Goal: Task Accomplishment & Management: Manage account settings

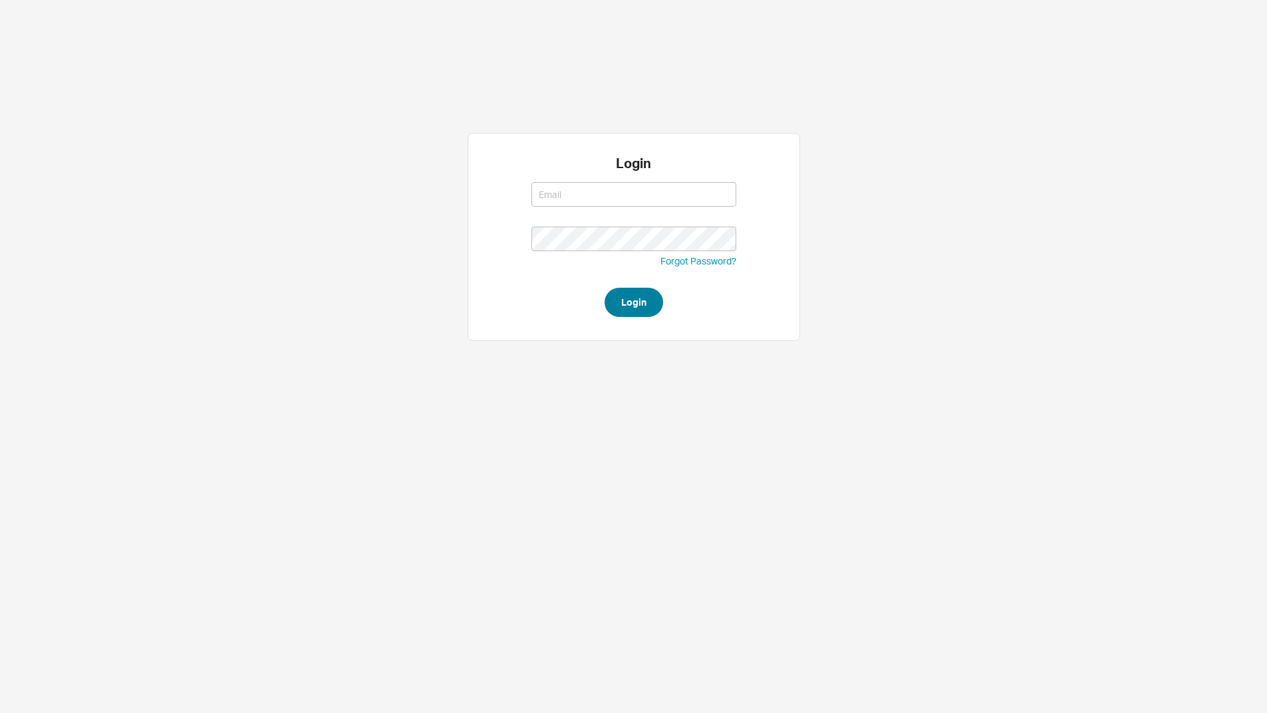
type input "lea@qualitybath.com"
click at [645, 295] on button "Login" at bounding box center [633, 302] width 59 height 29
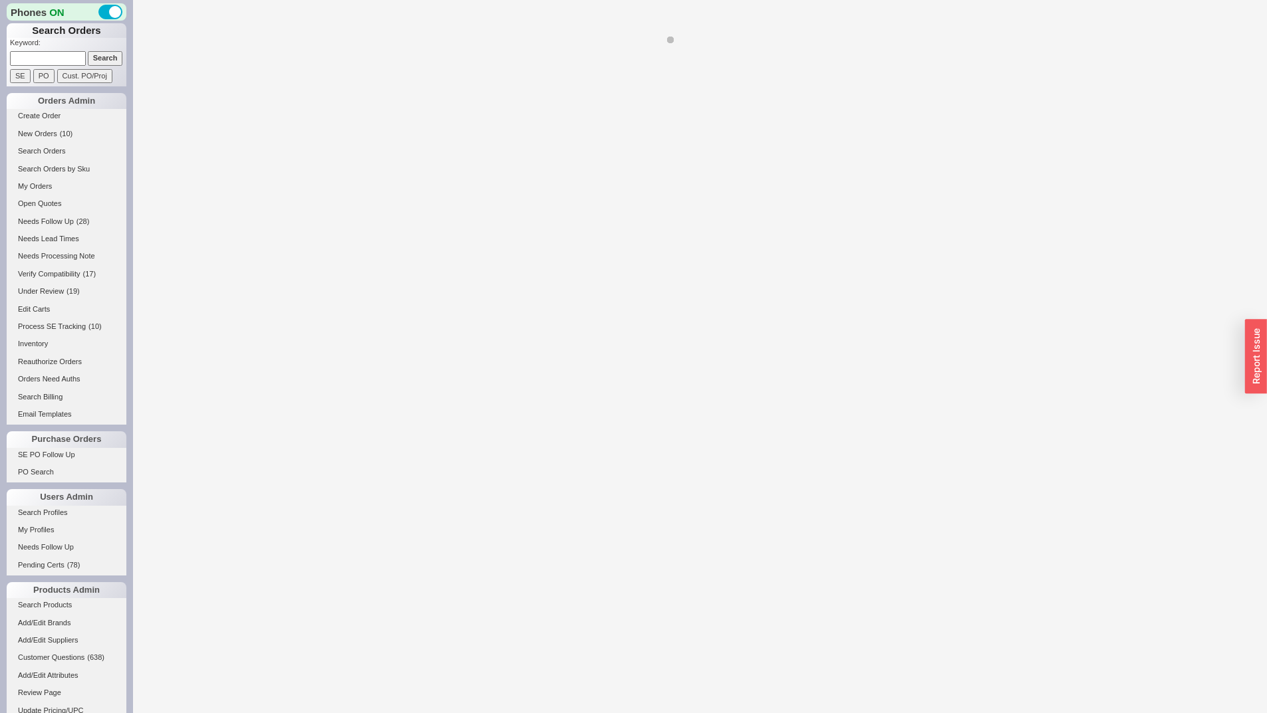
select select "LOW"
select select "3"
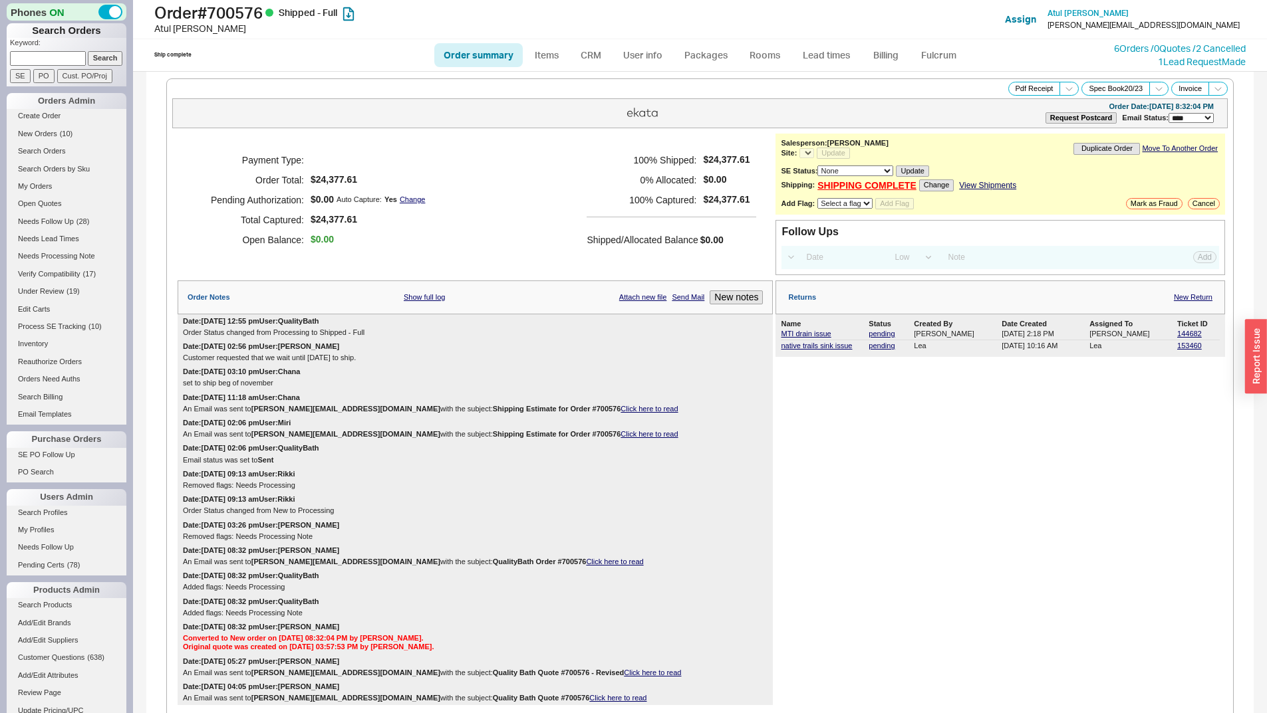
select select "*"
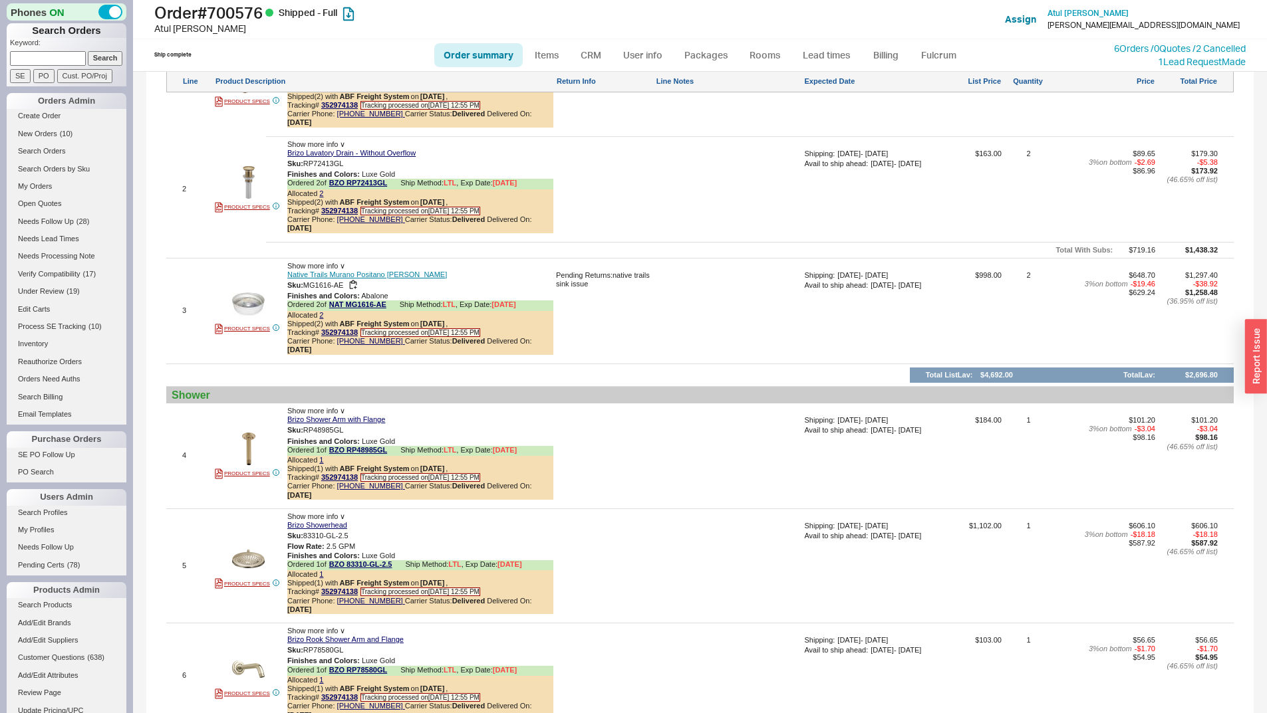
scroll to position [864, 0]
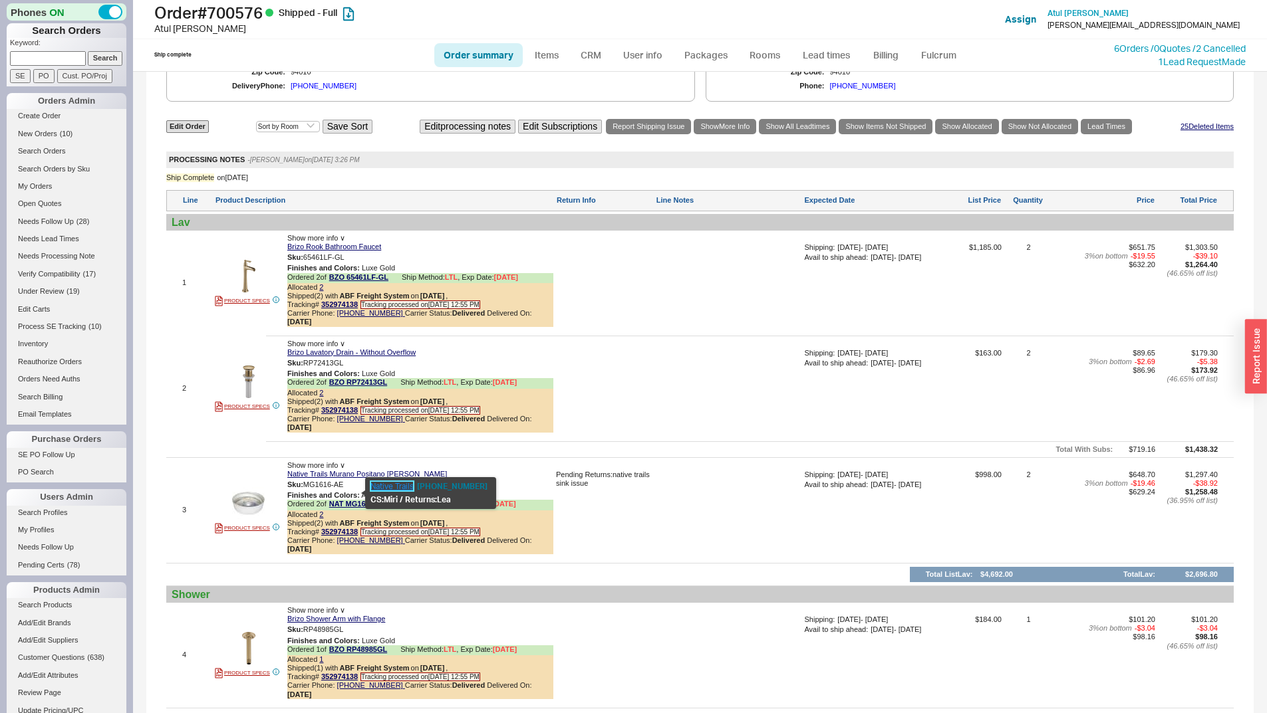
click at [392, 485] on link "Native Trails" at bounding box center [391, 486] width 43 height 10
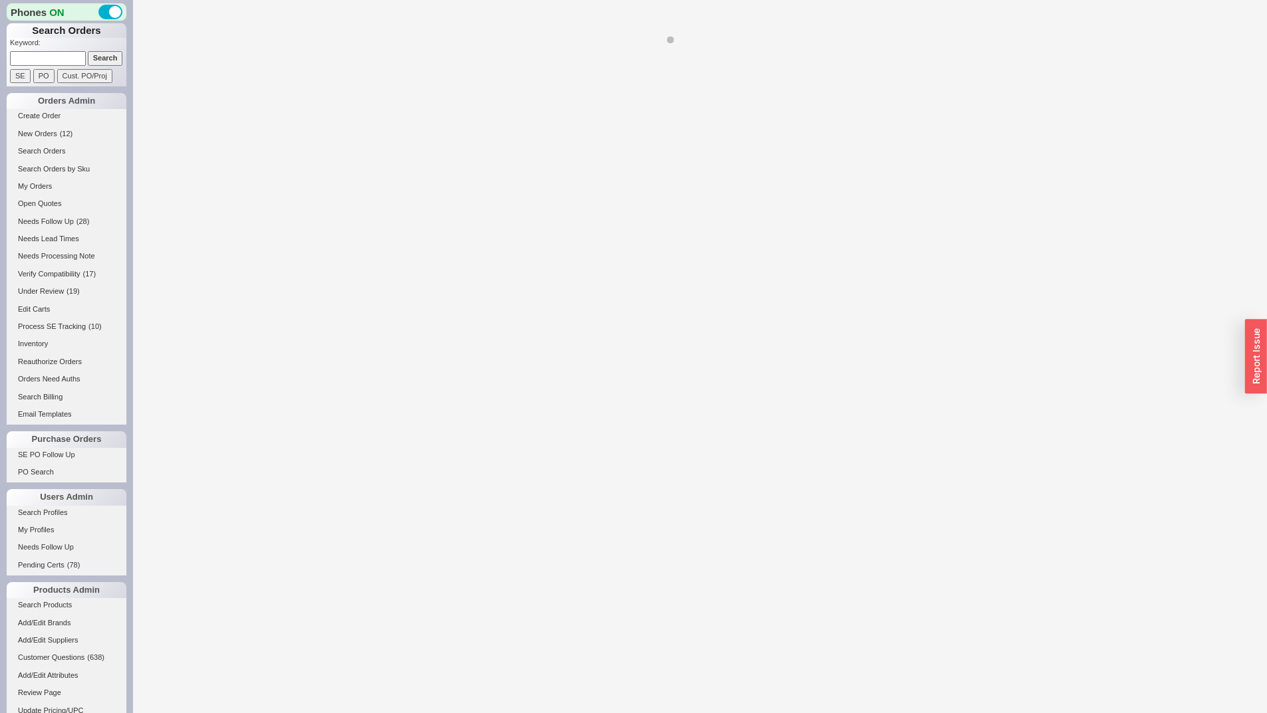
select select "*"
select select "LOW"
select select "3"
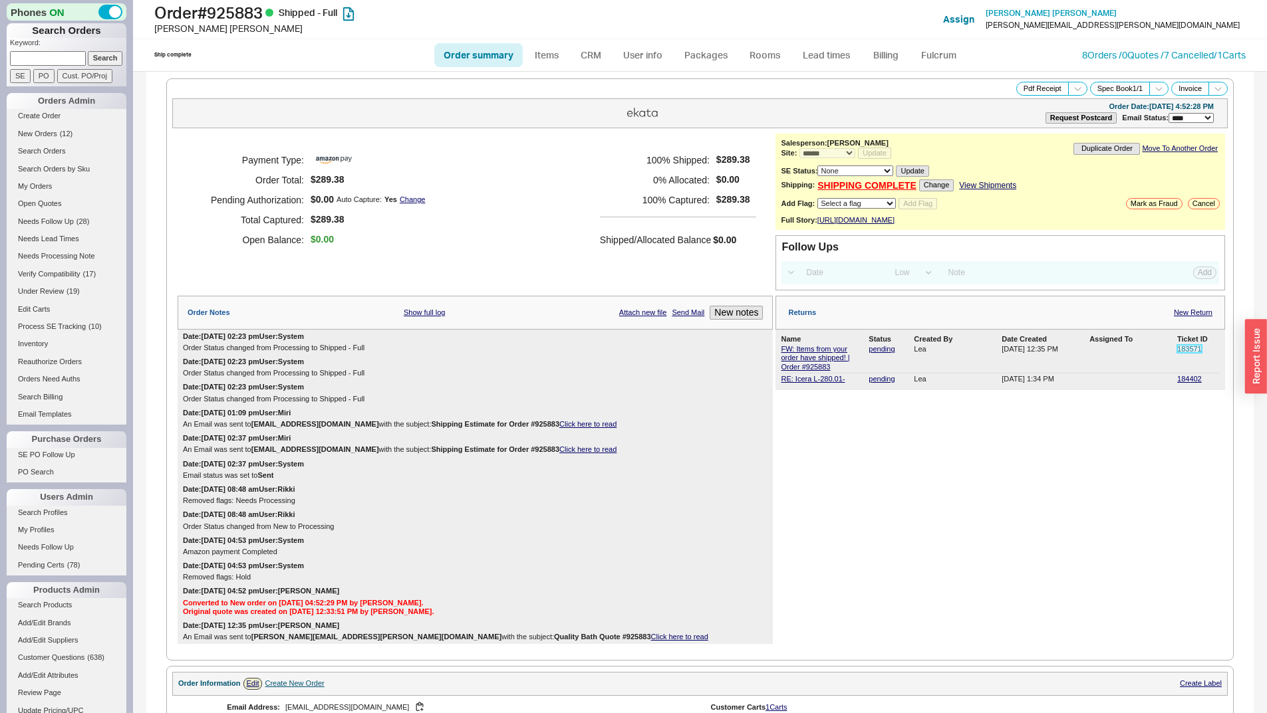
click at [1187, 353] on link "183571" at bounding box center [1189, 349] width 25 height 8
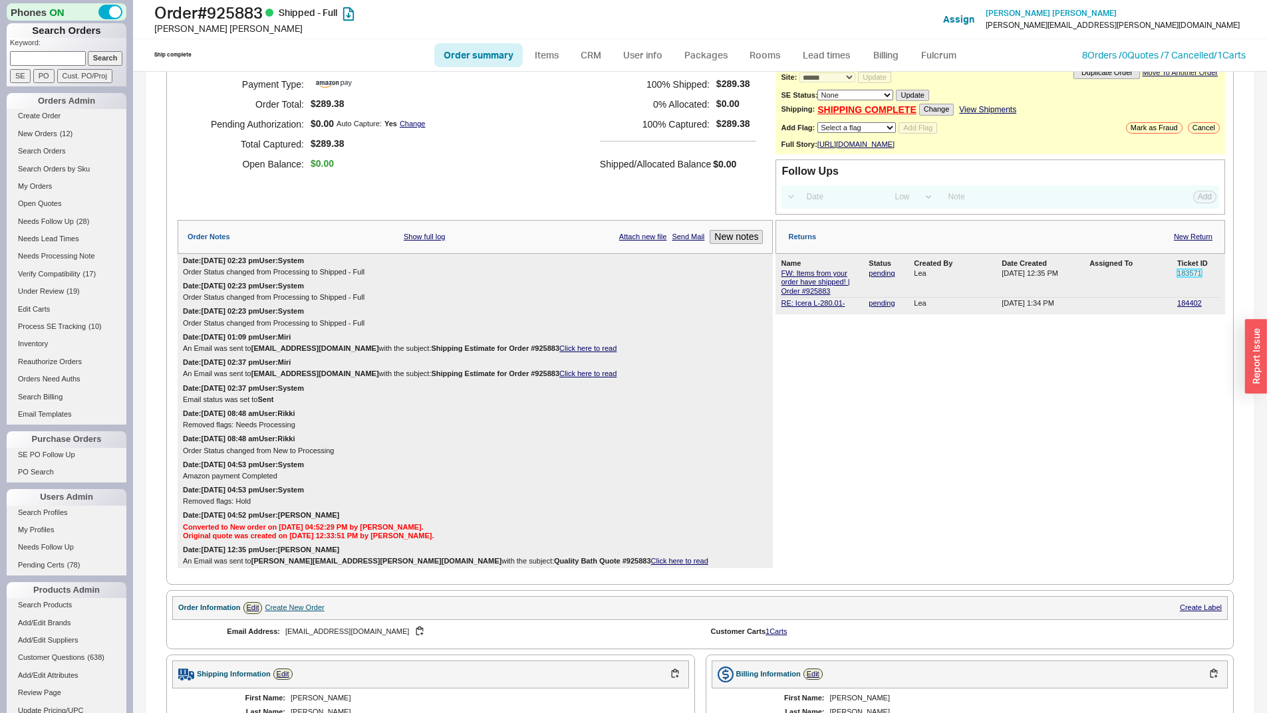
scroll to position [332, 0]
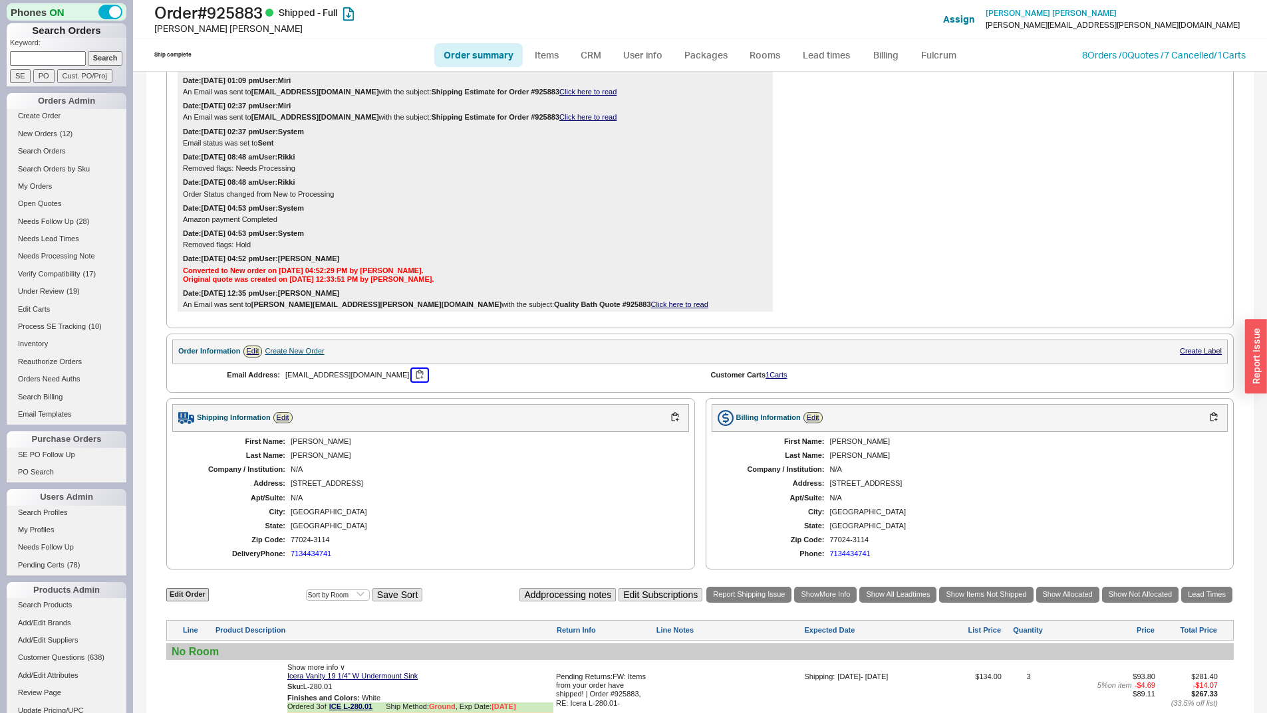
click at [412, 382] on button "button" at bounding box center [420, 375] width 16 height 13
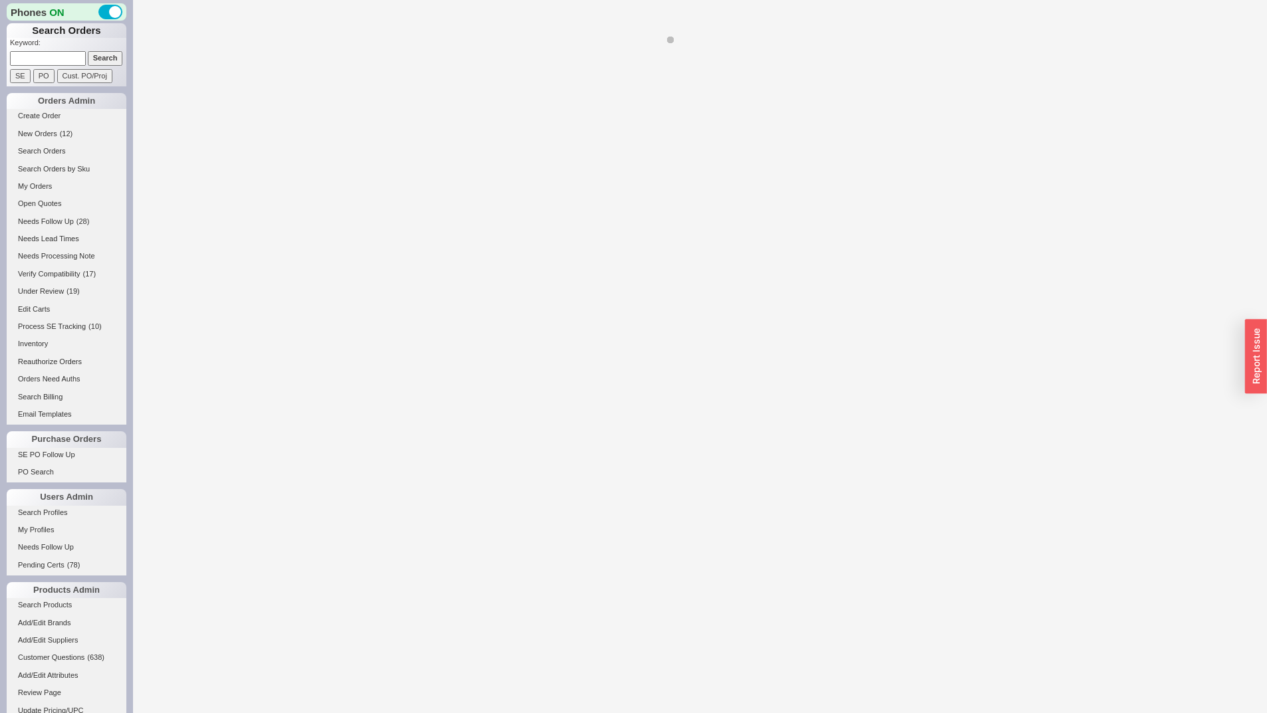
select select "*"
select select "LOW"
select select "3"
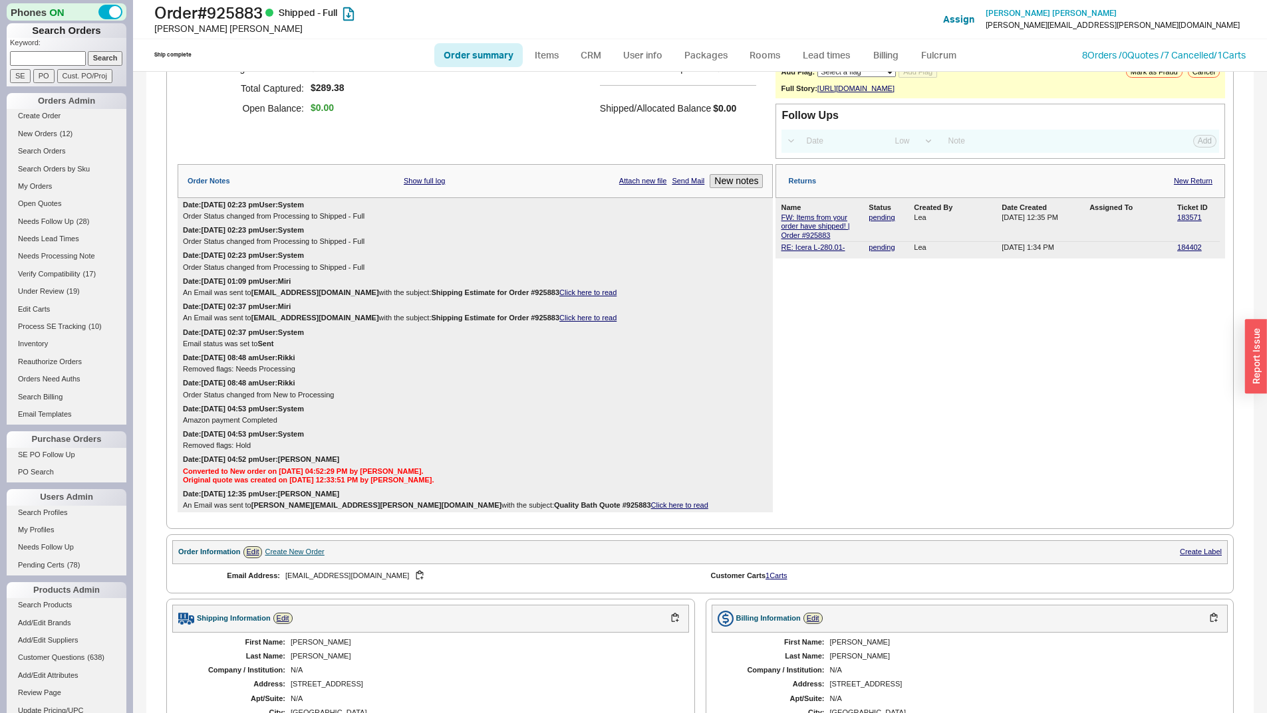
scroll to position [399, 0]
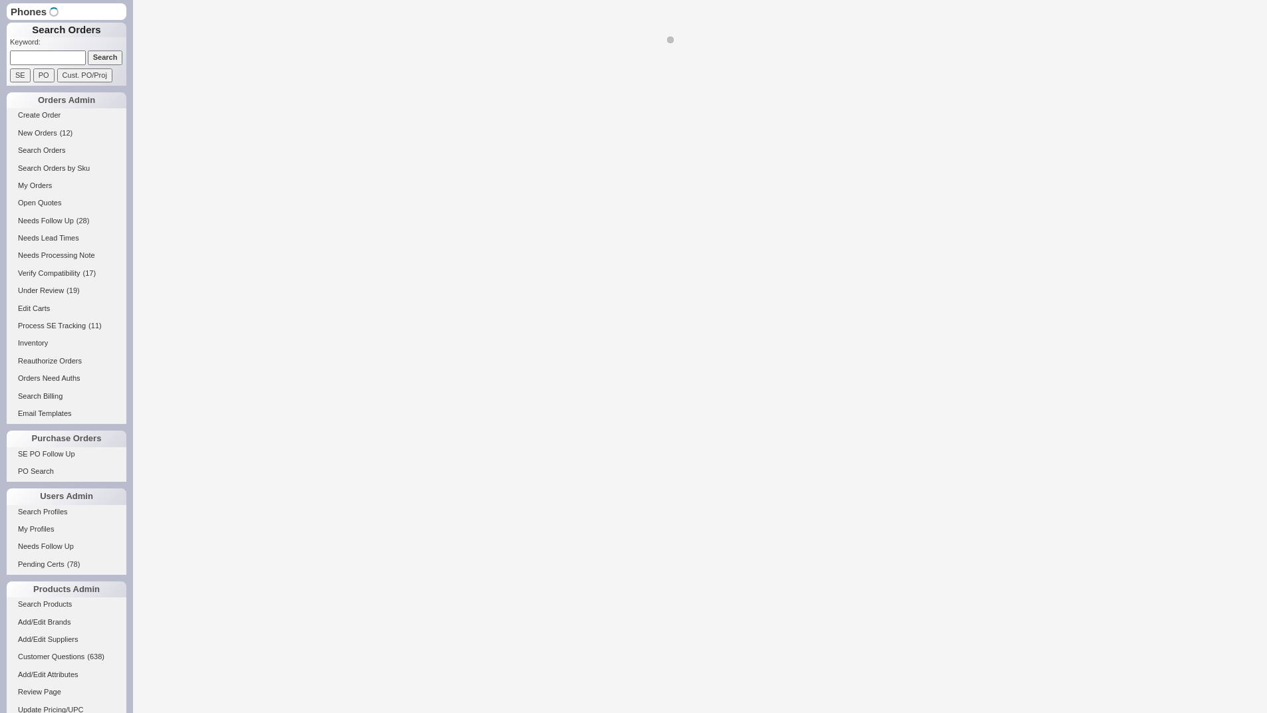
select select "*"
select select "LOW"
select select "3"
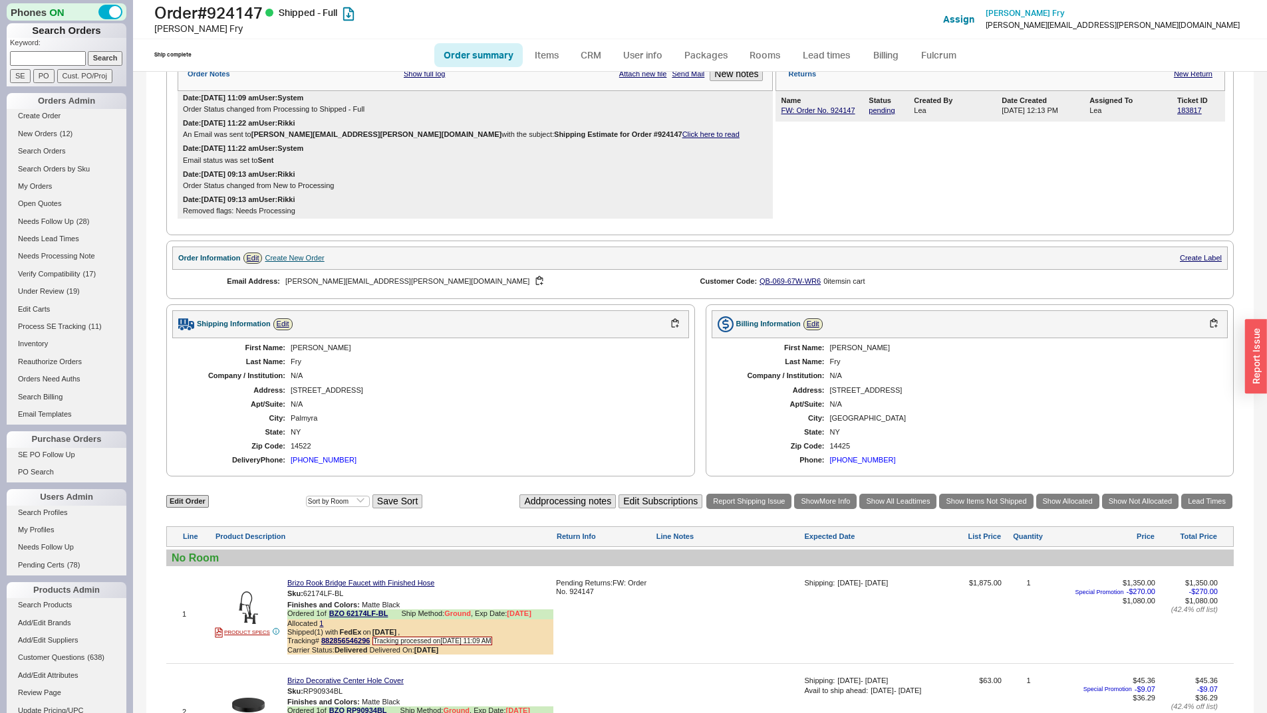
scroll to position [565, 0]
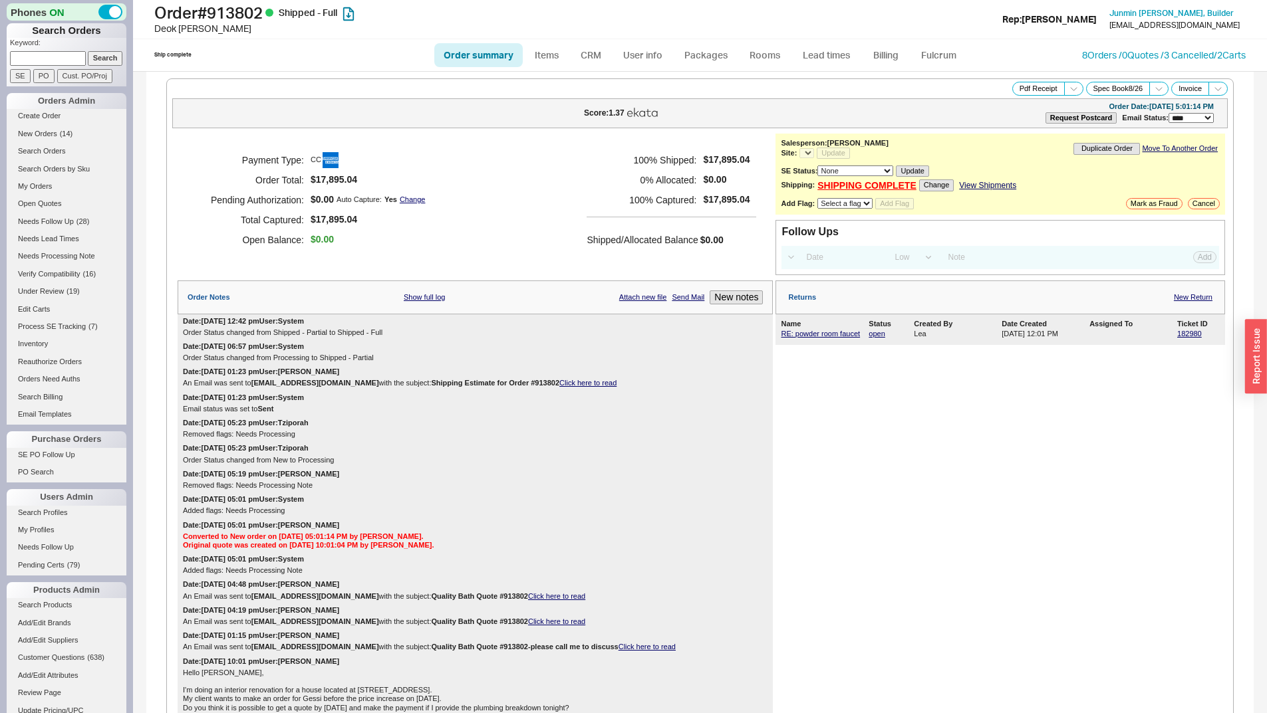
select select "LOW"
select select "3"
select select "*"
click at [820, 335] on link "RE: powder room faucet" at bounding box center [820, 334] width 79 height 8
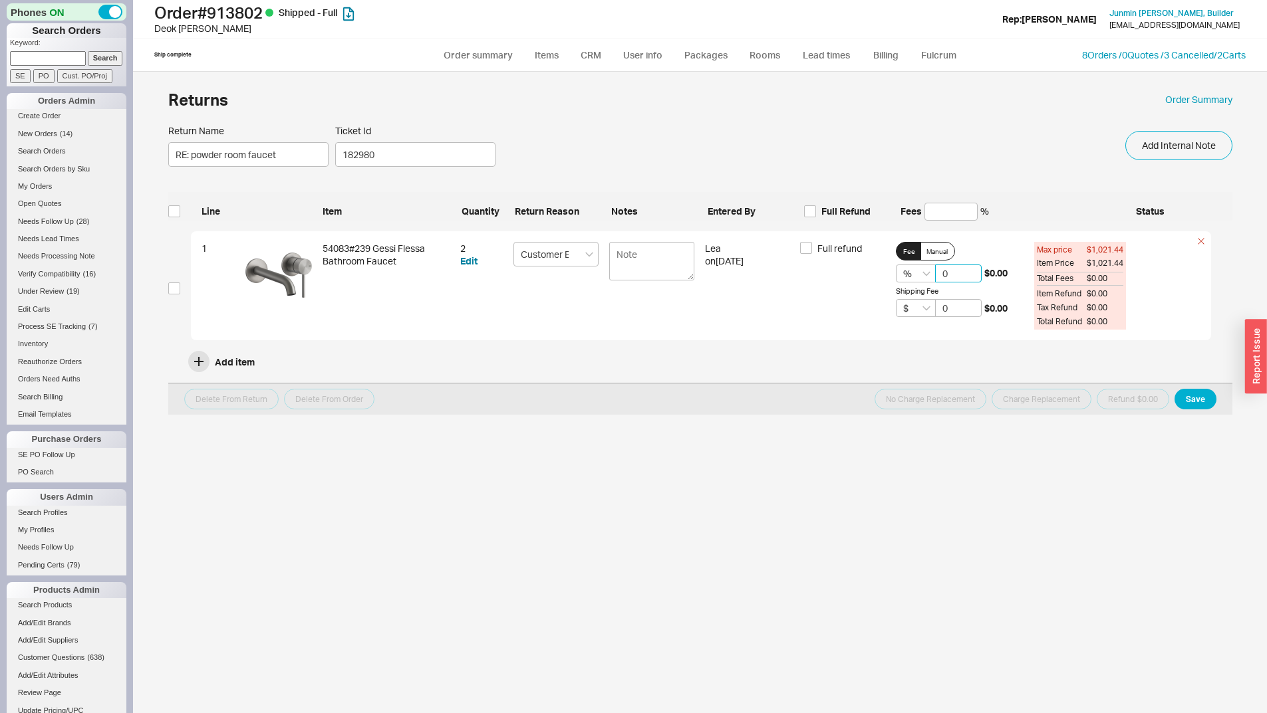
click at [939, 272] on input "0" at bounding box center [958, 274] width 47 height 18
type input "20"
click at [173, 289] on input "checkbox" at bounding box center [174, 289] width 12 height 12
checkbox input "true"
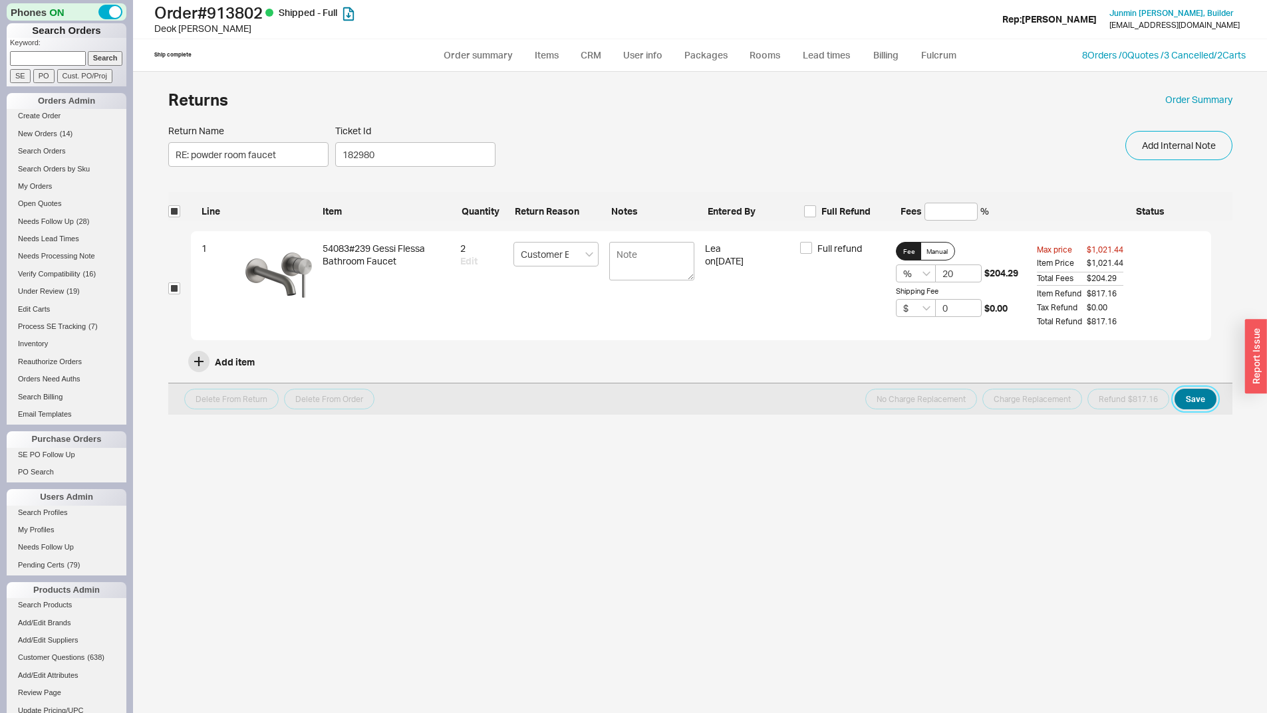
click at [1203, 402] on button "Save" at bounding box center [1195, 399] width 42 height 21
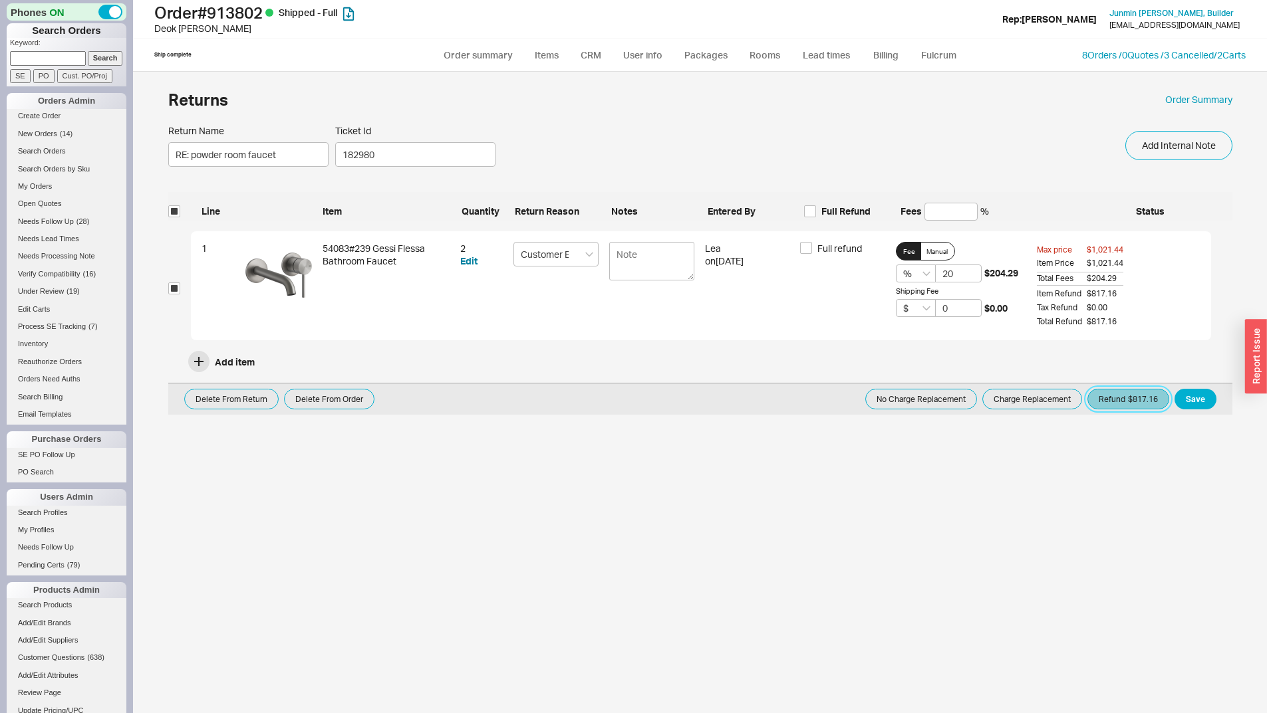
click at [1114, 391] on button "Refund $817.16" at bounding box center [1128, 399] width 82 height 21
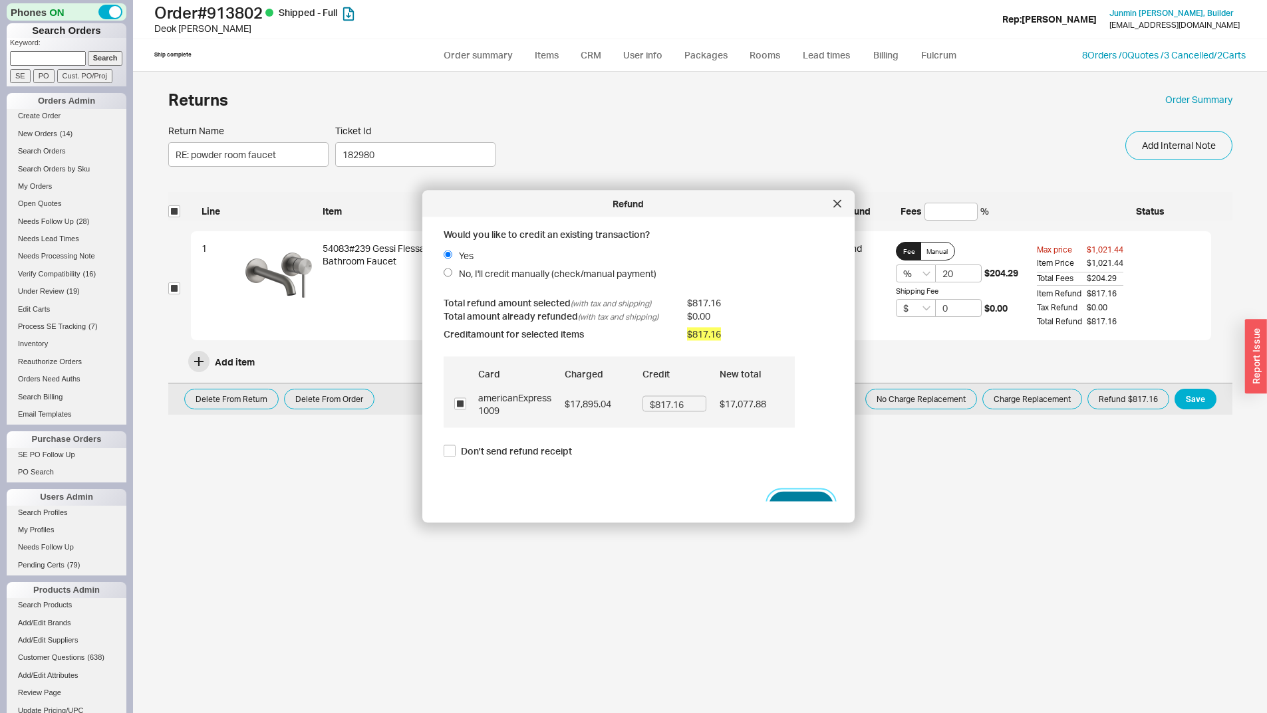
click at [786, 497] on button "Refund" at bounding box center [801, 506] width 64 height 29
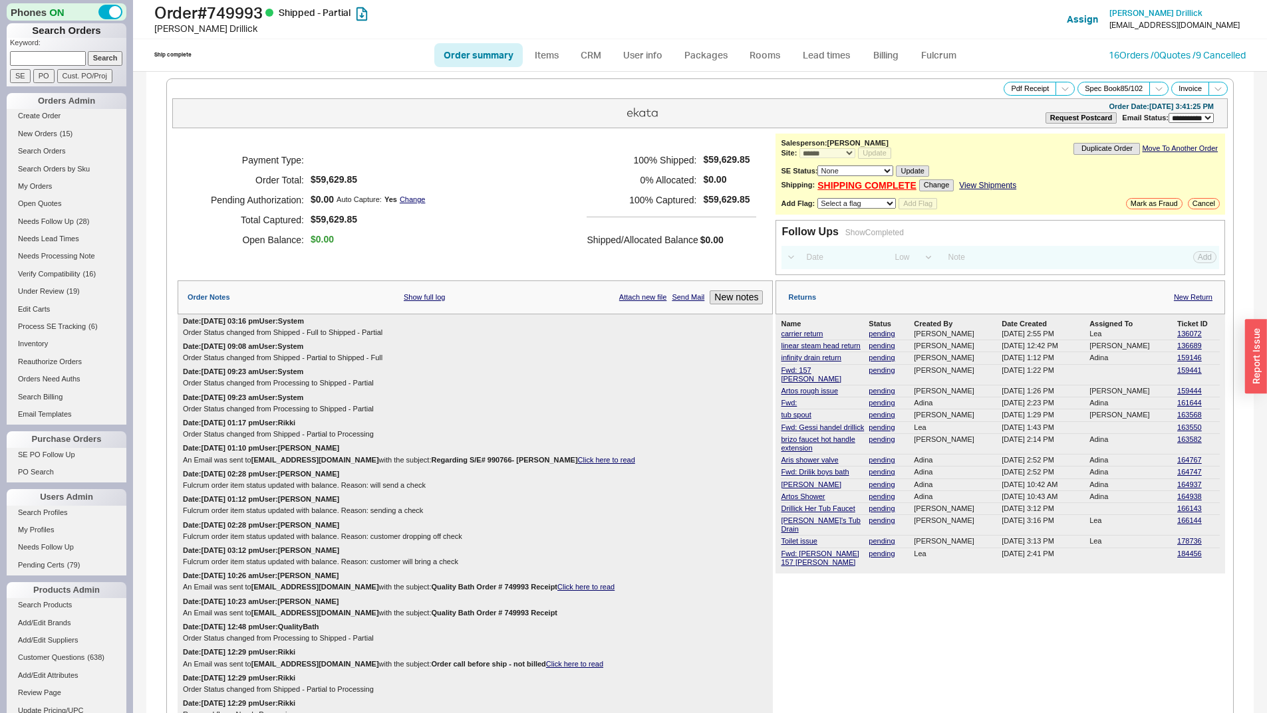
select select "**"
select select "*"
select select "LOW"
select select "3"
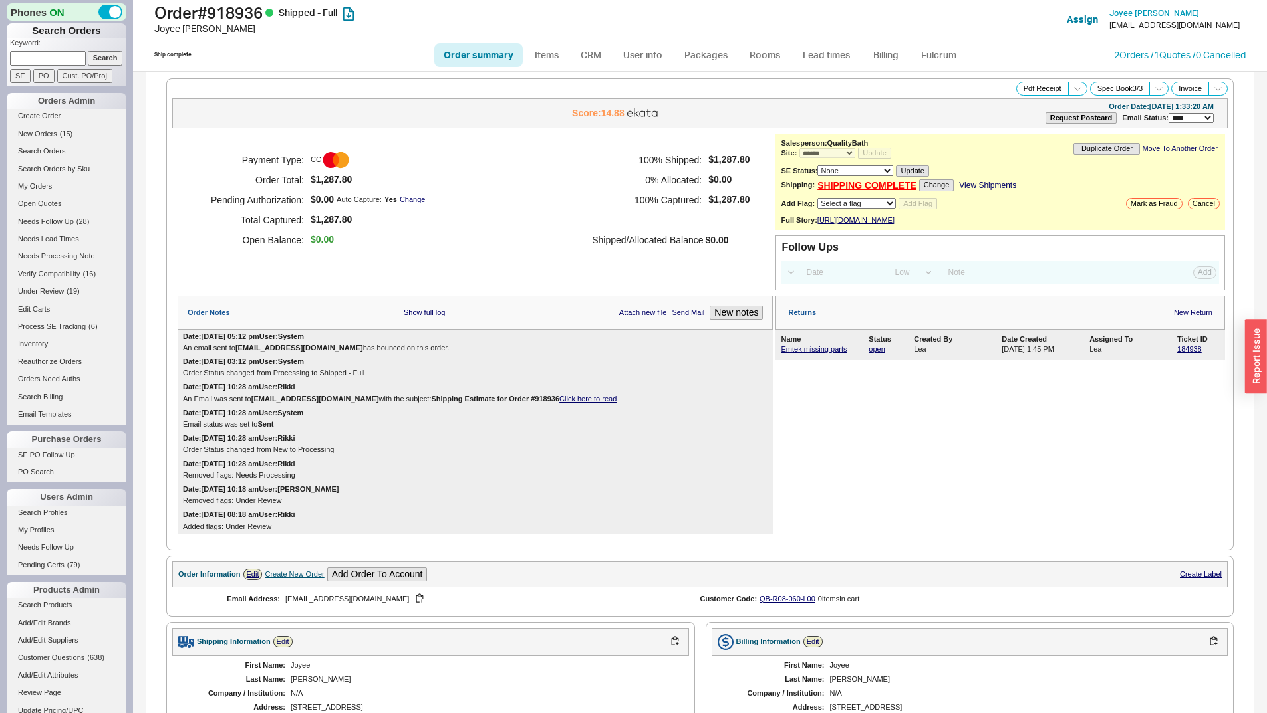
select select "*"
select select "LOW"
select select "3"
click at [1124, 45] on div "Ship complete Order summary Items CRM User info Packages Rooms Lead times Billi…" at bounding box center [700, 55] width 1134 height 32
click at [1125, 51] on link "2 Orders / 1 Quotes / 0 Cancelled" at bounding box center [1180, 54] width 132 height 11
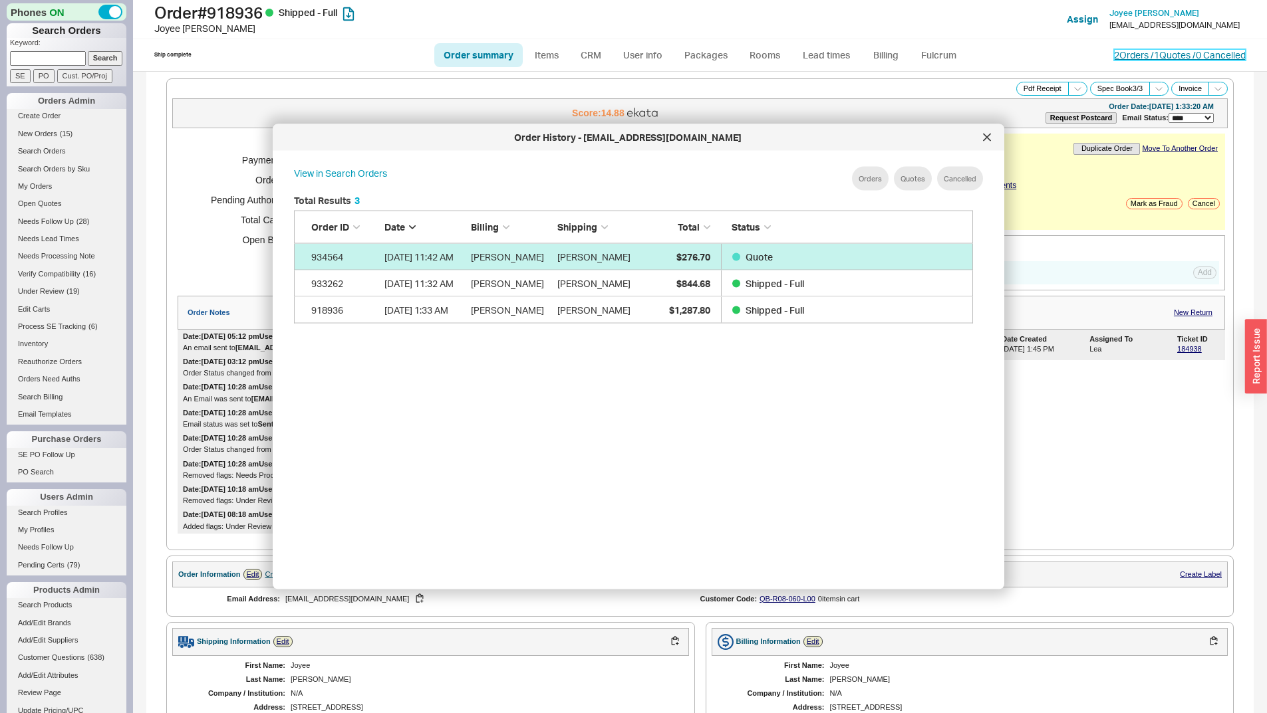
scroll to position [397, 690]
click at [590, 249] on div "Joyee Lam" at bounding box center [593, 256] width 73 height 27
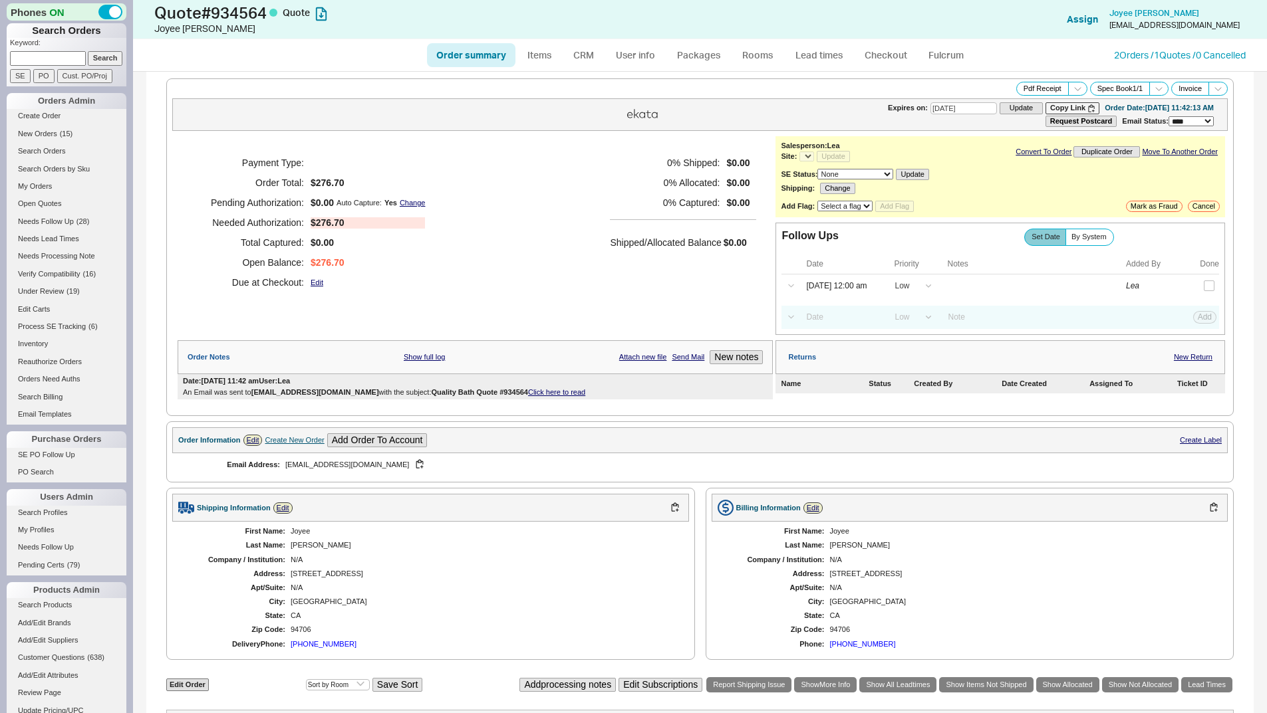
select select "*"
select select "LOW"
select select "3"
select select "*"
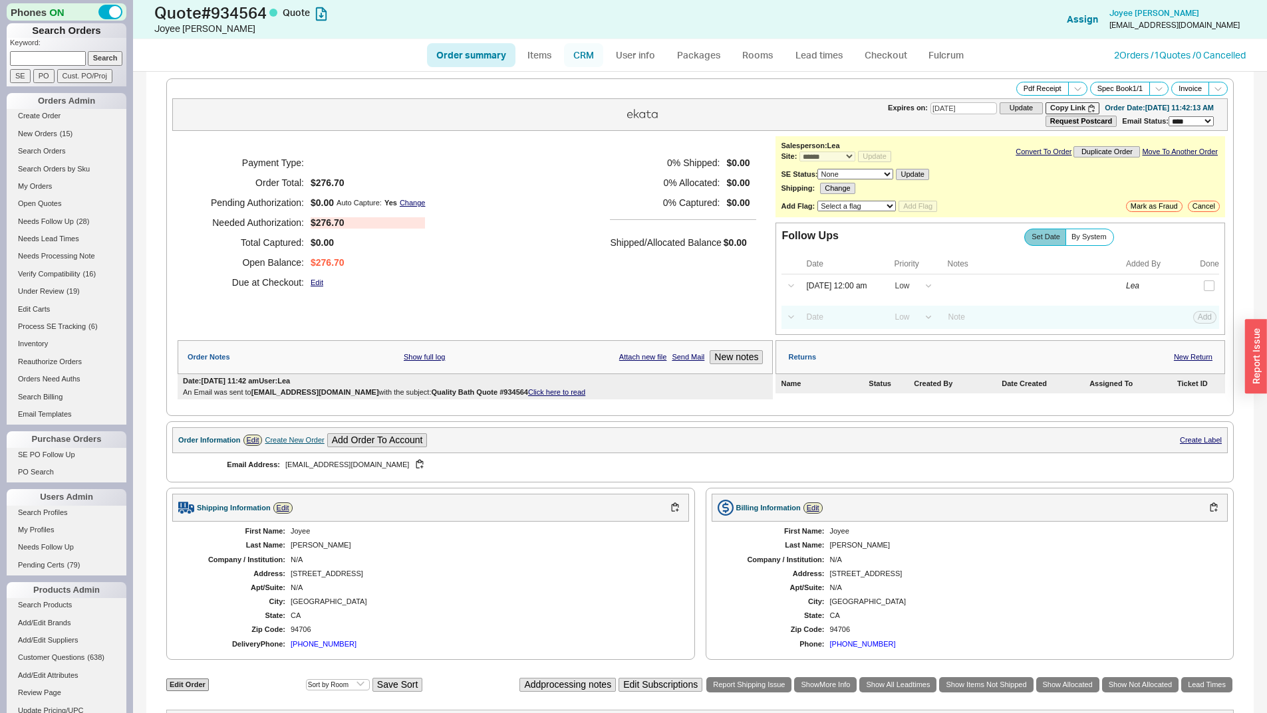
click at [582, 50] on link "CRM" at bounding box center [583, 55] width 39 height 24
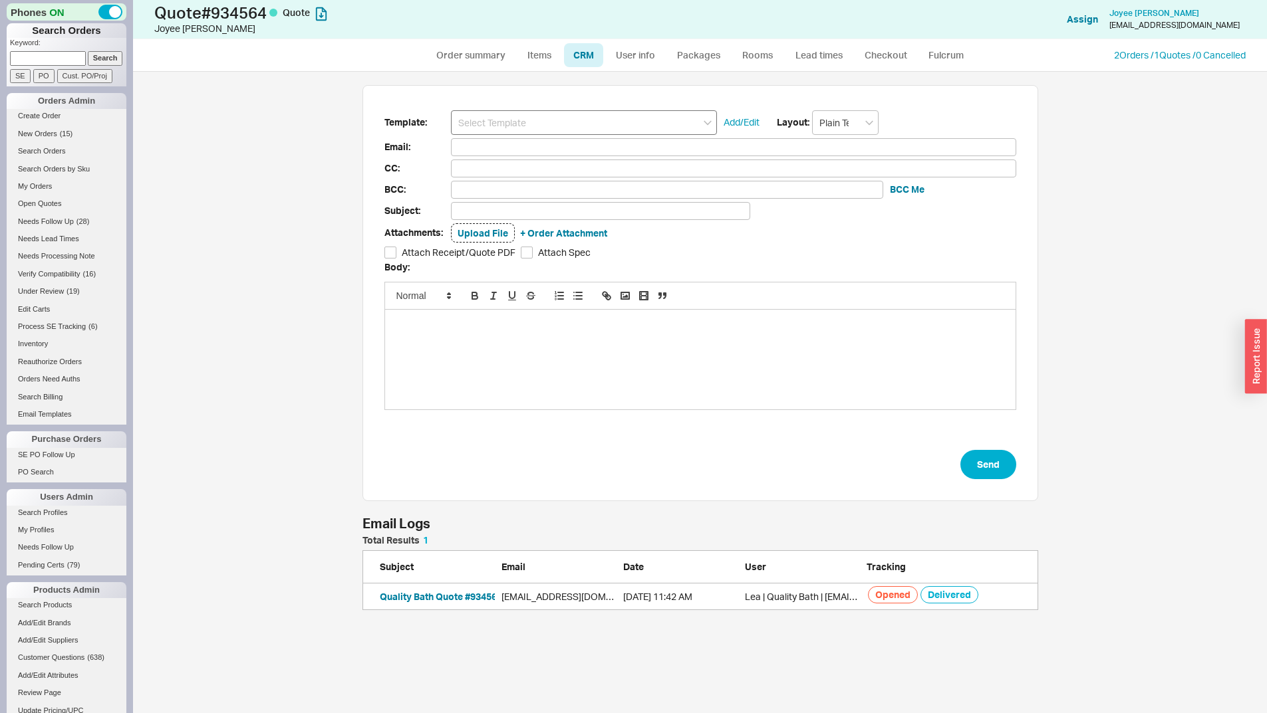
scroll to position [64, 666]
click at [529, 117] on input at bounding box center [584, 122] width 266 height 25
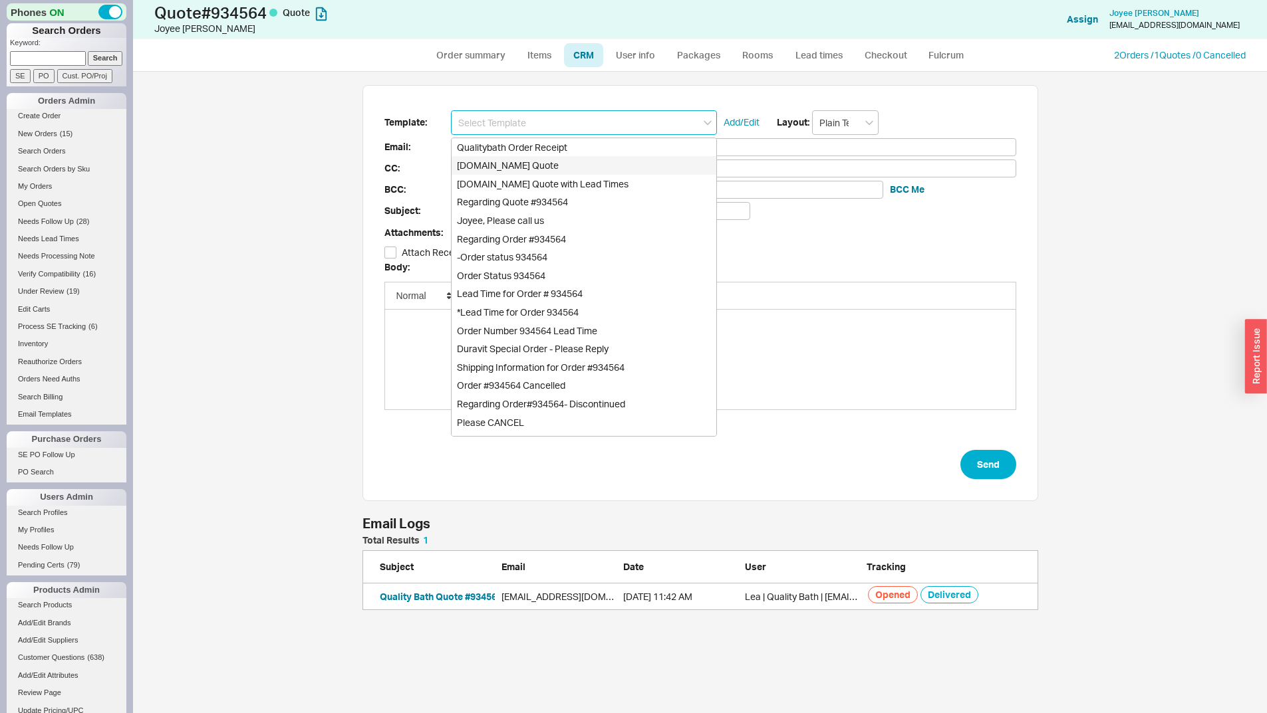
click at [541, 165] on div "Qualitybath.com Quote" at bounding box center [583, 165] width 265 height 19
type input "Receipt"
type input "terrihuh@gmail.com"
type input "Quality Bath Quote #934564"
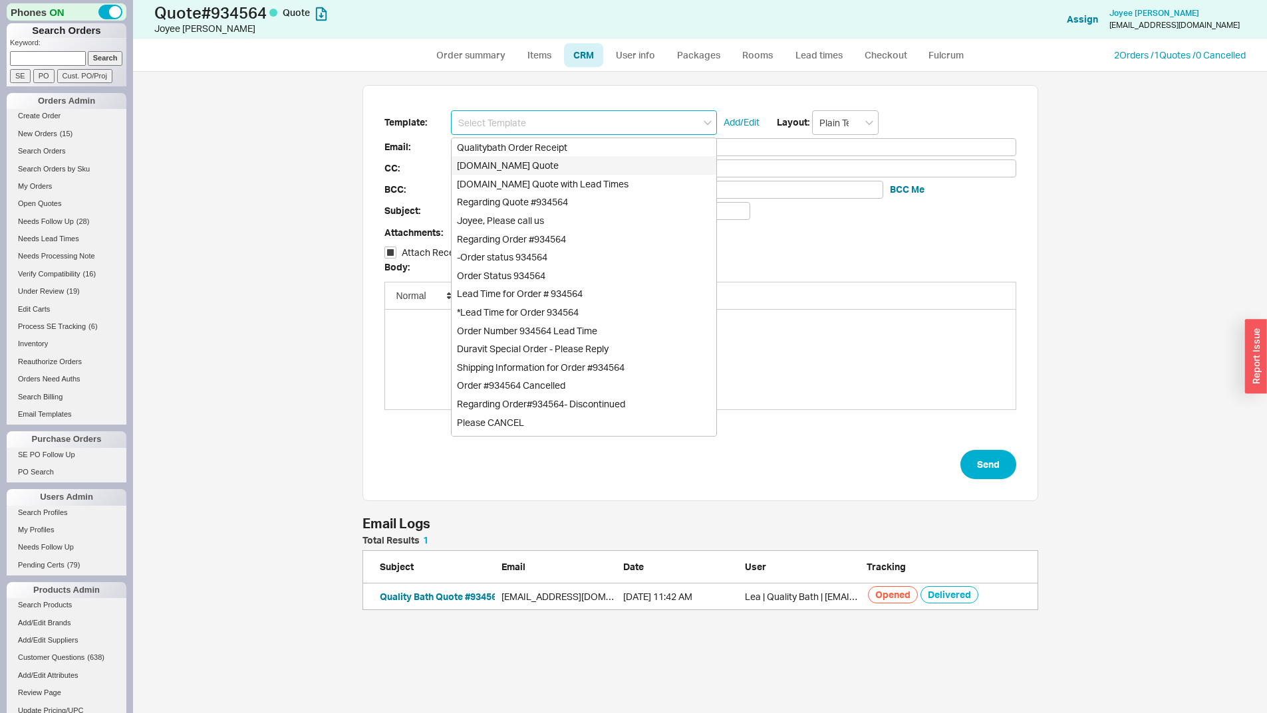
checkbox input "true"
type input "Qualitybath.com Quote"
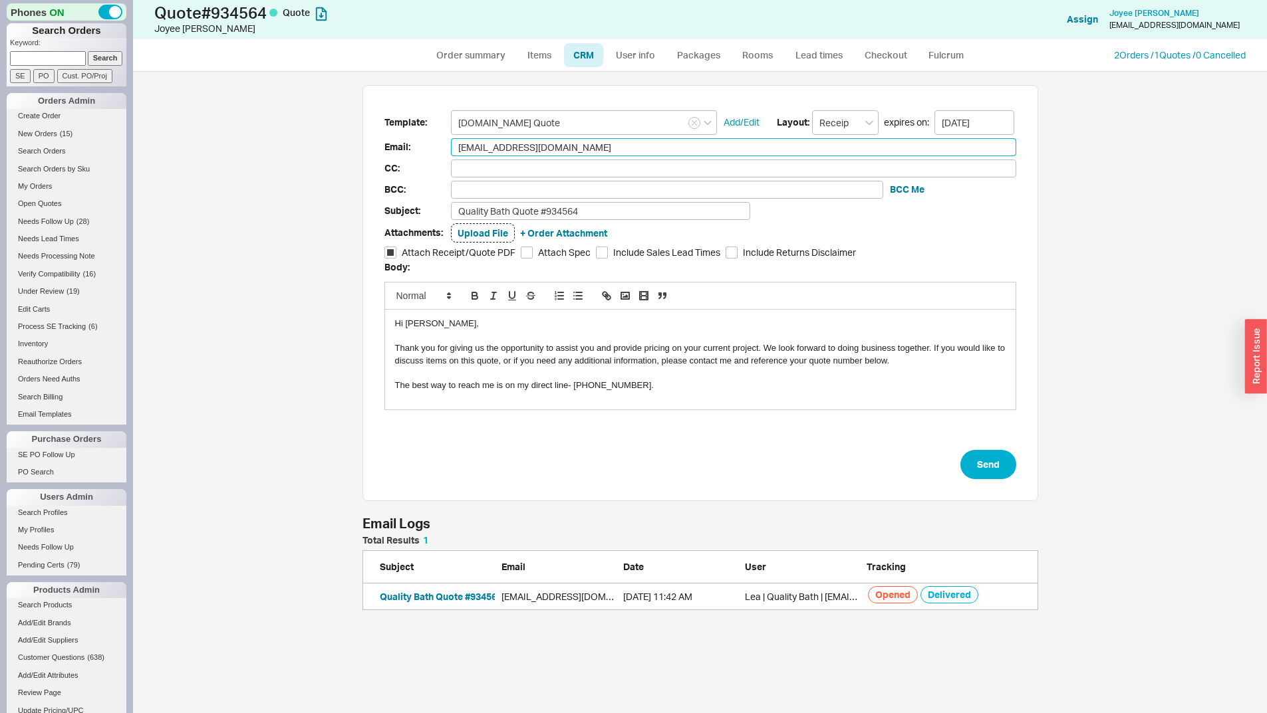
click at [562, 146] on input "terrihuh@gmail.com" at bounding box center [733, 147] width 565 height 18
paste input "jjlam88"
type input "jjlam88@gmail.com"
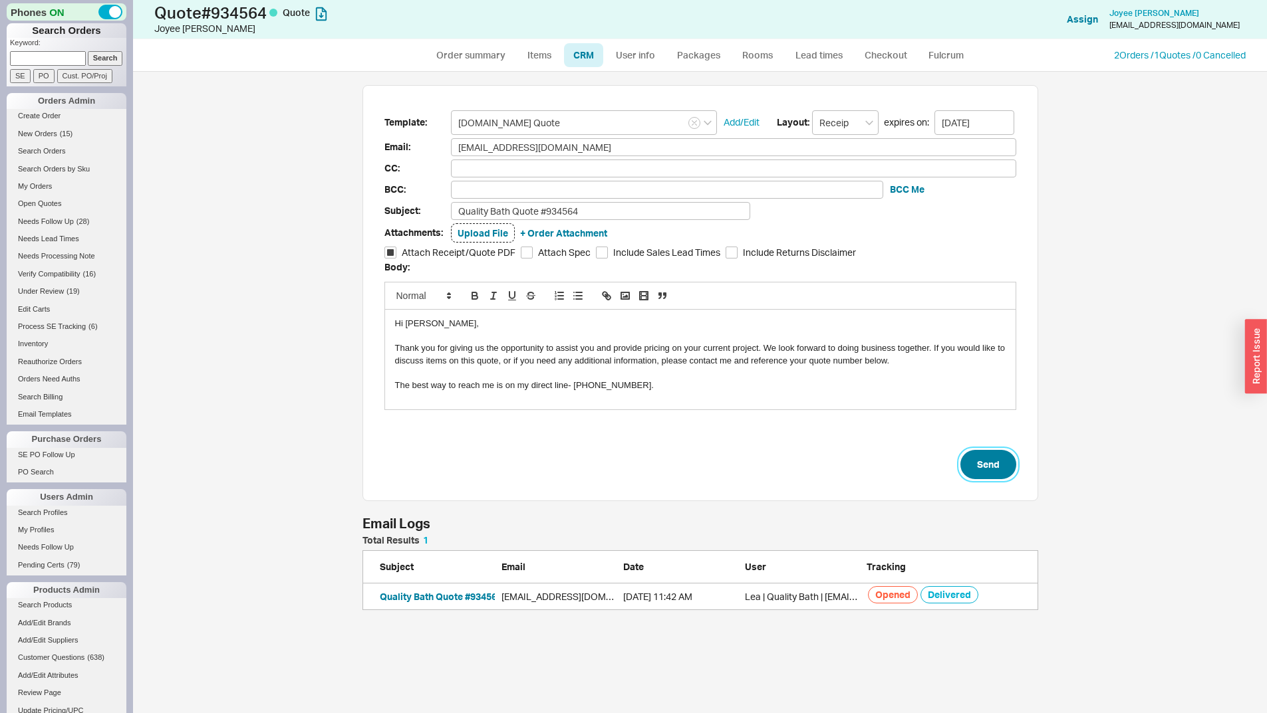
click at [985, 472] on button "Send" at bounding box center [988, 464] width 56 height 29
select select "*"
select select "LOW"
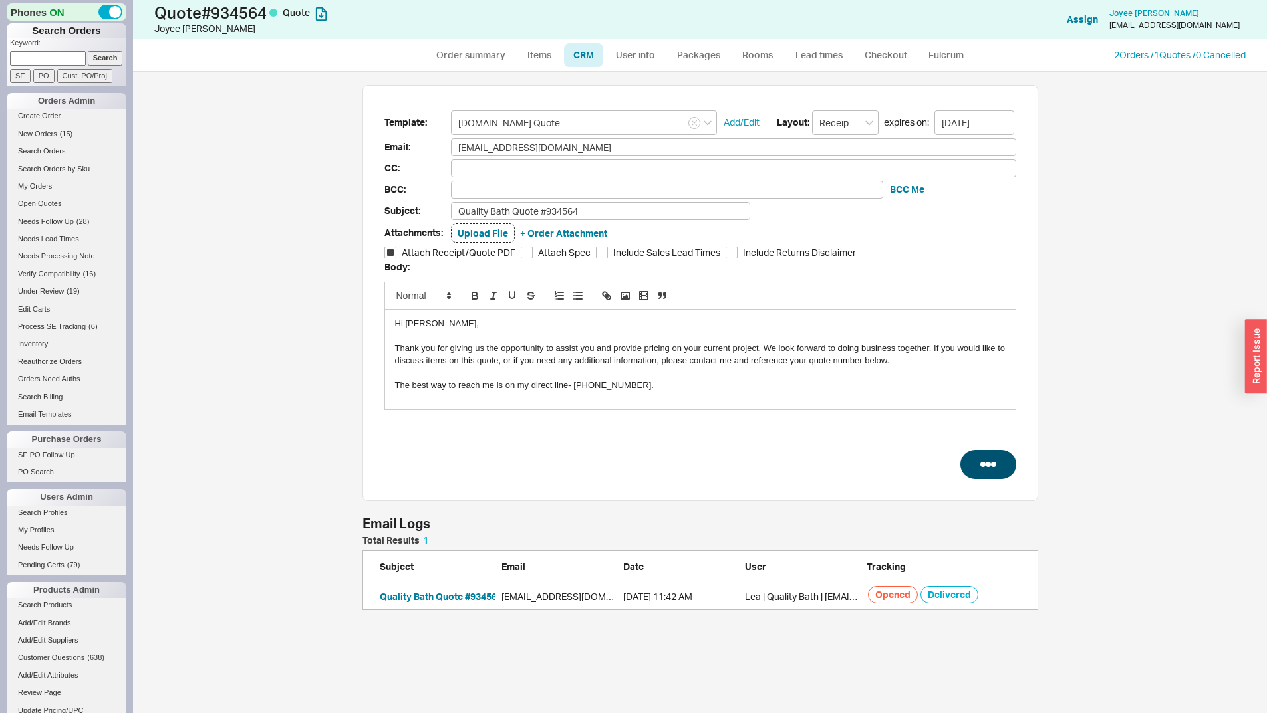
select select "3"
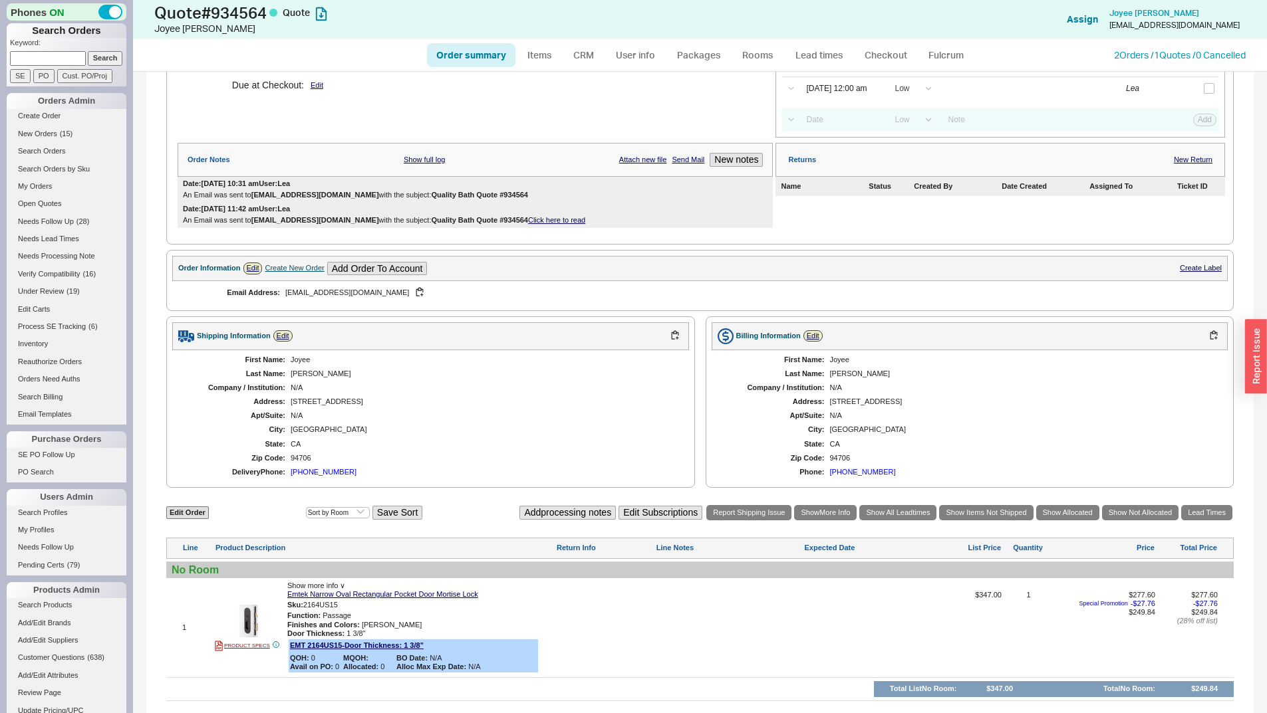
scroll to position [335, 0]
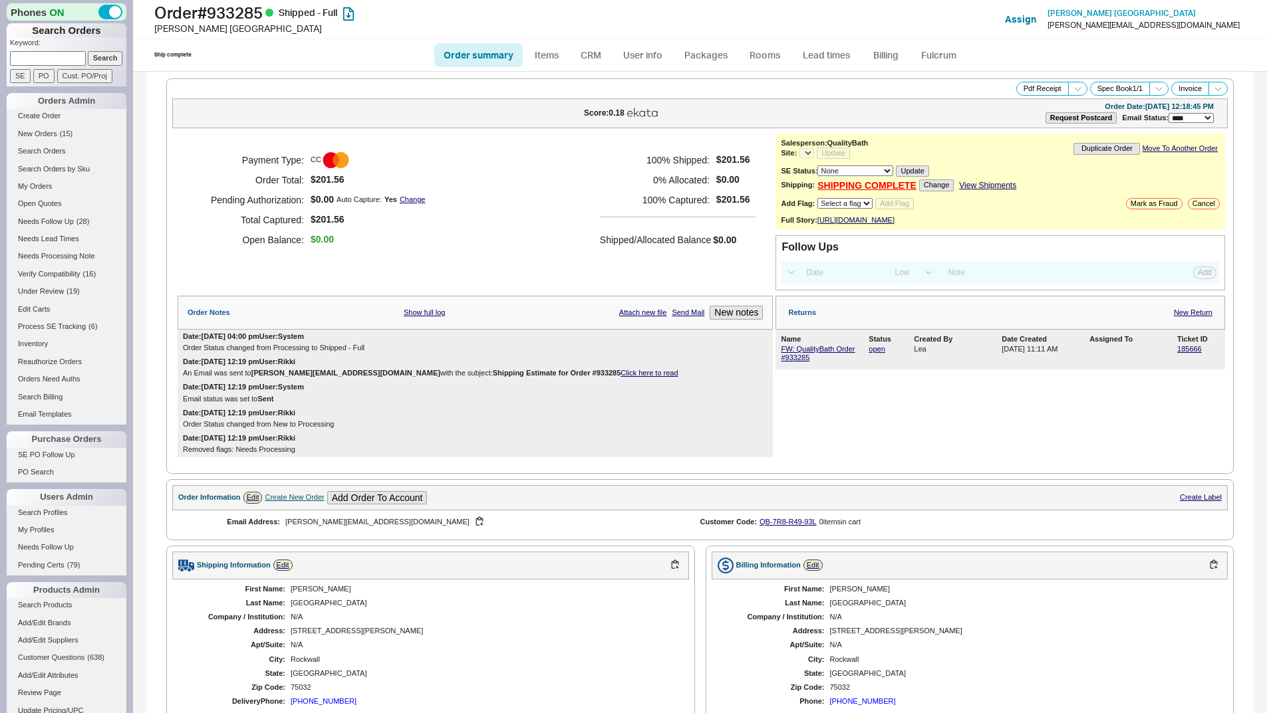
select select "LOW"
select select "3"
select select "*"
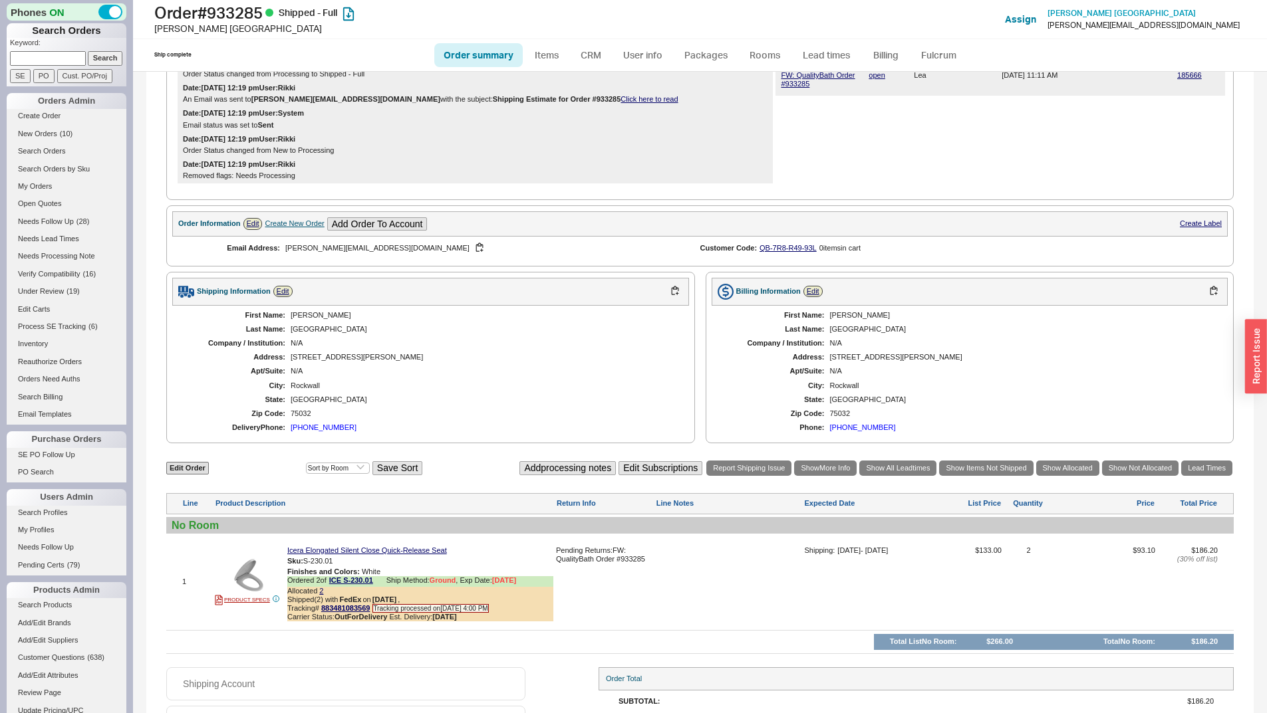
scroll to position [342, 0]
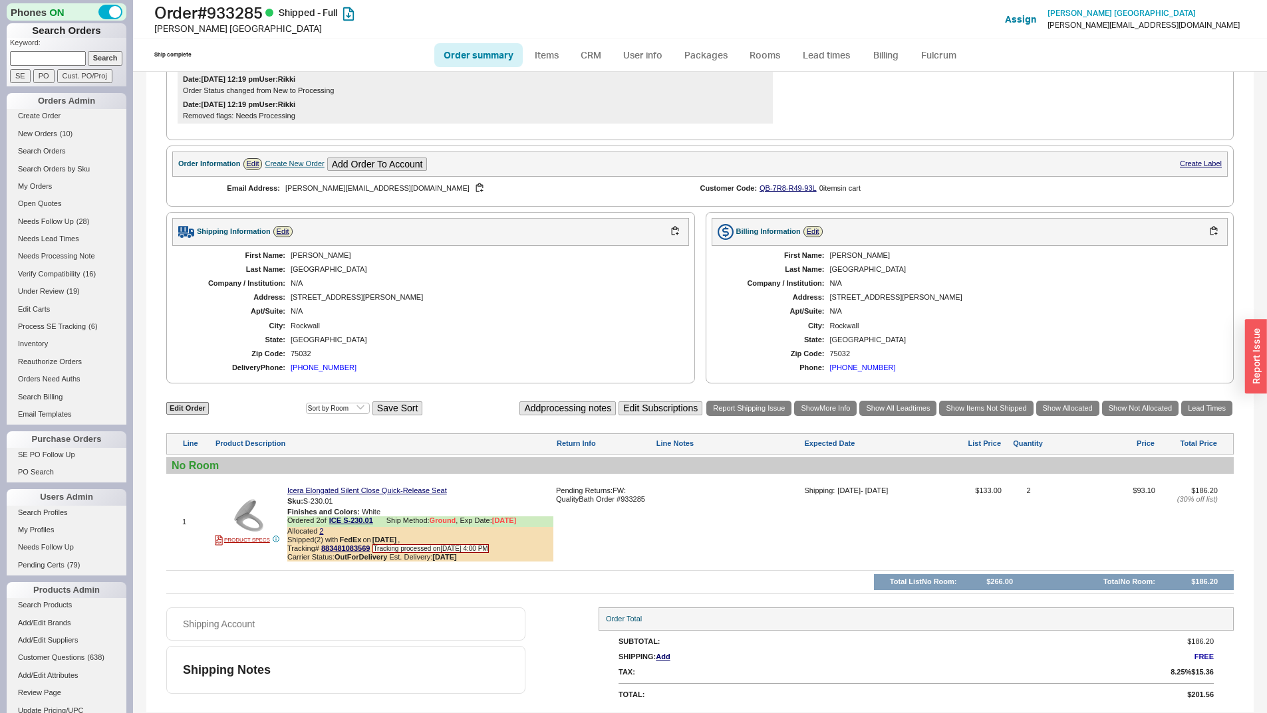
click at [230, 519] on div at bounding box center [248, 515] width 66 height 33
click at [249, 513] on img at bounding box center [248, 515] width 33 height 33
click at [432, 495] on button "[PHONE_NUMBER]" at bounding box center [422, 494] width 70 height 13
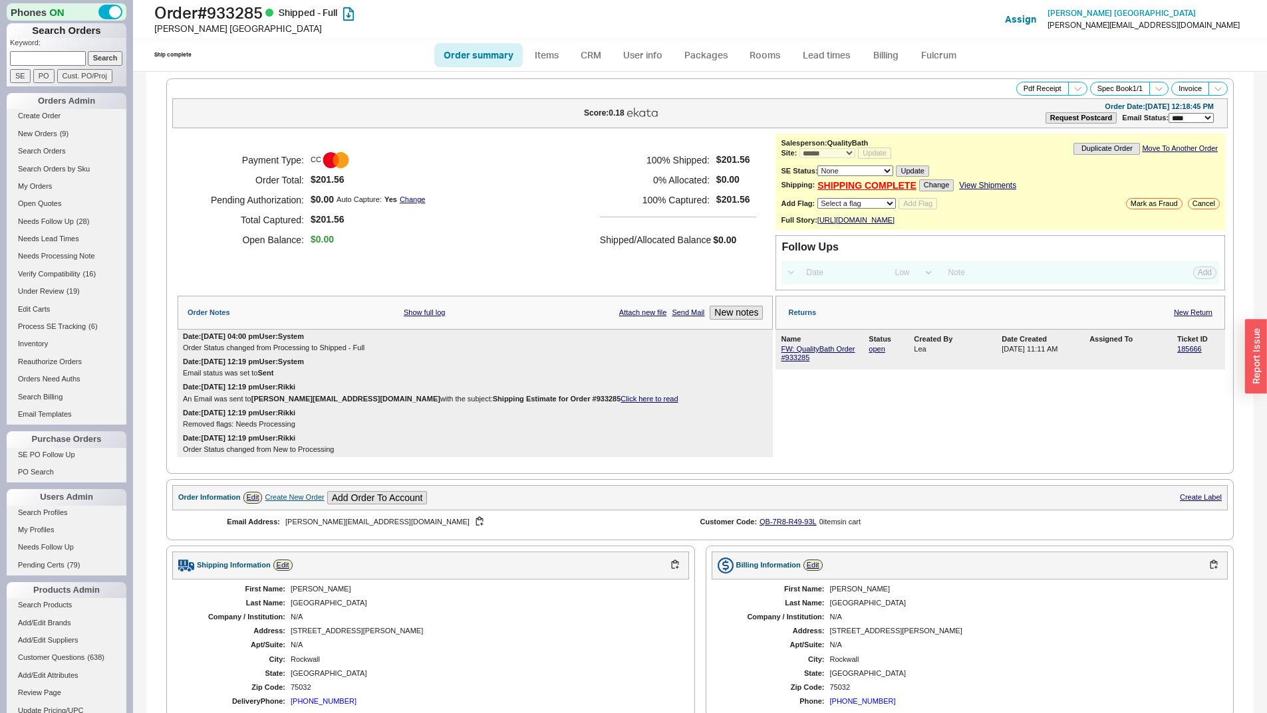
select select "*"
select select "LOW"
select select "3"
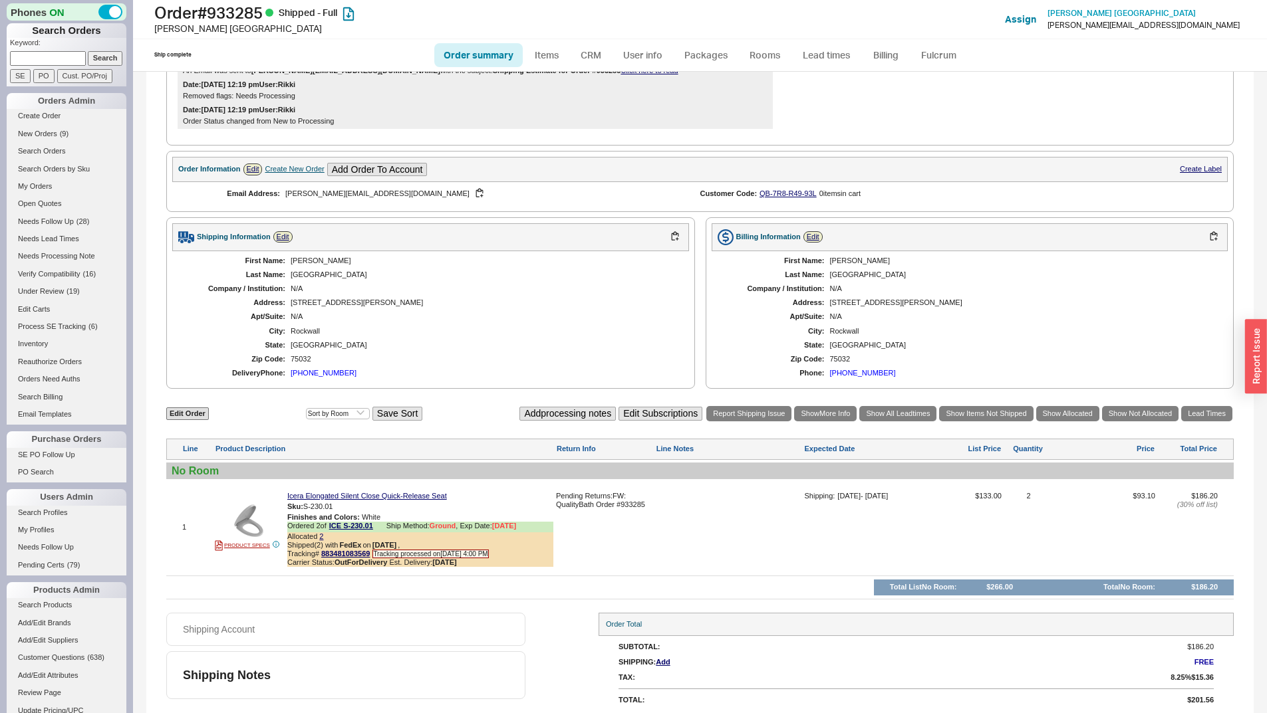
scroll to position [342, 0]
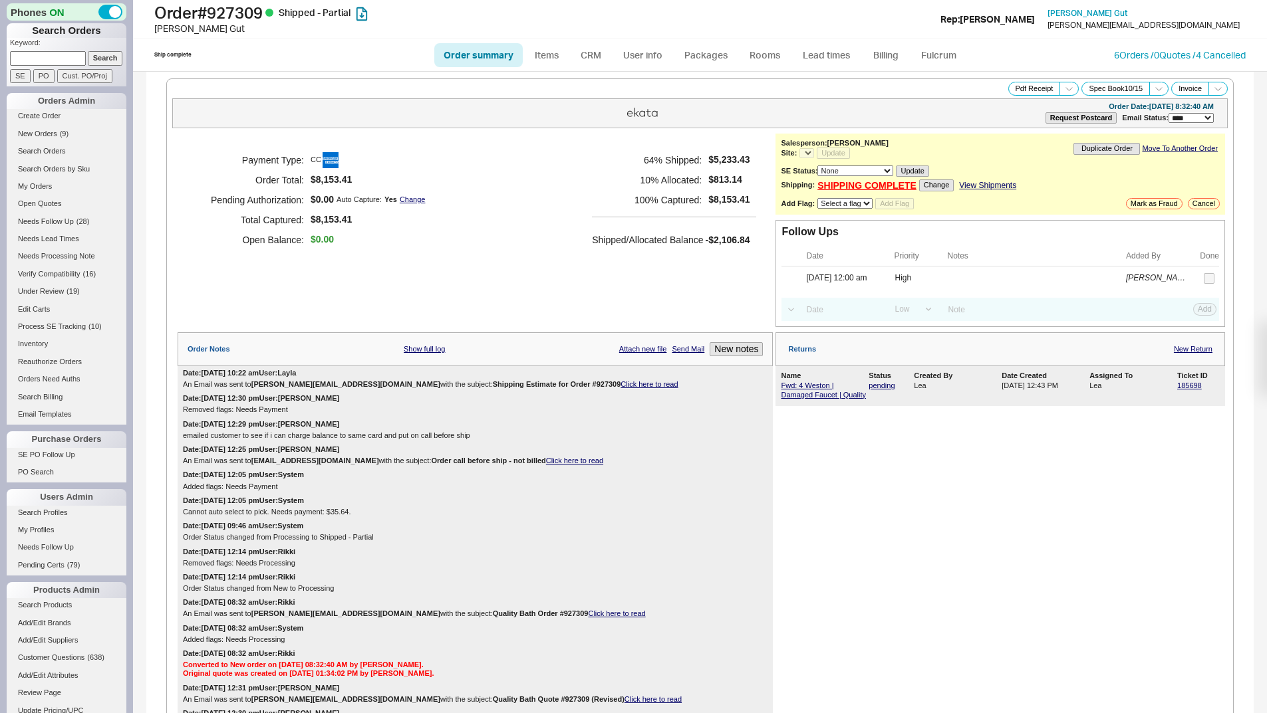
select select "*"
select select "LOW"
select select "3"
select select "*"
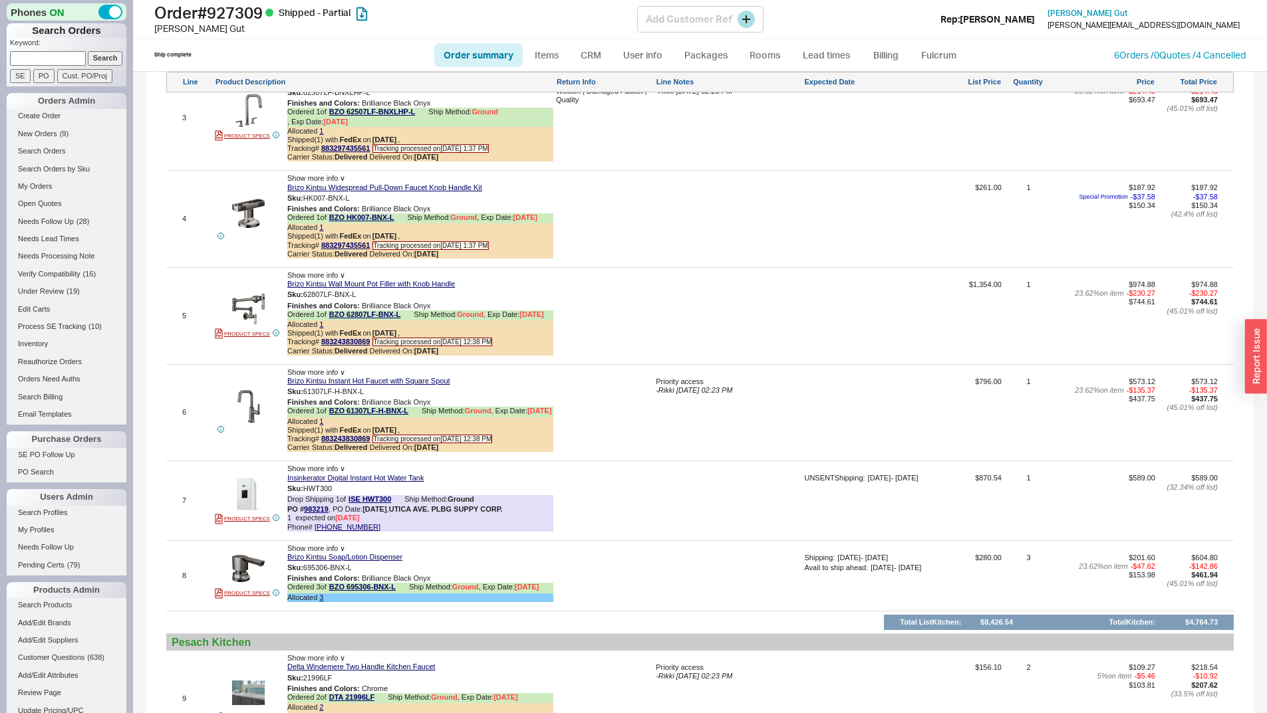
scroll to position [1197, 0]
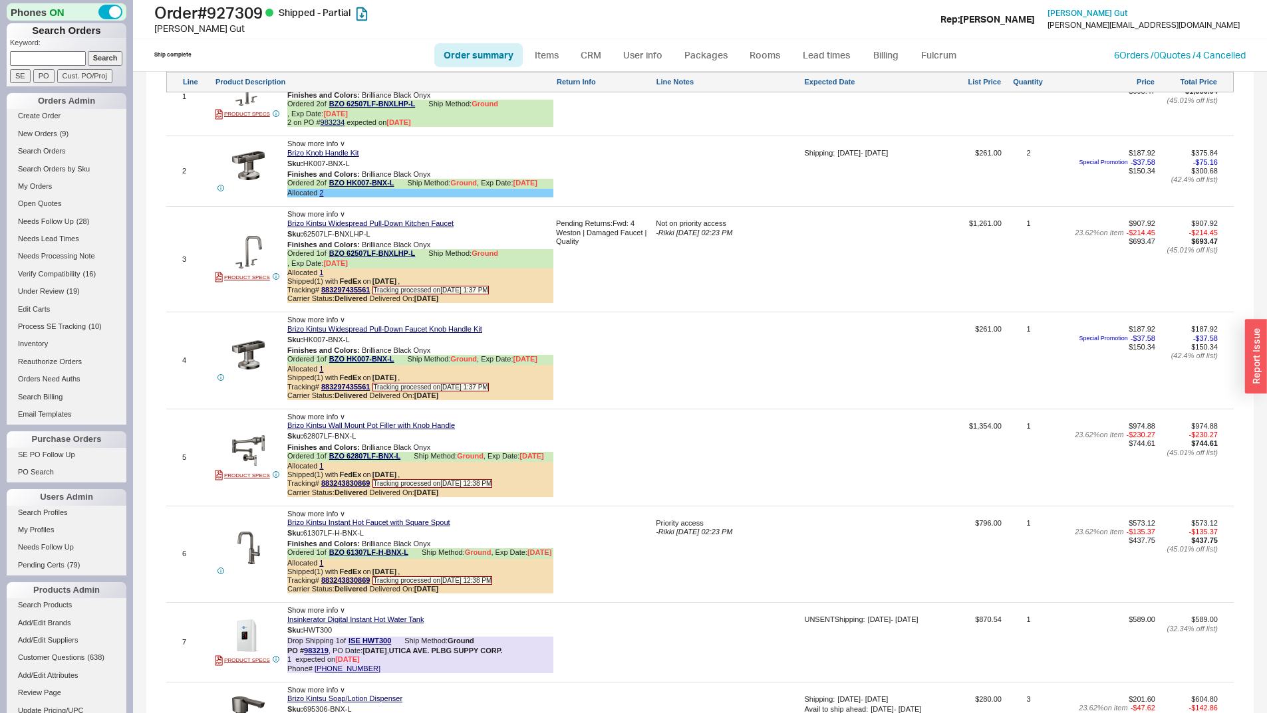
click at [70, 55] on input at bounding box center [48, 58] width 76 height 14
type input "978712"
click at [88, 51] on input "Search" at bounding box center [105, 58] width 35 height 14
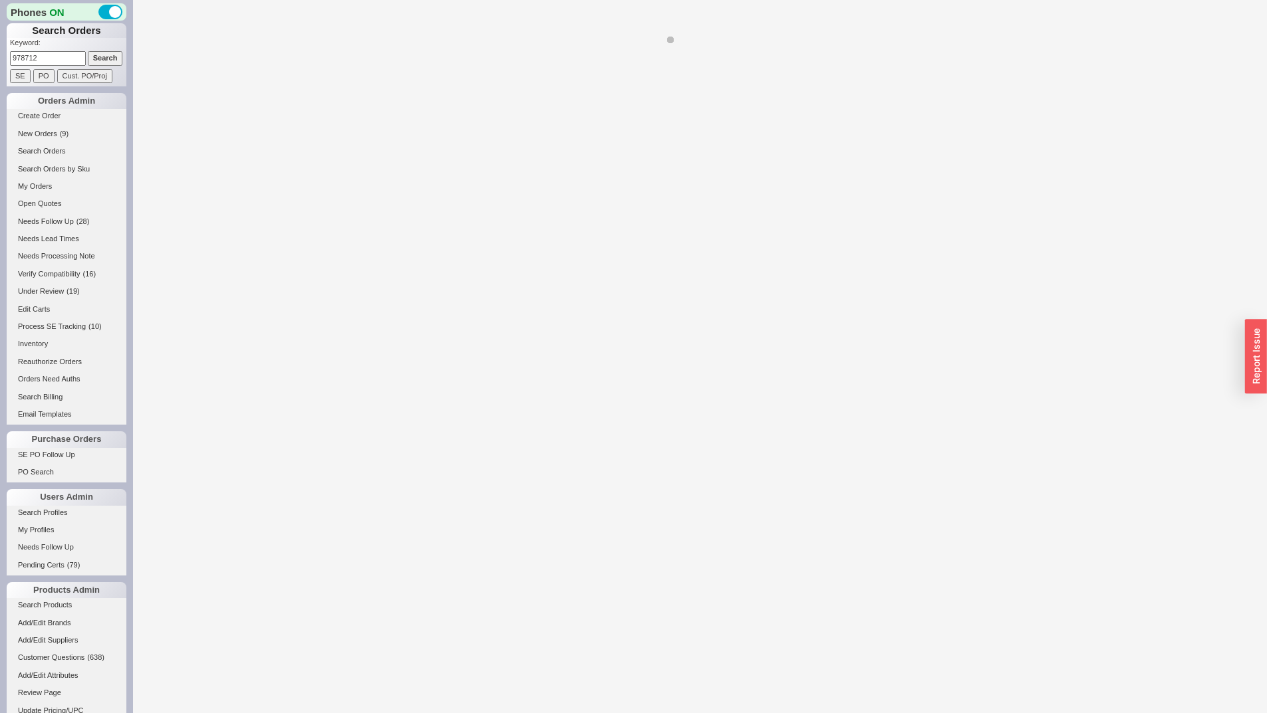
select select "*"
select select "LOW"
select select "3"
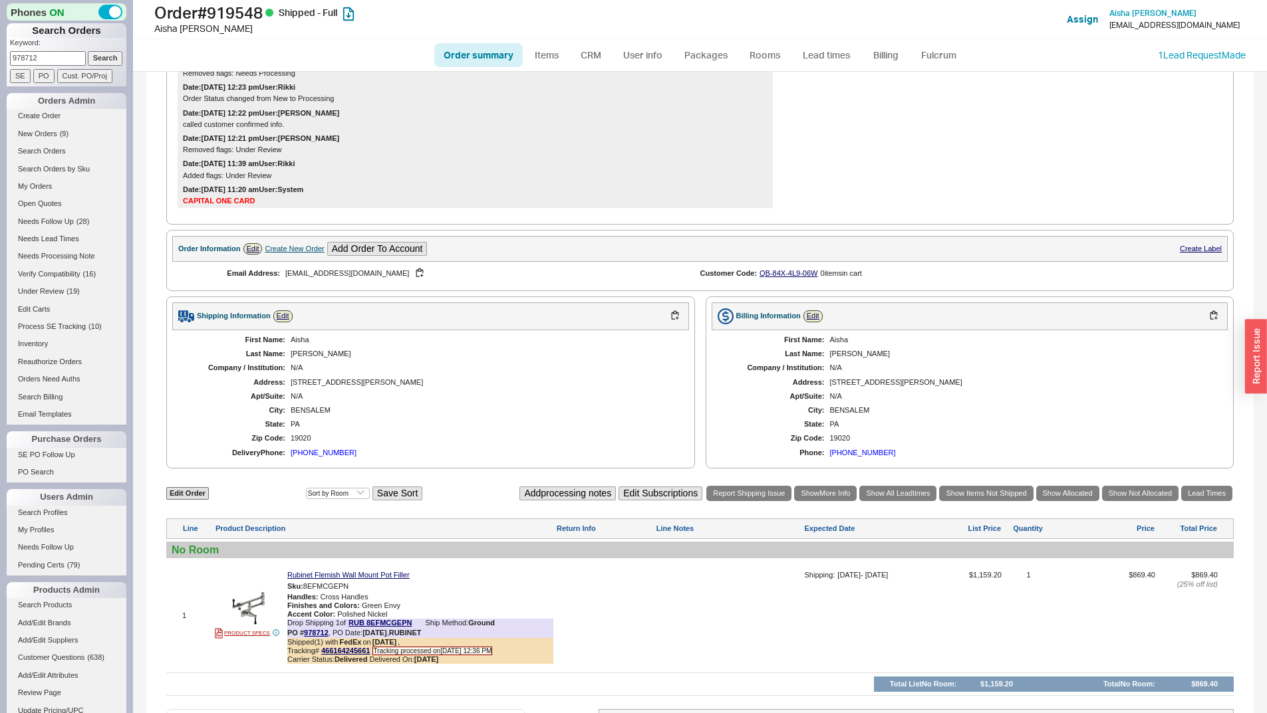
scroll to position [462, 0]
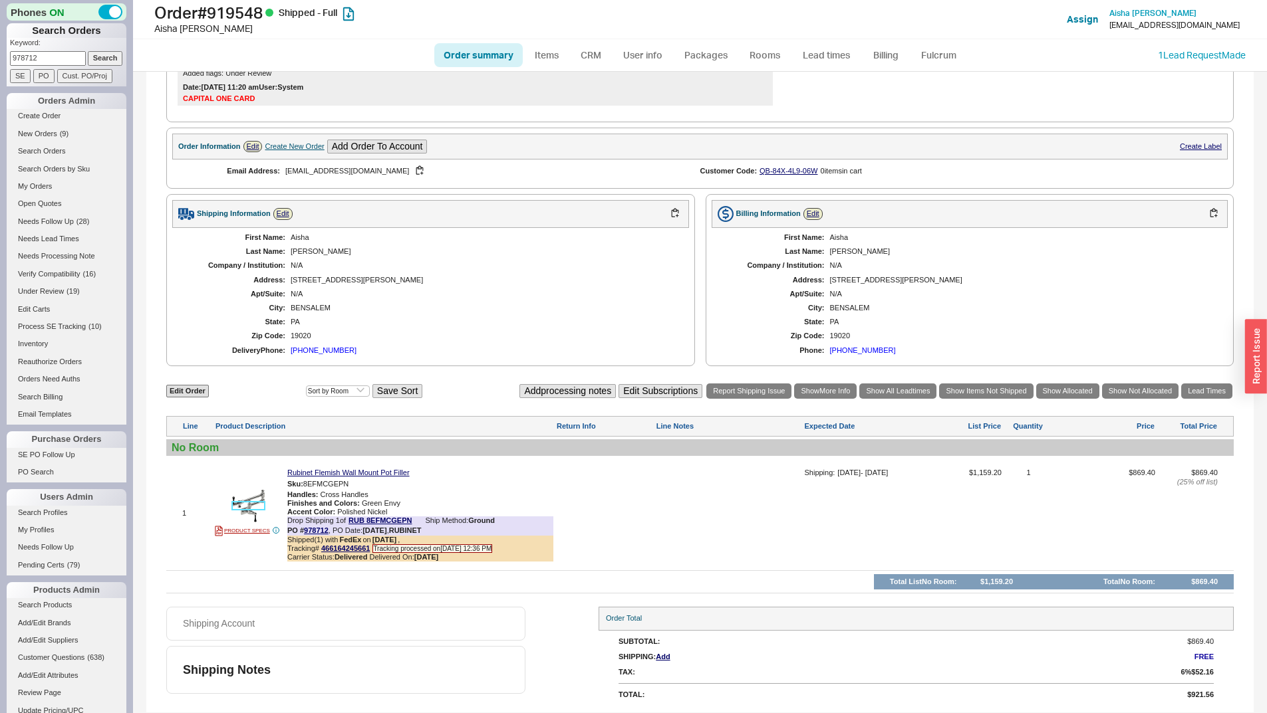
click at [261, 515] on img at bounding box center [248, 506] width 33 height 33
click at [253, 501] on img at bounding box center [248, 506] width 33 height 33
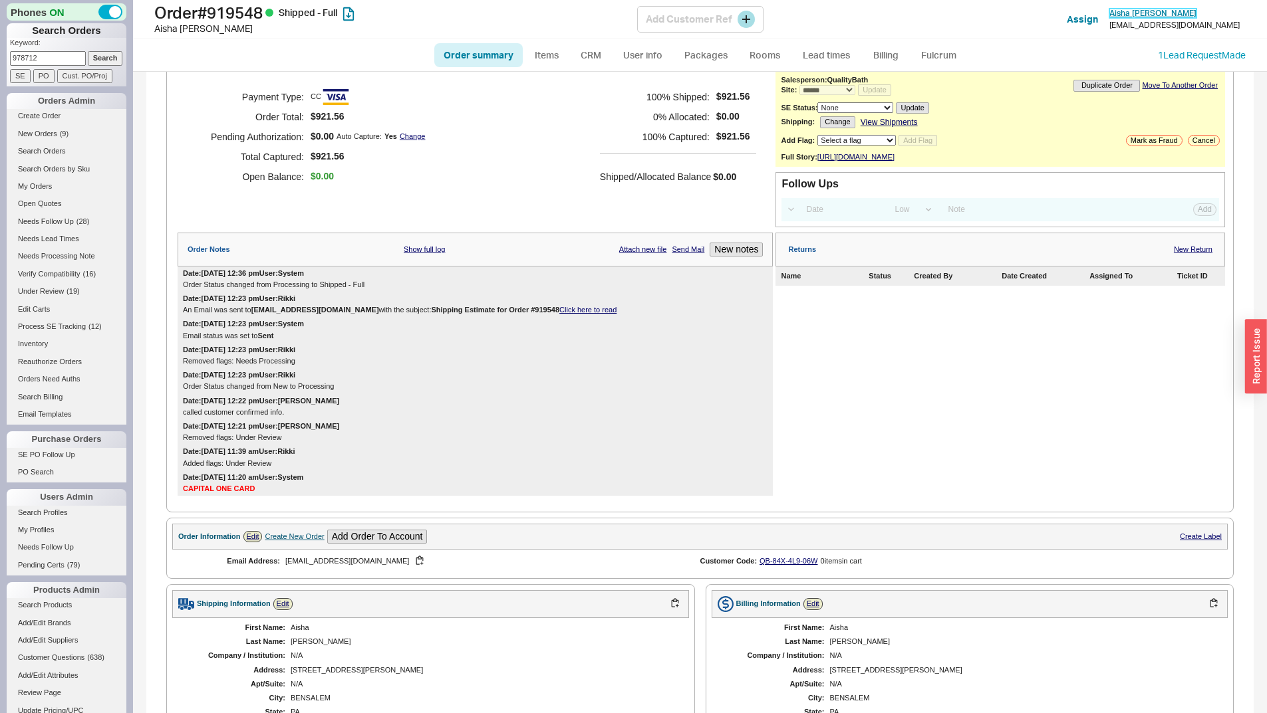
click at [1191, 11] on span "Aisha Chaudhry" at bounding box center [1152, 13] width 87 height 10
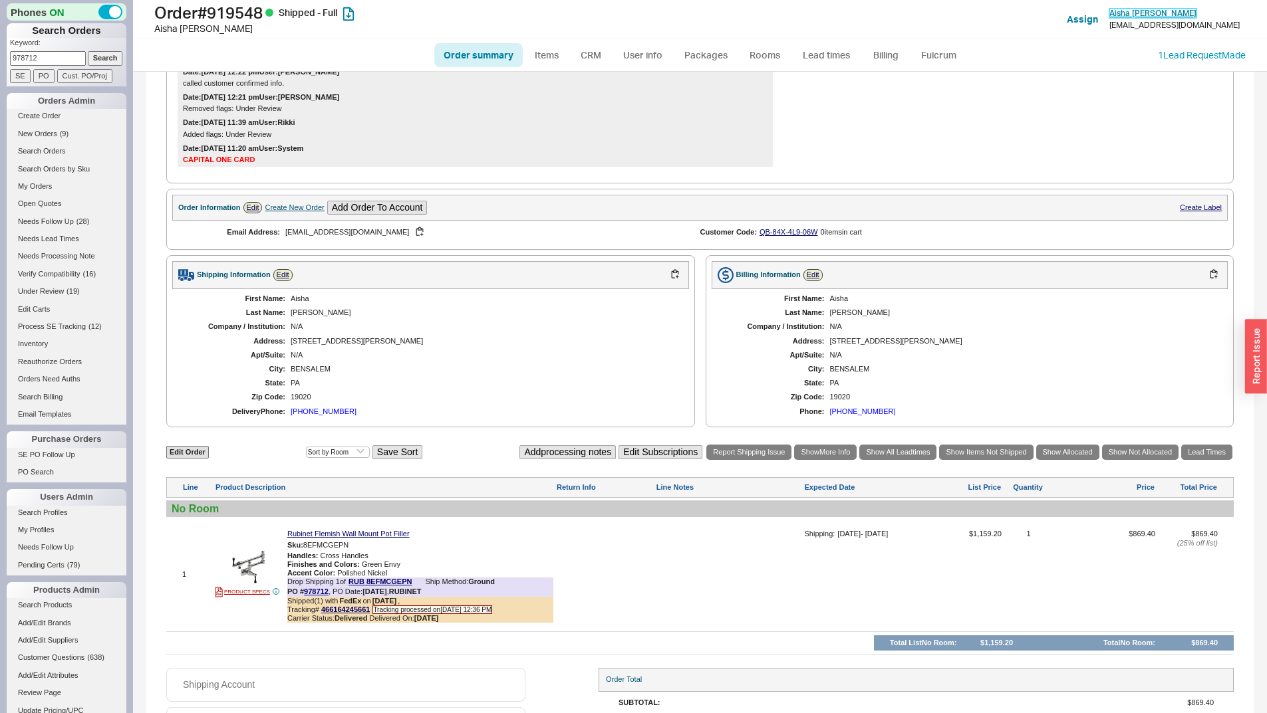
scroll to position [462, 0]
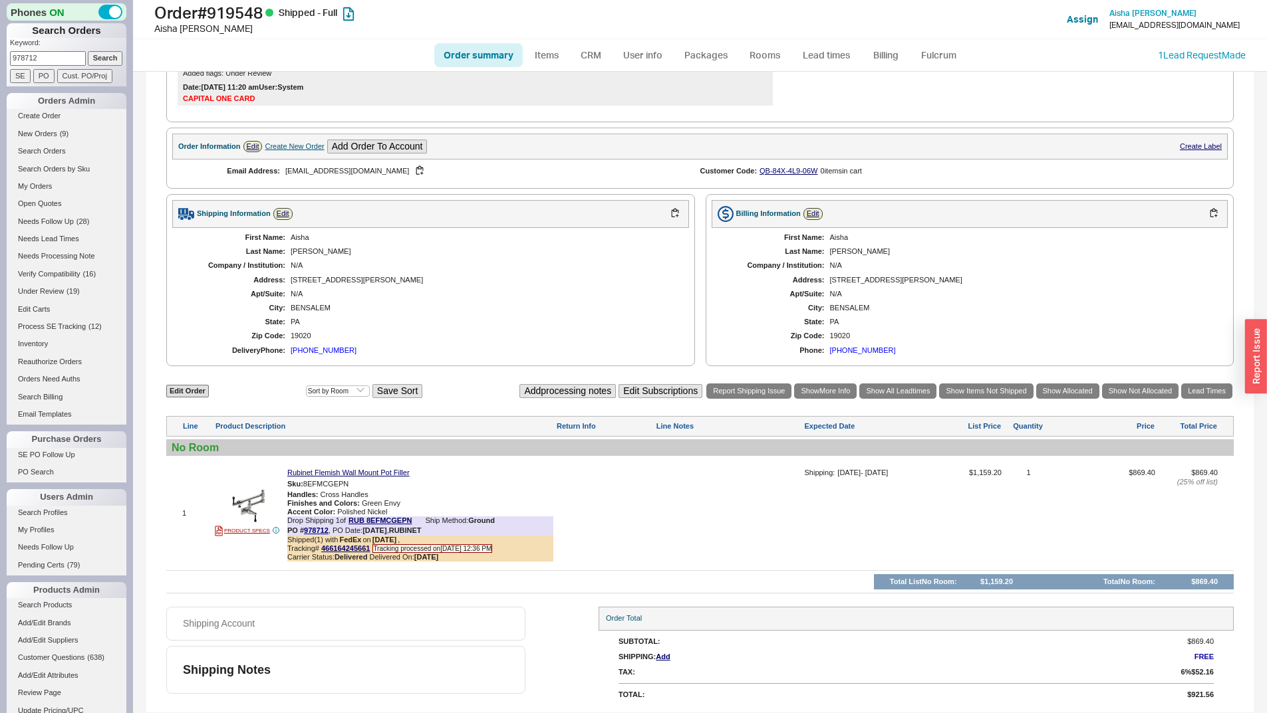
click at [320, 281] on div "1206 crespo lane" at bounding box center [483, 280] width 385 height 9
copy div "1206 crespo lane"
click at [319, 287] on div "First Name: Aisha Last Name: Chaudhry Company / Institution: N/A Address: 1206 …" at bounding box center [430, 294] width 517 height 132
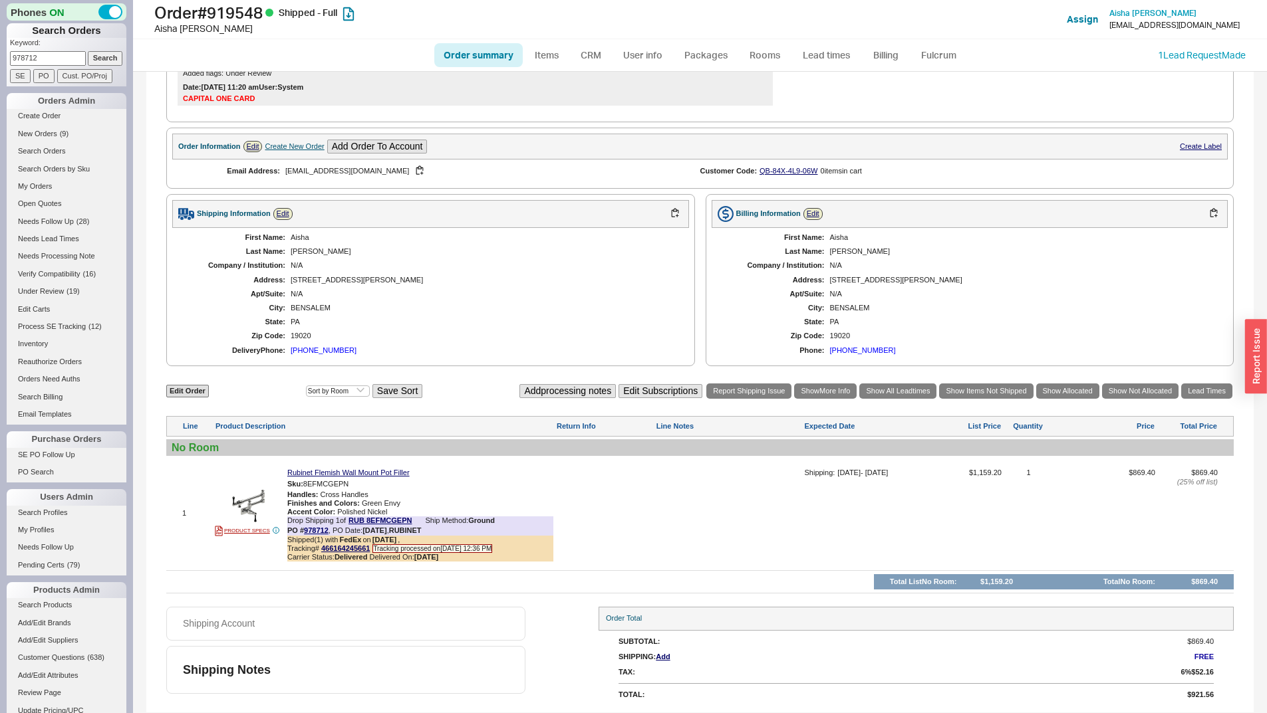
click at [319, 287] on div "First Name: Aisha Last Name: Chaudhry Company / Institution: N/A Address: 1206 …" at bounding box center [430, 294] width 517 height 132
click at [320, 281] on div "1206 crespo lane" at bounding box center [483, 280] width 385 height 9
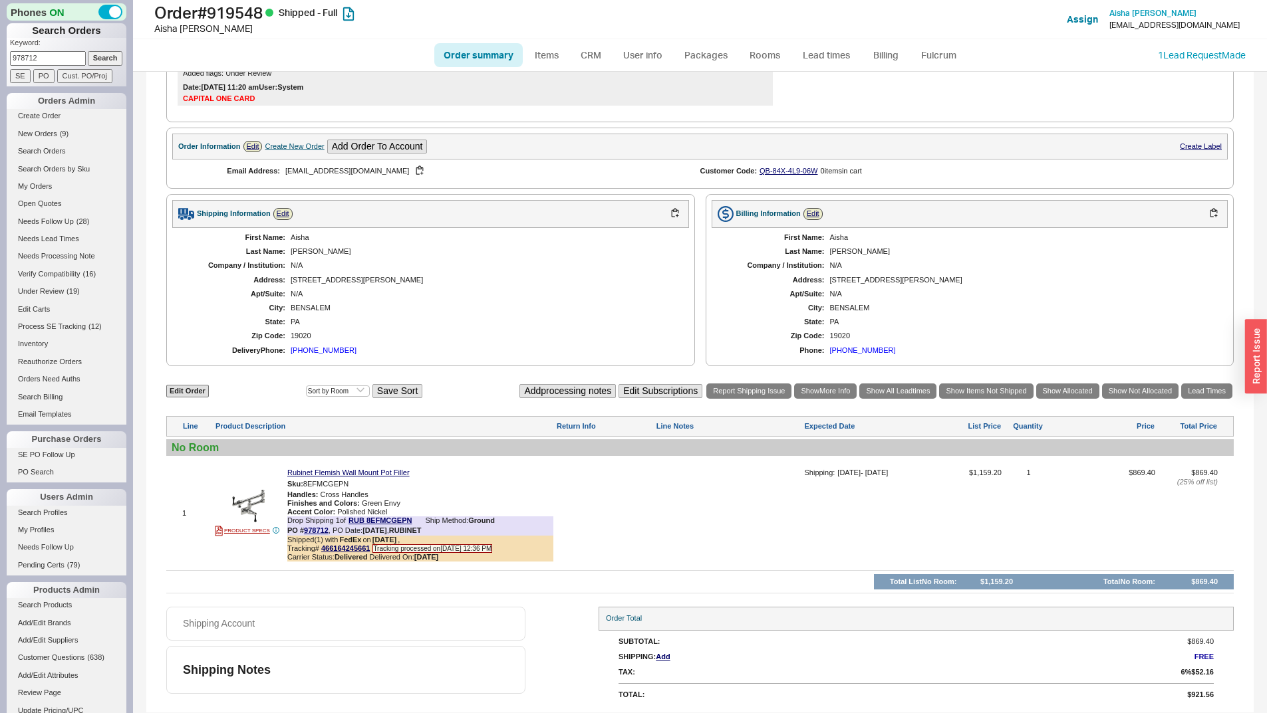
drag, startPoint x: 320, startPoint y: 281, endPoint x: 374, endPoint y: 264, distance: 56.4
click at [375, 262] on div "N/A" at bounding box center [483, 265] width 385 height 9
click at [331, 279] on div "1206 crespo lane" at bounding box center [483, 280] width 385 height 9
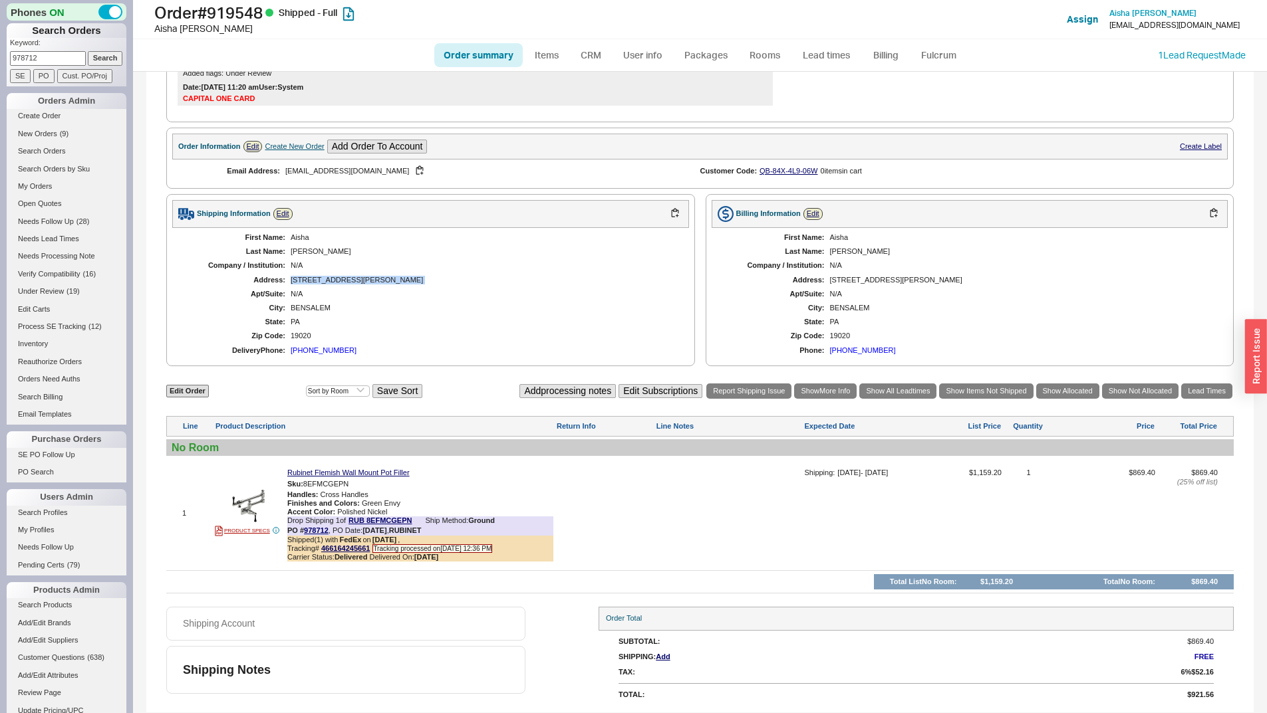
copy div "1206 crespo lane"
click at [308, 253] on div "Chaudhry" at bounding box center [483, 251] width 385 height 9
copy div "Chaudhry"
click at [304, 237] on div "Aisha" at bounding box center [483, 237] width 385 height 9
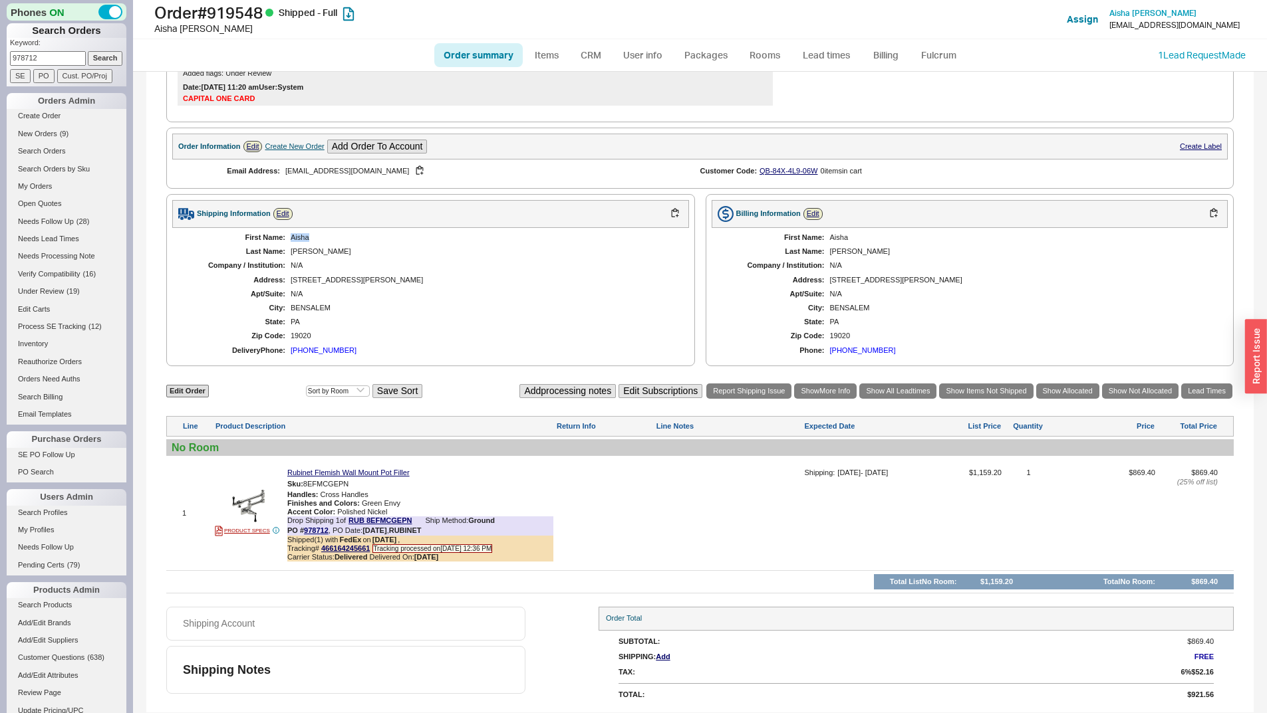
click at [304, 237] on div "Aisha" at bounding box center [483, 237] width 385 height 9
copy div "Aisha"
drag, startPoint x: 348, startPoint y: 359, endPoint x: 292, endPoint y: 348, distance: 57.0
click at [292, 348] on div "First Name: Aisha Last Name: Chaudhry Company / Institution: N/A Address: 1206 …" at bounding box center [430, 294] width 517 height 132
copy div "267) 980-8663"
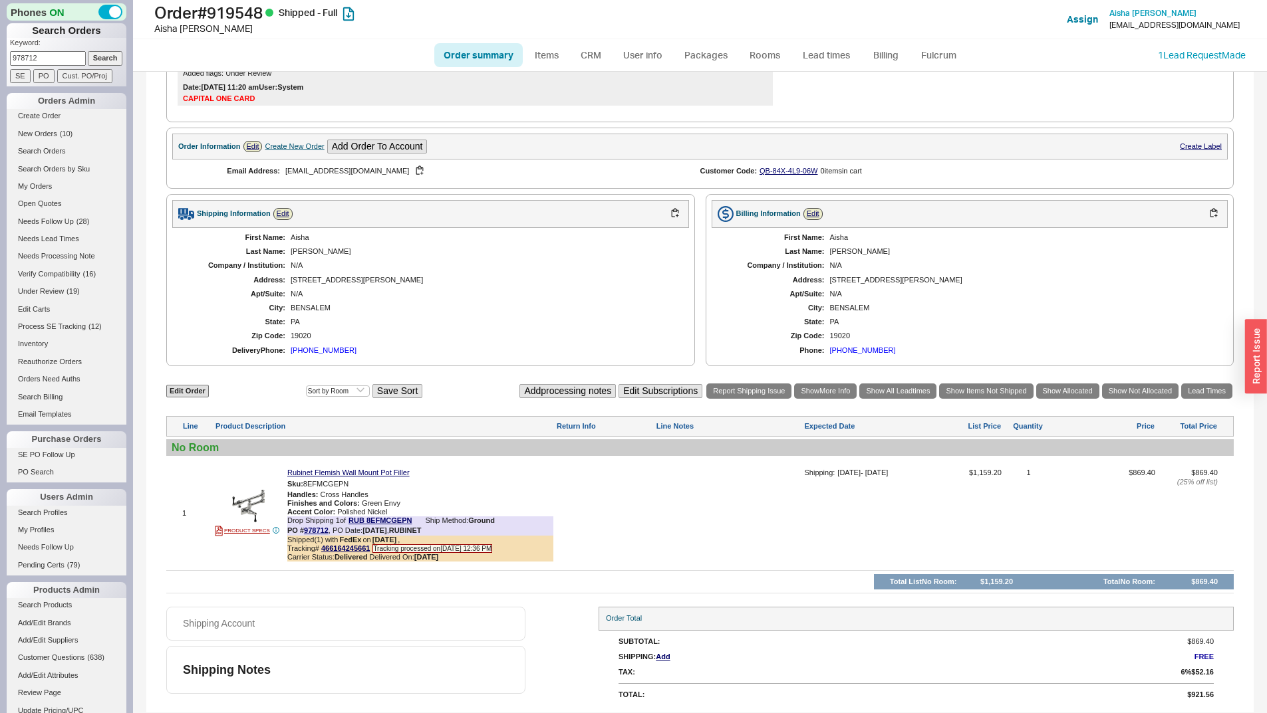
click at [1113, 321] on div "PA" at bounding box center [1022, 322] width 385 height 9
click at [1230, 45] on div "Order summary Items CRM User info Packages Rooms Lead times Billing Fulcrum 1 L…" at bounding box center [700, 55] width 1134 height 32
click at [1228, 55] on link "1 Lead Request Made" at bounding box center [1202, 54] width 88 height 11
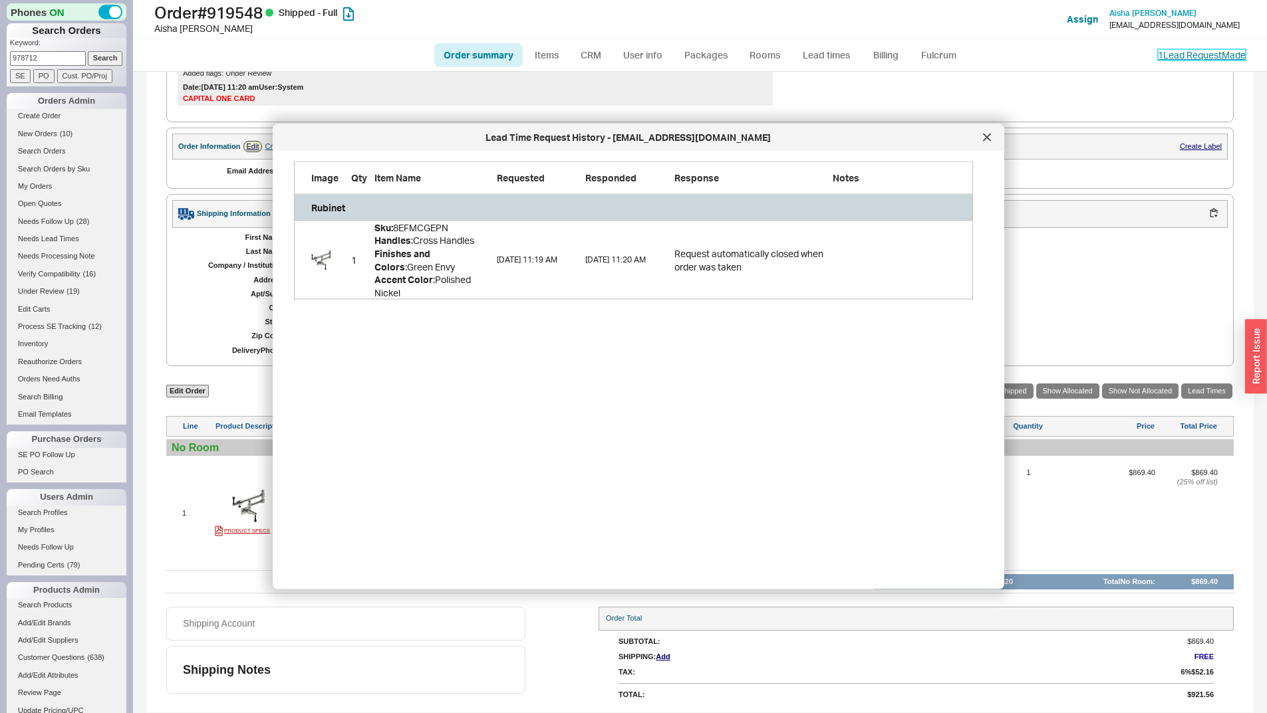
scroll to position [397, 690]
click at [985, 139] on icon at bounding box center [986, 137] width 7 height 7
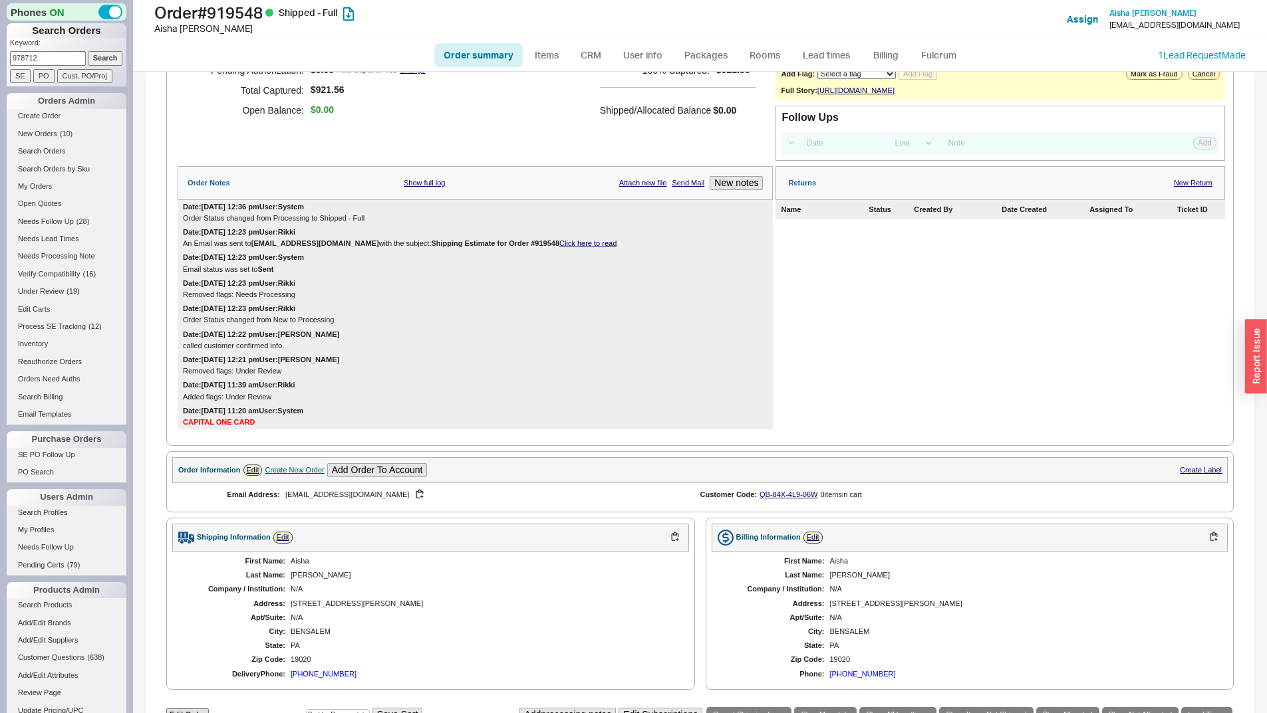
click at [460, 274] on div "Email status was set to Sent" at bounding box center [475, 269] width 584 height 9
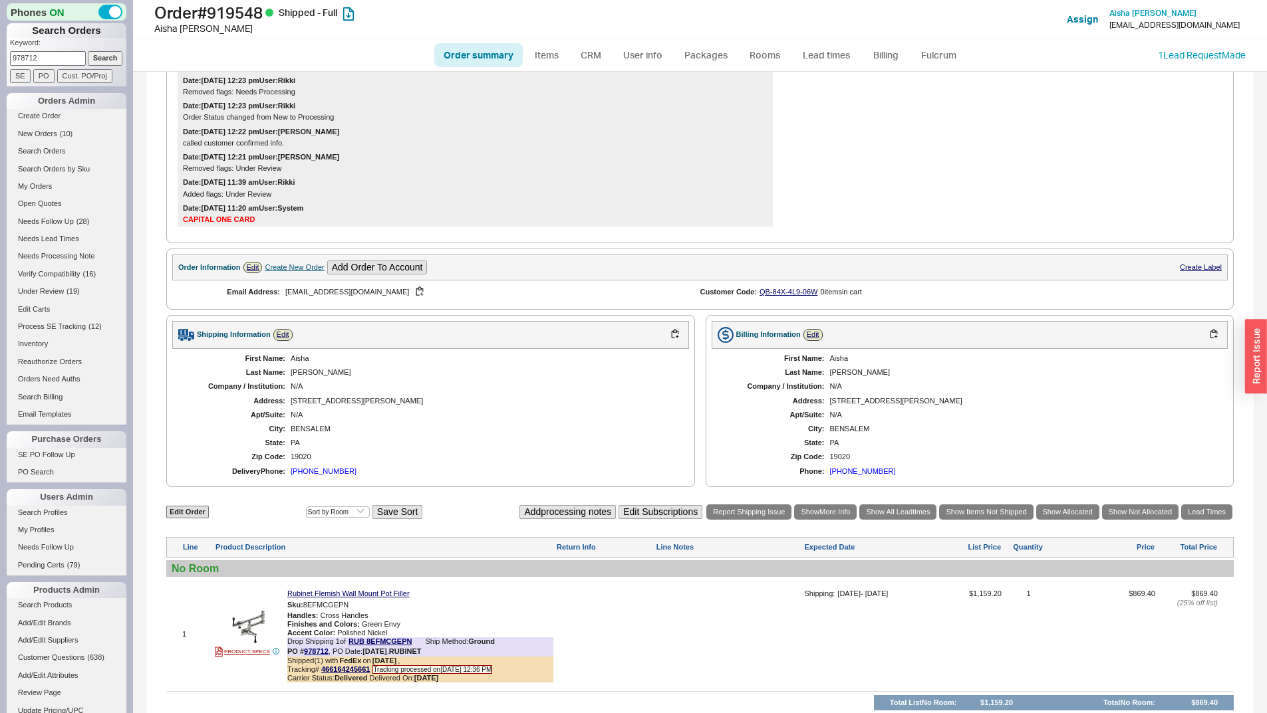
scroll to position [462, 0]
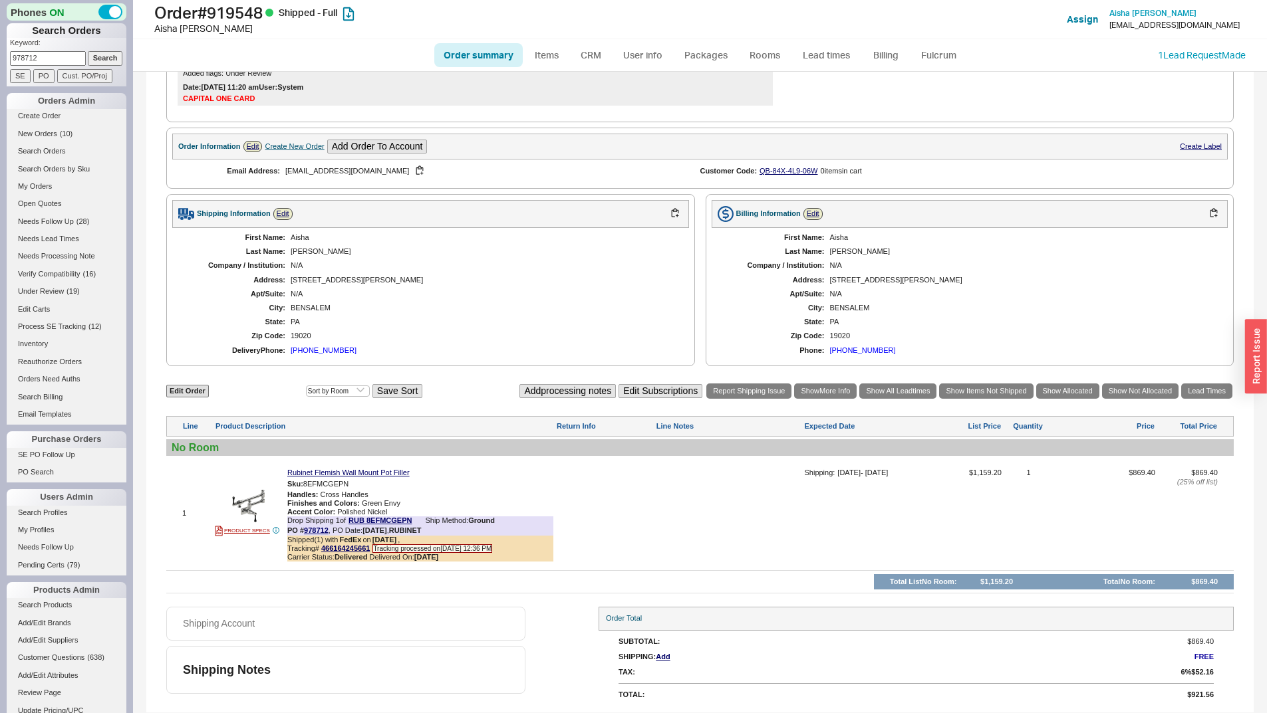
click at [320, 281] on div "1206 crespo lane" at bounding box center [483, 280] width 385 height 9
copy div "1206 crespo lane"
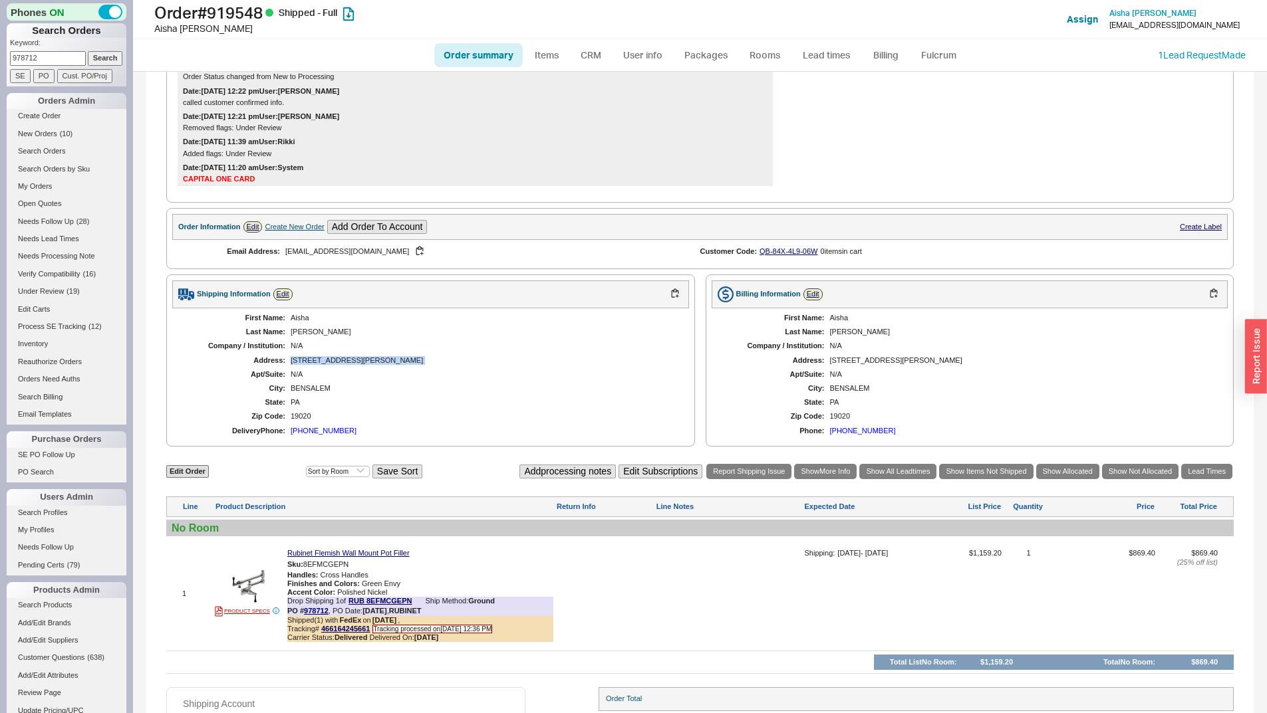
scroll to position [263, 0]
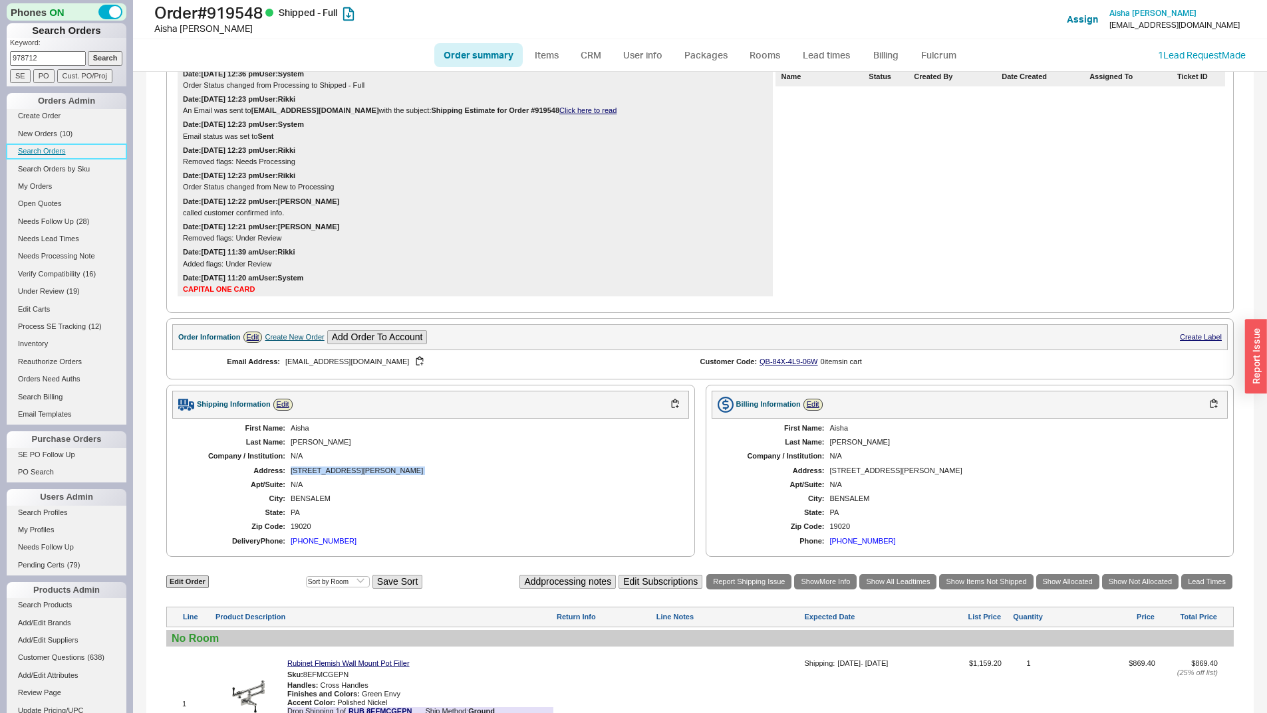
click at [49, 148] on link "Search Orders" at bounding box center [67, 151] width 120 height 14
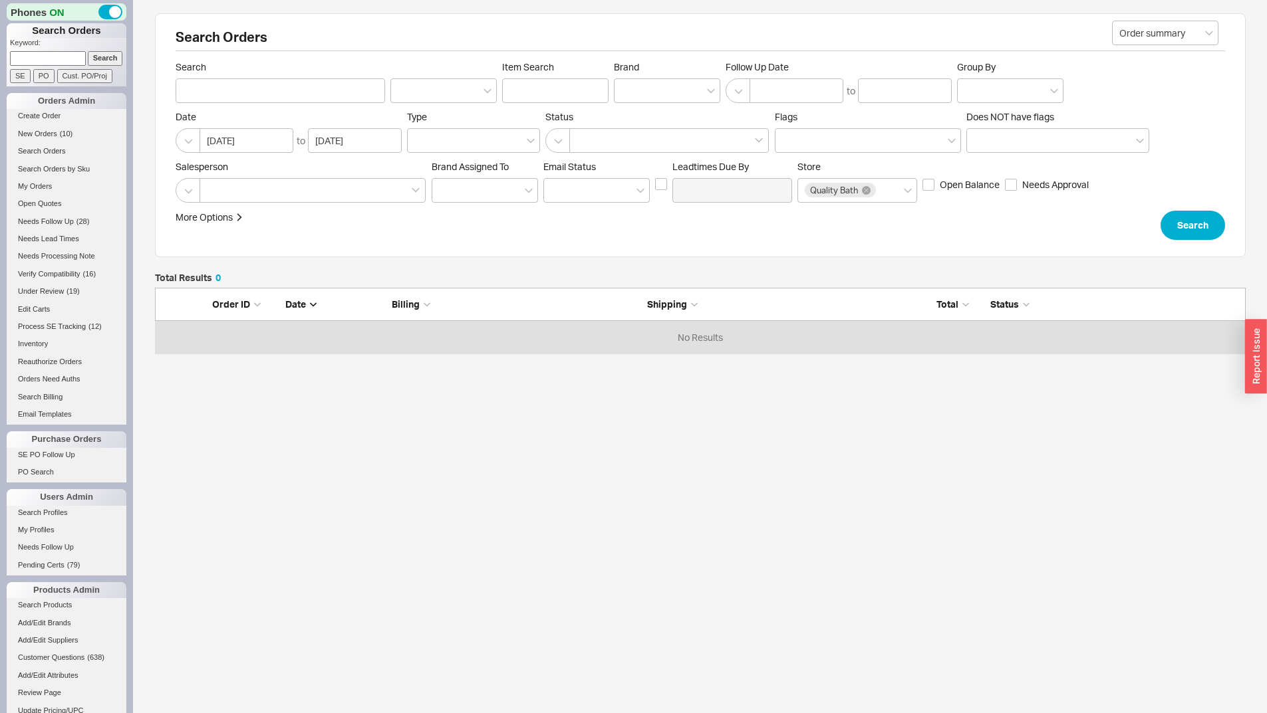
scroll to position [56, 1080]
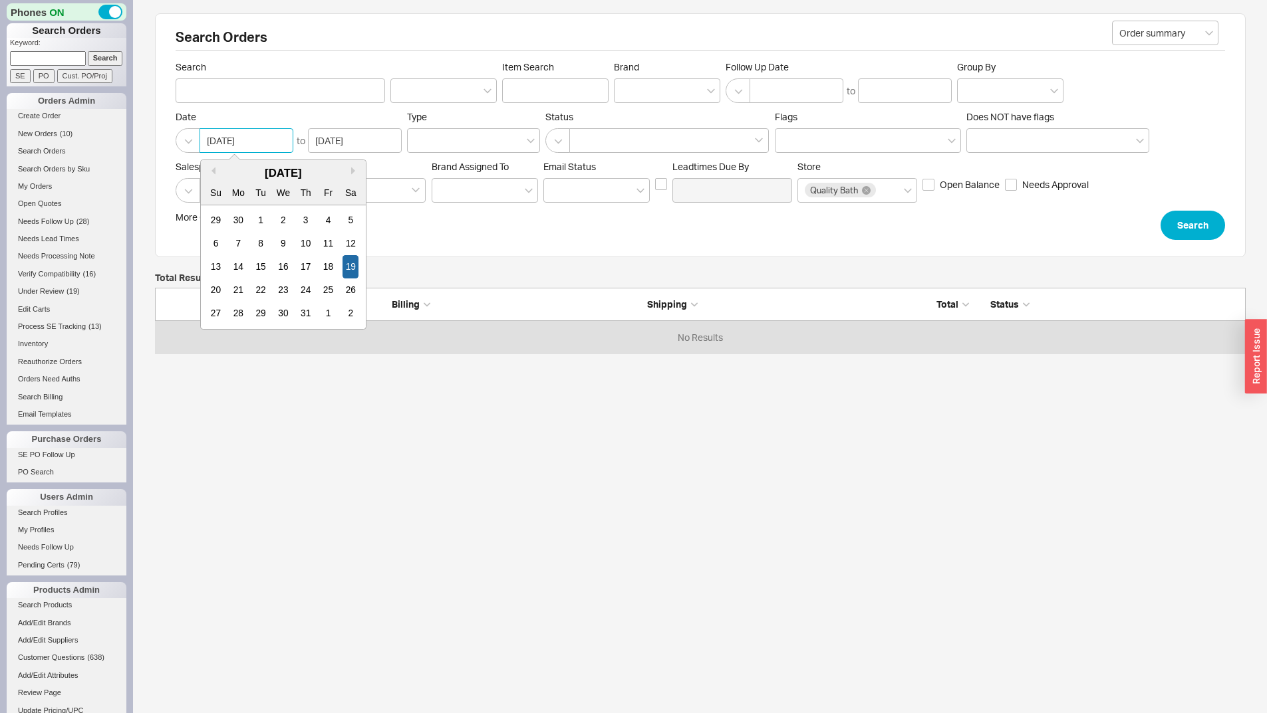
click at [255, 139] on input "[DATE]" at bounding box center [246, 140] width 94 height 25
click at [255, 139] on input "07/19/2025" at bounding box center [246, 140] width 94 height 25
click at [803, 249] on div "Search Orders Order summary Search Item Search Brand Follow Up Date to Group By…" at bounding box center [700, 135] width 1090 height 244
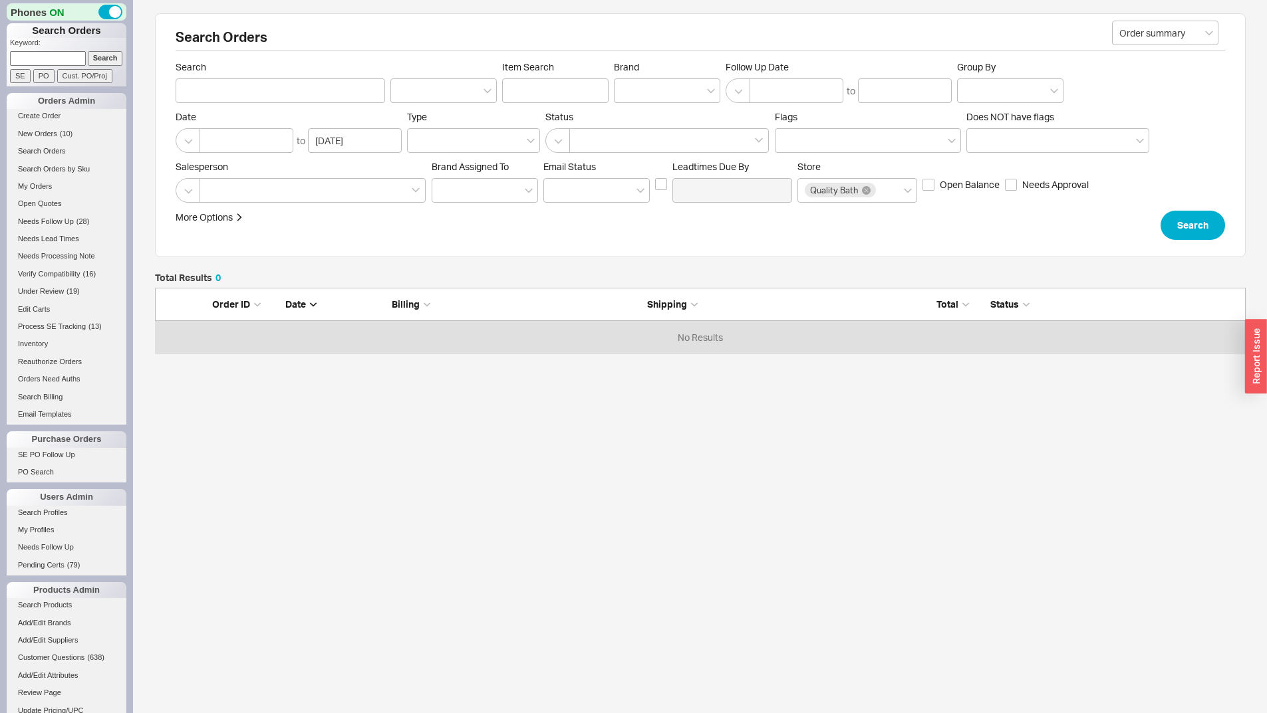
click at [199, 226] on div "More Options Sites Excluded From Reviews Converted By Amount Over Shipping or B…" at bounding box center [581, 225] width 811 height 29
click at [211, 213] on div "More Options" at bounding box center [204, 217] width 57 height 13
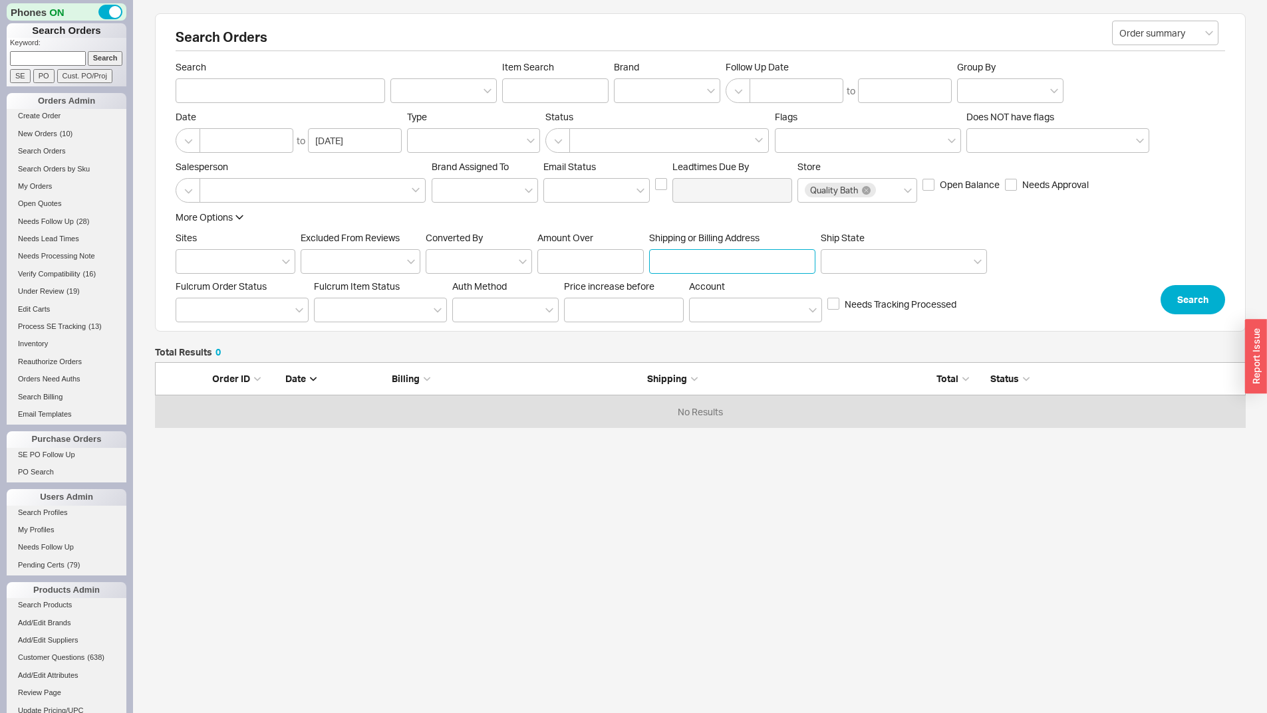
click at [678, 270] on input "Shipping or Billing Address" at bounding box center [732, 261] width 166 height 25
paste input "1206 crespo lane"
type input "1206 crespo lane"
click at [1175, 297] on button "Search" at bounding box center [1192, 299] width 64 height 29
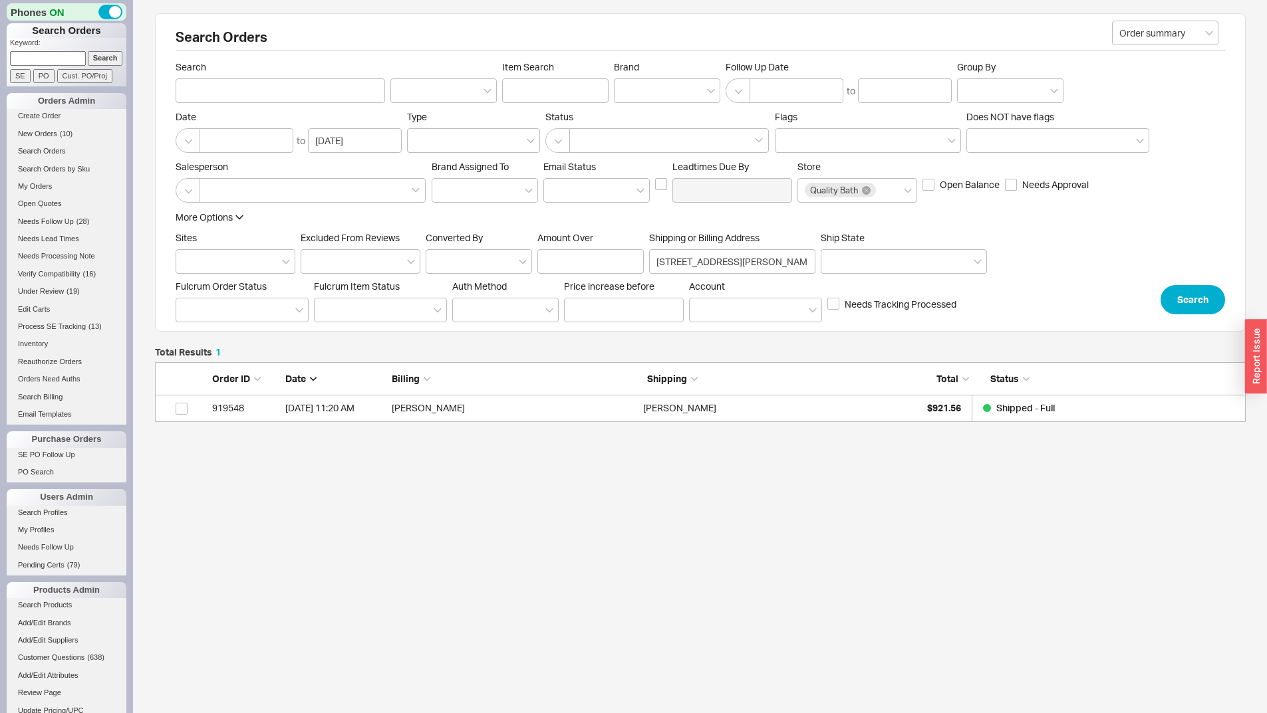
scroll to position [50, 1080]
click at [768, 412] on div "Aisha Chaudhry" at bounding box center [765, 408] width 245 height 27
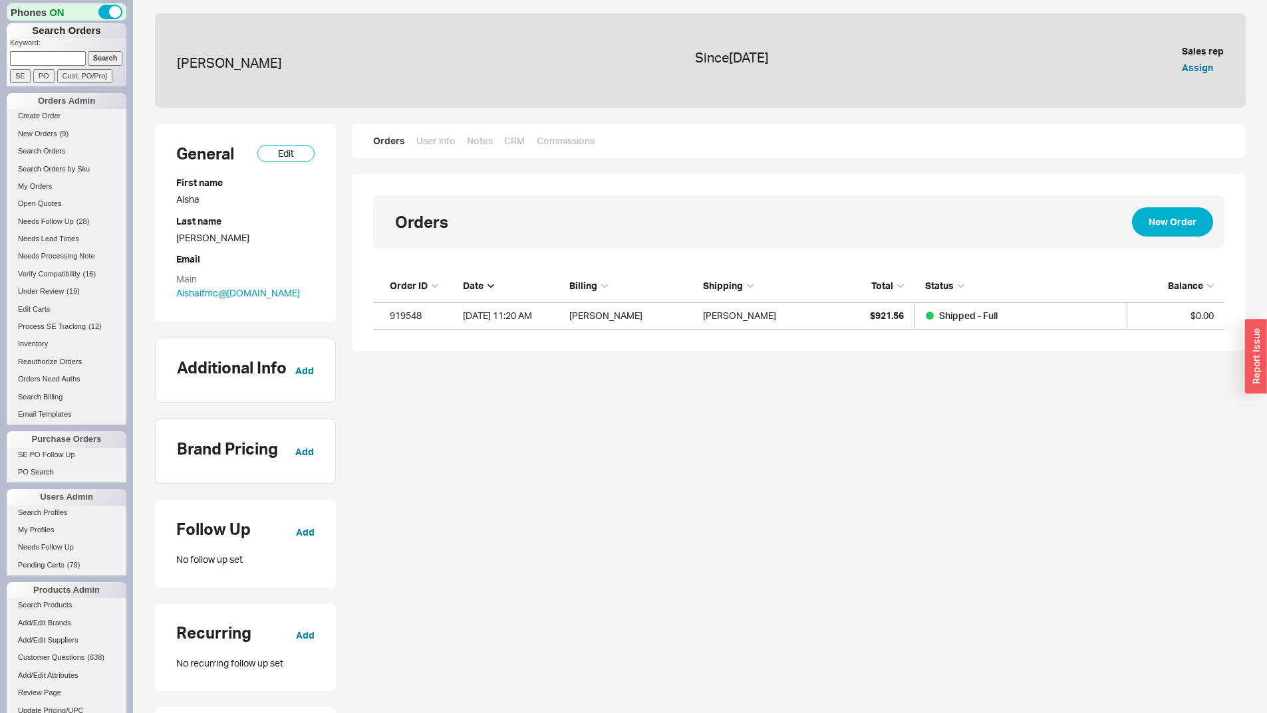
scroll to position [50, 841]
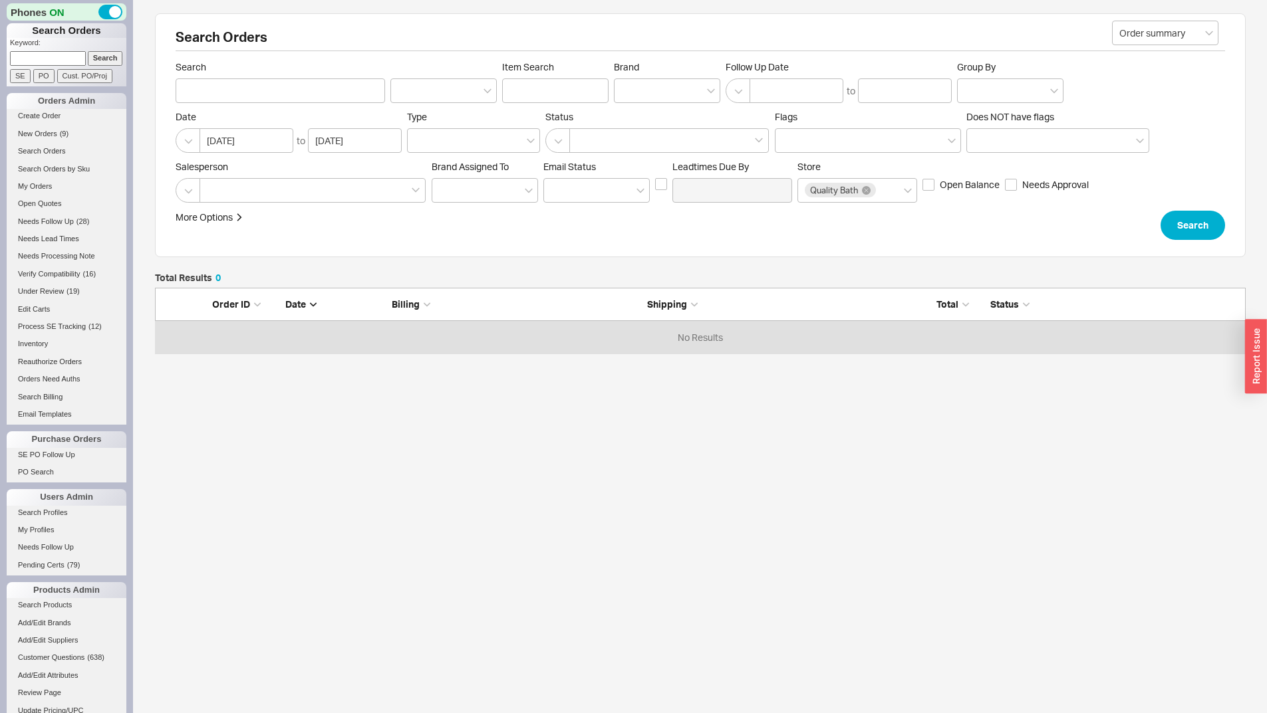
scroll to position [56, 1080]
click at [228, 213] on div "More Options" at bounding box center [204, 217] width 57 height 13
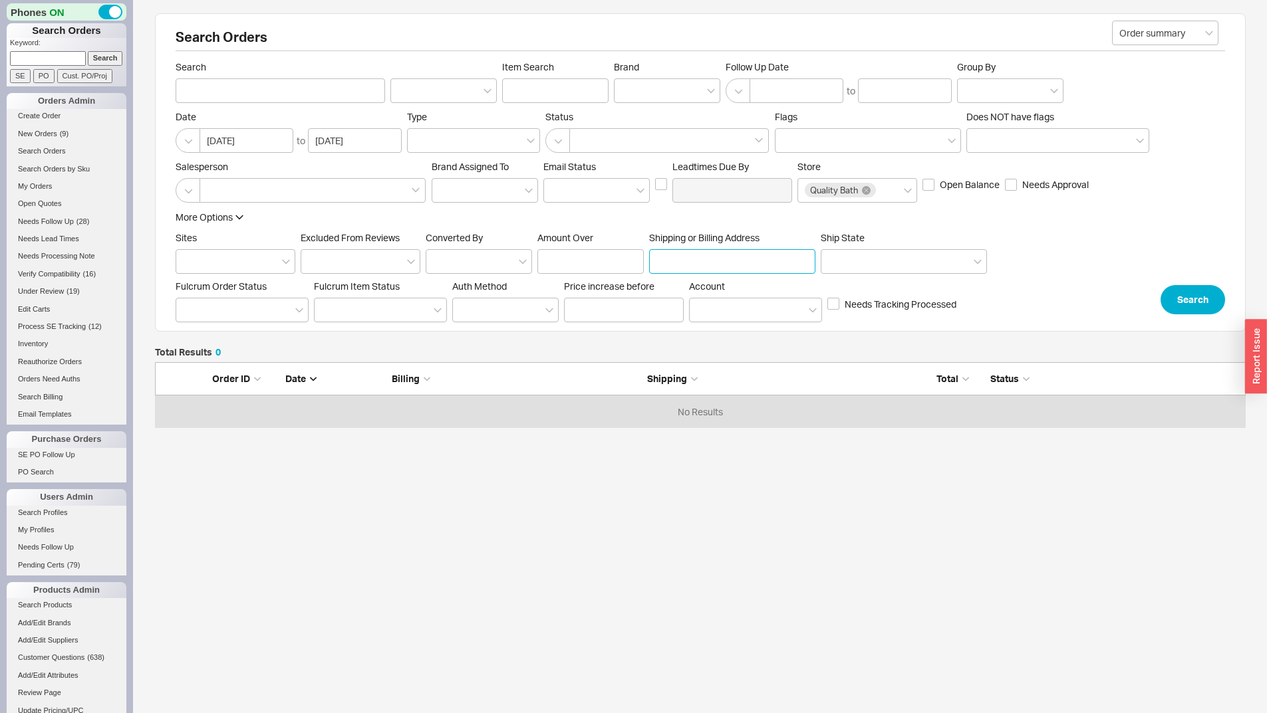
click at [709, 256] on input "Shipping or Billing Address" at bounding box center [732, 261] width 166 height 25
paste input "[STREET_ADDRESS][PERSON_NAME]"
type input "[STREET_ADDRESS][PERSON_NAME]"
click at [1183, 299] on button "Search" at bounding box center [1192, 299] width 64 height 29
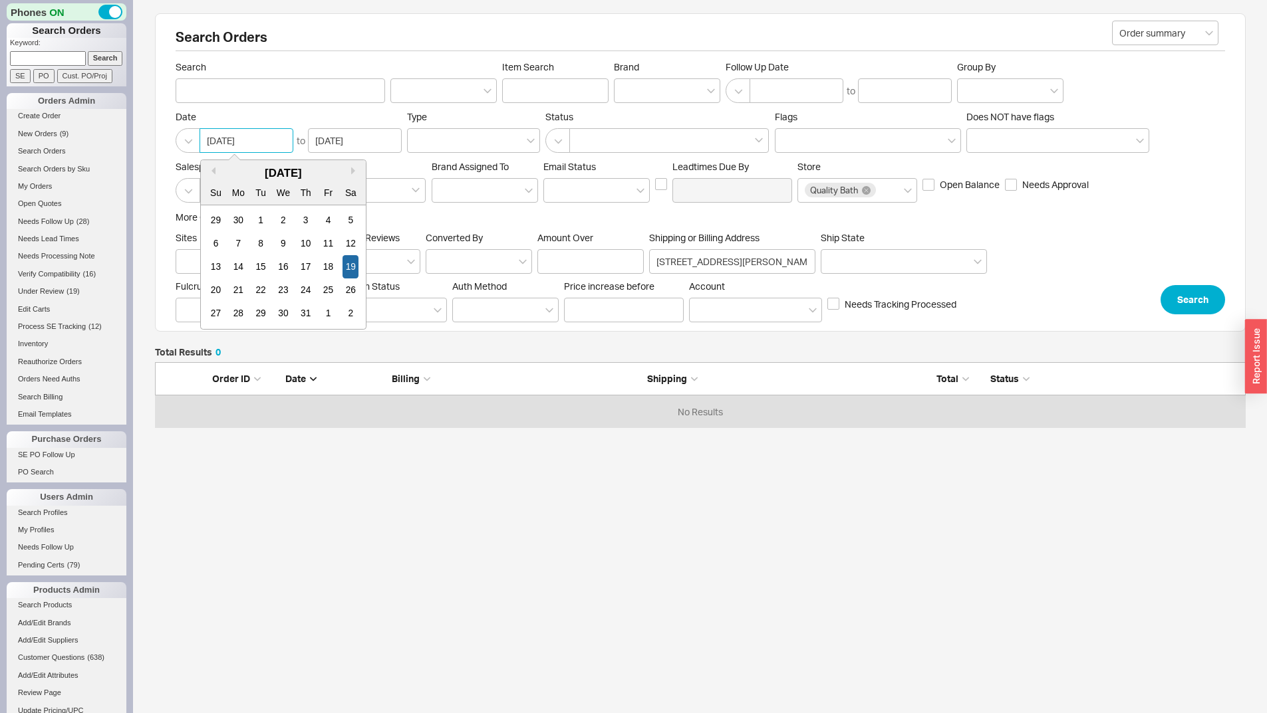
drag, startPoint x: 275, startPoint y: 140, endPoint x: 130, endPoint y: 145, distance: 145.0
click at [130, 145] on div "Phones ON Search Orders Keyword: Search SE PO Cust. PO/Proj Orders Admin Create…" at bounding box center [633, 291] width 1267 height 582
type input "\"
drag, startPoint x: 1149, startPoint y: 295, endPoint x: 1166, endPoint y: 294, distance: 17.3
click at [1148, 295] on div "More Options Sites Excluded From Reviews Converted By Amount Over Shipping or B…" at bounding box center [700, 263] width 1049 height 104
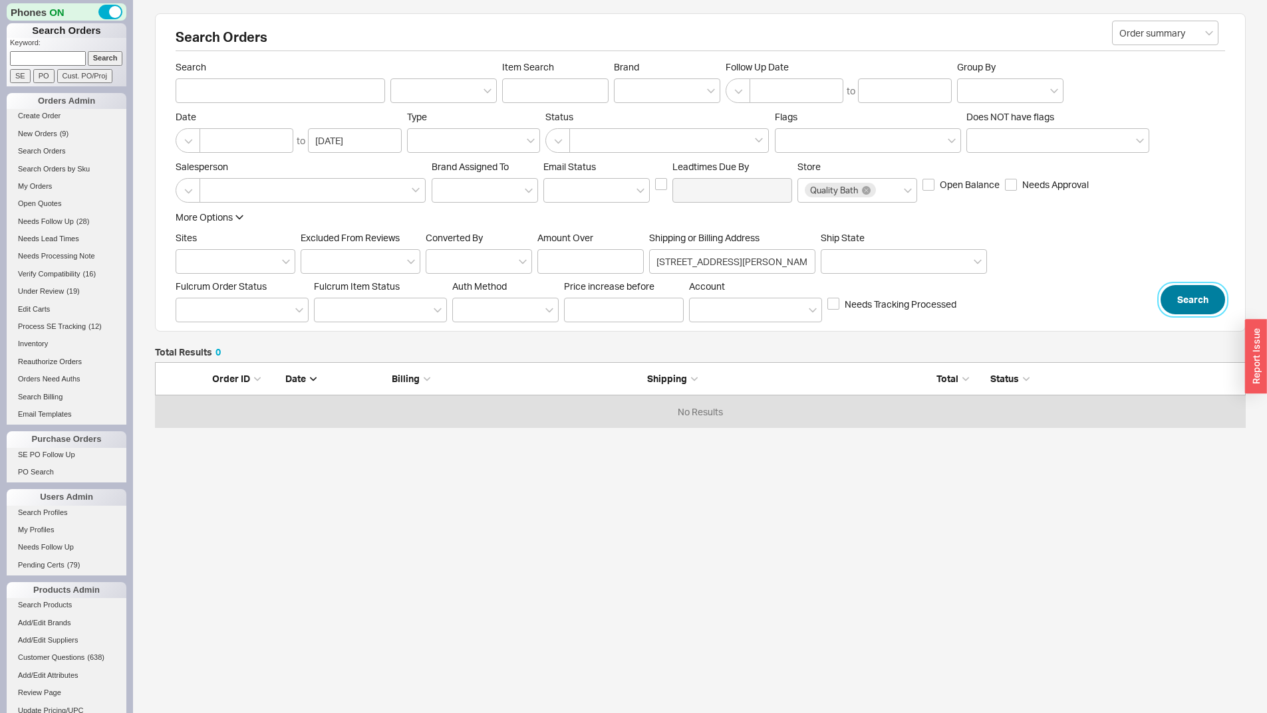
click at [1205, 295] on button "Search" at bounding box center [1192, 299] width 64 height 29
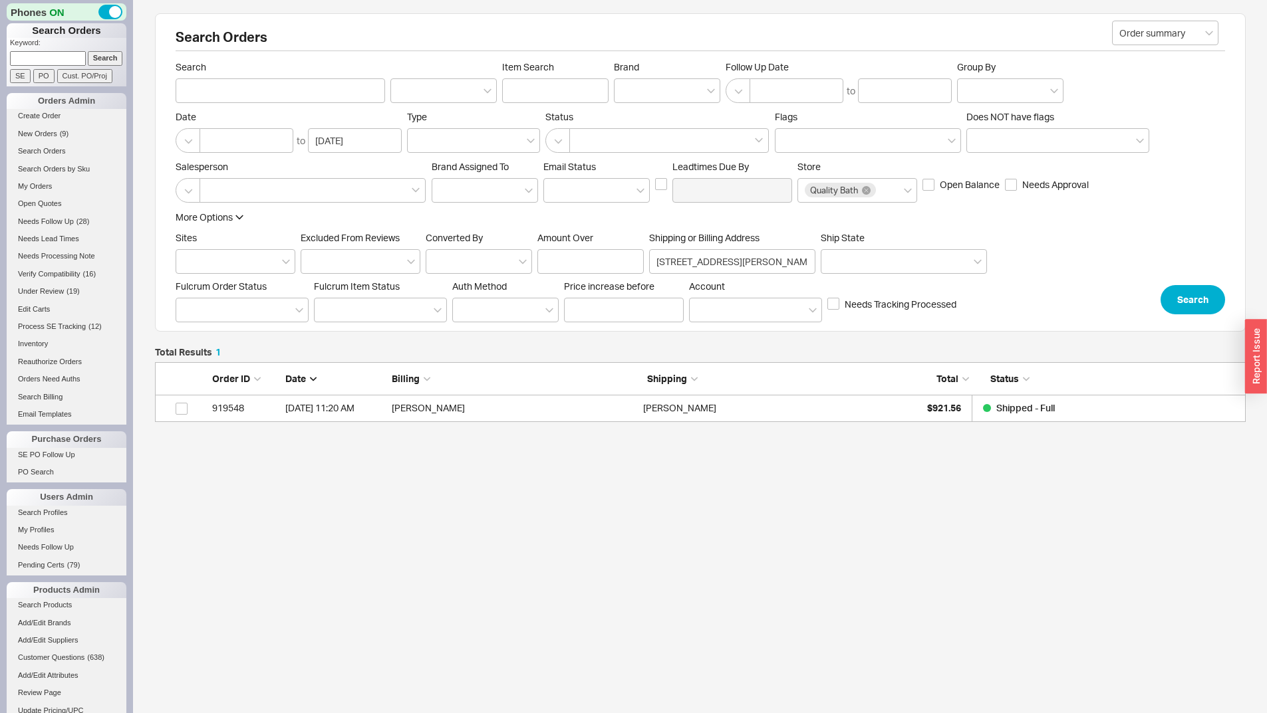
scroll to position [50, 1080]
click at [328, 76] on label "Search" at bounding box center [280, 82] width 209 height 42
click at [328, 78] on input "Search" at bounding box center [280, 90] width 209 height 25
paste input "[PERSON_NAME]"
click at [325, 86] on input "Search" at bounding box center [280, 90] width 209 height 25
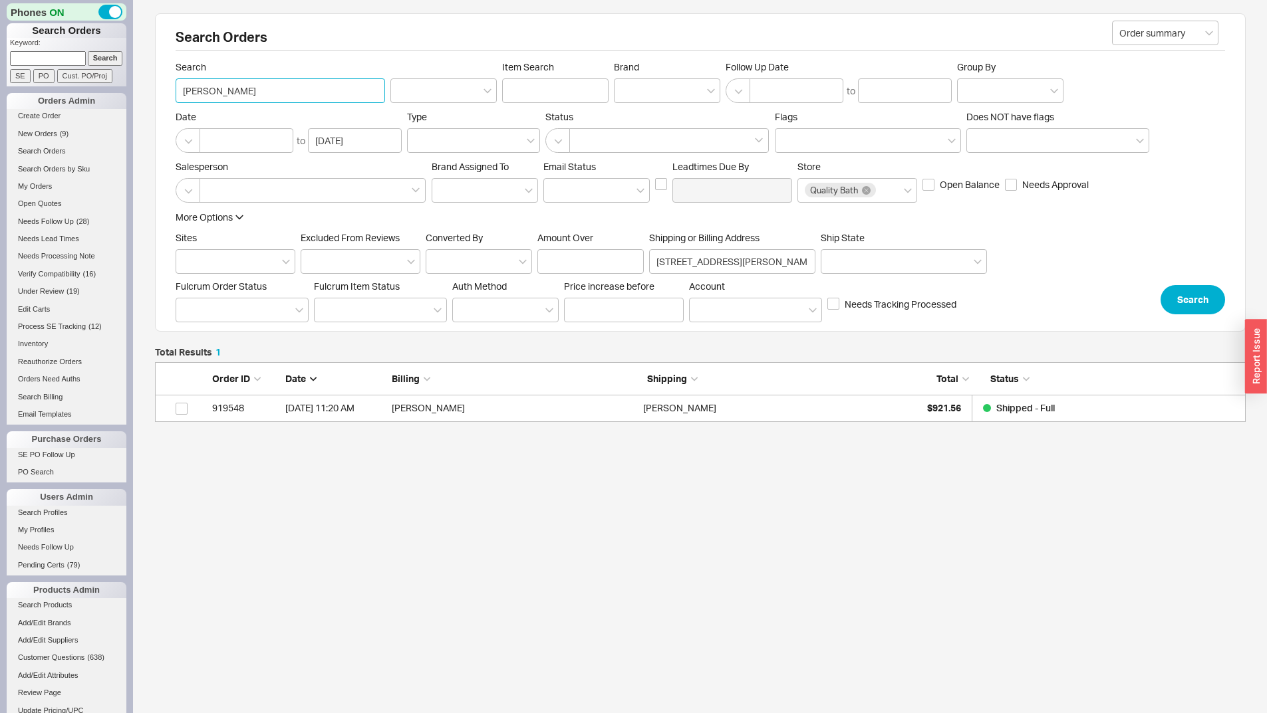
click at [181, 85] on input "[PERSON_NAME]" at bounding box center [280, 90] width 209 height 25
paste input "Aisha"
type input "Aisha Chaudhry"
click at [1217, 303] on button "Search" at bounding box center [1192, 299] width 64 height 29
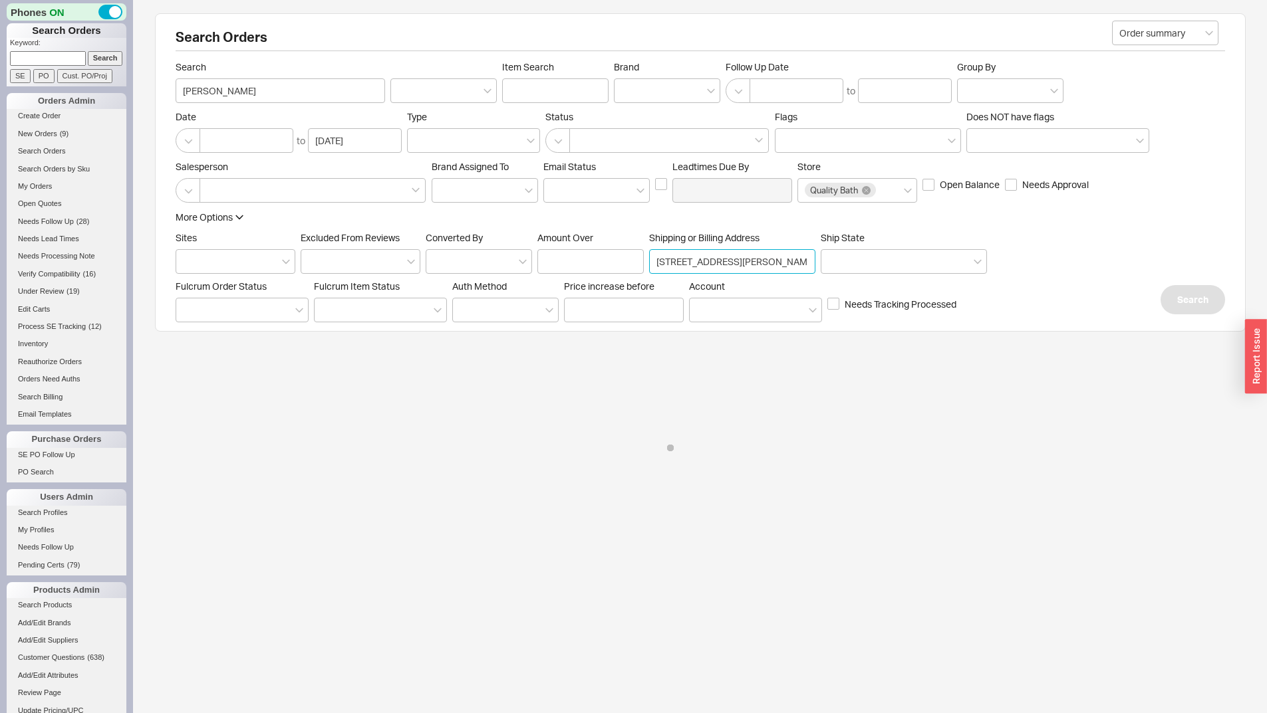
click at [718, 273] on input "[STREET_ADDRESS][PERSON_NAME]" at bounding box center [732, 261] width 166 height 25
click at [718, 272] on input "[STREET_ADDRESS][PERSON_NAME]" at bounding box center [732, 261] width 166 height 25
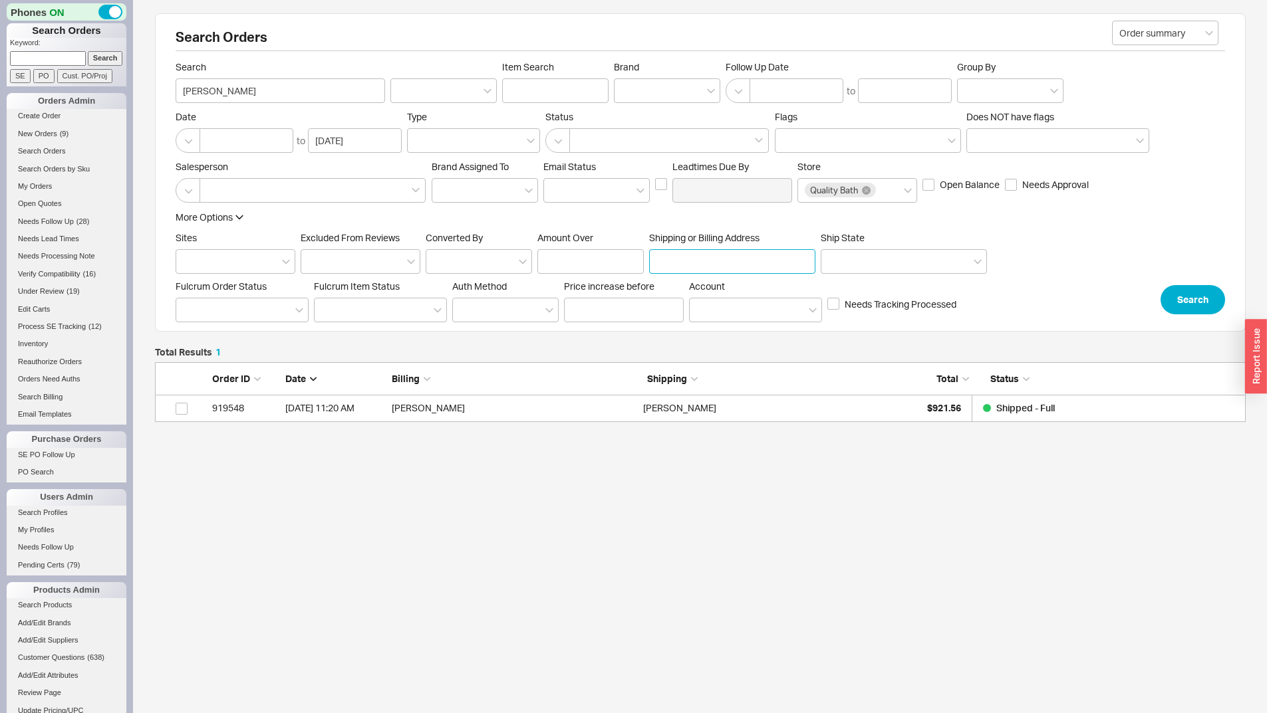
scroll to position [50, 1080]
click at [1158, 283] on div "More Options Sites Excluded From Reviews Converted By Amount Over Shipping or B…" at bounding box center [700, 263] width 1049 height 104
click at [1164, 302] on button "Search" at bounding box center [1192, 299] width 64 height 29
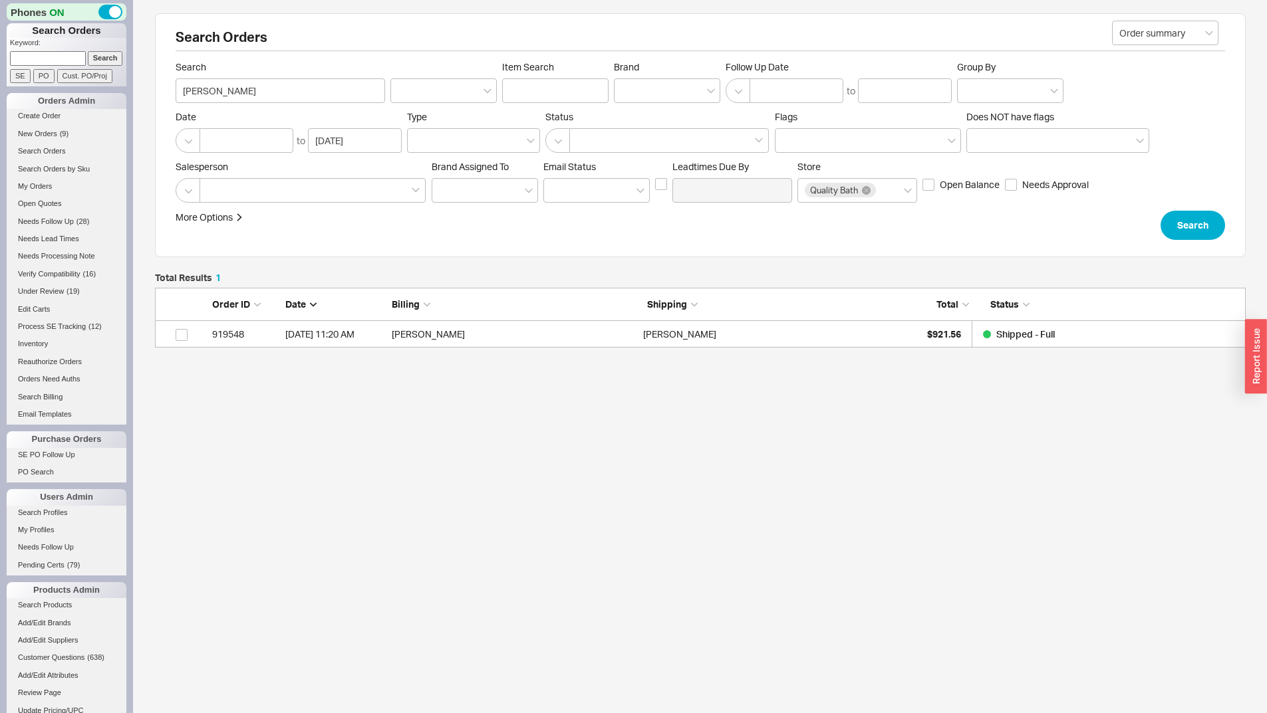
scroll to position [50, 1080]
click at [290, 87] on input "Aisha Chaudhry" at bounding box center [280, 90] width 209 height 25
paste input "267) 980-8663"
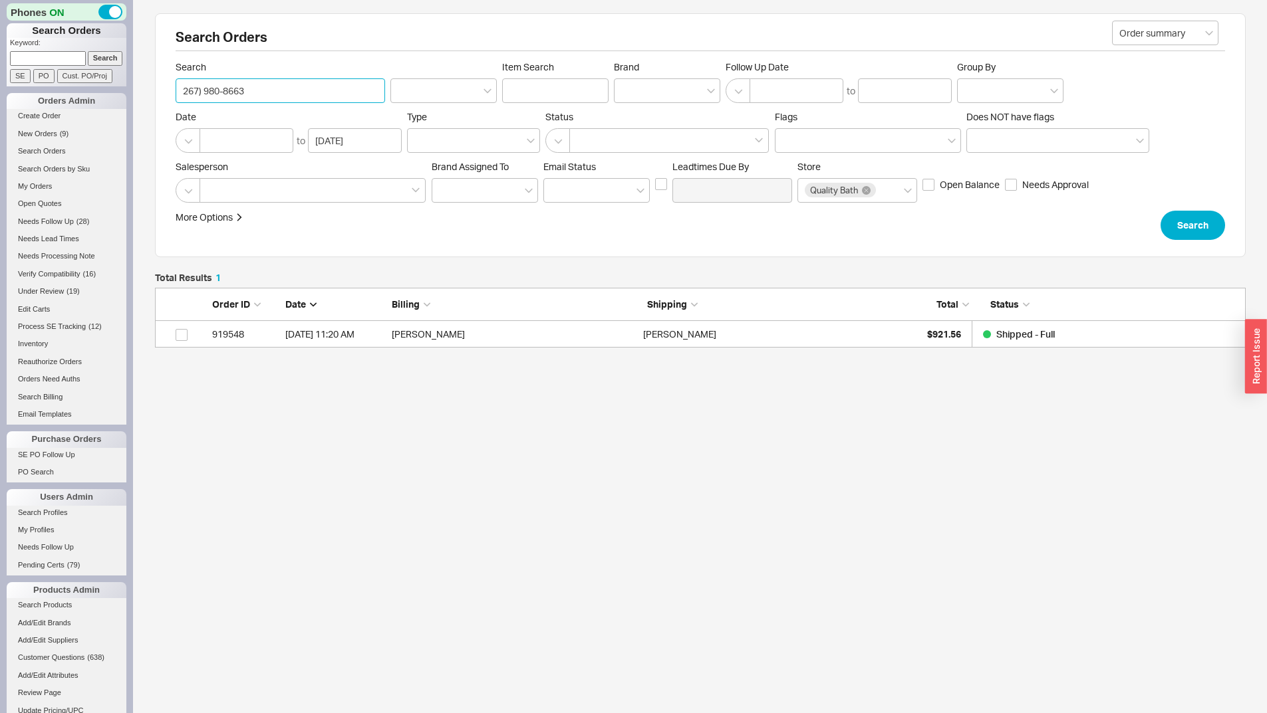
click at [201, 90] on input "267) 980-8663" at bounding box center [280, 90] width 209 height 25
type input "267- 980-8663"
click at [1190, 227] on button "Search" at bounding box center [1192, 225] width 64 height 29
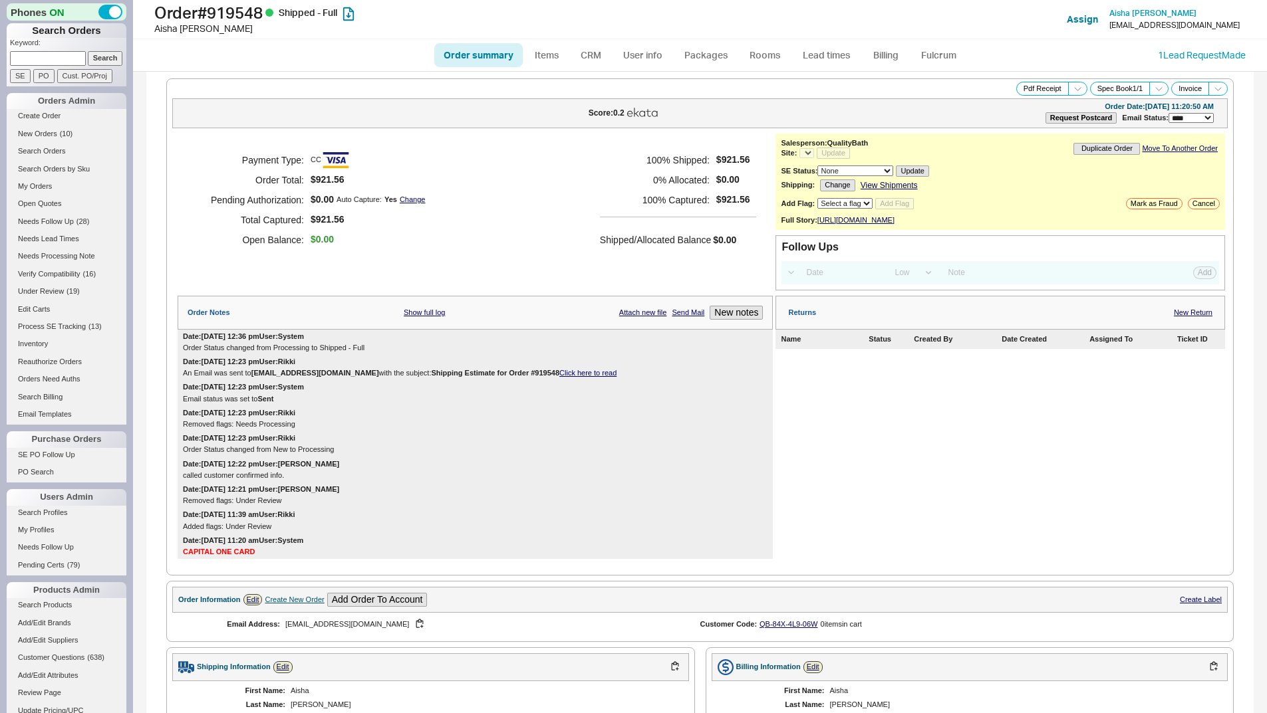
select select "LOW"
select select "3"
select select "*"
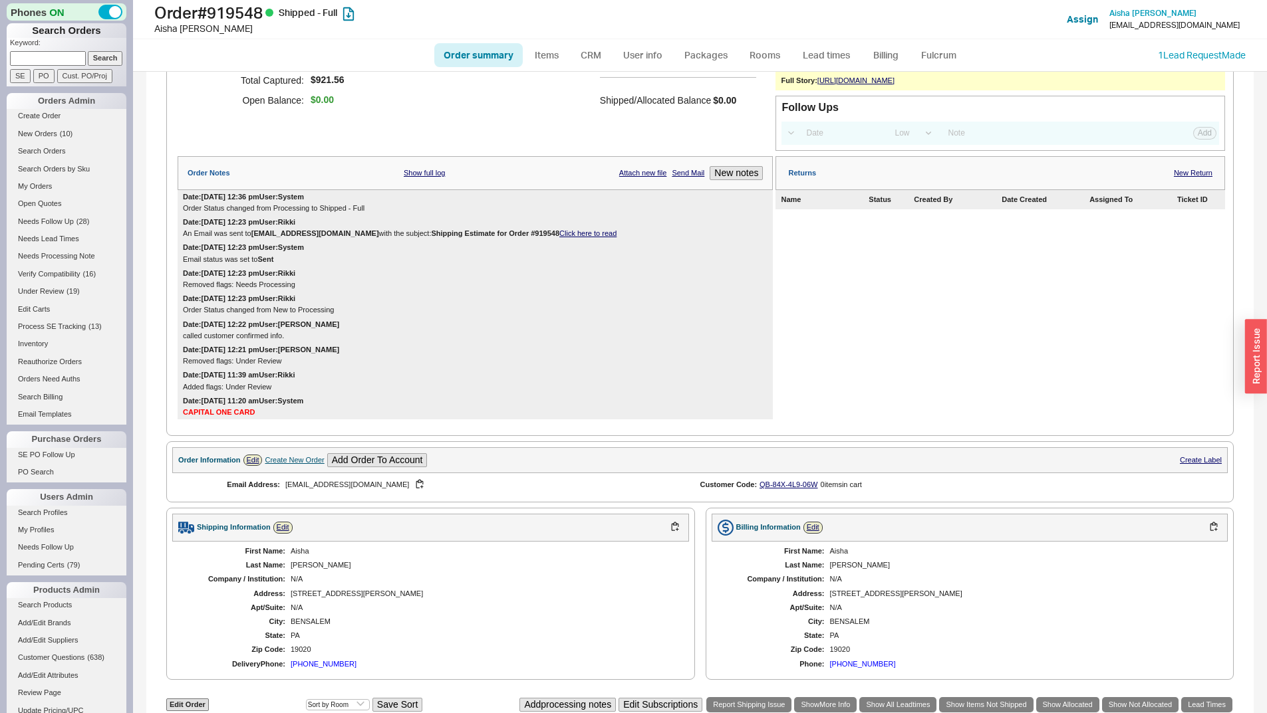
scroll to position [462, 0]
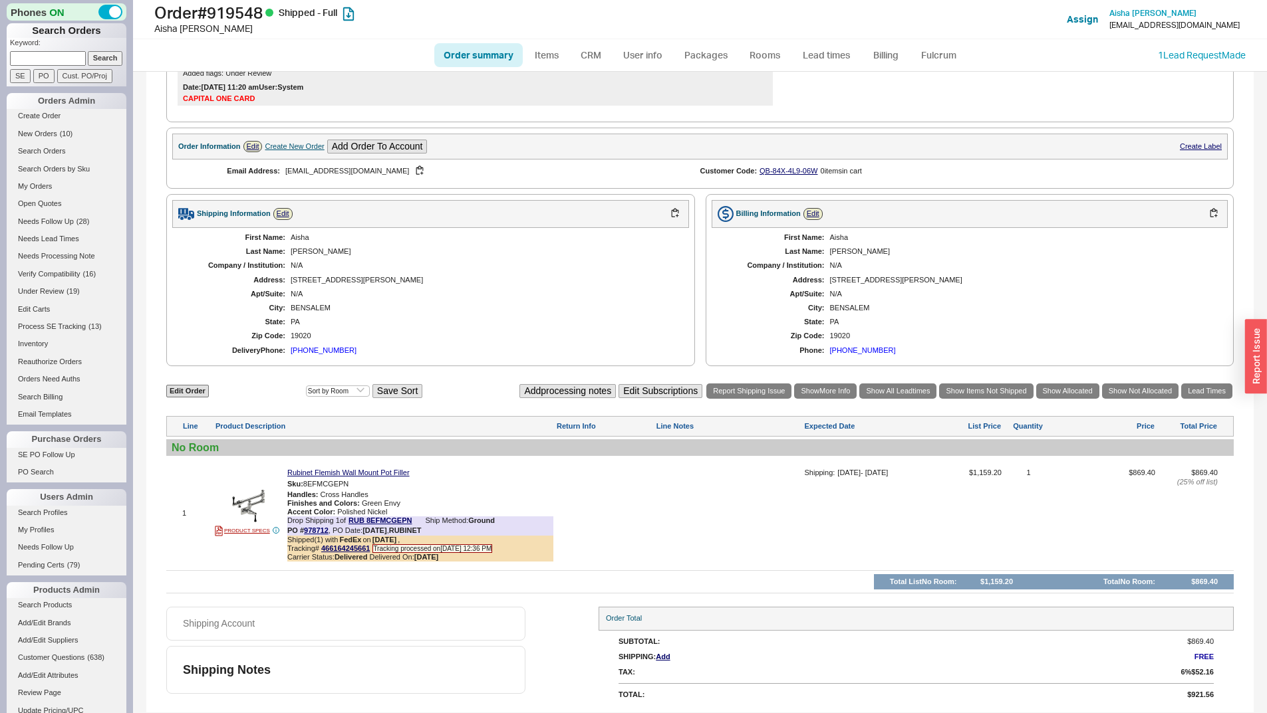
click at [543, 273] on div "First Name: [PERSON_NAME] Last Name: [PERSON_NAME] Company / Institution: N/A A…" at bounding box center [430, 294] width 517 height 132
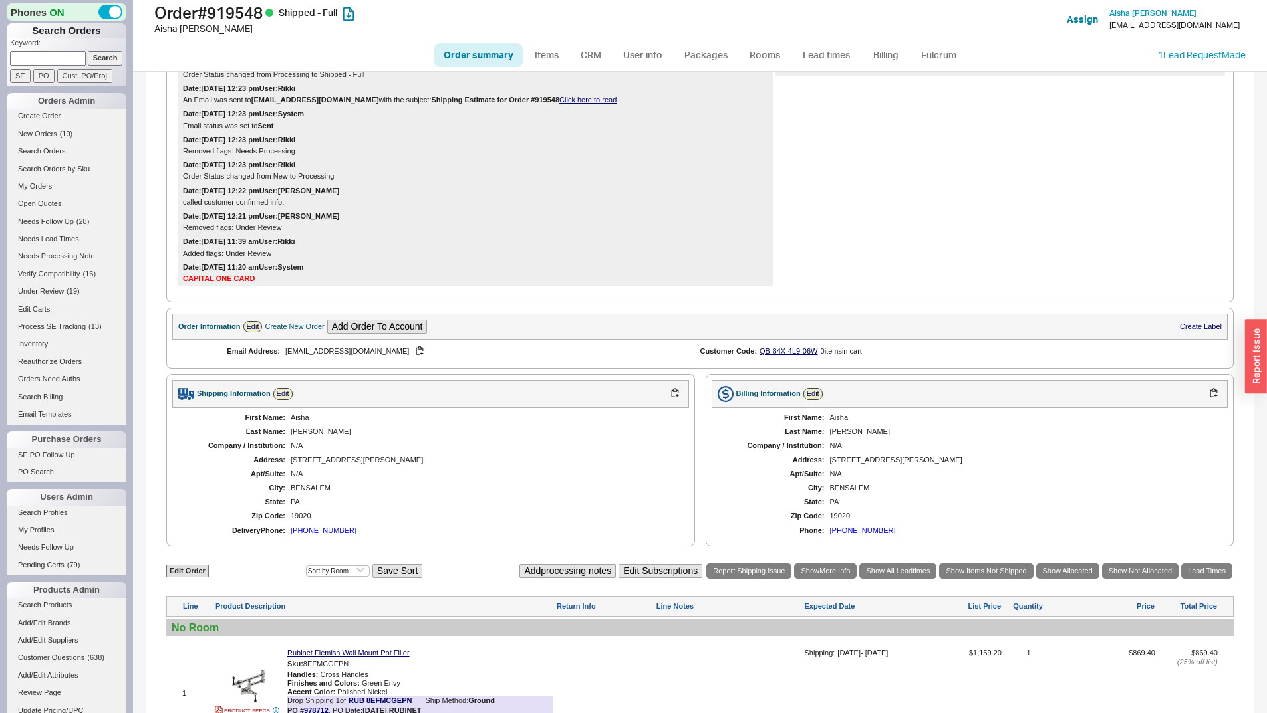
scroll to position [0, 0]
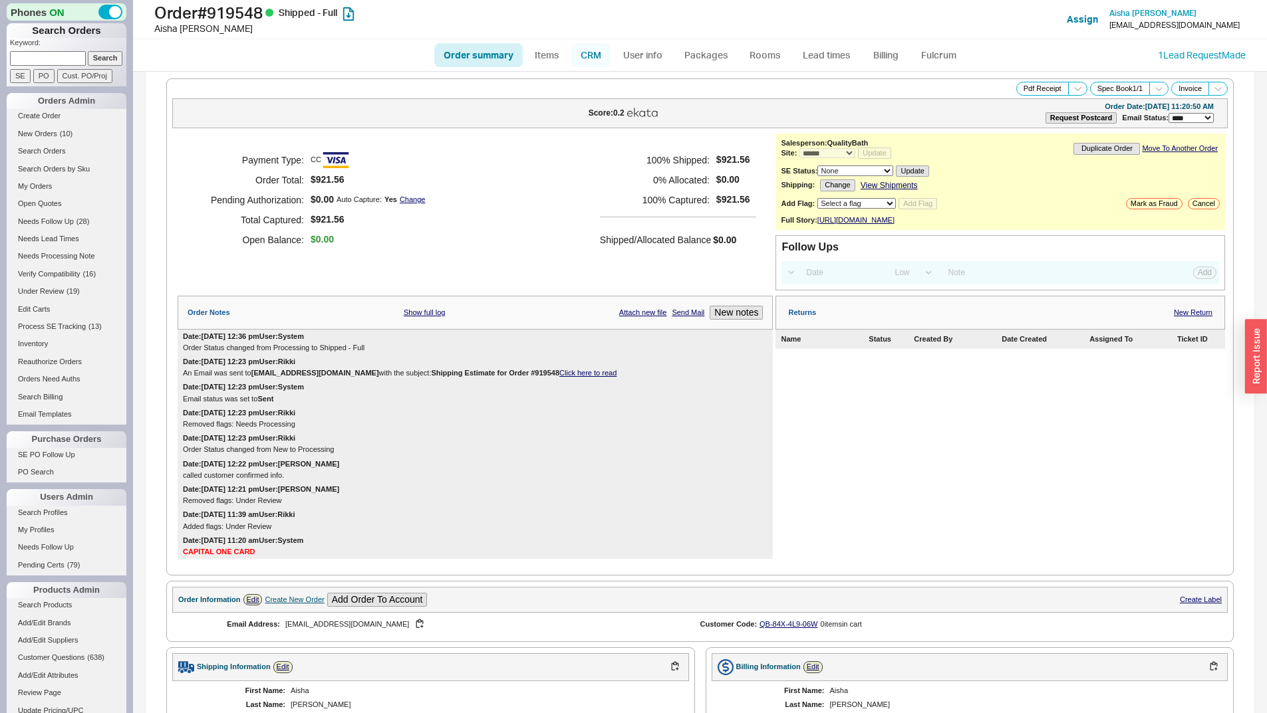
click at [591, 64] on link "CRM" at bounding box center [590, 55] width 39 height 24
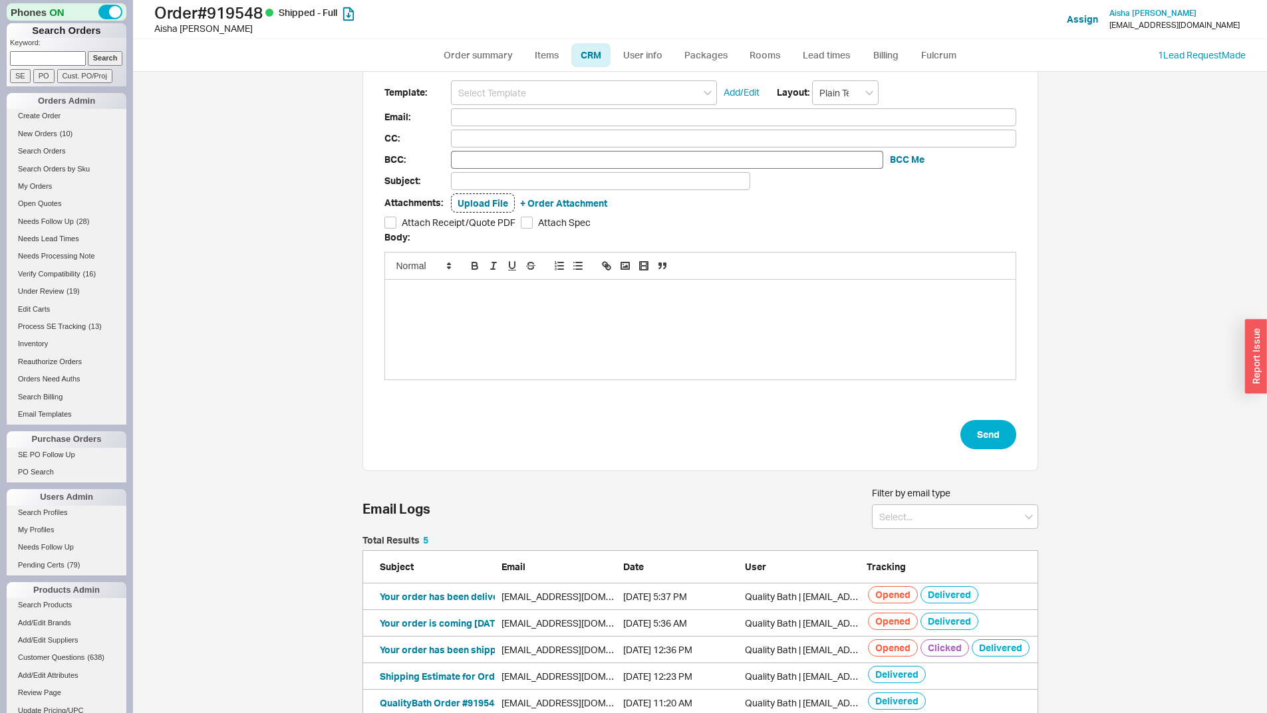
scroll to position [47, 0]
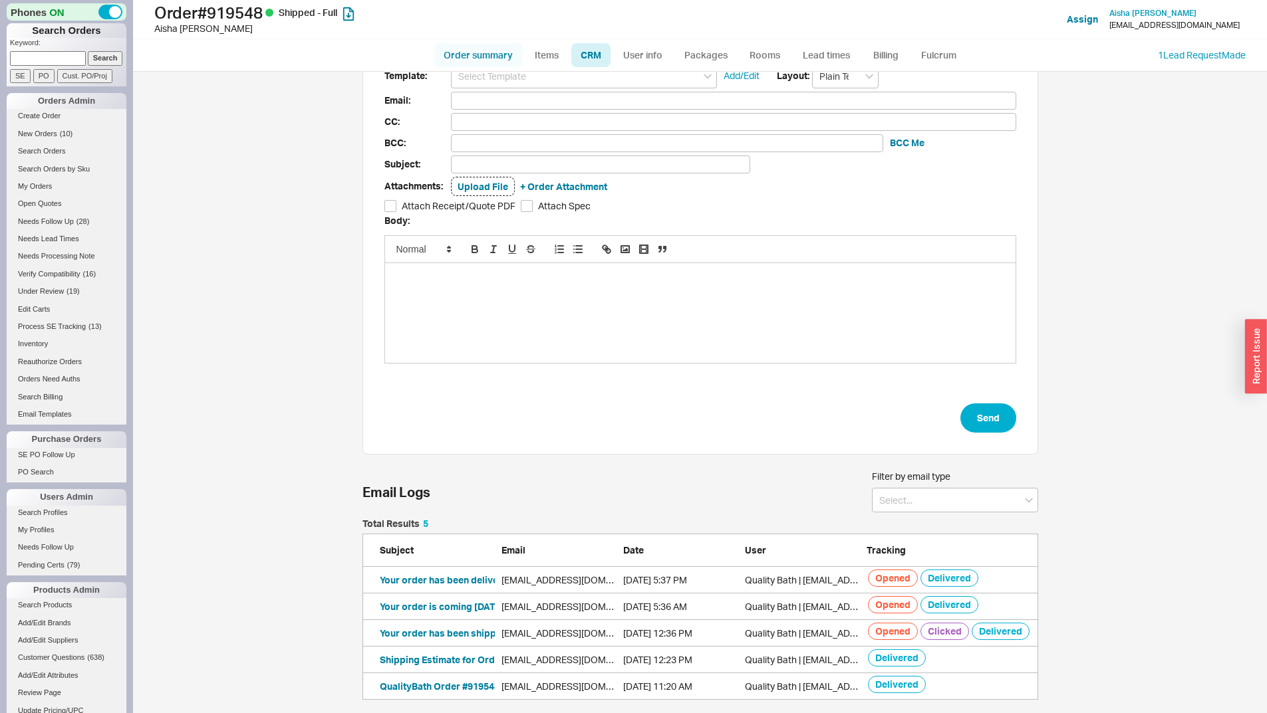
click at [467, 51] on link "Order summary" at bounding box center [478, 55] width 88 height 24
select select "*"
select select "LOW"
select select "3"
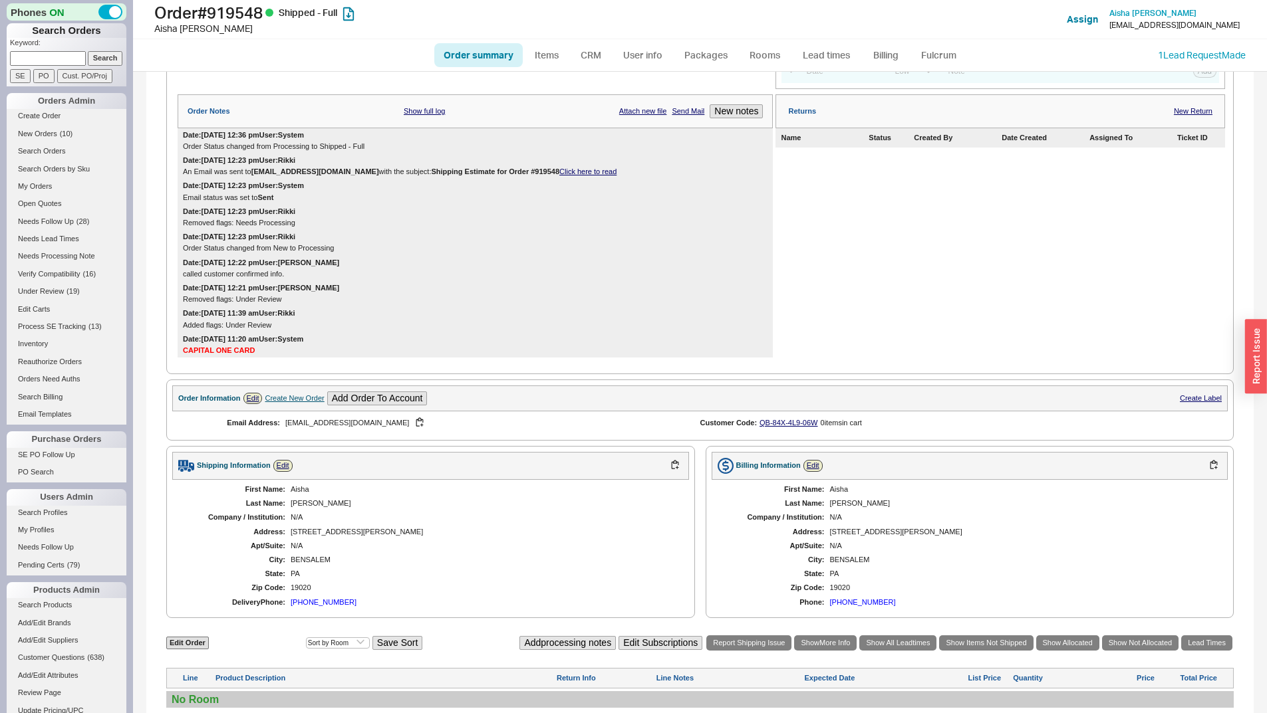
scroll to position [462, 0]
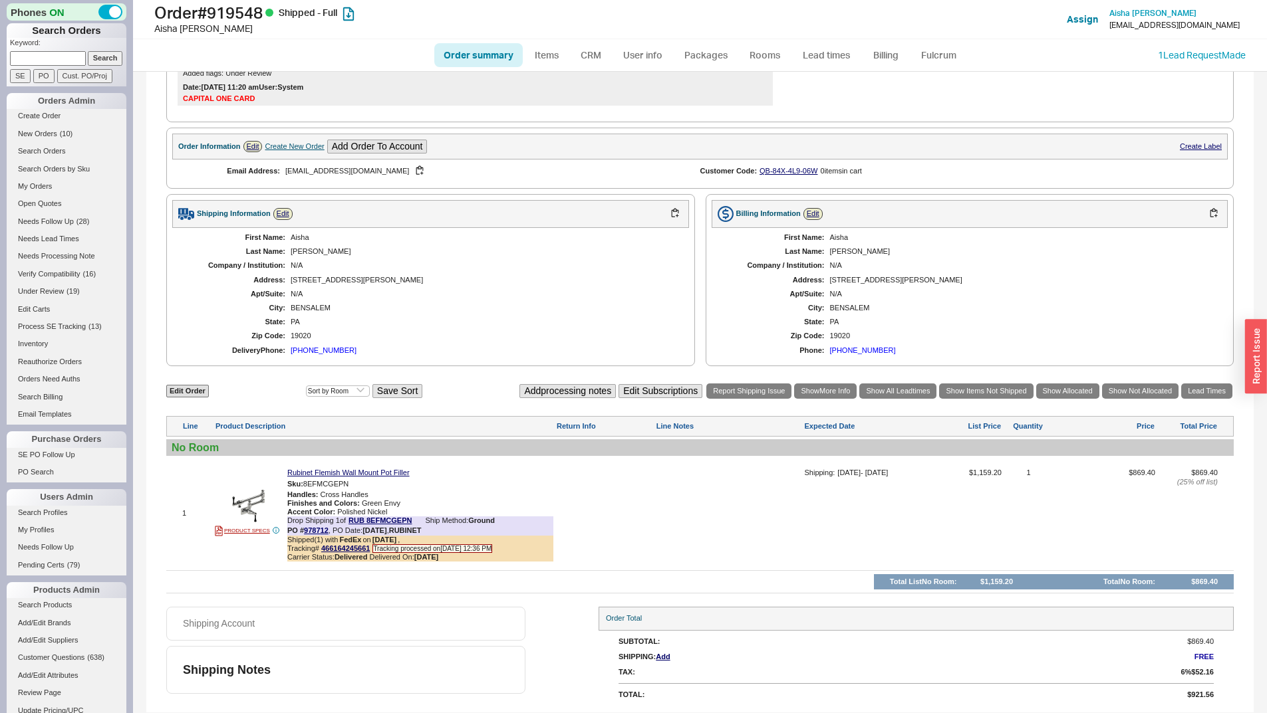
click at [600, 39] on ul "Order summary Items CRM User info Packages Rooms Lead times Billing Fulcrum" at bounding box center [700, 55] width 543 height 32
click at [603, 51] on link "CRM" at bounding box center [590, 55] width 39 height 24
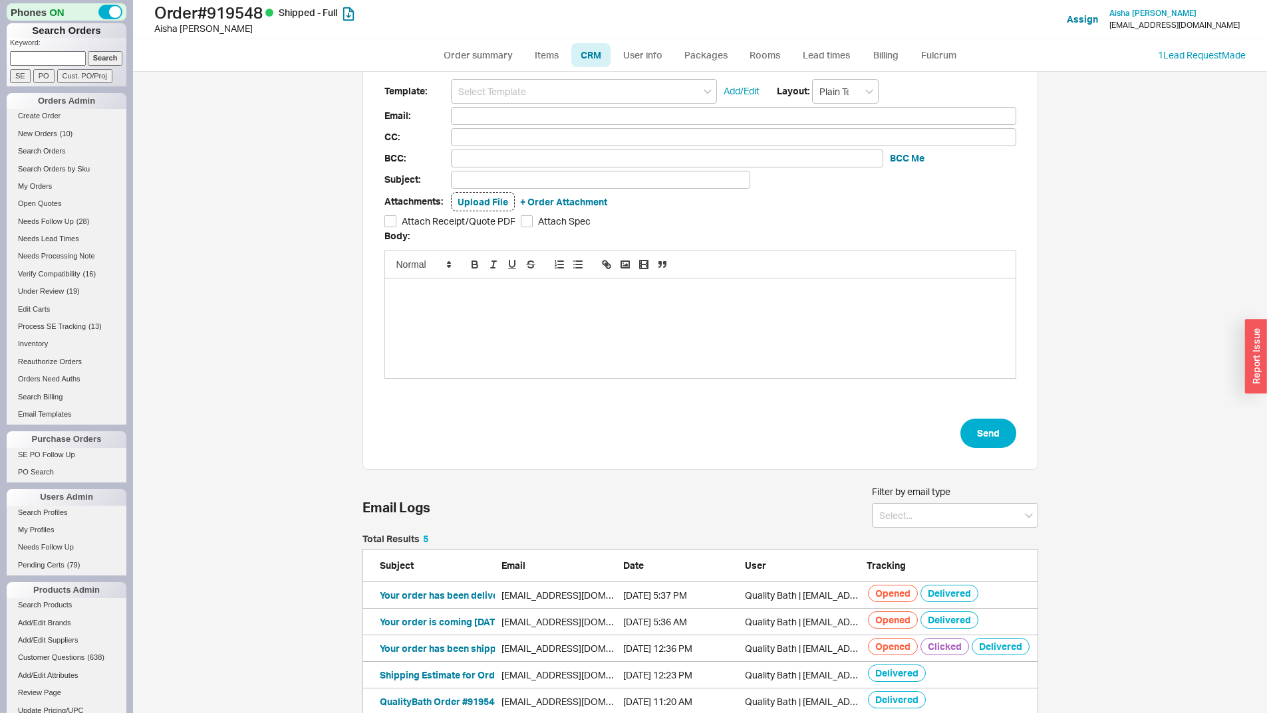
scroll to position [47, 0]
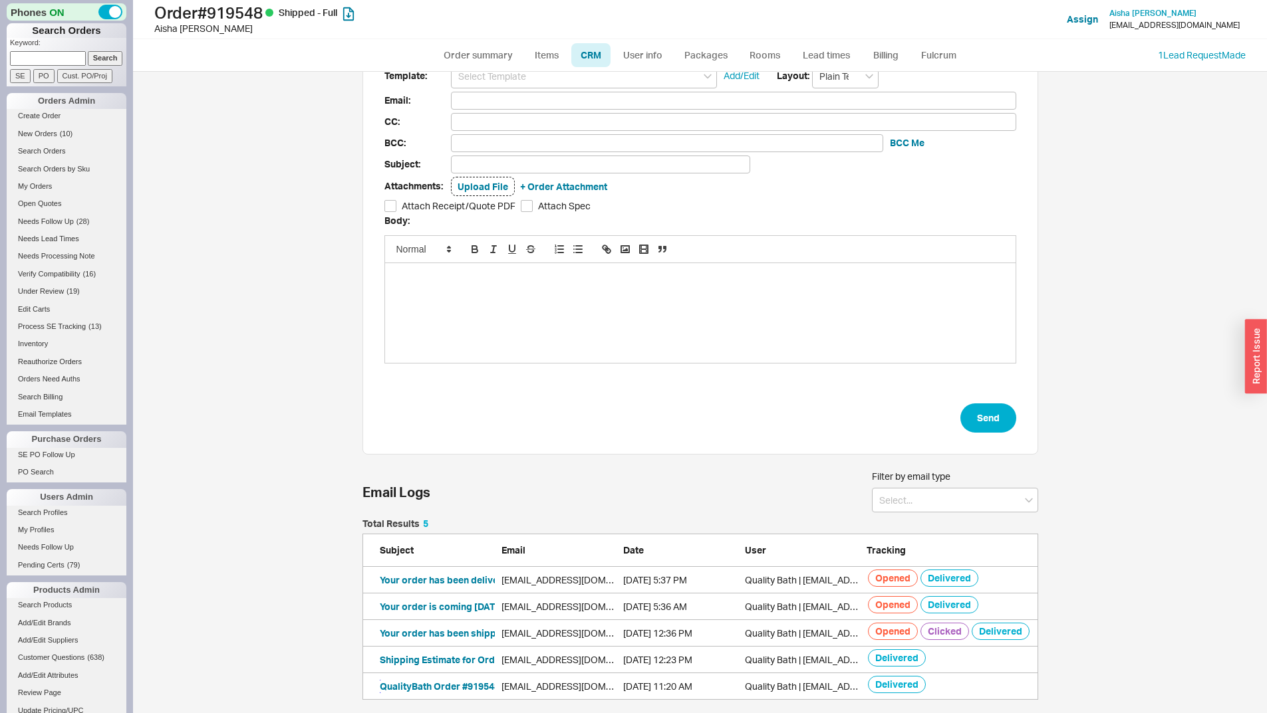
click at [435, 685] on button "QualityBath Order #919548" at bounding box center [440, 686] width 120 height 13
click at [460, 57] on link "Order summary" at bounding box center [478, 55] width 88 height 24
select select "*"
select select "LOW"
select select "3"
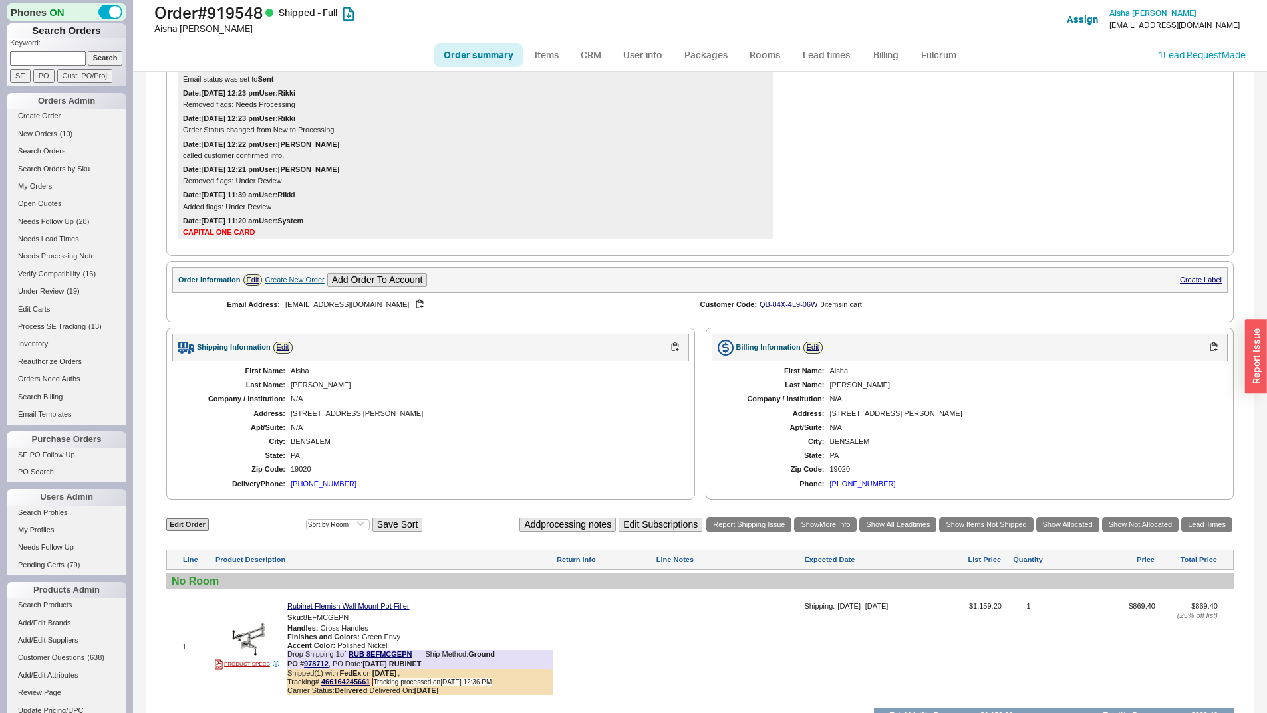
scroll to position [462, 0]
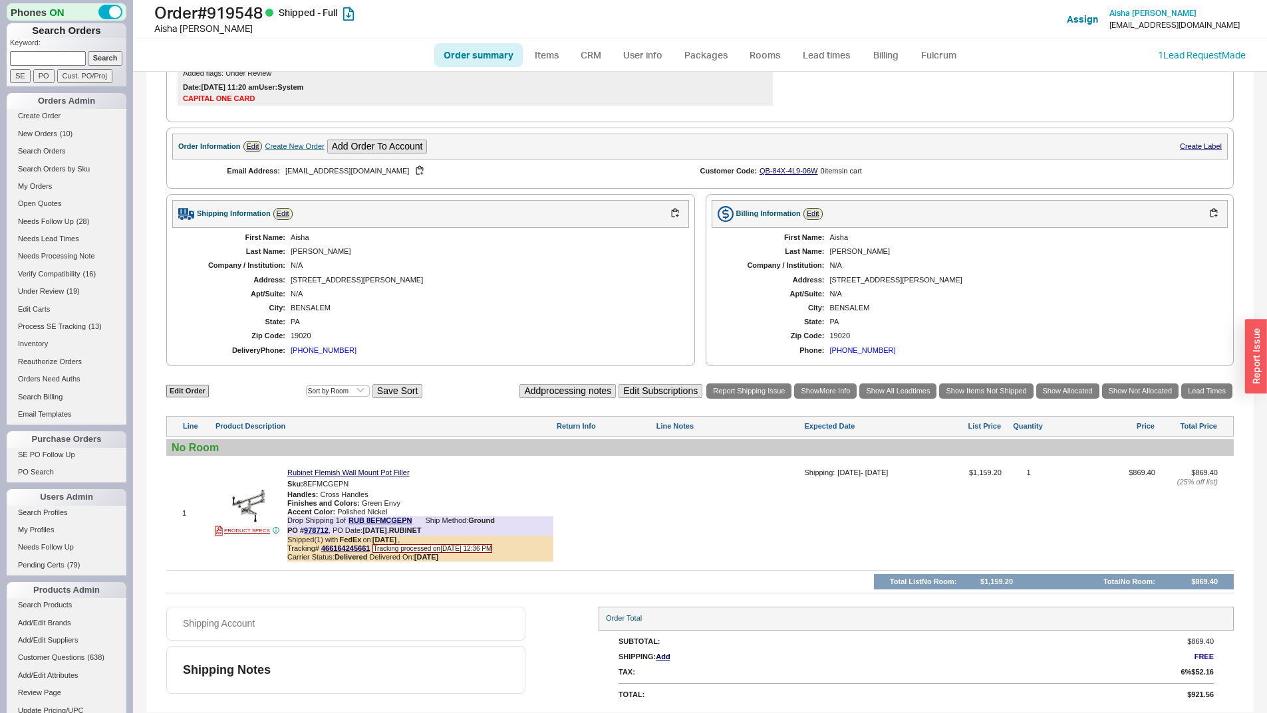
click at [507, 314] on div "First Name: Aisha Last Name: Chaudhry Company / Institution: N/A Address: 1206 …" at bounding box center [430, 294] width 517 height 132
click at [596, 57] on link "CRM" at bounding box center [590, 55] width 39 height 24
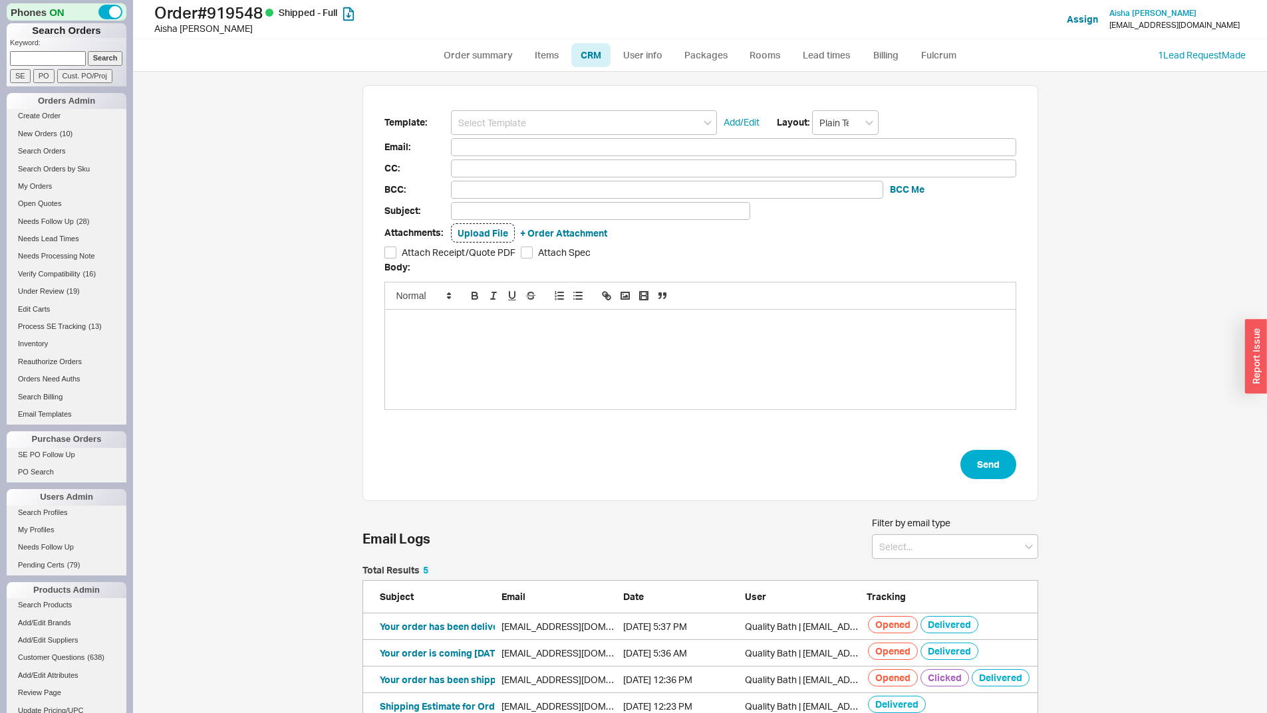
scroll to position [171, 666]
click at [478, 58] on link "Order summary" at bounding box center [478, 55] width 88 height 24
select select "*"
select select "LOW"
select select "3"
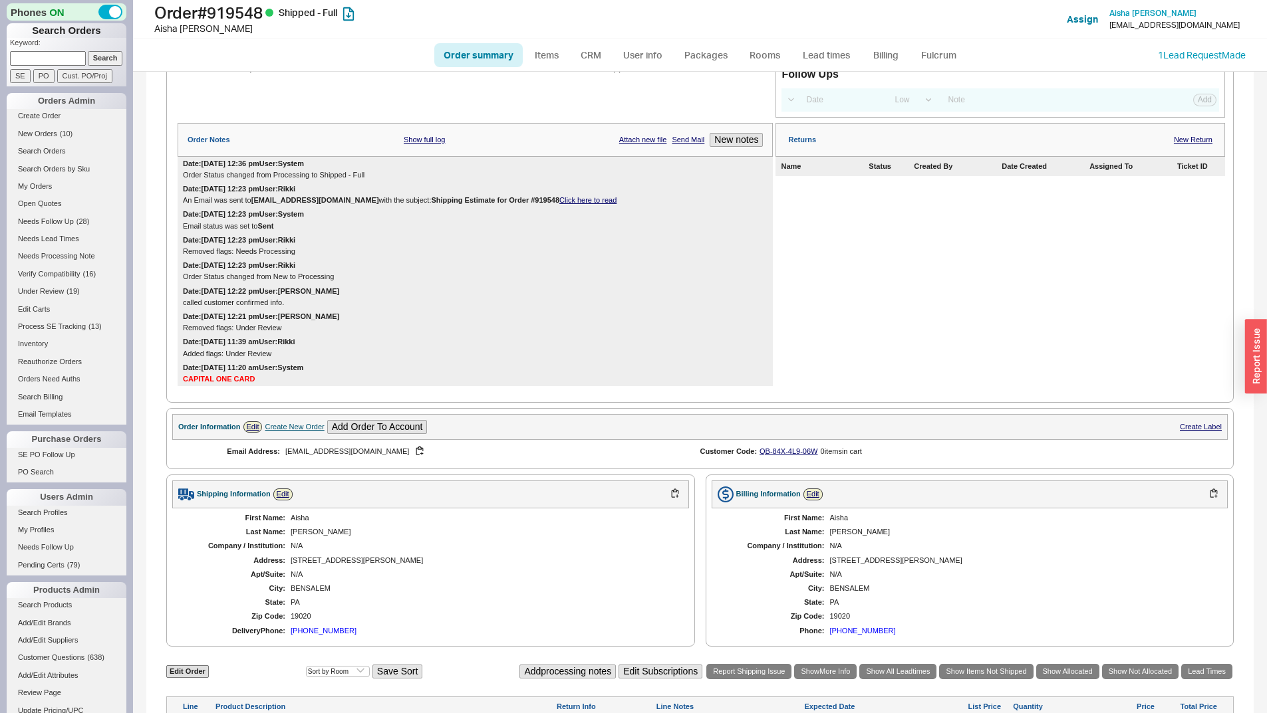
scroll to position [462, 0]
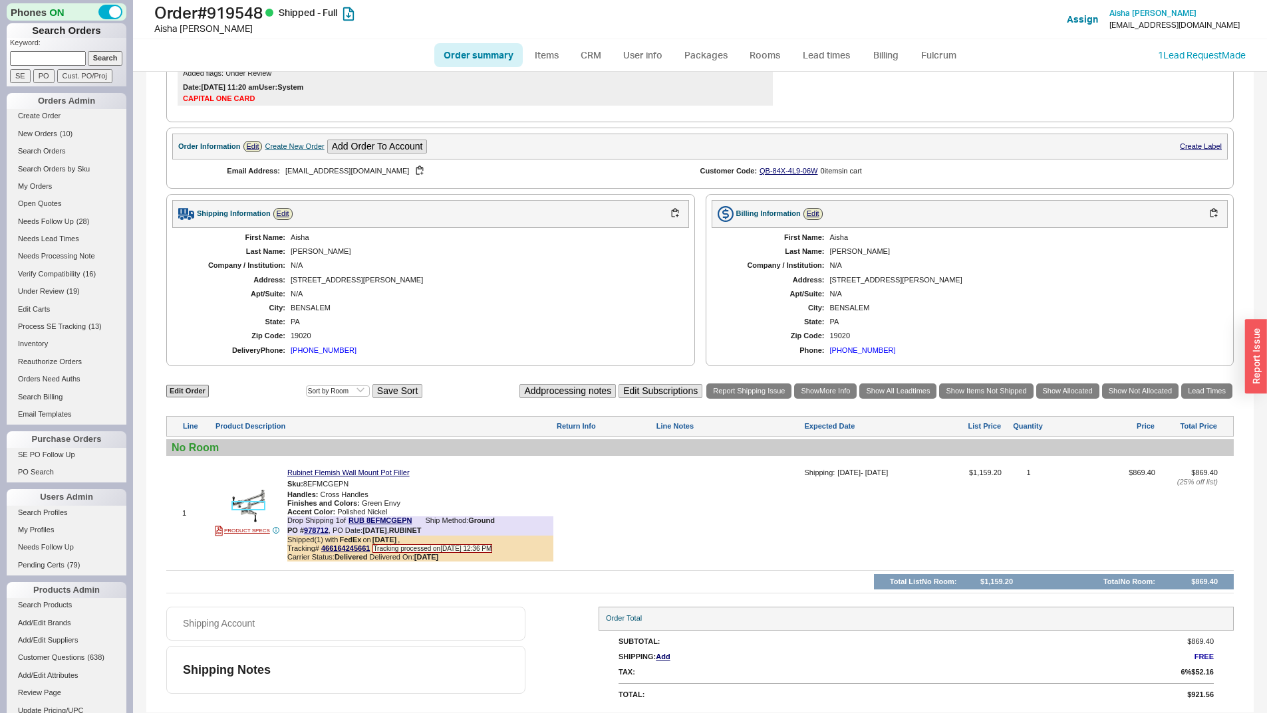
click at [247, 497] on img at bounding box center [248, 506] width 33 height 33
click at [461, 283] on div "1206 crespo lane" at bounding box center [483, 280] width 385 height 9
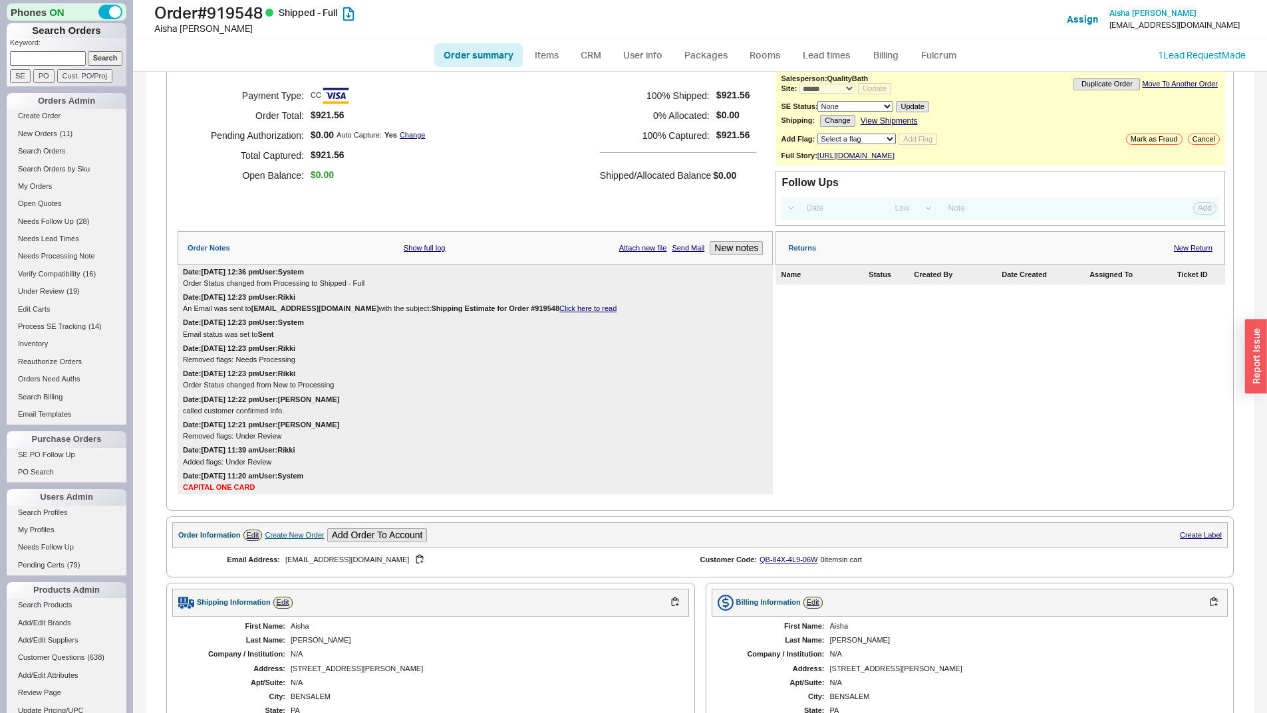
scroll to position [63, 0]
click at [589, 45] on link "CRM" at bounding box center [590, 55] width 39 height 24
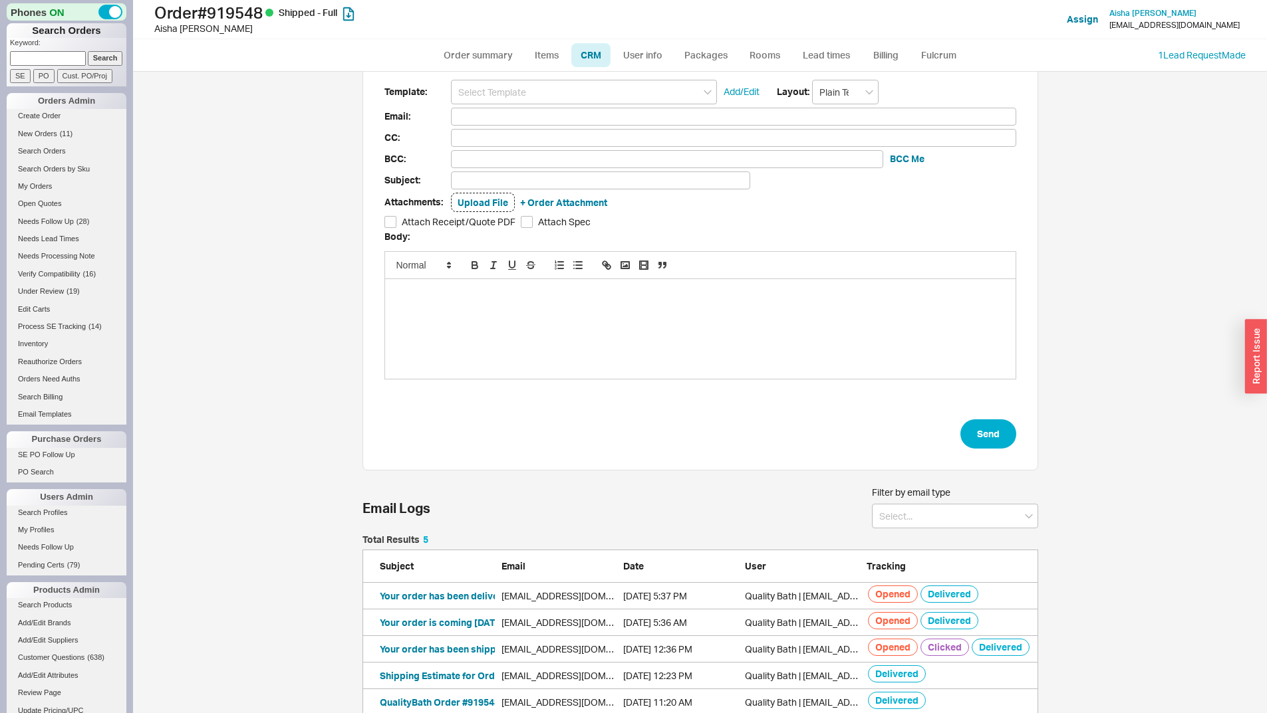
scroll to position [47, 0]
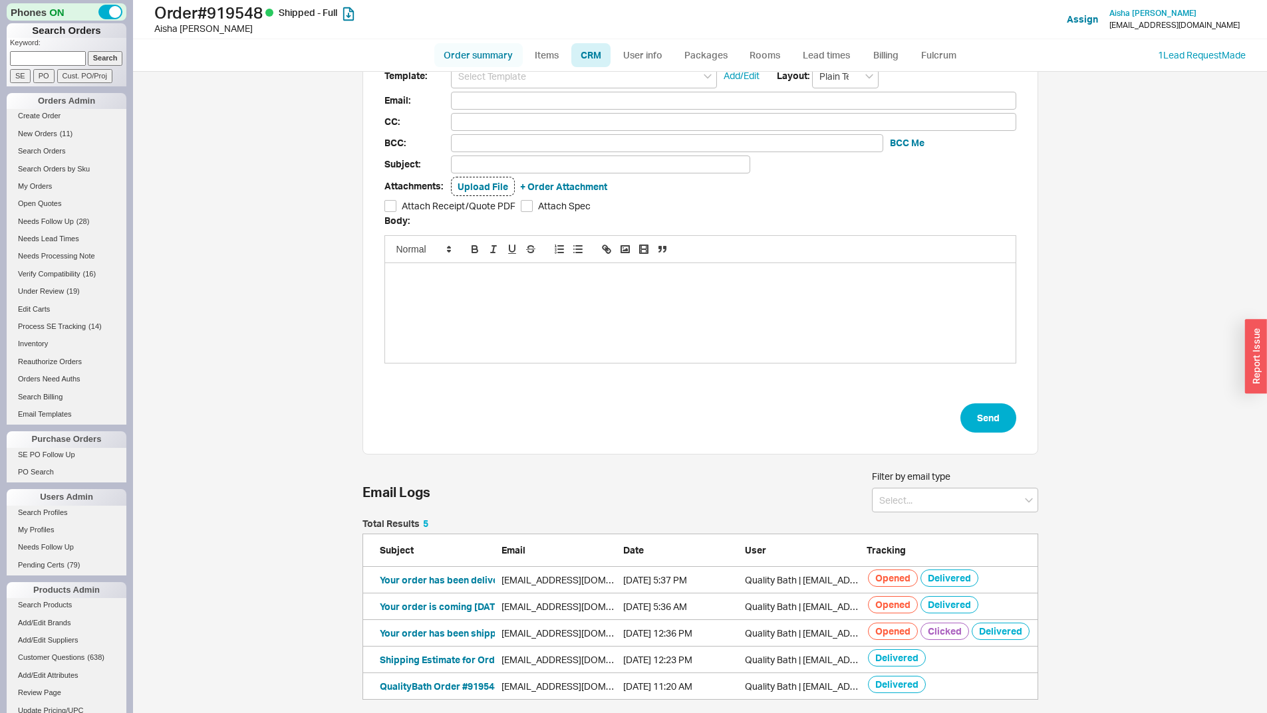
click at [491, 51] on link "Order summary" at bounding box center [478, 55] width 88 height 24
select select "*"
select select "LOW"
select select "3"
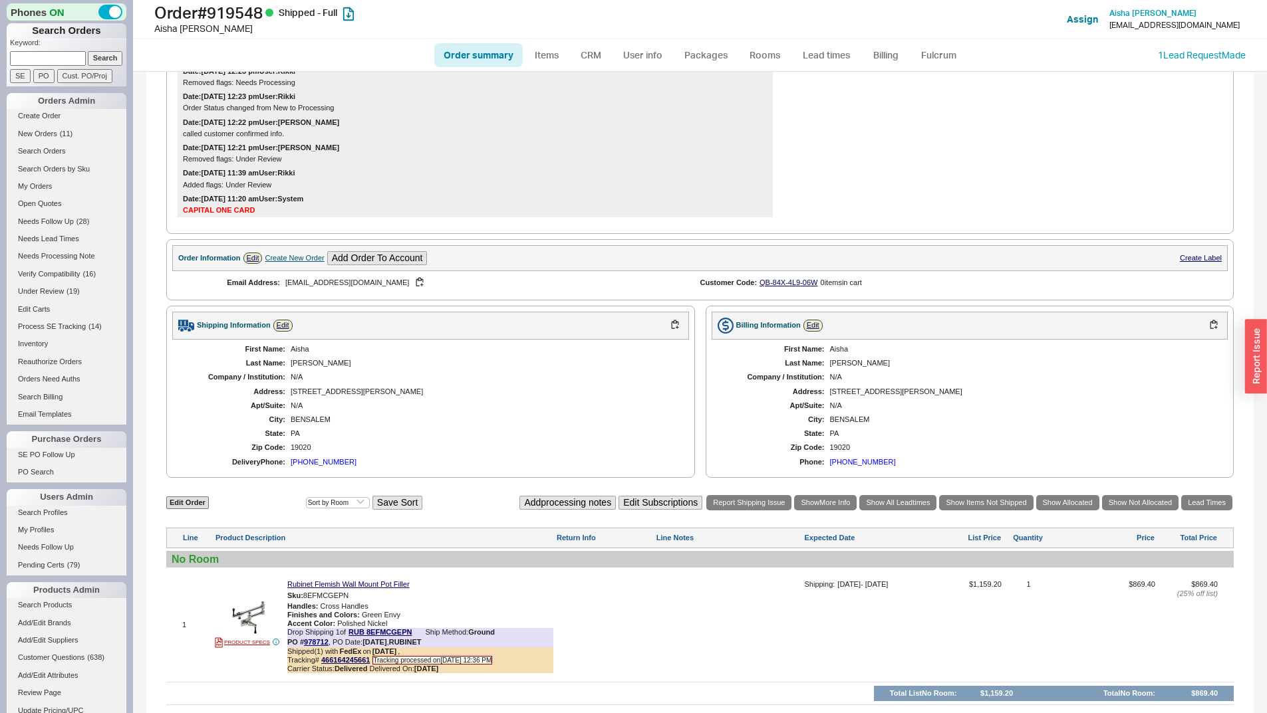
scroll to position [462, 0]
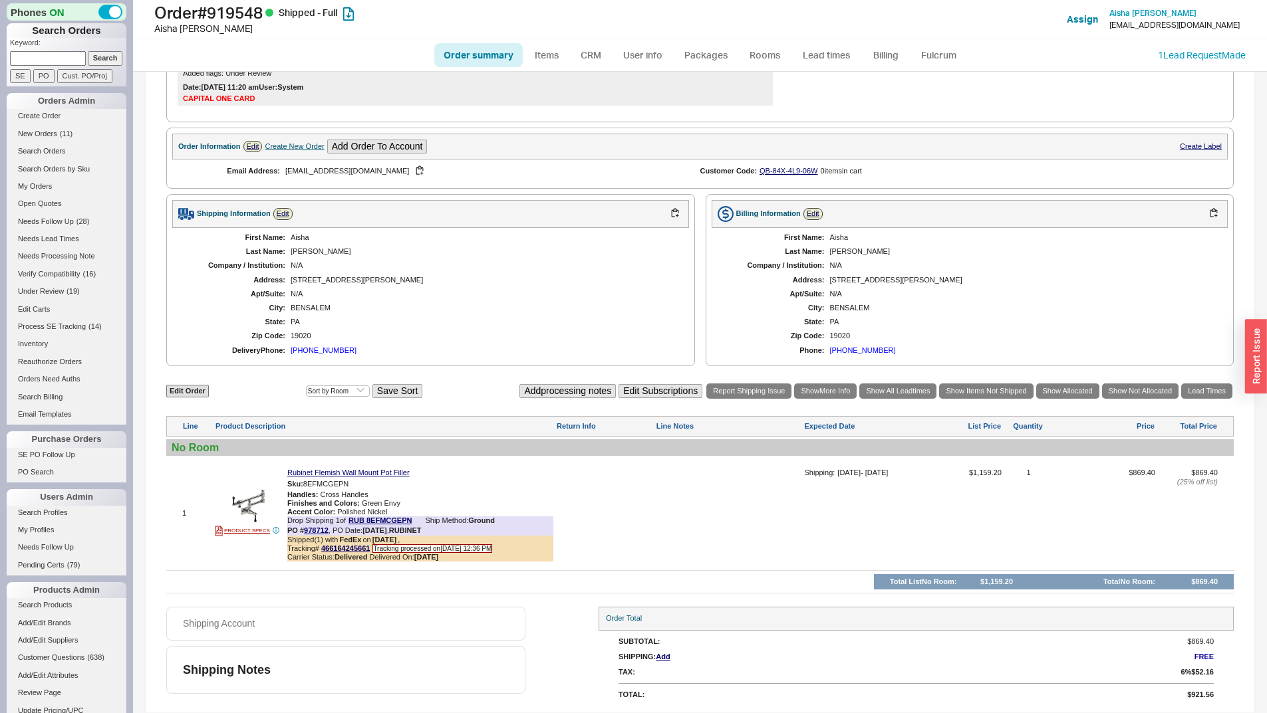
click at [457, 305] on div "BENSALEM" at bounding box center [483, 308] width 385 height 9
click at [614, 247] on div "Chaudhry" at bounding box center [483, 251] width 385 height 9
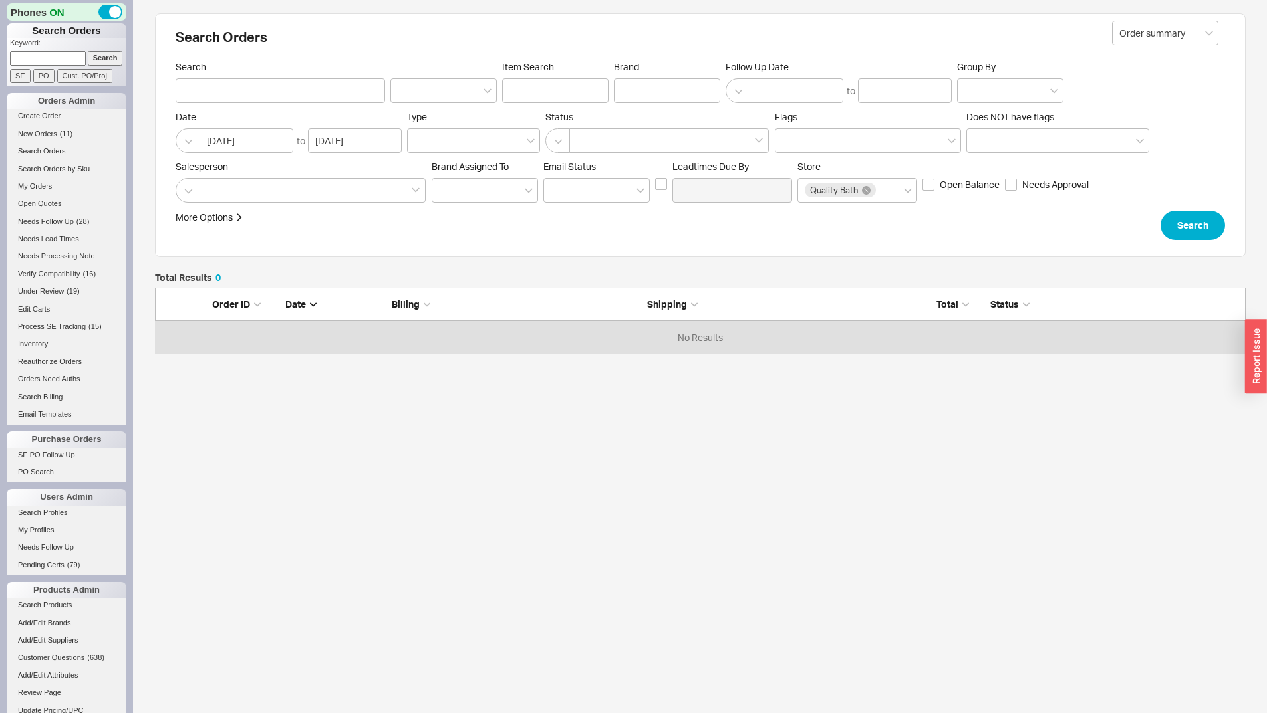
scroll to position [56, 1080]
click at [47, 57] on input at bounding box center [48, 58] width 76 height 14
paste input "930300"
type input "930300"
click at [92, 53] on input "Search" at bounding box center [105, 58] width 35 height 14
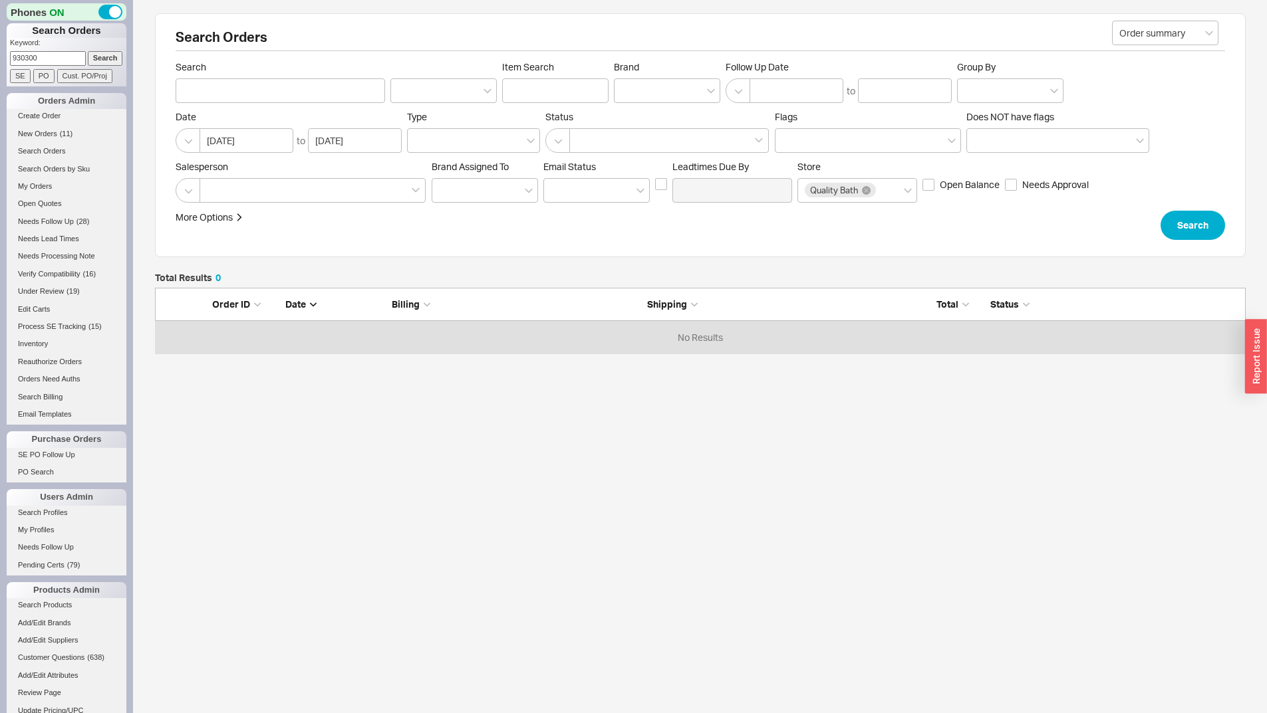
type input "930300"
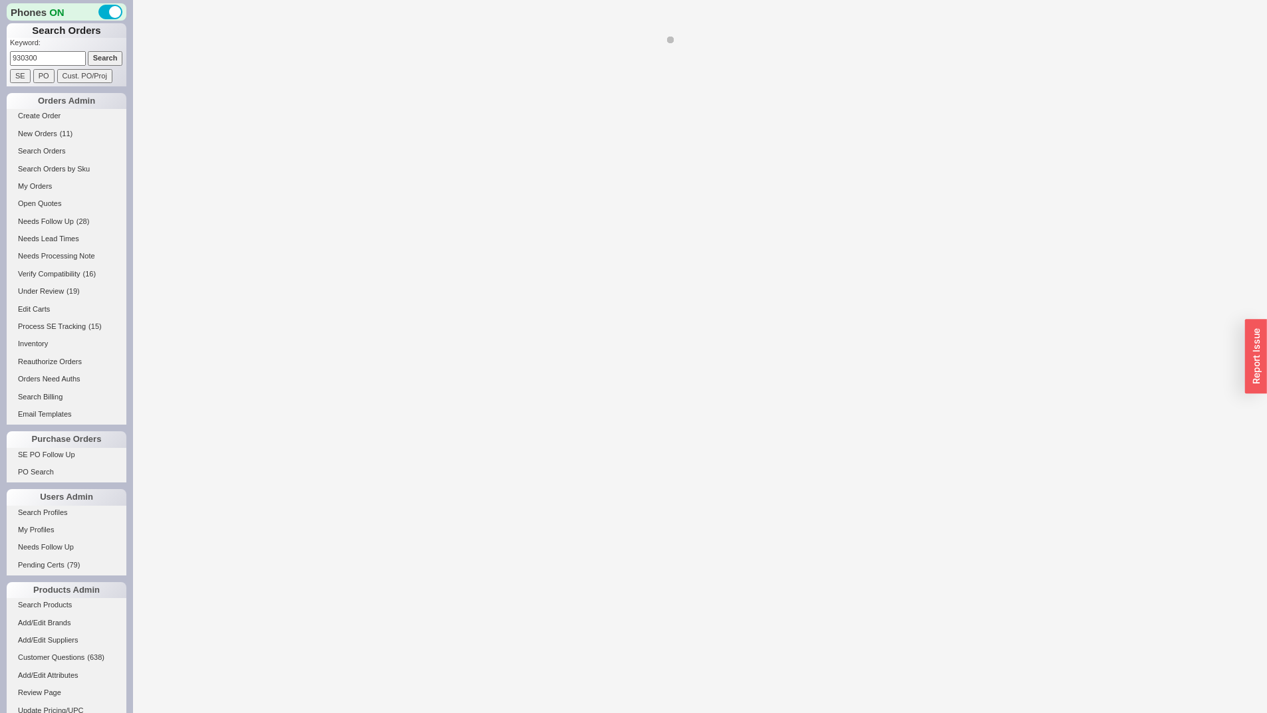
select select "*"
select select "LOW"
select select "3"
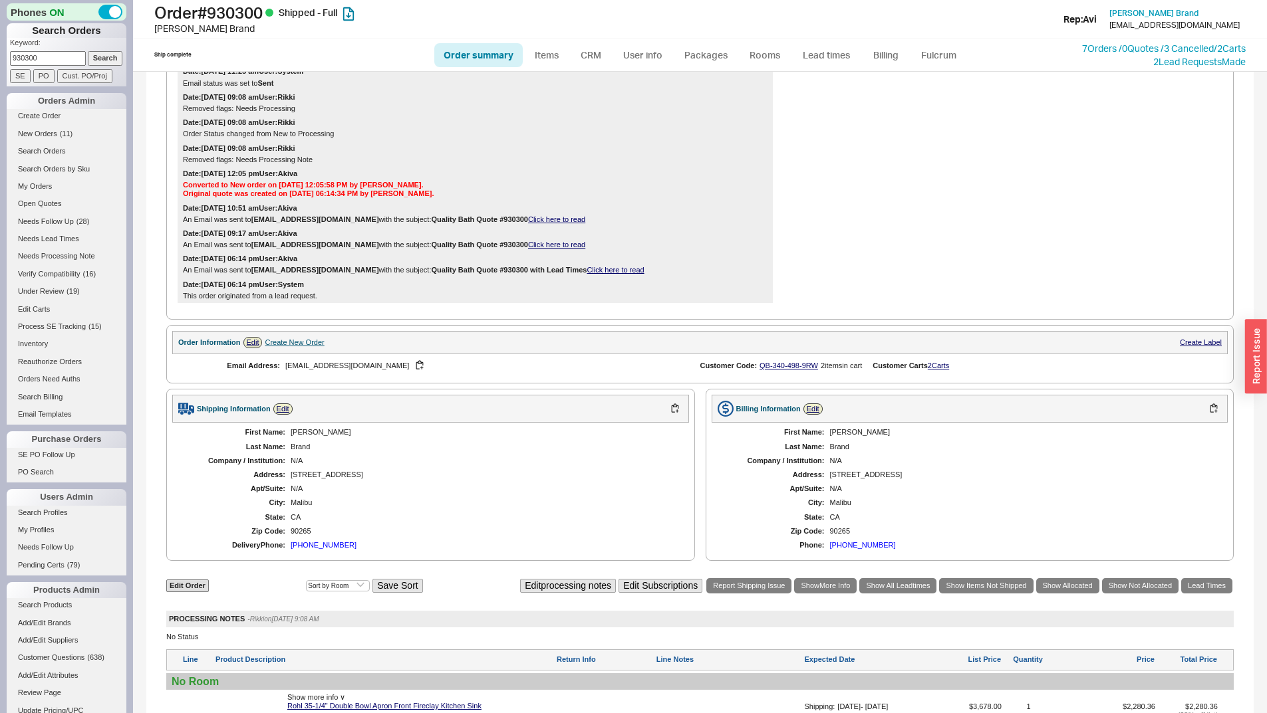
scroll to position [17, 0]
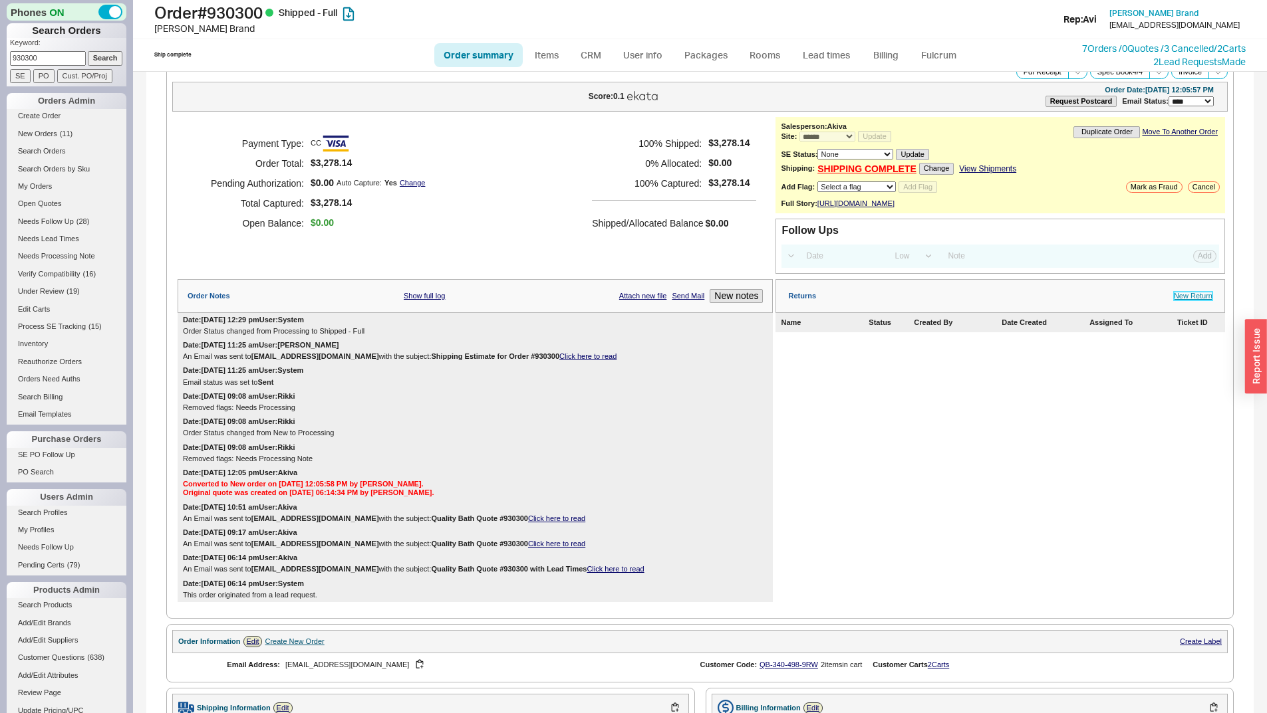
click at [1182, 301] on link "New Return" at bounding box center [1192, 296] width 39 height 9
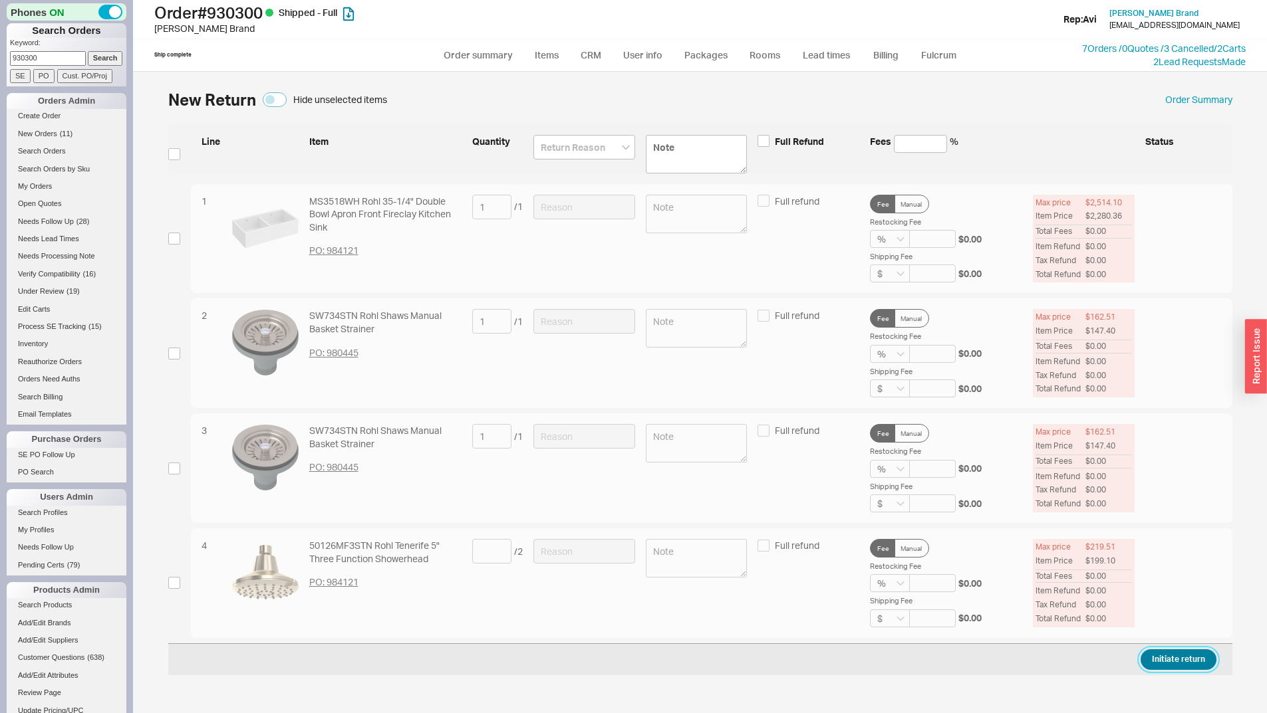
click at [1197, 665] on button "Initiate return" at bounding box center [1178, 660] width 76 height 21
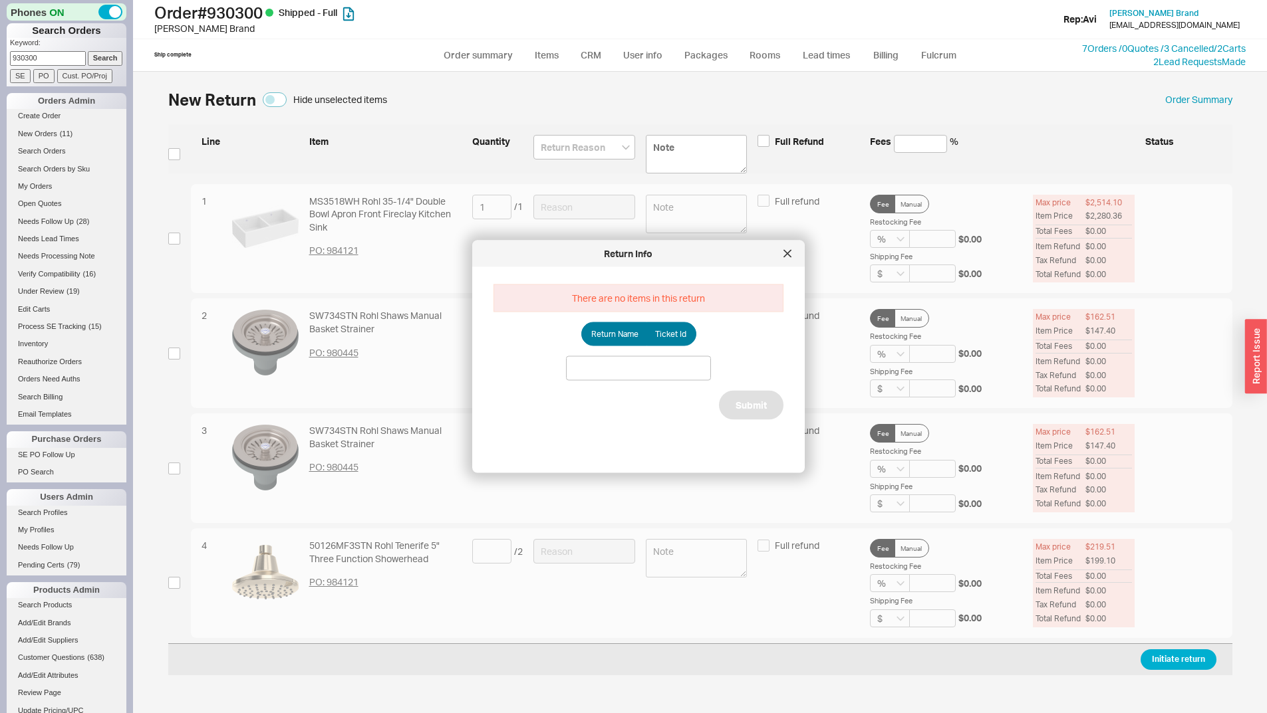
click at [686, 321] on div "There are no items in this return Return Name Ticket Id Submit" at bounding box center [648, 365] width 311 height 174
click at [676, 328] on label "Ticket Id" at bounding box center [671, 334] width 50 height 24
click at [0, 0] on input "Ticket Id" at bounding box center [0, 0] width 0 height 0
paste input "185803"
click at [688, 368] on input at bounding box center [638, 368] width 145 height 25
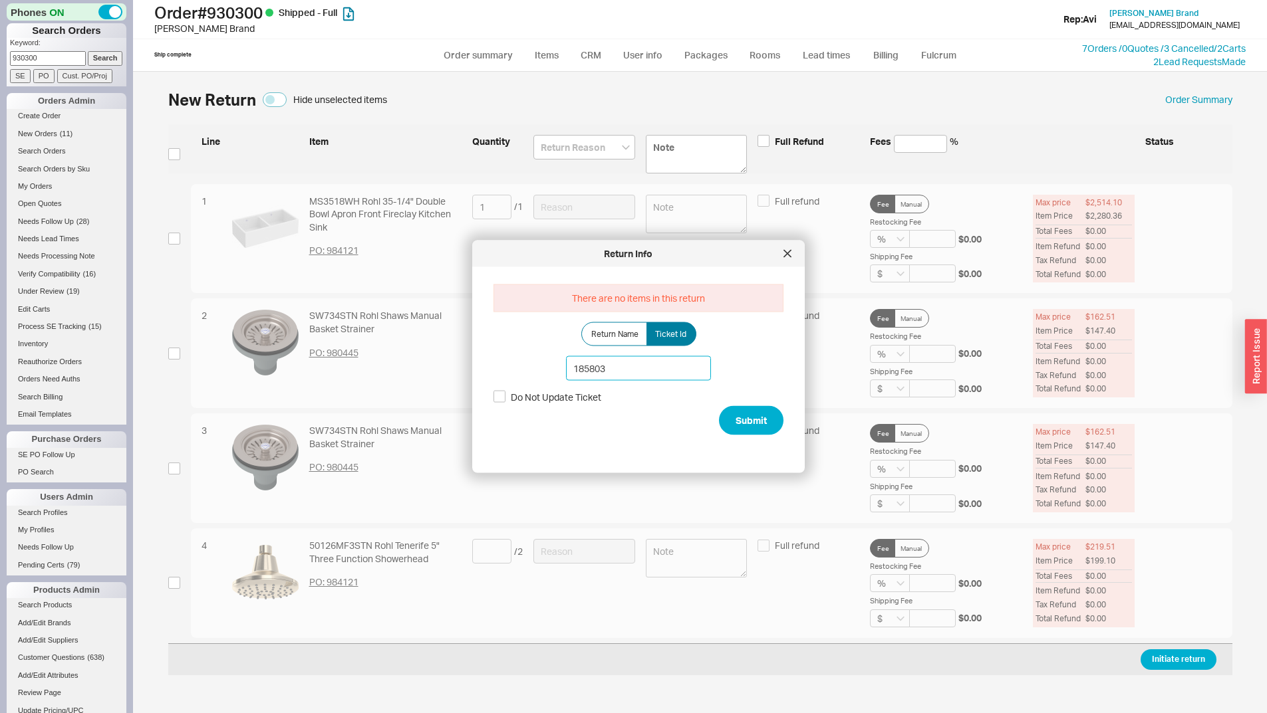
type input "185803"
drag, startPoint x: 735, startPoint y: 402, endPoint x: 742, endPoint y: 415, distance: 14.9
click at [735, 402] on div "There are no items in this return Return Name Ticket Id 185803 Do Not Update Ti…" at bounding box center [648, 365] width 311 height 174
drag, startPoint x: 742, startPoint y: 415, endPoint x: 730, endPoint y: 428, distance: 17.9
click at [743, 416] on button "Submit" at bounding box center [751, 420] width 64 height 29
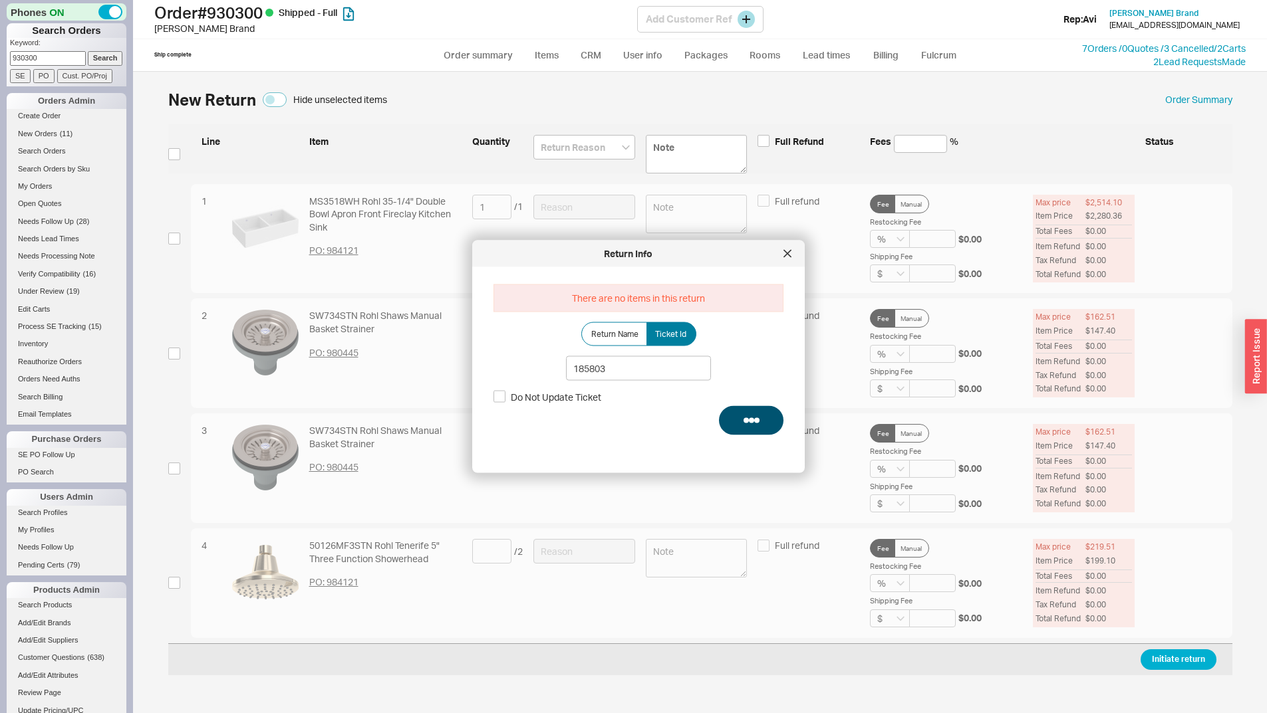
select select "*"
select select "LOW"
select select "3"
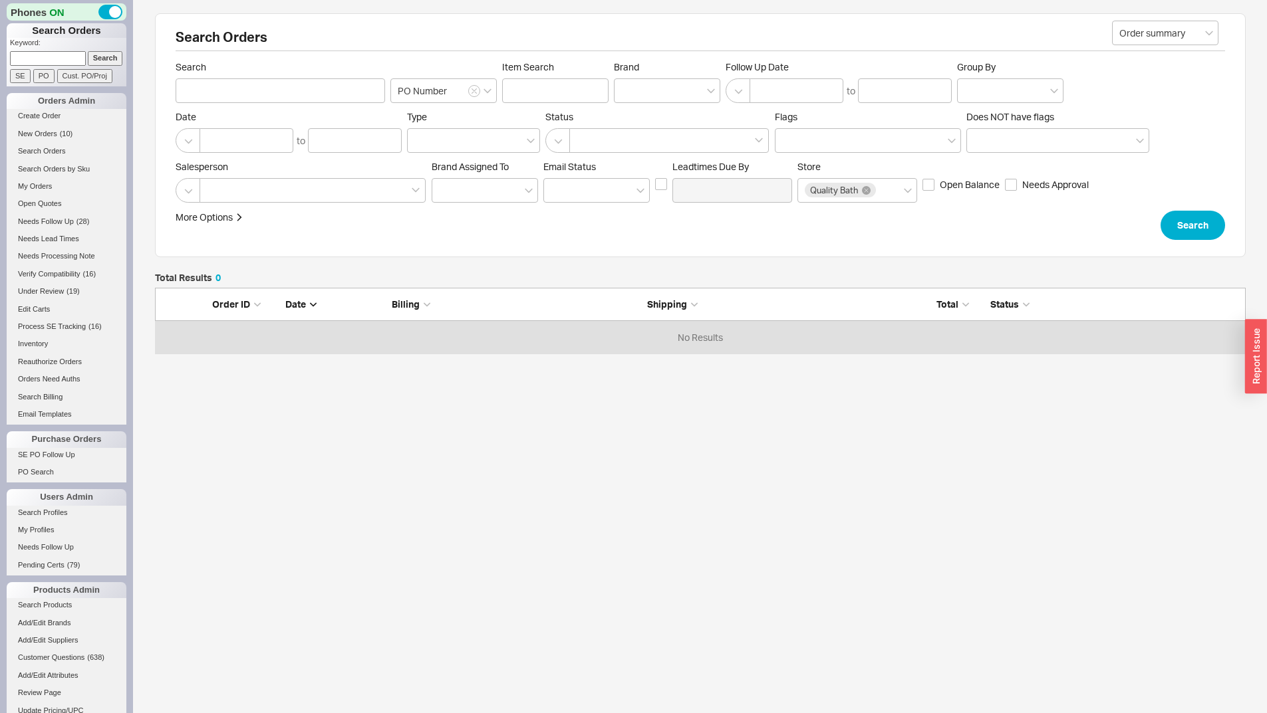
scroll to position [56, 1080]
click at [40, 62] on input at bounding box center [48, 58] width 76 height 14
paste input "932194"
type input "932194"
click at [94, 60] on input "Search" at bounding box center [105, 58] width 35 height 14
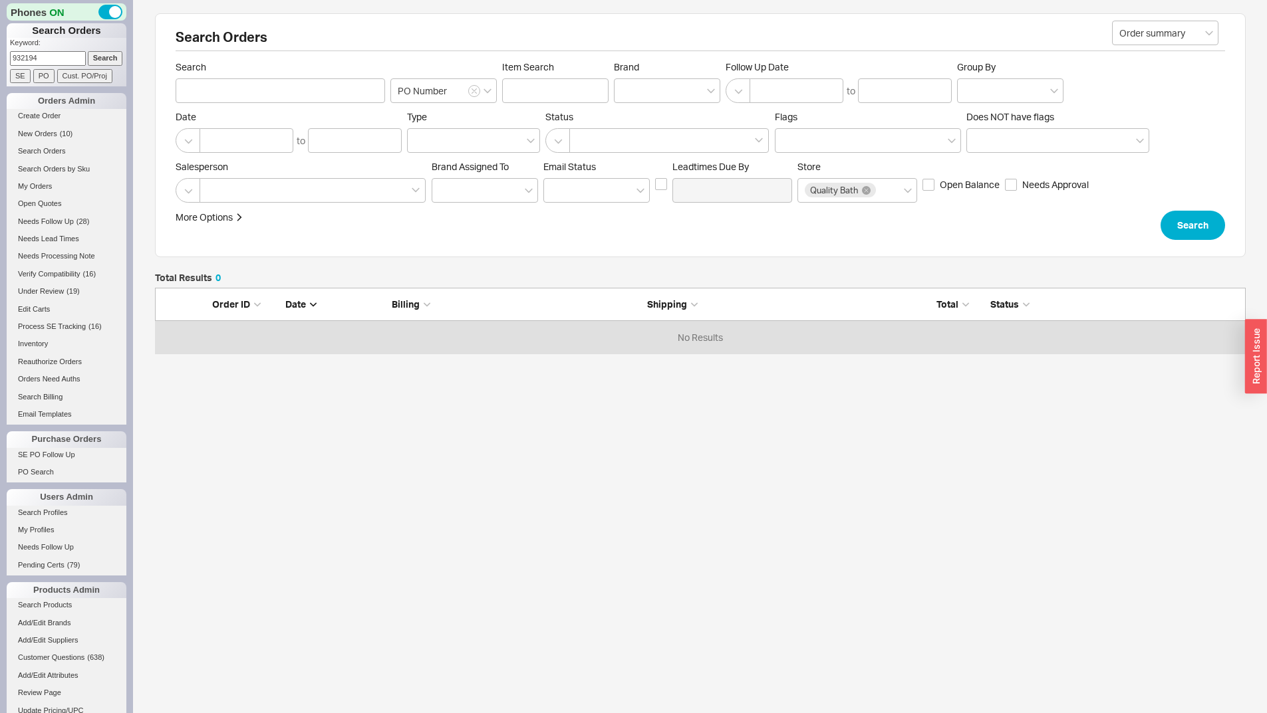
type input "932194"
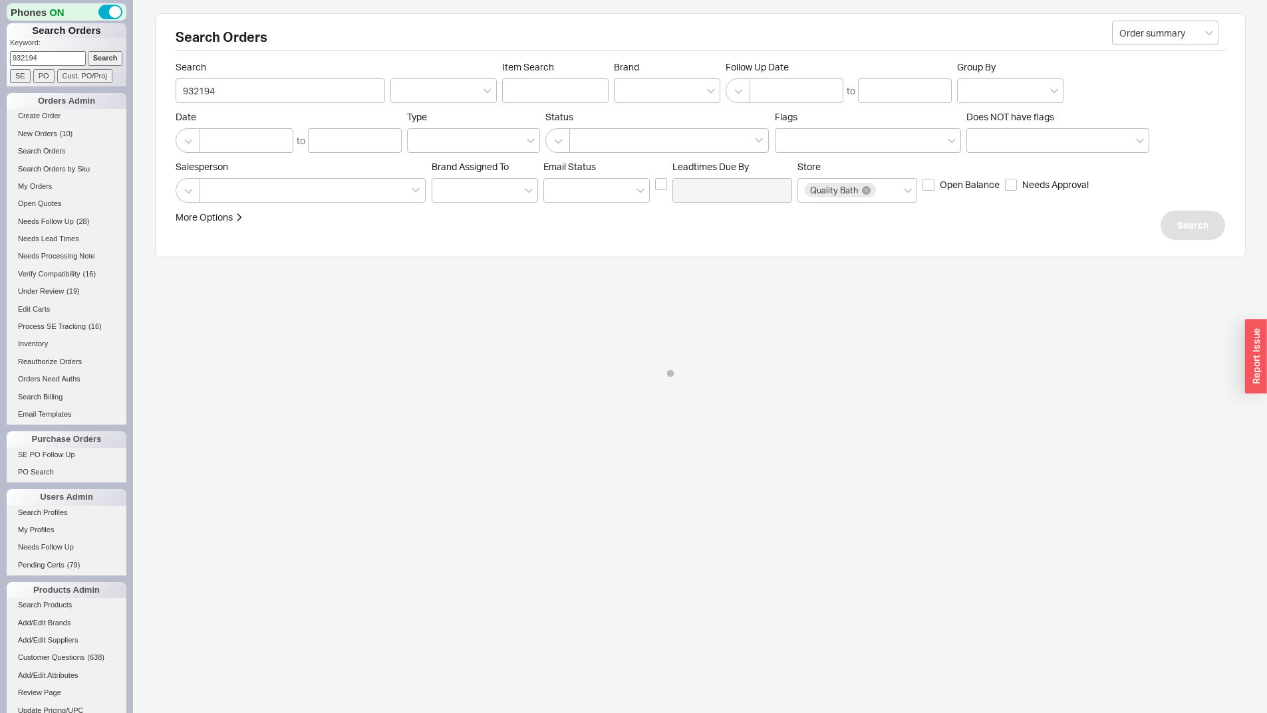
select select "*"
select select "LOW"
select select "3"
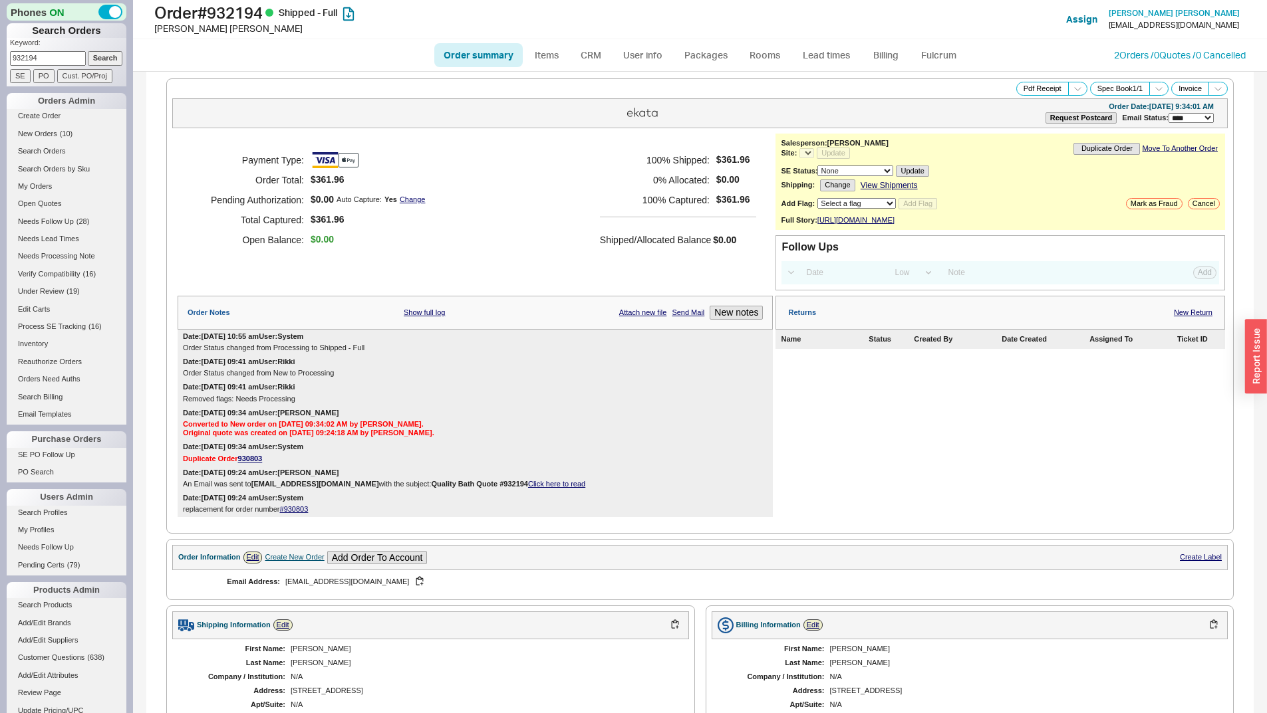
select select "*"
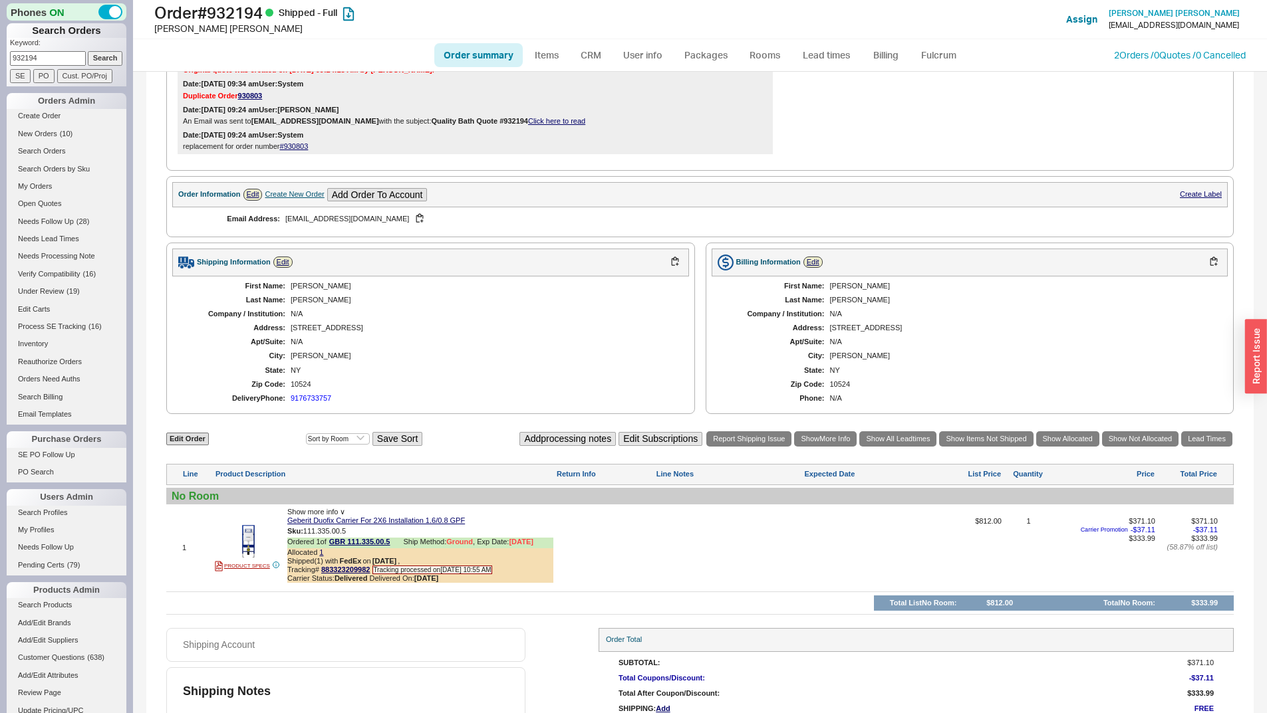
scroll to position [424, 0]
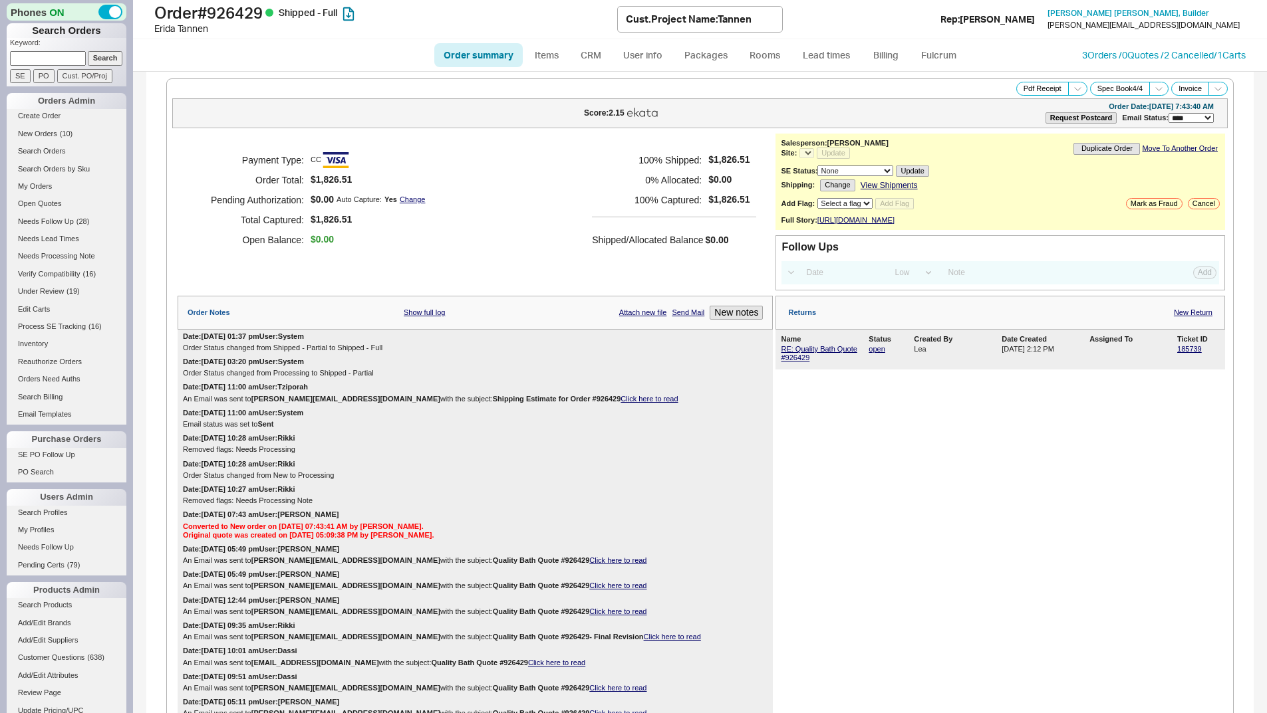
select select "LOW"
select select "3"
select select "*"
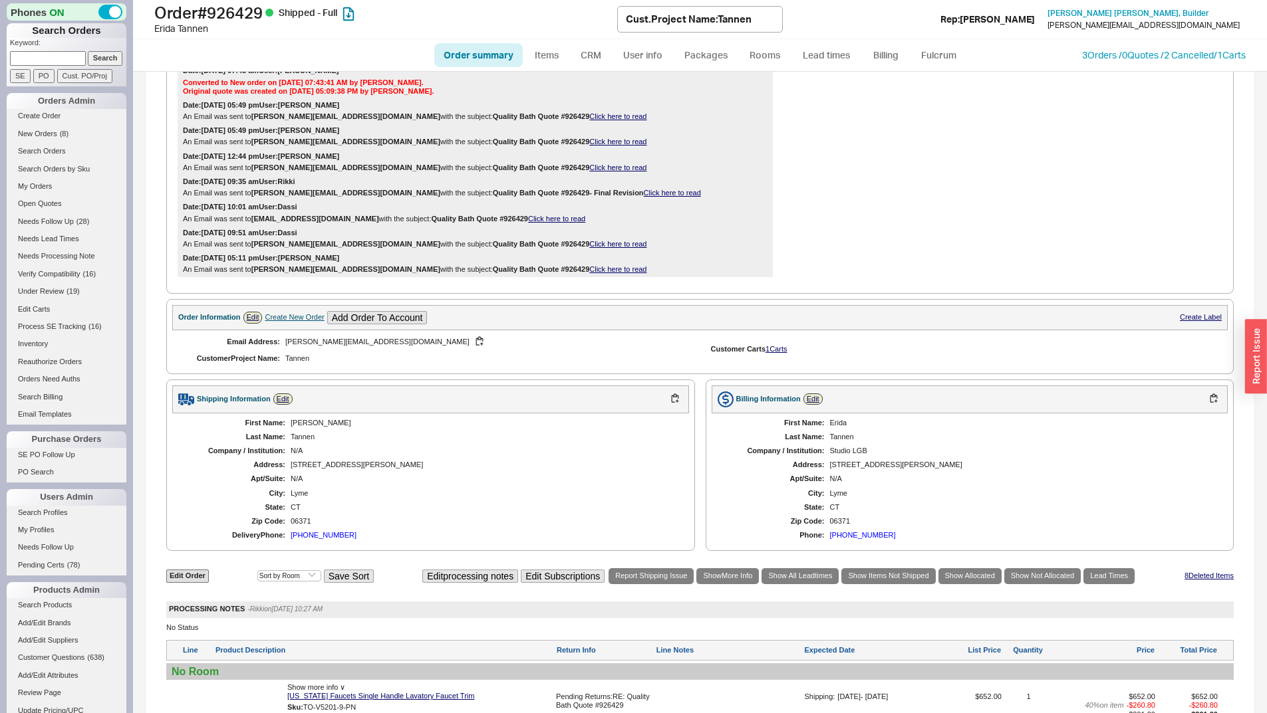
scroll to position [731, 0]
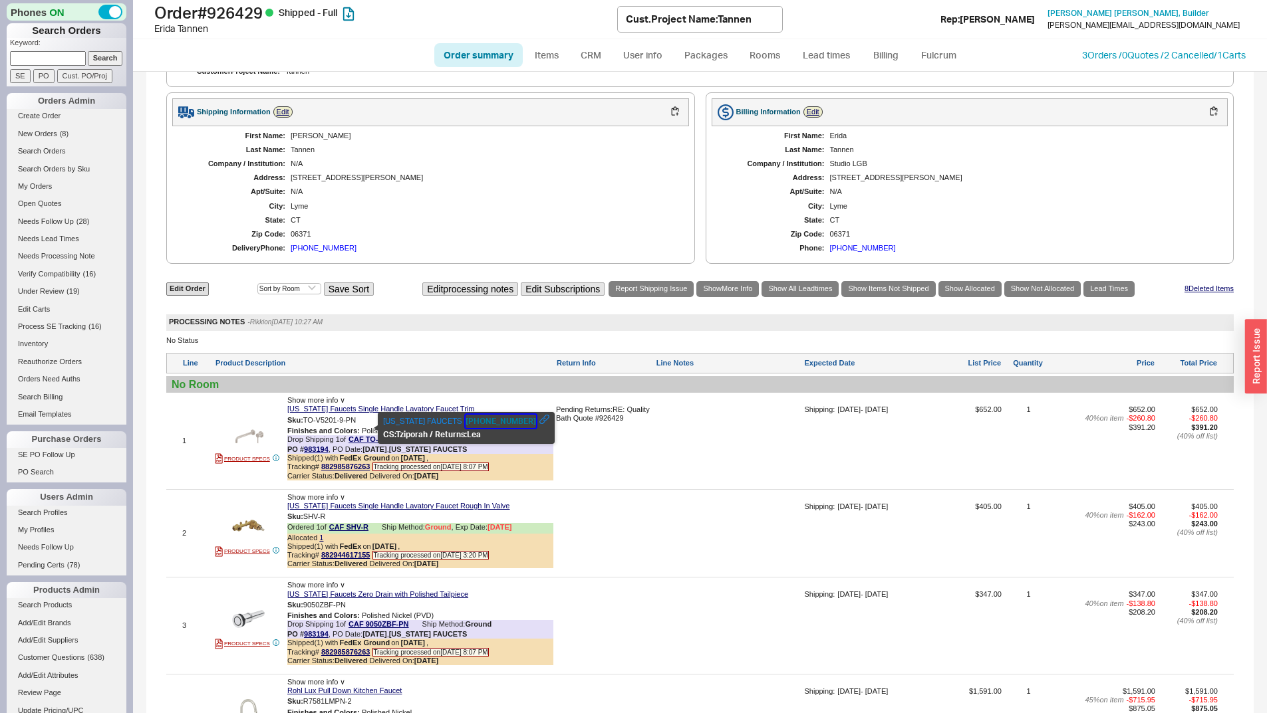
click at [482, 420] on button "[PHONE_NUMBER]" at bounding box center [500, 421] width 70 height 13
click at [28, 57] on input at bounding box center [48, 58] width 76 height 14
paste input "933667"
type input "933667"
click at [101, 47] on p "Keyword:" at bounding box center [68, 44] width 116 height 13
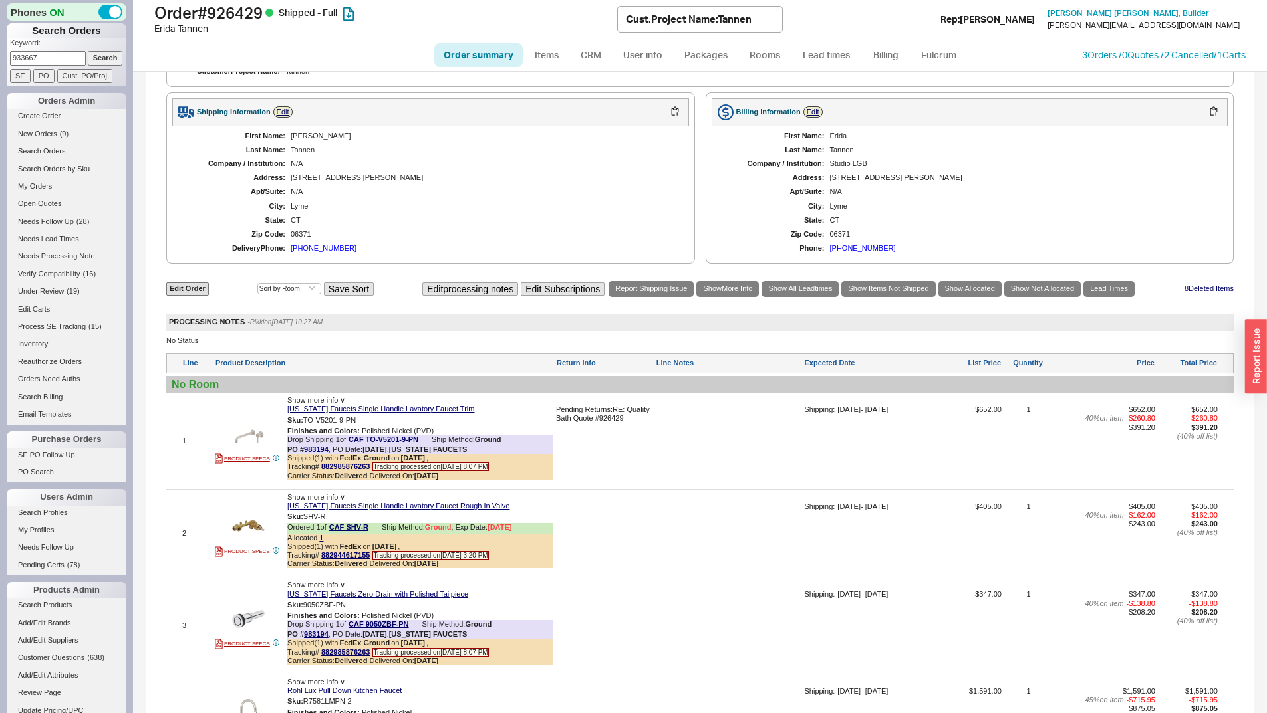
click at [104, 53] on input "Search" at bounding box center [105, 58] width 35 height 14
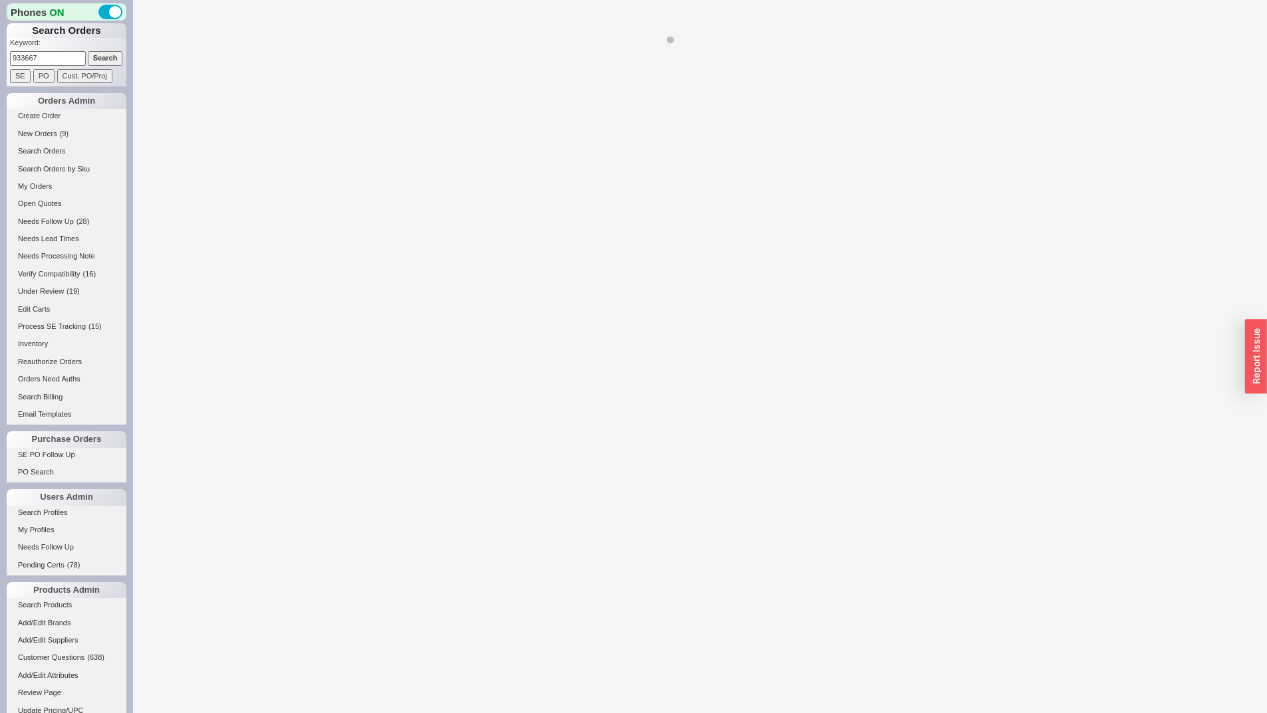
select select "*"
select select "LOW"
select select "3"
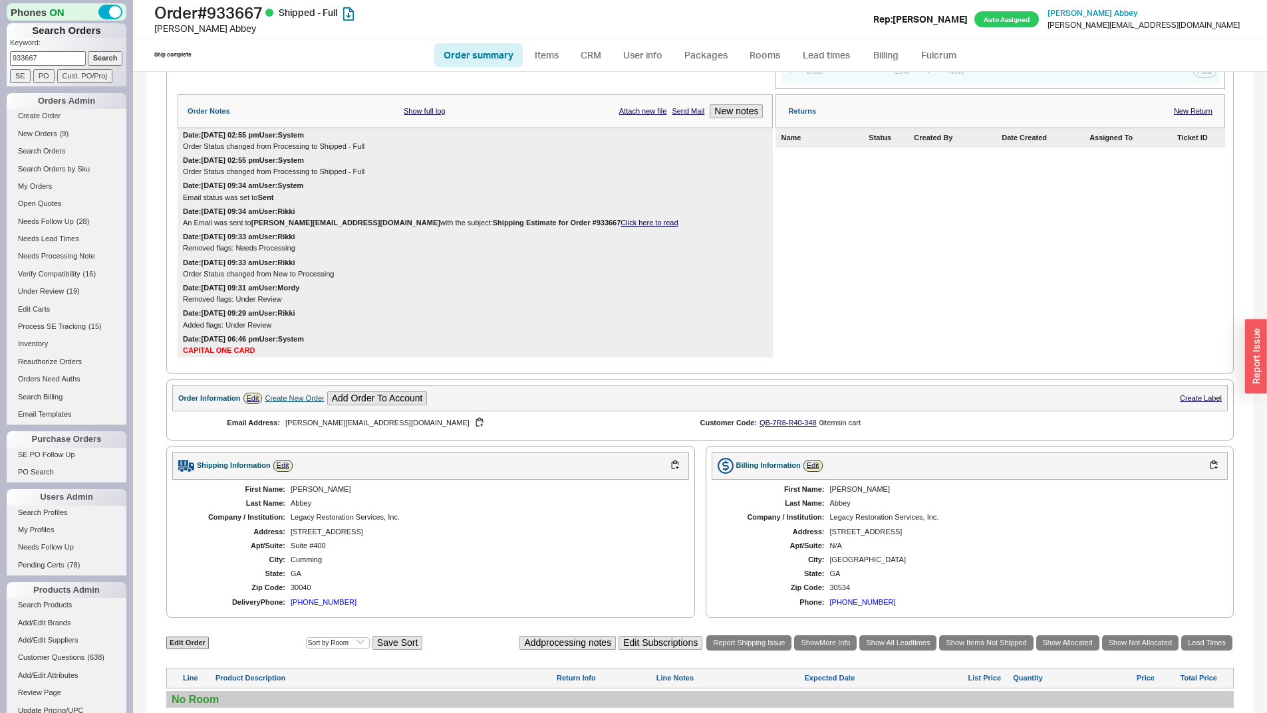
scroll to position [535, 0]
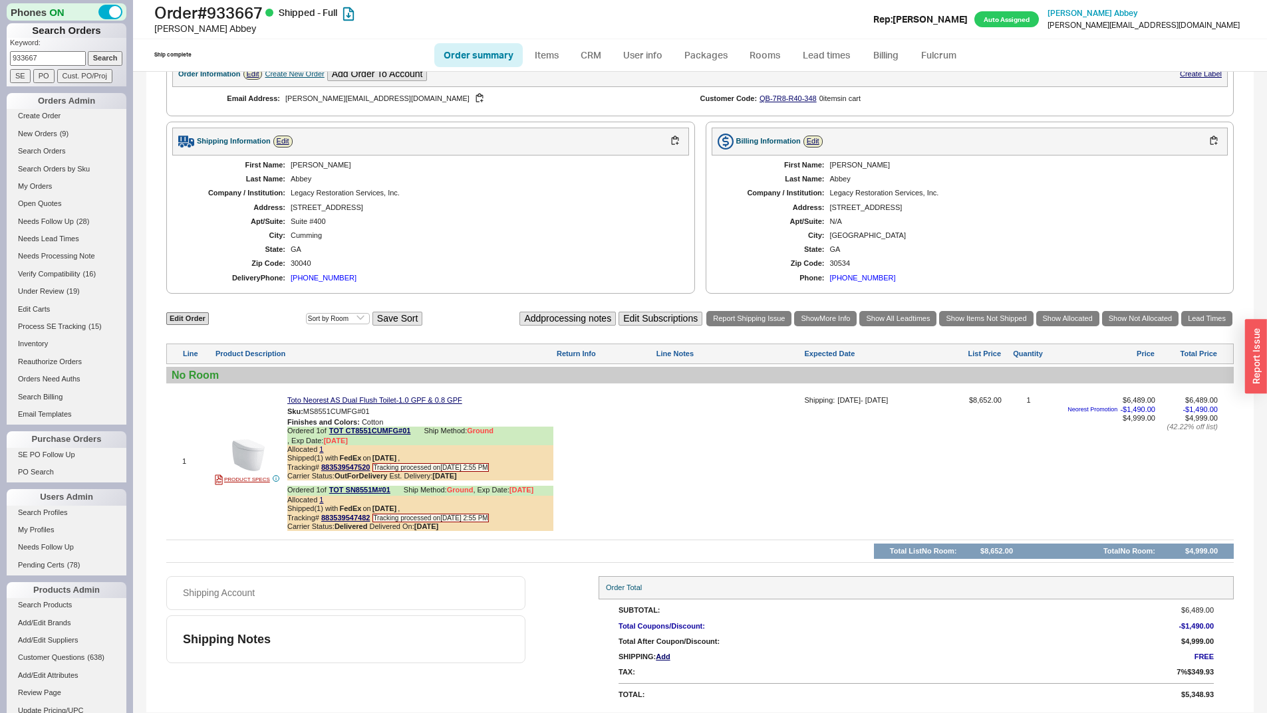
click at [501, 204] on div "[STREET_ADDRESS]" at bounding box center [483, 207] width 385 height 9
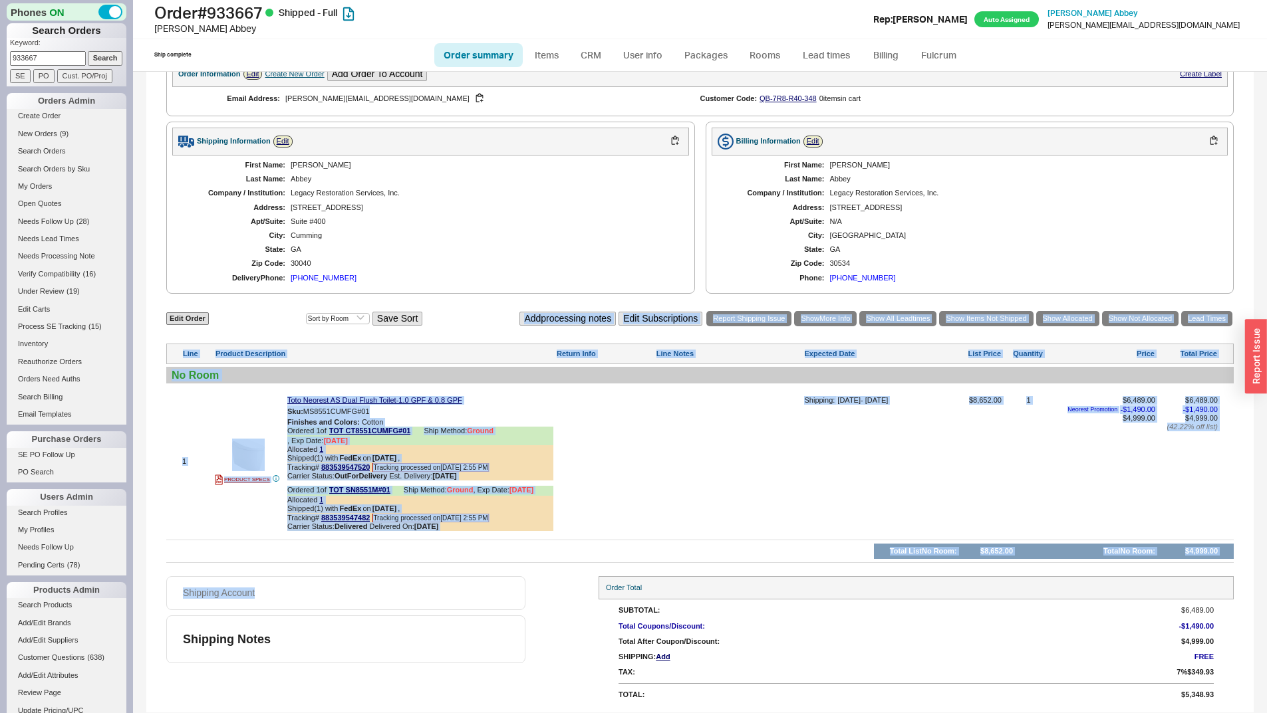
drag, startPoint x: 446, startPoint y: 572, endPoint x: 475, endPoint y: 196, distance: 376.8
click at [453, 238] on div "**********" at bounding box center [699, 129] width 1107 height 1167
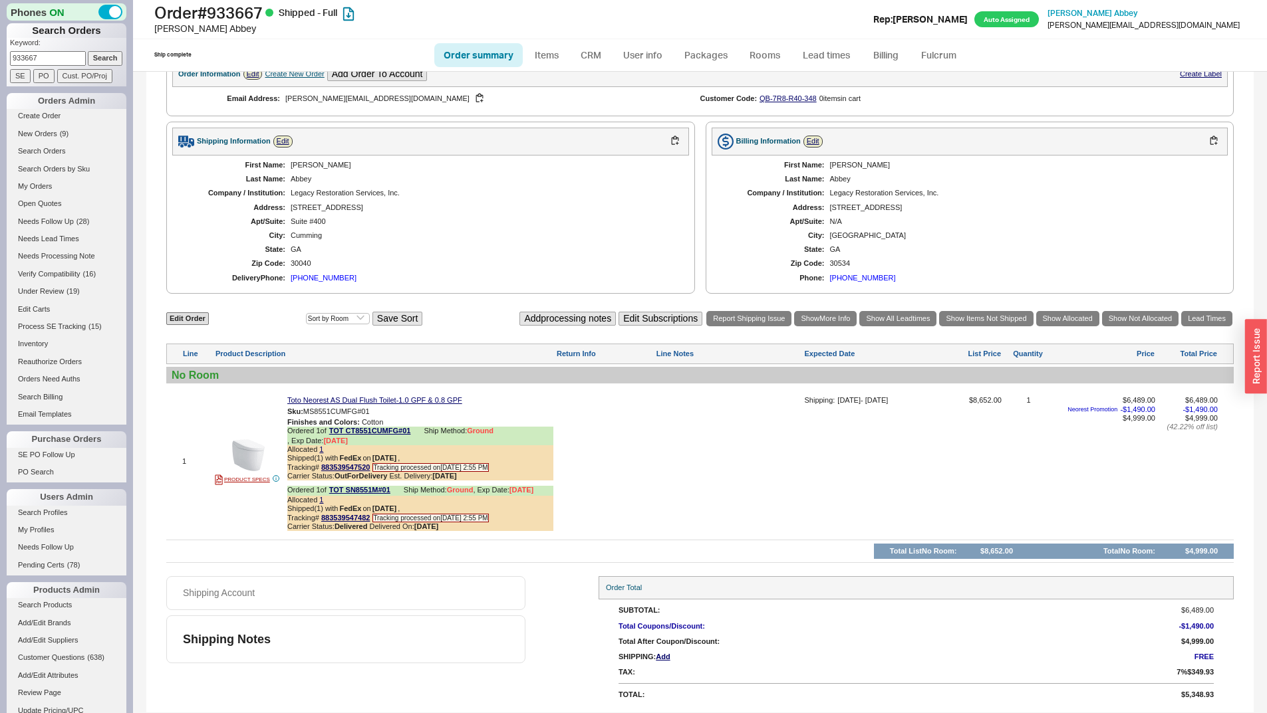
click at [485, 170] on div "First Name: [PERSON_NAME] Name: Abbey Company / Institution: Legacy Restoration…" at bounding box center [430, 222] width 517 height 132
click at [337, 466] on link "883539547520" at bounding box center [345, 467] width 49 height 8
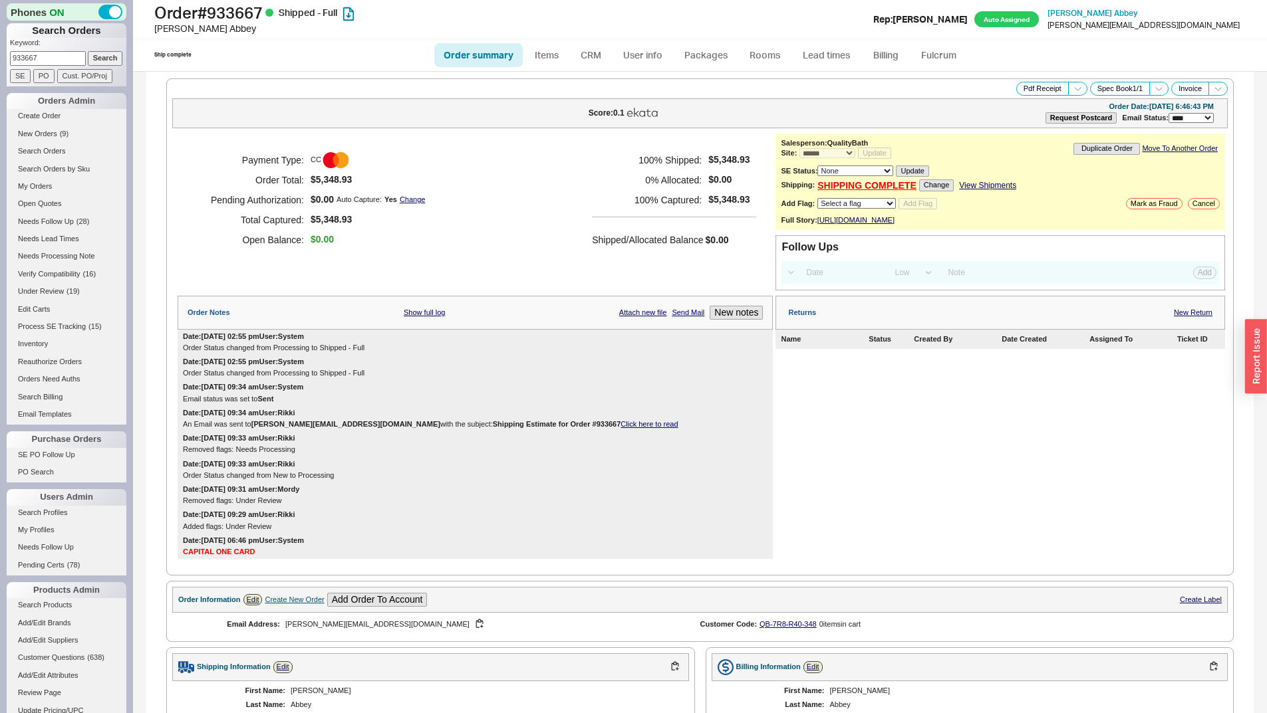
click at [986, 185] on link "View Shipments" at bounding box center [987, 185] width 57 height 9
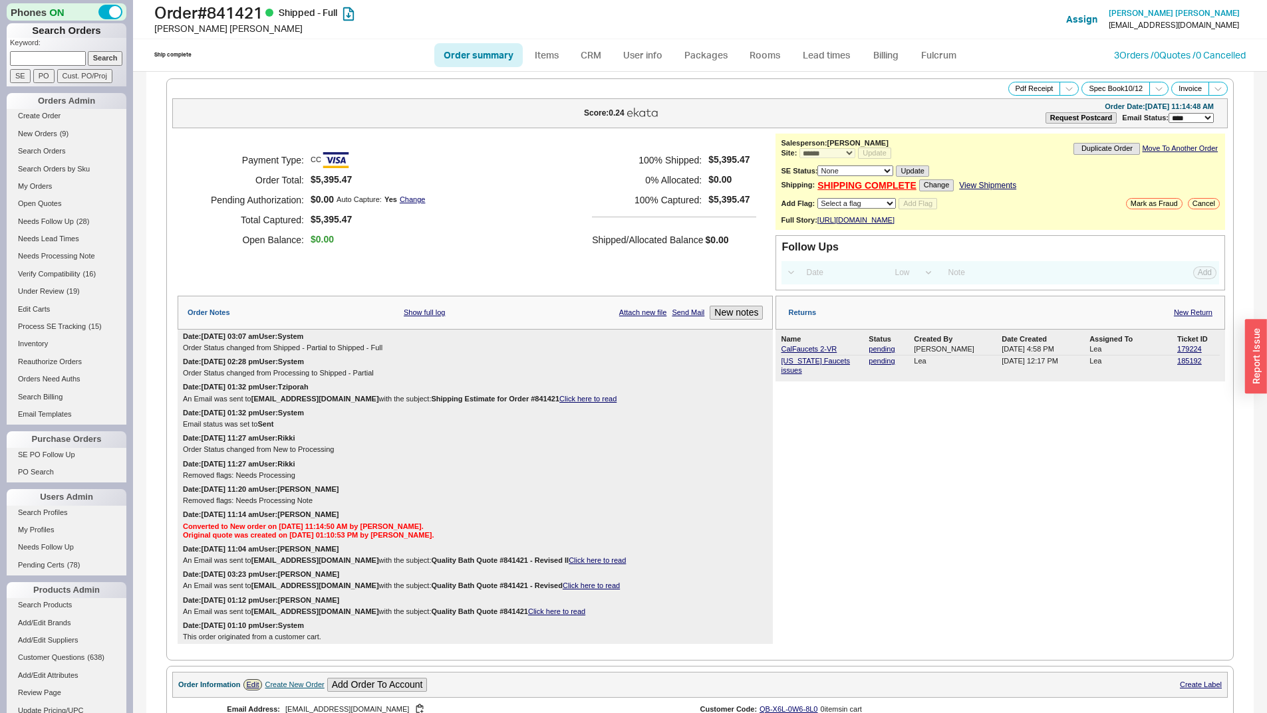
select select "*"
select select "LOW"
select select "3"
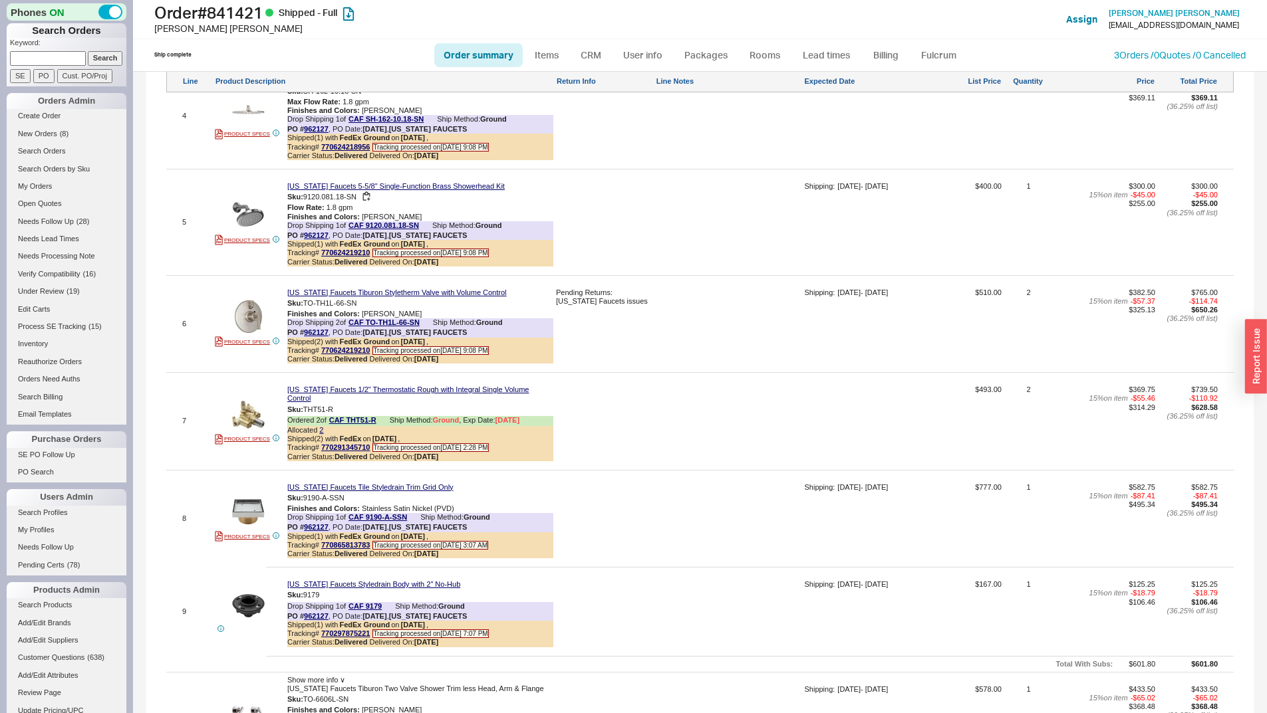
scroll to position [1263, 0]
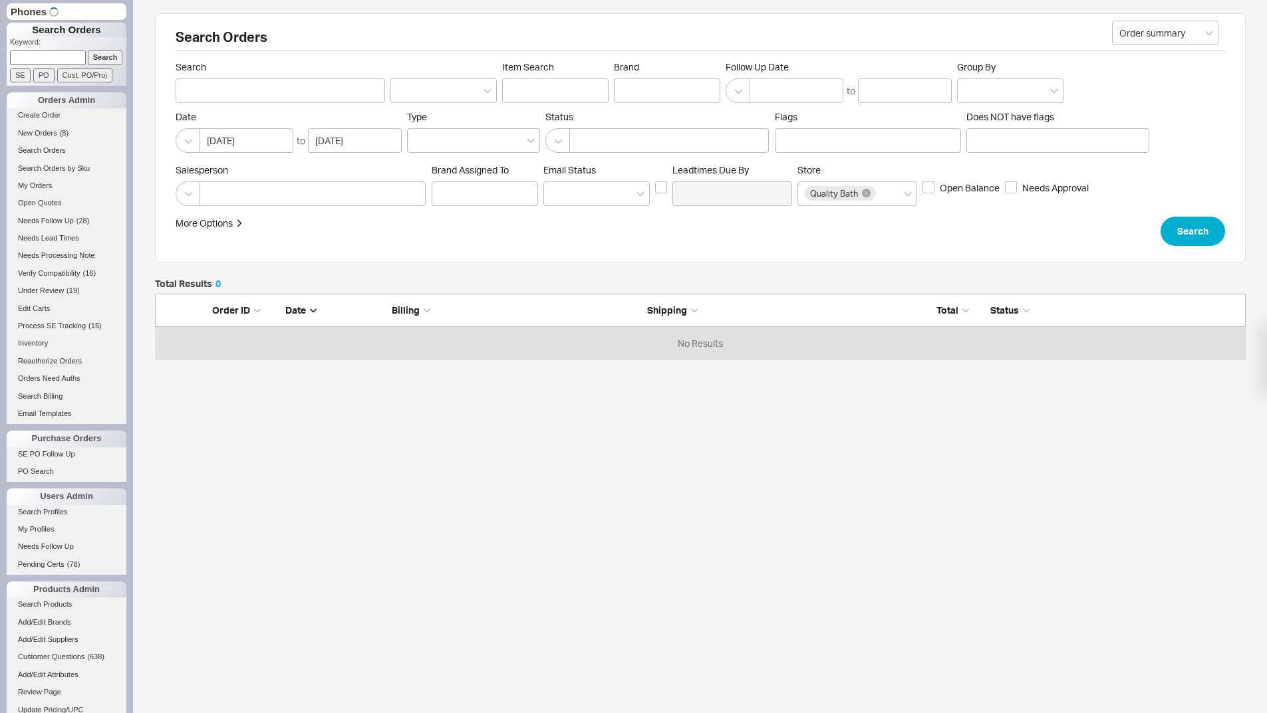
scroll to position [56, 1080]
click at [47, 65] on input at bounding box center [48, 58] width 76 height 14
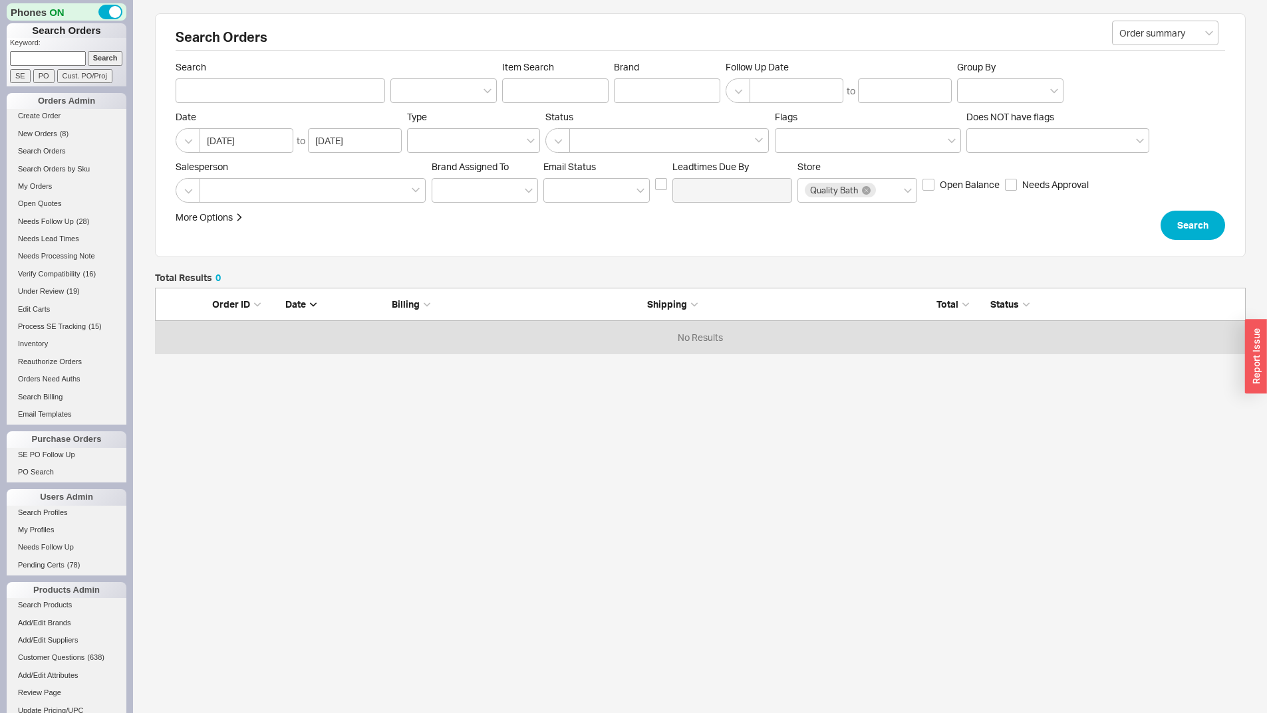
paste input "[EMAIL_ADDRESS][DOMAIN_NAME]"
type input "off2work2day@yahoo.com"
click at [102, 58] on input "Search" at bounding box center [105, 58] width 35 height 14
type input "off2work2day@yahoo.com"
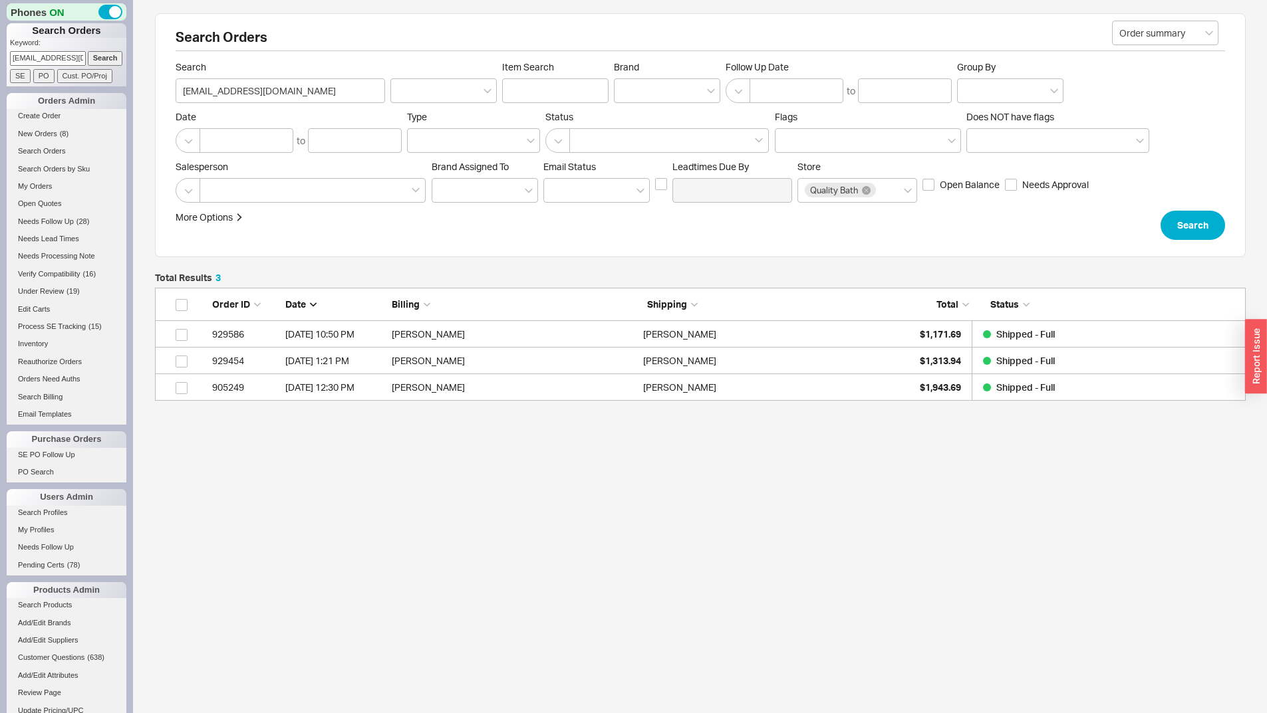
scroll to position [103, 1080]
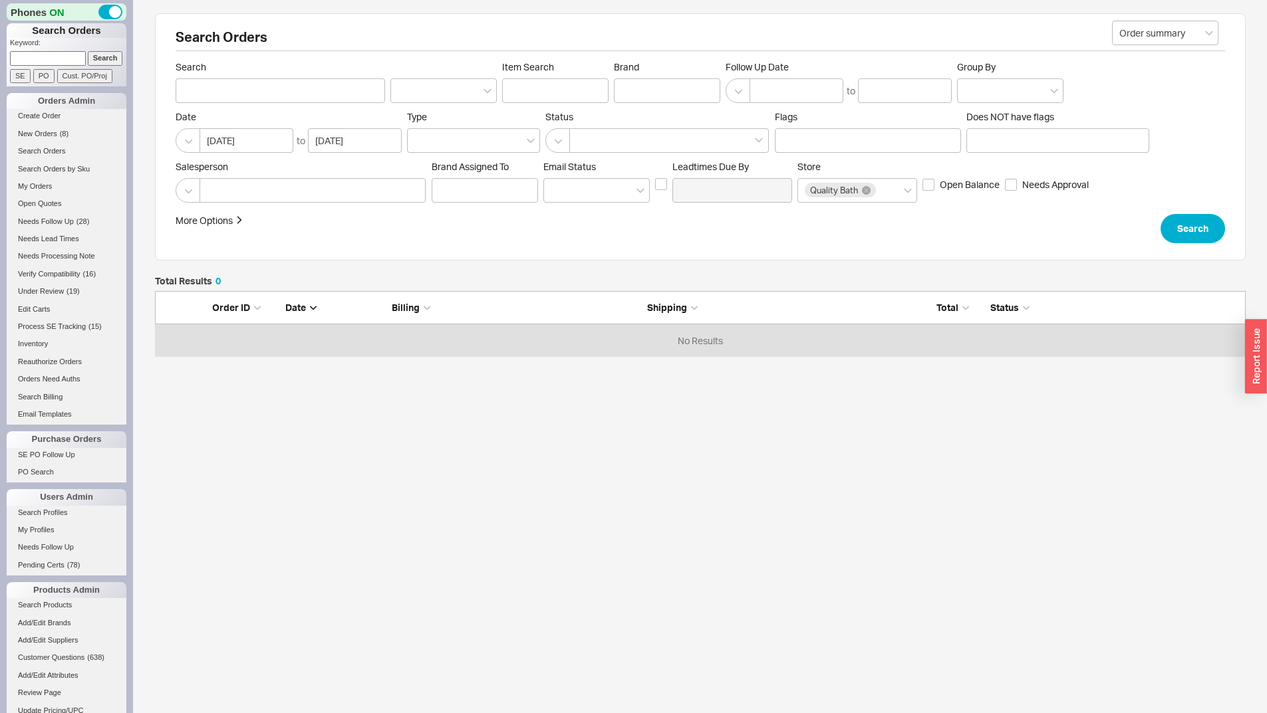
scroll to position [56, 1080]
click at [74, 49] on p "Keyword:" at bounding box center [68, 44] width 116 height 13
click at [80, 55] on form "Keyword: Search SE PO Cust. PO/Proj" at bounding box center [68, 60] width 116 height 45
paste input "930826"
click at [68, 59] on input "930826" at bounding box center [48, 58] width 76 height 14
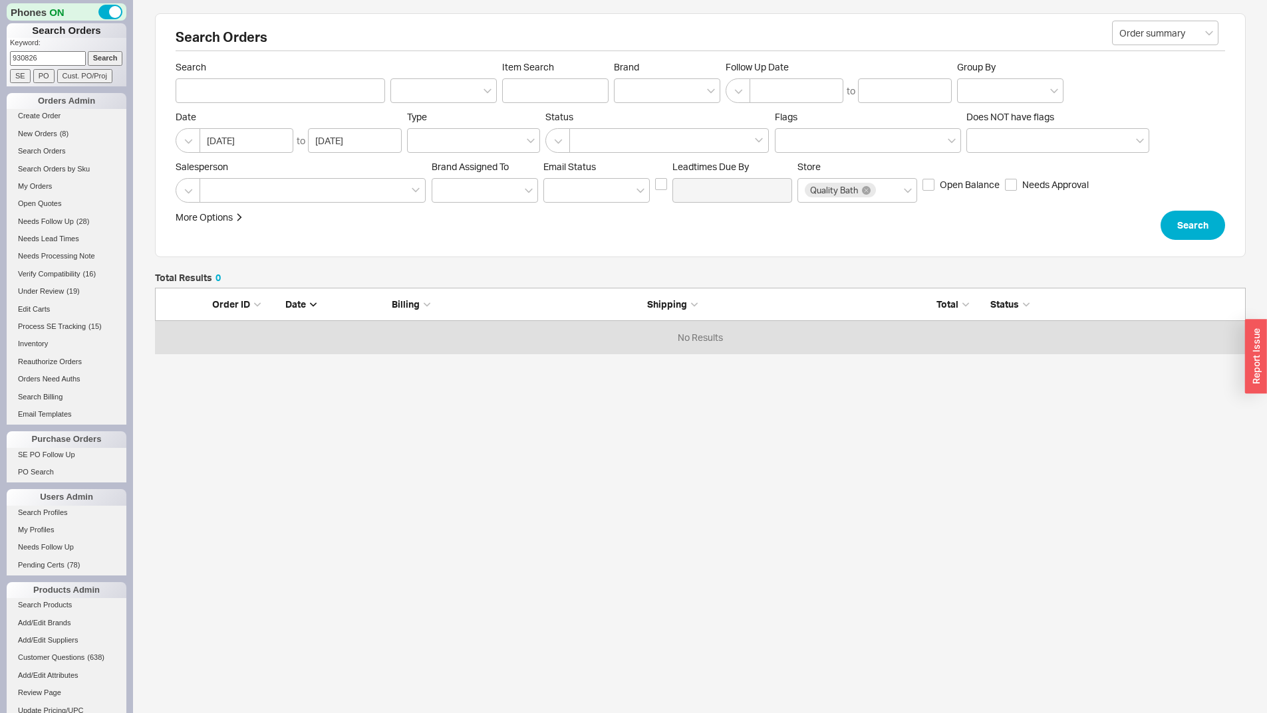
type input "930826"
drag, startPoint x: 94, startPoint y: 60, endPoint x: 160, endPoint y: 48, distance: 66.9
click at [94, 60] on input "Search" at bounding box center [105, 58] width 35 height 14
type input "930826"
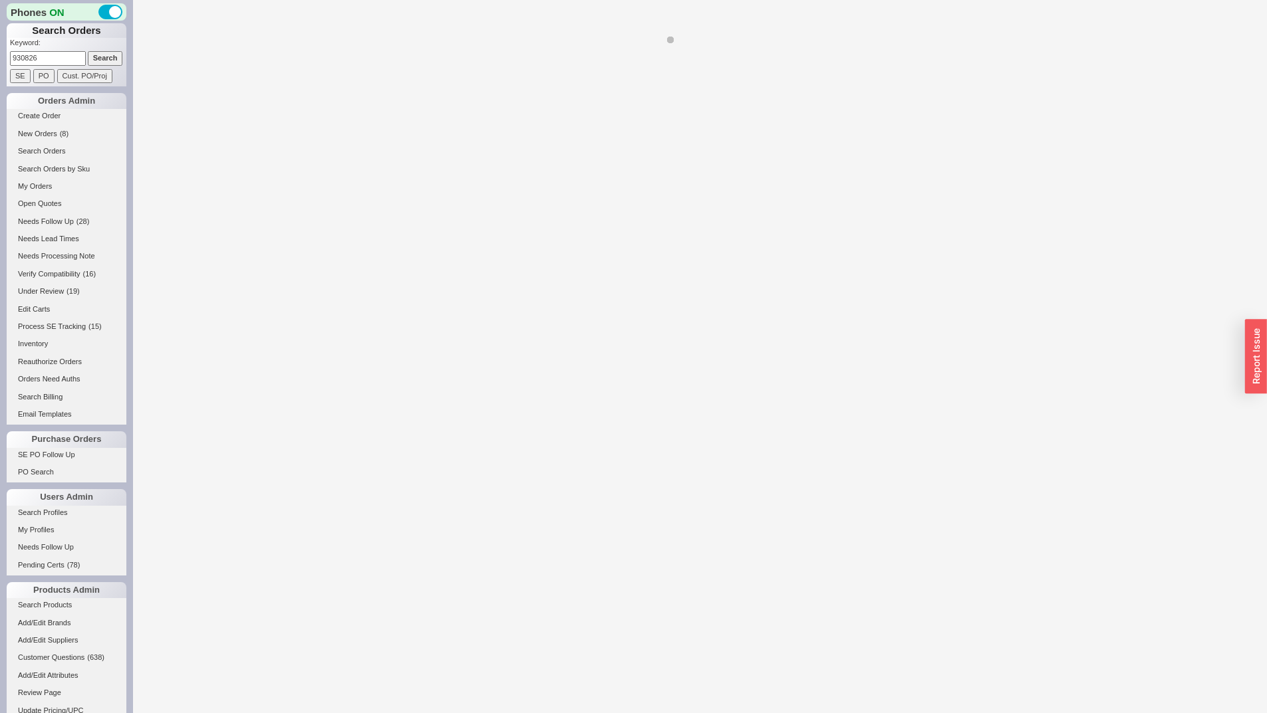
select select "LOW"
select select "3"
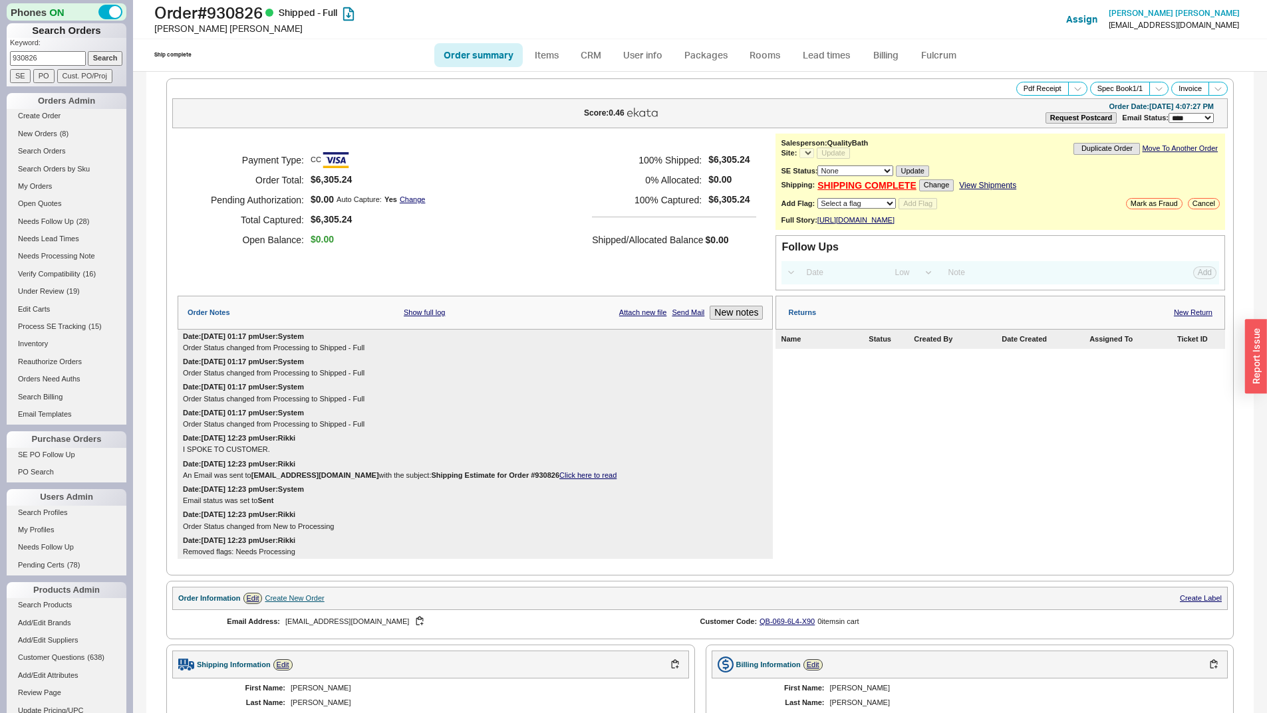
select select "*"
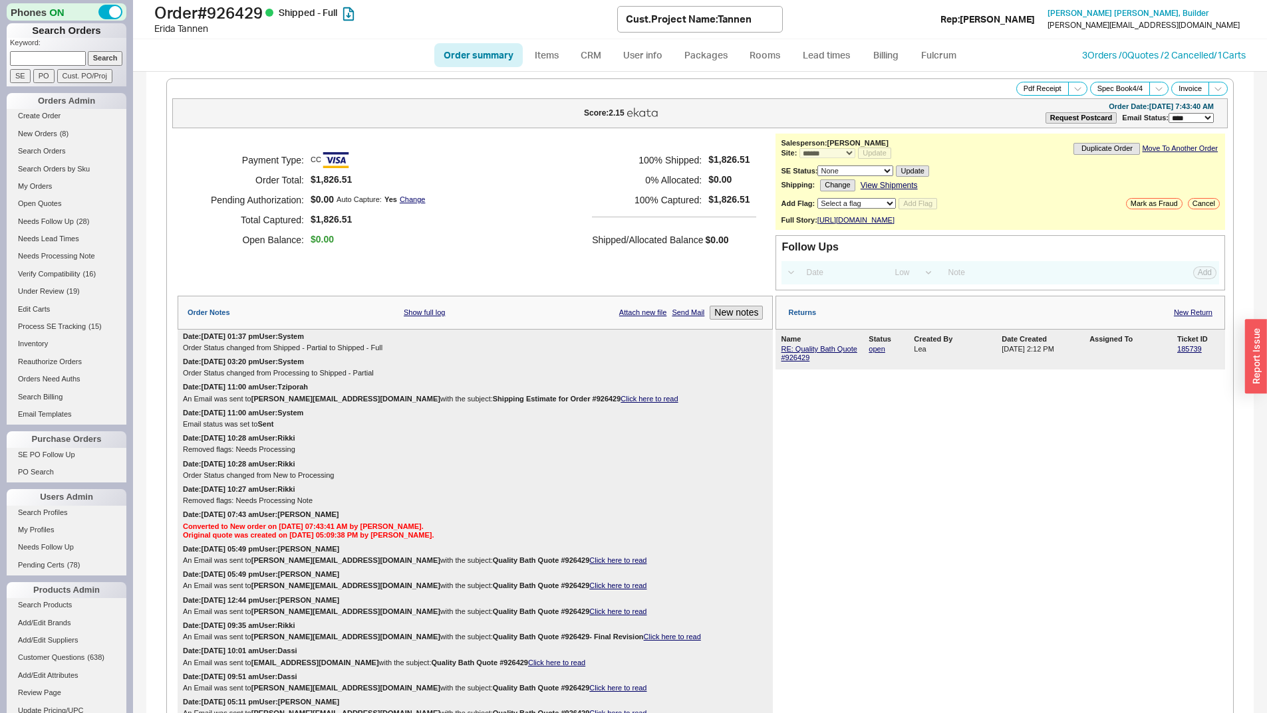
select select "*"
select select "LOW"
select select "3"
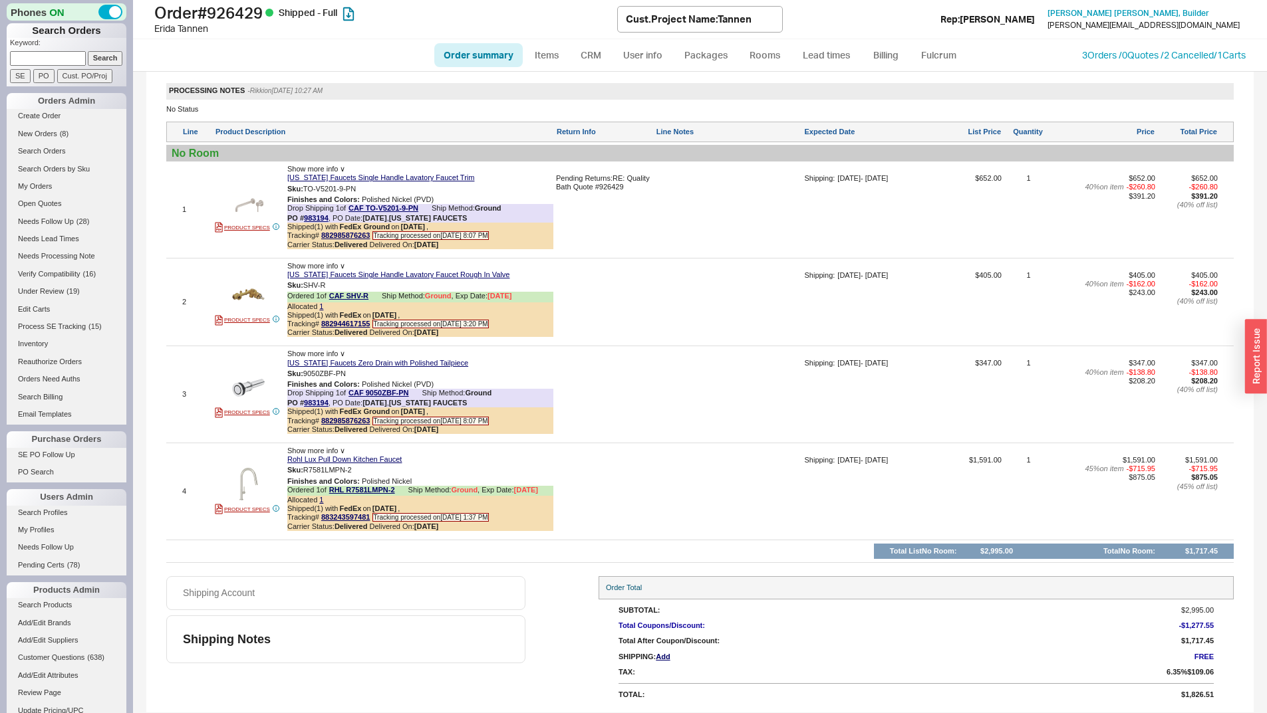
scroll to position [971, 0]
click at [248, 193] on img at bounding box center [248, 202] width 33 height 33
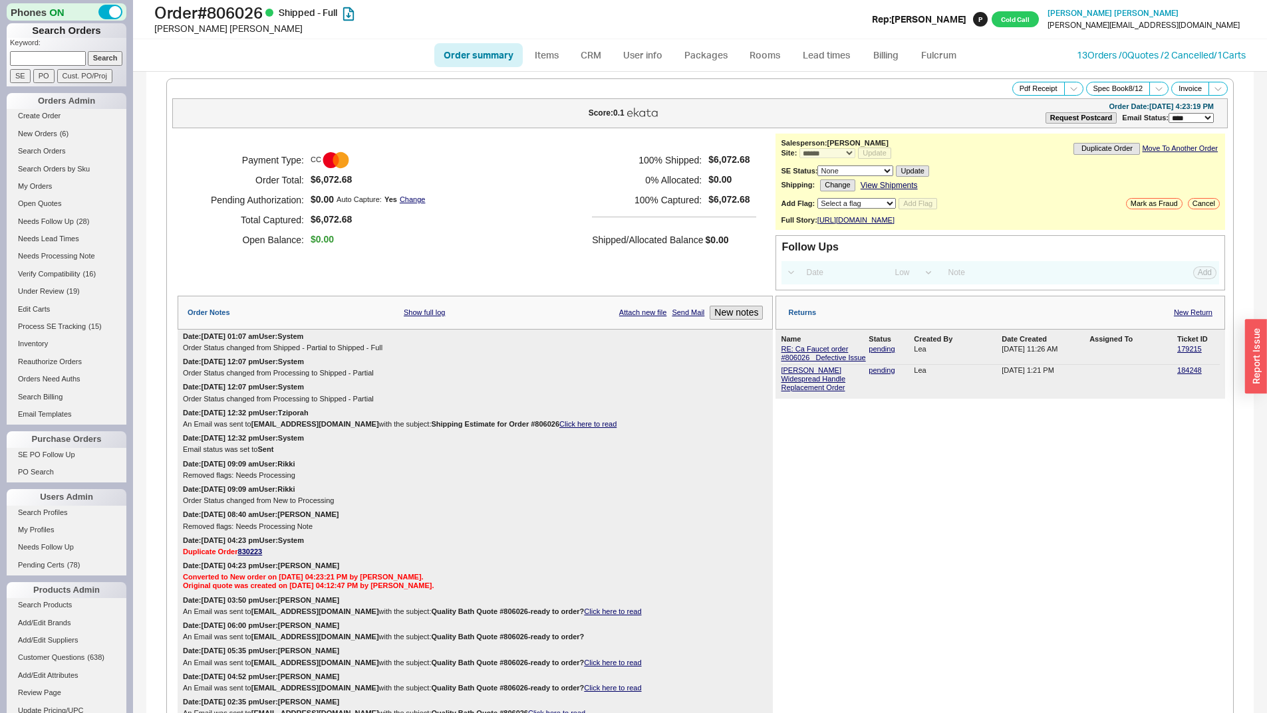
select select "*"
select select "LOW"
select select "3"
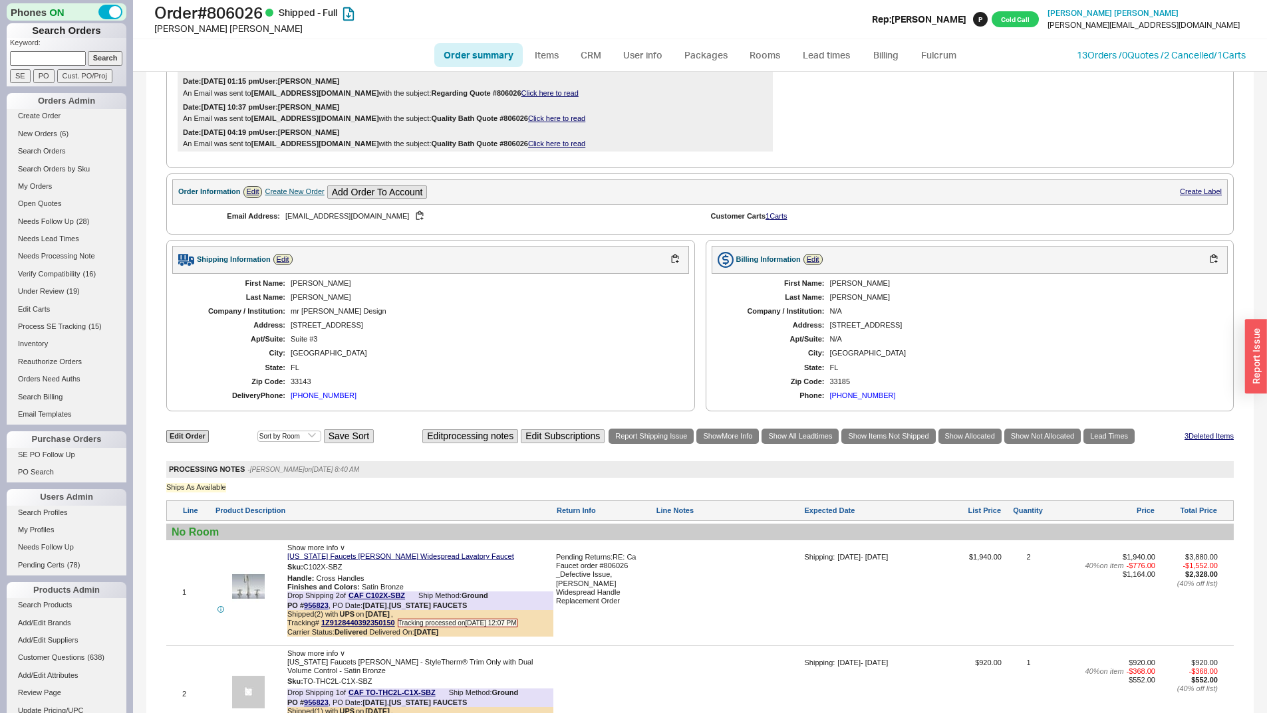
scroll to position [997, 0]
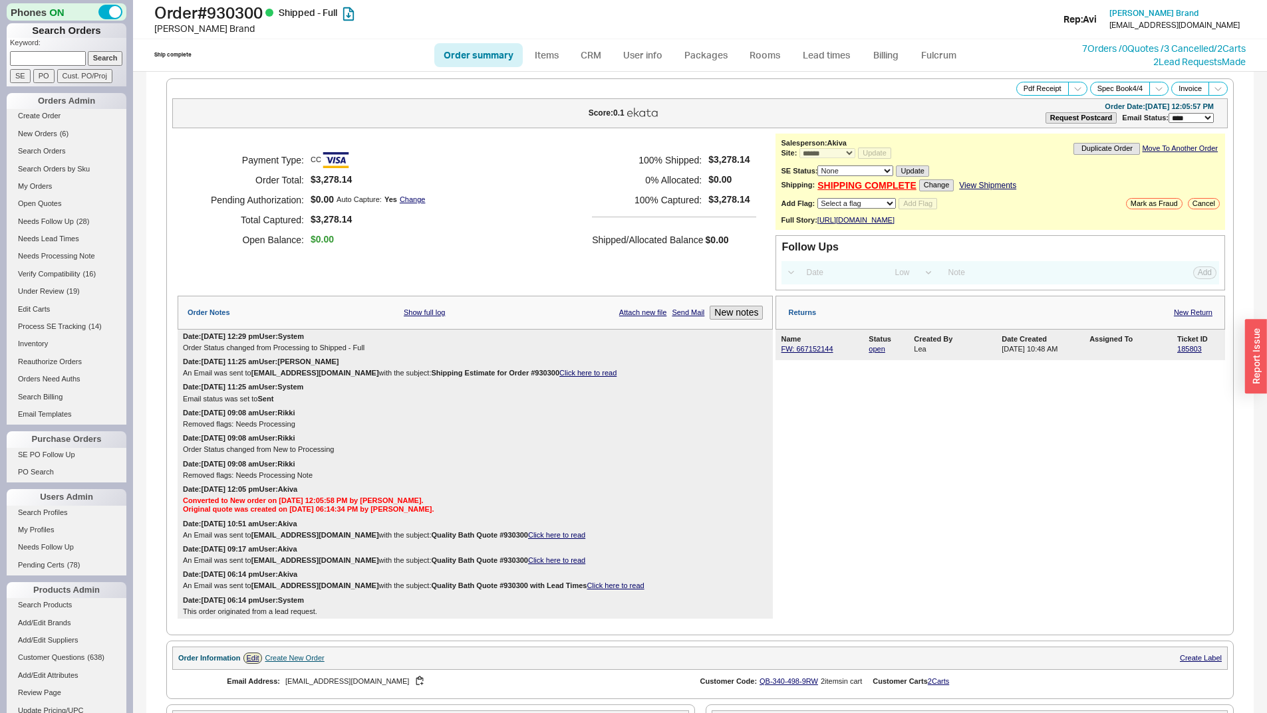
select select "*"
select select "LOW"
select select "3"
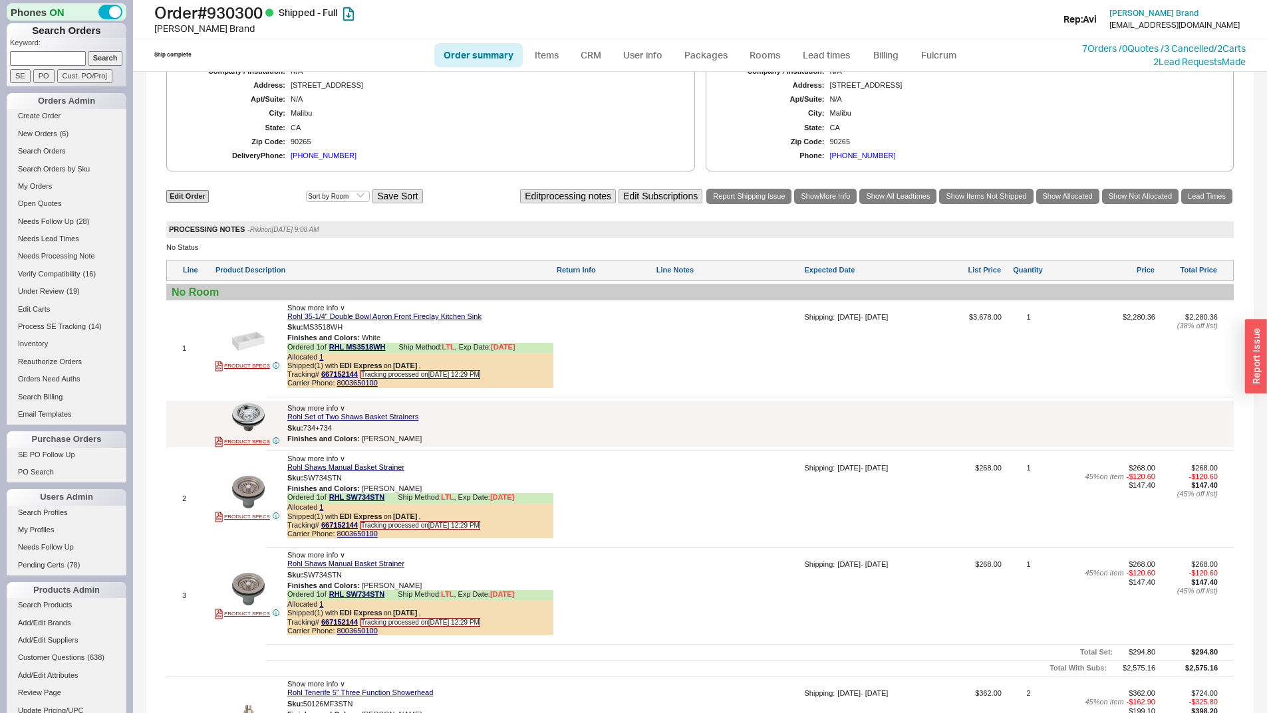
scroll to position [532, 0]
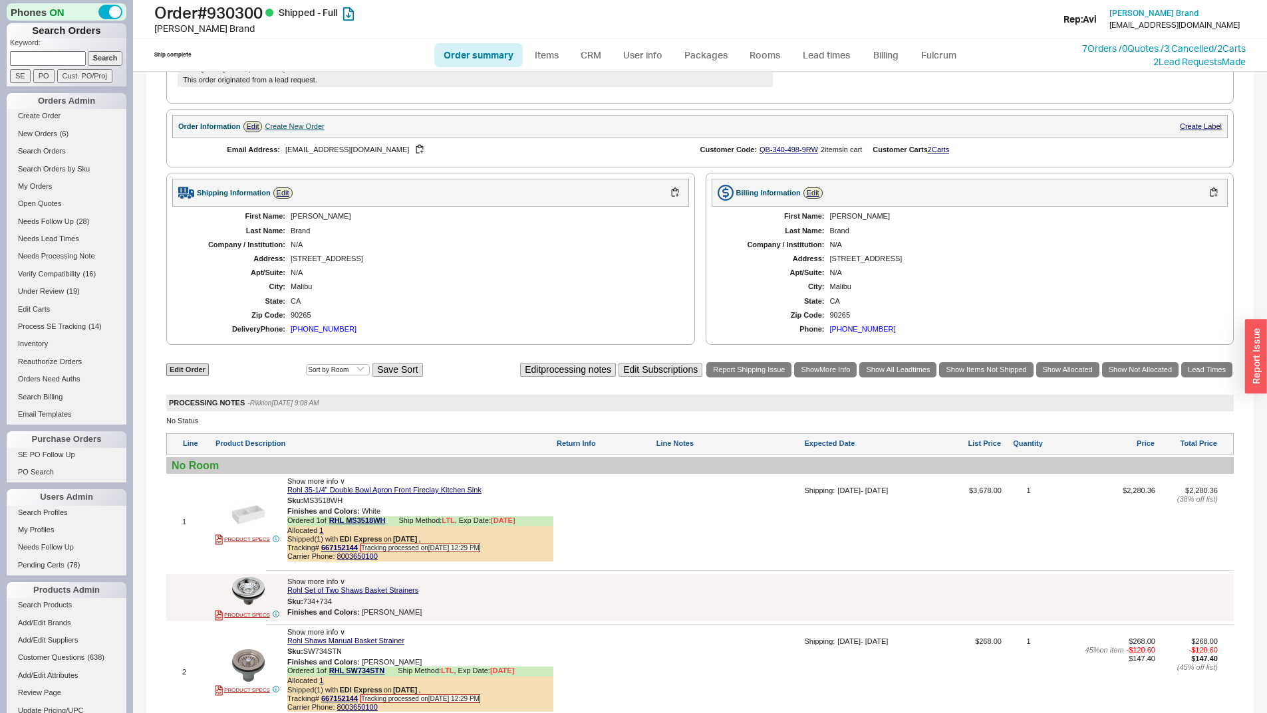
click at [338, 263] on div "20525 Little Rock Way" at bounding box center [483, 259] width 385 height 9
copy div "20525 Little Rock Way"
paste input "930826"
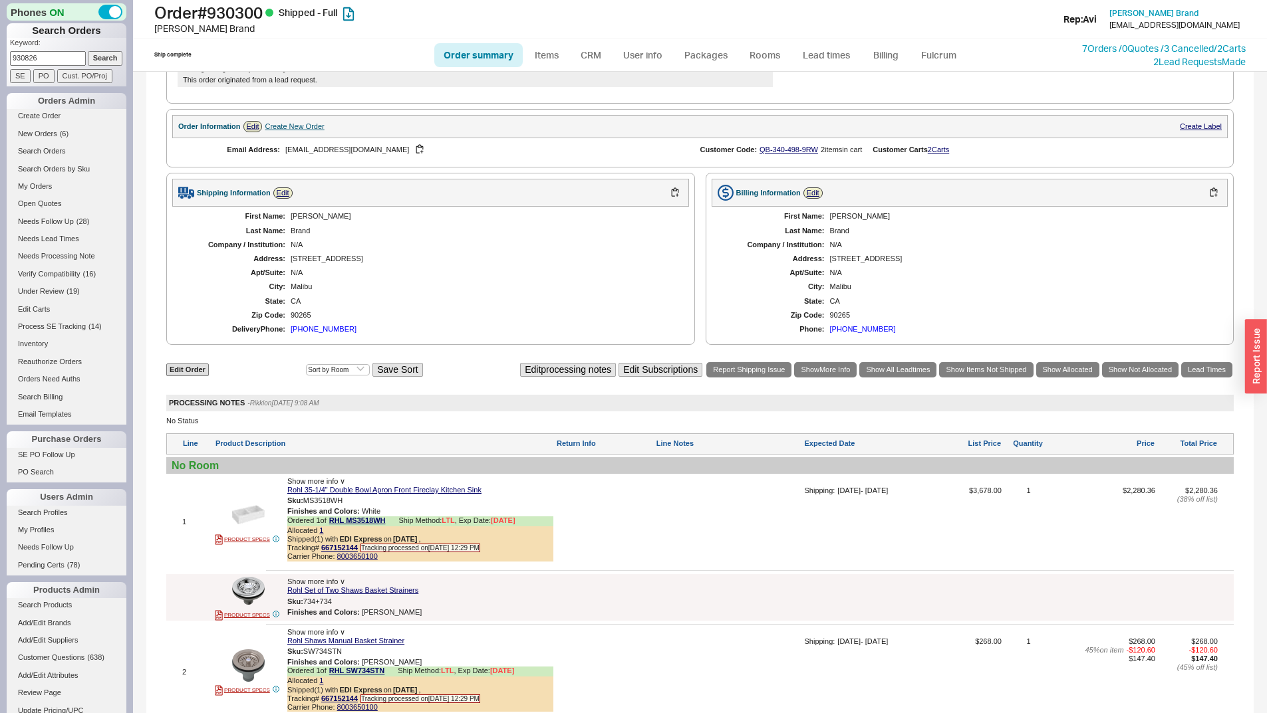
drag, startPoint x: 56, startPoint y: 56, endPoint x: 78, endPoint y: 57, distance: 22.6
click at [56, 55] on input "930826" at bounding box center [48, 58] width 76 height 14
type input "930826"
drag, startPoint x: 106, startPoint y: 59, endPoint x: 142, endPoint y: 43, distance: 39.3
click at [106, 59] on input "Search" at bounding box center [105, 58] width 35 height 14
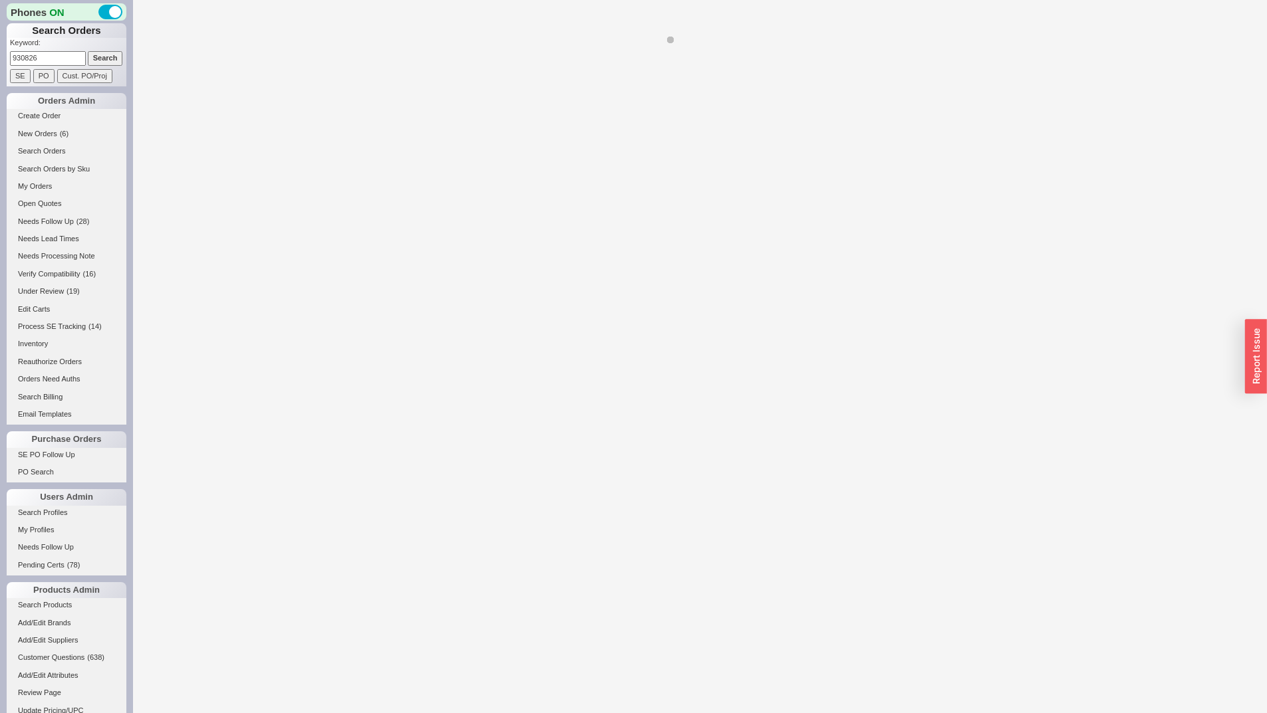
select select "*"
select select "LOW"
select select "3"
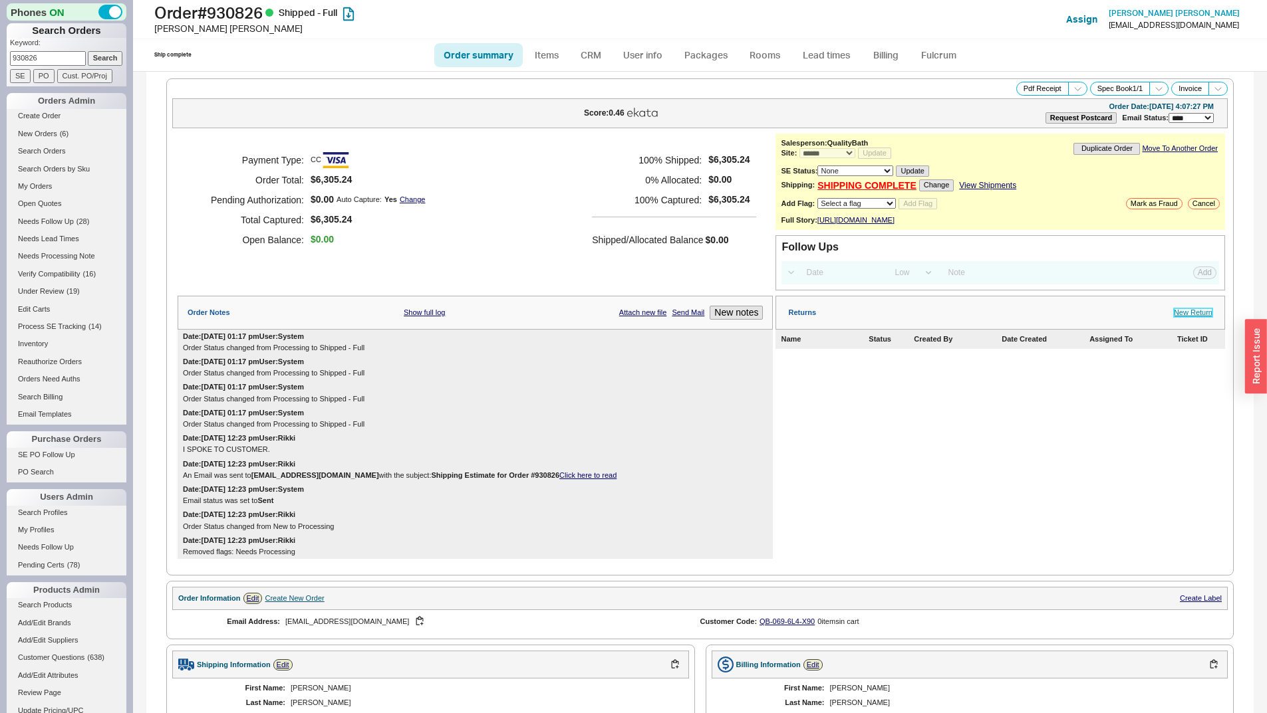
click at [1184, 317] on link "New Return" at bounding box center [1192, 312] width 39 height 9
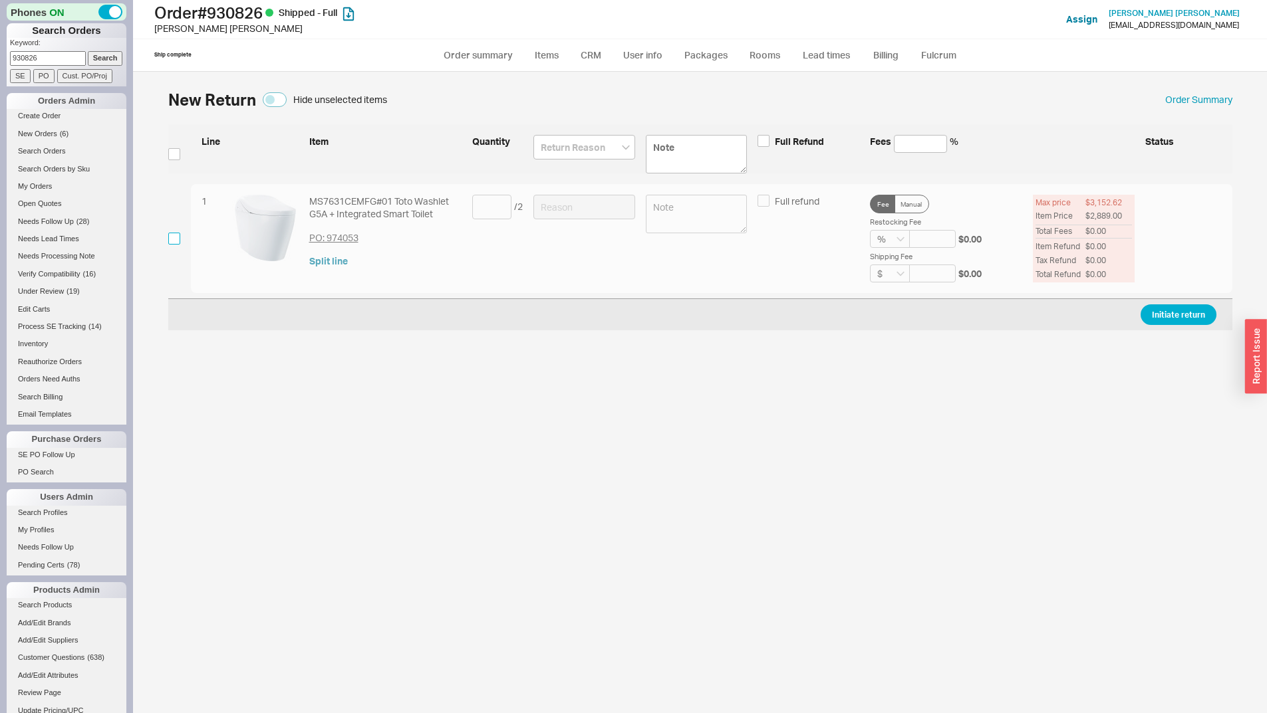
click at [169, 233] on input "checkbox" at bounding box center [174, 239] width 12 height 12
checkbox input "true"
click at [481, 209] on input at bounding box center [491, 207] width 39 height 25
type input "2"
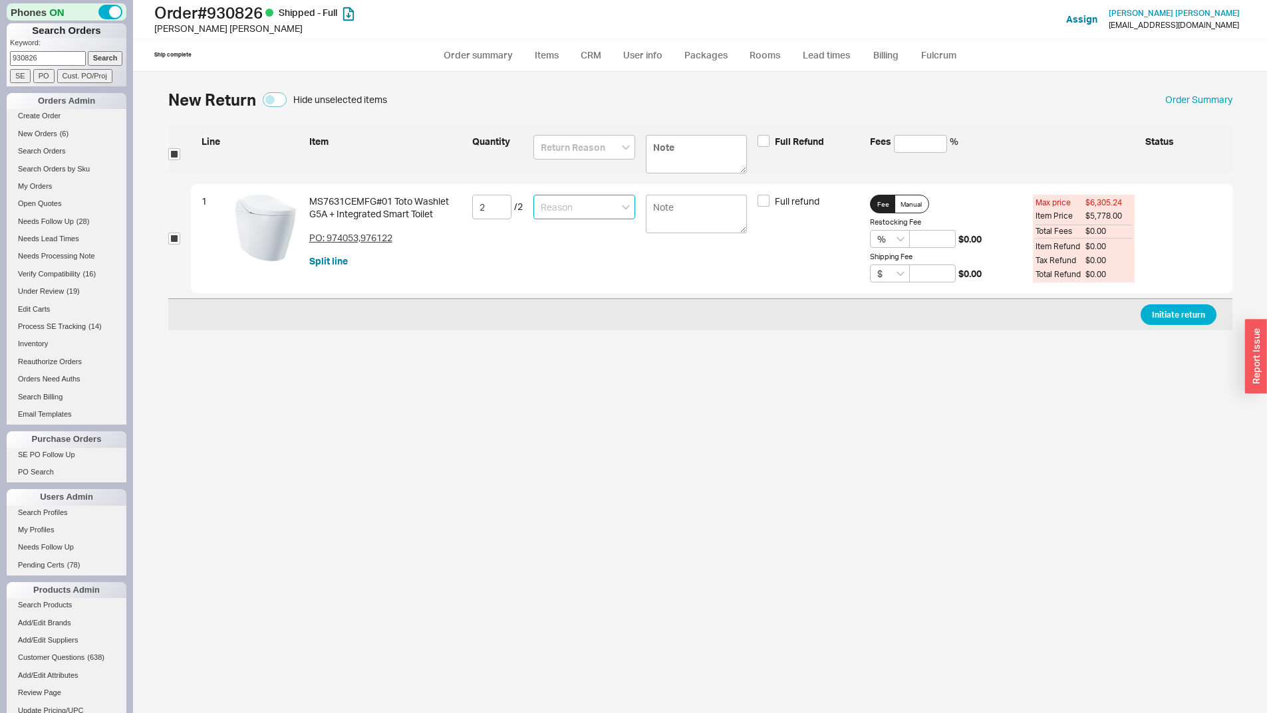
click at [593, 201] on input at bounding box center [584, 207] width 102 height 25
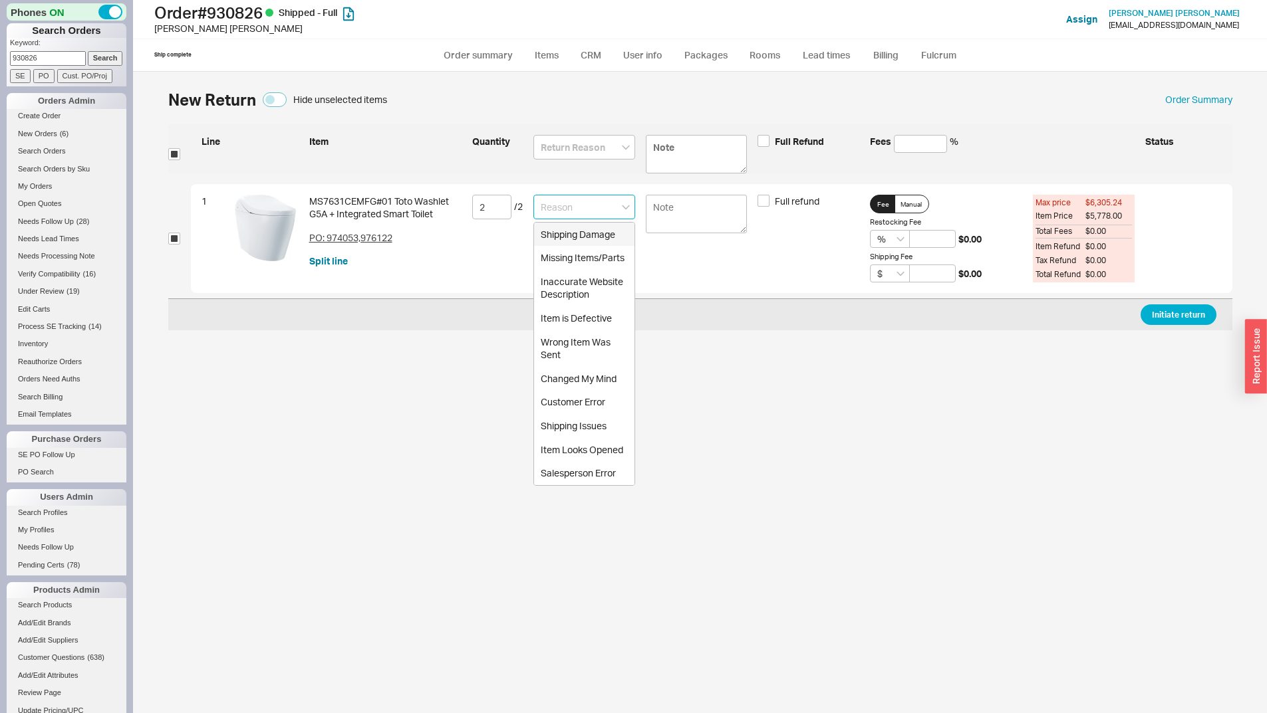
click at [583, 242] on div "Shipping Damage" at bounding box center [584, 235] width 100 height 24
type input "Shipping Damage"
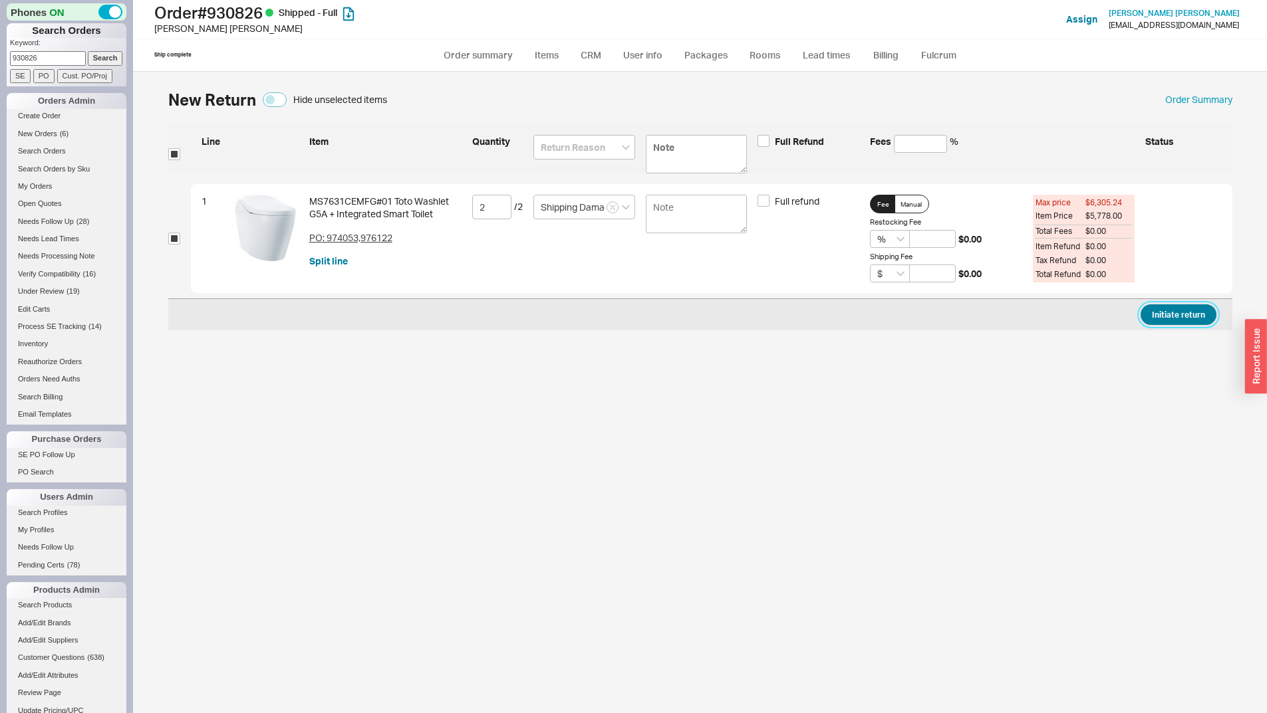
click at [1149, 317] on button "Initiate return" at bounding box center [1178, 315] width 76 height 21
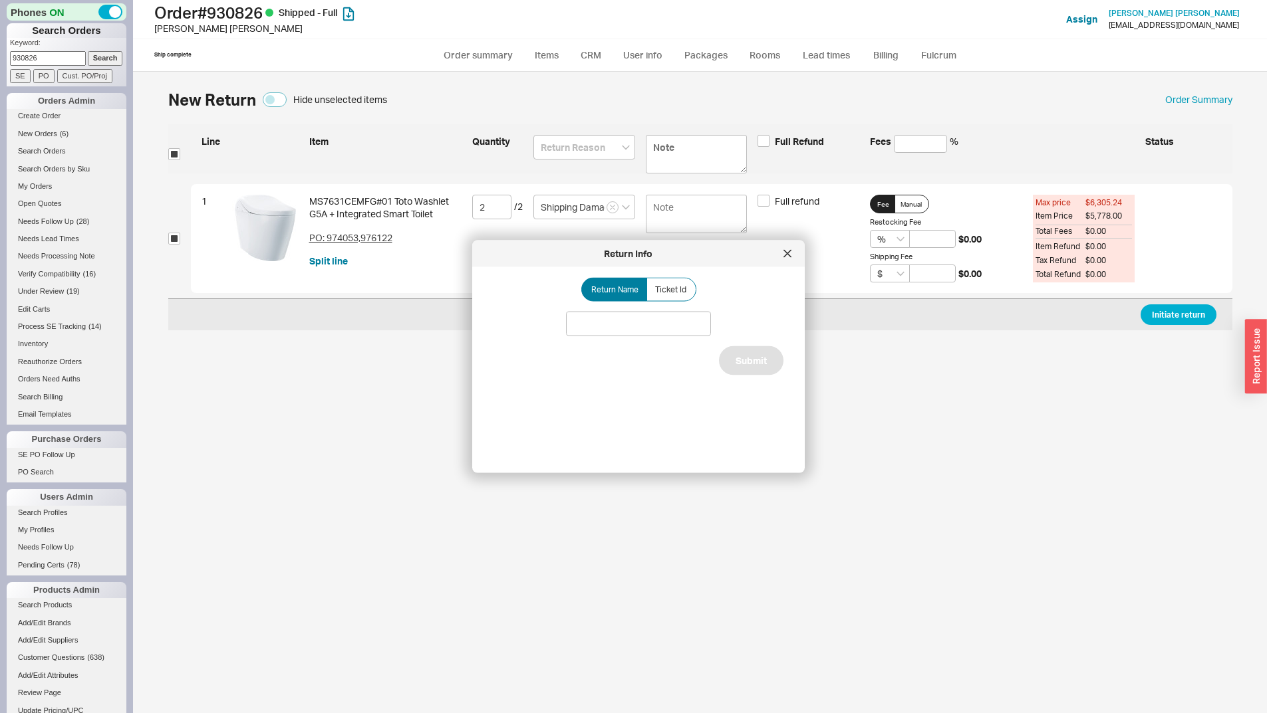
click at [652, 309] on div "Return Name Ticket Id Submit" at bounding box center [648, 365] width 311 height 174
click at [656, 301] on label "Ticket Id" at bounding box center [671, 290] width 50 height 24
click at [0, 0] on input "Ticket Id" at bounding box center [0, 0] width 0 height 0
click at [622, 300] on label "Return Name" at bounding box center [614, 290] width 66 height 24
click at [624, 332] on input at bounding box center [638, 324] width 145 height 25
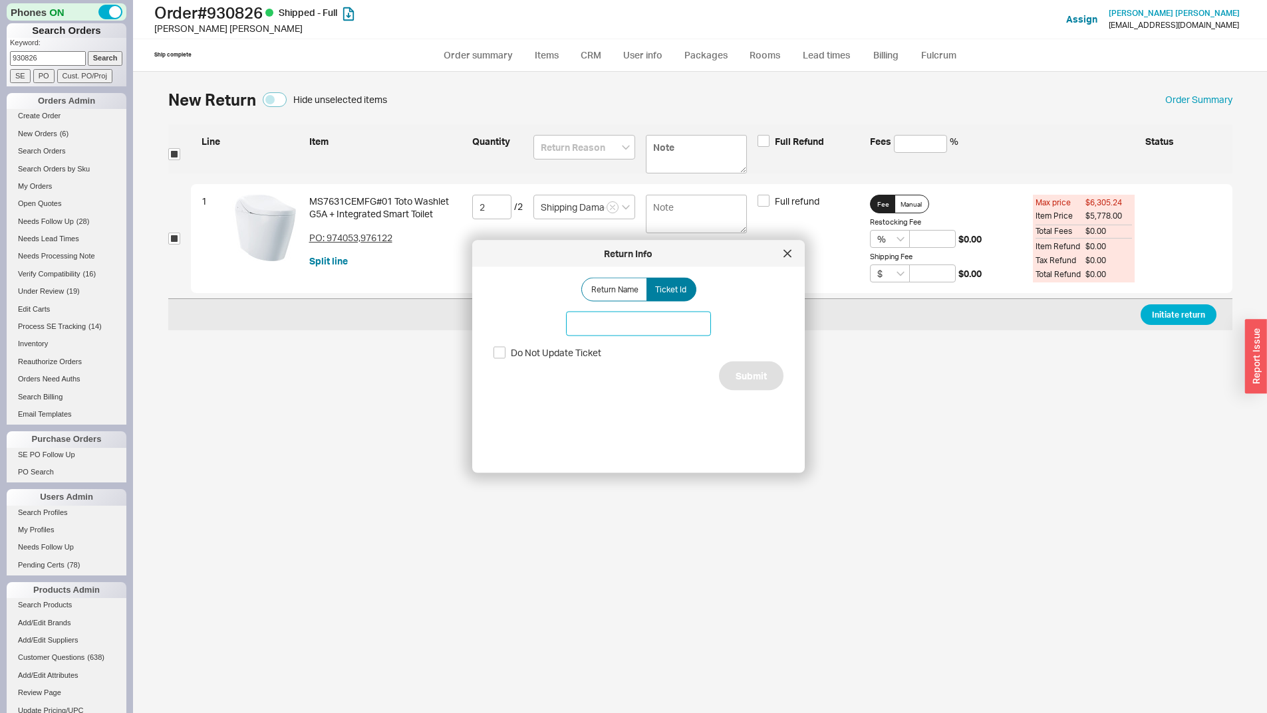
paste input "185786"
type input "185786"
click at [769, 396] on div "Return Name Ticket Id 185786 Do Not Update Ticket Submit" at bounding box center [648, 365] width 311 height 174
click at [771, 382] on button "Submit" at bounding box center [751, 376] width 64 height 29
select select "*"
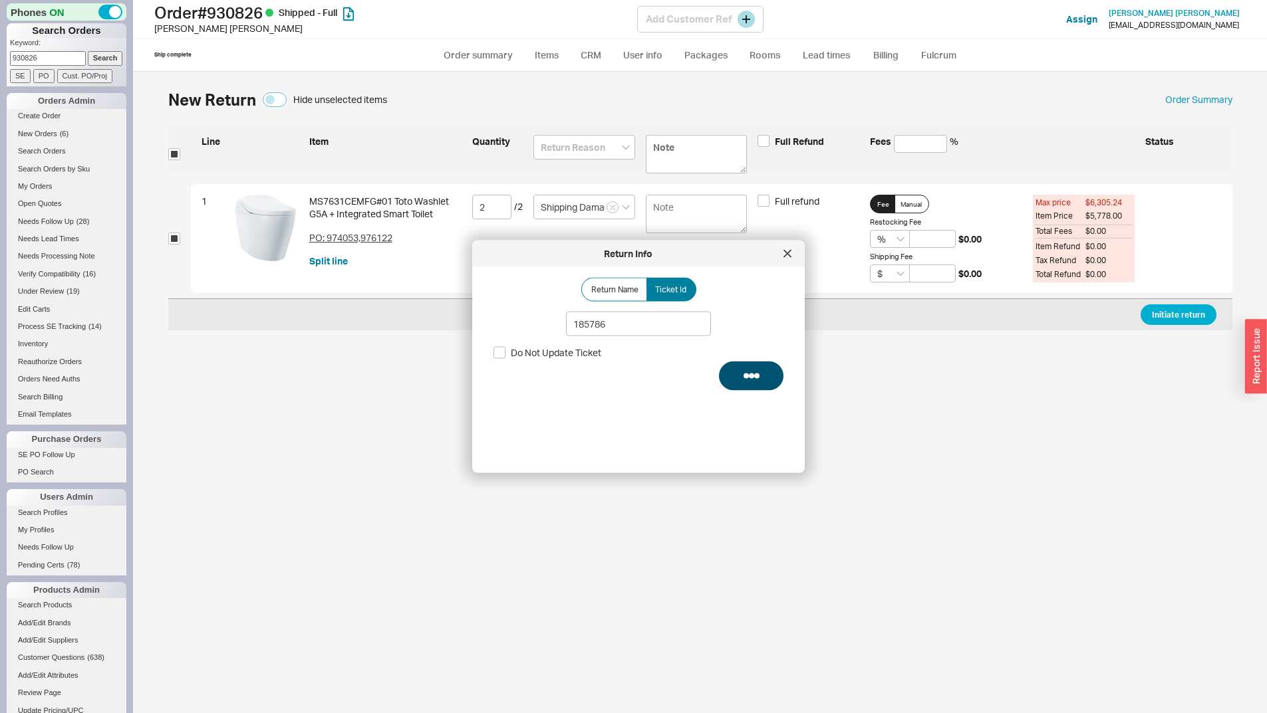
select select "LOW"
select select "3"
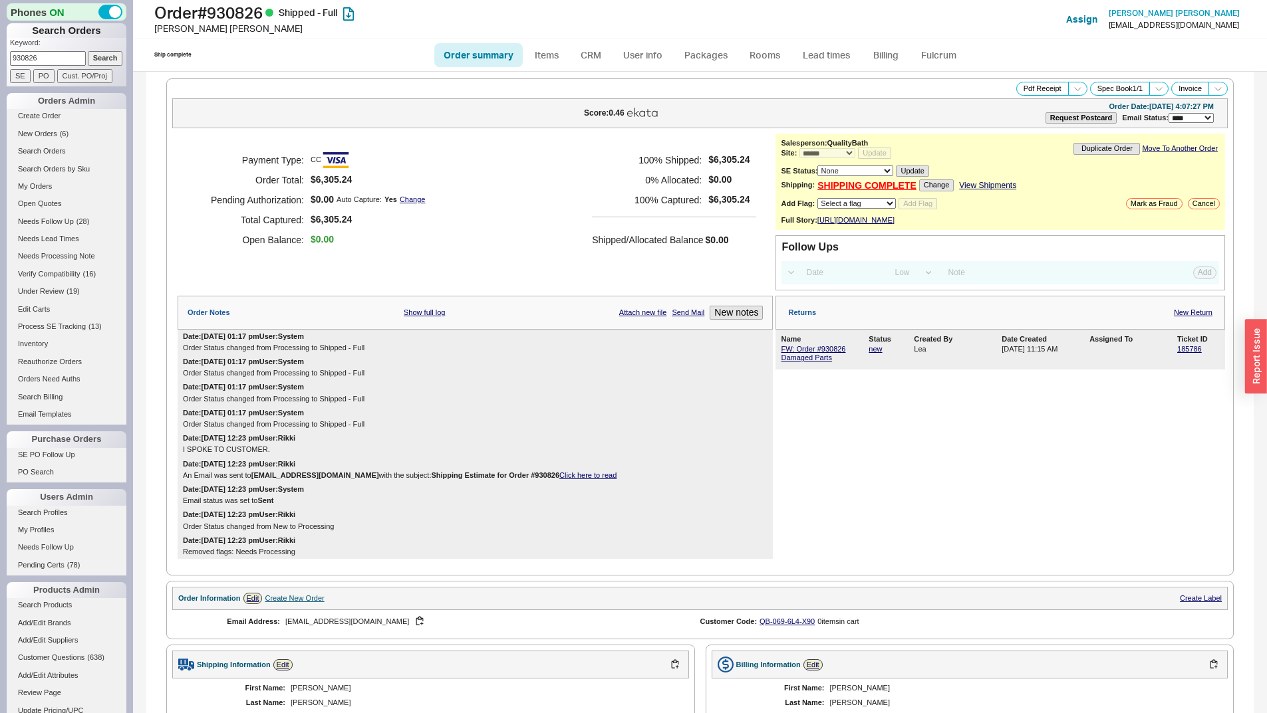
click at [29, 50] on p "Keyword:" at bounding box center [68, 44] width 116 height 13
click at [31, 54] on input "930826" at bounding box center [48, 58] width 76 height 14
paste input "09995"
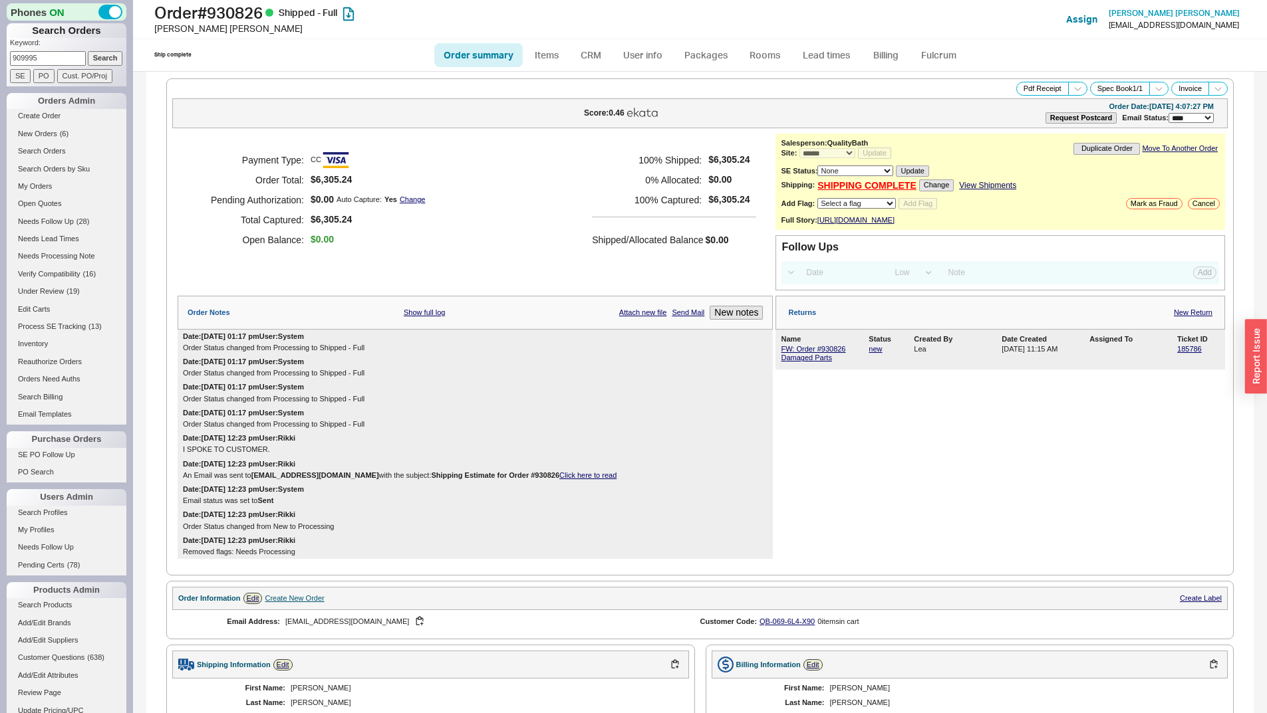
type input "909995"
click at [89, 51] on input "Search" at bounding box center [105, 58] width 35 height 14
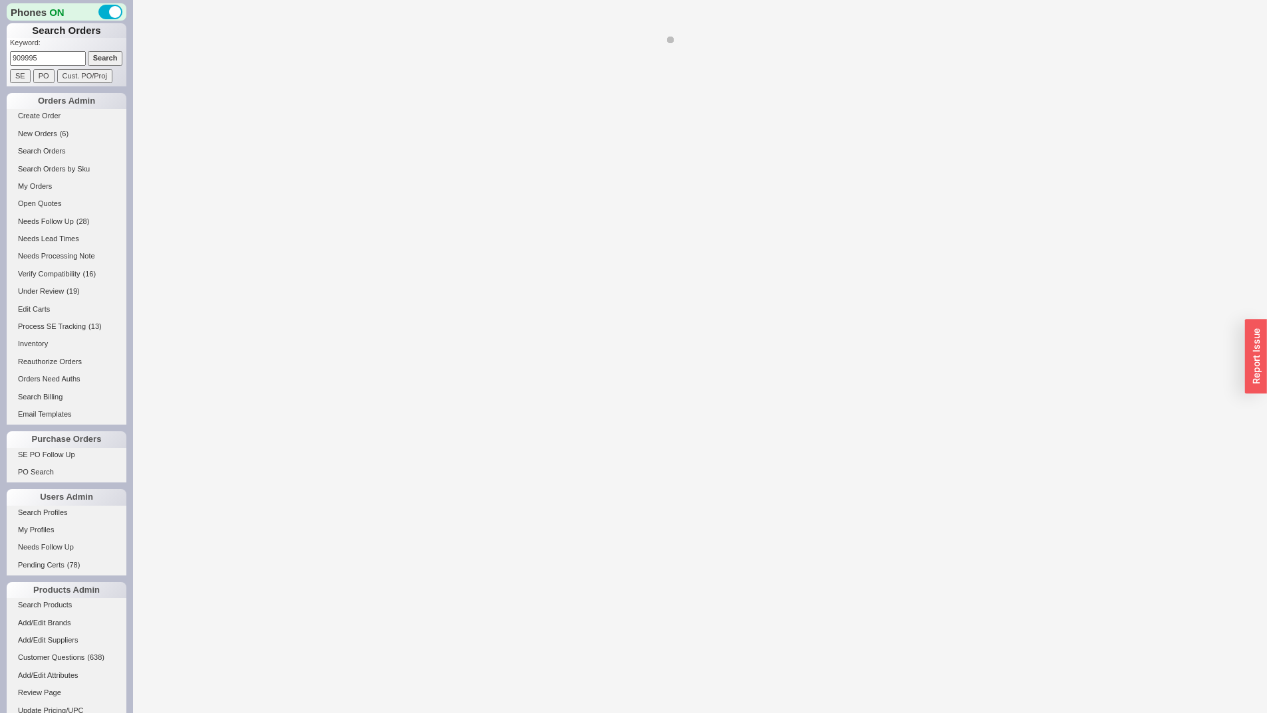
select select "*"
select select "LOW"
select select "3"
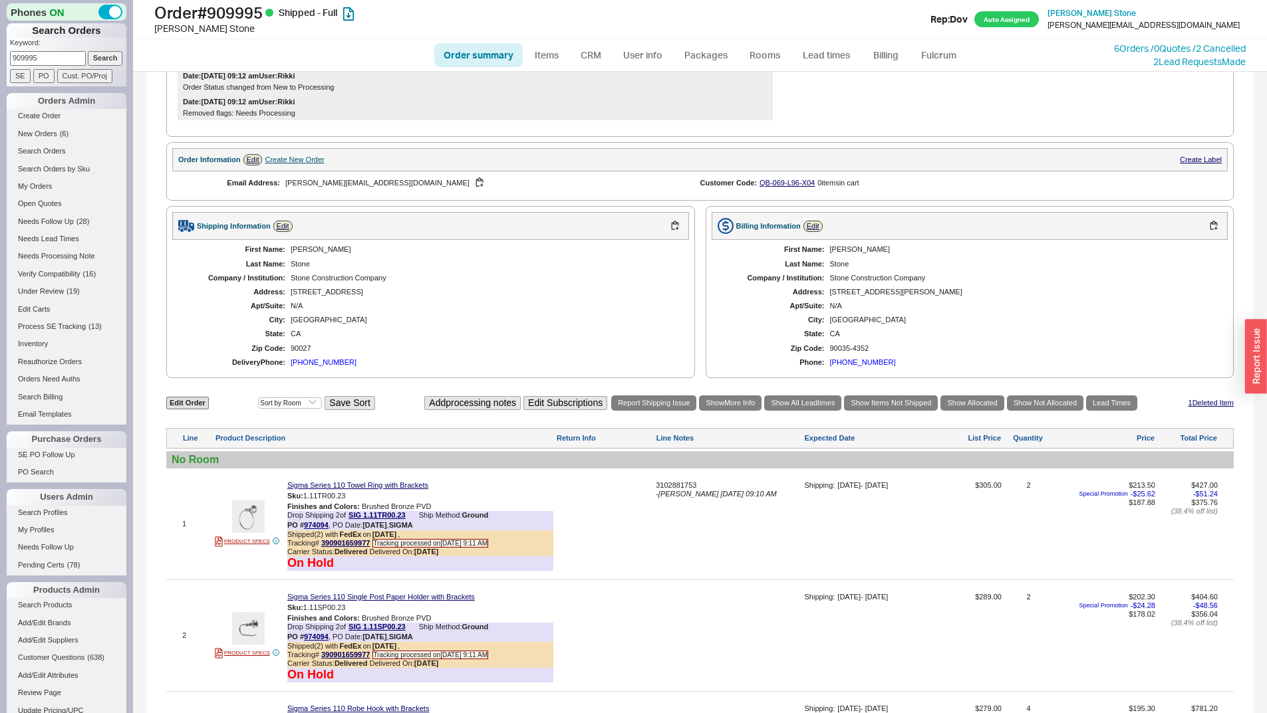
scroll to position [931, 0]
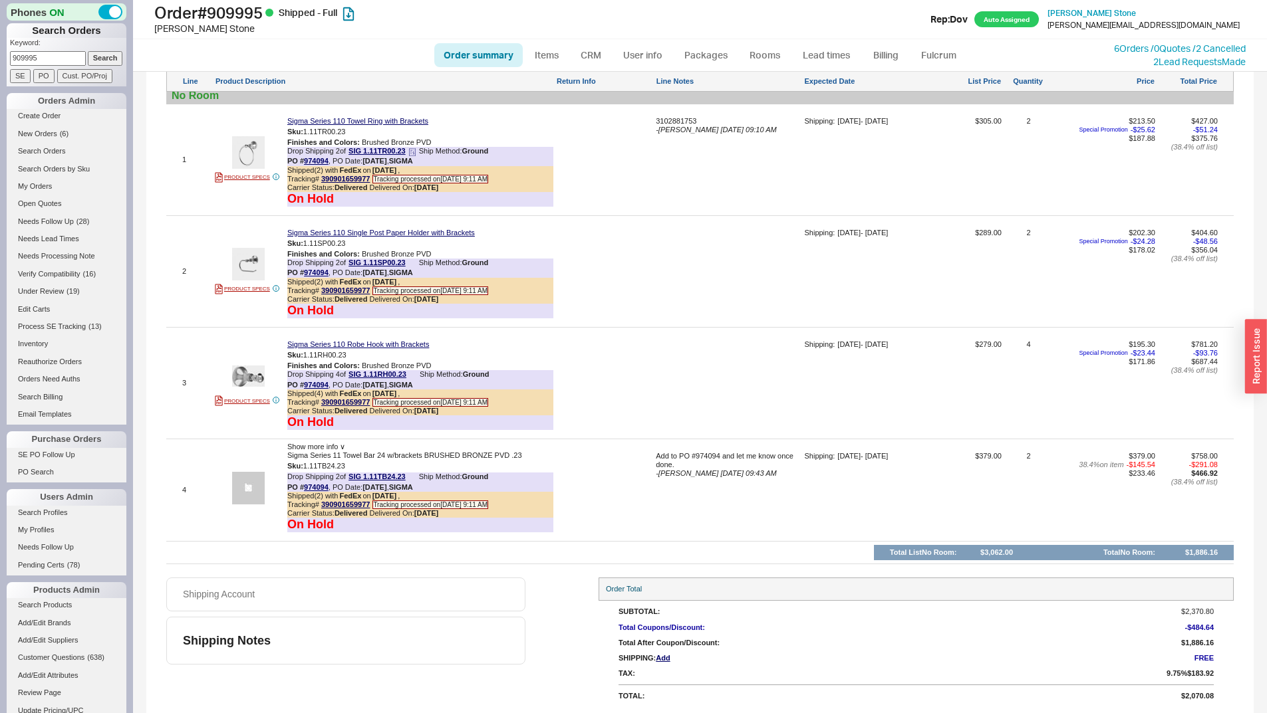
click at [415, 156] on icon at bounding box center [412, 152] width 8 height 8
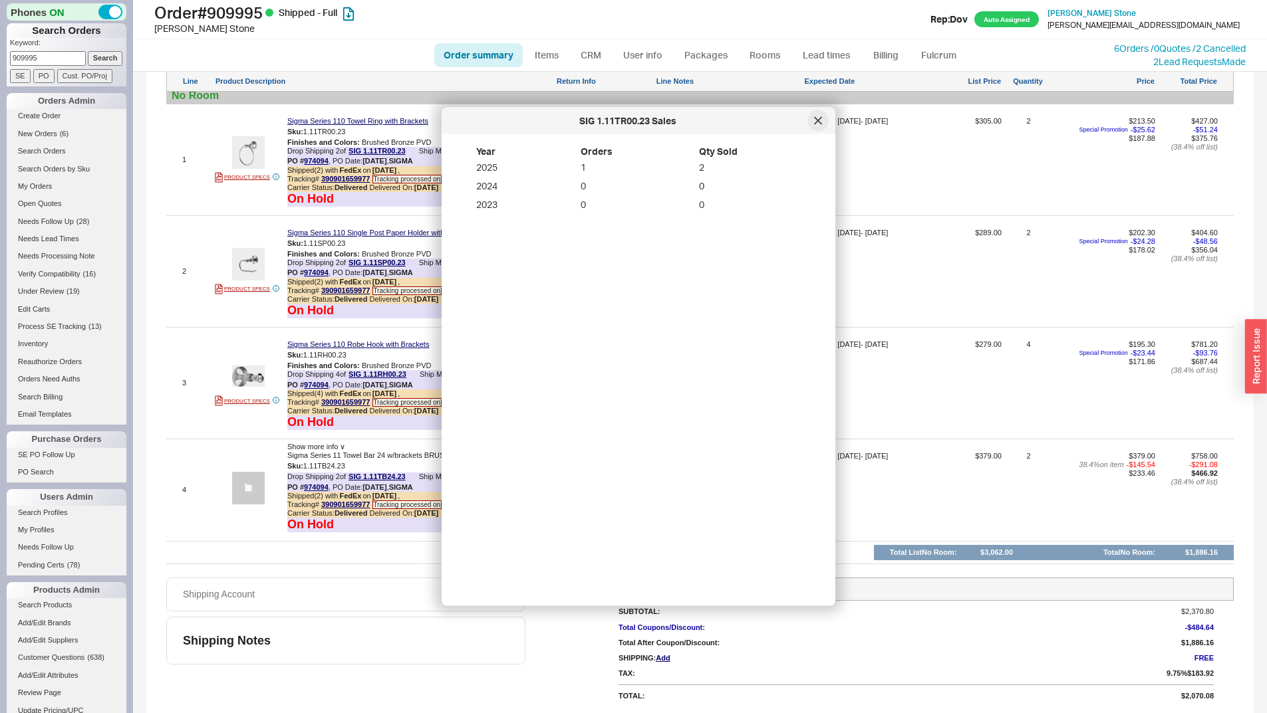
click at [810, 114] on div at bounding box center [817, 120] width 21 height 21
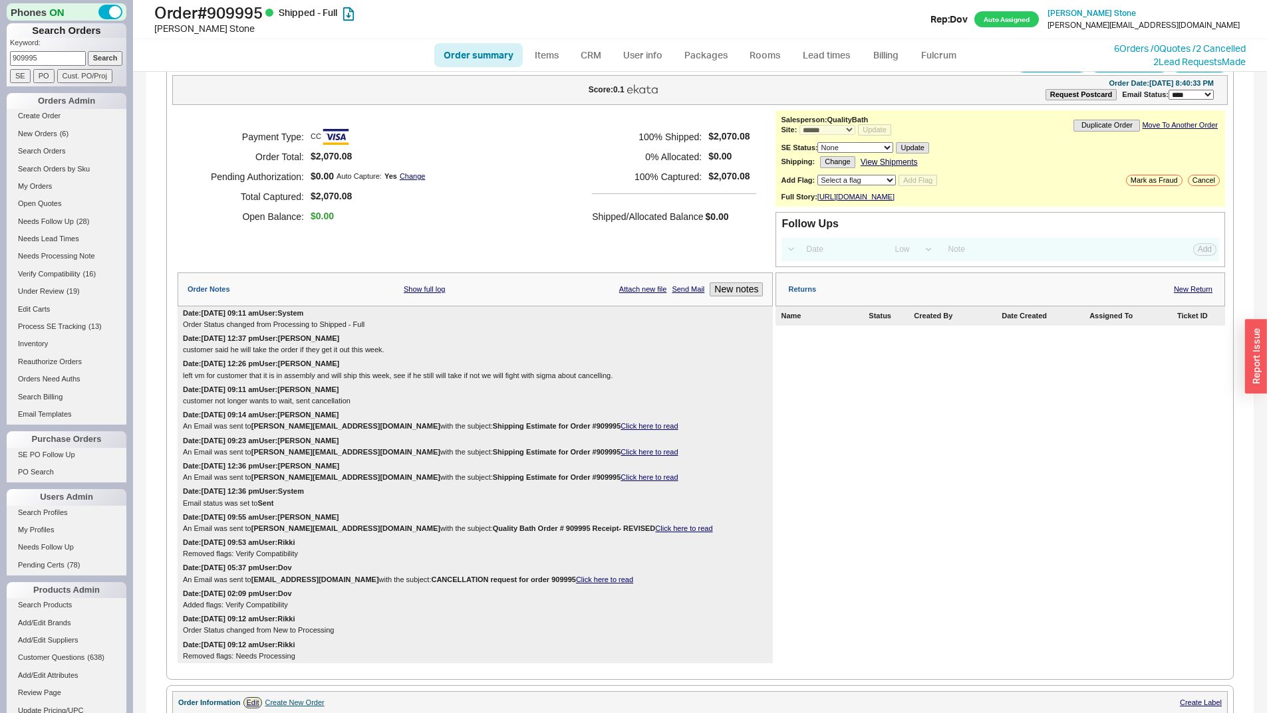
scroll to position [0, 0]
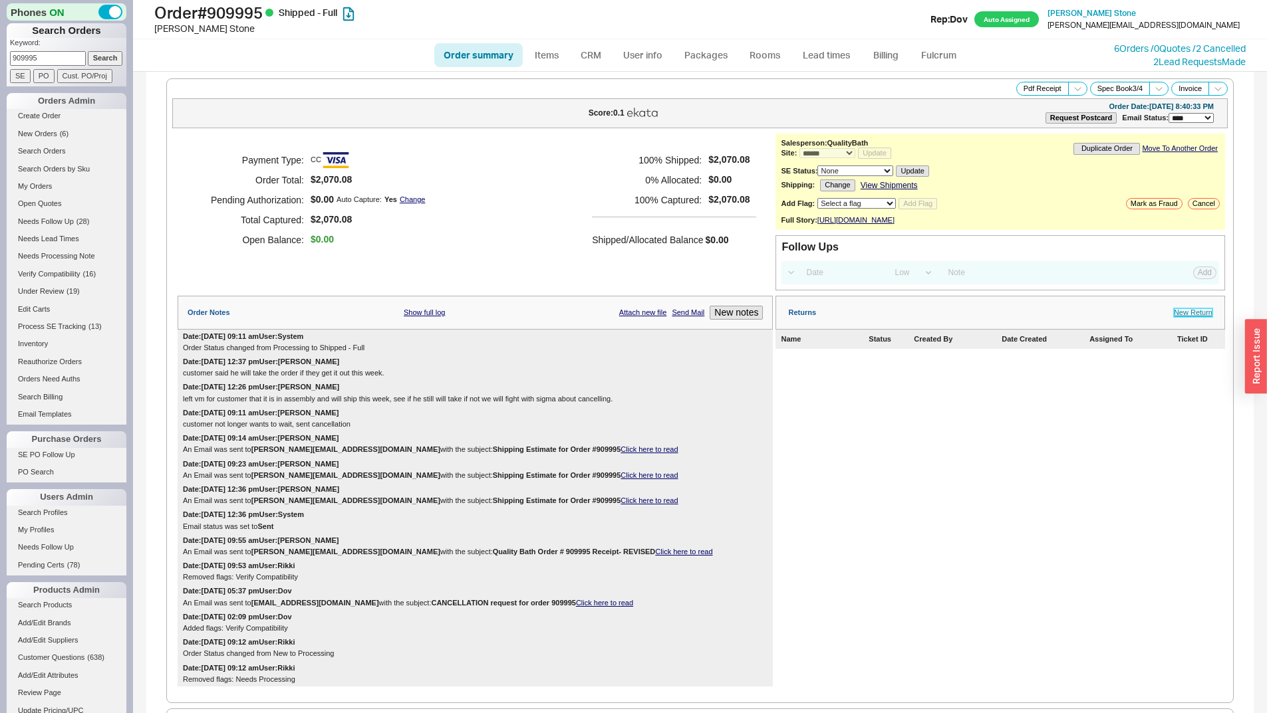
click at [1191, 317] on link "New Return" at bounding box center [1192, 312] width 39 height 9
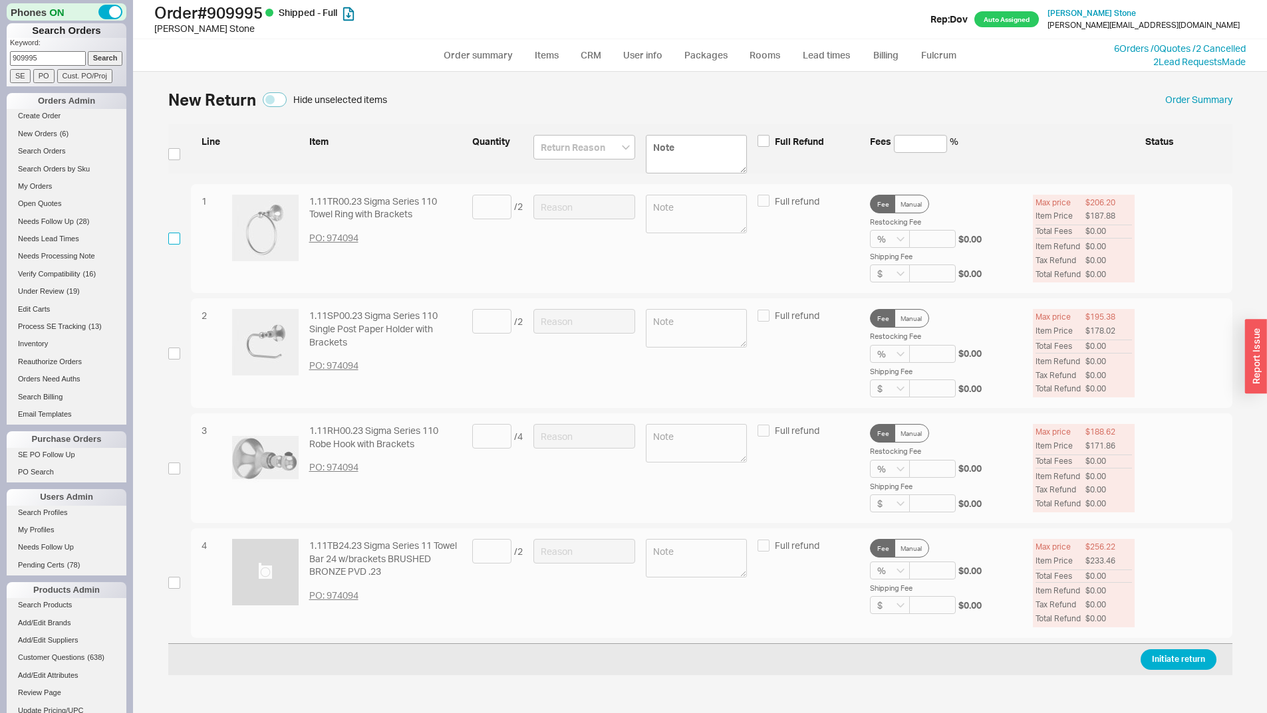
click at [179, 235] on input "checkbox" at bounding box center [174, 239] width 12 height 12
checkbox input "true"
drag, startPoint x: 470, startPoint y: 205, endPoint x: 476, endPoint y: 210, distance: 8.0
click at [476, 210] on div "1 1.11TR00.23 Sigma Series 110 Towel Ring with Brackets PO: 974094 / 2 Full ref…" at bounding box center [711, 239] width 1041 height 110
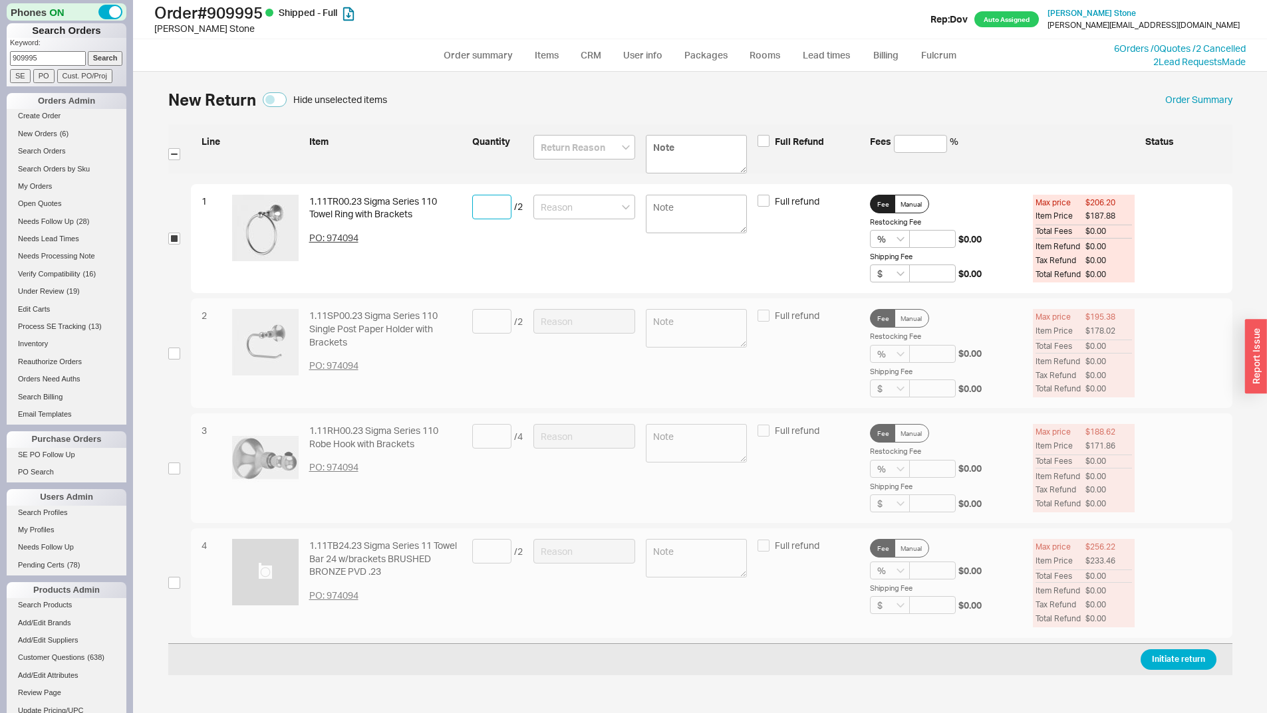
click at [481, 214] on input at bounding box center [491, 207] width 39 height 25
type input "1"
drag, startPoint x: 610, startPoint y: 203, endPoint x: 590, endPoint y: 219, distance: 25.5
click at [610, 203] on input at bounding box center [584, 207] width 102 height 25
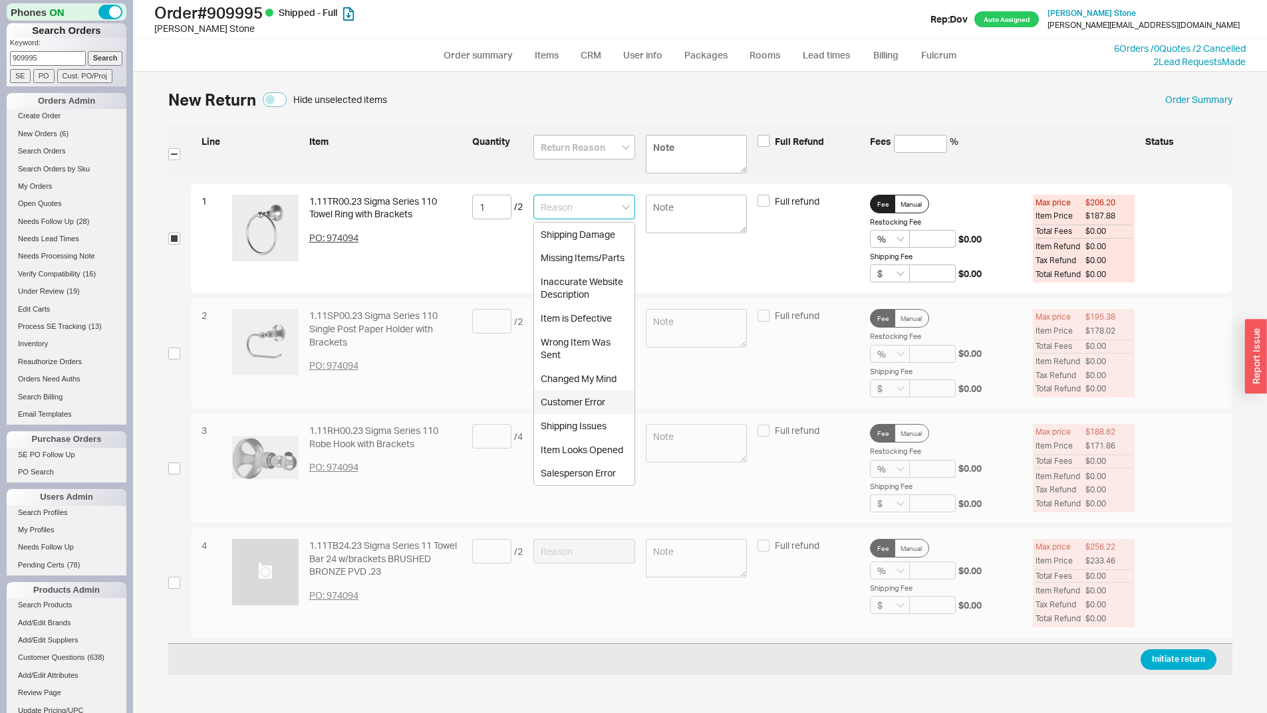
click at [573, 403] on div "Customer Error" at bounding box center [584, 402] width 100 height 24
type input "Customer Error"
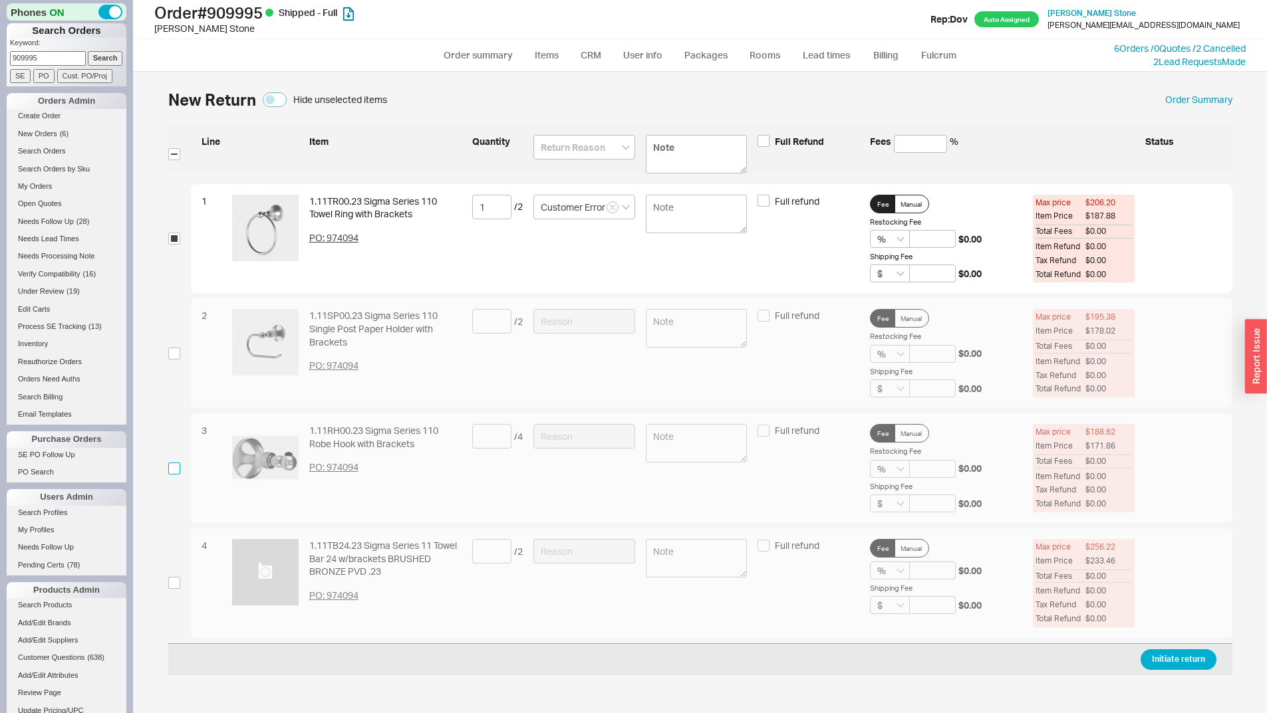
click at [174, 466] on input "checkbox" at bounding box center [174, 469] width 12 height 12
checkbox input "true"
click at [485, 442] on input at bounding box center [491, 436] width 39 height 25
type input "4"
click at [552, 438] on input at bounding box center [584, 436] width 102 height 25
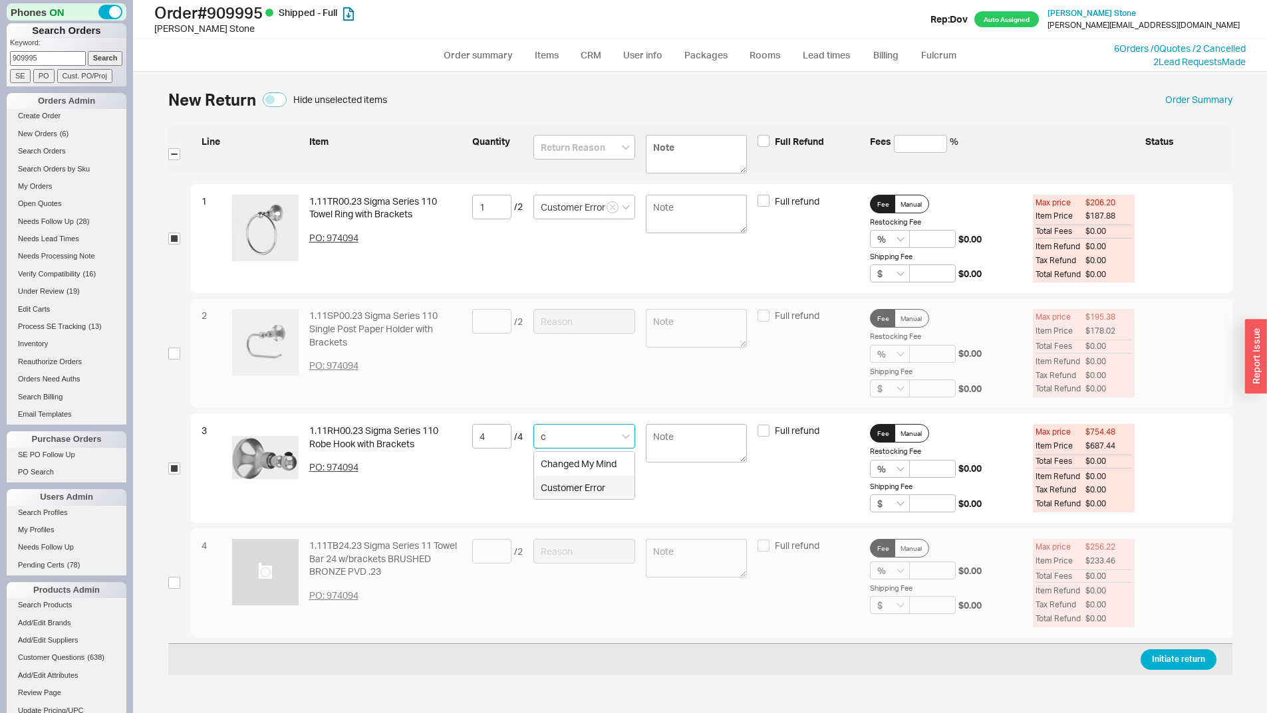
click at [568, 485] on div "Customer Error" at bounding box center [584, 488] width 100 height 24
type input "Customer Error"
click at [1201, 664] on button "Initiate return" at bounding box center [1178, 660] width 76 height 21
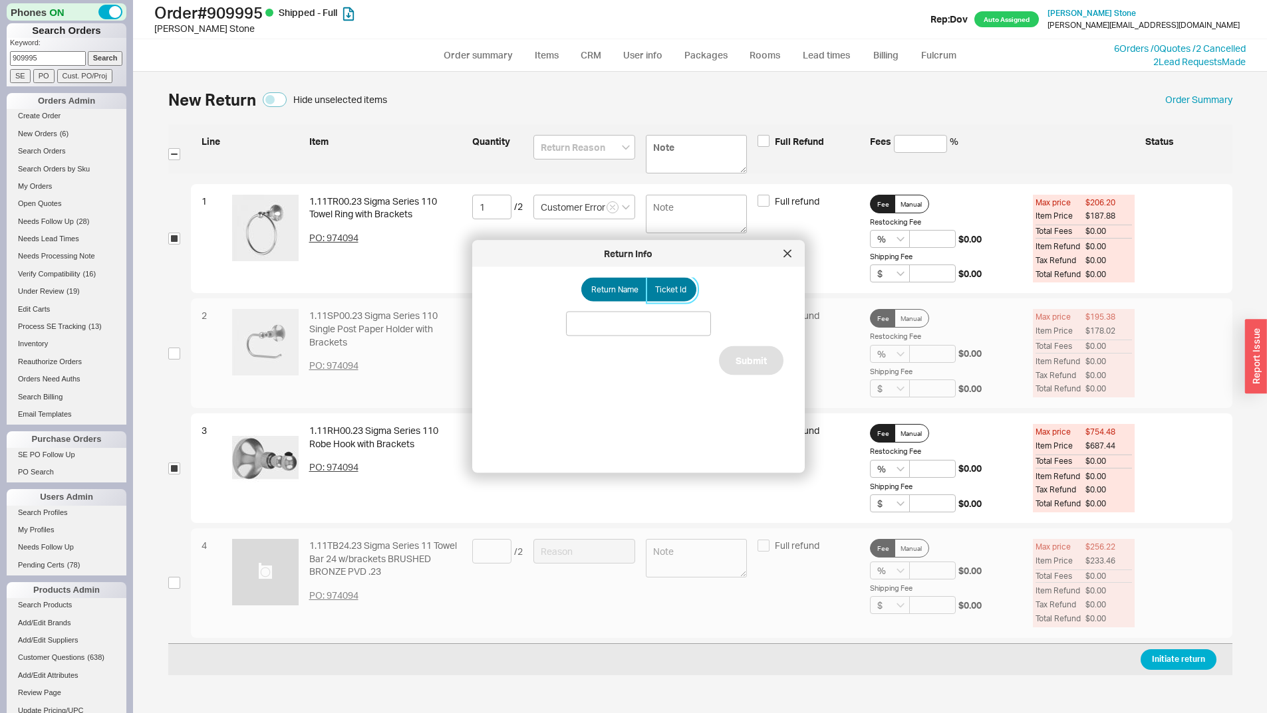
click at [669, 294] on span "Ticket Id" at bounding box center [670, 290] width 31 height 11
click at [0, 0] on input "Ticket Id" at bounding box center [0, 0] width 0 height 0
click at [588, 332] on input at bounding box center [638, 324] width 145 height 25
paste input "185785"
type input "185785"
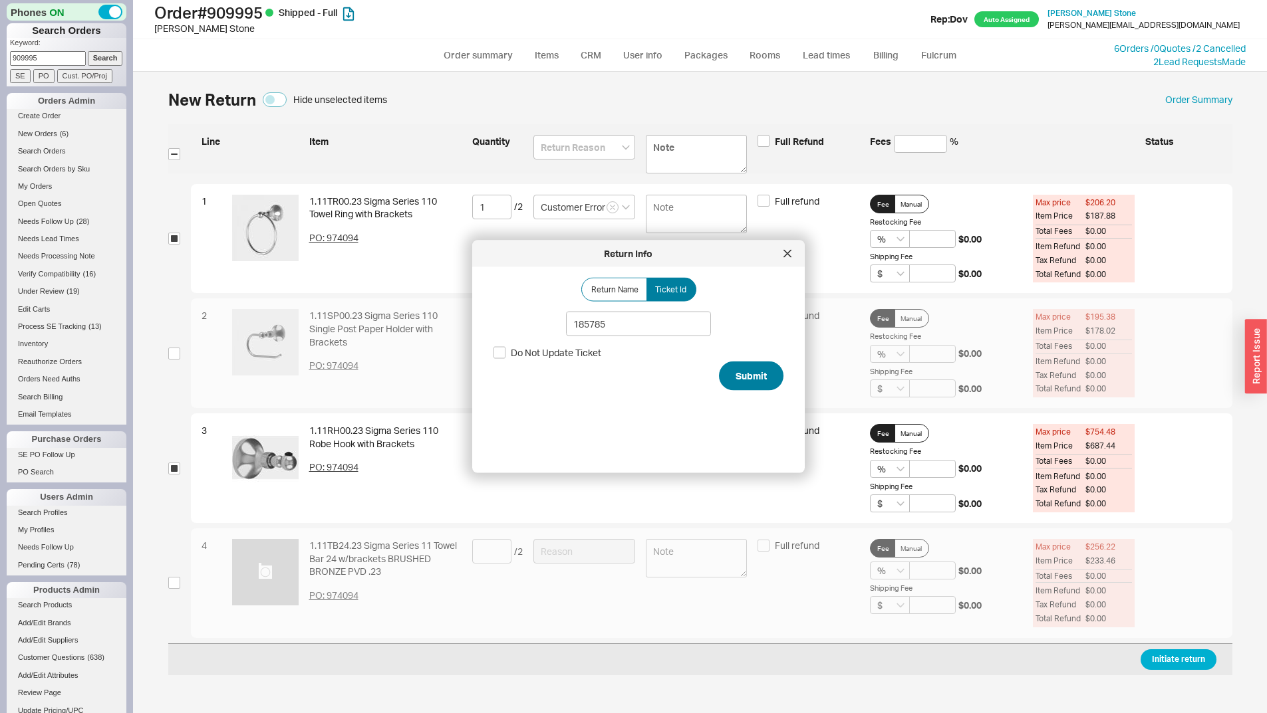
click at [769, 373] on div "Return Name Ticket Id 185785 Do Not Update Ticket Submit" at bounding box center [648, 365] width 311 height 174
click at [760, 379] on button "Submit" at bounding box center [751, 376] width 64 height 29
select select "*"
select select "LOW"
select select "3"
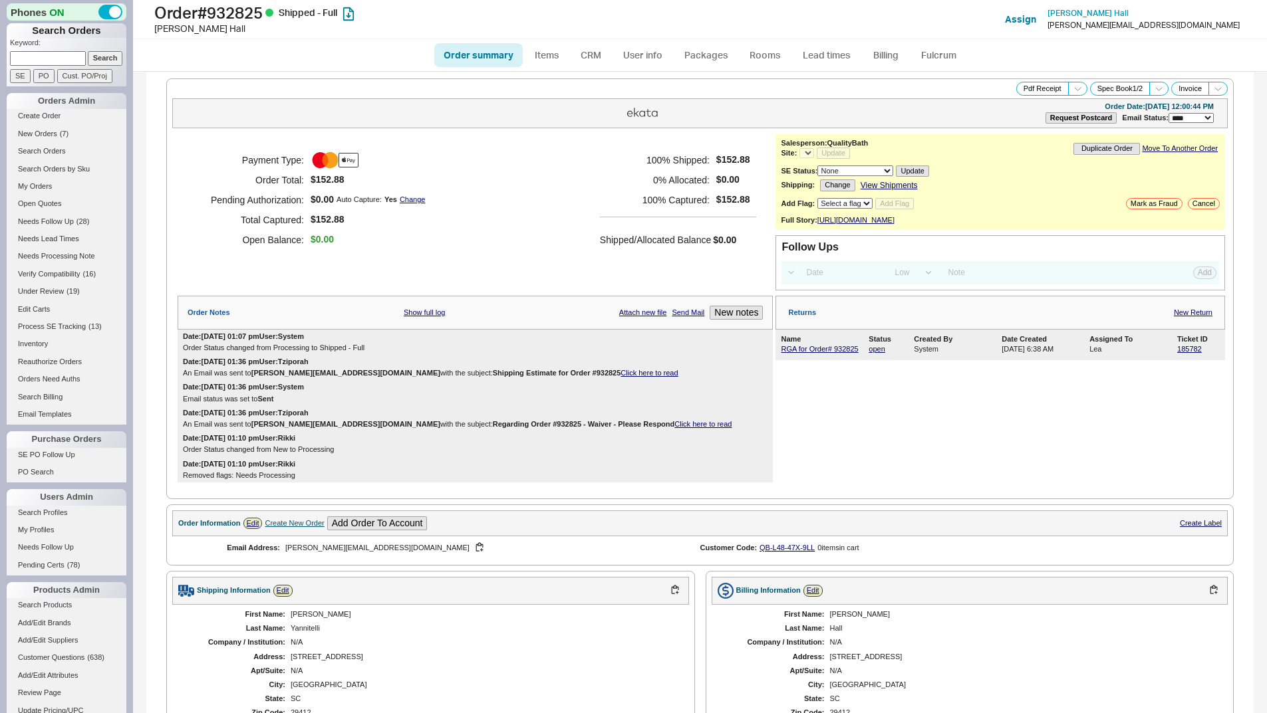
select select "LOW"
select select "3"
select select "*"
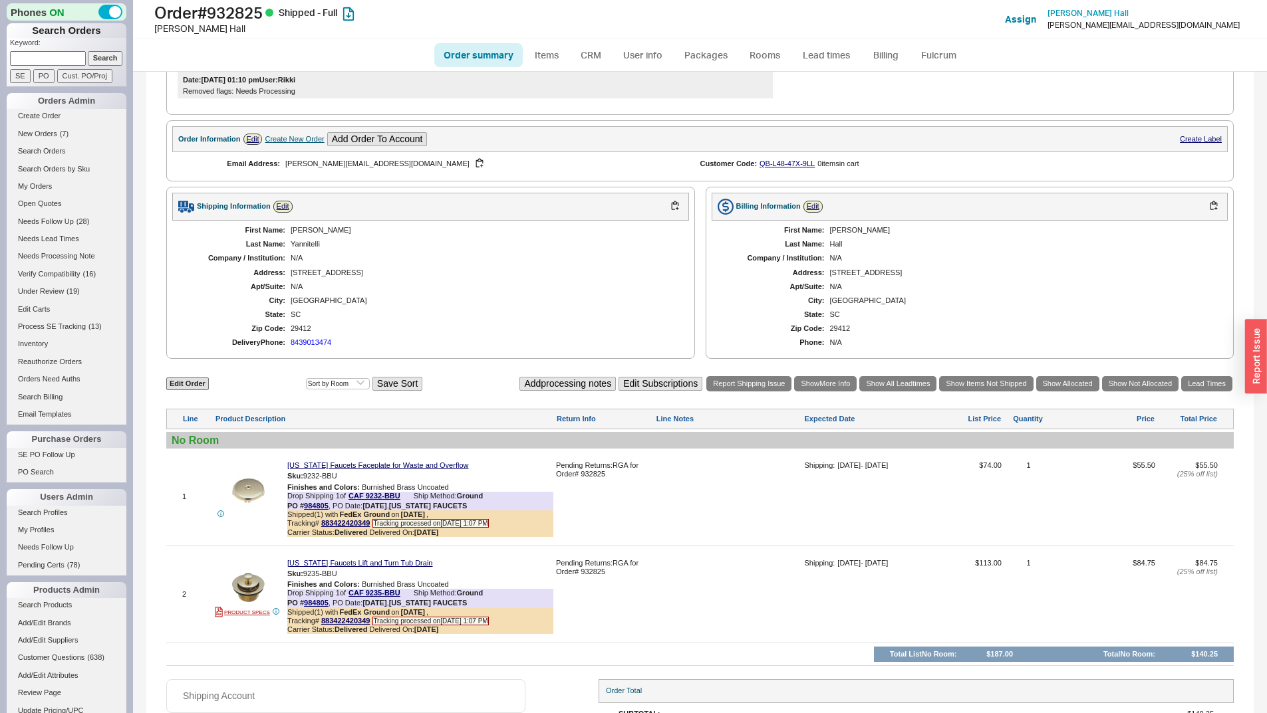
scroll to position [465, 0]
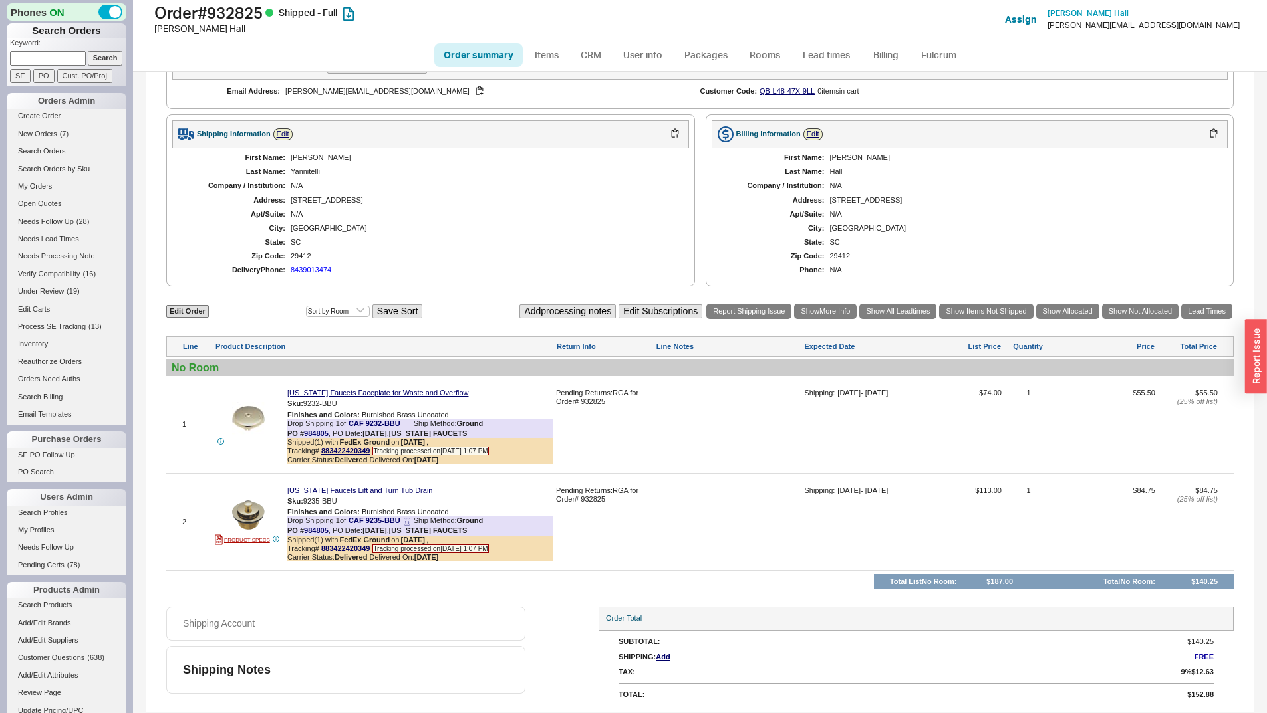
click at [406, 521] on icon at bounding box center [407, 522] width 8 height 8
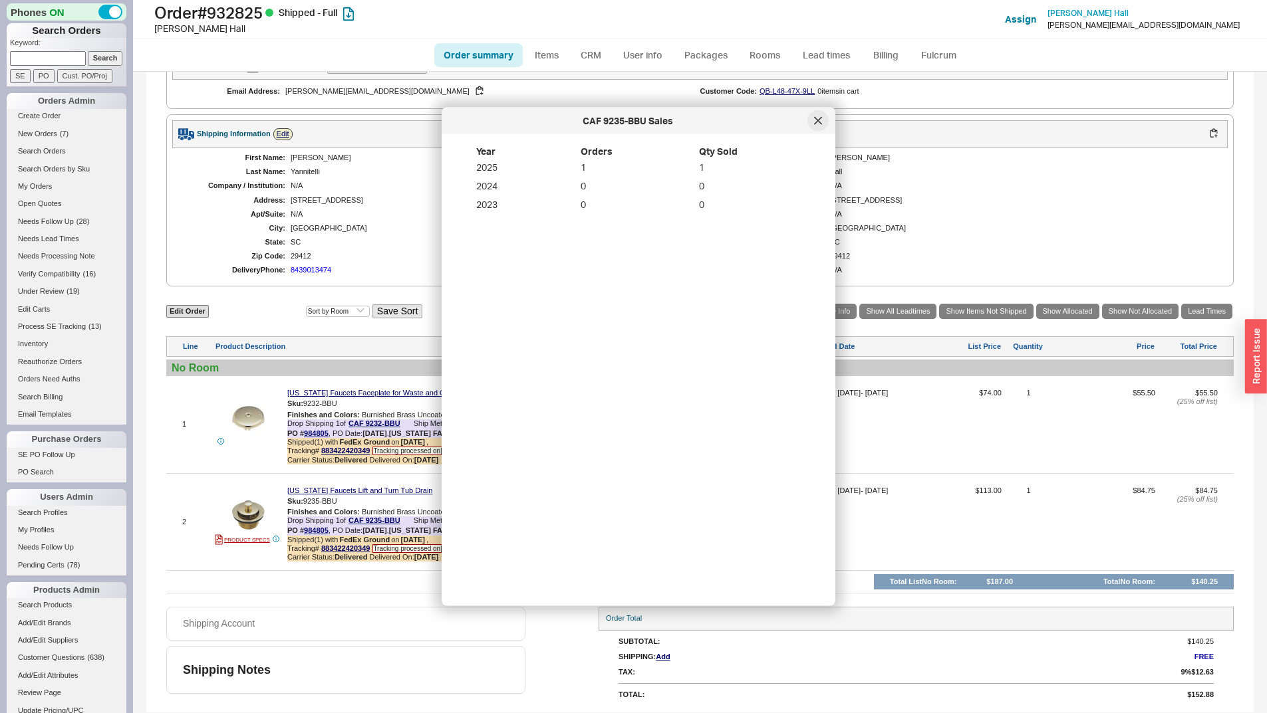
click at [818, 124] on icon at bounding box center [818, 121] width 8 height 8
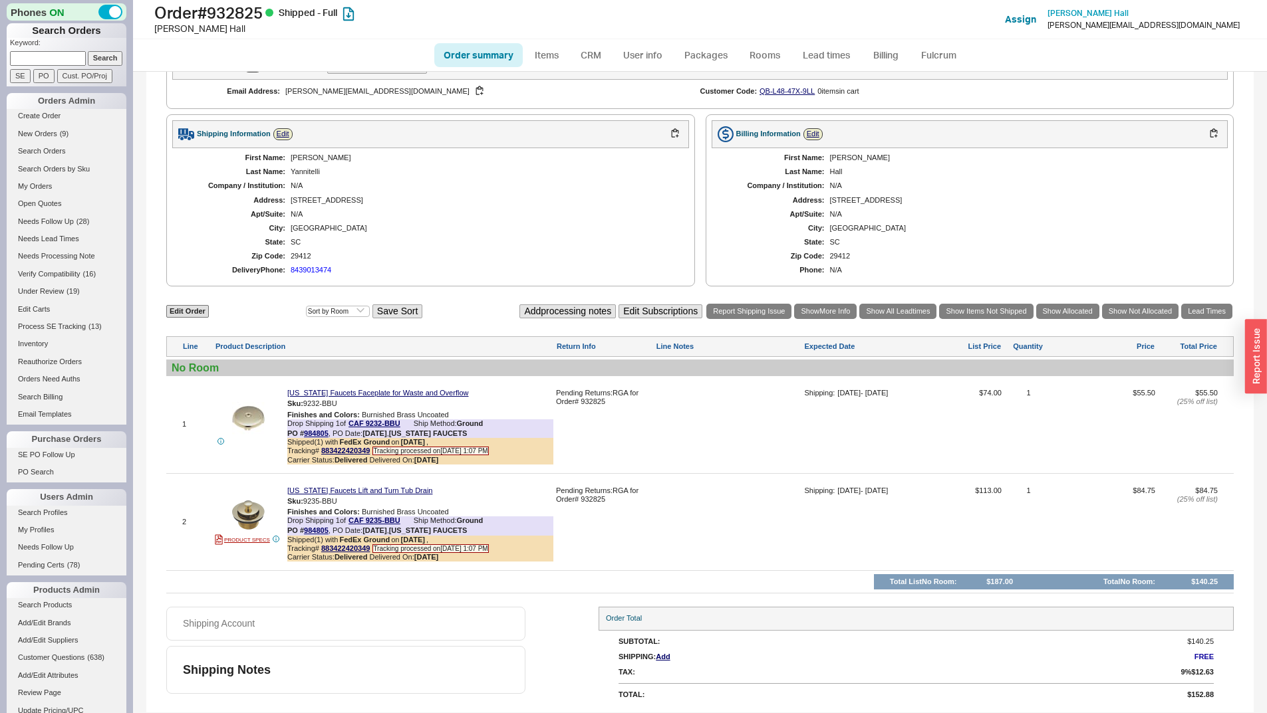
drag, startPoint x: 59, startPoint y: 54, endPoint x: 82, endPoint y: 60, distance: 24.0
click at [59, 54] on input at bounding box center [48, 58] width 76 height 14
paste input "922161"
type input "922161"
click at [114, 62] on input "Search" at bounding box center [105, 58] width 35 height 14
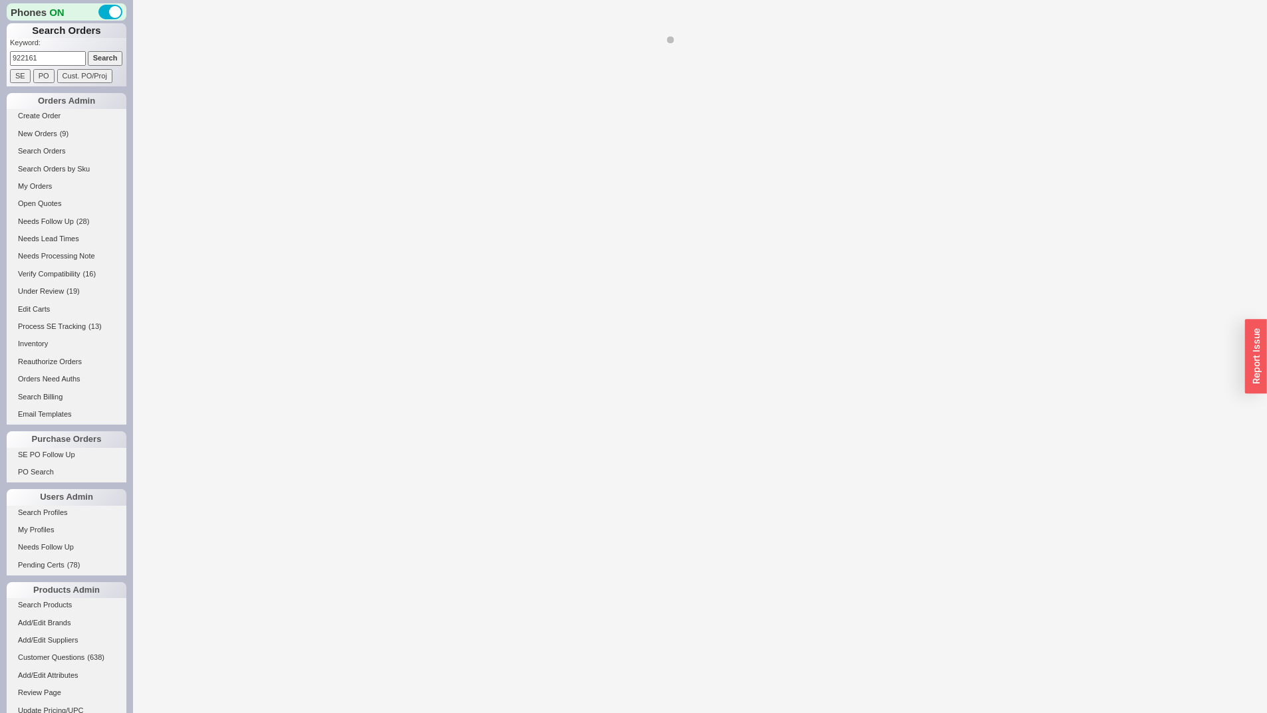
select select "*"
select select "LOW"
select select "3"
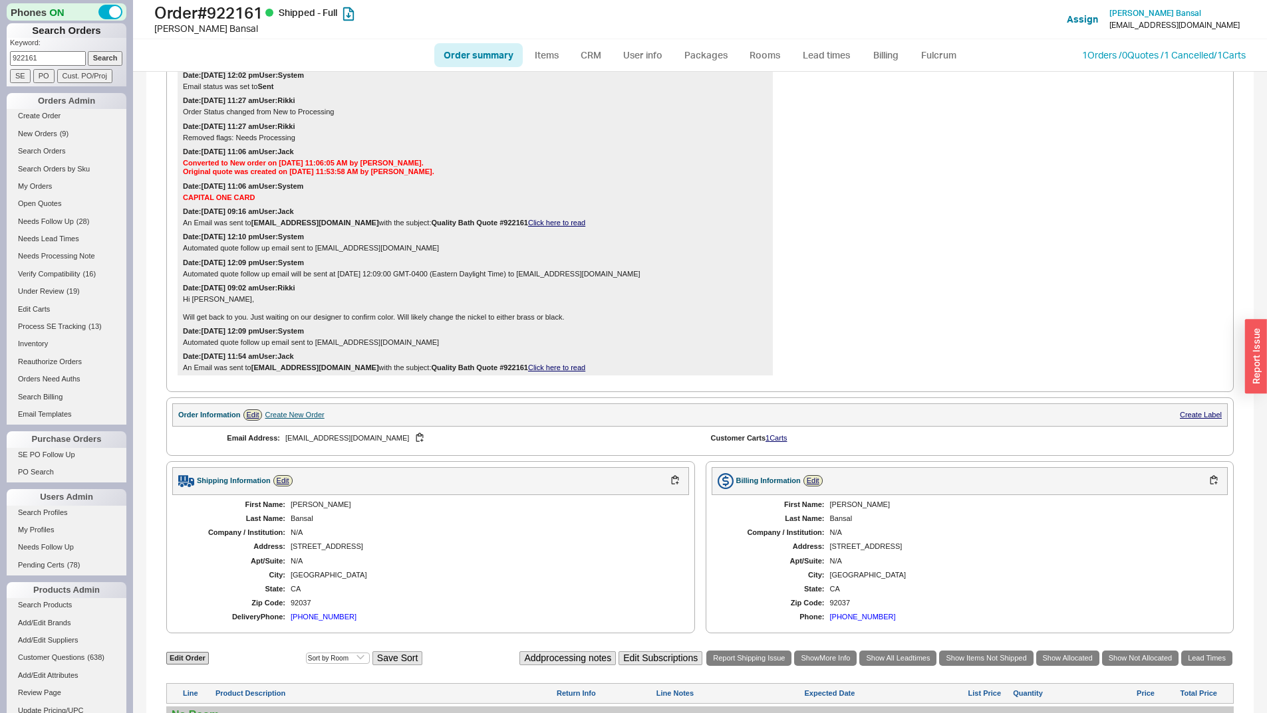
scroll to position [626, 0]
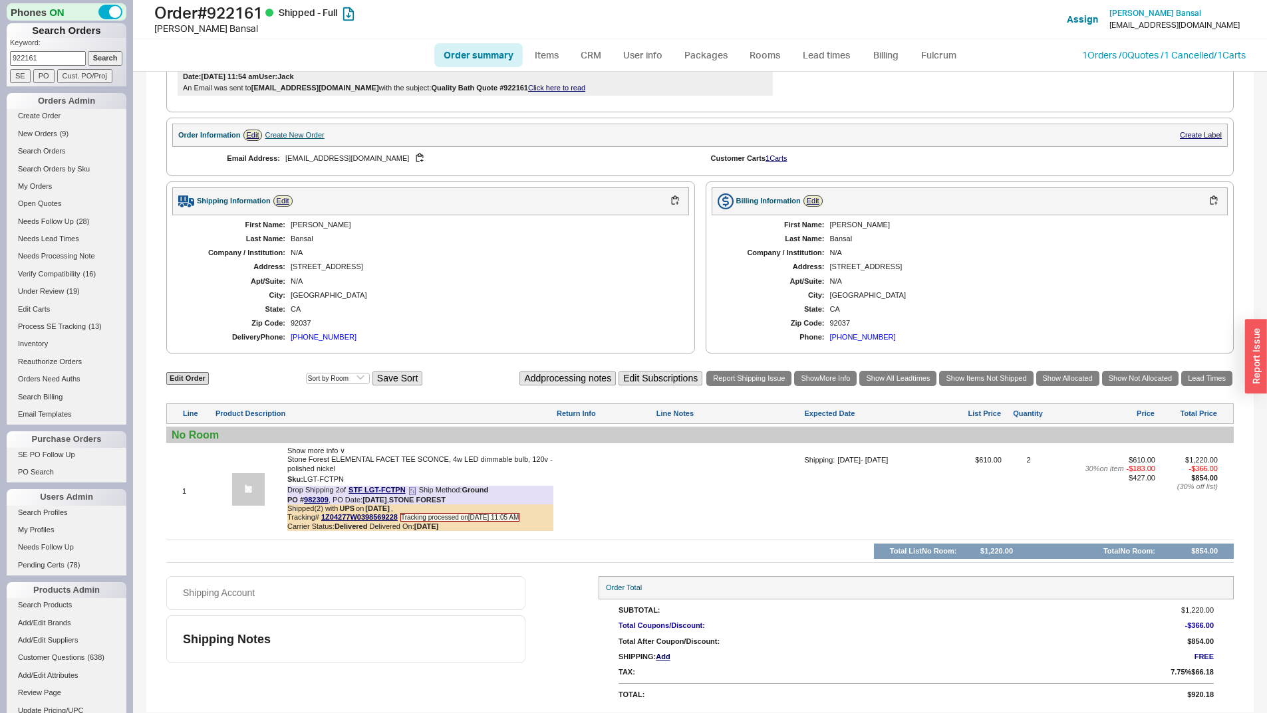
click at [412, 489] on icon at bounding box center [412, 491] width 8 height 8
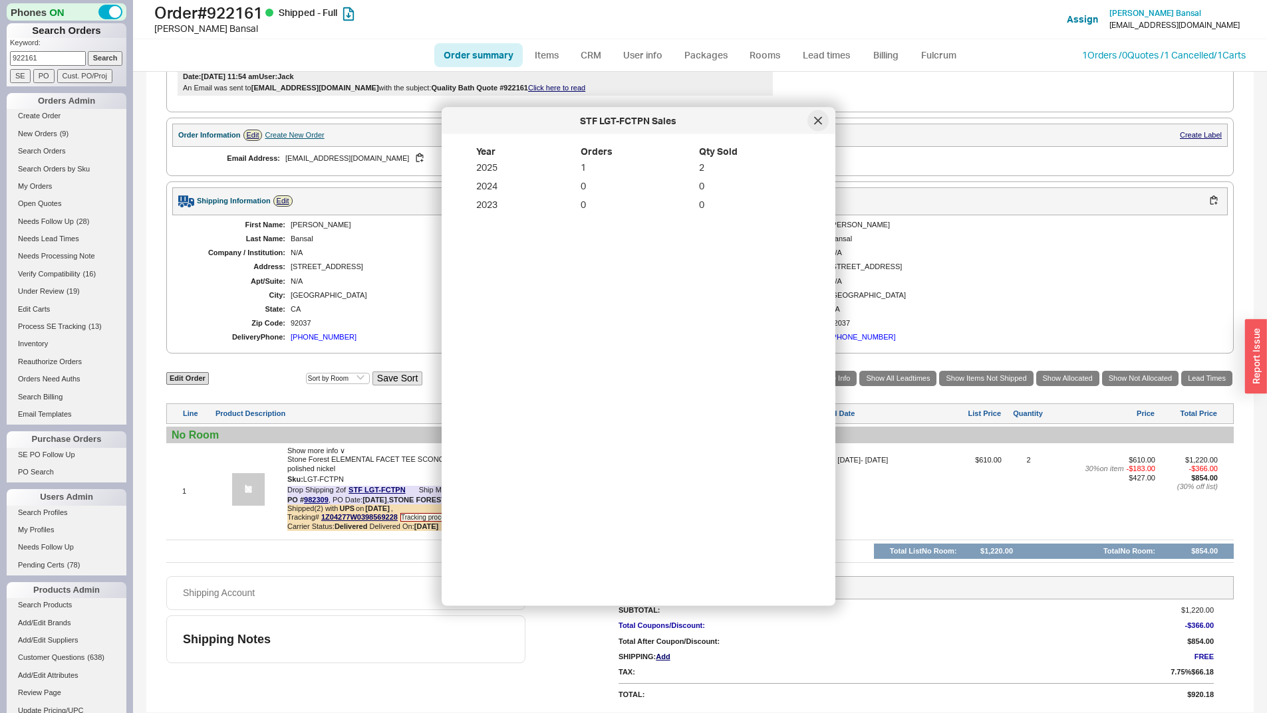
click at [813, 118] on div at bounding box center [817, 120] width 21 height 21
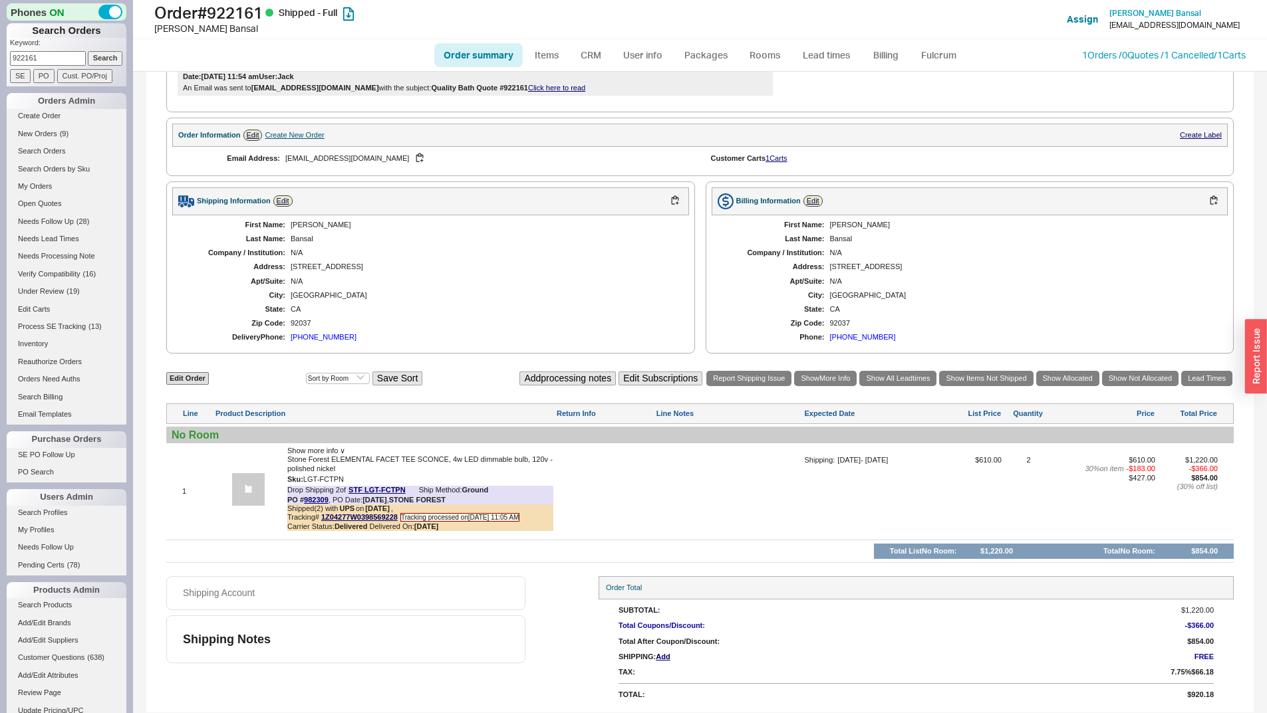
scroll to position [161, 0]
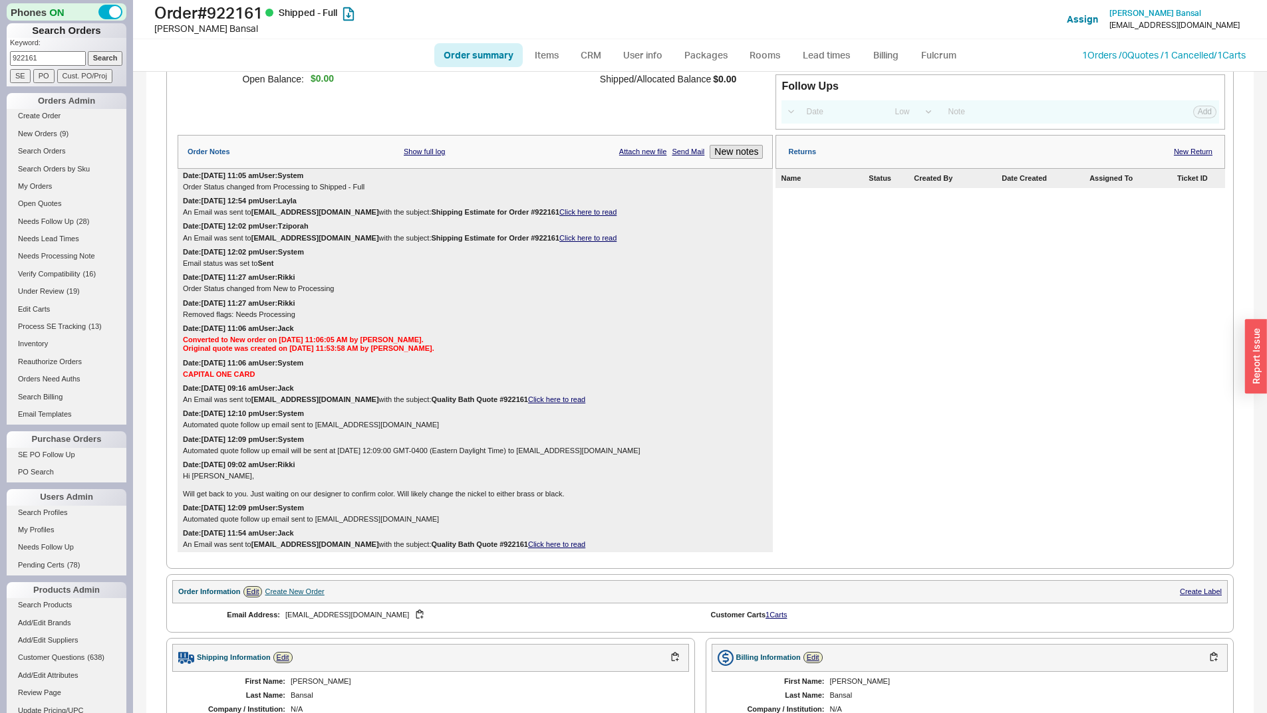
click at [1178, 154] on div "Returns New Return" at bounding box center [999, 152] width 449 height 34
click at [1181, 156] on link "New Return" at bounding box center [1192, 152] width 39 height 9
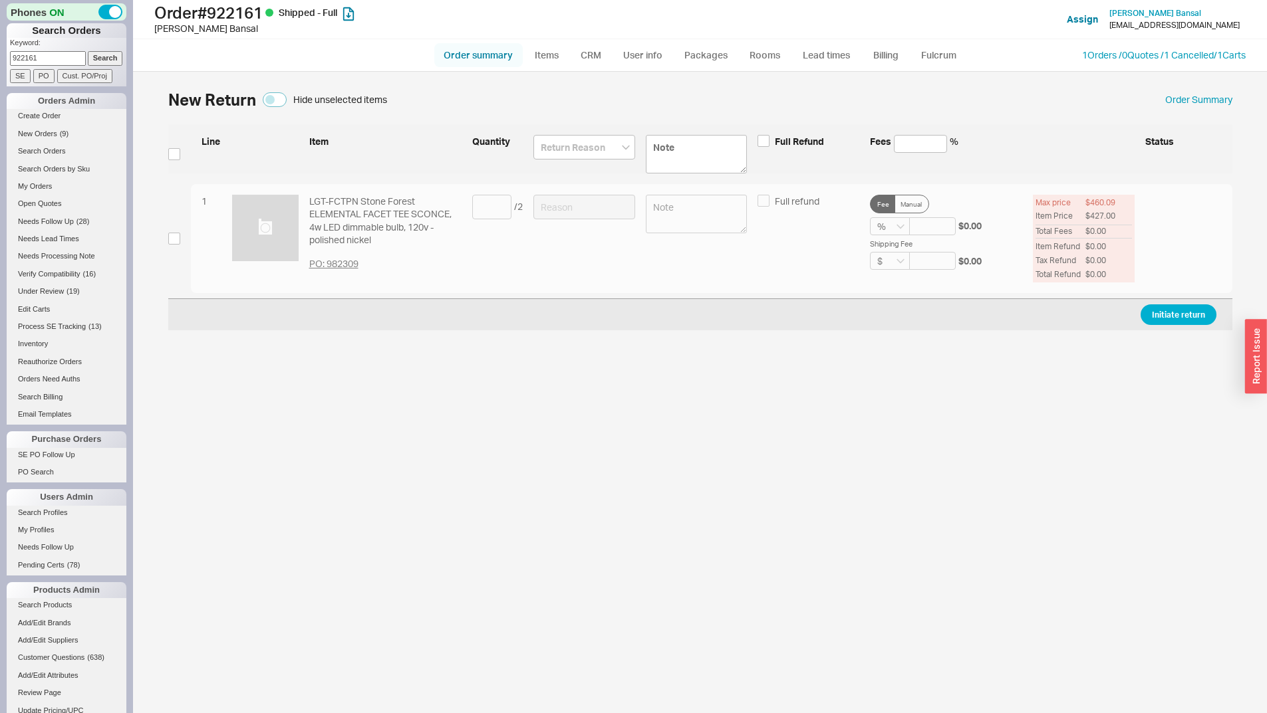
click at [475, 53] on link "Order summary" at bounding box center [478, 55] width 88 height 24
select select "*"
select select "LOW"
select select "3"
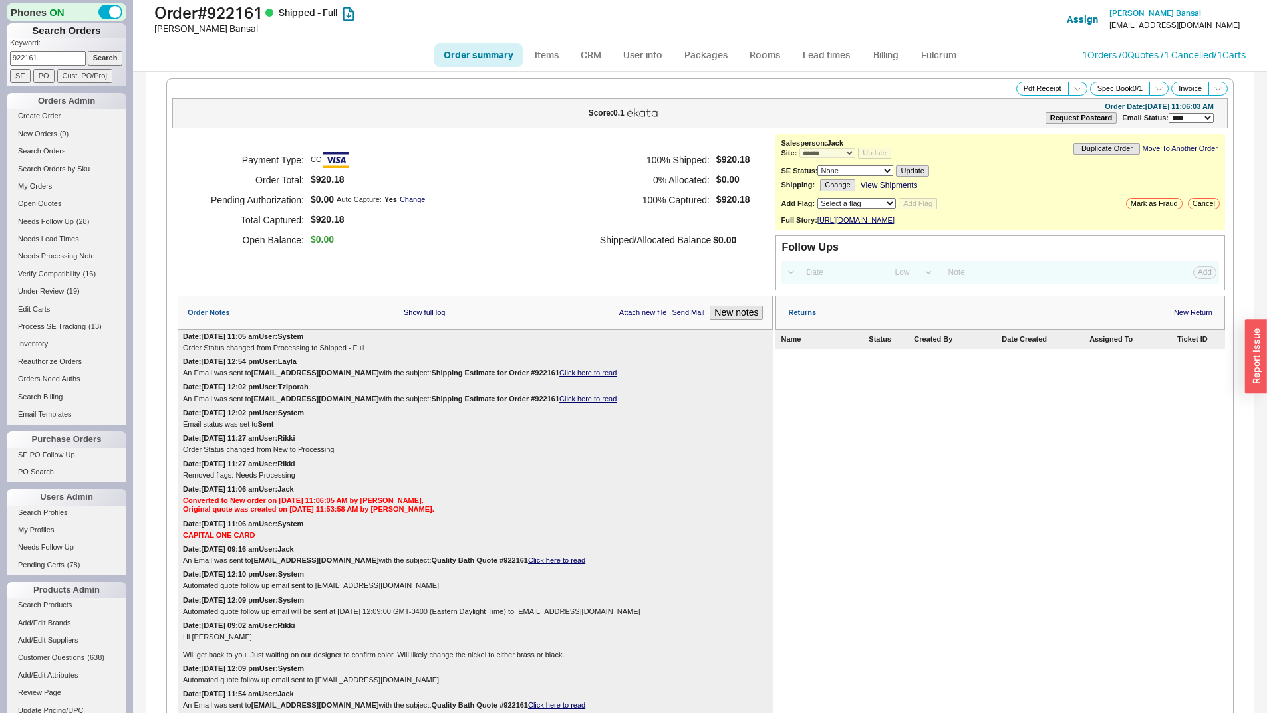
scroll to position [626, 0]
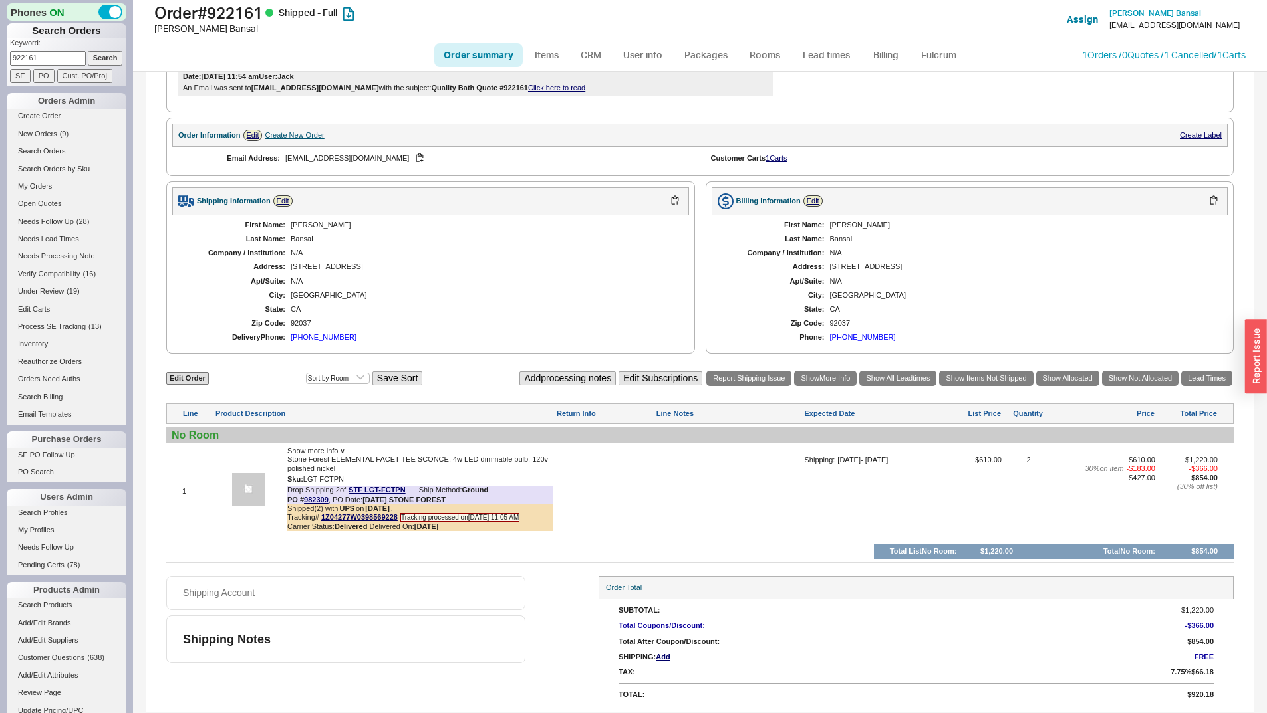
click at [320, 453] on span "Show more info ∨" at bounding box center [316, 451] width 58 height 8
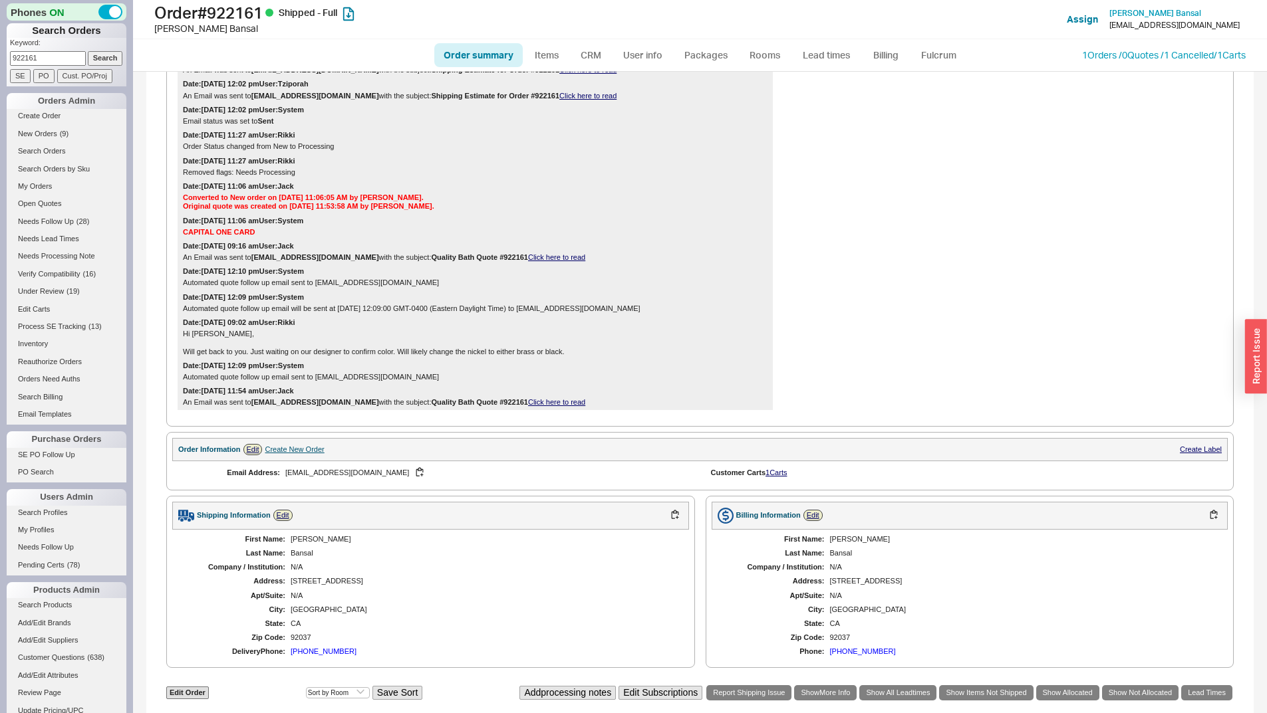
scroll to position [0, 0]
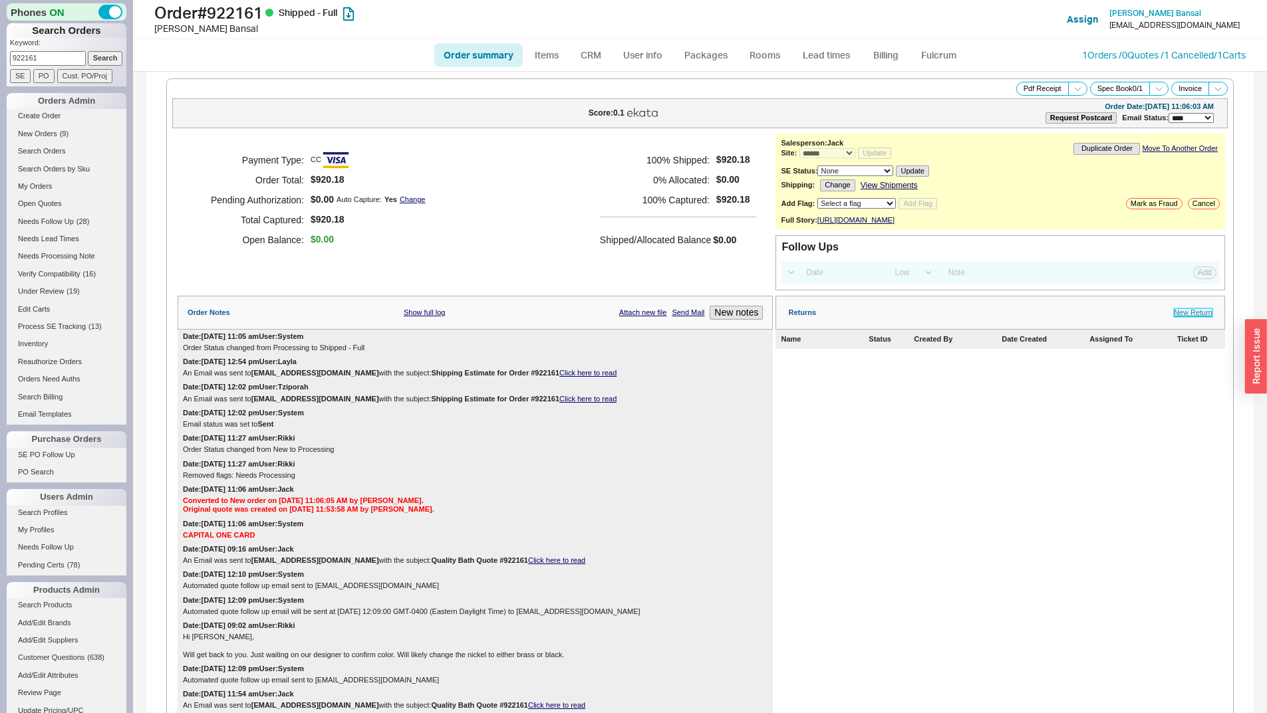
click at [1179, 317] on link "New Return" at bounding box center [1192, 312] width 39 height 9
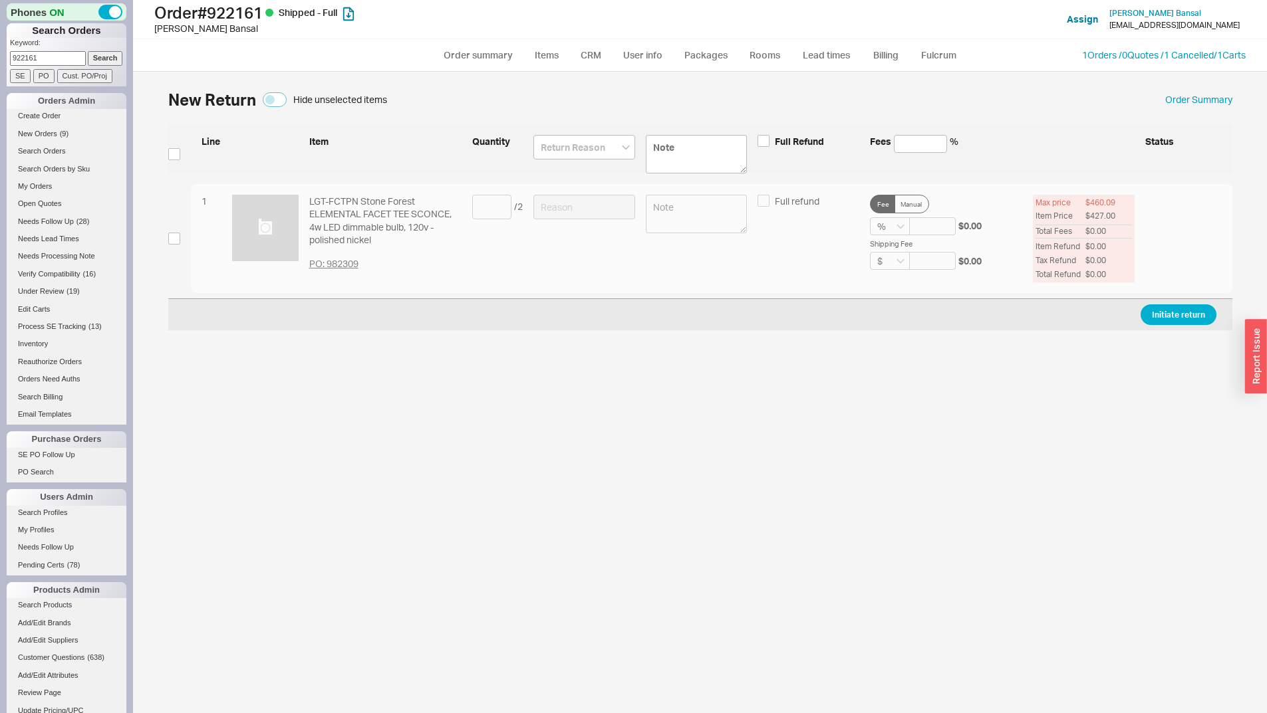
click at [166, 243] on div "New Return Hide unselected items Order Summary Line Item Quantity Full Refund F…" at bounding box center [700, 399] width 1090 height 628
click at [175, 237] on input "checkbox" at bounding box center [174, 239] width 12 height 12
checkbox input "true"
click at [473, 203] on input at bounding box center [491, 207] width 39 height 25
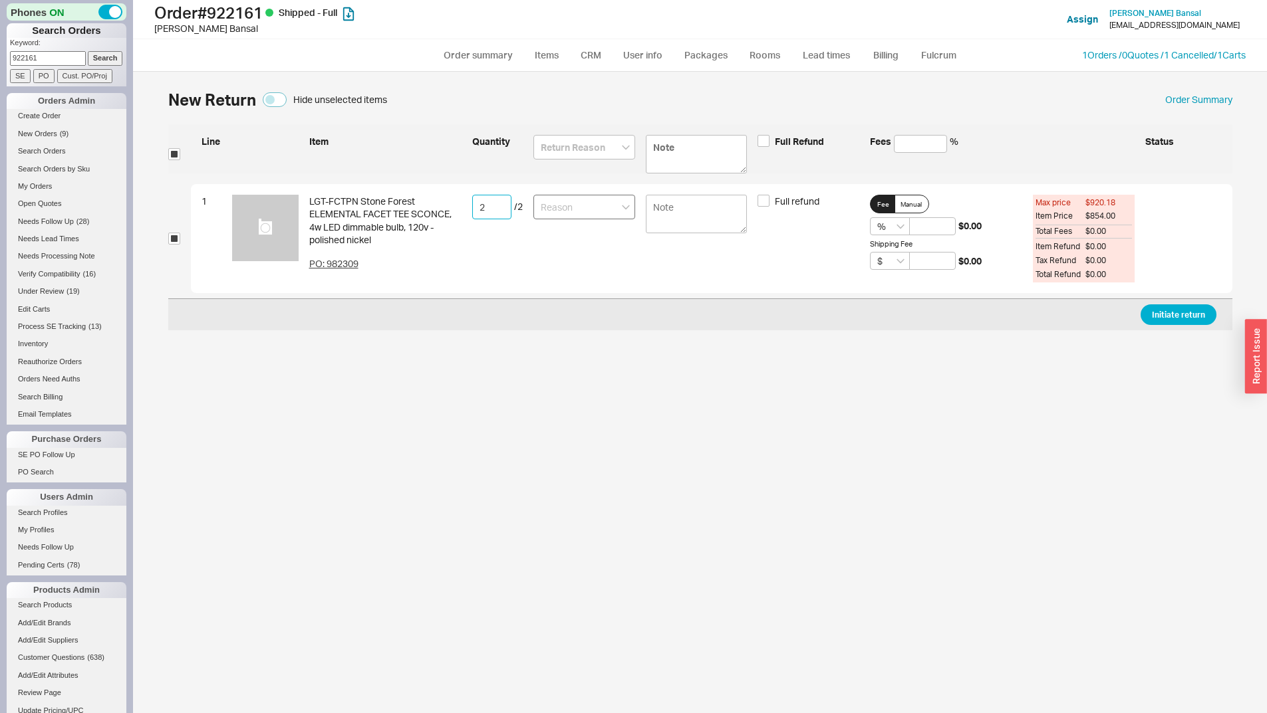
type input "2"
click at [610, 199] on input at bounding box center [584, 207] width 102 height 25
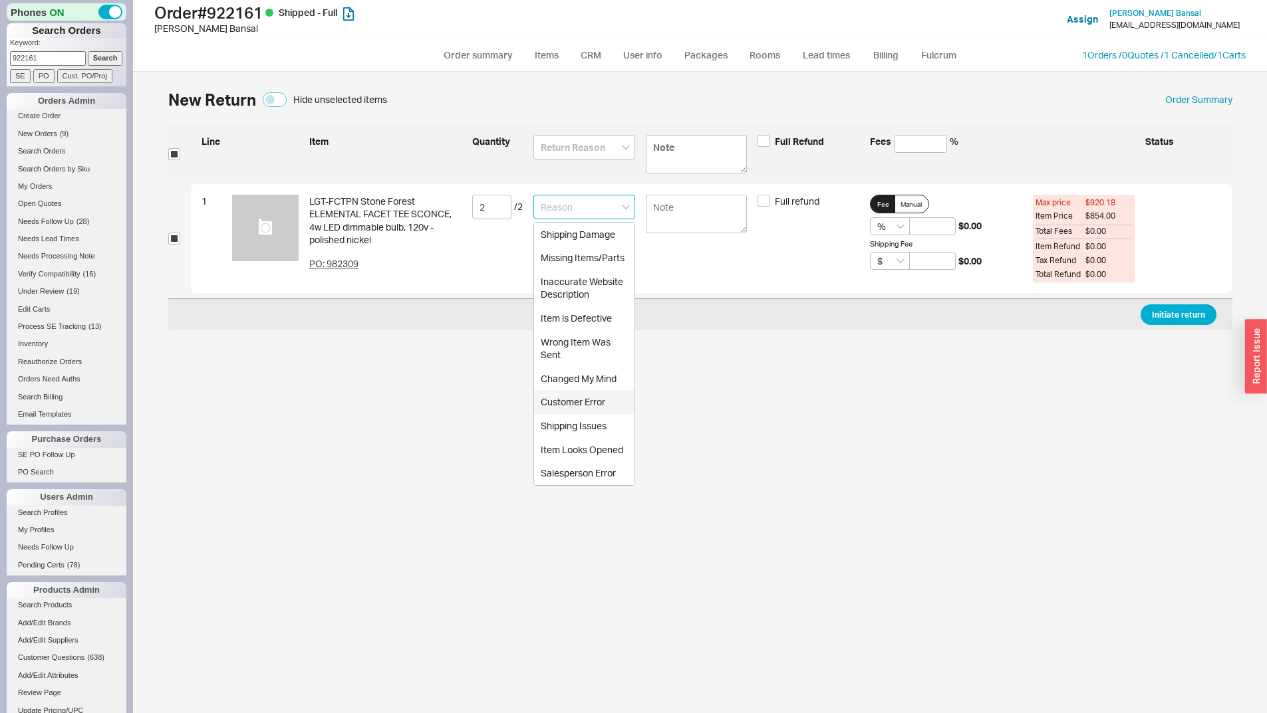
click at [572, 398] on div "Customer Error" at bounding box center [584, 402] width 100 height 24
type input "Customer Error"
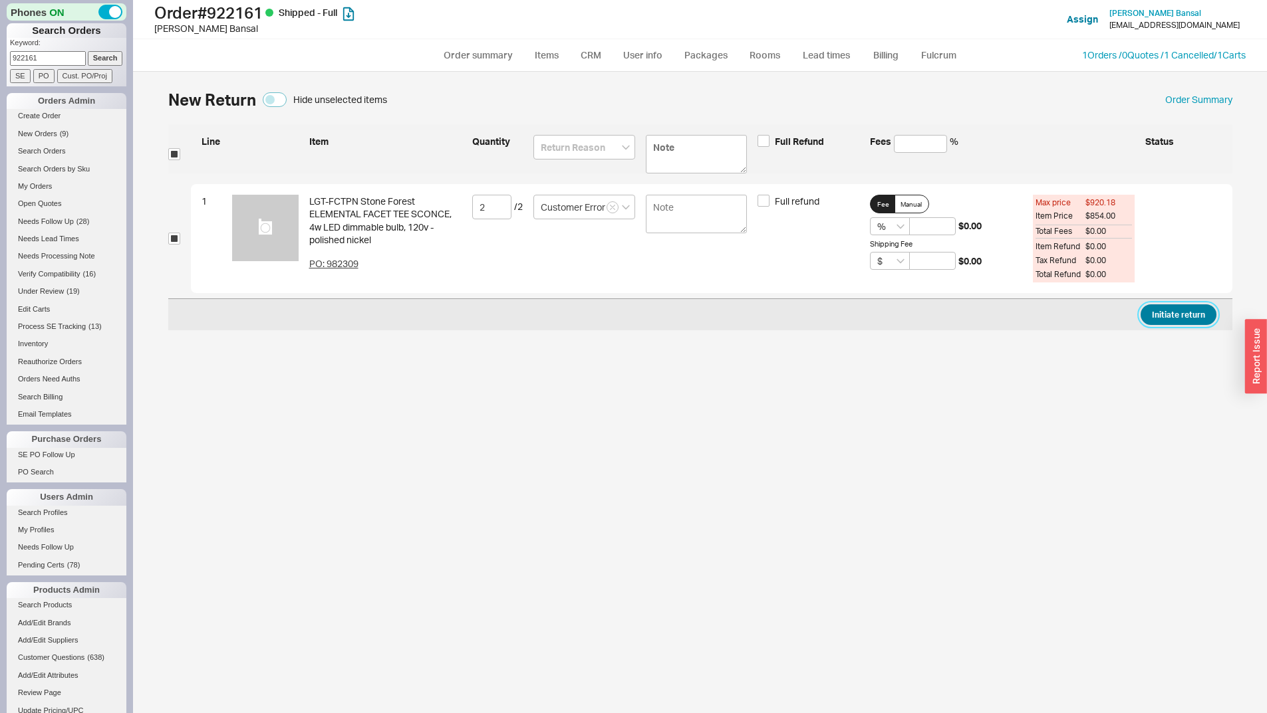
drag, startPoint x: 1158, startPoint y: 316, endPoint x: 937, endPoint y: 326, distance: 220.9
click at [1159, 316] on button "Initiate return" at bounding box center [1178, 315] width 76 height 21
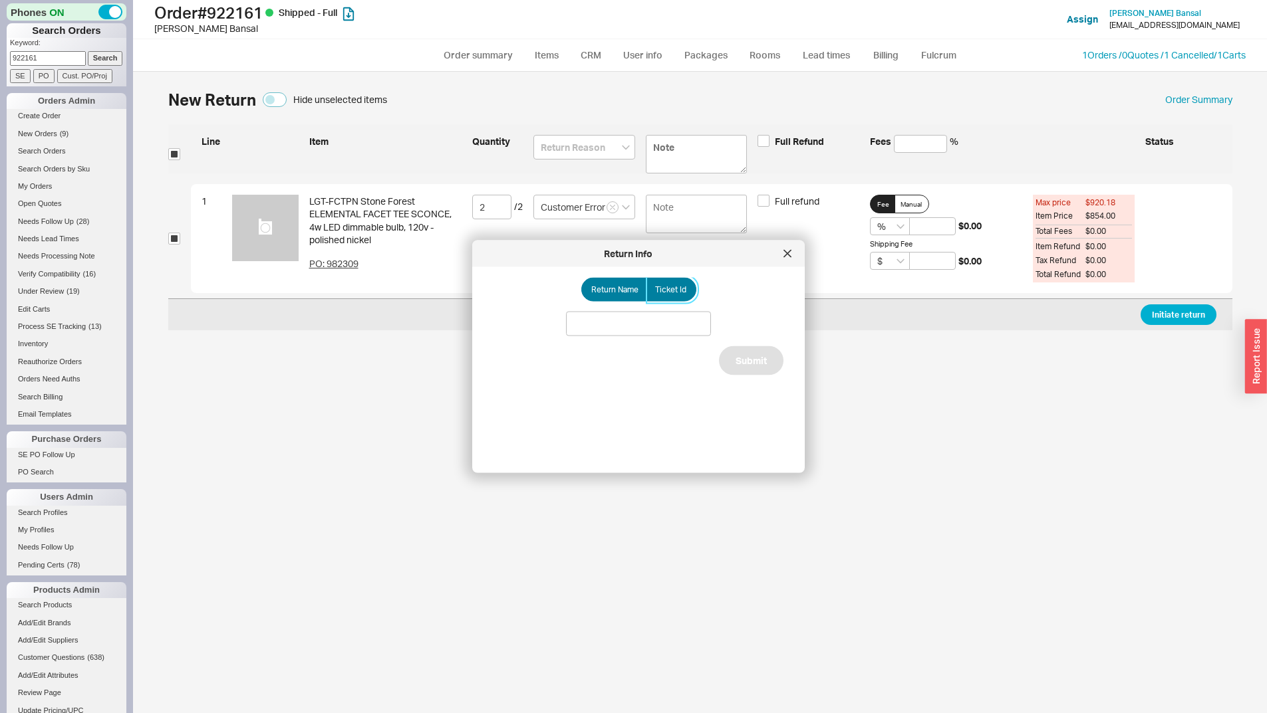
click at [683, 289] on label "Ticket Id" at bounding box center [671, 290] width 50 height 24
click at [0, 0] on input "Ticket Id" at bounding box center [0, 0] width 0 height 0
drag, startPoint x: 656, startPoint y: 329, endPoint x: 669, endPoint y: 332, distance: 13.1
click at [656, 329] on input at bounding box center [638, 324] width 145 height 25
paste input "185771"
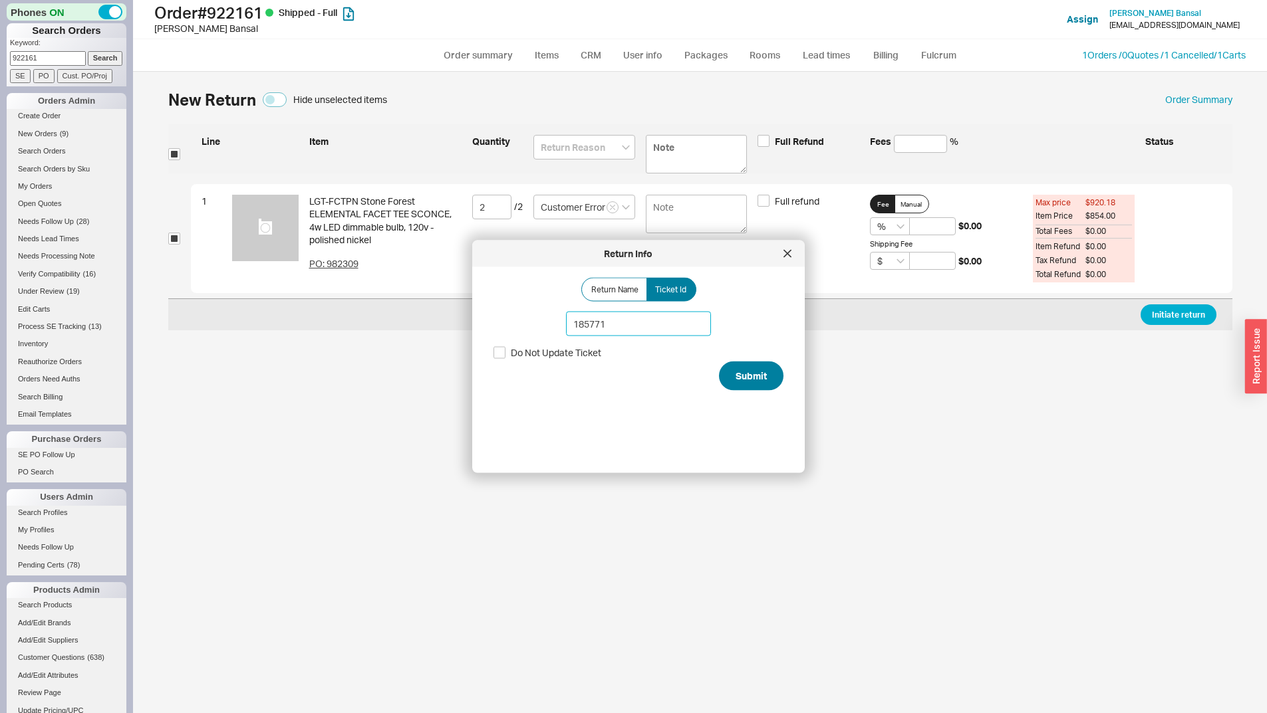
type input "185771"
click at [745, 376] on button "Submit" at bounding box center [751, 376] width 64 height 29
select select "*"
select select "LOW"
select select "3"
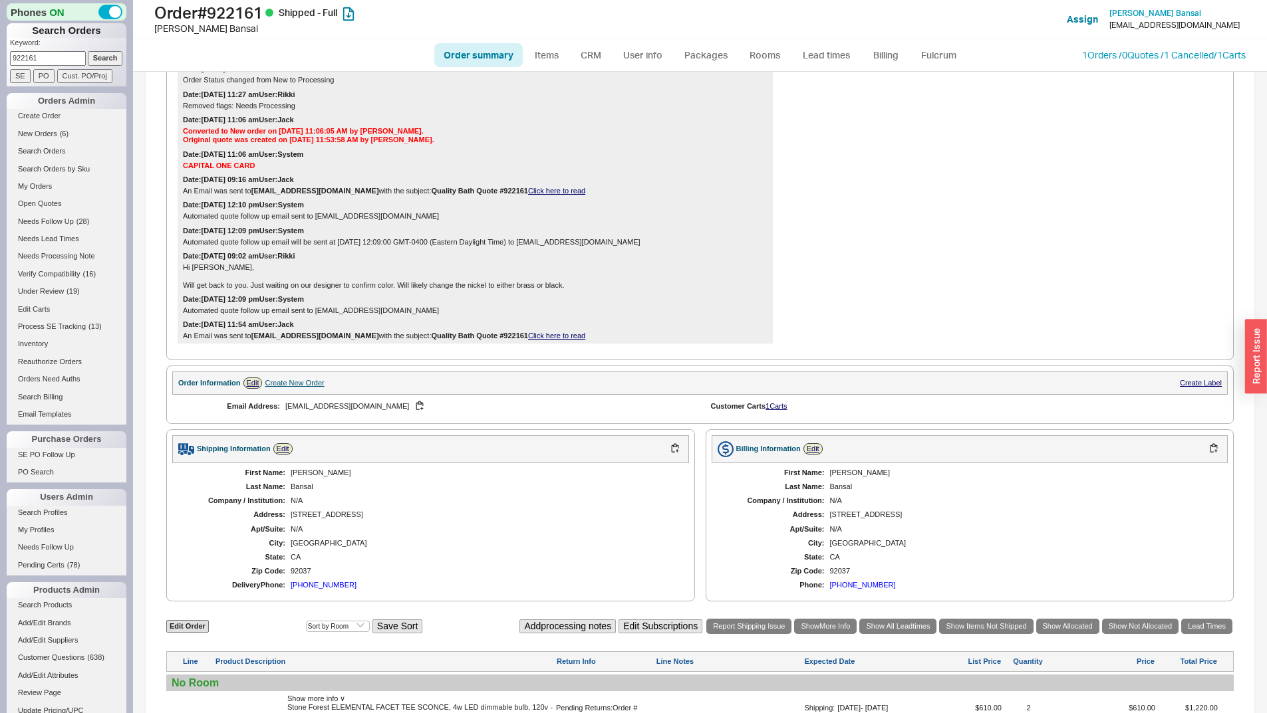
scroll to position [532, 0]
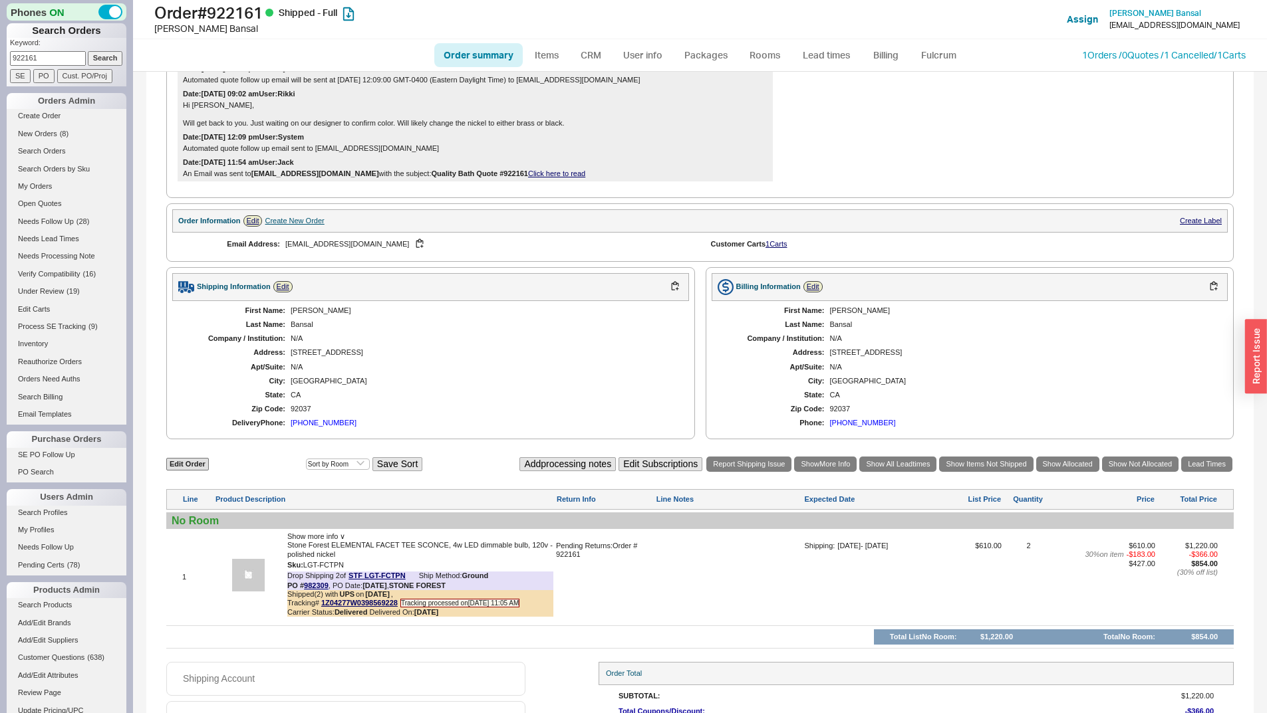
click at [49, 57] on input "922161" at bounding box center [48, 58] width 76 height 14
paste input "off2work2day@yahoo.com"
type input "off2work2day@yahoo.com"
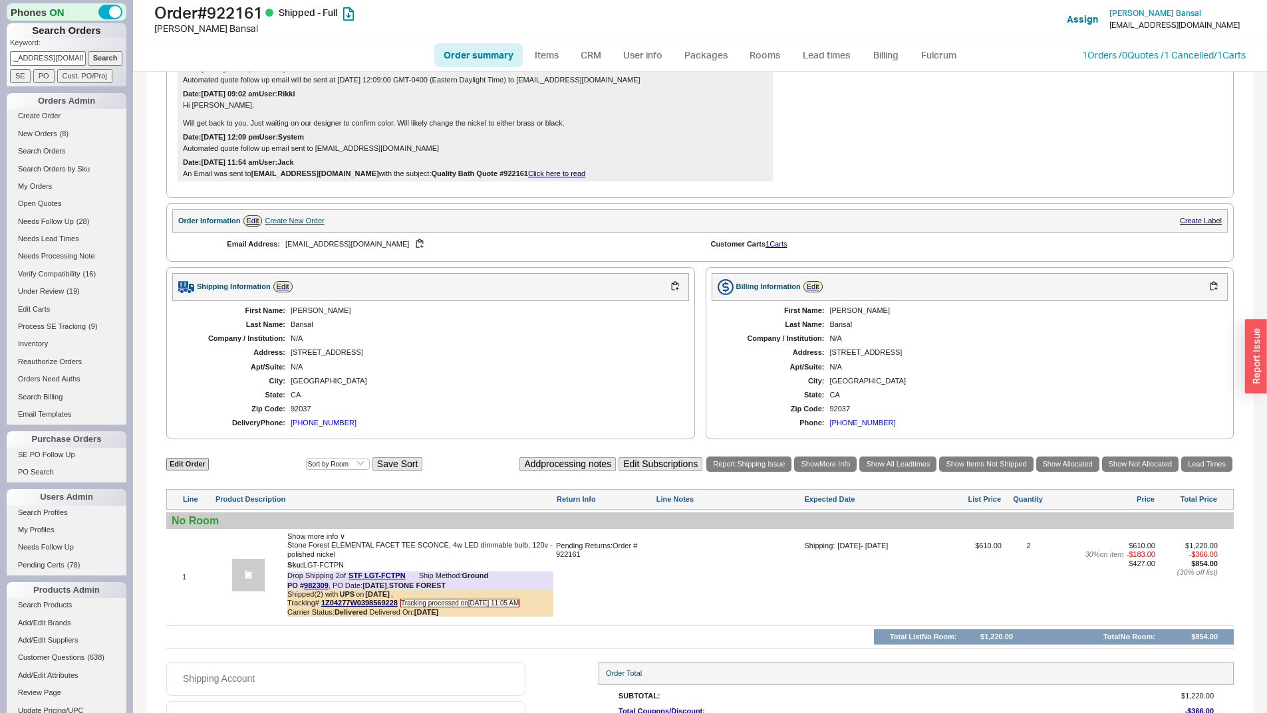
click at [96, 62] on input "Search" at bounding box center [105, 58] width 35 height 14
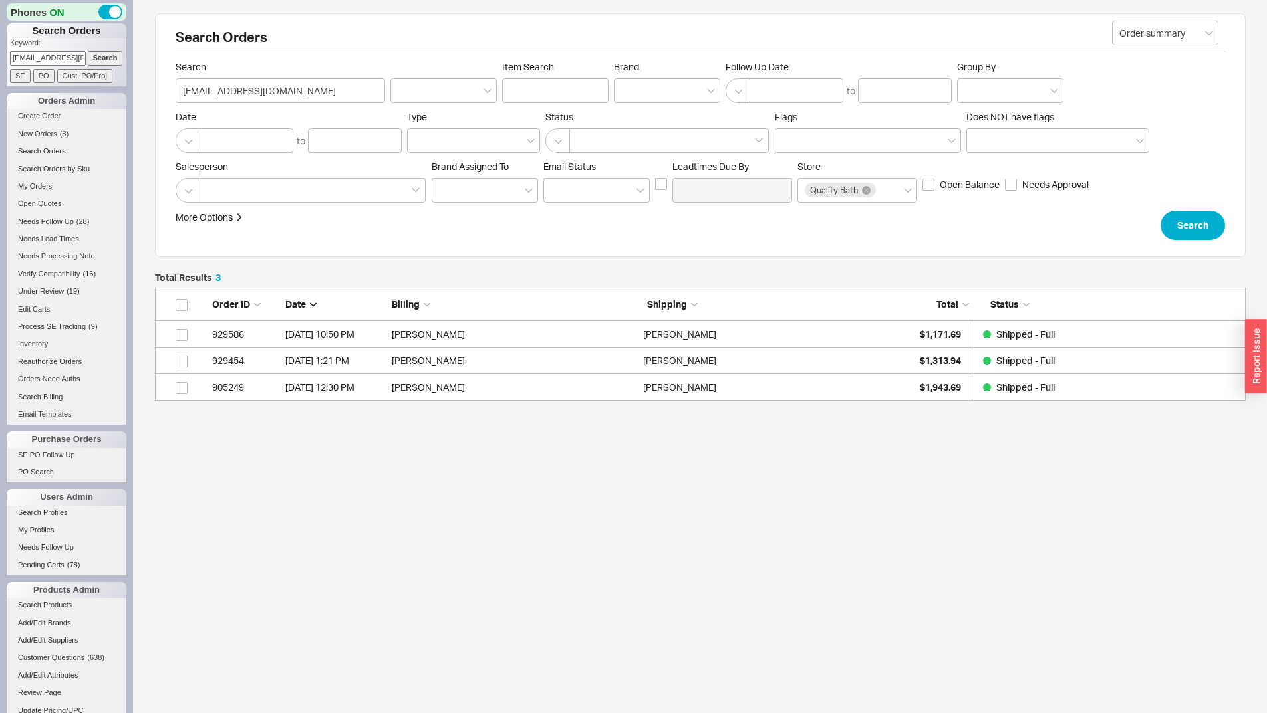
scroll to position [11, 11]
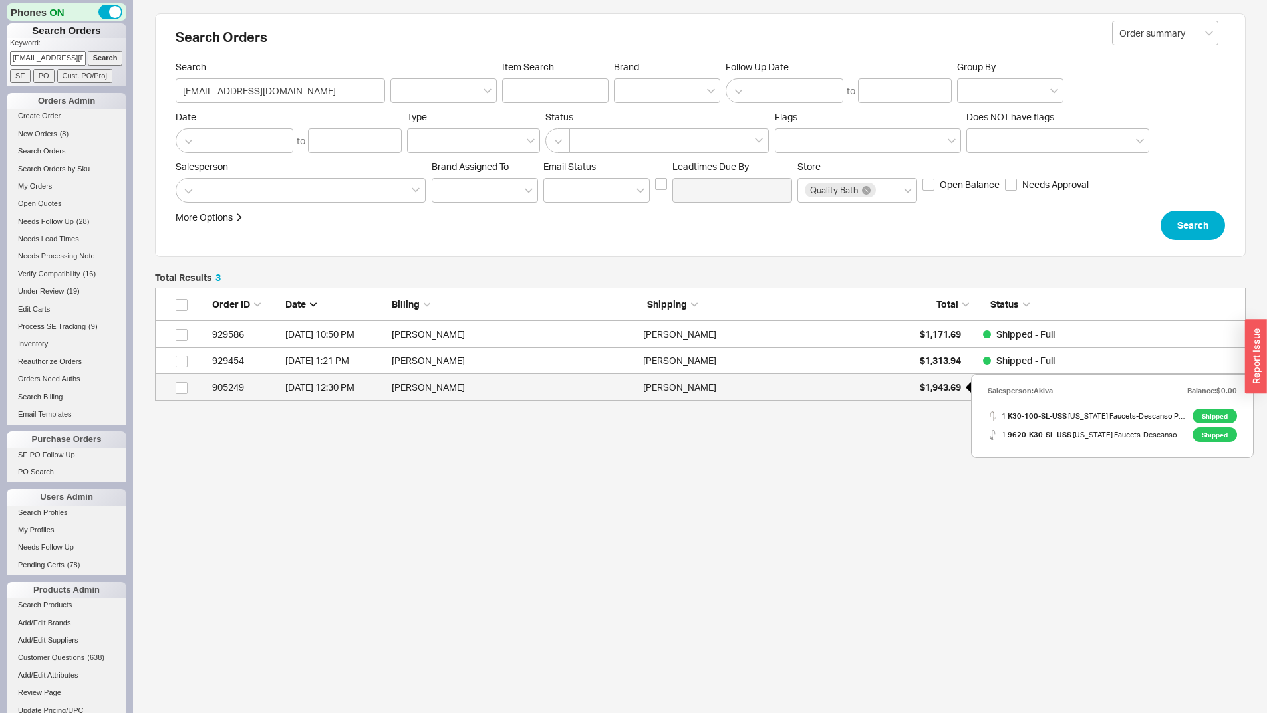
click at [937, 378] on div "$1,943.69" at bounding box center [927, 387] width 66 height 27
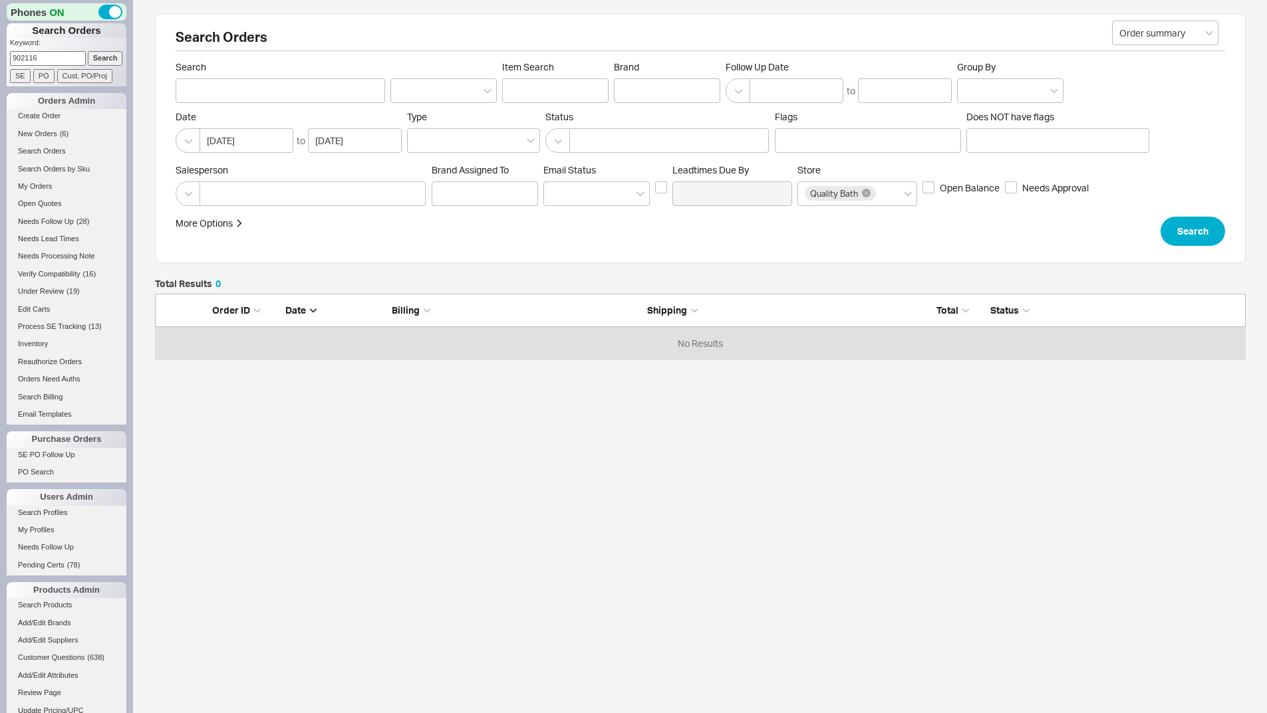
scroll to position [56, 1080]
type input "902116"
click at [93, 59] on input "Search" at bounding box center [105, 58] width 35 height 14
type input "902116"
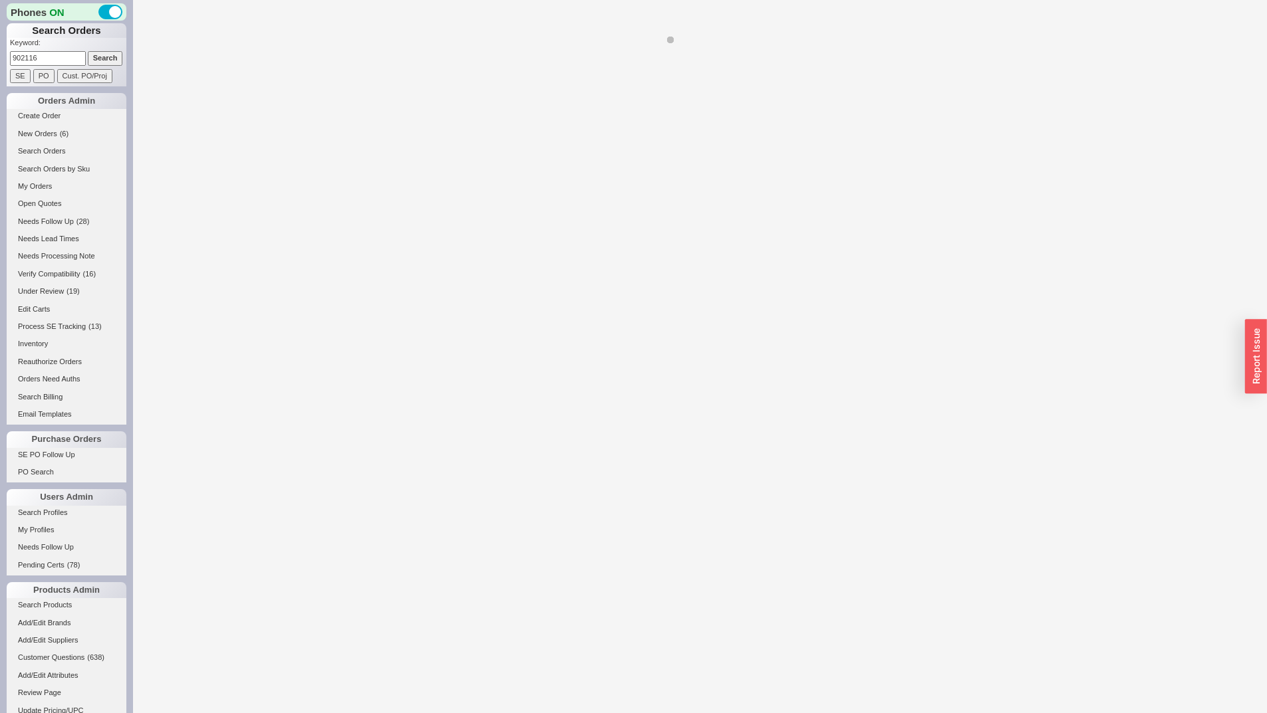
select select "**"
select select "*"
select select "LOW"
select select "3"
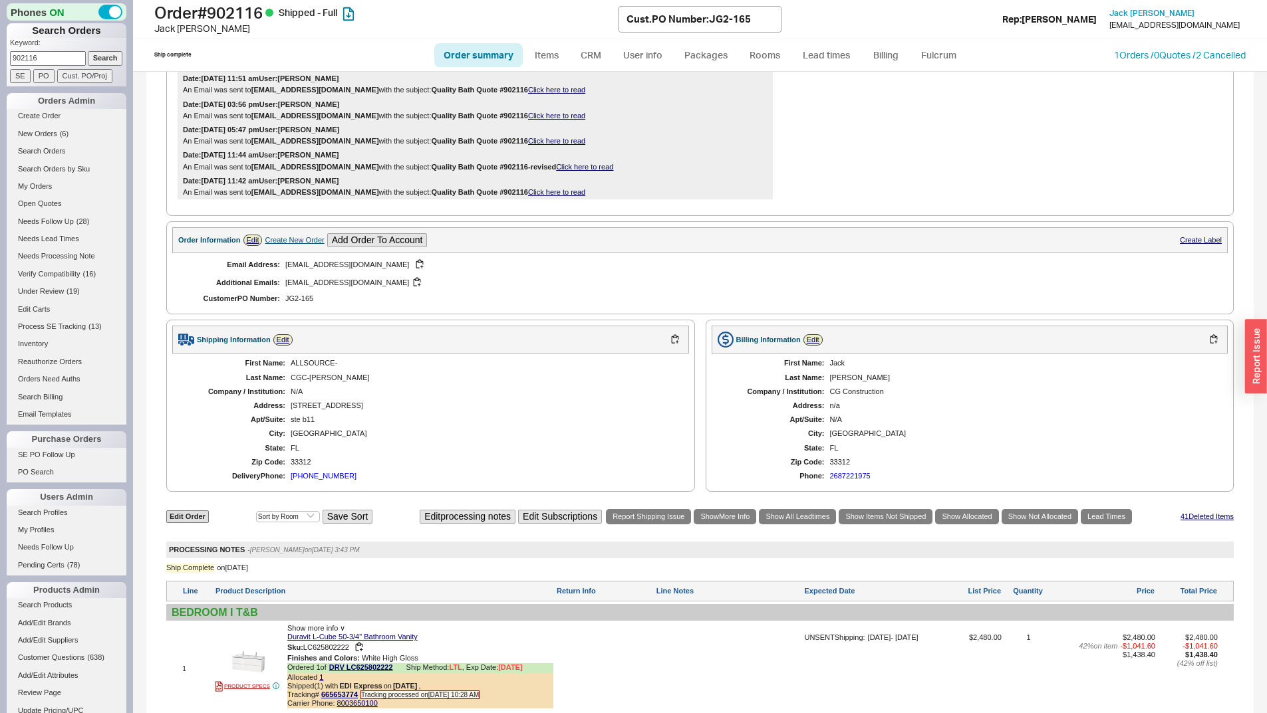
scroll to position [1330, 0]
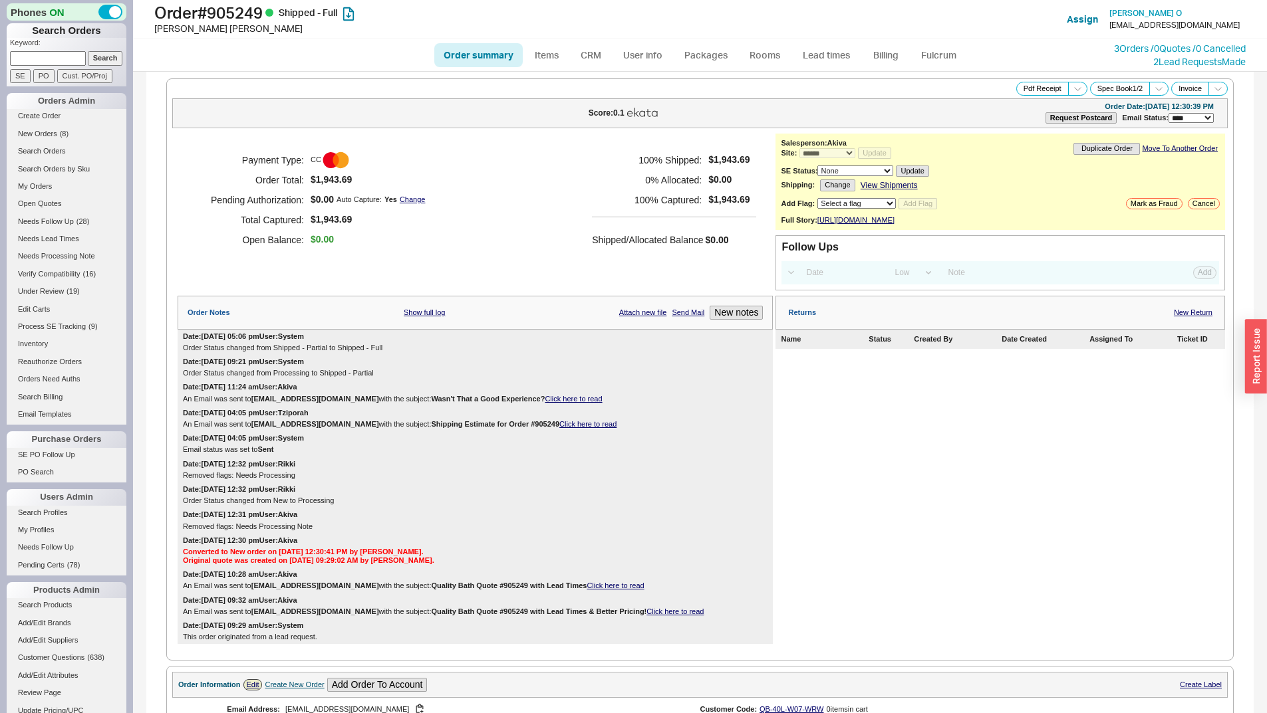
select select "*"
select select "LOW"
select select "3"
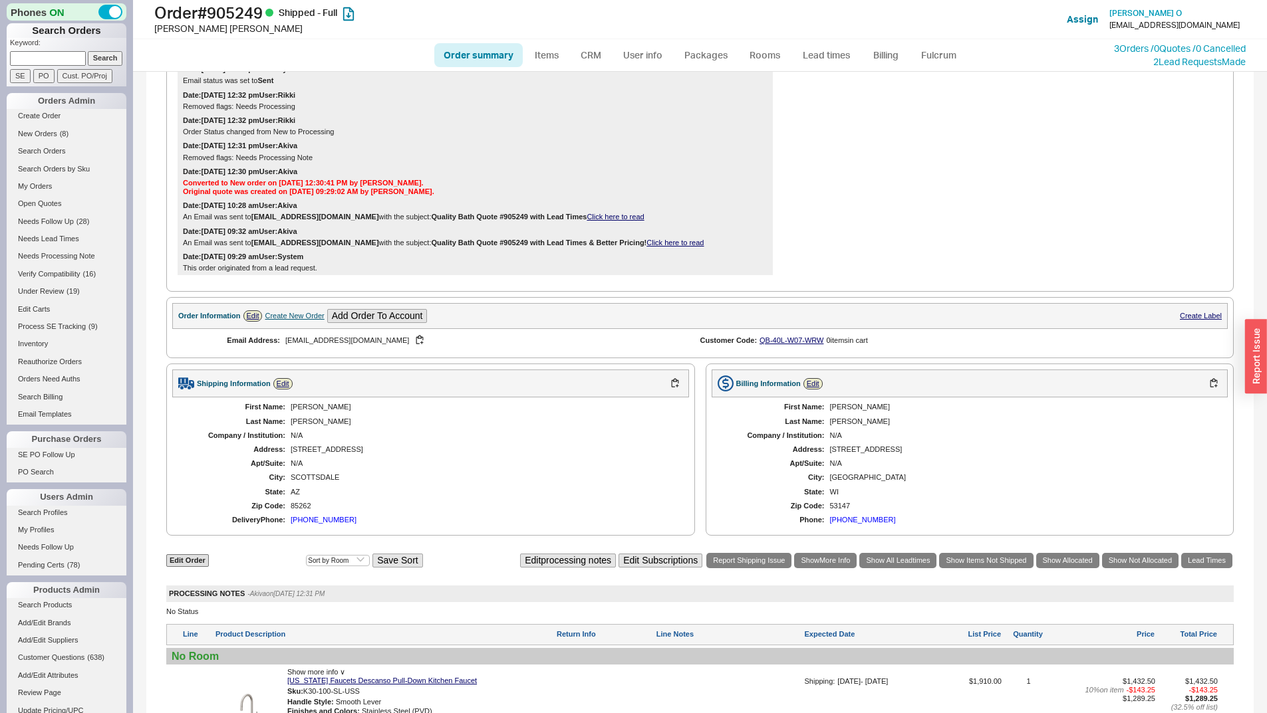
scroll to position [48, 0]
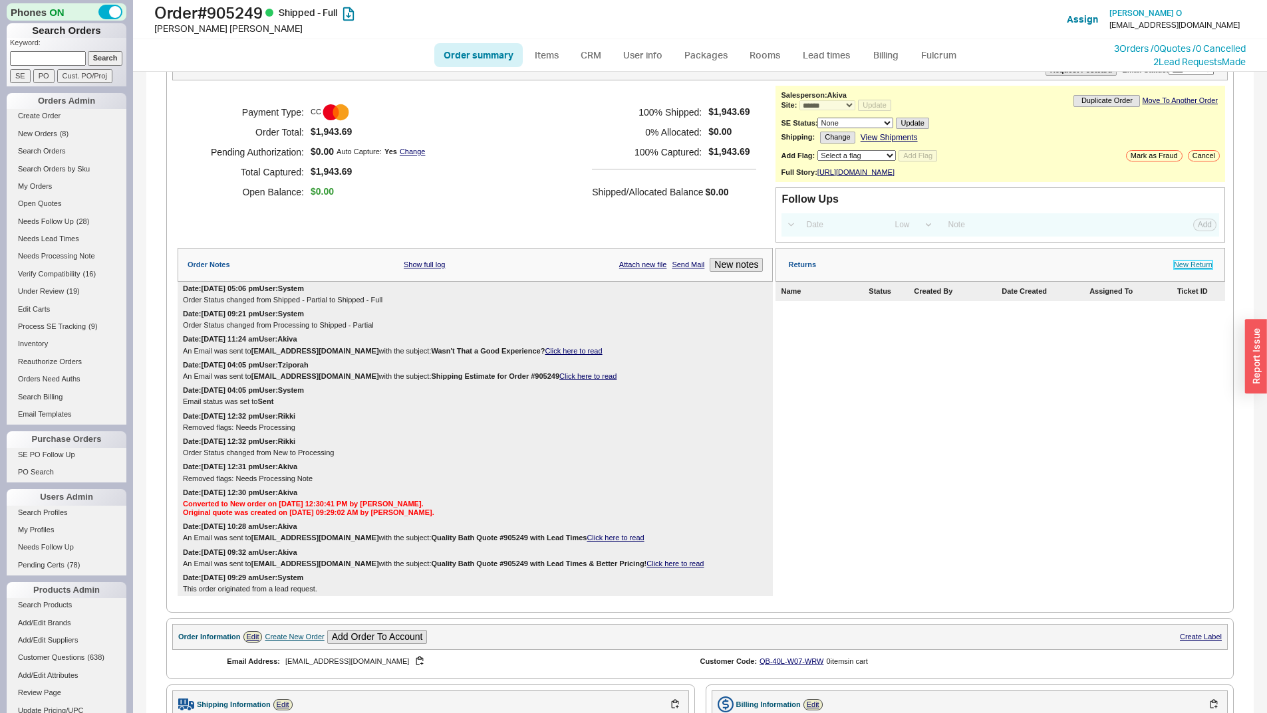
click at [1192, 269] on link "New Return" at bounding box center [1192, 265] width 39 height 9
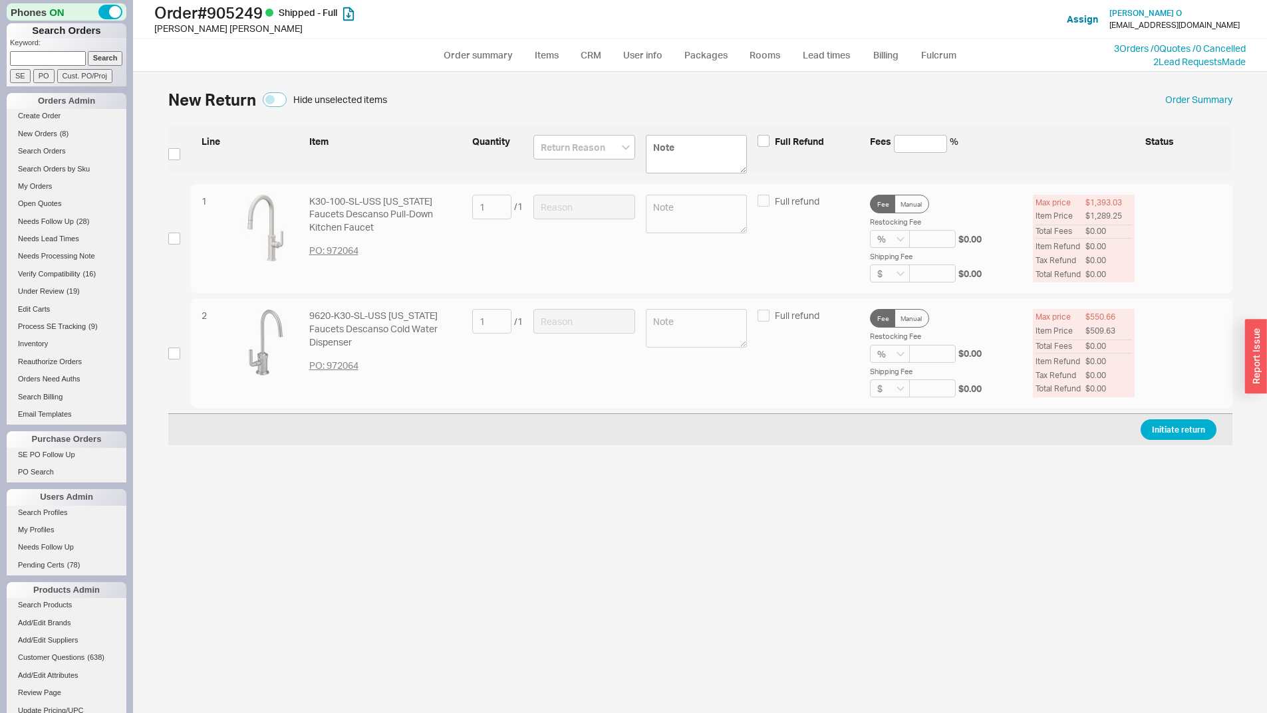
click at [170, 246] on div "1 K30-100-SL-USS California Faucets Descanso Pull-Down Kitchen Faucet PO: 97206…" at bounding box center [700, 239] width 1064 height 110
click at [176, 236] on input "checkbox" at bounding box center [174, 239] width 12 height 12
checkbox input "true"
click at [592, 213] on input at bounding box center [584, 207] width 102 height 25
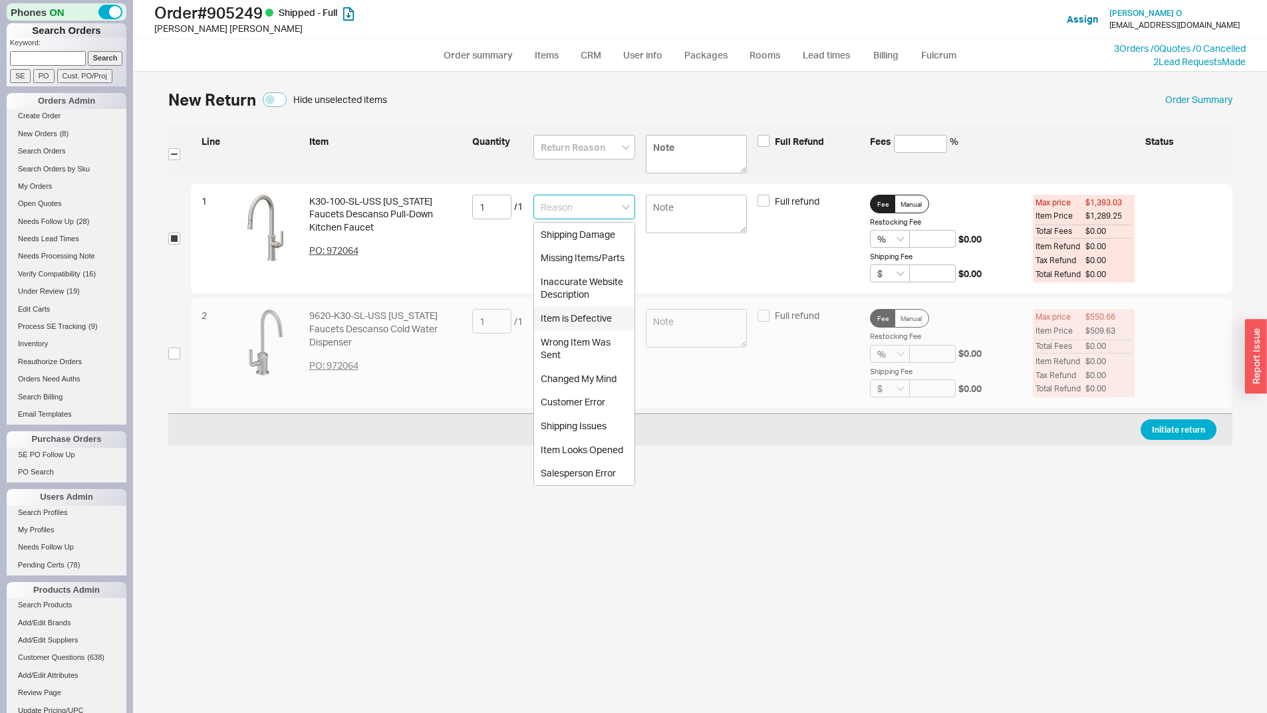
click at [578, 319] on div "Item is Defective" at bounding box center [584, 318] width 100 height 24
type input "Item is Defective"
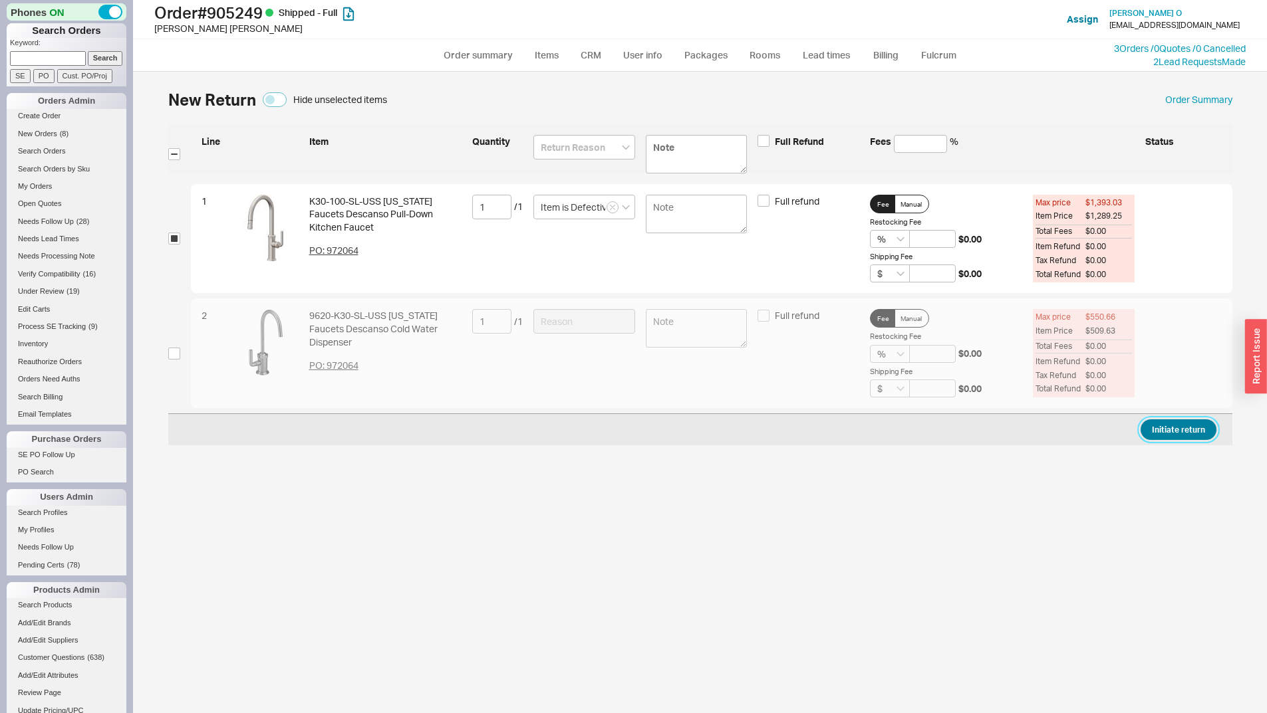
drag, startPoint x: 1186, startPoint y: 434, endPoint x: 945, endPoint y: 382, distance: 247.0
click at [1185, 434] on button "Initiate return" at bounding box center [1178, 430] width 76 height 21
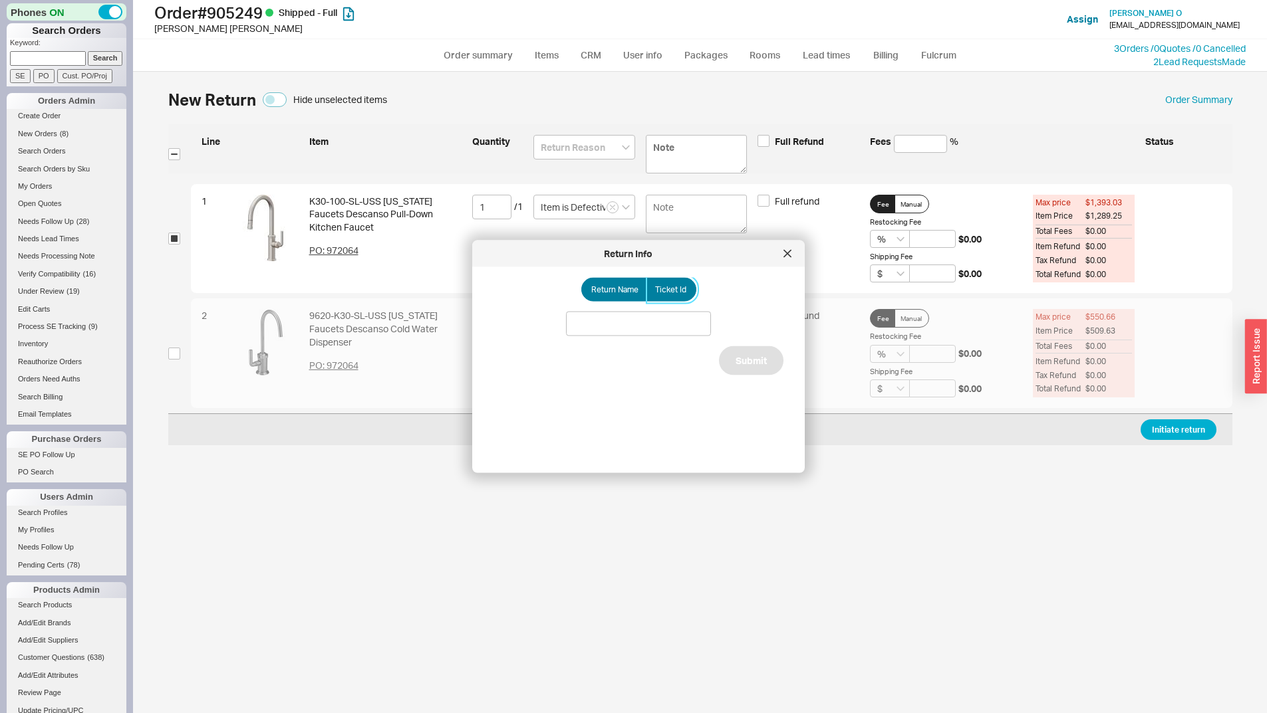
click at [658, 287] on span "Ticket Id" at bounding box center [670, 290] width 31 height 11
click at [0, 0] on input "Ticket Id" at bounding box center [0, 0] width 0 height 0
click at [682, 316] on input at bounding box center [638, 324] width 145 height 25
paste input "185768"
type input "185768"
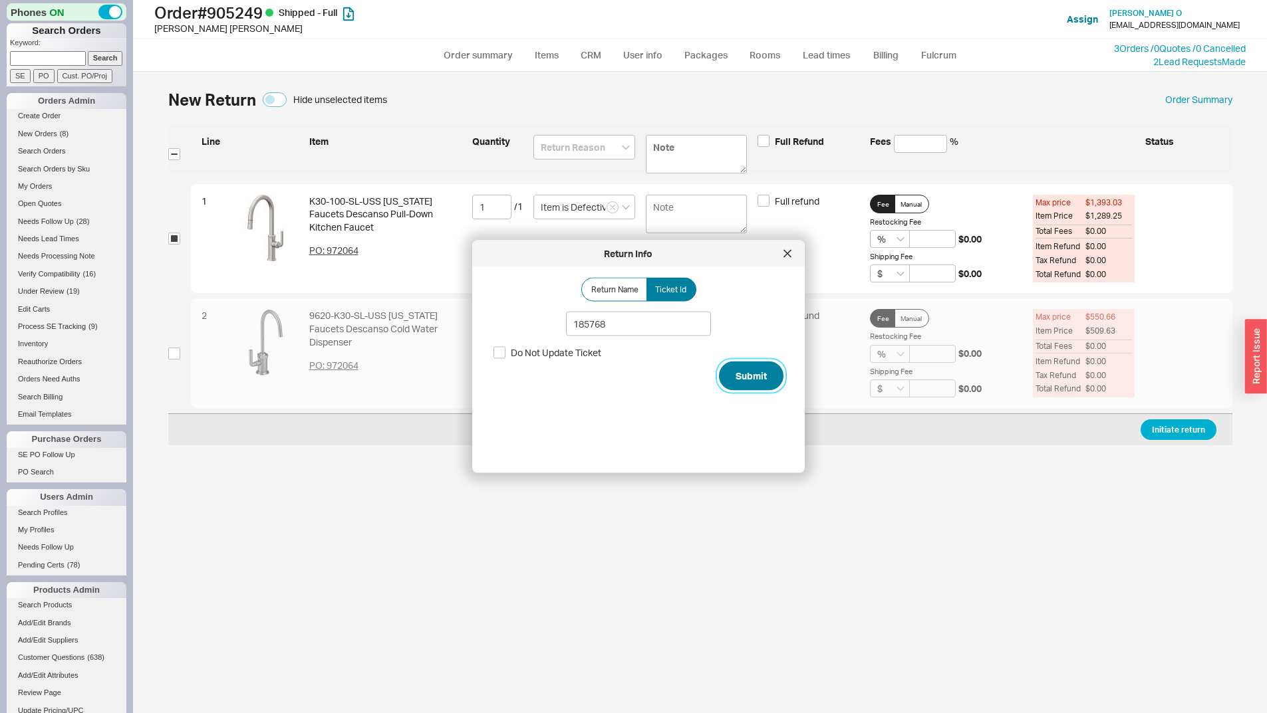
drag, startPoint x: 746, startPoint y: 370, endPoint x: 727, endPoint y: 410, distance: 44.6
click at [747, 371] on button "Submit" at bounding box center [751, 376] width 64 height 29
select select "*"
select select "LOW"
select select "3"
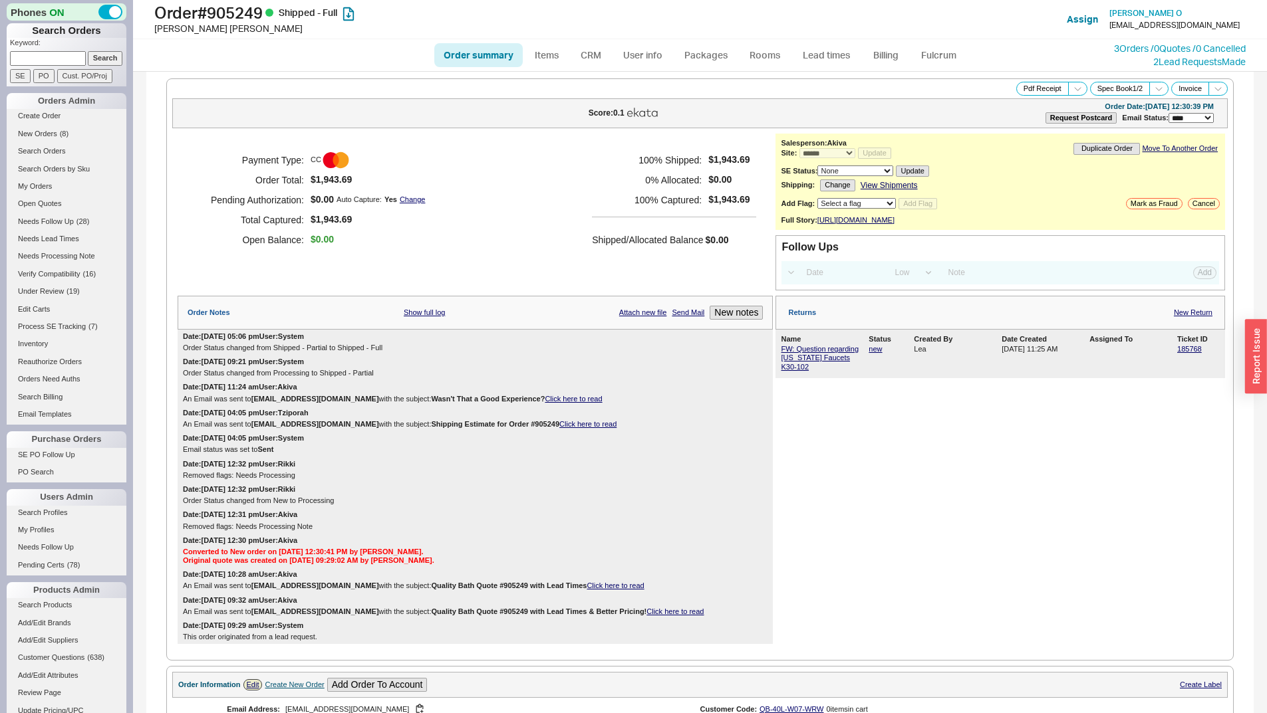
drag, startPoint x: 32, startPoint y: 51, endPoint x: 73, endPoint y: 54, distance: 41.4
click at [33, 51] on form "Keyword: Search SE PO Cust. PO/Proj" at bounding box center [68, 60] width 116 height 45
drag, startPoint x: 62, startPoint y: 59, endPoint x: 70, endPoint y: 58, distance: 8.0
click at [62, 58] on input at bounding box center [48, 58] width 76 height 14
paste input "933667"
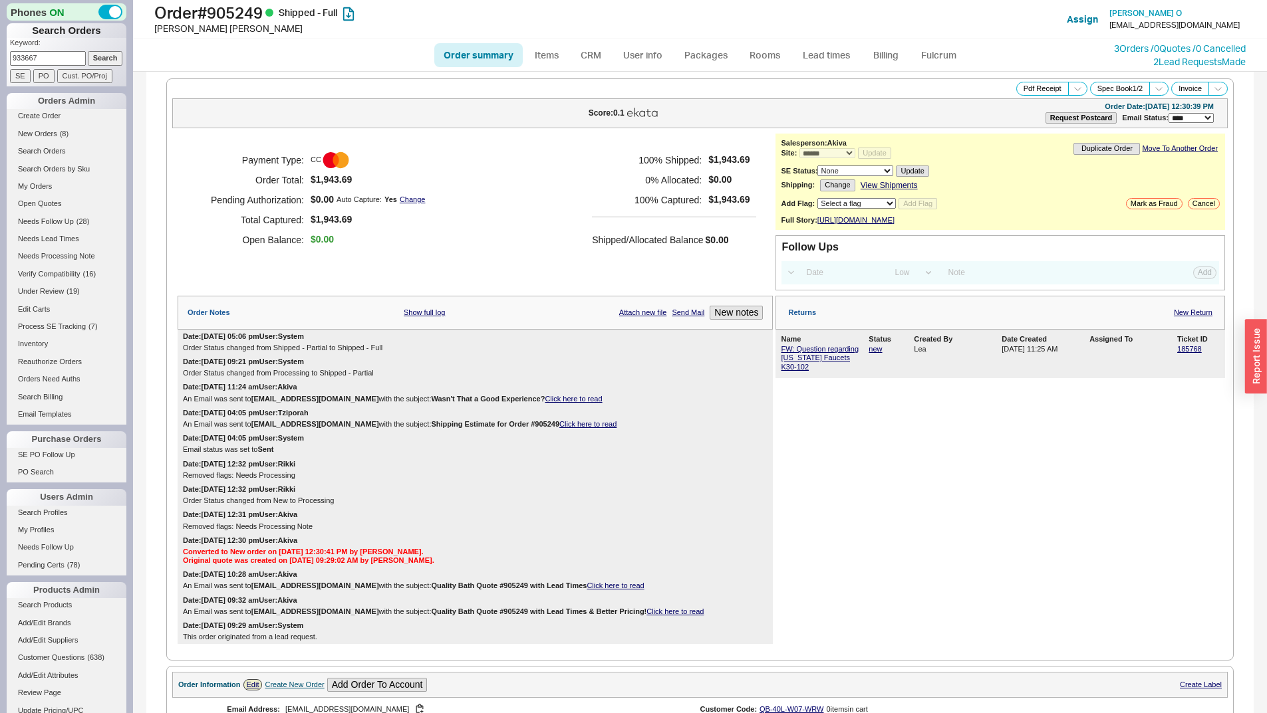
type input "933667"
click at [100, 56] on input "Search" at bounding box center [105, 58] width 35 height 14
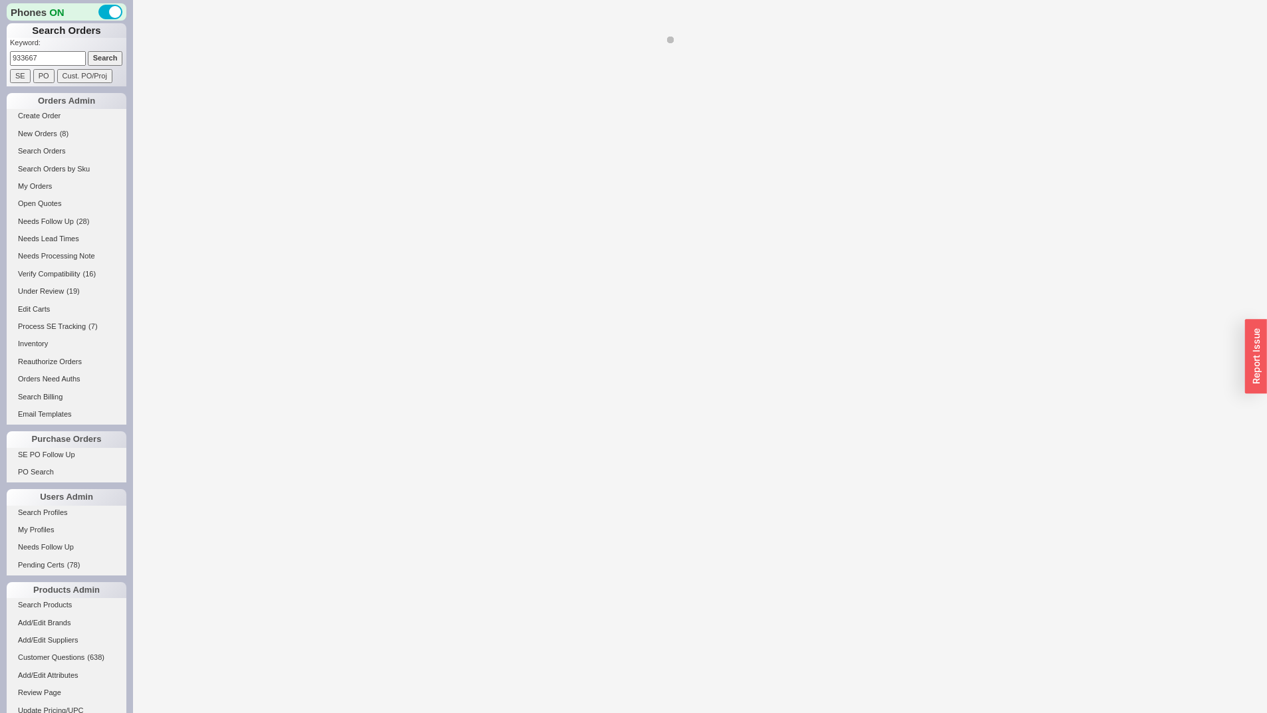
select select "*"
select select "LOW"
select select "3"
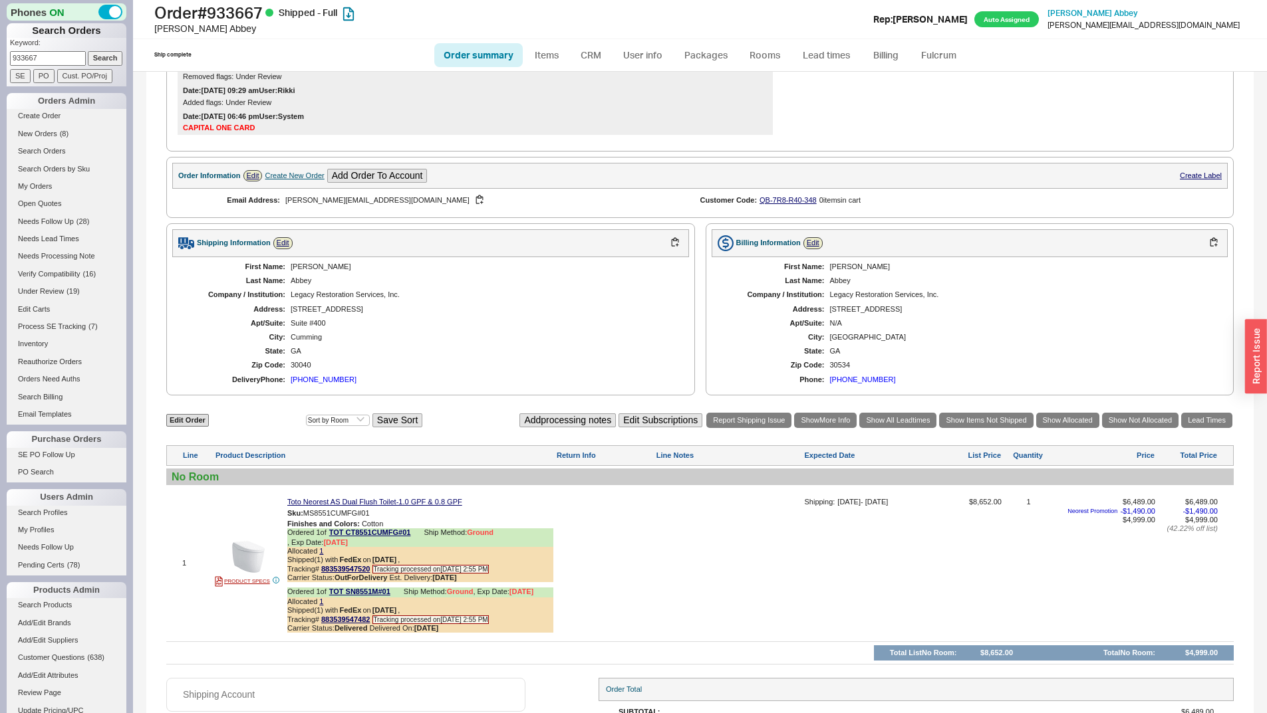
scroll to position [535, 0]
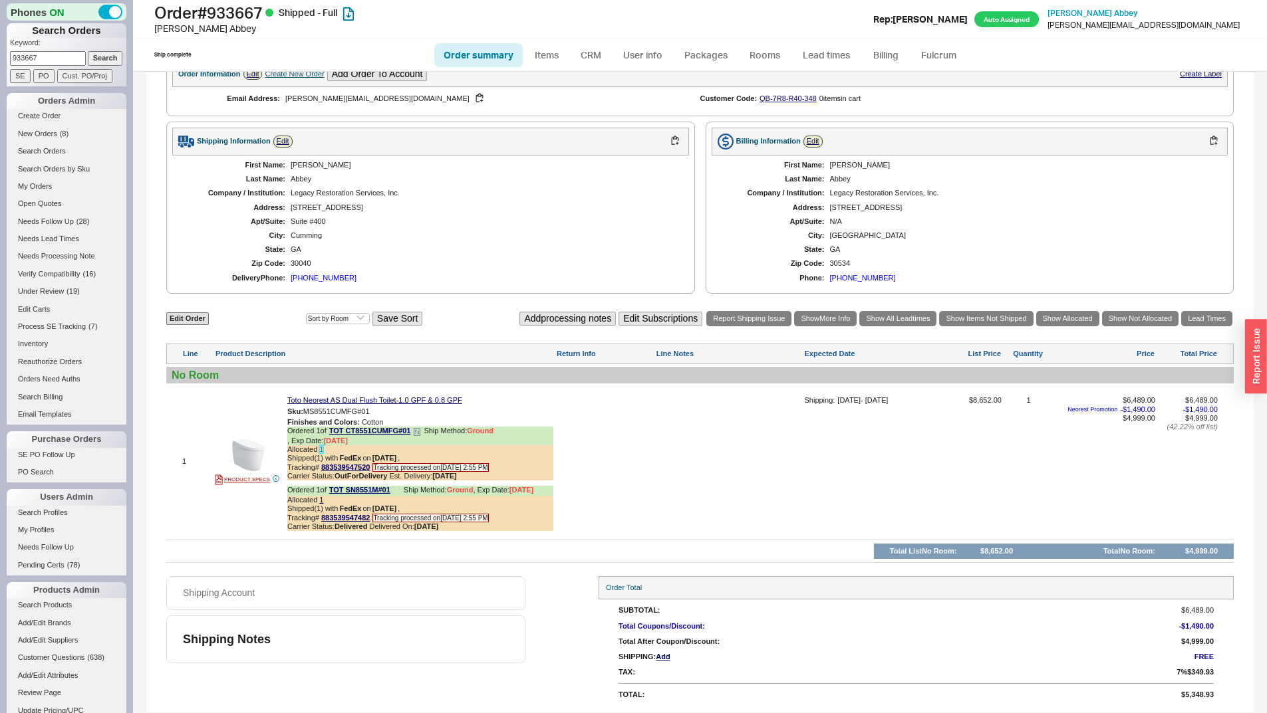
click at [320, 451] on link "1" at bounding box center [321, 449] width 4 height 8
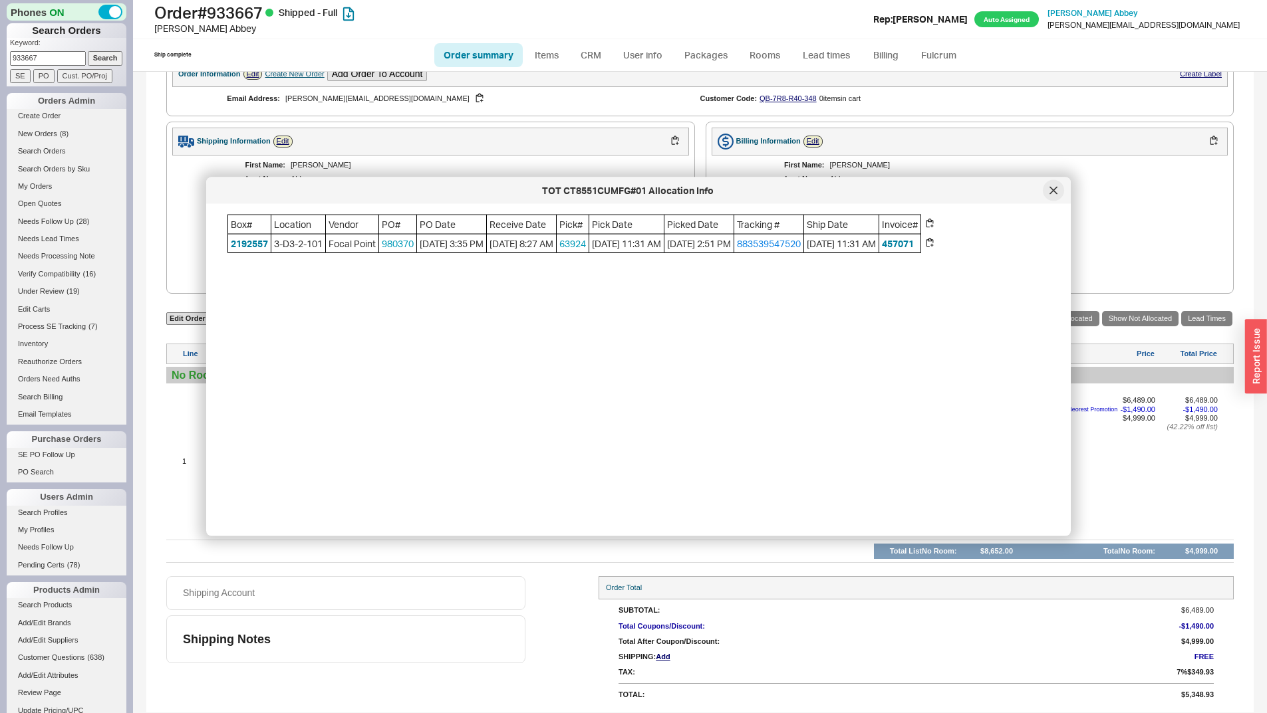
click at [1048, 189] on div at bounding box center [1052, 190] width 21 height 21
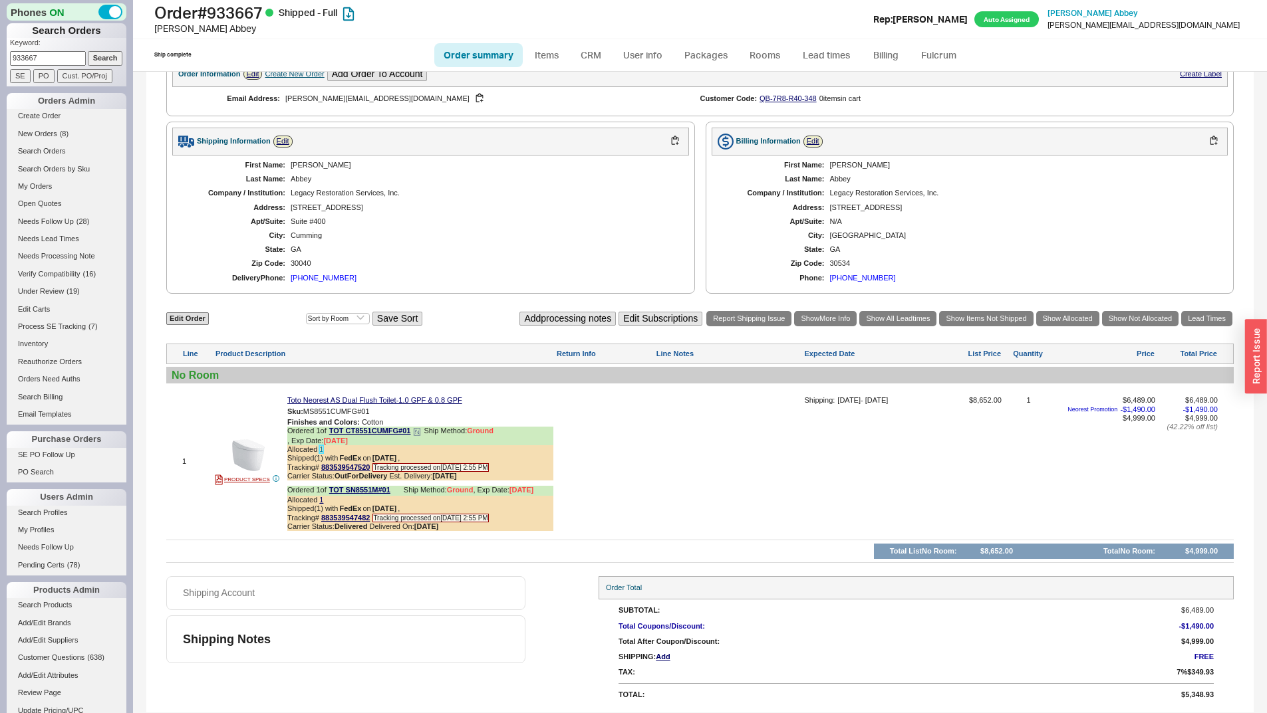
click at [320, 447] on link "1" at bounding box center [321, 449] width 4 height 8
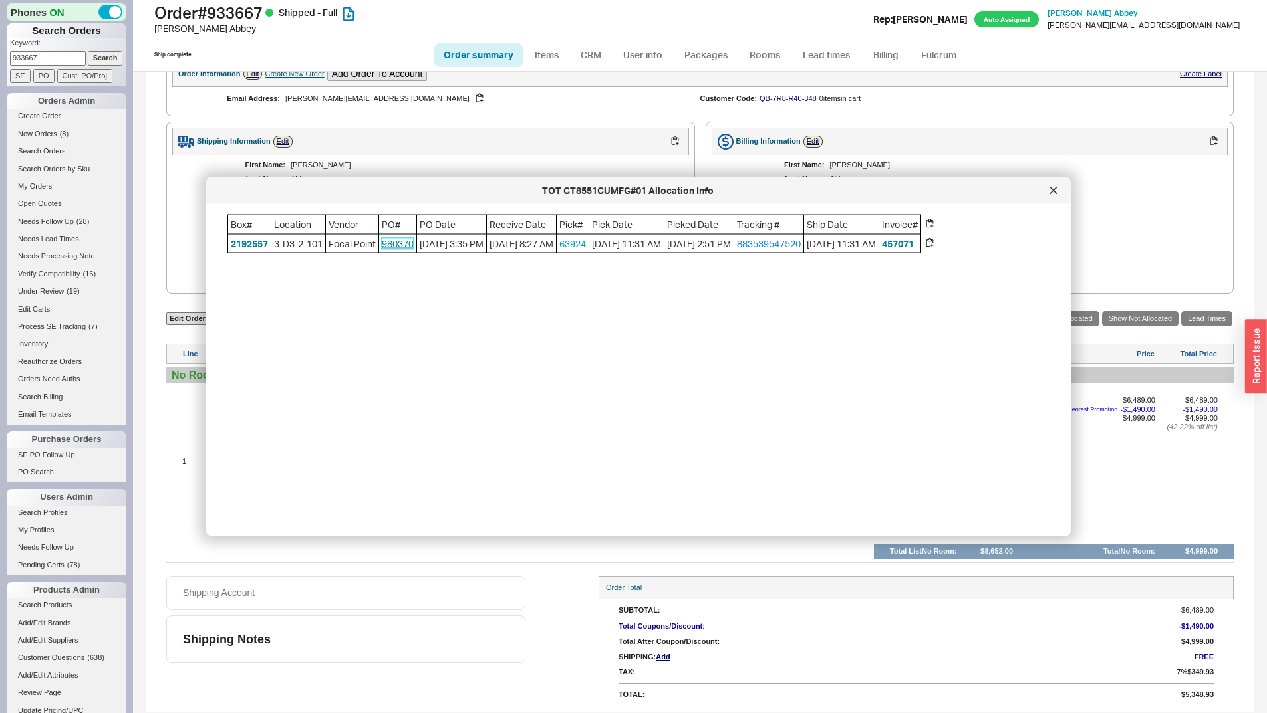
click at [390, 244] on link "980370" at bounding box center [398, 242] width 32 height 11
drag, startPoint x: 1058, startPoint y: 187, endPoint x: 1022, endPoint y: 197, distance: 37.3
click at [1058, 187] on div at bounding box center [1052, 190] width 21 height 21
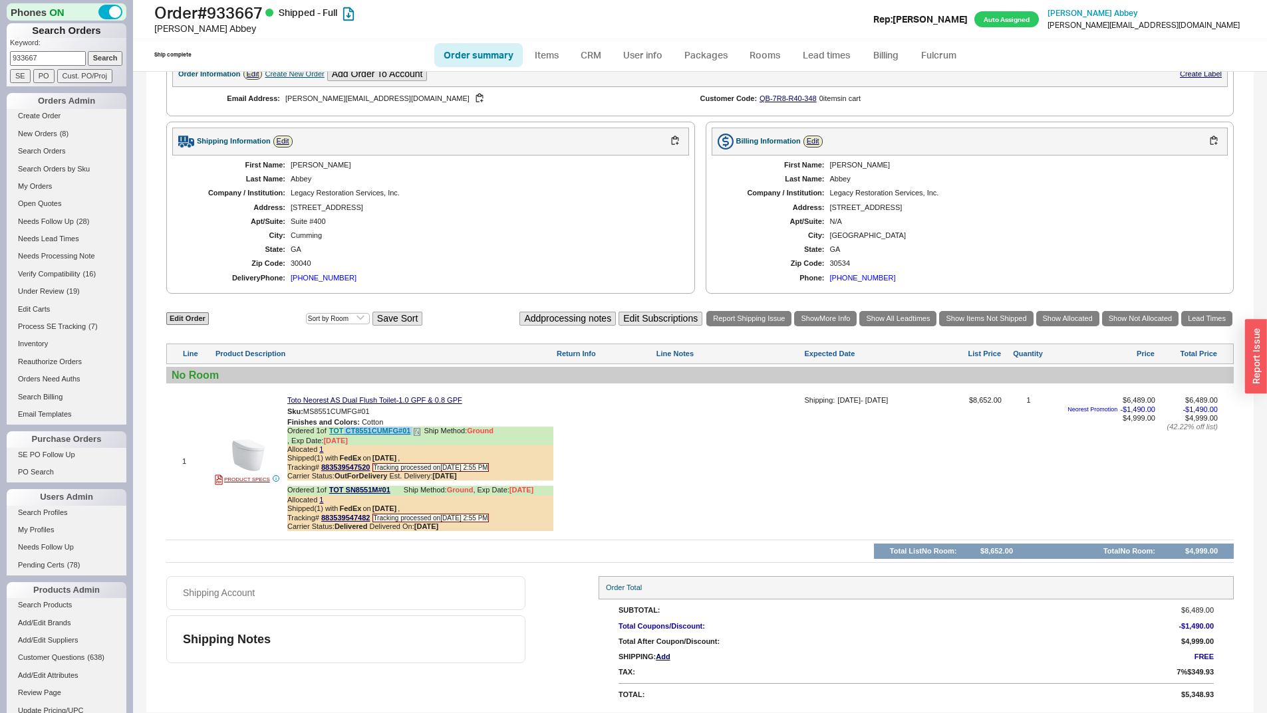
copy div "CT8551CUMFG#01"
drag, startPoint x: 414, startPoint y: 430, endPoint x: 346, endPoint y: 427, distance: 67.2
click at [346, 427] on div "Ordered 1 of TOT CT8551CUMFG#01 Ship Method: Ground , Exp Date: 8/13/25" at bounding box center [420, 436] width 266 height 19
click at [322, 501] on link "1" at bounding box center [321, 500] width 4 height 8
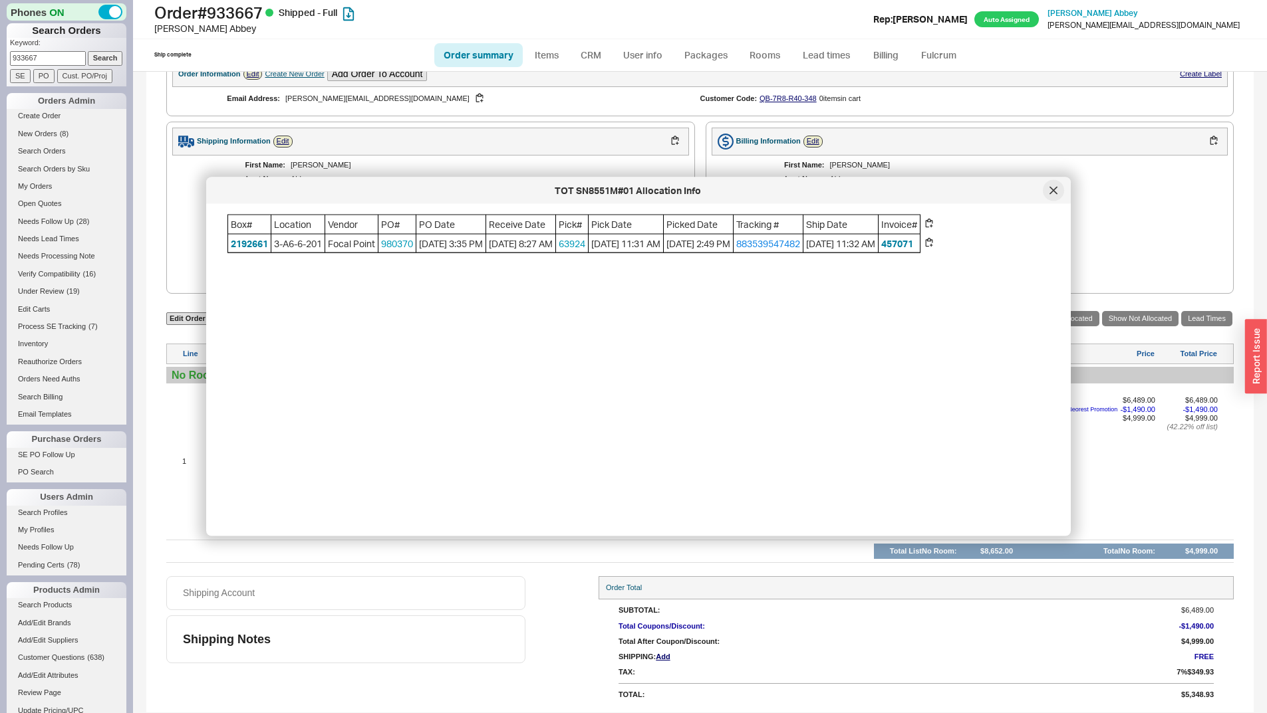
click at [1052, 192] on icon at bounding box center [1053, 191] width 8 height 8
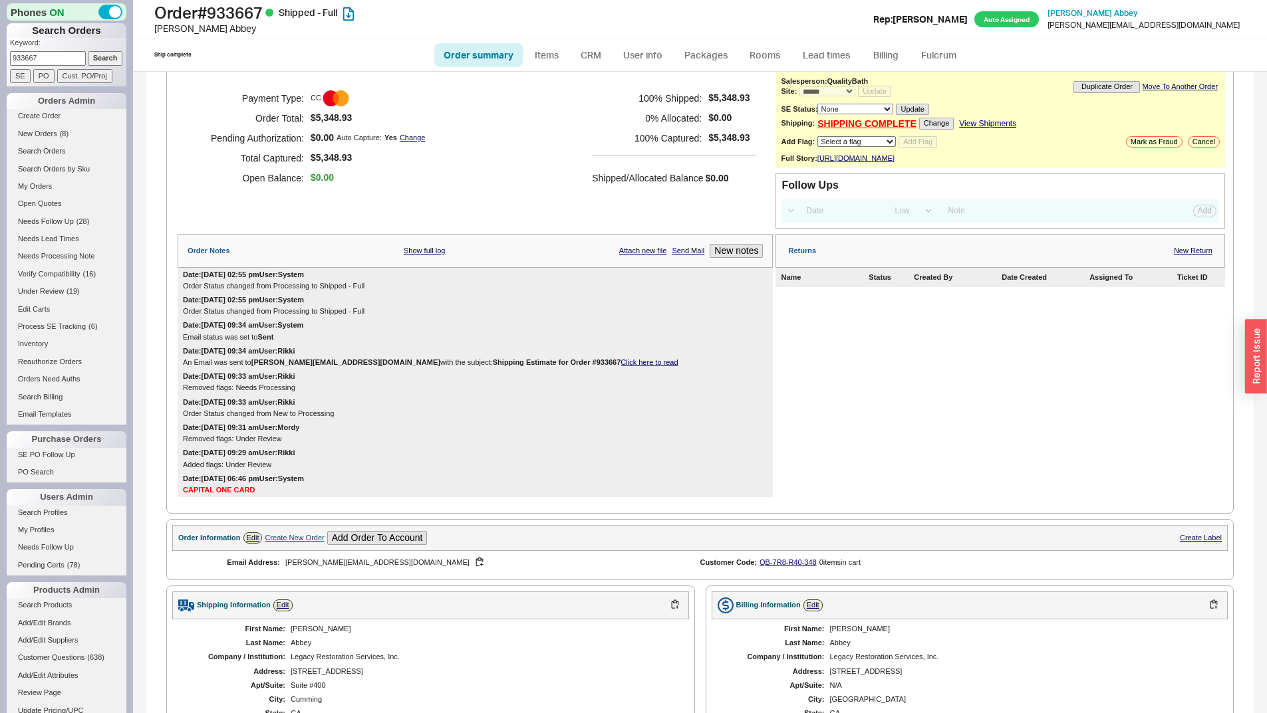
scroll to position [0, 0]
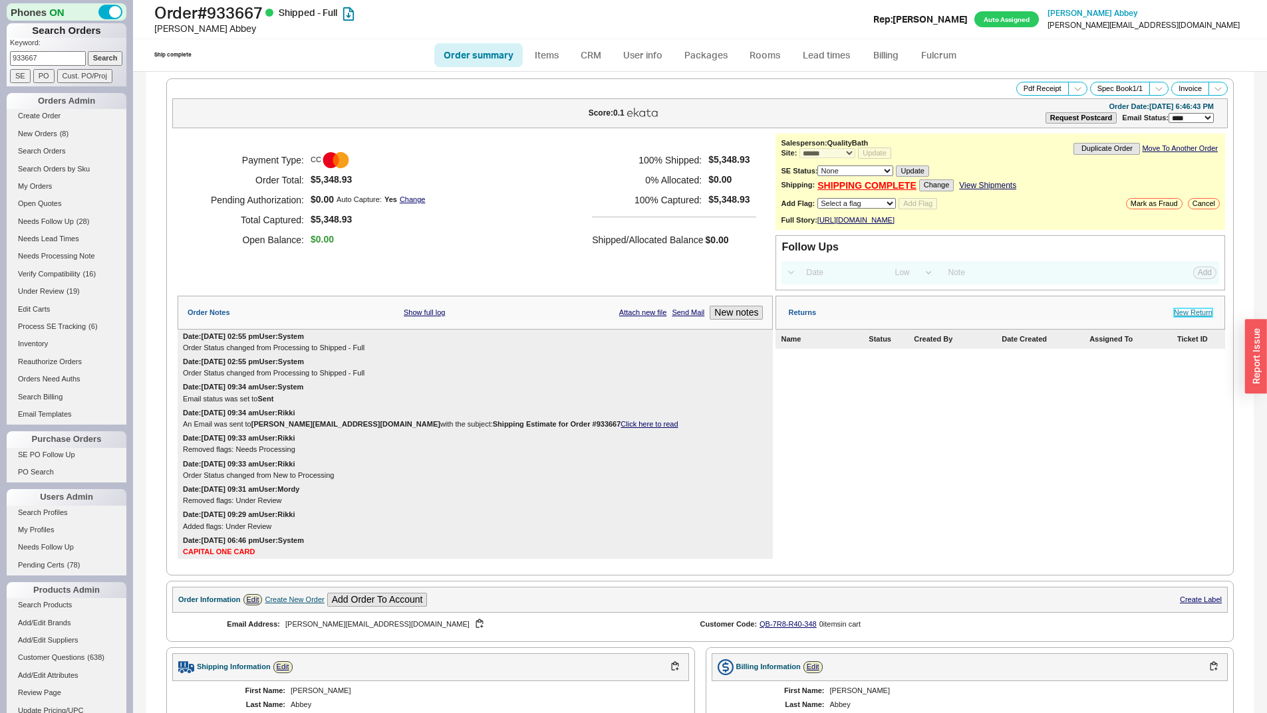
click at [1189, 317] on link "New Return" at bounding box center [1192, 312] width 39 height 9
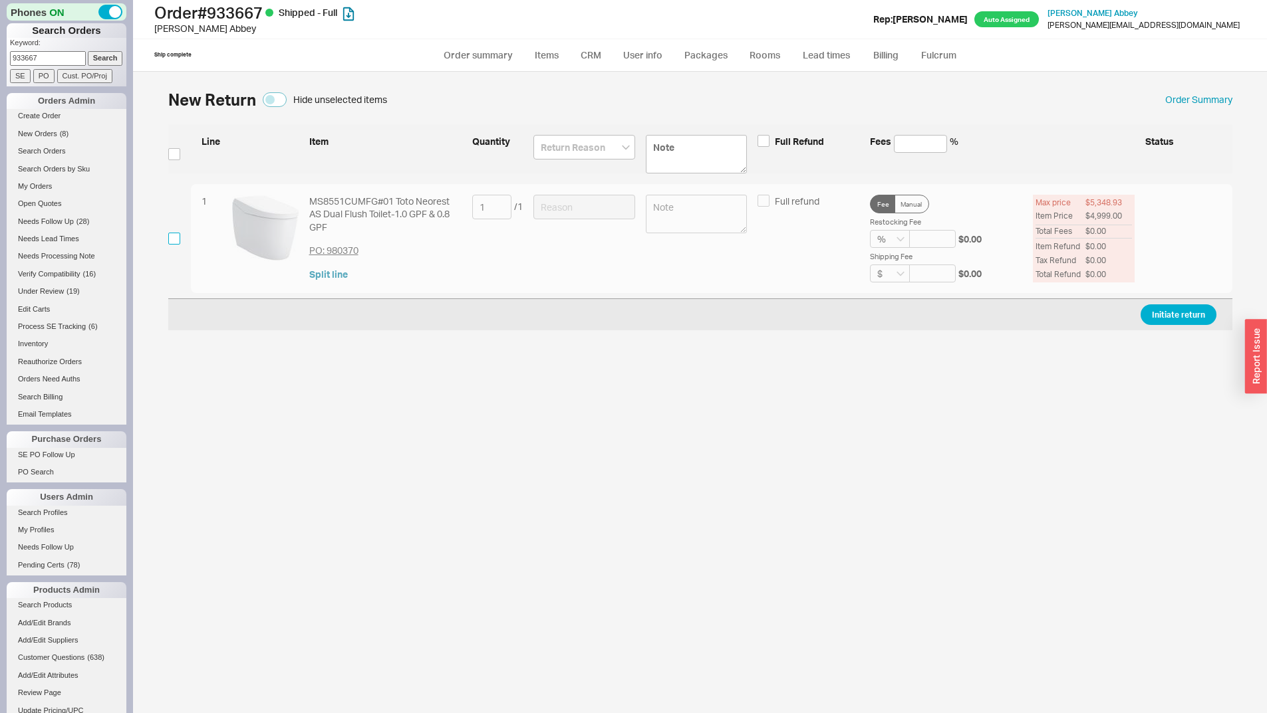
click at [168, 240] on input "checkbox" at bounding box center [174, 239] width 12 height 12
checkbox input "true"
click at [603, 213] on input at bounding box center [584, 207] width 102 height 25
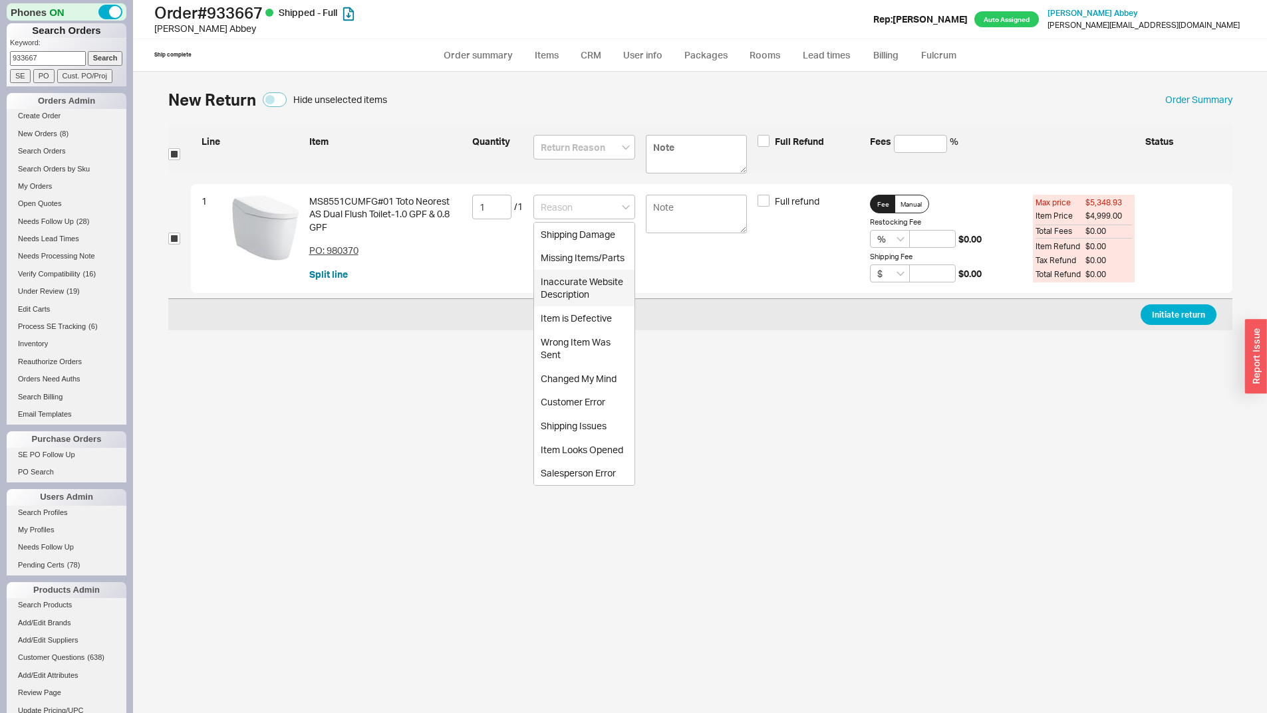
click at [348, 281] on div "MS8551CUMFG#01 Toto Neorest AS Dual Flush Toilet-1.0 GPF & 0.8 GPF PO: 980370 S…" at bounding box center [385, 239] width 152 height 88
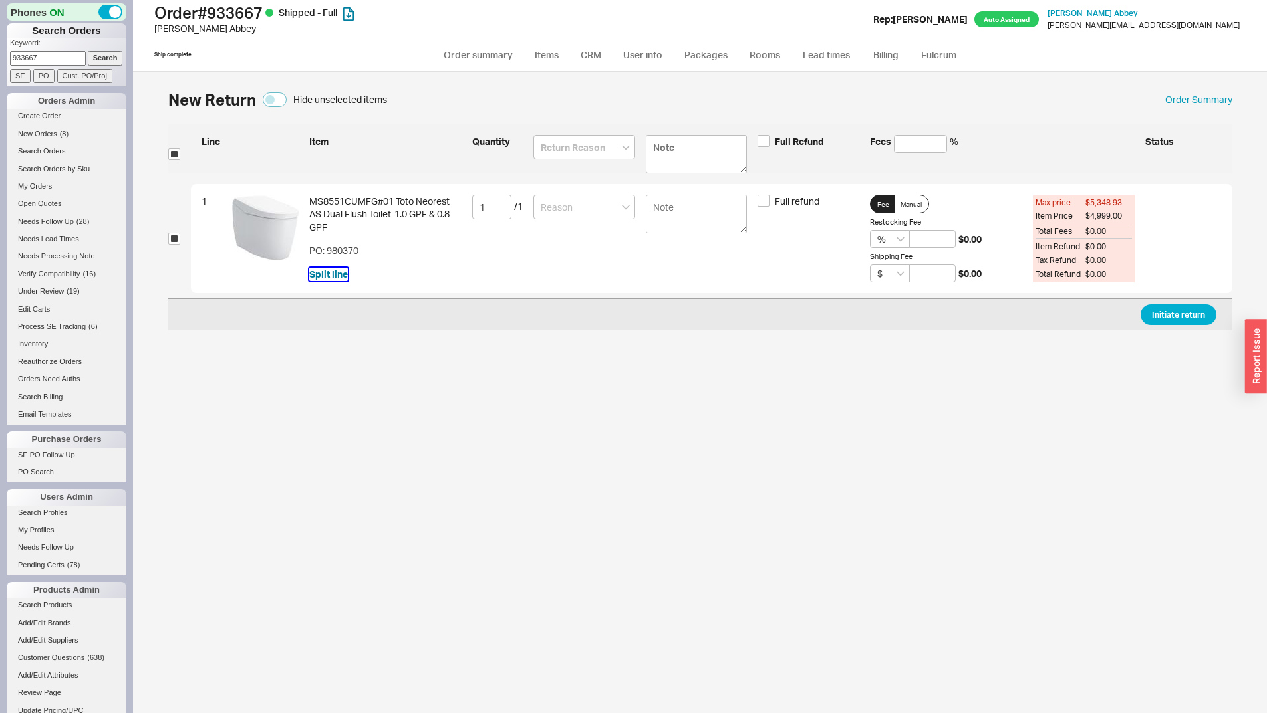
click at [310, 277] on button "Split line" at bounding box center [328, 274] width 39 height 13
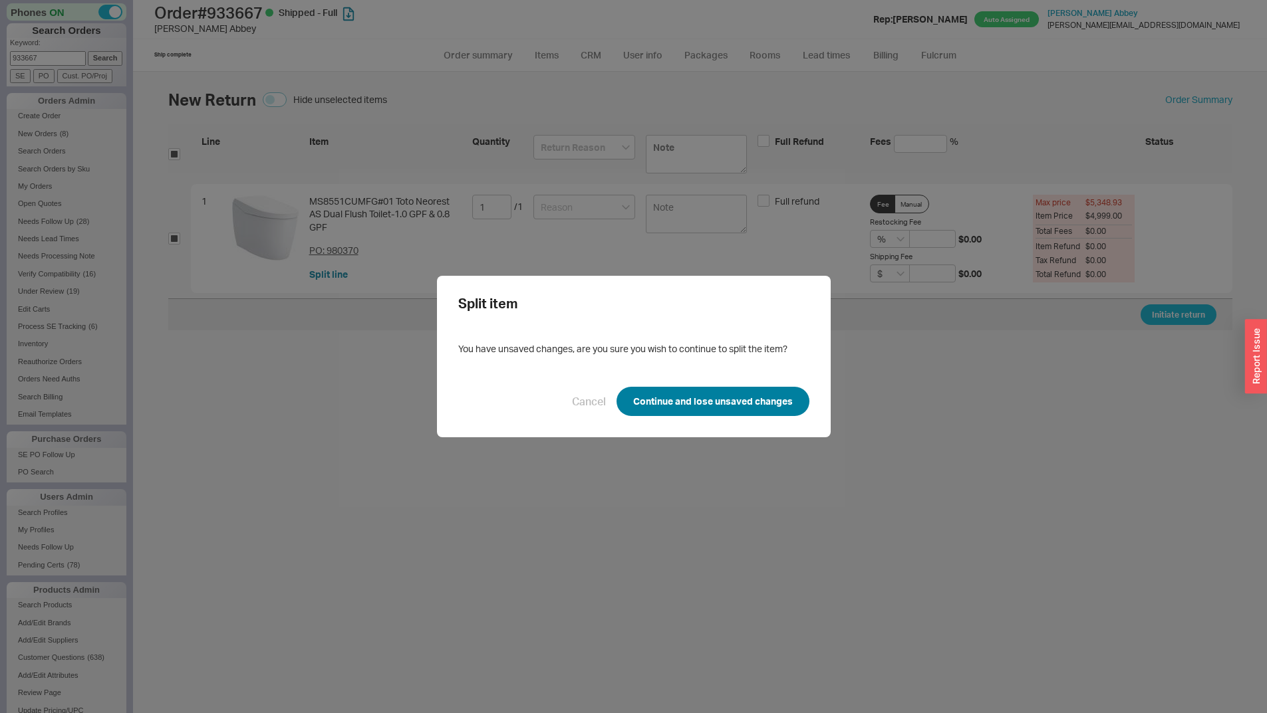
click at [685, 407] on button "Continue and lose unsaved changes" at bounding box center [712, 401] width 193 height 29
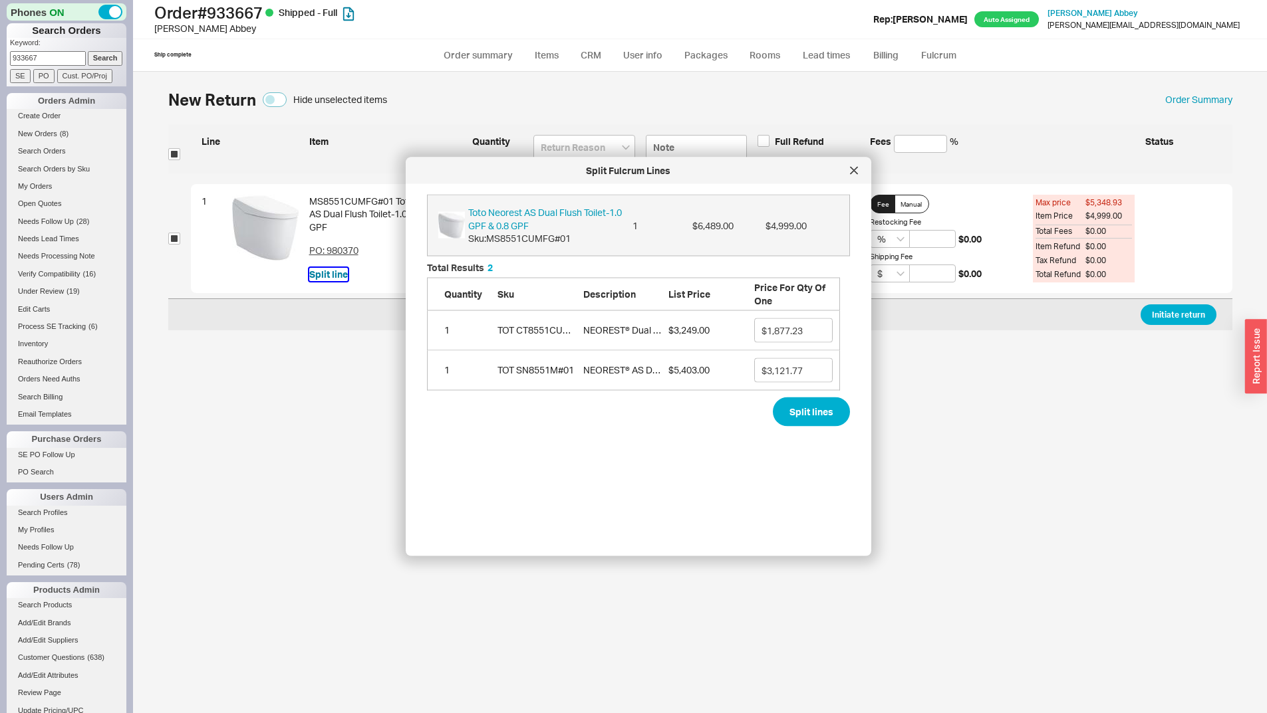
scroll to position [330, 424]
drag, startPoint x: 781, startPoint y: 394, endPoint x: 777, endPoint y: 416, distance: 22.2
click at [781, 394] on form "Toto Neorest AS Dual Flush Toilet-1.0 GPF & 0.8 GPF Sku: MS8551CUMFG#01 1 $6,48…" at bounding box center [638, 311] width 423 height 232
drag, startPoint x: 782, startPoint y: 418, endPoint x: 753, endPoint y: 416, distance: 28.6
click at [782, 421] on button "Split lines" at bounding box center [811, 411] width 77 height 29
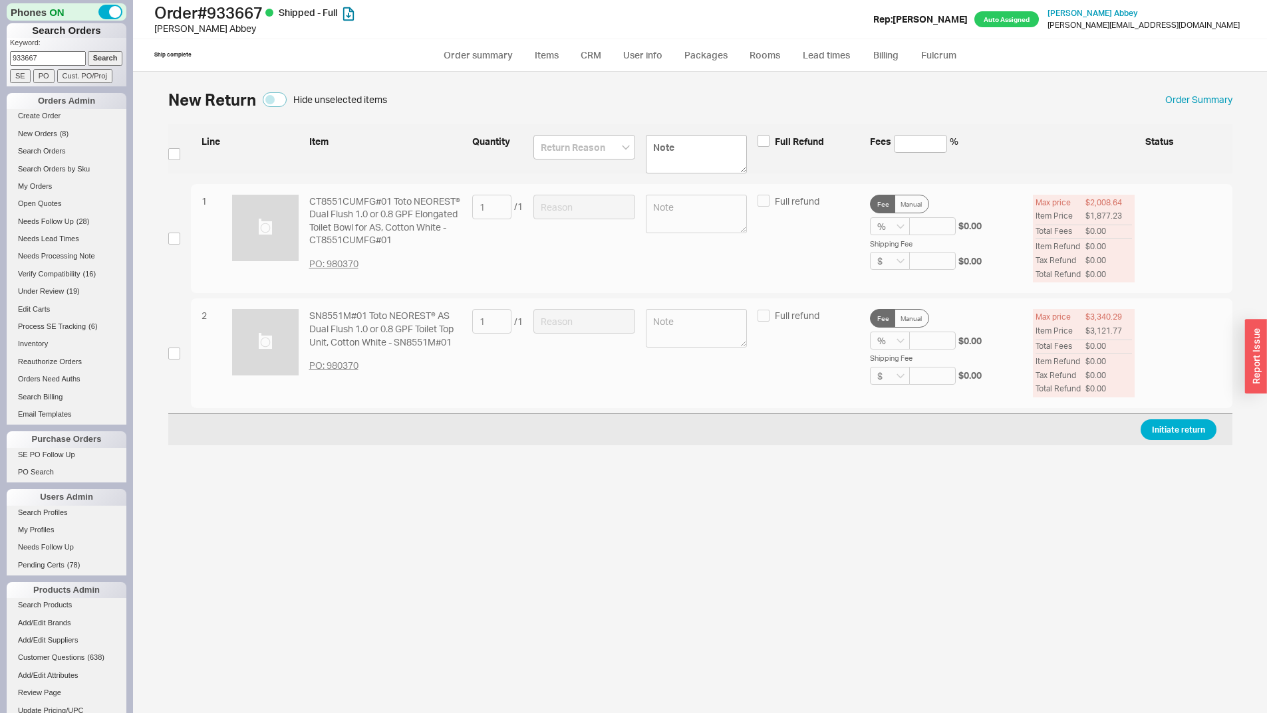
click at [171, 231] on div "1 CT8551CUMFG#01 Toto NEOREST® Dual Flush 1.0 or 0.8 GPF Elongated Toilet Bowl …" at bounding box center [700, 239] width 1064 height 110
click at [182, 235] on div "1 CT8551CUMFG#01 Toto NEOREST® Dual Flush 1.0 or 0.8 GPF Elongated Toilet Bowl …" at bounding box center [700, 239] width 1064 height 110
click at [180, 238] on div "1 CT8551CUMFG#01 Toto NEOREST® Dual Flush 1.0 or 0.8 GPF Elongated Toilet Bowl …" at bounding box center [700, 239] width 1064 height 110
click at [174, 239] on input "checkbox" at bounding box center [174, 239] width 12 height 12
checkbox input "true"
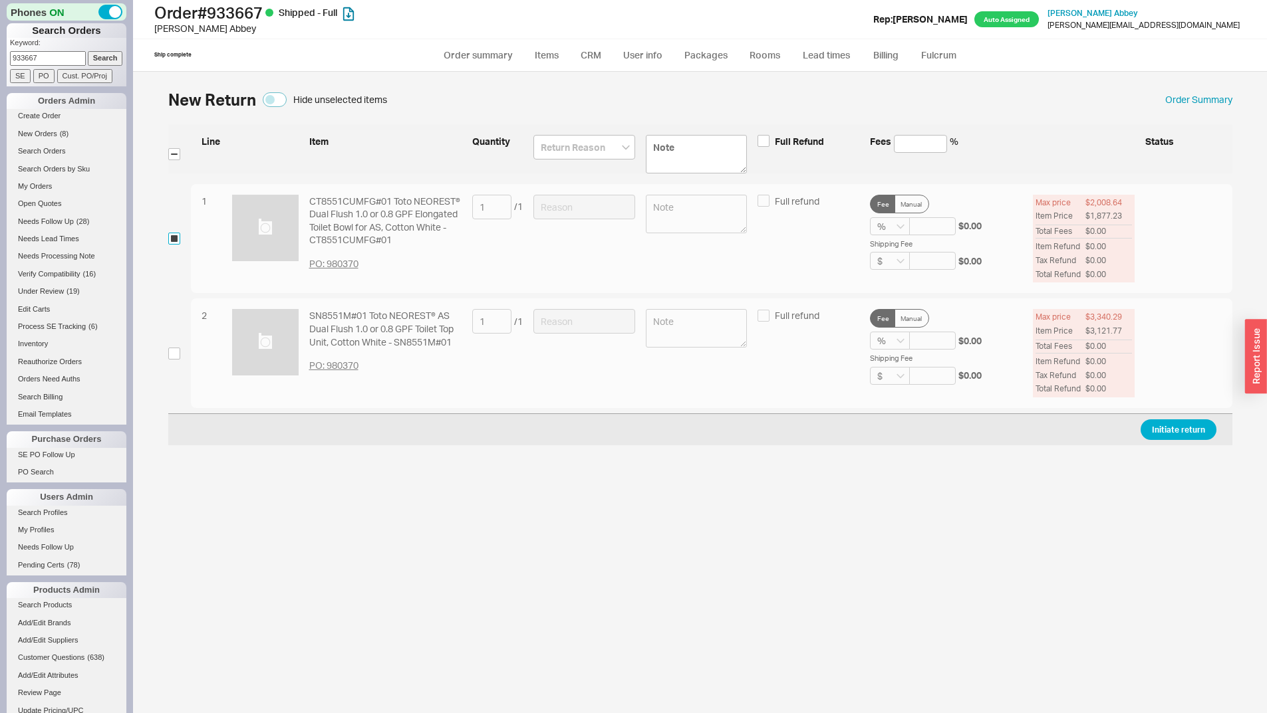
checkbox input "true"
click at [568, 192] on div "1 CT8551CUMFG#01 Toto NEOREST® Dual Flush 1.0 or 0.8 GPF Elongated Toilet Bowl …" at bounding box center [711, 239] width 1041 height 110
click at [586, 201] on input at bounding box center [584, 207] width 102 height 25
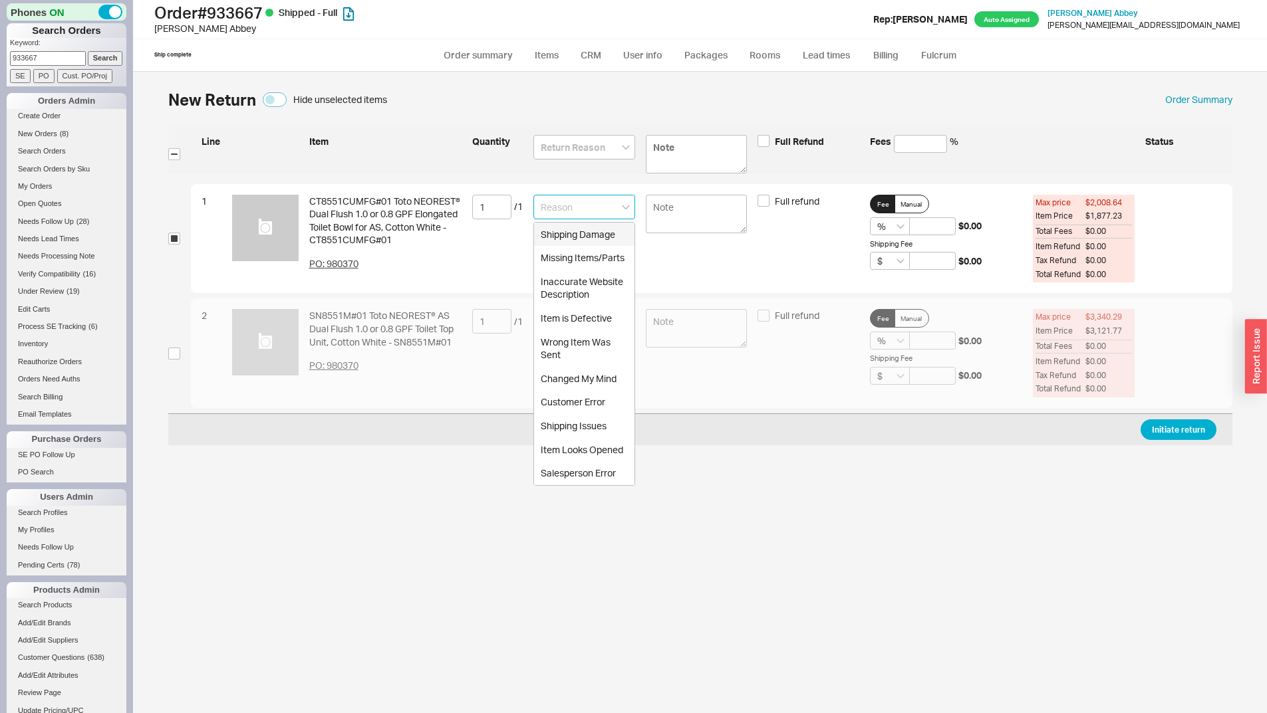
click at [595, 241] on div "Shipping Damage" at bounding box center [584, 235] width 100 height 24
type input "Shipping Damage"
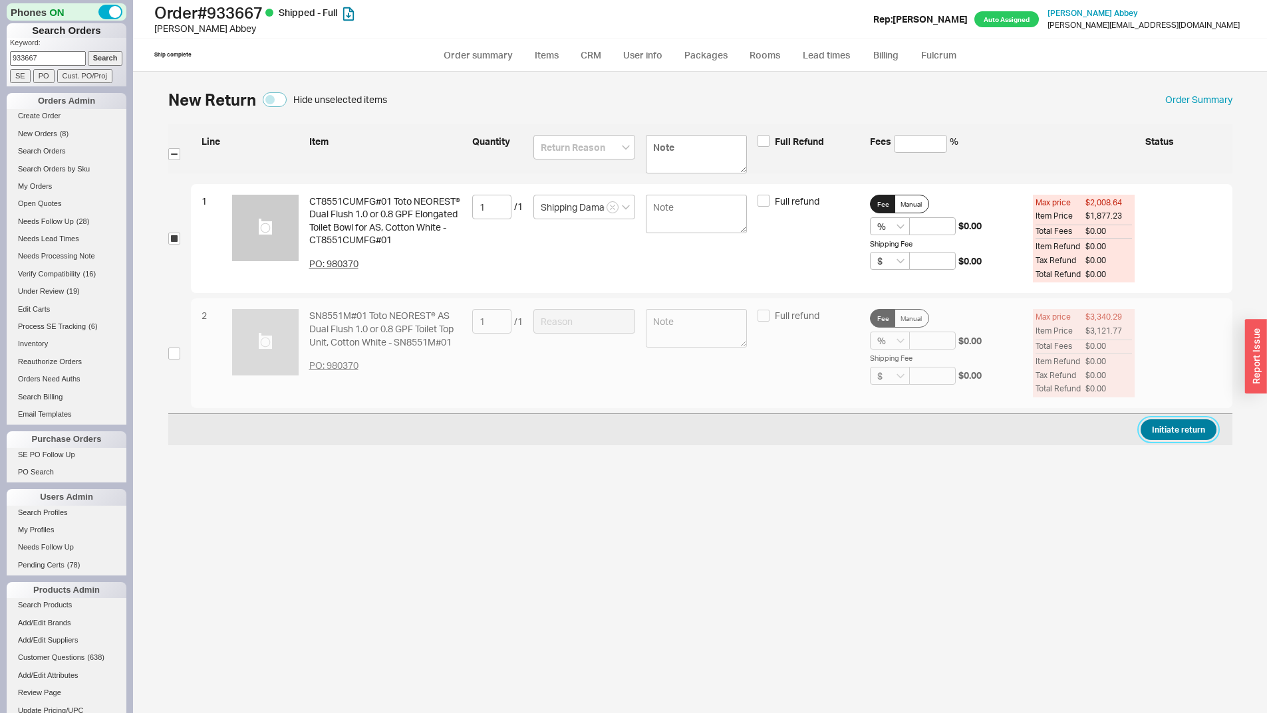
click at [1183, 429] on button "Initiate return" at bounding box center [1178, 430] width 76 height 21
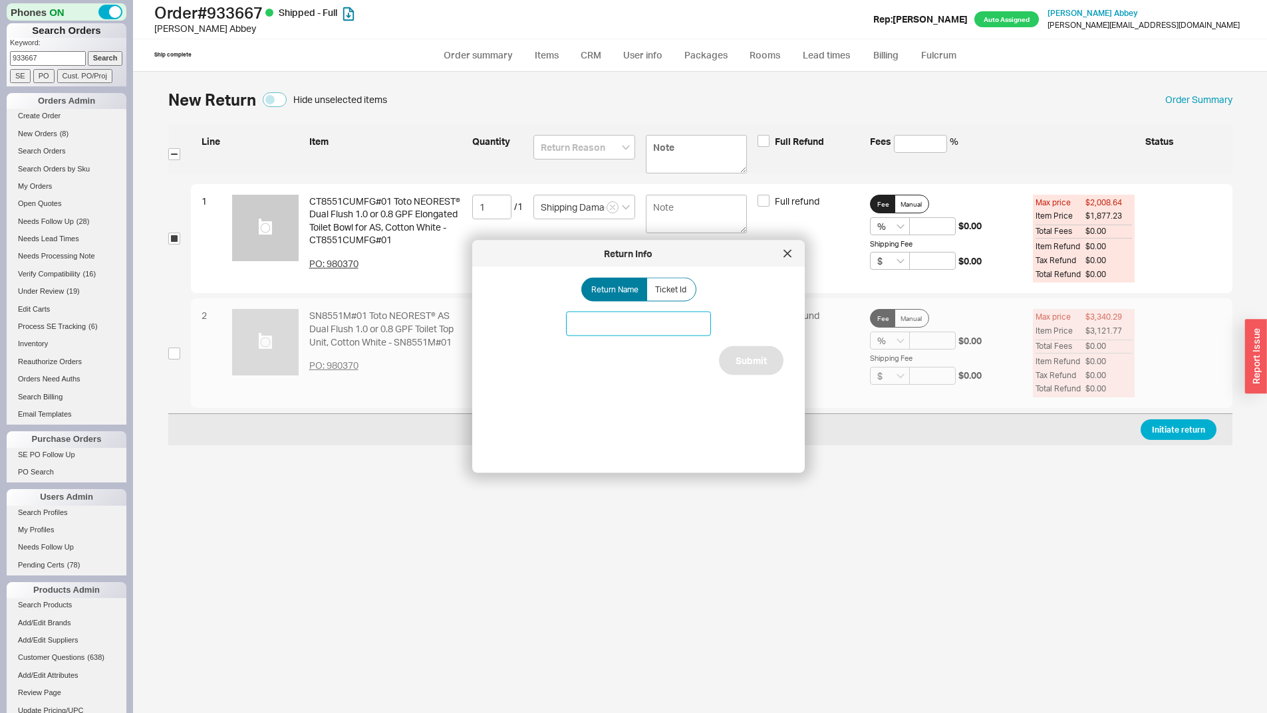
drag, startPoint x: 671, startPoint y: 313, endPoint x: 678, endPoint y: 307, distance: 8.9
click at [676, 310] on div "Return Name Ticket Id Submit" at bounding box center [648, 365] width 311 height 174
click at [678, 295] on label "Ticket Id" at bounding box center [671, 290] width 50 height 24
click at [0, 0] on input "Ticket Id" at bounding box center [0, 0] width 0 height 0
click at [584, 323] on input at bounding box center [638, 324] width 145 height 25
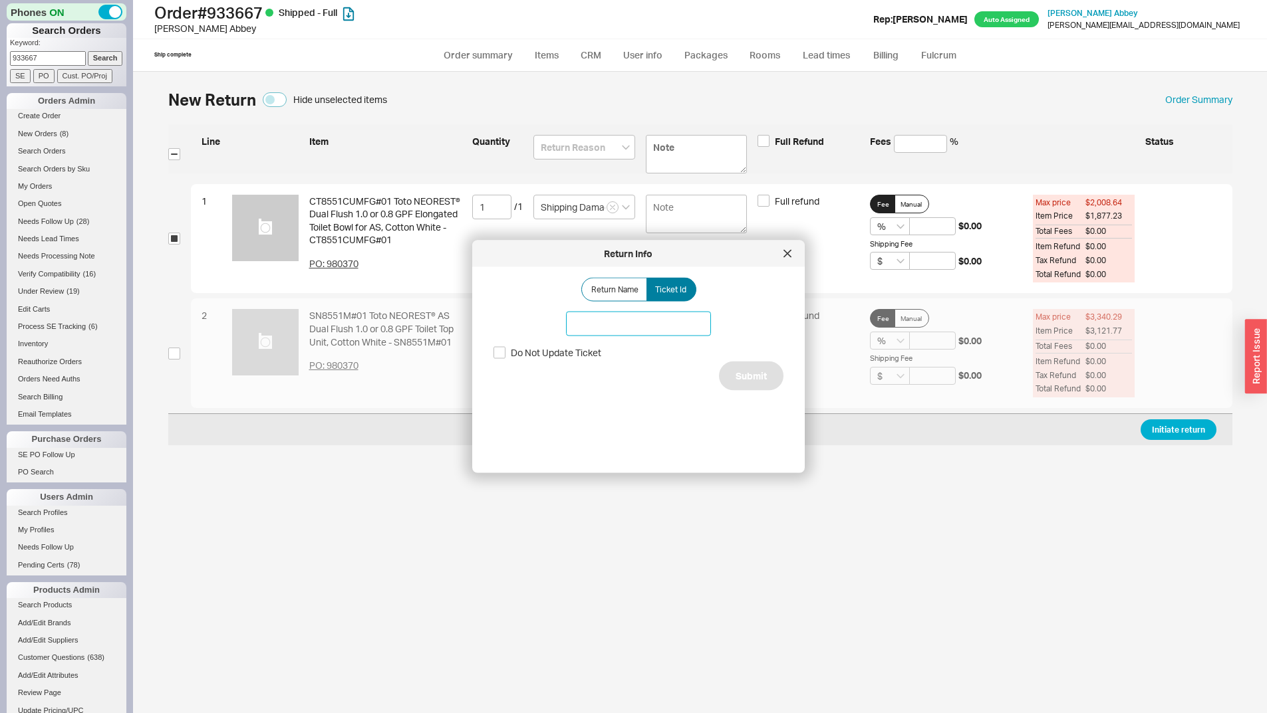
paste input "185760"
type input "185760"
click at [750, 372] on button "Submit" at bounding box center [751, 376] width 64 height 29
select select "*"
select select "LOW"
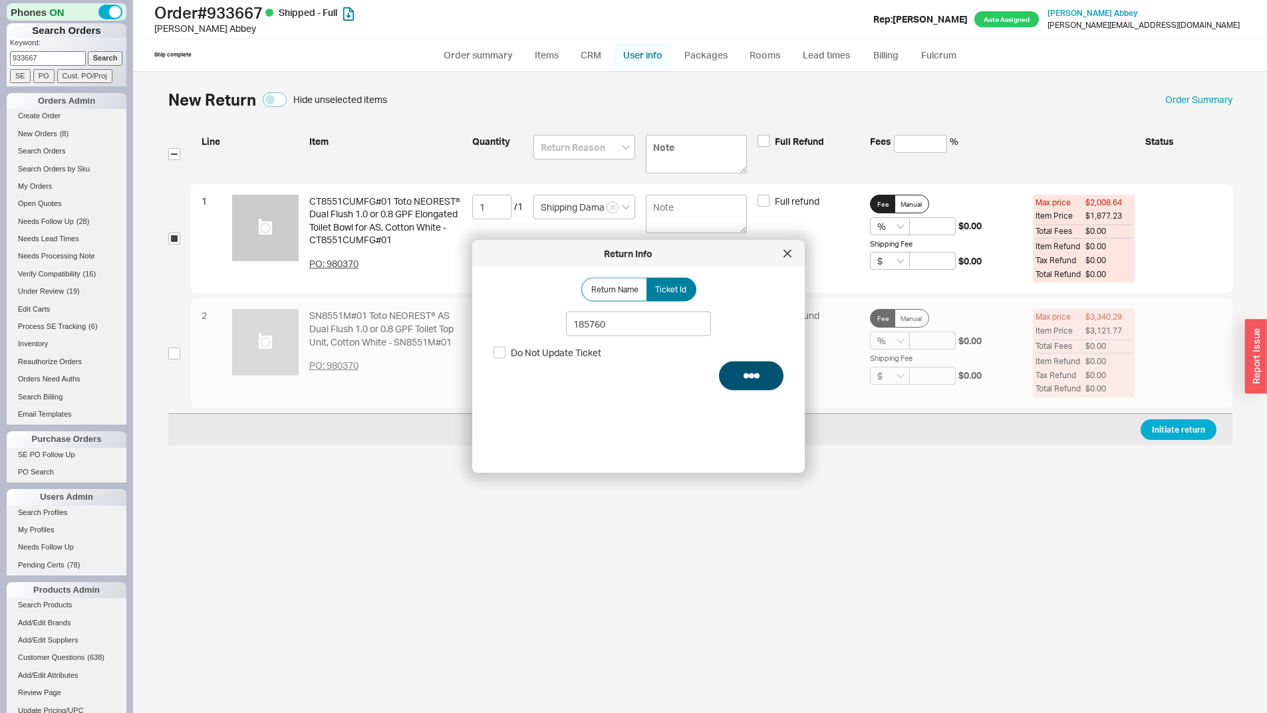
select select "3"
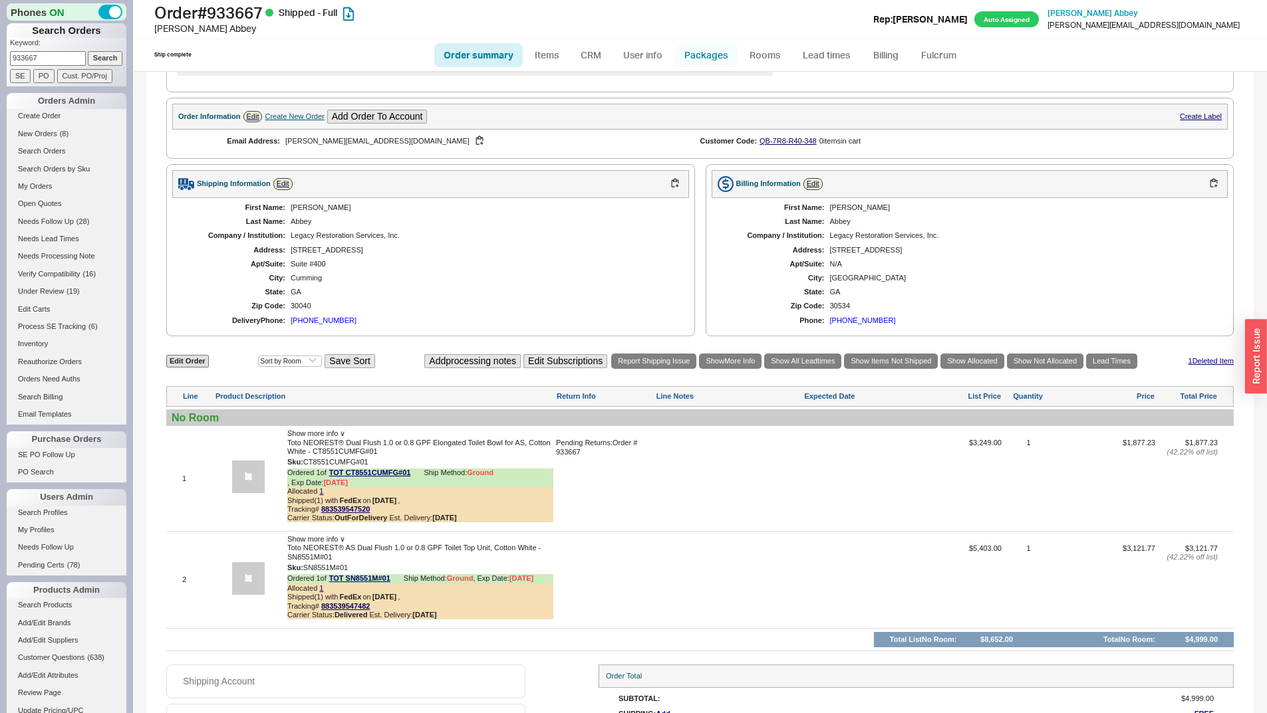
scroll to position [549, 0]
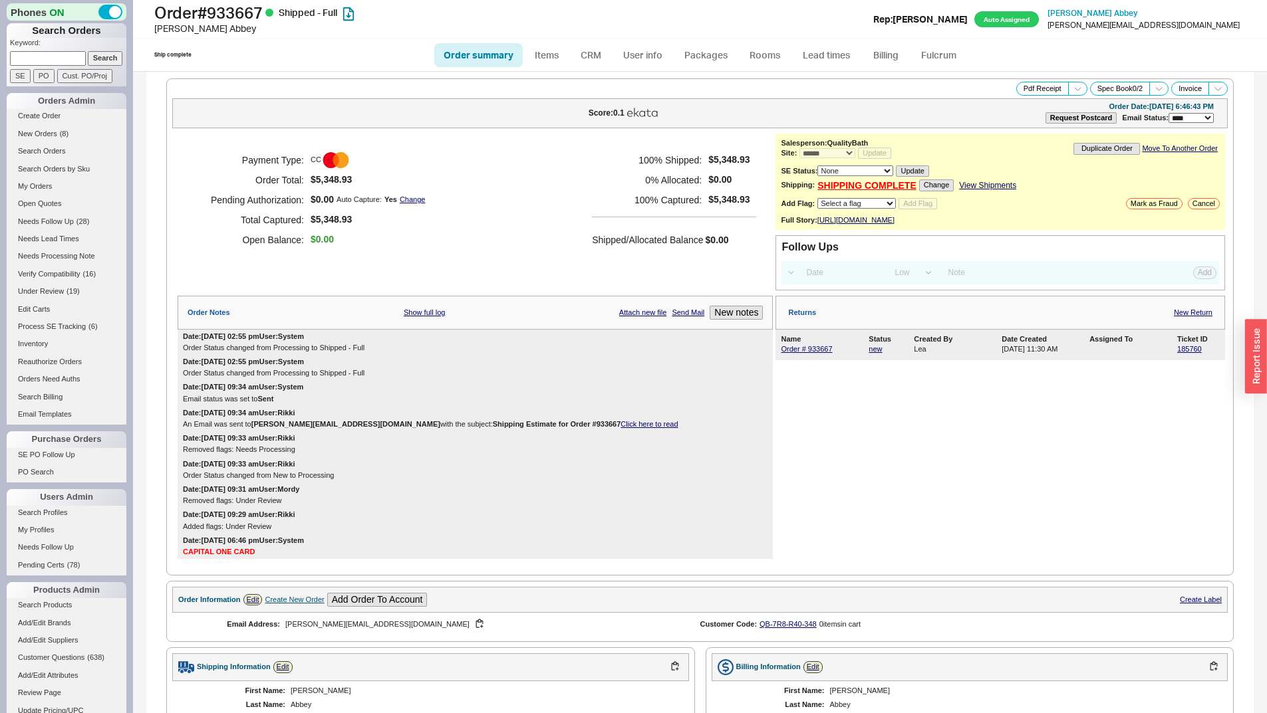
select select "*"
select select "LOW"
select select "3"
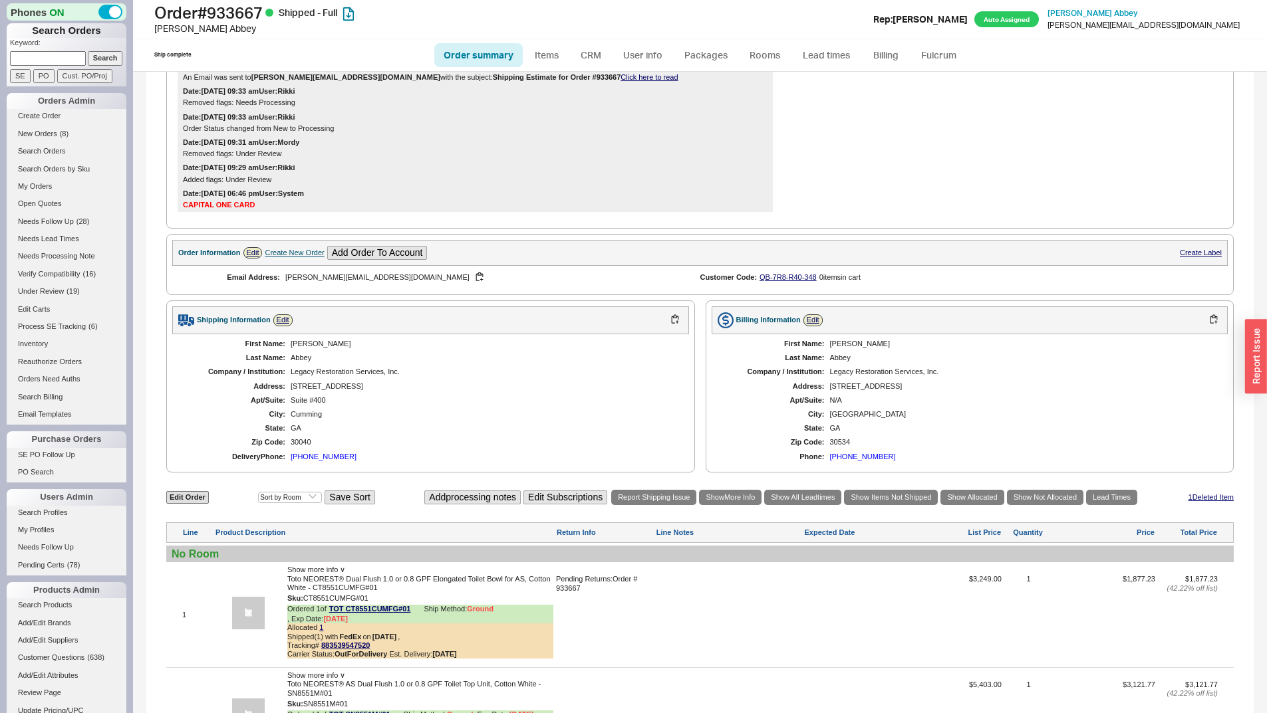
scroll to position [549, 0]
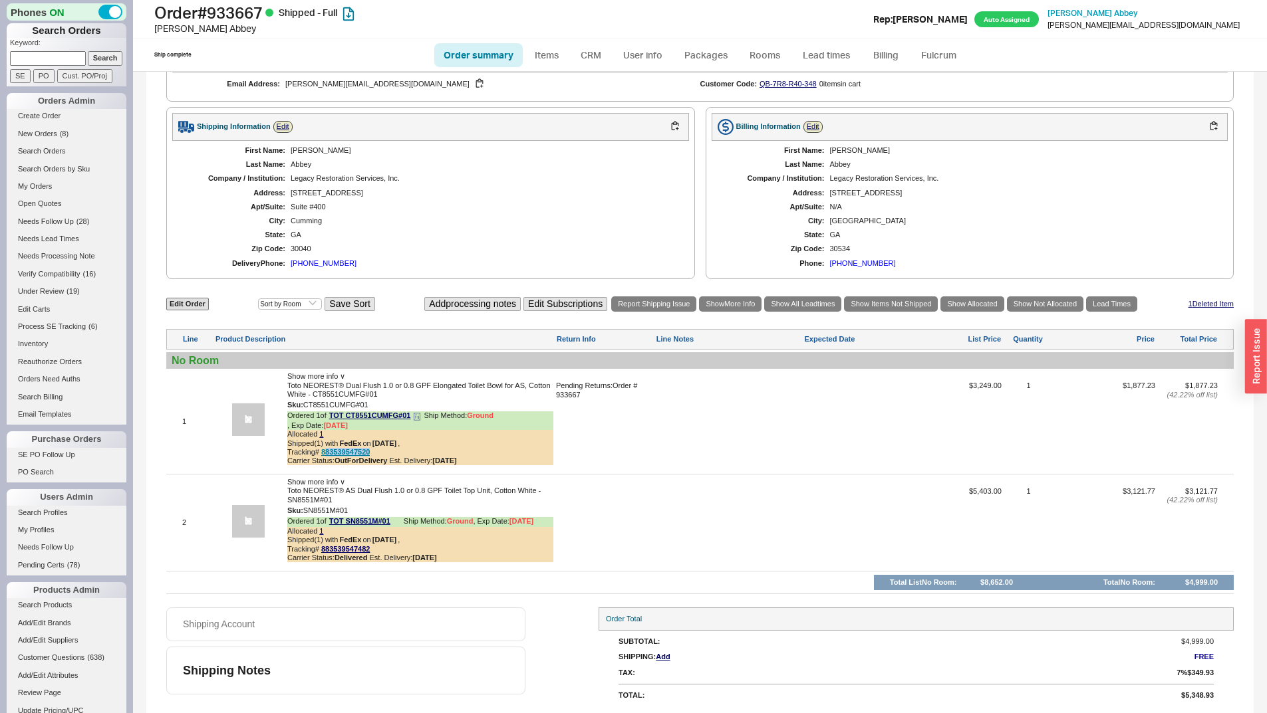
copy link "83539547520"
drag, startPoint x: 384, startPoint y: 451, endPoint x: 324, endPoint y: 452, distance: 59.9
click at [324, 452] on div "Tracking# 883539547520" at bounding box center [420, 452] width 266 height 9
click at [324, 452] on link "883539547520" at bounding box center [345, 452] width 49 height 8
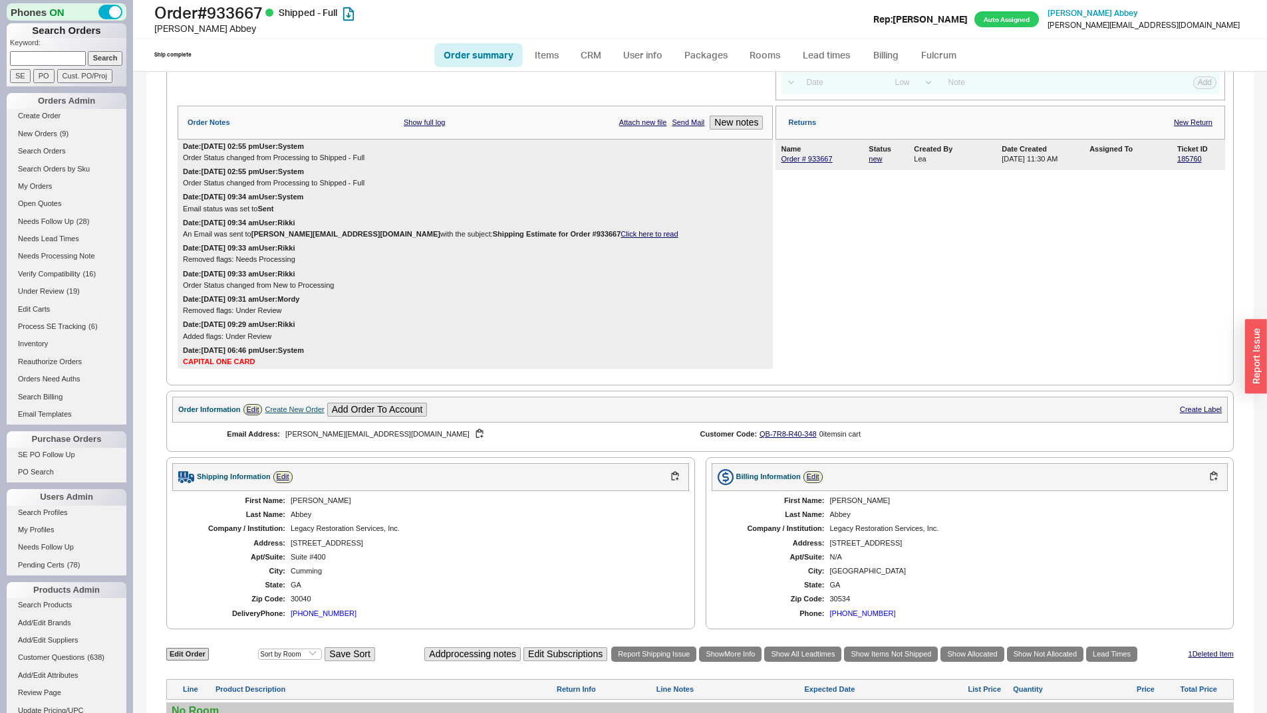
scroll to position [0, 0]
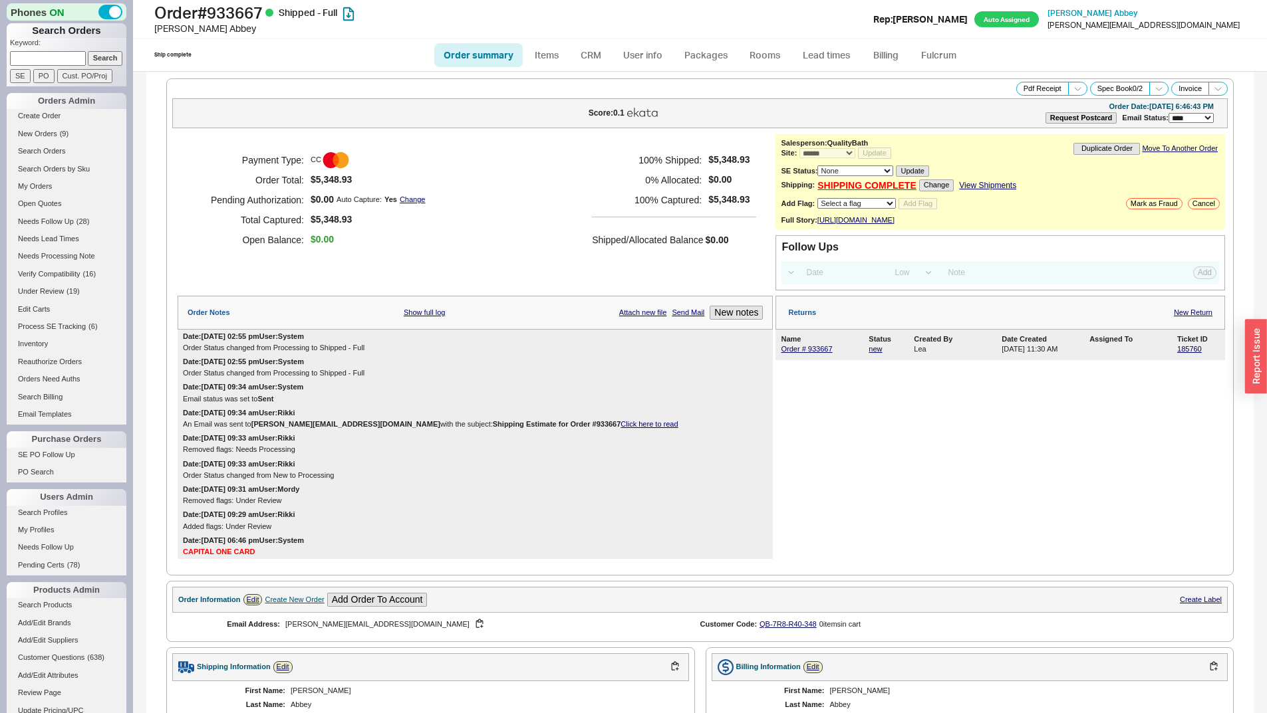
click at [993, 183] on link "View Shipments" at bounding box center [987, 185] width 57 height 9
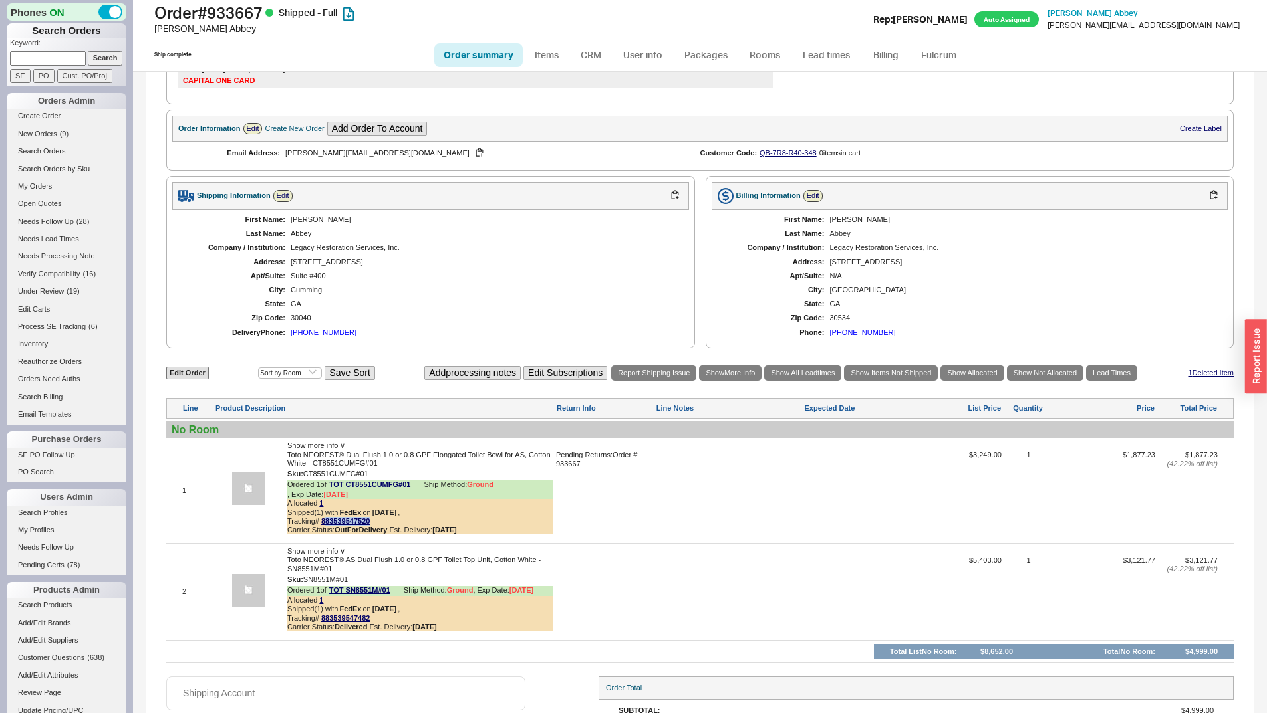
scroll to position [549, 0]
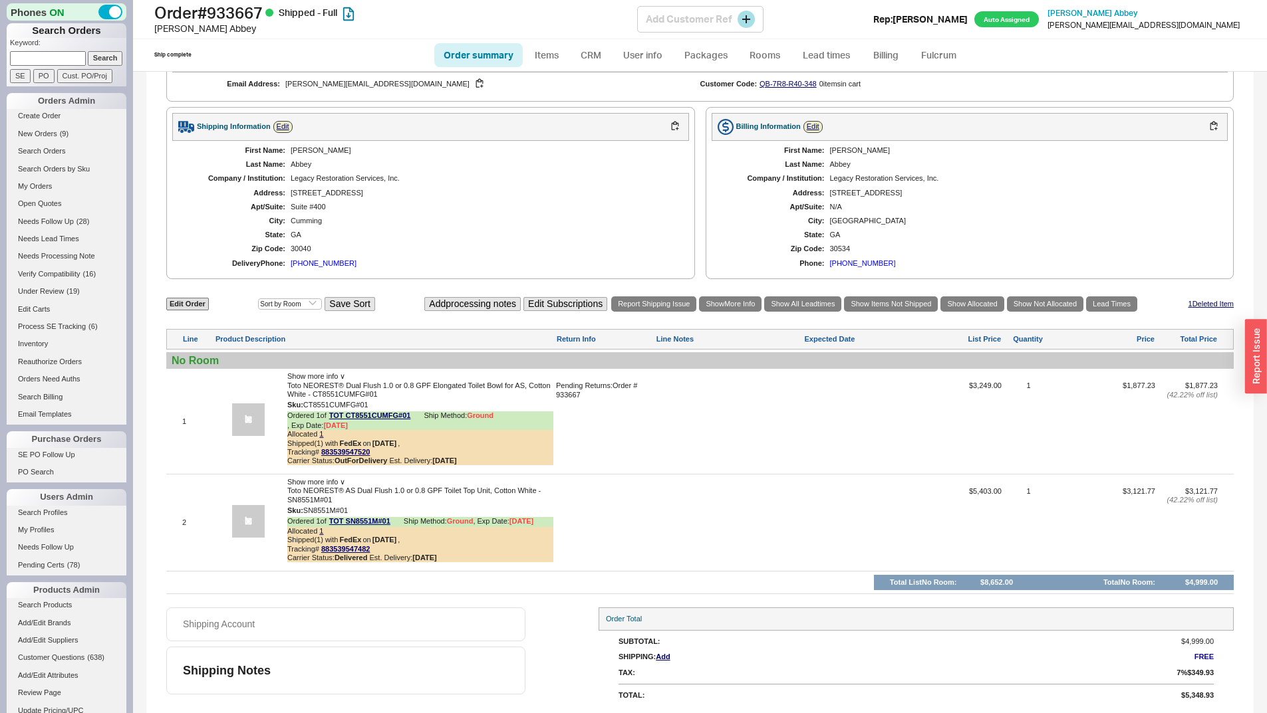
click at [324, 6] on div "Shipped - Full" at bounding box center [308, 12] width 59 height 19
click at [234, 15] on h1 "Order # 933667 Shipped - Full" at bounding box center [395, 12] width 483 height 19
copy h1 "933667"
click at [381, 404] on button "button" at bounding box center [378, 405] width 16 height 13
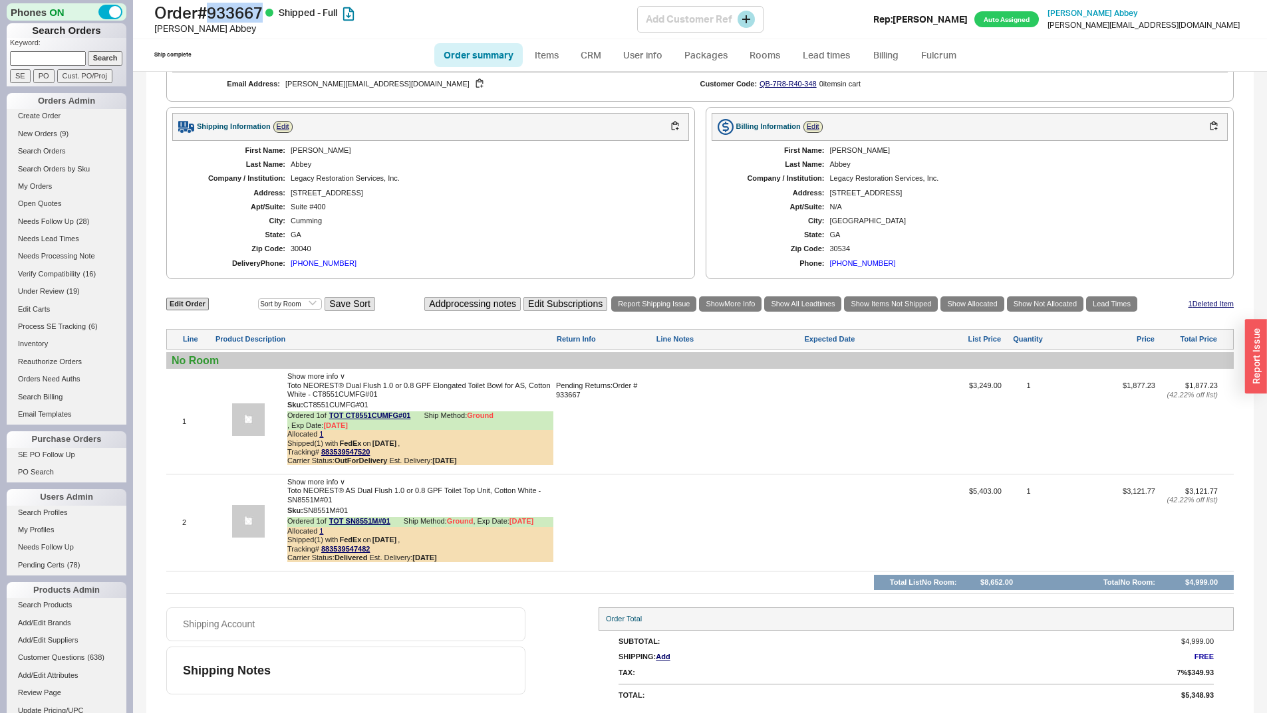
click at [253, 15] on h1 "Order # 933667 Shipped - Full" at bounding box center [395, 12] width 483 height 19
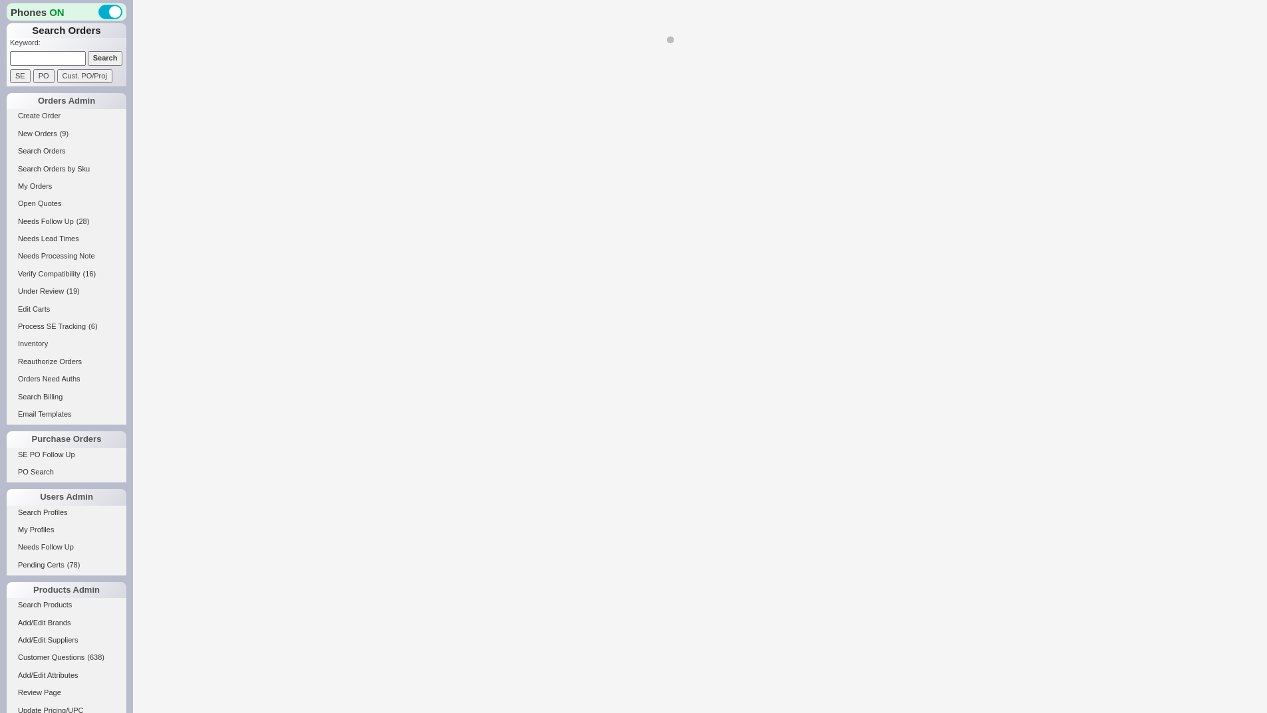
select select "LOW"
select select "3"
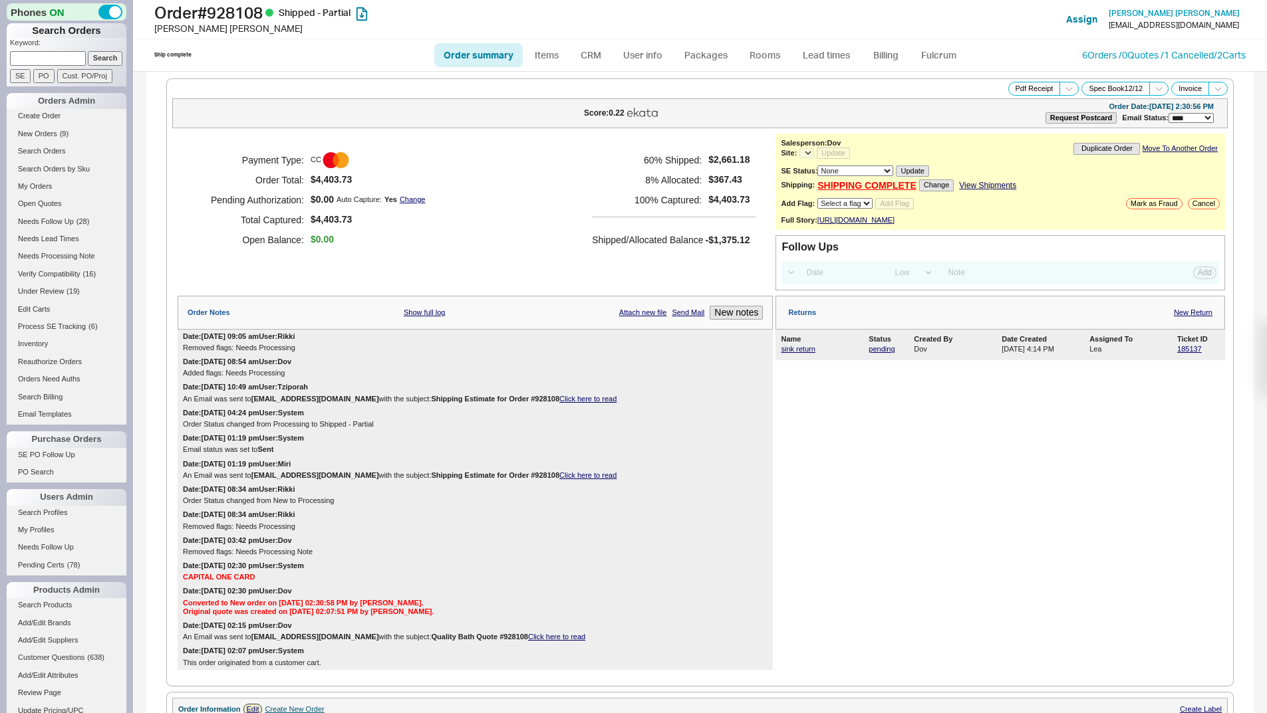
select select "*"
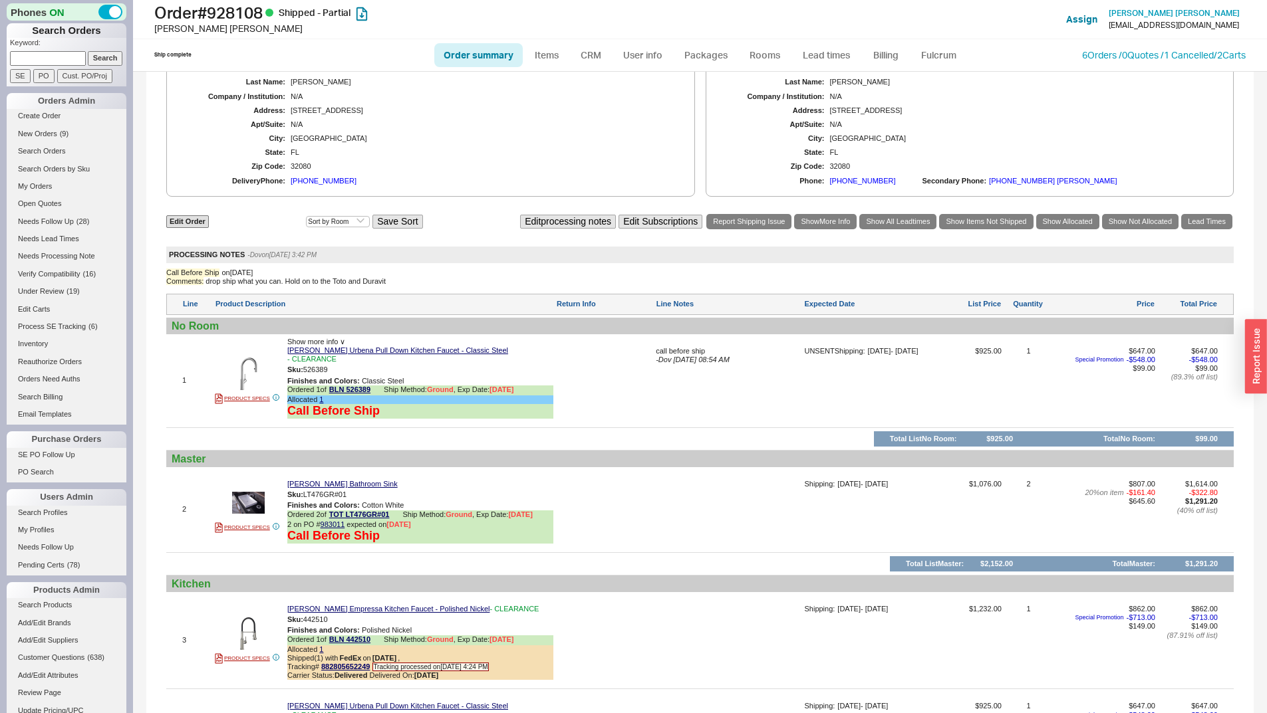
scroll to position [1290, 0]
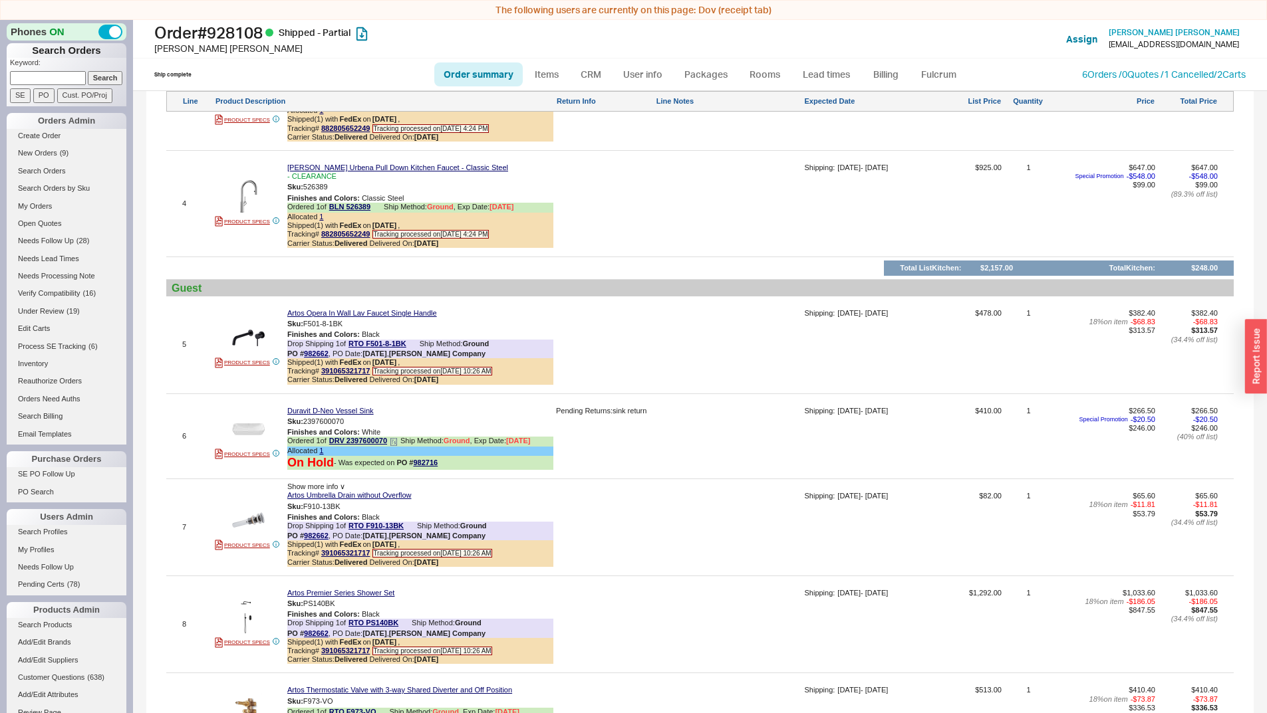
click at [324, 447] on div "Allocated 1" at bounding box center [420, 451] width 266 height 9
click at [320, 447] on link "1" at bounding box center [321, 451] width 4 height 8
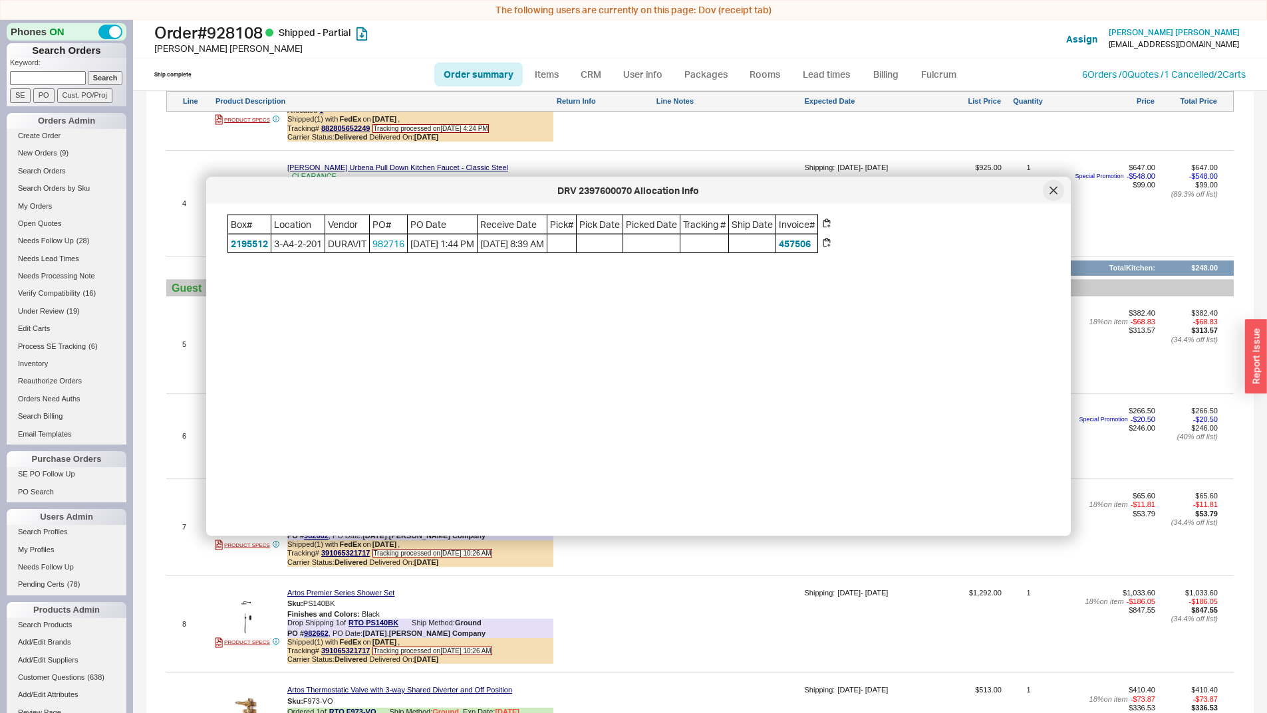
click at [1062, 187] on div at bounding box center [1052, 190] width 21 height 21
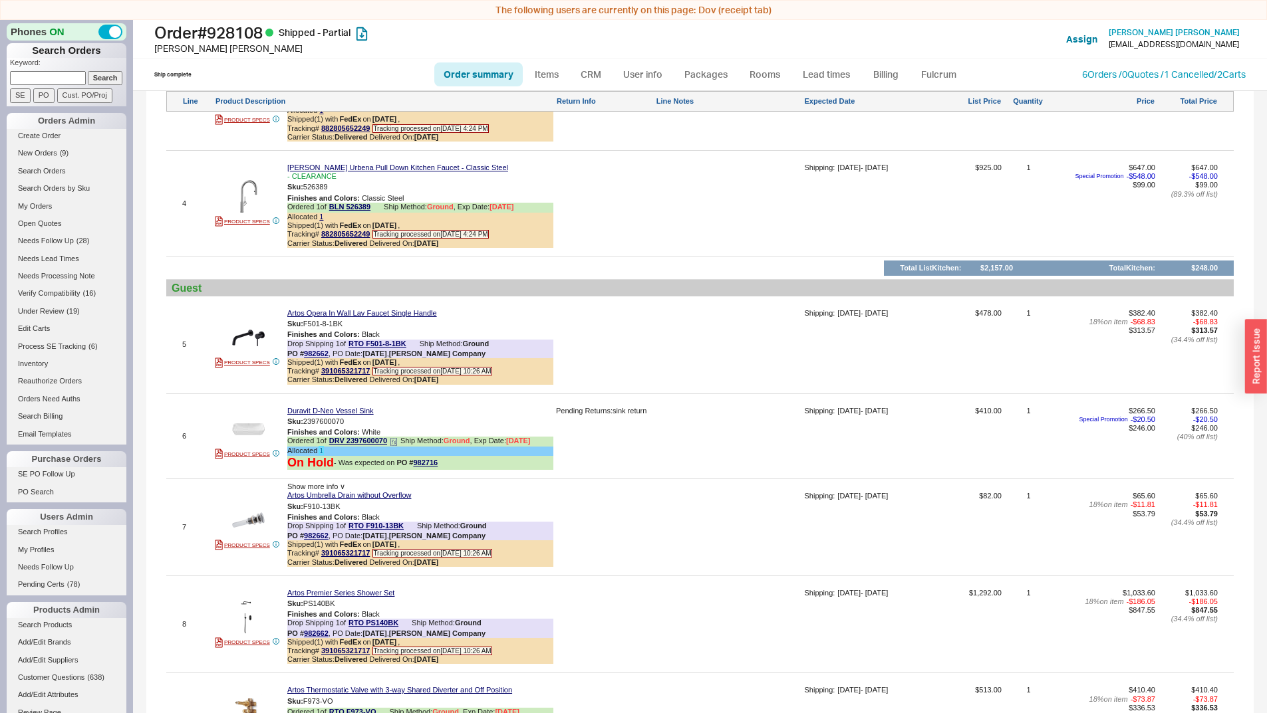
click at [320, 447] on link "1" at bounding box center [321, 451] width 4 height 8
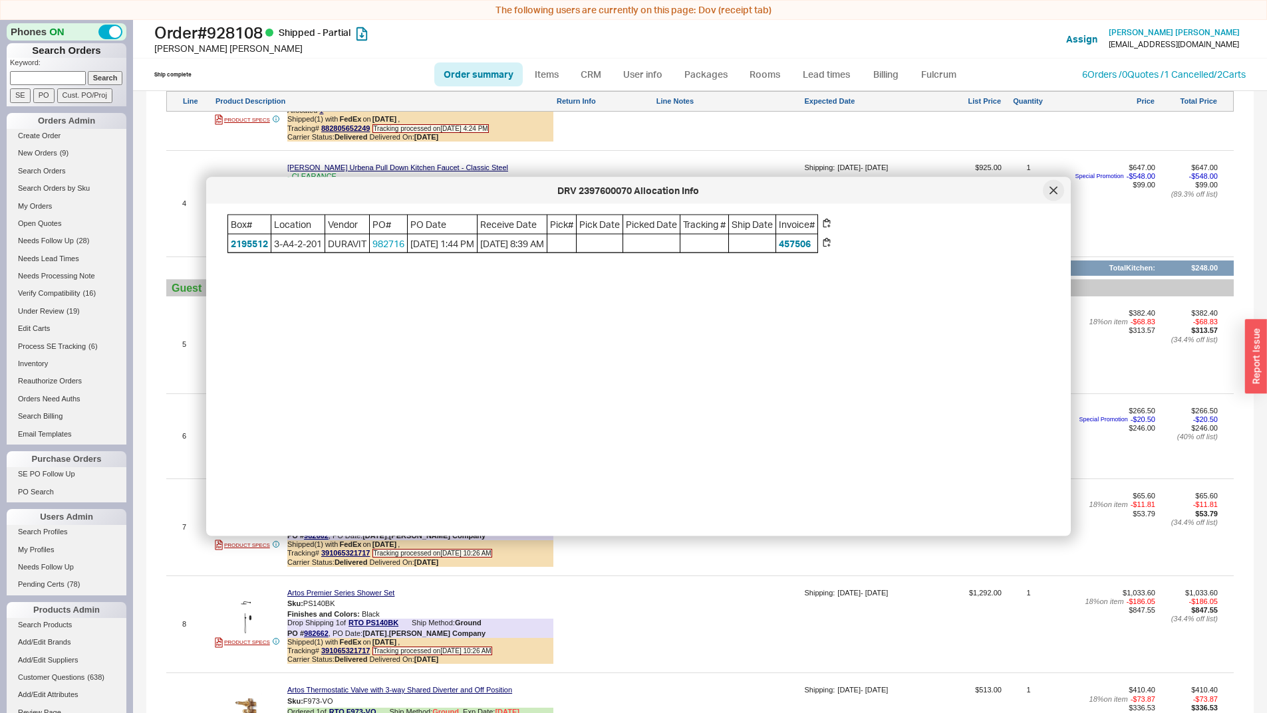
click at [1061, 189] on div at bounding box center [1052, 190] width 21 height 21
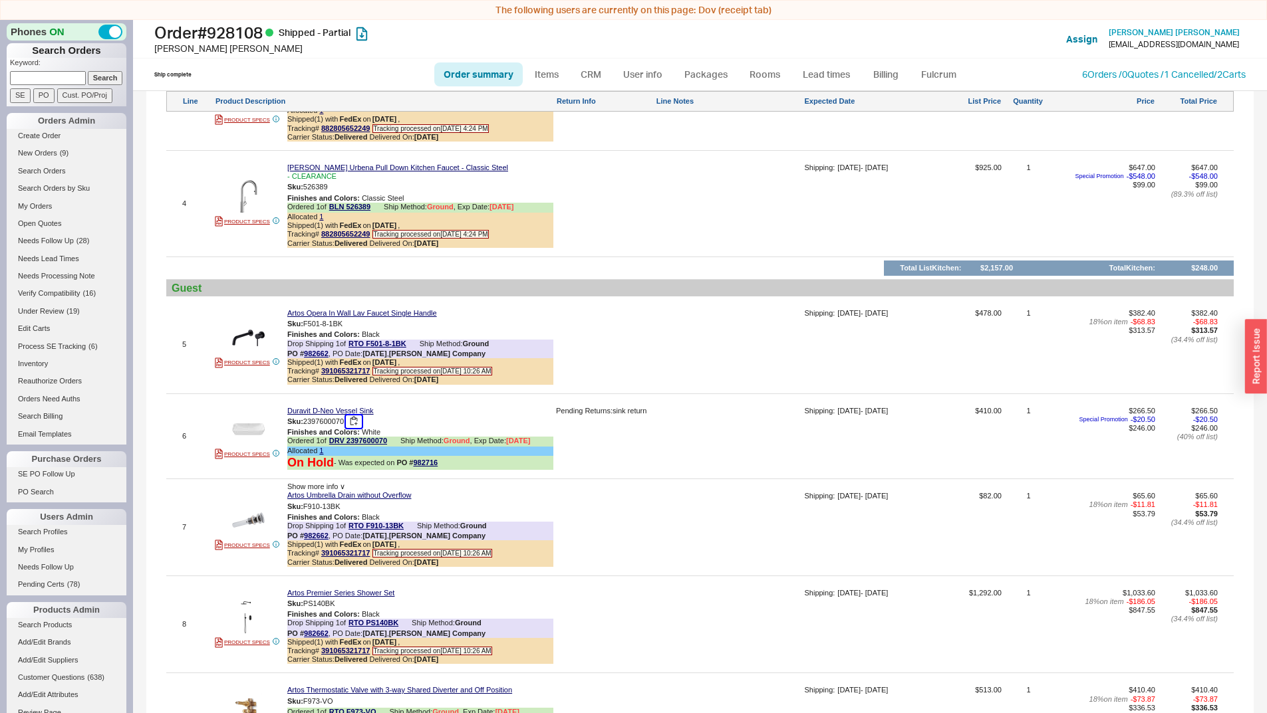
click at [360, 416] on button "button" at bounding box center [354, 422] width 16 height 13
click at [354, 416] on button "button" at bounding box center [354, 422] width 16 height 13
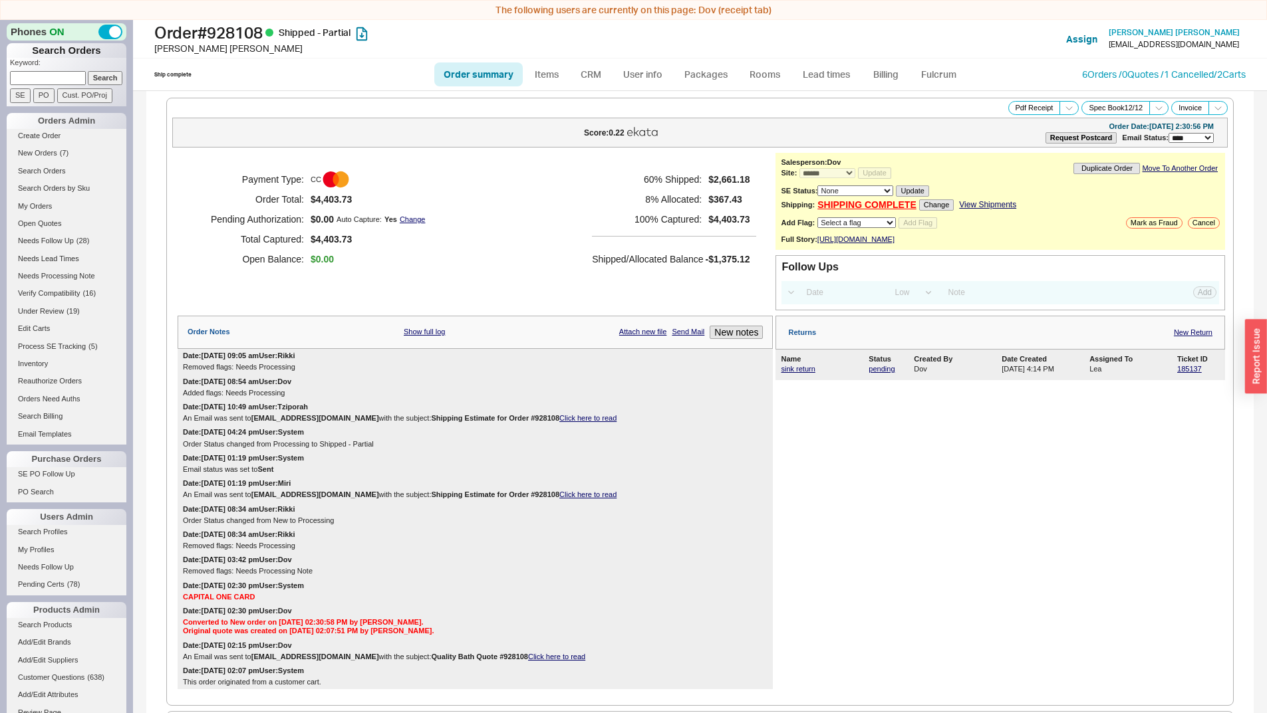
select select "*"
select select "LOW"
select select "3"
click at [801, 373] on link "sink return" at bounding box center [798, 369] width 34 height 8
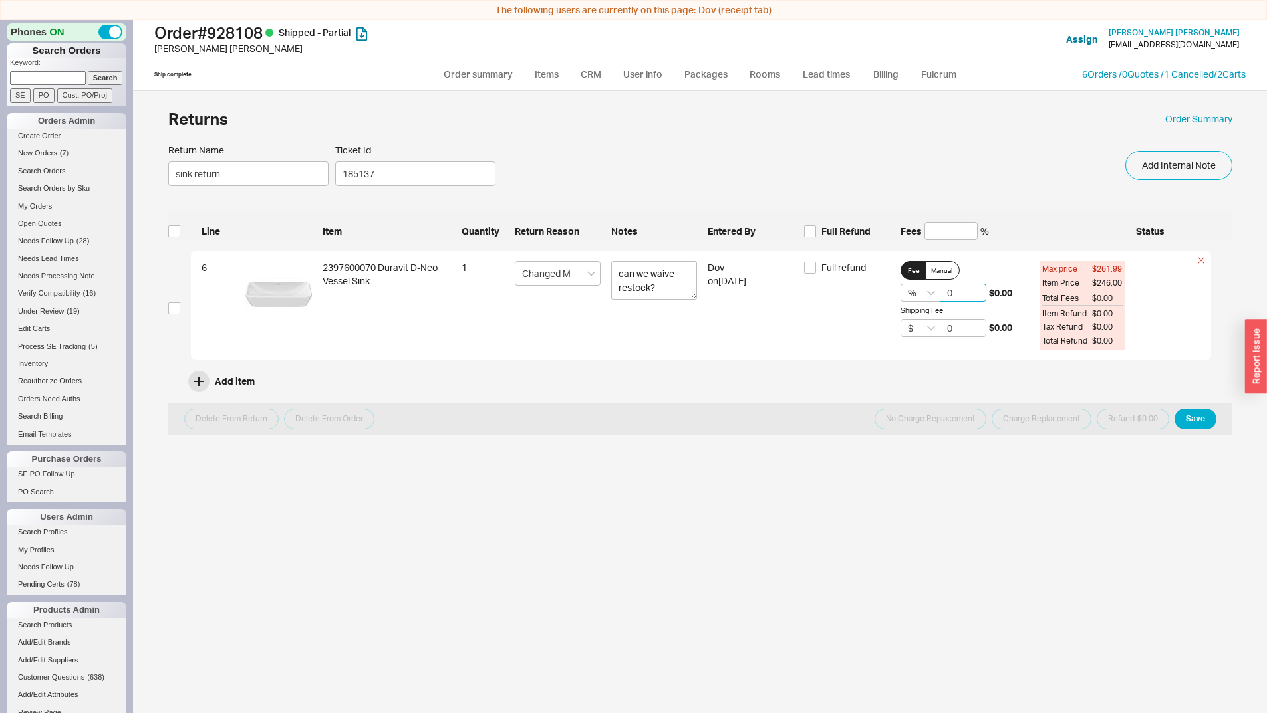
click at [946, 292] on input "0" at bounding box center [962, 293] width 47 height 18
type input "20"
drag, startPoint x: 1029, startPoint y: 283, endPoint x: 995, endPoint y: 291, distance: 34.0
click at [995, 291] on div "6 2397600070 Duravit D-Neo Vessel Sink 1 Changed My Mind can we waive restock? …" at bounding box center [701, 306] width 1020 height 110
copy span "49.20"
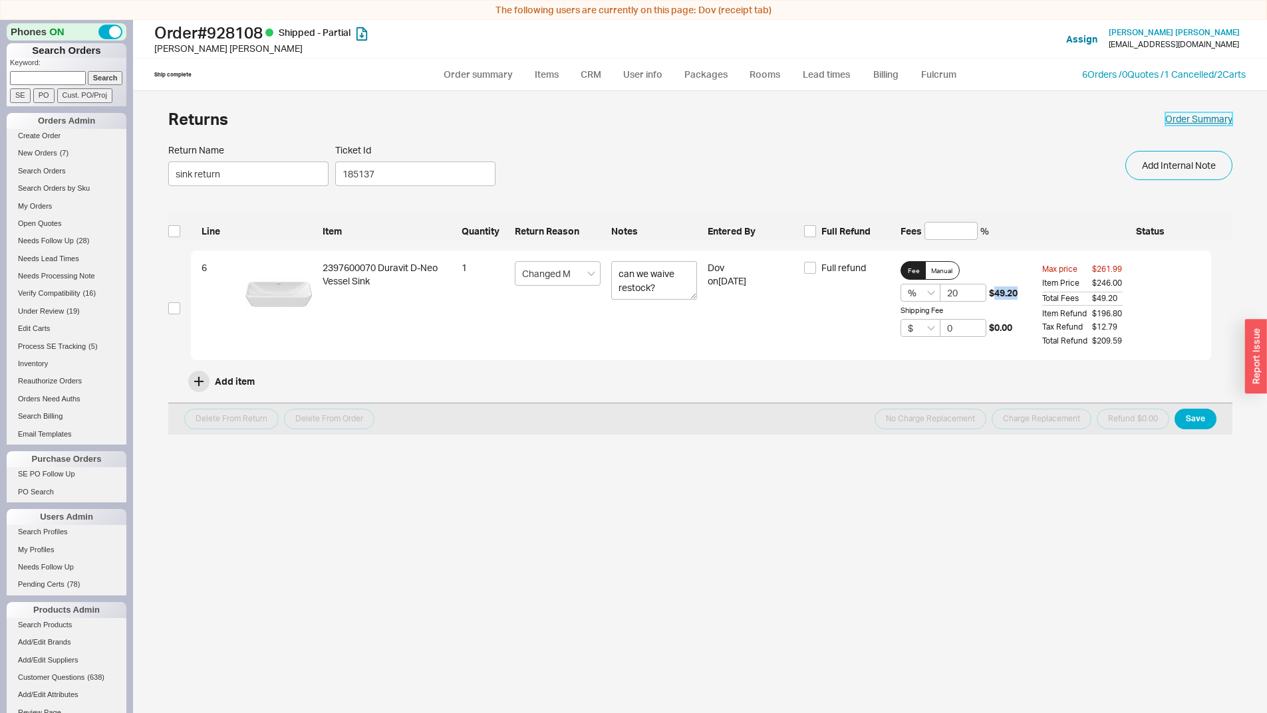
drag, startPoint x: 1185, startPoint y: 116, endPoint x: 683, endPoint y: 89, distance: 502.7
click at [1186, 116] on link "Order Summary" at bounding box center [1198, 118] width 67 height 13
select select "*"
select select "LOW"
select select "3"
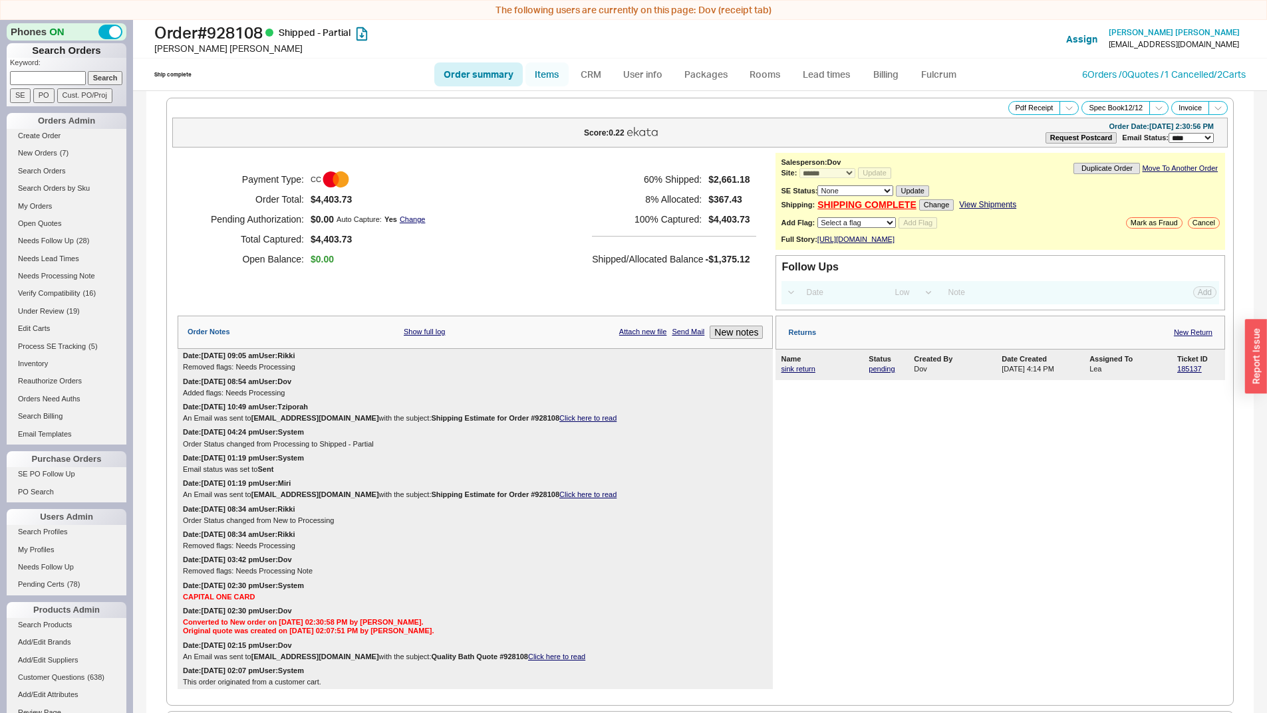
drag, startPoint x: 554, startPoint y: 66, endPoint x: 789, endPoint y: 88, distance: 236.3
click at [554, 67] on link "Items" at bounding box center [546, 74] width 43 height 24
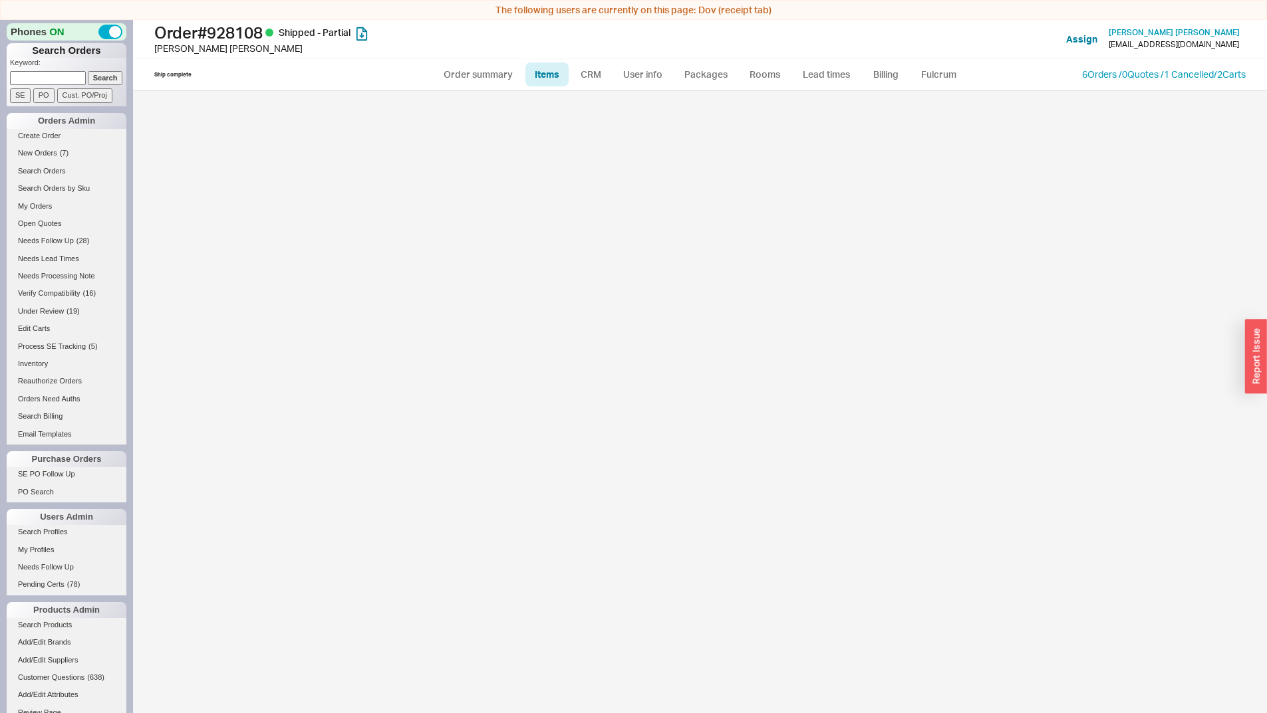
select select "3"
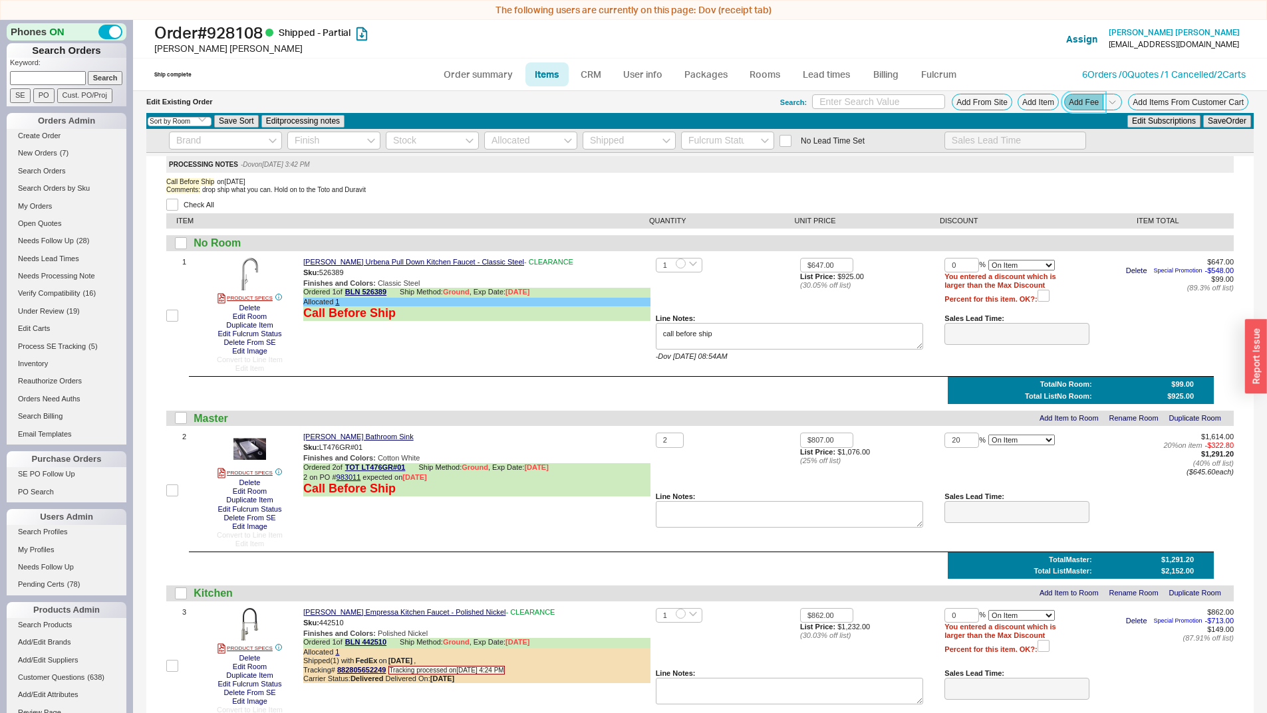
click at [1064, 104] on button "Add Fee" at bounding box center [1083, 102] width 39 height 17
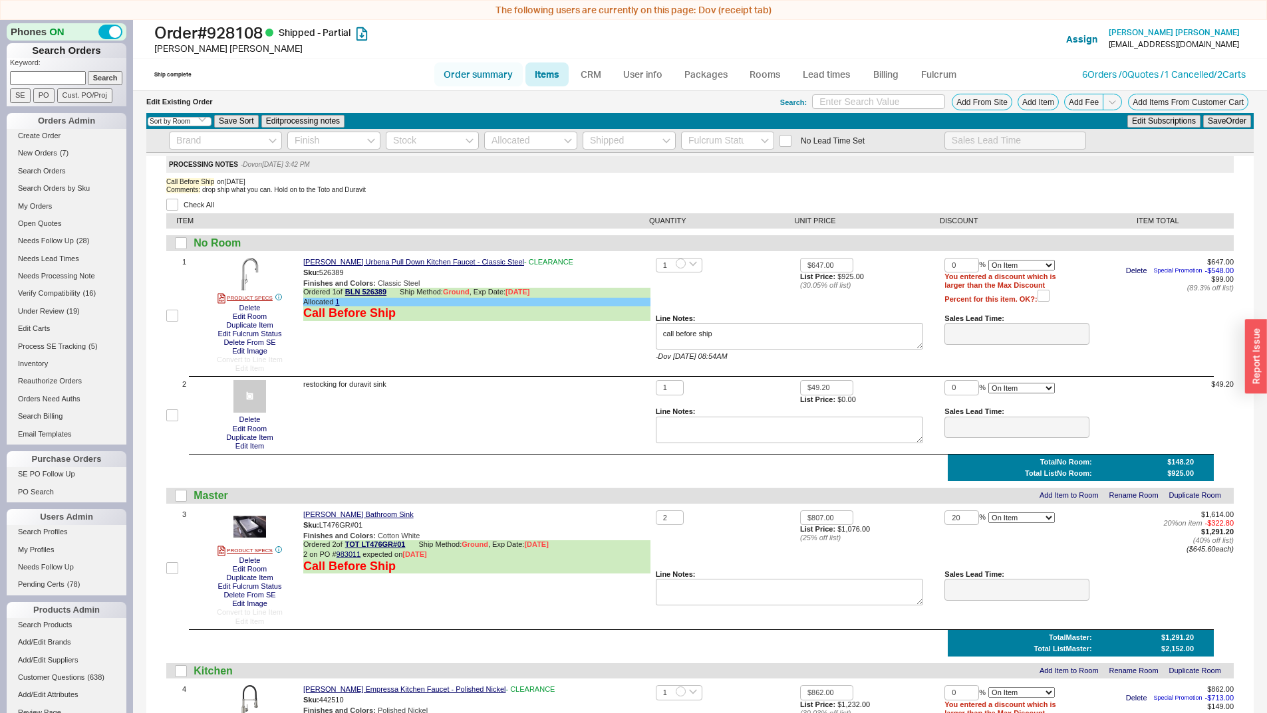
click at [493, 67] on link "Order summary" at bounding box center [478, 74] width 88 height 24
select select "*"
select select "LOW"
select select "3"
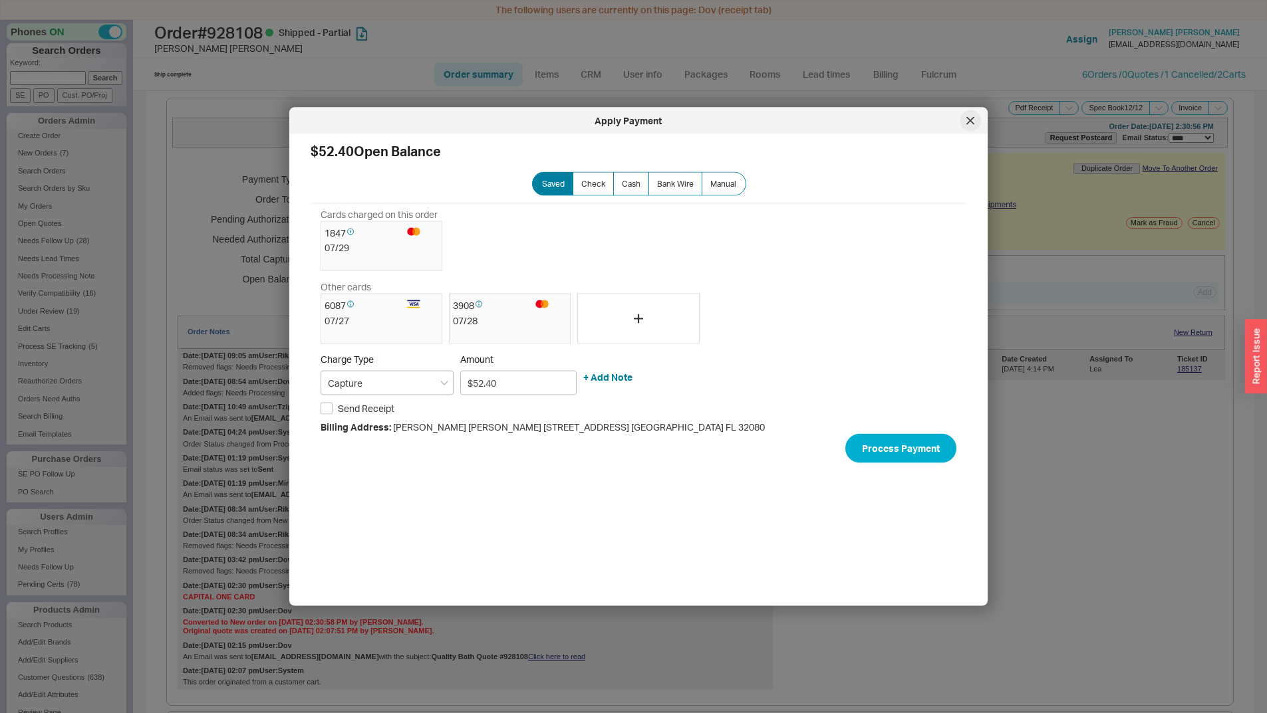
click at [973, 117] on icon at bounding box center [970, 120] width 7 height 7
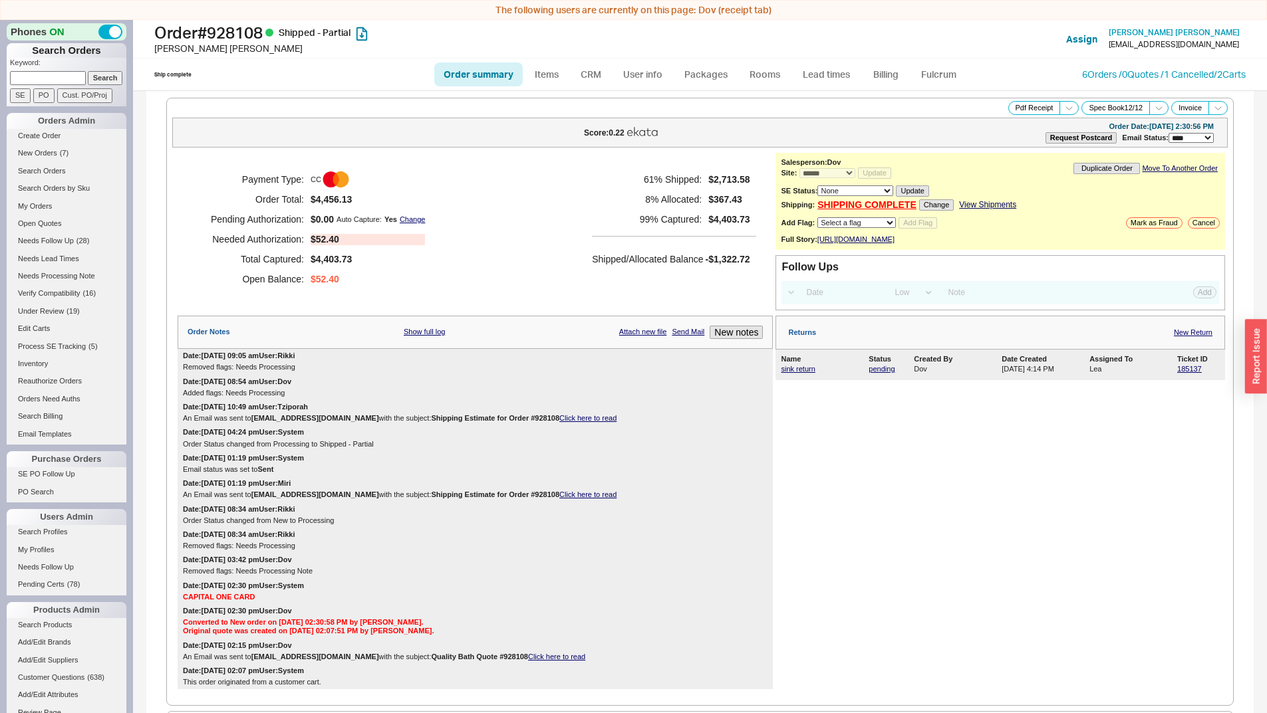
click at [765, 374] on div "Date: 08/13/2025 09:05 am User: Rikki Removed flags: Needs Processing" at bounding box center [475, 361] width 595 height 25
click at [793, 373] on link "sink return" at bounding box center [798, 369] width 34 height 8
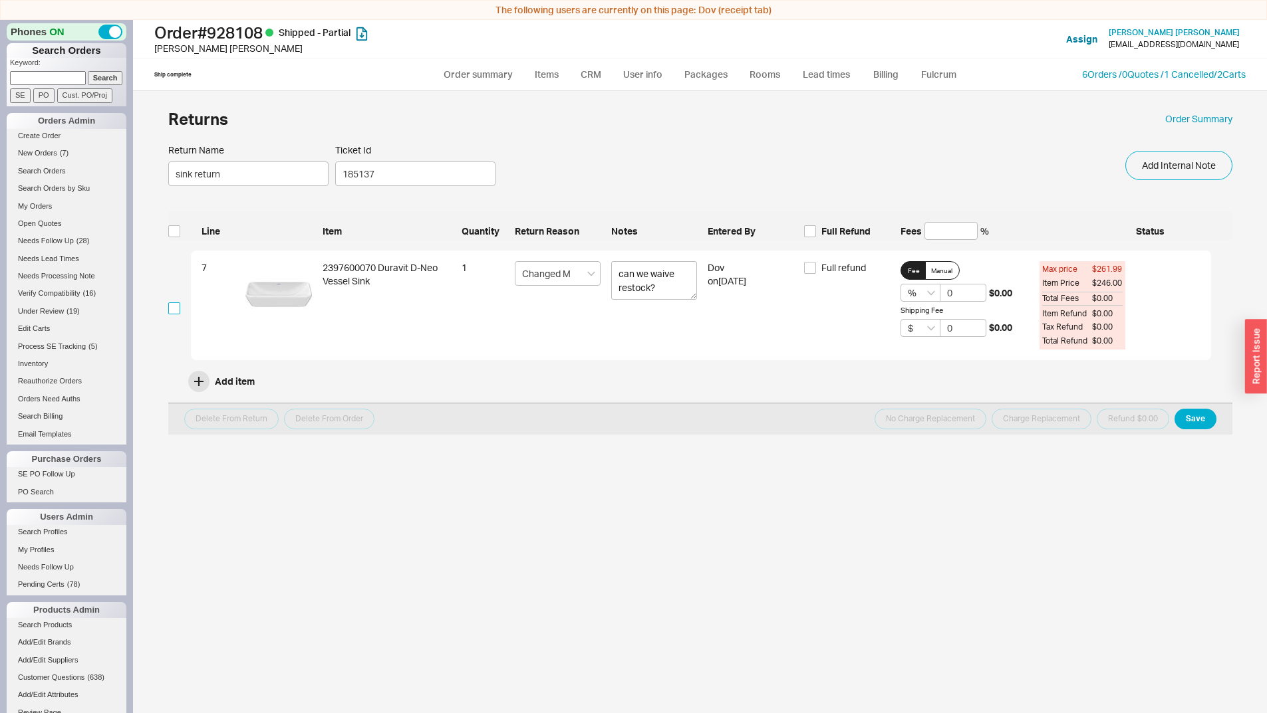
click at [170, 305] on input "checkbox" at bounding box center [174, 309] width 12 height 12
checkbox input "true"
click at [349, 424] on button "Delete From Order" at bounding box center [329, 419] width 90 height 21
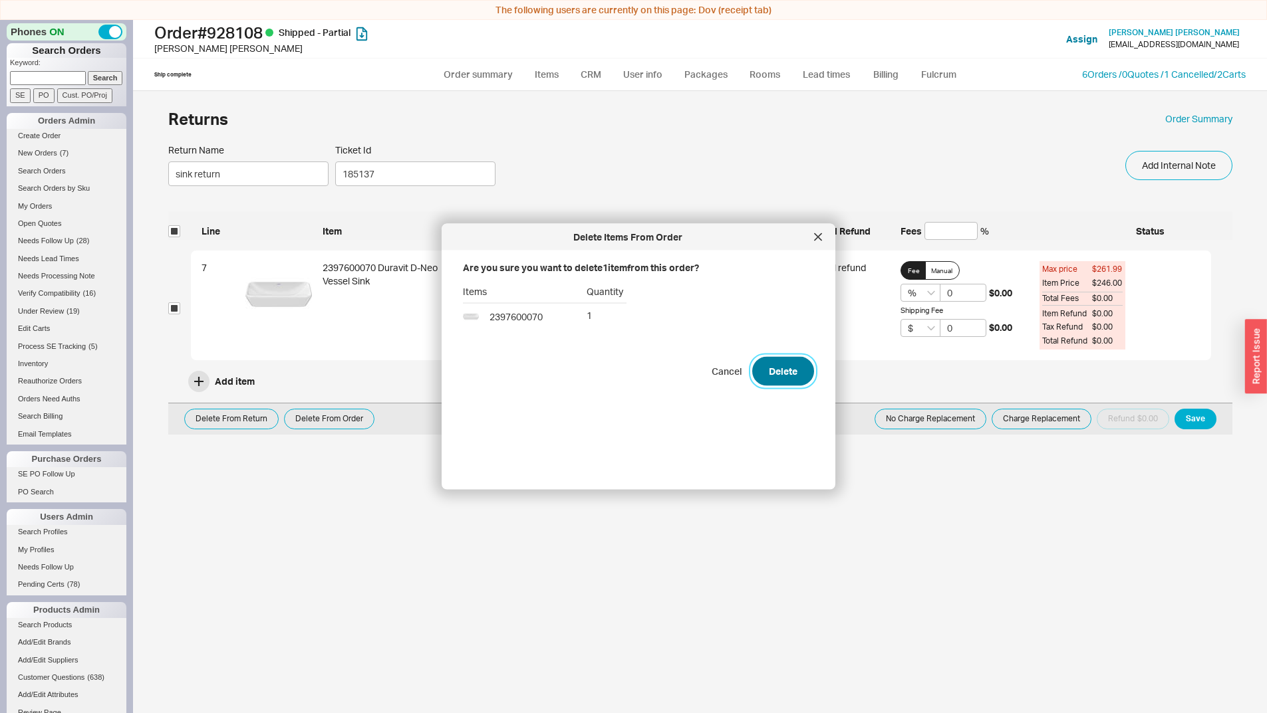
click at [777, 374] on button "Delete" at bounding box center [783, 371] width 62 height 29
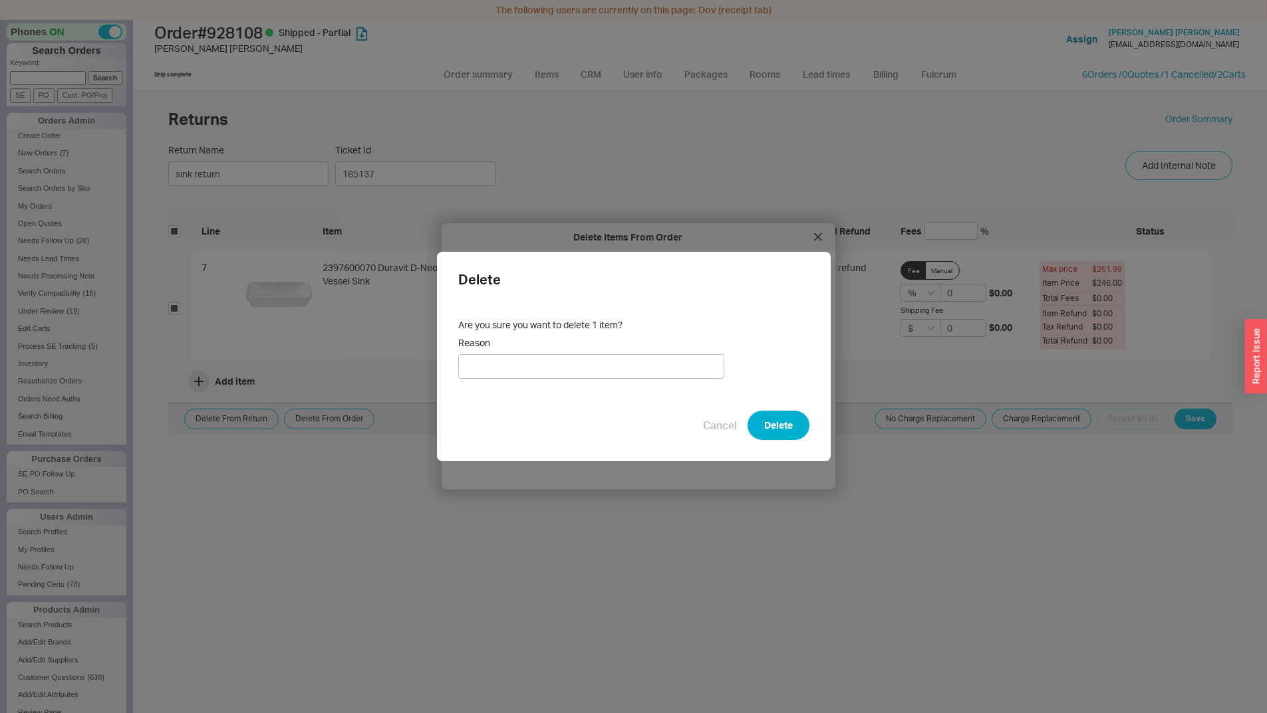
click at [788, 405] on div "Delete Are you sure you want to delete 1 item? Reason Cancel Delete" at bounding box center [634, 356] width 394 height 209
click at [777, 420] on button "Delete" at bounding box center [778, 425] width 62 height 29
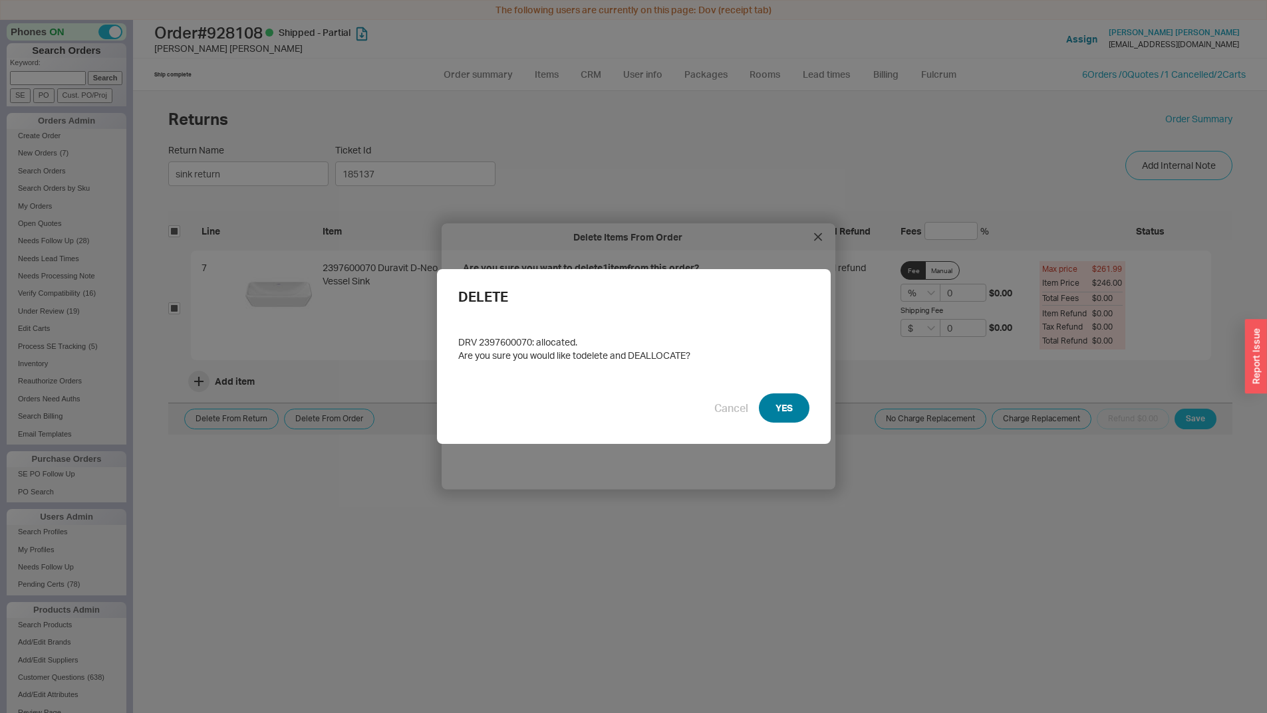
click at [789, 406] on button "YES" at bounding box center [784, 408] width 51 height 29
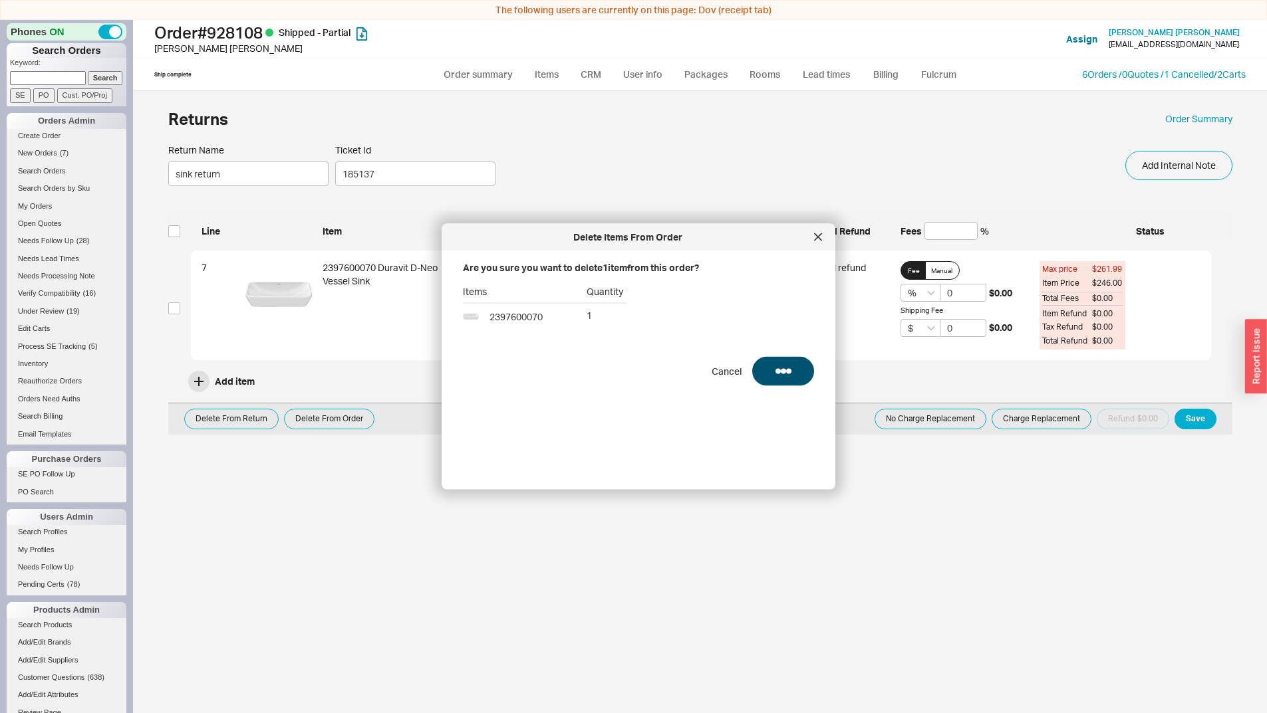
checkbox input "false"
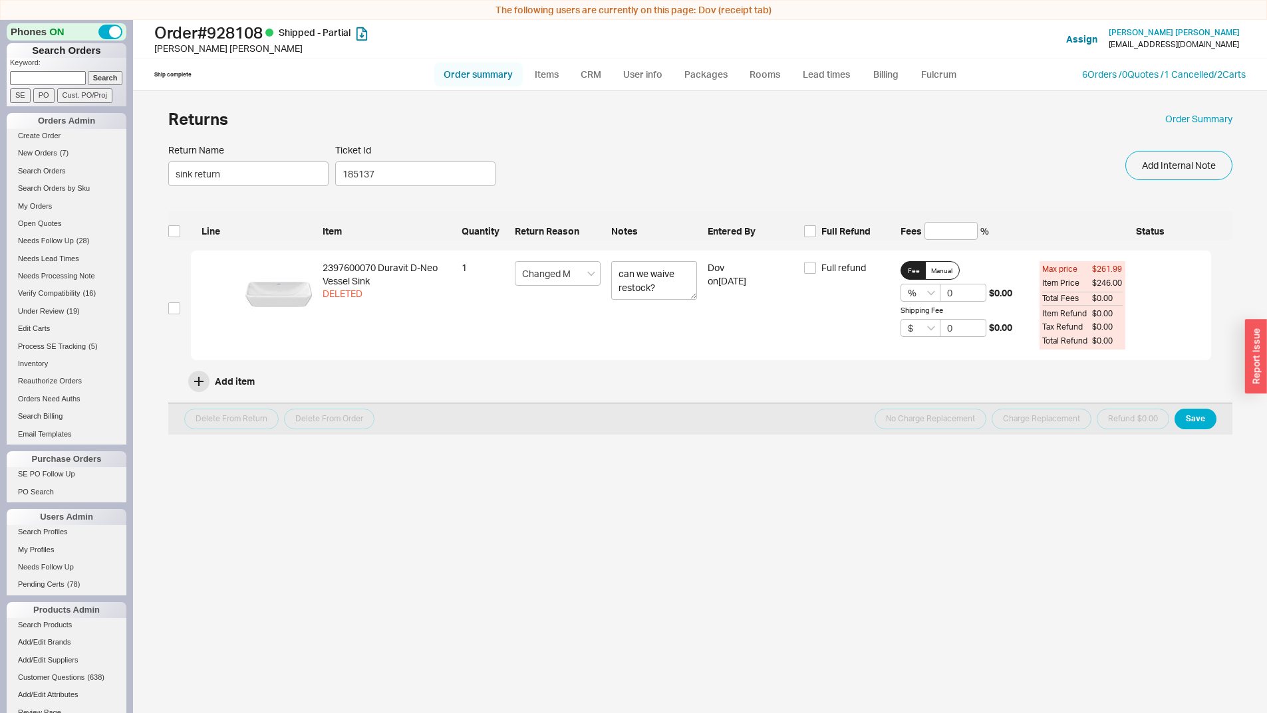
click at [463, 69] on link "Order summary" at bounding box center [478, 74] width 88 height 24
select select "*"
select select "LOW"
select select "3"
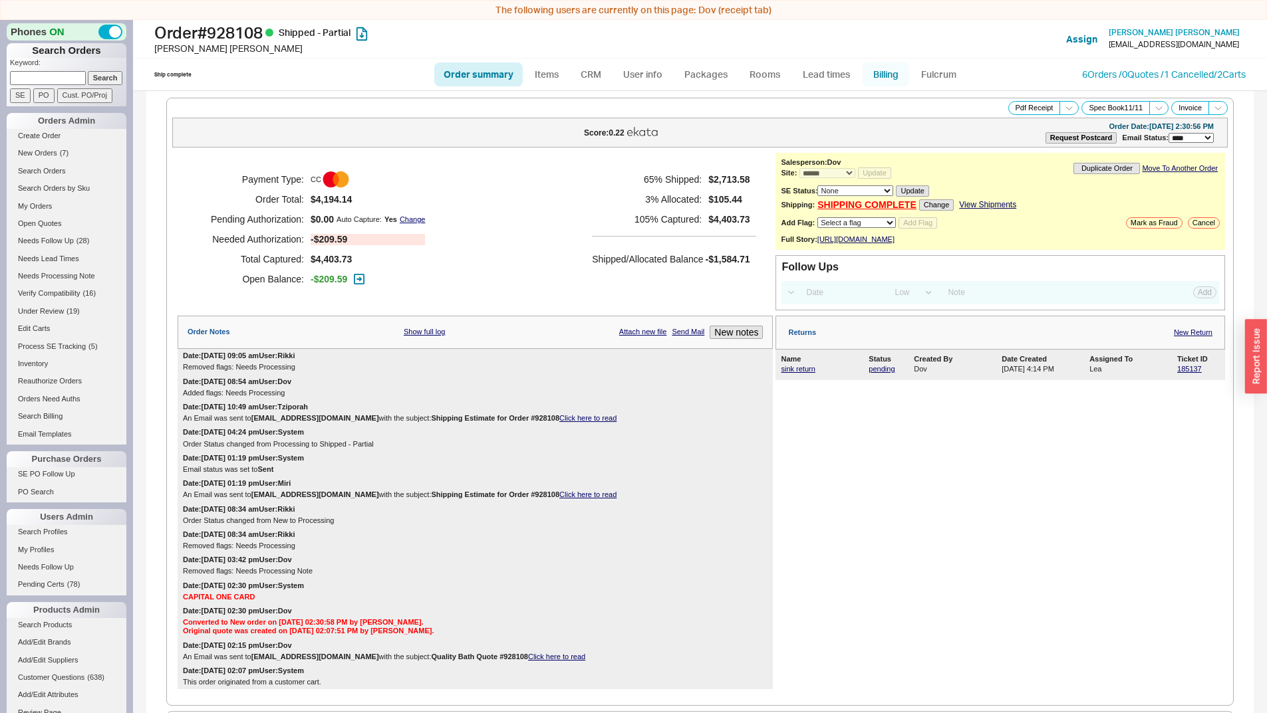
click at [878, 77] on link "Billing" at bounding box center [885, 74] width 47 height 24
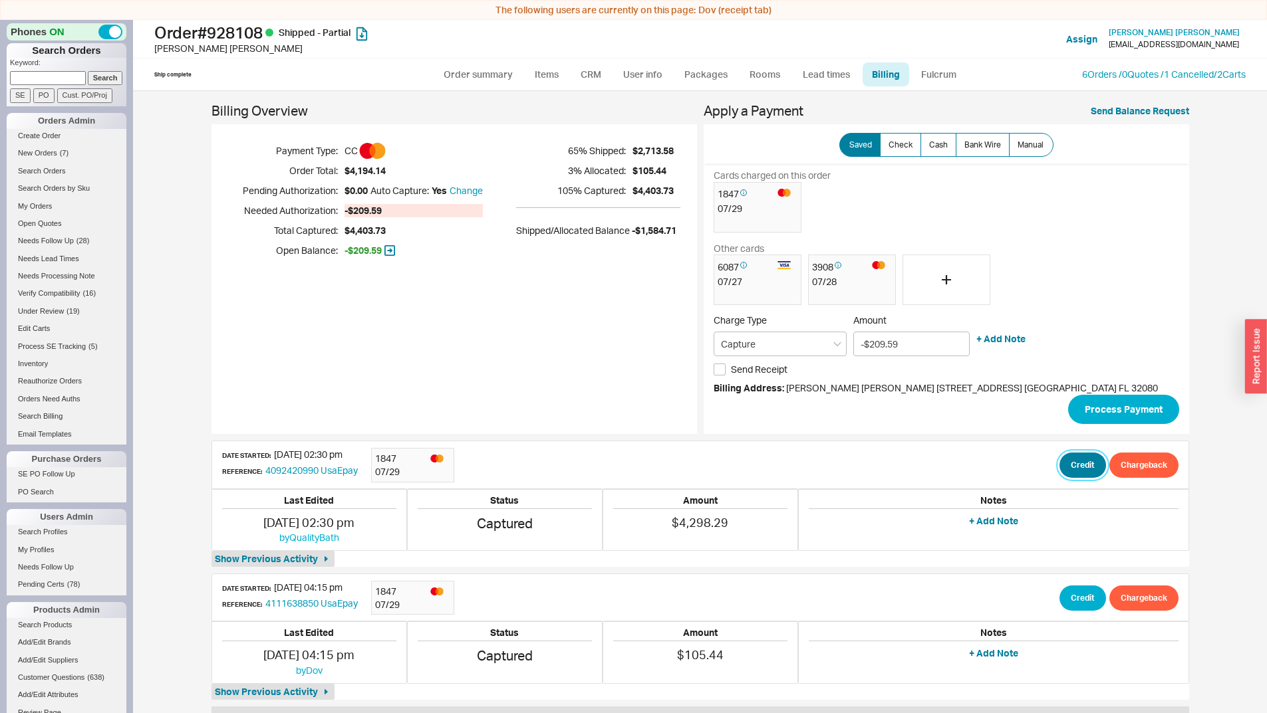
click at [1081, 473] on button "Credit" at bounding box center [1082, 465] width 47 height 25
click at [1062, 535] on button "Credit" at bounding box center [1075, 527] width 45 height 25
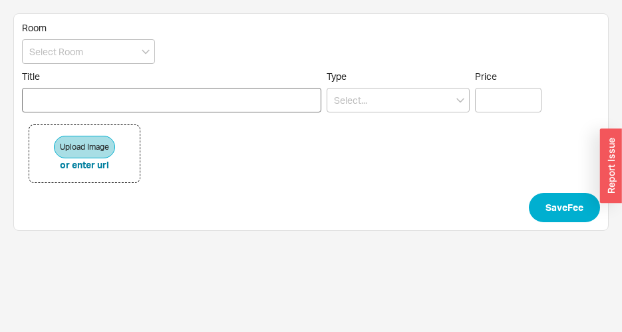
click at [166, 101] on input "Title" at bounding box center [171, 100] width 299 height 25
type input "restocking for duravit sink"
click at [385, 108] on input at bounding box center [397, 100] width 143 height 25
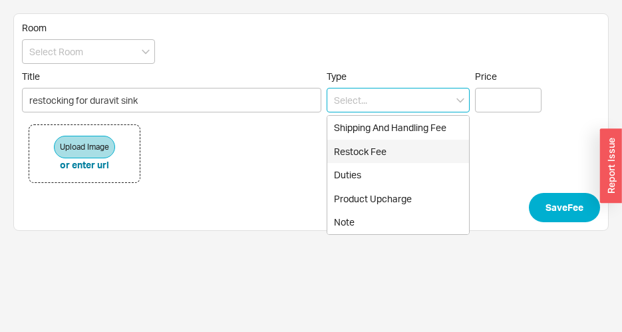
click at [400, 146] on div "Restock Fee" at bounding box center [398, 152] width 142 height 24
type input "Restock Fee"
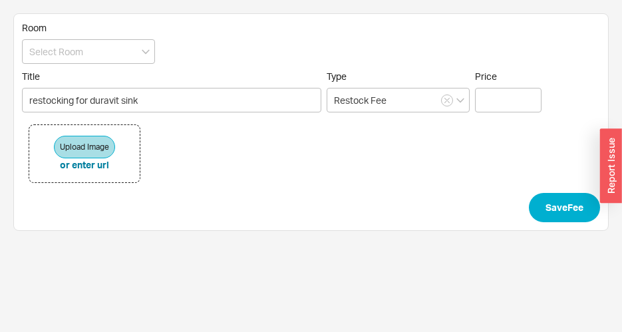
click at [493, 84] on label "Price" at bounding box center [508, 91] width 66 height 42
click at [493, 88] on input "Price" at bounding box center [508, 100] width 66 height 25
paste input "$ 49.20"
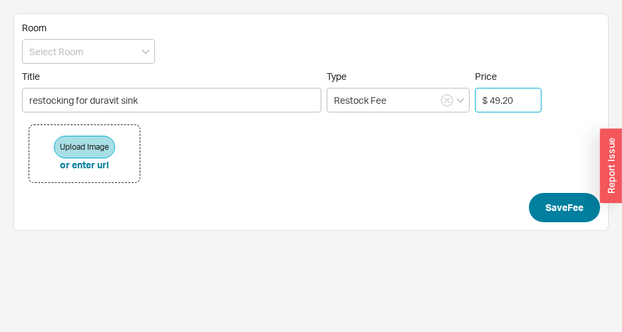
type input "$ 49.20"
click at [562, 211] on button "Save Fee" at bounding box center [564, 207] width 71 height 29
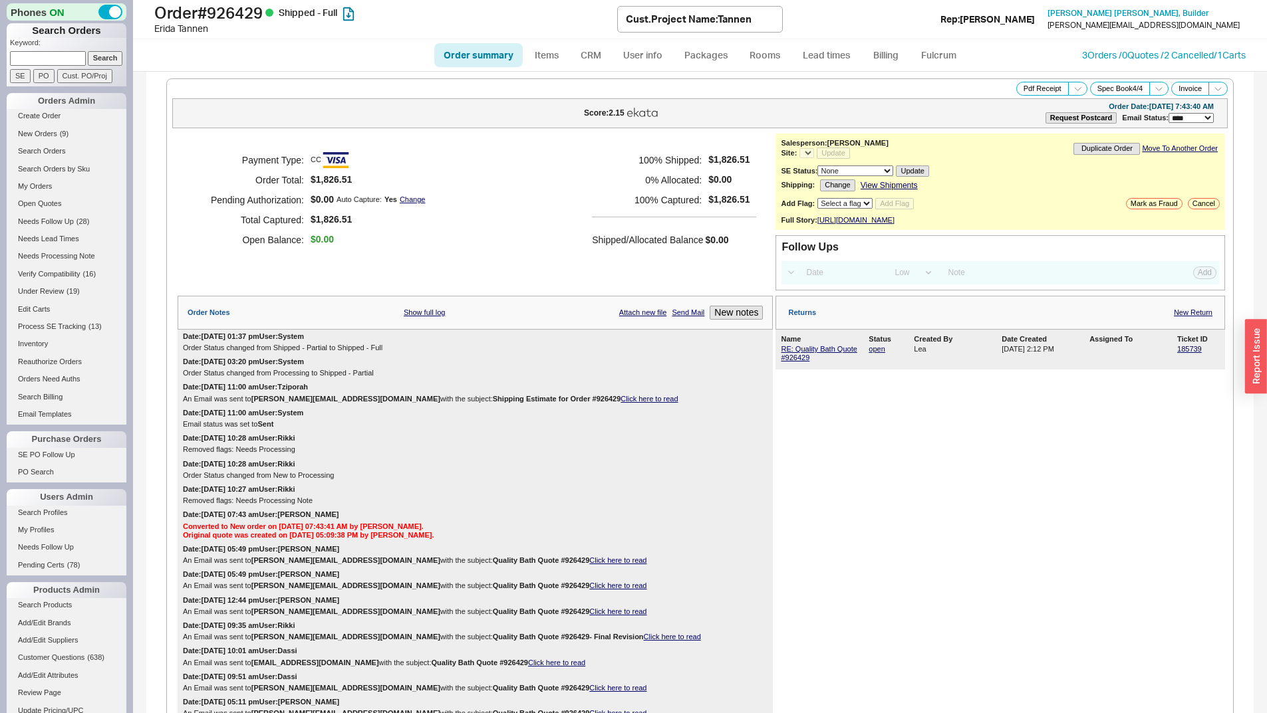
select select "LOW"
select select "3"
select select "*"
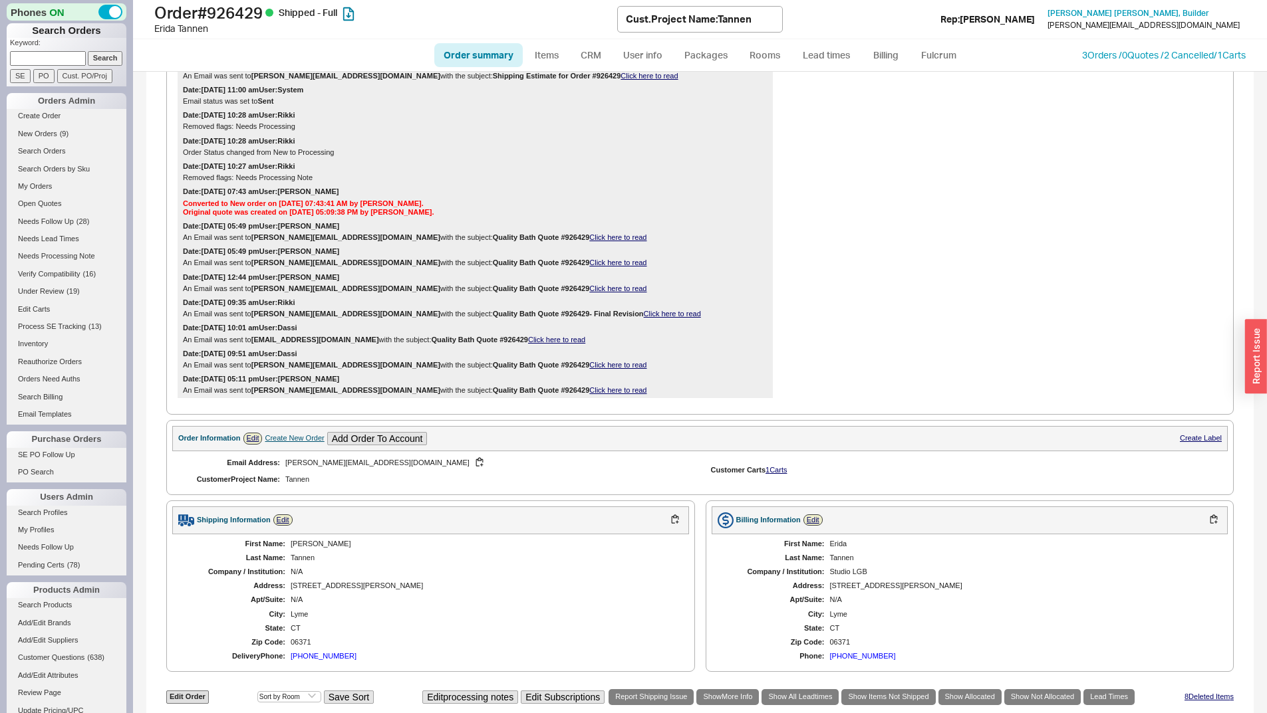
scroll to position [971, 0]
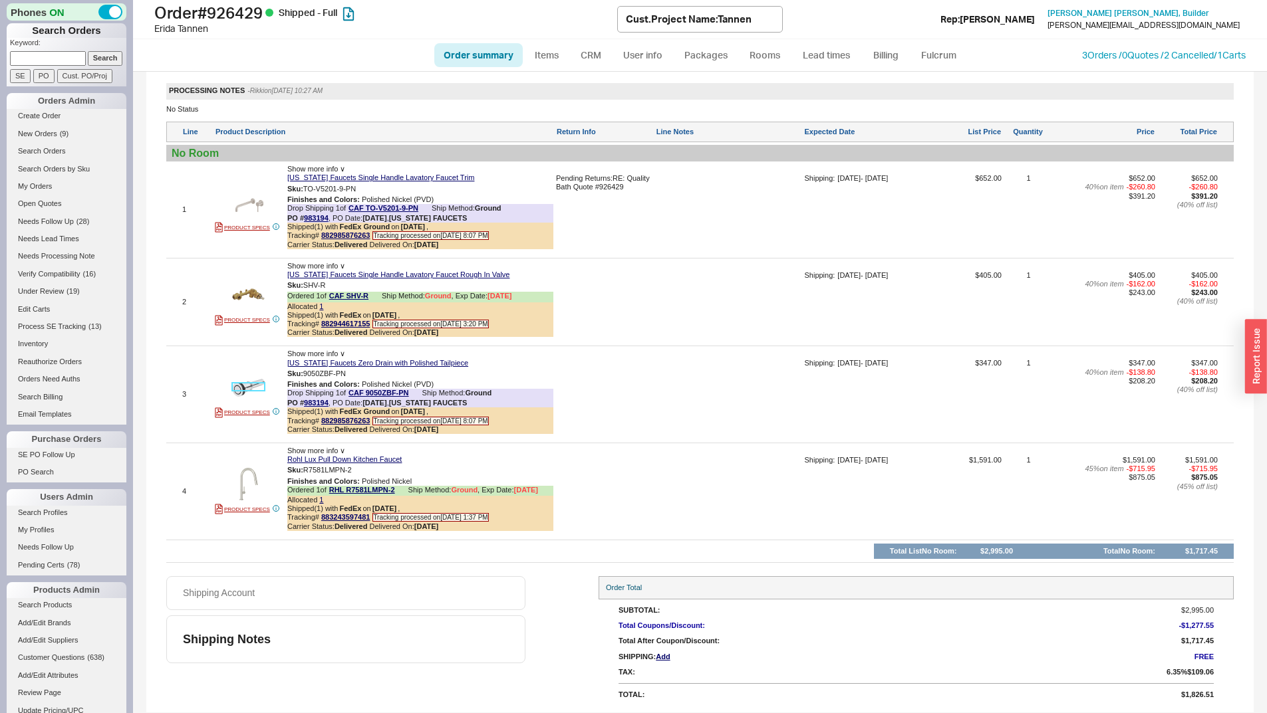
click at [249, 386] on img at bounding box center [248, 388] width 33 height 33
click at [47, 60] on input at bounding box center [48, 58] width 76 height 14
type input "moshe Dahari"
click at [88, 51] on input "Search" at bounding box center [105, 58] width 35 height 14
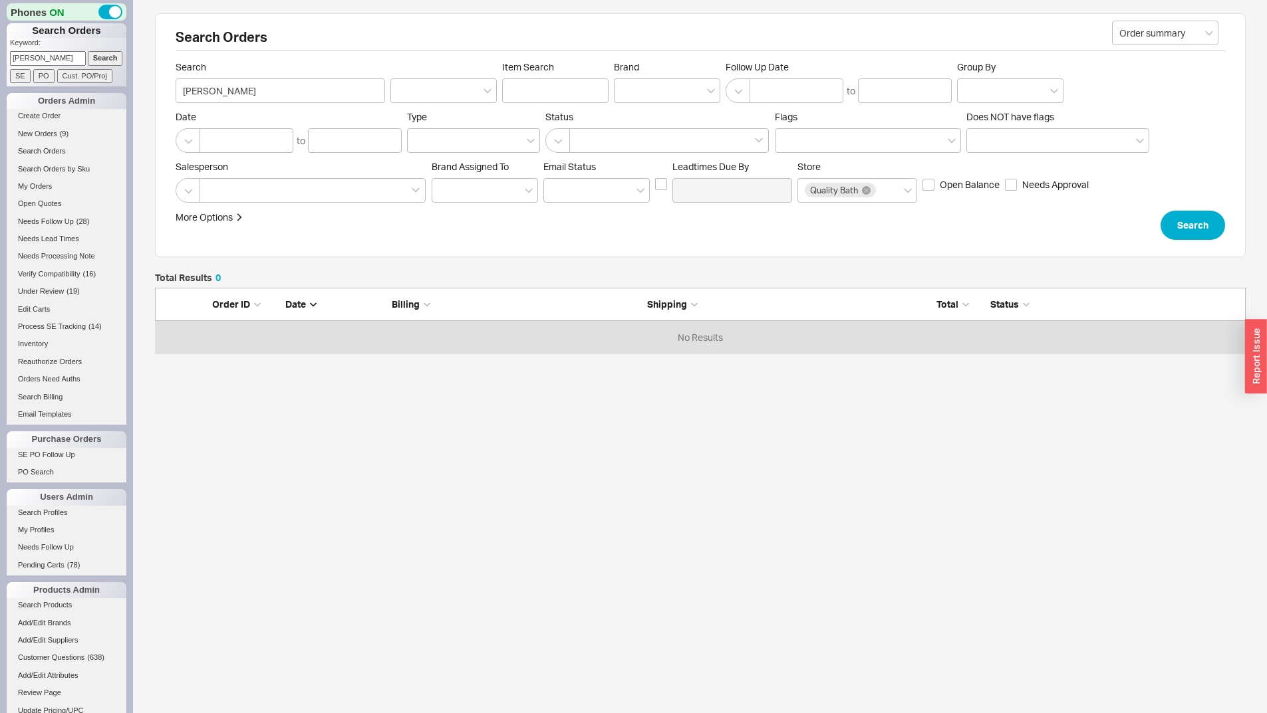
scroll to position [56, 1080]
click at [289, 86] on input "moshe Dahari" at bounding box center [280, 90] width 209 height 25
click at [180, 103] on form "Order summary Search moshe Dahari Item Search Brand Follow Up Date to Group By …" at bounding box center [700, 150] width 1049 height 179
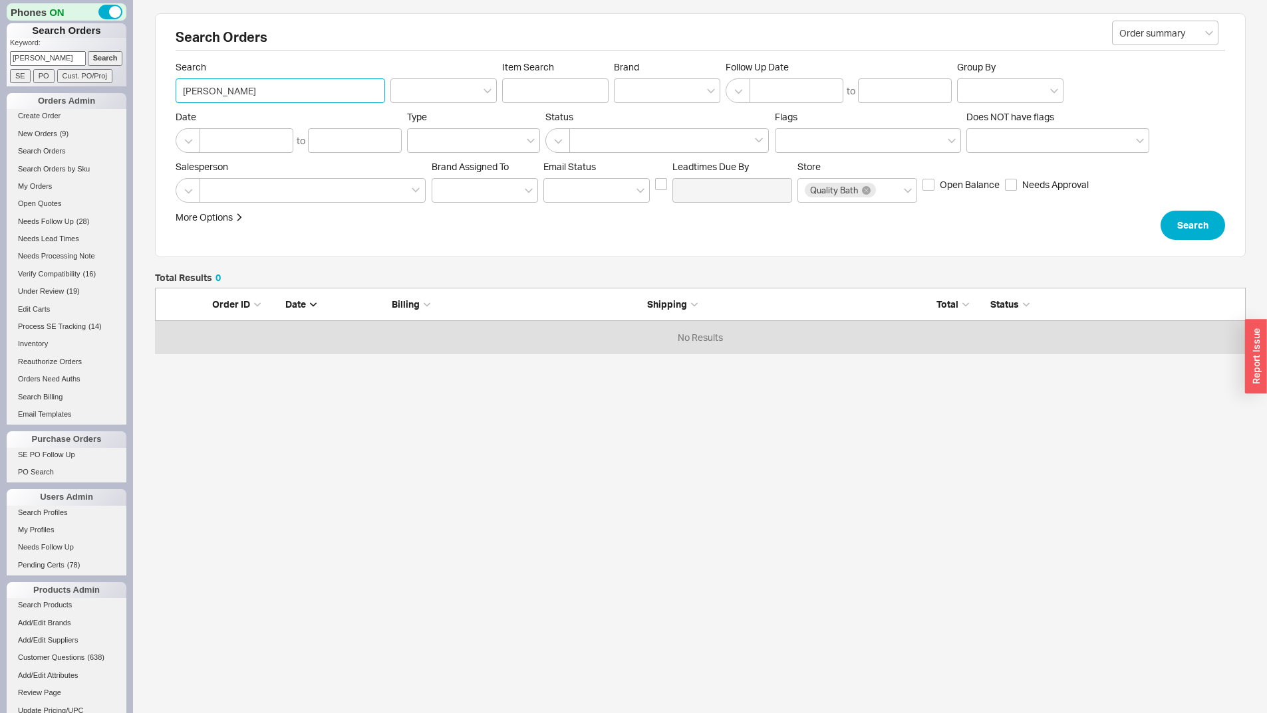
click at [204, 87] on input "moshe Dahari" at bounding box center [280, 90] width 209 height 25
type input "matana Dahari"
click button "Search" at bounding box center [1192, 225] width 64 height 29
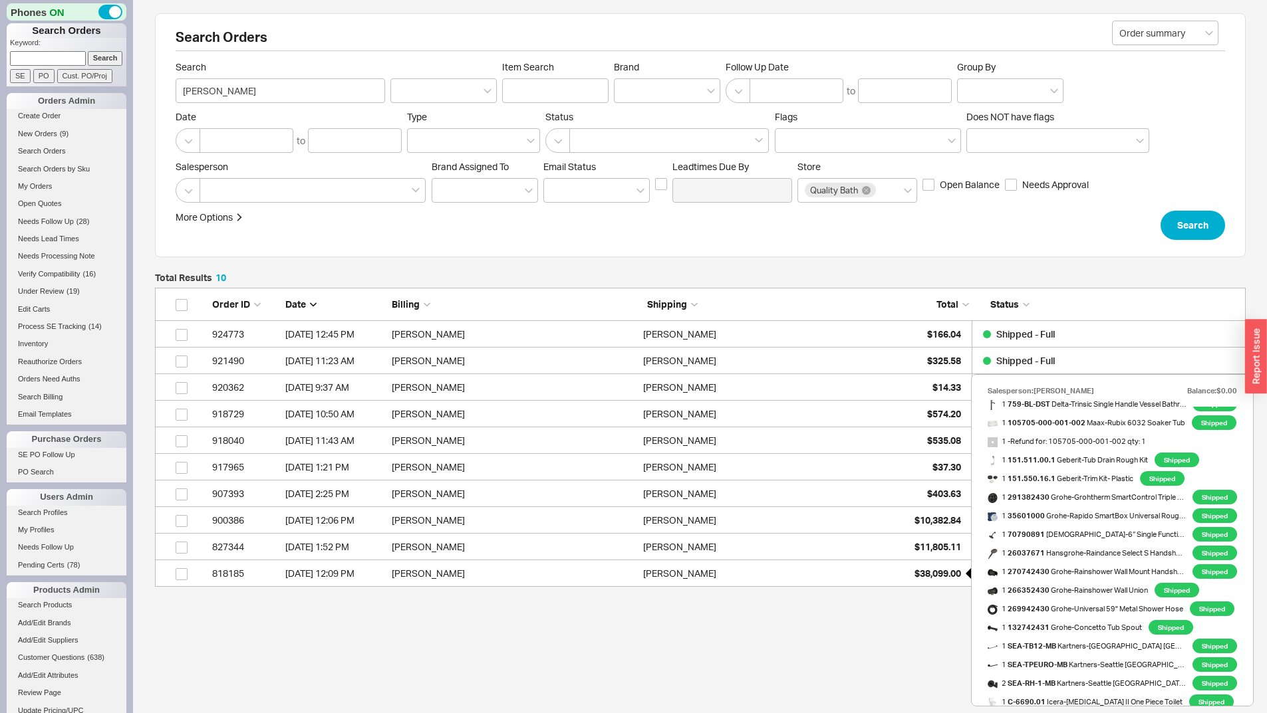
scroll to position [1928, 0]
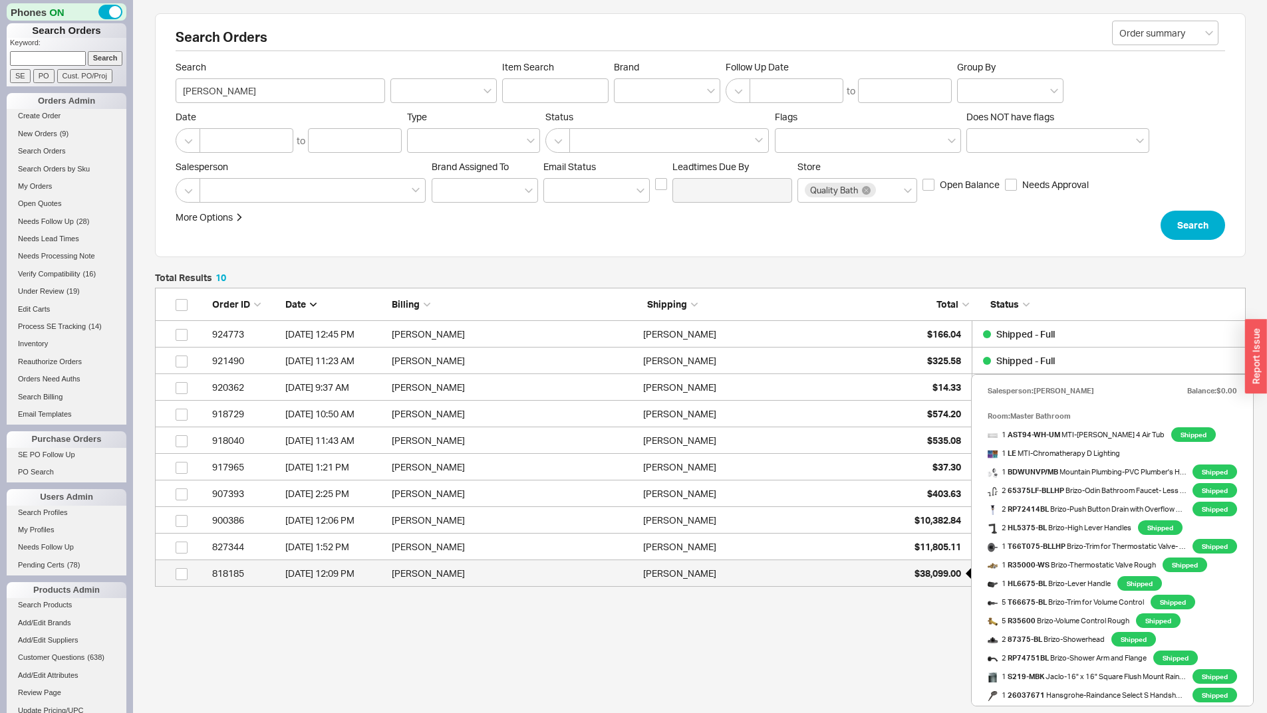
click at [939, 572] on span "$38,099.00" at bounding box center [937, 573] width 47 height 11
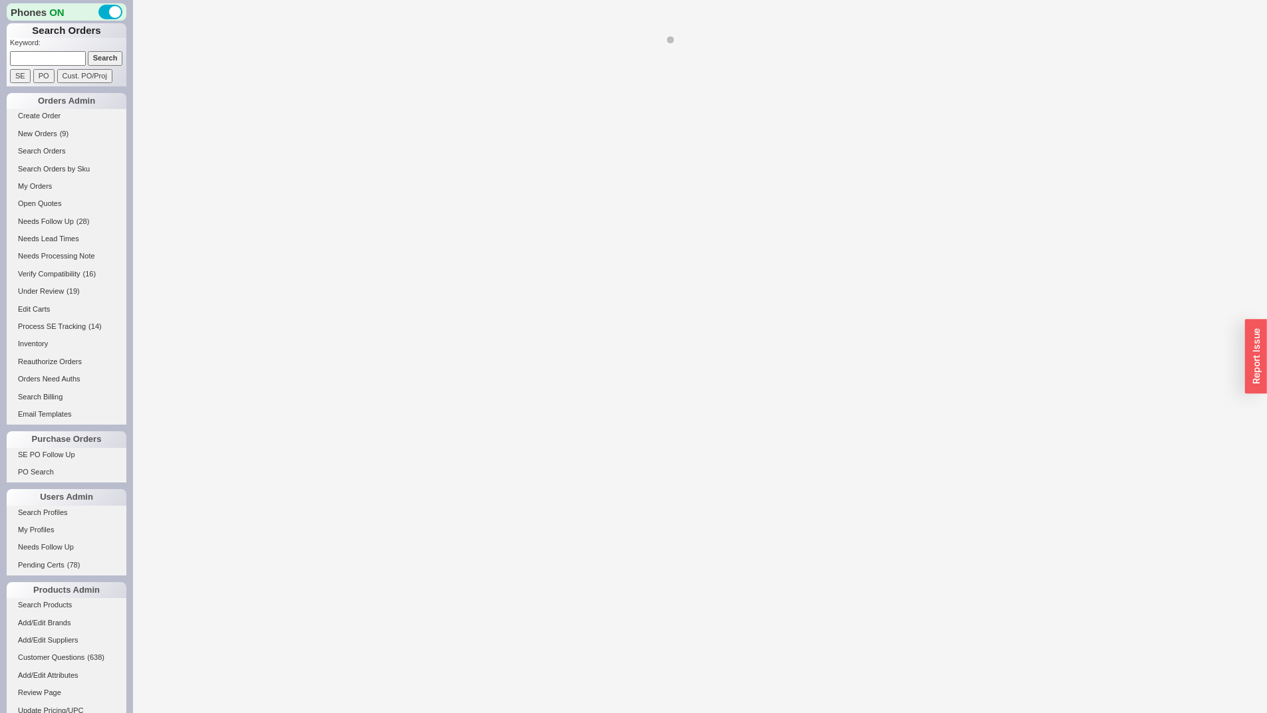
select select "*"
select select "LOW"
select select "3"
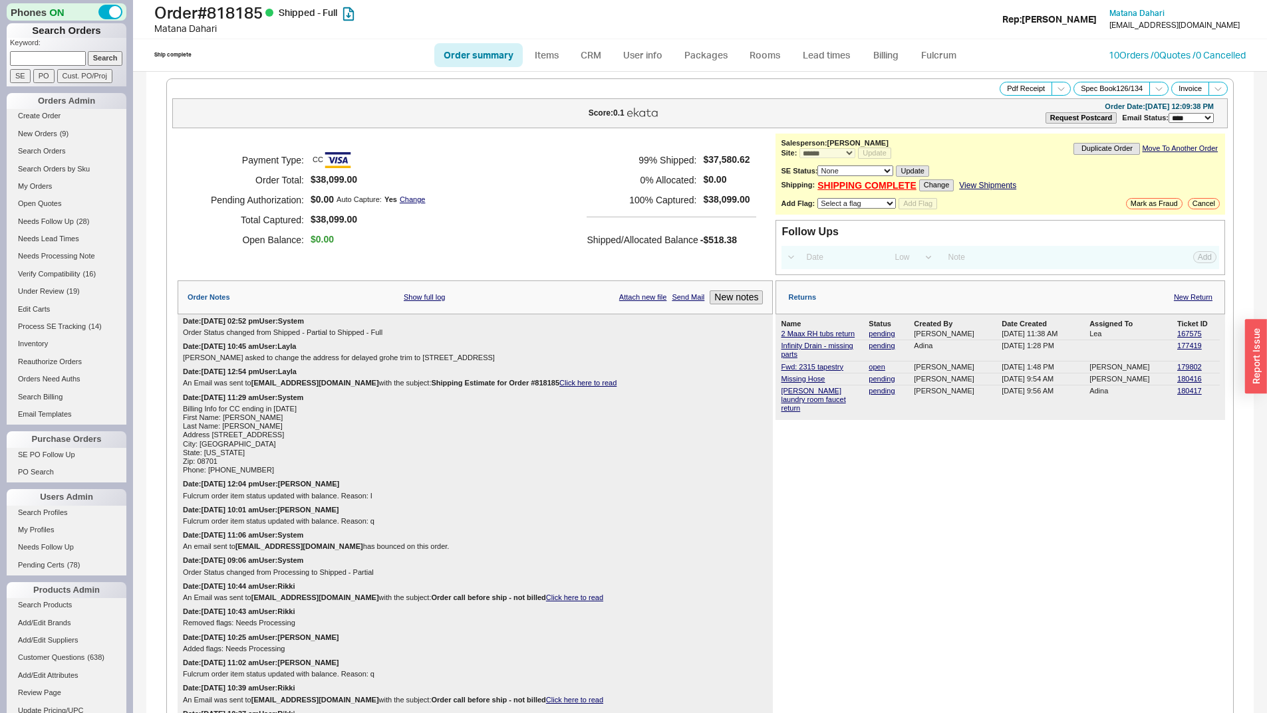
select select "*"
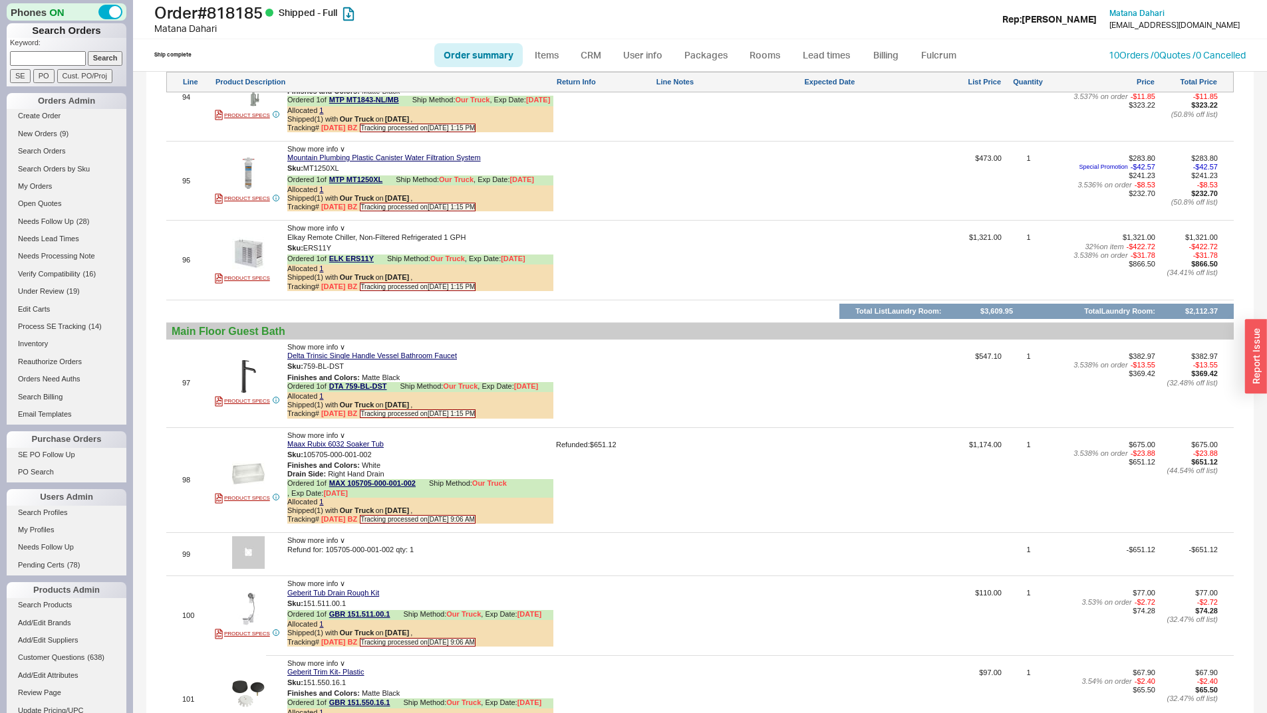
scroll to position [10106, 0]
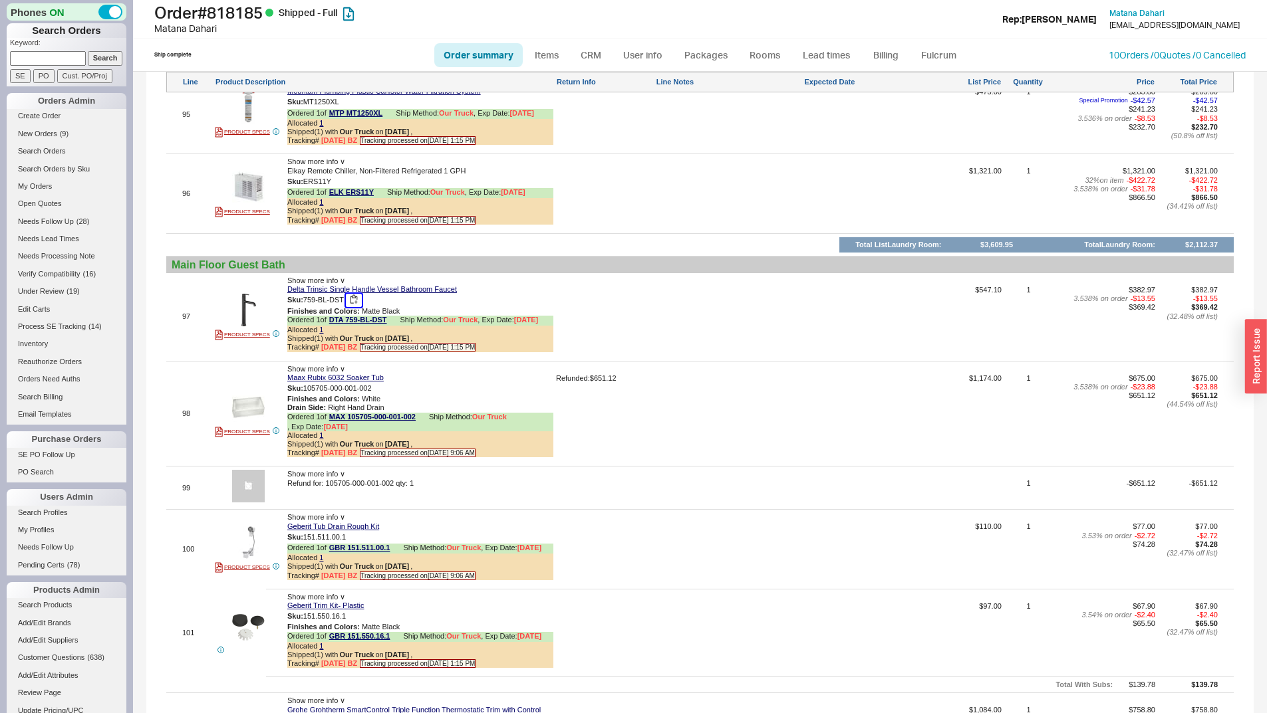
click at [358, 298] on button "button" at bounding box center [354, 300] width 16 height 13
click at [357, 299] on button "button" at bounding box center [354, 300] width 16 height 13
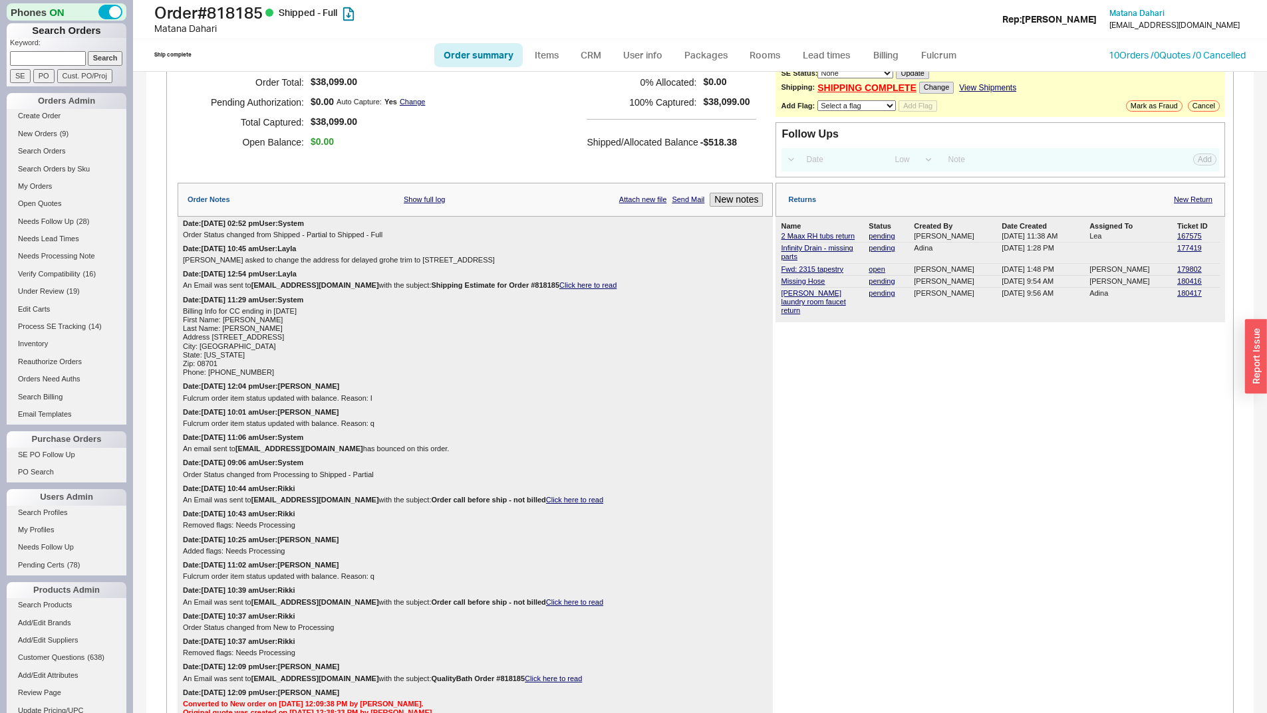
scroll to position [0, 0]
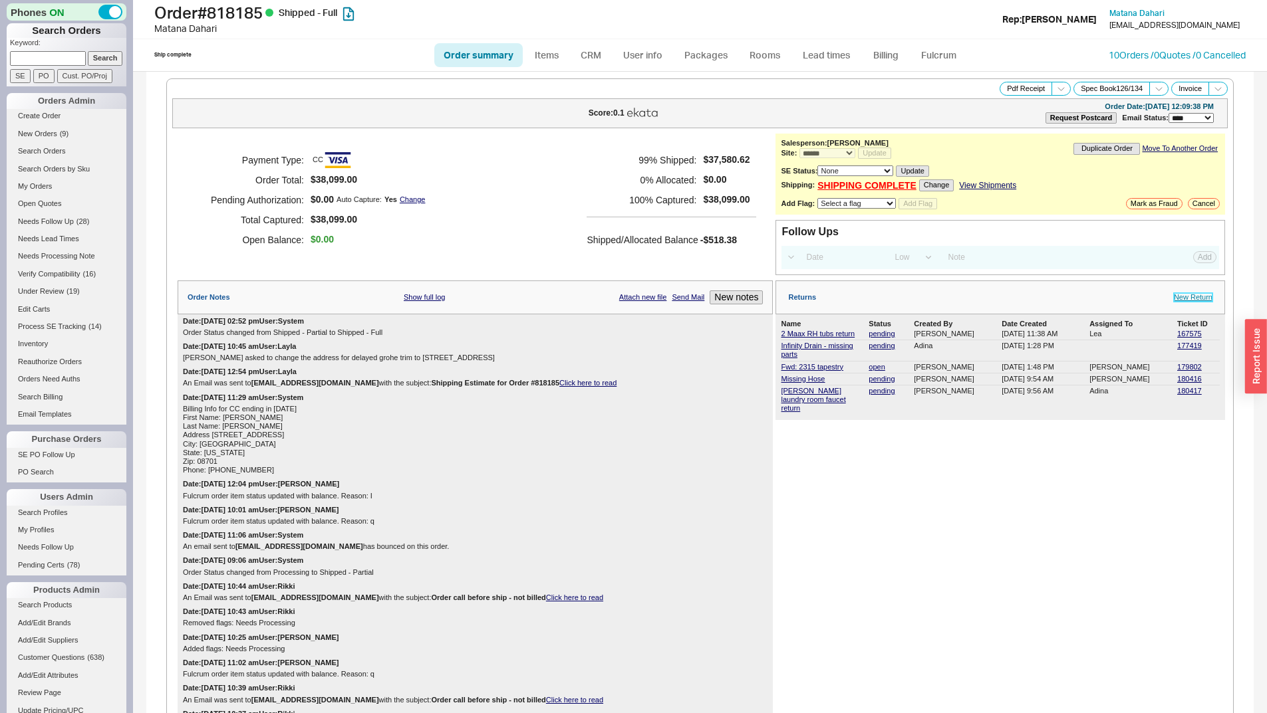
click at [1183, 296] on link "New Return" at bounding box center [1192, 297] width 39 height 9
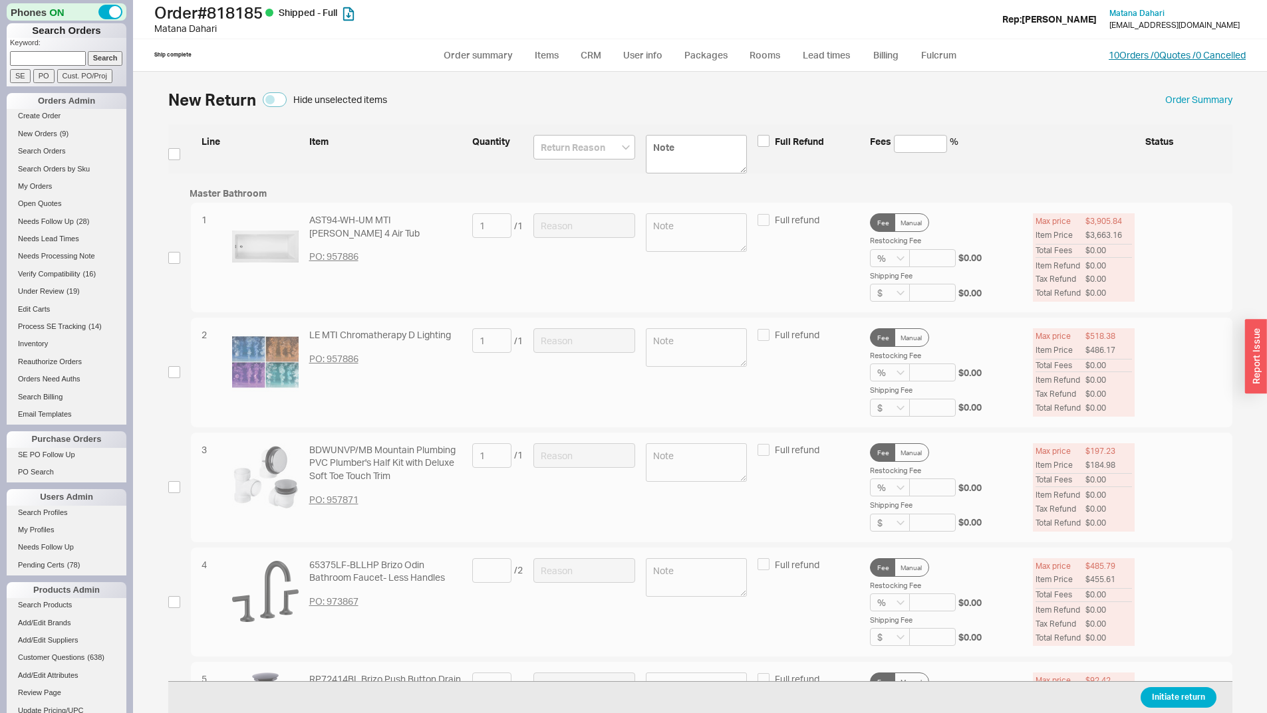
scroll to position [10995, 0]
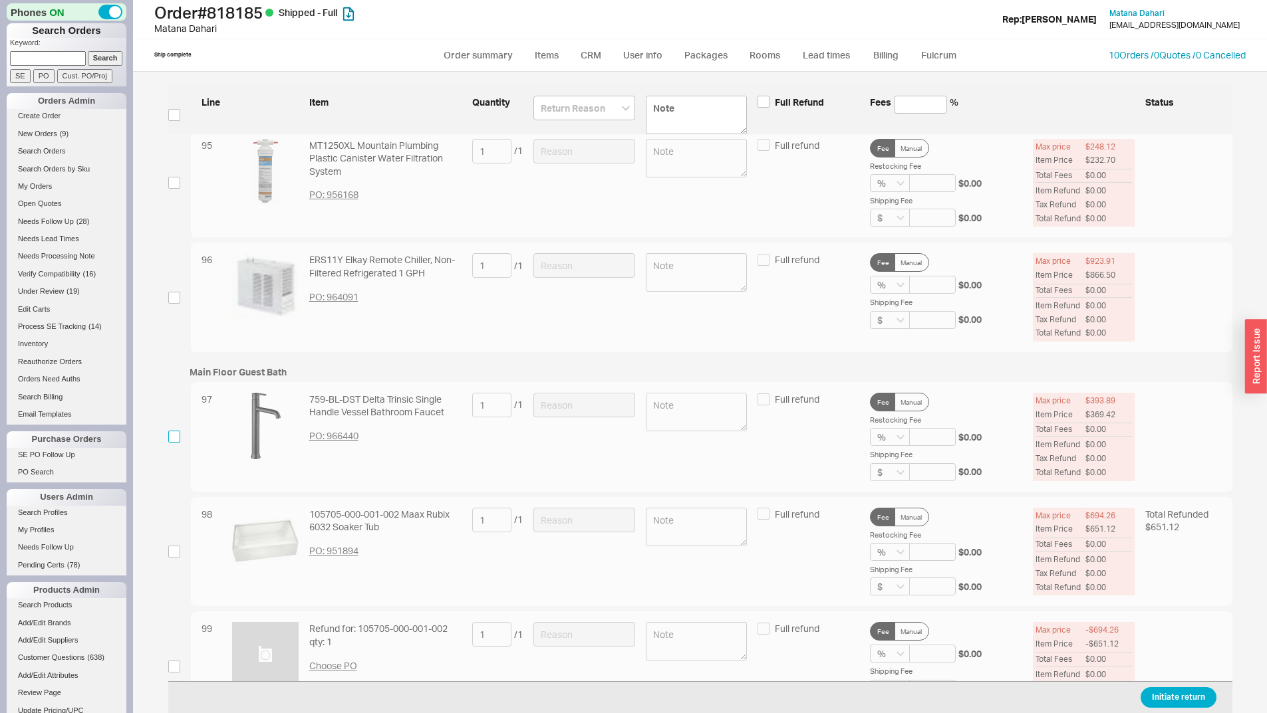
click at [178, 435] on input "checkbox" at bounding box center [174, 437] width 12 height 12
checkbox input "true"
click at [591, 399] on input at bounding box center [584, 405] width 102 height 25
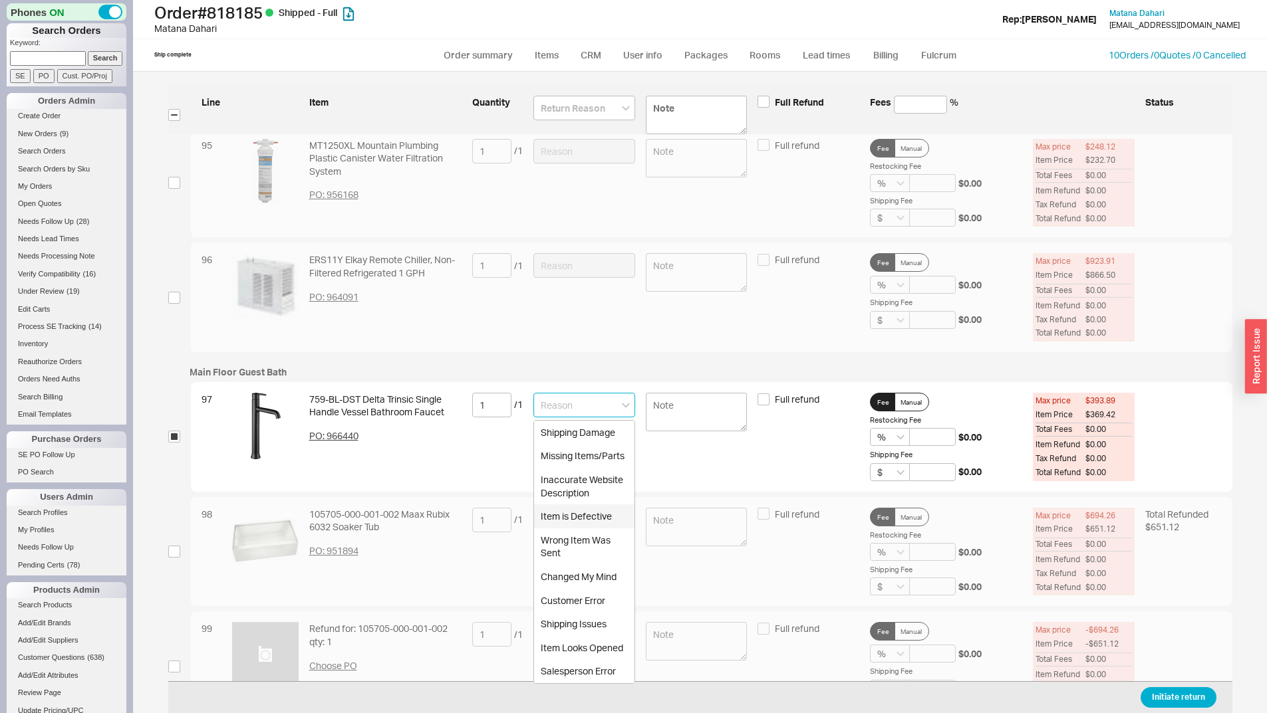
click at [579, 520] on div "Item is Defective" at bounding box center [584, 517] width 100 height 24
type input "Item is Defective"
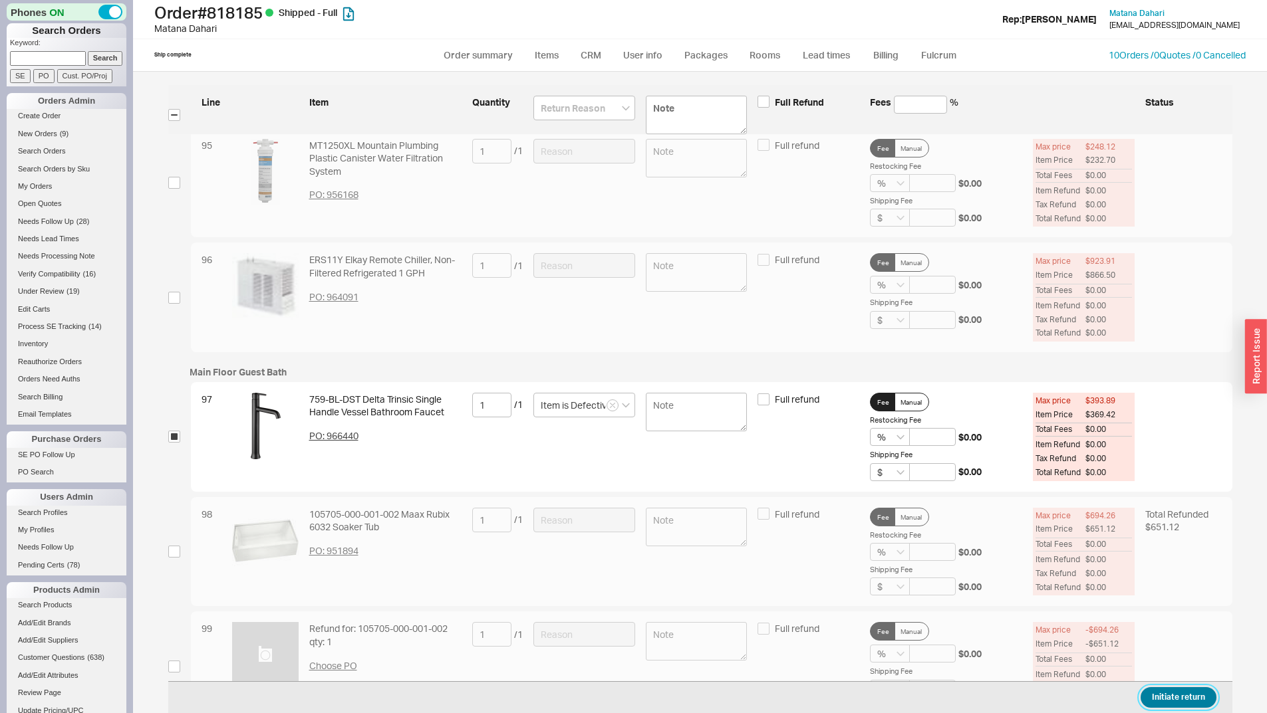
click at [1185, 700] on button "Initiate return" at bounding box center [1178, 697] width 76 height 21
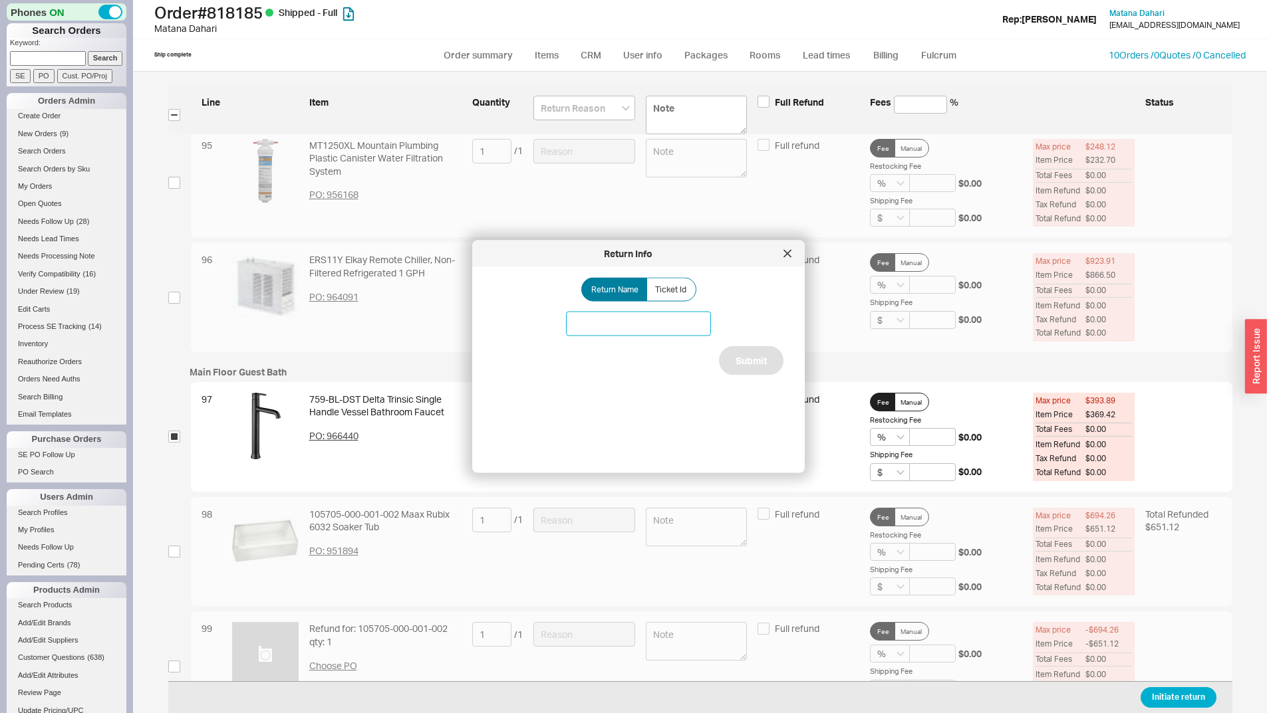
drag, startPoint x: 607, startPoint y: 324, endPoint x: 620, endPoint y: 522, distance: 198.5
click at [607, 324] on input at bounding box center [638, 324] width 145 height 25
type input "Delta faucet issue"
click at [769, 358] on button "Submit" at bounding box center [751, 360] width 64 height 29
select select "*"
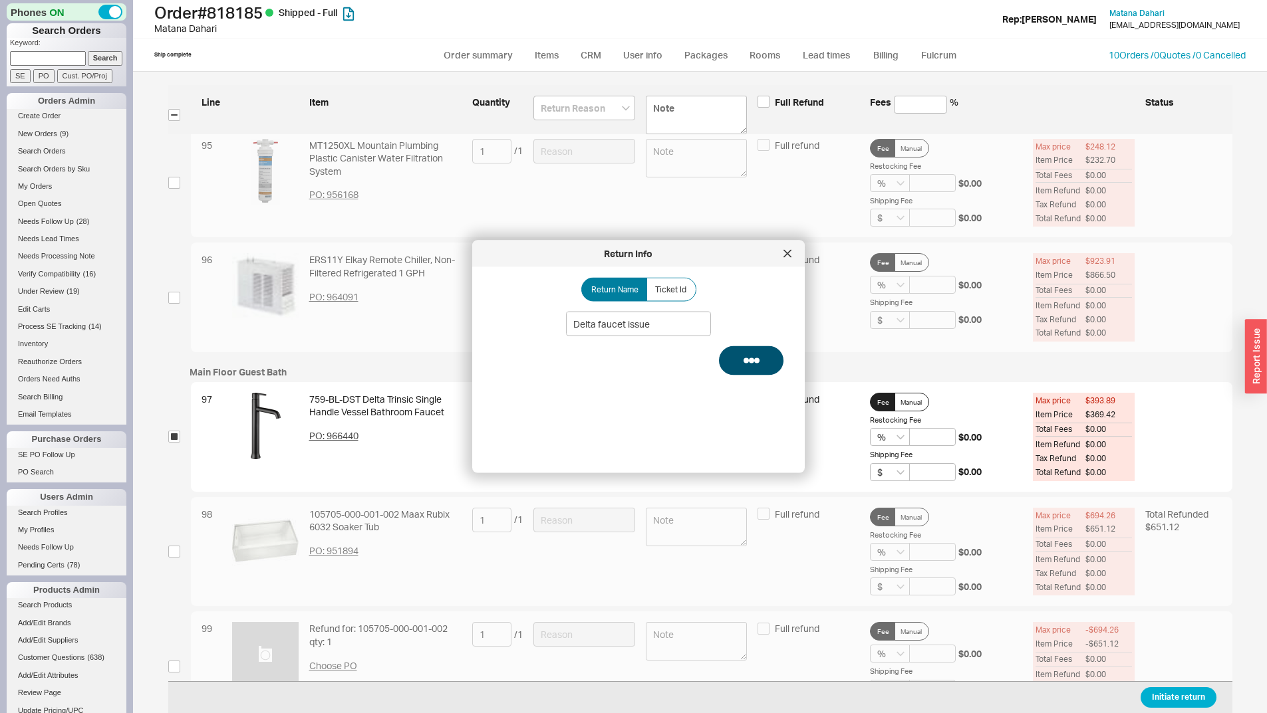
select select "*"
select select "LOW"
select select "3"
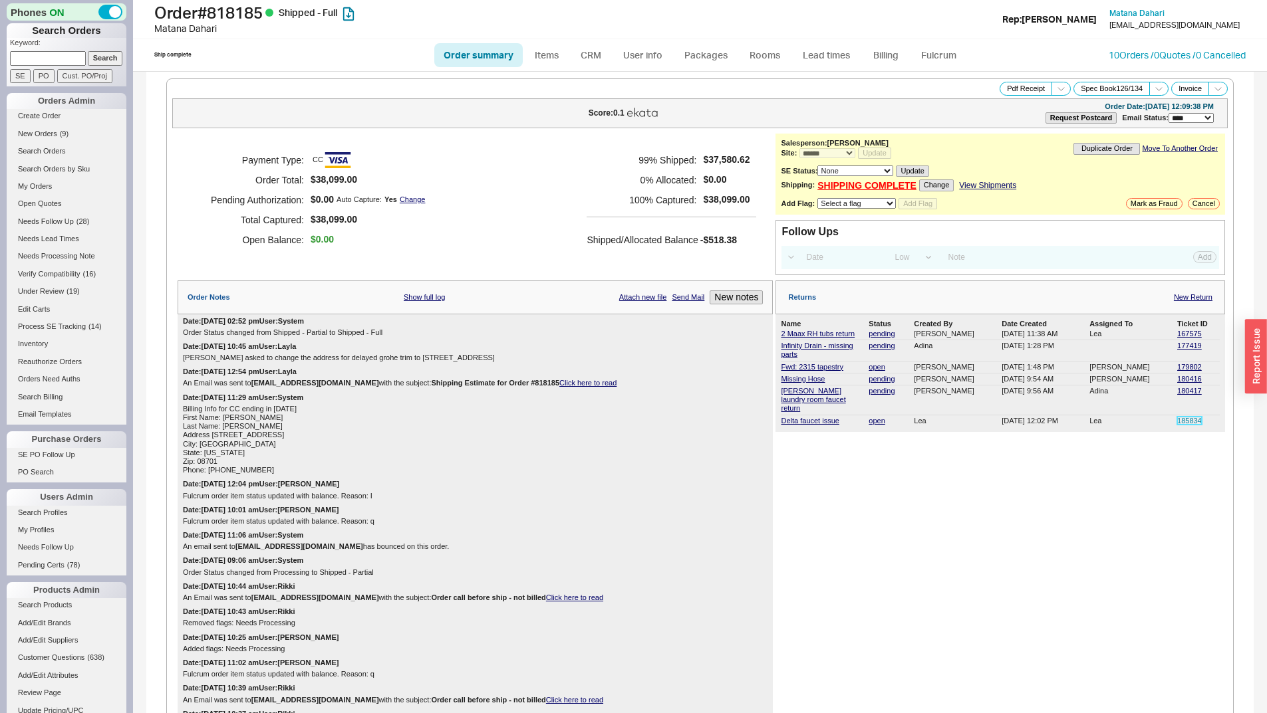
drag, startPoint x: 1189, startPoint y: 415, endPoint x: 562, endPoint y: 199, distance: 662.3
click at [1189, 417] on link "185834" at bounding box center [1189, 421] width 25 height 8
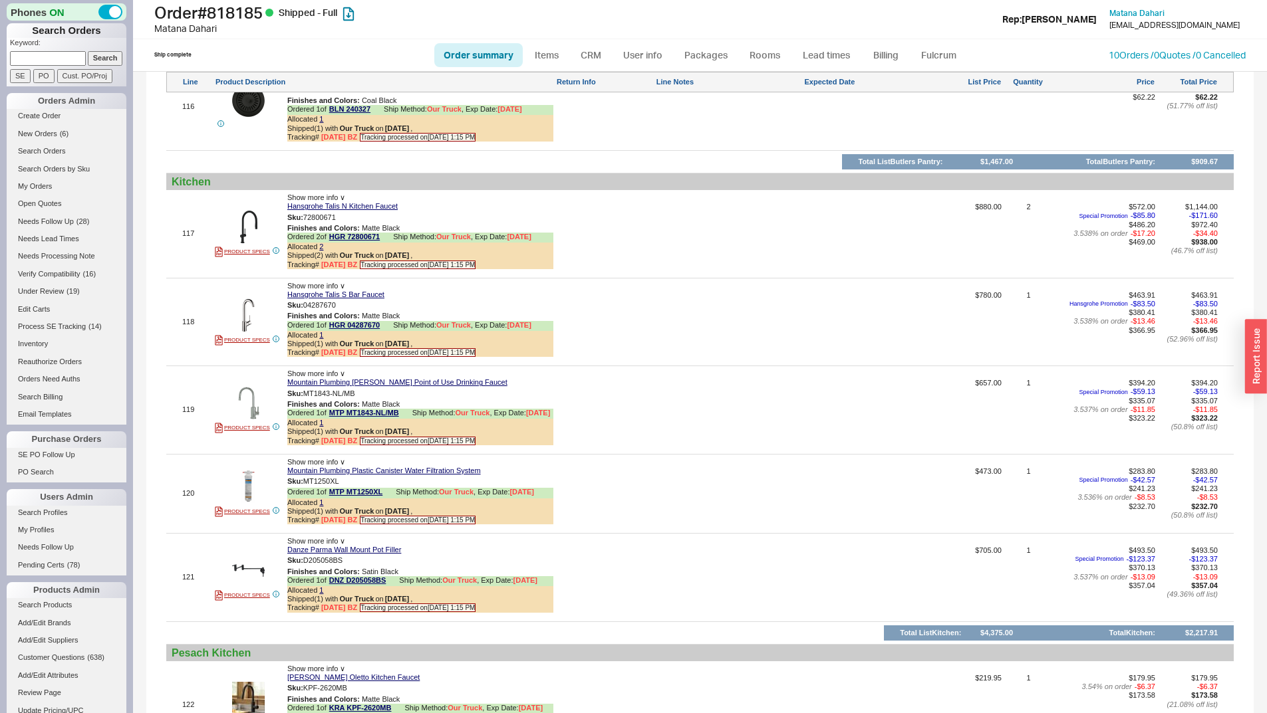
scroll to position [12034, 0]
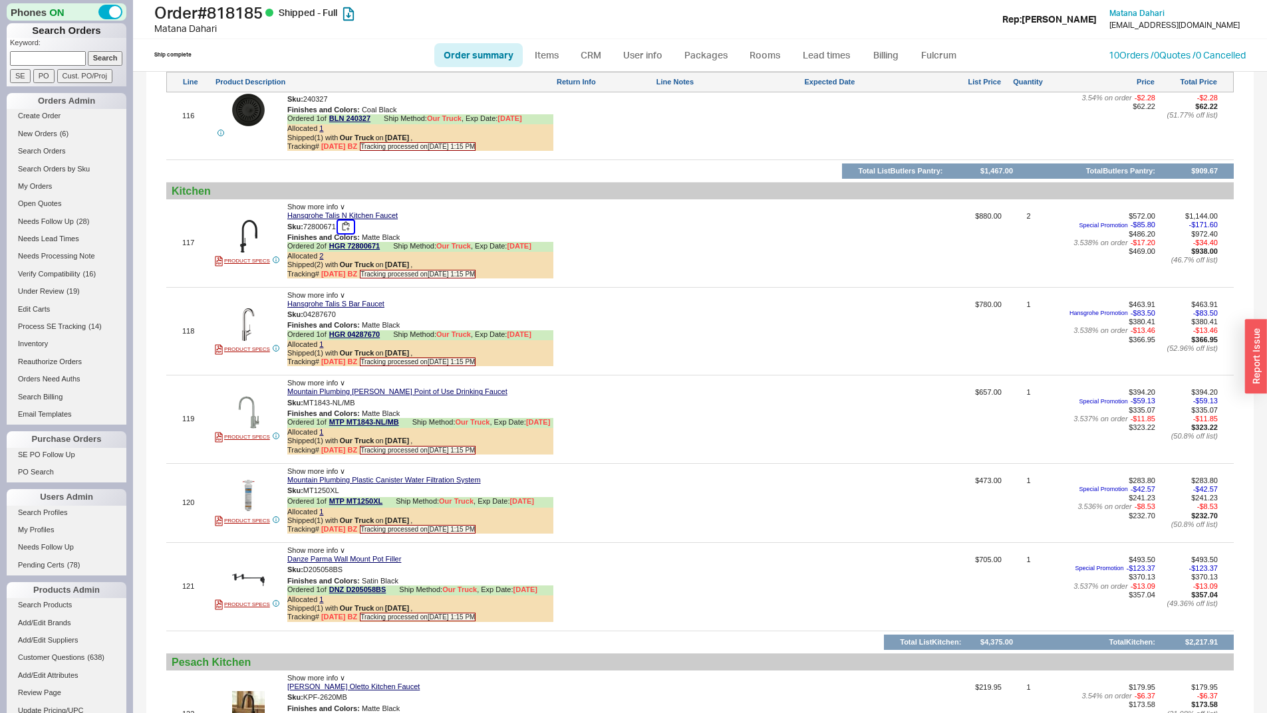
click at [346, 221] on button "button" at bounding box center [346, 227] width 16 height 13
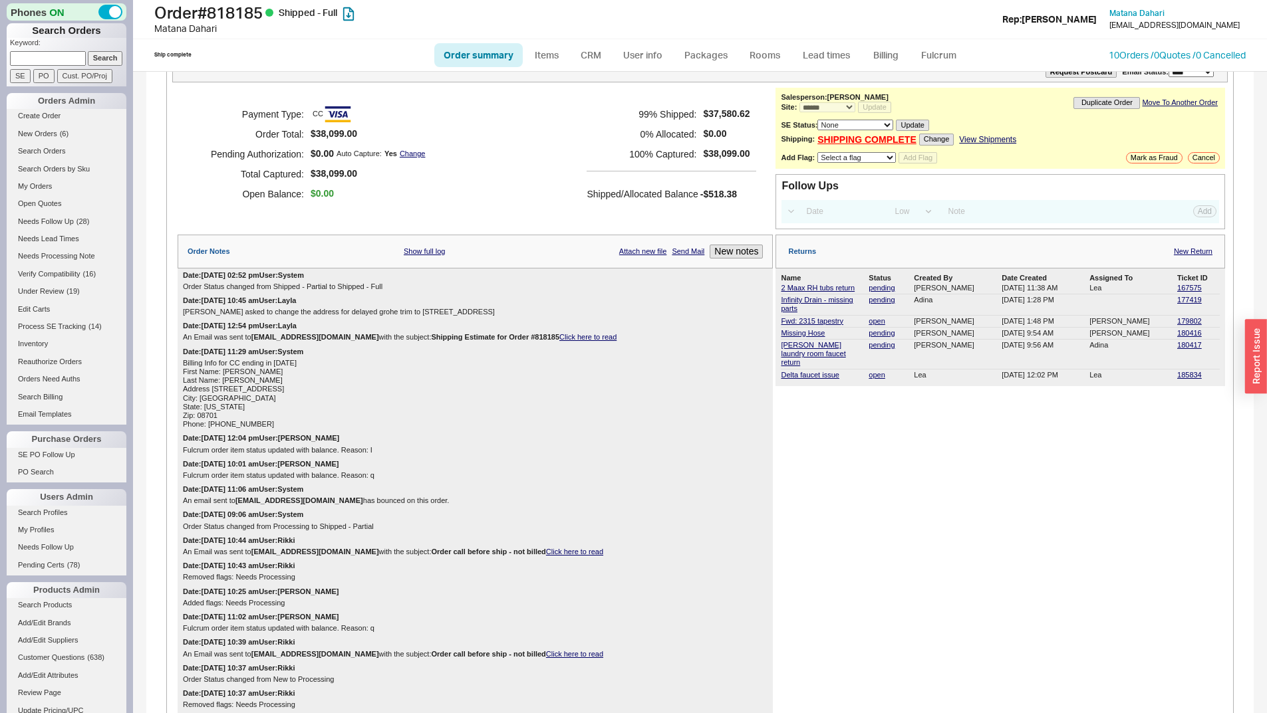
scroll to position [0, 0]
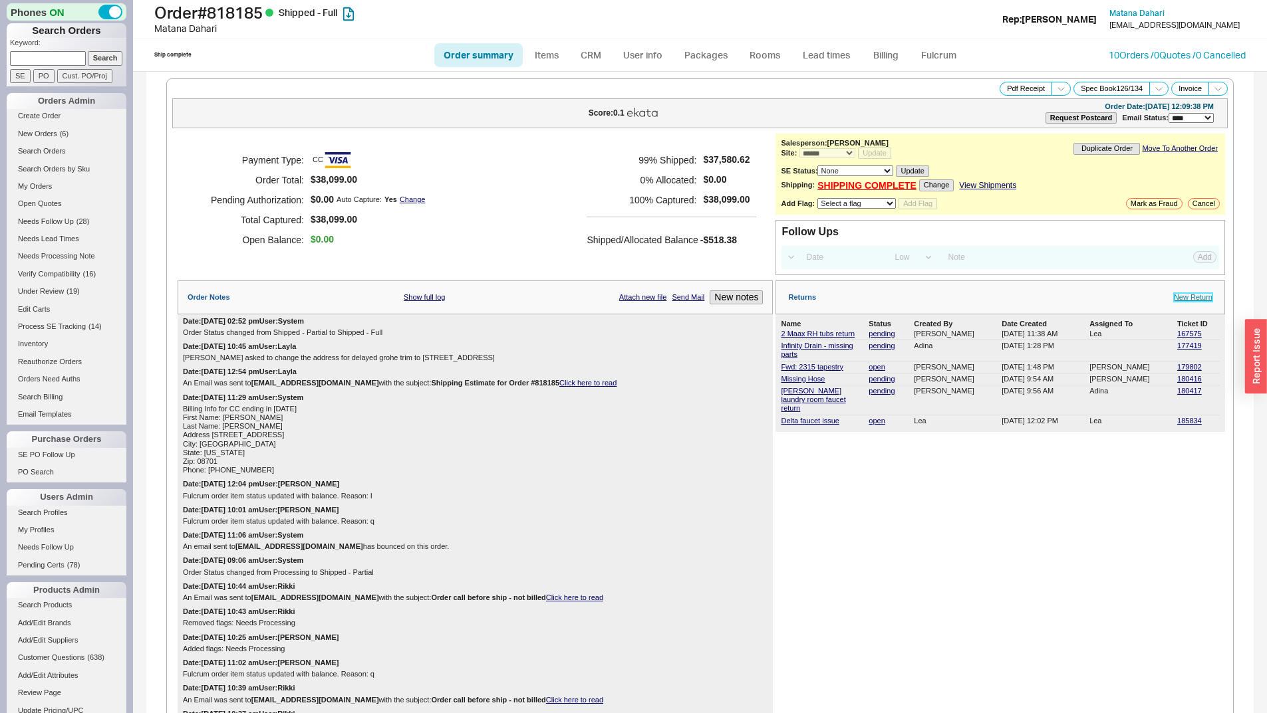
click at [1179, 295] on link "New Return" at bounding box center [1192, 297] width 39 height 9
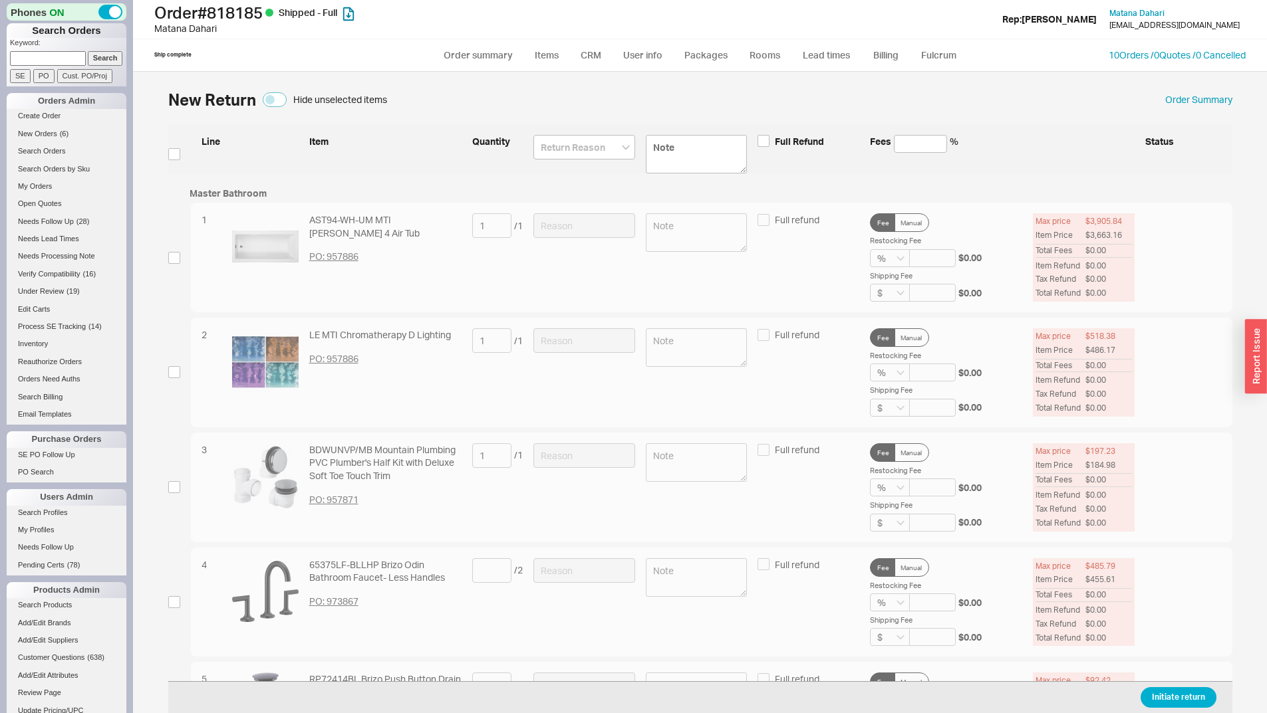
scroll to position [13341, 0]
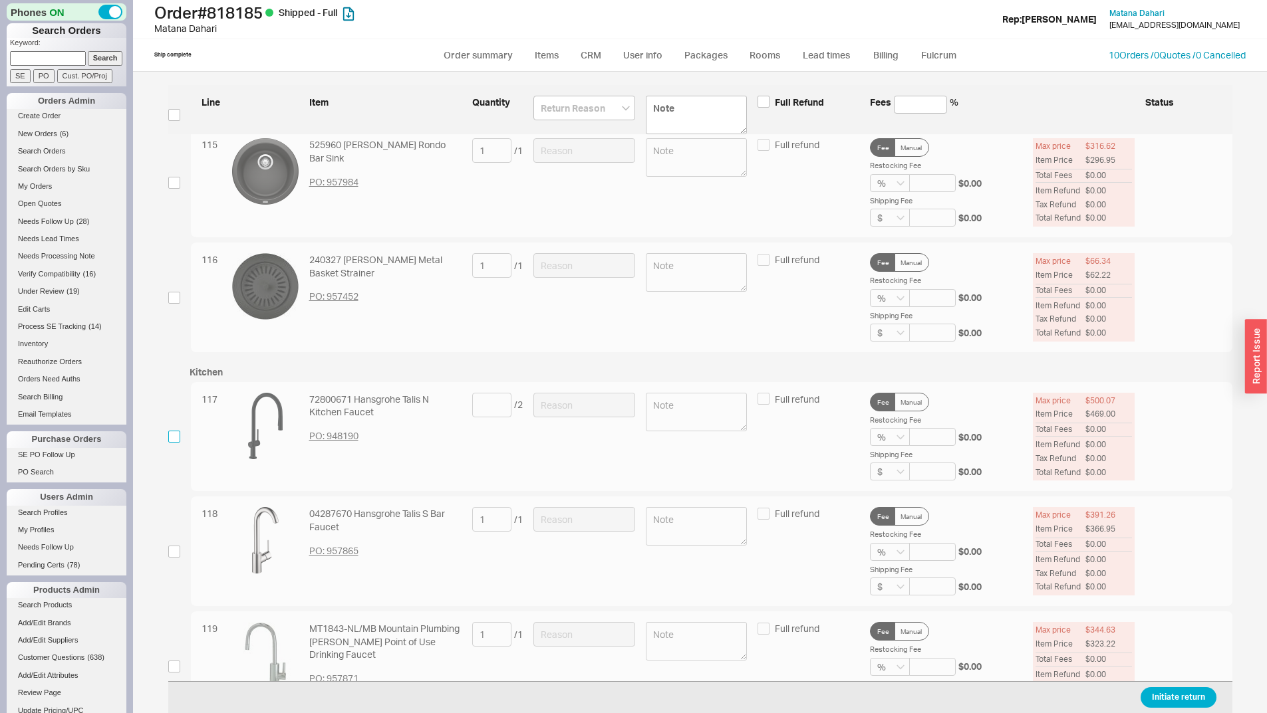
click at [173, 436] on input "checkbox" at bounding box center [174, 437] width 12 height 12
checkbox input "true"
click at [478, 402] on input at bounding box center [491, 405] width 39 height 25
type input "1"
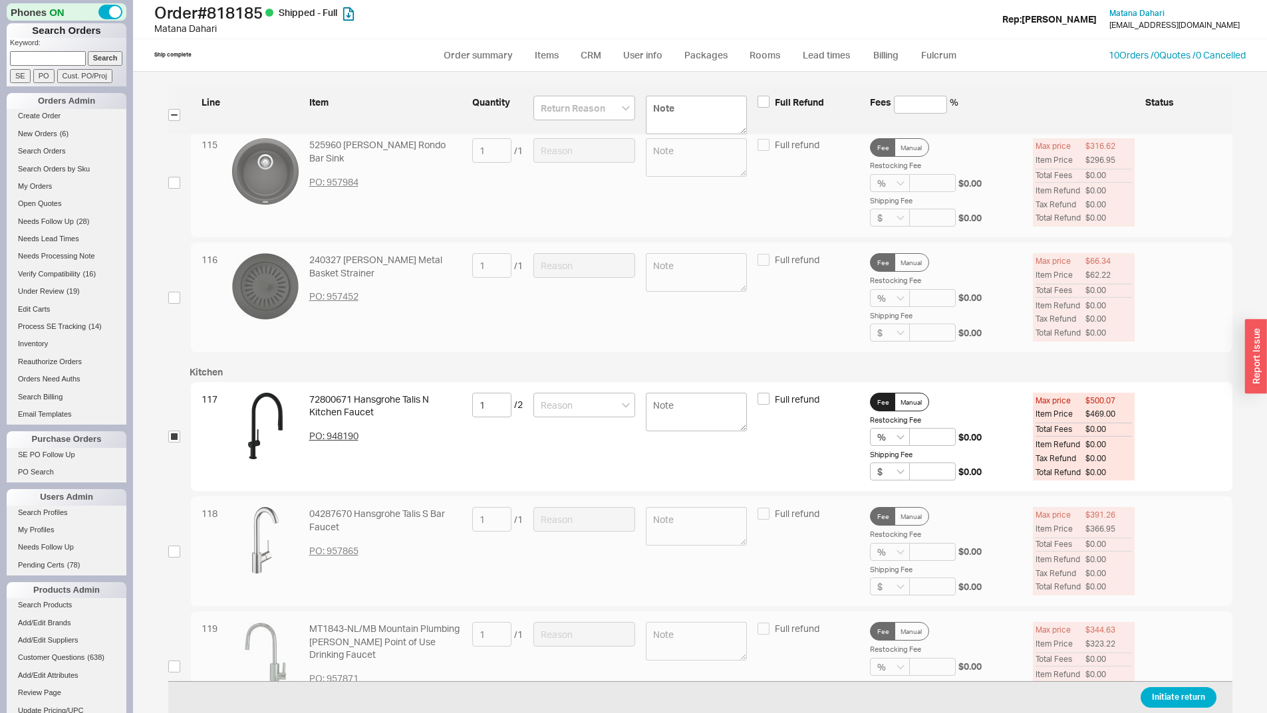
click at [522, 398] on div "117 72800671 Hansgrohe Talis N Kitchen Faucet PO: 948190 1 / 2 Full refund Fee …" at bounding box center [711, 437] width 1041 height 110
click at [595, 418] on div at bounding box center [584, 437] width 102 height 88
click at [595, 389] on div "117 72800671 Hansgrohe Talis N Kitchen Faucet PO: 948190 1 / 2 Full refund Fee …" at bounding box center [711, 437] width 1041 height 110
click at [592, 398] on input at bounding box center [584, 405] width 102 height 25
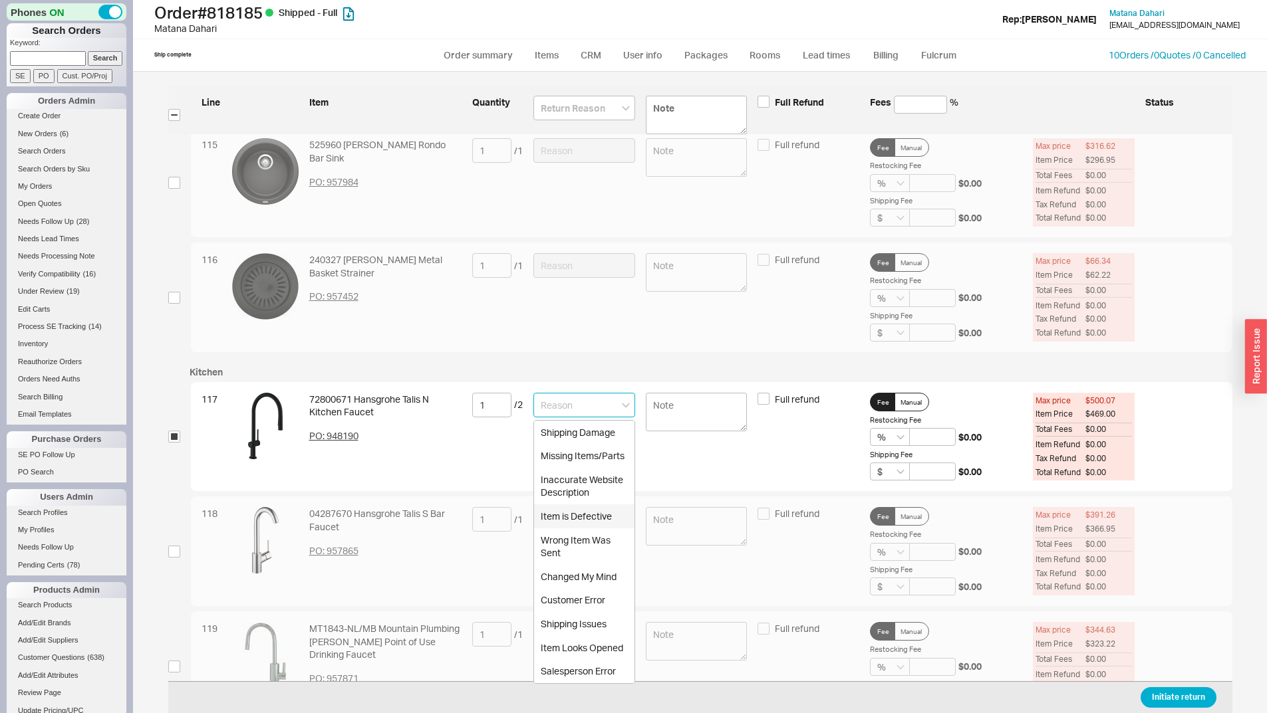
click at [578, 513] on div "Item is Defective" at bounding box center [584, 517] width 100 height 24
type input "Item is Defective"
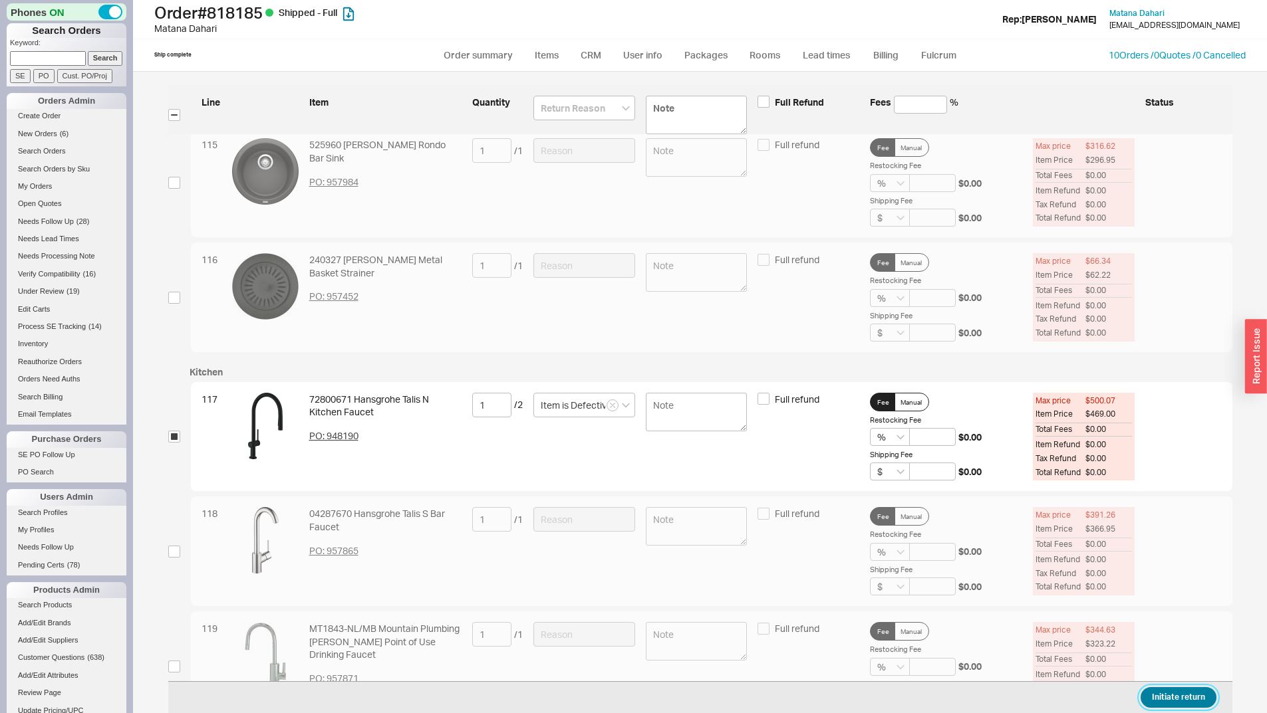
click at [1184, 701] on button "Initiate return" at bounding box center [1178, 697] width 76 height 21
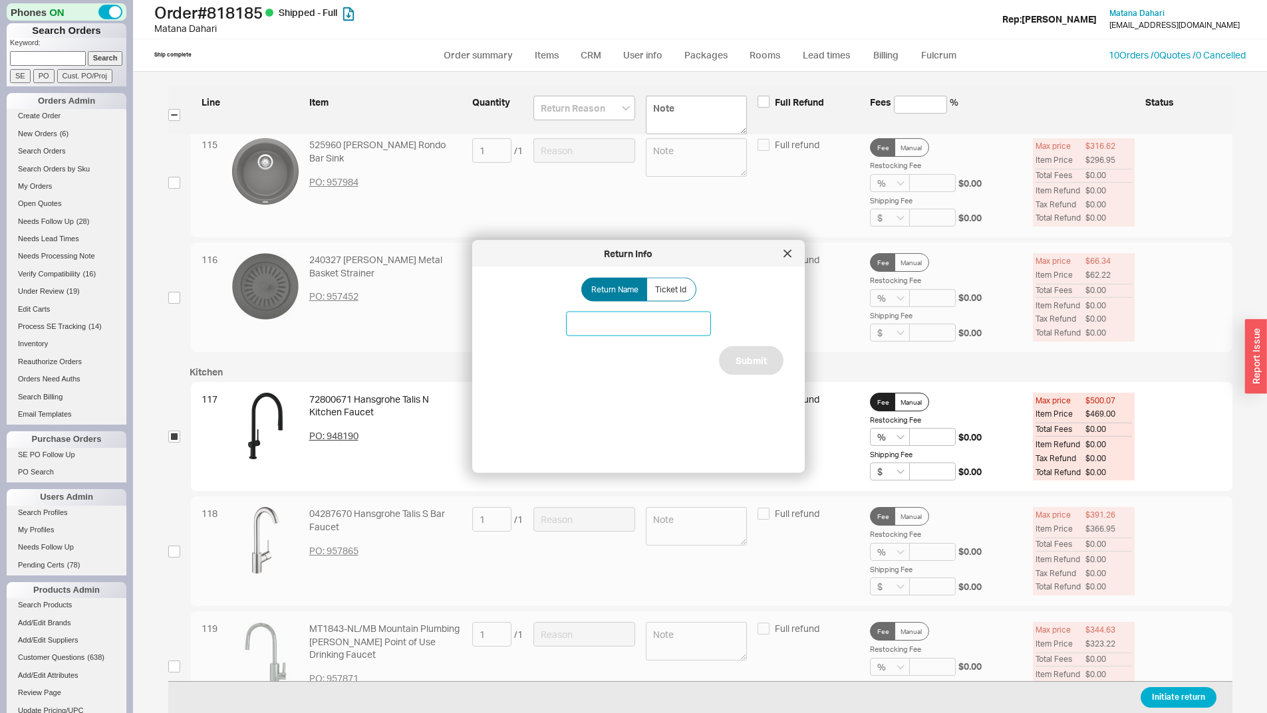
click at [584, 318] on input at bounding box center [638, 324] width 145 height 25
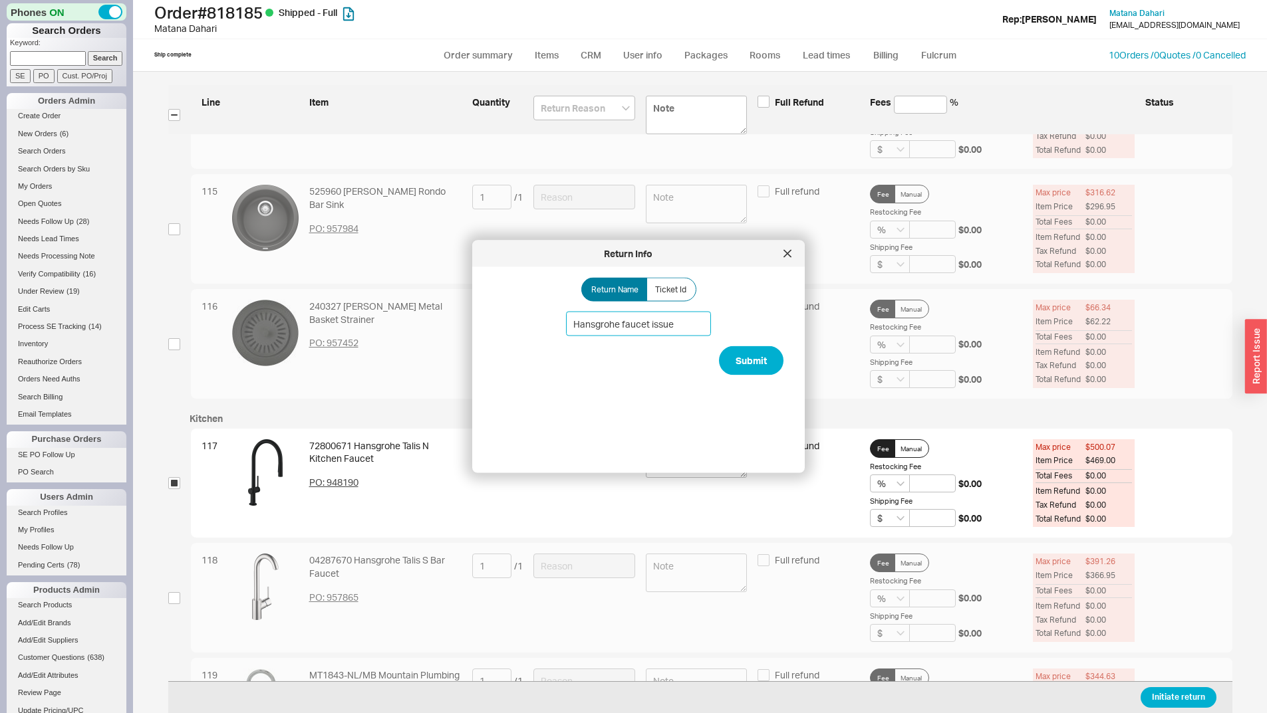
scroll to position [13274, 0]
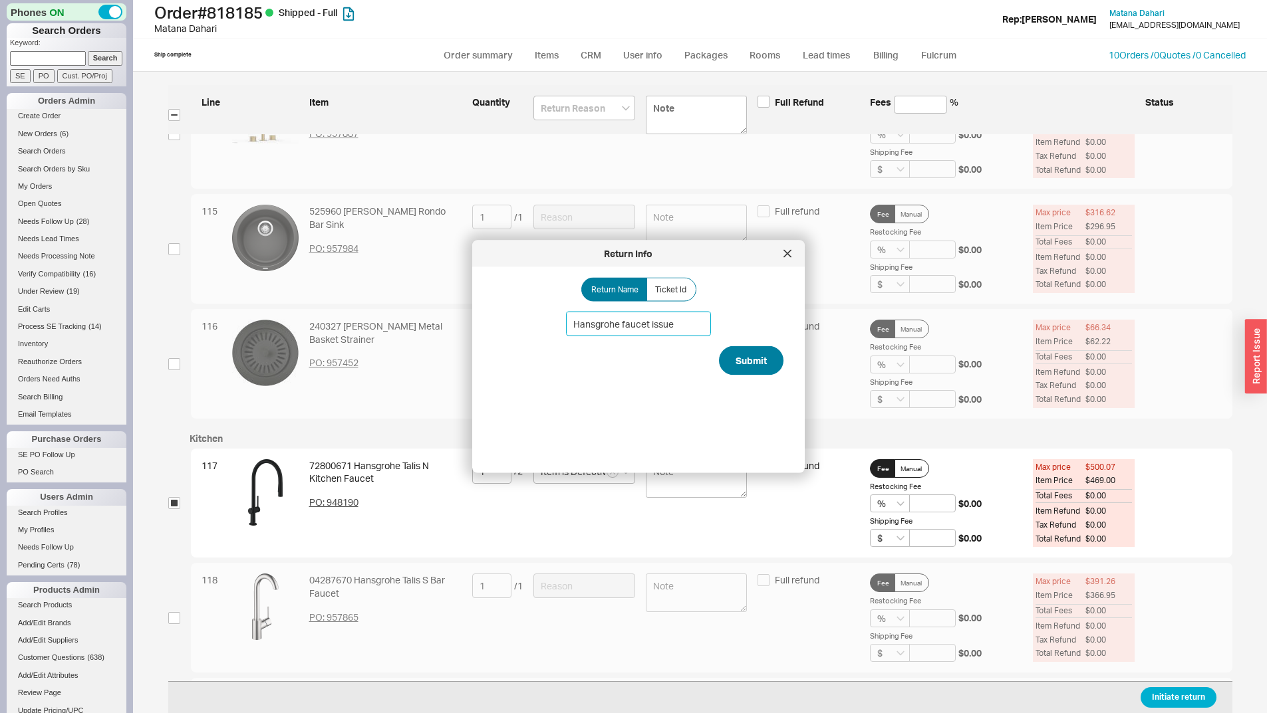
type input "Hansgrohe faucet issue"
click at [760, 352] on button "Submit" at bounding box center [751, 360] width 64 height 29
select select "*"
select select "LOW"
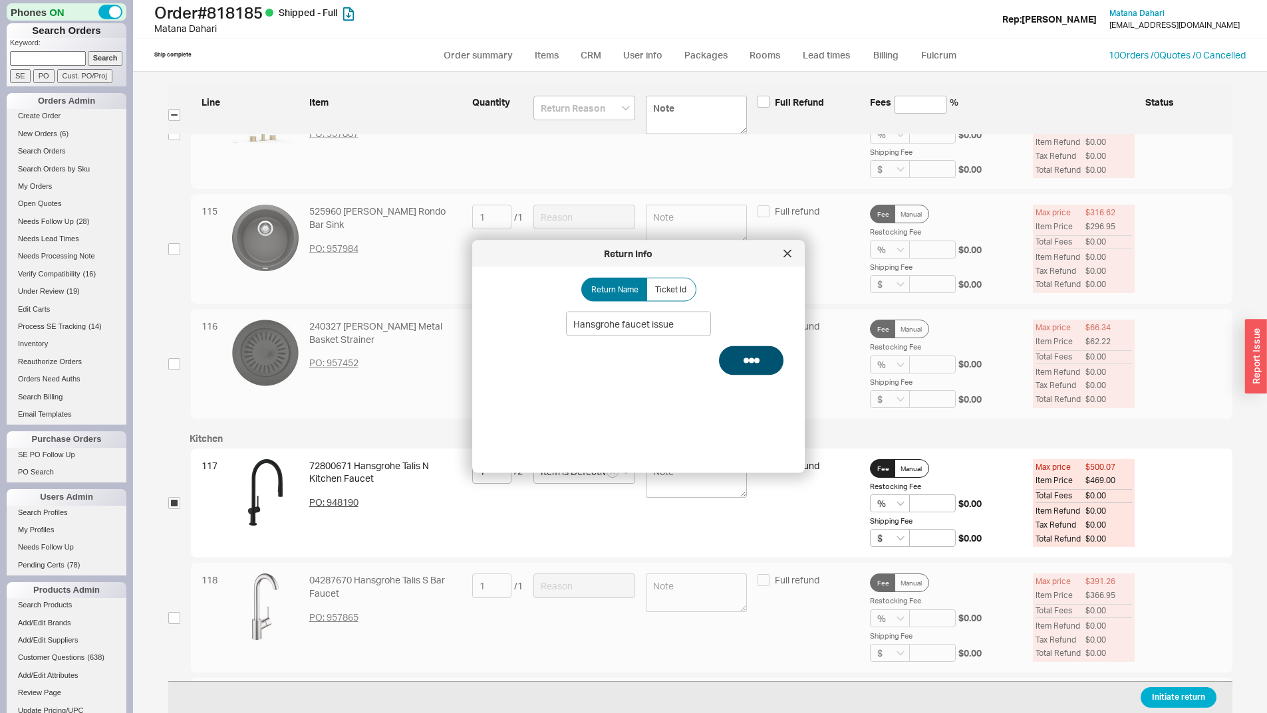
select select "3"
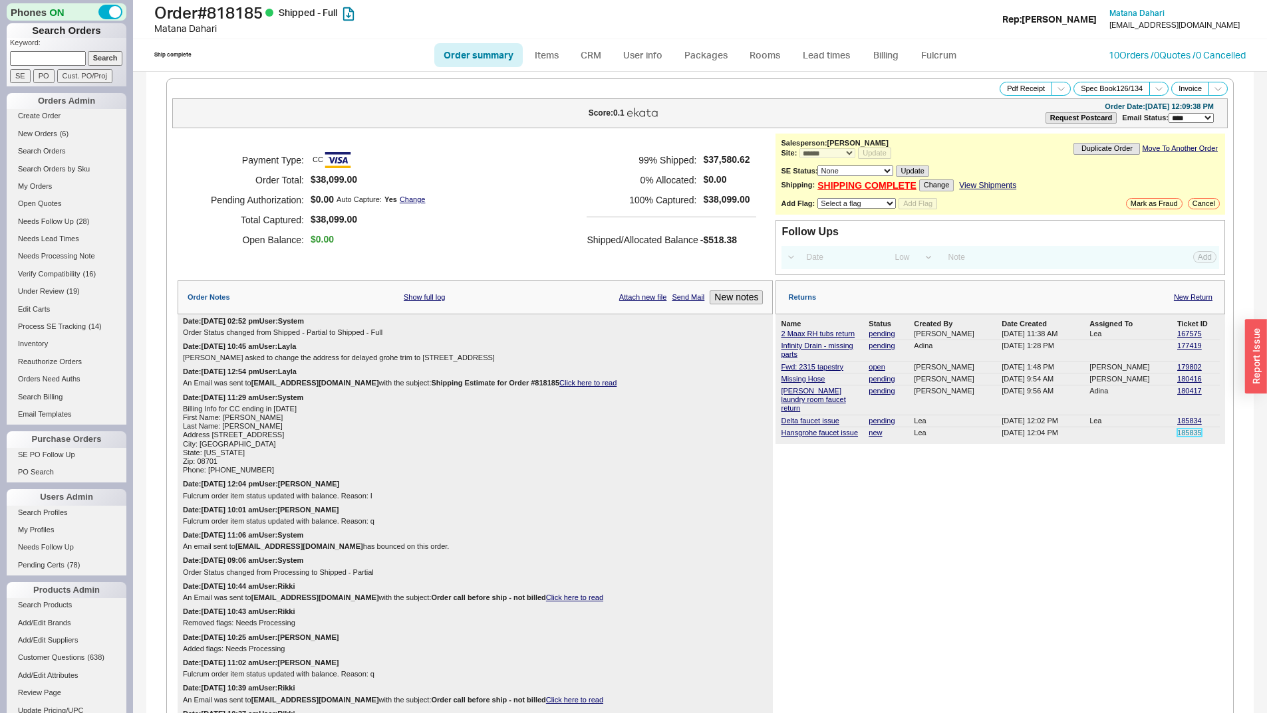
click at [1177, 429] on link "185835" at bounding box center [1189, 433] width 25 height 8
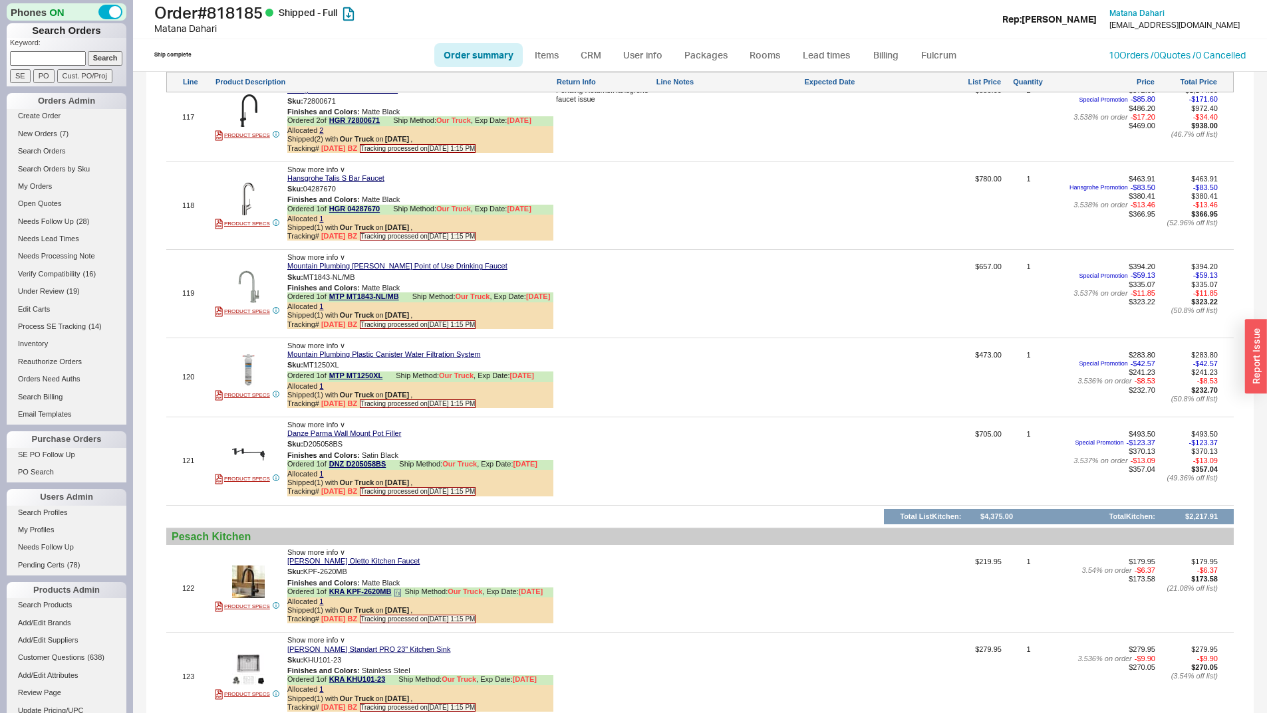
scroll to position [12415, 0]
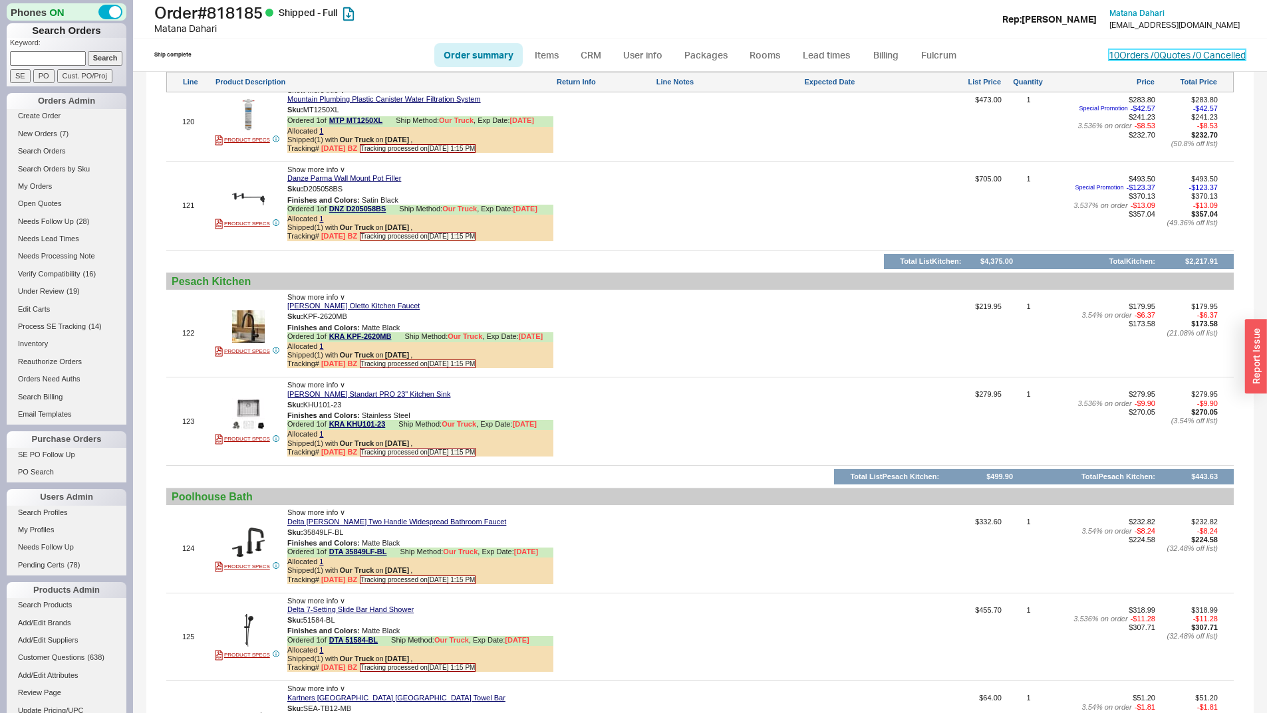
drag, startPoint x: 1166, startPoint y: 53, endPoint x: 1149, endPoint y: 73, distance: 26.9
click at [1166, 53] on link "10 Orders / 0 Quotes / 0 Cancelled" at bounding box center [1176, 54] width 137 height 11
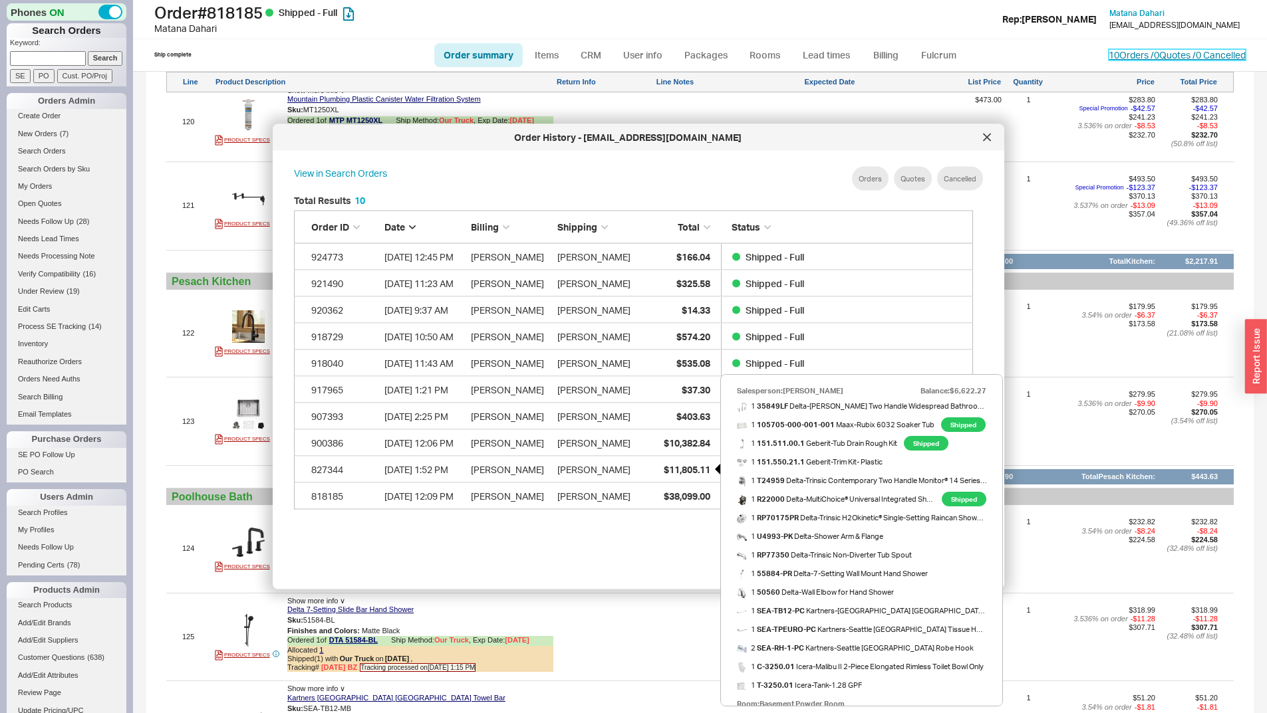
scroll to position [1129, 0]
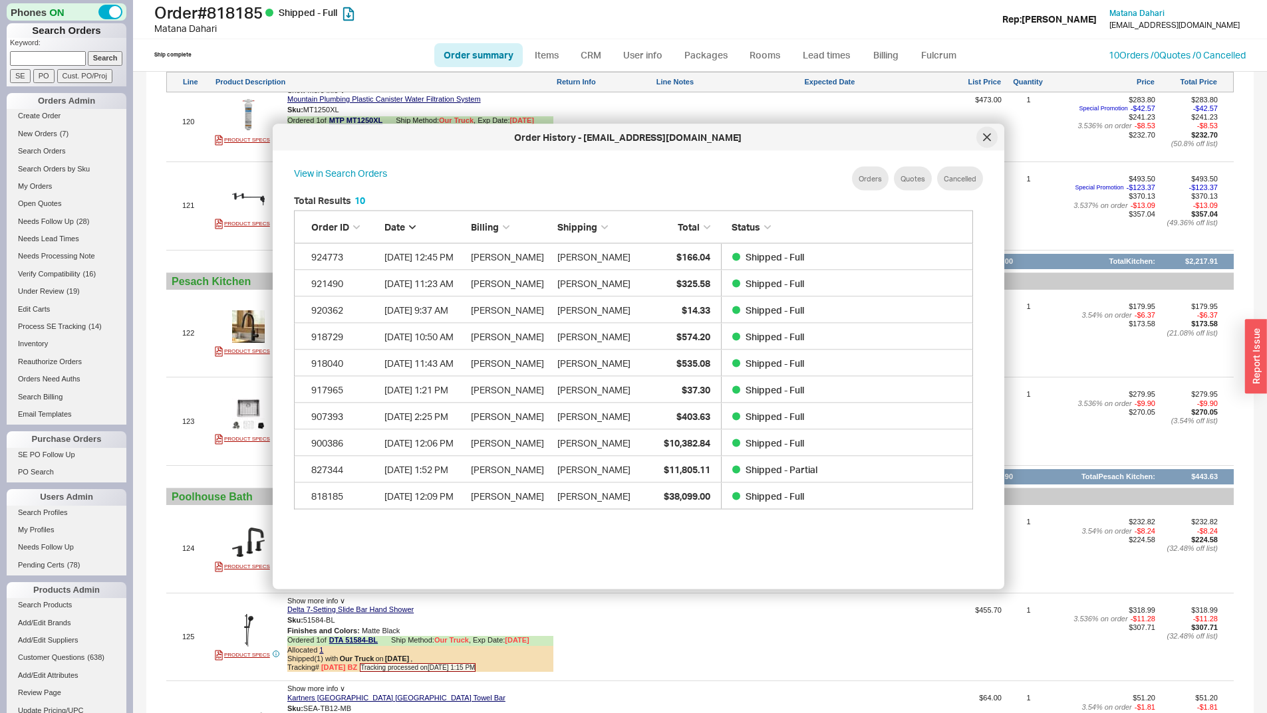
click at [991, 138] on div at bounding box center [986, 137] width 21 height 21
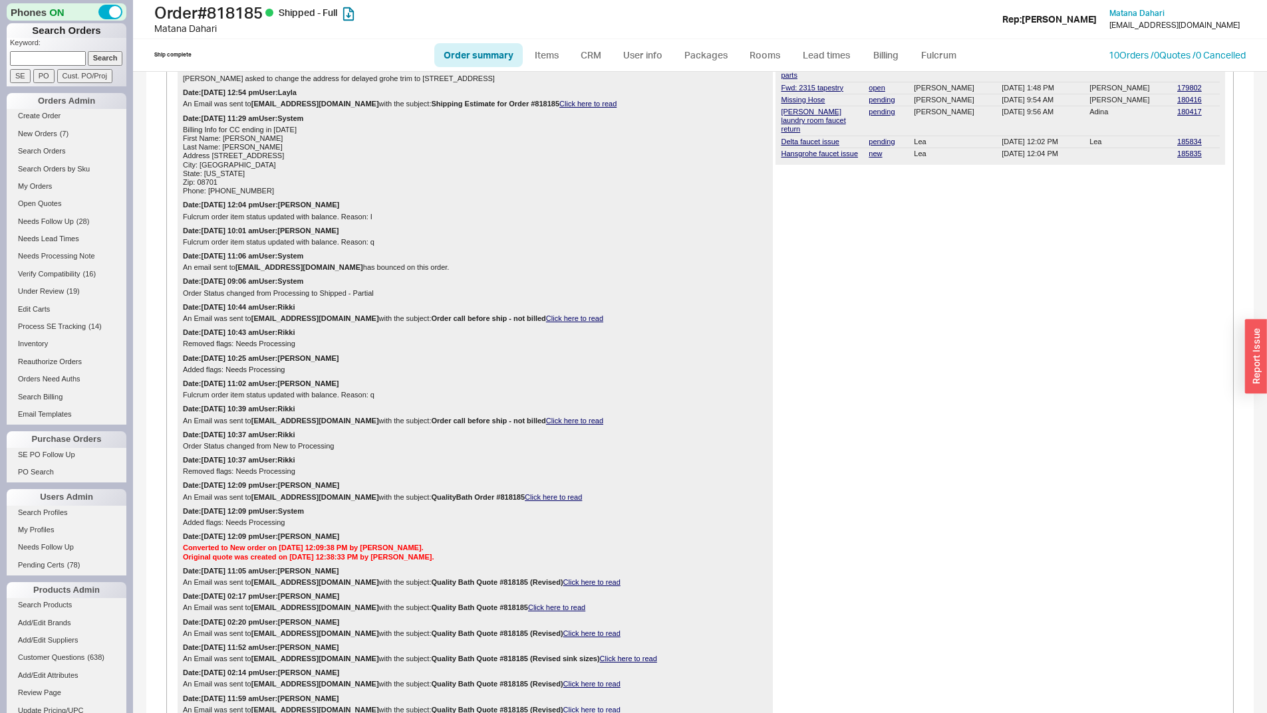
scroll to position [248, 0]
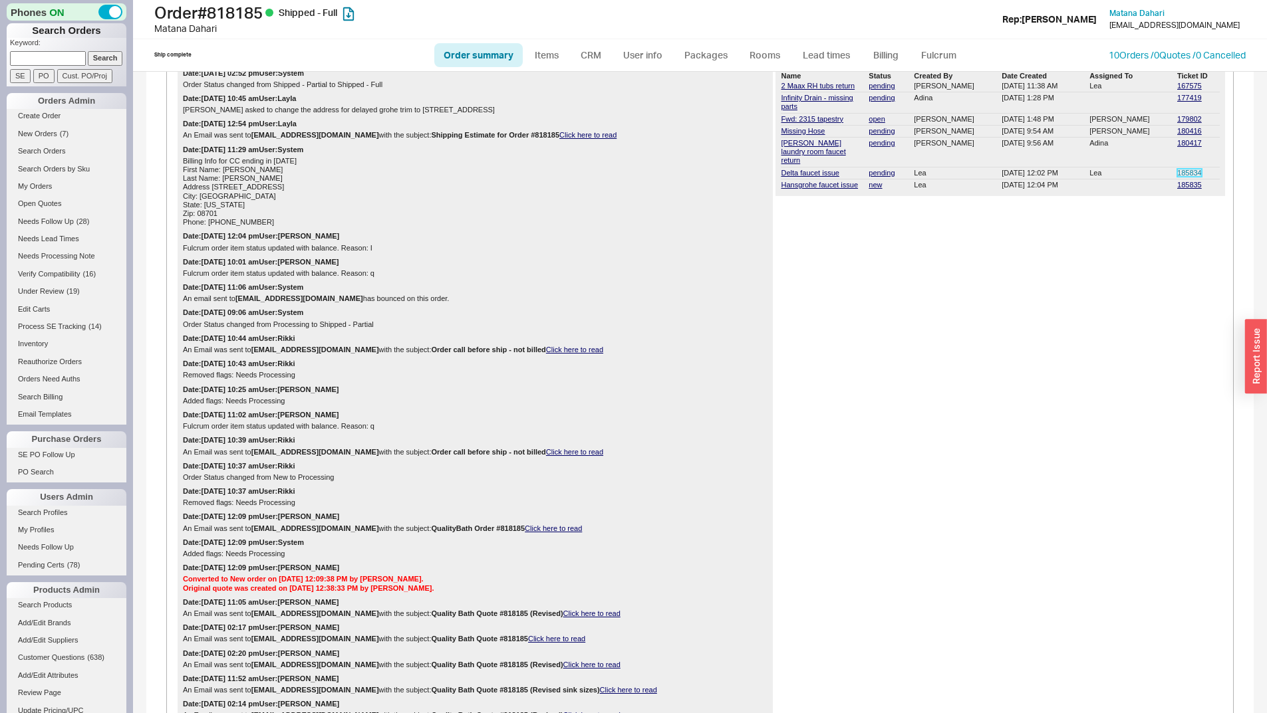
click at [1185, 169] on link "185834" at bounding box center [1189, 173] width 25 height 8
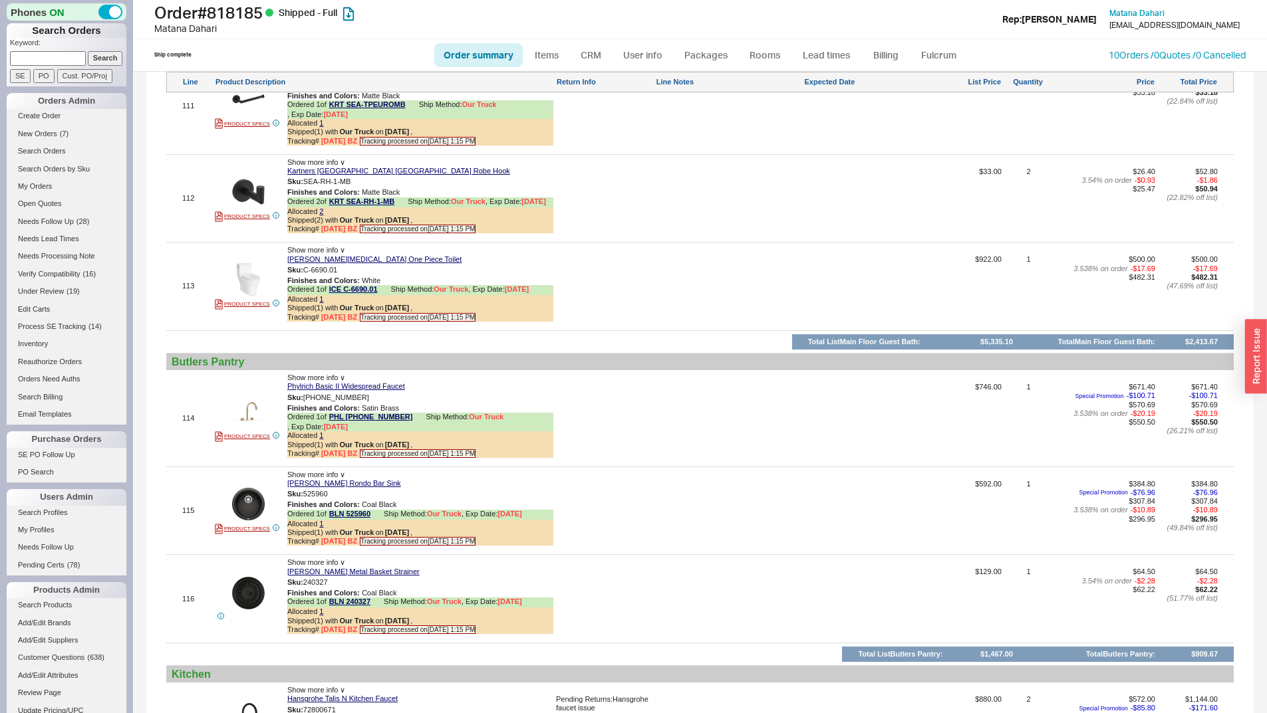
scroll to position [11617, 0]
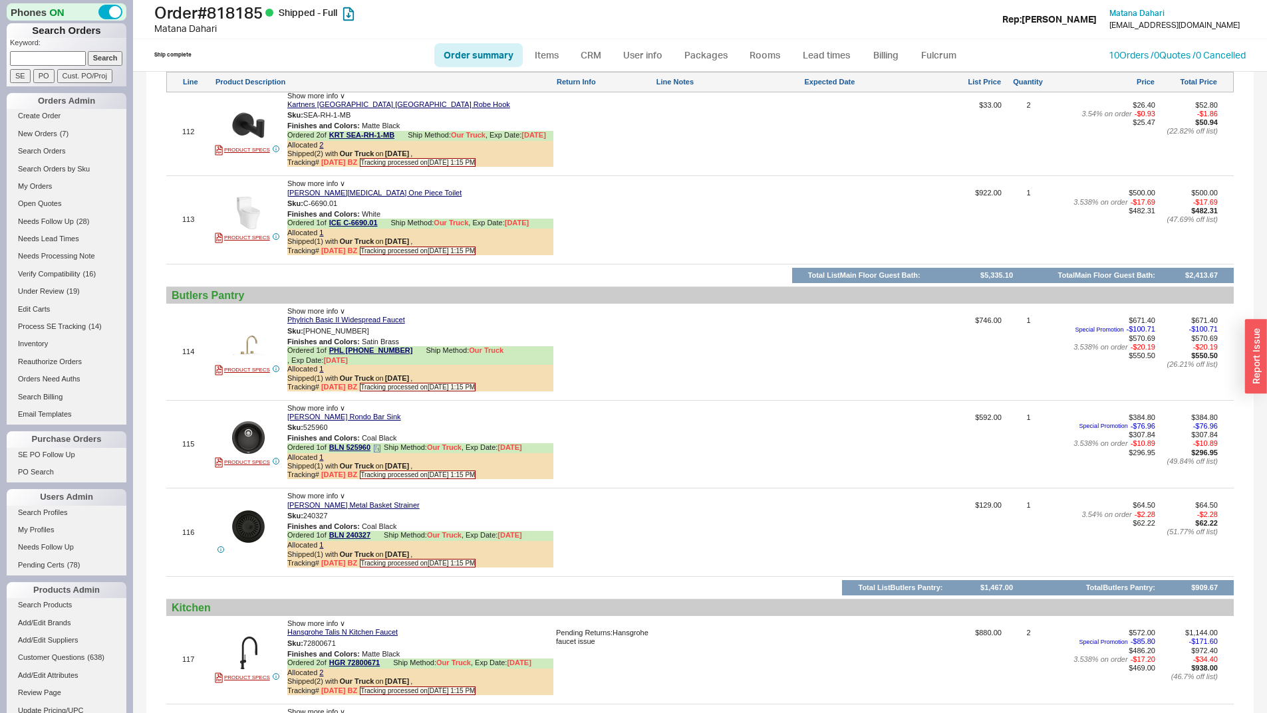
click at [379, 448] on icon at bounding box center [378, 449] width 1 height 2
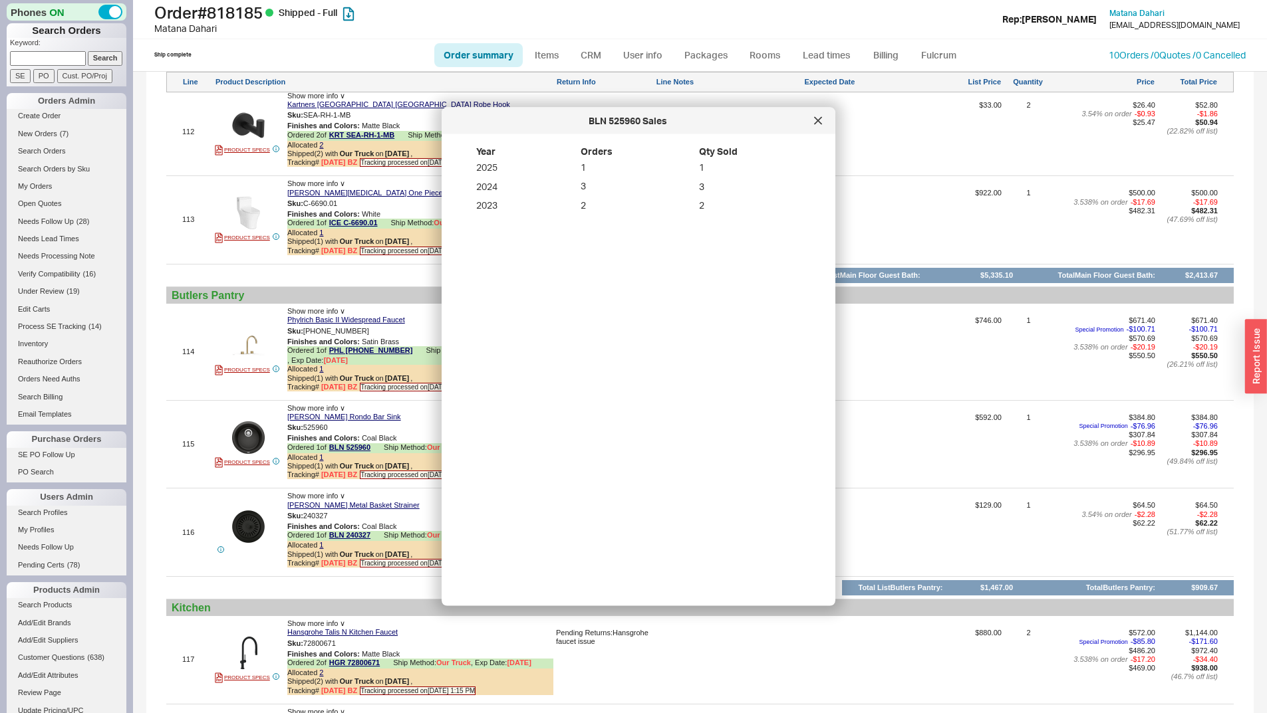
click at [818, 122] on icon at bounding box center [818, 121] width 8 height 8
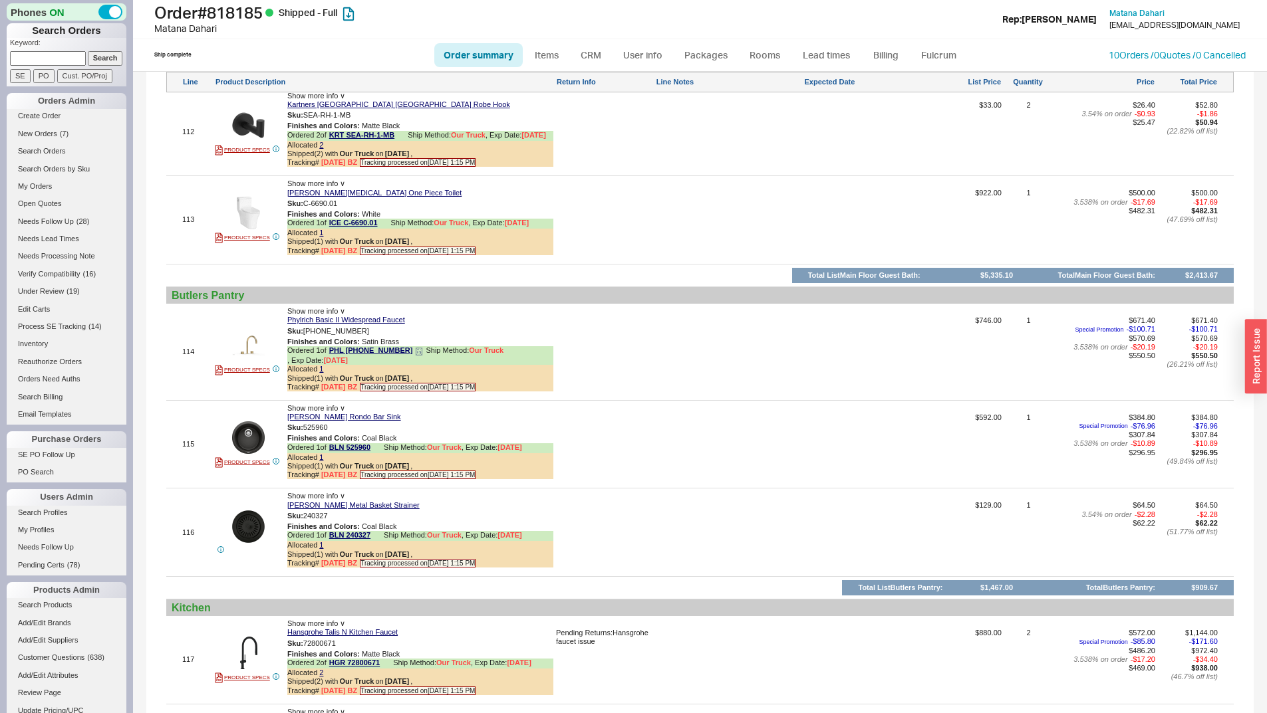
click at [451, 374] on div "Shipped ( 1 ) with Our Truck on 5/6/25 ," at bounding box center [420, 378] width 266 height 9
click at [433, 413] on div "Blanco Rondo Bar Sink" at bounding box center [420, 417] width 266 height 9
click at [380, 533] on icon at bounding box center [377, 537] width 8 height 8
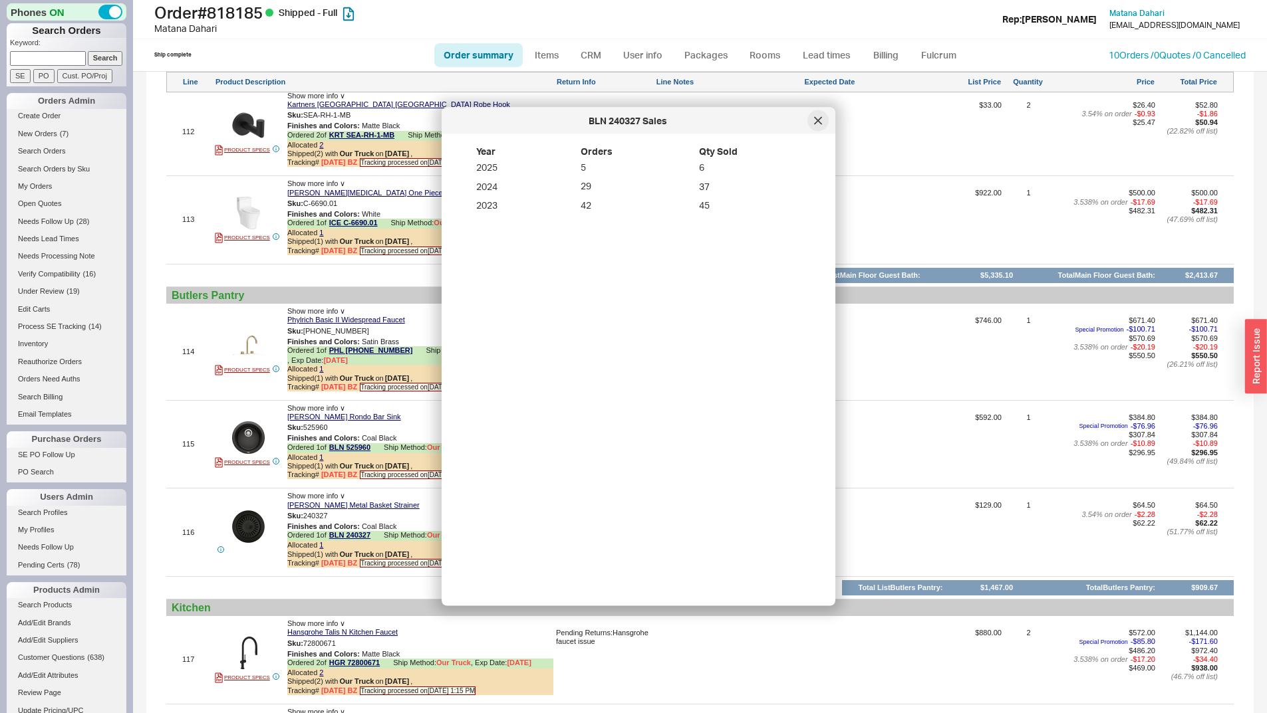
click at [816, 126] on div at bounding box center [817, 120] width 21 height 21
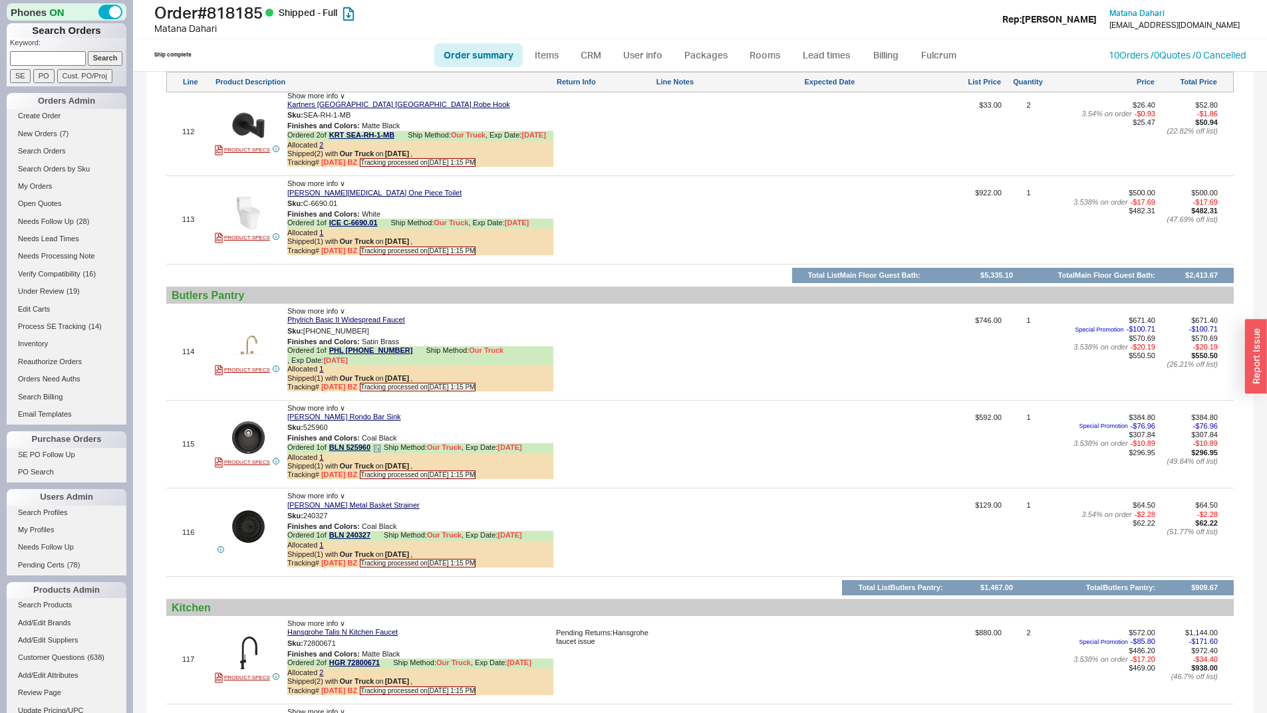
click at [380, 445] on icon at bounding box center [377, 449] width 8 height 8
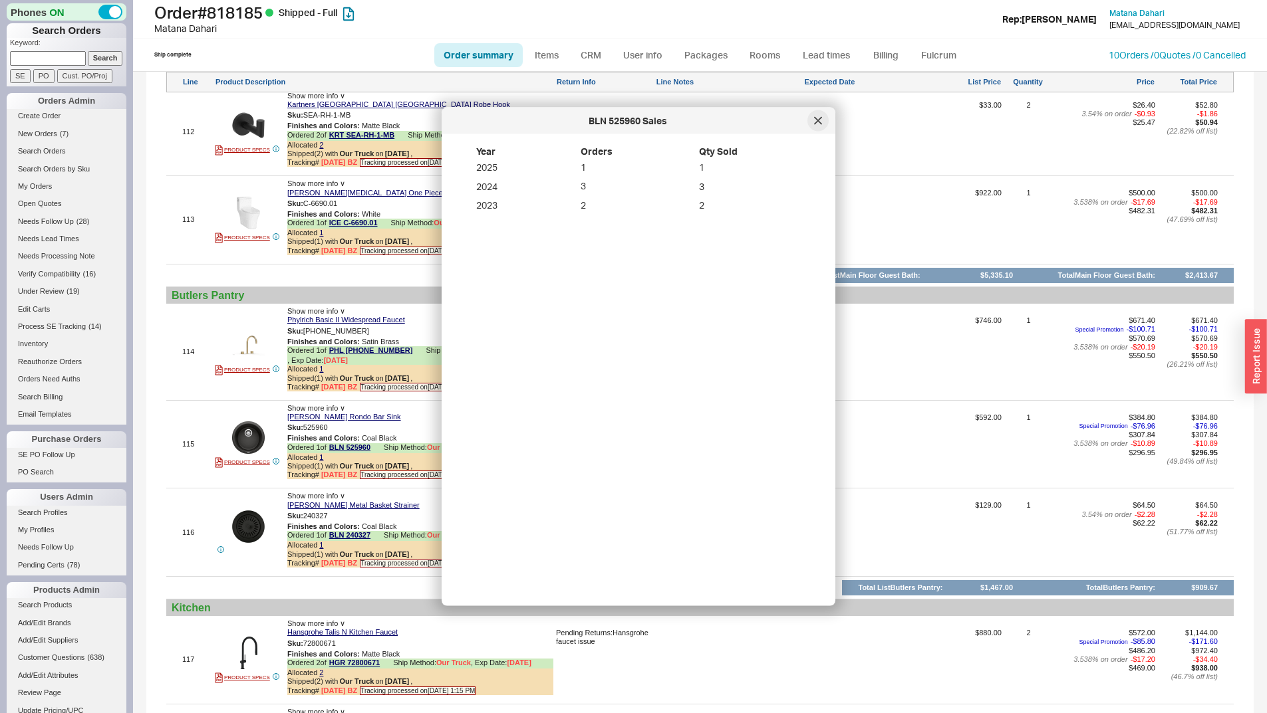
click at [814, 118] on icon at bounding box center [818, 121] width 8 height 8
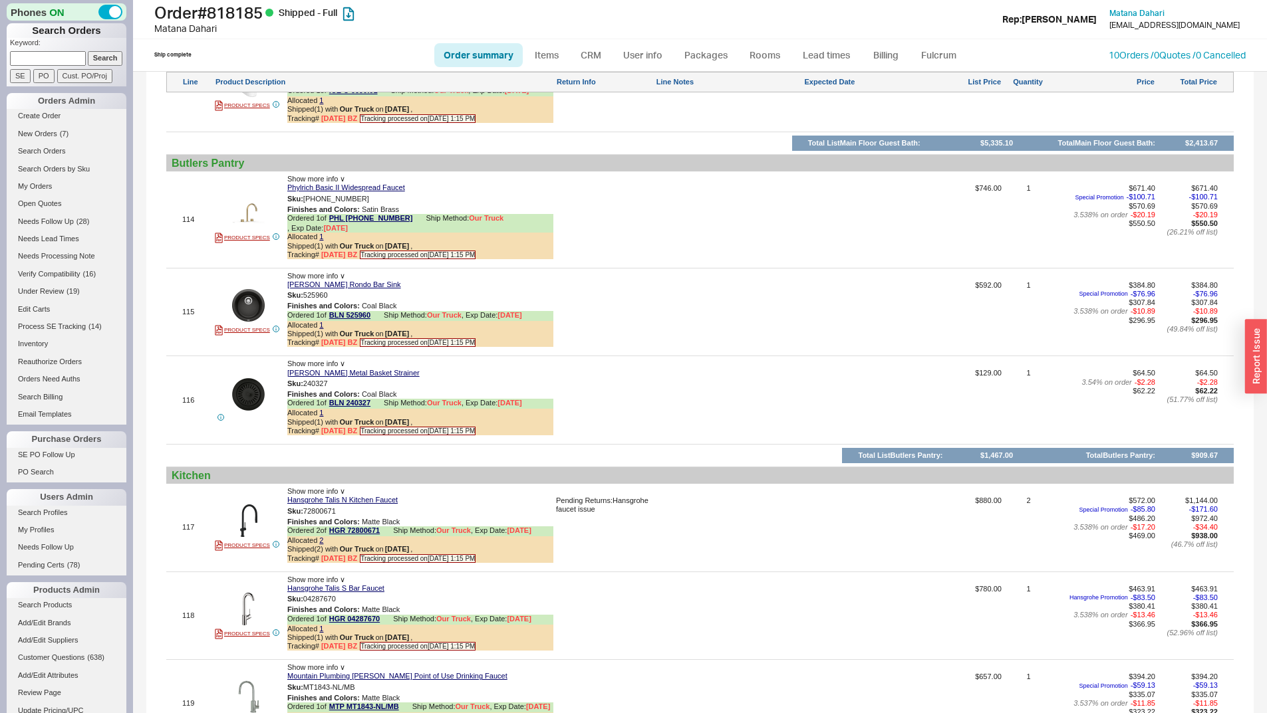
scroll to position [11750, 0]
click at [337, 271] on span "Show more info ∨" at bounding box center [316, 275] width 58 height 8
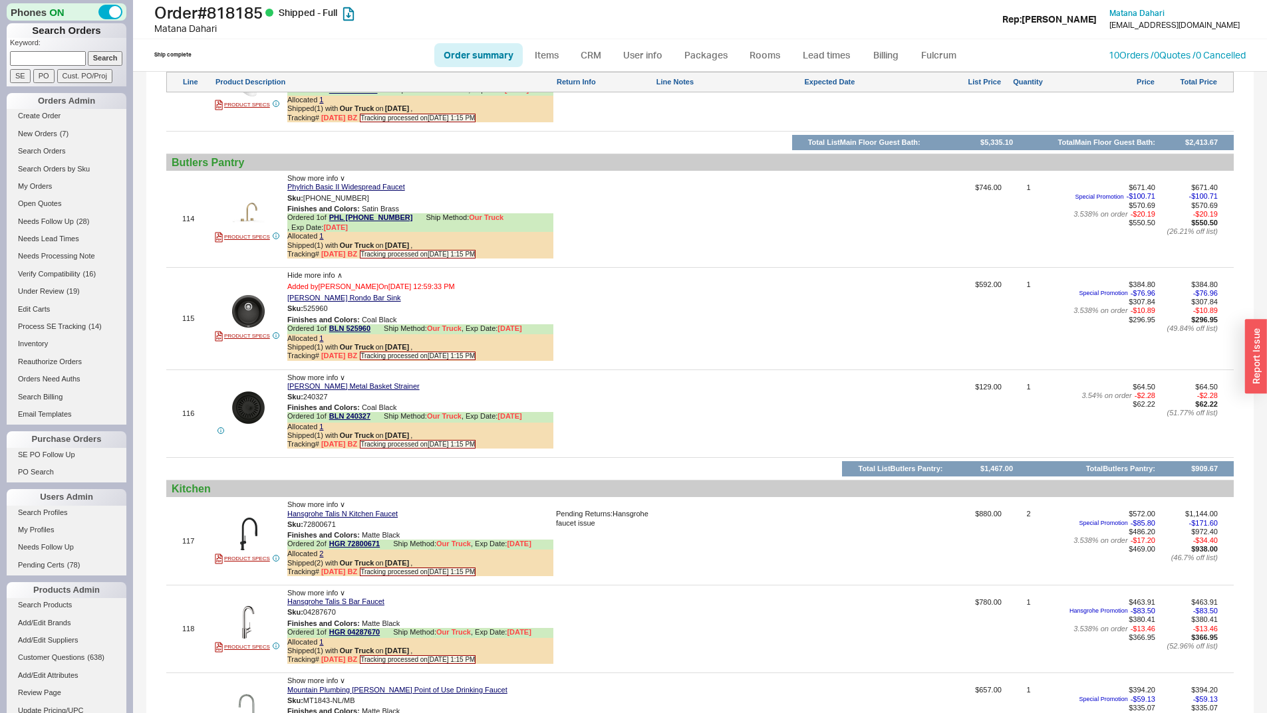
click at [336, 271] on span "Hide more info ∧" at bounding box center [314, 275] width 55 height 8
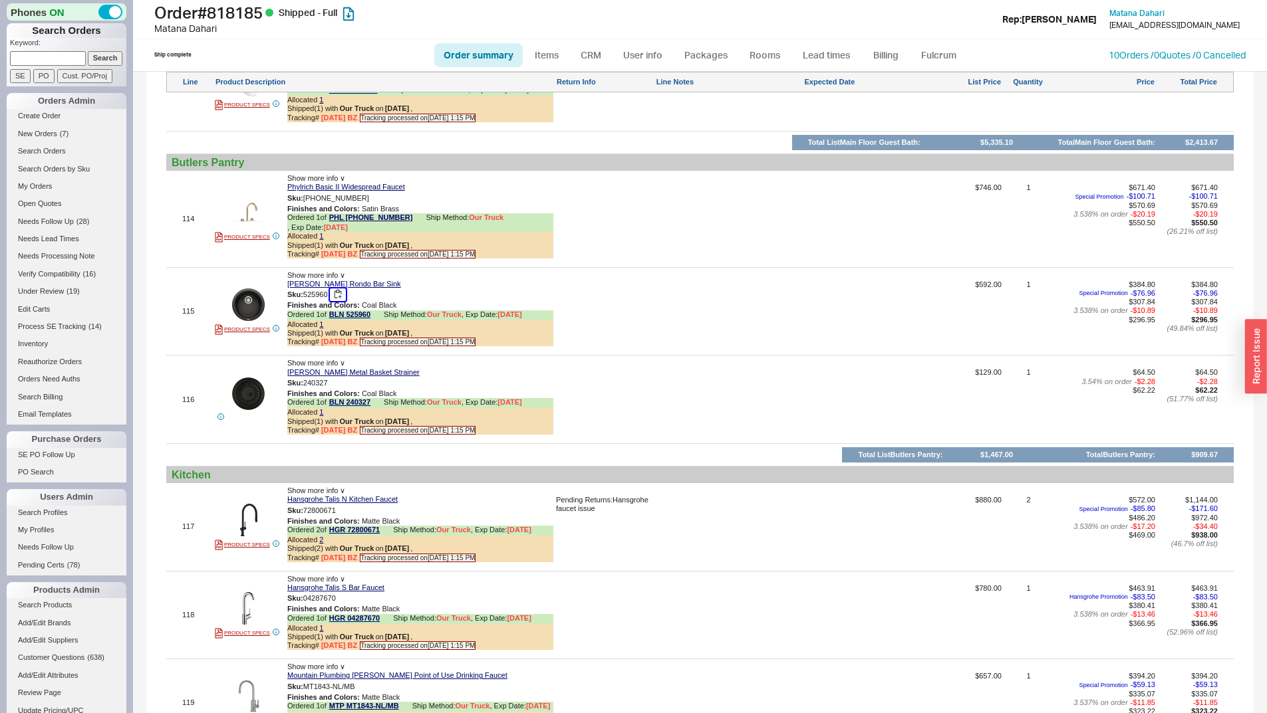
click at [338, 289] on button "button" at bounding box center [338, 295] width 16 height 13
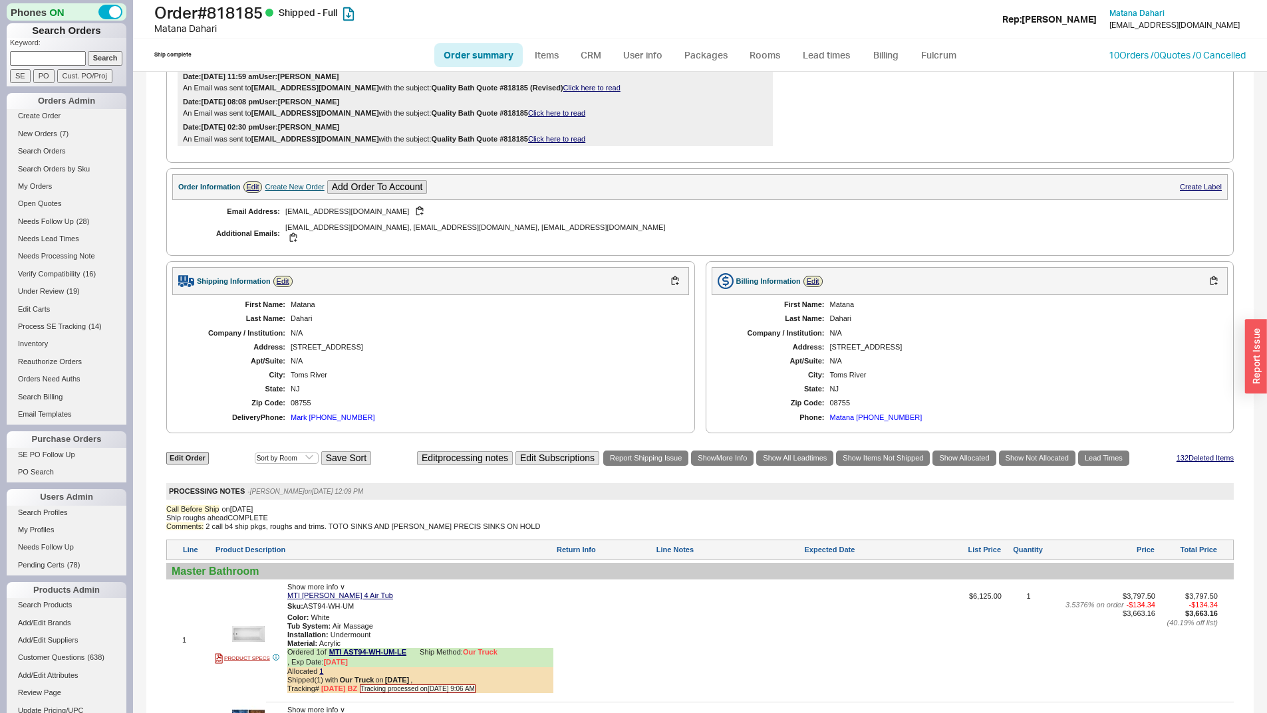
scroll to position [0, 0]
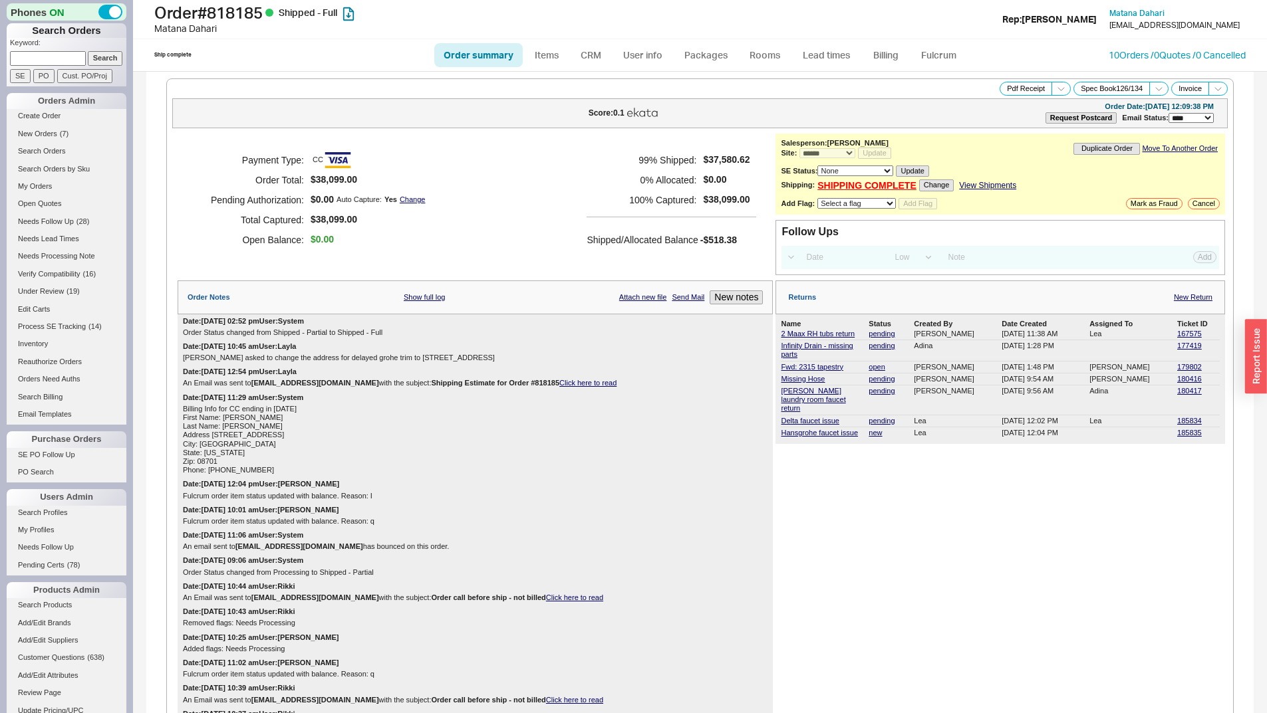
click at [1194, 302] on div "Returns New Return" at bounding box center [999, 298] width 449 height 34
click at [1191, 299] on link "New Return" at bounding box center [1192, 297] width 39 height 9
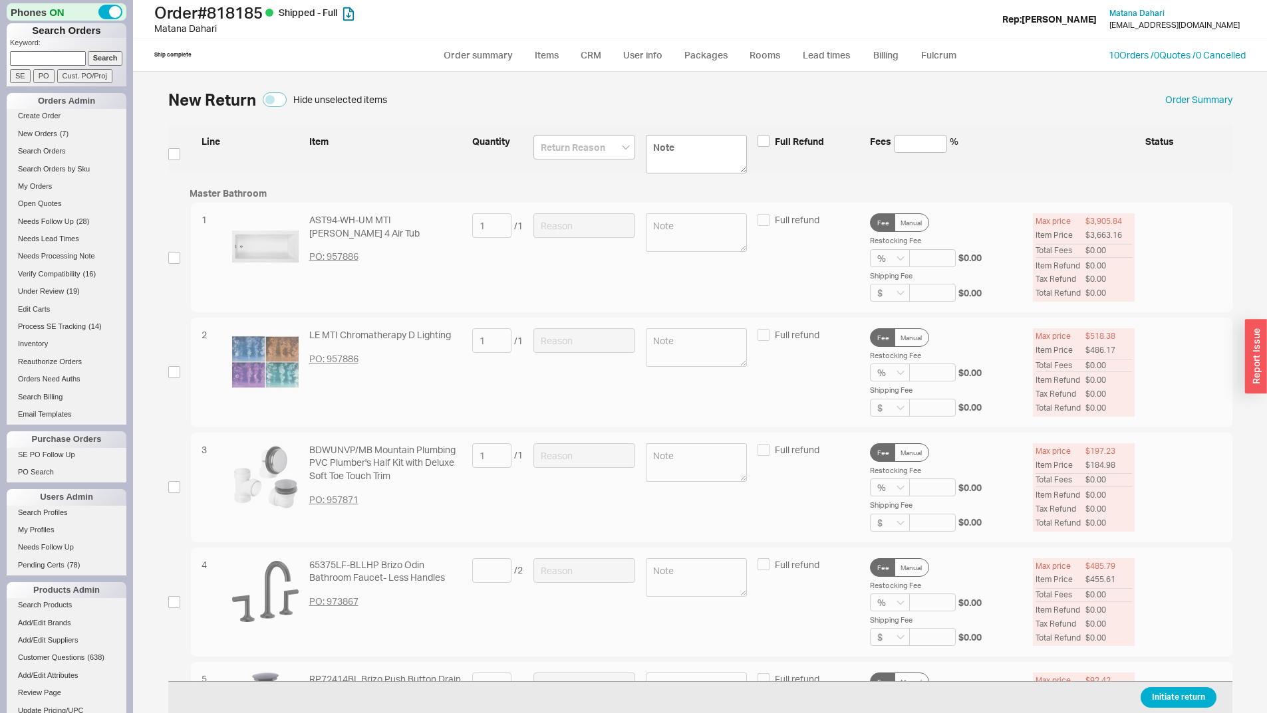
scroll to position [13087, 0]
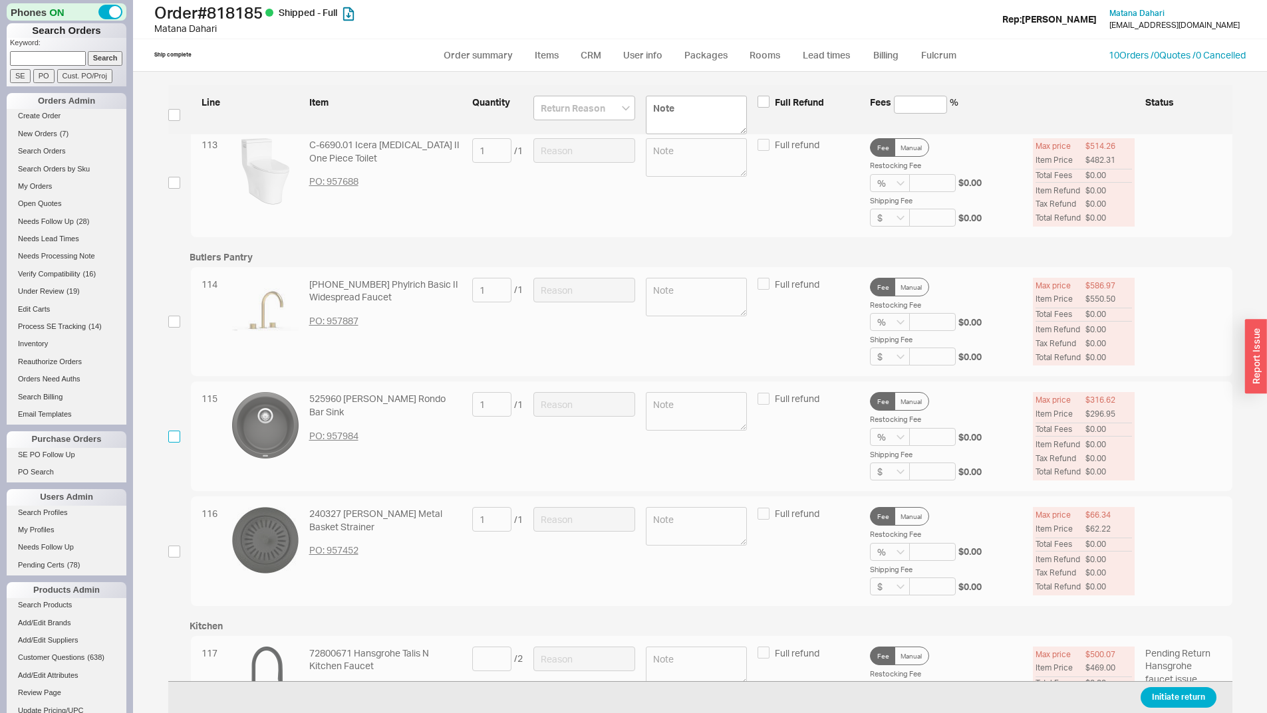
click at [174, 435] on input "checkbox" at bounding box center [174, 437] width 12 height 12
checkbox input "true"
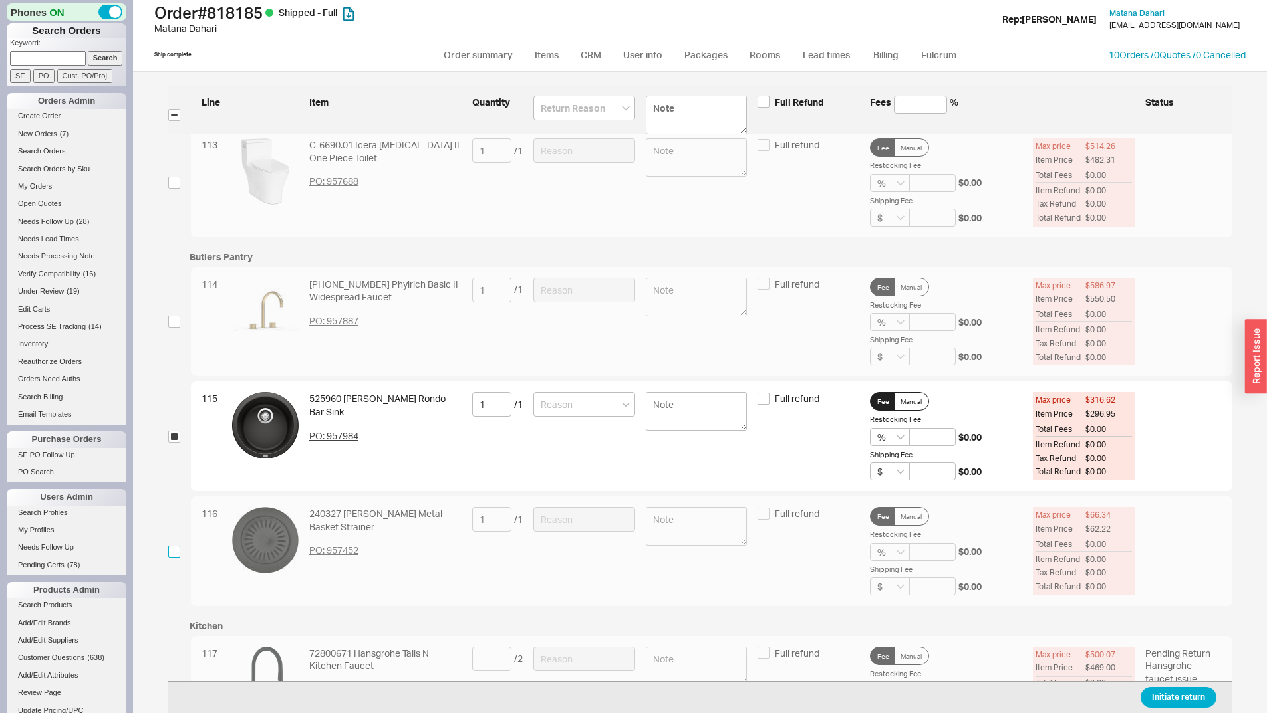
click at [178, 554] on input "checkbox" at bounding box center [174, 552] width 12 height 12
checkbox input "true"
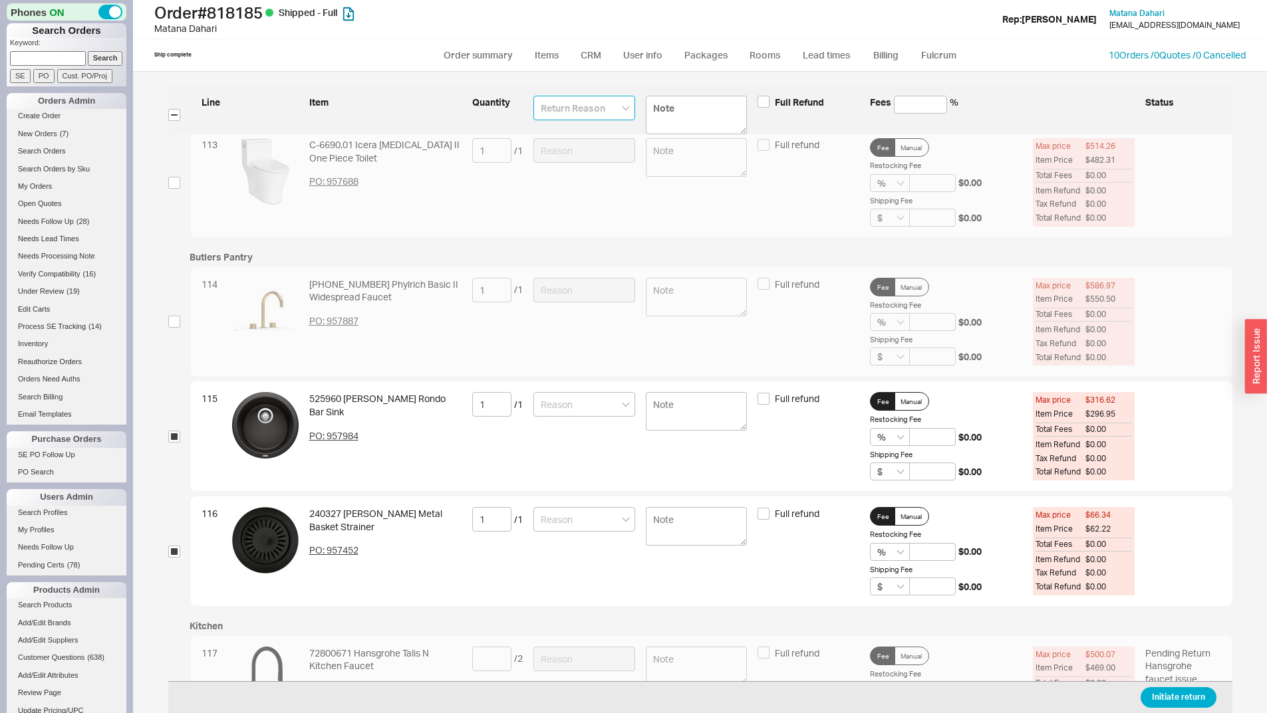
click at [575, 110] on input at bounding box center [584, 108] width 102 height 25
click at [592, 136] on div "Customer Error" at bounding box center [584, 136] width 100 height 24
type input "Customer Error"
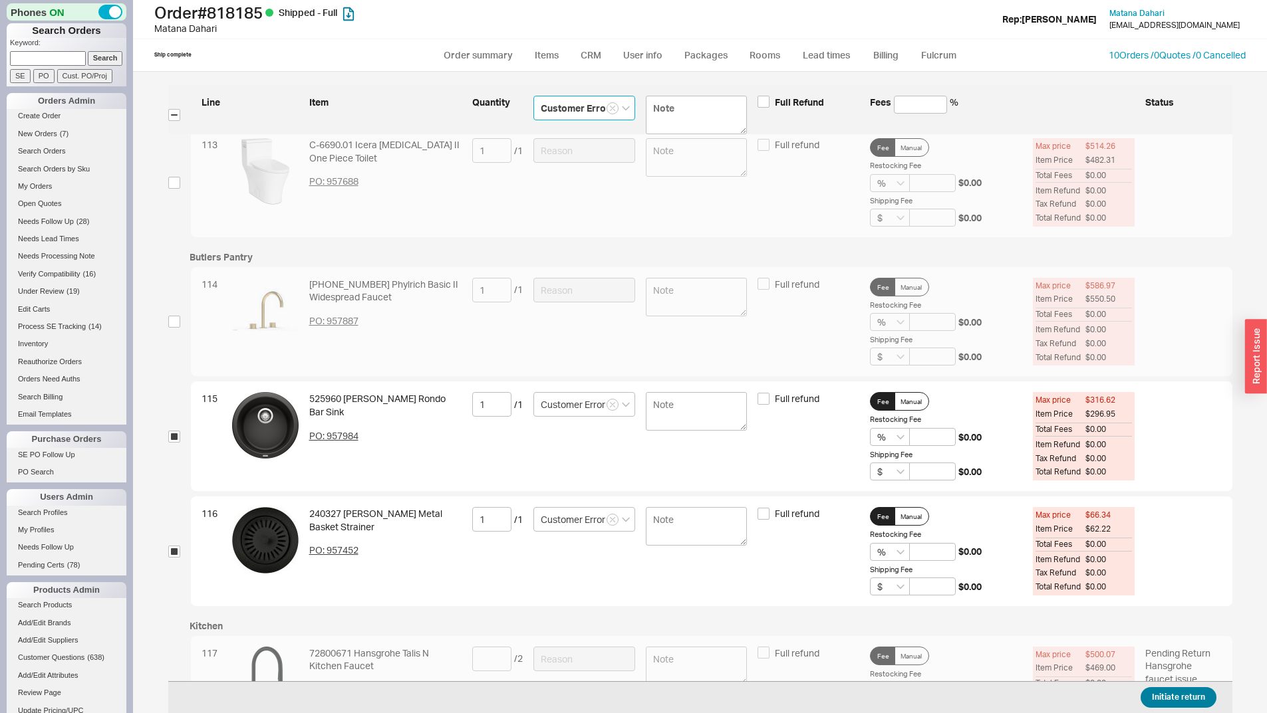
type input "Customer Error"
click at [1179, 707] on button "Initiate return" at bounding box center [1178, 697] width 76 height 21
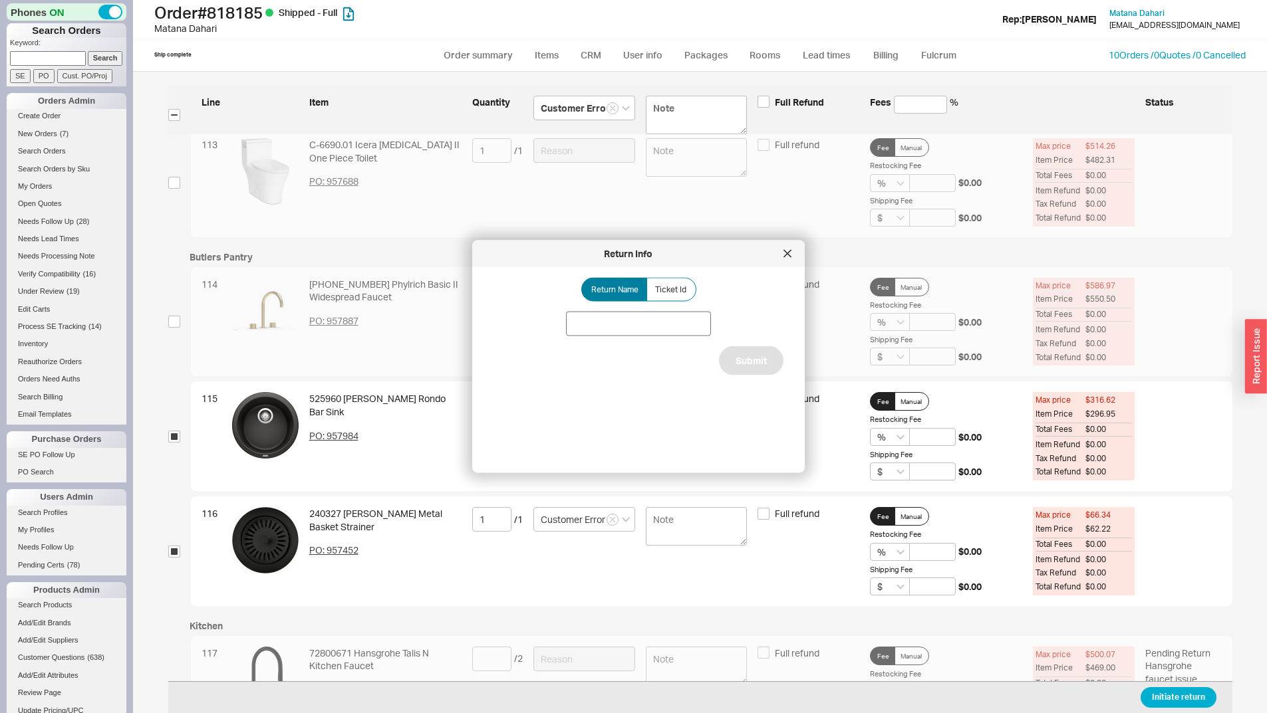
click at [578, 336] on div "Return Name Ticket Id Submit" at bounding box center [648, 365] width 311 height 174
click at [642, 317] on input at bounding box center [638, 324] width 145 height 25
type input "Blanco sink and strainer"
click at [727, 354] on button "Submit" at bounding box center [751, 360] width 64 height 29
select select "*"
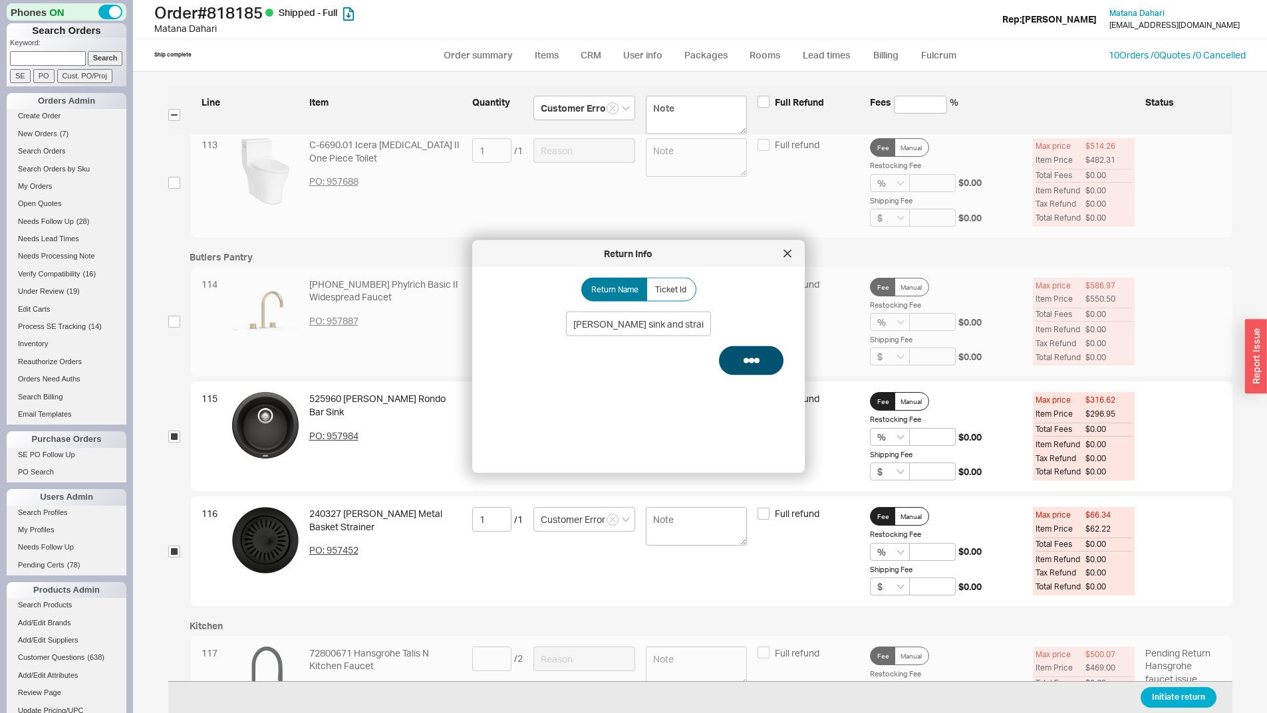
select select "*"
select select "LOW"
select select "3"
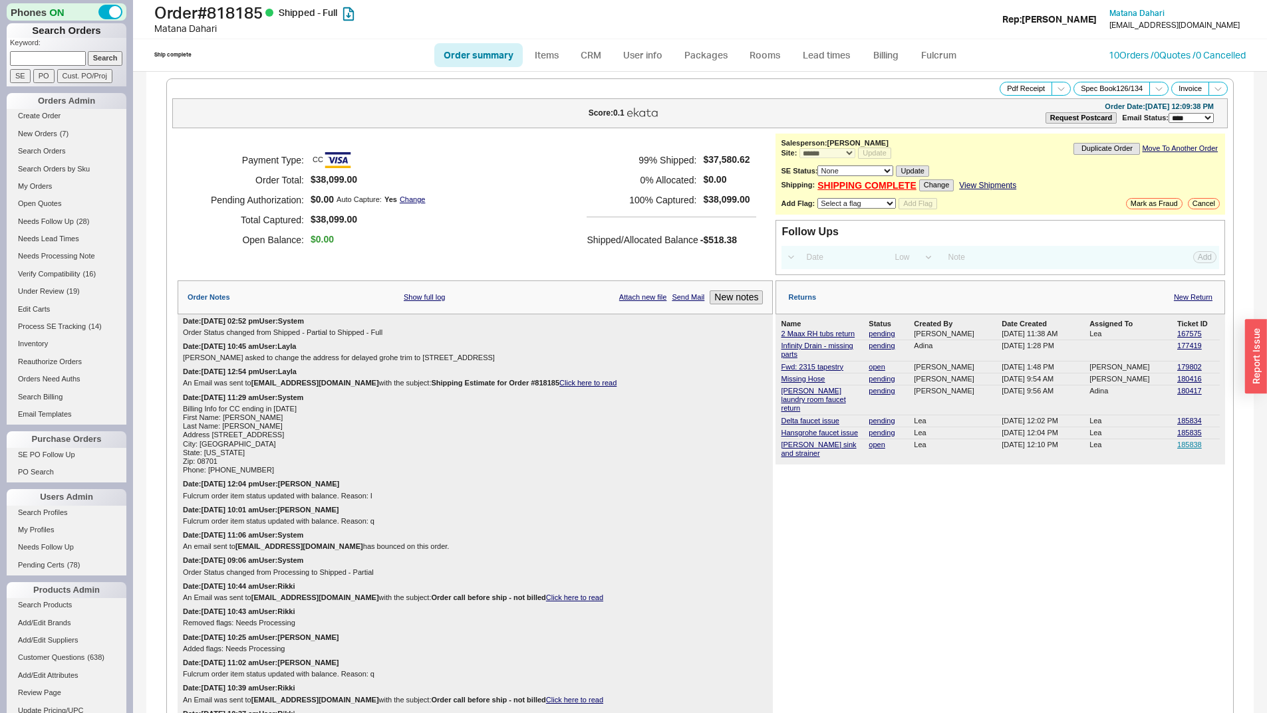
click at [1177, 441] on div "185838" at bounding box center [1198, 449] width 43 height 17
click at [1177, 441] on link "185838" at bounding box center [1189, 445] width 25 height 8
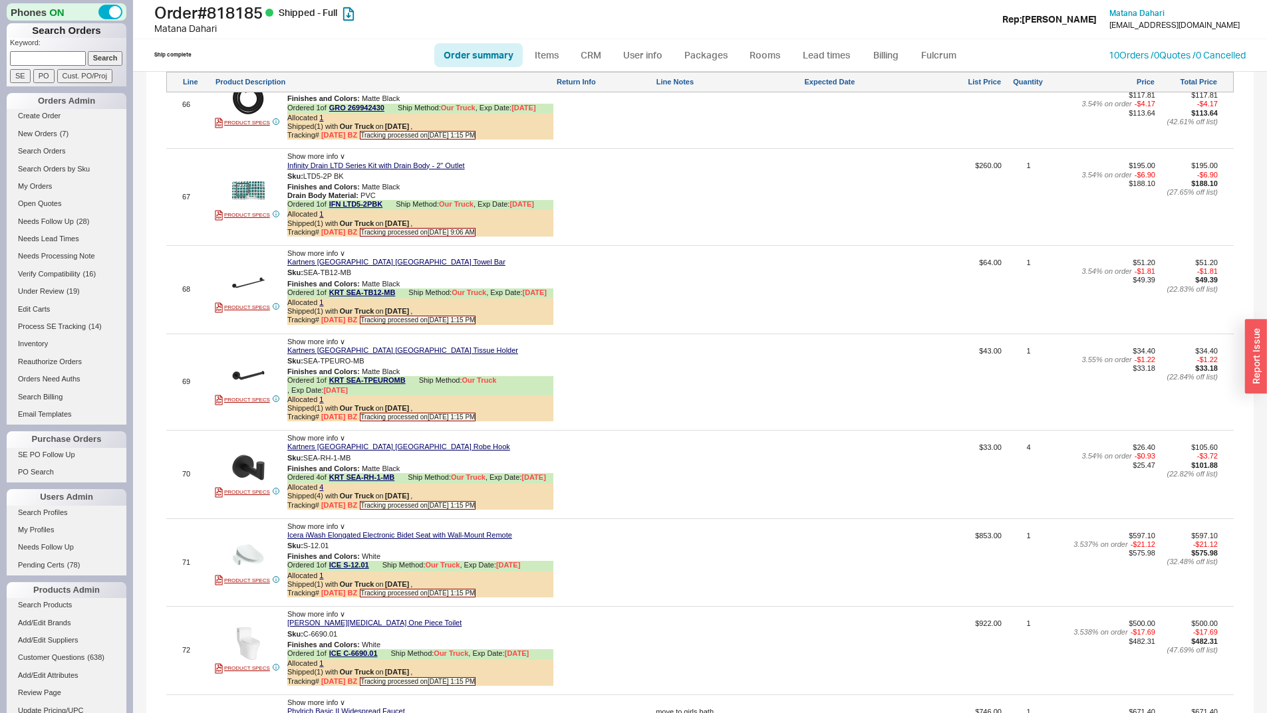
scroll to position [8244, 0]
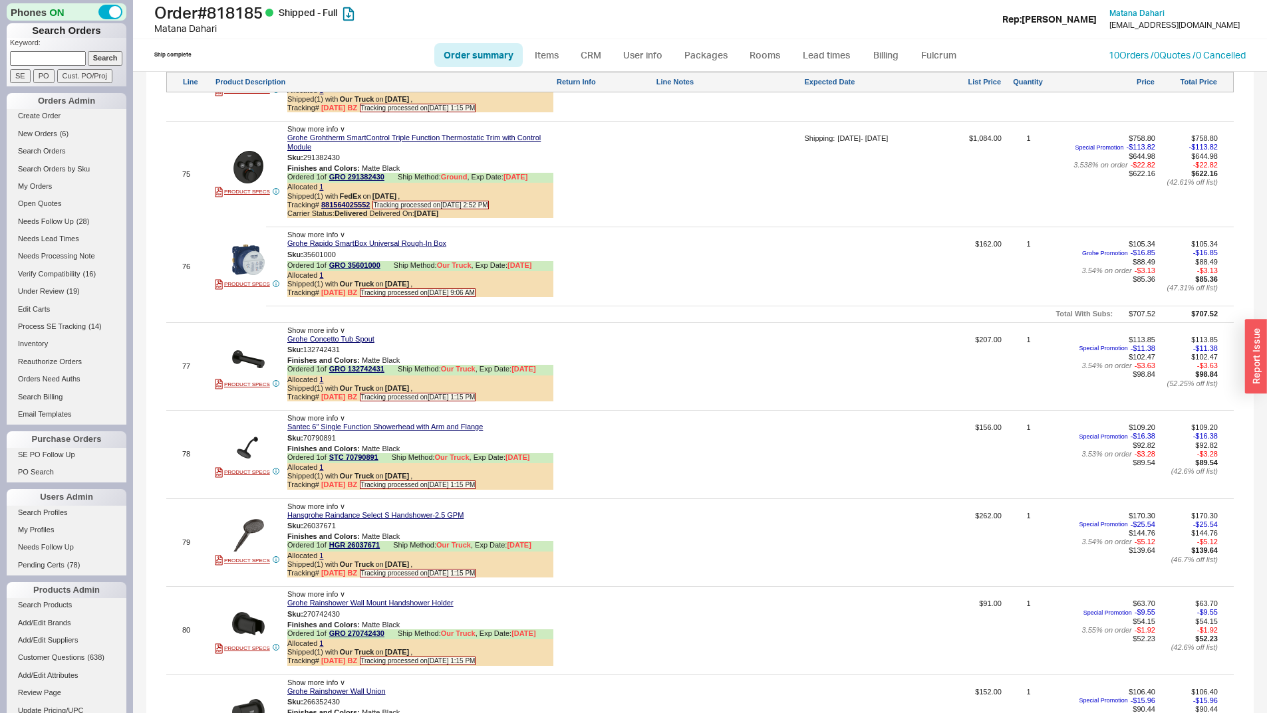
click at [52, 49] on p "Keyword:" at bounding box center [68, 44] width 116 height 13
paste input "525960"
drag, startPoint x: 55, startPoint y: 57, endPoint x: 68, endPoint y: 58, distance: 13.3
click at [55, 57] on input at bounding box center [48, 58] width 76 height 14
type input "525960"
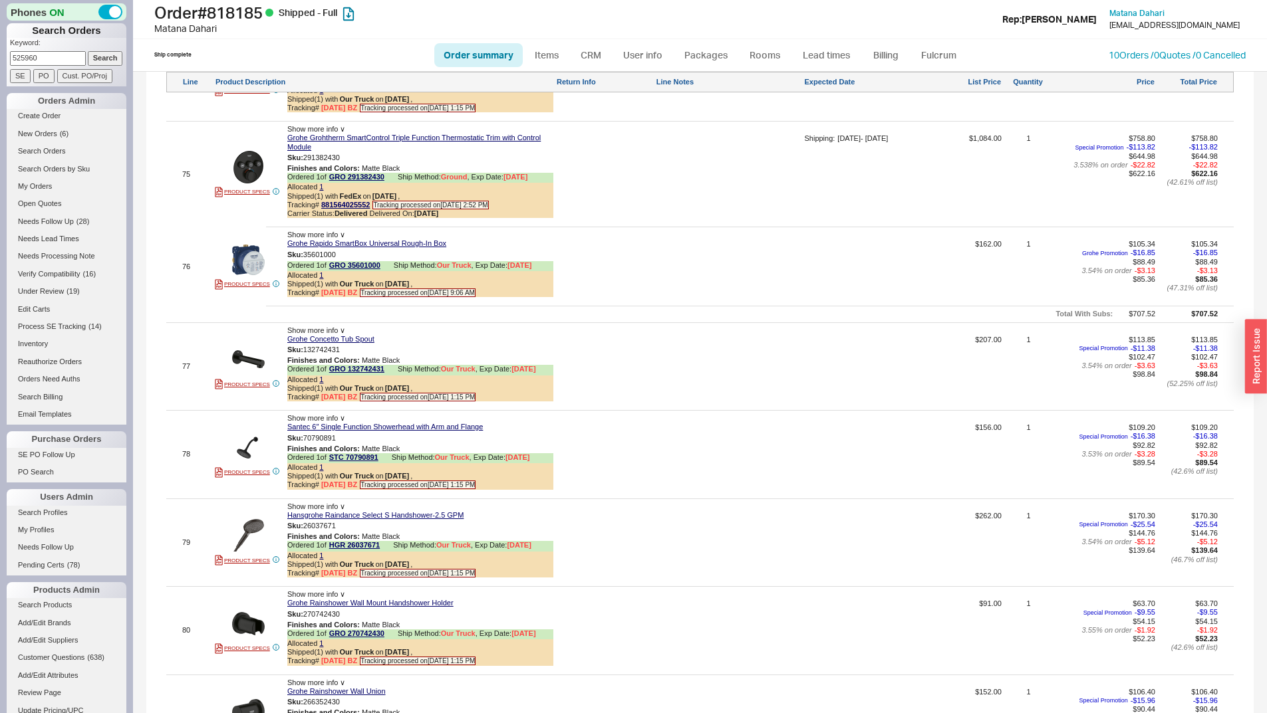
drag, startPoint x: 107, startPoint y: 53, endPoint x: 116, endPoint y: 64, distance: 14.8
click at [108, 53] on input "Search" at bounding box center [105, 58] width 35 height 14
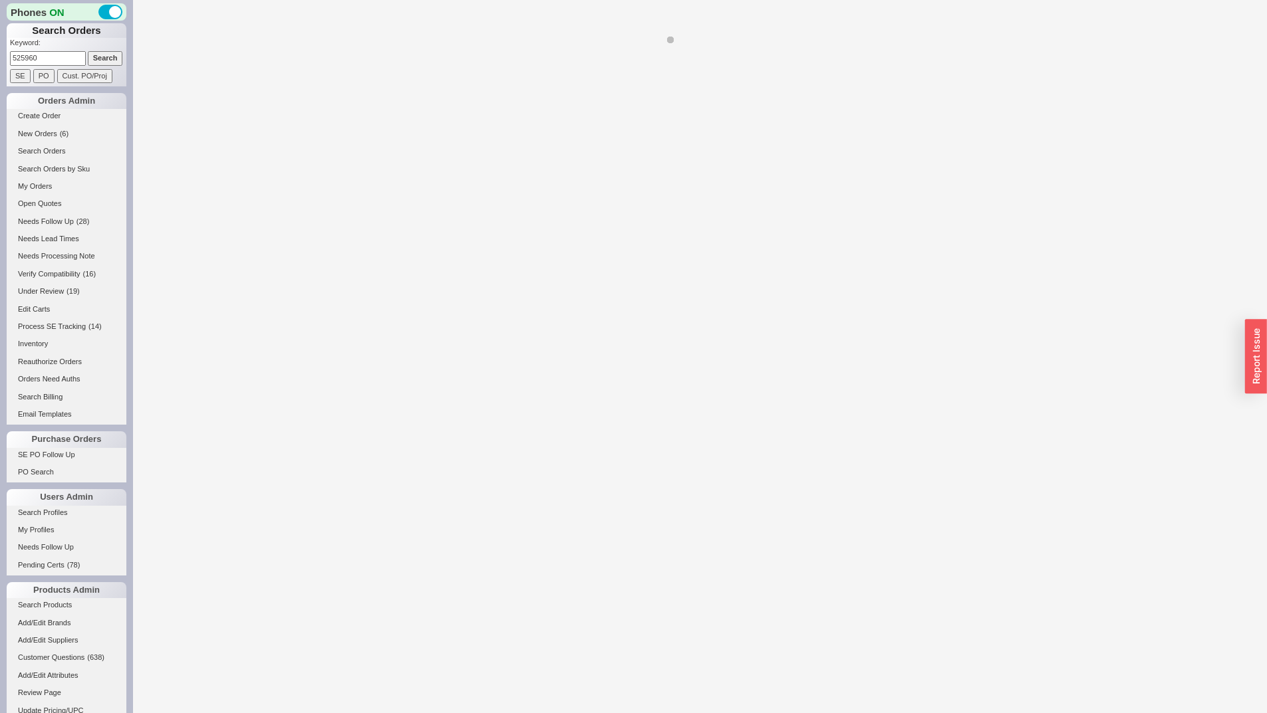
select select "*"
select select "LOW"
select select "3"
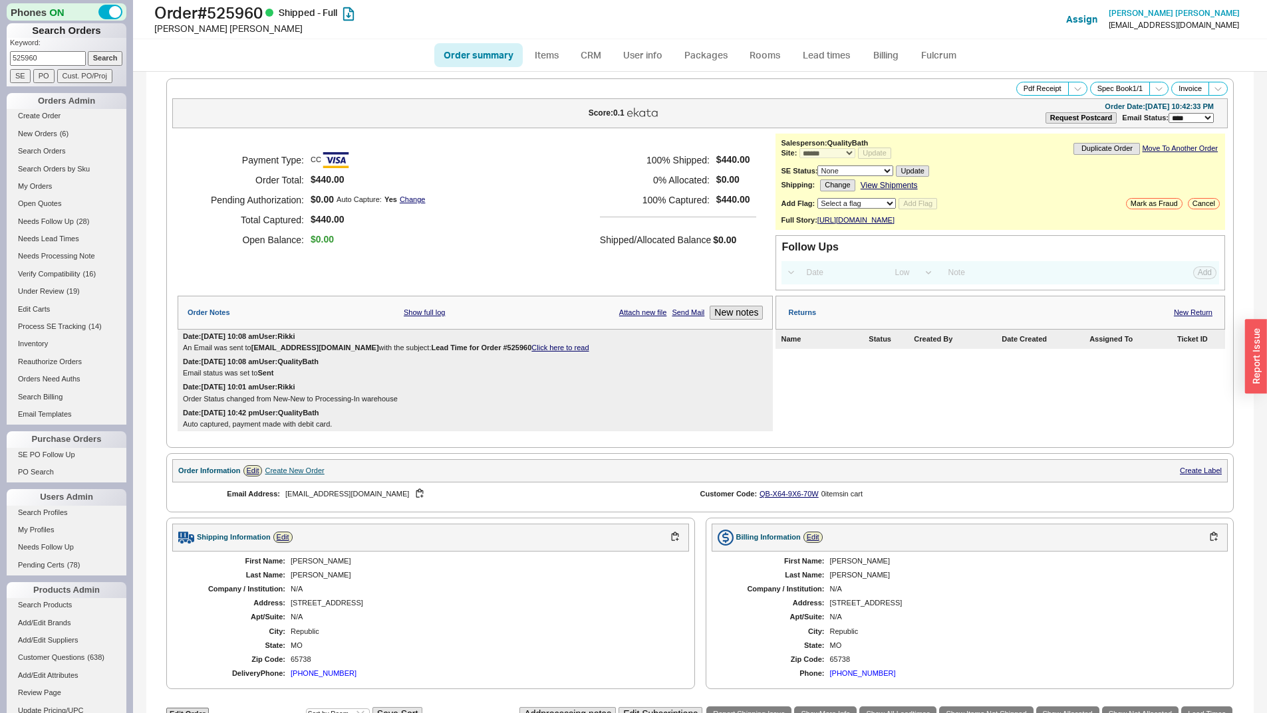
click at [62, 61] on input "525960" at bounding box center [48, 58] width 76 height 14
paste input "Mark Rose"
type input "Mark Rose"
click at [98, 58] on input "Search" at bounding box center [105, 58] width 35 height 14
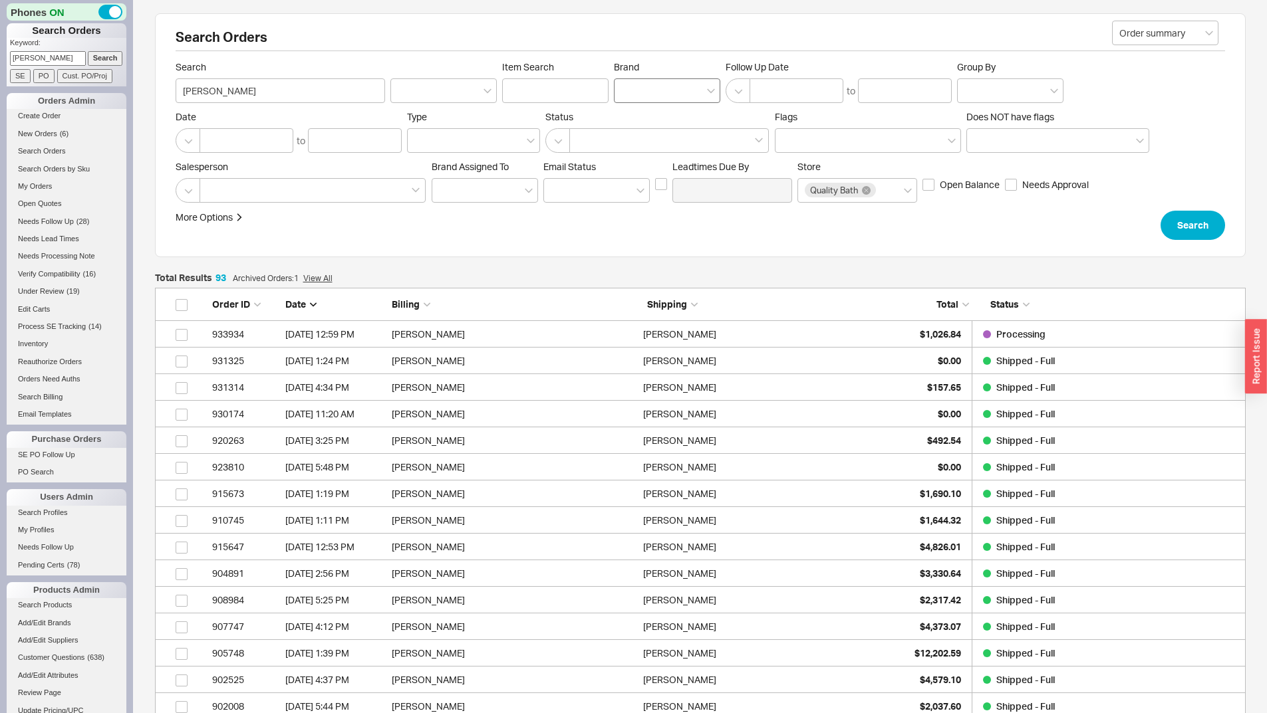
click at [645, 89] on div at bounding box center [667, 90] width 106 height 25
click at [630, 89] on input "Brand" at bounding box center [625, 90] width 9 height 15
type input "dur"
type input "Brand"
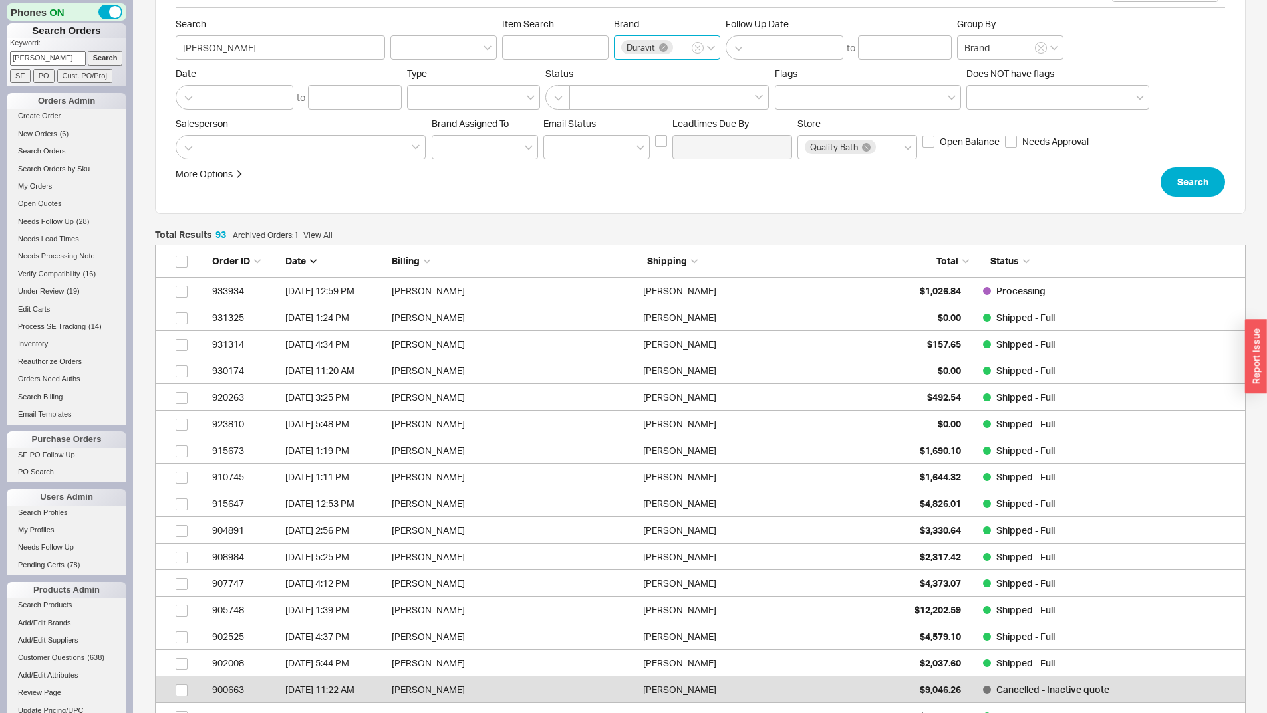
scroll to position [66, 0]
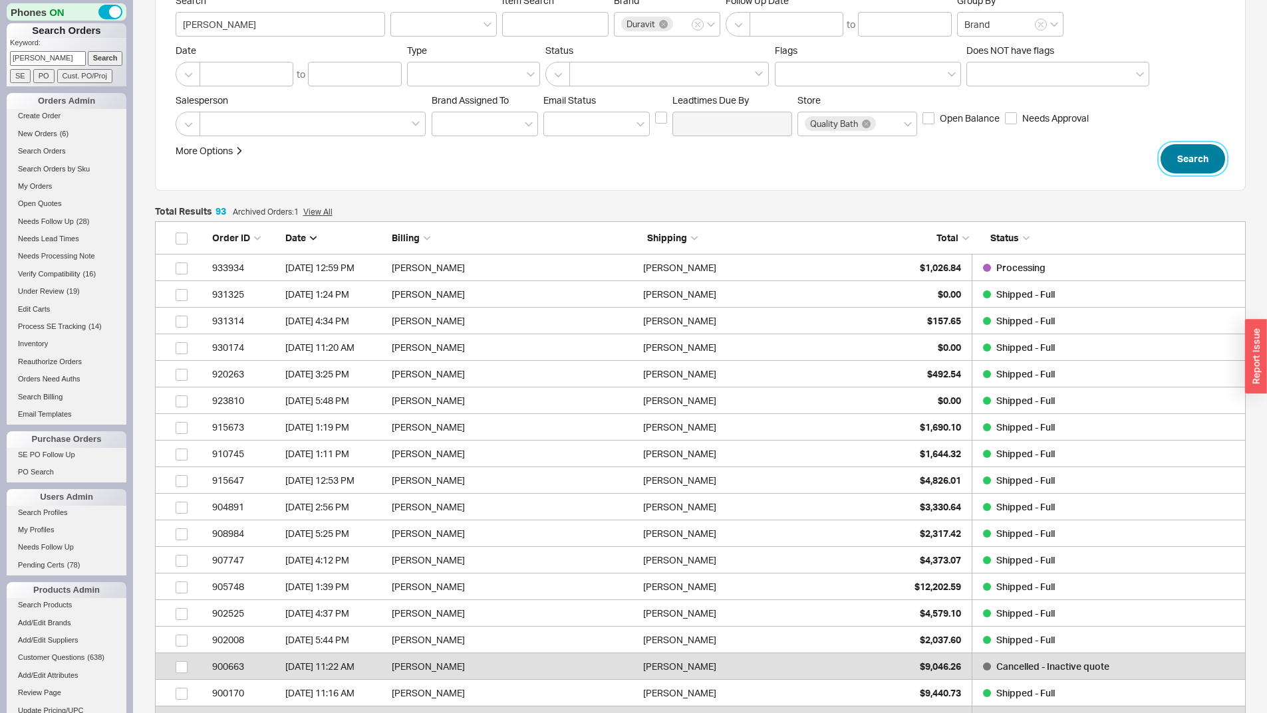
click at [1189, 160] on button "Search" at bounding box center [1192, 158] width 64 height 29
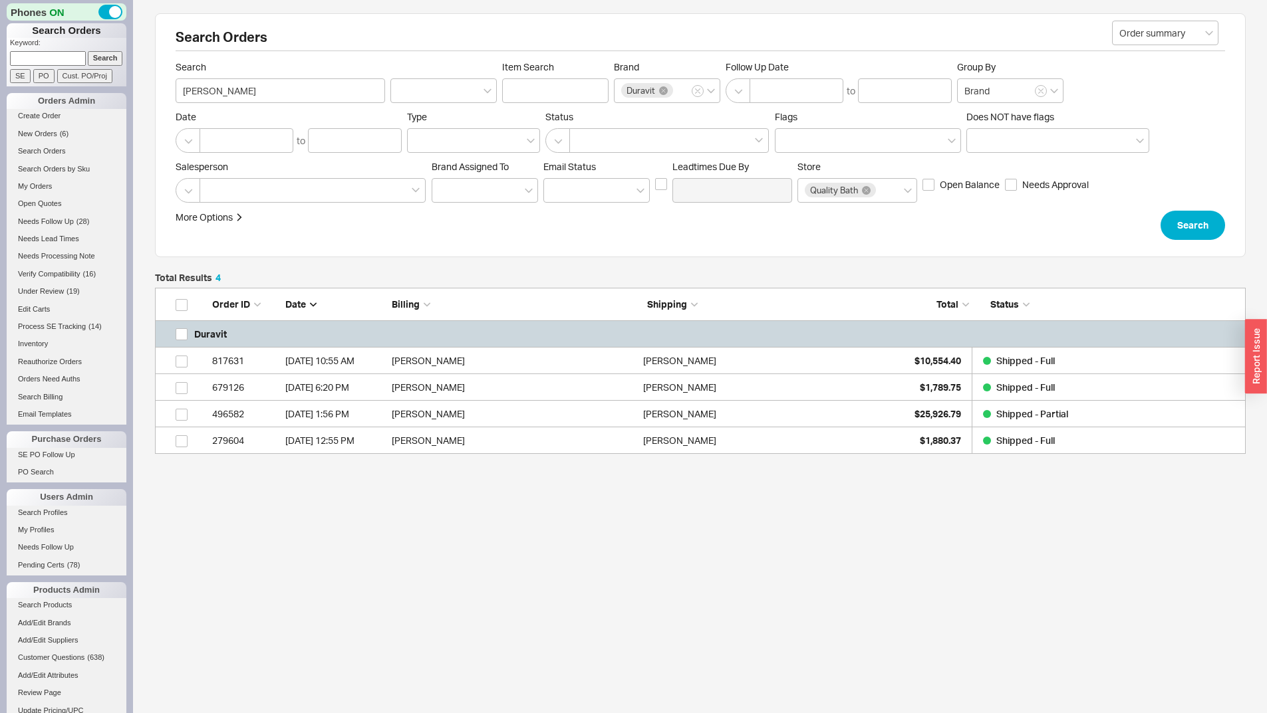
scroll to position [156, 1080]
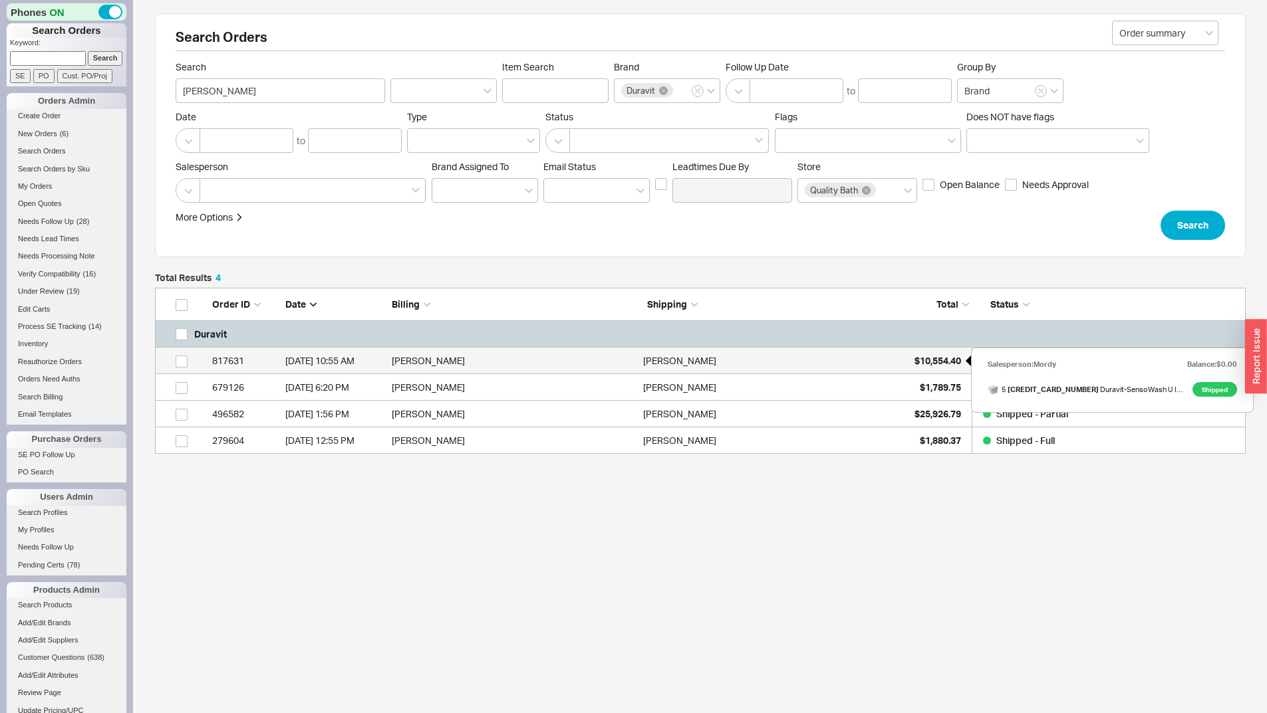
click at [949, 358] on span "$10,554.40" at bounding box center [937, 360] width 47 height 11
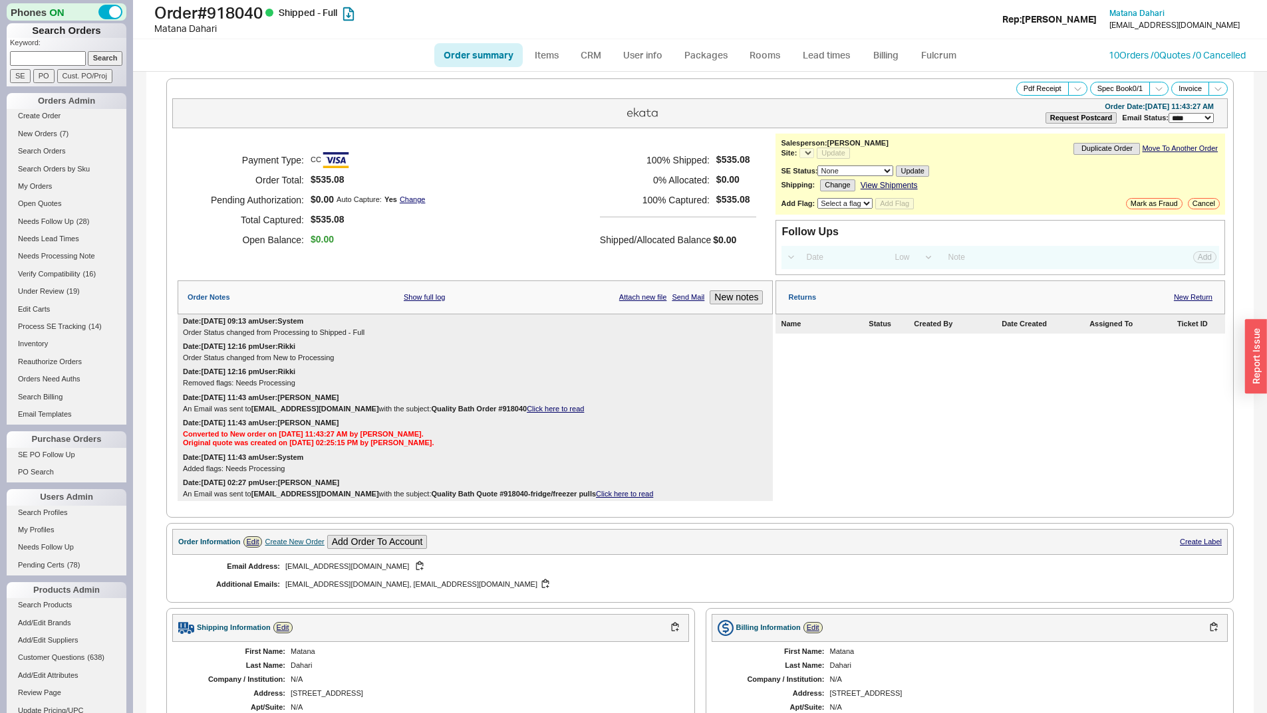
select select "*"
select select "LOW"
select select "3"
select select "*"
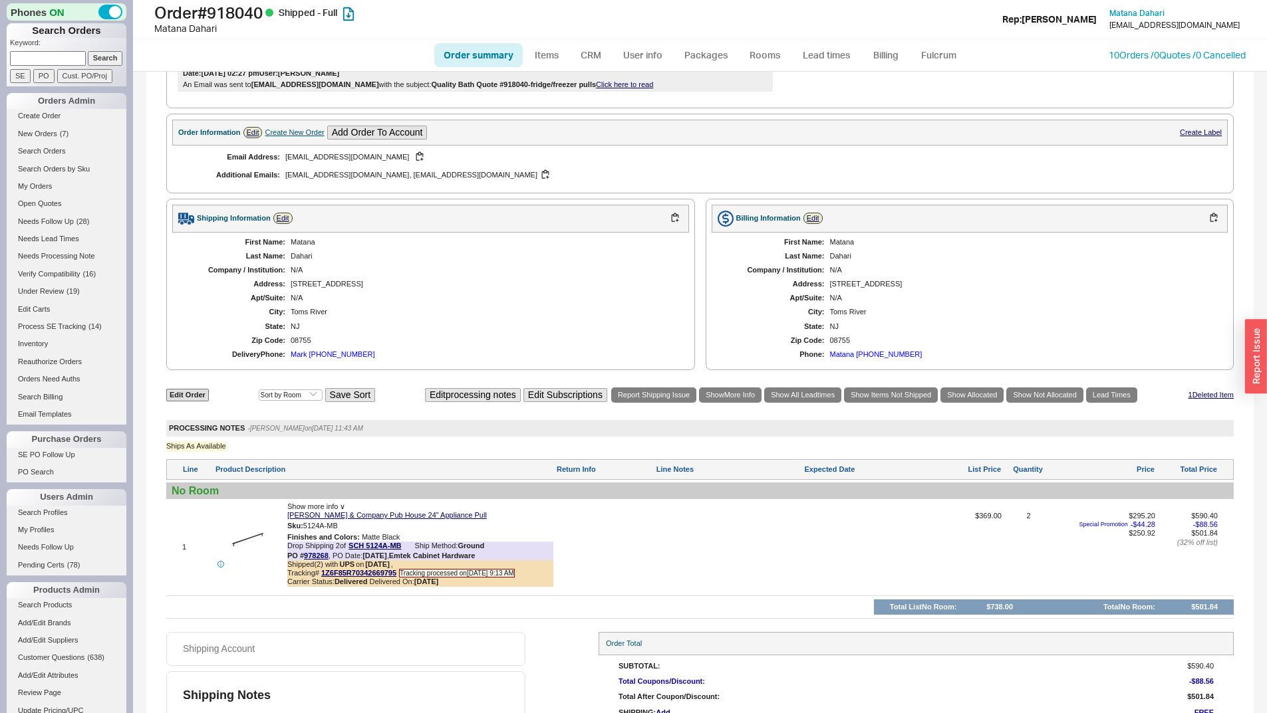
scroll to position [465, 0]
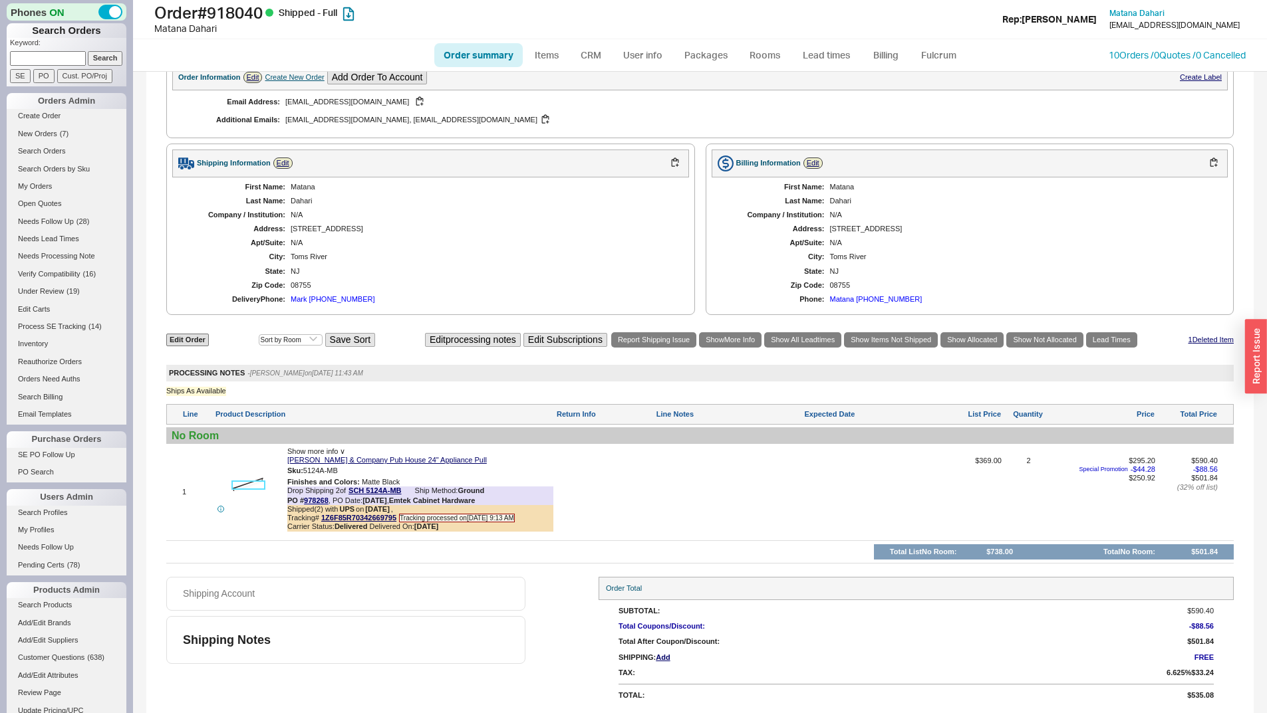
click at [249, 489] on img at bounding box center [248, 486] width 33 height 33
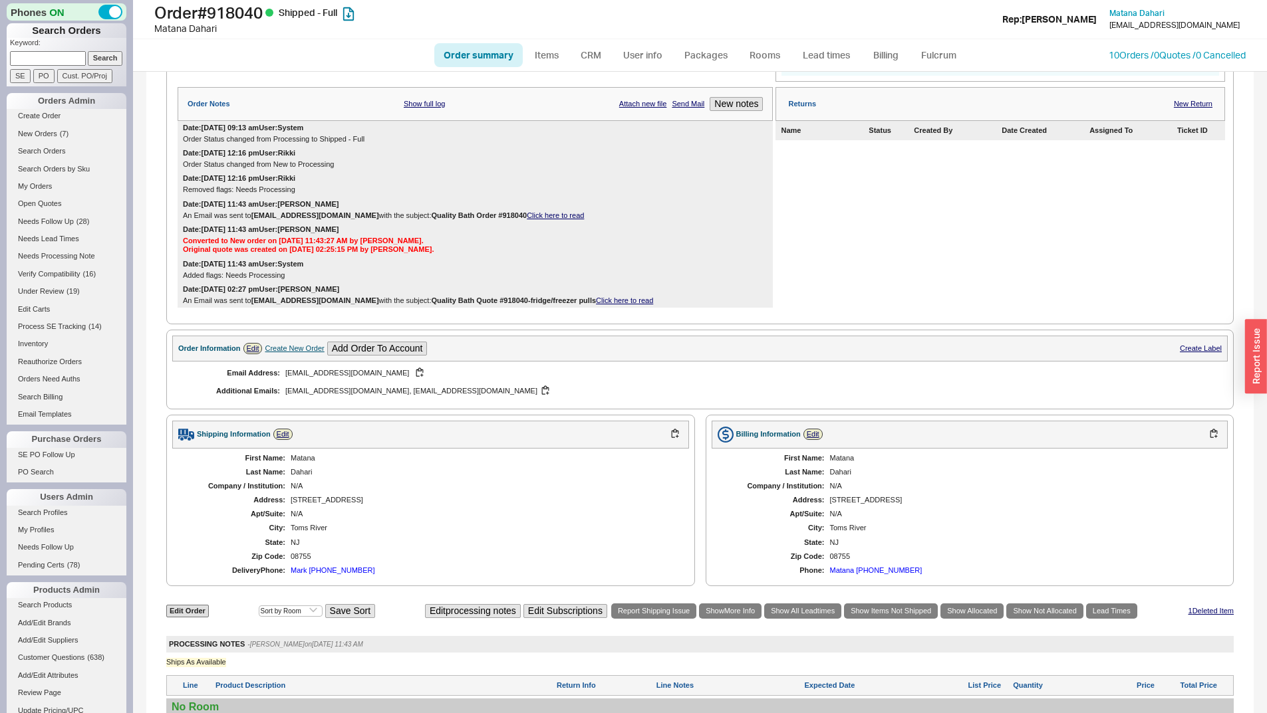
scroll to position [0, 0]
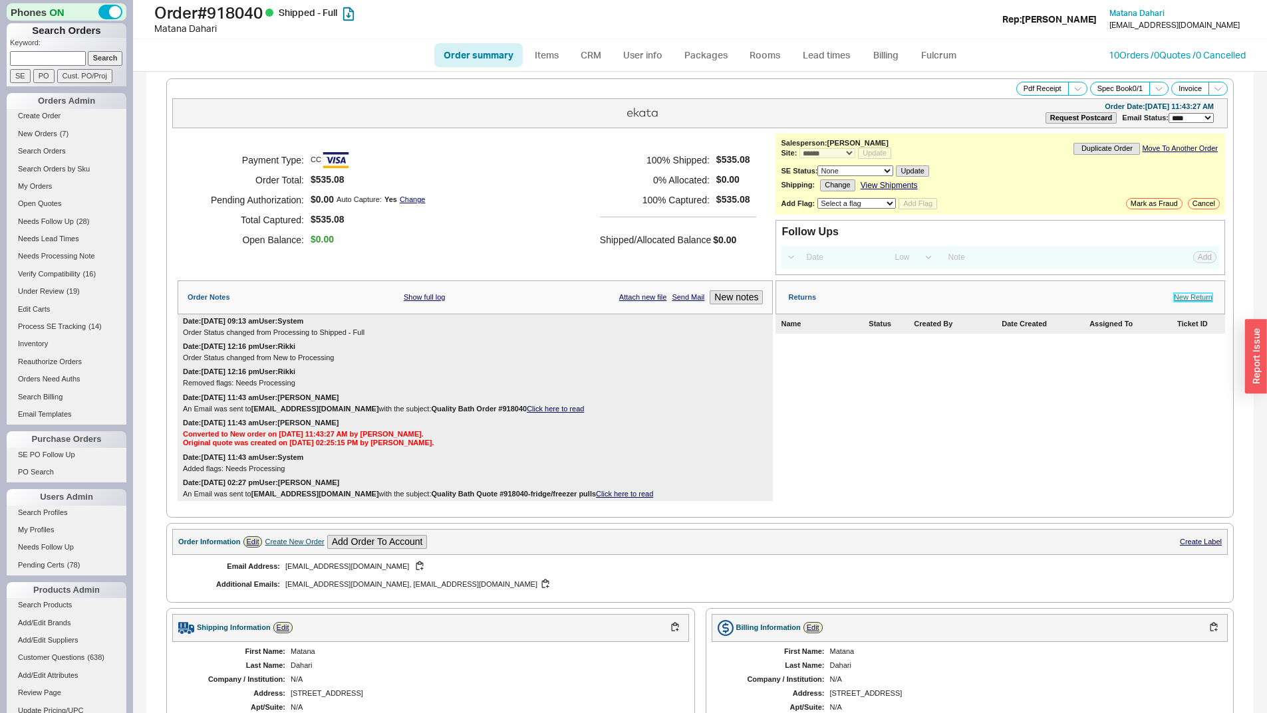
click at [1173, 297] on link "New Return" at bounding box center [1192, 297] width 39 height 9
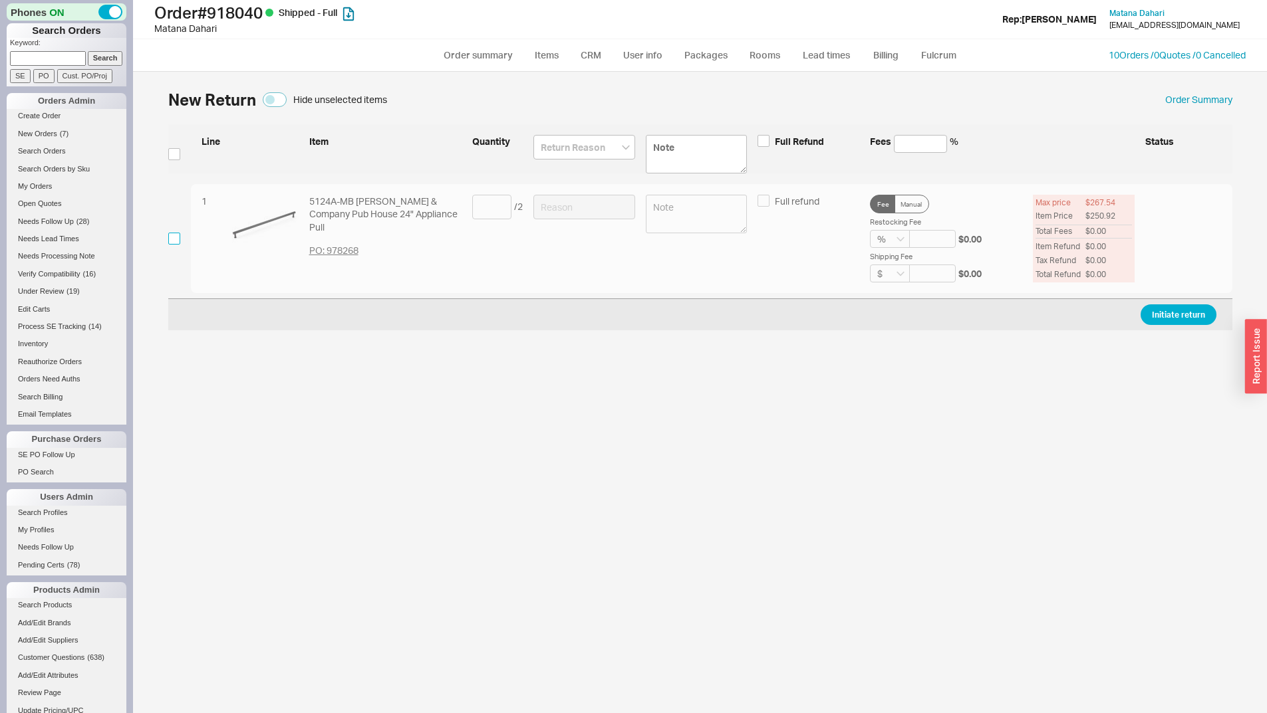
drag, startPoint x: 172, startPoint y: 237, endPoint x: 518, endPoint y: 217, distance: 346.3
click at [175, 237] on input "checkbox" at bounding box center [174, 239] width 12 height 12
checkbox input "true"
click at [503, 219] on div "/ 2" at bounding box center [497, 239] width 51 height 88
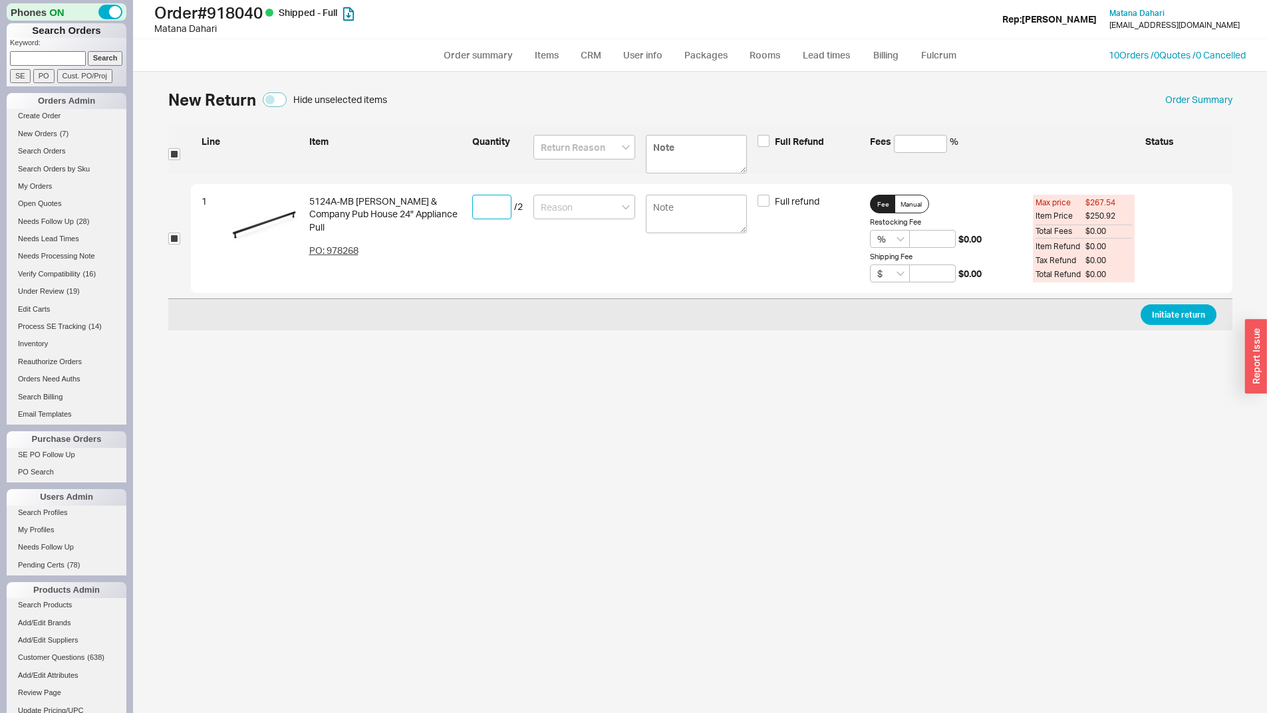
click at [495, 209] on input at bounding box center [491, 207] width 39 height 25
type input "1"
click at [604, 219] on input at bounding box center [584, 207] width 102 height 25
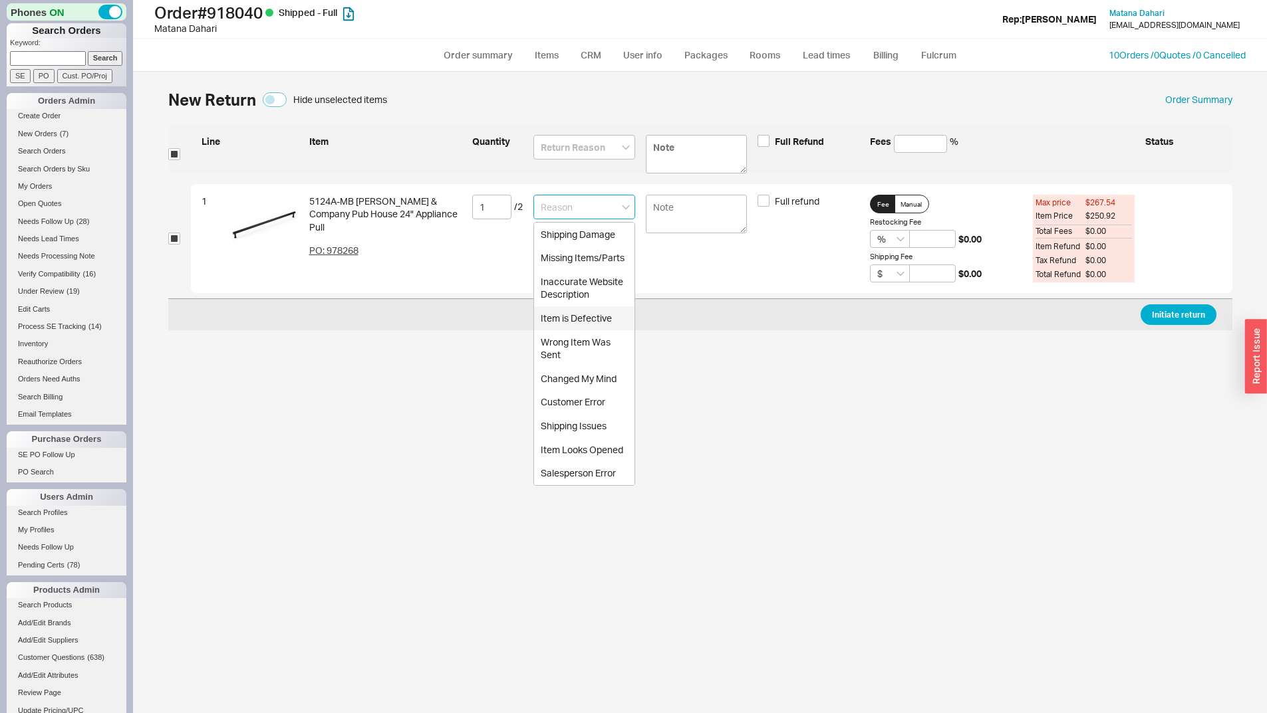
click at [596, 312] on div "Item is Defective" at bounding box center [584, 318] width 100 height 24
type input "Item is Defective"
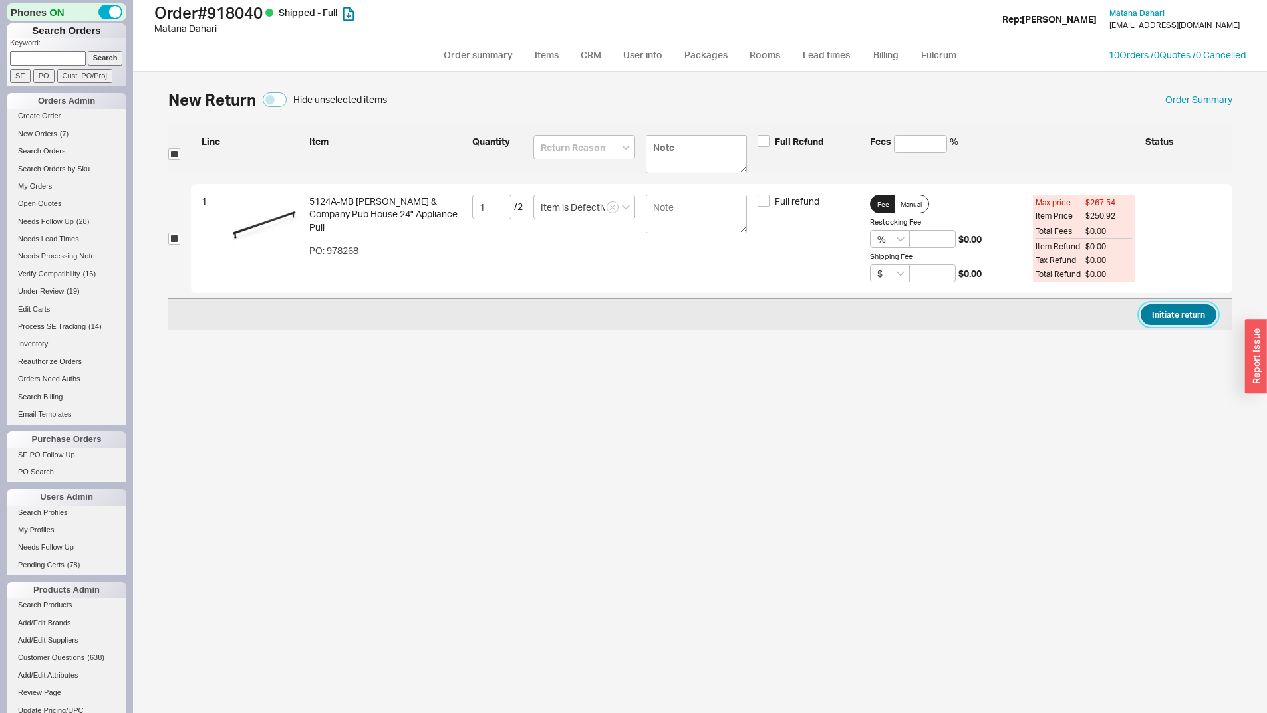
drag, startPoint x: 1193, startPoint y: 320, endPoint x: 1163, endPoint y: 322, distance: 29.9
click at [1191, 320] on button "Initiate return" at bounding box center [1178, 315] width 76 height 21
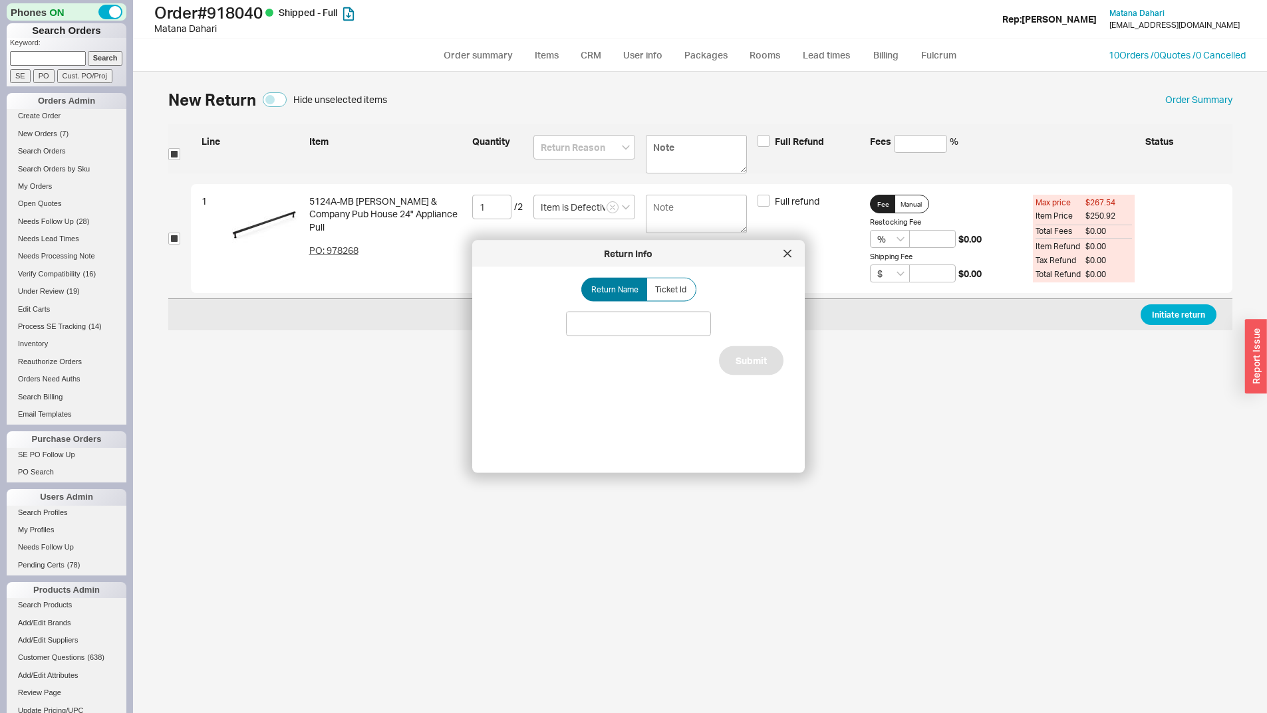
click at [677, 352] on div "Return Name Ticket Id Submit" at bounding box center [648, 365] width 311 height 174
click at [680, 330] on input at bounding box center [638, 324] width 145 height 25
type input "Handle issue"
click at [783, 367] on div "Return Name Ticket Id Handle issue Submit" at bounding box center [648, 365] width 311 height 174
click at [769, 361] on button "Submit" at bounding box center [751, 360] width 64 height 29
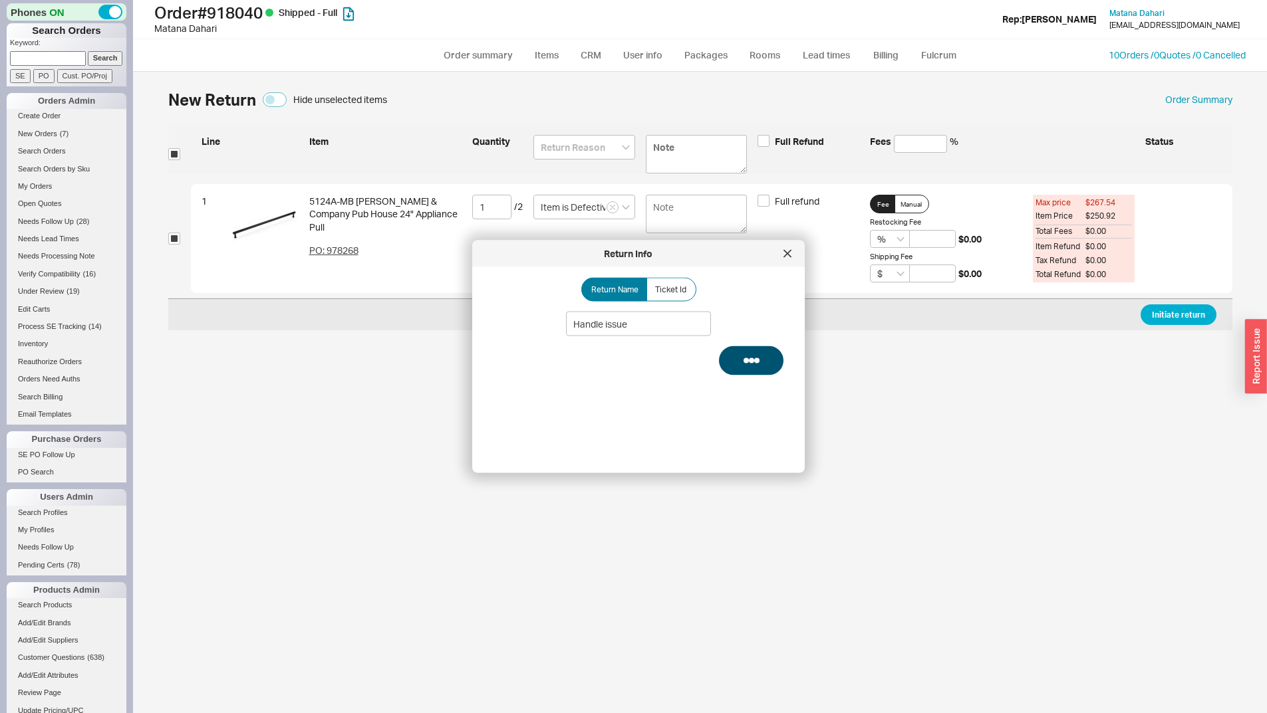
select select "*"
select select "LOW"
select select "3"
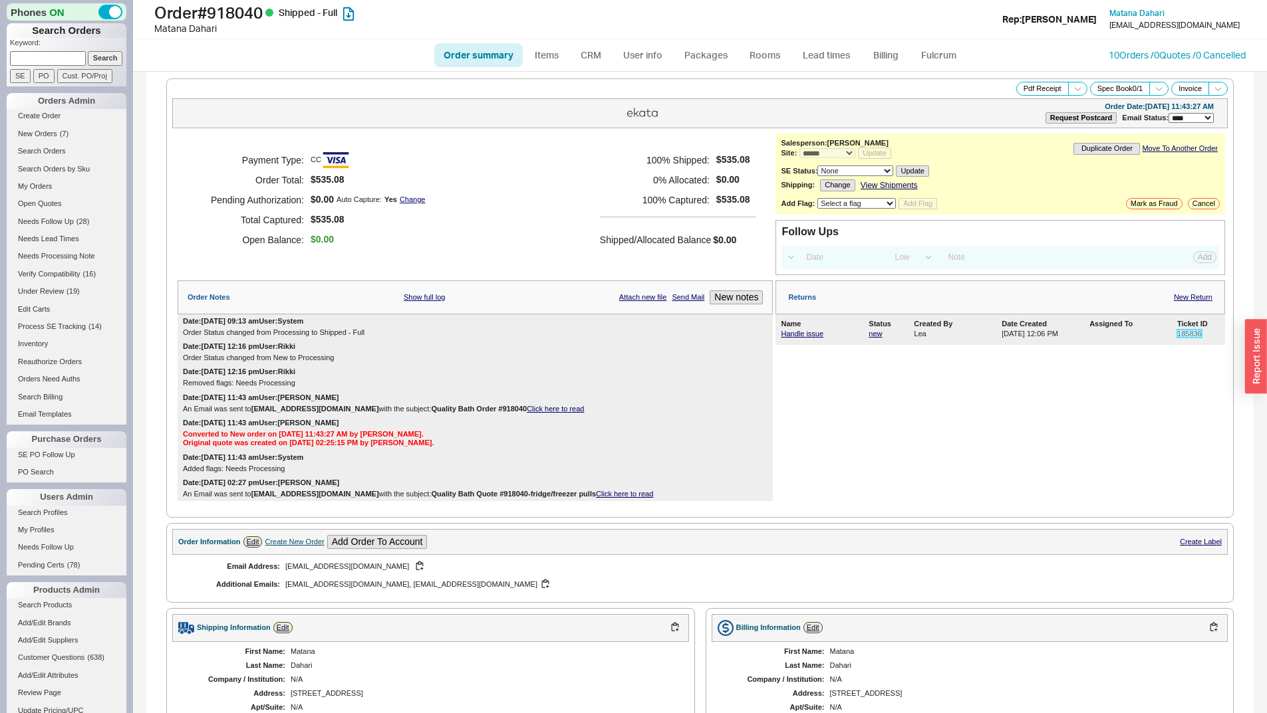
click at [1177, 331] on link "185836" at bounding box center [1189, 334] width 25 height 8
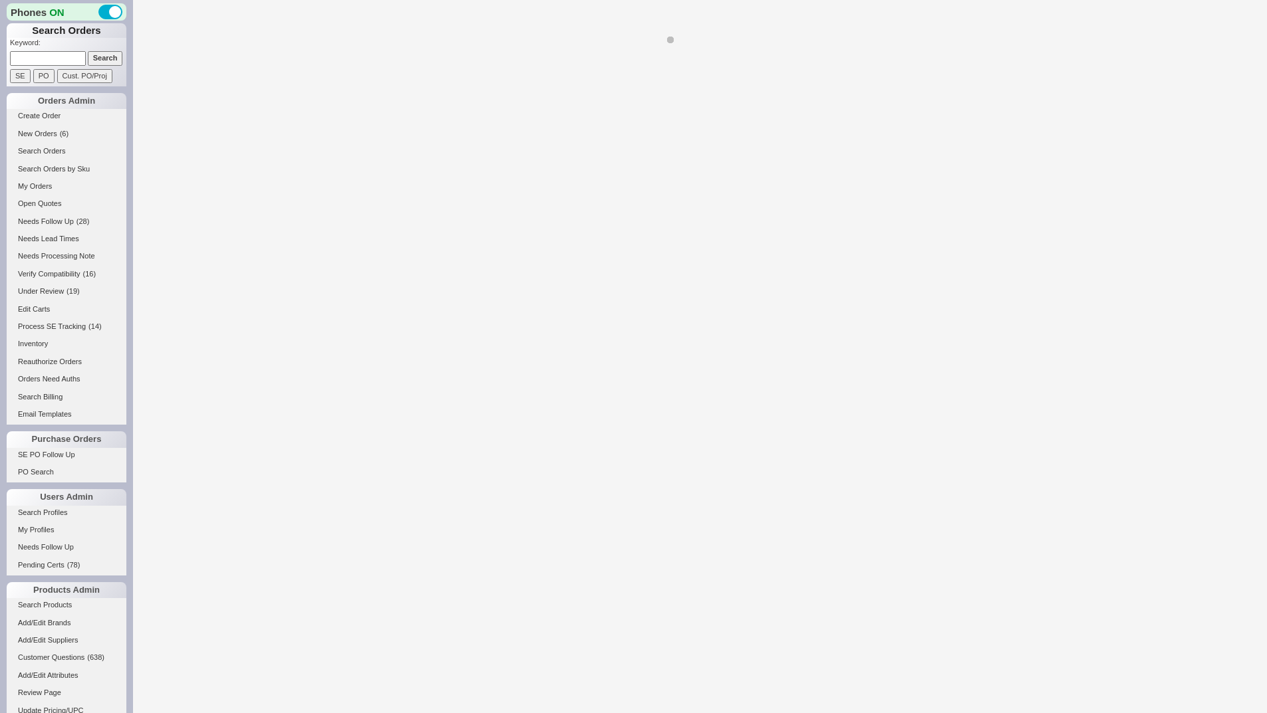
select select "*"
select select "LOW"
select select "3"
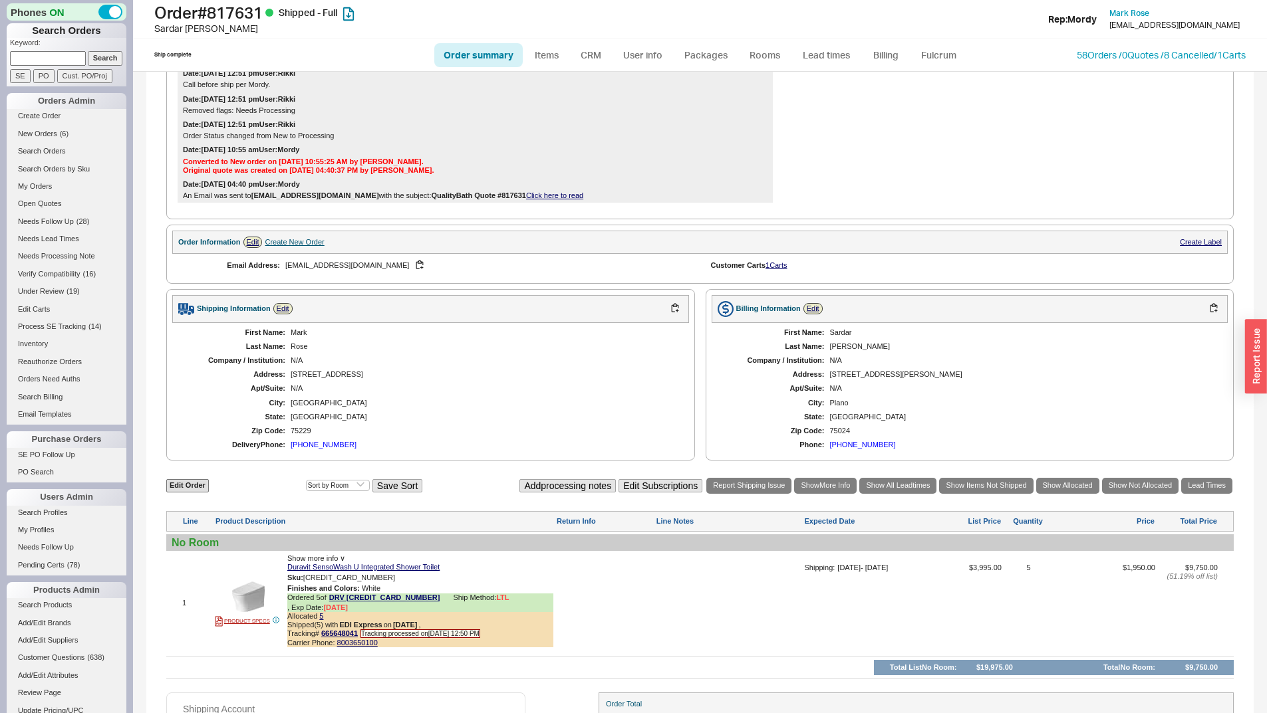
scroll to position [450, 0]
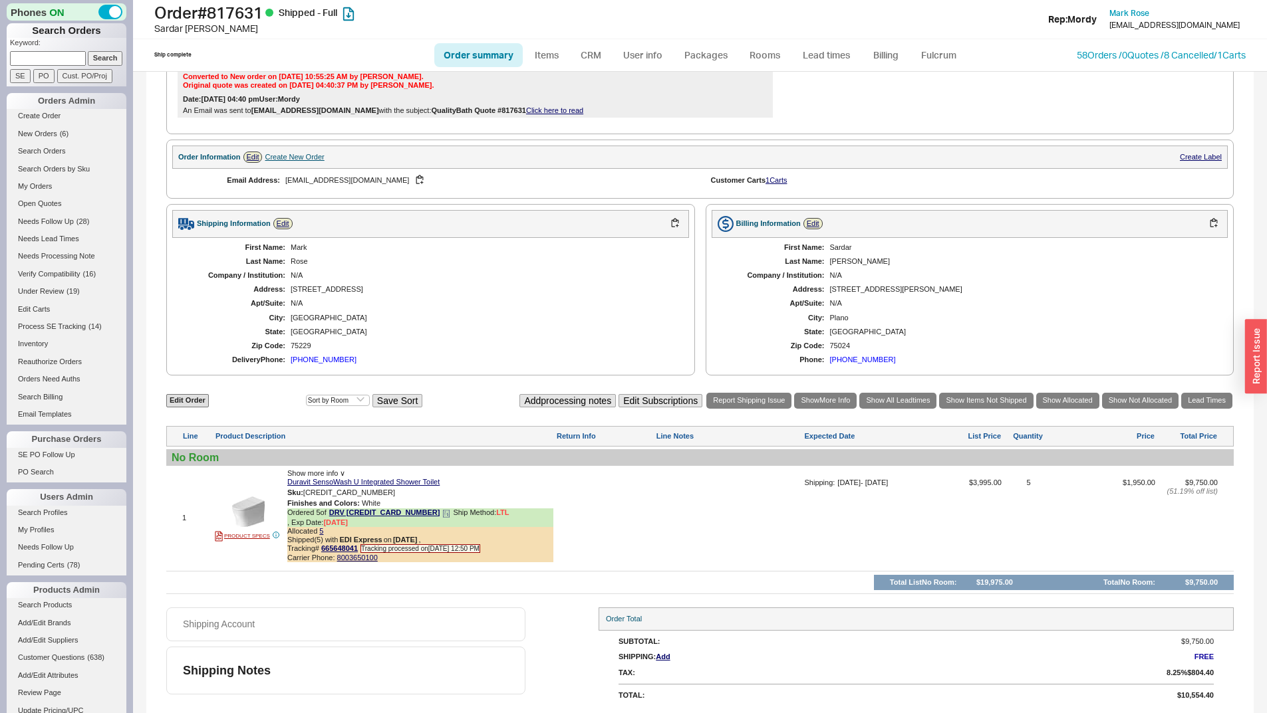
click at [316, 530] on div "Allocated 5" at bounding box center [420, 531] width 266 height 9
click at [321, 531] on link "5" at bounding box center [321, 531] width 4 height 8
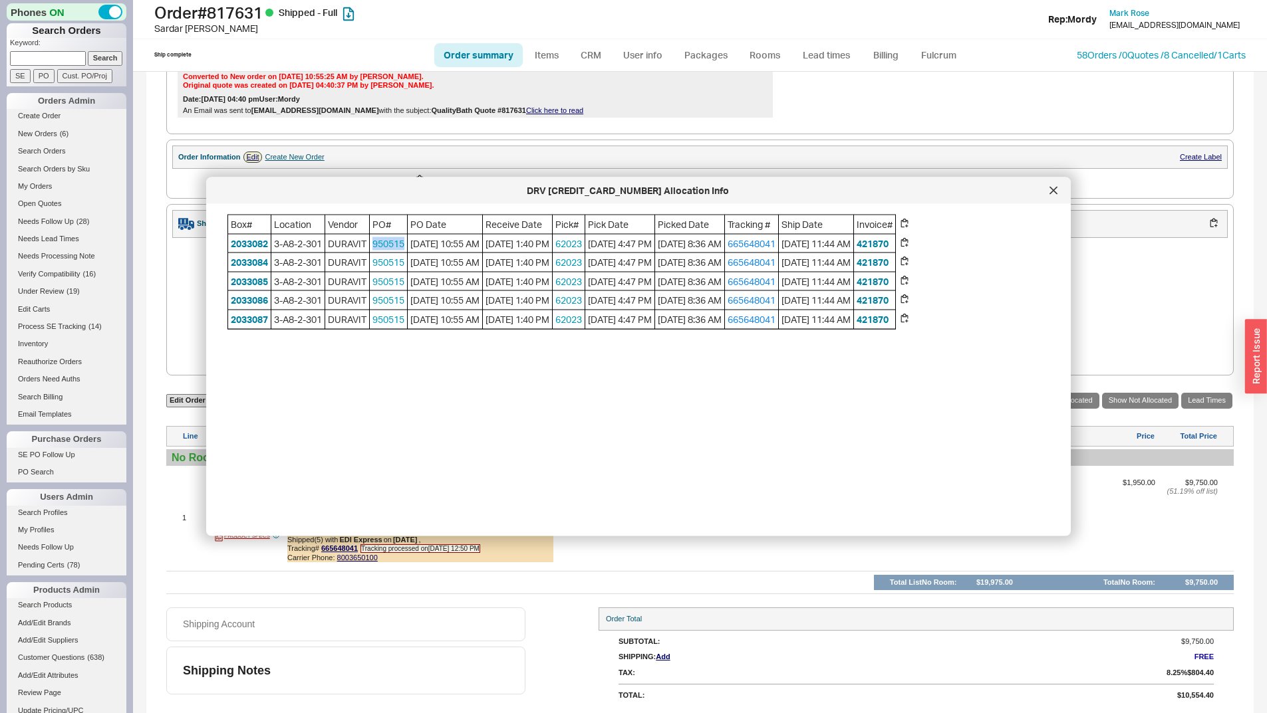
copy link "950515"
drag, startPoint x: 398, startPoint y: 248, endPoint x: 377, endPoint y: 249, distance: 21.3
click at [377, 249] on span "950515" at bounding box center [388, 243] width 37 height 19
click at [1051, 188] on icon at bounding box center [1053, 191] width 8 height 8
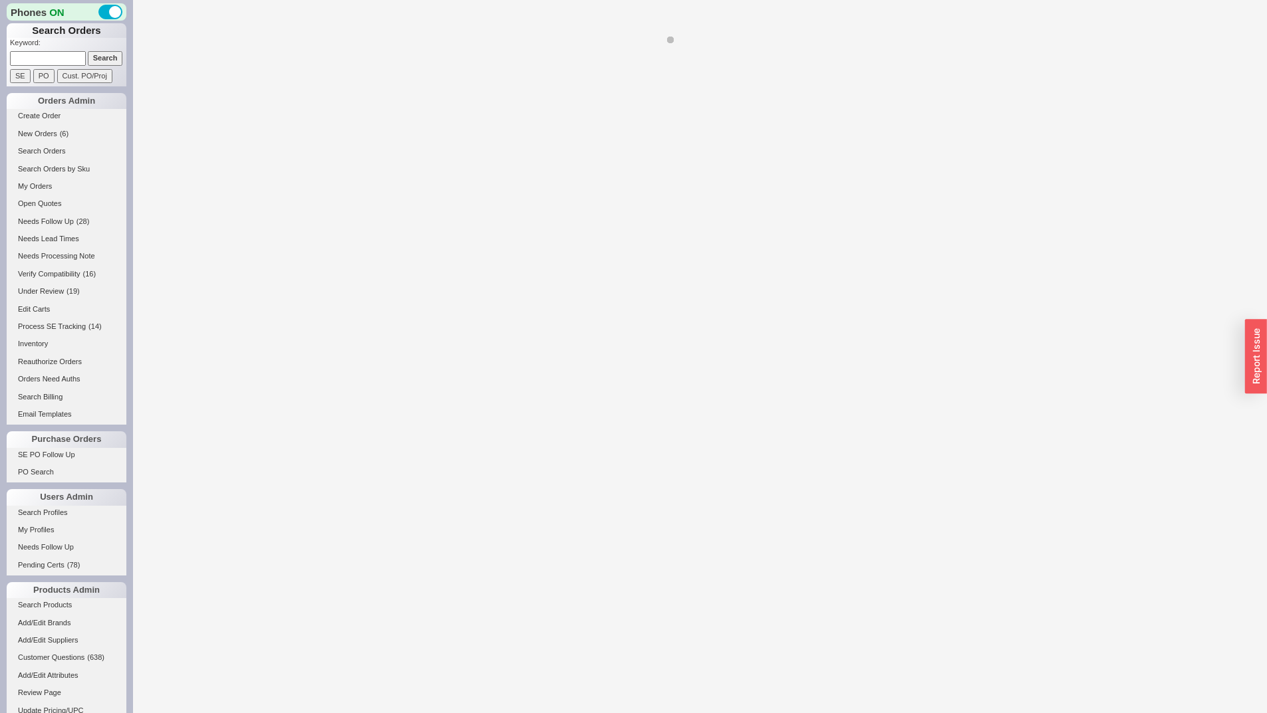
select select "*"
select select "LOW"
select select "3"
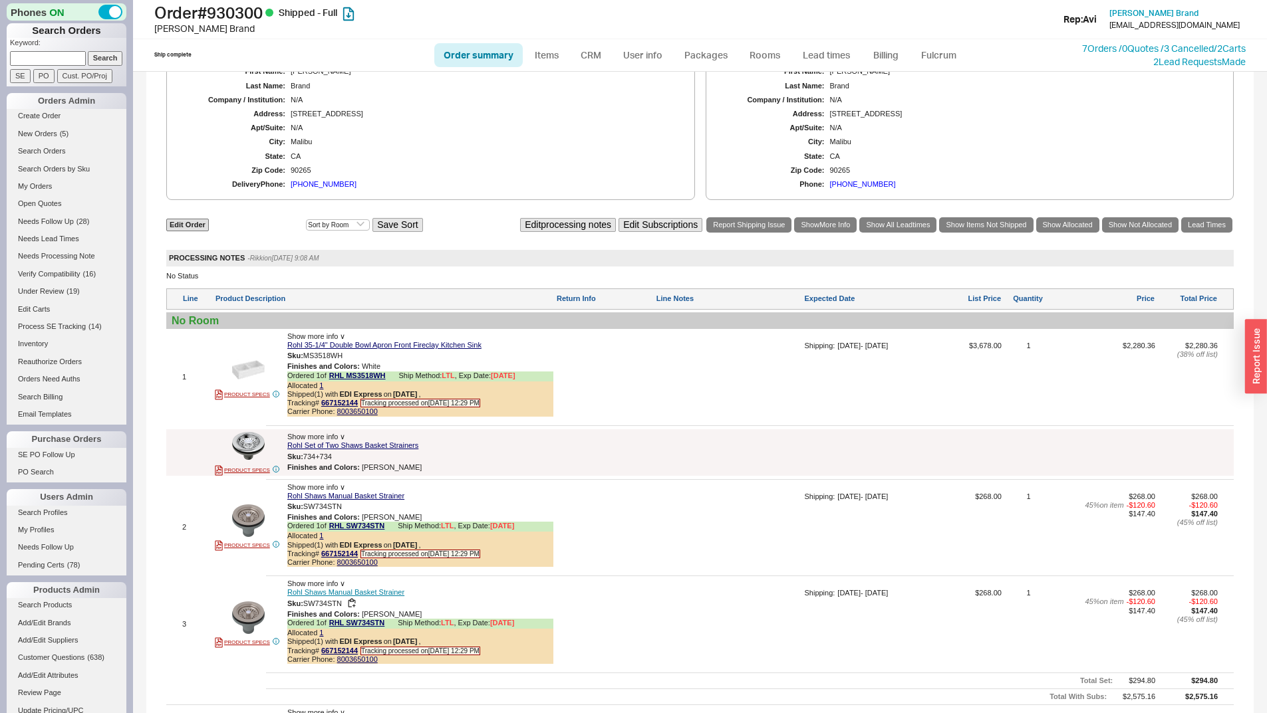
scroll to position [399, 0]
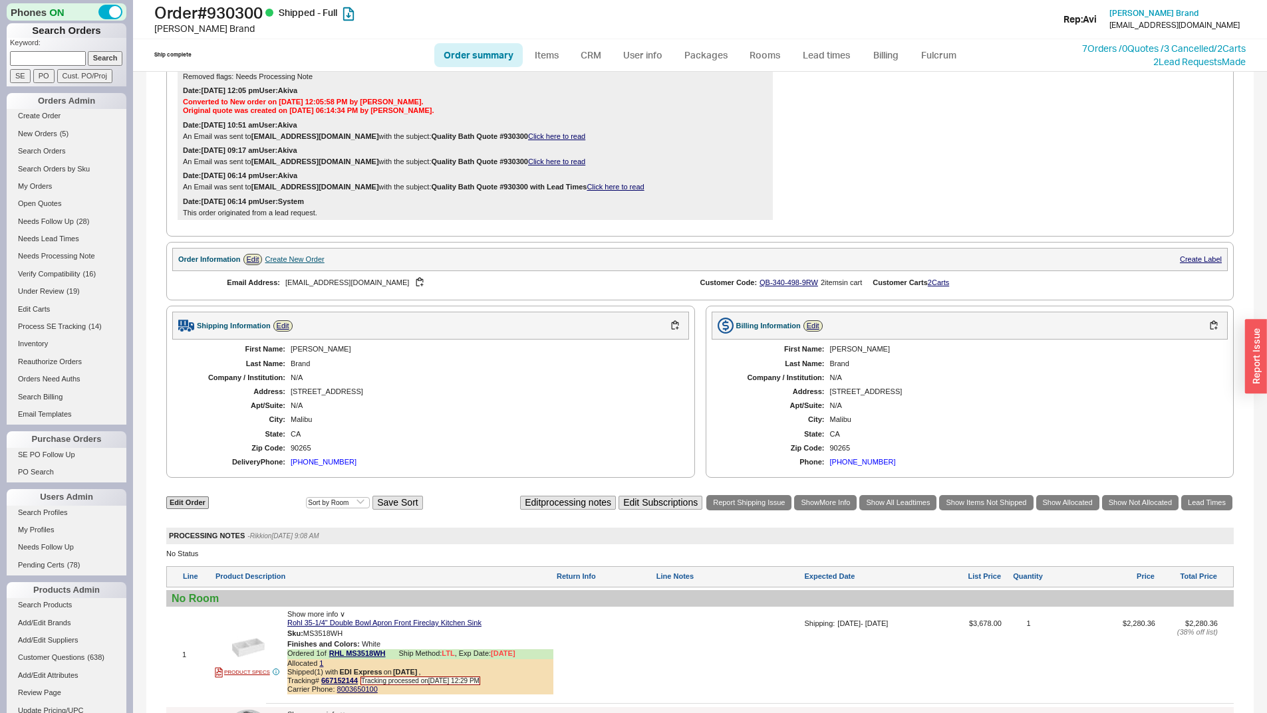
click at [305, 467] on div "[PHONE_NUMBER]" at bounding box center [324, 462] width 66 height 9
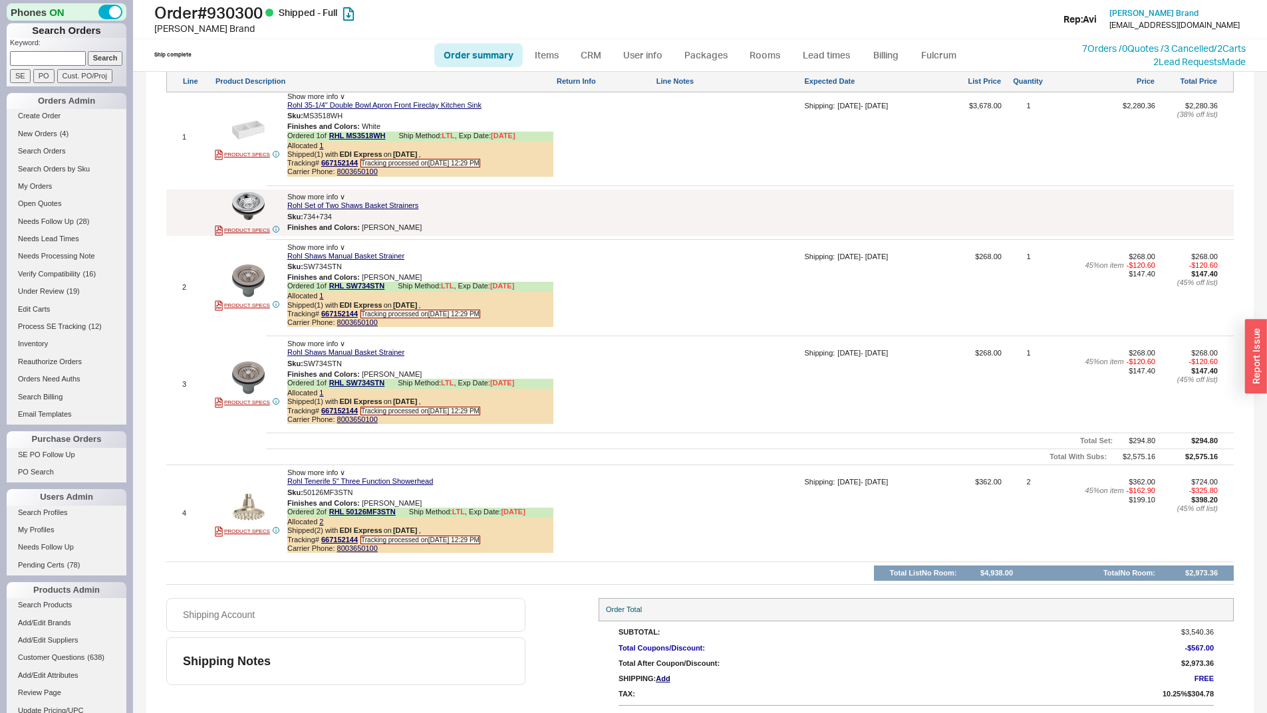
scroll to position [947, 0]
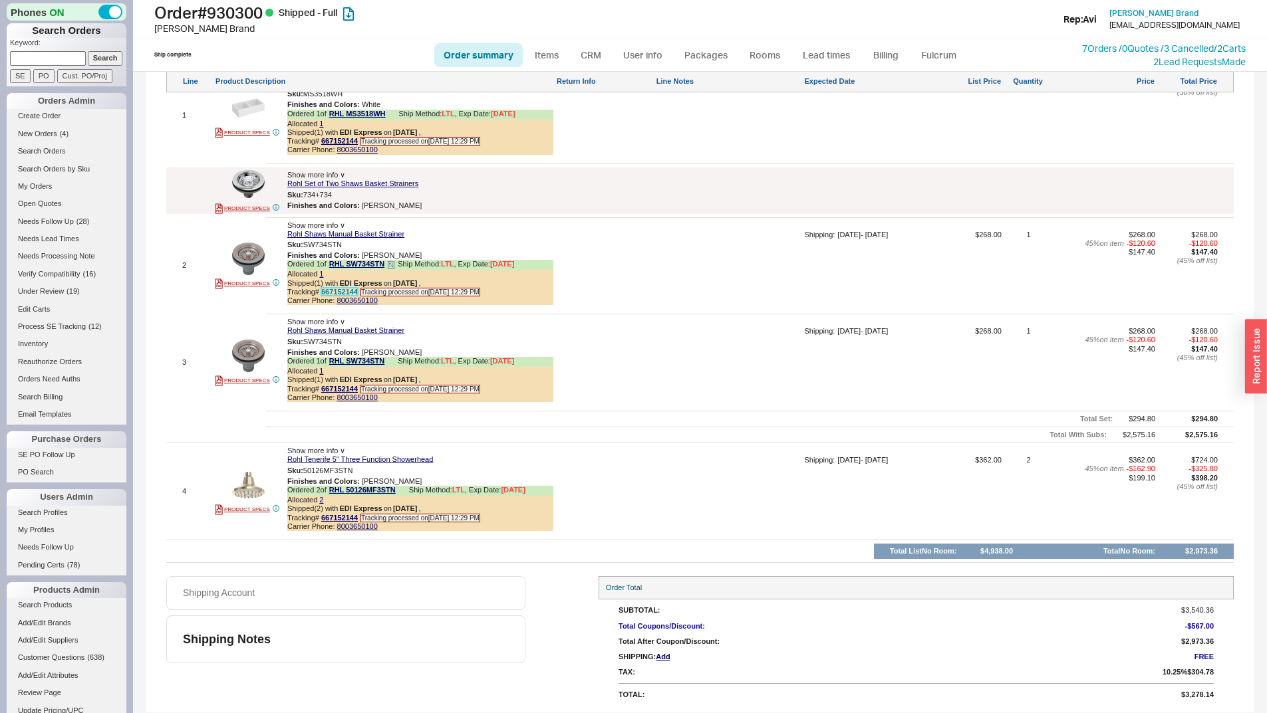
click at [339, 294] on link "667152144" at bounding box center [339, 292] width 37 height 8
click at [358, 295] on div "Tracking# 667152144 Tracking processed on [DATE] 12:29 PM" at bounding box center [420, 292] width 266 height 9
copy link "667152144"
drag, startPoint x: 349, startPoint y: 287, endPoint x: 322, endPoint y: 291, distance: 27.5
click at [322, 291] on span "Tracking# 667152144" at bounding box center [322, 292] width 70 height 8
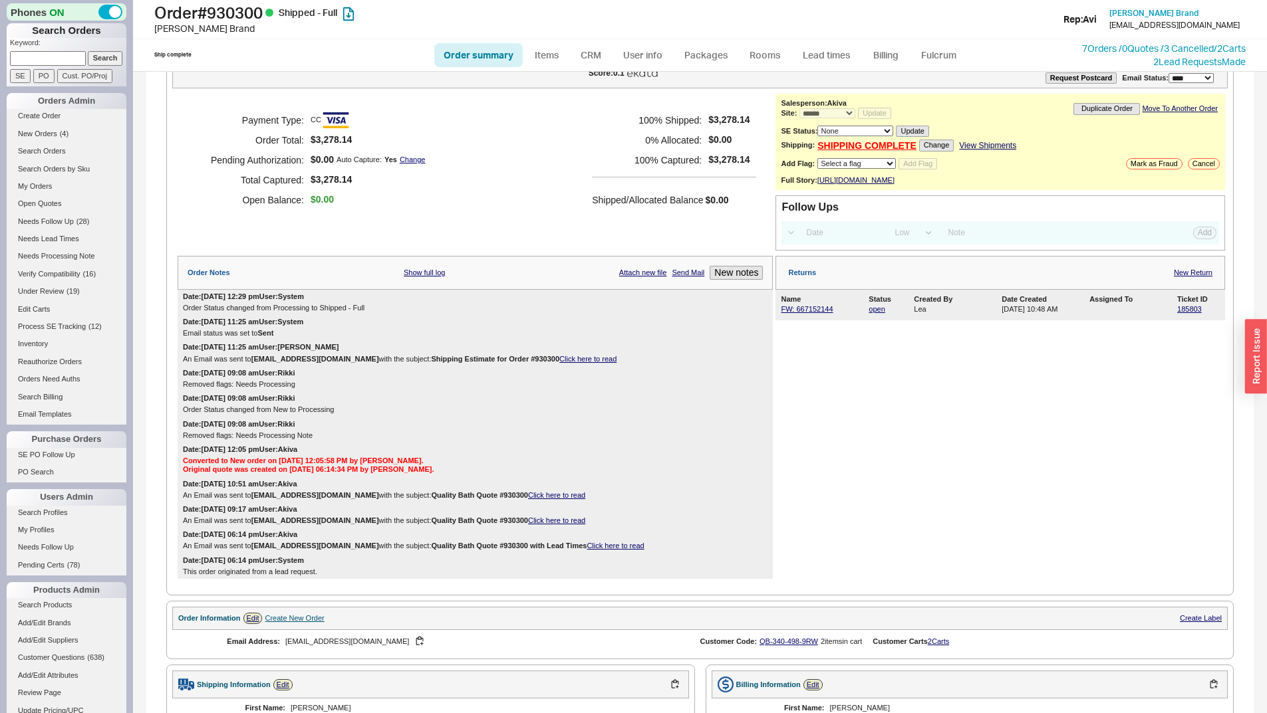
scroll to position [0, 0]
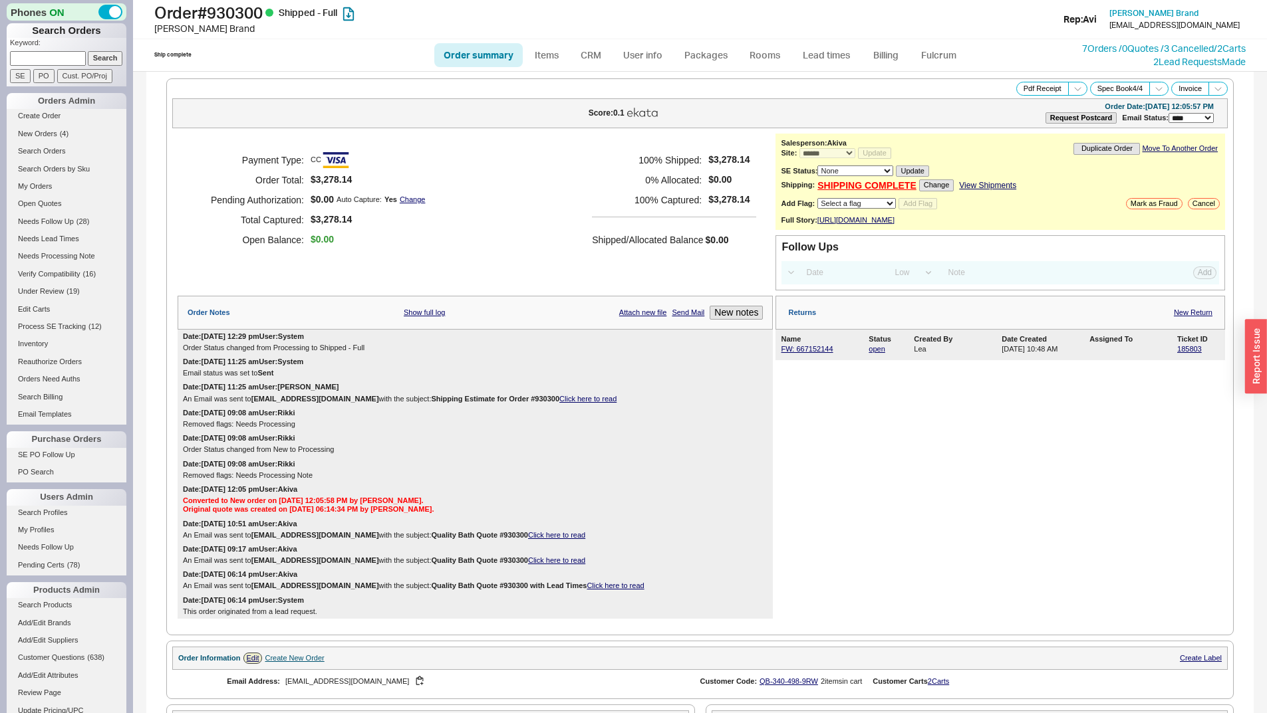
click at [980, 187] on link "View Shipments" at bounding box center [987, 185] width 57 height 9
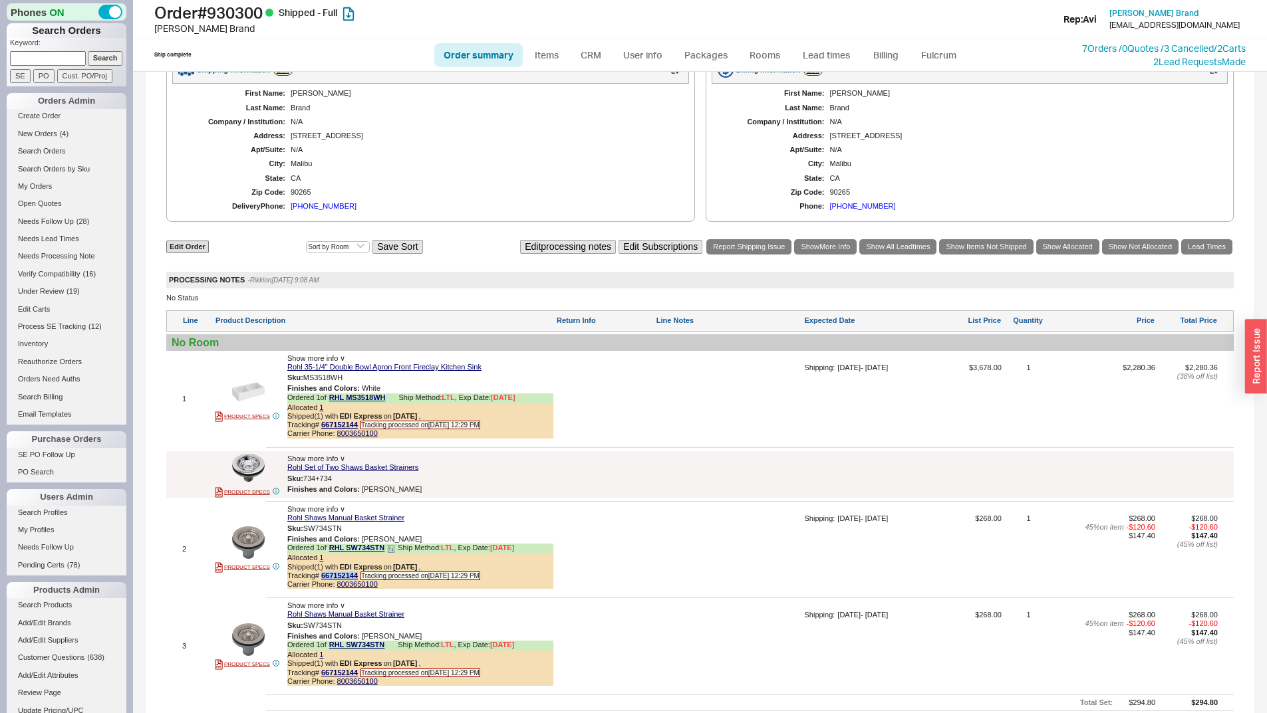
scroll to position [864, 0]
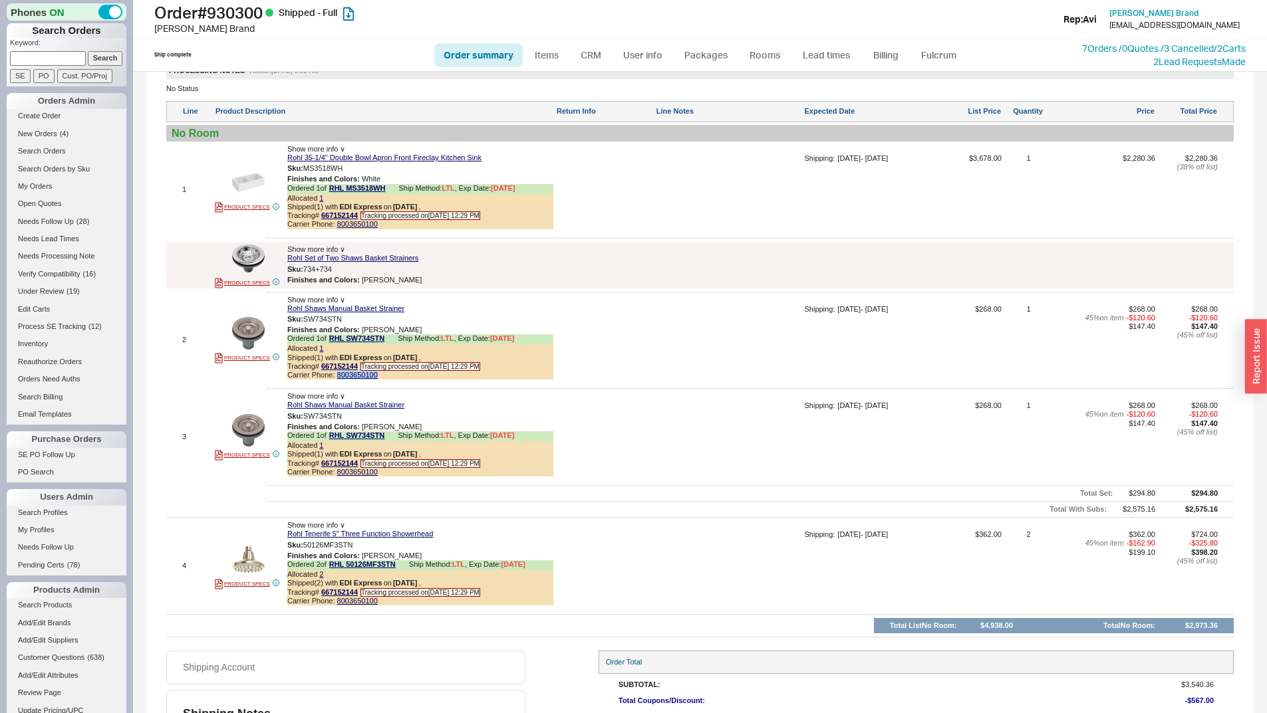
copy link "8003650100"
drag, startPoint x: 388, startPoint y: 384, endPoint x: 338, endPoint y: 391, distance: 50.3
click at [338, 386] on div "Show more info ∨ Rohl Shaws Manual Basket Strainer Sku: SW734STN Finishes and C…" at bounding box center [420, 341] width 266 height 90
drag, startPoint x: 359, startPoint y: 222, endPoint x: 328, endPoint y: 221, distance: 31.3
click at [322, 220] on div "Tracking# 667152144 Tracking processed on [DATE] 12:29 PM" at bounding box center [420, 215] width 266 height 9
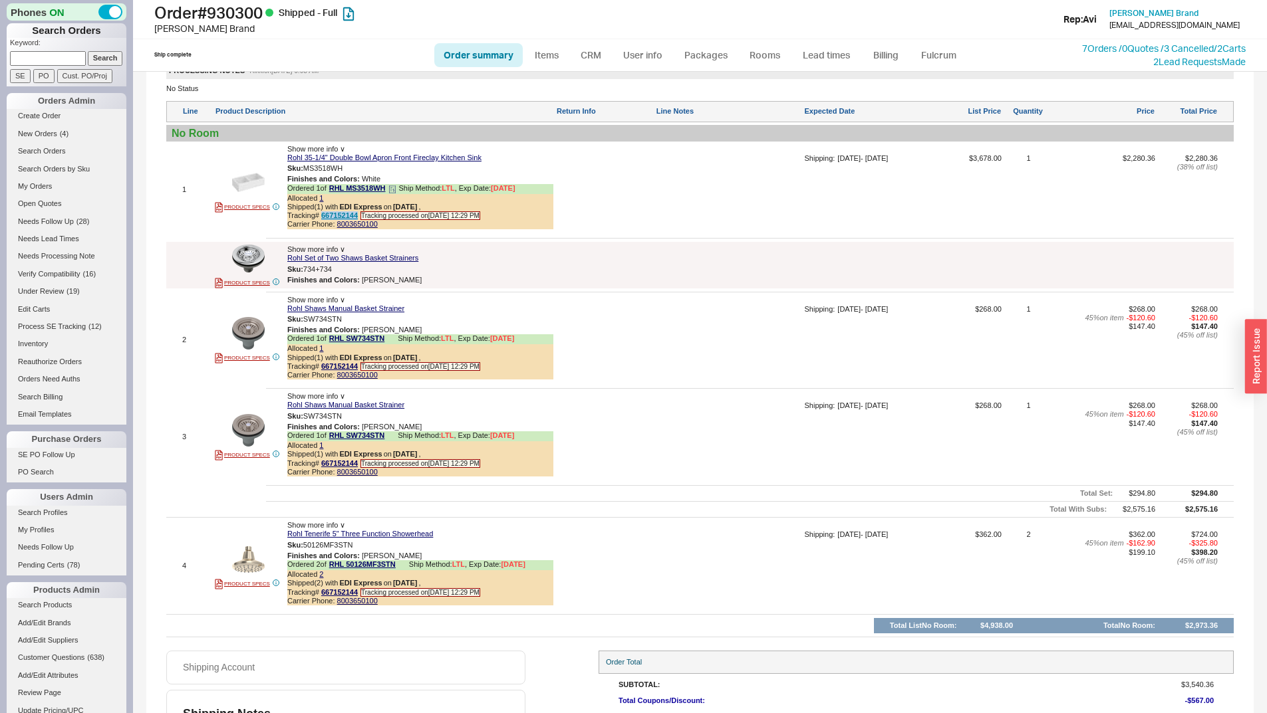
copy link "667152144"
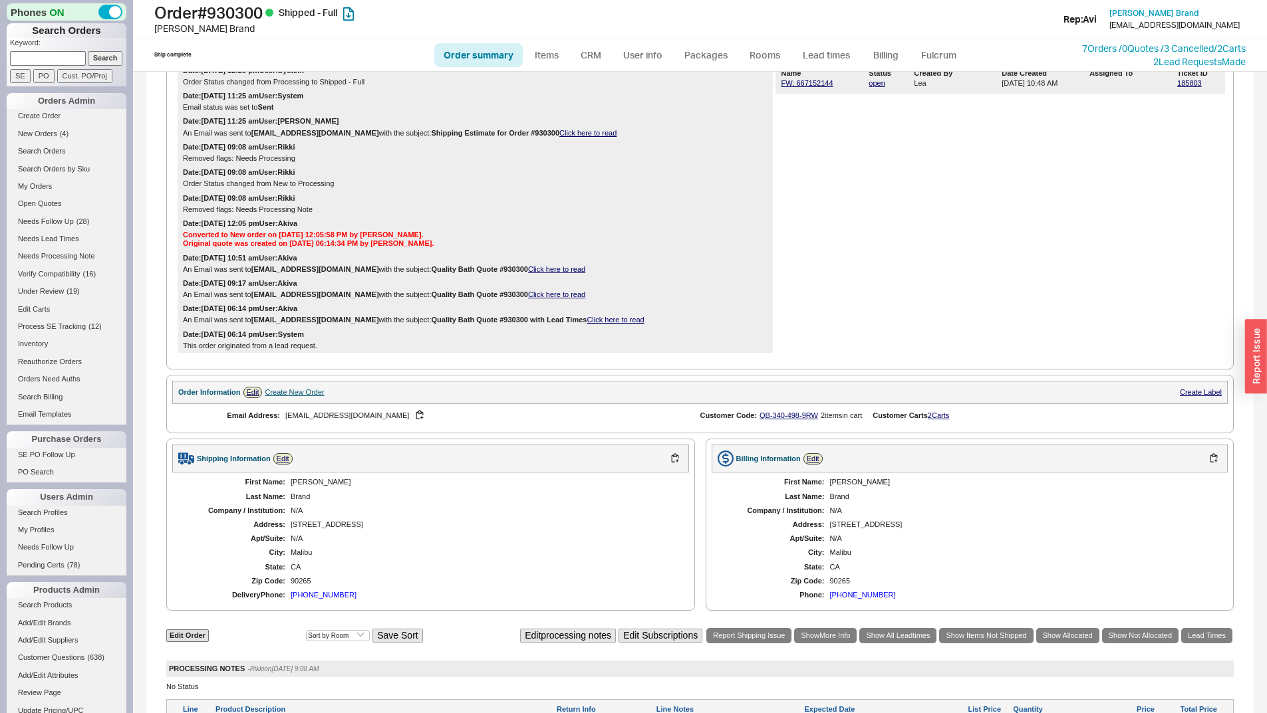
click at [305, 487] on div "[PERSON_NAME]" at bounding box center [483, 482] width 385 height 9
copy div "[PERSON_NAME]"
click at [297, 510] on div "First Name: [PERSON_NAME] Last Name: Brand Company / Institution: N/A Address: …" at bounding box center [430, 539] width 517 height 132
click at [298, 501] on div "Brand" at bounding box center [483, 497] width 385 height 9
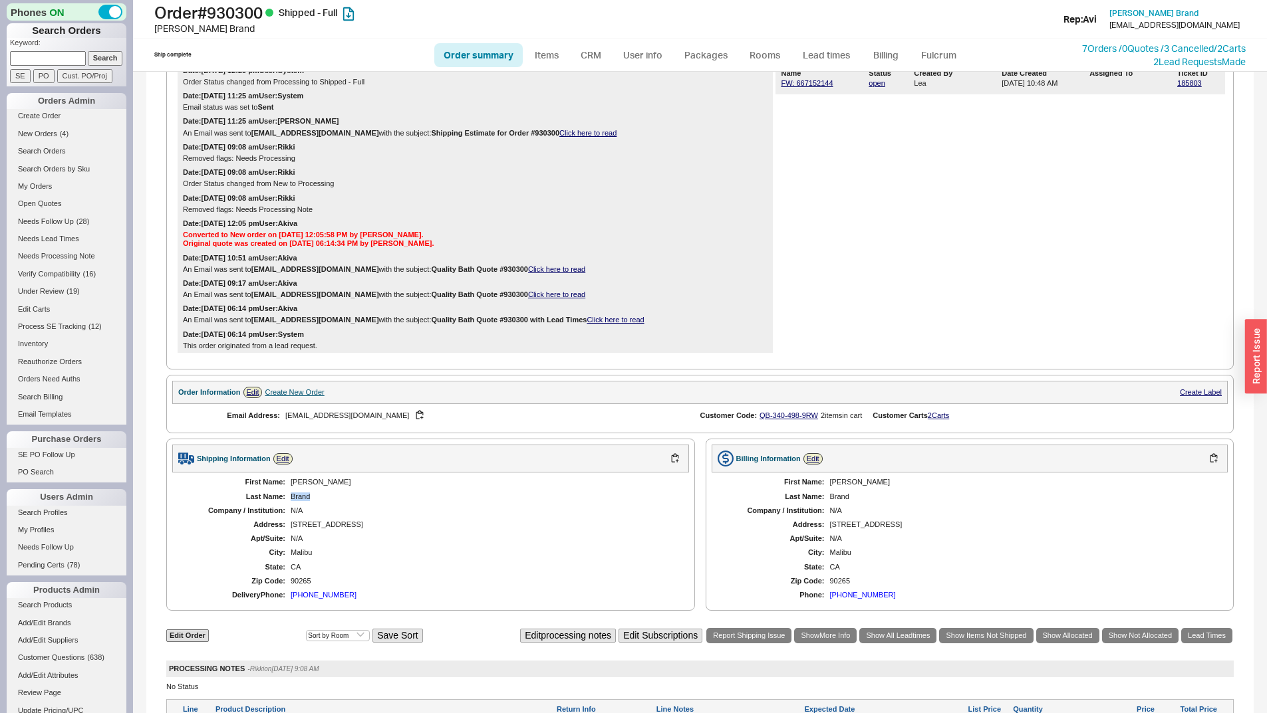
click at [298, 501] on div "Brand" at bounding box center [483, 497] width 385 height 9
copy div "Brand"
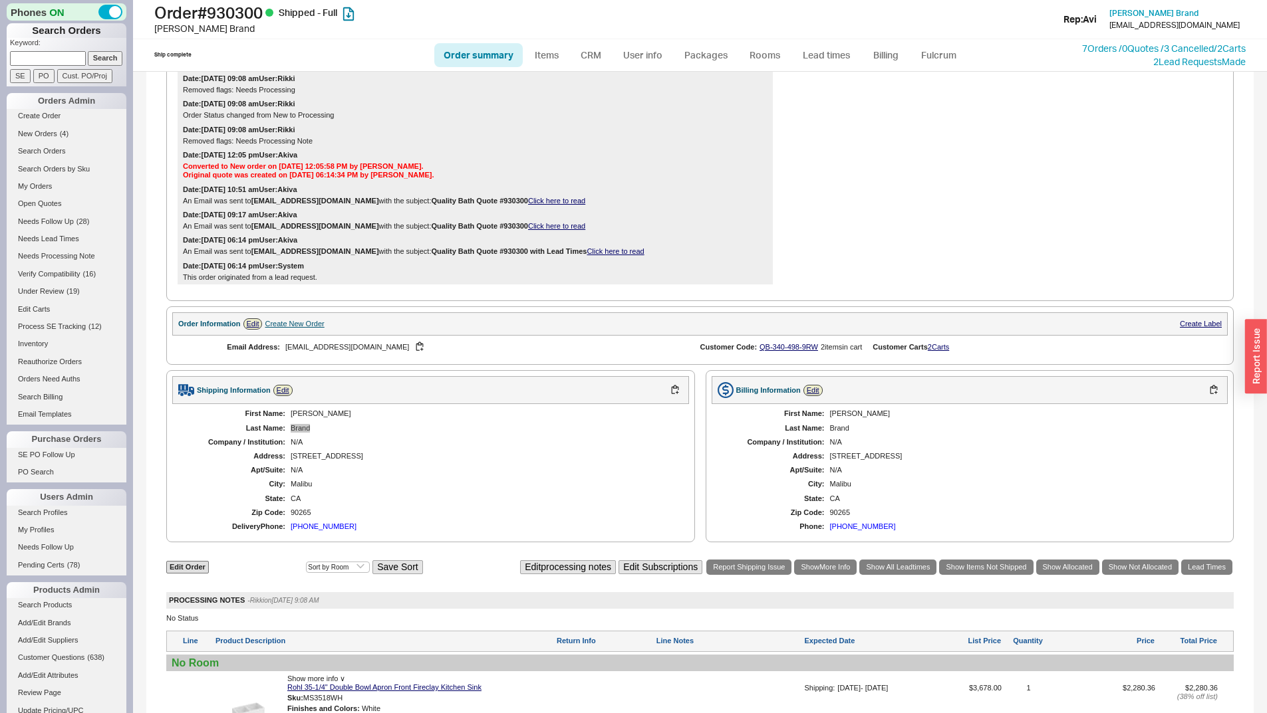
scroll to position [399, 0]
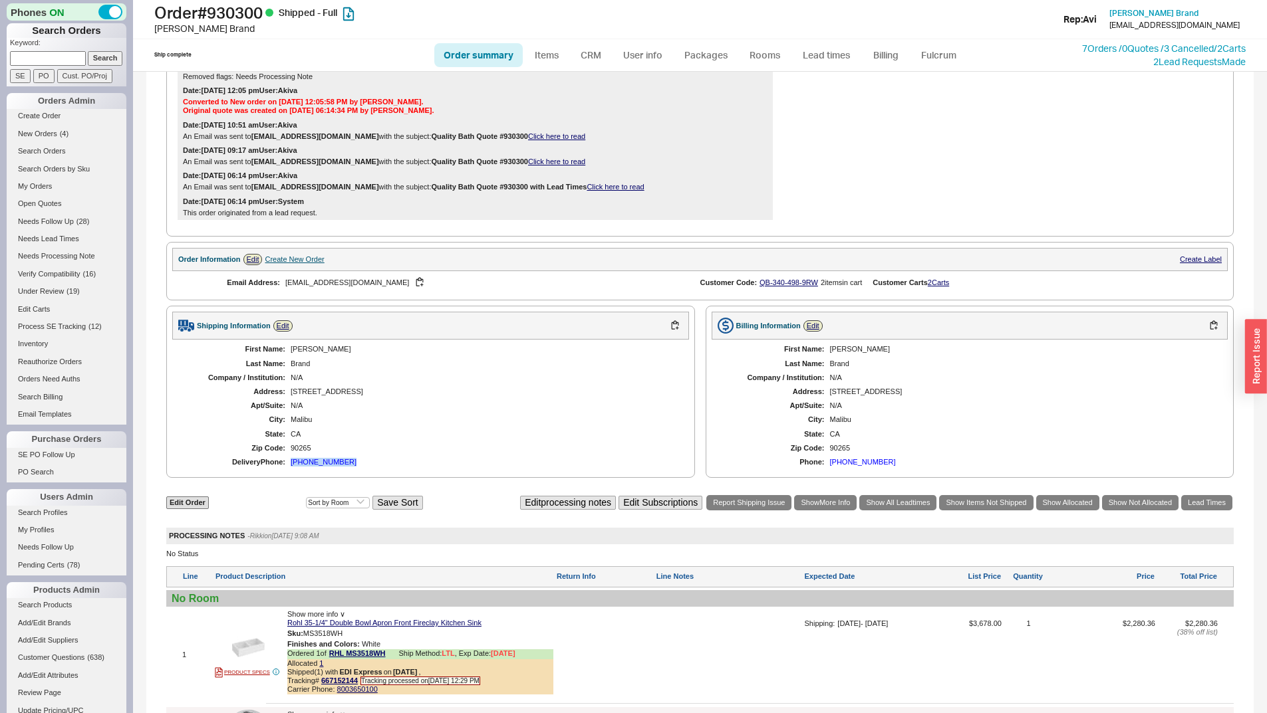
copy div "[PHONE_NUMBER]"
drag, startPoint x: 359, startPoint y: 481, endPoint x: 289, endPoint y: 479, distance: 69.9
click at [289, 478] on div "Shipping Information Edit First Name: [PERSON_NAME] Last Name: Brand Company / …" at bounding box center [430, 392] width 529 height 172
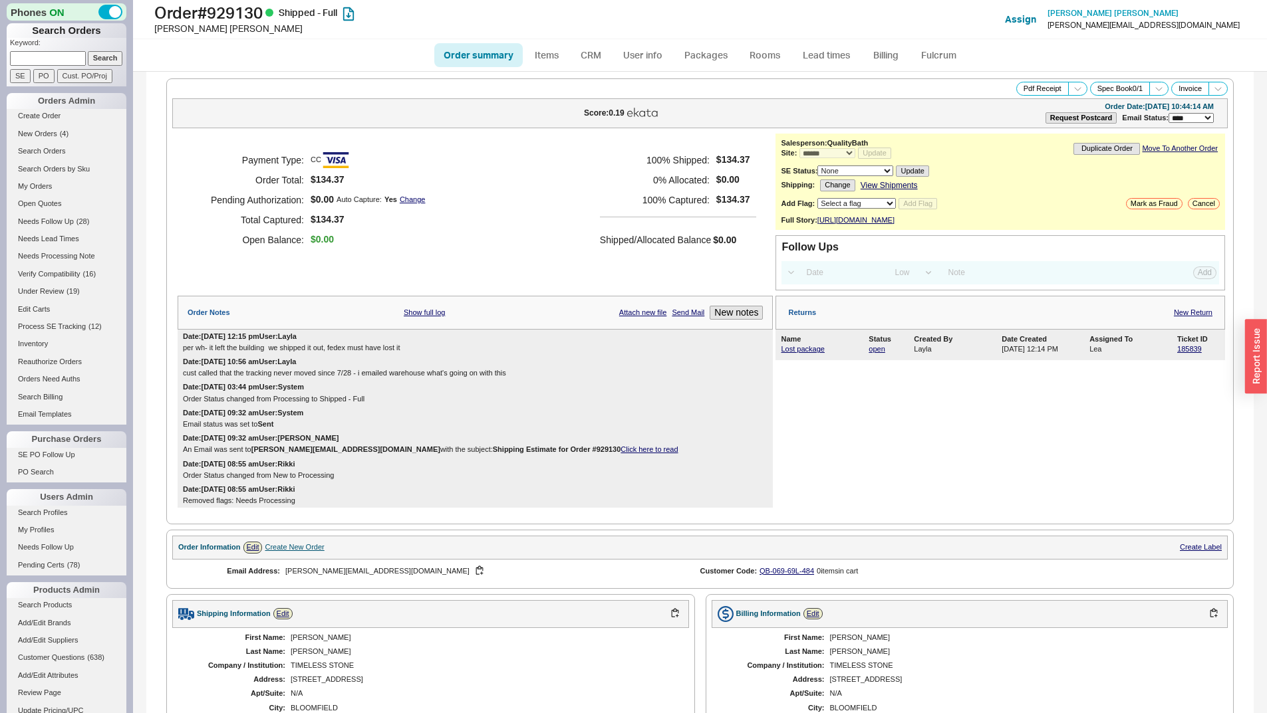
select select "*"
select select "LOW"
select select "3"
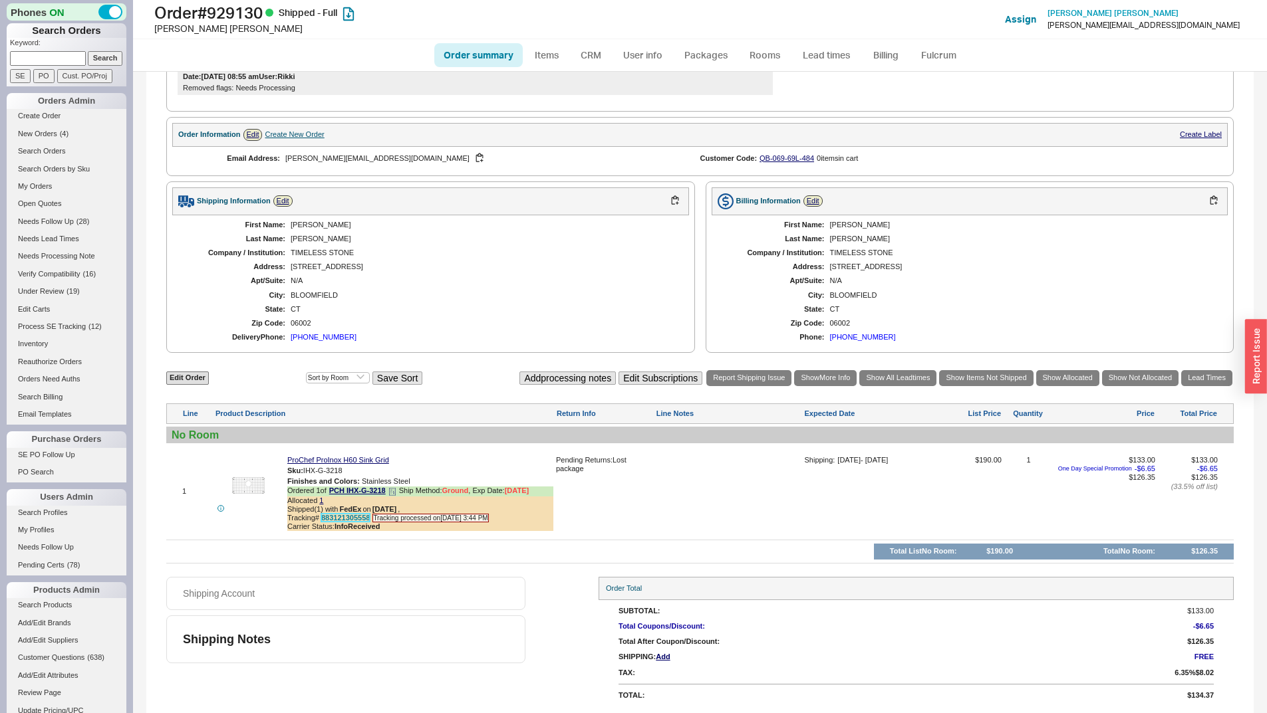
click at [342, 515] on link "883121305558" at bounding box center [345, 518] width 49 height 8
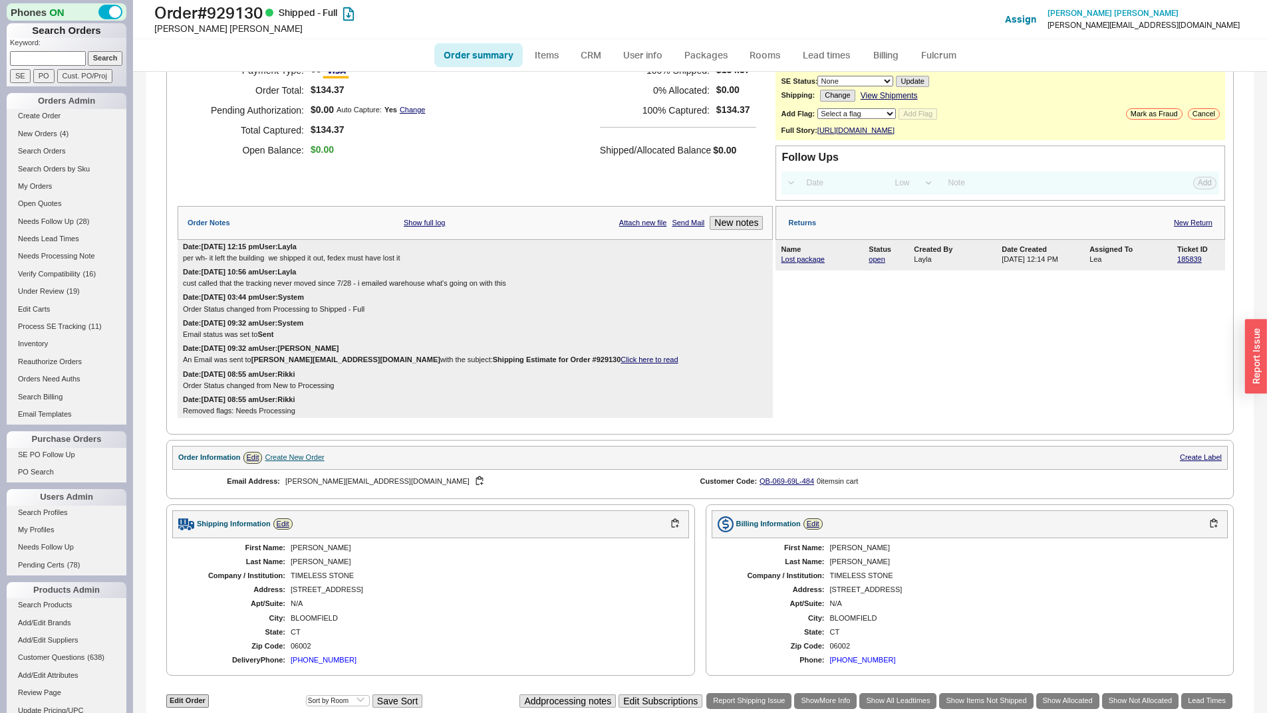
scroll to position [0, 0]
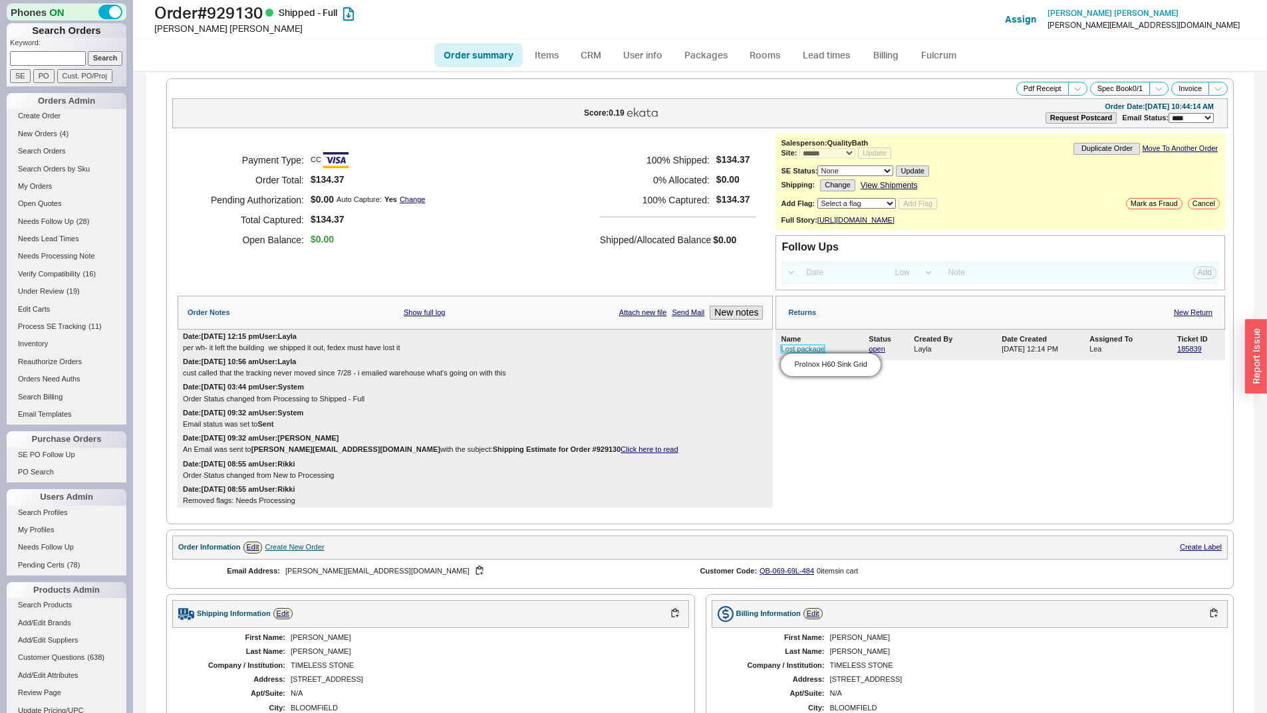
click at [808, 353] on link "Lost package" at bounding box center [802, 349] width 43 height 8
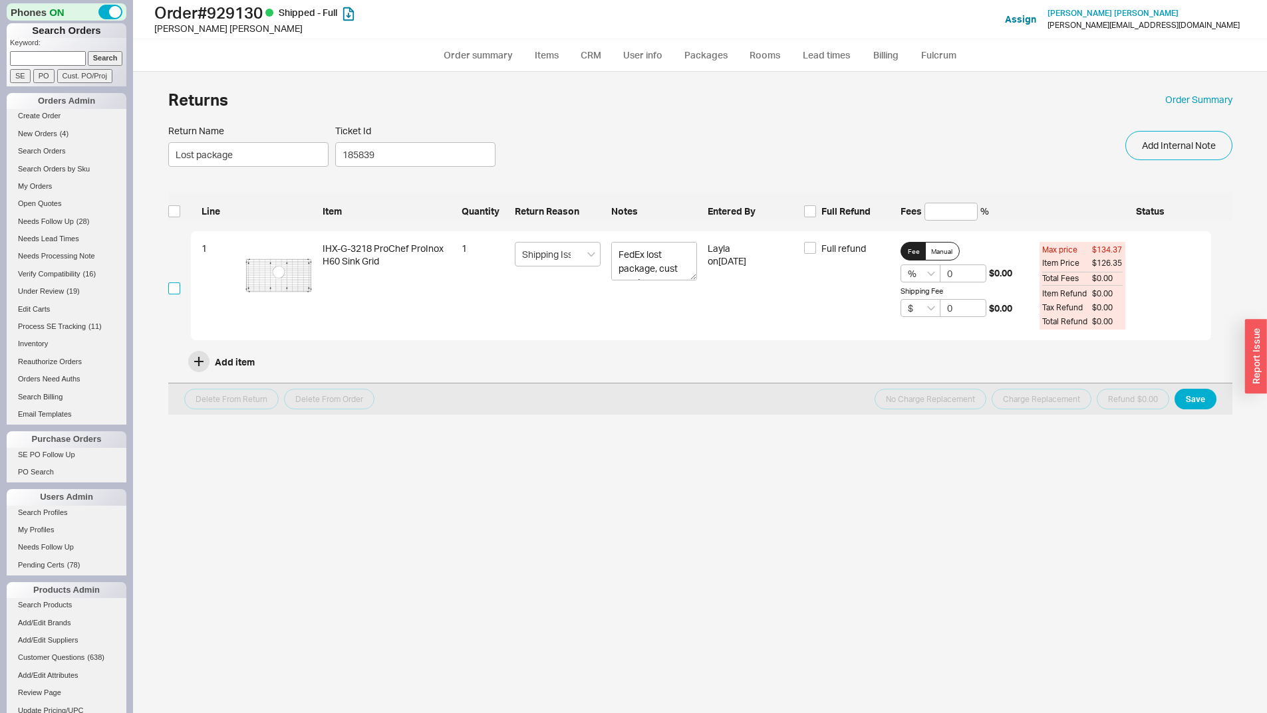
click at [180, 289] on input "checkbox" at bounding box center [174, 289] width 12 height 12
checkbox input "true"
click at [960, 400] on button "No Charge Replacement" at bounding box center [930, 399] width 112 height 21
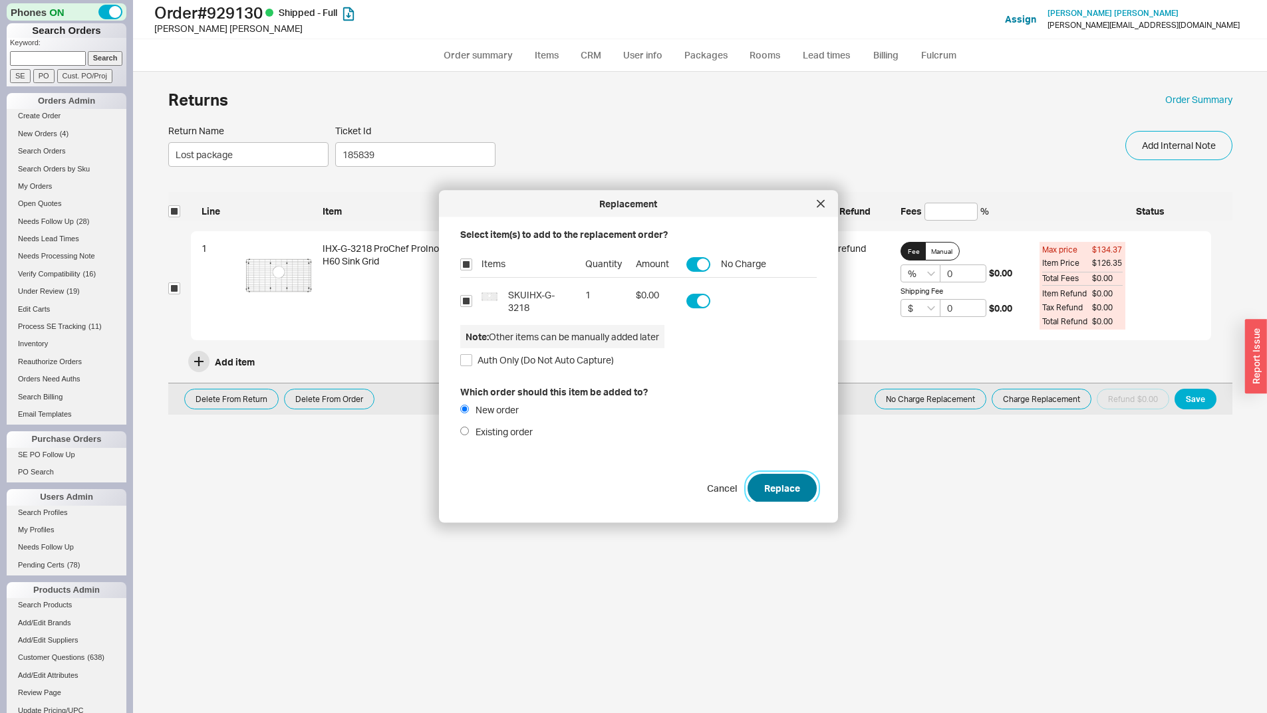
click at [758, 488] on button "Replace" at bounding box center [781, 487] width 69 height 29
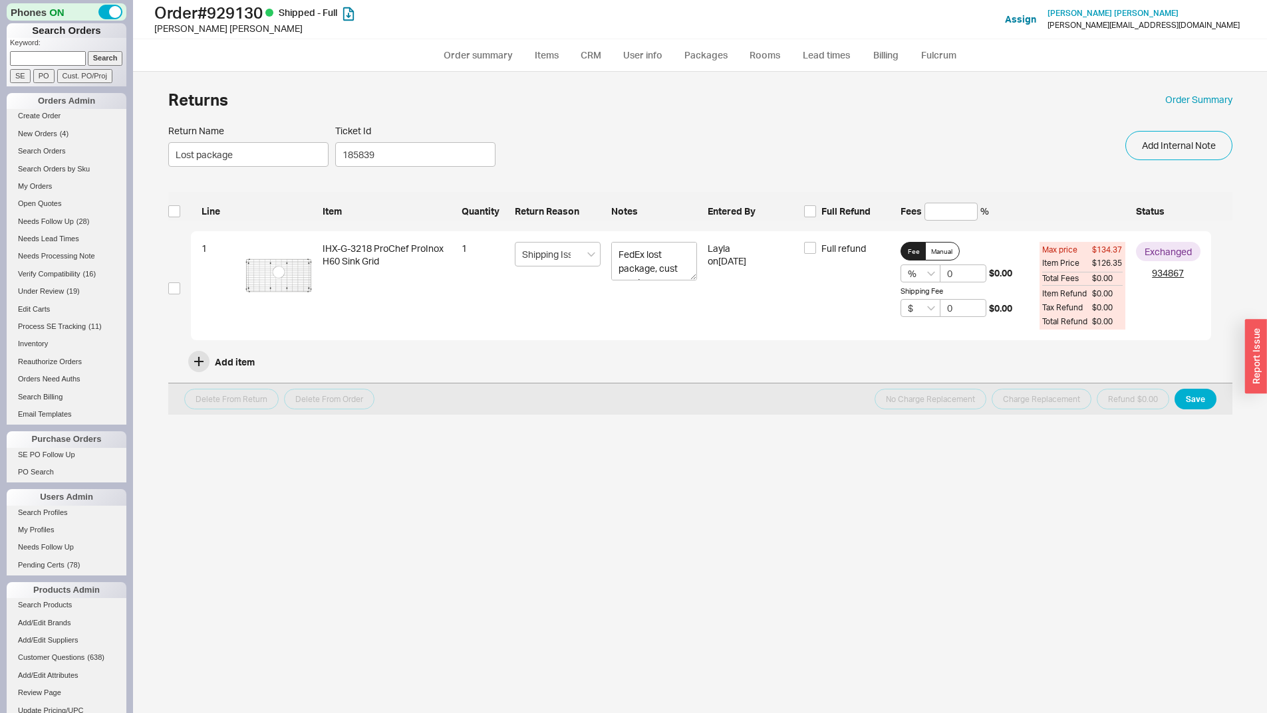
click at [1167, 261] on div "Exchanged" at bounding box center [1168, 252] width 64 height 20
click at [1173, 275] on link "934867" at bounding box center [1168, 273] width 64 height 13
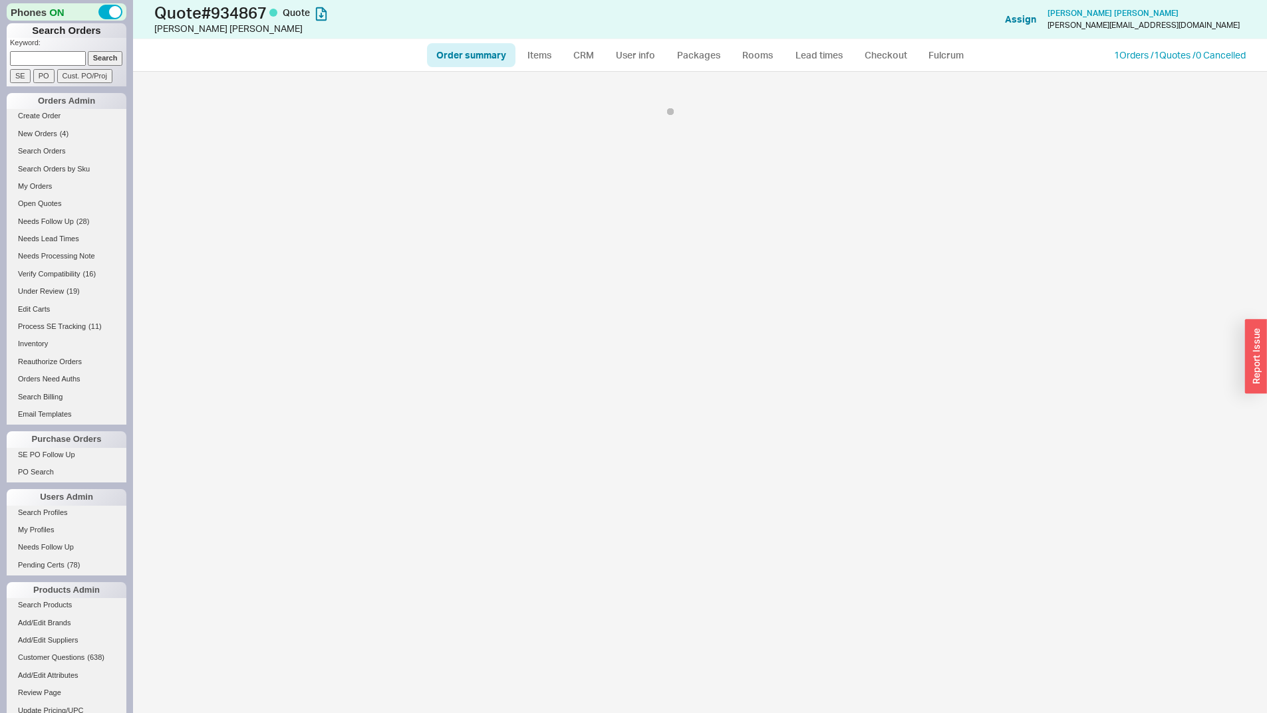
select select "*"
select select "LOW"
select select "3"
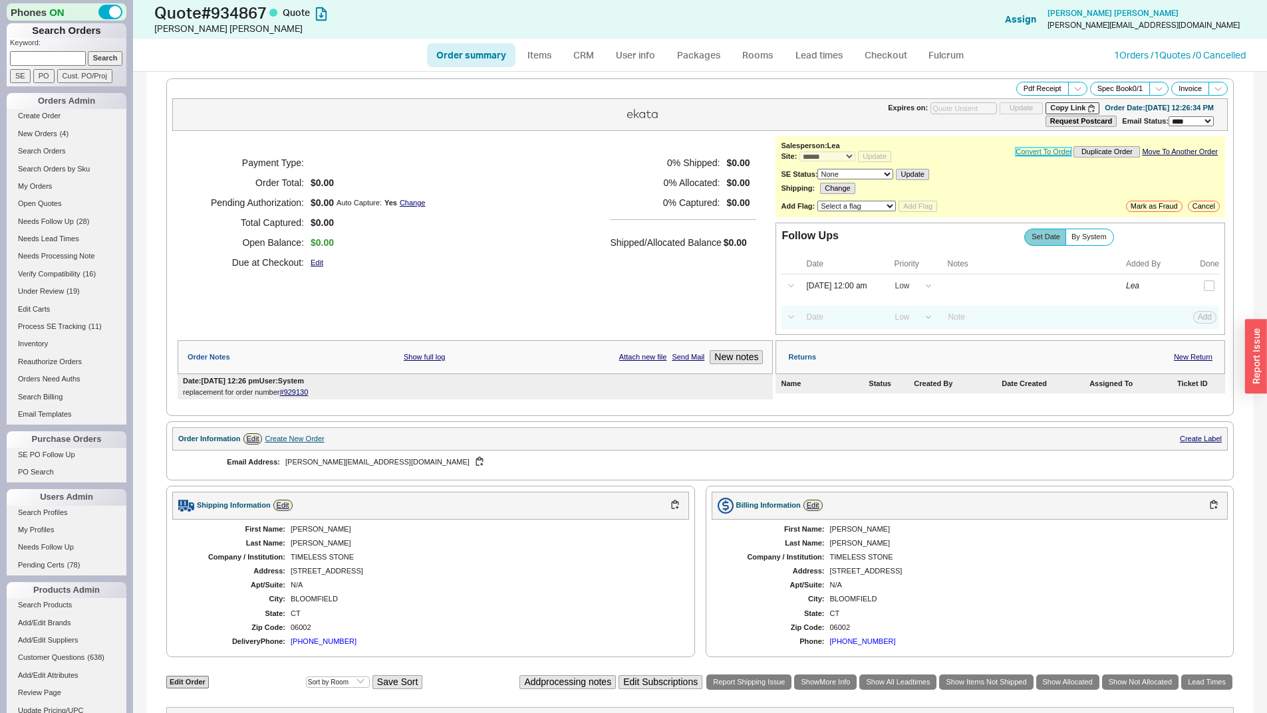
click at [1046, 156] on link "Convert To Order" at bounding box center [1043, 152] width 56 height 9
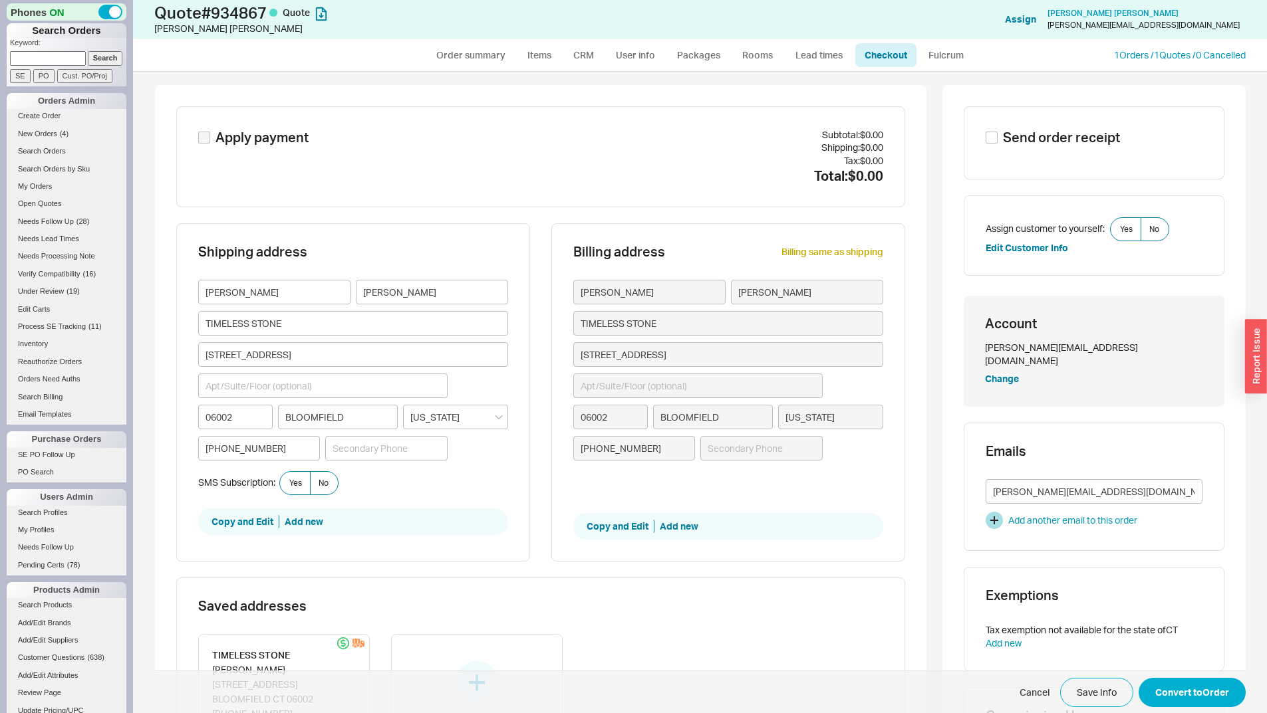
click at [1138, 133] on div "Send order receipt" at bounding box center [1093, 142] width 217 height 29
click at [1076, 126] on div "Send order receipt" at bounding box center [1093, 142] width 261 height 73
click at [1067, 133] on span "Send order receipt" at bounding box center [1061, 137] width 117 height 19
click at [997, 133] on input "Send order receipt" at bounding box center [991, 138] width 12 height 12
checkbox input "true"
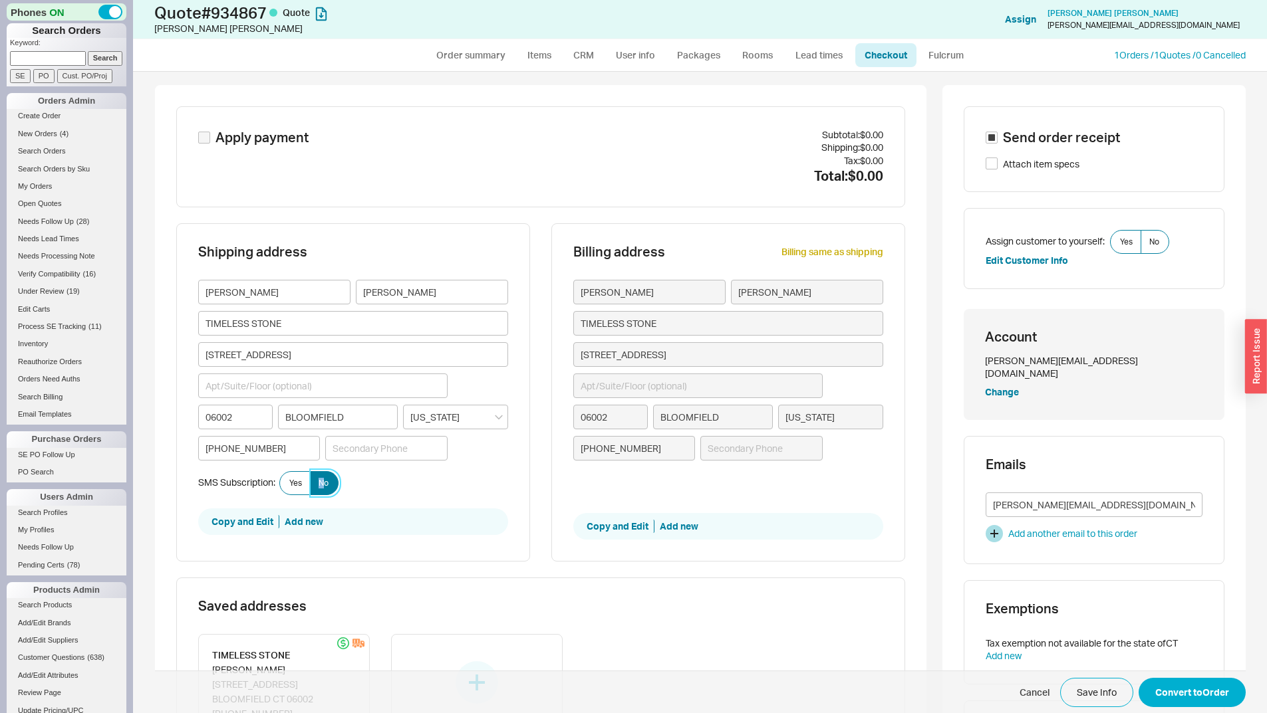
click at [318, 483] on span "No" at bounding box center [323, 483] width 10 height 11
click at [1203, 683] on button "Convert to Order" at bounding box center [1191, 692] width 107 height 29
click at [318, 487] on span "No Required" at bounding box center [323, 483] width 10 height 11
click at [0, 0] on input "No Required" at bounding box center [0, 0] width 0 height 0
click at [1177, 700] on button "Convert to Order" at bounding box center [1191, 692] width 107 height 29
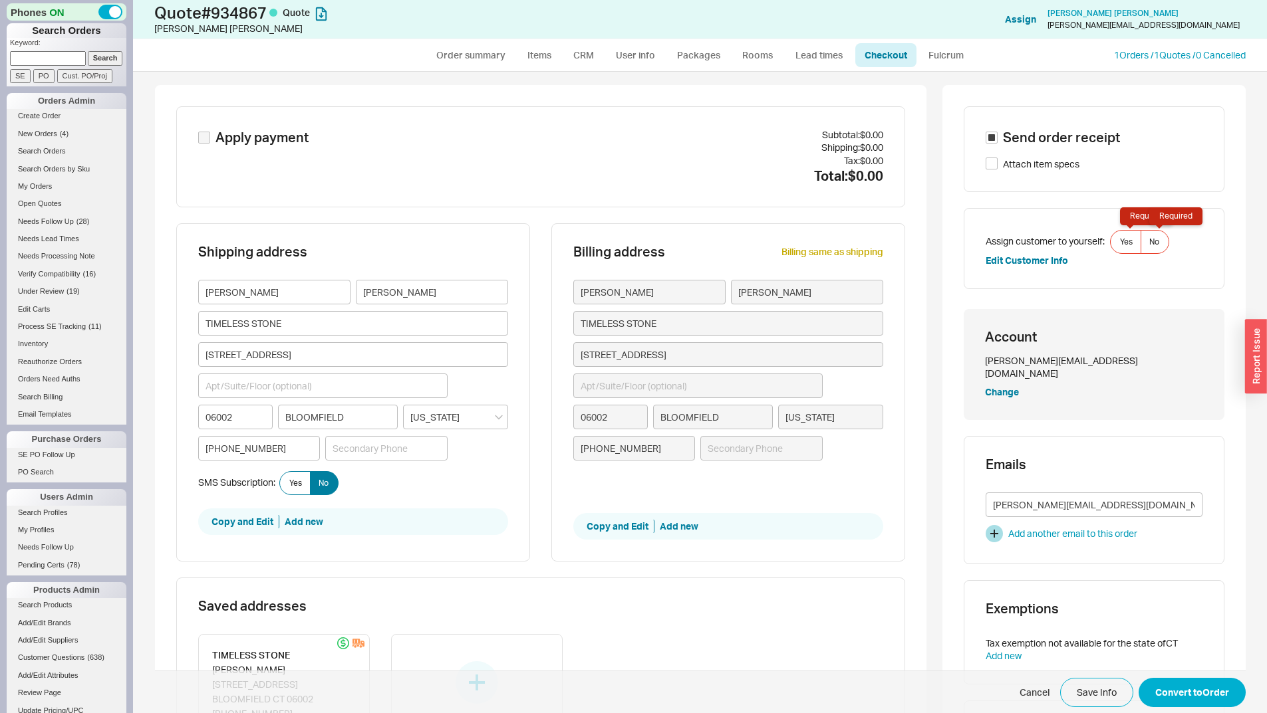
drag, startPoint x: 1172, startPoint y: 241, endPoint x: 1163, endPoint y: 245, distance: 10.1
click at [1173, 242] on div "Assign customer to yourself: Yes Required No Required" at bounding box center [1093, 242] width 217 height 24
click at [1161, 245] on label "No Required" at bounding box center [1154, 242] width 29 height 24
click at [0, 0] on input "No Required" at bounding box center [0, 0] width 0 height 0
click at [1165, 689] on button "Convert to Order" at bounding box center [1191, 692] width 107 height 29
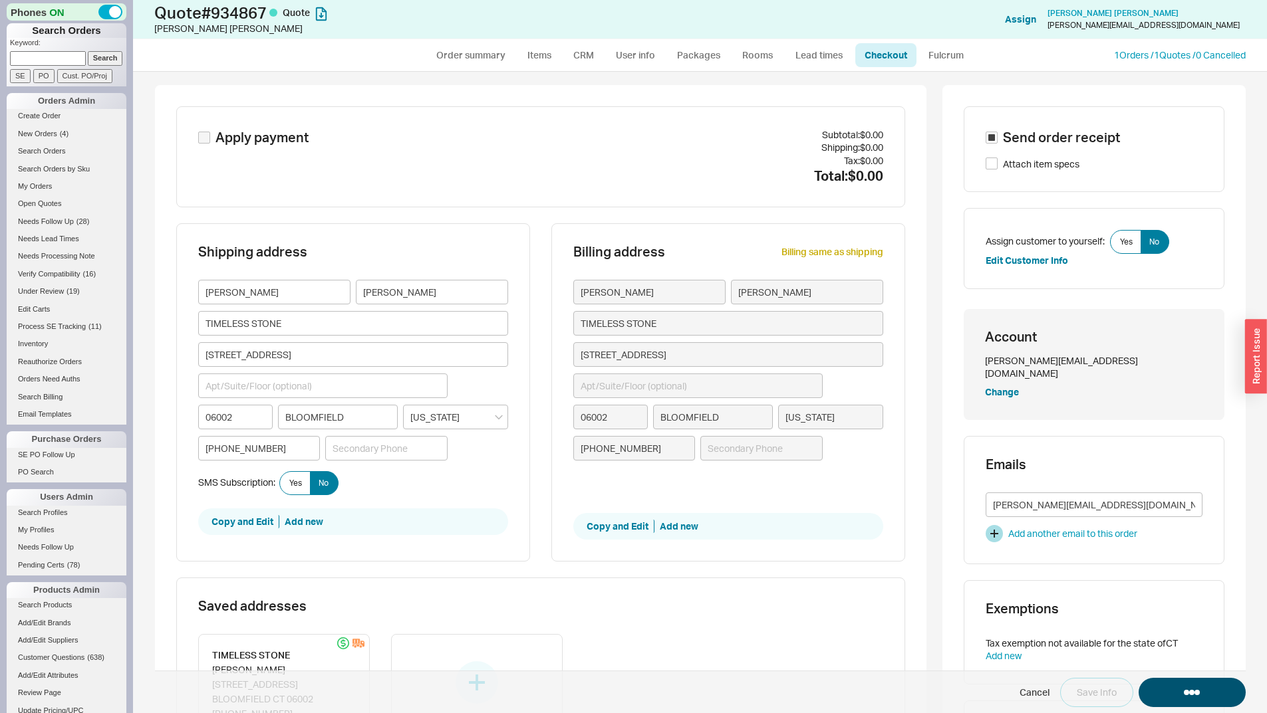
select select "*"
select select "LOW"
select select "3"
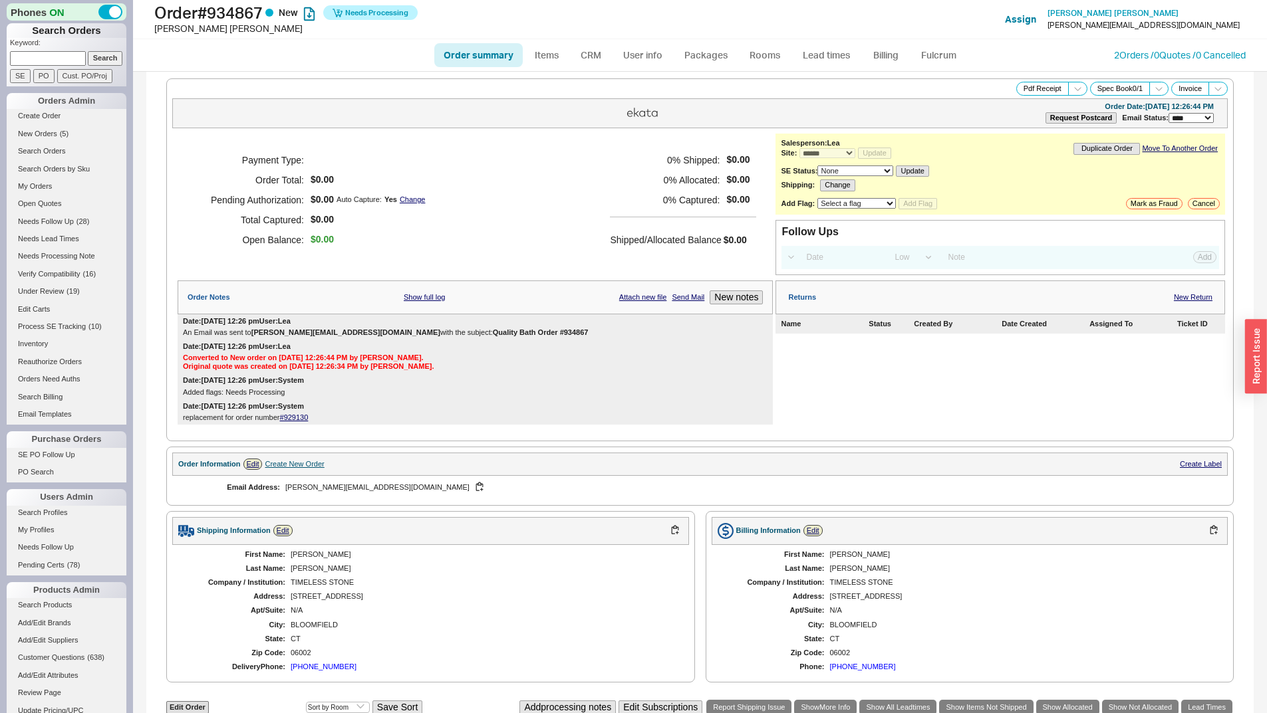
click at [38, 57] on input at bounding box center [48, 58] width 76 height 14
paste input "983988"
type input "983988"
click at [106, 56] on input "Search" at bounding box center [105, 58] width 35 height 14
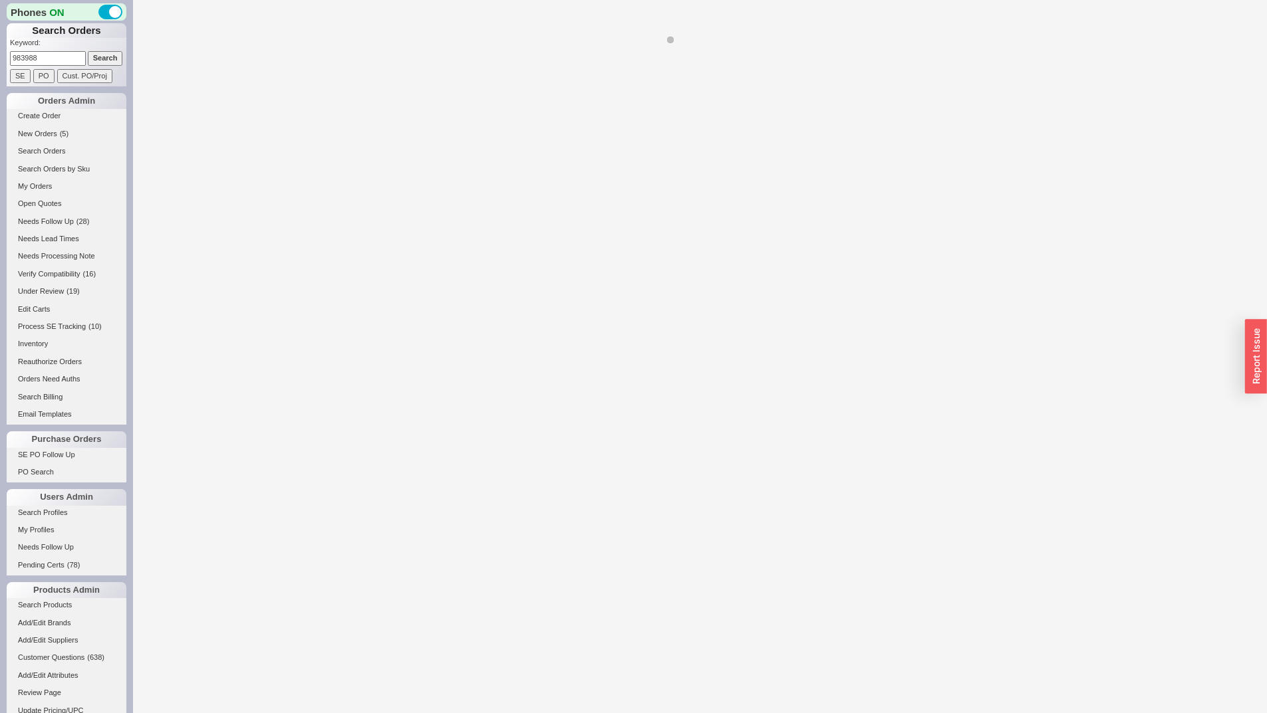
select select "*"
select select "LOW"
select select "3"
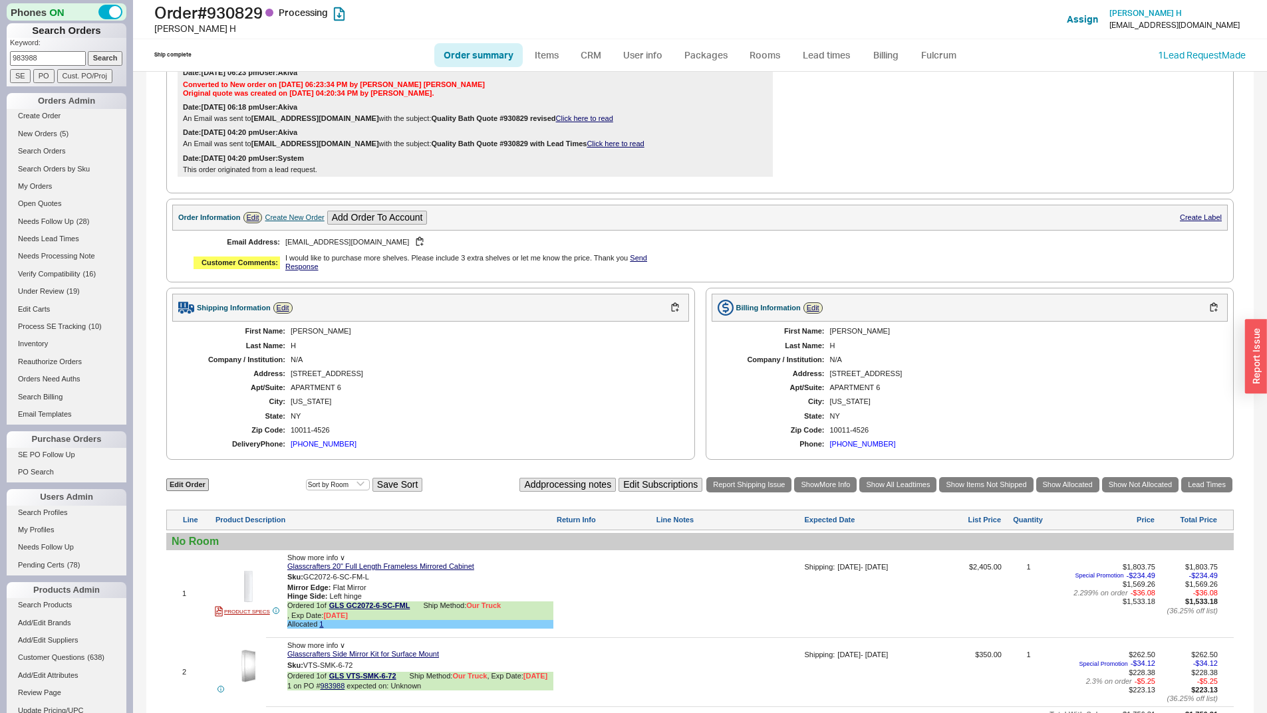
scroll to position [721, 0]
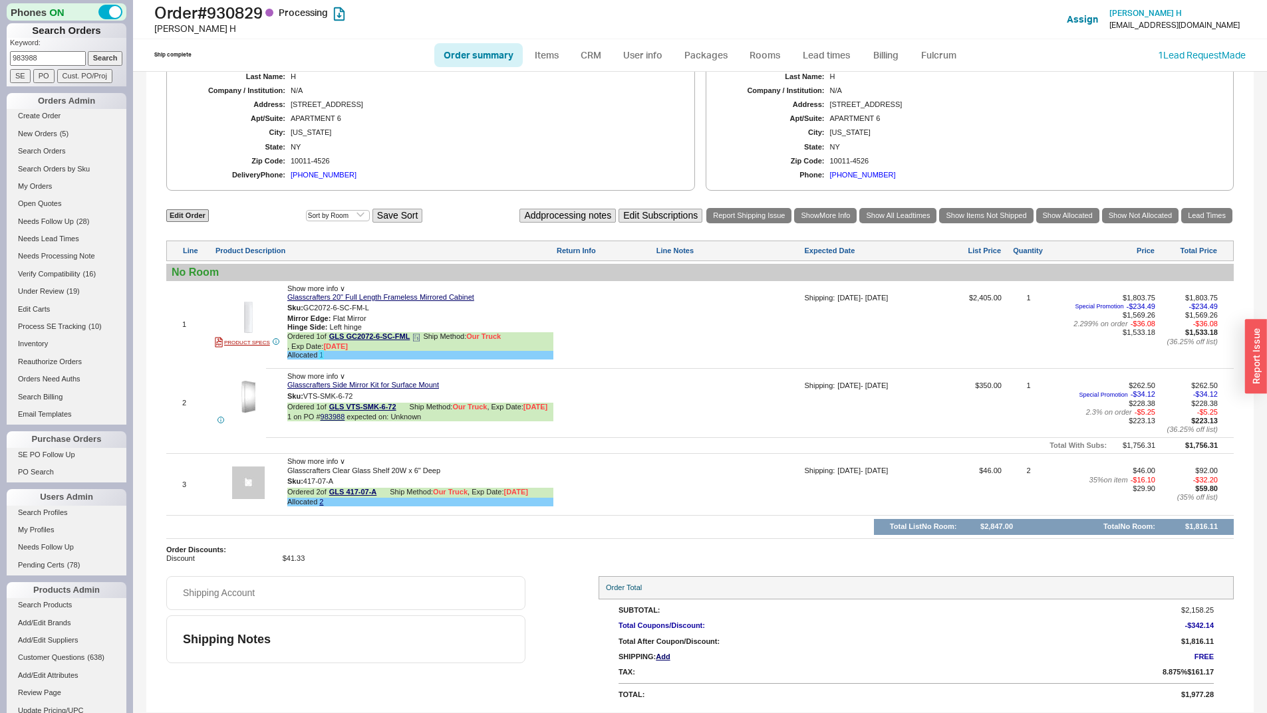
click at [322, 354] on link "1" at bounding box center [321, 355] width 4 height 8
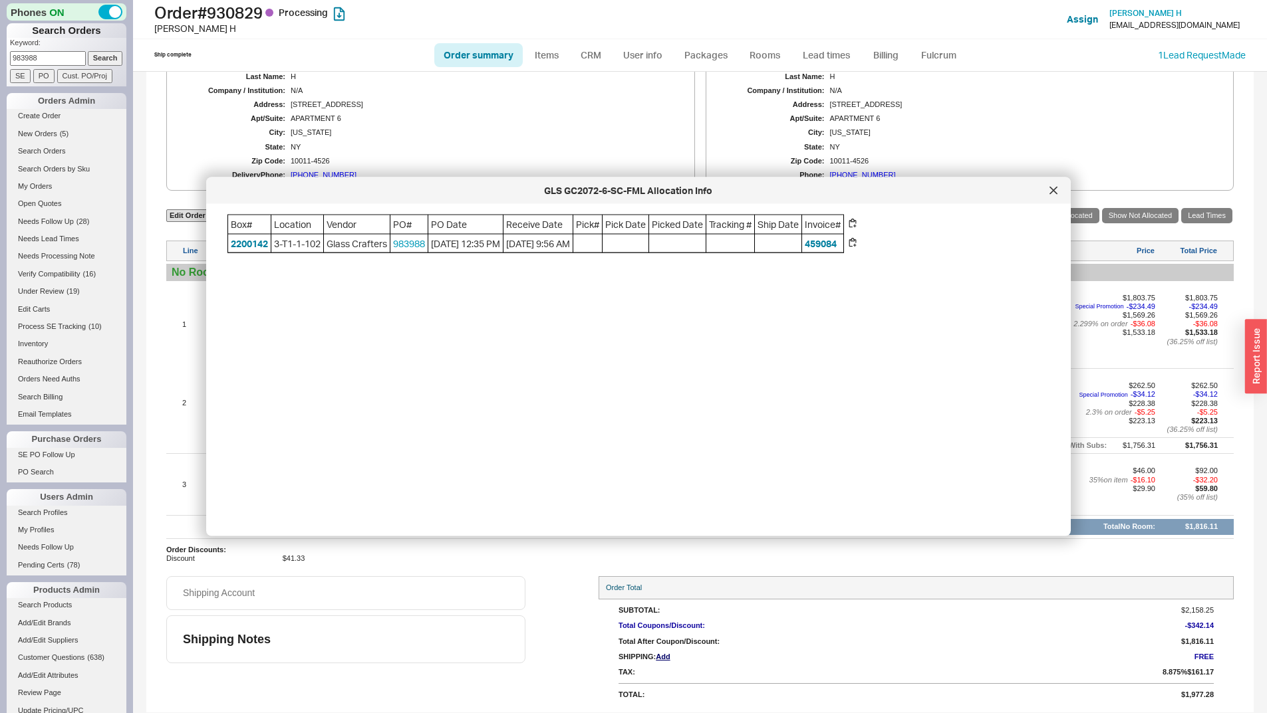
click at [1053, 189] on icon at bounding box center [1053, 191] width 8 height 8
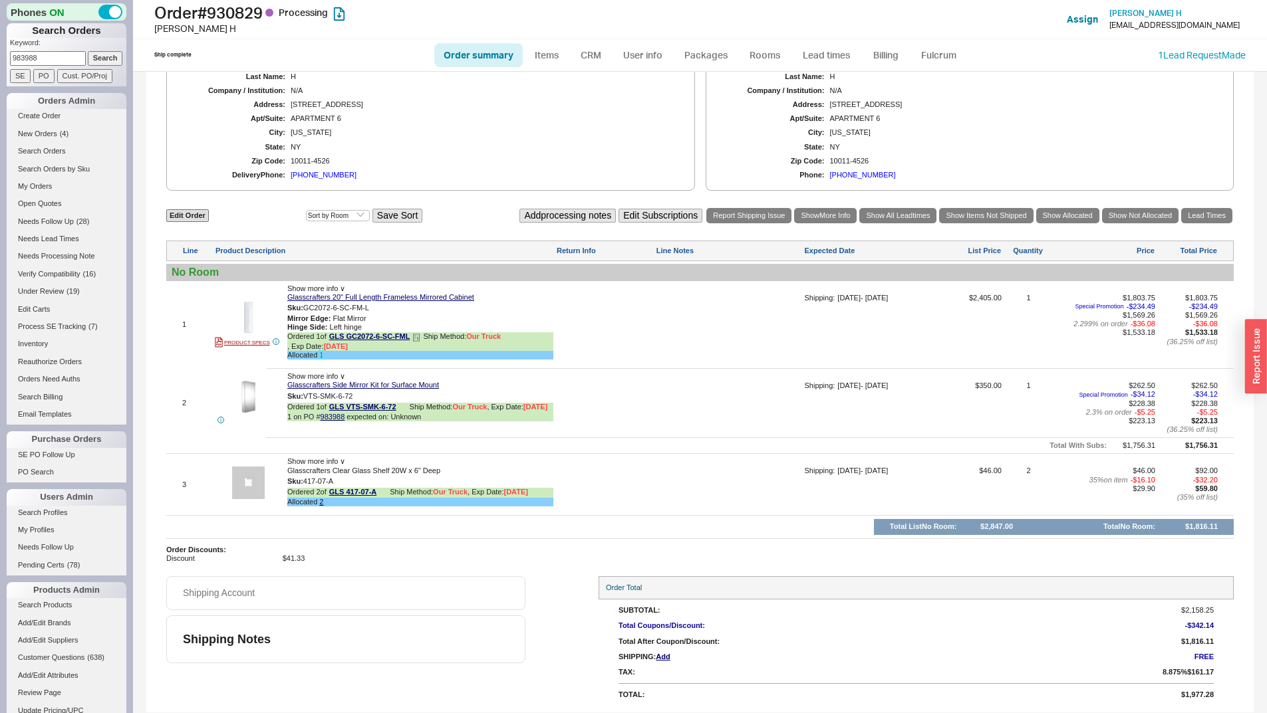
click at [320, 356] on link "1" at bounding box center [321, 355] width 4 height 8
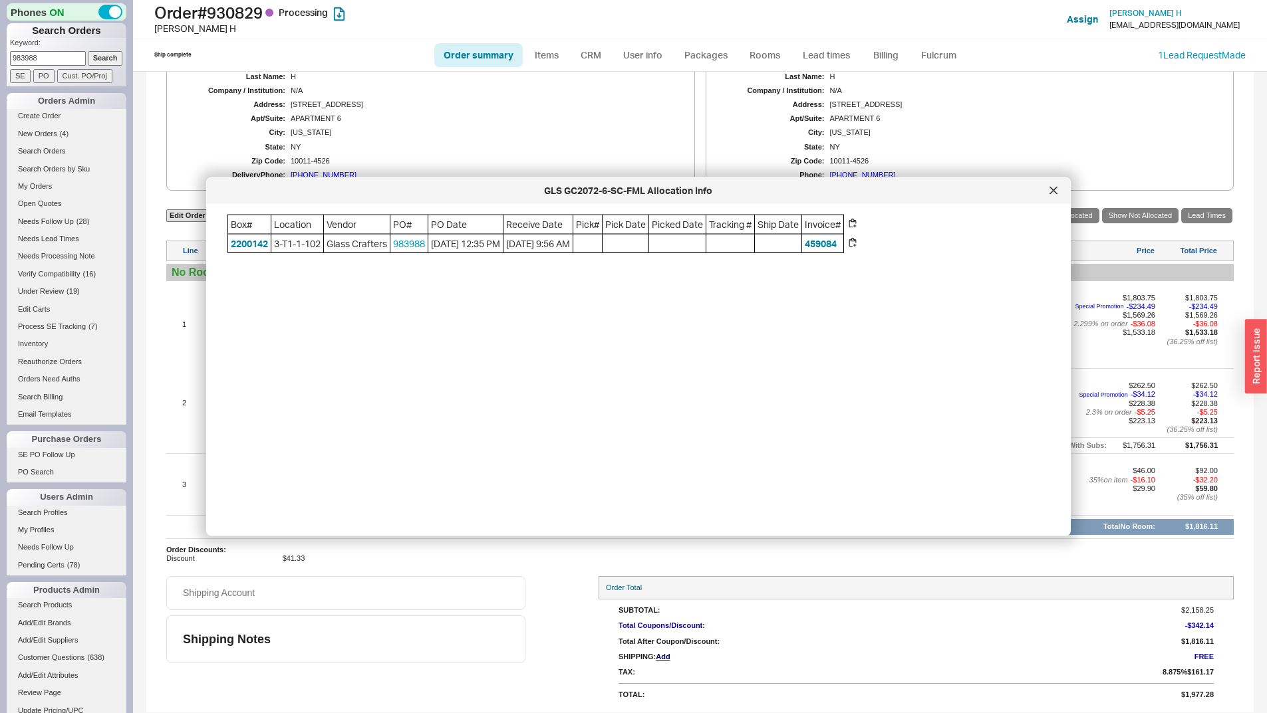
click at [1048, 197] on div at bounding box center [1052, 190] width 21 height 21
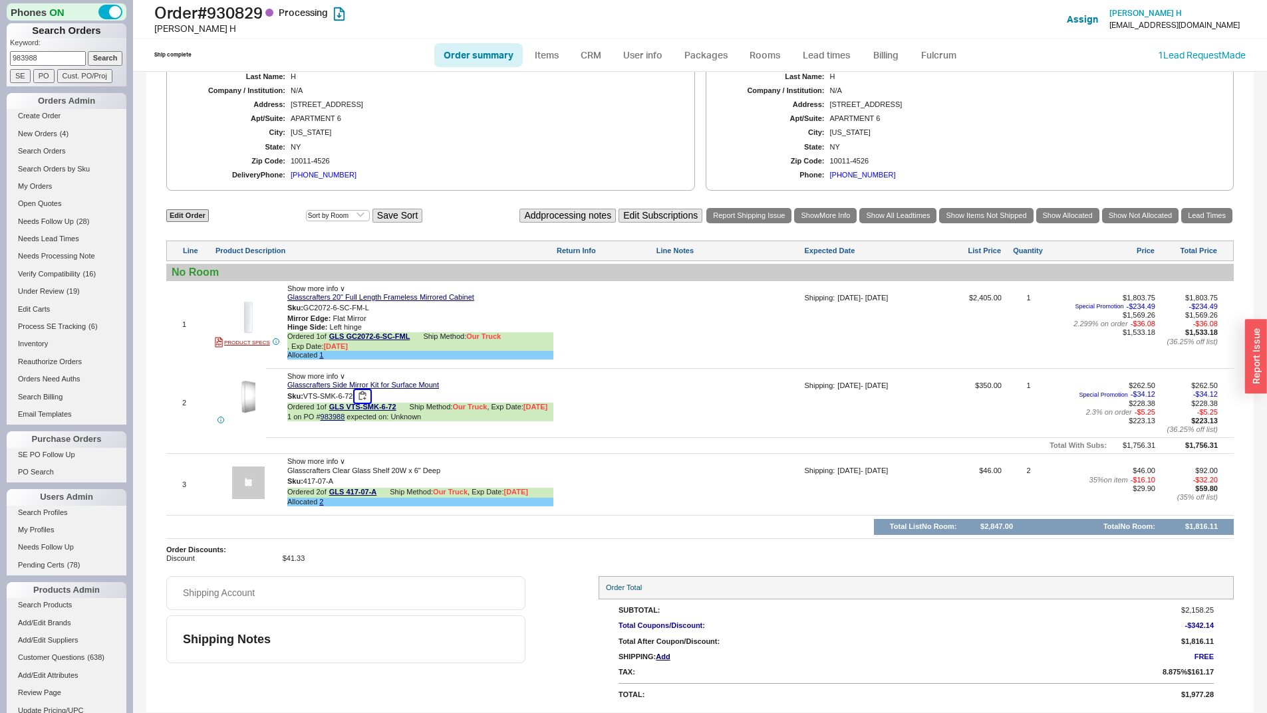
click at [367, 395] on button "button" at bounding box center [362, 396] width 16 height 13
click at [305, 471] on span "Glasscrafters Clear Glass Shelf 20W x 6" Deep" at bounding box center [363, 471] width 153 height 9
copy span "Glasscrafters"
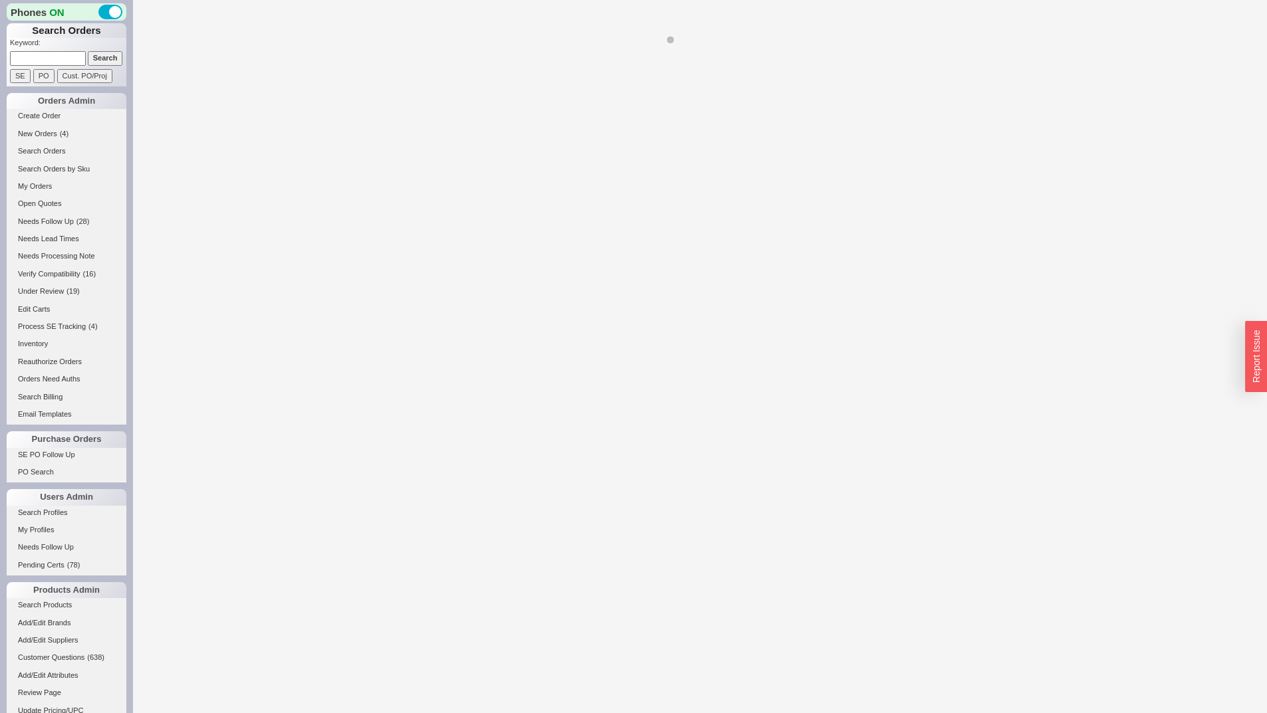
select select "*"
select select "LOW"
select select "3"
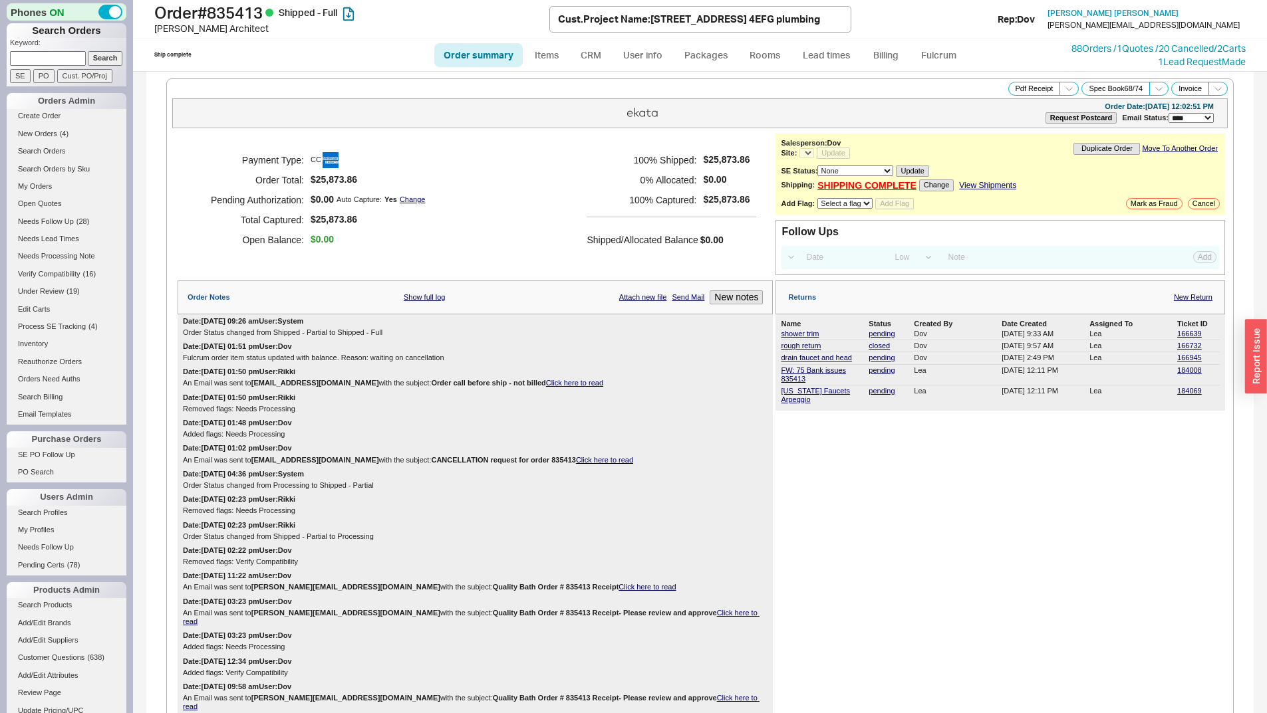
select select "*"
click at [1100, 50] on link "88 Orders / 1 Quotes / 20 Cancelled" at bounding box center [1142, 48] width 142 height 11
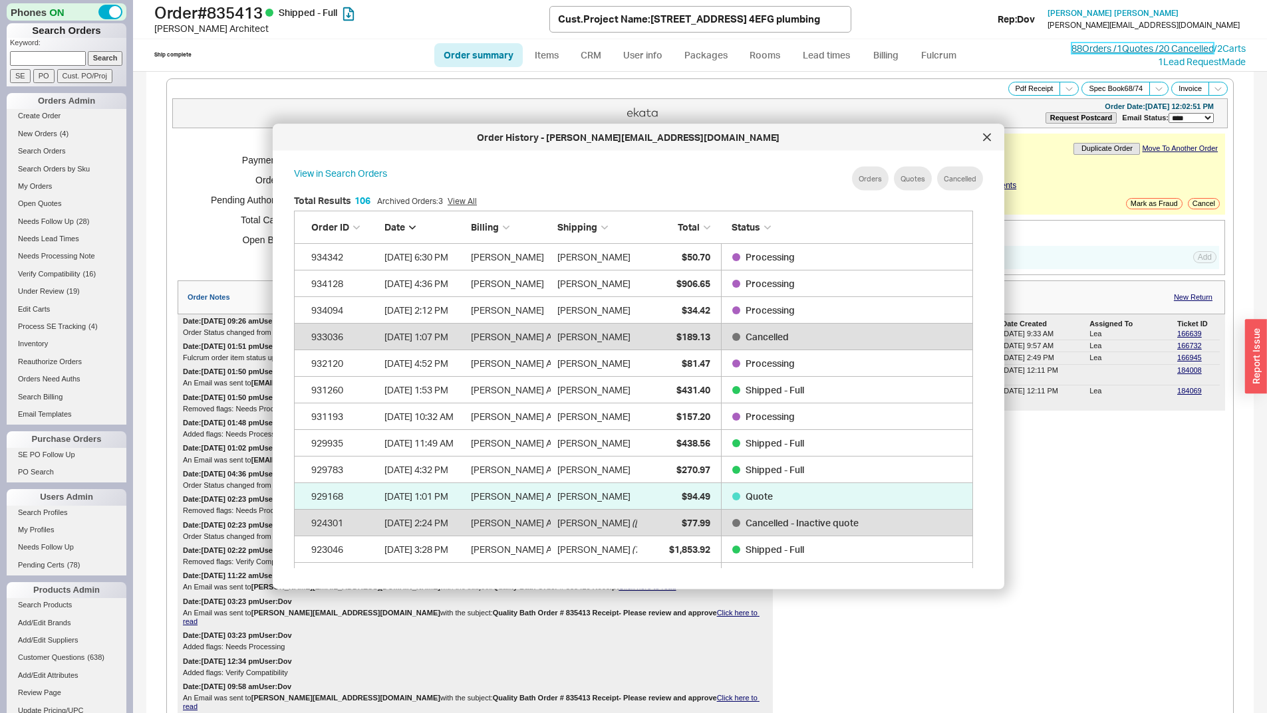
scroll to position [397, 690]
click at [981, 141] on div at bounding box center [986, 137] width 21 height 21
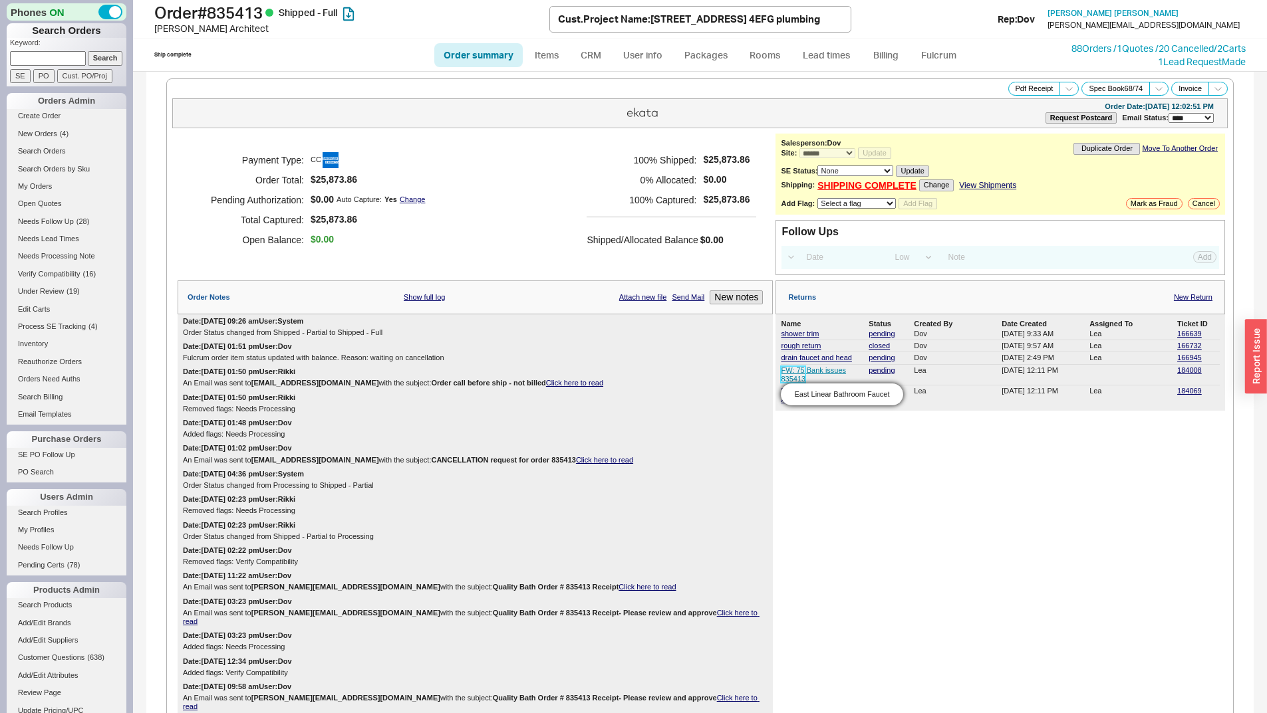
click at [794, 373] on link "FW: 75 Bank issues 835413" at bounding box center [813, 374] width 65 height 17
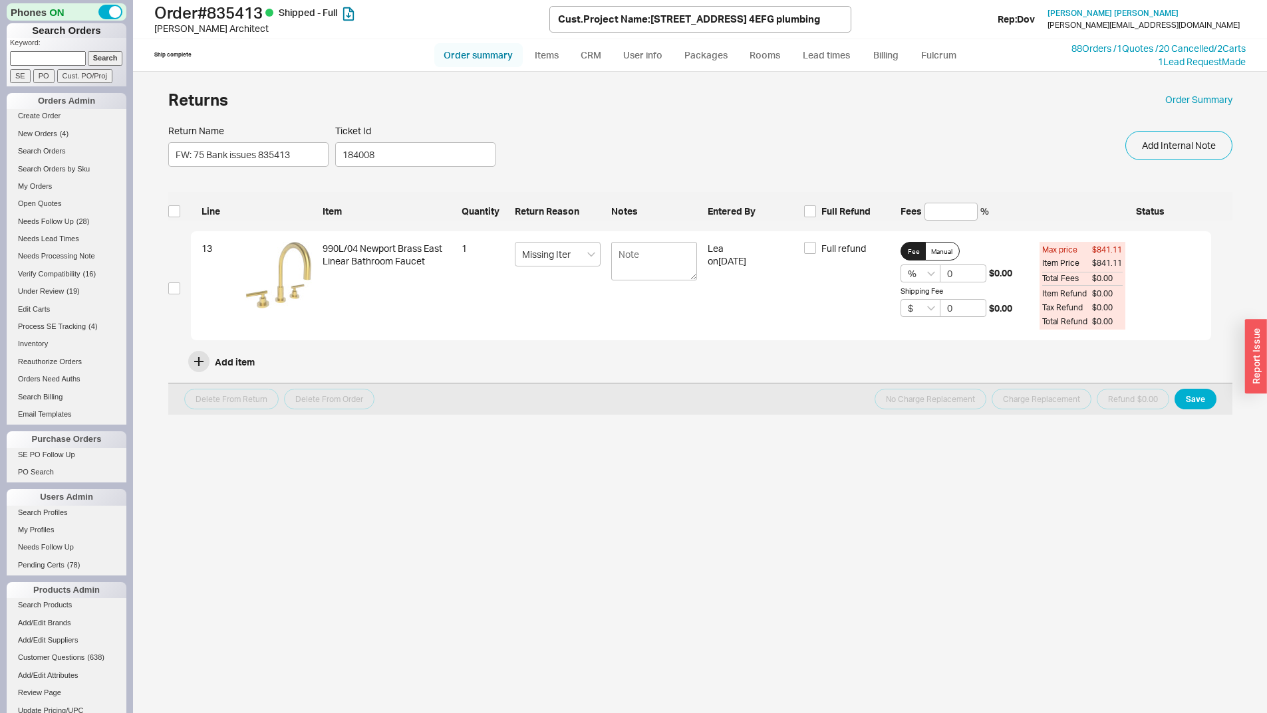
click at [495, 57] on link "Order summary" at bounding box center [478, 55] width 88 height 24
select select "*"
select select "LOW"
select select "3"
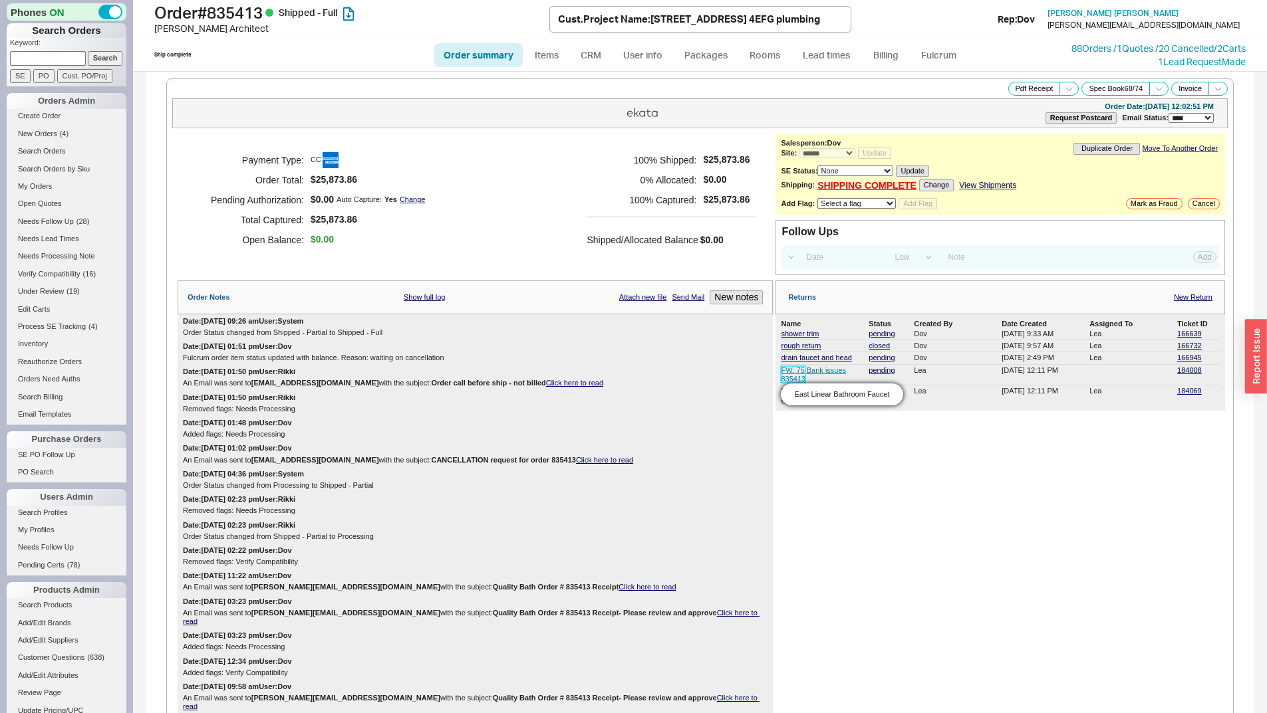
click at [824, 372] on link "FW: 75 Bank issues 835413" at bounding box center [813, 374] width 65 height 17
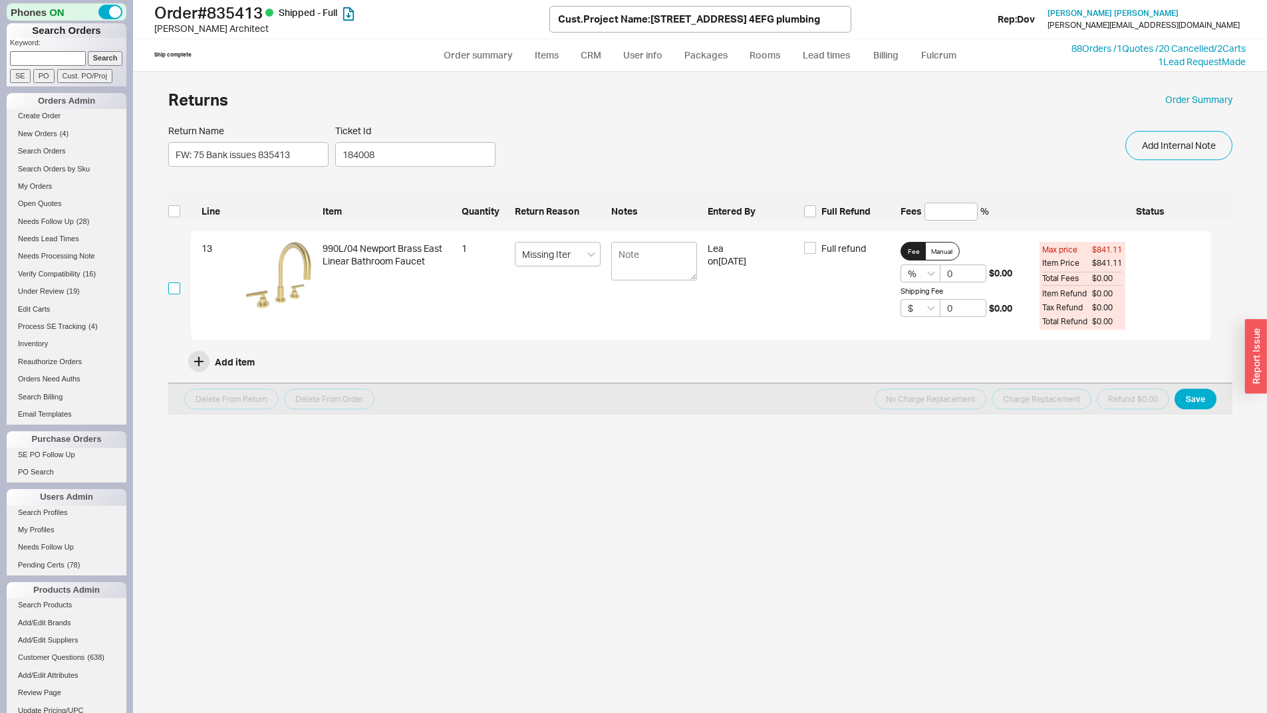
click at [174, 284] on input "checkbox" at bounding box center [174, 289] width 12 height 12
checkbox input "true"
click at [950, 398] on button "No Charge Replacement" at bounding box center [930, 399] width 112 height 21
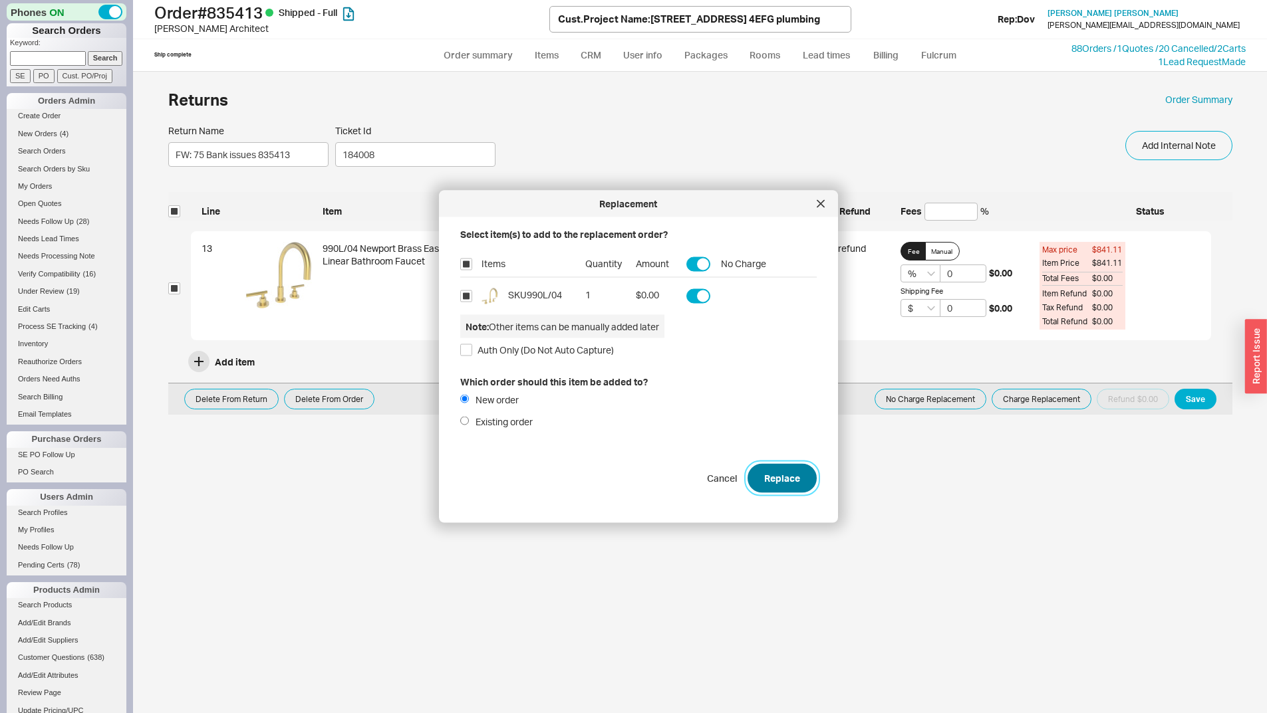
click at [780, 465] on button "Replace" at bounding box center [781, 477] width 69 height 29
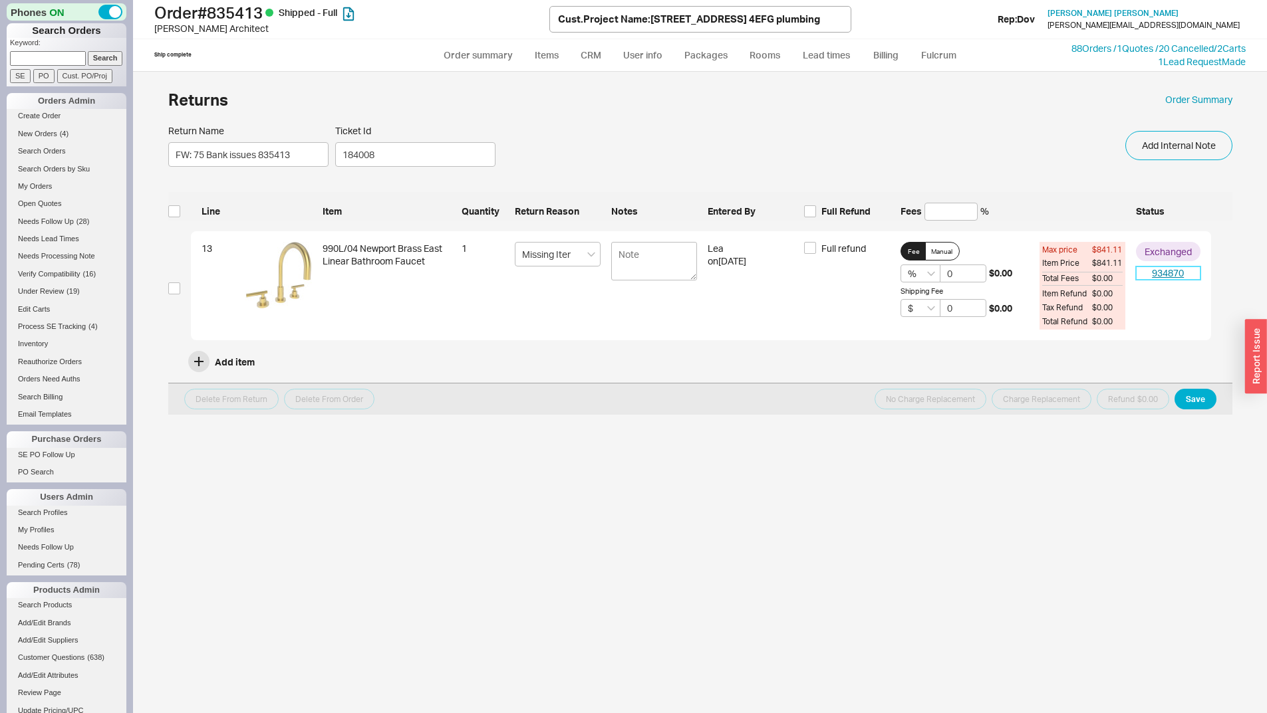
click at [1175, 278] on link "934870" at bounding box center [1168, 273] width 64 height 13
select select "*"
select select "LOW"
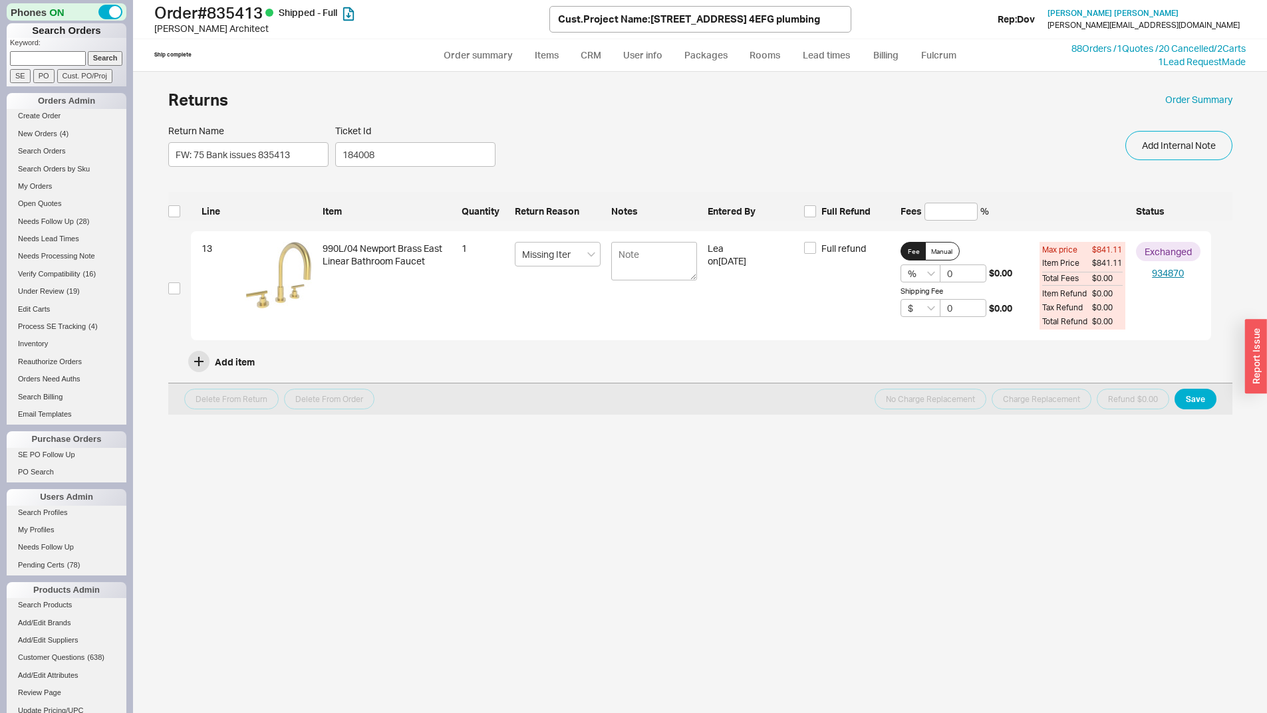
select select "3"
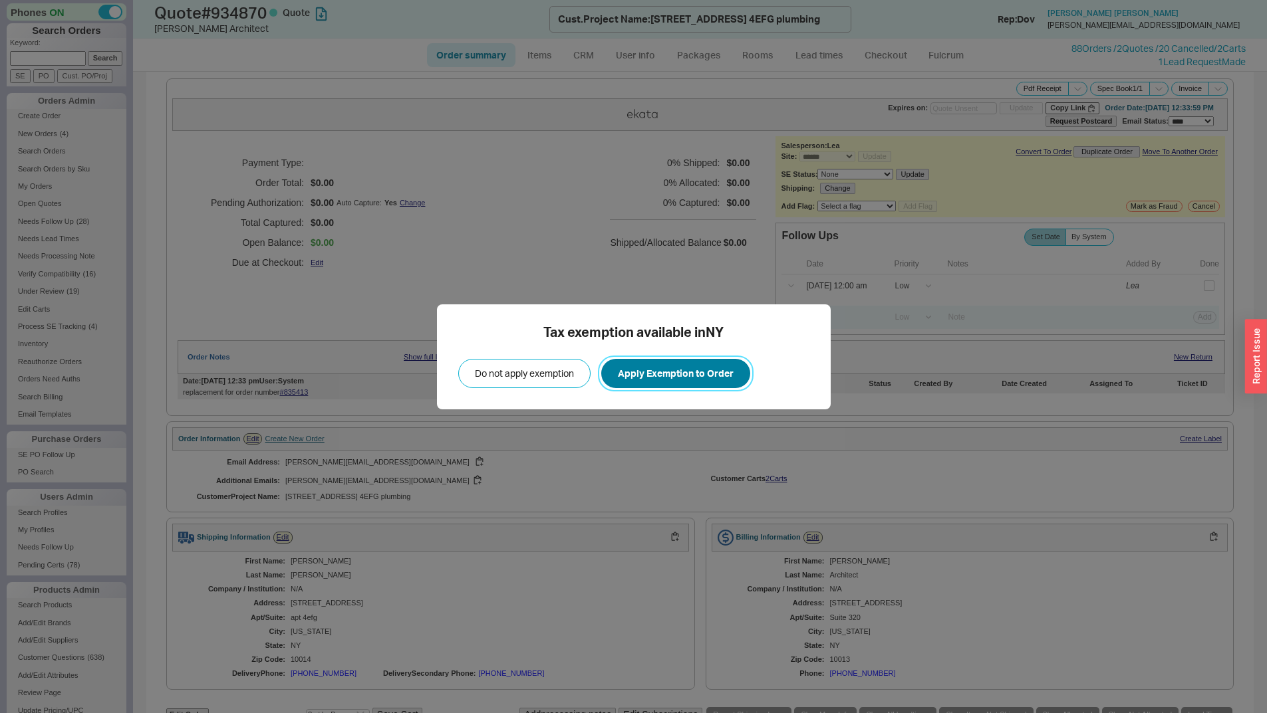
click at [675, 384] on button "Apply Exemption to Order" at bounding box center [675, 373] width 149 height 29
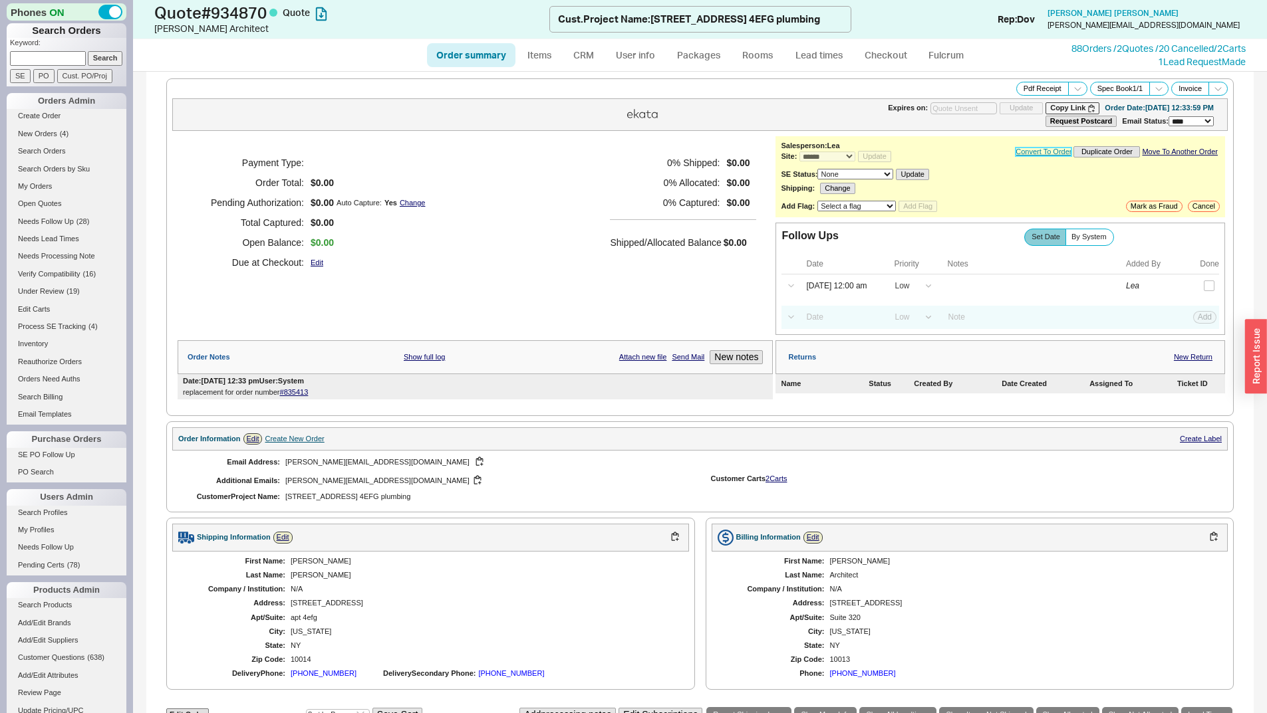
click at [1034, 152] on link "Convert To Order" at bounding box center [1043, 152] width 56 height 9
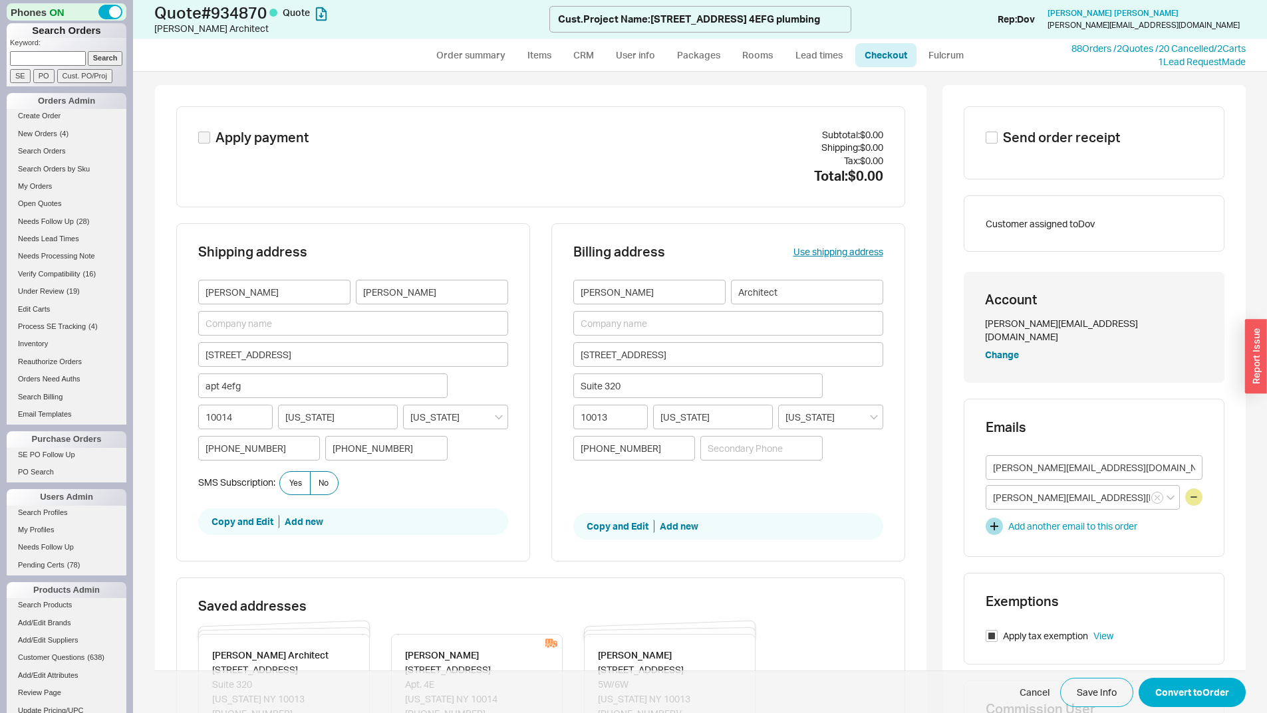
click at [1073, 130] on span "Send order receipt" at bounding box center [1061, 137] width 117 height 19
click at [997, 132] on input "Send order receipt" at bounding box center [991, 138] width 12 height 12
checkbox input "true"
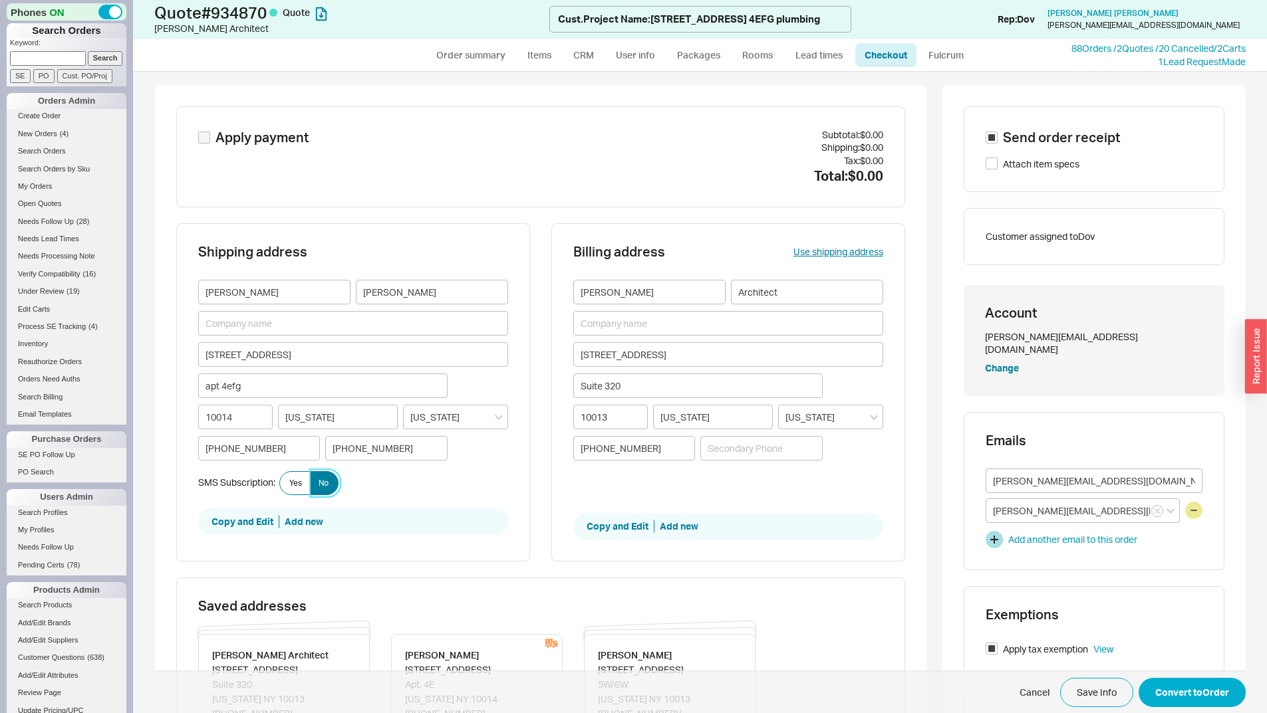
click at [310, 481] on label "No" at bounding box center [324, 483] width 29 height 24
click at [0, 0] on input "No" at bounding box center [0, 0] width 0 height 0
drag, startPoint x: 1172, startPoint y: 692, endPoint x: 1122, endPoint y: 690, distance: 49.9
click at [1173, 692] on button "Convert to Order" at bounding box center [1191, 692] width 107 height 29
select select "*"
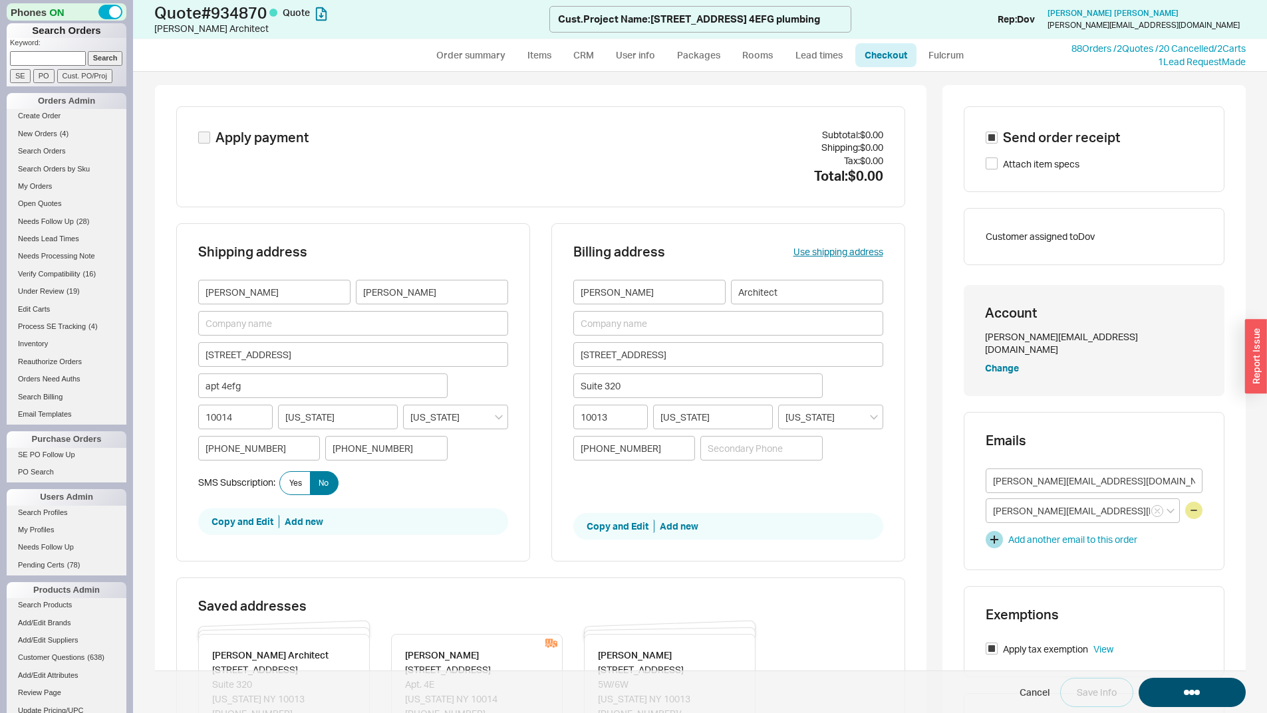
select select "*"
select select "LOW"
select select "3"
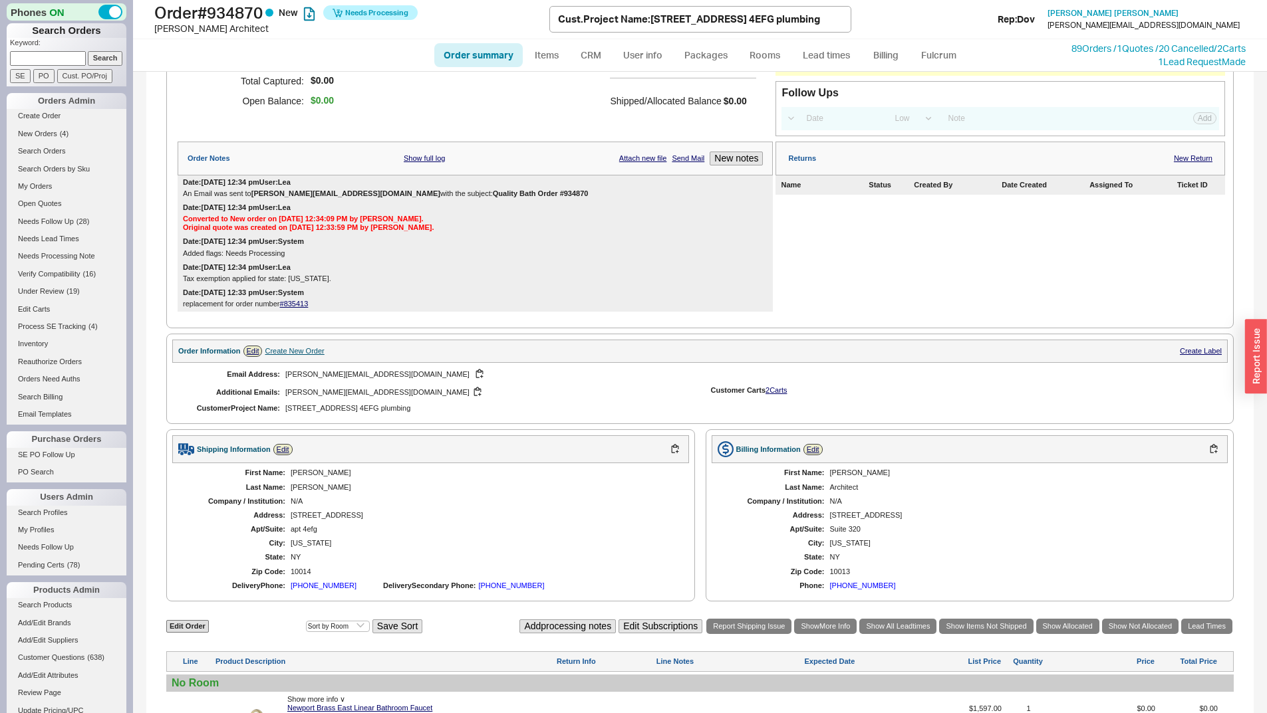
scroll to position [266, 0]
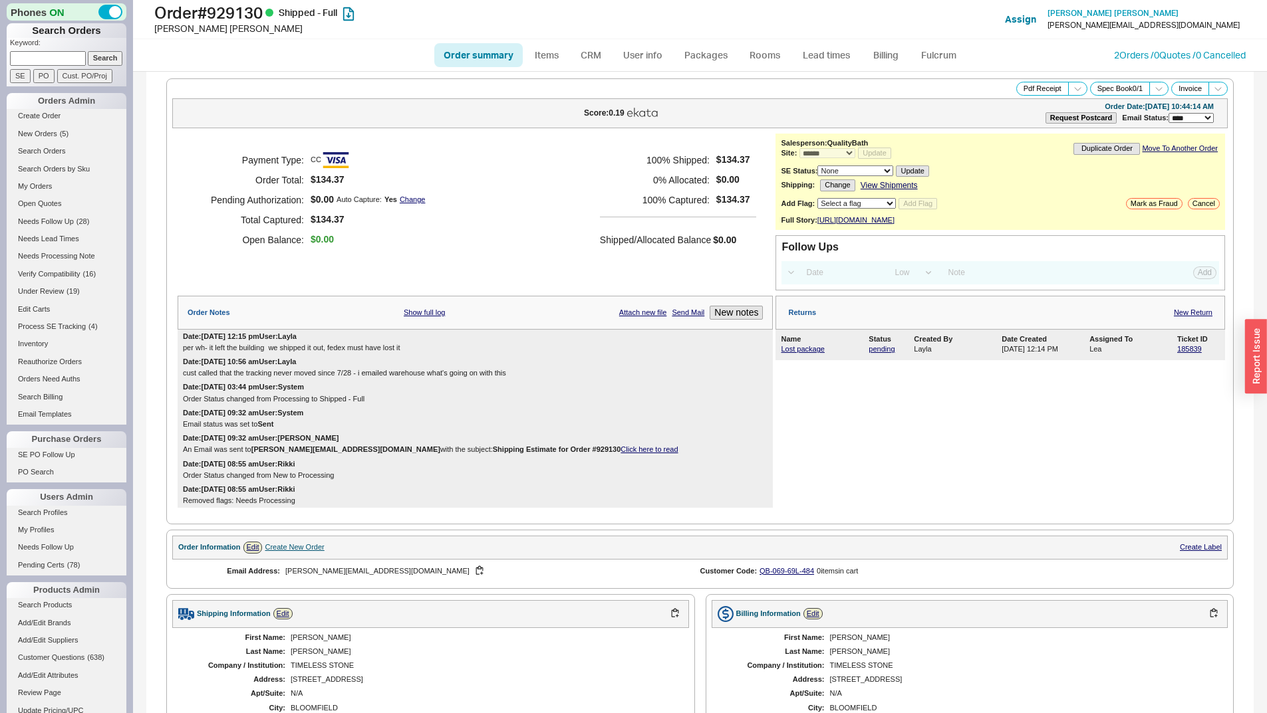
select select "*"
select select "LOW"
select select "3"
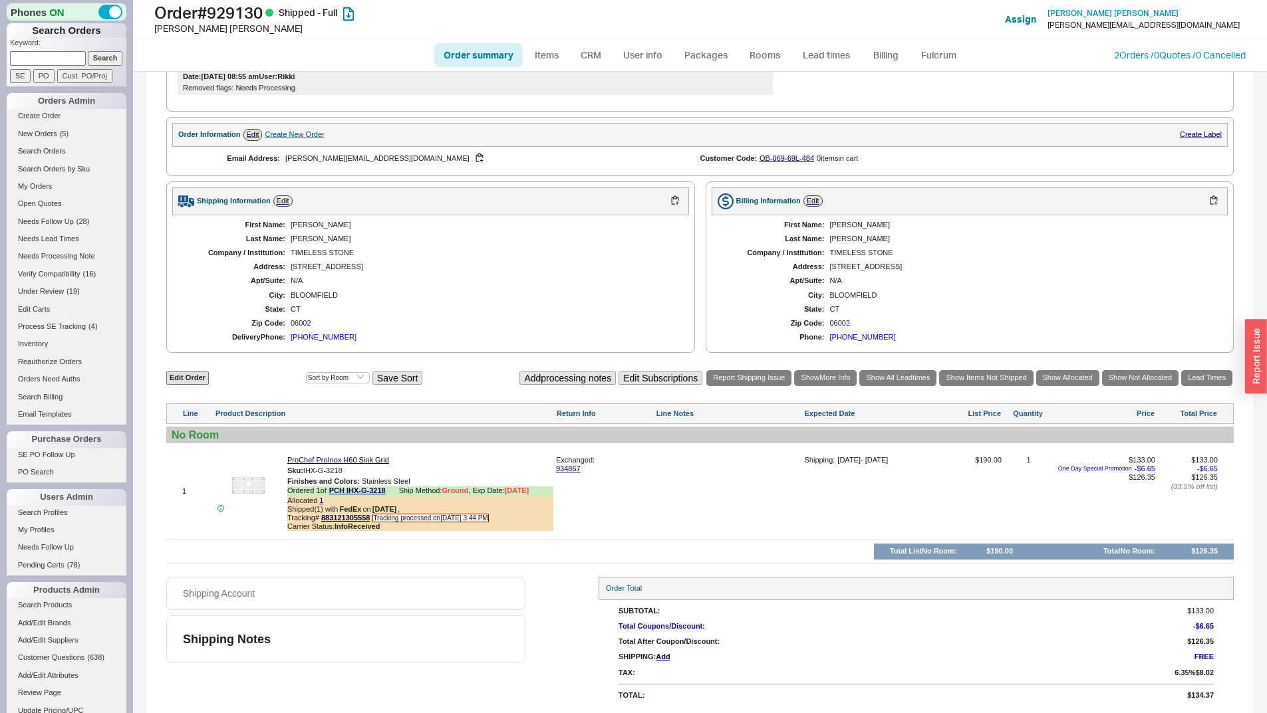
click at [573, 464] on div "Exchanged: 934867" at bounding box center [604, 464] width 97 height 17
click at [571, 470] on link "934867" at bounding box center [604, 469] width 97 height 9
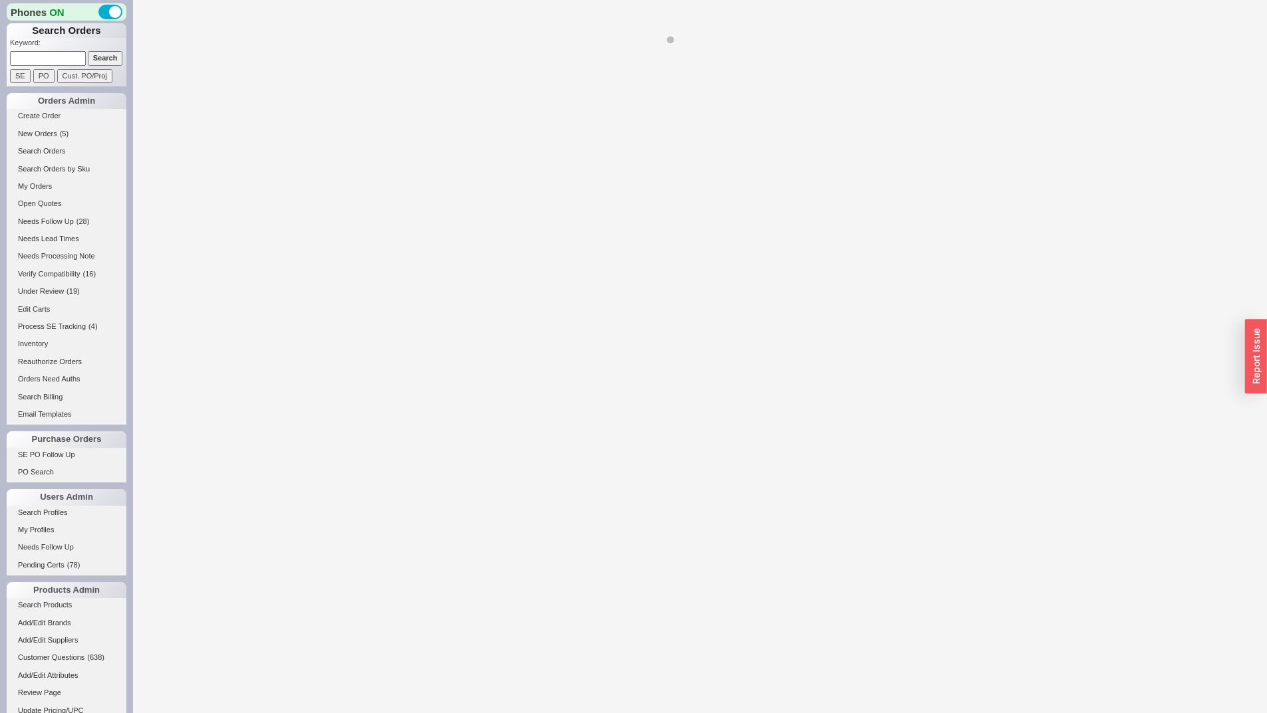
select select "*"
select select "LOW"
select select "3"
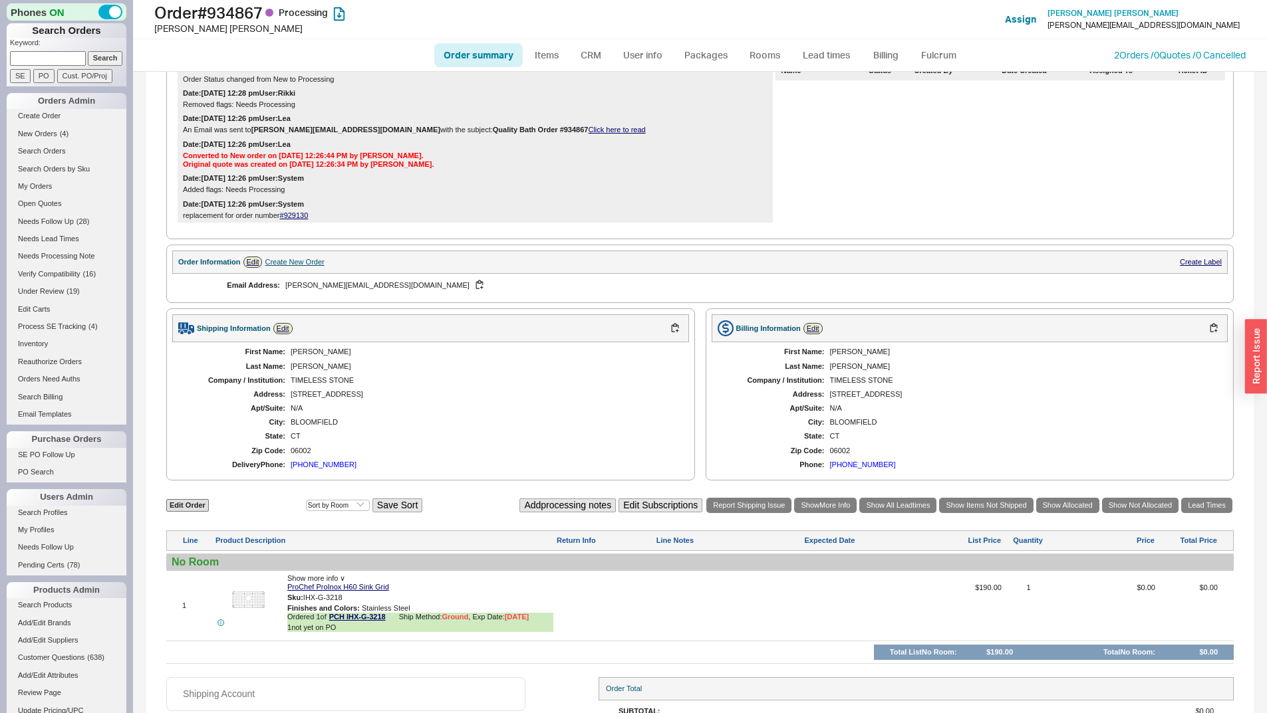
scroll to position [323, 0]
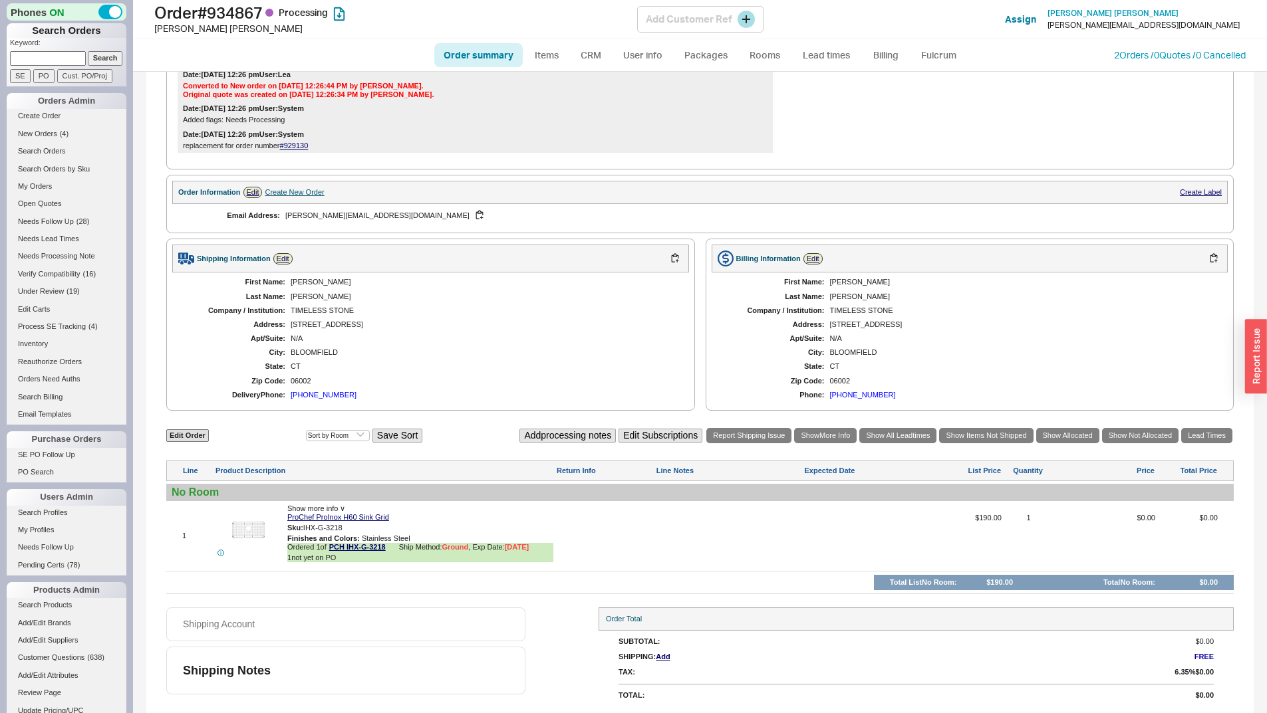
click at [222, 19] on h1 "Order # 934867 Processing" at bounding box center [395, 12] width 483 height 19
copy h1 "Order # 934867"
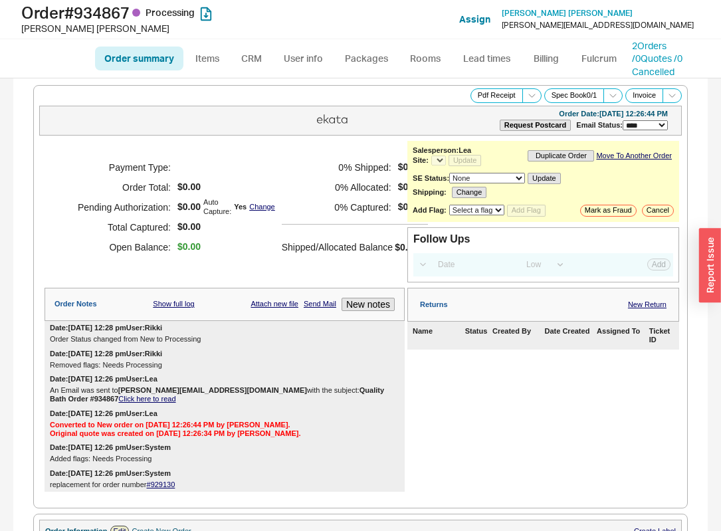
select select "*"
select select "LOW"
select select "3"
select select "*"
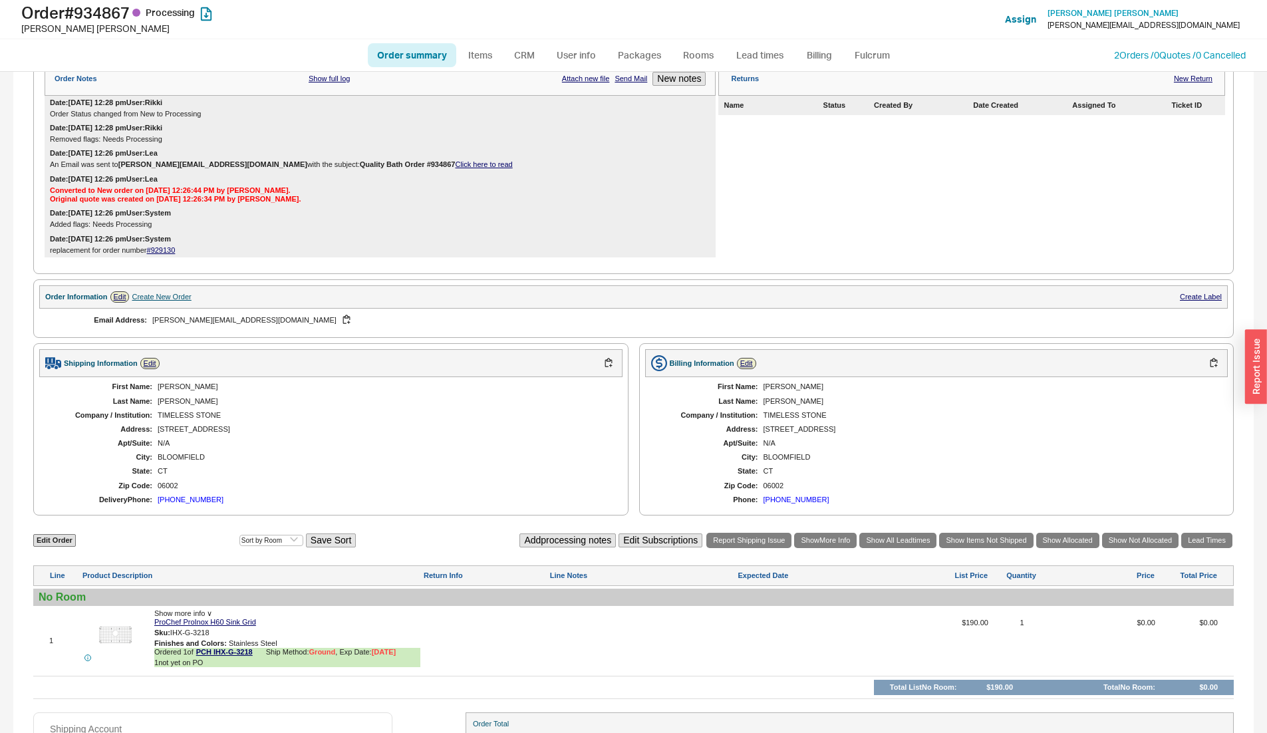
scroll to position [304, 0]
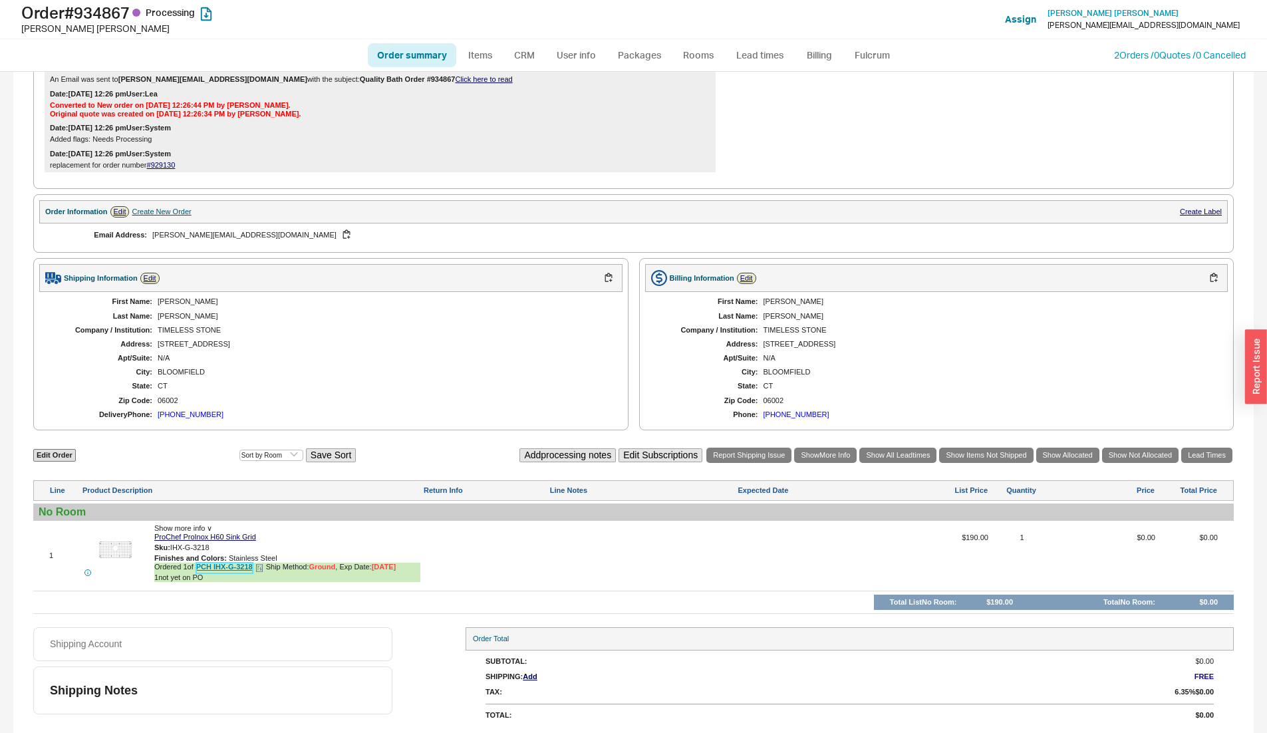
click at [244, 531] on link "PCH IHX-G-3218" at bounding box center [224, 567] width 57 height 10
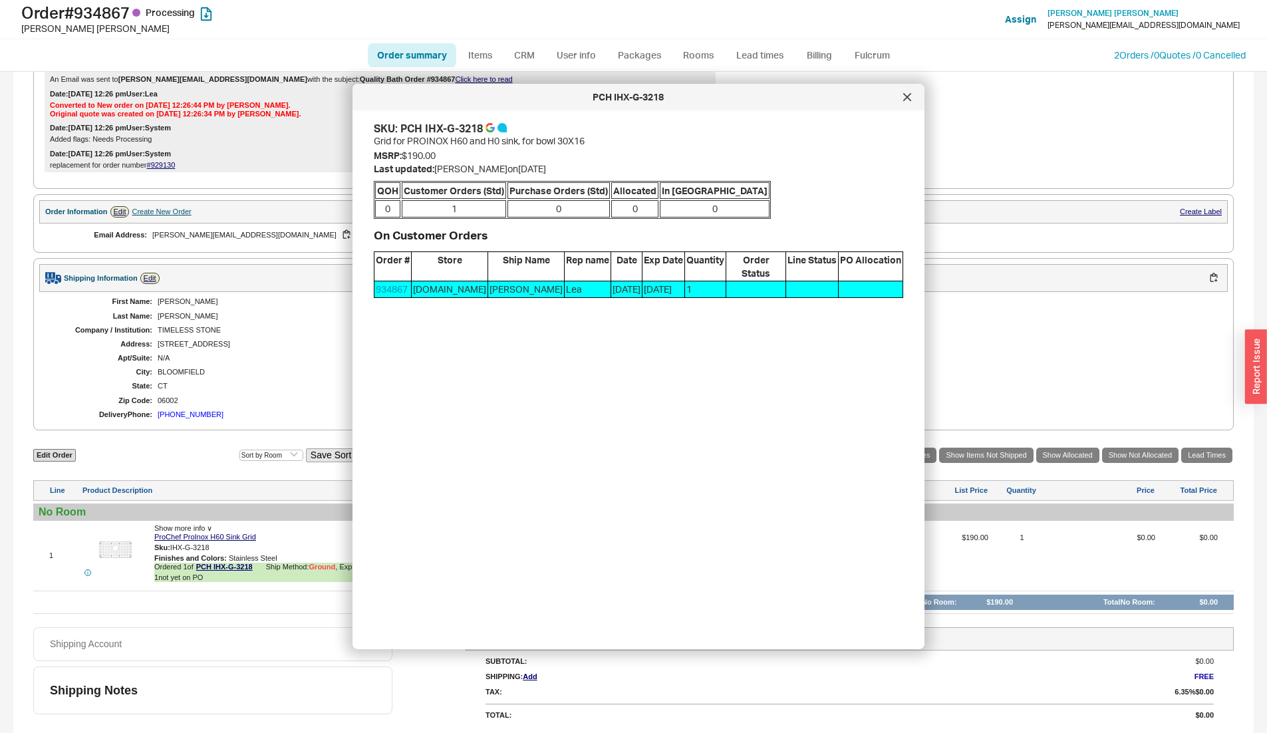
click at [721, 93] on icon at bounding box center [907, 97] width 8 height 8
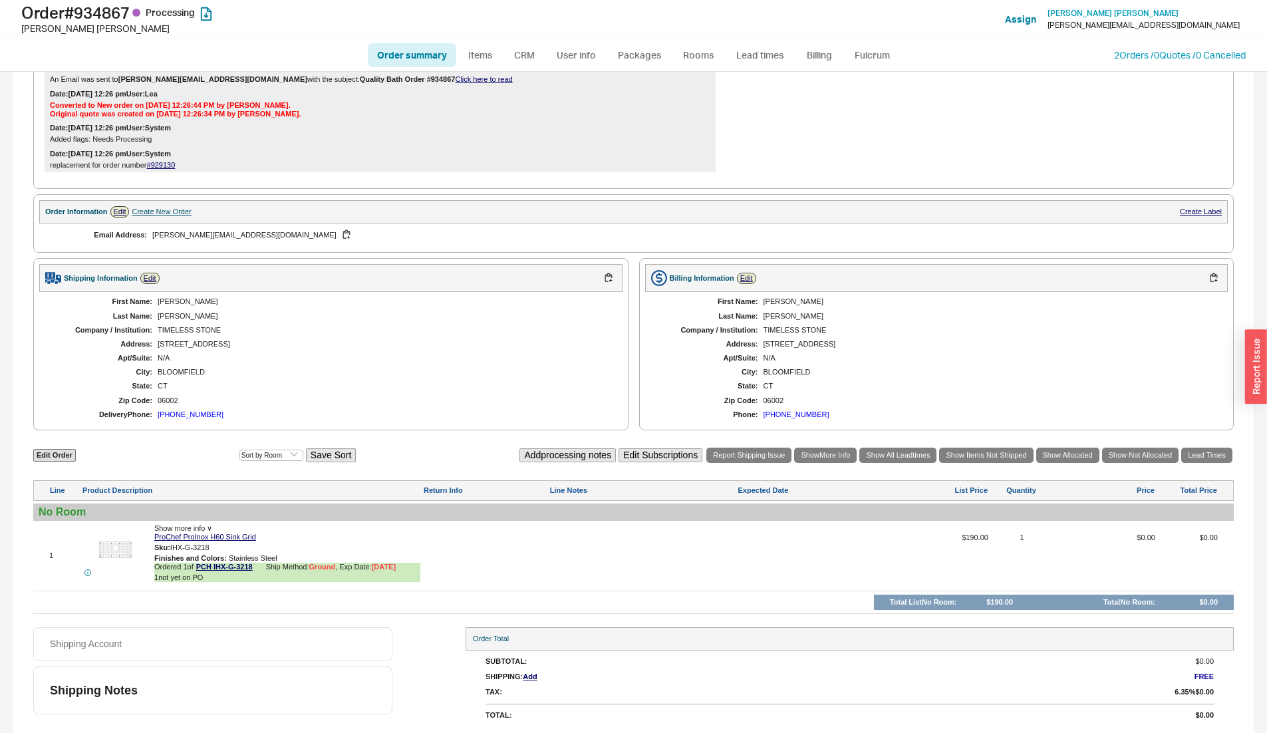
click at [185, 528] on span "Show more info ∨" at bounding box center [183, 528] width 58 height 8
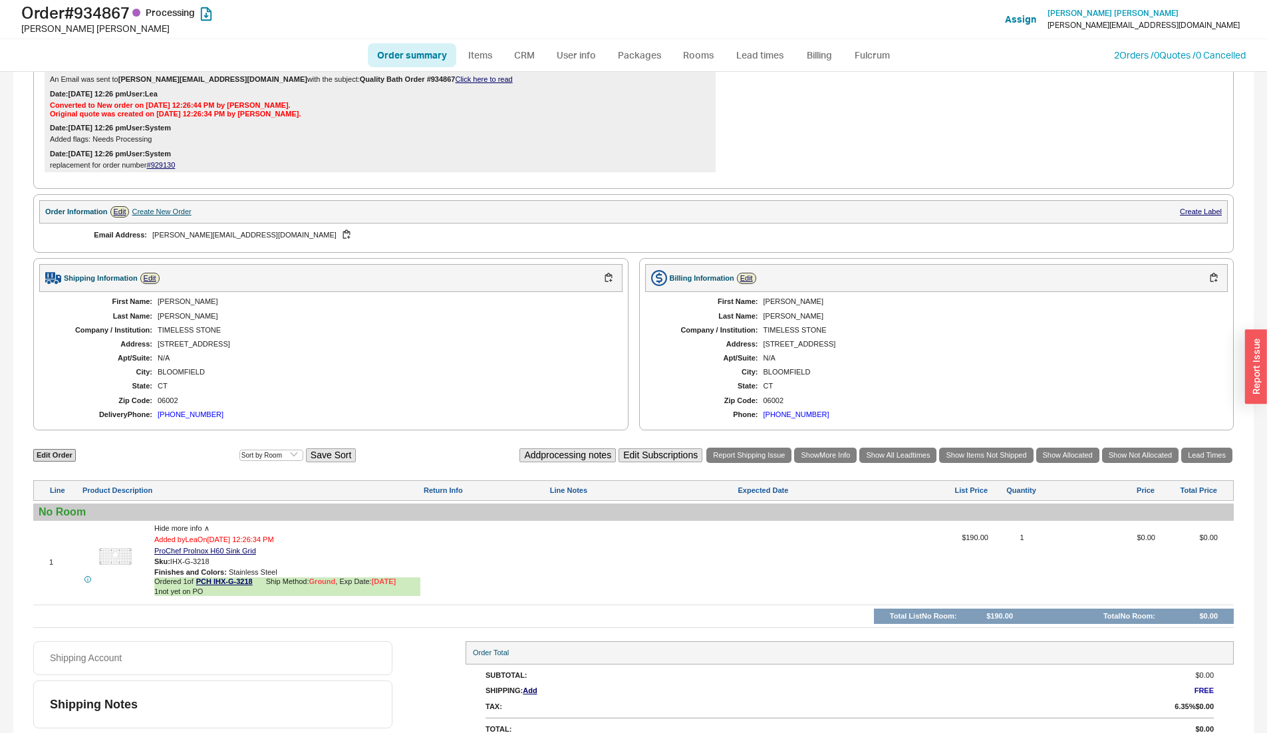
click at [324, 386] on div "CT" at bounding box center [383, 386] width 451 height 9
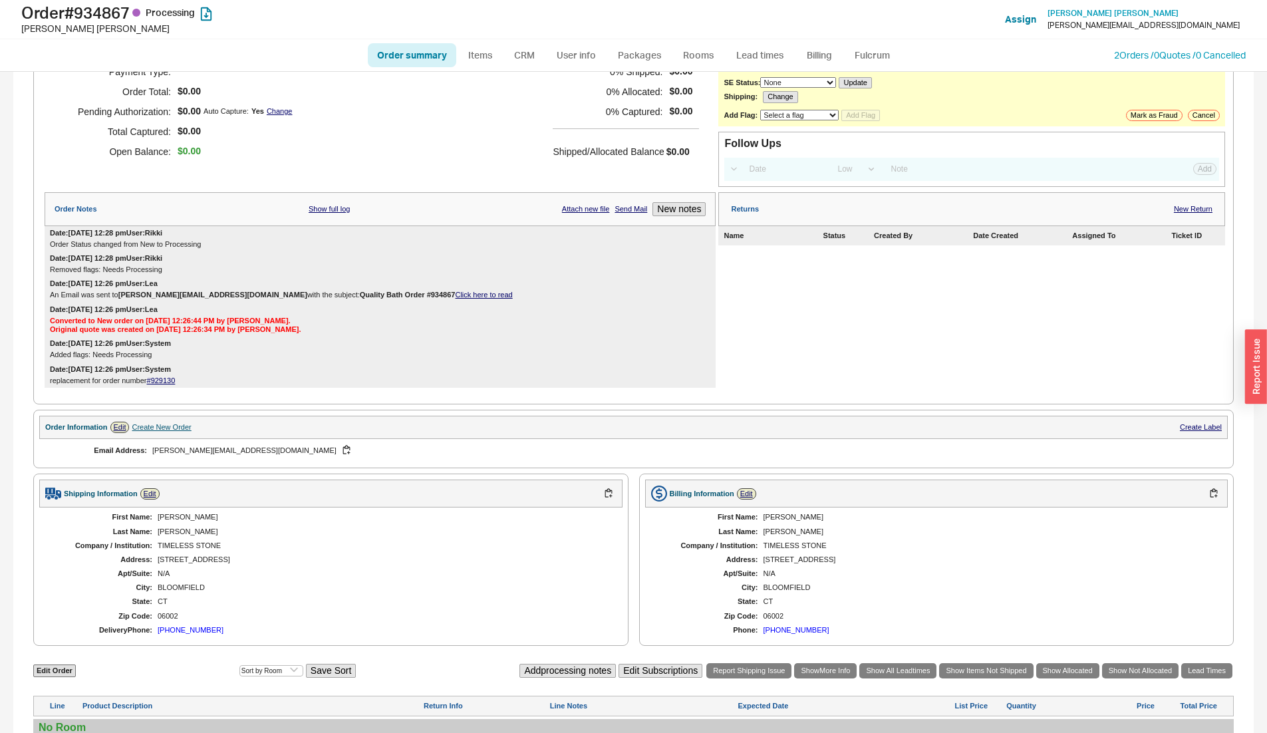
scroll to position [318, 0]
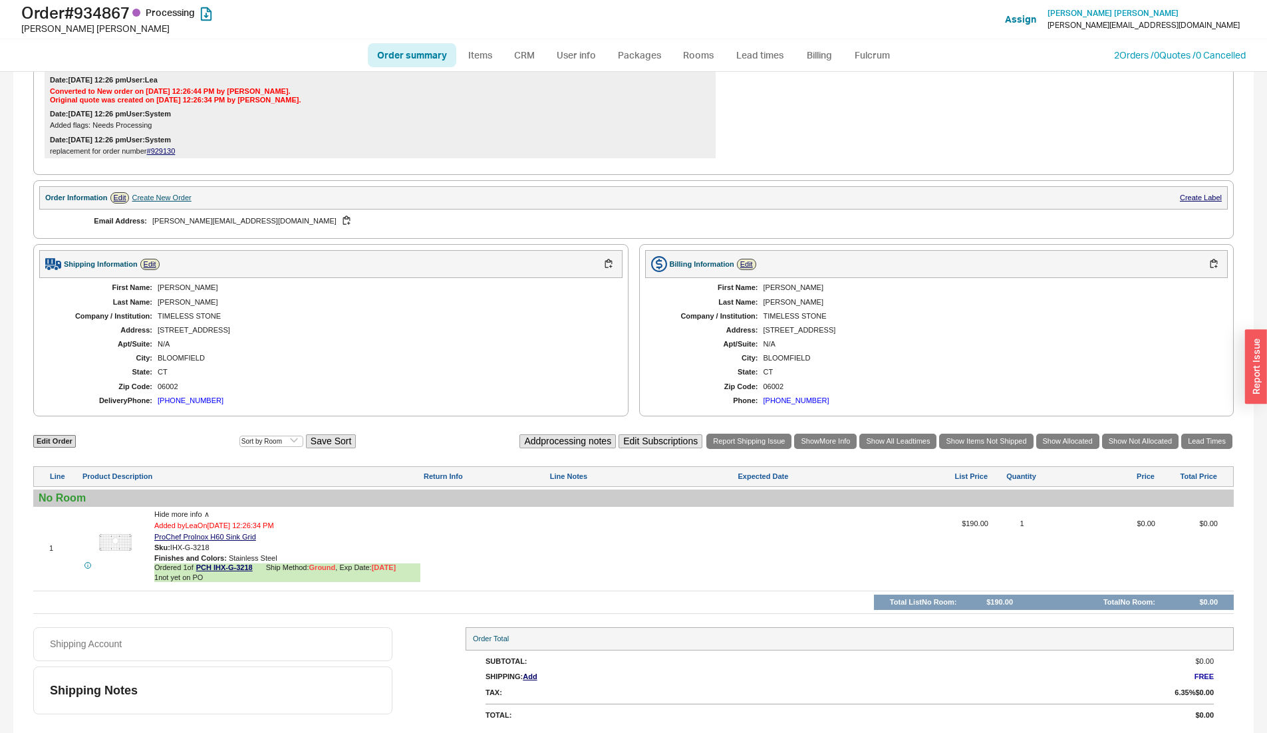
click at [362, 370] on div "CT" at bounding box center [383, 372] width 451 height 9
click at [389, 376] on div "CT" at bounding box center [383, 372] width 451 height 9
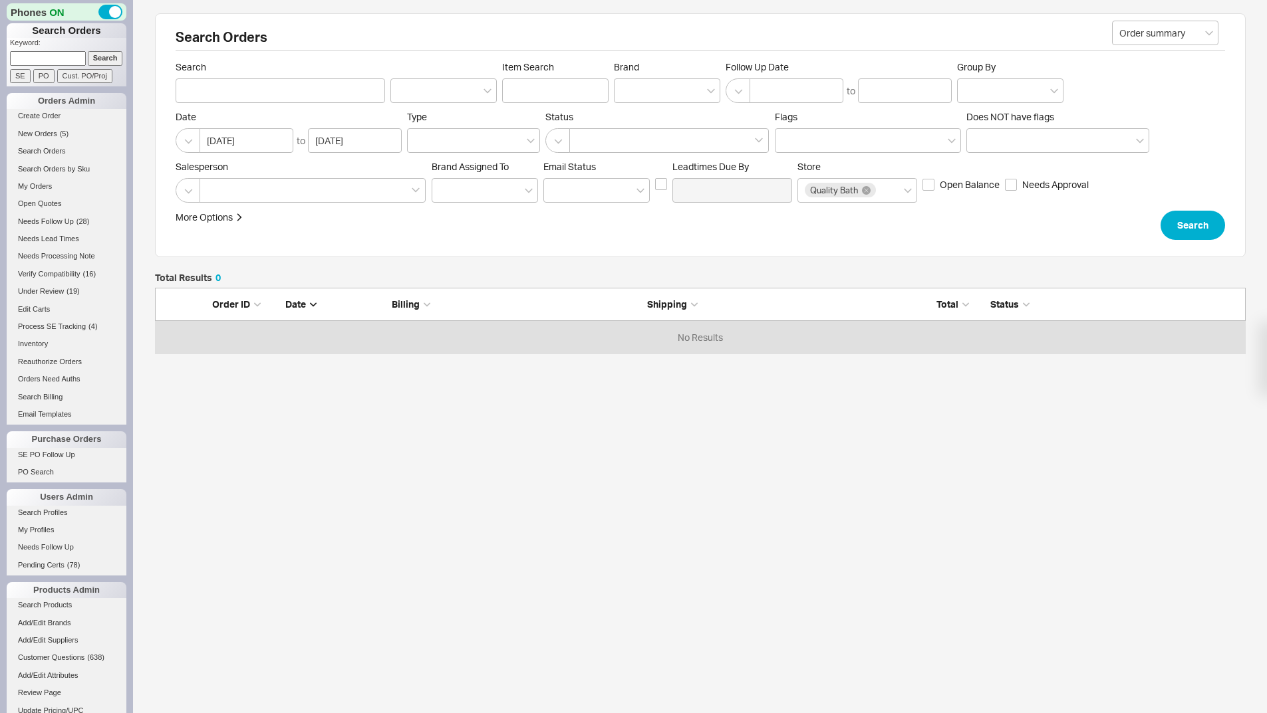
click at [51, 60] on input at bounding box center [48, 58] width 76 height 14
type input "902116"
drag, startPoint x: 92, startPoint y: 55, endPoint x: 119, endPoint y: 59, distance: 27.7
click at [92, 55] on input "Search" at bounding box center [105, 58] width 35 height 14
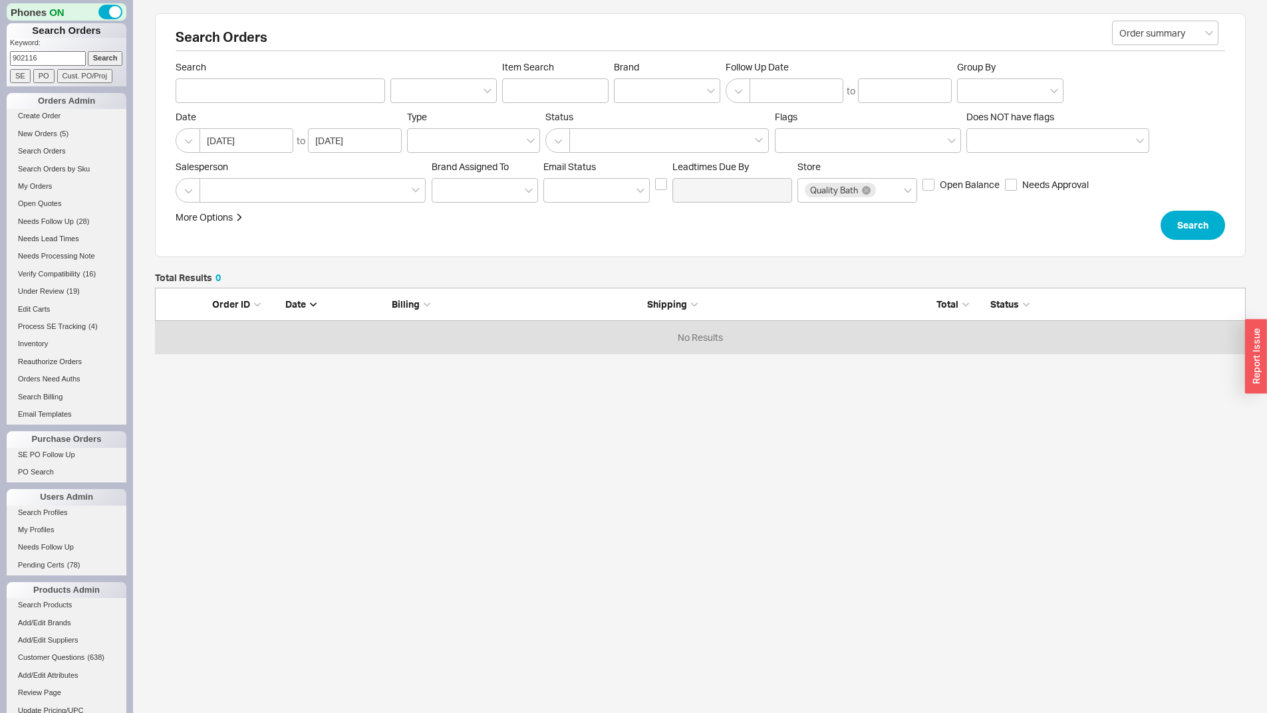
type input "902116"
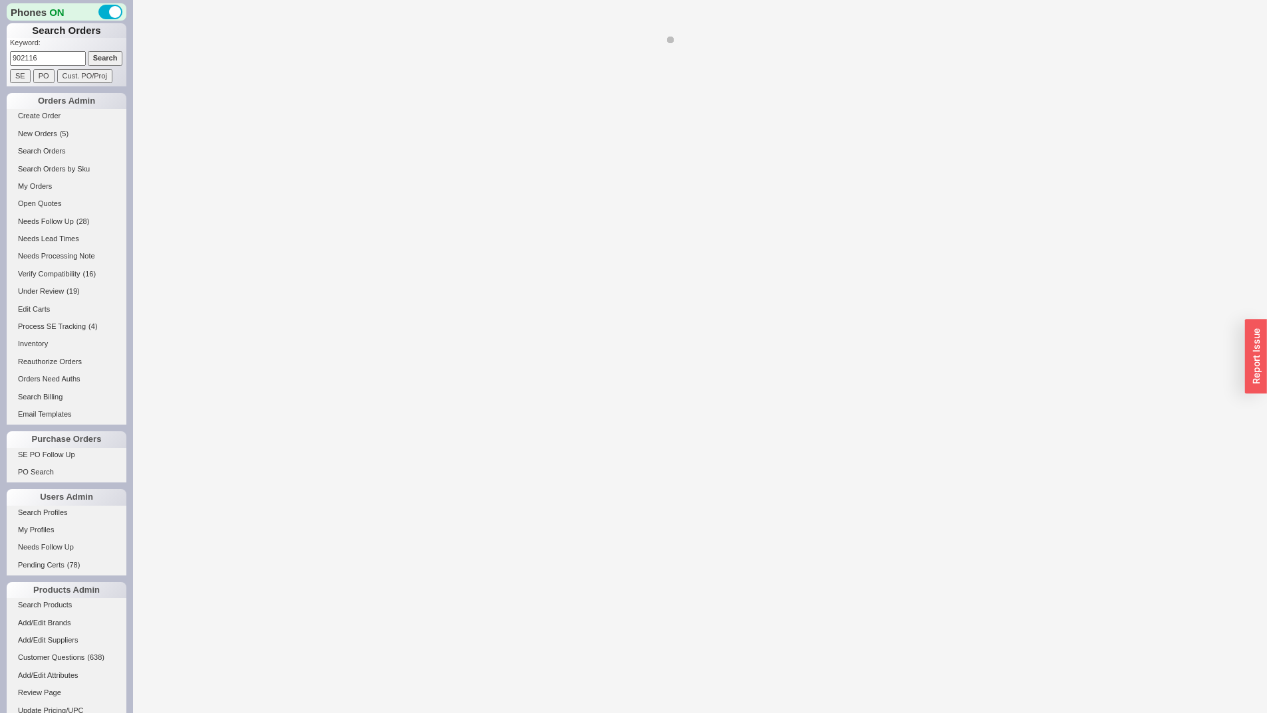
select select "**"
select select "LOW"
select select "3"
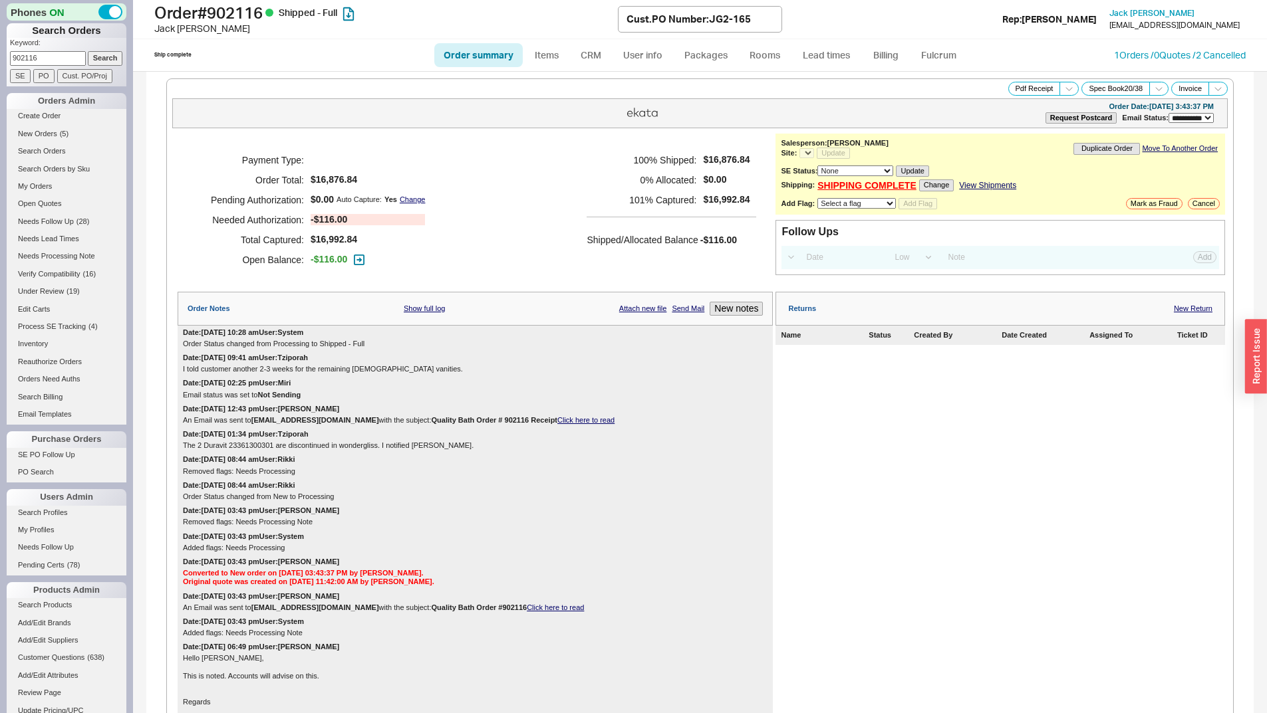
select select "*"
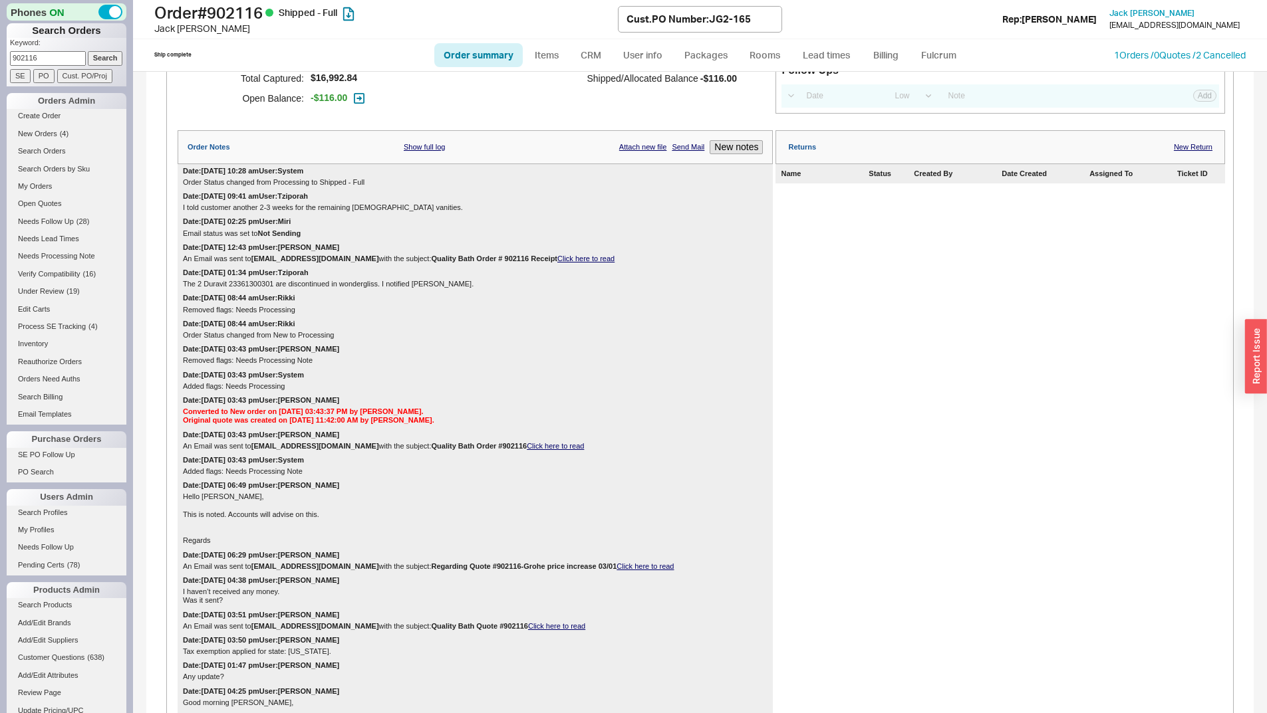
scroll to position [133, 0]
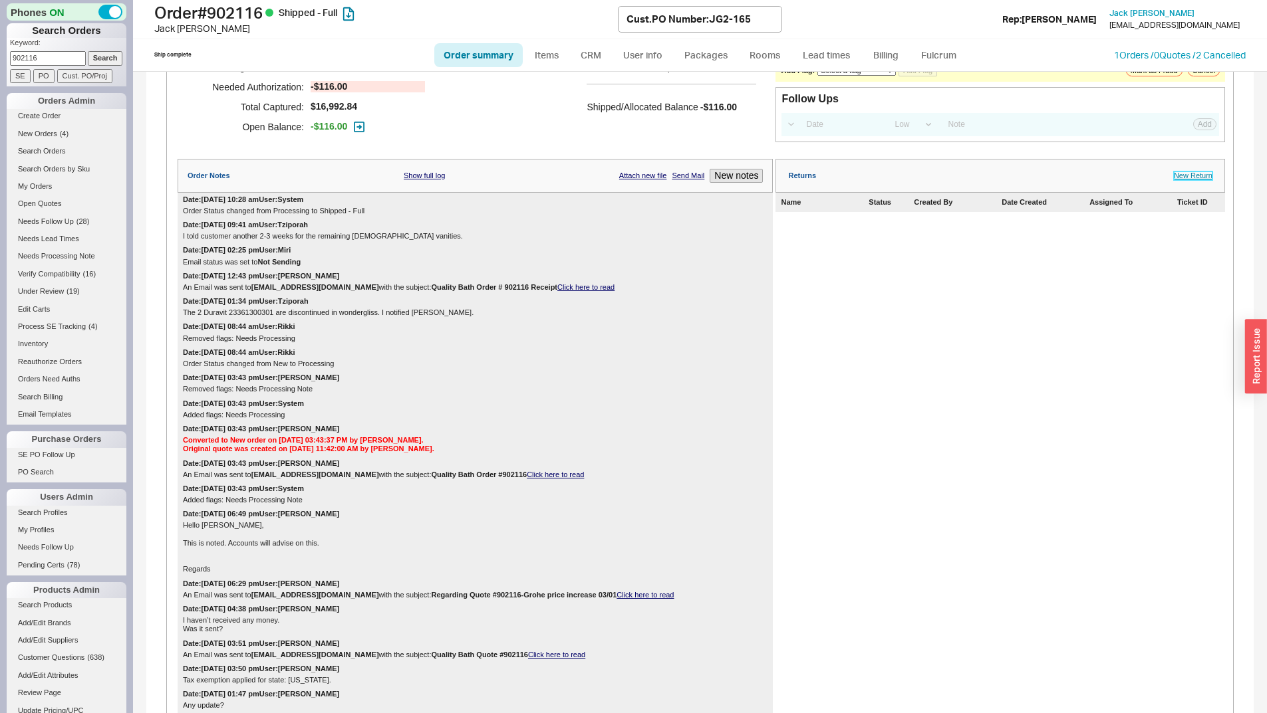
click at [1183, 176] on link "New Return" at bounding box center [1192, 176] width 39 height 9
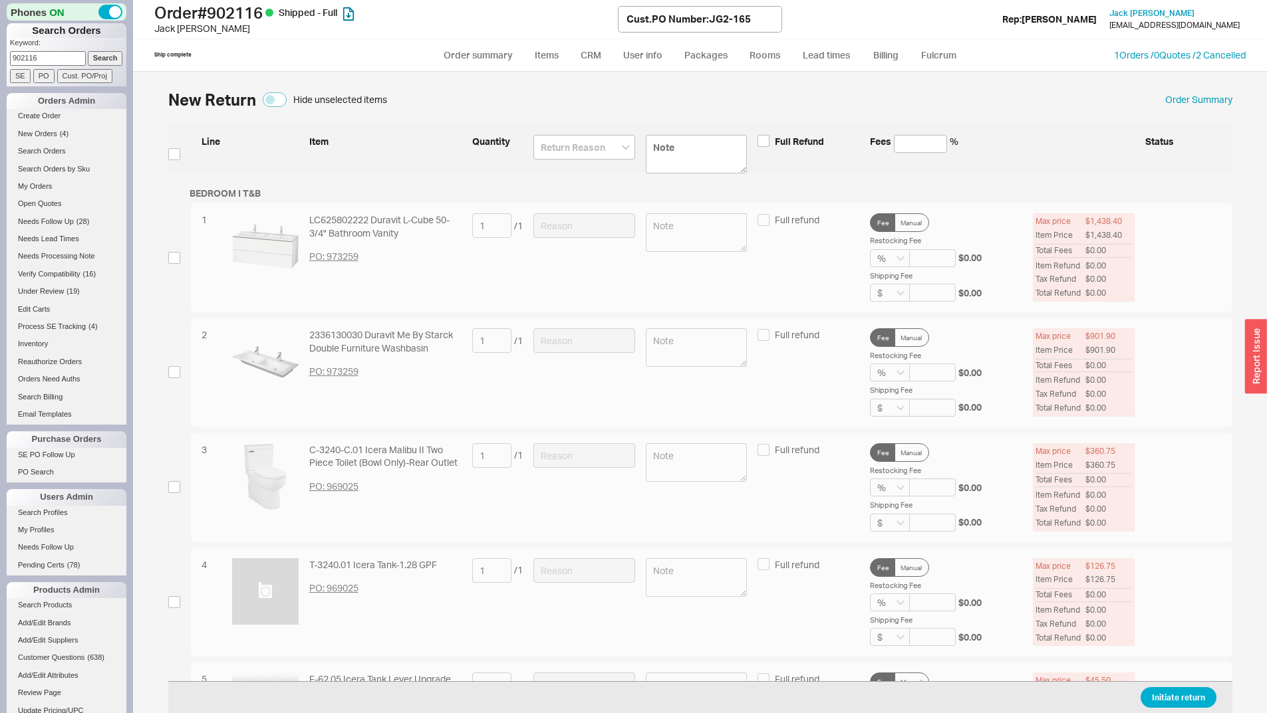
click at [1262, 369] on div "button" at bounding box center [1256, 357] width 22 height 74
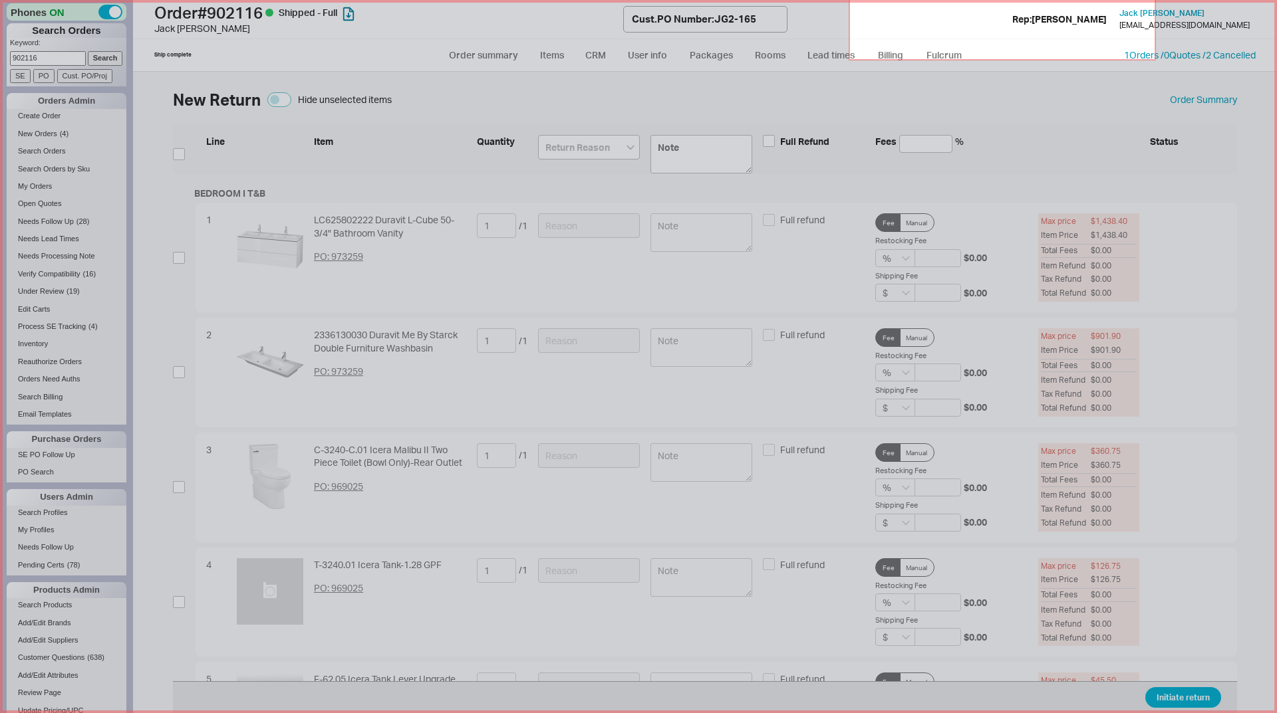
drag, startPoint x: 1154, startPoint y: 59, endPoint x: 850, endPoint y: -47, distance: 322.3
click at [850, 0] on html "Phones ON Search Orders Keyword: 902116 Search SE PO Cust. PO/Proj Orders Admin…" at bounding box center [638, 356] width 1277 height 713
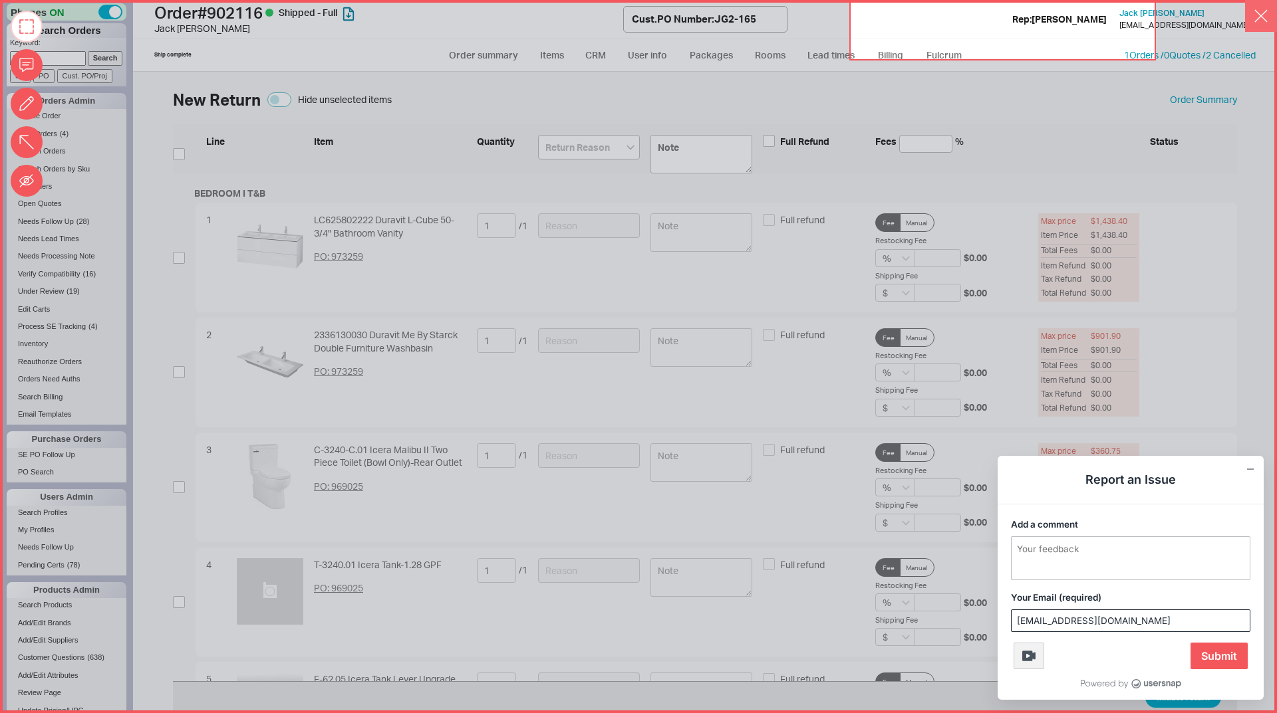
click at [1257, 25] on button "button" at bounding box center [1261, 16] width 32 height 32
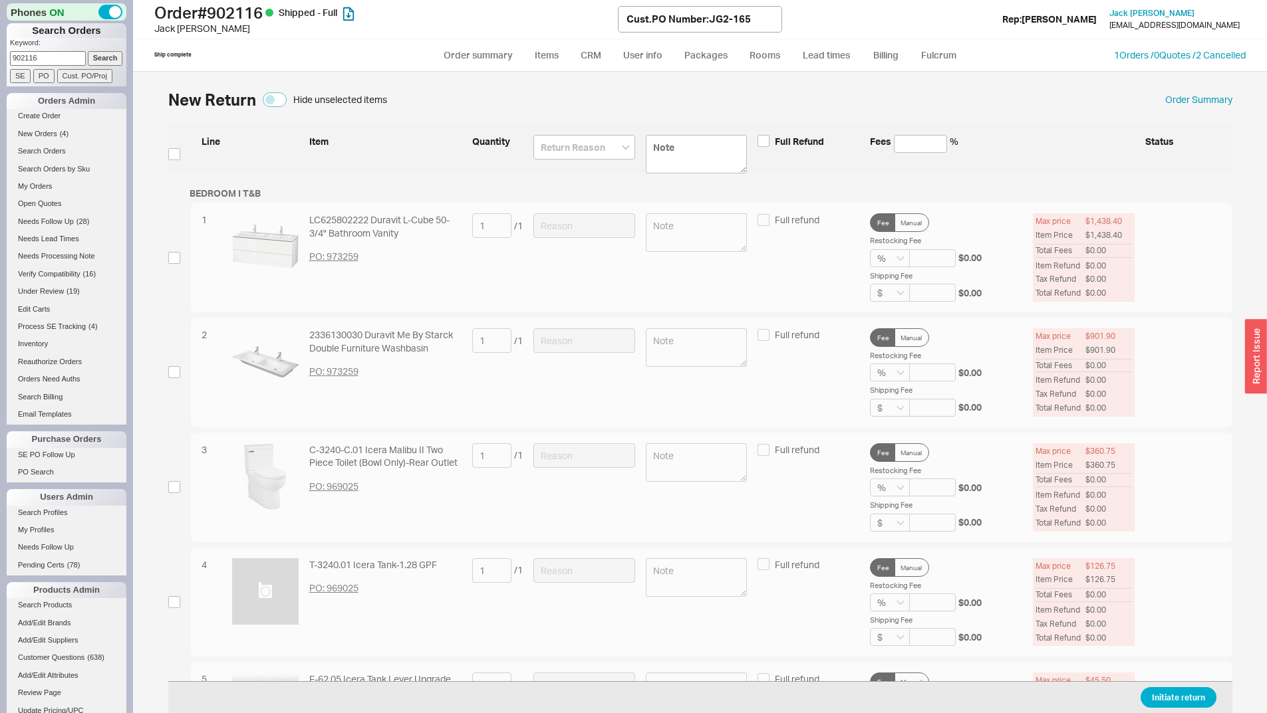
click at [1258, 368] on div "button" at bounding box center [1256, 357] width 22 height 74
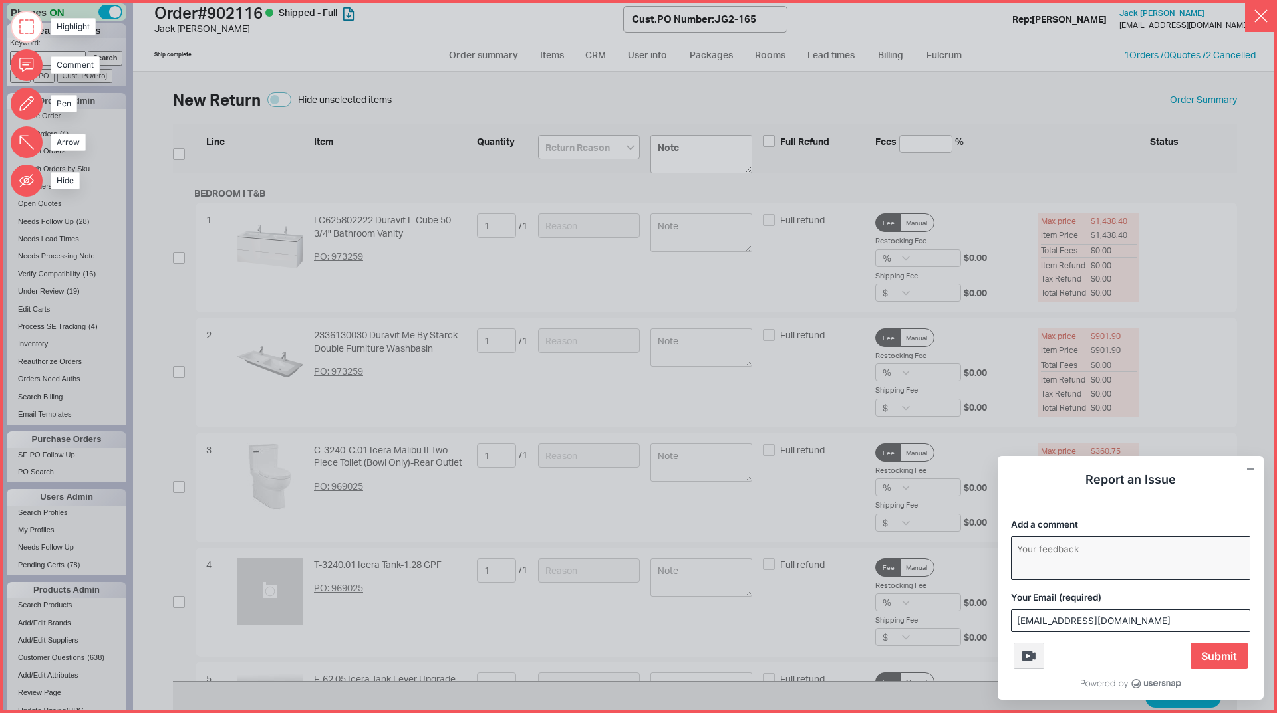
click at [1042, 558] on textarea "Add a comment" at bounding box center [1130, 558] width 238 height 43
type textarea "you dont see this but when i search a large order for a model number, its not p…"
click at [1217, 652] on span "Submit" at bounding box center [1218, 656] width 57 height 27
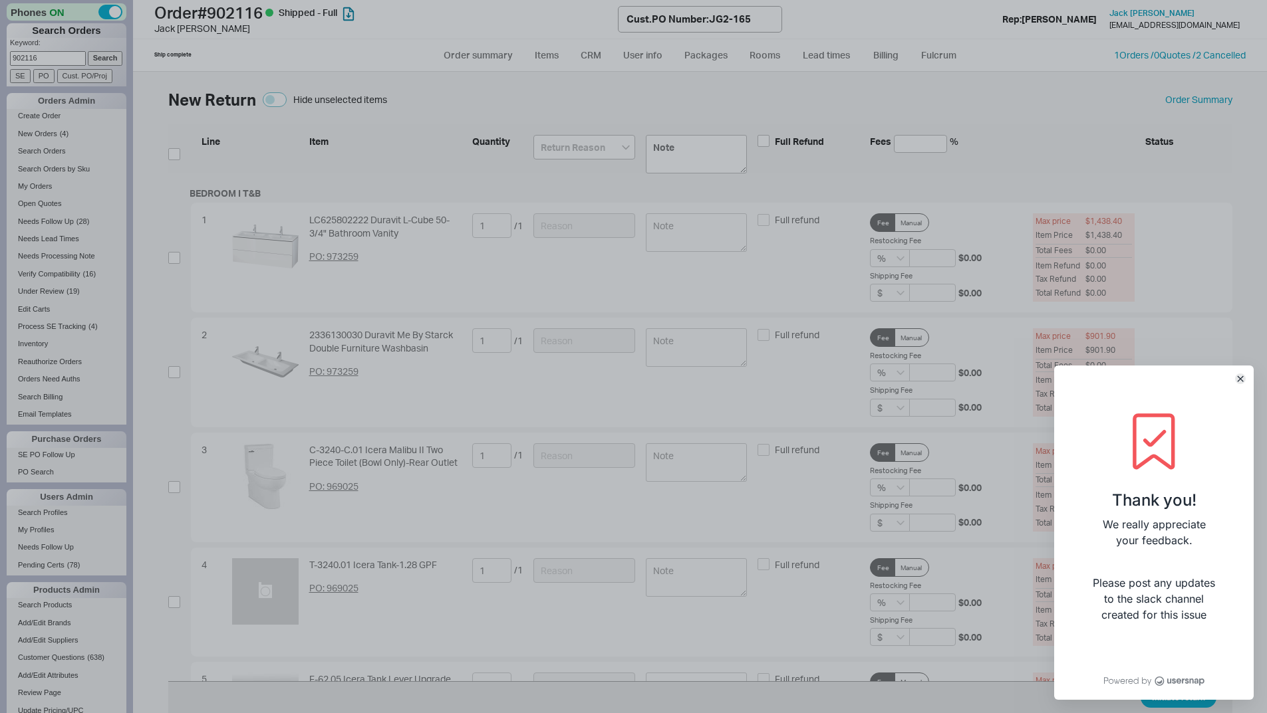
click at [1243, 379] on icon "Close" at bounding box center [1240, 379] width 7 height 7
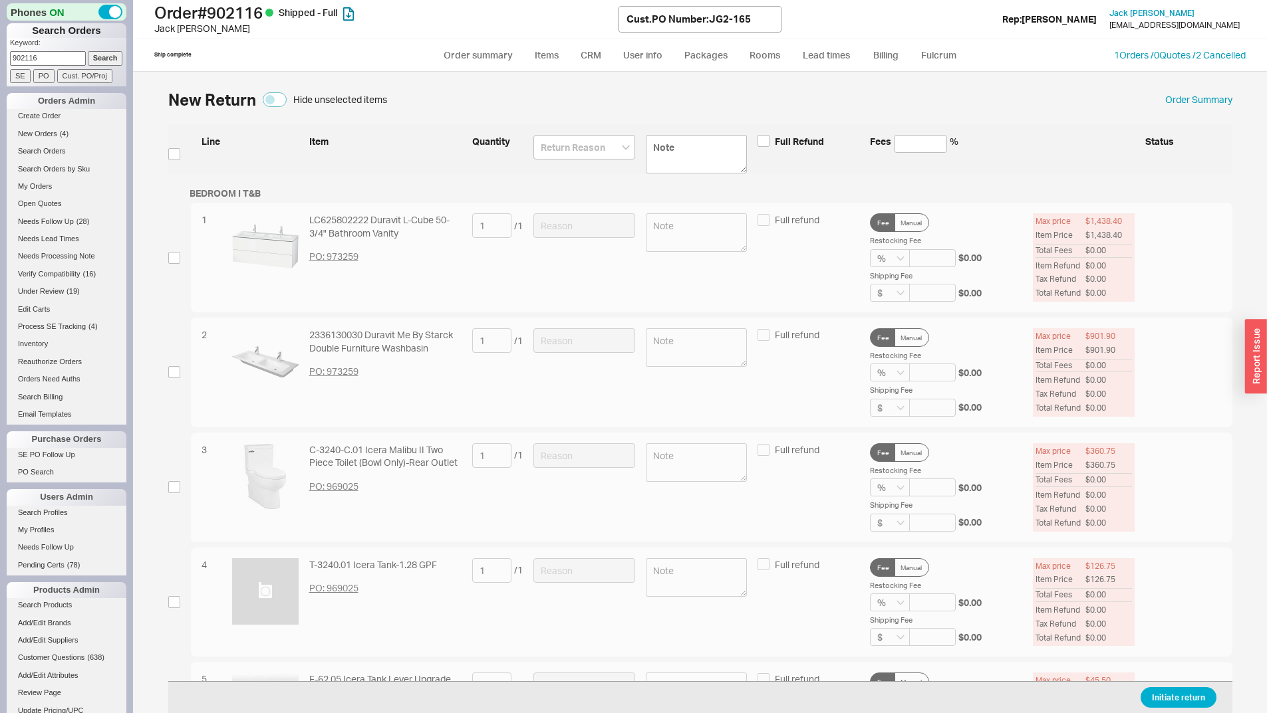
click at [356, 333] on div "2 2336130030 Duravit Me By Starck Double Furniture Washbasin PO: 973259 1 / 1 F…" at bounding box center [700, 373] width 1064 height 110
copy div "2336130030"
click at [250, 365] on div "2 2336130030 Duravit Me By Starck Double Furniture Washbasin PO: 973259 1 / 1 F…" at bounding box center [700, 373] width 1064 height 110
click at [170, 371] on input "checkbox" at bounding box center [174, 372] width 12 height 12
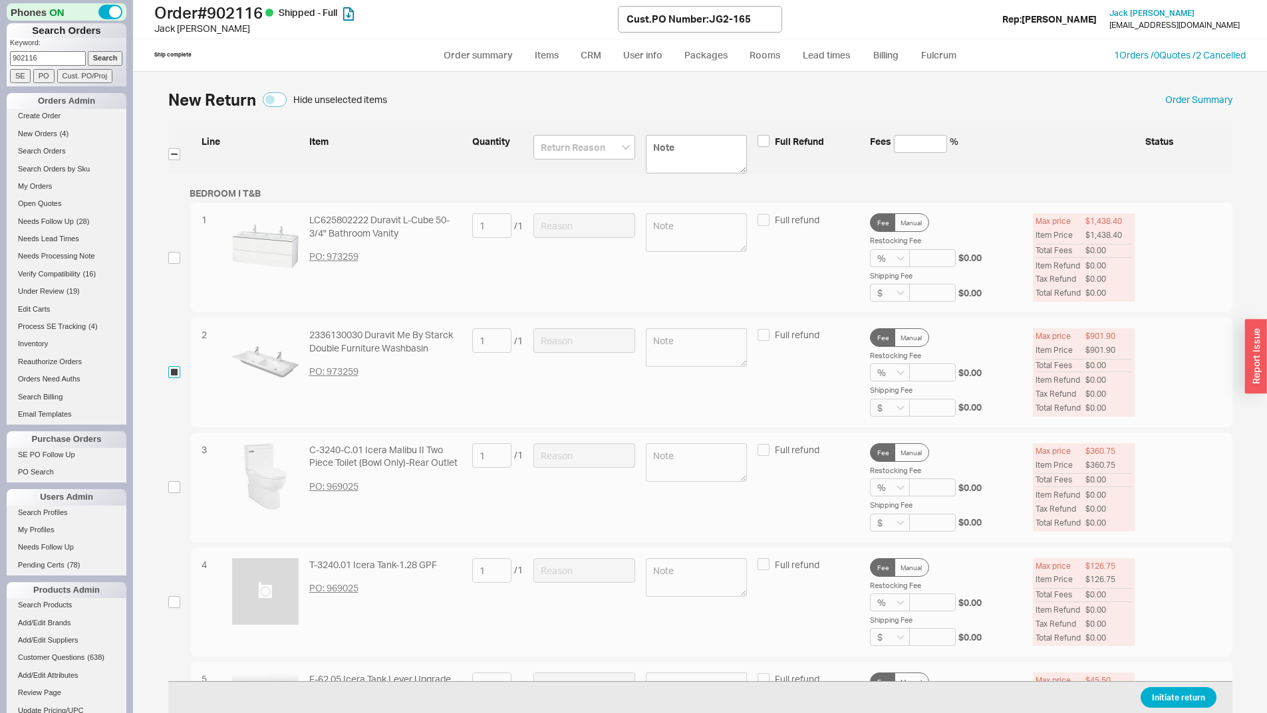
checkbox input "true"
drag, startPoint x: 532, startPoint y: 340, endPoint x: 563, endPoint y: 341, distance: 31.3
click at [533, 340] on input at bounding box center [584, 340] width 102 height 25
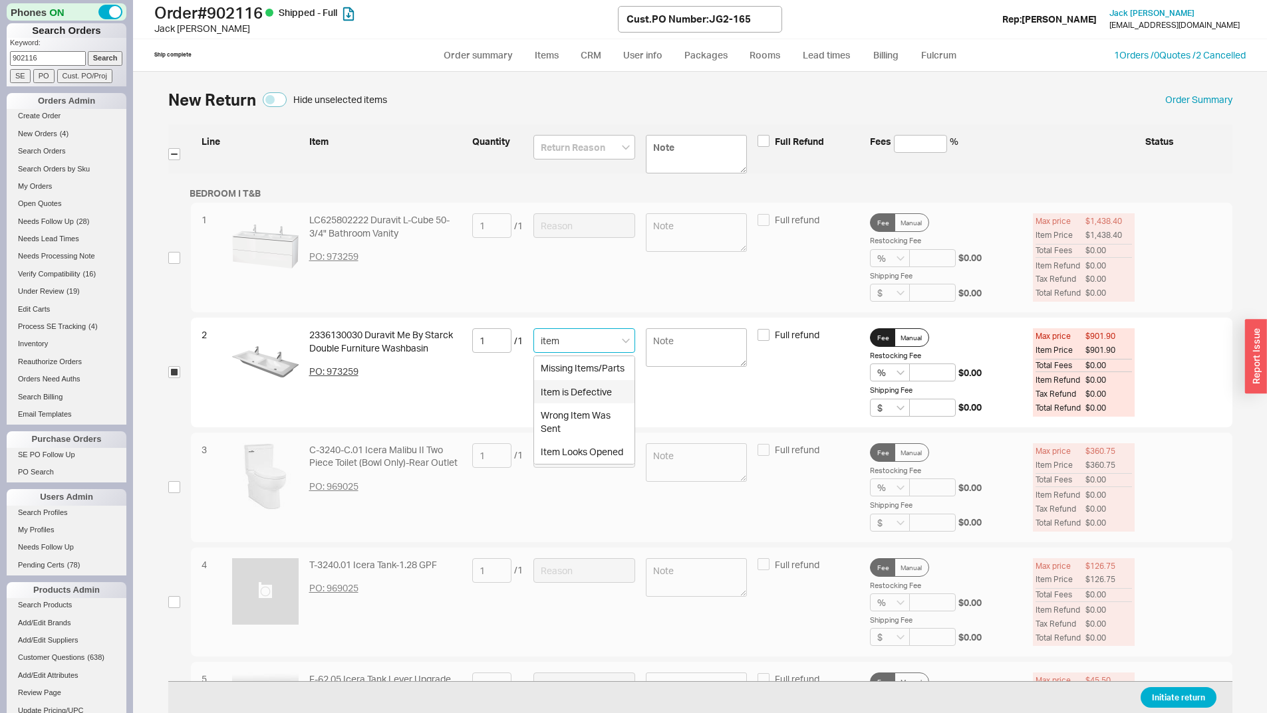
click at [602, 385] on div "Item is Defective" at bounding box center [584, 392] width 100 height 24
type input "Item is Defective"
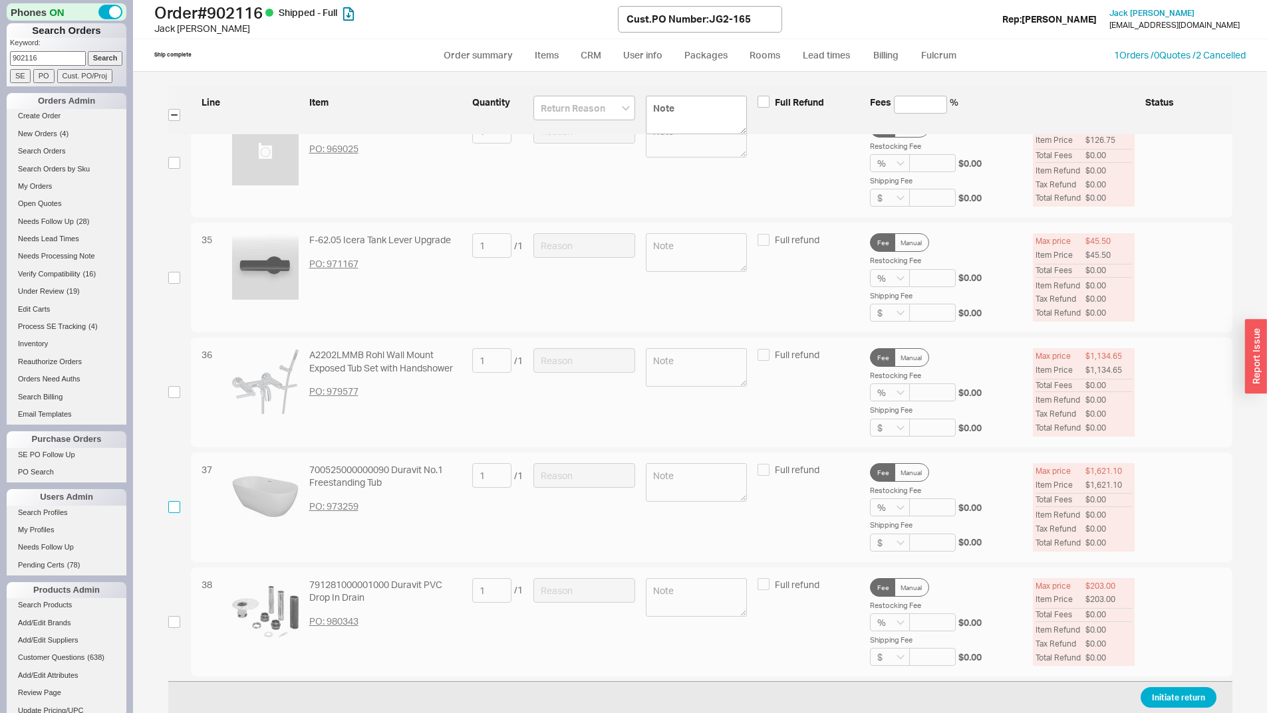
click at [168, 507] on input "checkbox" at bounding box center [174, 507] width 12 height 12
checkbox input "true"
click at [610, 471] on input at bounding box center [584, 475] width 102 height 25
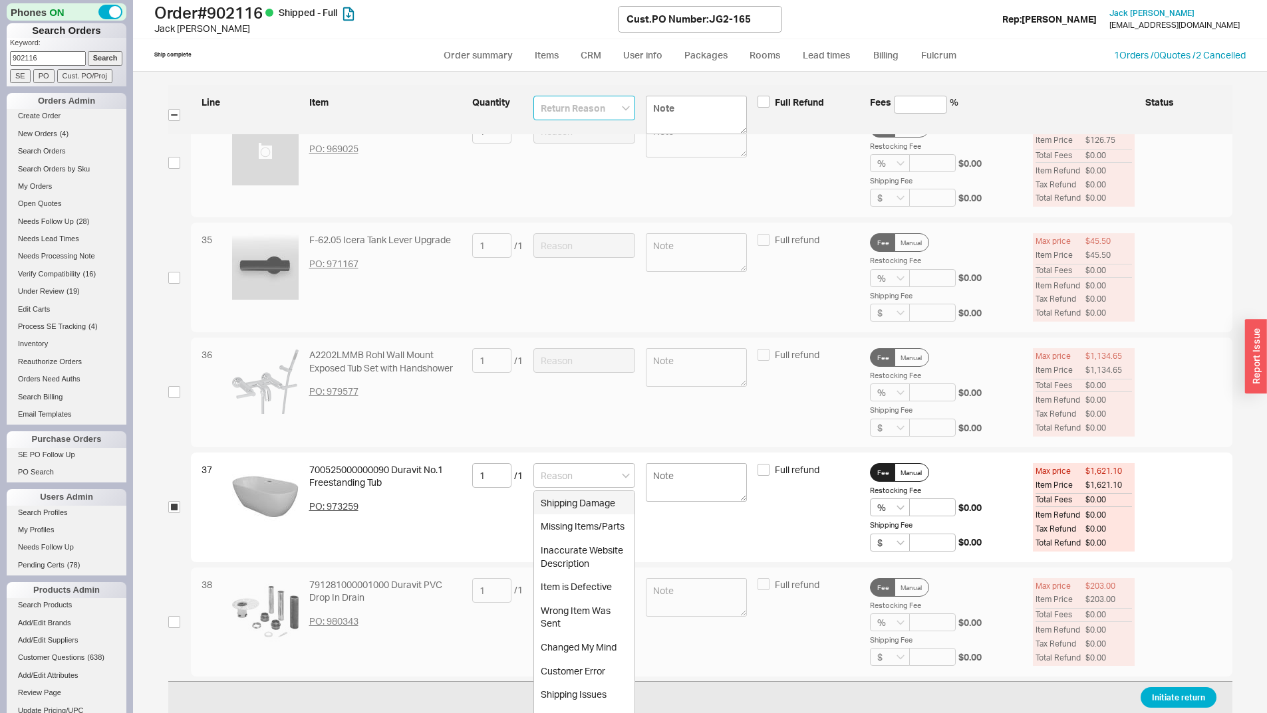
click at [570, 116] on input at bounding box center [584, 108] width 102 height 25
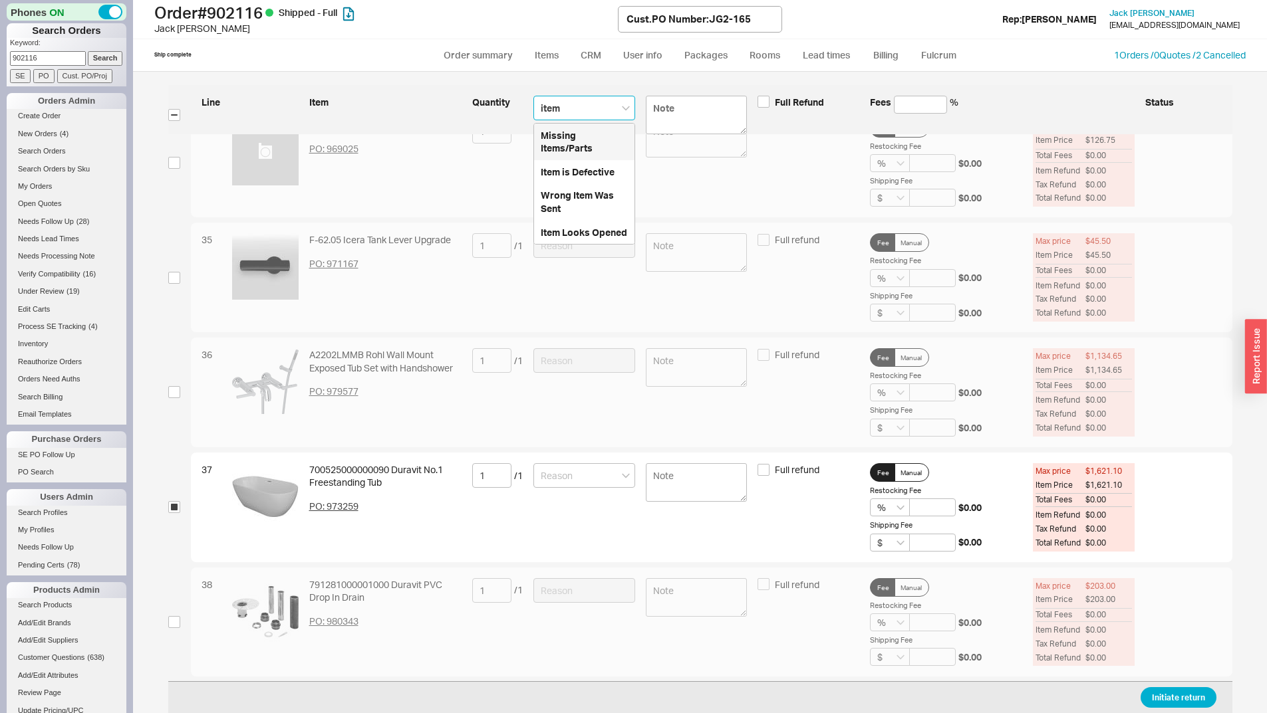
click at [550, 158] on div "Missing Items/Parts" at bounding box center [584, 142] width 100 height 37
type input "Missing Items/Parts"
click at [570, 108] on input "Missing Items/Parts" at bounding box center [584, 108] width 102 height 25
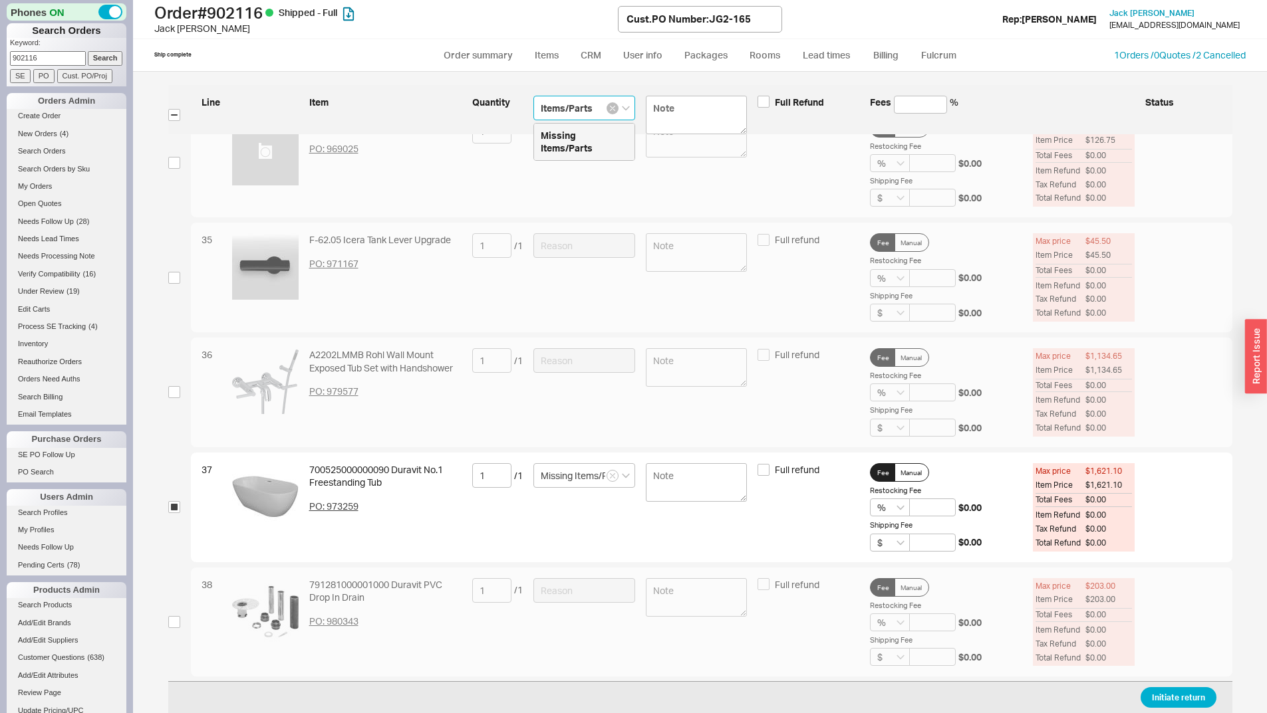
type input "Items/Parts"
click at [610, 110] on icon "button" at bounding box center [612, 108] width 5 height 8
click at [580, 102] on input at bounding box center [584, 108] width 102 height 25
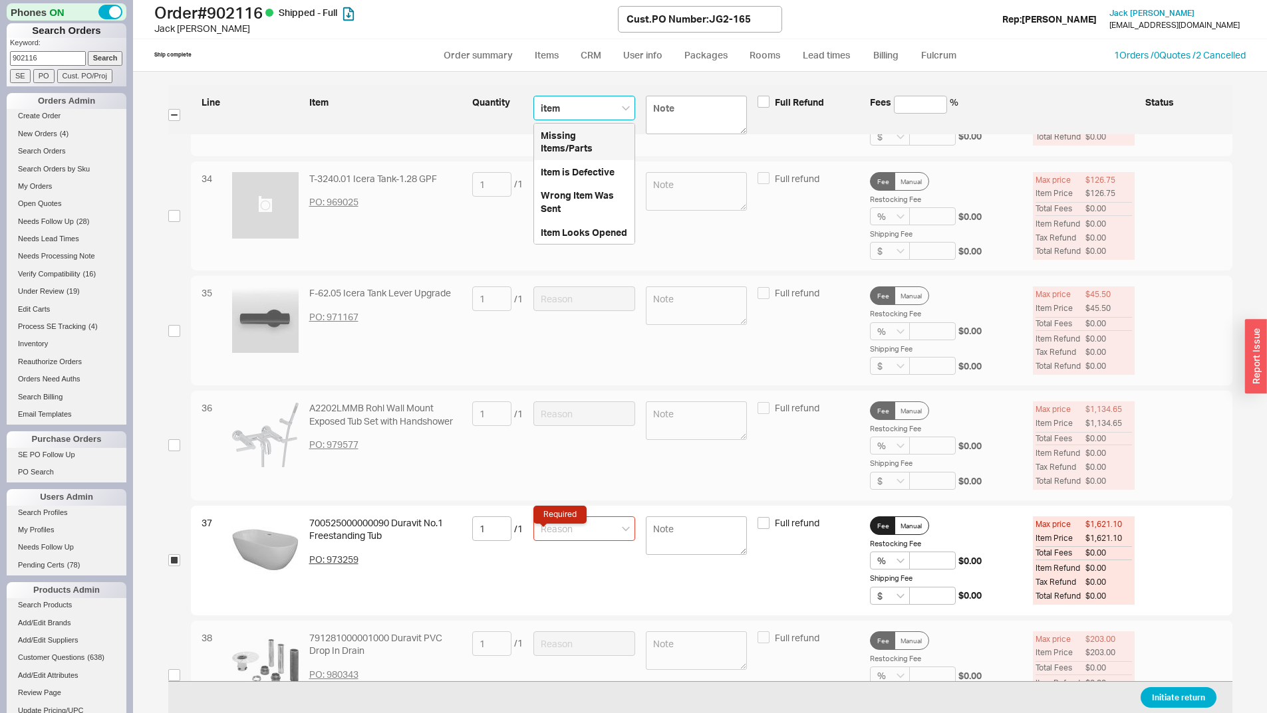
scroll to position [3742, 0]
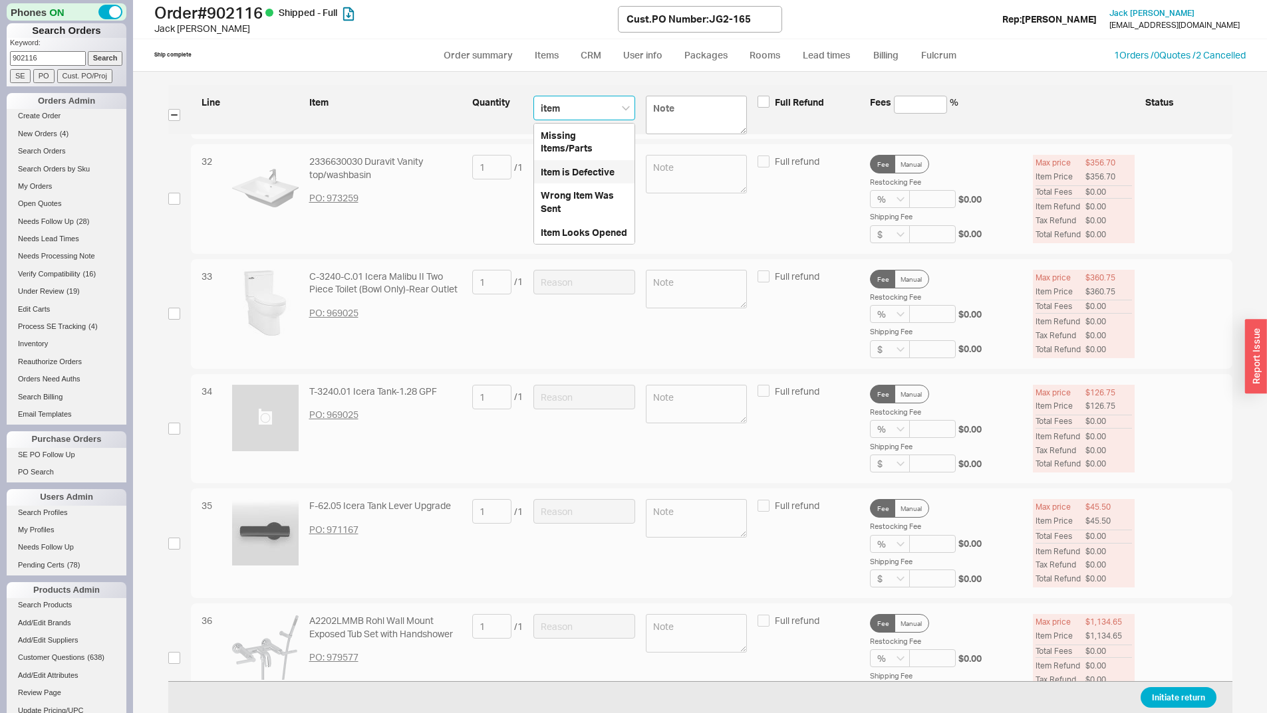
click at [579, 177] on div "Item is Defective" at bounding box center [584, 172] width 100 height 24
type input "Item is Defective"
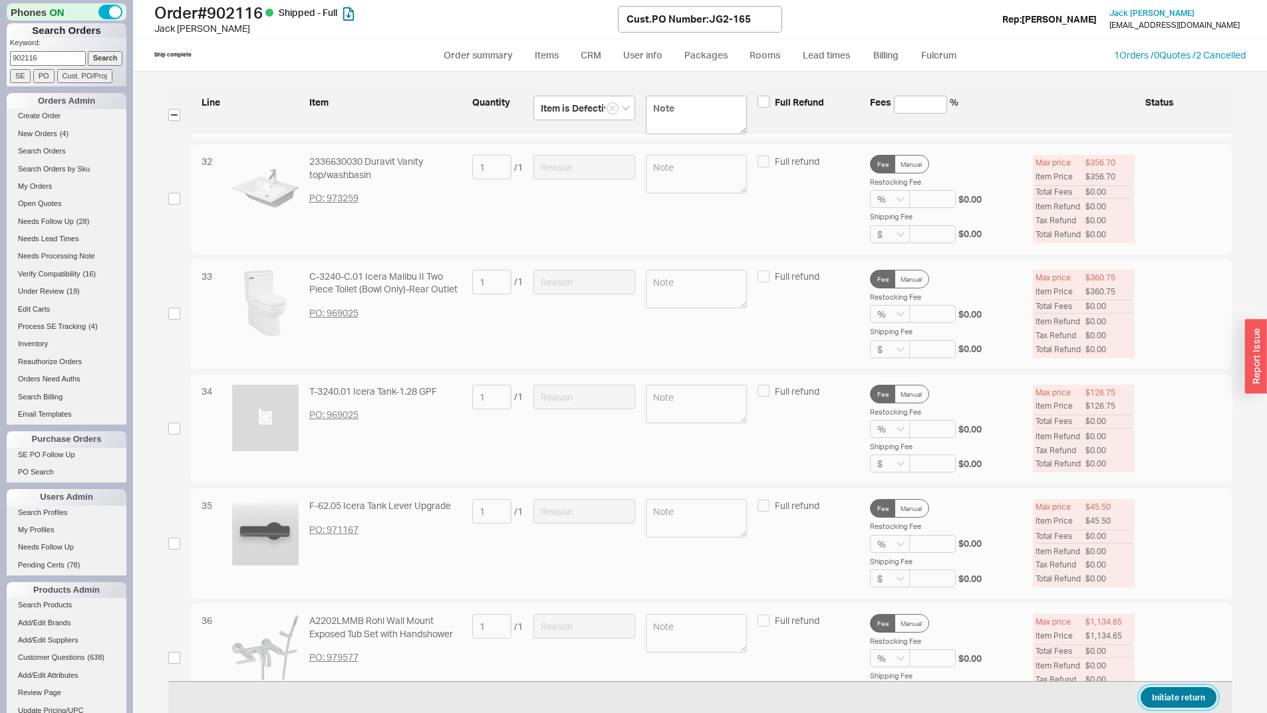
click at [1141, 689] on button "Initiate return" at bounding box center [1178, 697] width 76 height 21
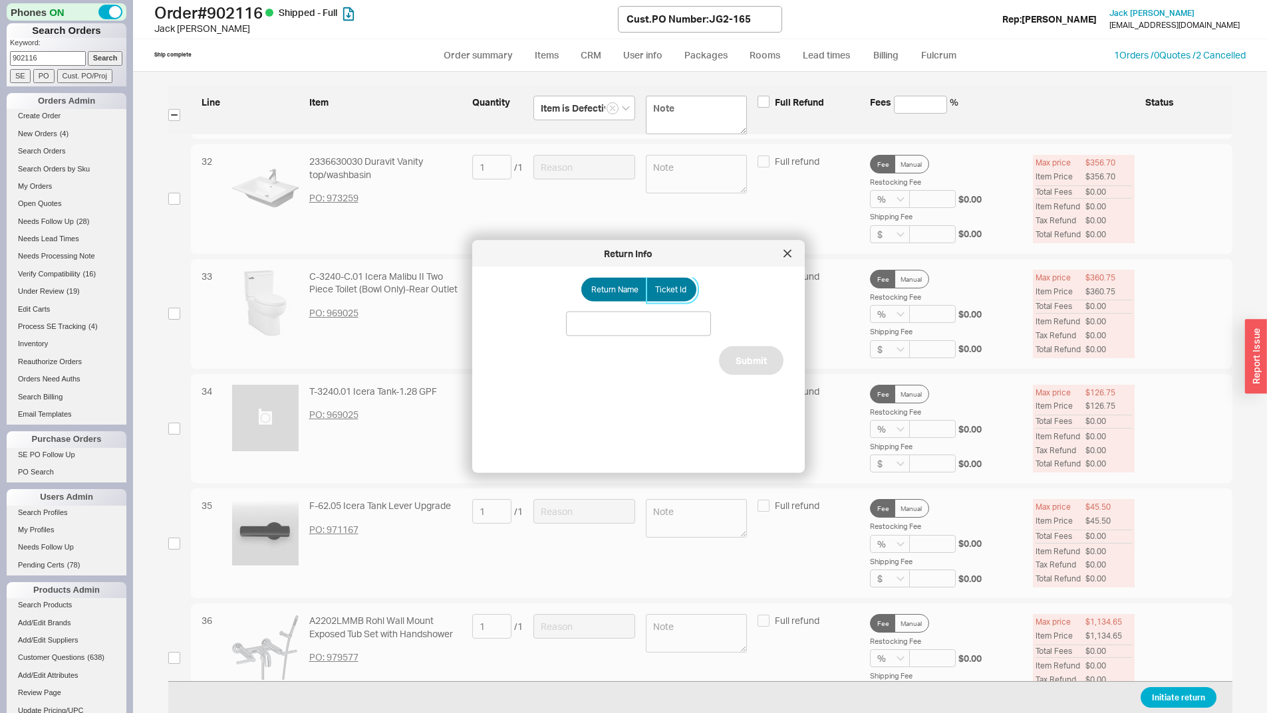
click at [670, 279] on label "Ticket Id" at bounding box center [671, 290] width 50 height 24
click at [0, 0] on input "Ticket Id" at bounding box center [0, 0] width 0 height 0
click at [644, 315] on input at bounding box center [638, 324] width 145 height 25
paste input "185769"
type input "185769"
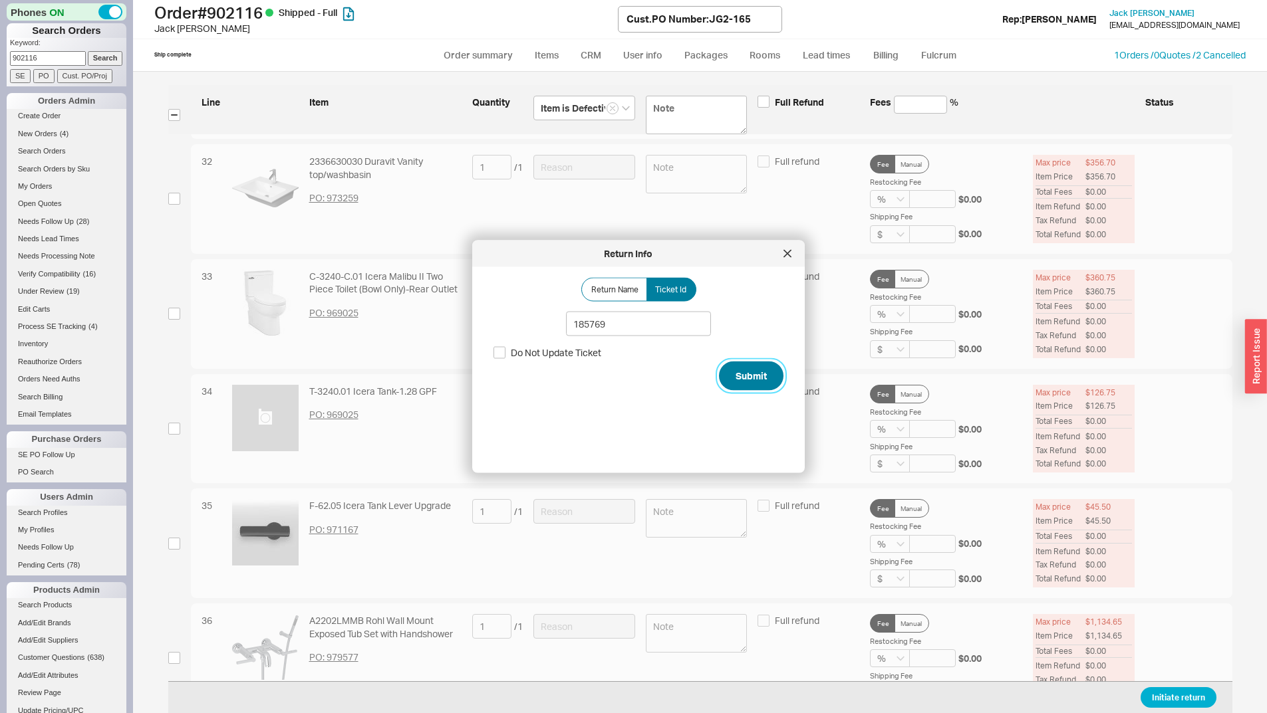
click at [735, 380] on button "Submit" at bounding box center [751, 376] width 64 height 29
select select "**"
select select "*"
select select "LOW"
select select "3"
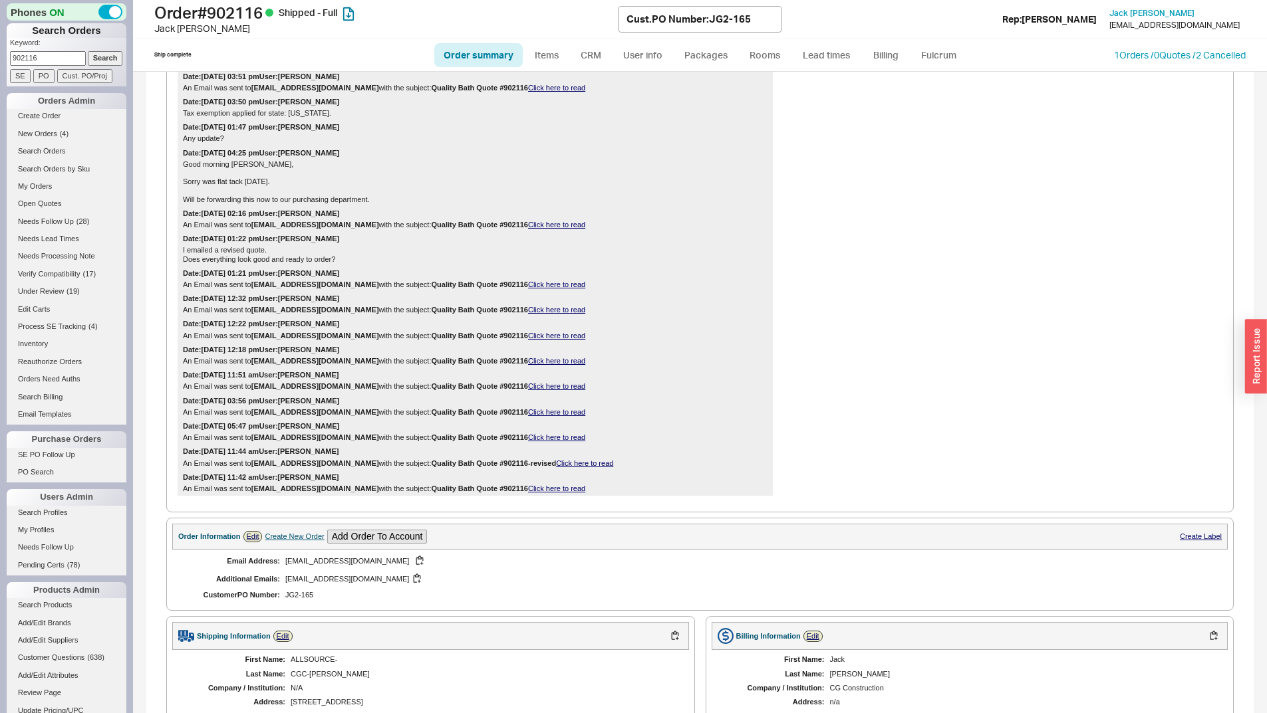
scroll to position [931, 0]
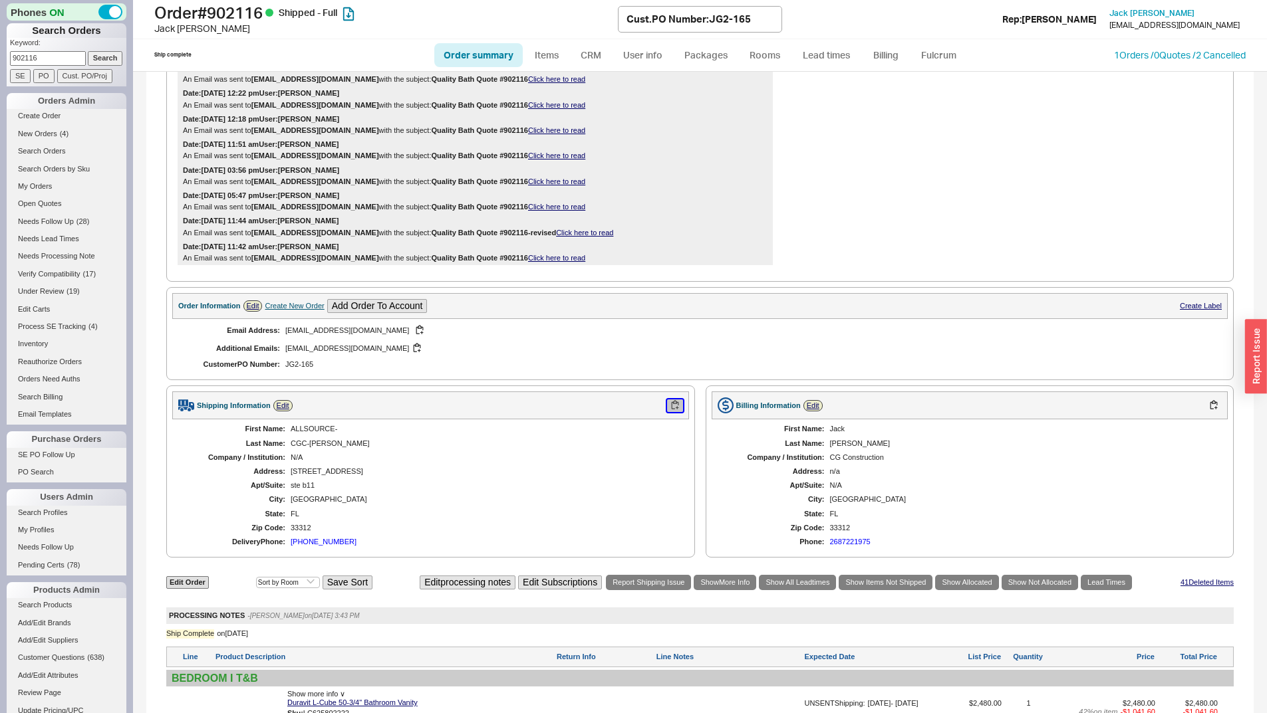
click at [667, 412] on button "button" at bounding box center [675, 406] width 16 height 13
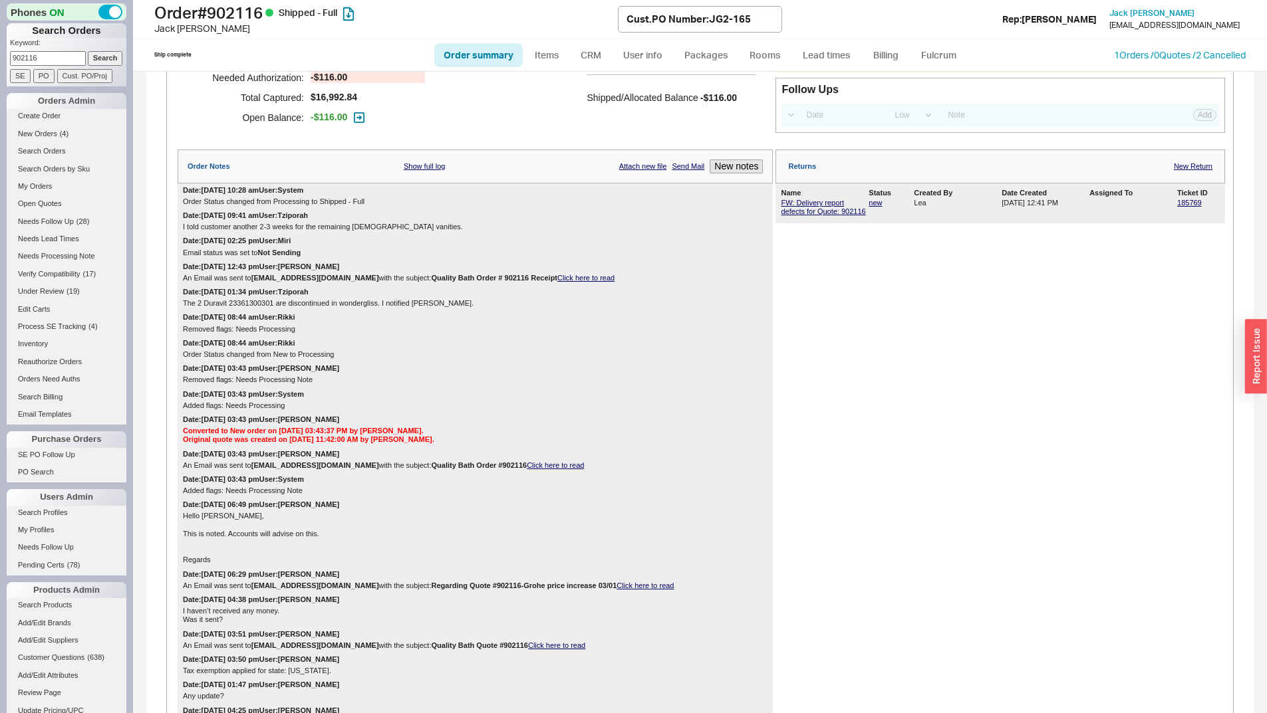
scroll to position [66, 0]
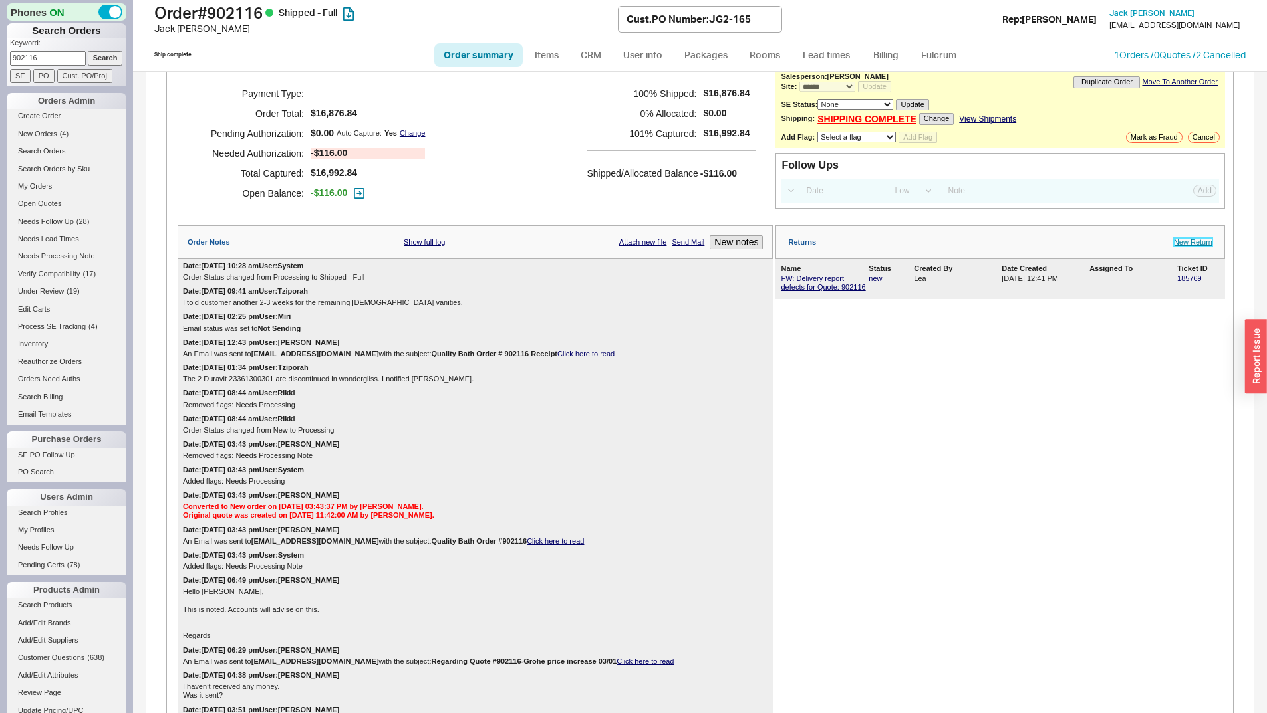
click at [1177, 244] on link "New Return" at bounding box center [1192, 242] width 39 height 9
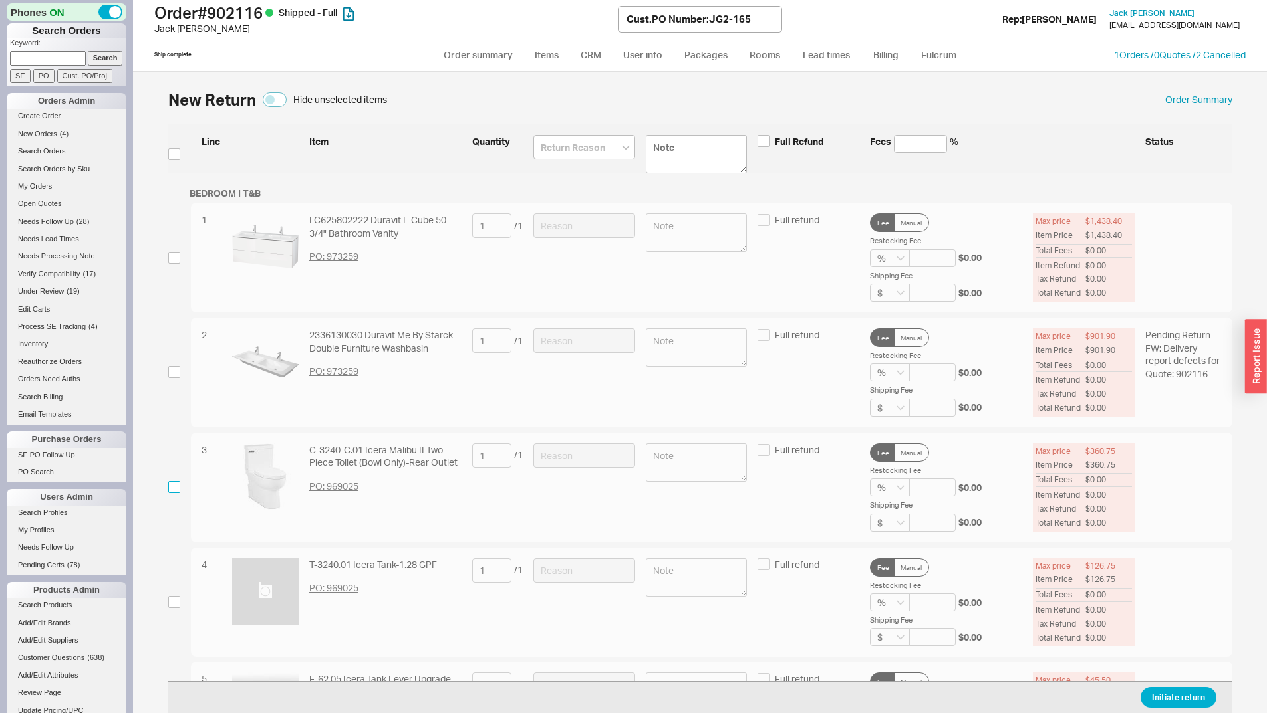
click at [178, 490] on input "checkbox" at bounding box center [174, 487] width 12 height 12
checkbox input "true"
drag, startPoint x: 319, startPoint y: 448, endPoint x: 359, endPoint y: 455, distance: 40.6
click at [388, 550] on div "4 T-3240.01 Icera Tank-1.28 GPF PO: 969025 1 / 1 Full refund Fee Manual Restock…" at bounding box center [700, 603] width 1064 height 110
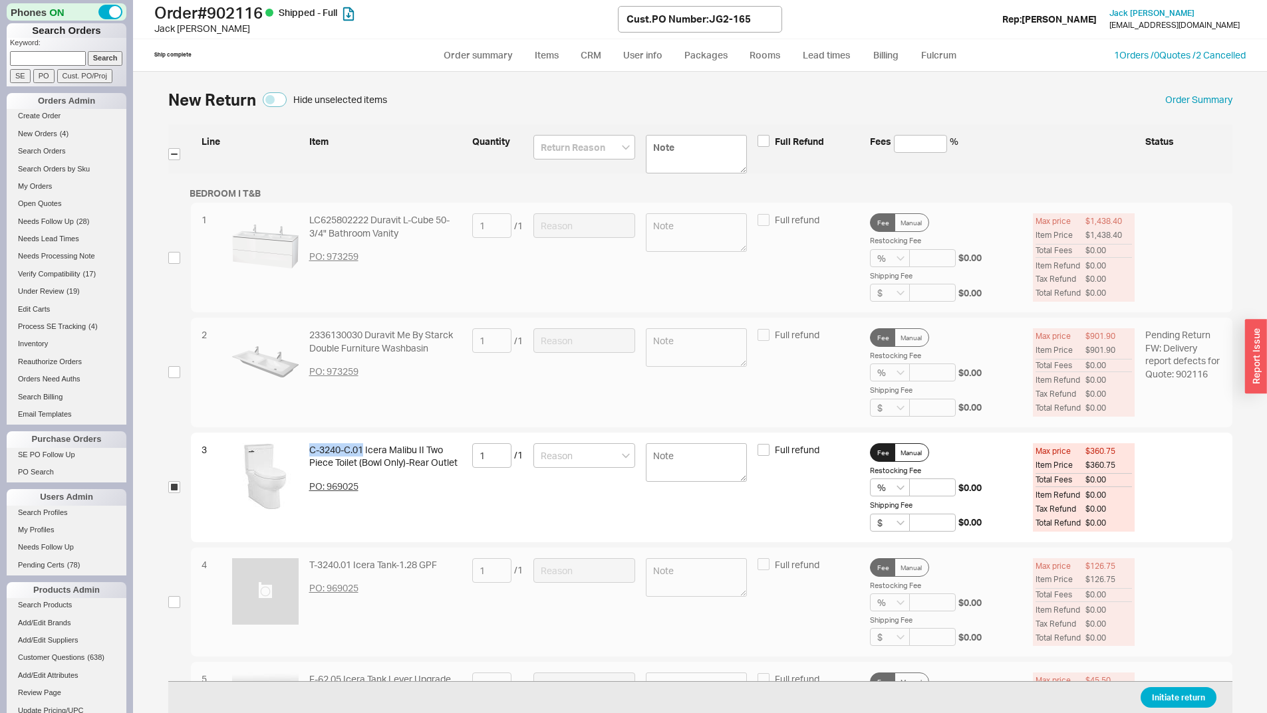
copy div "C-3240-C.01"
drag, startPoint x: 364, startPoint y: 445, endPoint x: 312, endPoint y: 443, distance: 52.6
click at [312, 443] on div "C-3240-C.01 Icera Malibu II Two Piece Toilet (Bowl Only)-Rear Outlet" at bounding box center [385, 456] width 152 height 26
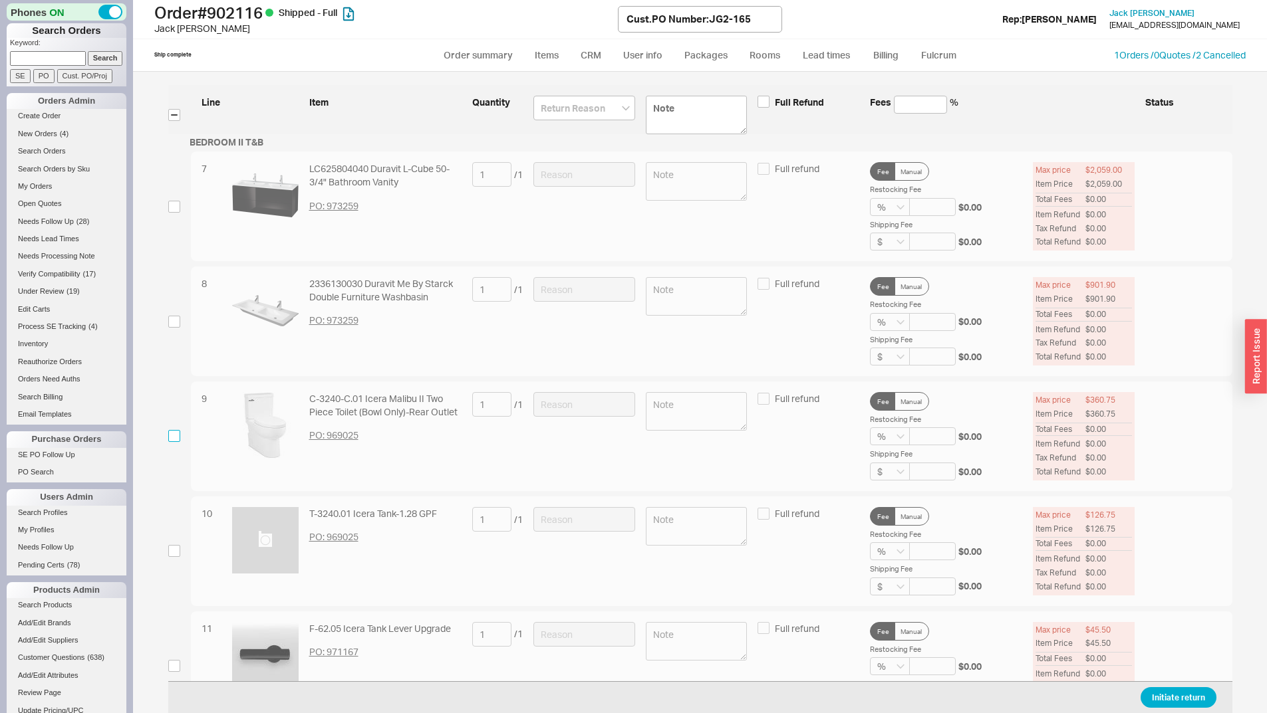
click at [171, 437] on input "checkbox" at bounding box center [174, 436] width 12 height 12
checkbox input "true"
click at [612, 101] on input at bounding box center [584, 108] width 102 height 25
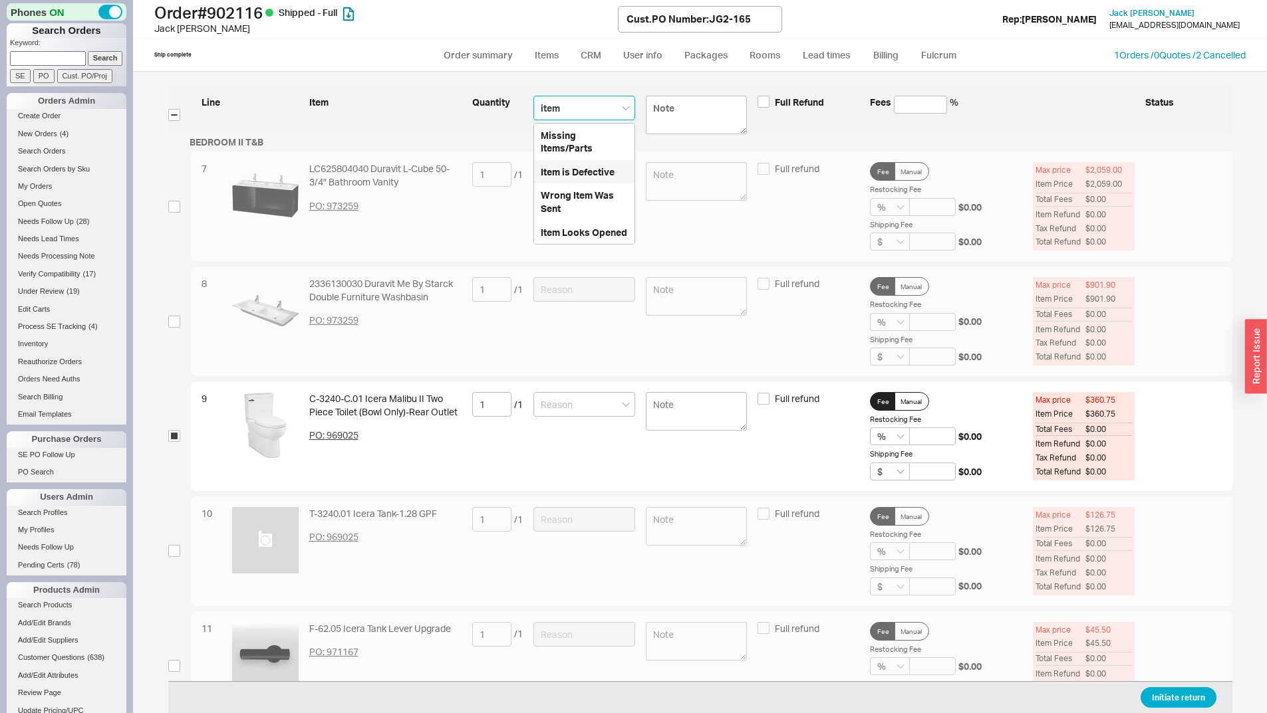
click at [608, 176] on div "Item is Defective" at bounding box center [584, 172] width 100 height 24
type input "Item is Defective"
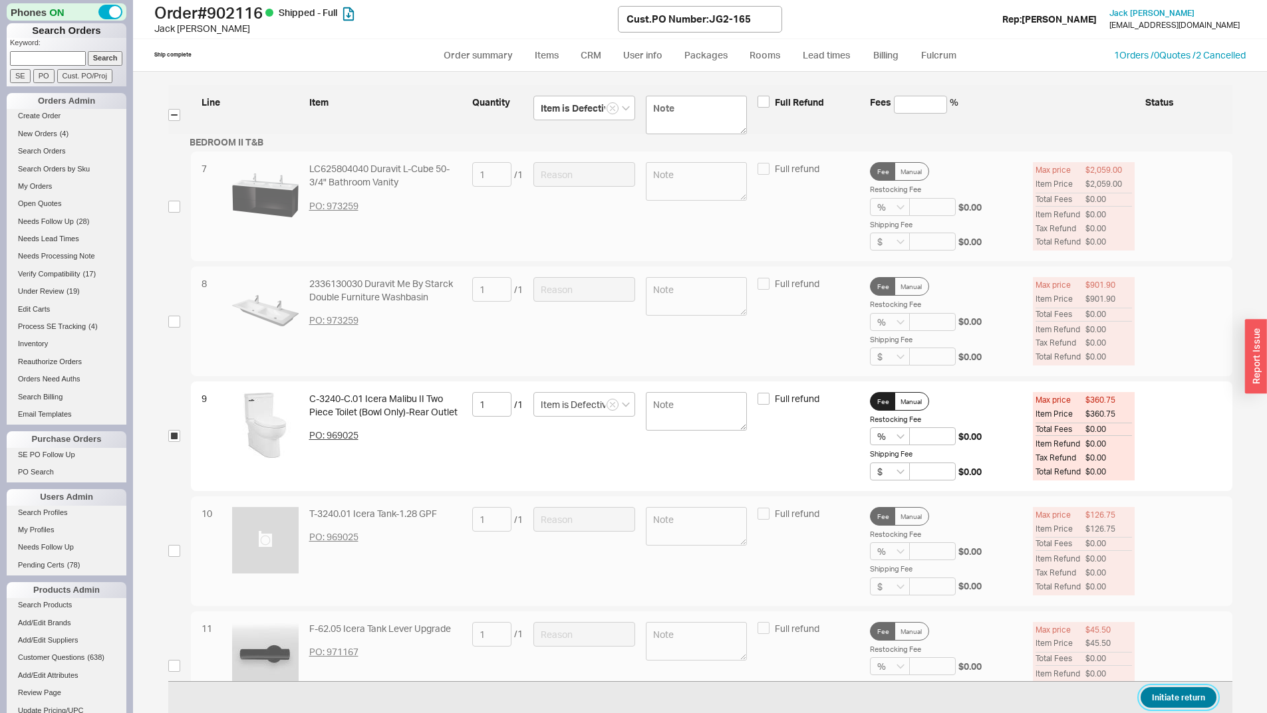
click at [1169, 695] on button "Initiate return" at bounding box center [1178, 697] width 76 height 21
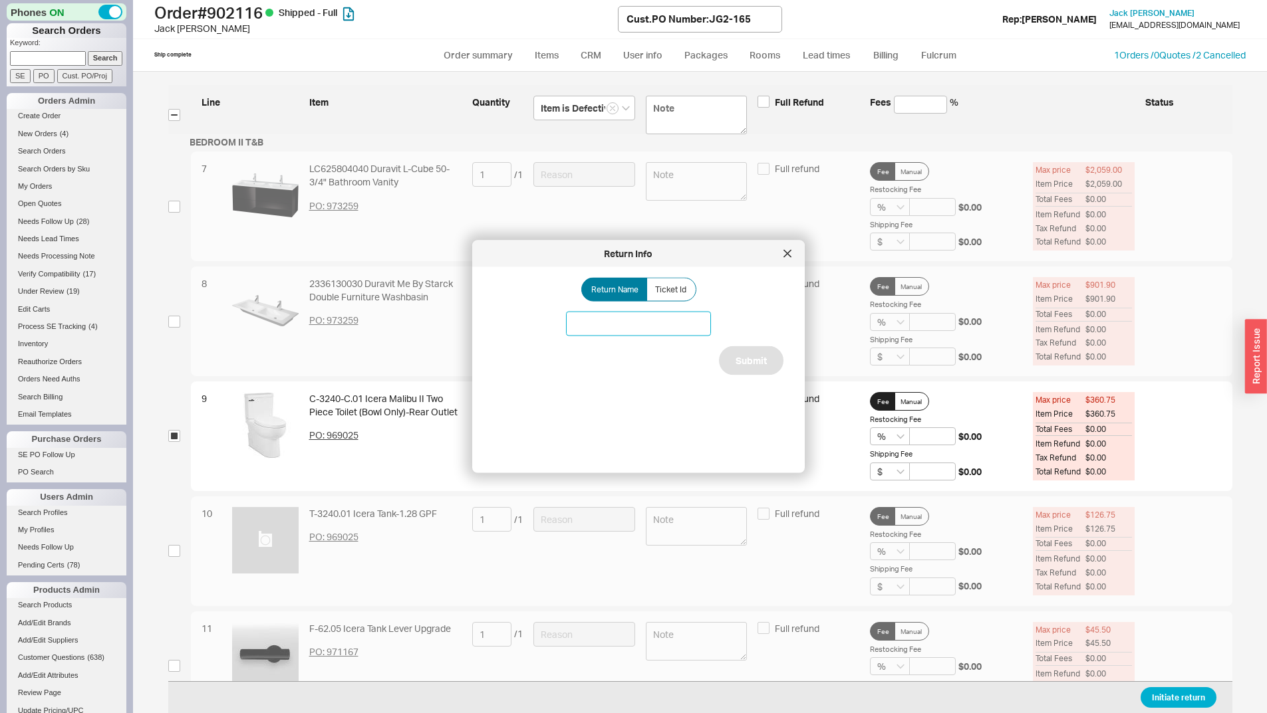
click at [606, 314] on input at bounding box center [638, 324] width 145 height 25
click at [606, 315] on input at bounding box center [638, 324] width 145 height 25
type input "Icera toilet issues"
click at [770, 350] on div "Return Name Ticket Id Icera toilet issues Submit" at bounding box center [648, 365] width 311 height 174
click at [758, 364] on button "Submit" at bounding box center [751, 360] width 64 height 29
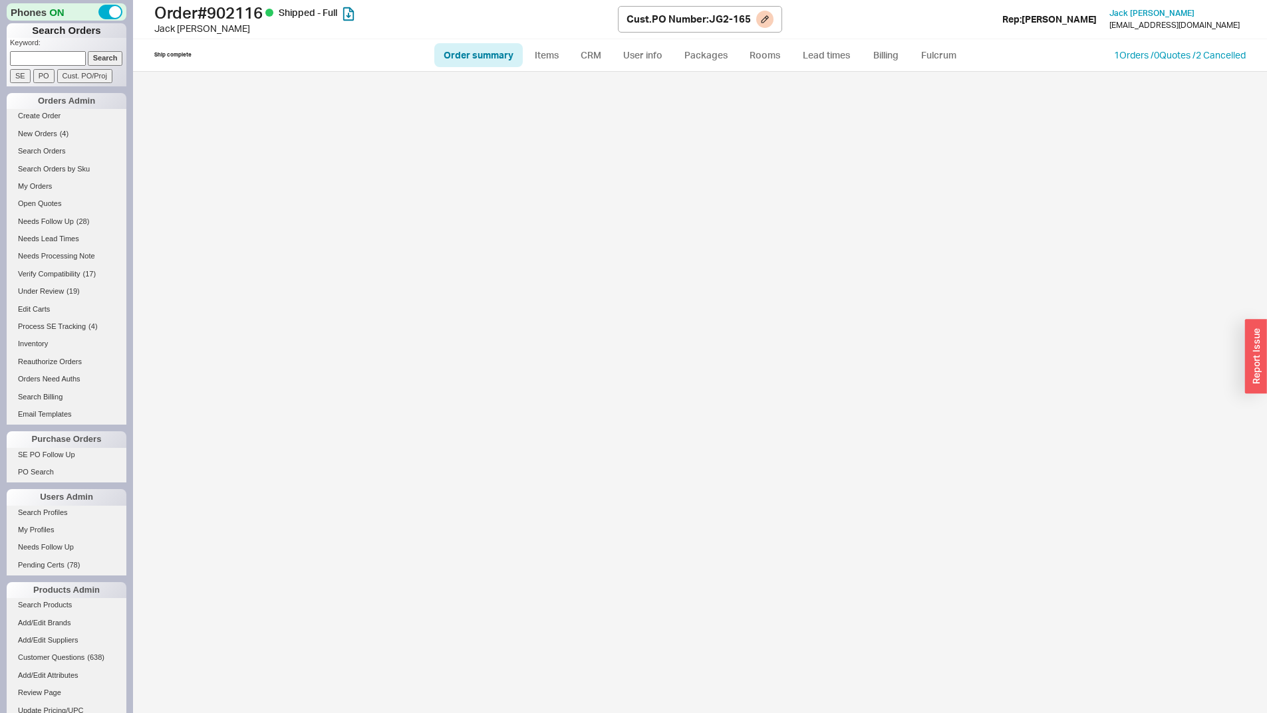
select select "**"
select select "*"
select select "LOW"
select select "3"
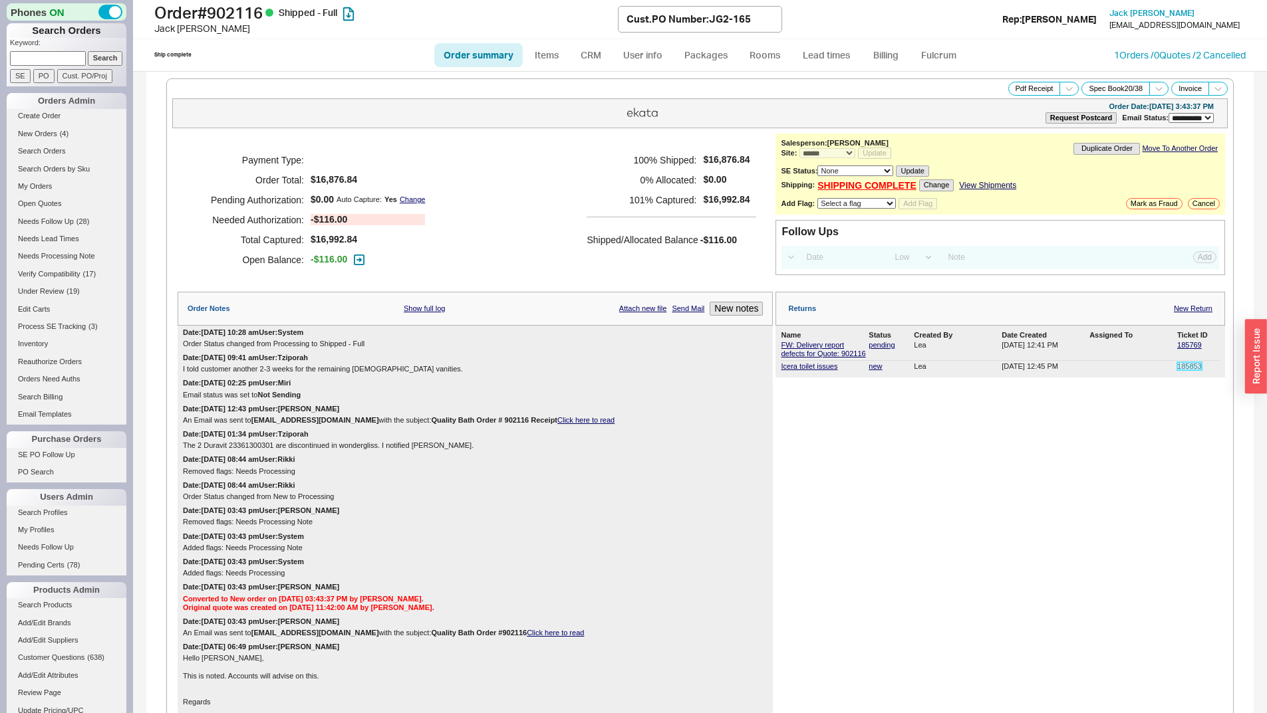
click at [1177, 363] on link "185853" at bounding box center [1189, 366] width 25 height 8
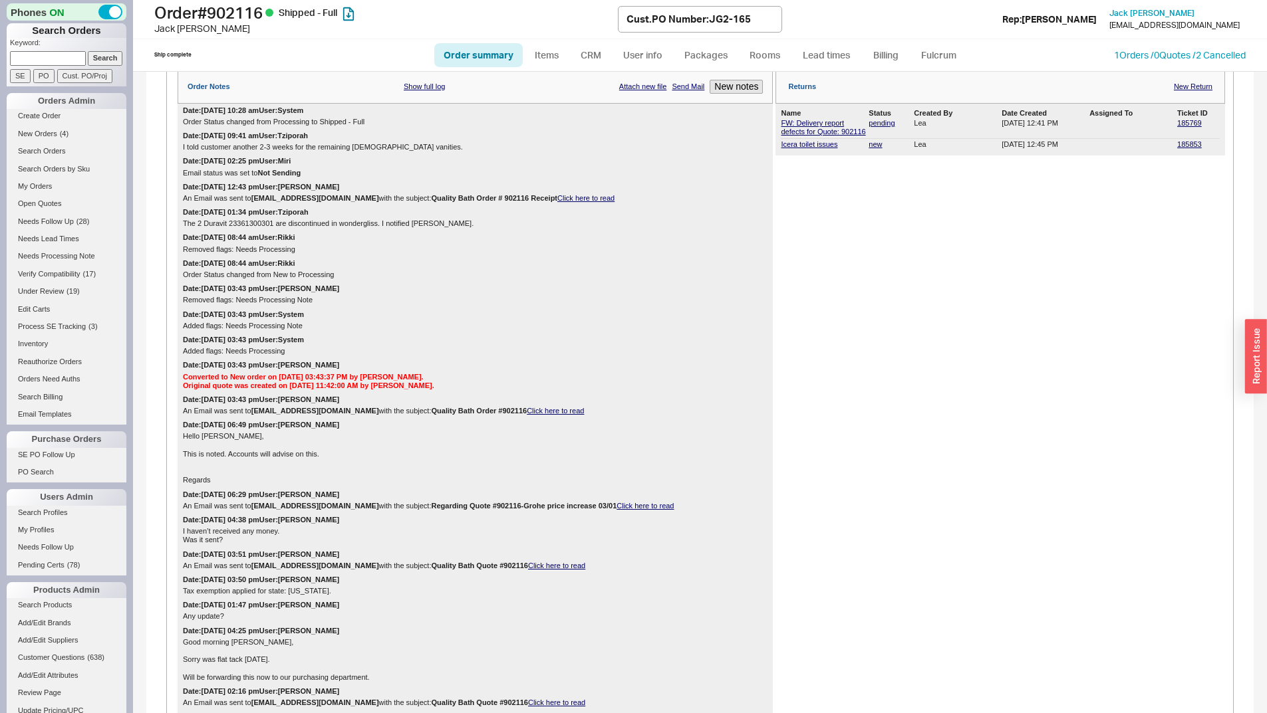
scroll to position [665, 0]
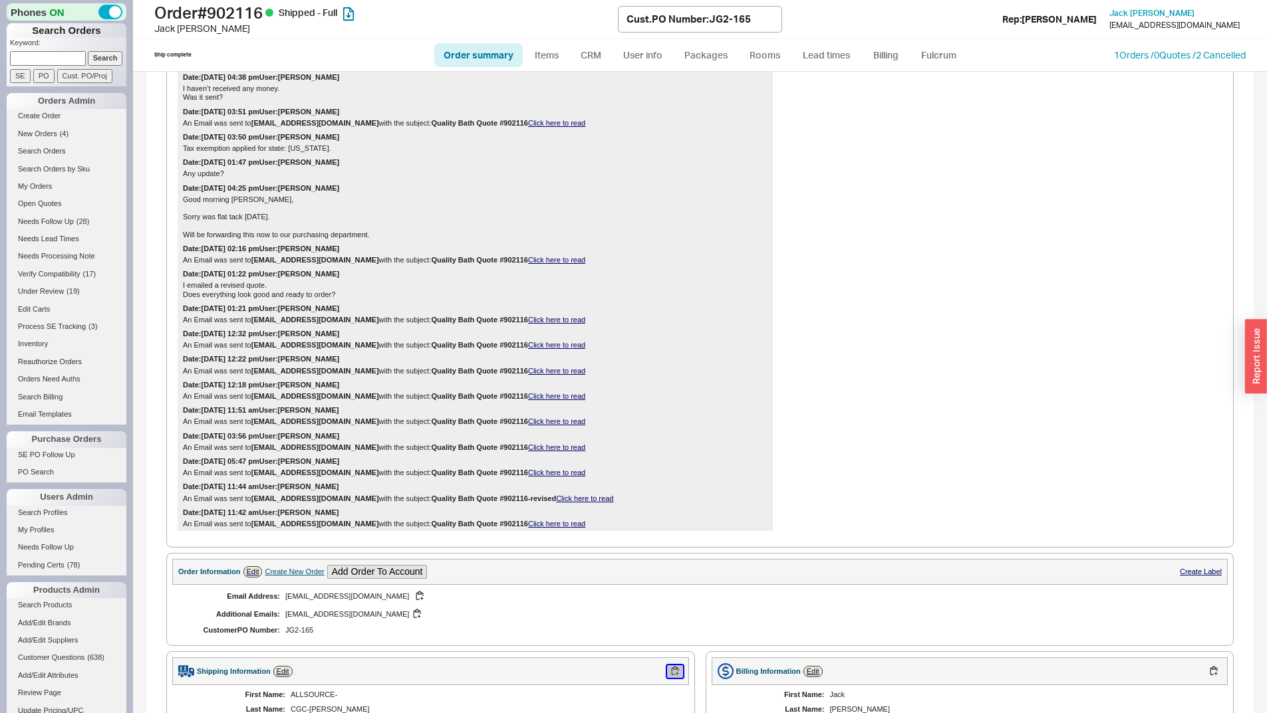
click at [669, 673] on button "button" at bounding box center [675, 672] width 16 height 13
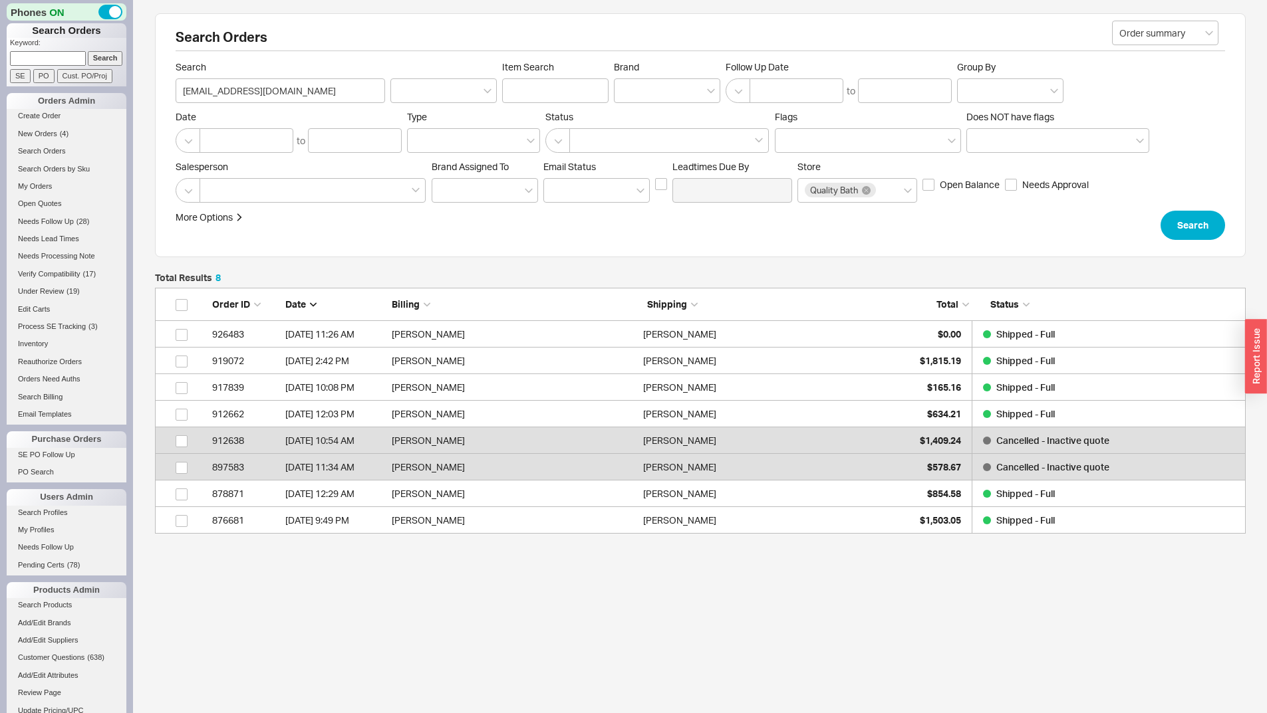
scroll to position [236, 1080]
click at [700, 82] on div at bounding box center [667, 90] width 106 height 25
click at [630, 83] on input "Brand" at bounding box center [625, 90] width 9 height 15
type input "sigma"
type input "Brand"
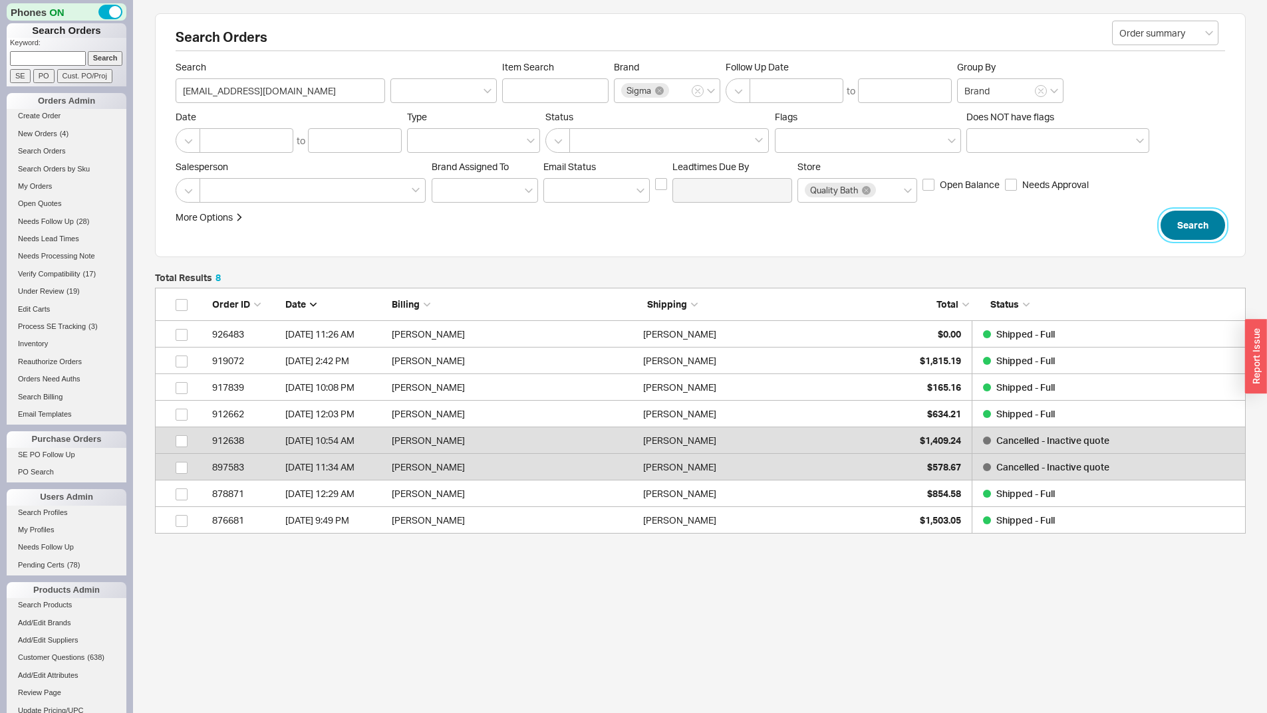
click at [1197, 225] on button "Search" at bounding box center [1192, 225] width 64 height 29
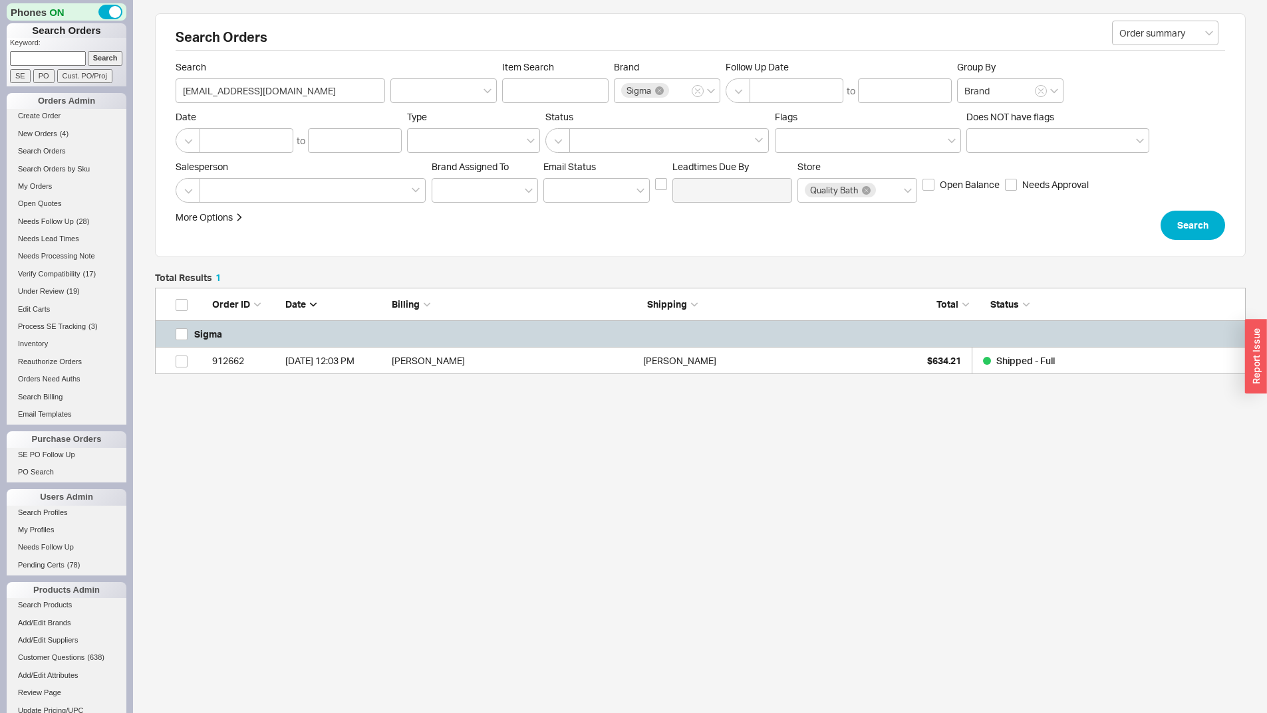
scroll to position [76, 1080]
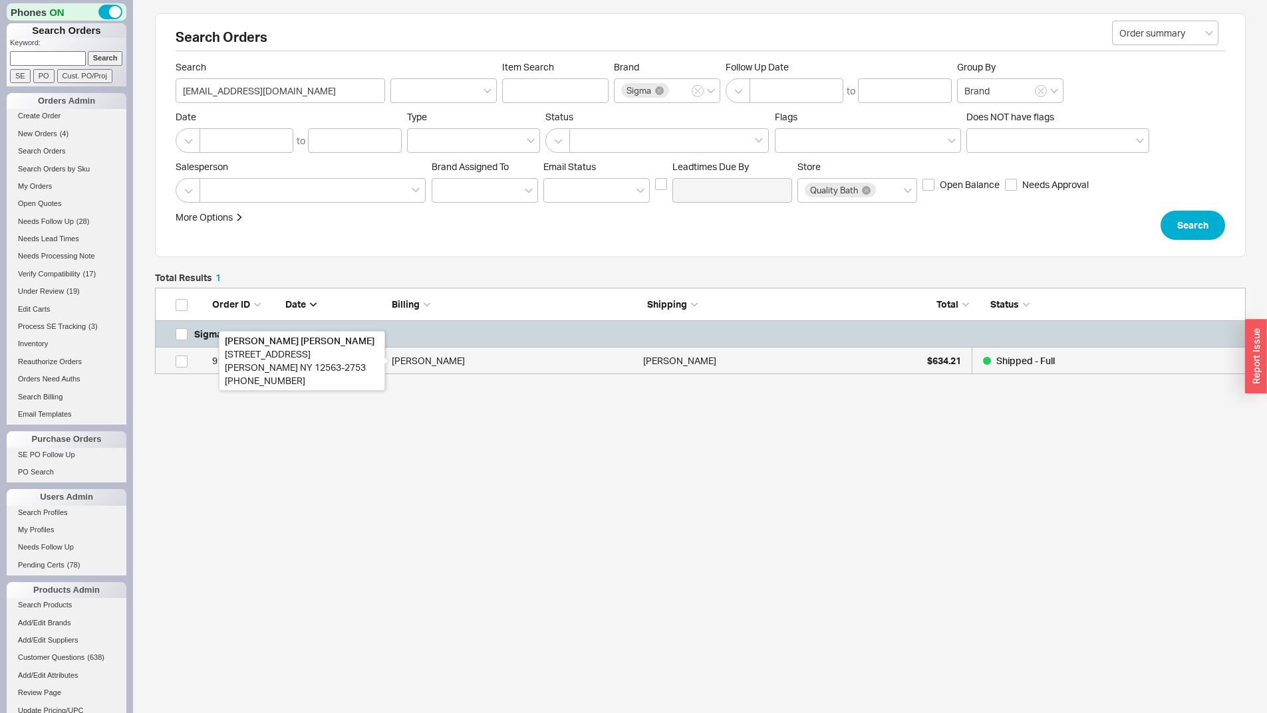
click at [547, 368] on div "[PERSON_NAME]" at bounding box center [514, 361] width 245 height 27
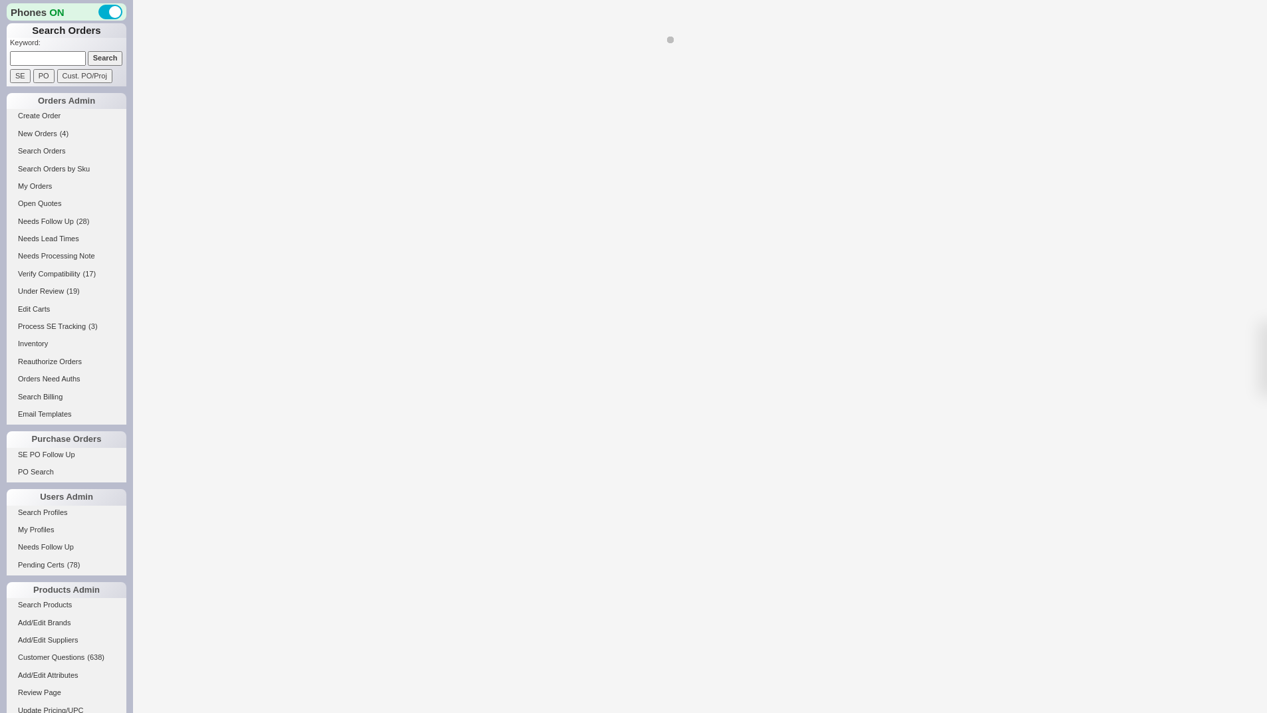
select select "*"
select select "LOW"
select select "3"
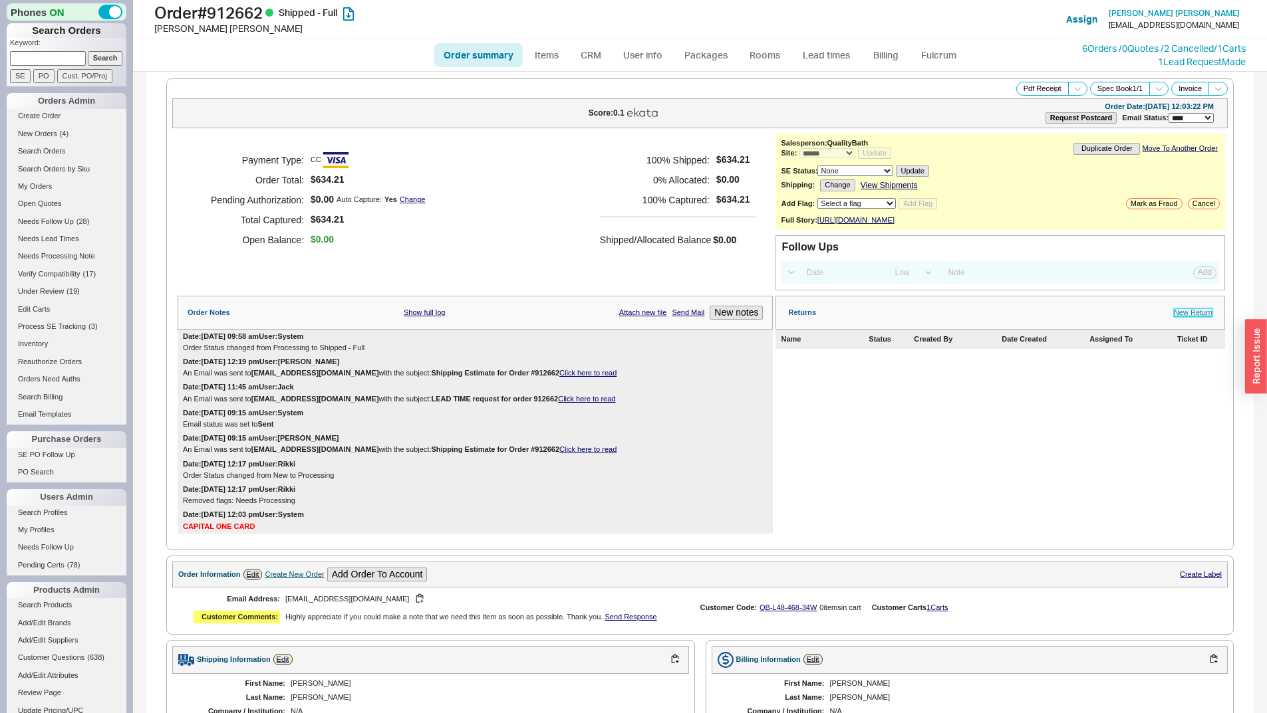
click at [1173, 317] on link "New Return" at bounding box center [1192, 312] width 39 height 9
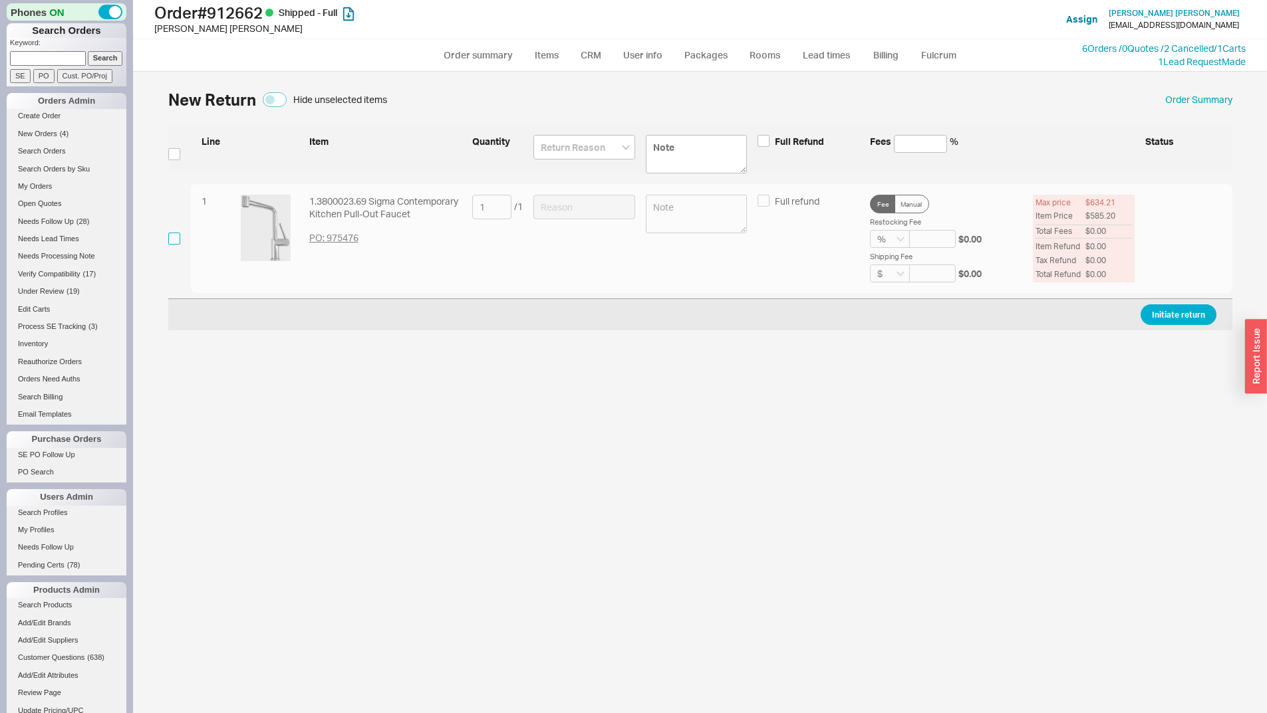
click at [171, 238] on input "checkbox" at bounding box center [174, 239] width 12 height 12
checkbox input "true"
click at [568, 204] on input at bounding box center [584, 207] width 102 height 25
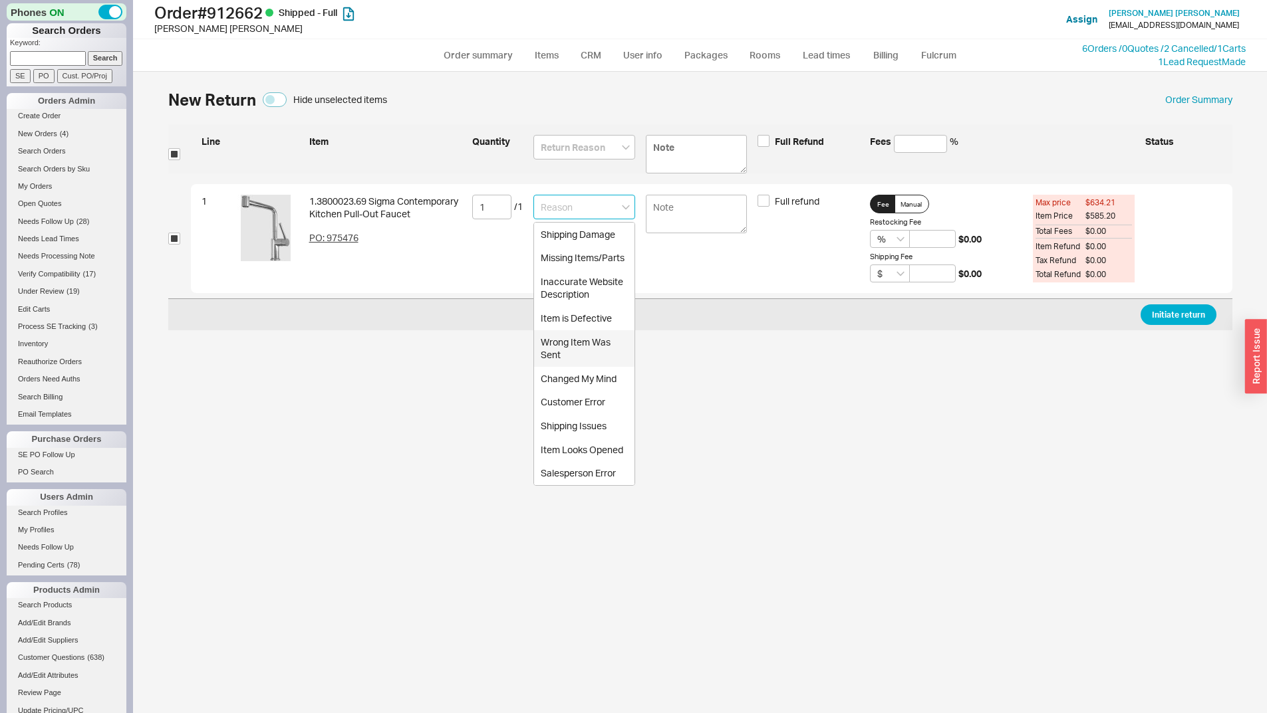
click at [572, 328] on div "Item is Defective" at bounding box center [584, 318] width 100 height 24
type input "Item is Defective"
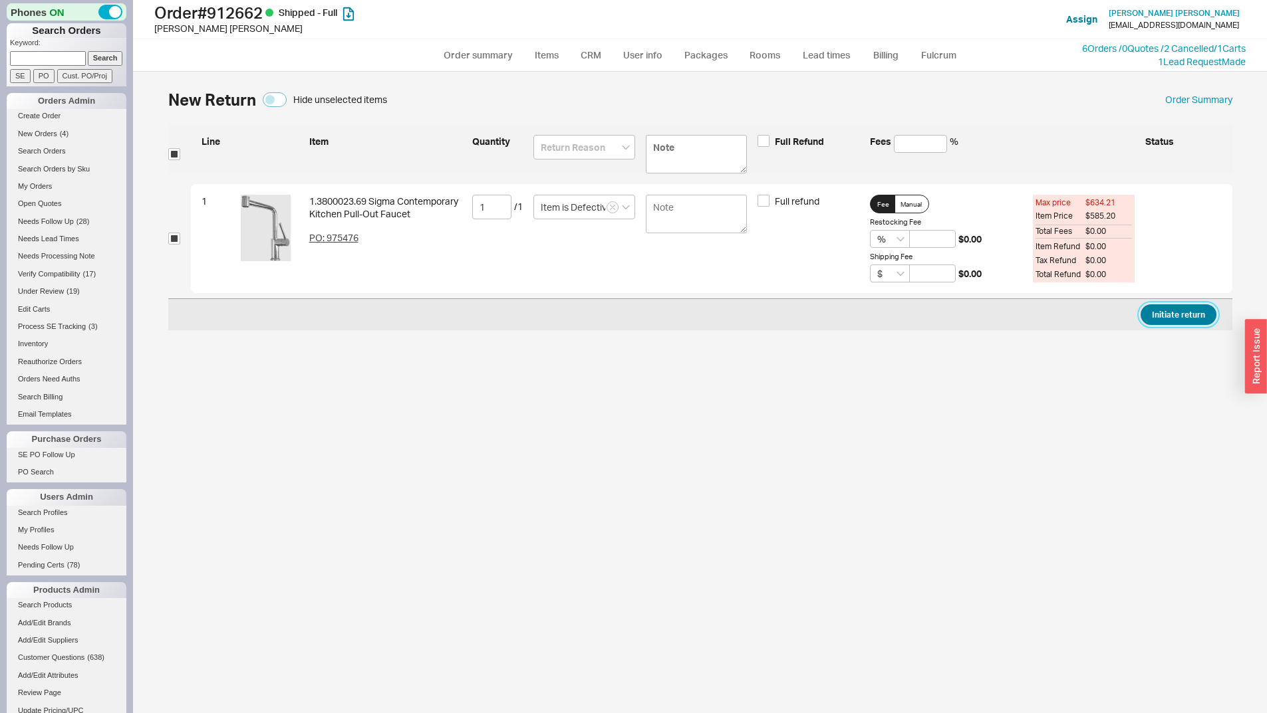
click at [1157, 311] on button "Initiate return" at bounding box center [1178, 315] width 76 height 21
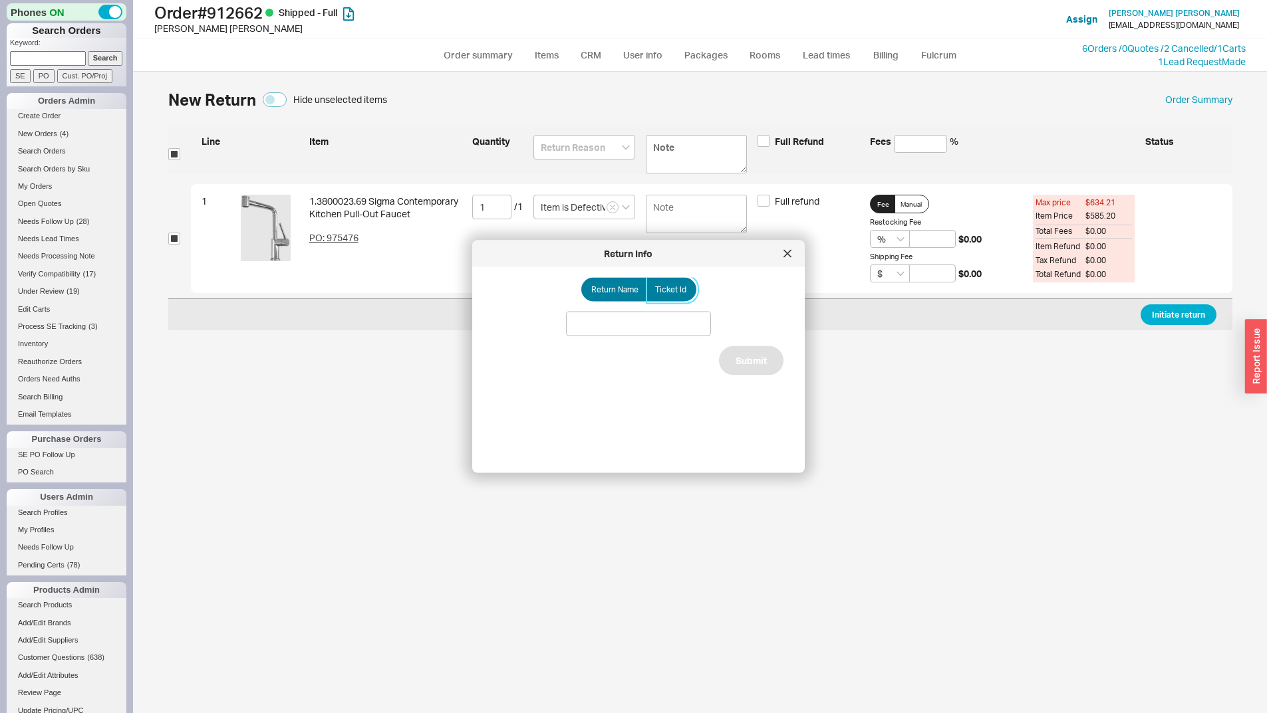
click at [685, 285] on label "Ticket Id" at bounding box center [671, 290] width 50 height 24
click at [0, 0] on input "Ticket Id" at bounding box center [0, 0] width 0 height 0
drag, startPoint x: 572, startPoint y: 326, endPoint x: 609, endPoint y: 338, distance: 39.3
click at [574, 326] on input at bounding box center [638, 324] width 145 height 25
paste input "185851"
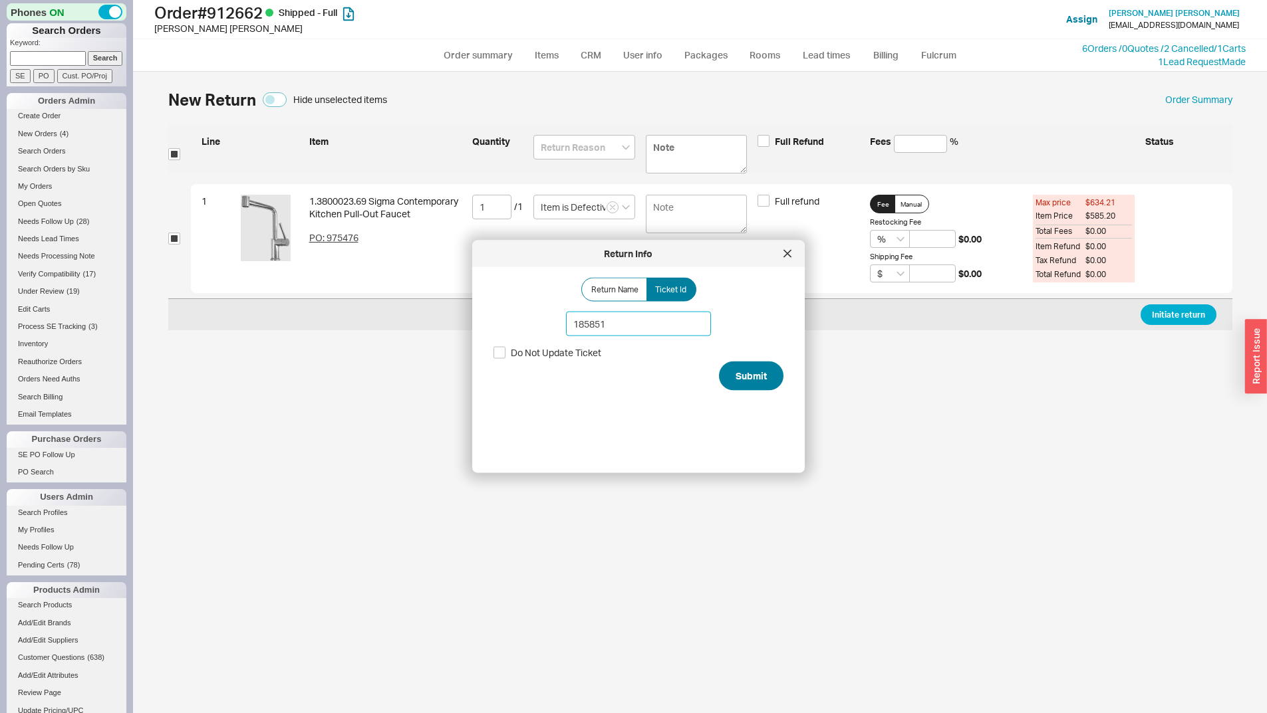
type input "185851"
click at [771, 376] on button "Submit" at bounding box center [751, 376] width 64 height 29
select select "*"
select select "LOW"
select select "3"
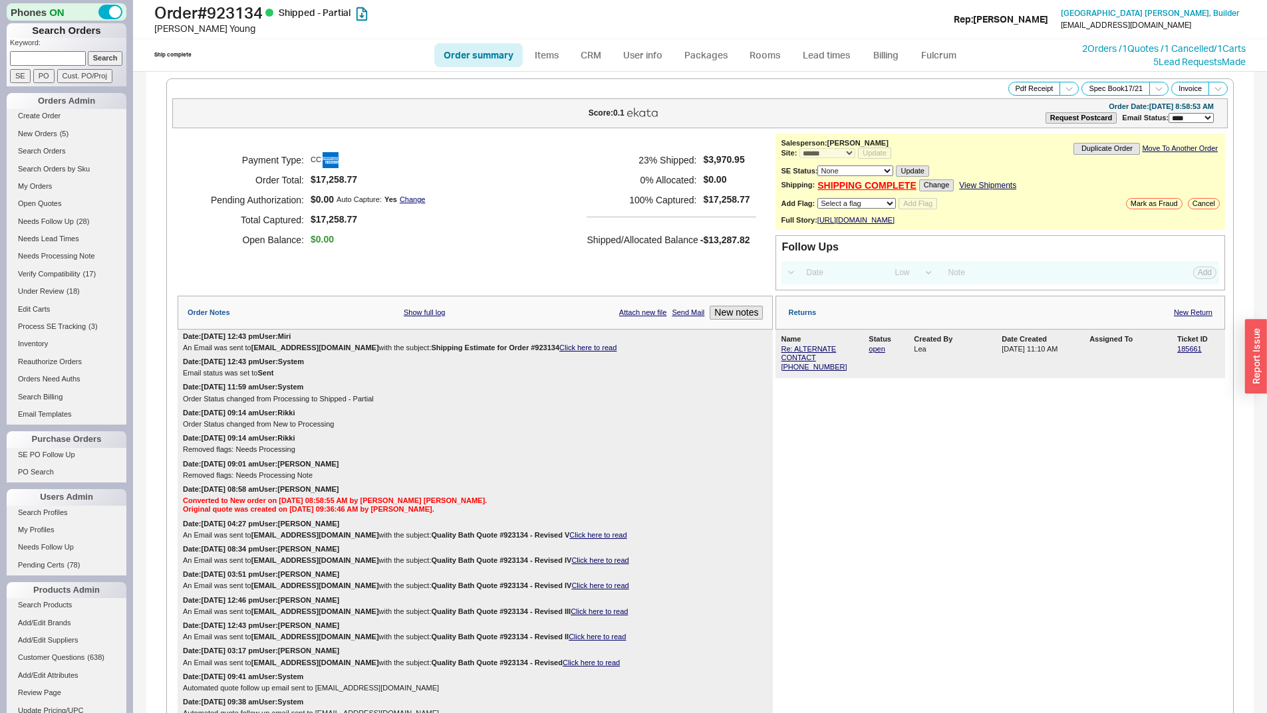
select select "*"
select select "LOW"
select select "3"
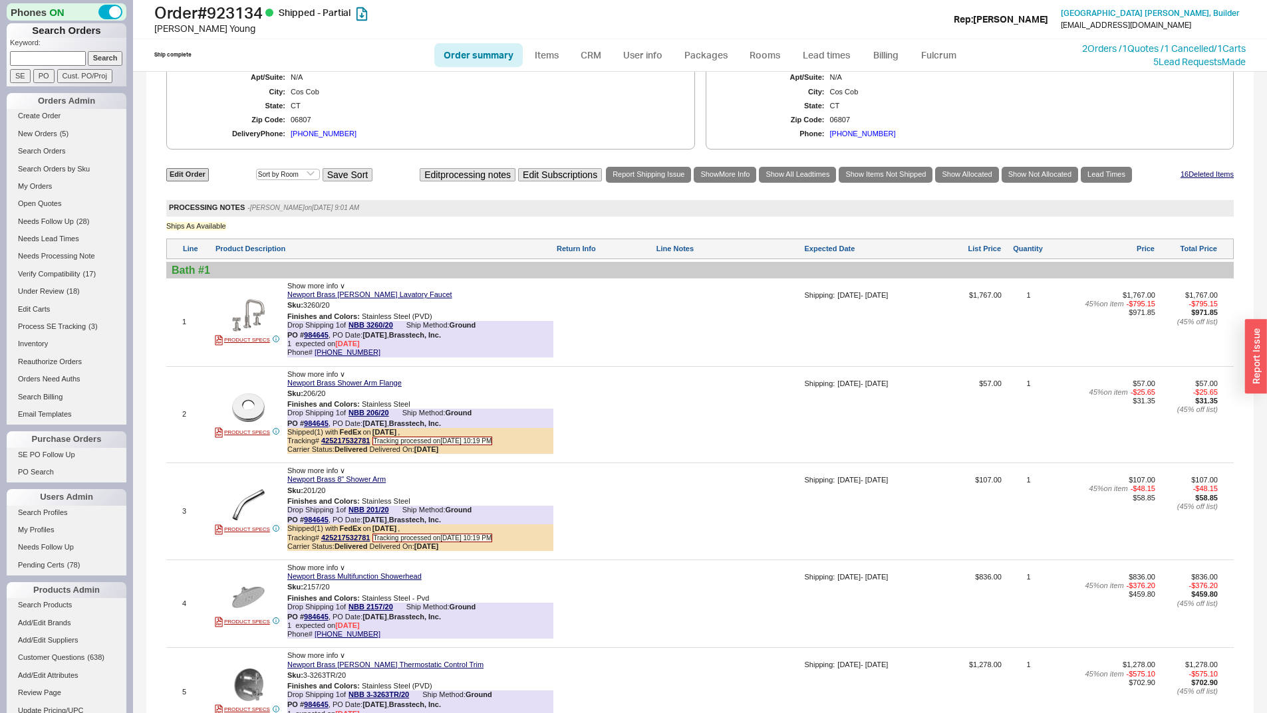
scroll to position [798, 0]
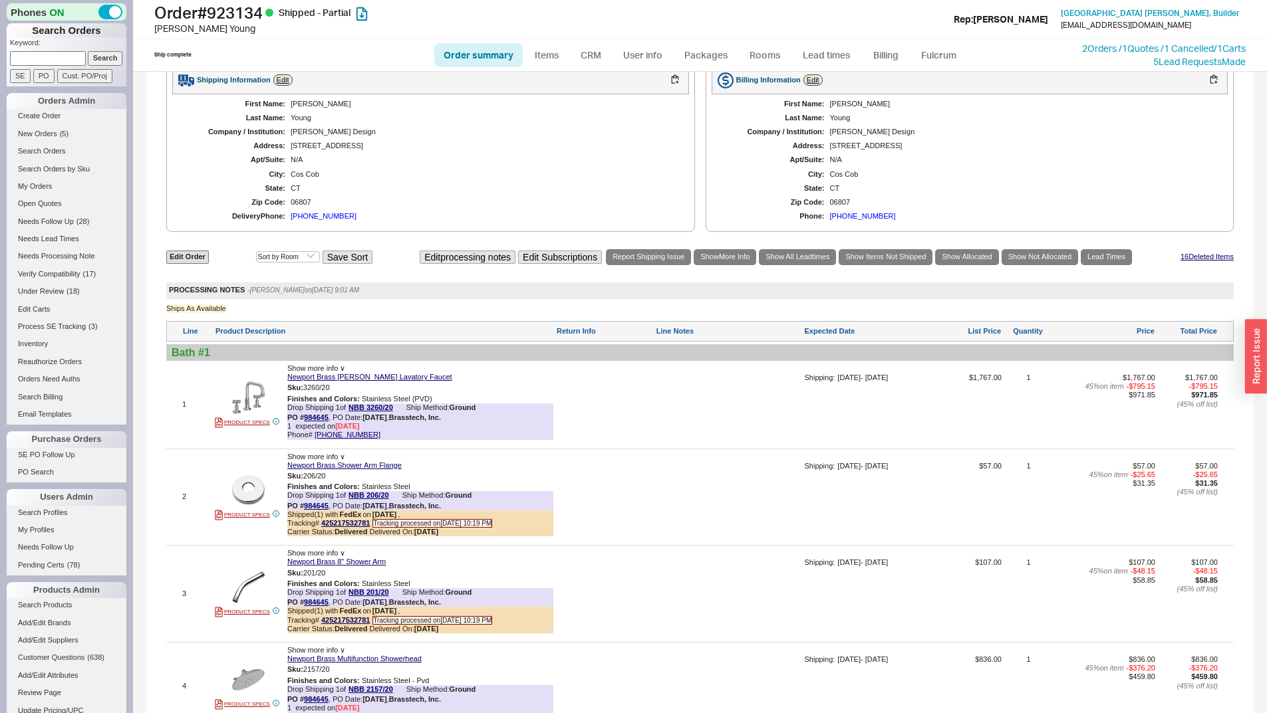
click at [314, 221] on div "[PHONE_NUMBER]" at bounding box center [324, 216] width 66 height 9
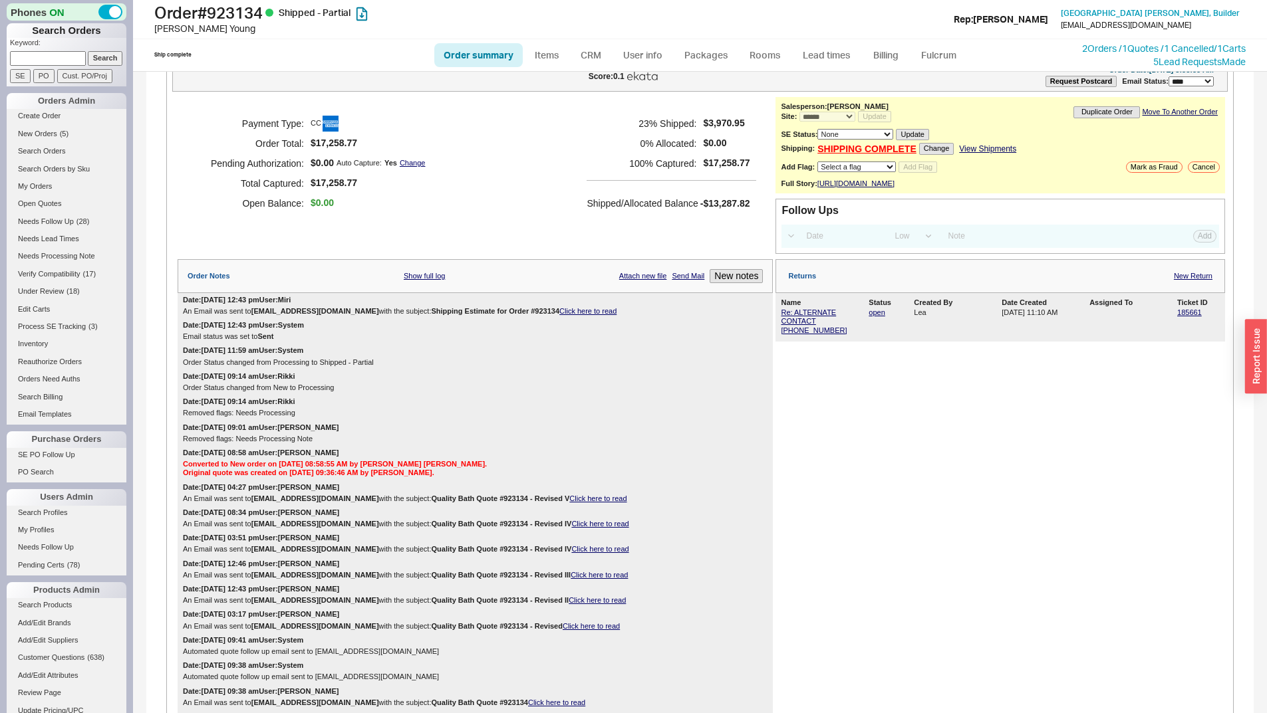
scroll to position [0, 0]
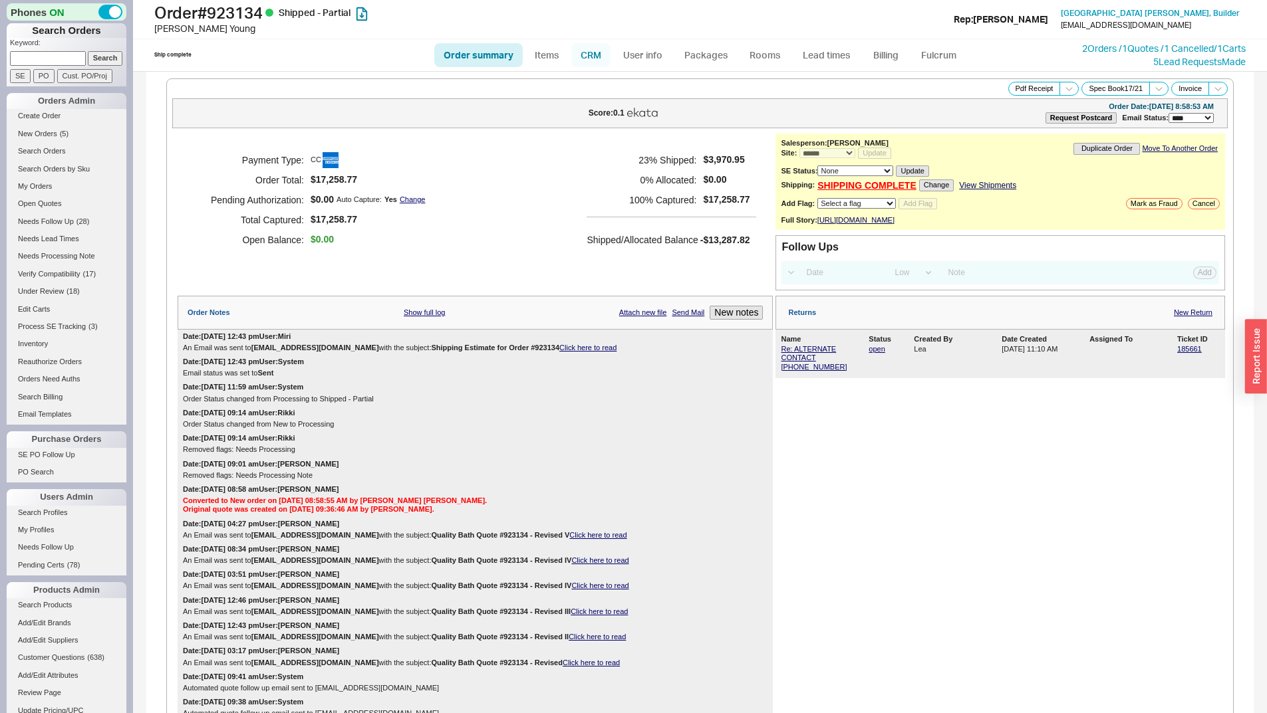
click at [599, 61] on link "CRM" at bounding box center [590, 55] width 39 height 24
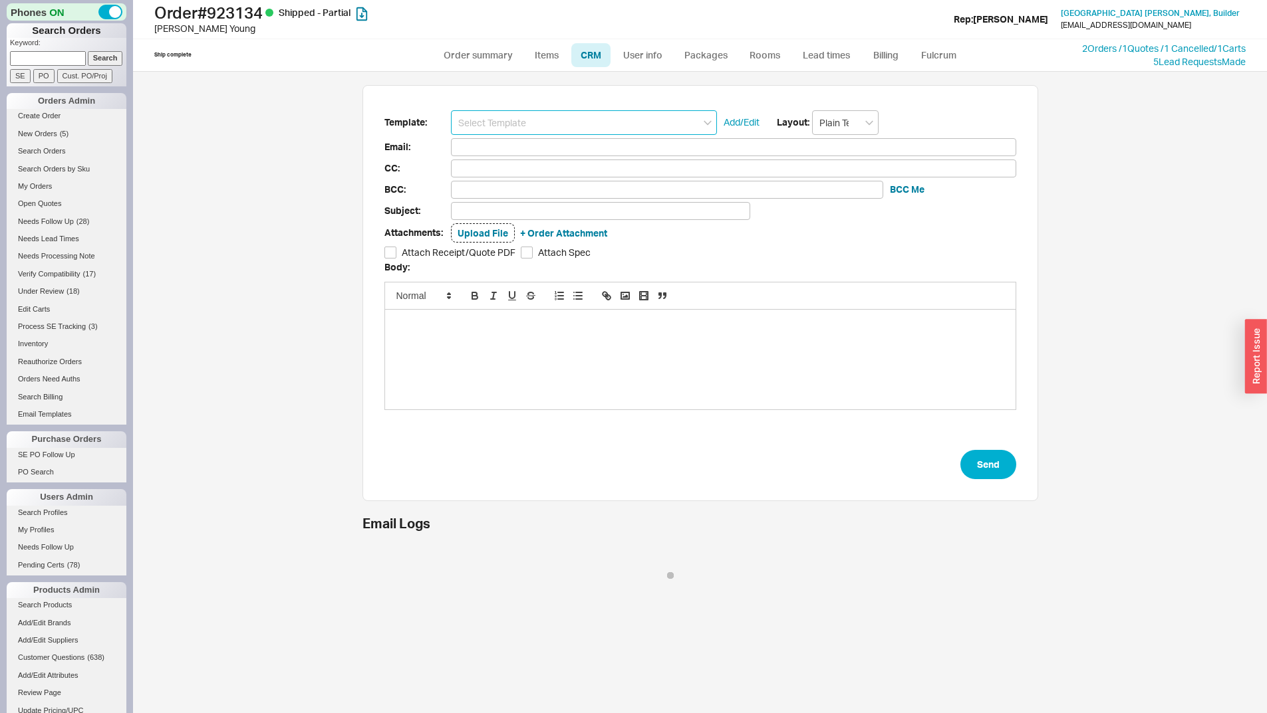
click at [557, 118] on input at bounding box center [584, 122] width 266 height 25
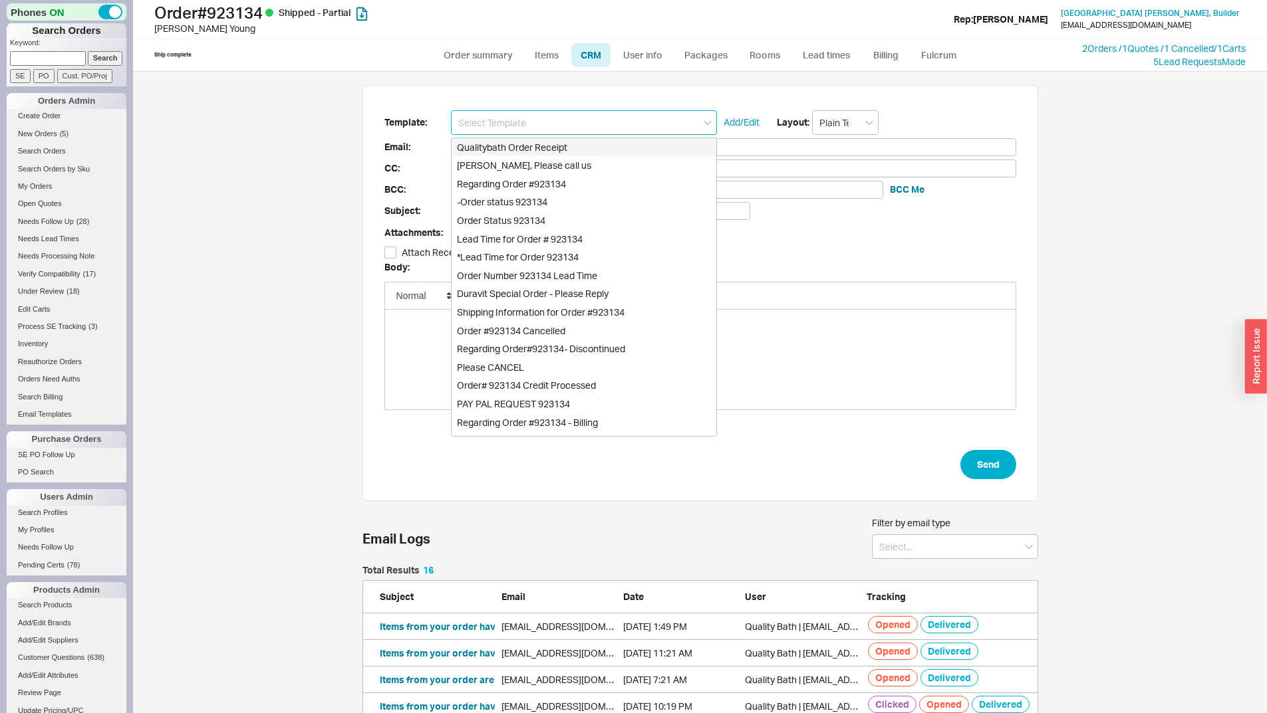
scroll to position [463, 666]
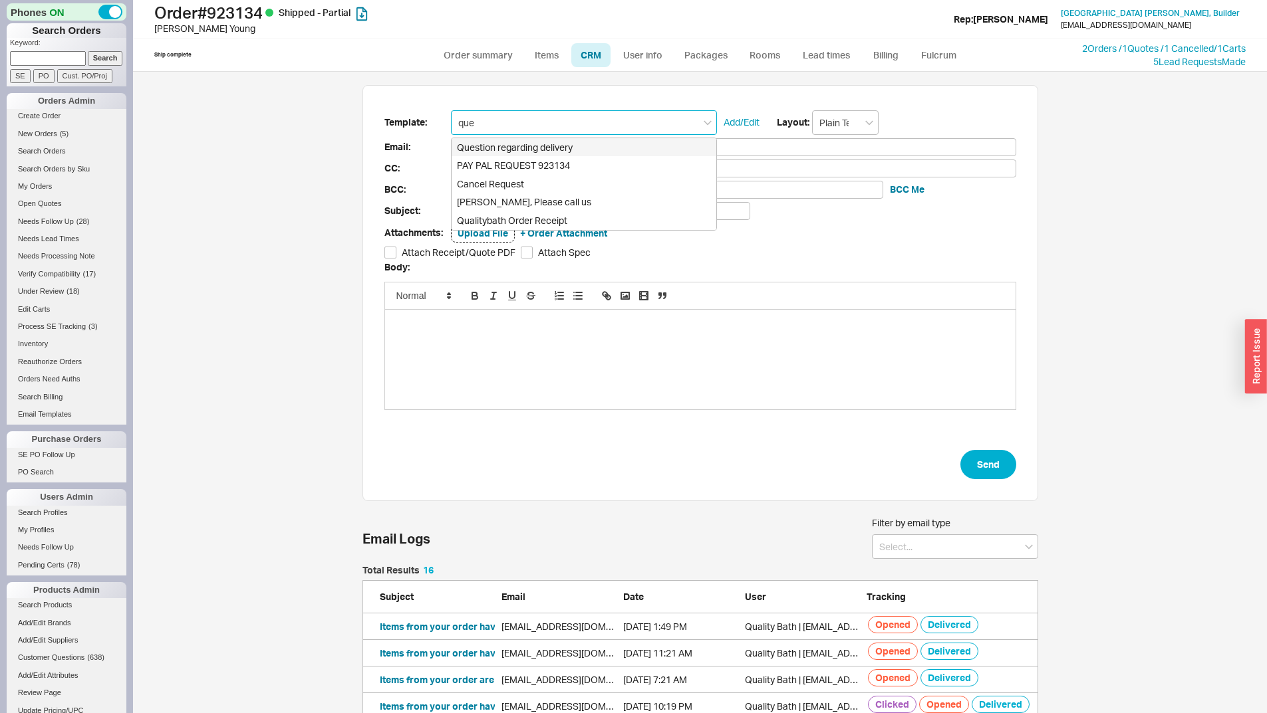
type input "ques"
click at [553, 146] on div "Question regarding delivery" at bounding box center [583, 147] width 265 height 19
type input "[EMAIL_ADDRESS][DOMAIN_NAME]"
type input "Question regarding delivery"
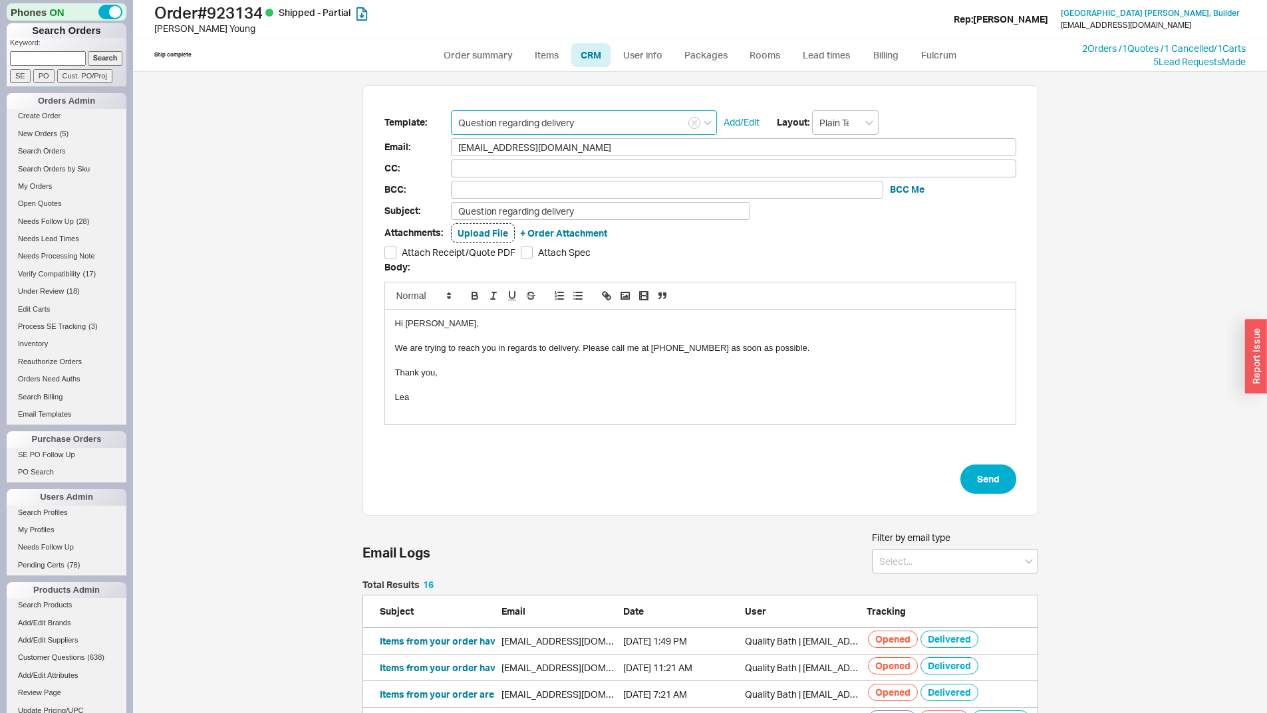
type input "Question regarding delivery"
click at [1001, 468] on button "Send" at bounding box center [988, 479] width 56 height 29
select select "*"
select select "LOW"
select select "3"
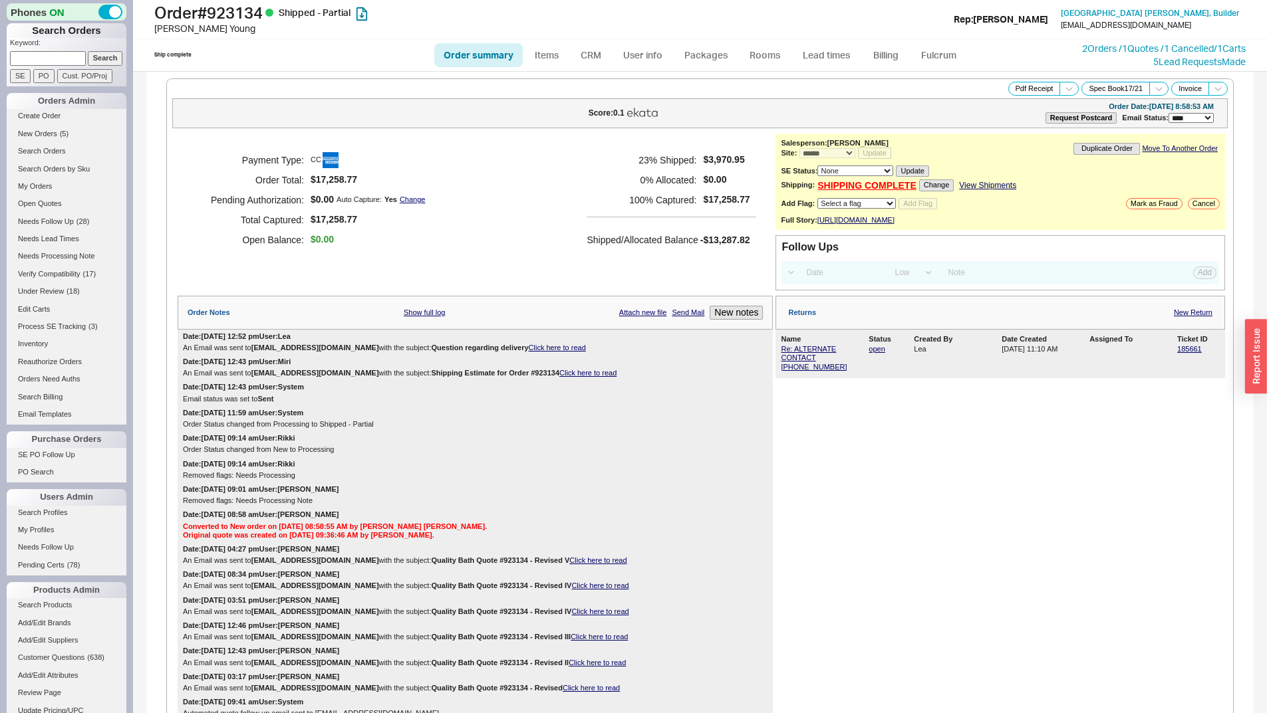
click at [563, 352] on link "Click here to read" at bounding box center [557, 348] width 57 height 8
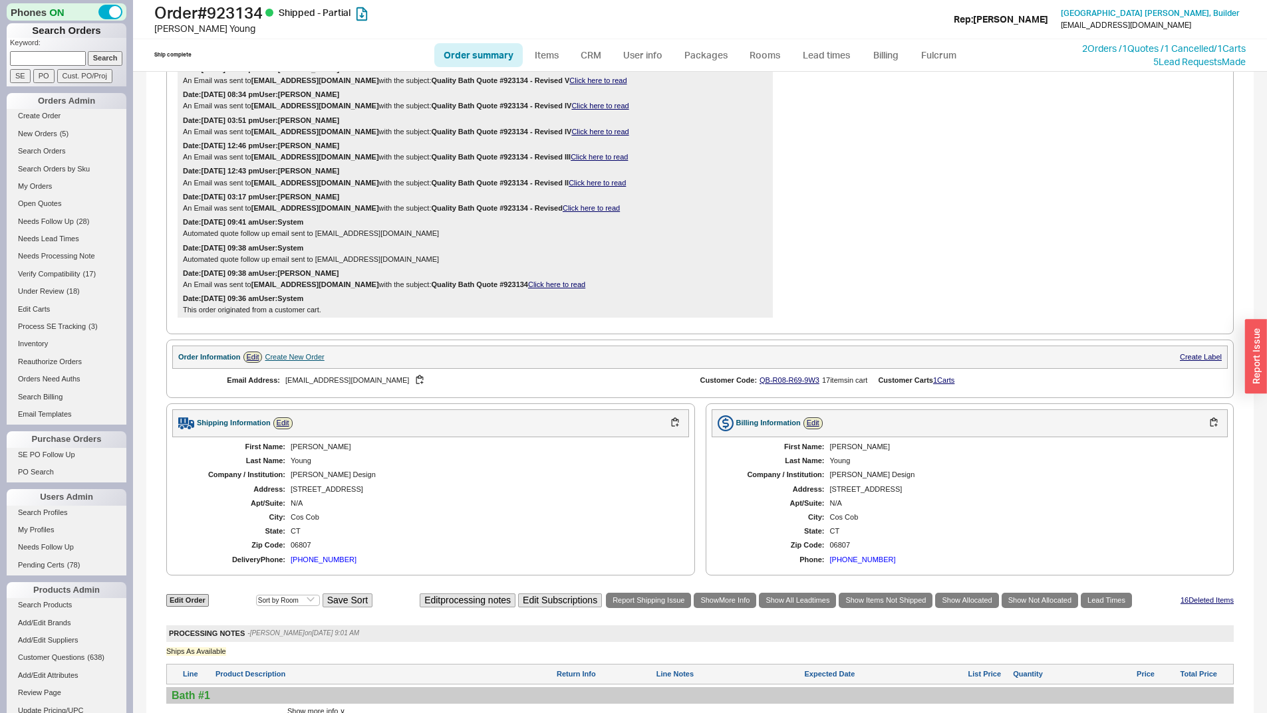
scroll to position [666, 0]
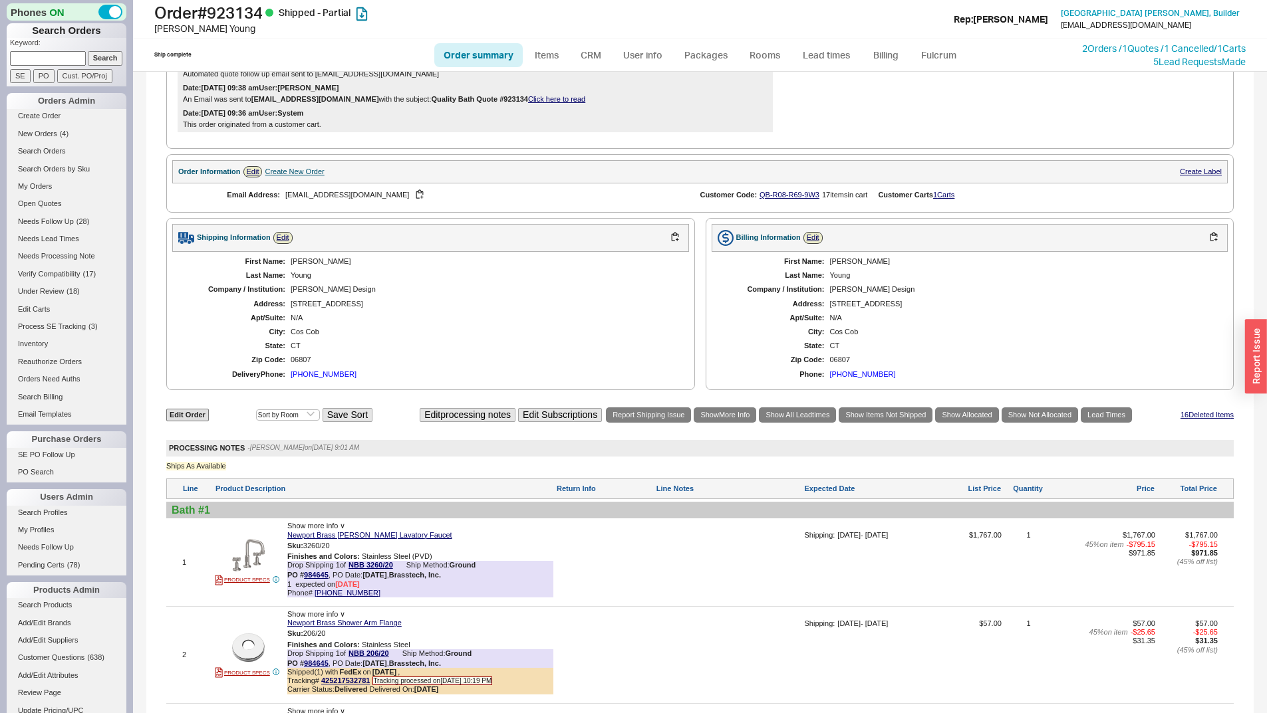
click at [856, 379] on div "[PHONE_NUMBER]" at bounding box center [863, 374] width 66 height 9
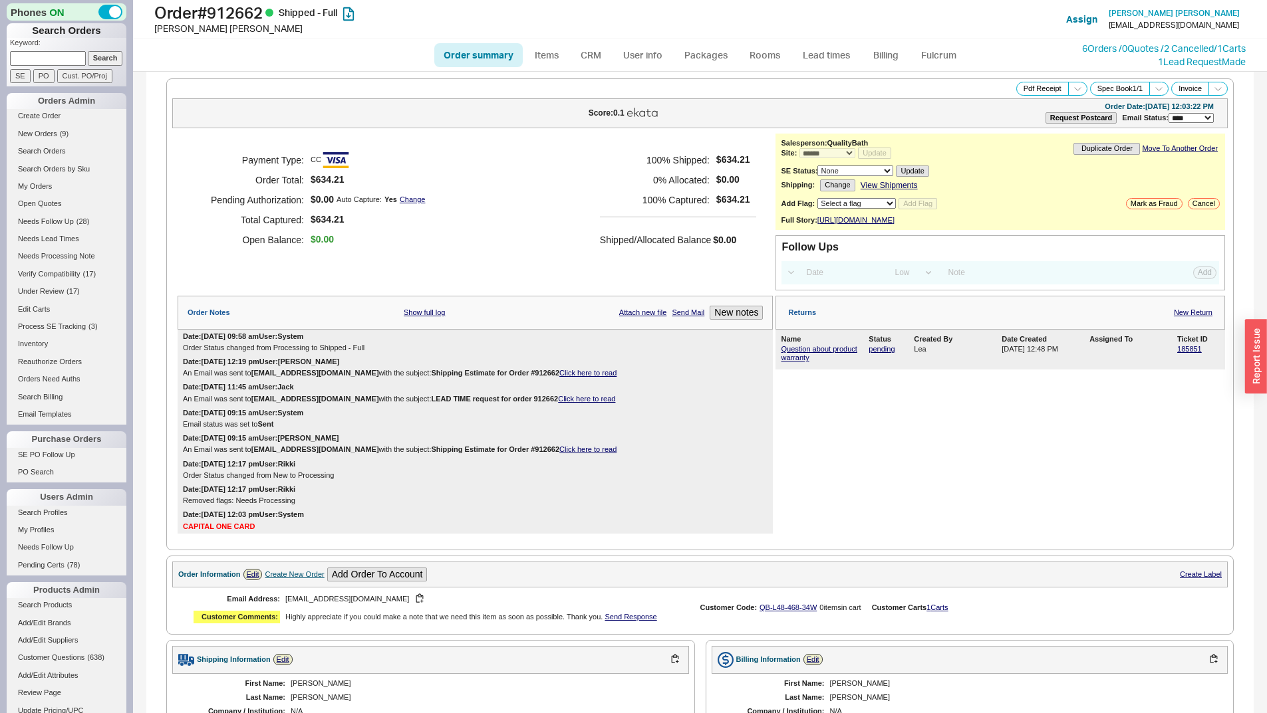
select select "*"
select select "LOW"
select select "3"
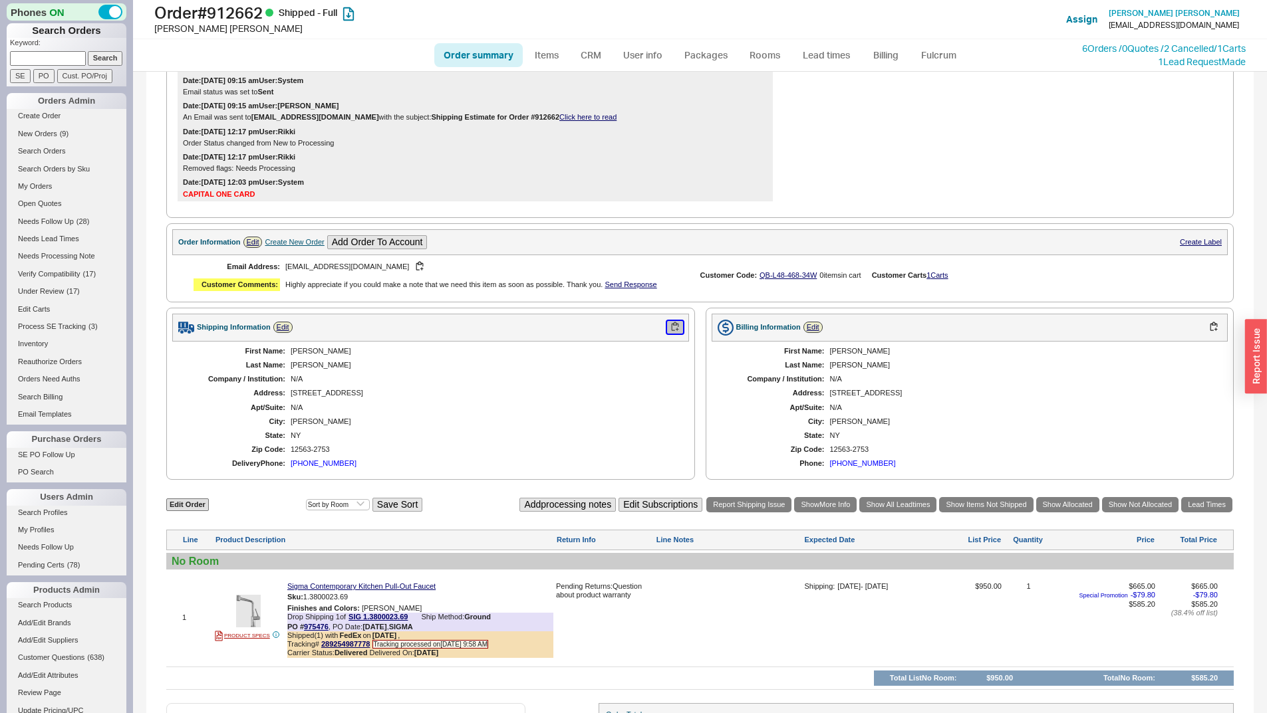
click at [670, 334] on button "button" at bounding box center [675, 327] width 16 height 13
click at [22, 53] on input at bounding box center [48, 58] width 76 height 14
paste input "929669"
type input "929669"
click at [88, 61] on input "Search" at bounding box center [105, 58] width 35 height 14
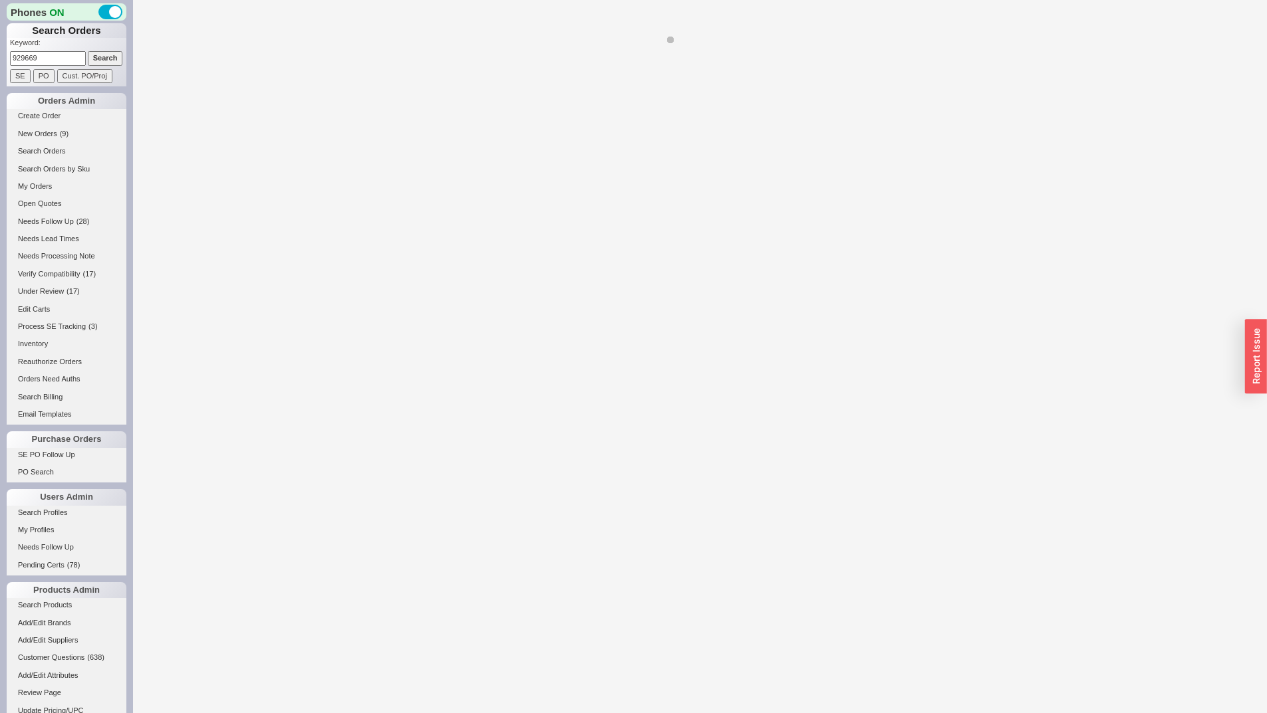
select select "*"
select select "LOW"
select select "3"
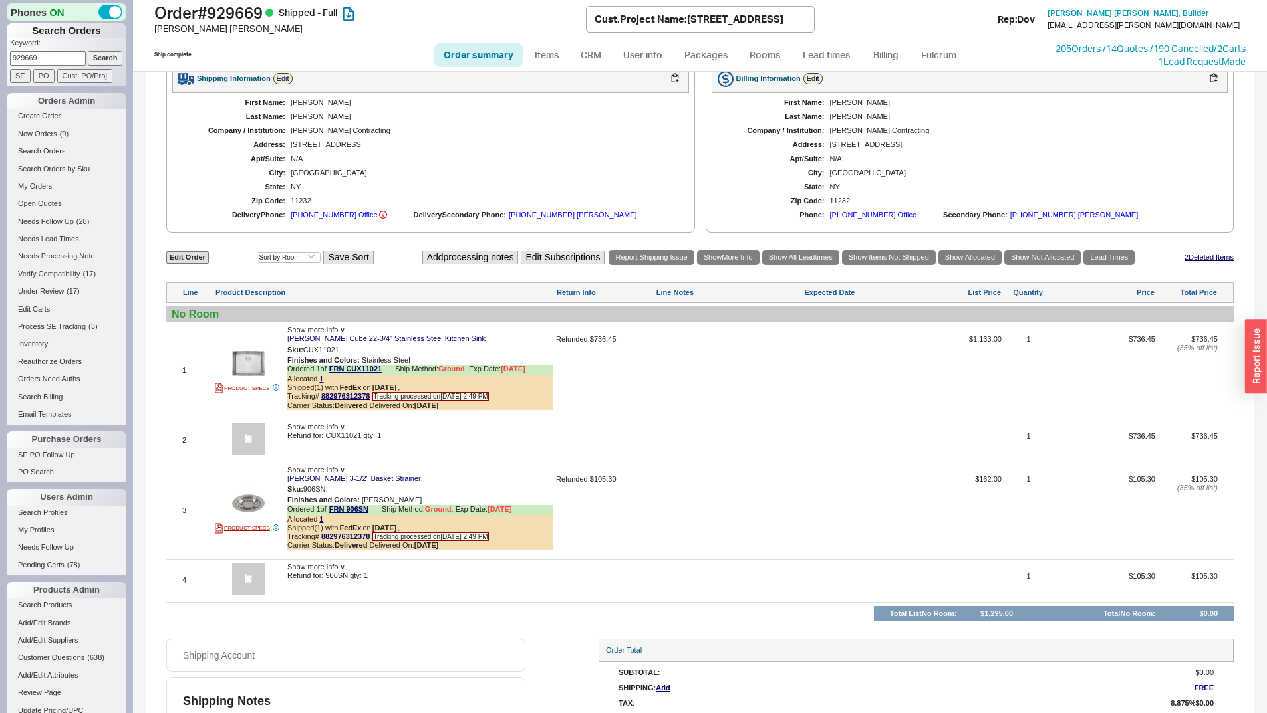
scroll to position [602, 0]
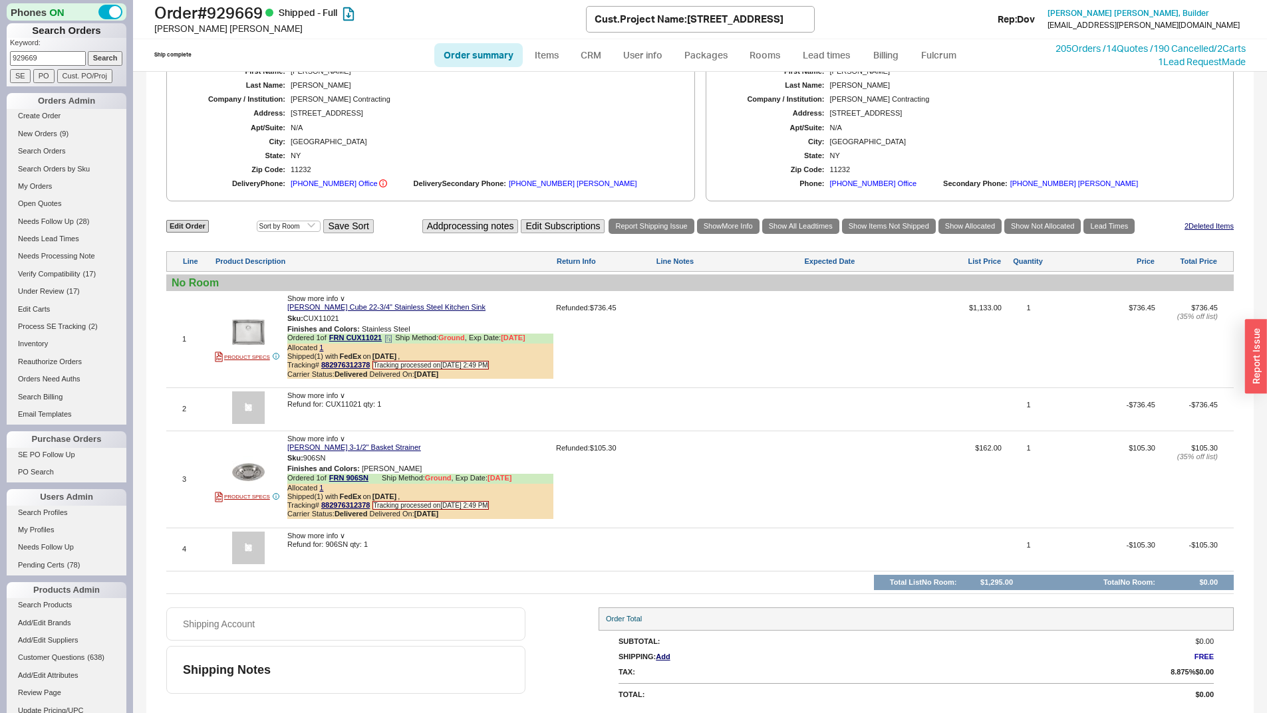
click at [324, 344] on div "Ordered 1 of FRN CUX11021 Ship Method: Ground , Exp Date: [DATE]" at bounding box center [420, 339] width 266 height 10
click at [320, 348] on link "1" at bounding box center [321, 348] width 4 height 8
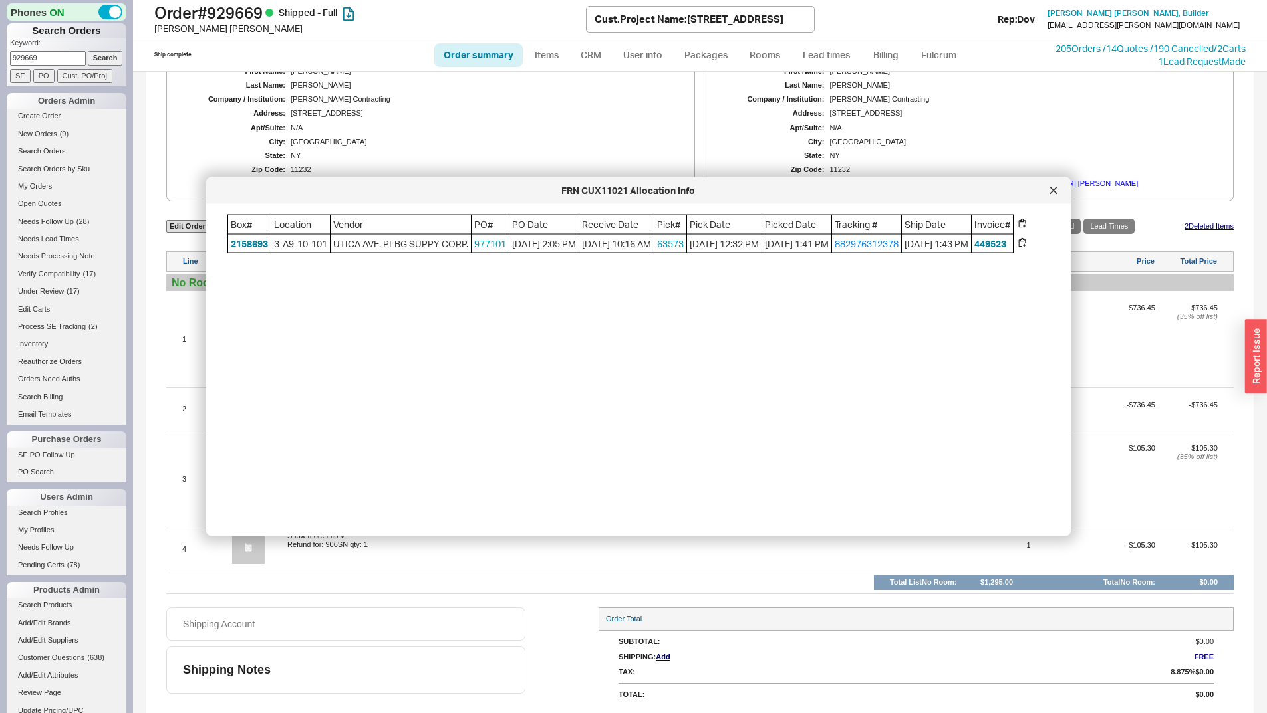
click at [1064, 191] on div "FRN CUX11021 Allocation Info" at bounding box center [638, 191] width 864 height 27
click at [1050, 193] on icon at bounding box center [1053, 190] width 7 height 7
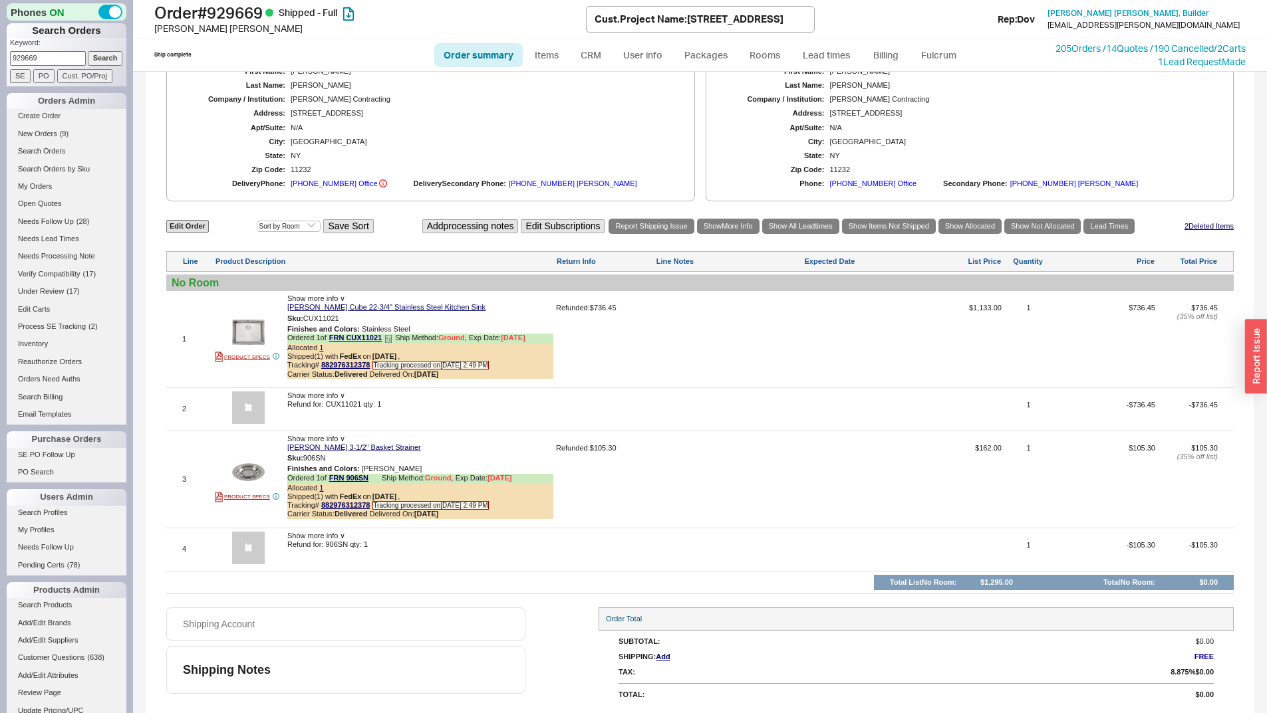
click at [323, 348] on div "Allocated 1" at bounding box center [420, 348] width 266 height 9
click at [322, 348] on link "1" at bounding box center [321, 348] width 4 height 8
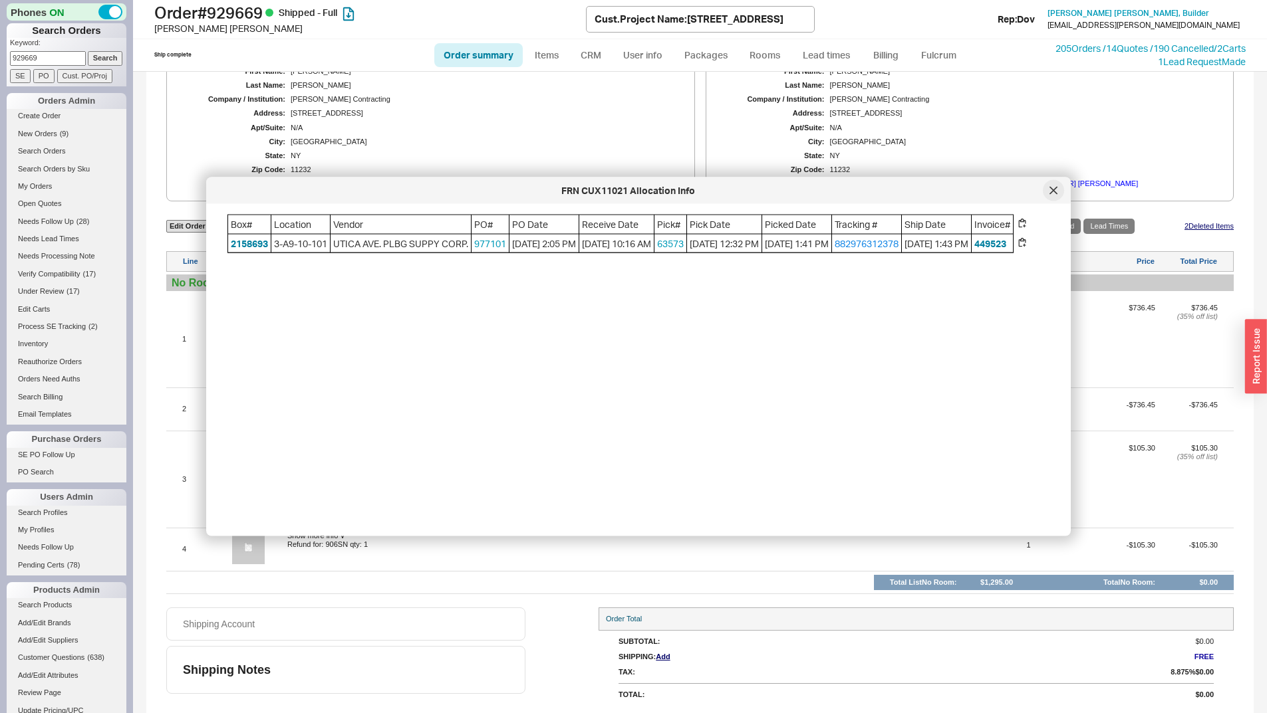
click at [1048, 195] on div at bounding box center [1052, 190] width 21 height 21
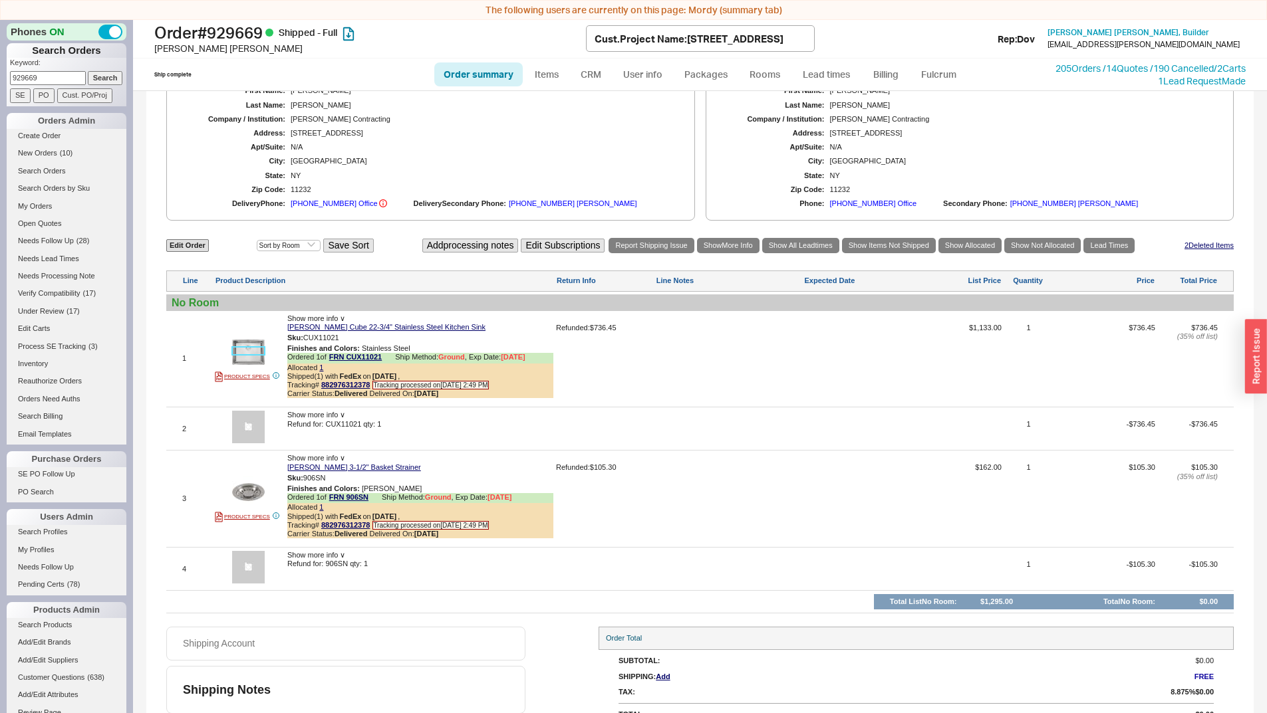
click at [244, 367] on img at bounding box center [248, 352] width 33 height 33
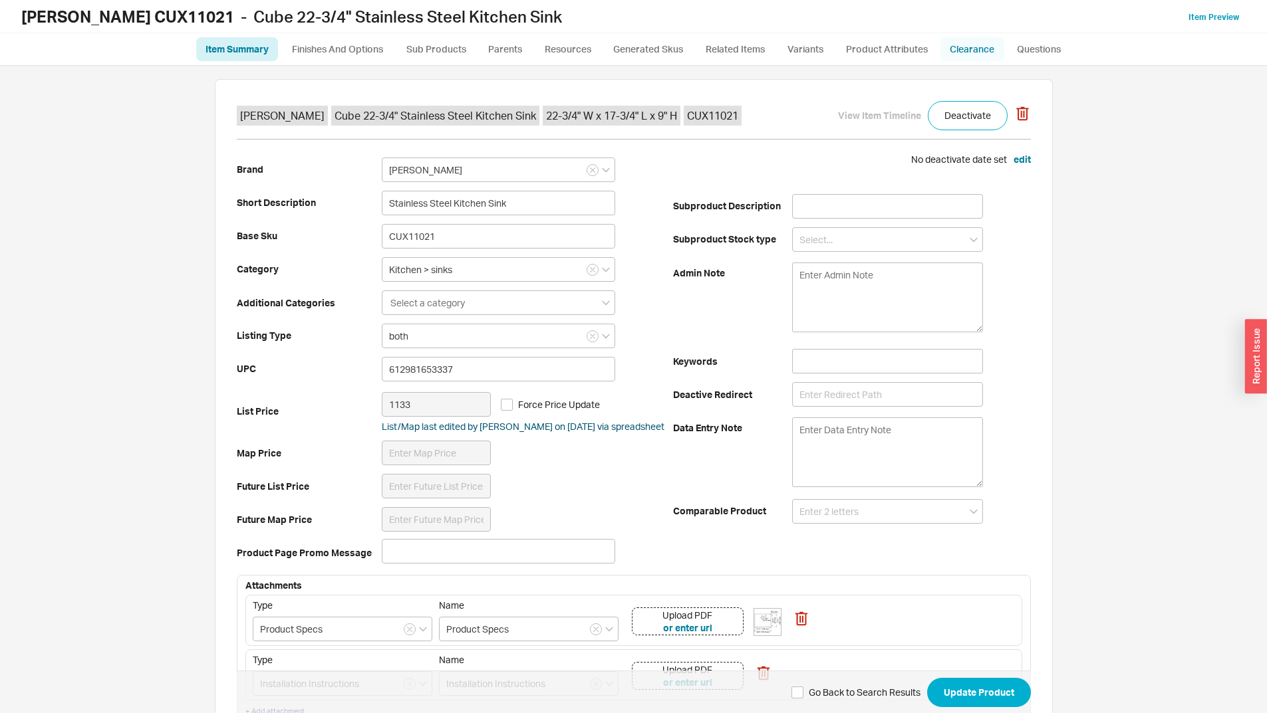
click at [983, 49] on link "Clearance" at bounding box center [972, 49] width 64 height 24
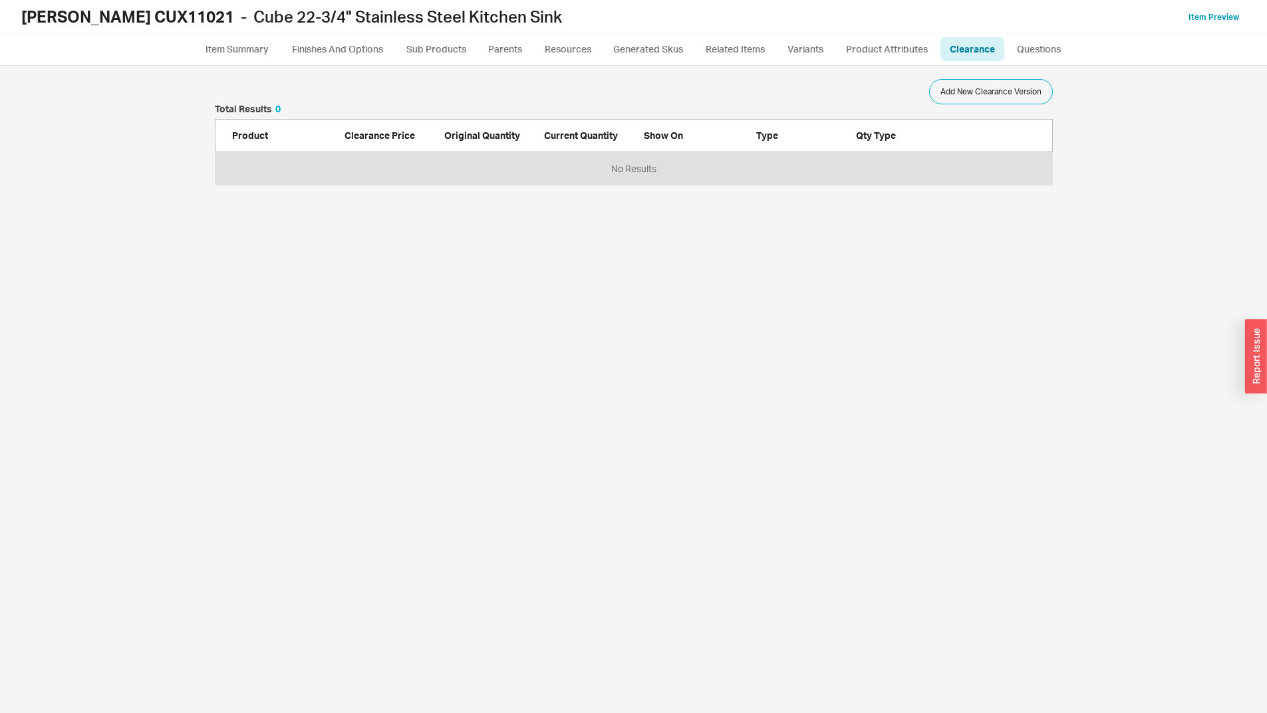
scroll to position [638, 1230]
click at [1021, 92] on button "Add New Clearance Version" at bounding box center [991, 91] width 124 height 25
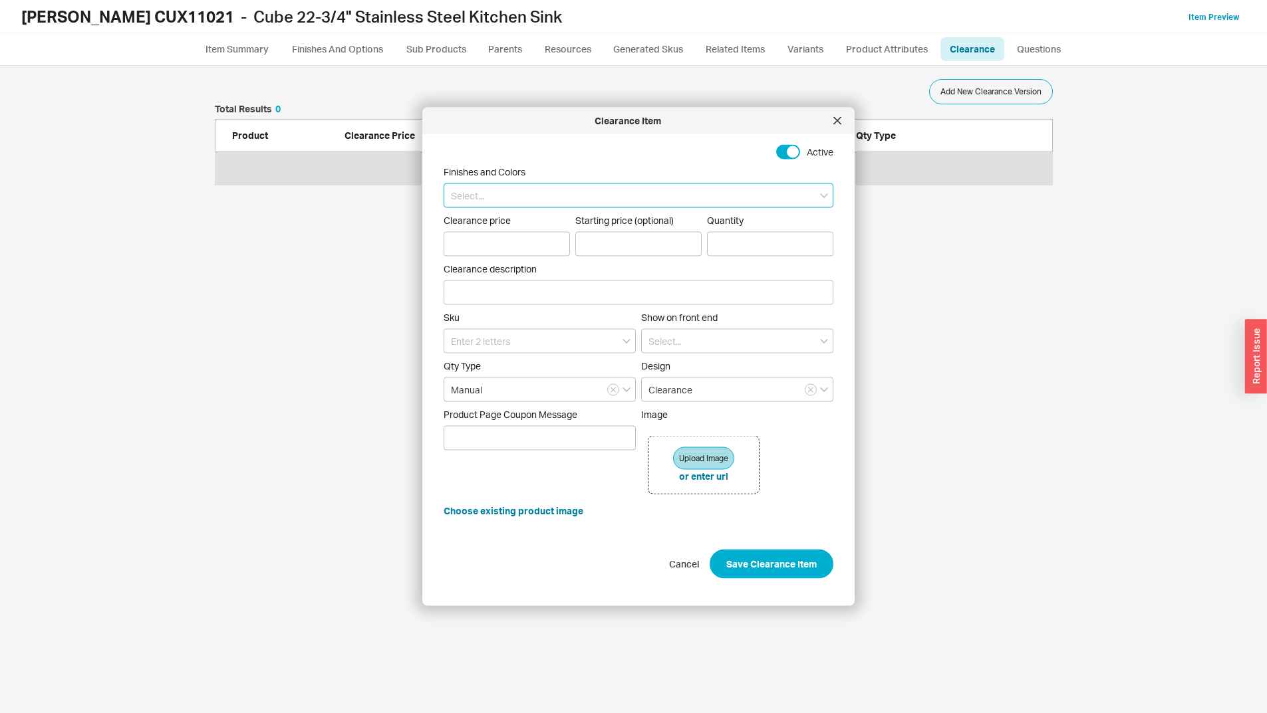
click at [519, 203] on input at bounding box center [638, 195] width 390 height 25
click at [538, 195] on input at bounding box center [638, 195] width 390 height 25
click at [510, 223] on div "Stainless steel" at bounding box center [638, 223] width 388 height 24
type input "Stainless steel"
click at [535, 249] on input "Clearance price" at bounding box center [506, 244] width 126 height 25
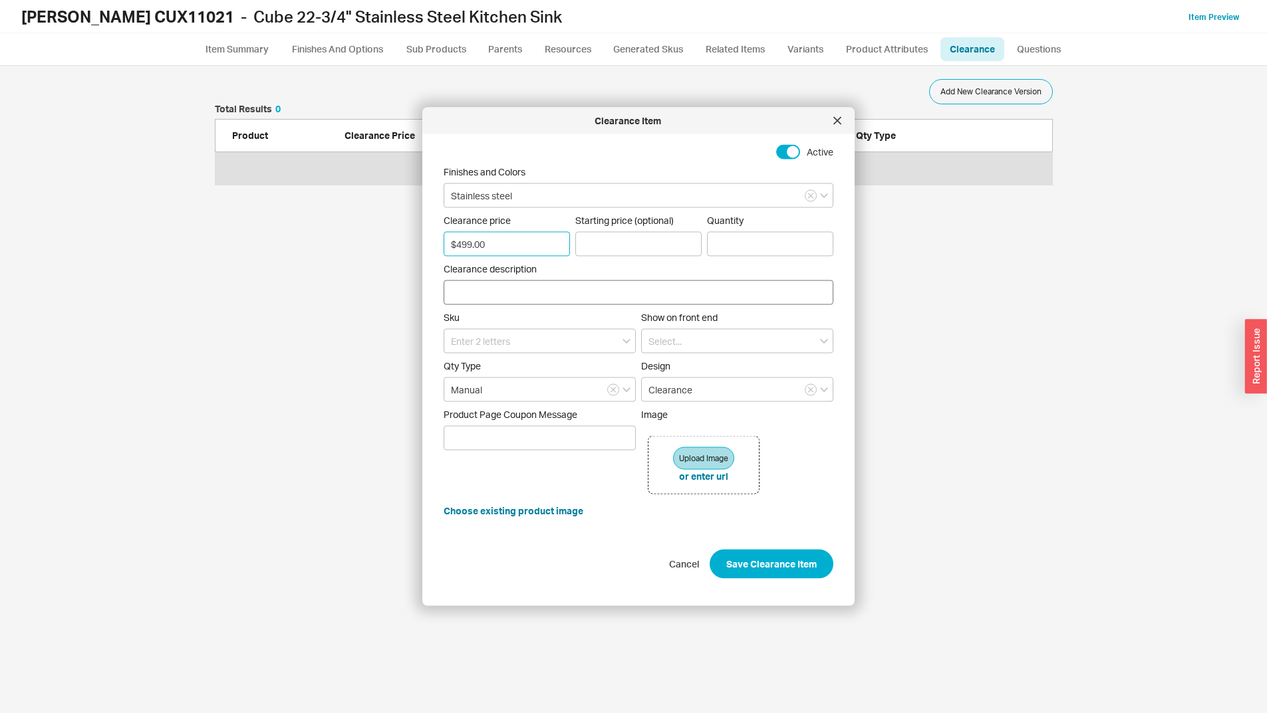
type input "$499.00"
click at [516, 286] on input "Clearance description" at bounding box center [638, 293] width 390 height 25
type input "Open box sink has a slight dent in corner will not be noticeable once undermoun…"
click at [530, 346] on input at bounding box center [539, 341] width 192 height 25
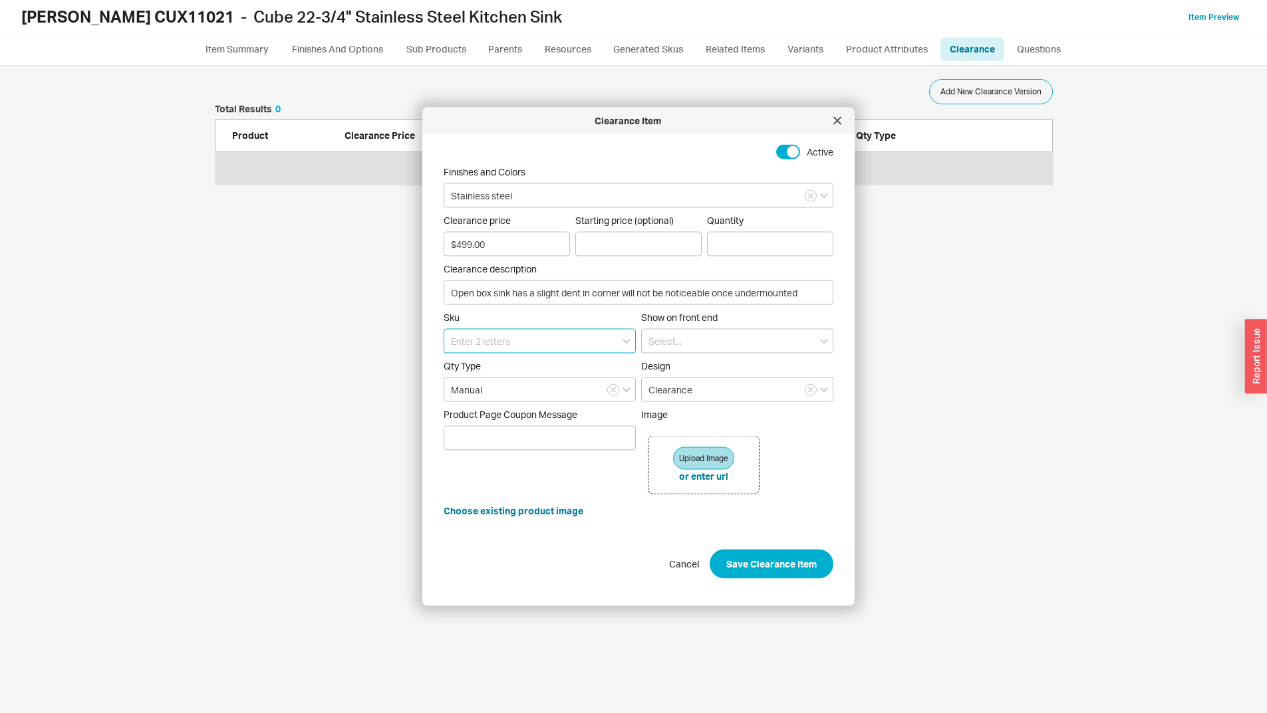
click at [473, 333] on input at bounding box center [539, 341] width 192 height 25
paste input "CUX11021"
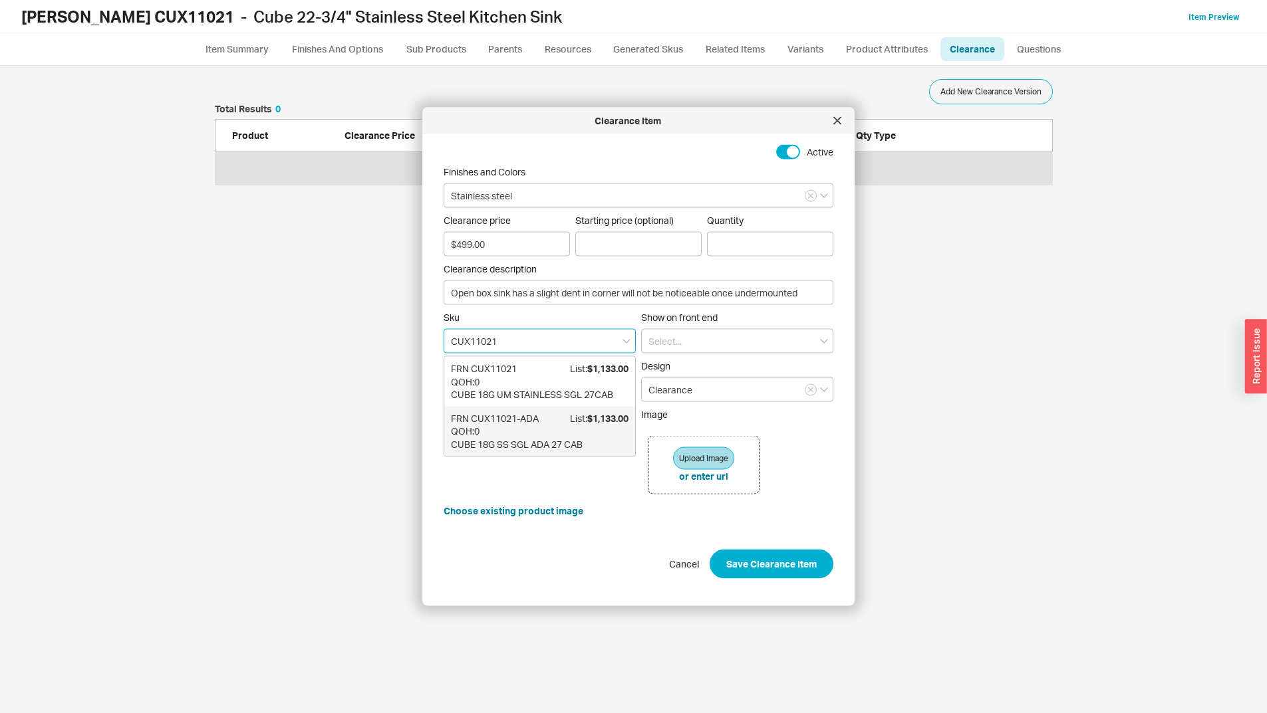
type input "CUX11021"
click at [625, 507] on form "Active Finishes and Colors Stainless steel Clearance price $499.00 Starting pri…" at bounding box center [638, 362] width 390 height 434
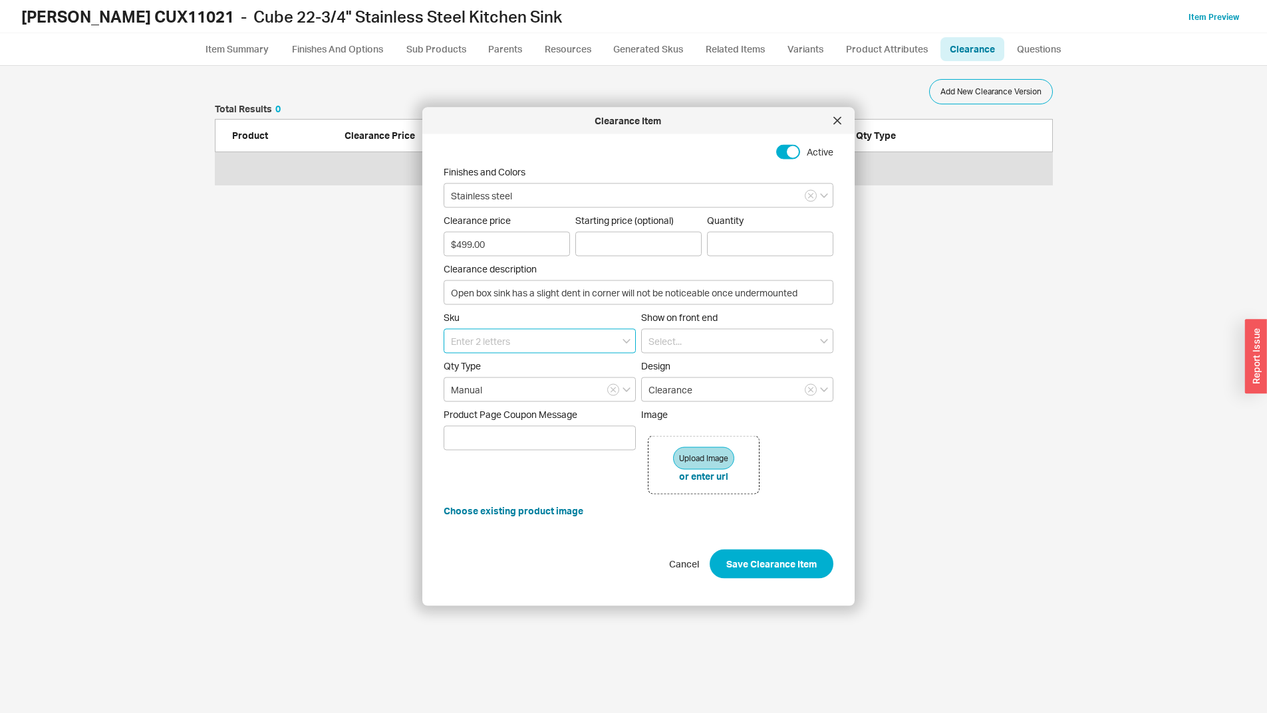
click at [532, 349] on input at bounding box center [539, 341] width 192 height 25
paste input "CUX11021"
click at [554, 377] on div "QOH: 0" at bounding box center [540, 381] width 178 height 13
type input "CUX11021"
click at [793, 312] on span "Show on front end" at bounding box center [737, 318] width 192 height 12
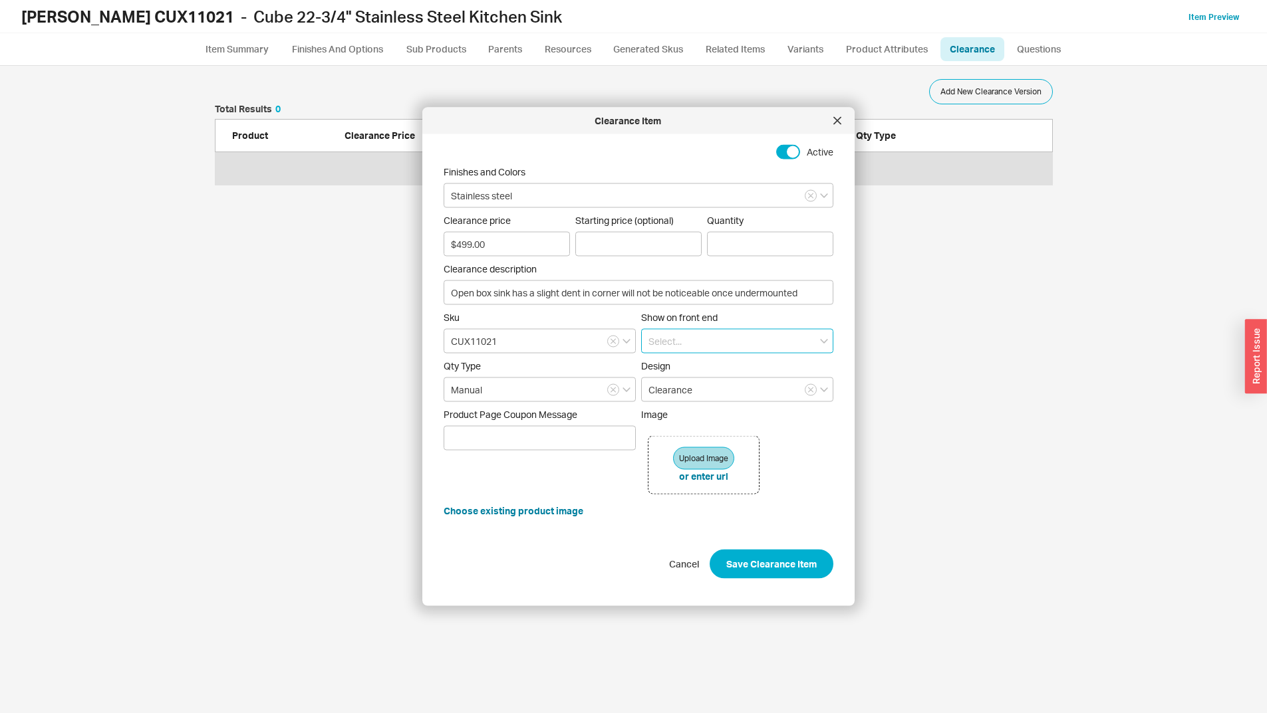
click at [709, 340] on input at bounding box center [737, 341] width 192 height 25
click at [708, 383] on div "On coupon page" at bounding box center [737, 392] width 191 height 24
type input "On coupon page"
click at [792, 366] on span "Design" at bounding box center [737, 366] width 192 height 12
click at [521, 513] on button "Choose existing product image" at bounding box center [513, 511] width 140 height 13
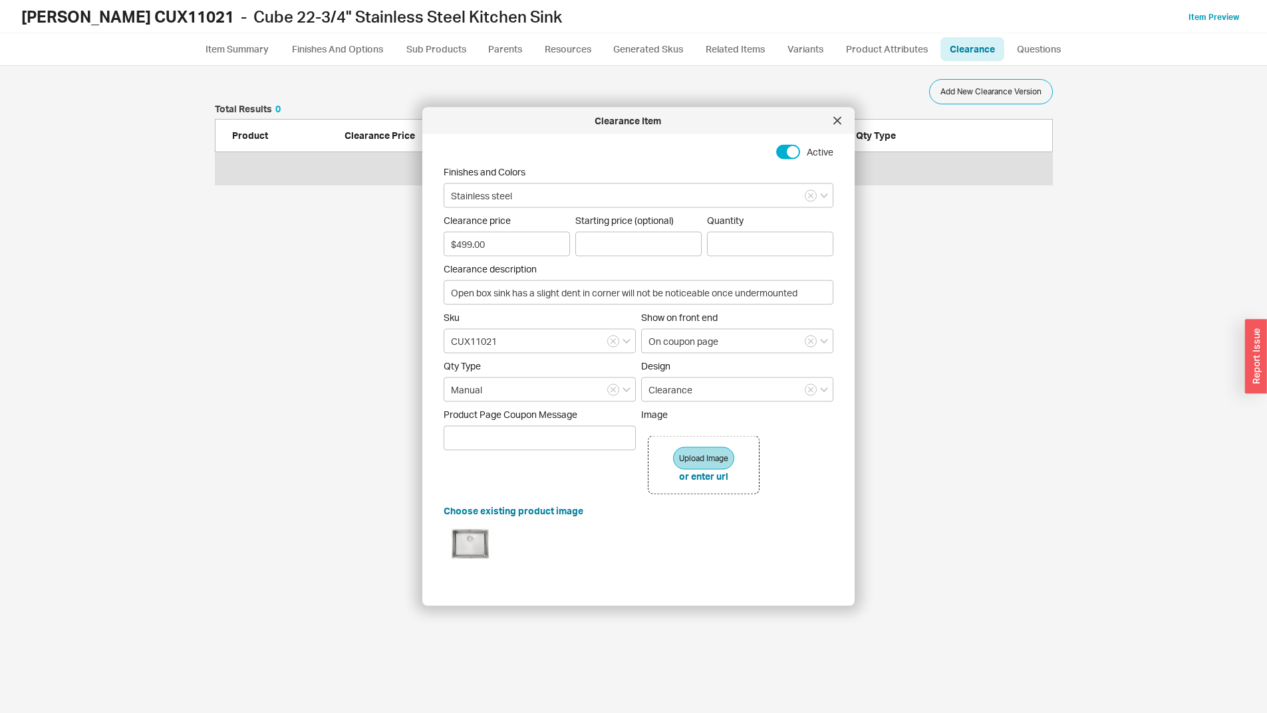
click at [725, 537] on div at bounding box center [638, 543] width 390 height 53
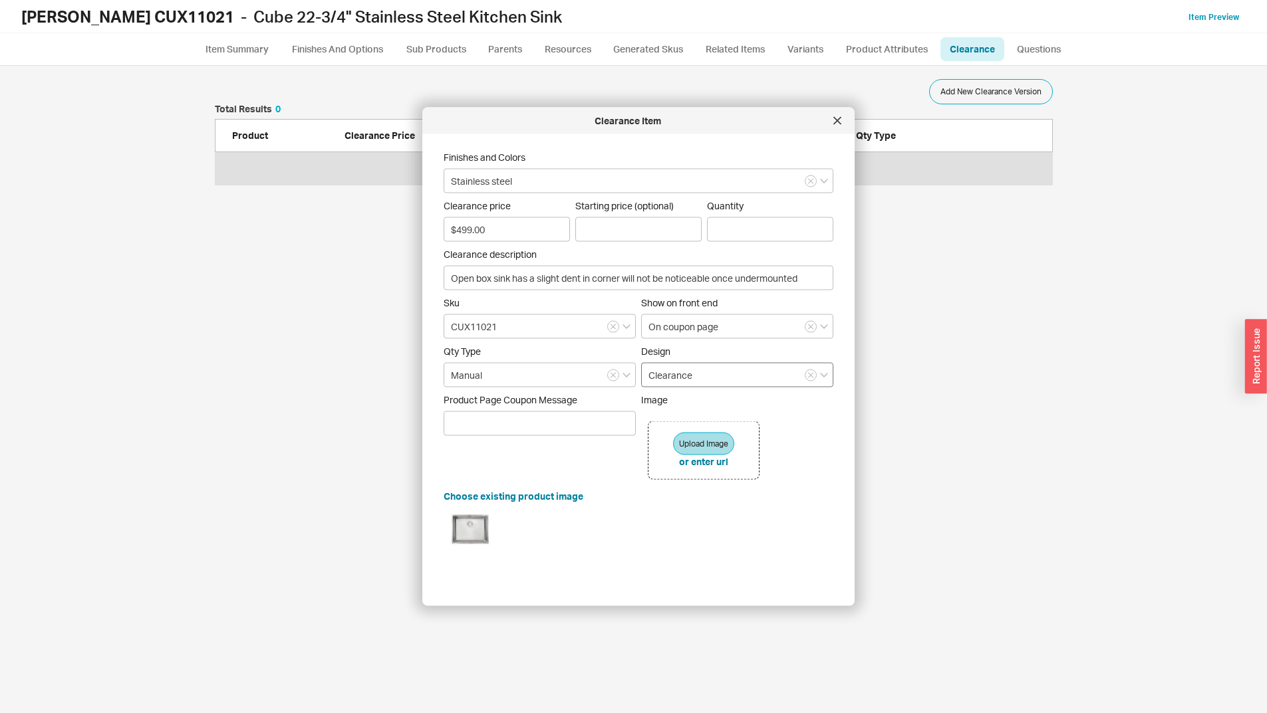
scroll to position [0, 0]
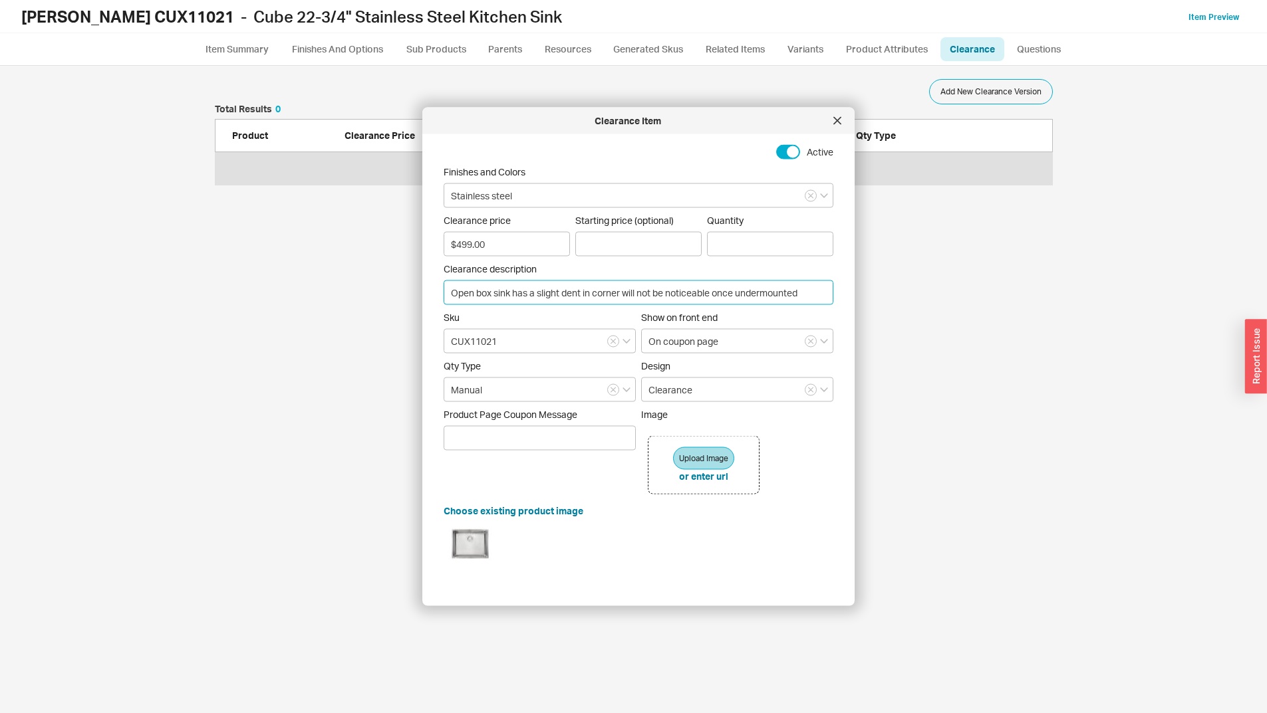
click at [810, 293] on input "Open box sink has a slight dent in corner will not be noticeable once undermoun…" at bounding box center [638, 293] width 390 height 25
type input "Open box sink has a slight dent in corner will not be noticeable once undermoun…"
click at [709, 602] on button "Save Clearance Item" at bounding box center [771, 616] width 124 height 29
click at [747, 253] on form "Active Finishes and Colors Stainless steel Clearance price $499.00 Starting pri…" at bounding box center [638, 388] width 390 height 487
click at [749, 235] on input "Required Quantity" at bounding box center [770, 244] width 126 height 25
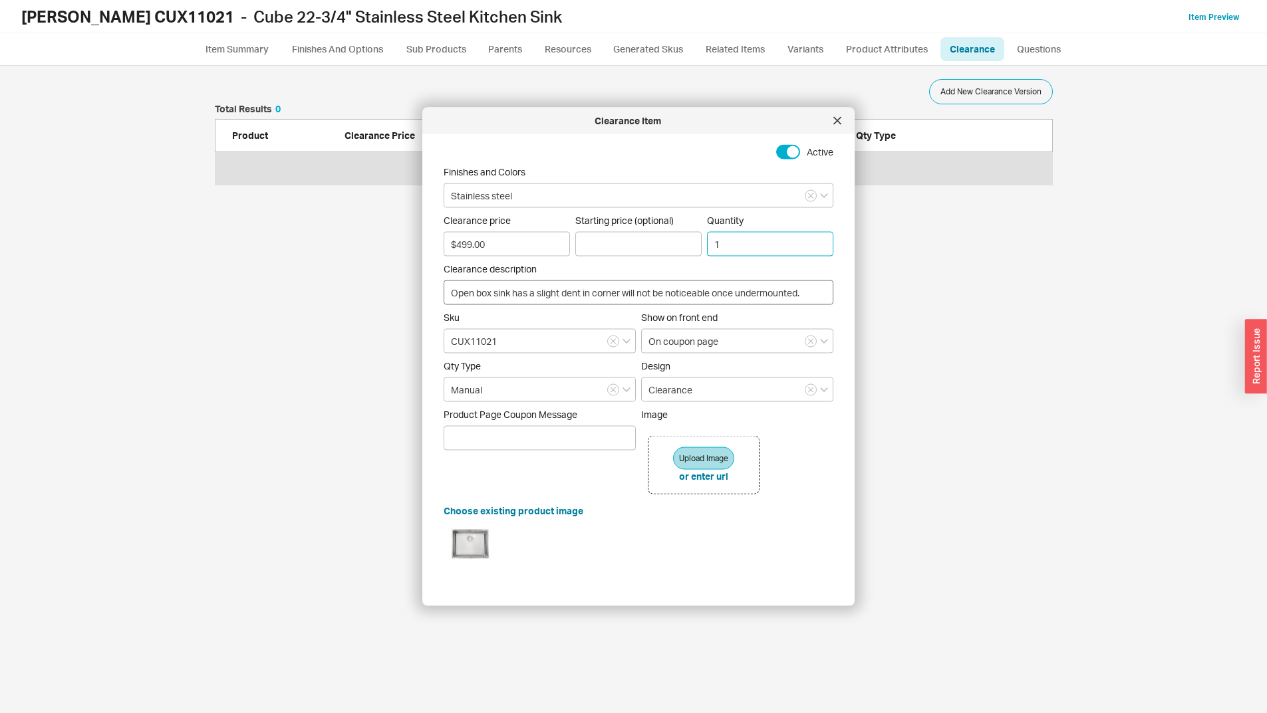
type input "1"
click at [813, 293] on input "Open box sink has a slight dent in corner will not be noticeable once undermoun…" at bounding box center [638, 293] width 390 height 25
click at [709, 602] on button "Save Clearance Item" at bounding box center [771, 616] width 124 height 29
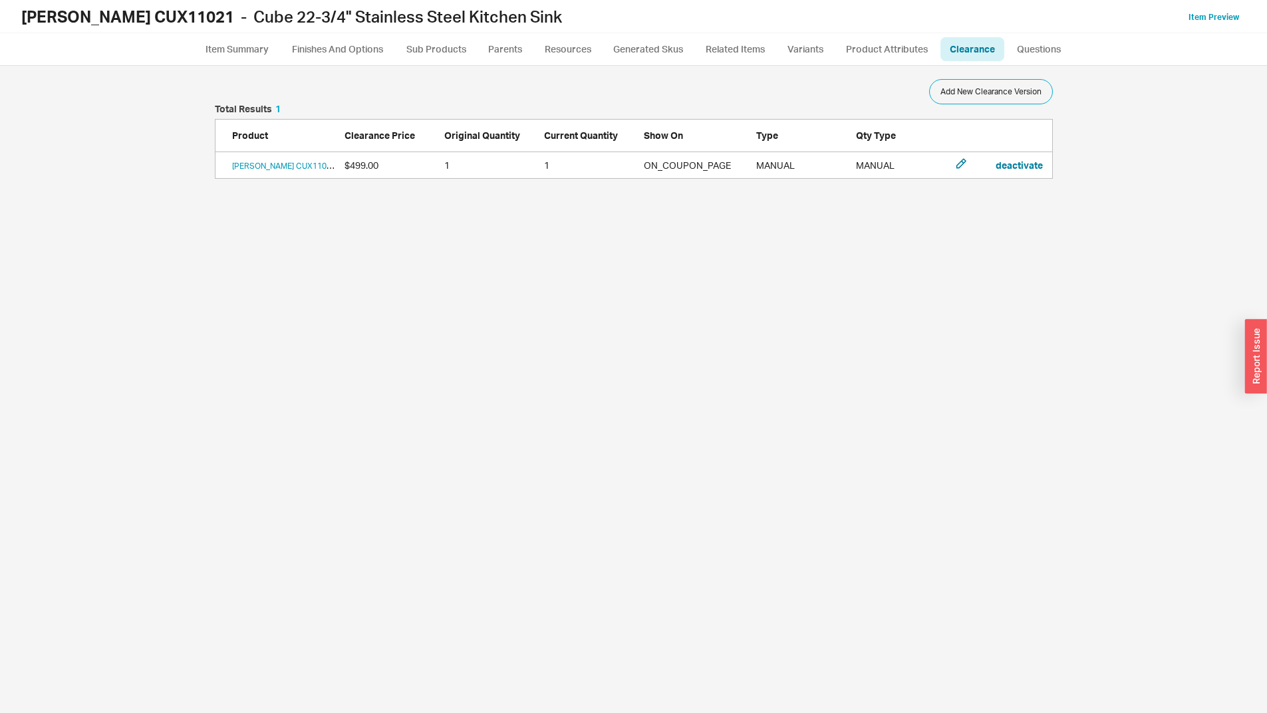
scroll to position [638, 1230]
click at [960, 160] on icon "grid" at bounding box center [960, 163] width 11 height 11
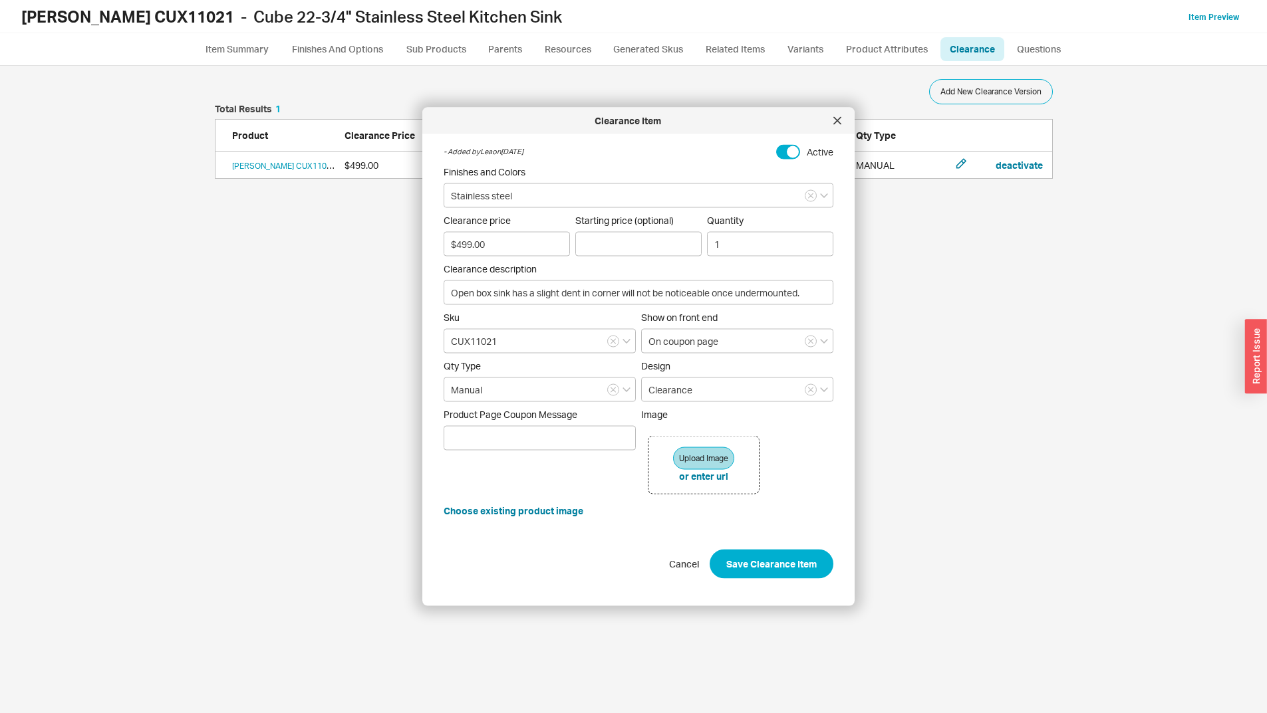
click at [747, 273] on span "Clearance description" at bounding box center [638, 269] width 390 height 12
click at [747, 281] on input "Open box sink has a slight dent in corner will not be noticeable once undermoun…" at bounding box center [638, 293] width 390 height 25
click at [755, 291] on input "Open box sink has a slight dent in corner will not be noticeable once undermoun…" at bounding box center [638, 293] width 390 height 25
click at [793, 293] on input "Open box sink has a slight dent in corner will not be noticeable once undermoun…" at bounding box center [638, 293] width 390 height 25
click at [810, 292] on input "Open box sink has a slight dent in corner will not be noticeable once undermoun…" at bounding box center [638, 293] width 390 height 25
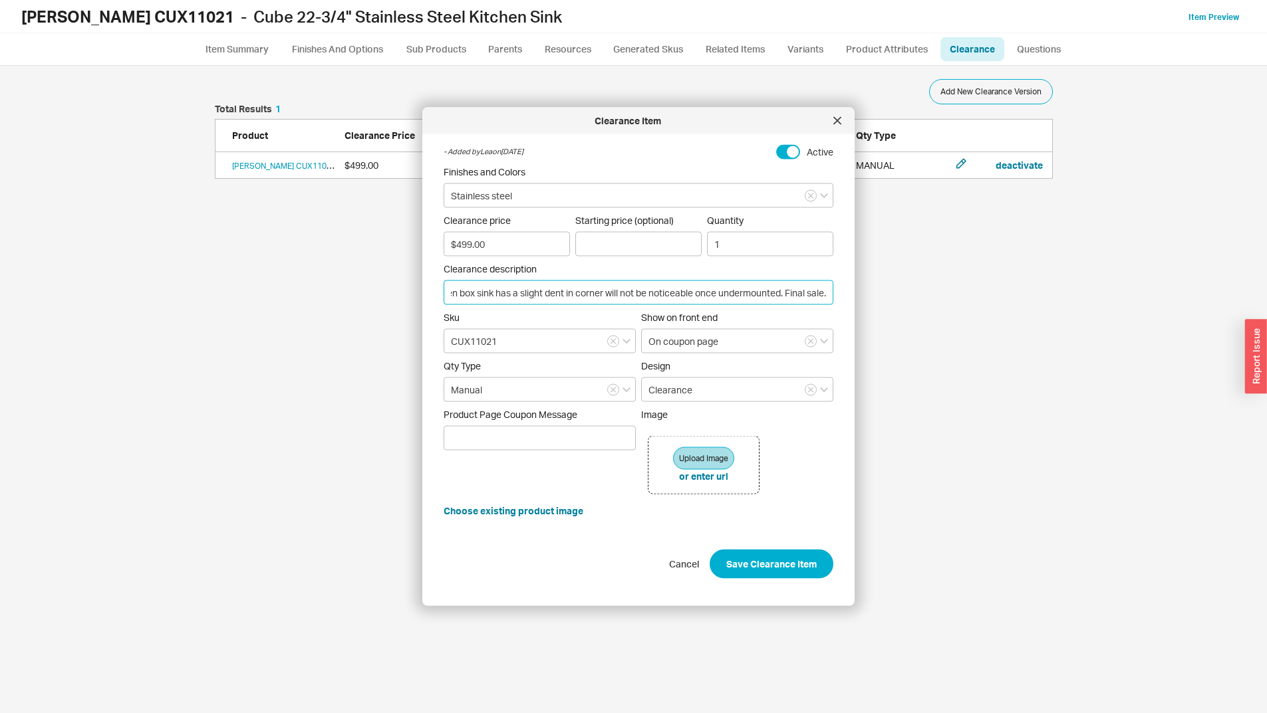
scroll to position [0, 32]
type input "Open box sink has a slight dent in corner will not be noticeable once undermoun…"
click at [802, 563] on button "Save Clearance Item" at bounding box center [771, 563] width 124 height 29
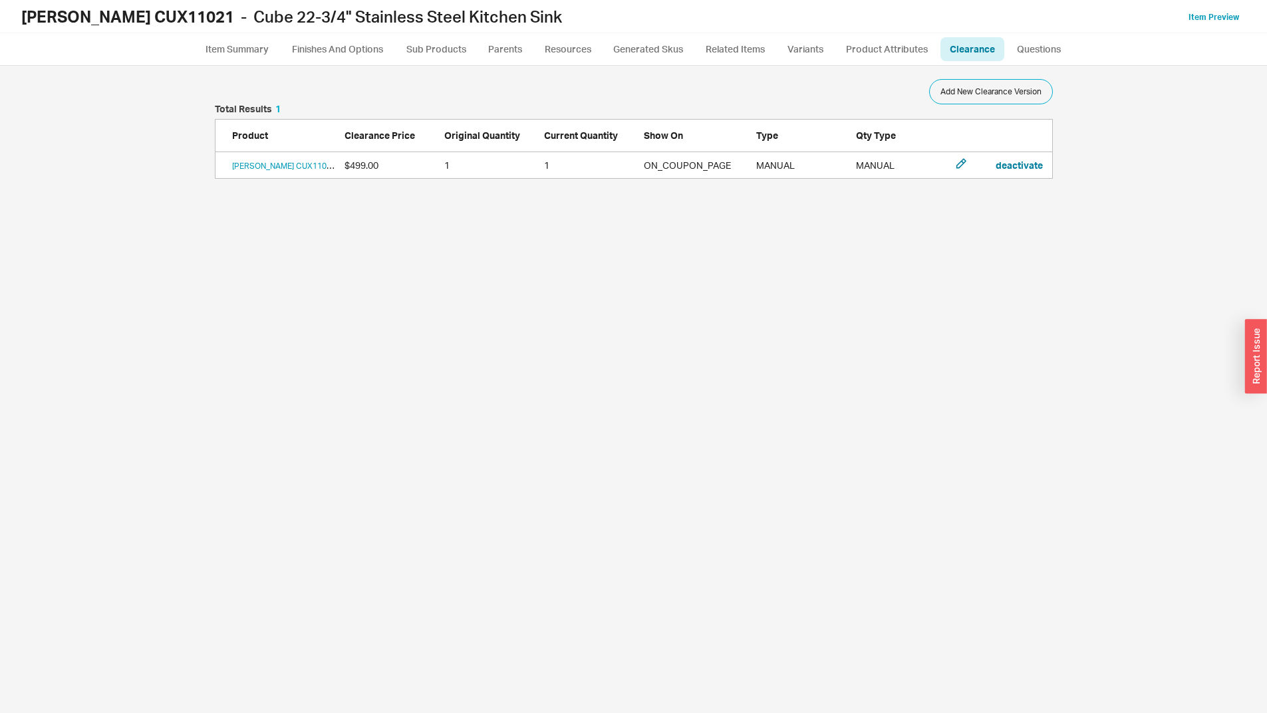
scroll to position [638, 1230]
click at [281, 167] on link "Franke CUX11021 Open box sink has a slight dent in corner will not be noticeabl…" at bounding box center [456, 166] width 449 height 10
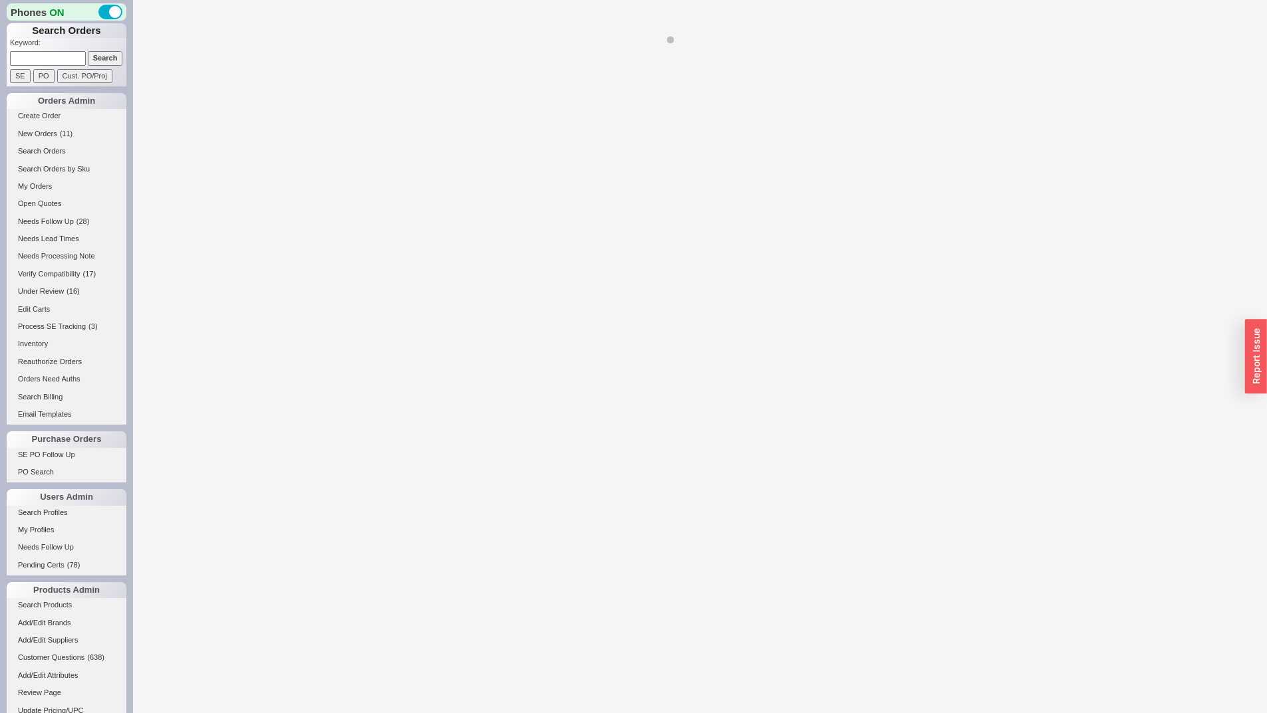
select select "*"
select select "LOW"
select select "3"
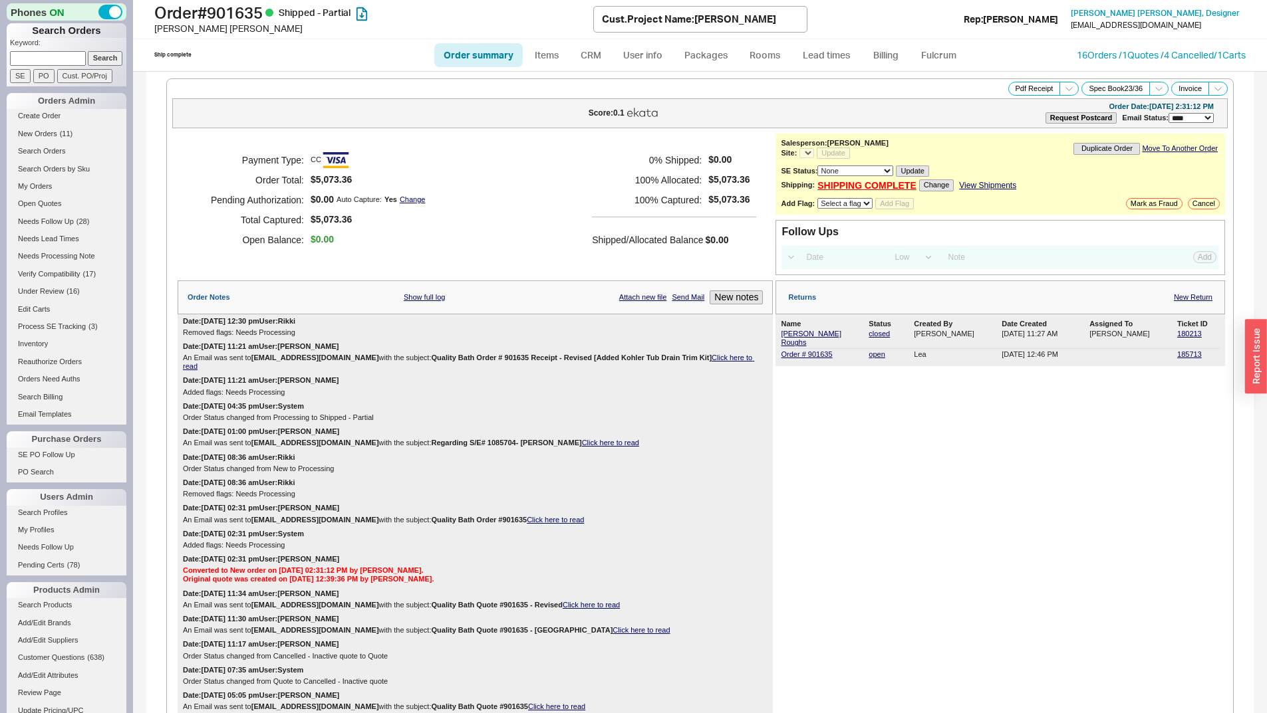
select select "*"
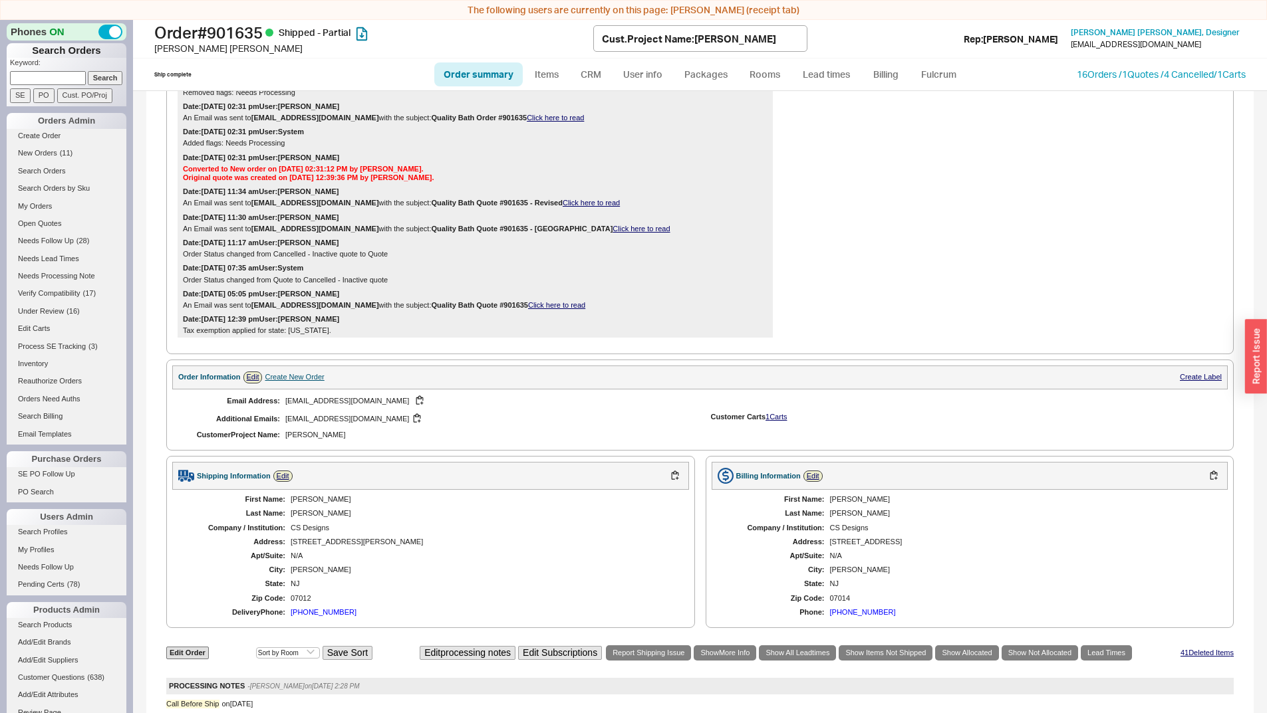
scroll to position [399, 0]
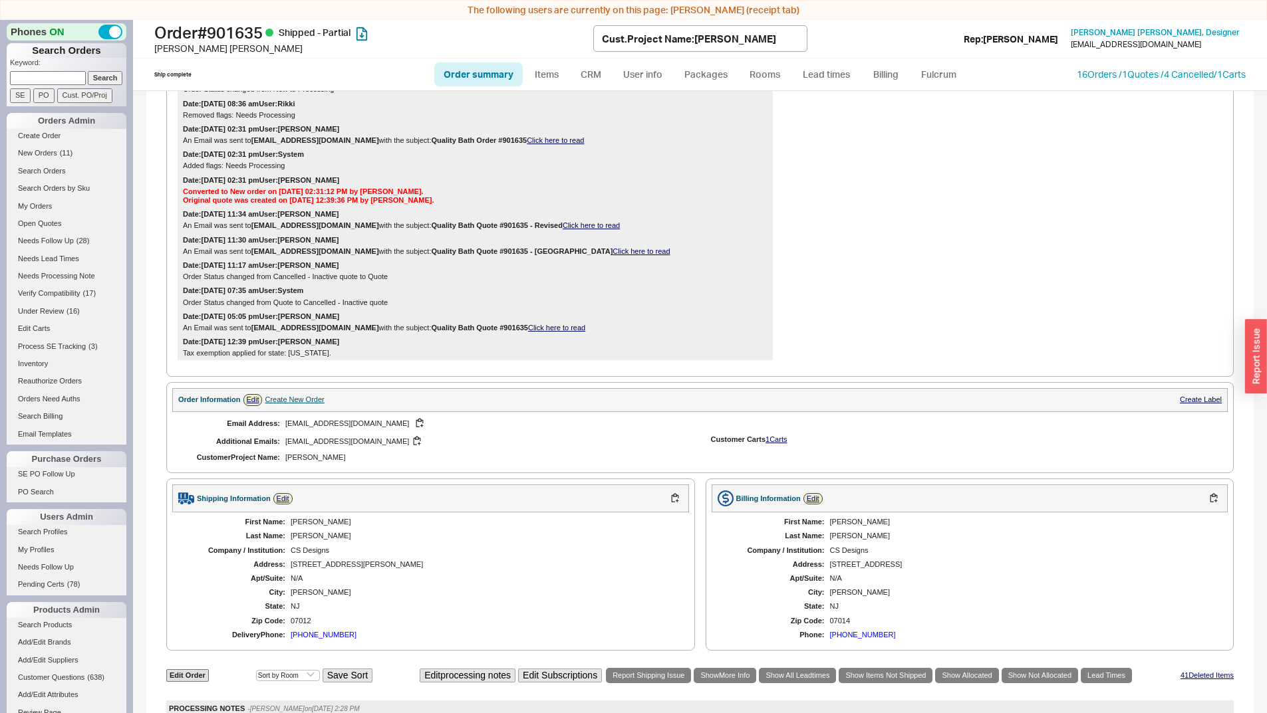
click at [844, 525] on div "[PERSON_NAME]" at bounding box center [1022, 522] width 385 height 9
click at [847, 535] on div "[PERSON_NAME]" at bounding box center [1022, 536] width 385 height 9
copy div "[PERSON_NAME]"
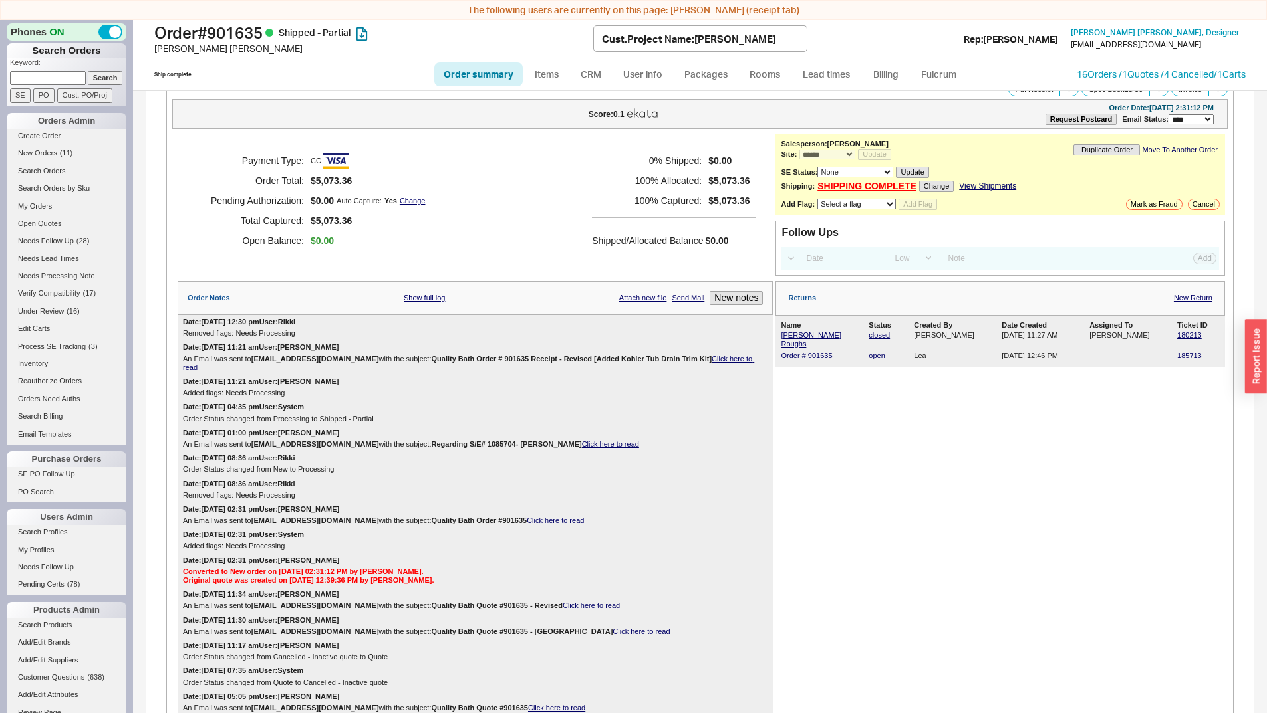
scroll to position [0, 0]
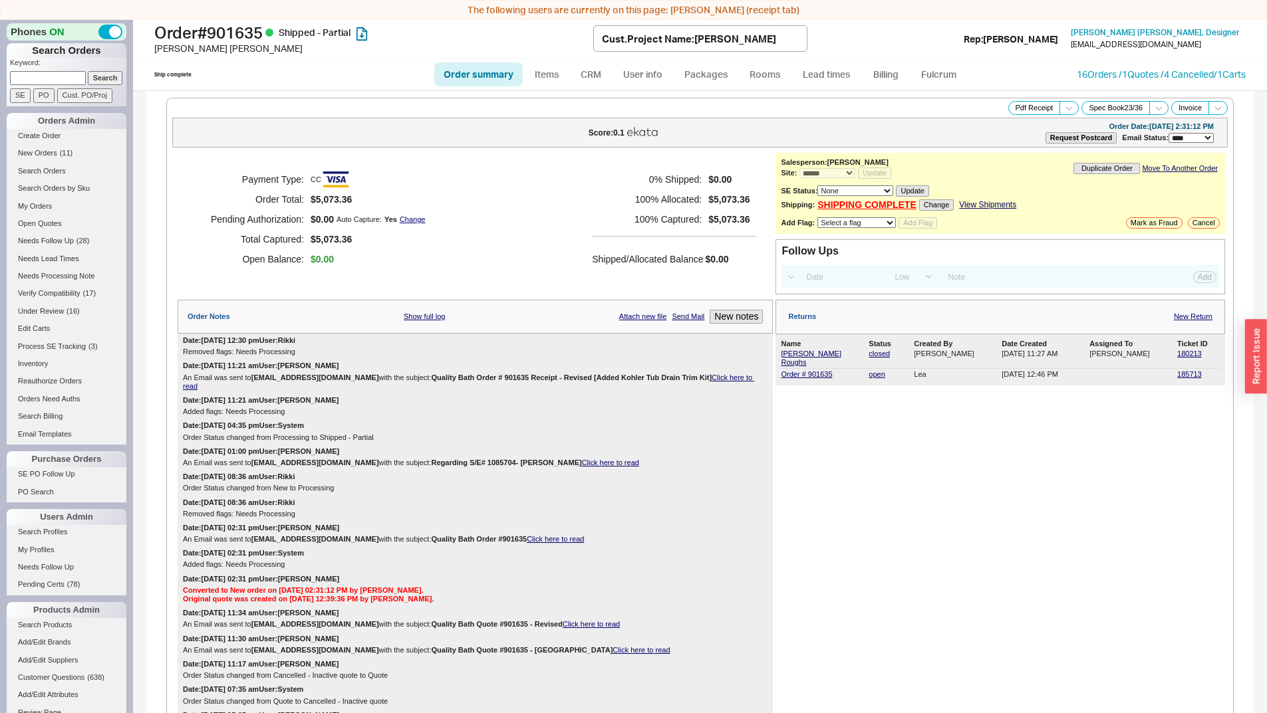
click at [497, 197] on div "Payment Type: CC Order Total: $5,073.36 Pending Authorization: $0.00 Auto Captu…" at bounding box center [475, 219] width 595 height 133
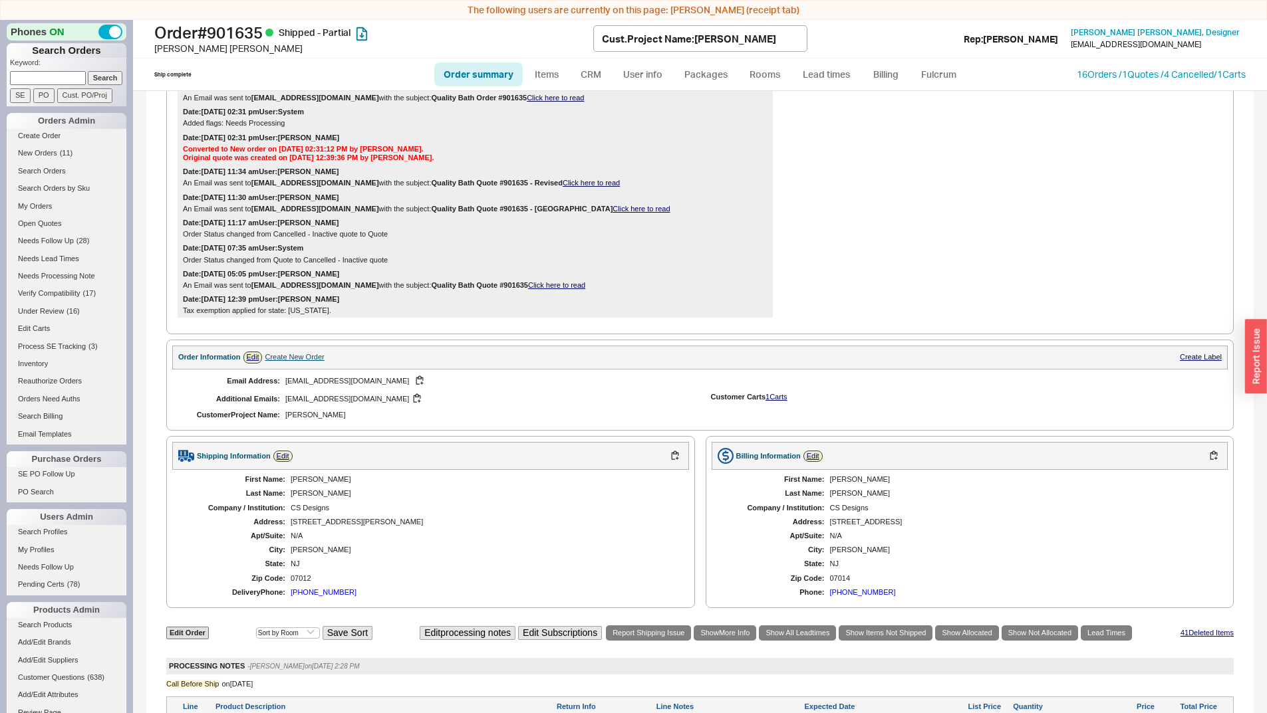
scroll to position [665, 0]
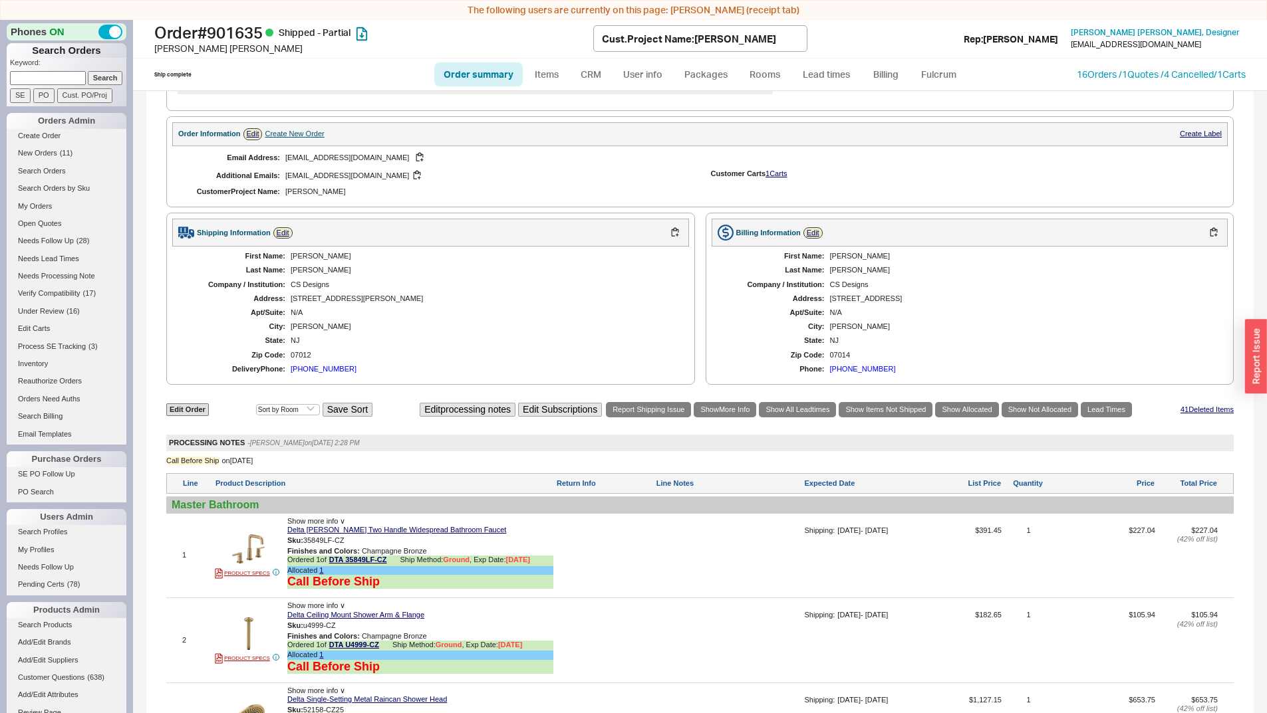
drag, startPoint x: 944, startPoint y: 187, endPoint x: 963, endPoint y: 200, distance: 22.5
click at [963, 199] on div "Email Address: [EMAIL_ADDRESS][DOMAIN_NAME] Additional Emails: [EMAIL_ADDRESS][…" at bounding box center [699, 174] width 1055 height 56
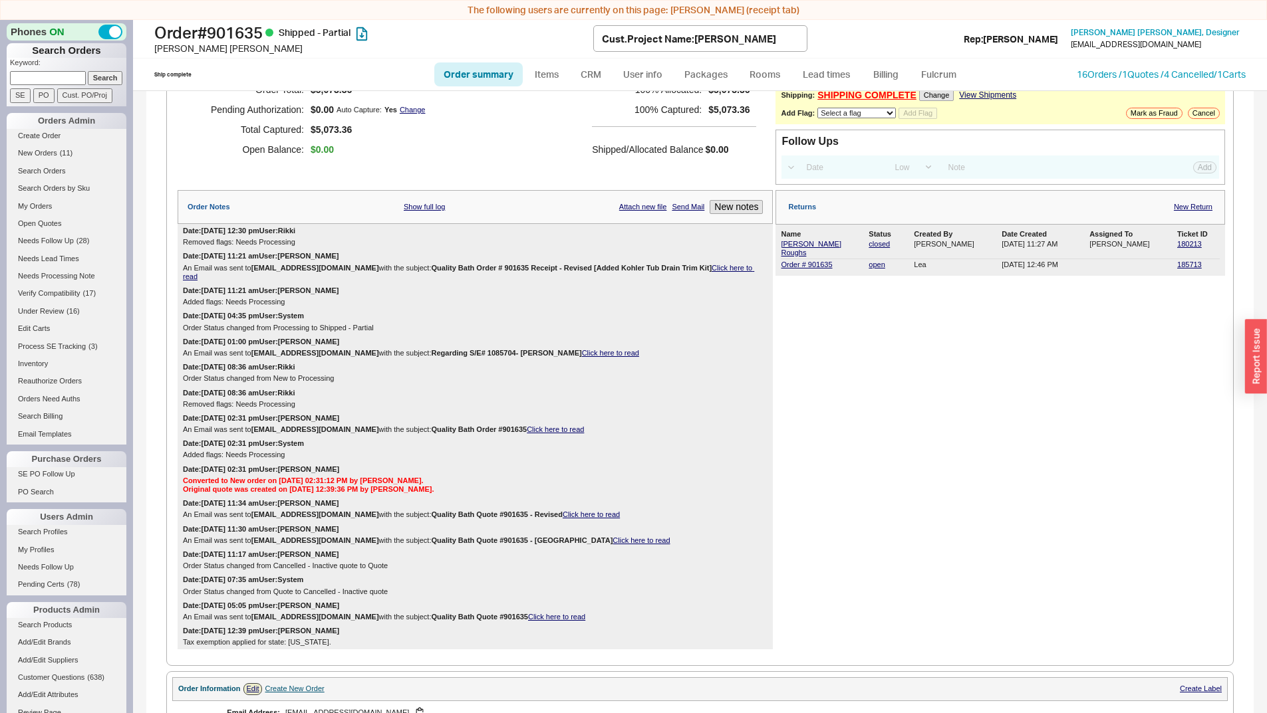
scroll to position [0, 0]
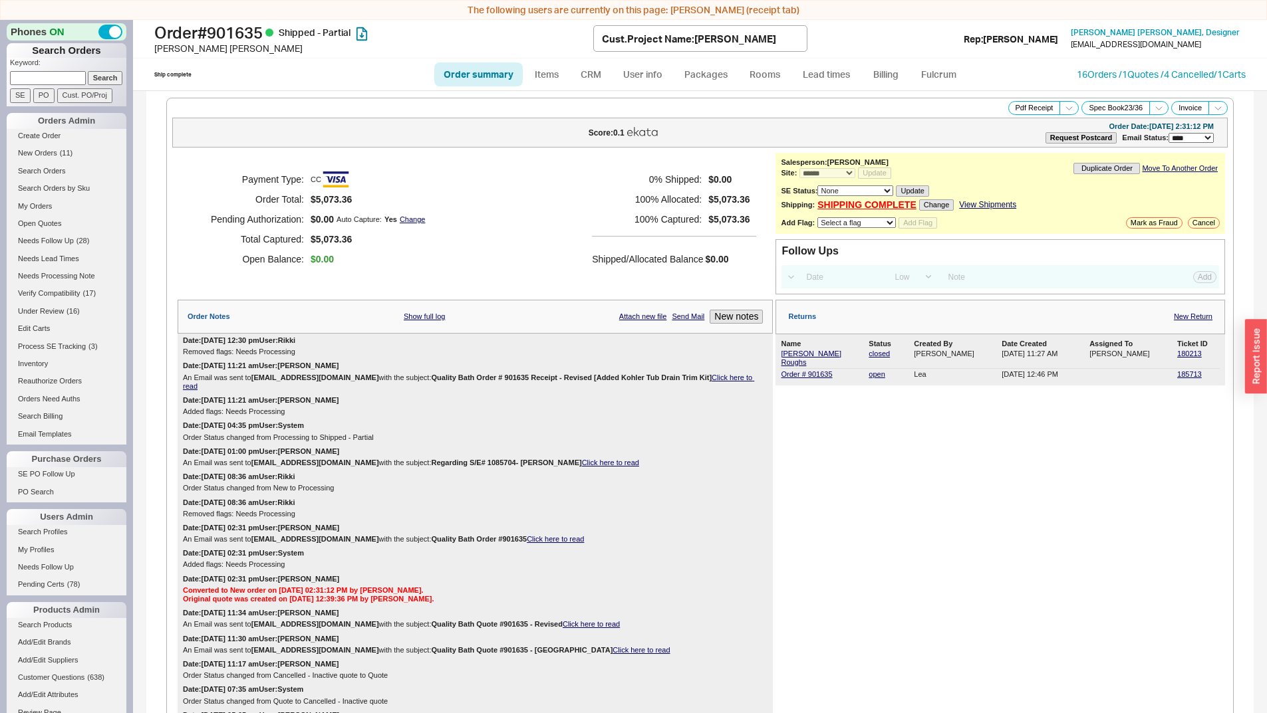
click at [479, 160] on div "Payment Type: CC Order Total: $5,073.36 Pending Authorization: $0.00 Auto Captu…" at bounding box center [475, 219] width 595 height 133
click at [796, 370] on link "Order # 901635" at bounding box center [806, 374] width 51 height 8
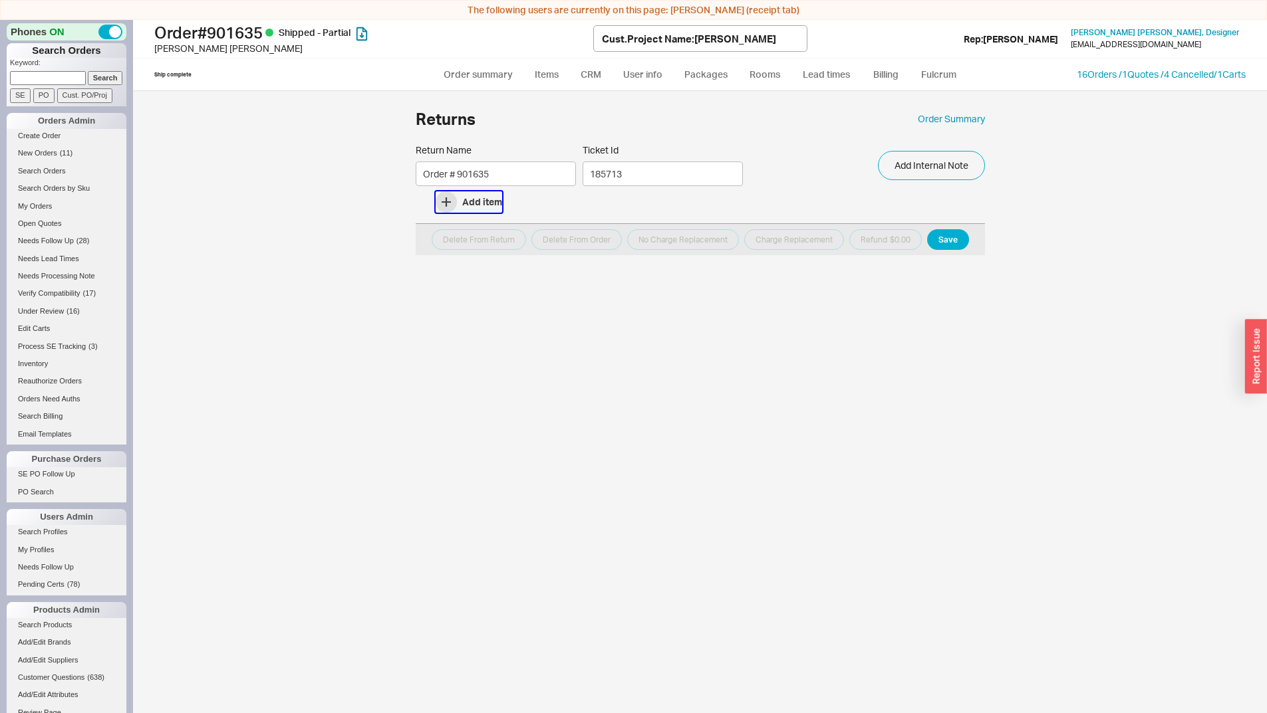
click at [470, 206] on button "Add item" at bounding box center [468, 201] width 66 height 21
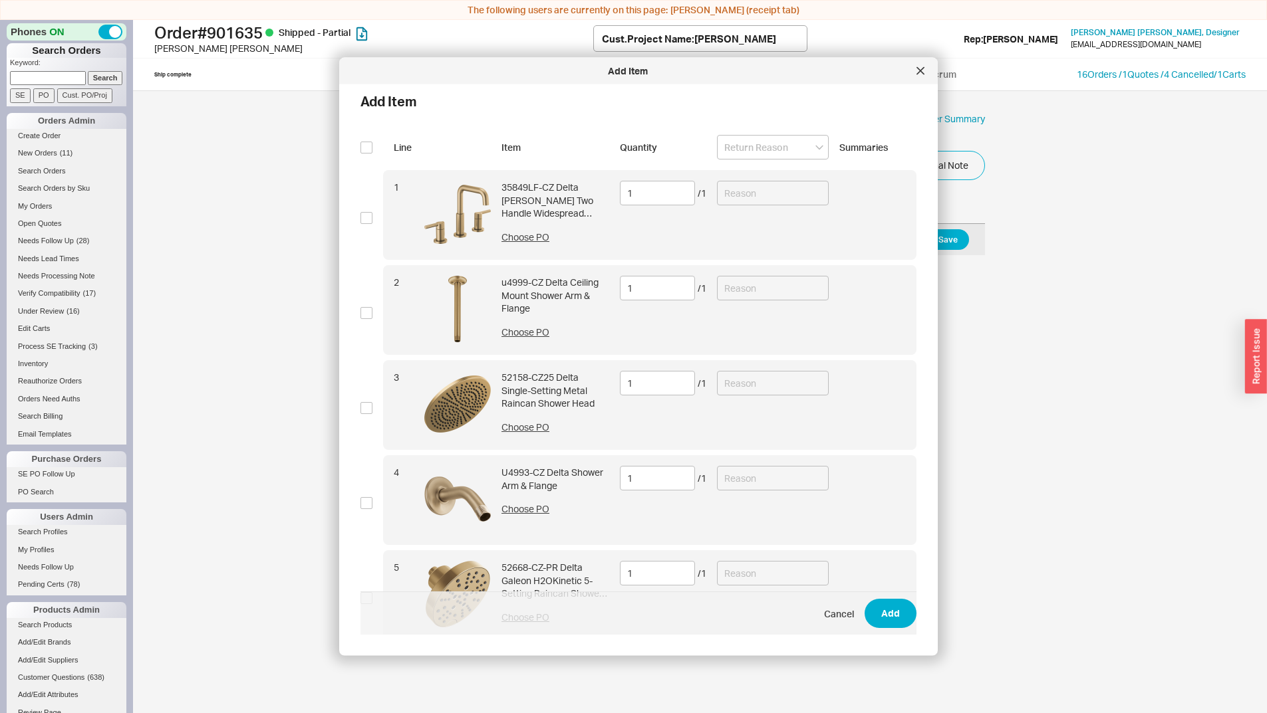
scroll to position [583, 0]
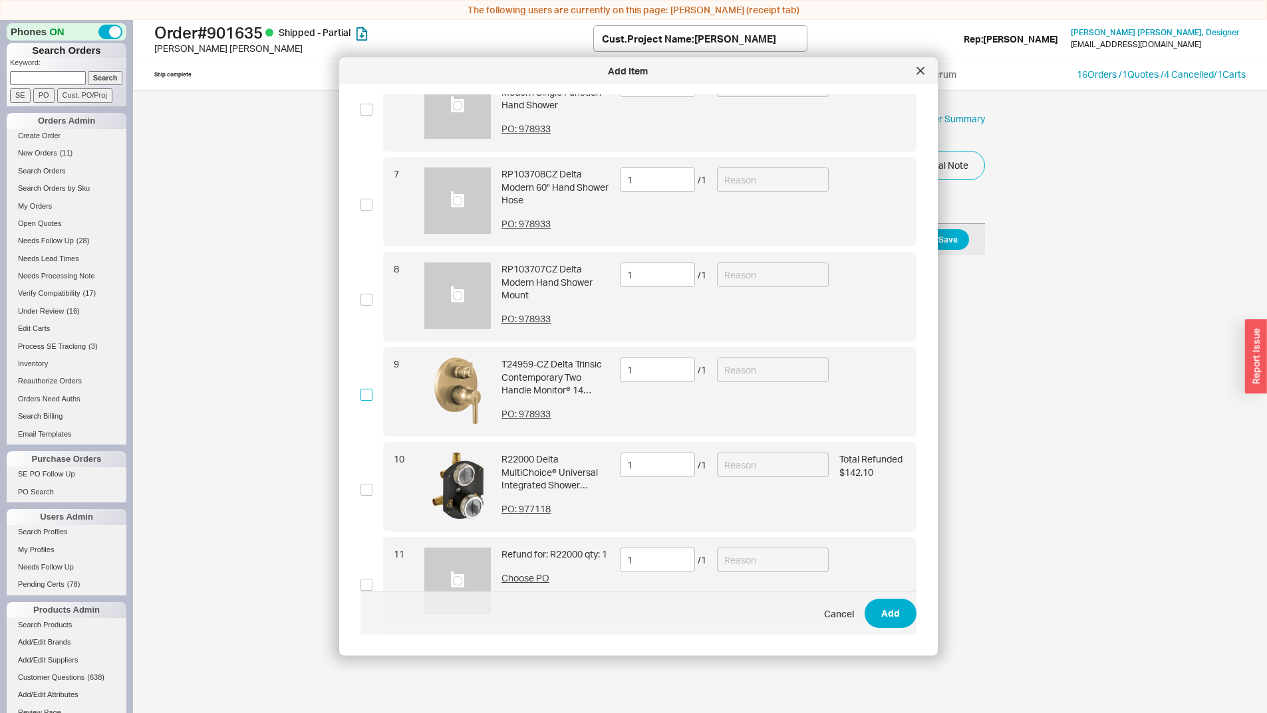
drag, startPoint x: 362, startPoint y: 399, endPoint x: 373, endPoint y: 395, distance: 12.0
click at [362, 398] on input "checkbox" at bounding box center [366, 395] width 12 height 12
checkbox input "true"
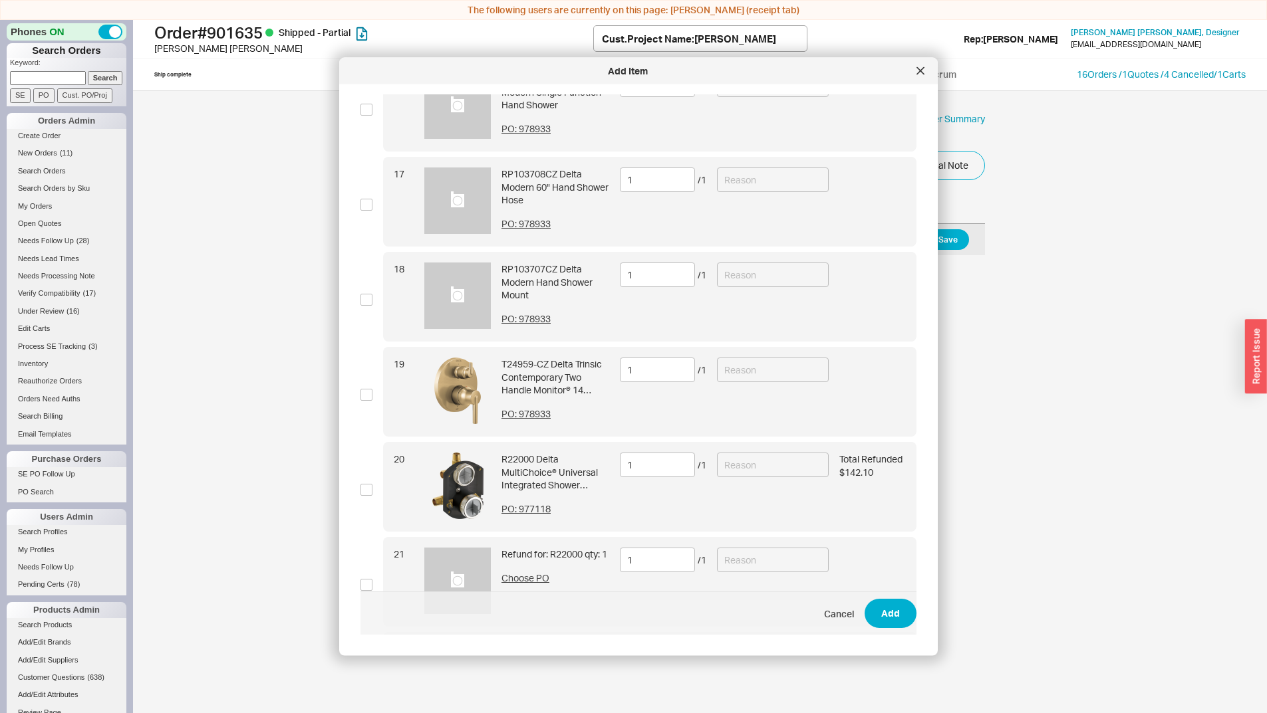
click at [372, 399] on div "19 T24959-CZ Delta Trinsic Contemporary Two Handle Monitor® 14 Series Valve Tri…" at bounding box center [638, 395] width 556 height 95
click at [358, 392] on div "Add Item Add Item Line Item Quantity Summaries 1 35849LF-CZ Delta [PERSON_NAME]…" at bounding box center [638, 357] width 598 height 598
click at [367, 391] on input "checkbox" at bounding box center [366, 395] width 12 height 12
checkbox input "true"
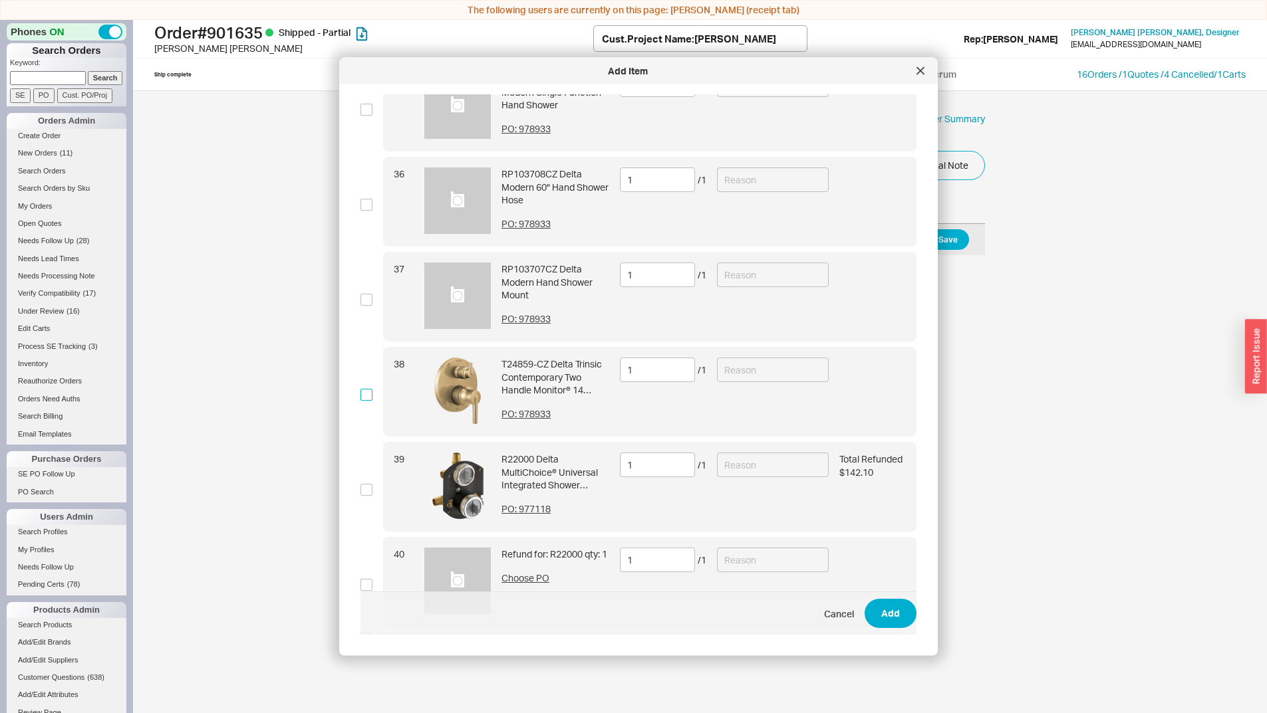
click at [370, 392] on input "checkbox" at bounding box center [366, 395] width 12 height 12
checkbox input "true"
click at [372, 392] on input "checkbox" at bounding box center [366, 395] width 12 height 12
checkbox input "true"
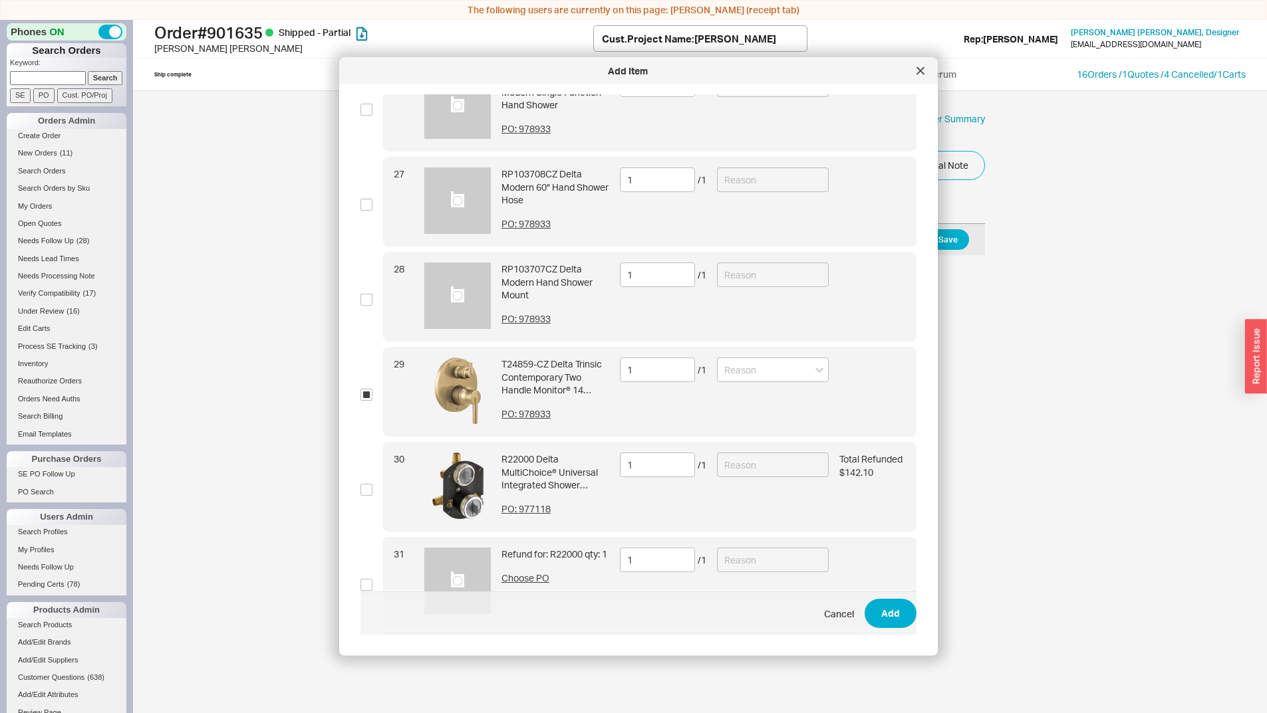
scroll to position [3055, 0]
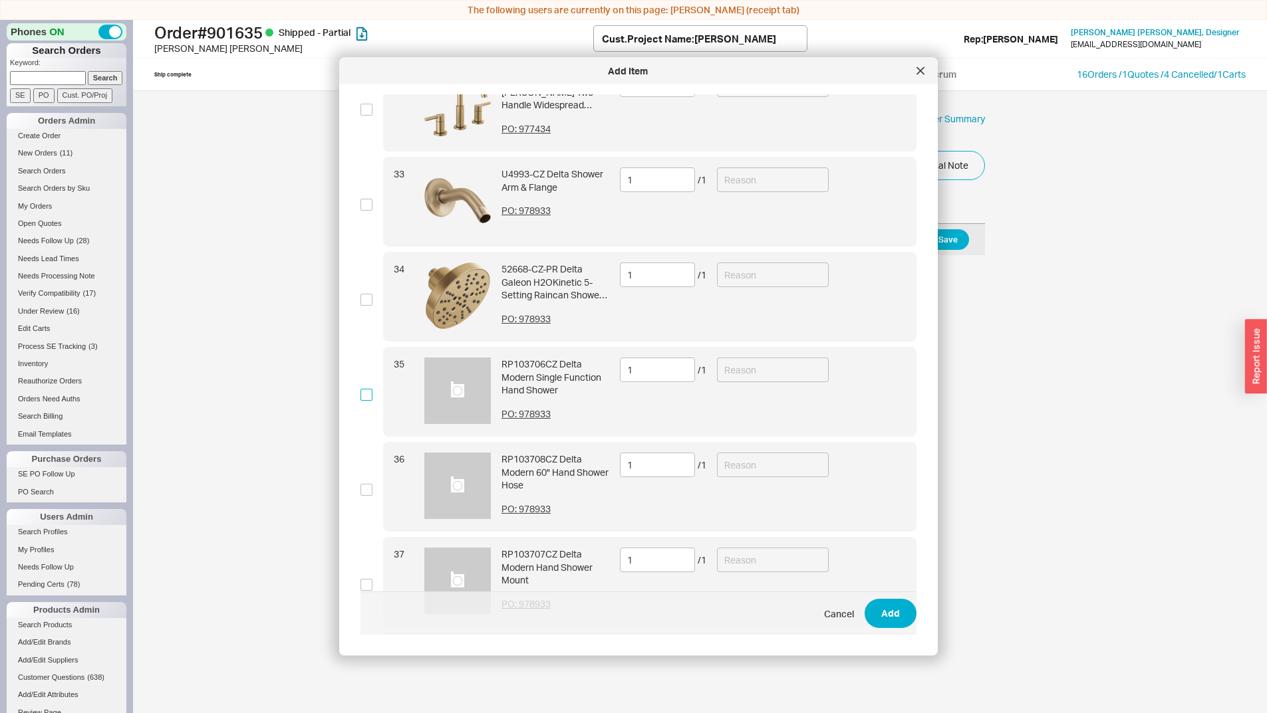
click at [370, 390] on input "checkbox" at bounding box center [366, 395] width 12 height 12
checkbox input "true"
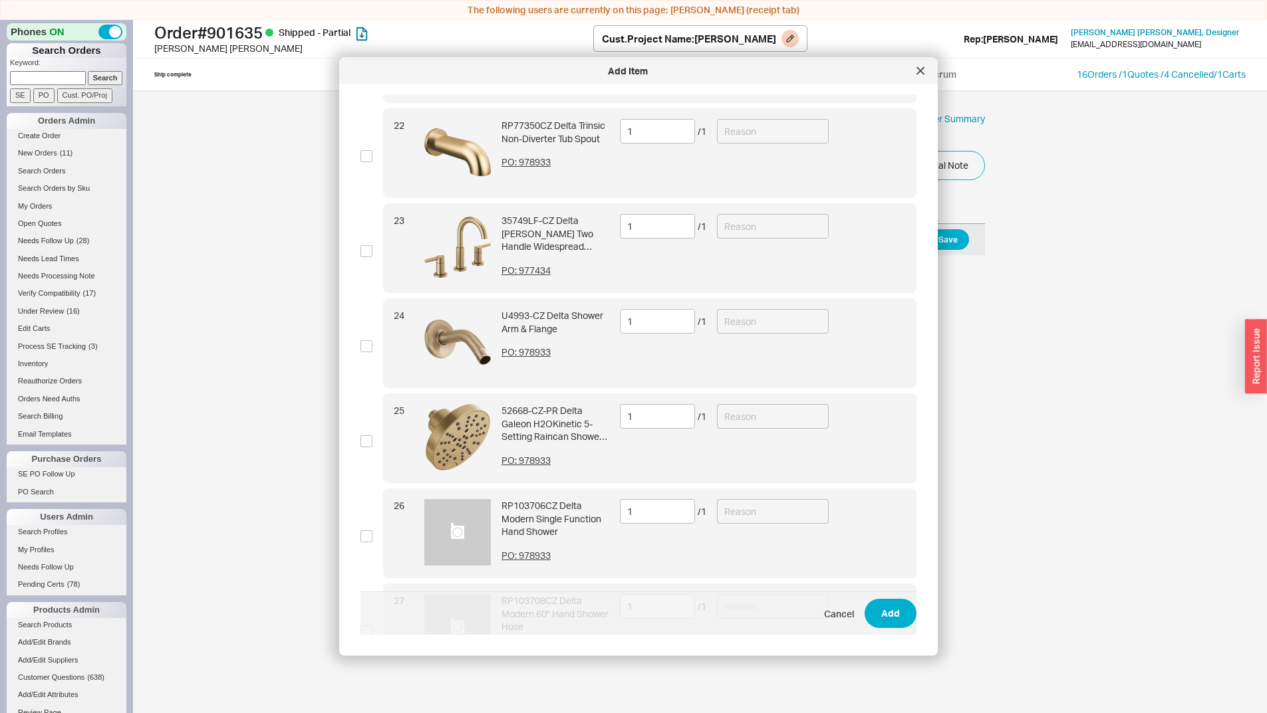
scroll to position [298, 0]
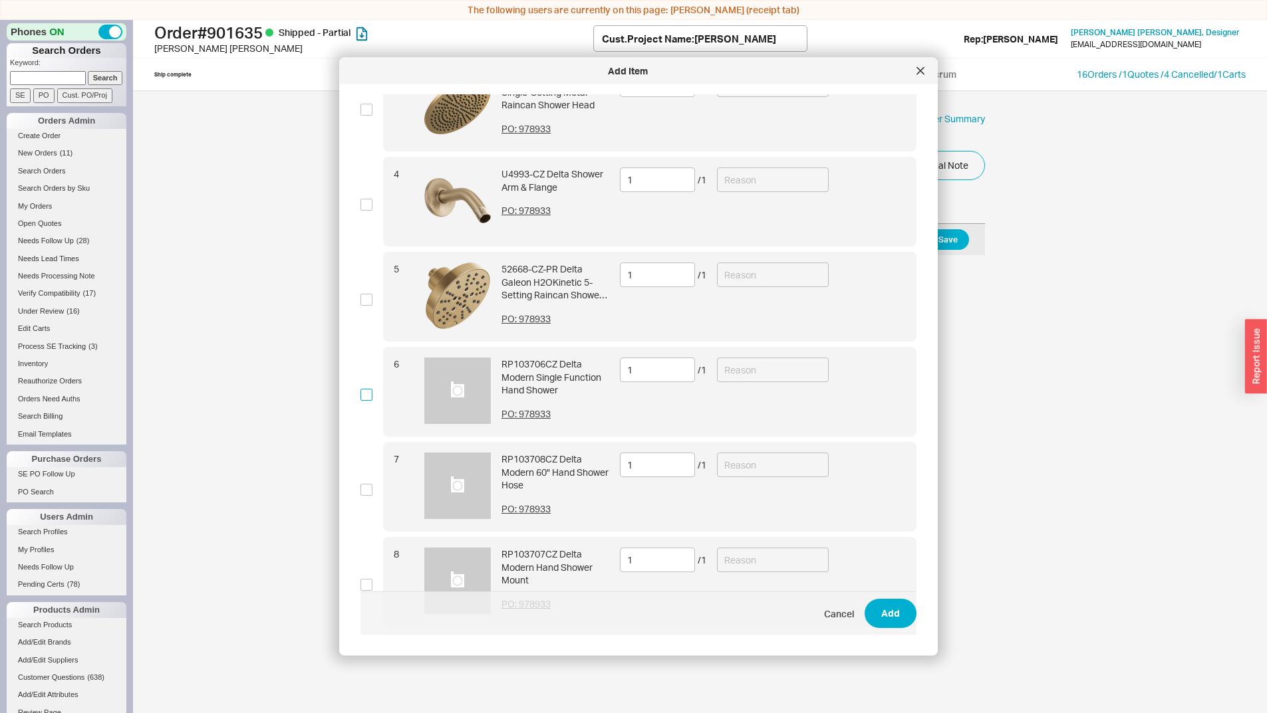
click at [369, 398] on input "checkbox" at bounding box center [366, 395] width 12 height 12
checkbox input "true"
click at [373, 397] on div "35 RP103706CZ Delta Modern Single Function Hand Shower PO: 978933 1 / 1" at bounding box center [638, 395] width 556 height 95
click at [370, 396] on input "checkbox" at bounding box center [366, 395] width 12 height 12
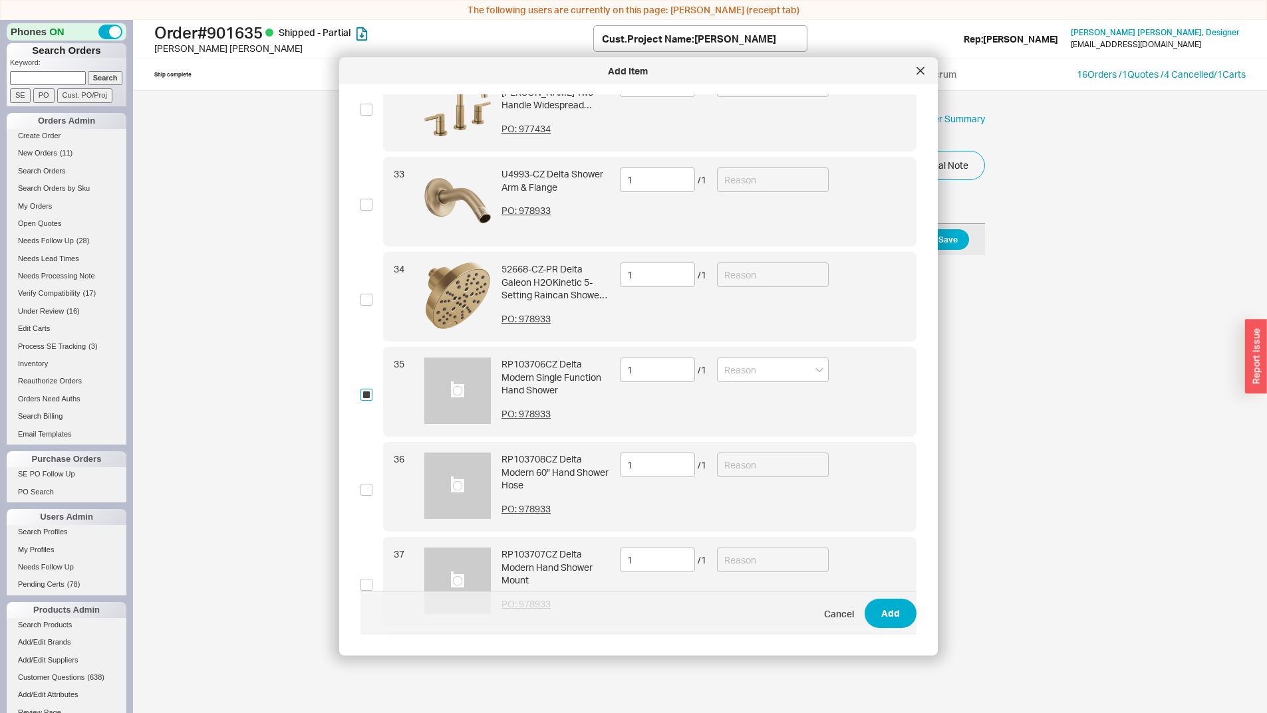
checkbox input "false"
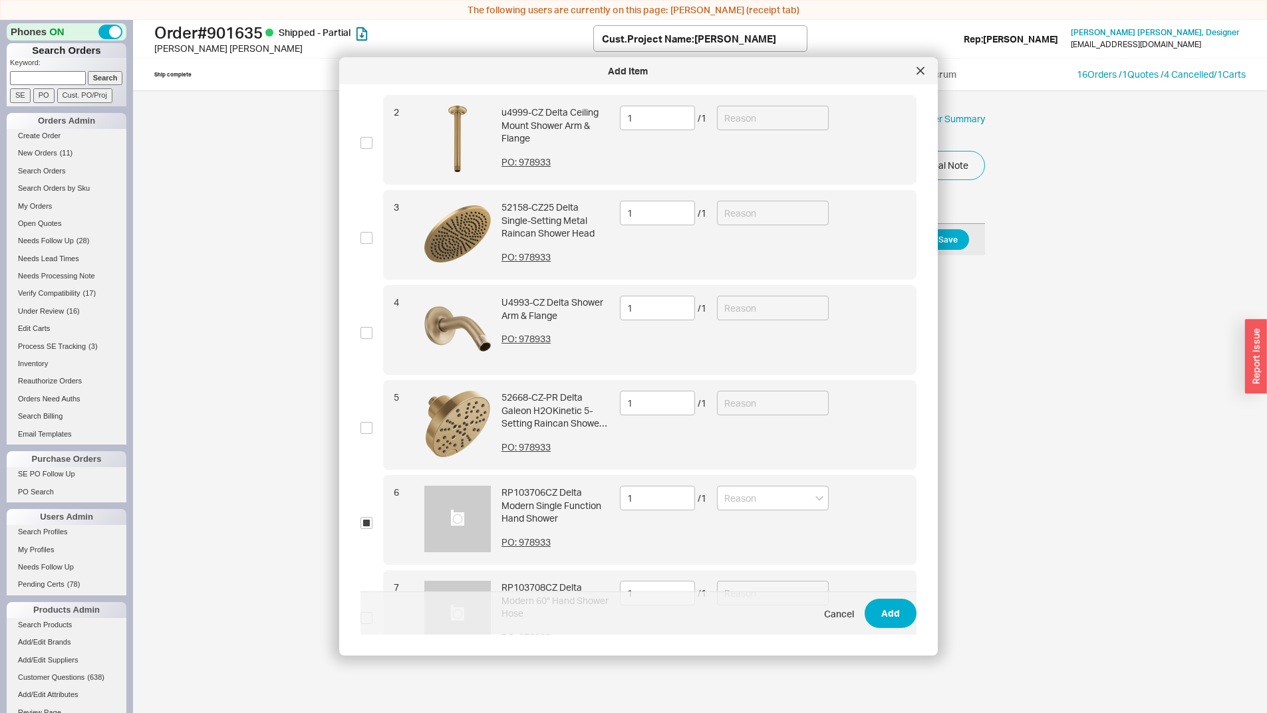
scroll to position [0, 0]
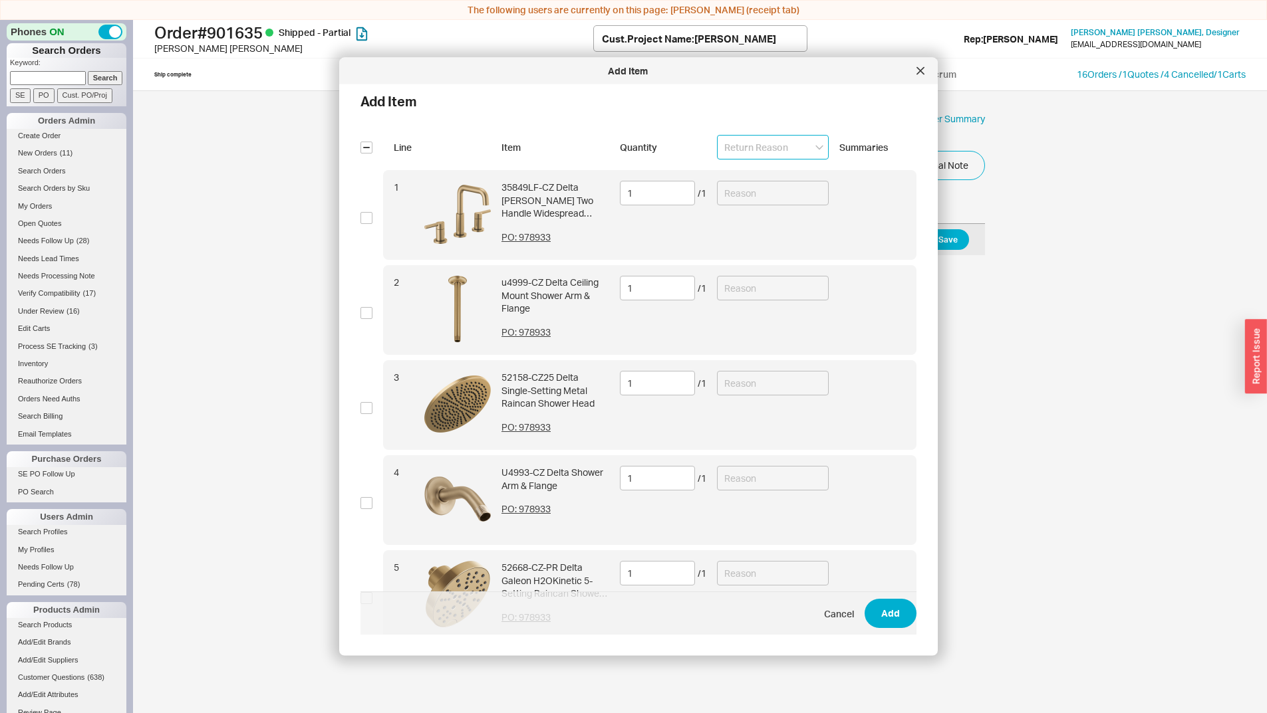
click at [744, 150] on input at bounding box center [773, 147] width 112 height 25
click at [725, 179] on div "Customer Error" at bounding box center [772, 175] width 110 height 24
type input "Customer Error"
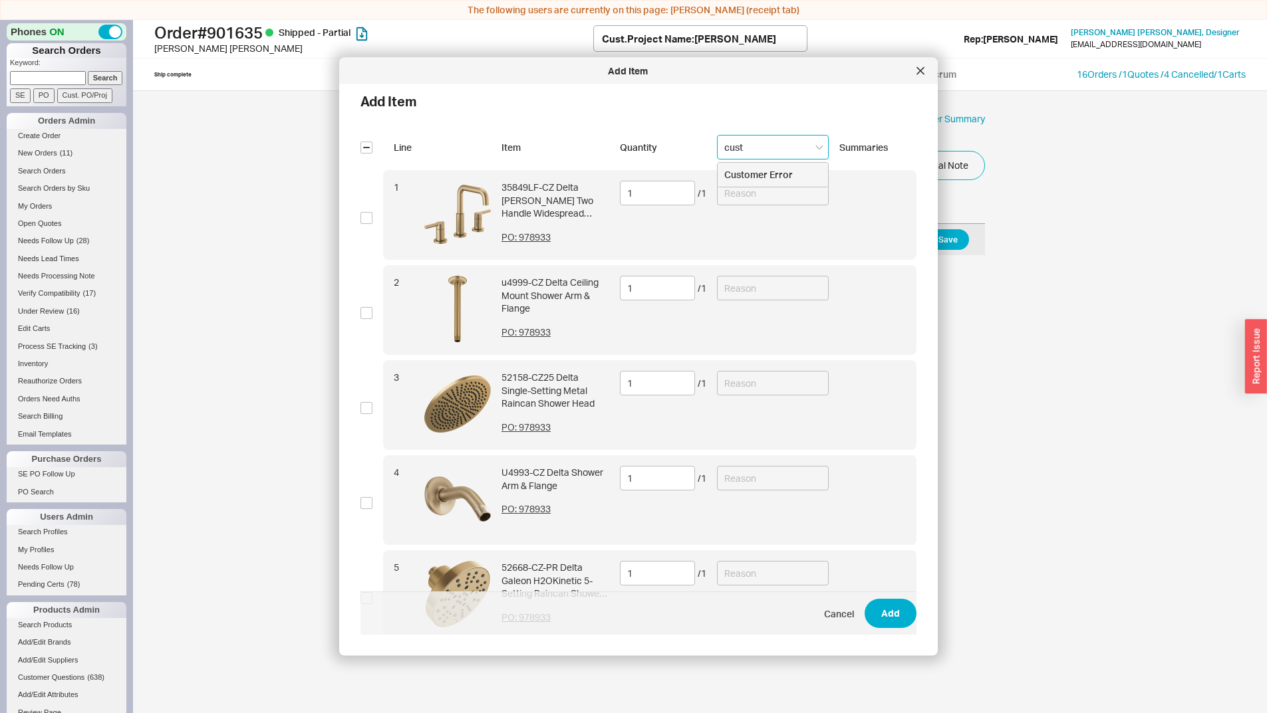
type input "Customer Error"
click at [877, 606] on button "Add" at bounding box center [890, 614] width 52 height 29
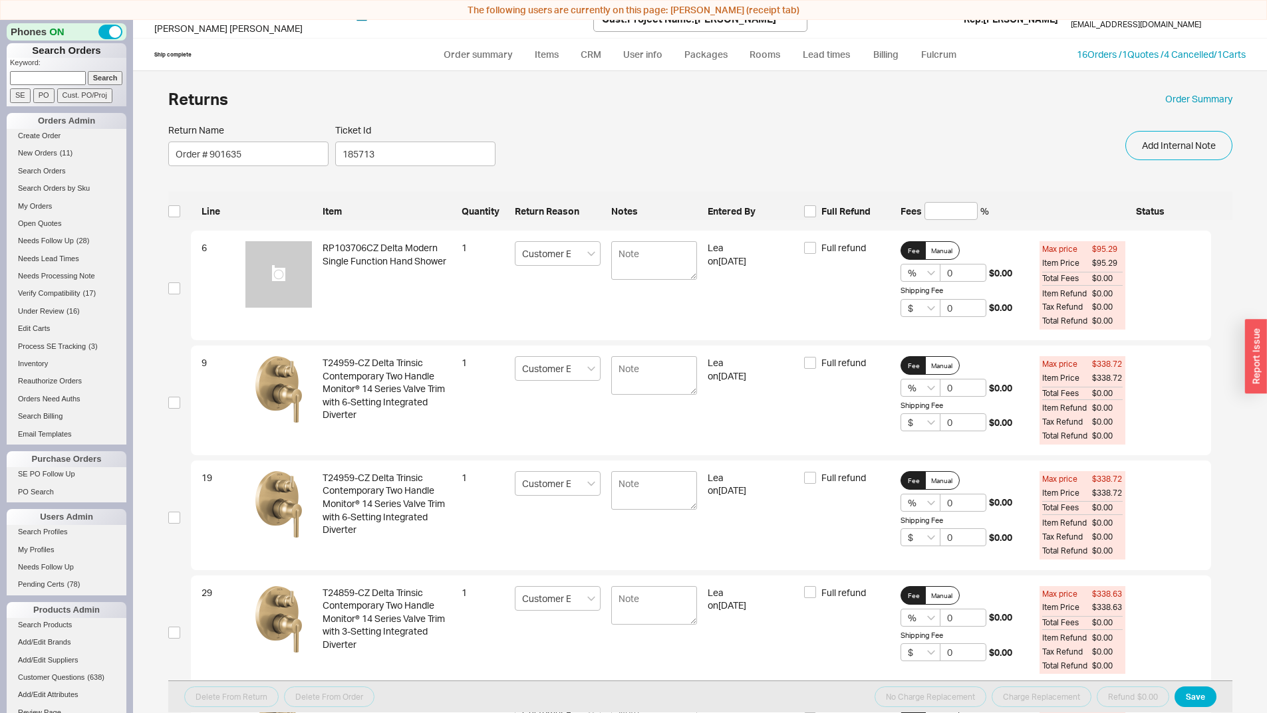
click at [951, 199] on div "Line Item Quantity Return Reason Notes Entered By Full Refund Fees % Status" at bounding box center [700, 205] width 1064 height 29
click at [948, 207] on input at bounding box center [950, 211] width 53 height 18
type input "2"
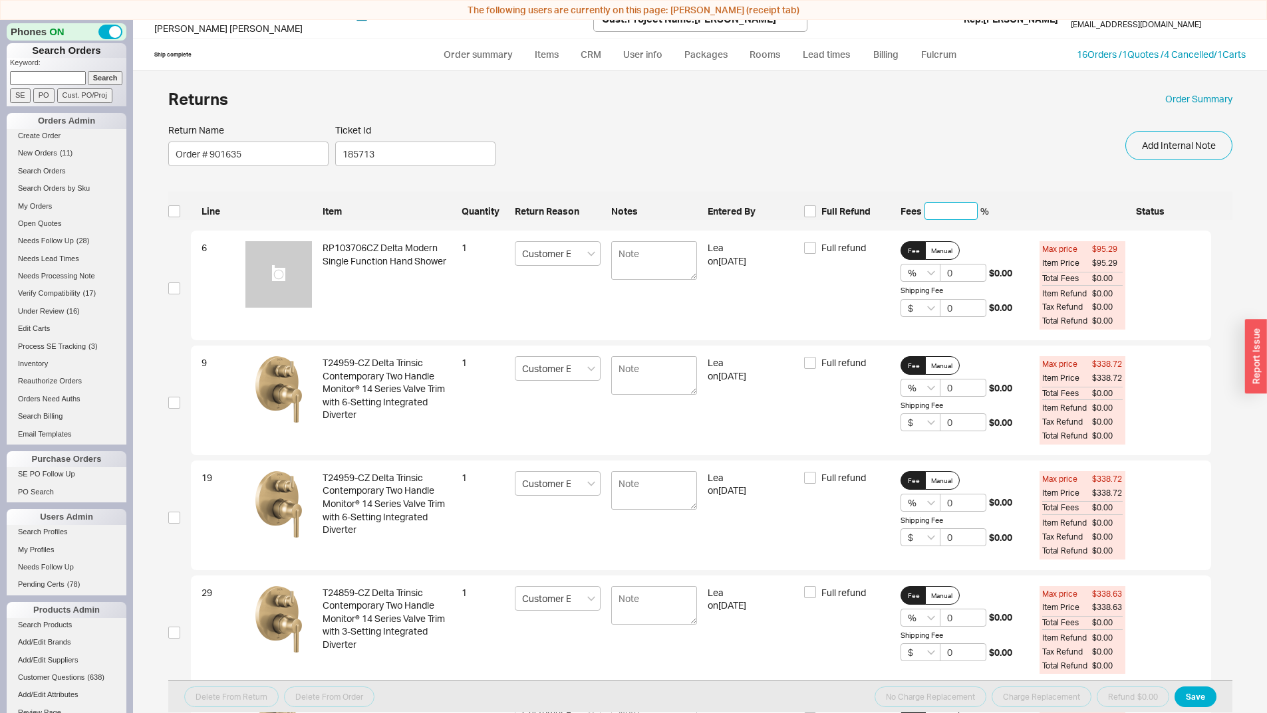
type input "2"
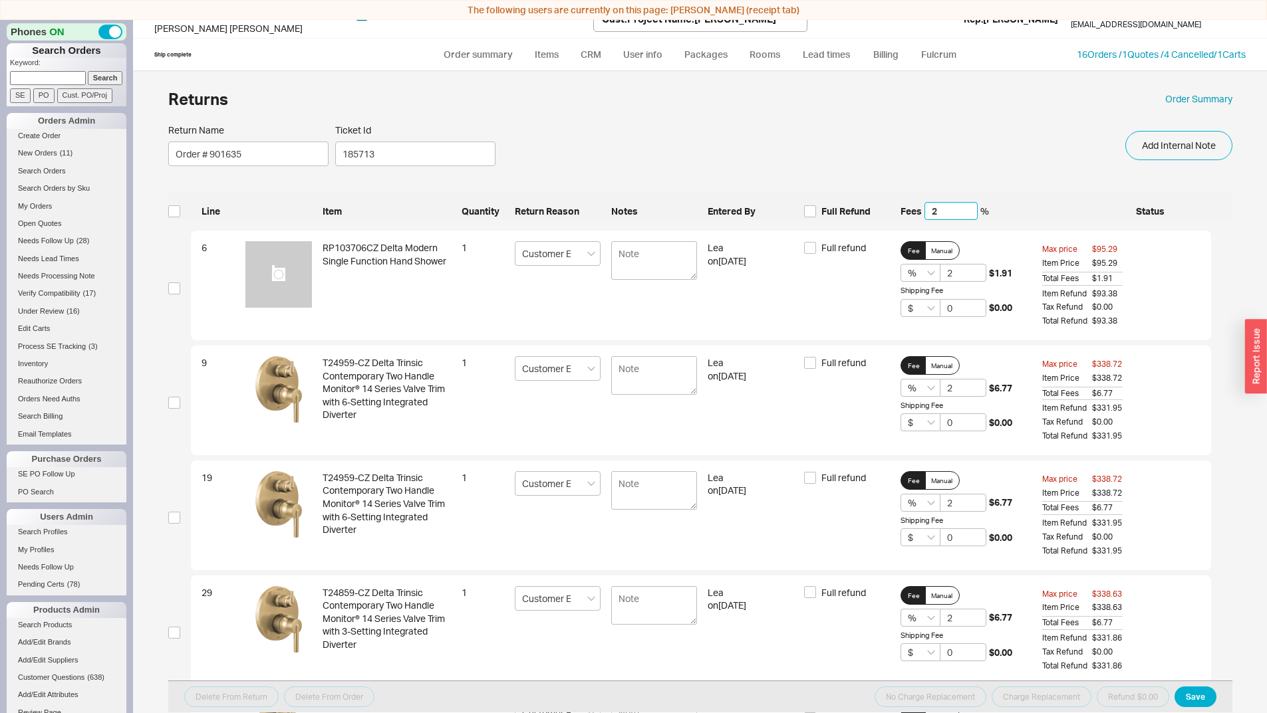
type input "20"
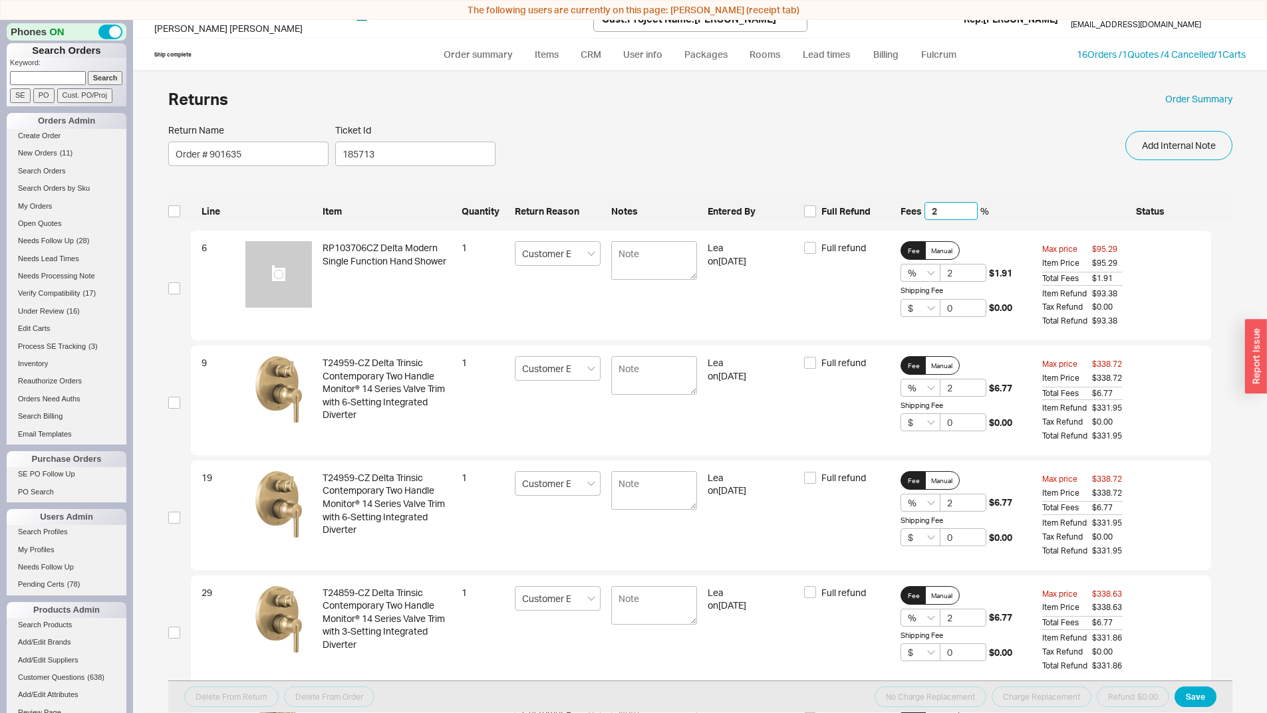
type input "20"
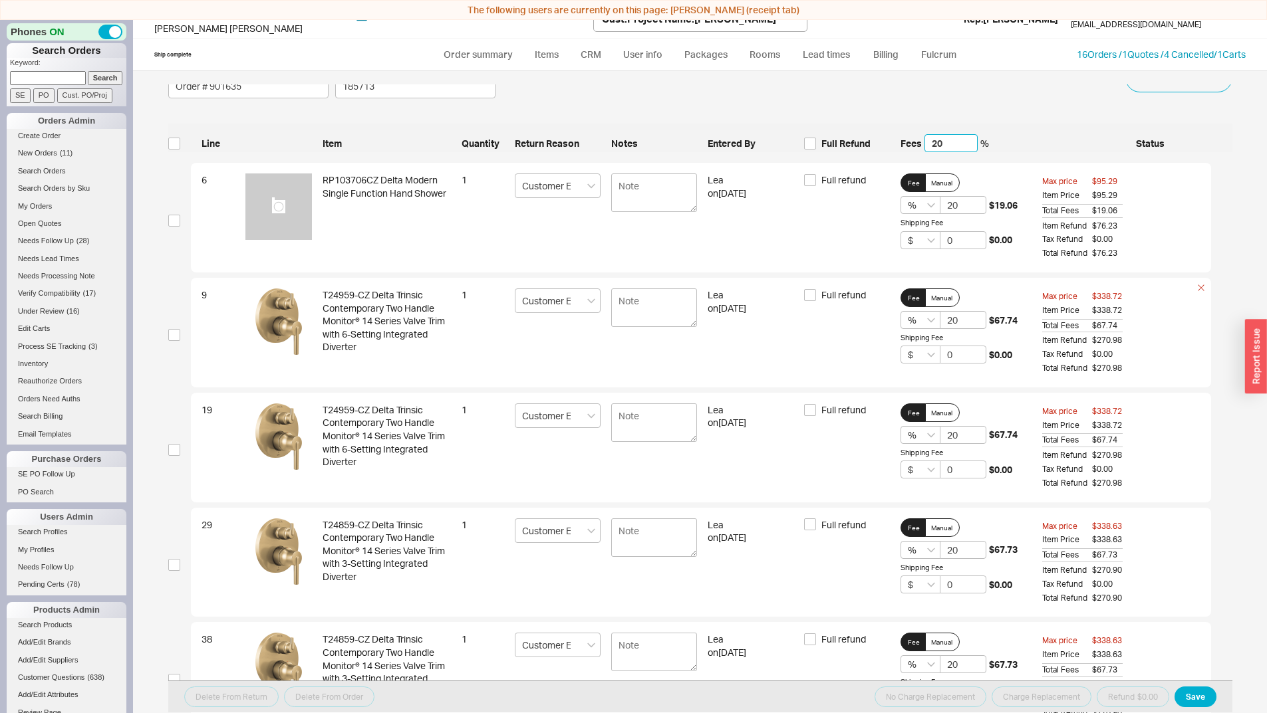
scroll to position [161, 0]
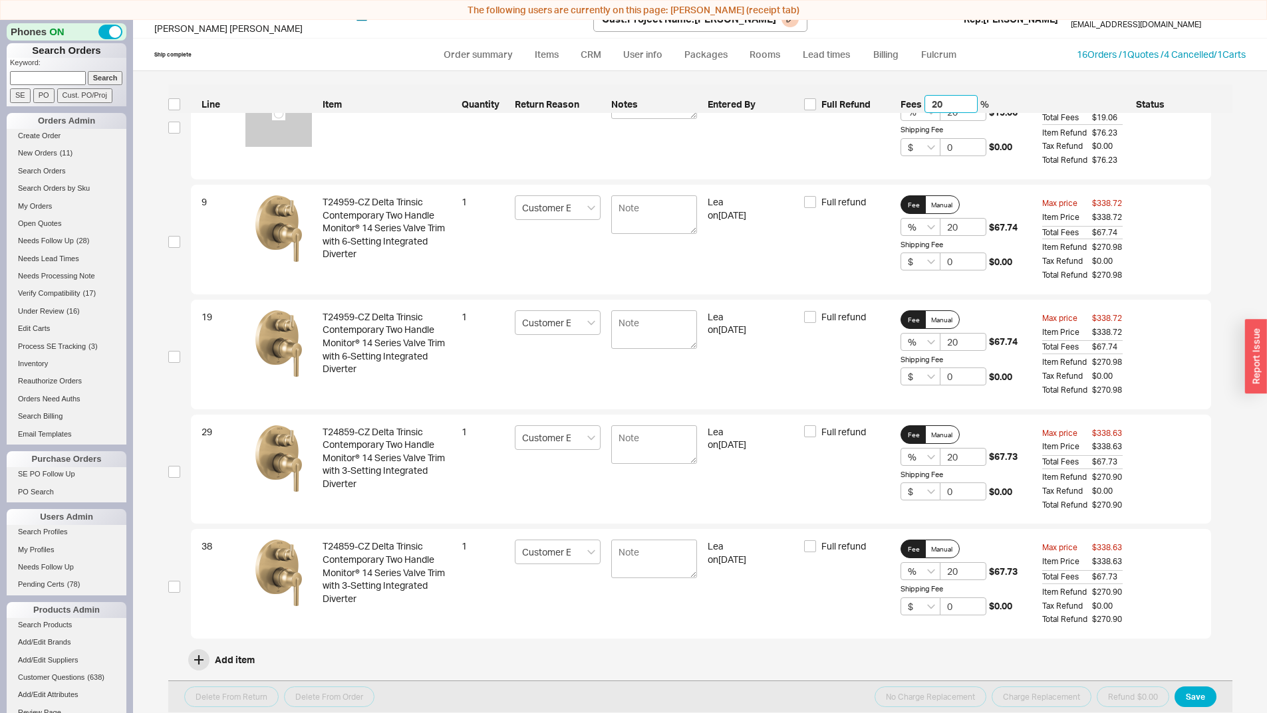
type input "20"
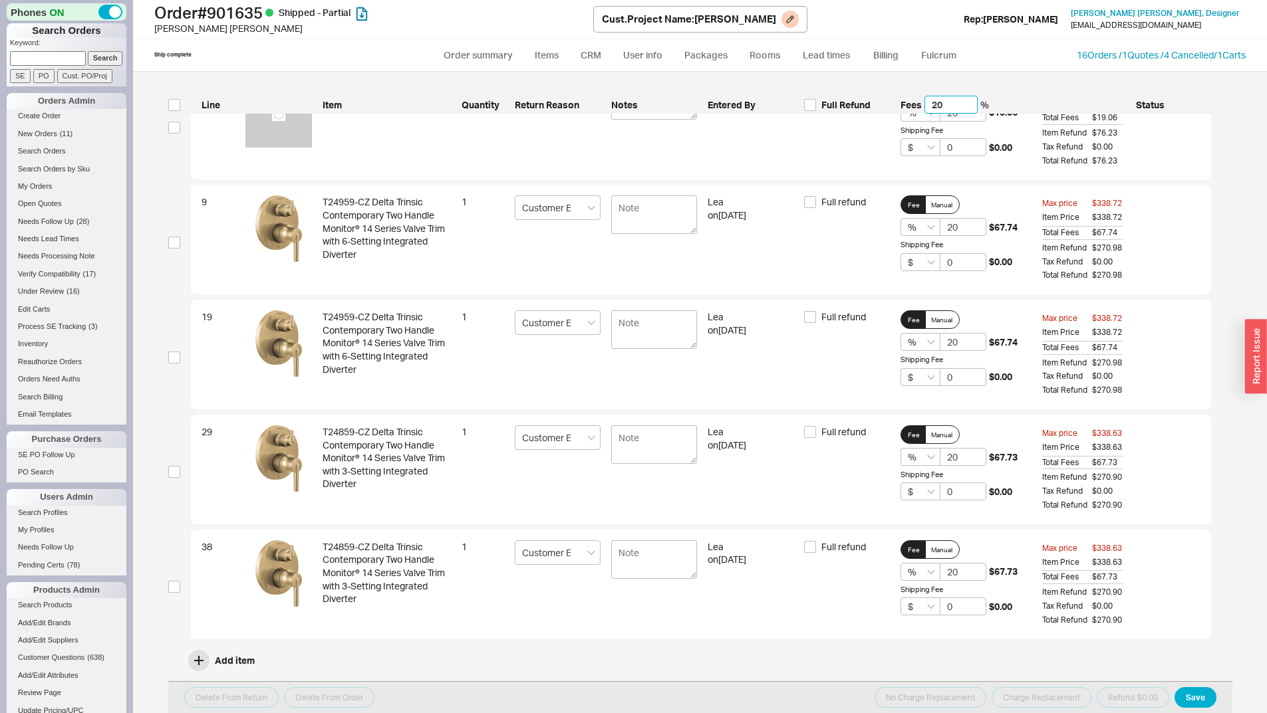
scroll to position [0, 0]
click at [463, 53] on link "Order summary" at bounding box center [478, 55] width 88 height 24
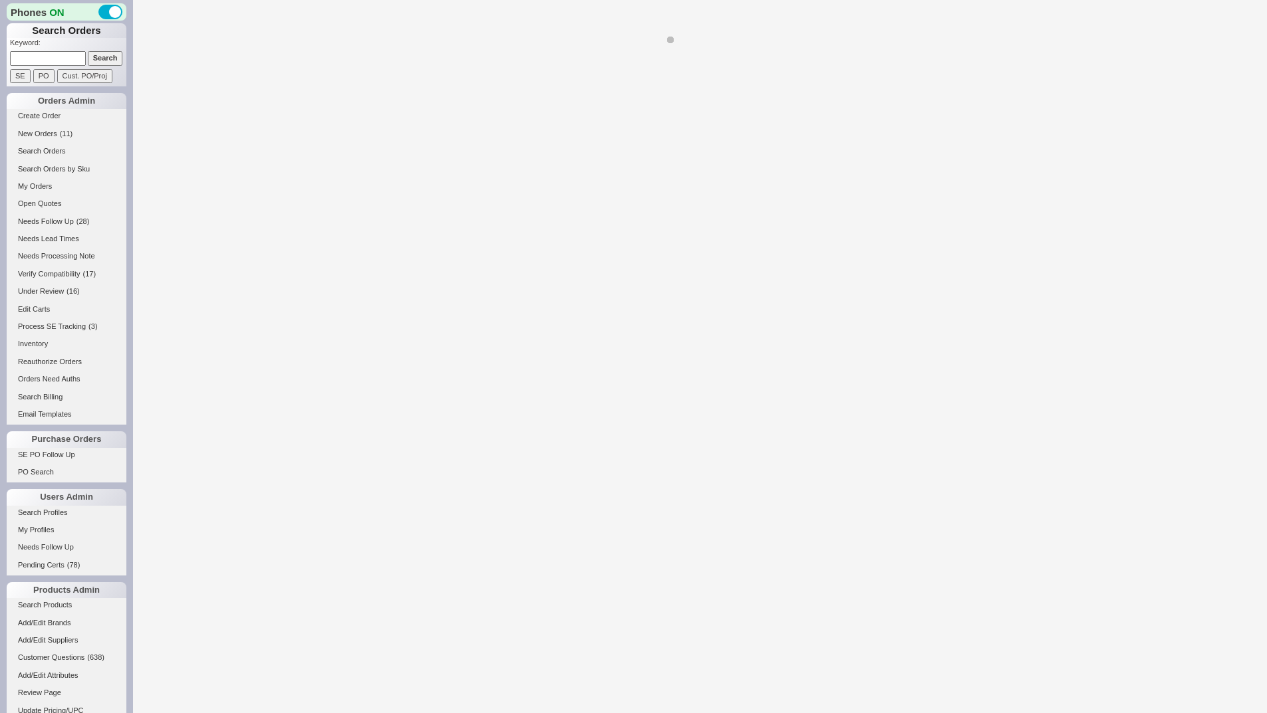
select select "*"
select select "LOW"
select select "3"
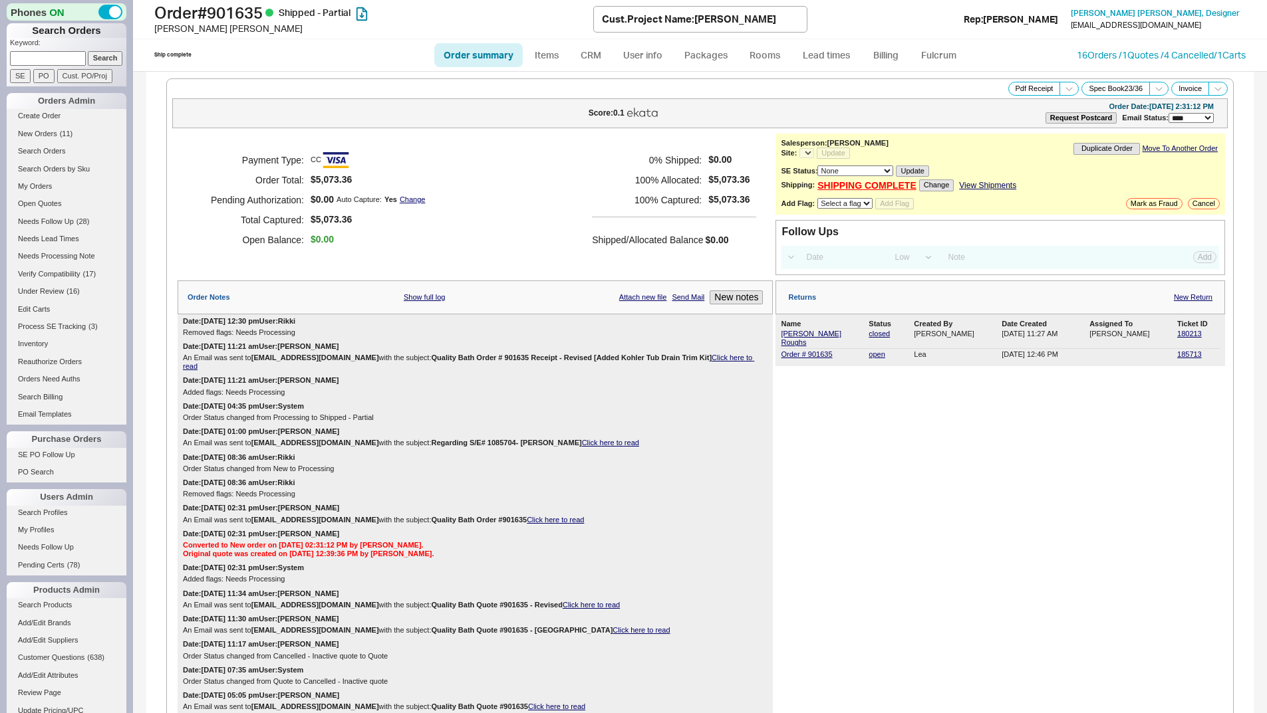
select select "*"
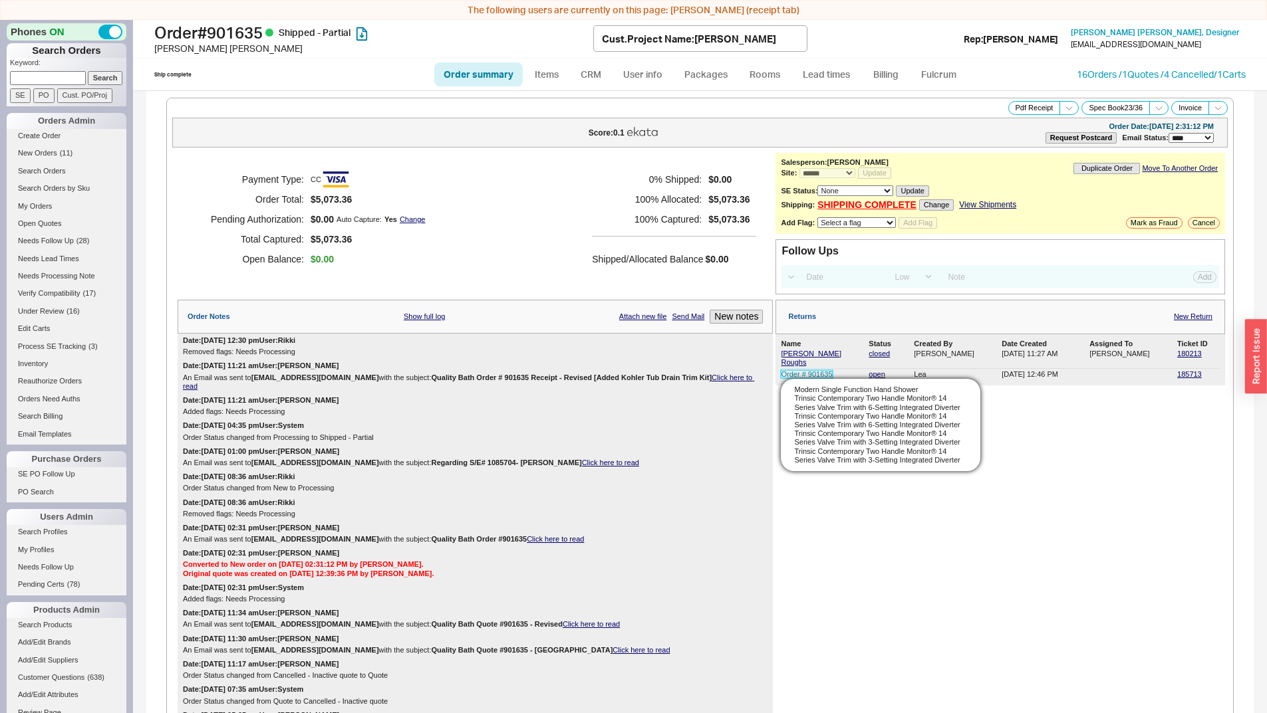
click at [793, 370] on link "Order # 901635" at bounding box center [806, 374] width 51 height 8
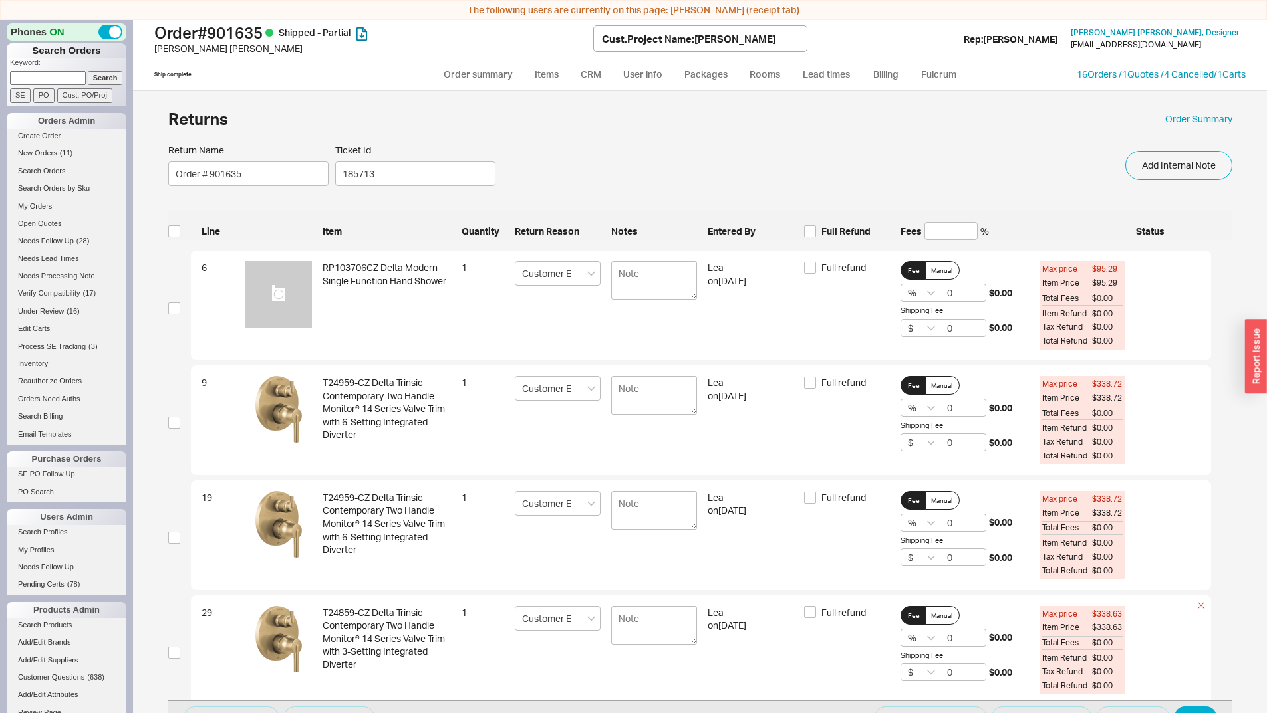
scroll to position [161, 0]
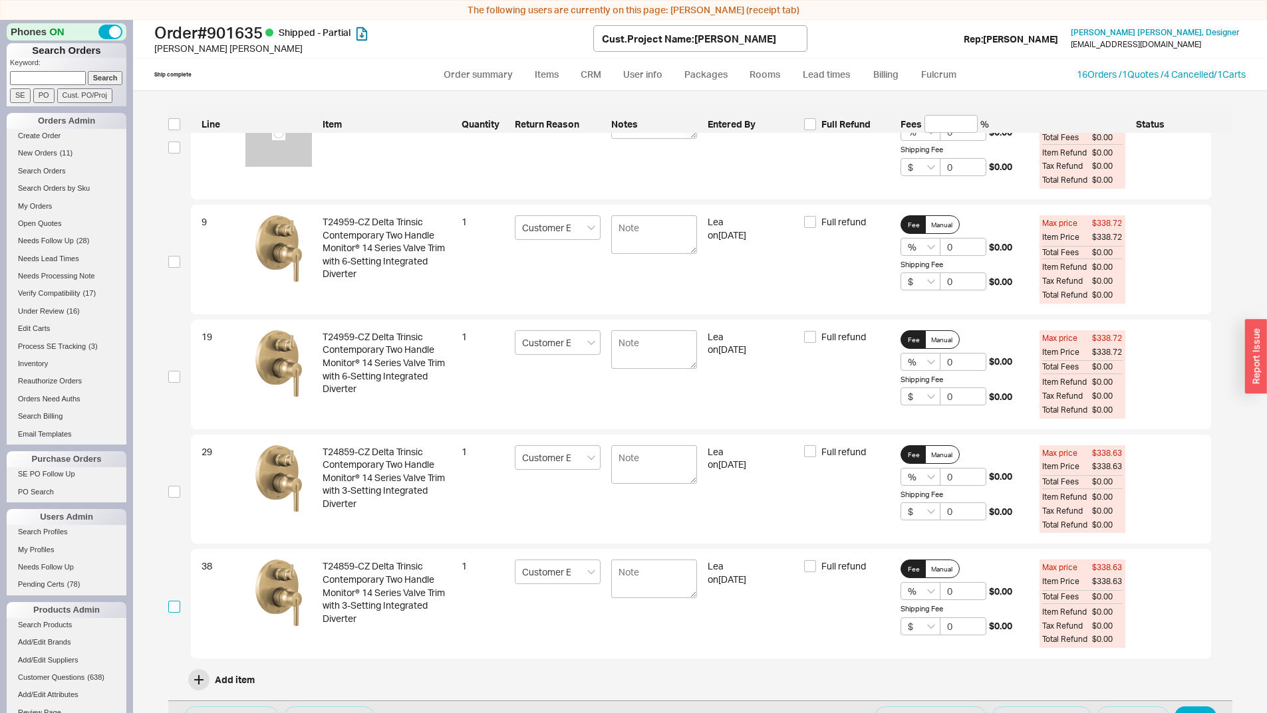
drag, startPoint x: 173, startPoint y: 602, endPoint x: 183, endPoint y: 607, distance: 11.3
click at [178, 601] on input "checkbox" at bounding box center [174, 607] width 12 height 12
checkbox input "true"
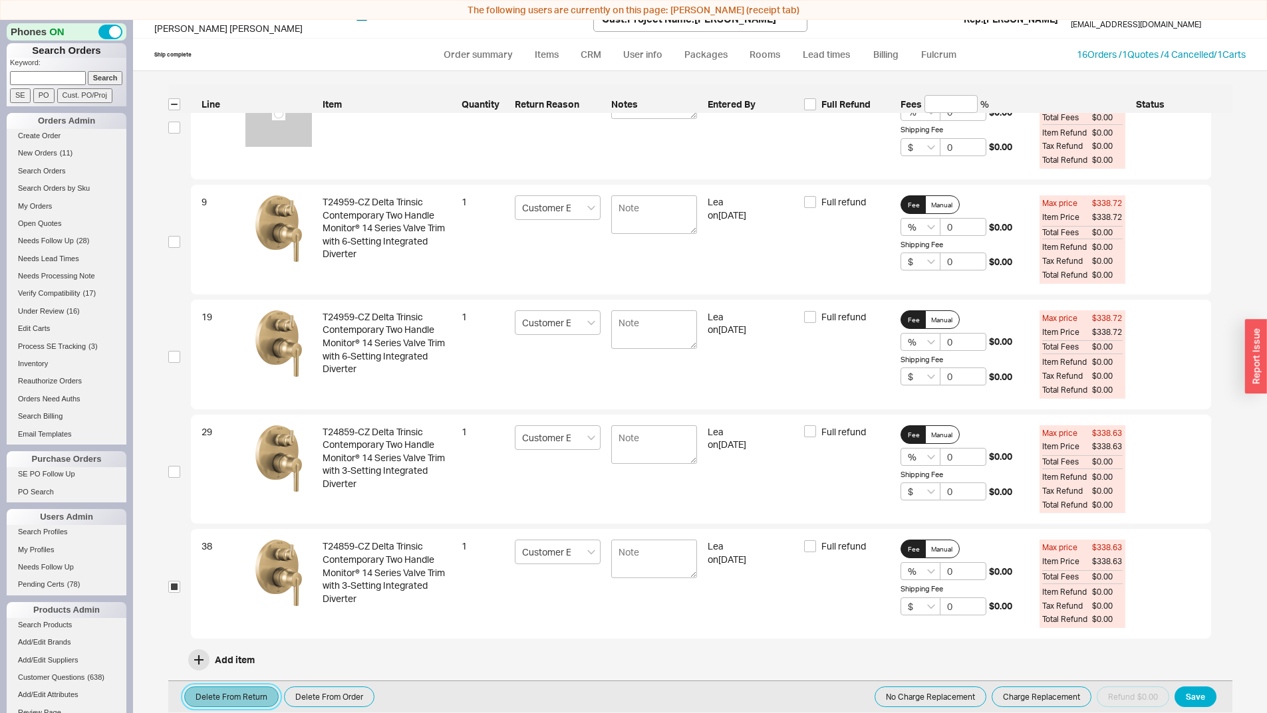
click at [244, 702] on button "Delete From Return" at bounding box center [231, 697] width 94 height 21
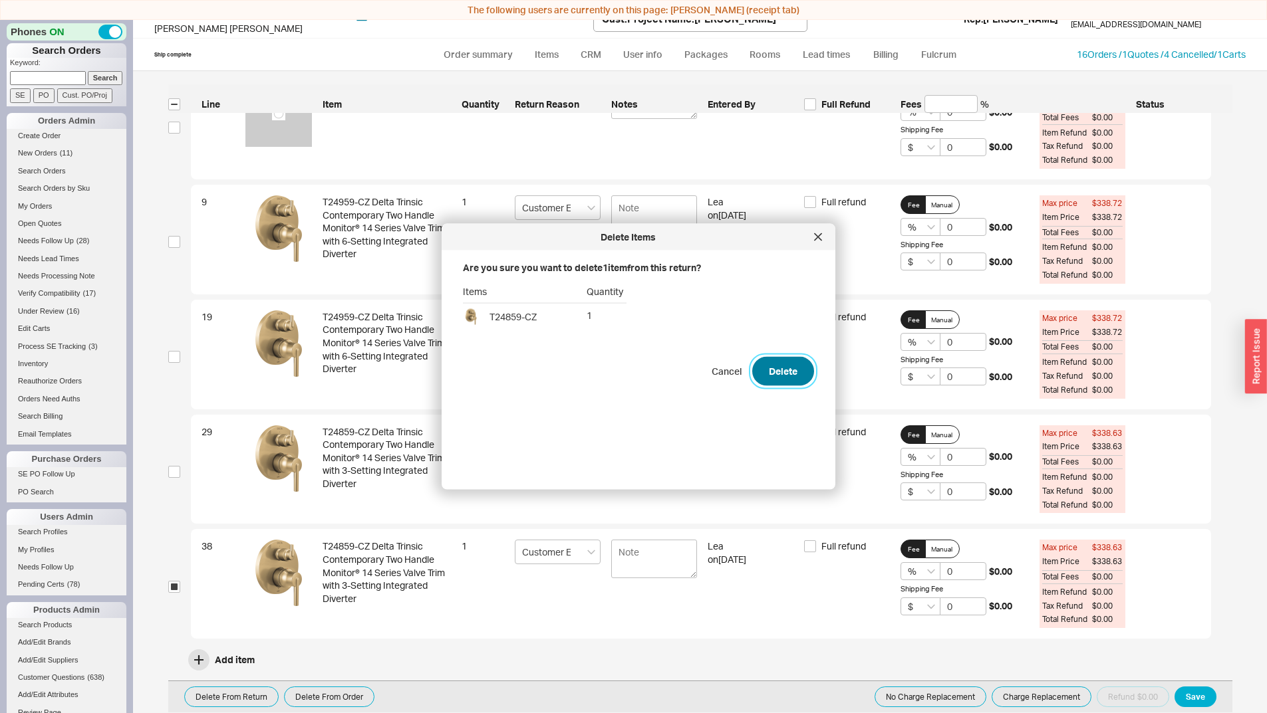
click at [761, 377] on button "Delete" at bounding box center [783, 371] width 62 height 29
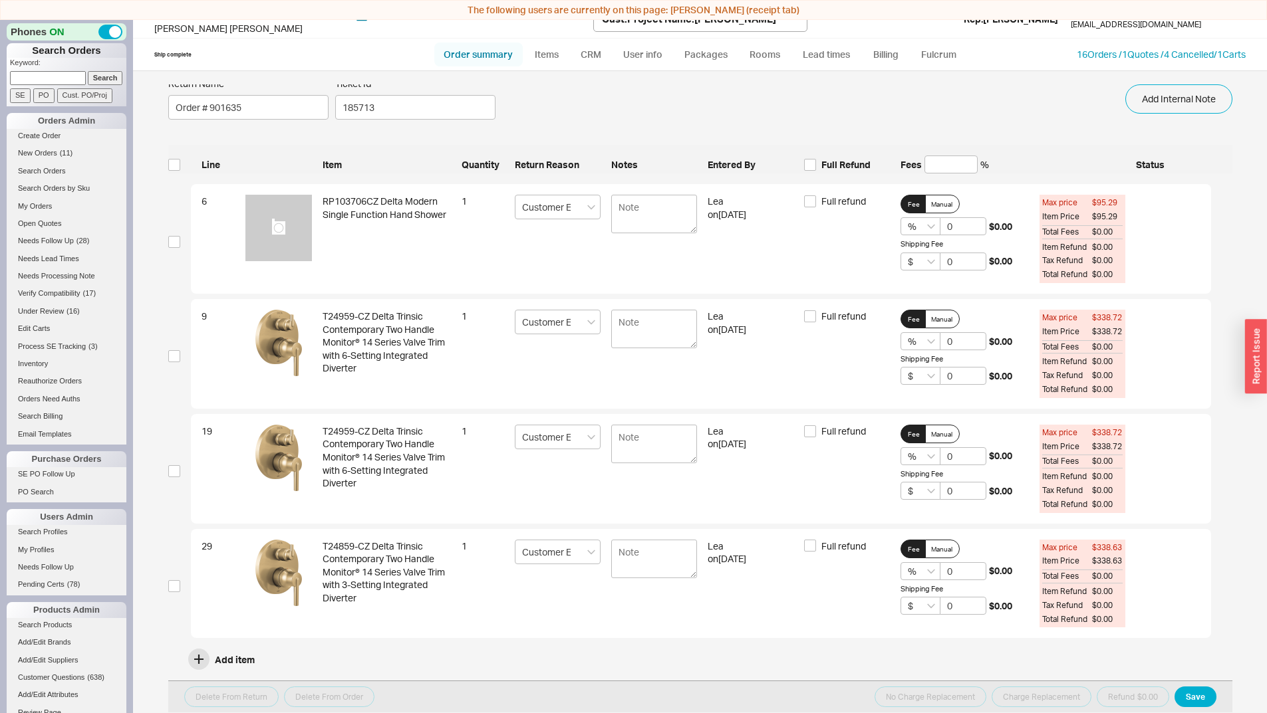
click at [497, 57] on link "Order summary" at bounding box center [478, 55] width 88 height 24
select select "*"
select select "LOW"
select select "3"
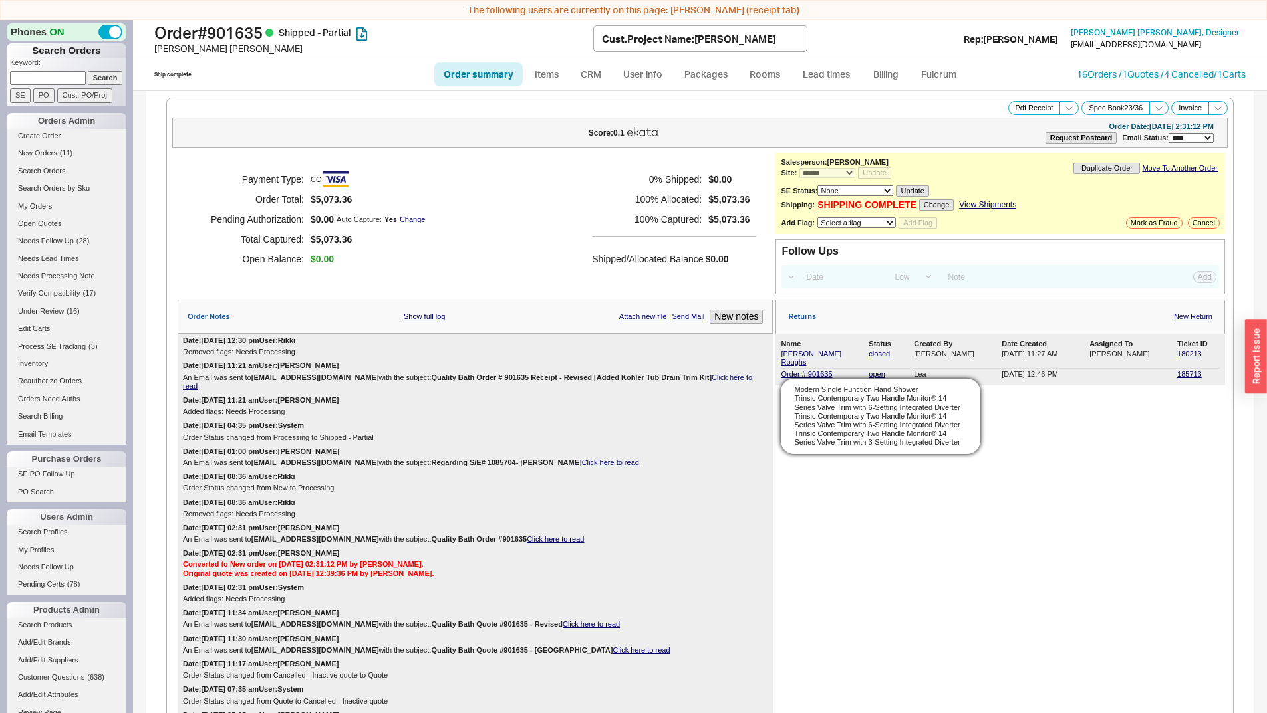
click at [797, 370] on span "Order # 901635 Modern Single Function Hand Shower Trinsic Contemporary Two Hand…" at bounding box center [823, 374] width 85 height 9
click at [809, 370] on link "Order # 901635" at bounding box center [806, 374] width 51 height 8
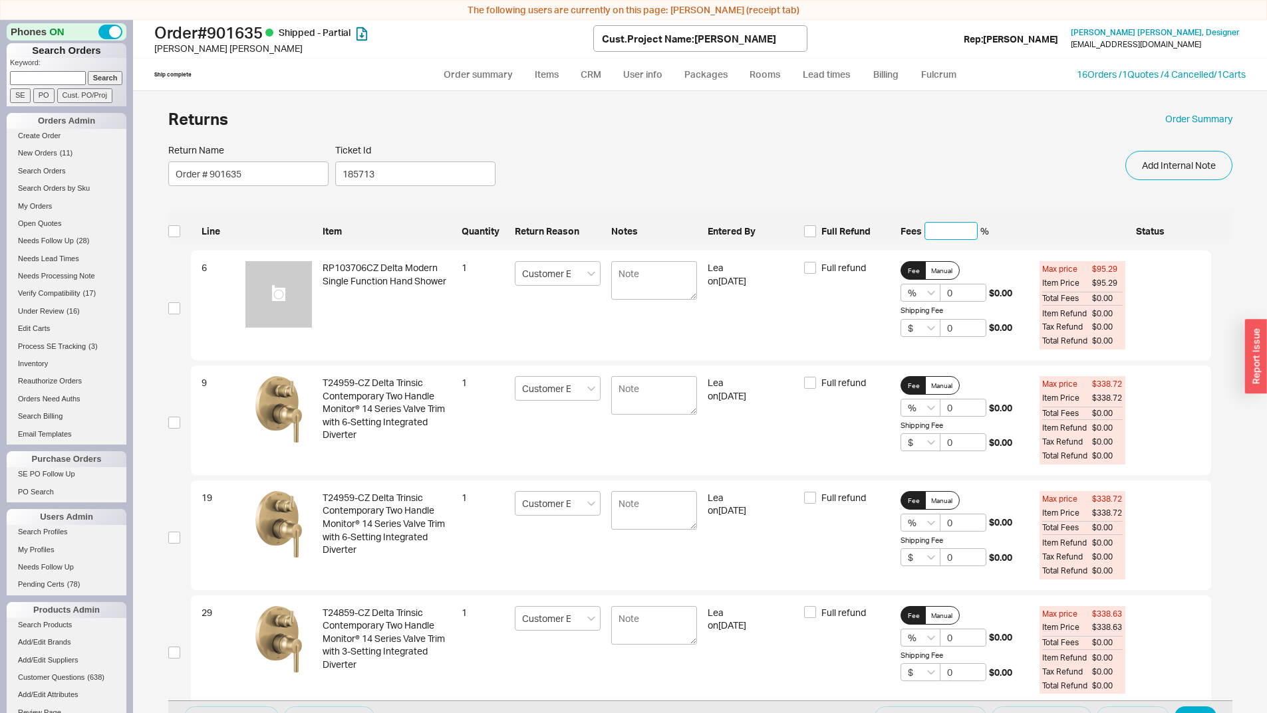
click at [931, 228] on input at bounding box center [950, 231] width 53 height 18
type input "2"
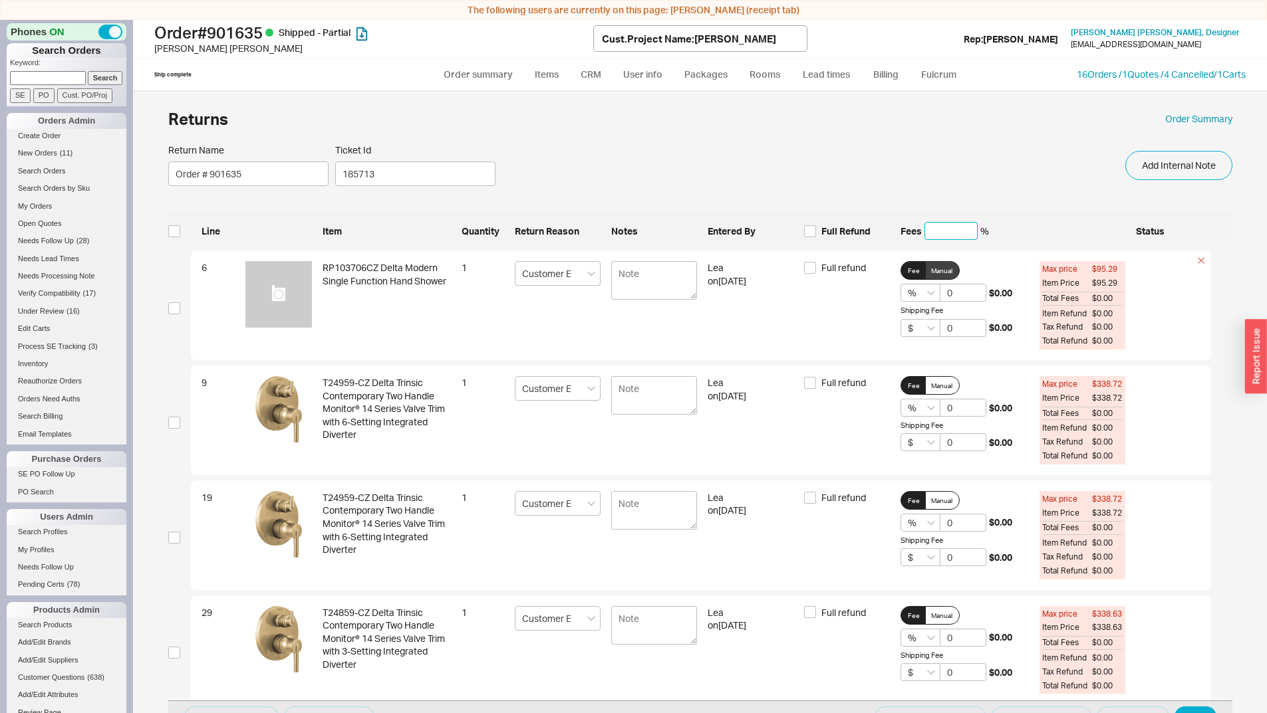
type input "2"
type input "20"
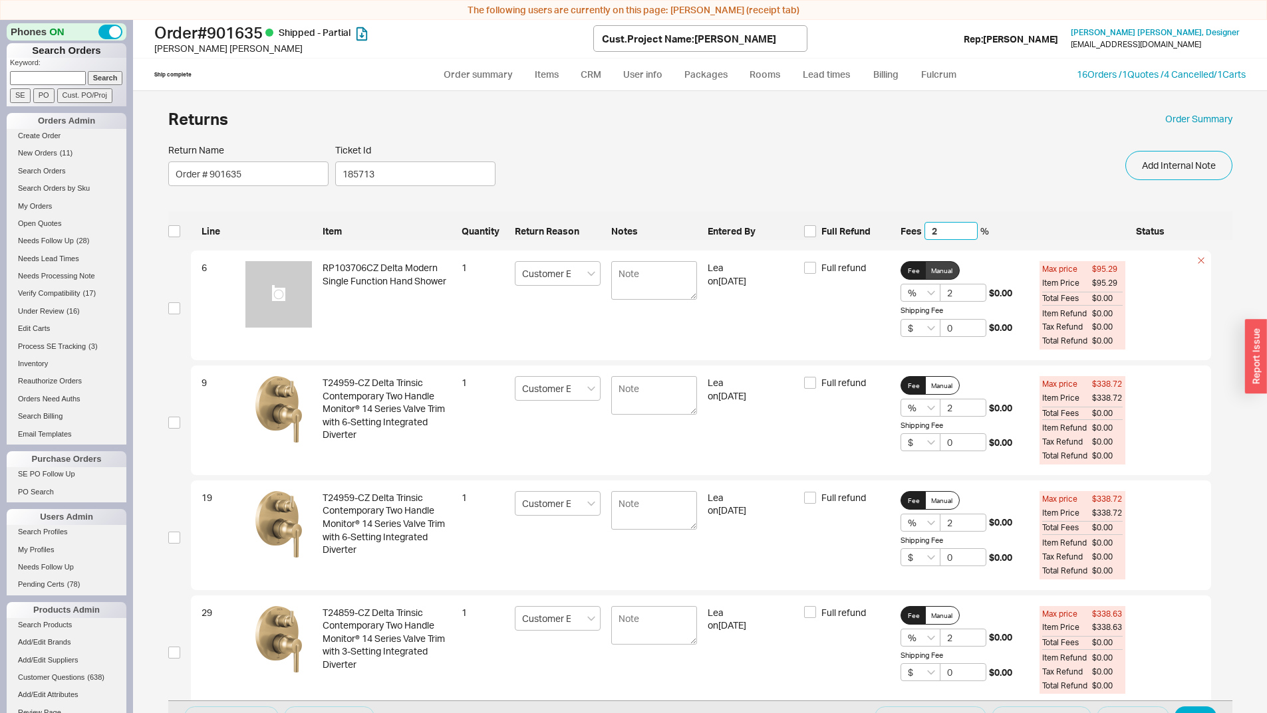
type input "20"
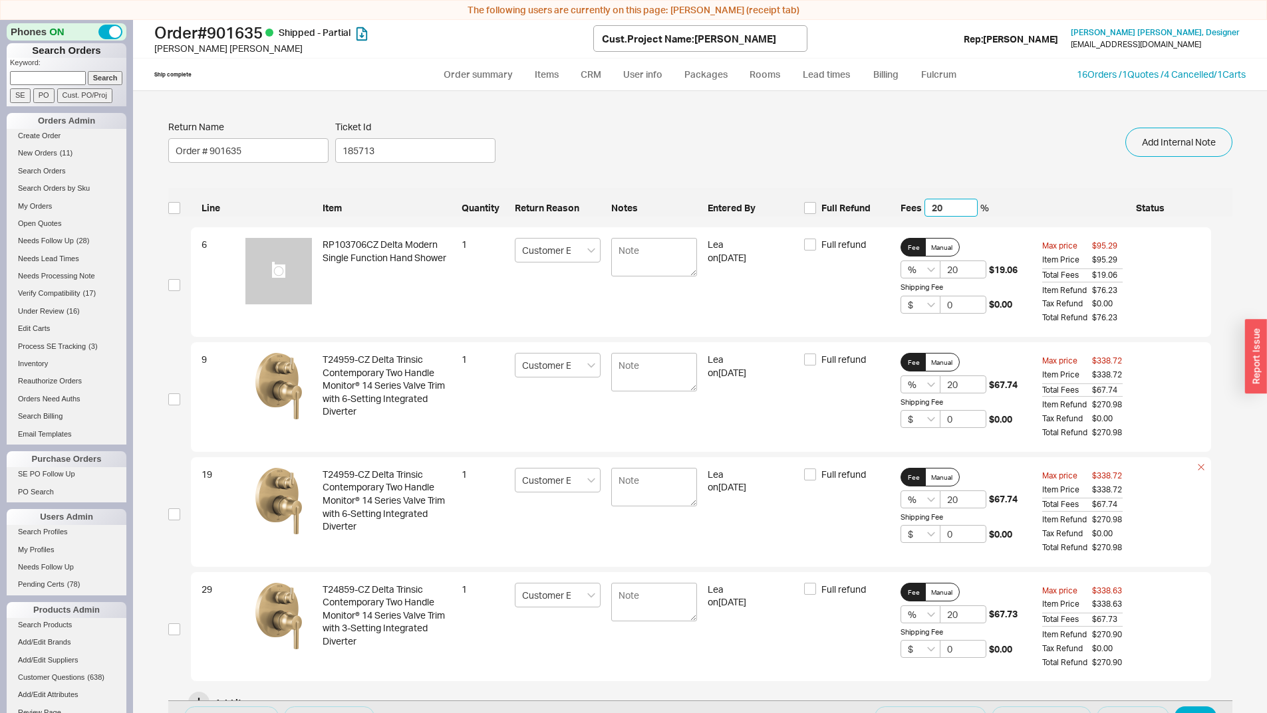
scroll to position [46, 0]
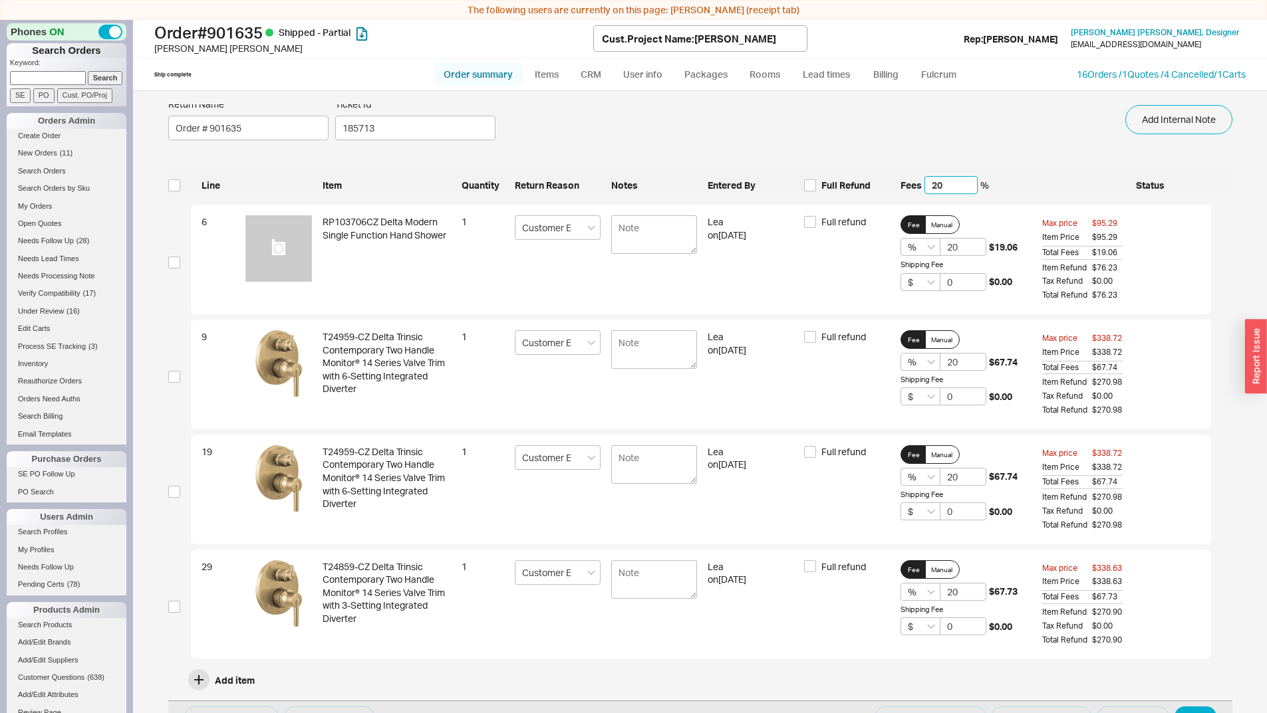
type input "20"
click at [480, 64] on link "Order summary" at bounding box center [478, 74] width 88 height 24
select select "*"
select select "LOW"
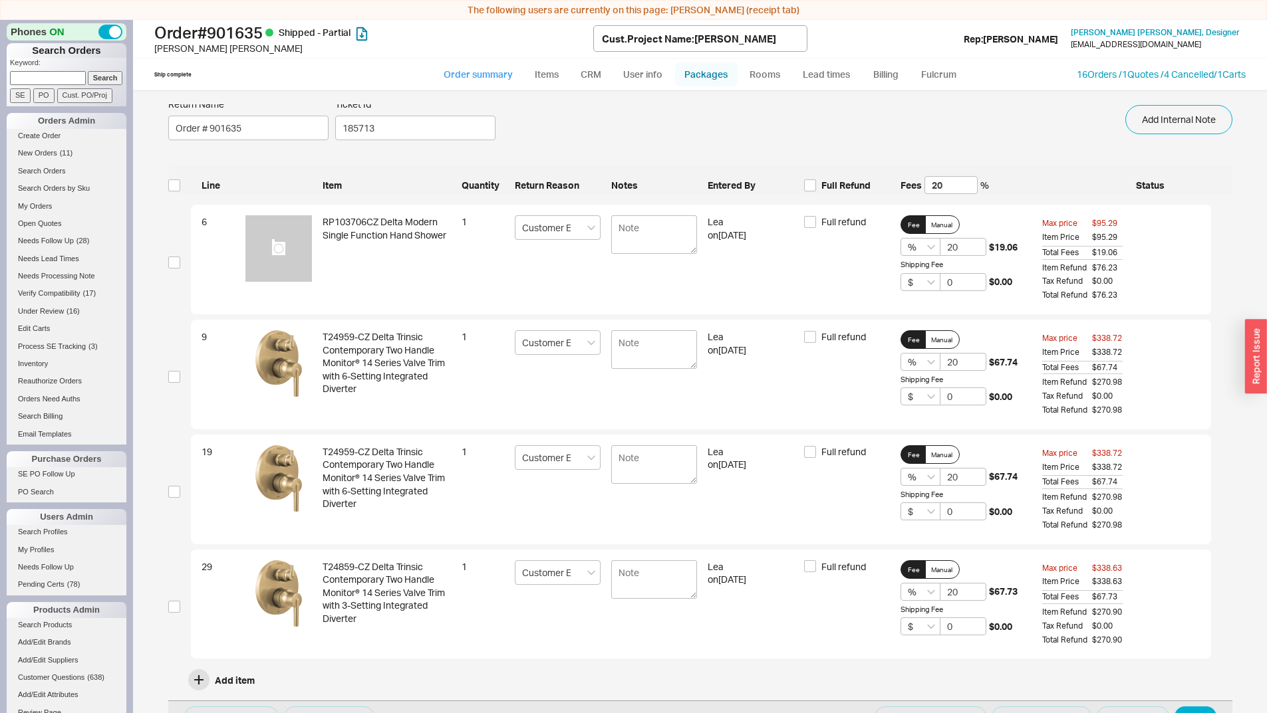
select select "3"
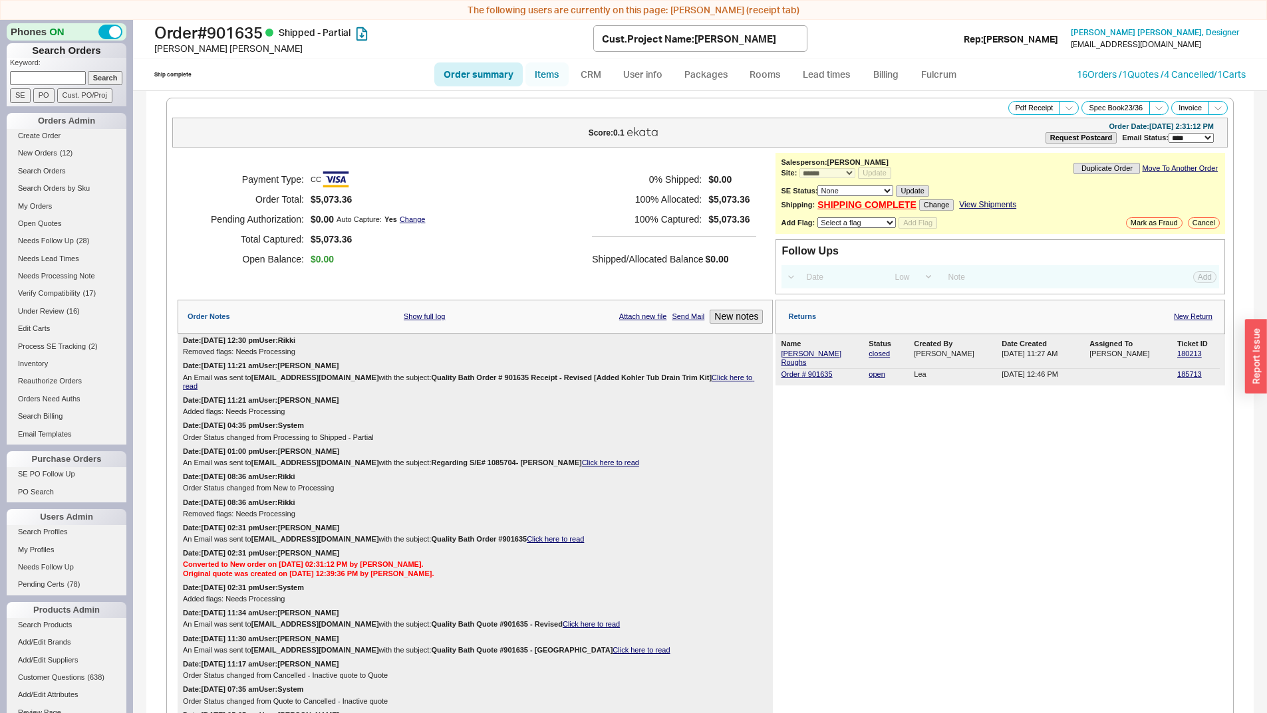
click at [560, 66] on link "Items" at bounding box center [546, 74] width 43 height 24
select select "3"
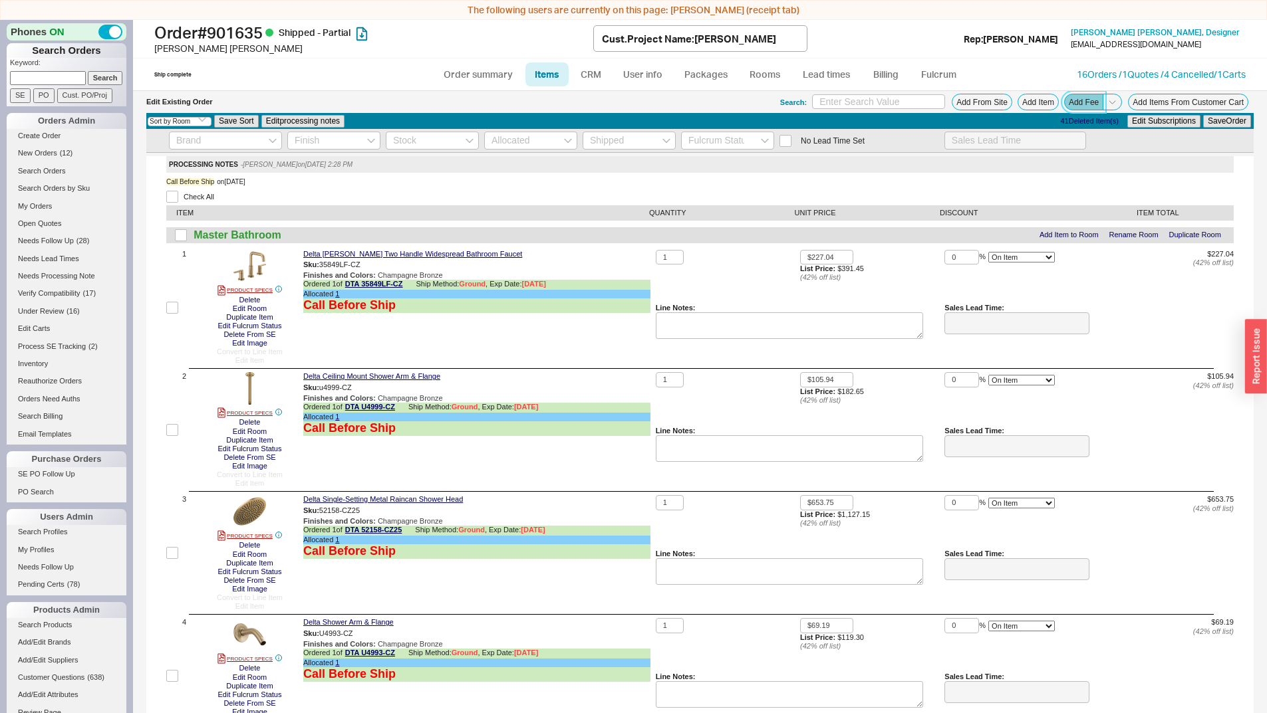
click at [1070, 101] on button "Add Fee" at bounding box center [1083, 102] width 39 height 17
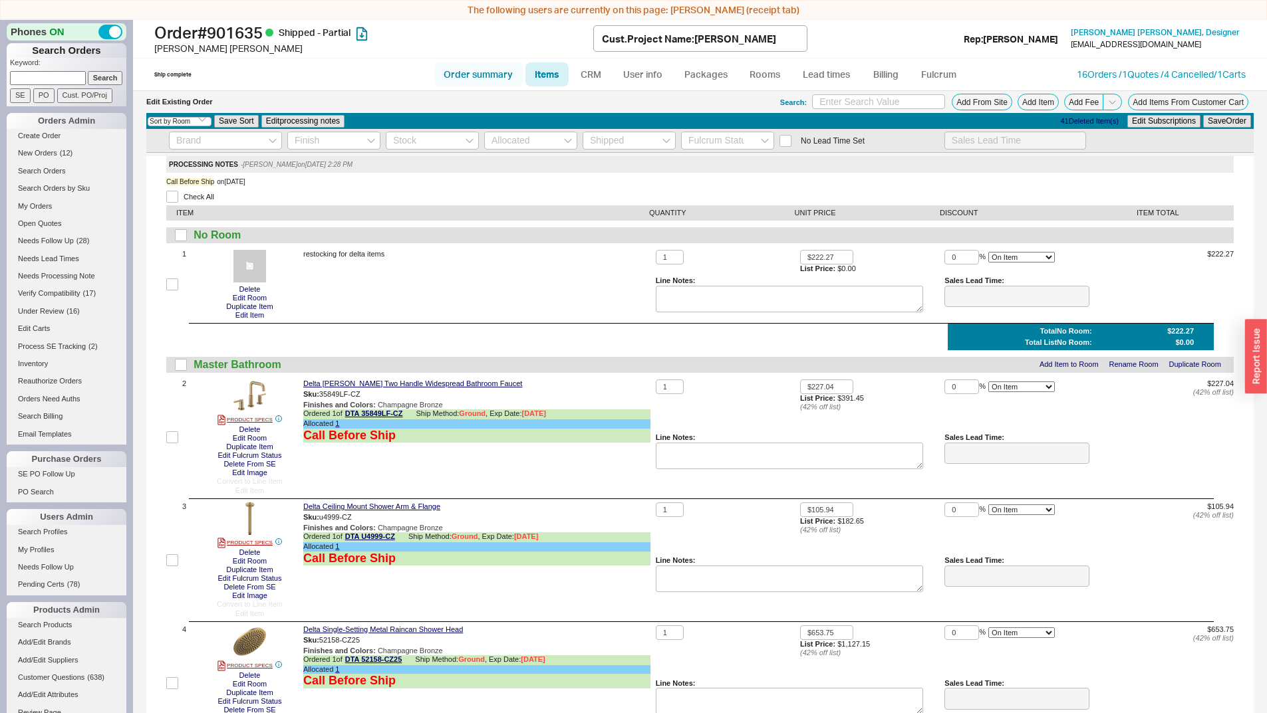
click at [485, 69] on link "Order summary" at bounding box center [478, 74] width 88 height 24
select select "*"
select select "LOW"
select select "3"
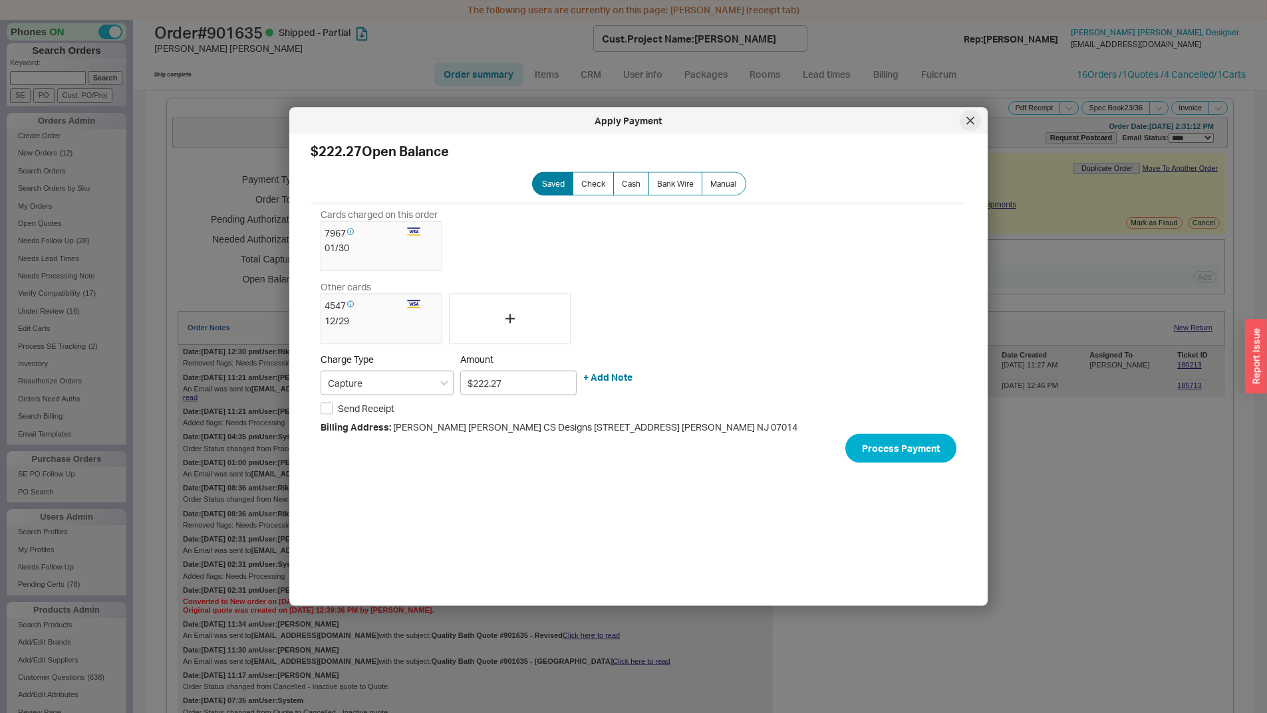
click at [967, 119] on icon at bounding box center [970, 121] width 8 height 8
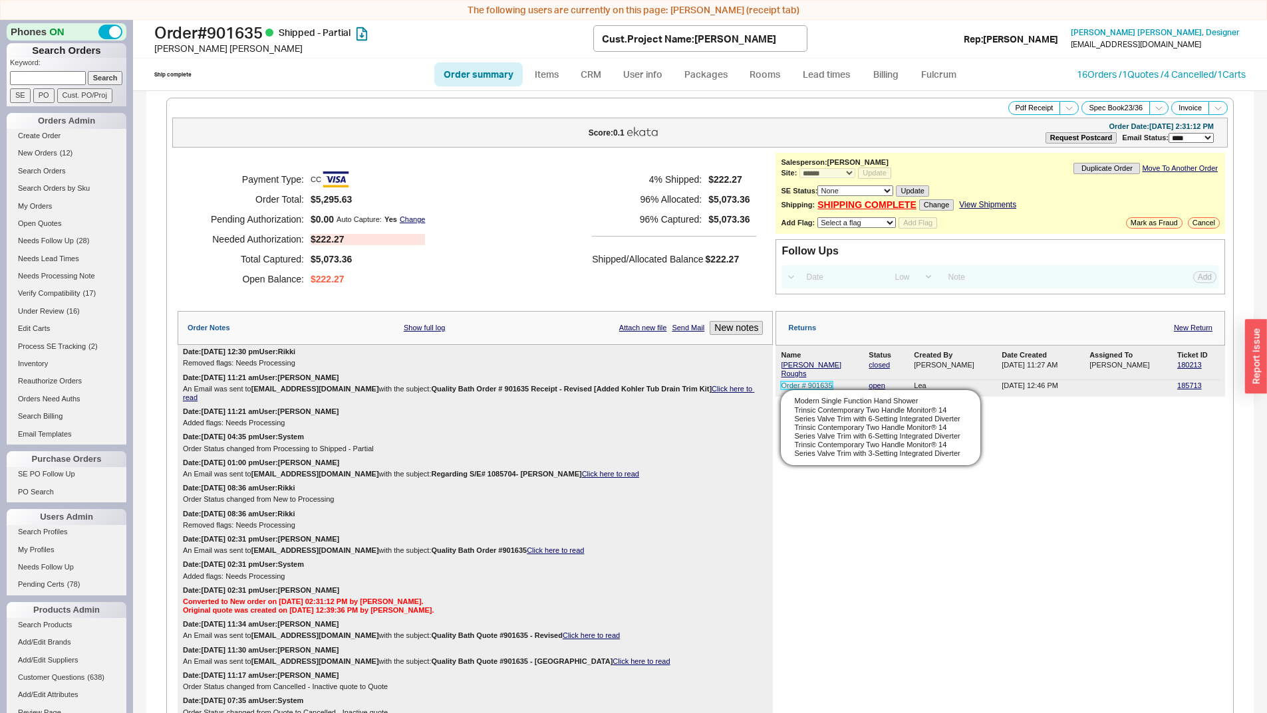
click at [790, 382] on link "Order # 901635" at bounding box center [806, 386] width 51 height 8
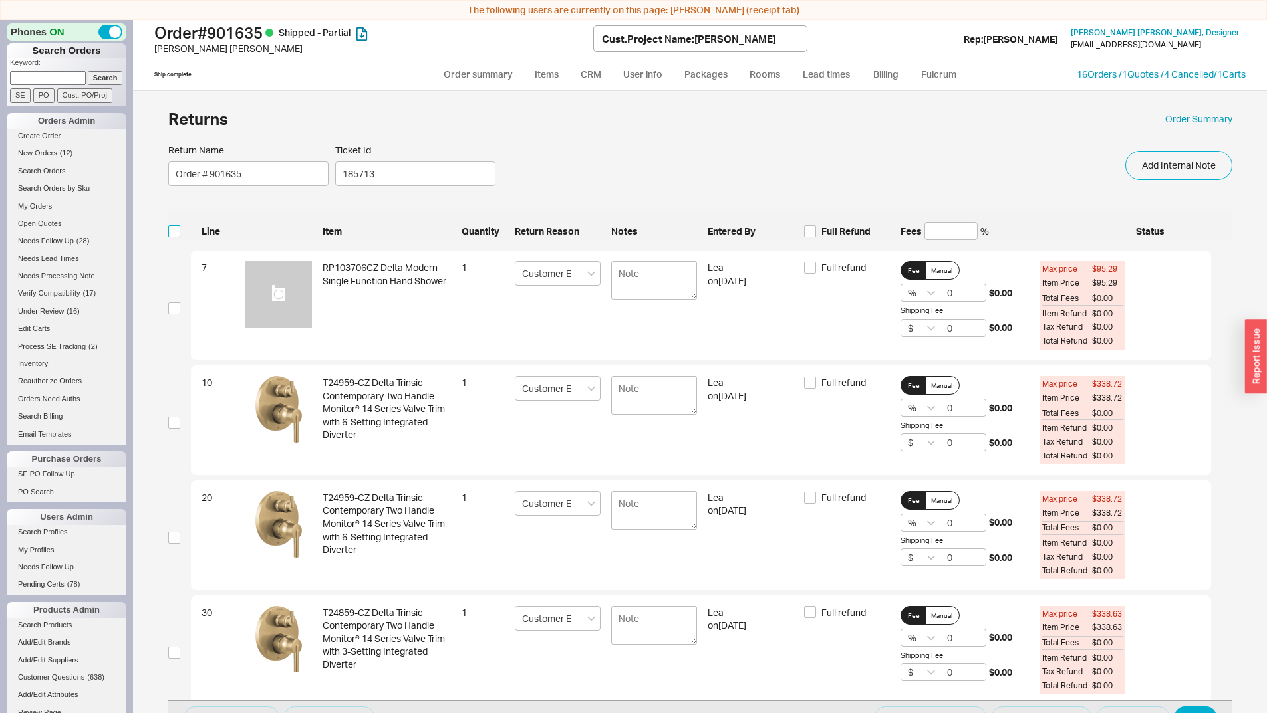
click at [176, 228] on input "checkbox" at bounding box center [174, 231] width 12 height 12
checkbox input "true"
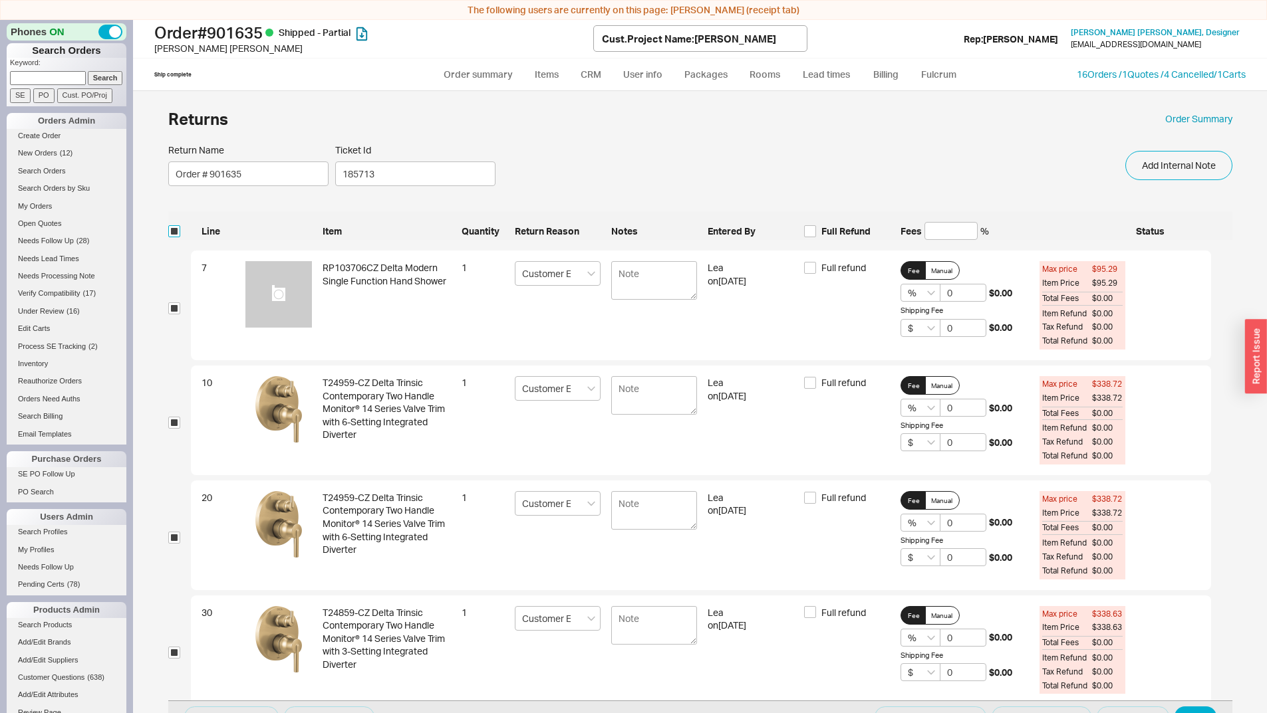
checkbox input "true"
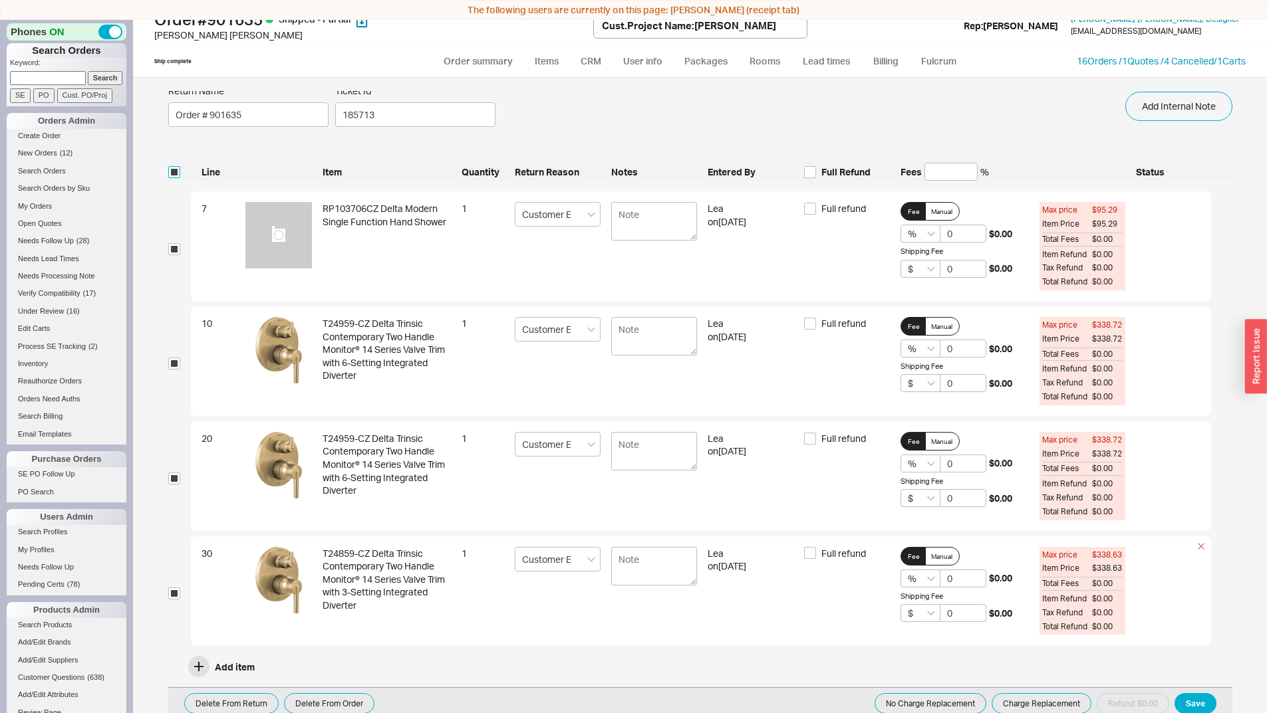
scroll to position [20, 0]
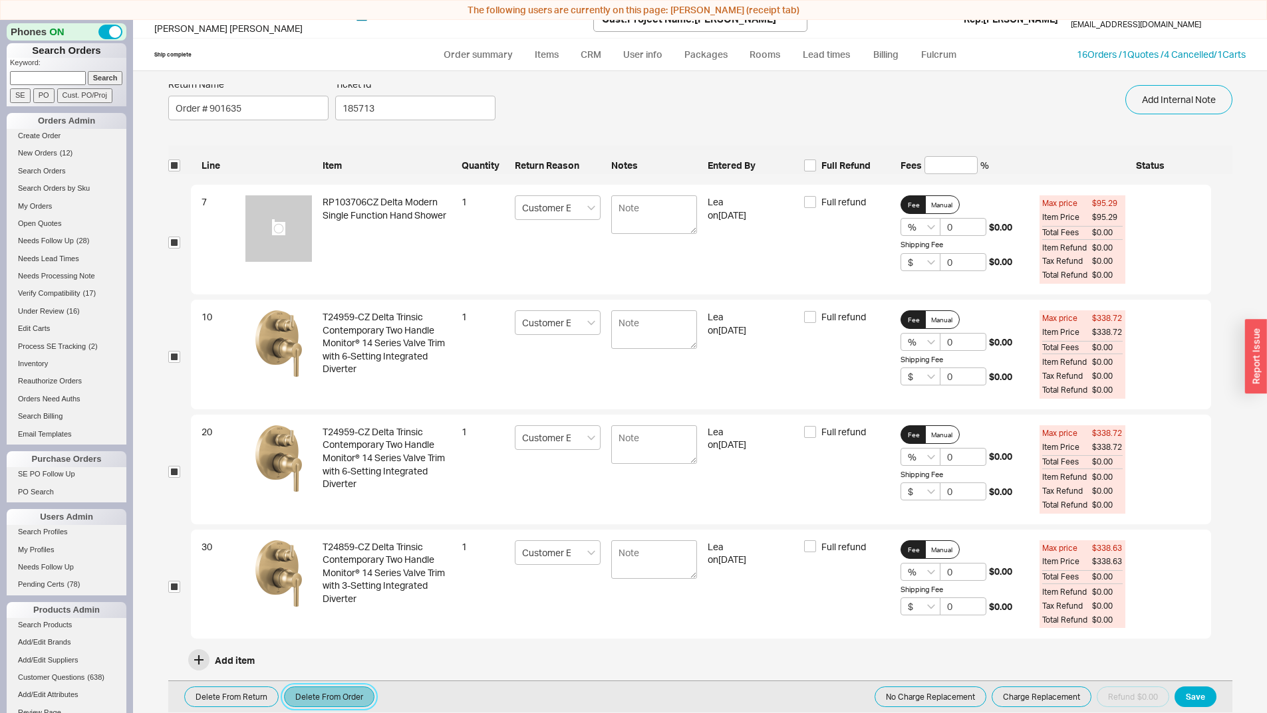
click at [361, 703] on button "Delete From Order" at bounding box center [329, 697] width 90 height 21
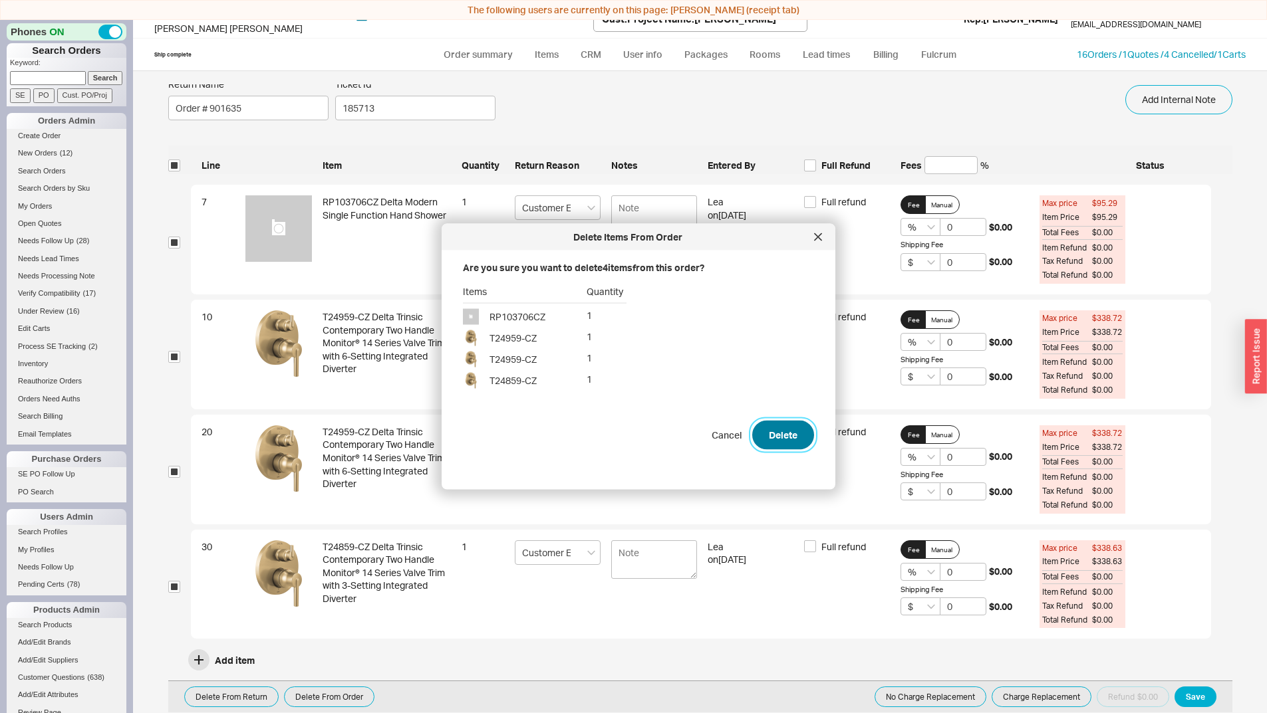
click at [781, 422] on button "Delete" at bounding box center [783, 435] width 62 height 29
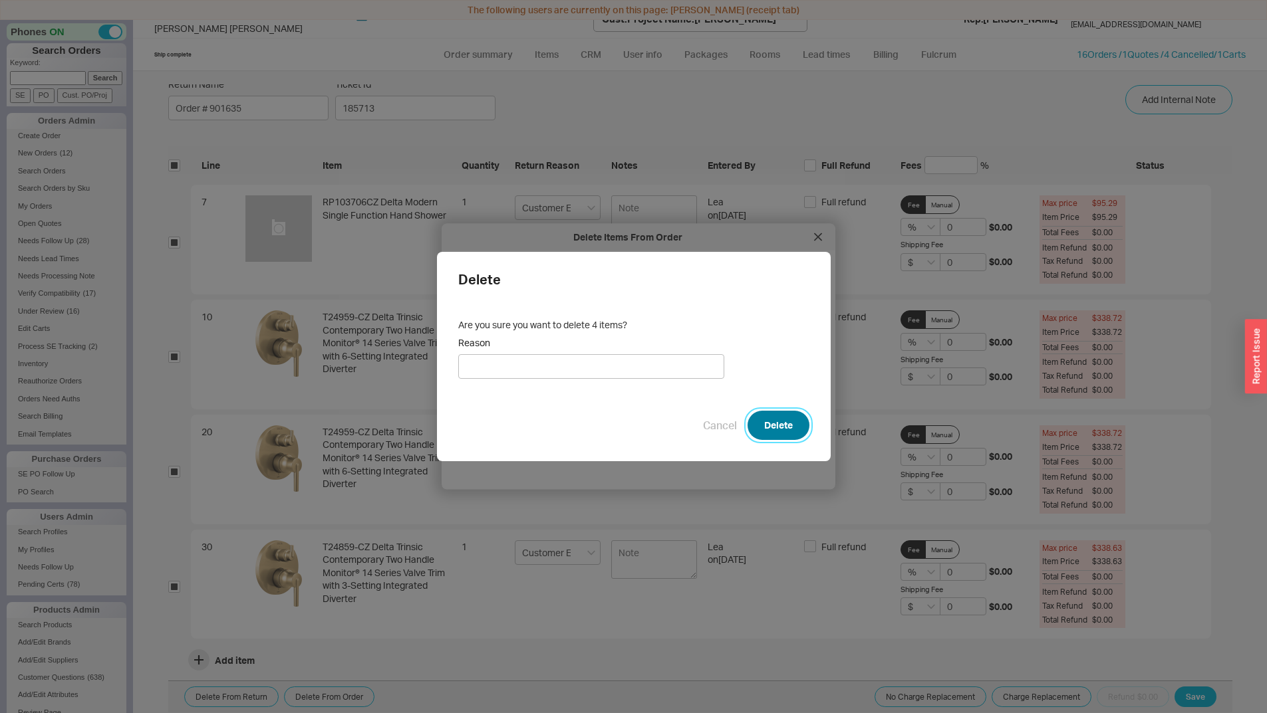
drag, startPoint x: 751, startPoint y: 414, endPoint x: 760, endPoint y: 422, distance: 12.2
click at [752, 414] on button "Delete" at bounding box center [778, 425] width 62 height 29
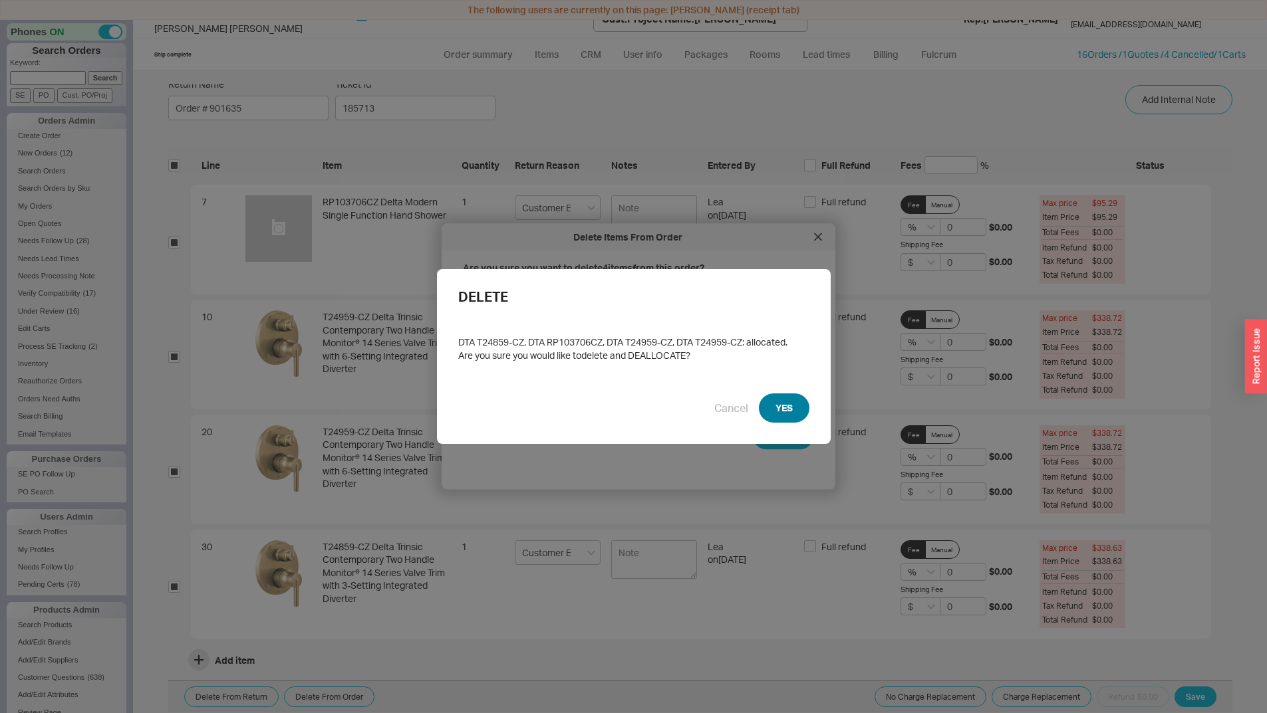
click at [768, 402] on button "YES" at bounding box center [784, 408] width 51 height 29
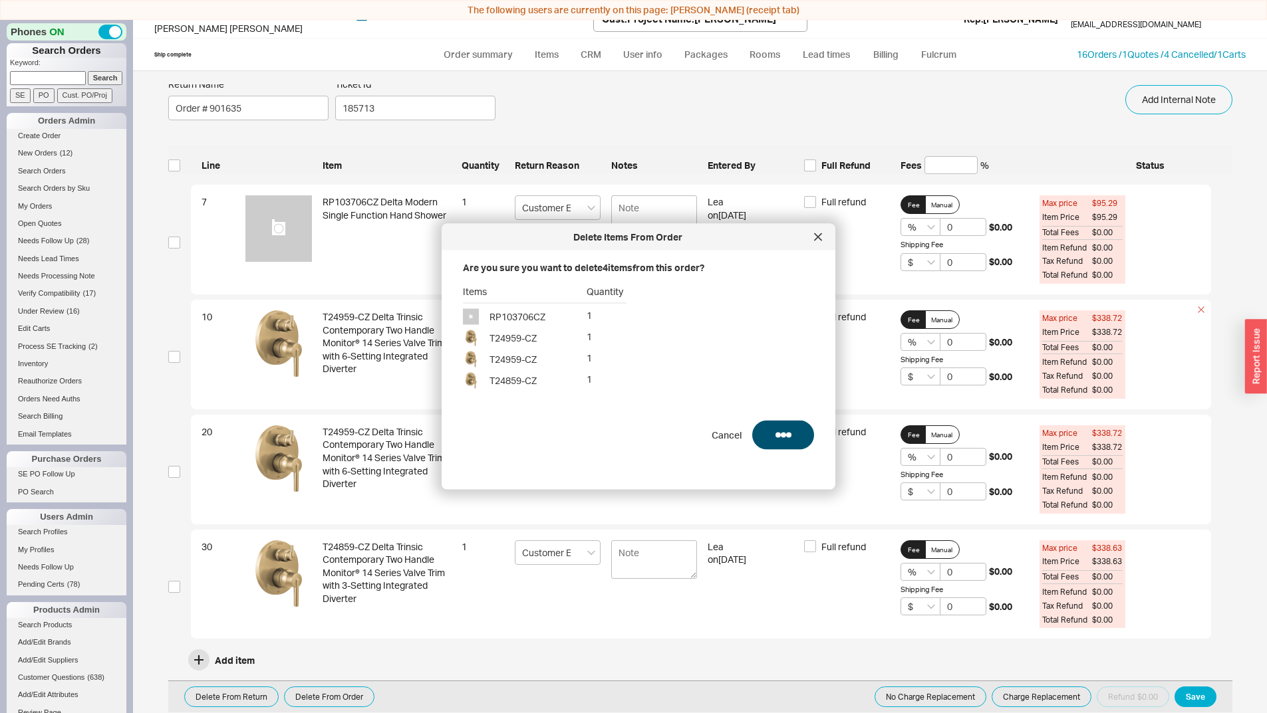
checkbox input "false"
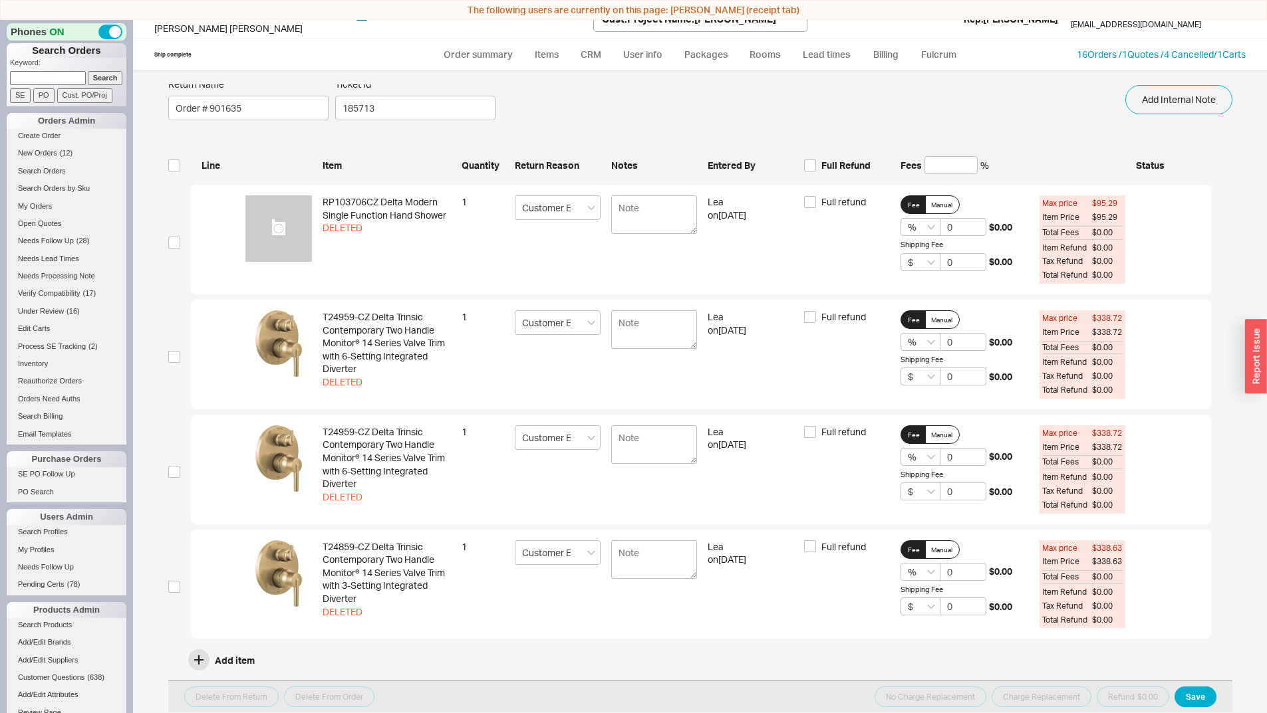
click at [488, 41] on ul "Order summary Items CRM User info Packages Rooms Lead times Billing Fulcrum" at bounding box center [700, 55] width 543 height 32
click at [487, 45] on link "Order summary" at bounding box center [478, 55] width 88 height 24
select select "*"
select select "LOW"
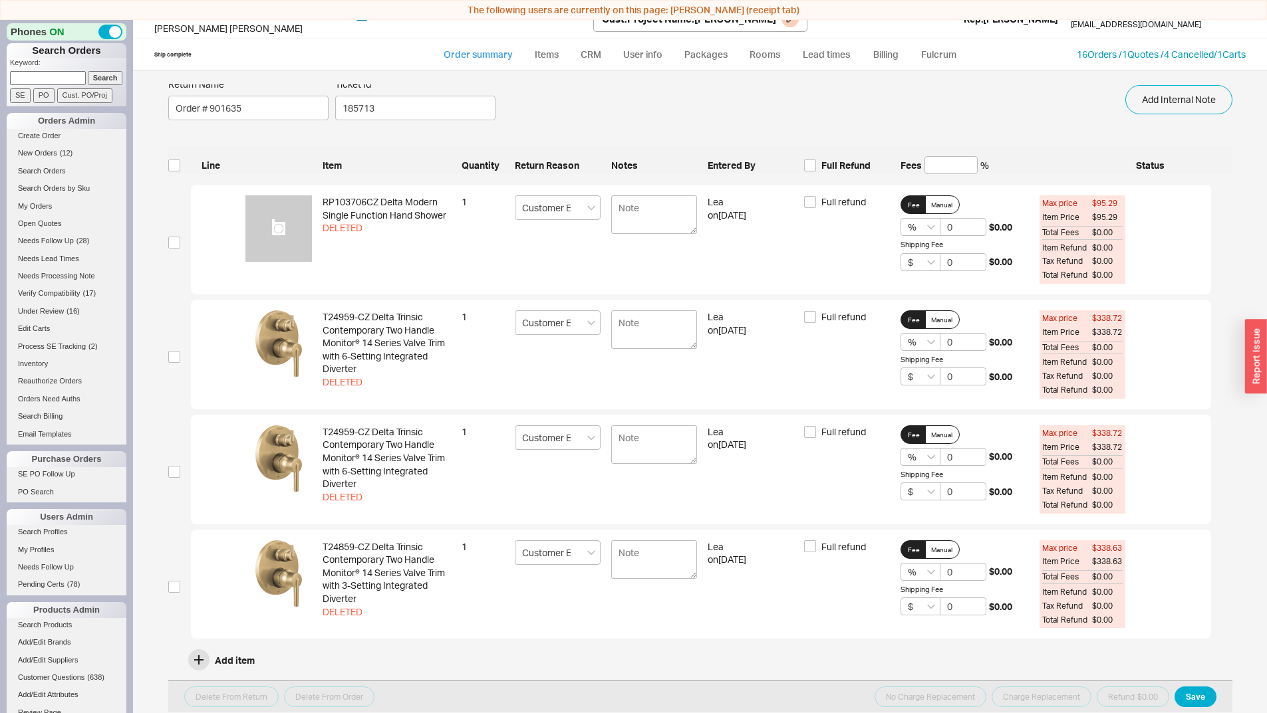
select select "3"
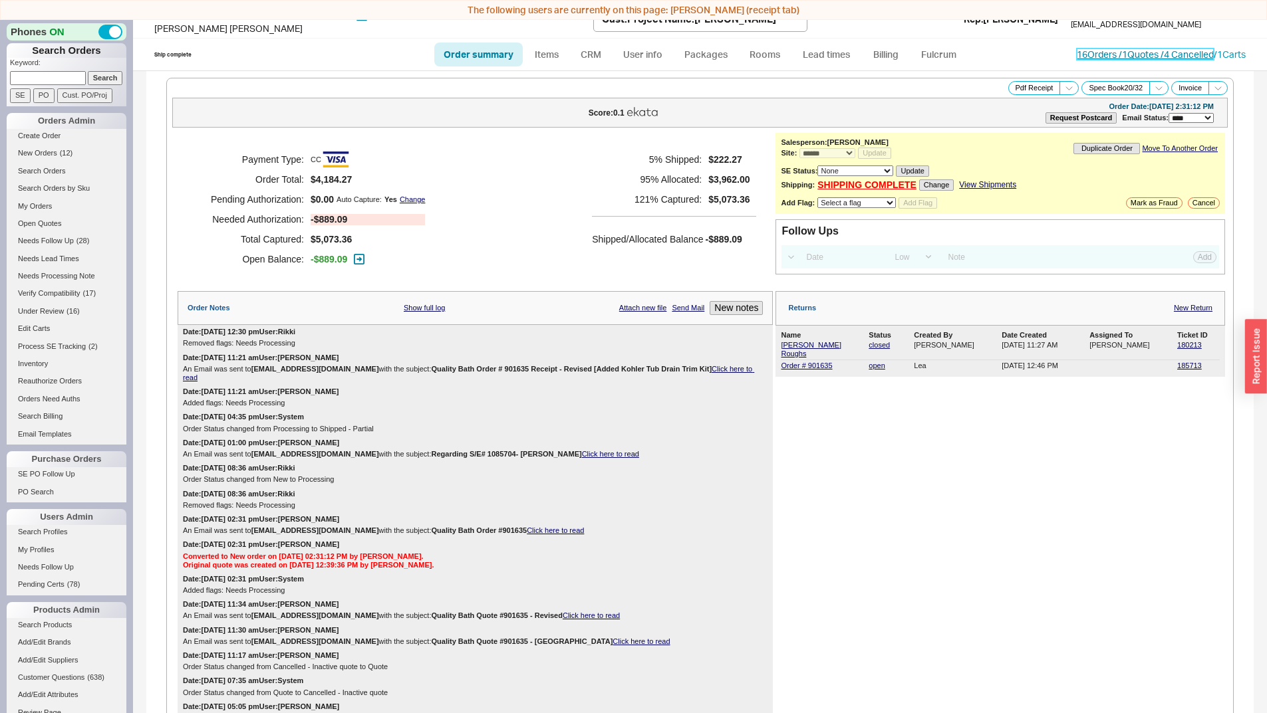
click at [1163, 59] on link "16 Orders / 1 Quotes / 4 Cancelled" at bounding box center [1144, 54] width 137 height 11
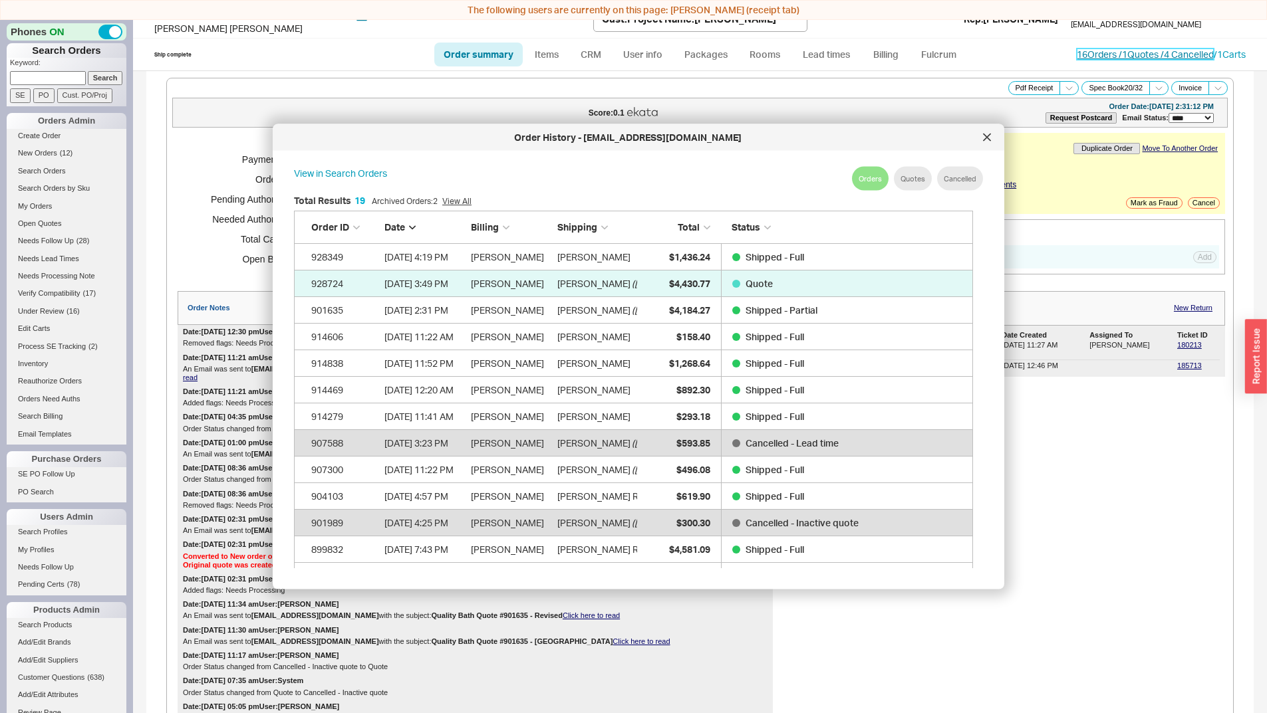
scroll to position [397, 690]
click at [987, 145] on div at bounding box center [986, 137] width 21 height 21
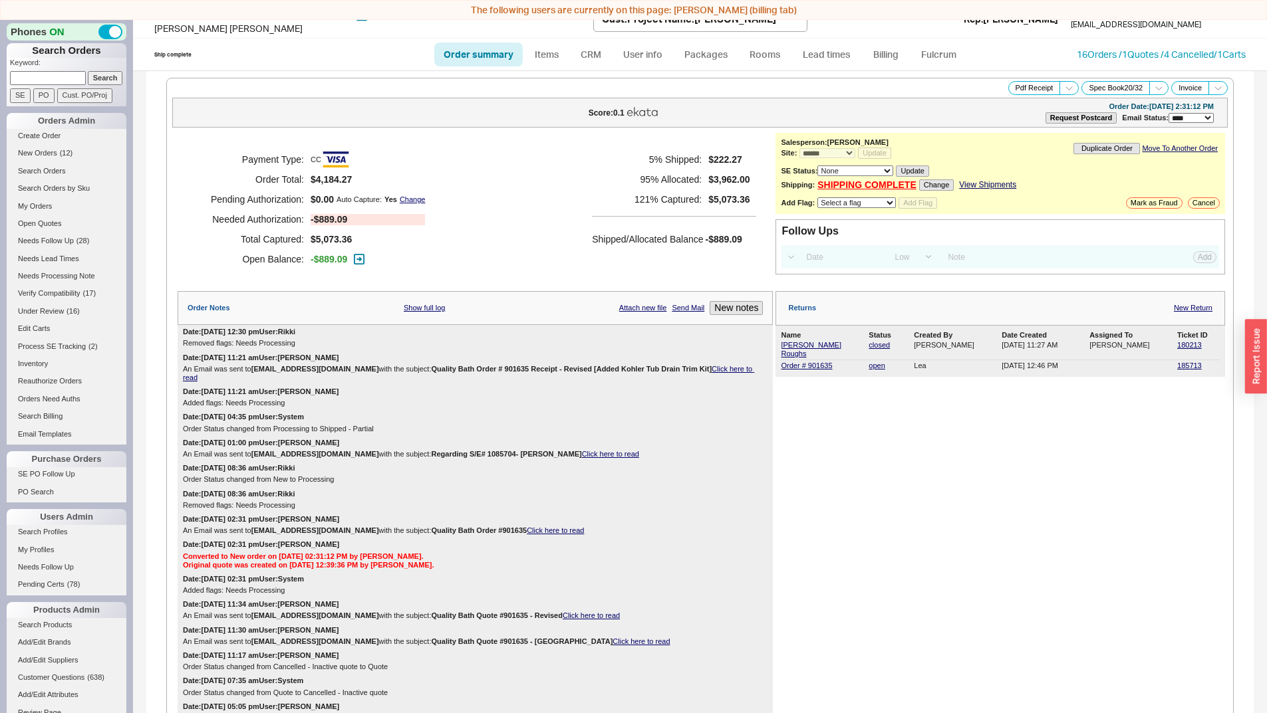
click at [1175, 69] on div "Ship complete Order summary Items CRM User info Packages Rooms Lead times Billi…" at bounding box center [700, 55] width 1134 height 32
click at [1180, 55] on link "16 Orders / 1 Quotes / 4 Cancelled" at bounding box center [1144, 54] width 137 height 11
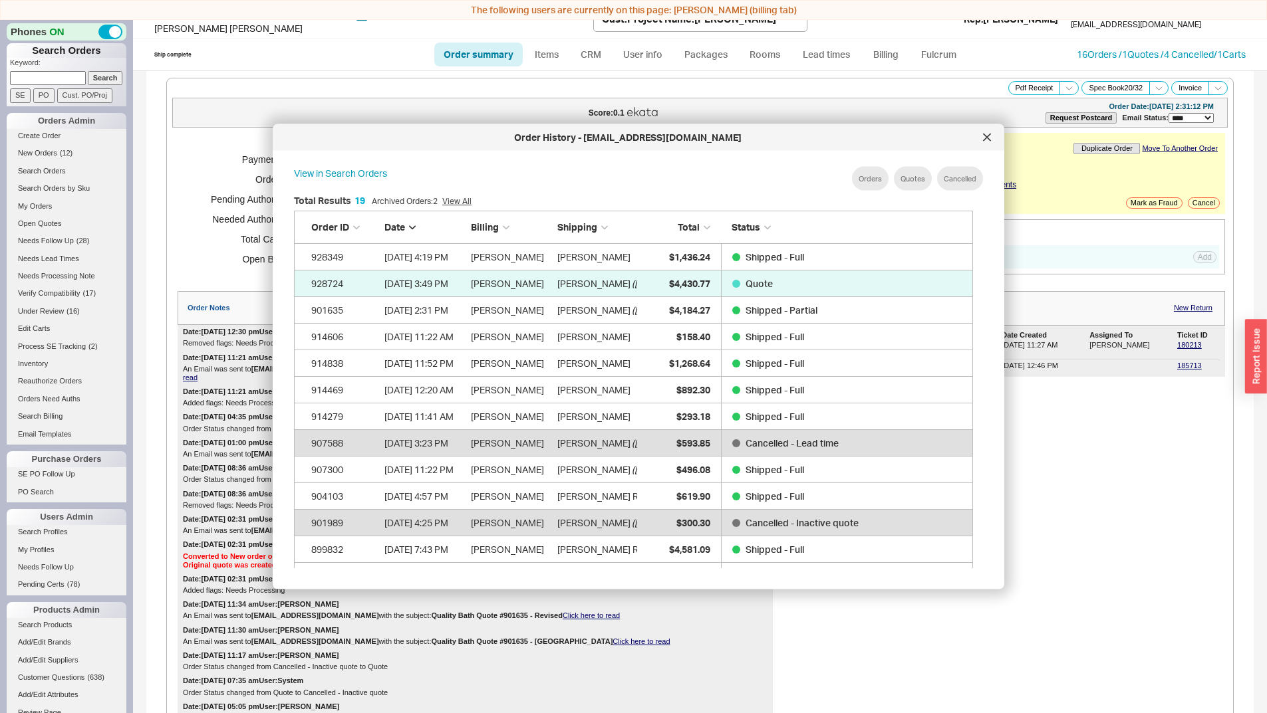
drag, startPoint x: 994, startPoint y: 131, endPoint x: 749, endPoint y: 178, distance: 249.8
click at [991, 140] on div at bounding box center [986, 137] width 21 height 21
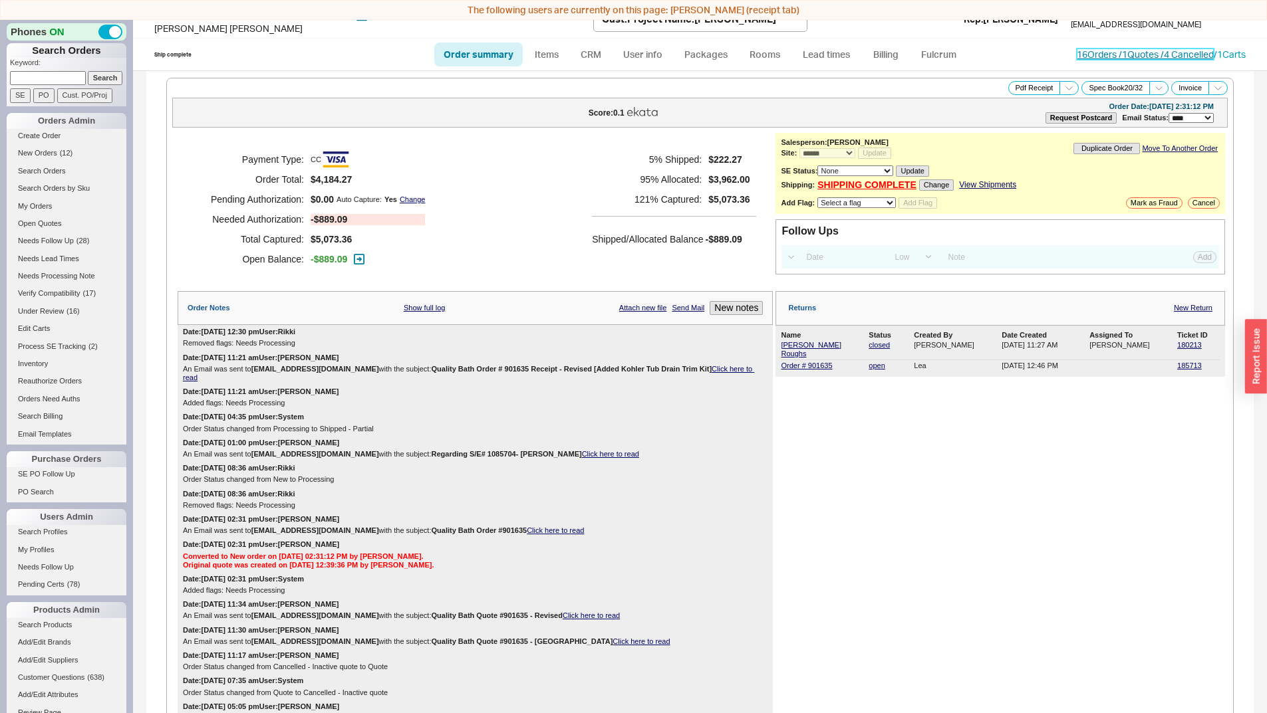
click at [1138, 53] on link "16 Orders / 1 Quotes / 4 Cancelled" at bounding box center [1144, 54] width 137 height 11
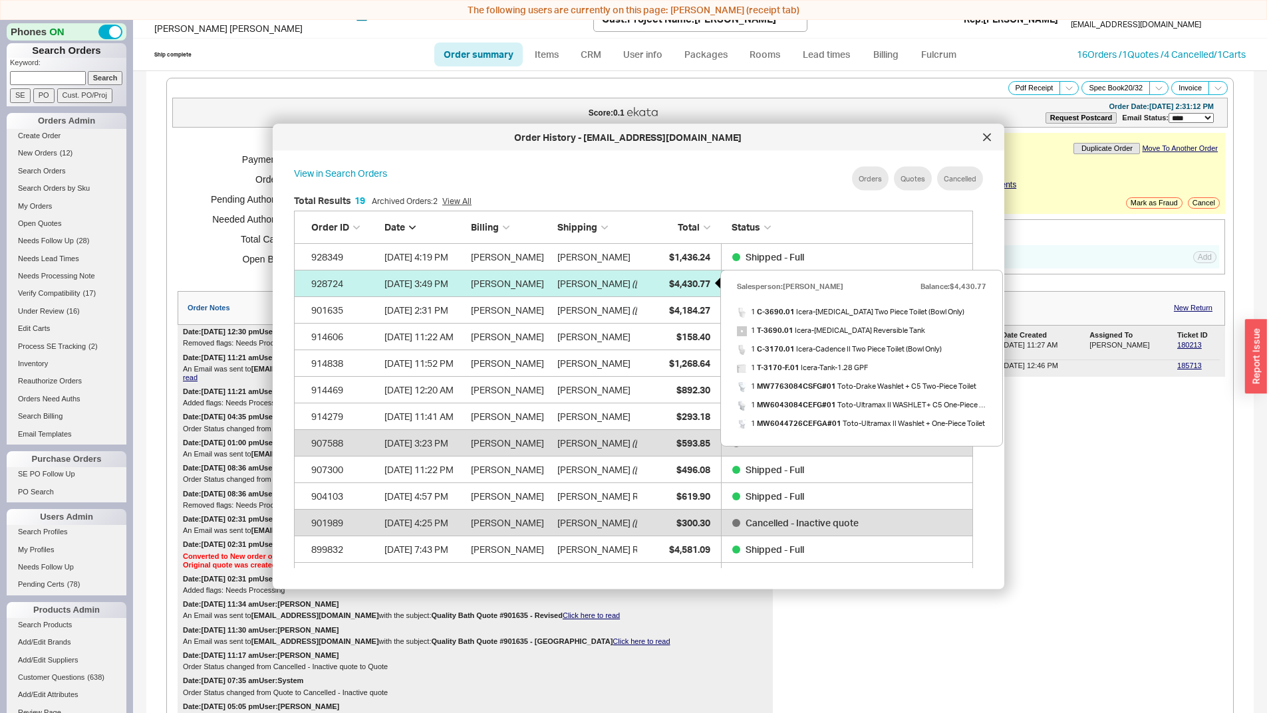
click at [700, 279] on span "$4,430.77" at bounding box center [689, 282] width 41 height 11
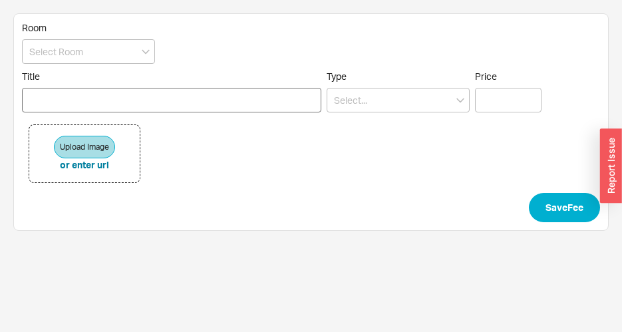
drag, startPoint x: 138, startPoint y: 88, endPoint x: 173, endPoint y: 100, distance: 36.4
click at [152, 94] on input "Title" at bounding box center [171, 100] width 299 height 25
type input "restocking for delta items"
drag, startPoint x: 398, startPoint y: 89, endPoint x: 387, endPoint y: 110, distance: 24.1
click at [397, 90] on input at bounding box center [397, 100] width 143 height 25
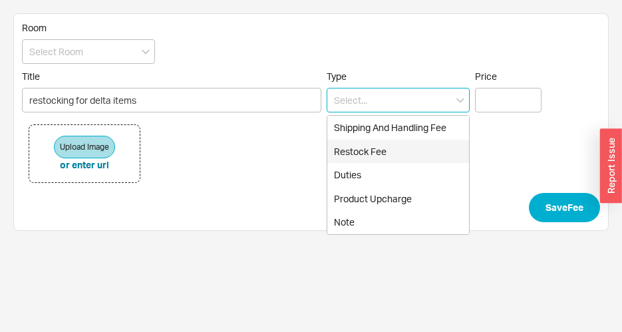
click at [381, 156] on div "Restock Fee" at bounding box center [398, 152] width 142 height 24
type input "Restock Fee"
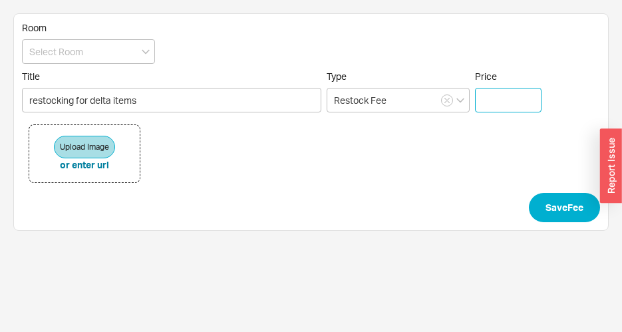
click at [480, 106] on input "Price" at bounding box center [508, 100] width 66 height 25
type input "$ 222.27"
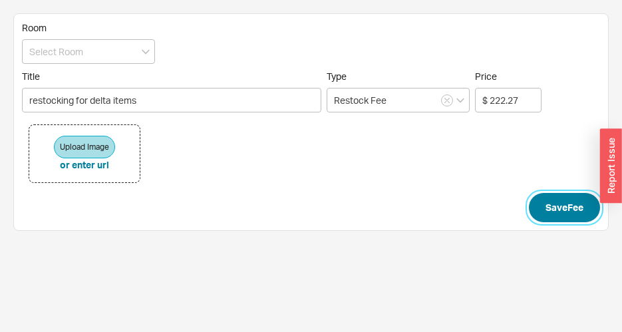
click at [560, 200] on button "Save Fee" at bounding box center [564, 207] width 71 height 29
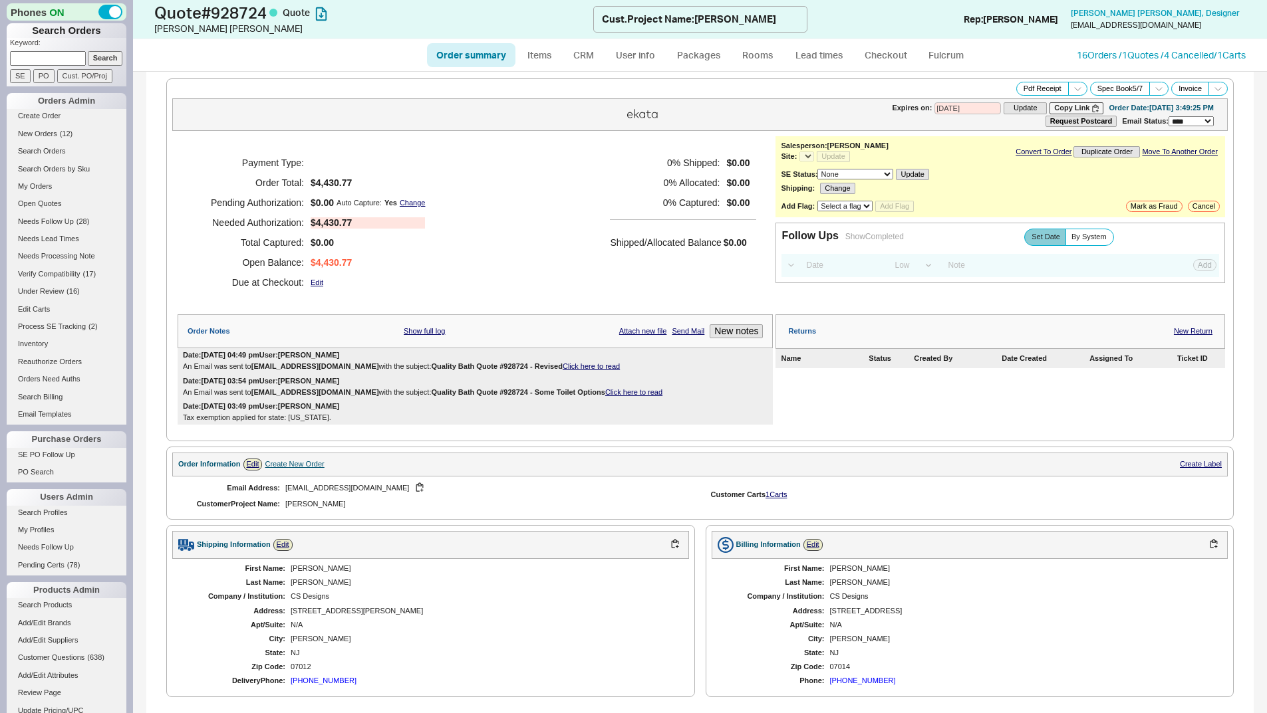
select select "*"
select select "LOW"
select select "3"
select select "*"
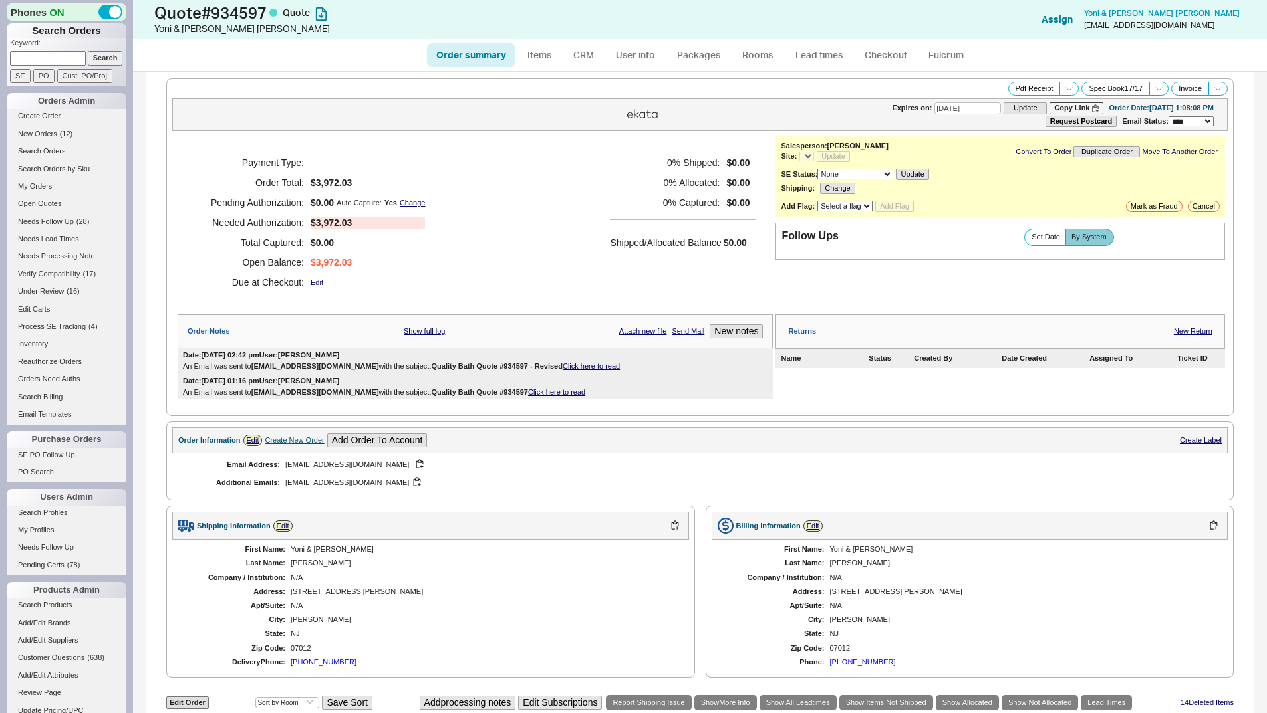
select select "*"
select select "3"
select select "*"
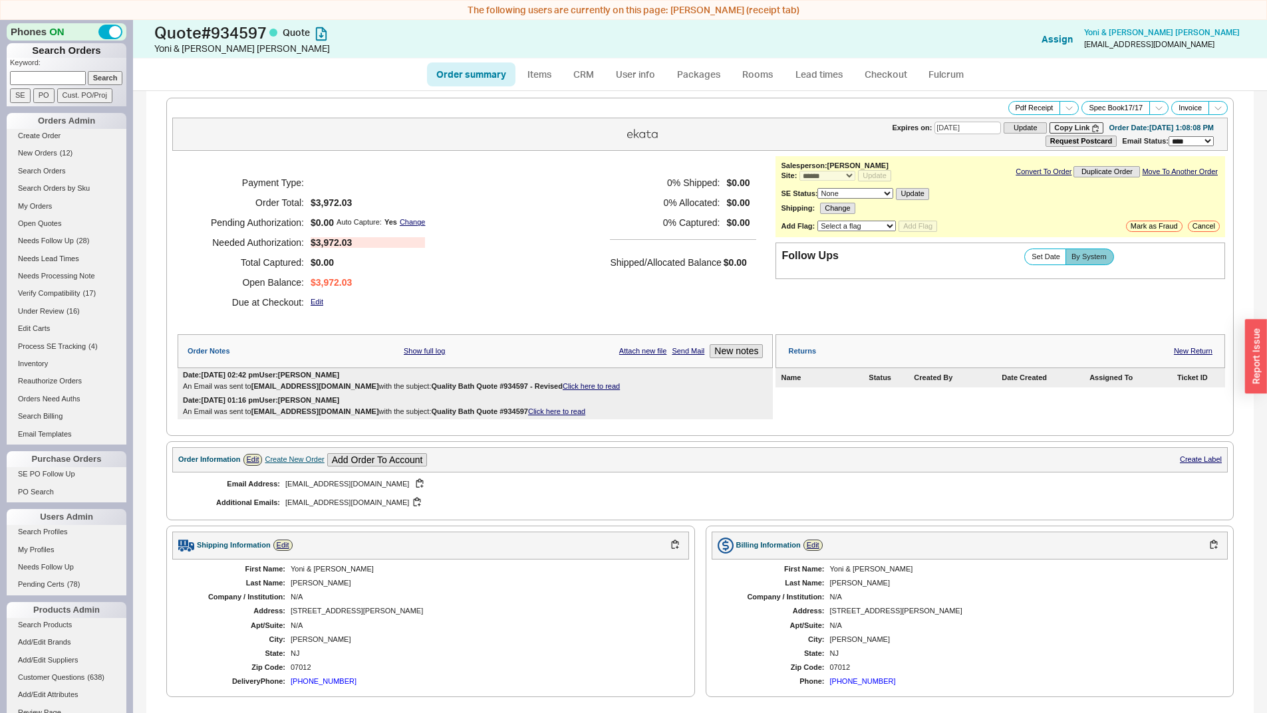
click at [501, 209] on div "Payment Type: Order Total: $3,972.03 Pending Authorization: $0.00 Auto Capture:…" at bounding box center [475, 242] width 595 height 173
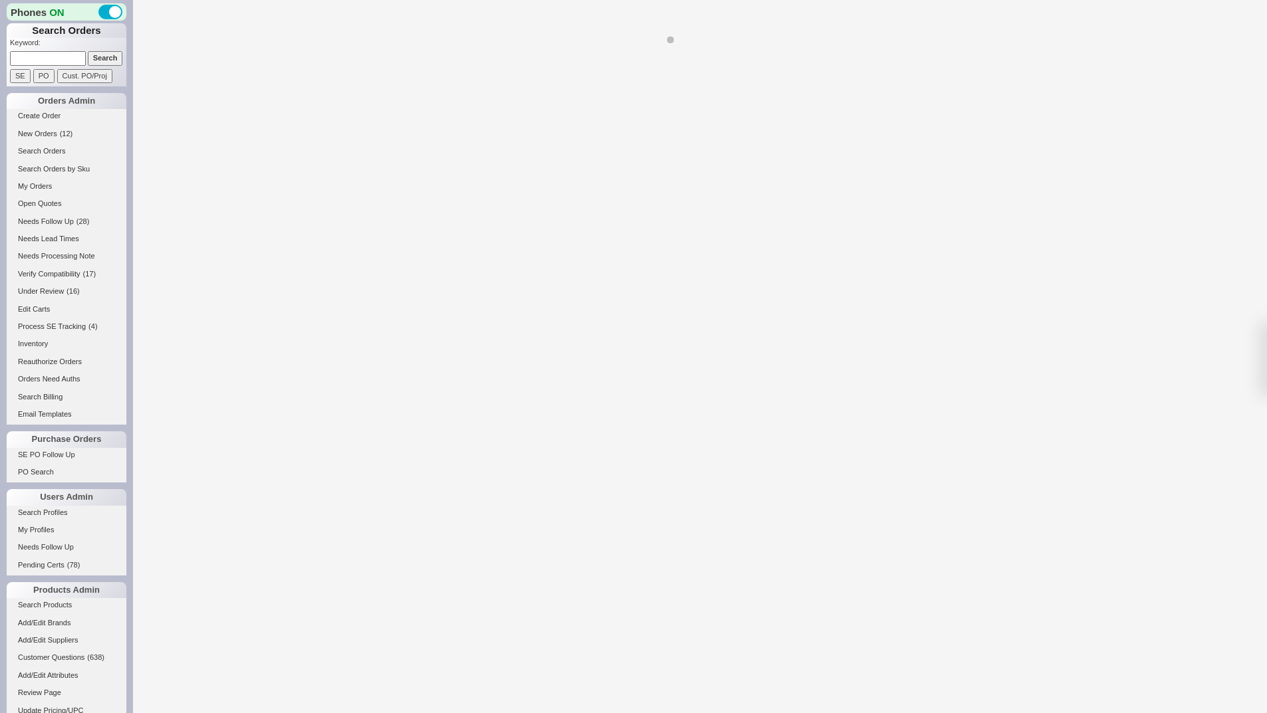
select select "*"
select select "LOW"
select select "3"
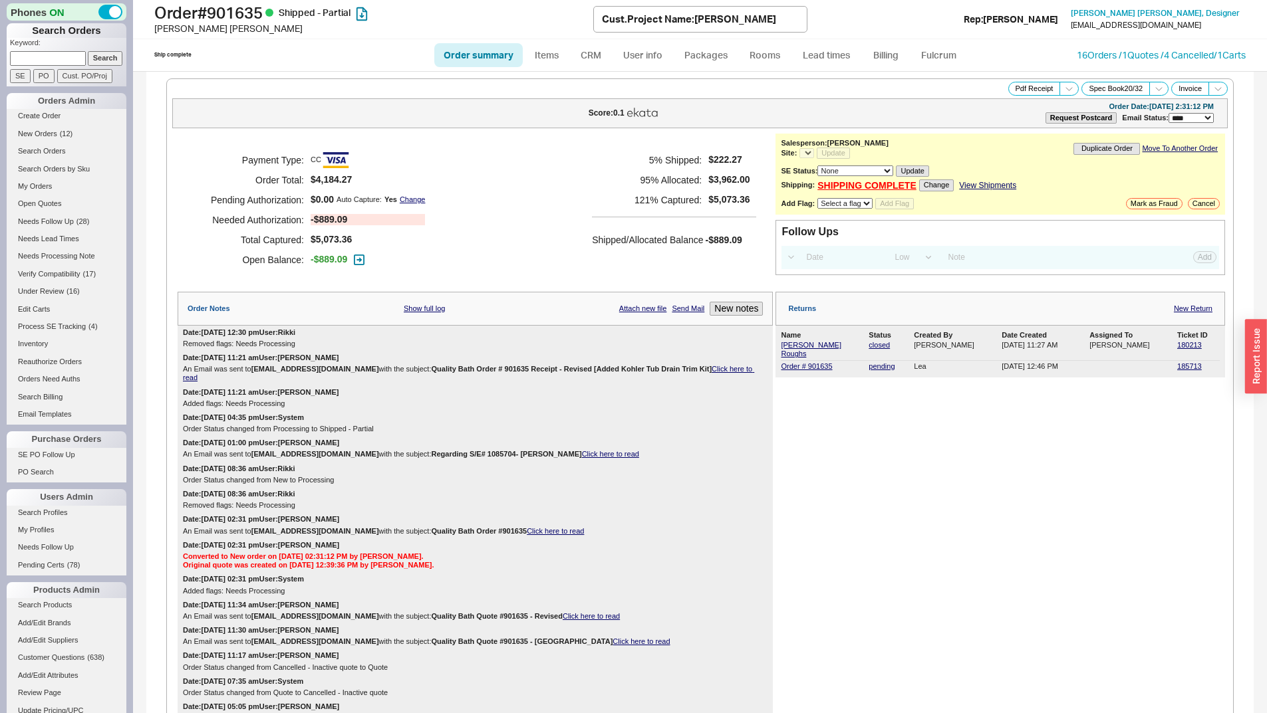
select select "*"
click at [362, 259] on icon "button" at bounding box center [359, 260] width 11 height 11
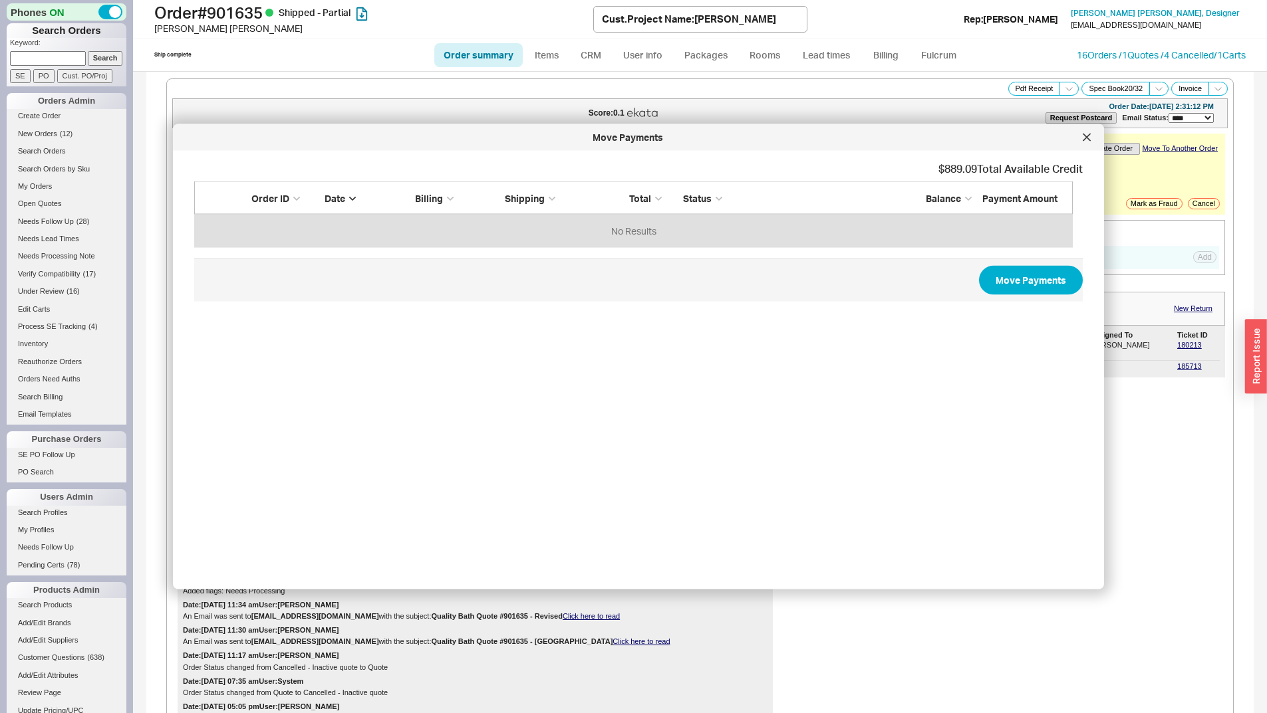
scroll to position [56, 868]
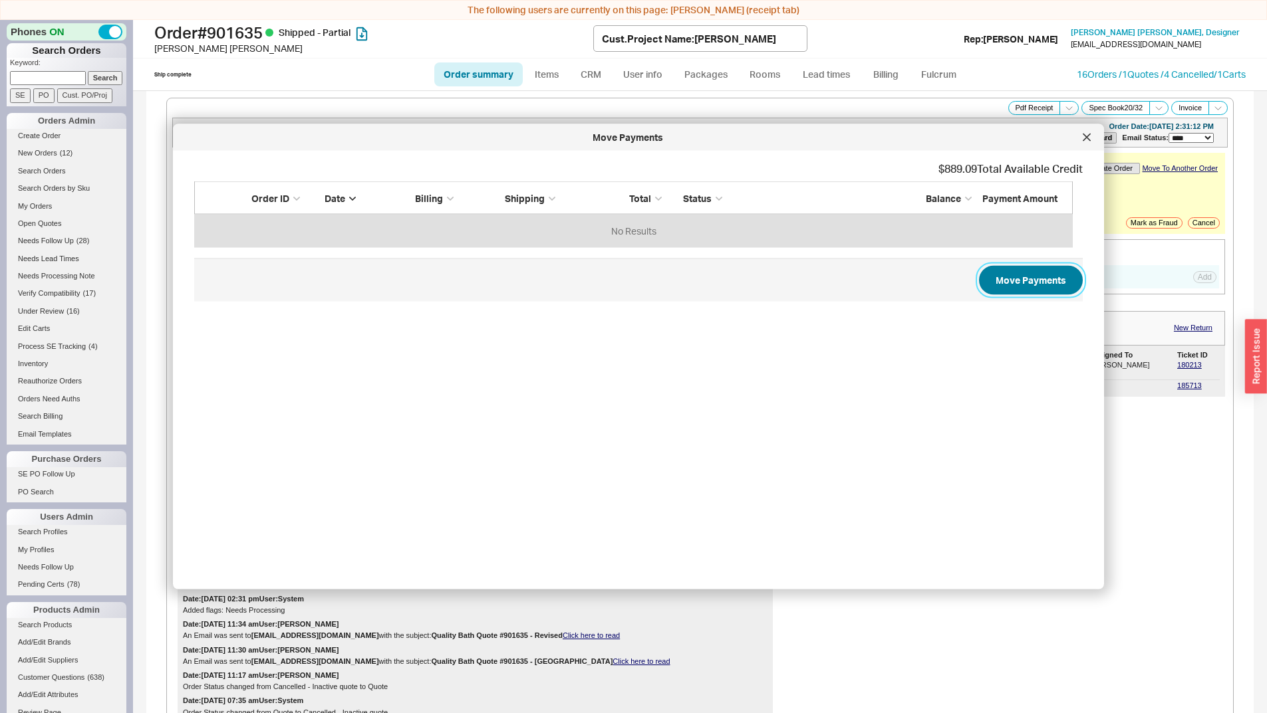
click at [981, 277] on button "Move Payments" at bounding box center [1031, 279] width 104 height 29
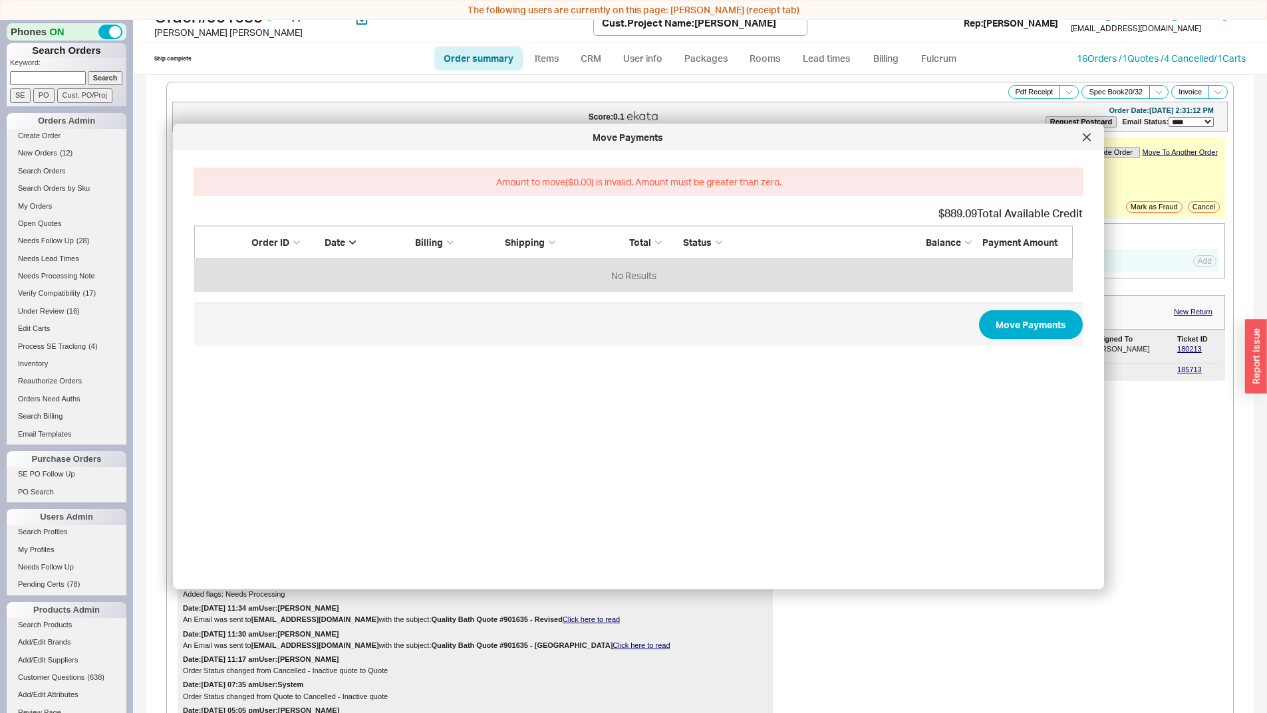
scroll to position [20, 0]
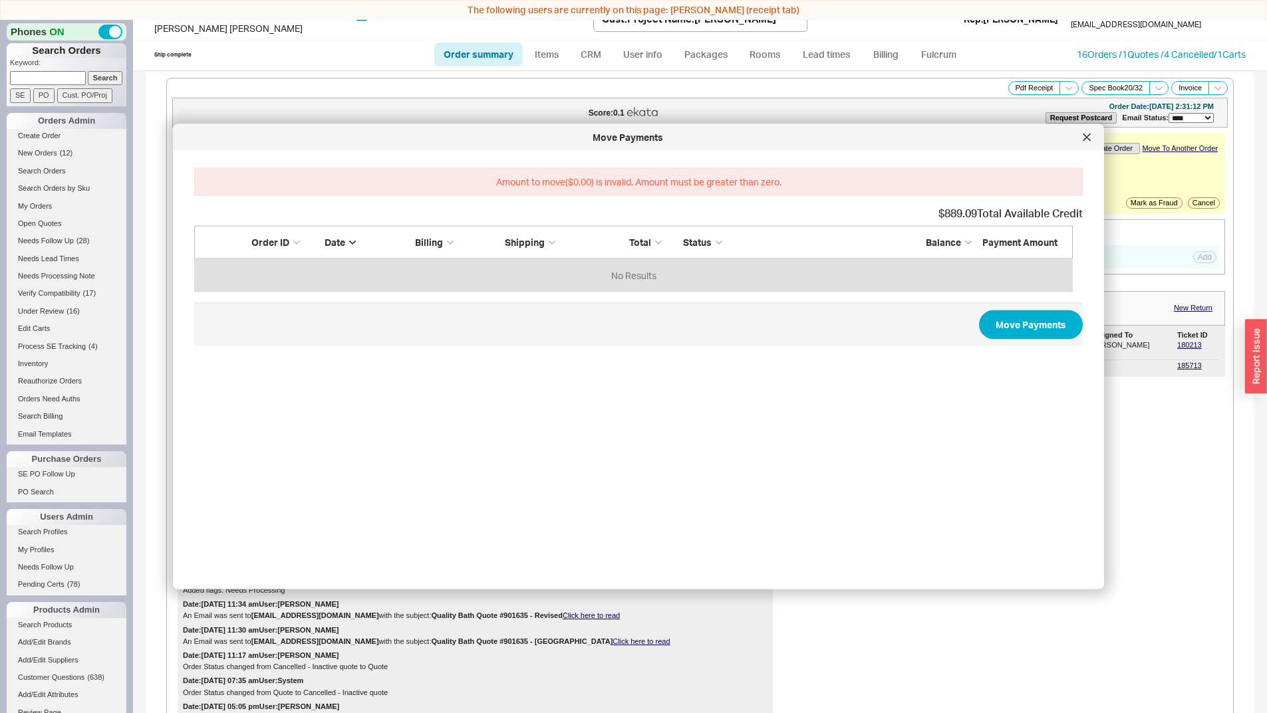
drag, startPoint x: 693, startPoint y: 273, endPoint x: 978, endPoint y: 231, distance: 287.7
click at [698, 273] on div "No Results" at bounding box center [633, 275] width 878 height 33
click at [963, 243] on div "Balance" at bounding box center [932, 242] width 80 height 13
drag, startPoint x: 286, startPoint y: 233, endPoint x: 294, endPoint y: 241, distance: 10.8
click at [287, 233] on div "Order ID Date Billing Shipping Total Status Balance Payment Amount" at bounding box center [633, 241] width 878 height 33
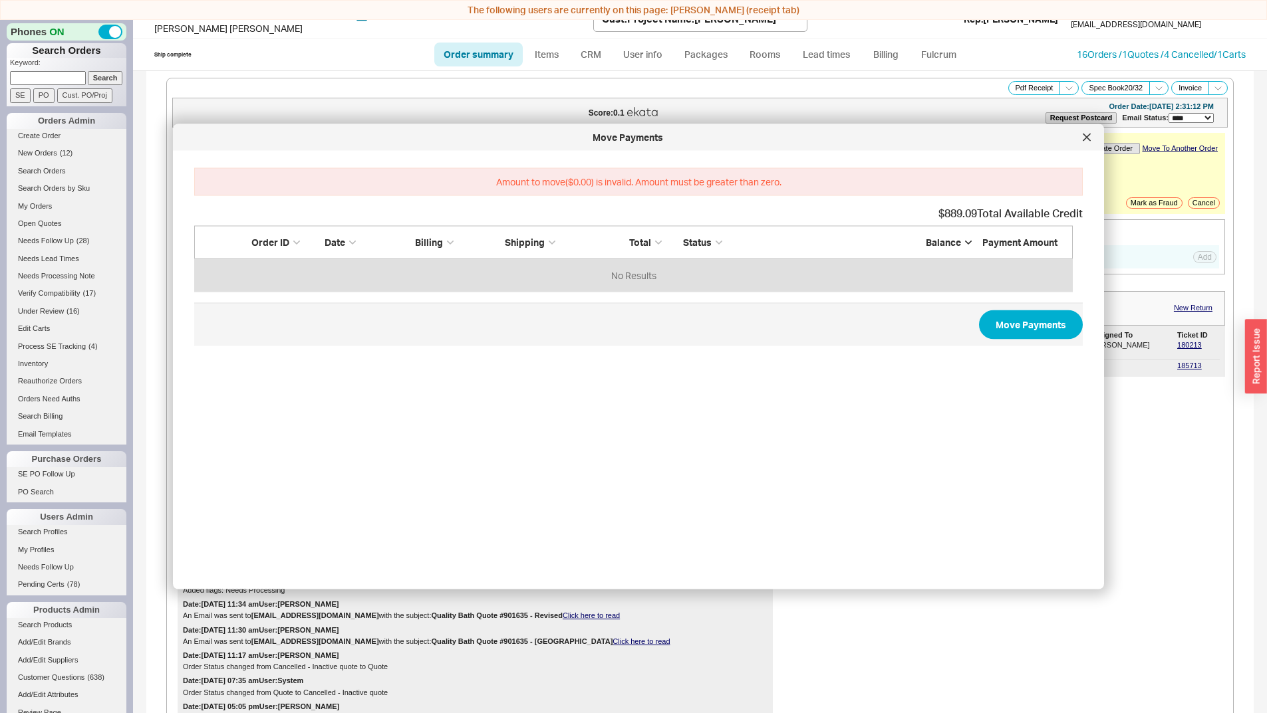
click at [295, 243] on icon "Order ID" at bounding box center [296, 243] width 7 height 4
click at [1081, 144] on div at bounding box center [1086, 137] width 21 height 21
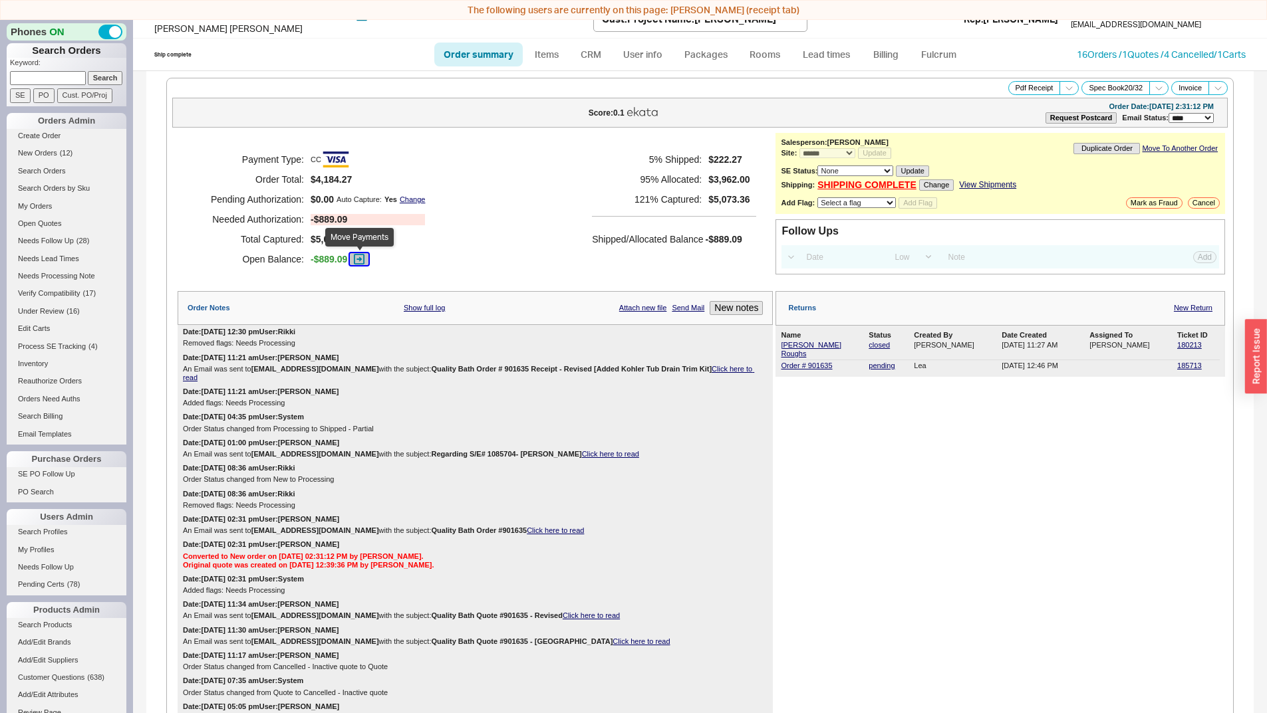
click at [363, 259] on icon "button" at bounding box center [359, 259] width 11 height 11
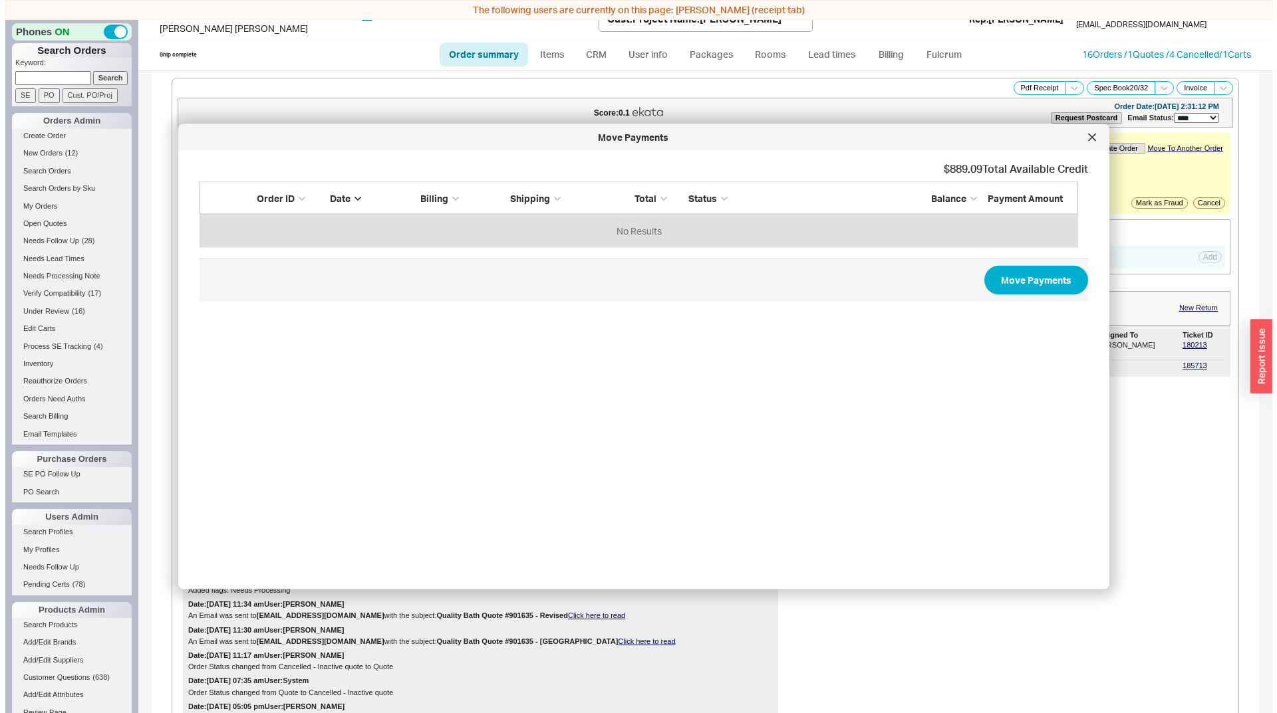
scroll to position [56, 868]
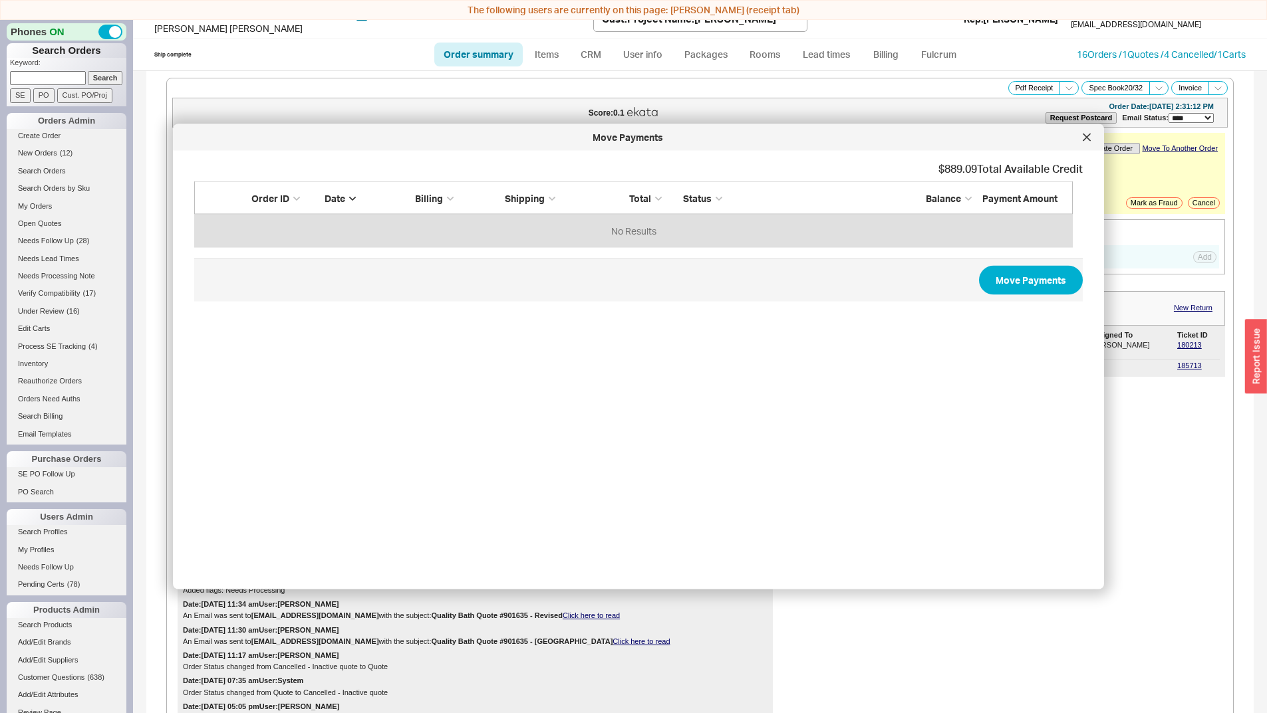
click at [1253, 369] on div "button" at bounding box center [1256, 357] width 22 height 74
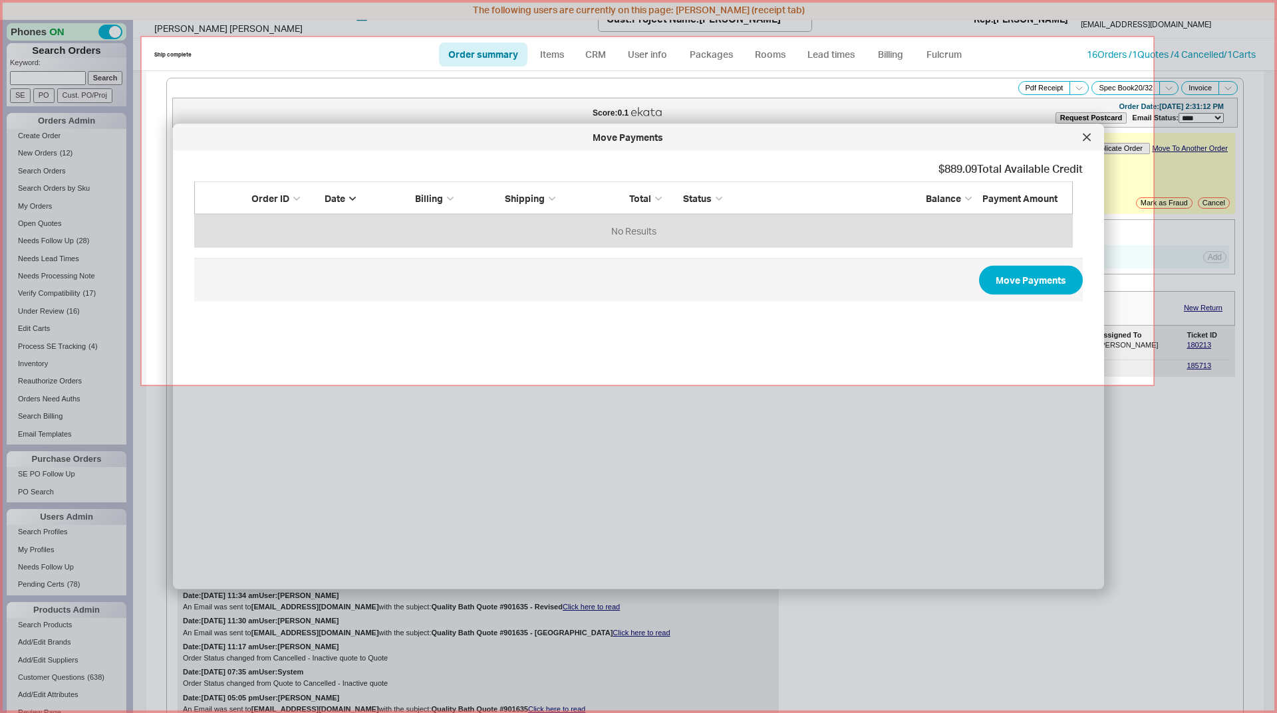
drag, startPoint x: 142, startPoint y: 37, endPoint x: 1199, endPoint y: 406, distance: 1120.3
click at [1199, 406] on icon at bounding box center [638, 356] width 1277 height 713
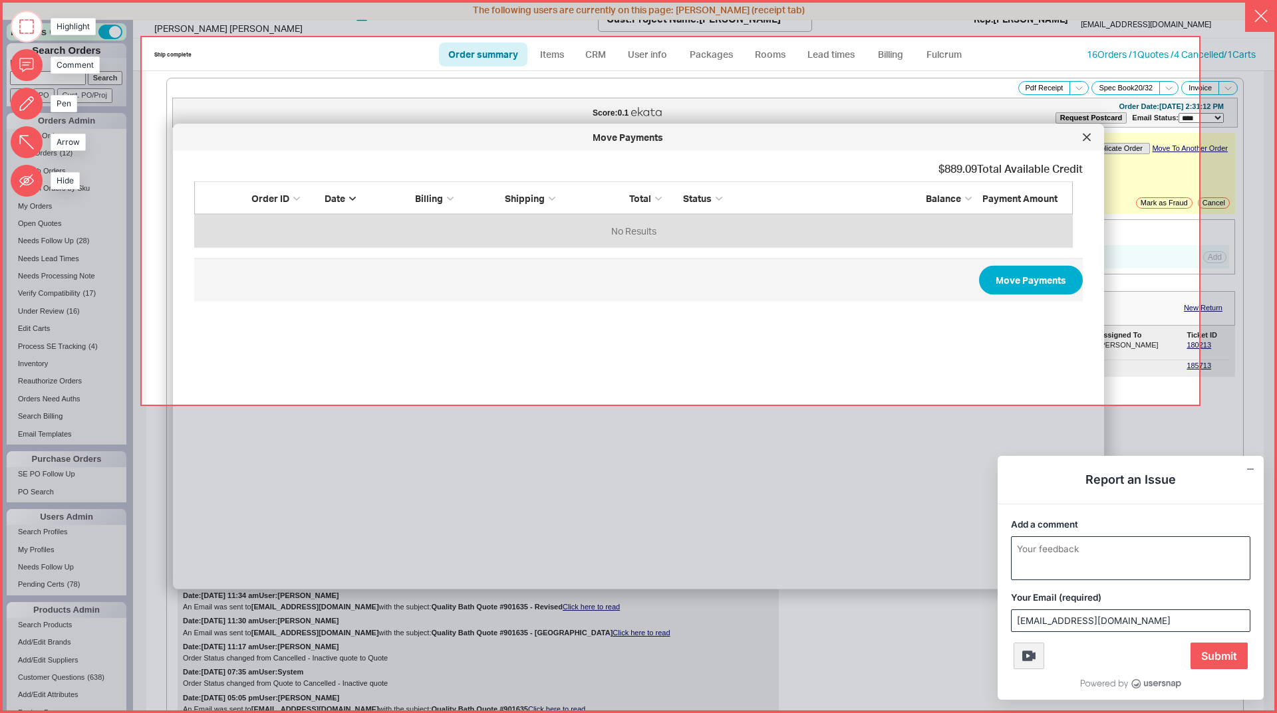
click at [1120, 557] on textarea "Add a comment" at bounding box center [1130, 558] width 238 height 43
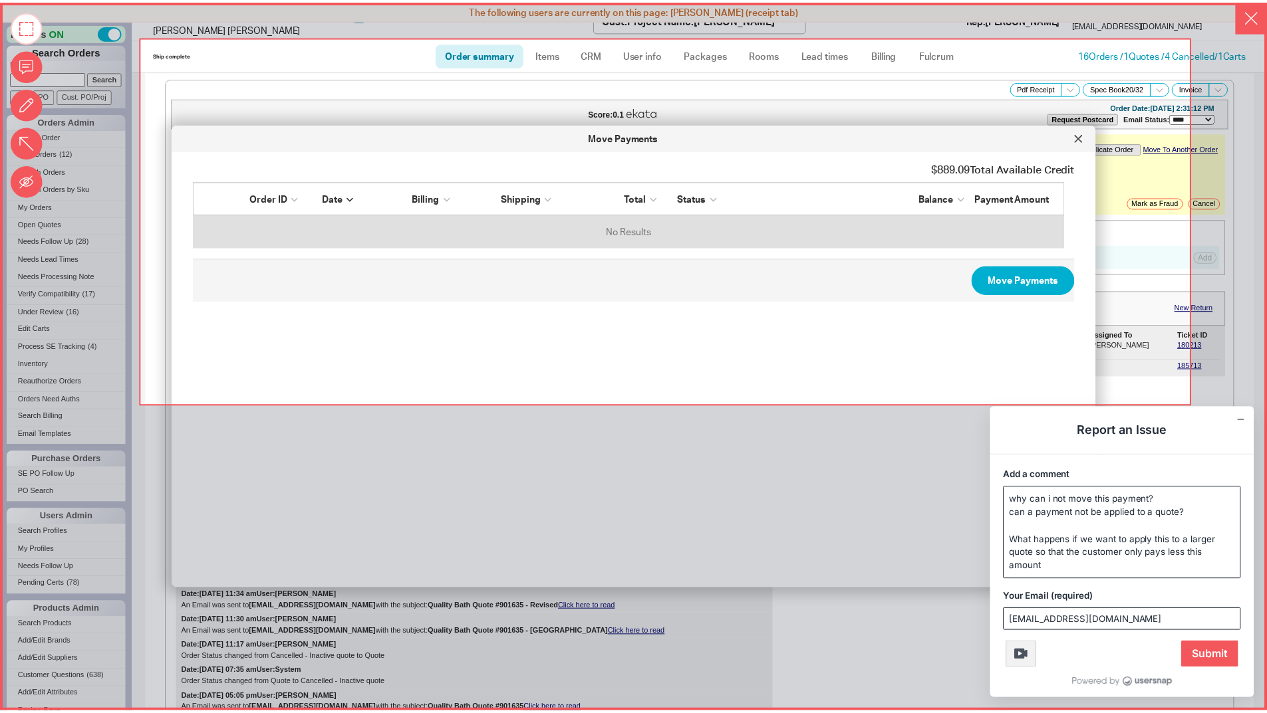
scroll to position [0, 0]
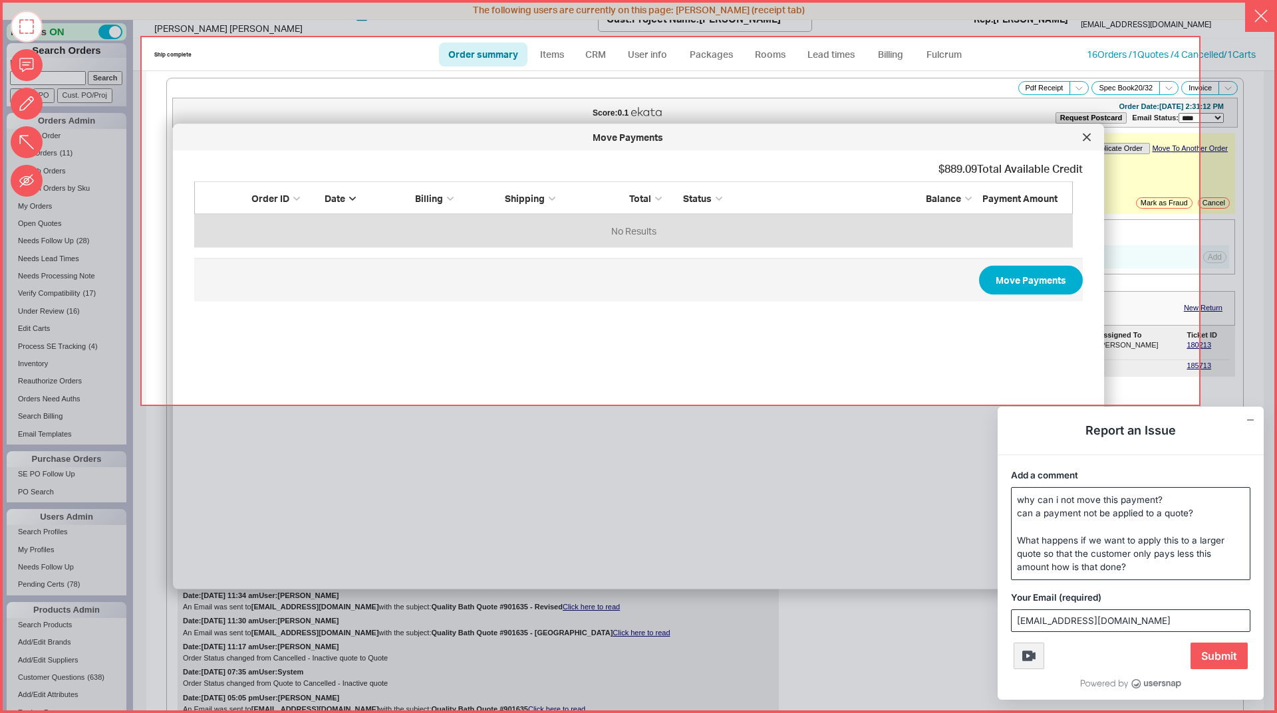
click at [1049, 486] on div "Add a comment why can i not move this payment? can a payment not be applied to …" at bounding box center [1130, 524] width 266 height 122
click at [1014, 501] on textarea "why can i not move this payment? can a payment not be applied to a quote? What …" at bounding box center [1130, 534] width 238 height 92
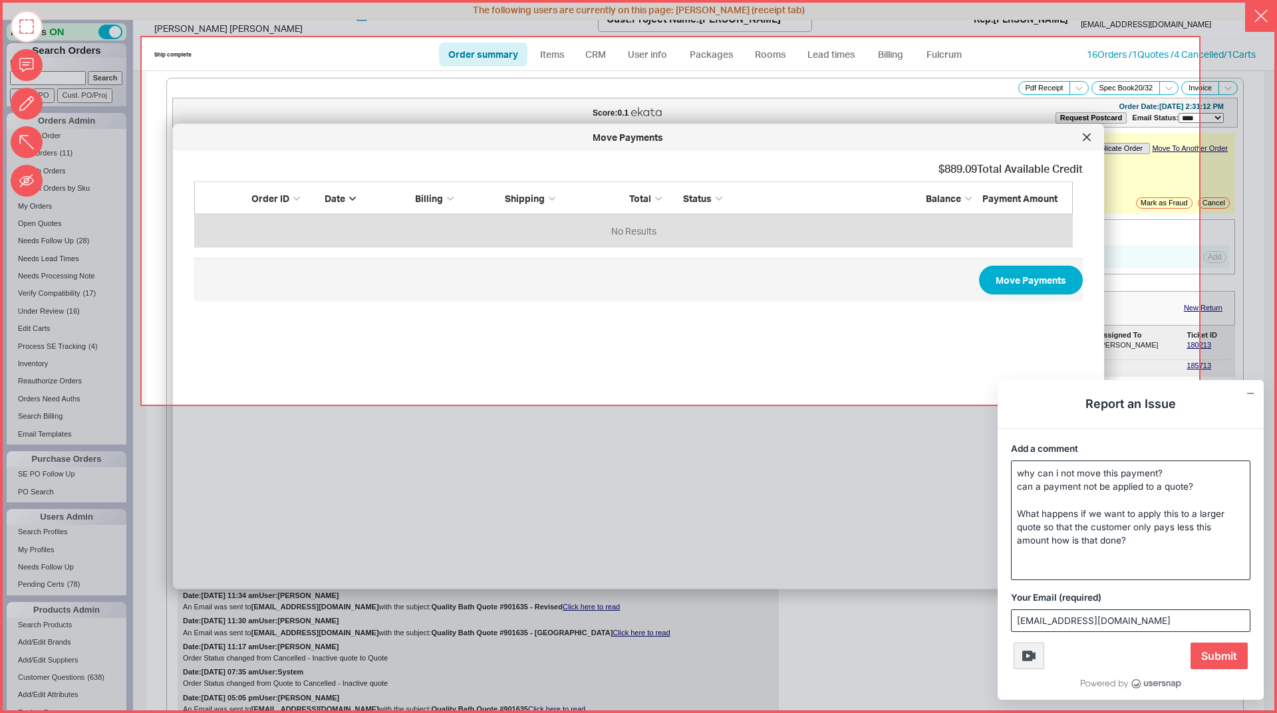
click at [1066, 470] on textarea "why can i not move this payment? can a payment not be applied to a quote? What …" at bounding box center [1130, 520] width 238 height 118
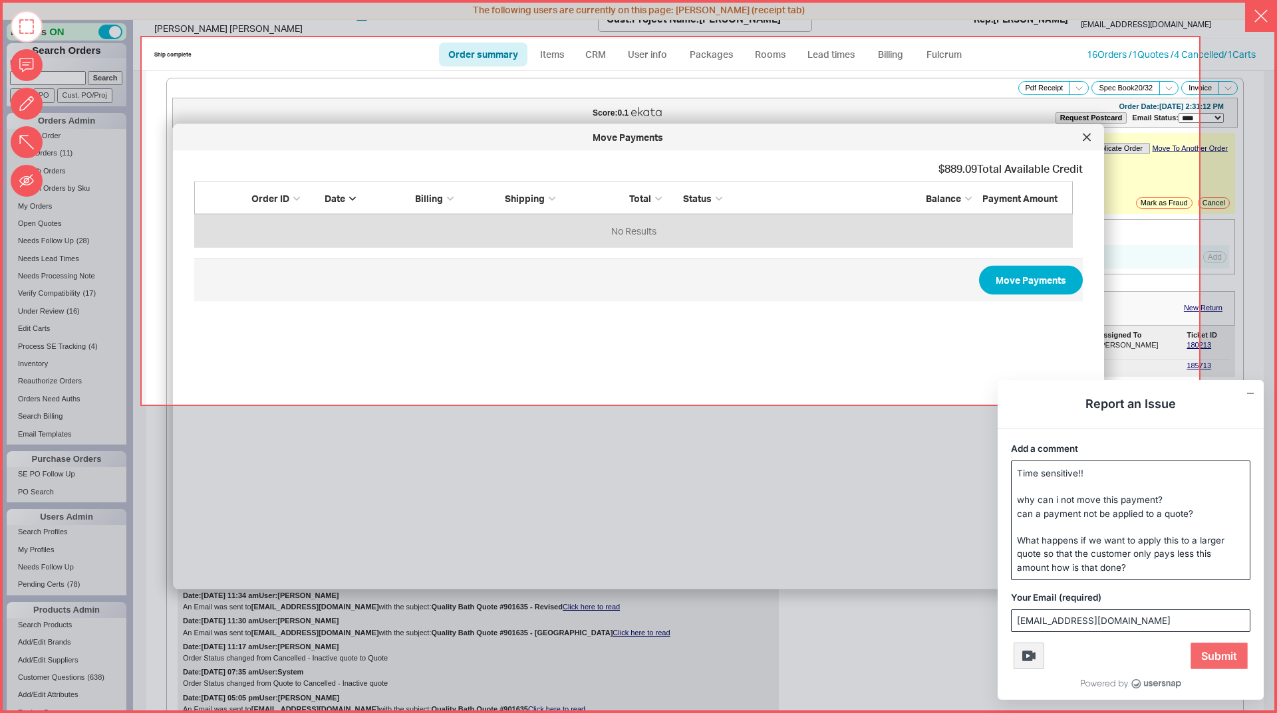
type textarea "Time sensitive!! why can i not move this payment? can a payment not be applied …"
click at [1219, 647] on span "Submit" at bounding box center [1218, 656] width 57 height 27
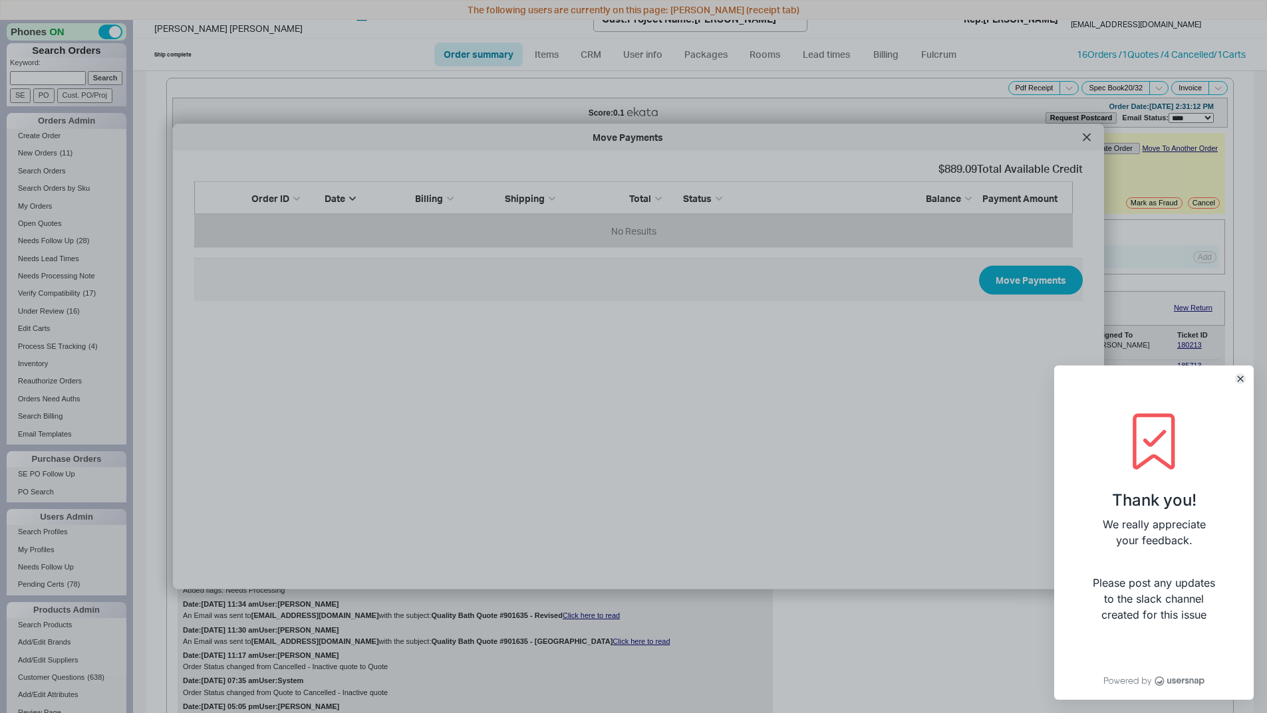
click at [1243, 381] on button "Close" at bounding box center [1240, 379] width 11 height 11
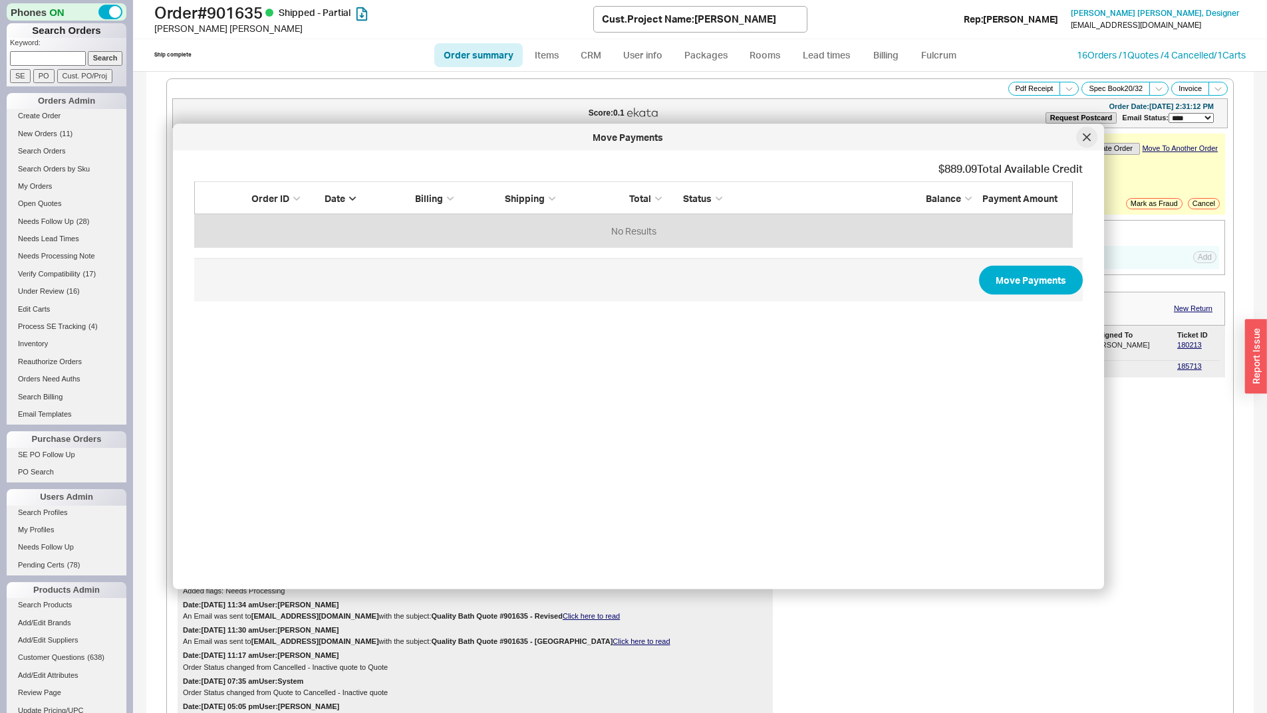
click at [1087, 141] on icon at bounding box center [1086, 138] width 8 height 8
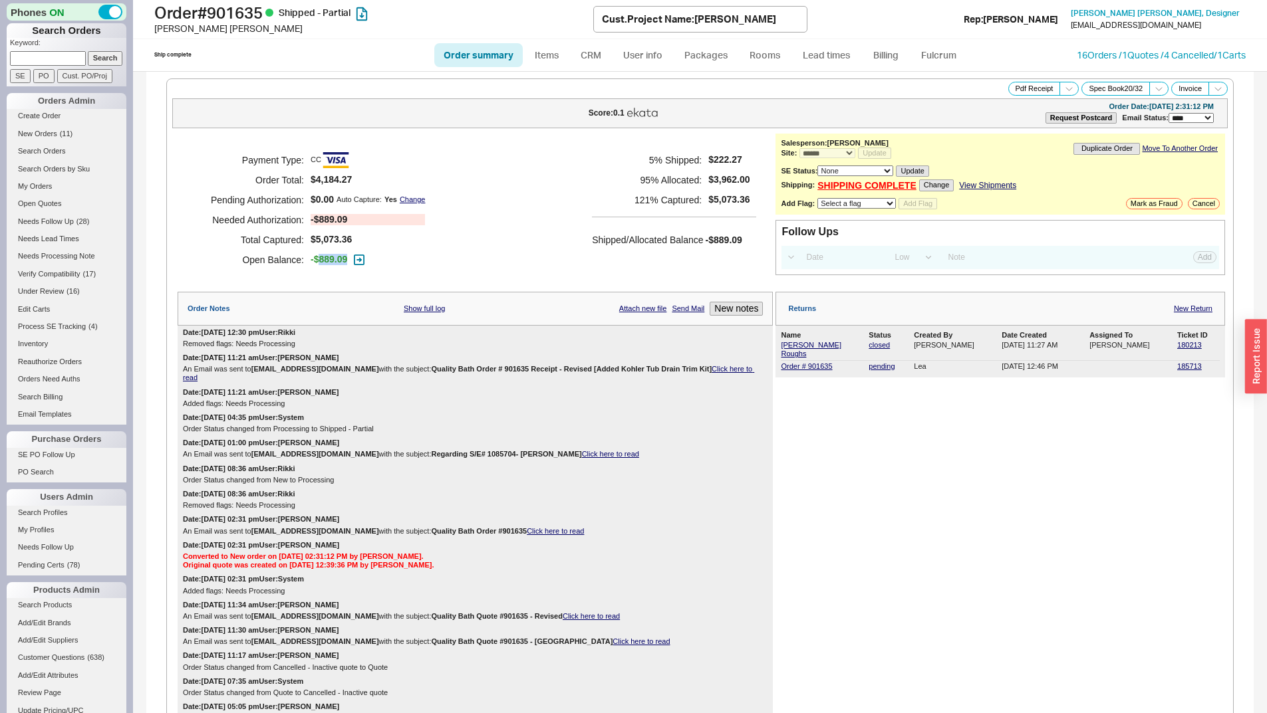
copy span "889.09"
drag, startPoint x: 346, startPoint y: 261, endPoint x: 318, endPoint y: 255, distance: 29.2
click at [318, 255] on span "-$889.09" at bounding box center [328, 259] width 37 height 11
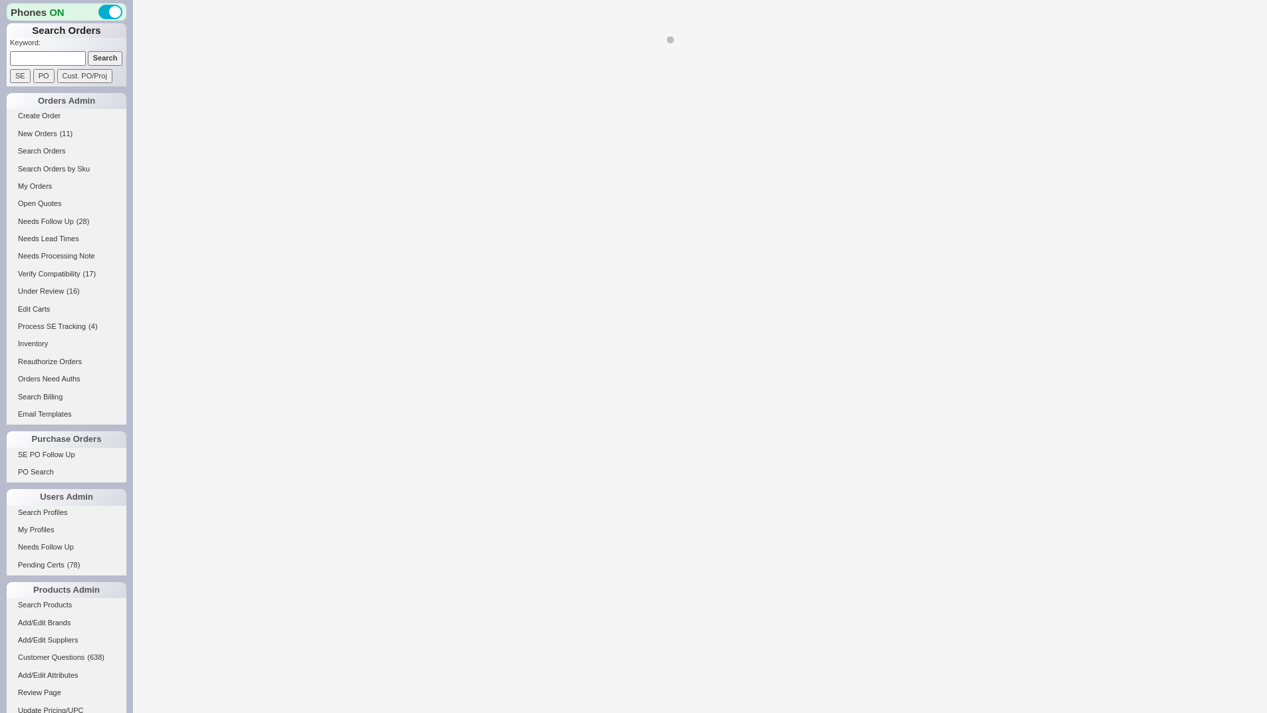
select select "*"
select select "3"
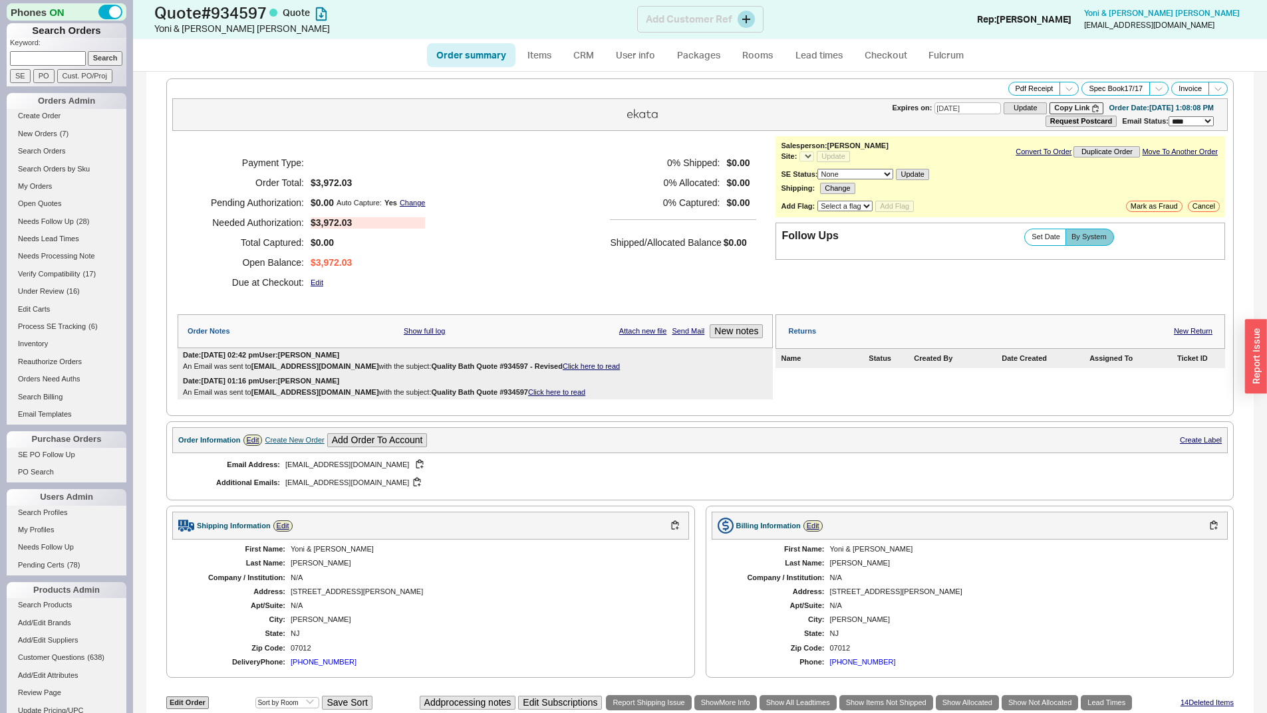
select select "*"
click at [257, 9] on h1 "Quote # 934597 Quote" at bounding box center [395, 12] width 483 height 19
copy h1 "Quote # 934597"
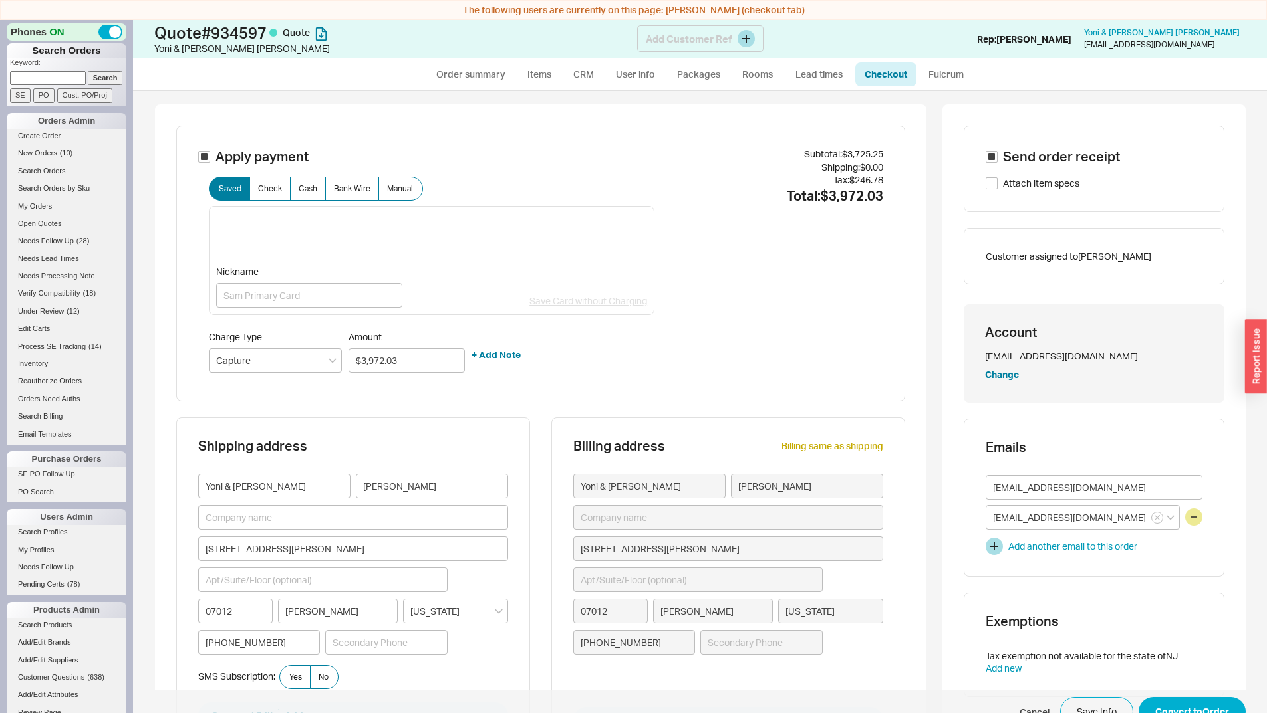
click at [239, 35] on h1 "Quote # 934597 Quote" at bounding box center [395, 32] width 483 height 19
copy h1 "934597"
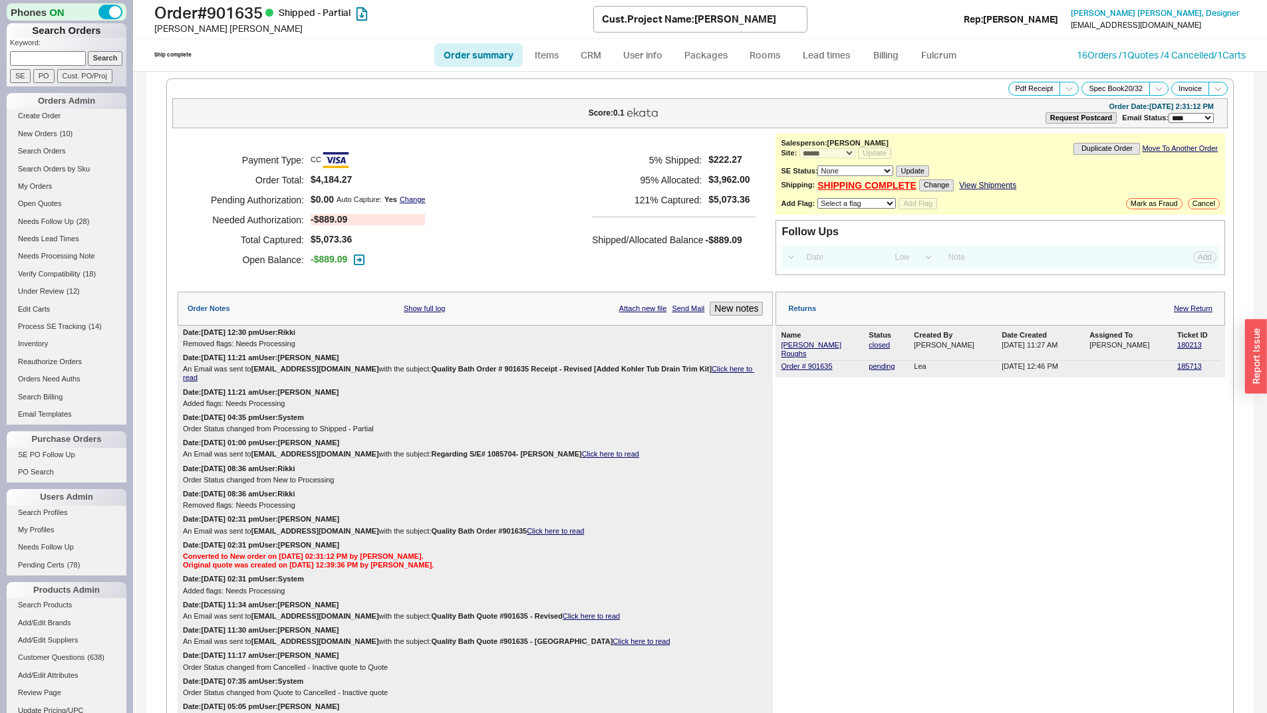
select select "*"
select select "LOW"
select select "3"
click at [358, 257] on icon "button" at bounding box center [359, 260] width 11 height 11
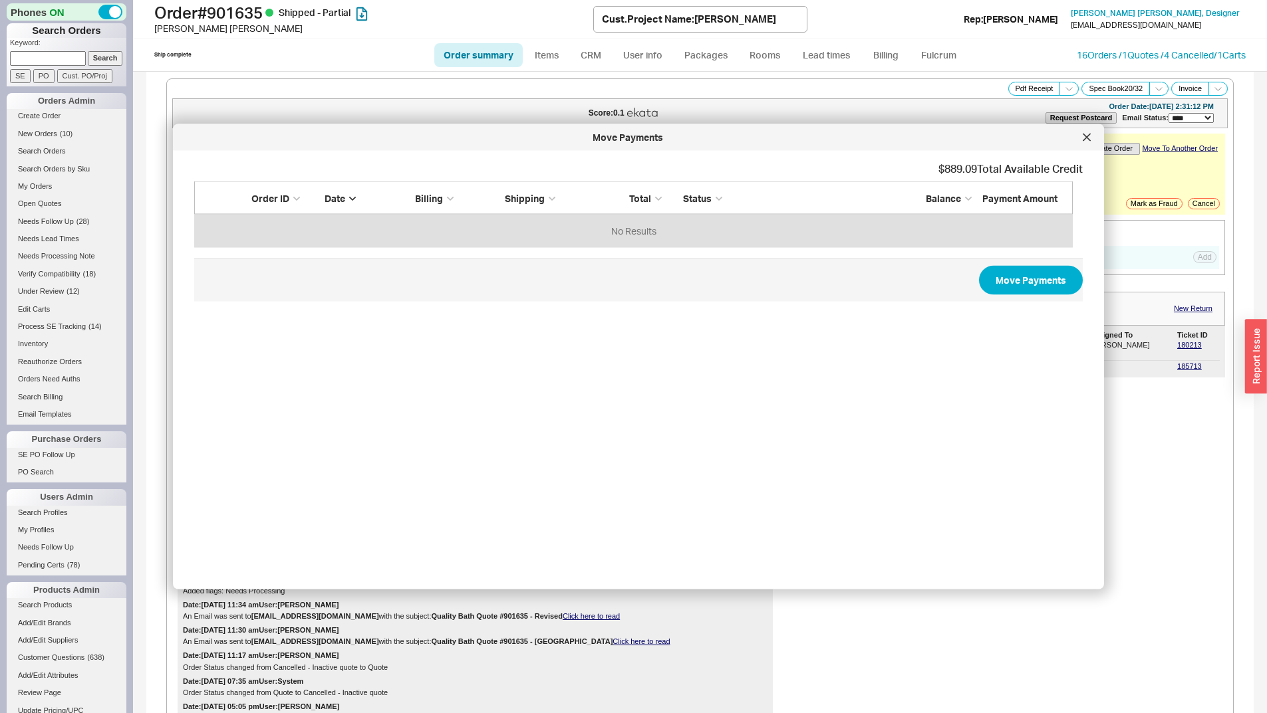
scroll to position [56, 868]
drag, startPoint x: 1086, startPoint y: 139, endPoint x: 911, endPoint y: 160, distance: 176.1
click at [1087, 140] on icon at bounding box center [1086, 138] width 8 height 8
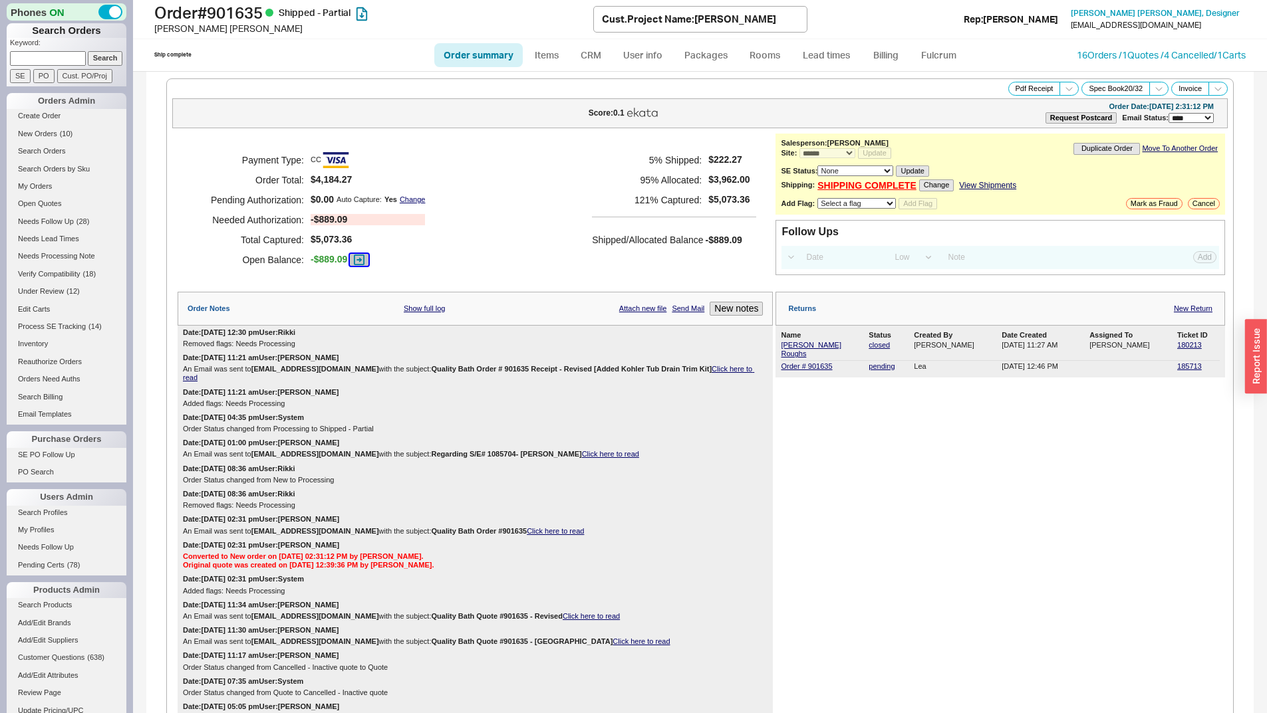
click at [355, 260] on icon "button" at bounding box center [359, 260] width 11 height 11
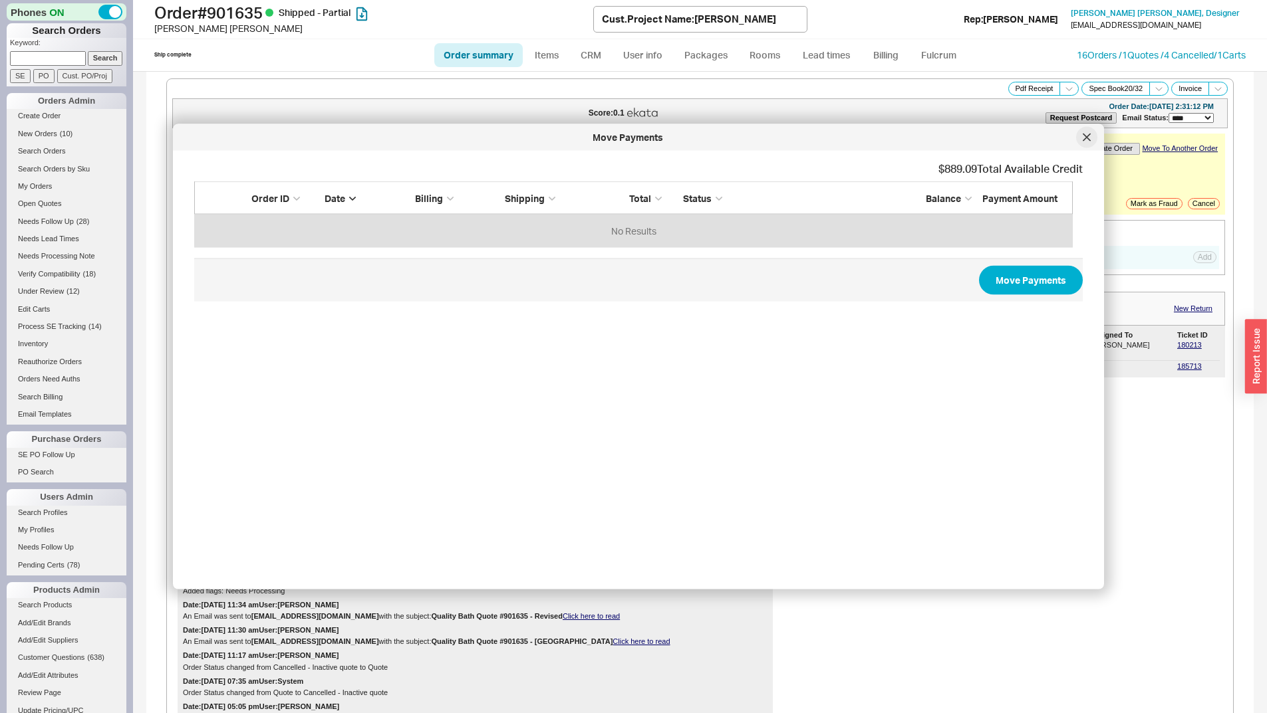
click at [1080, 140] on div at bounding box center [1086, 137] width 21 height 21
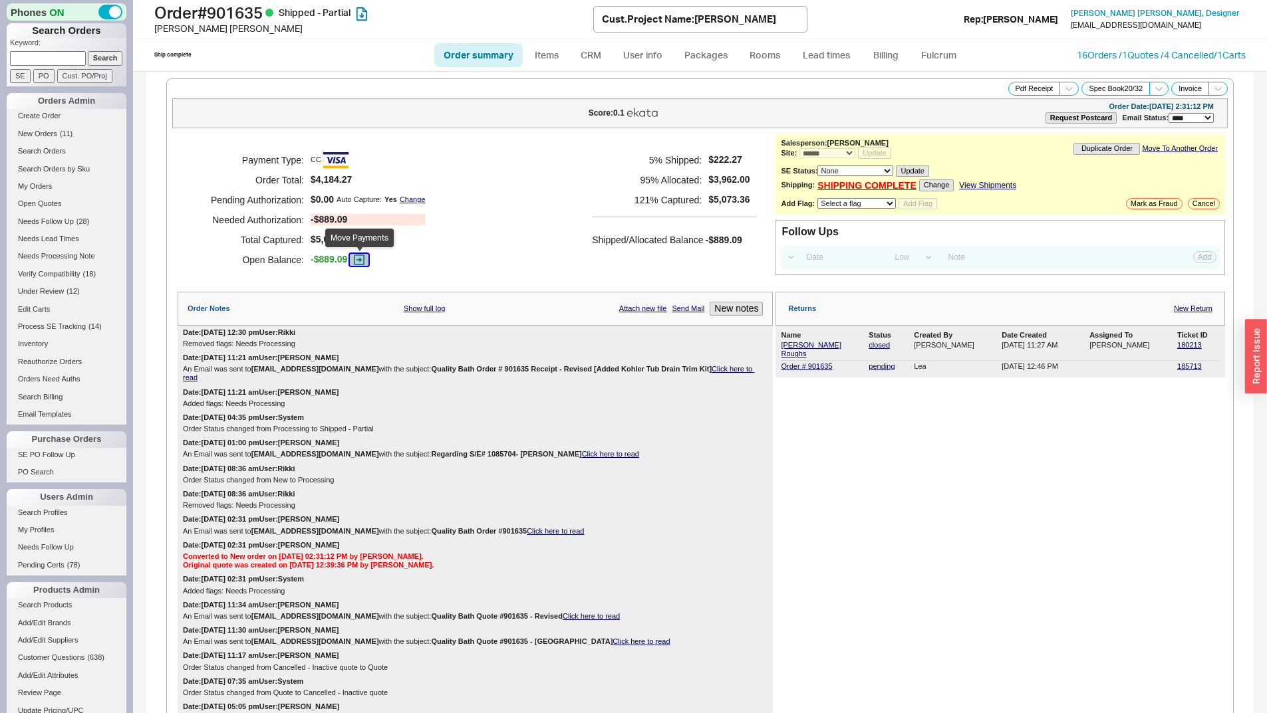
click at [361, 259] on icon "button" at bounding box center [359, 259] width 5 height 5
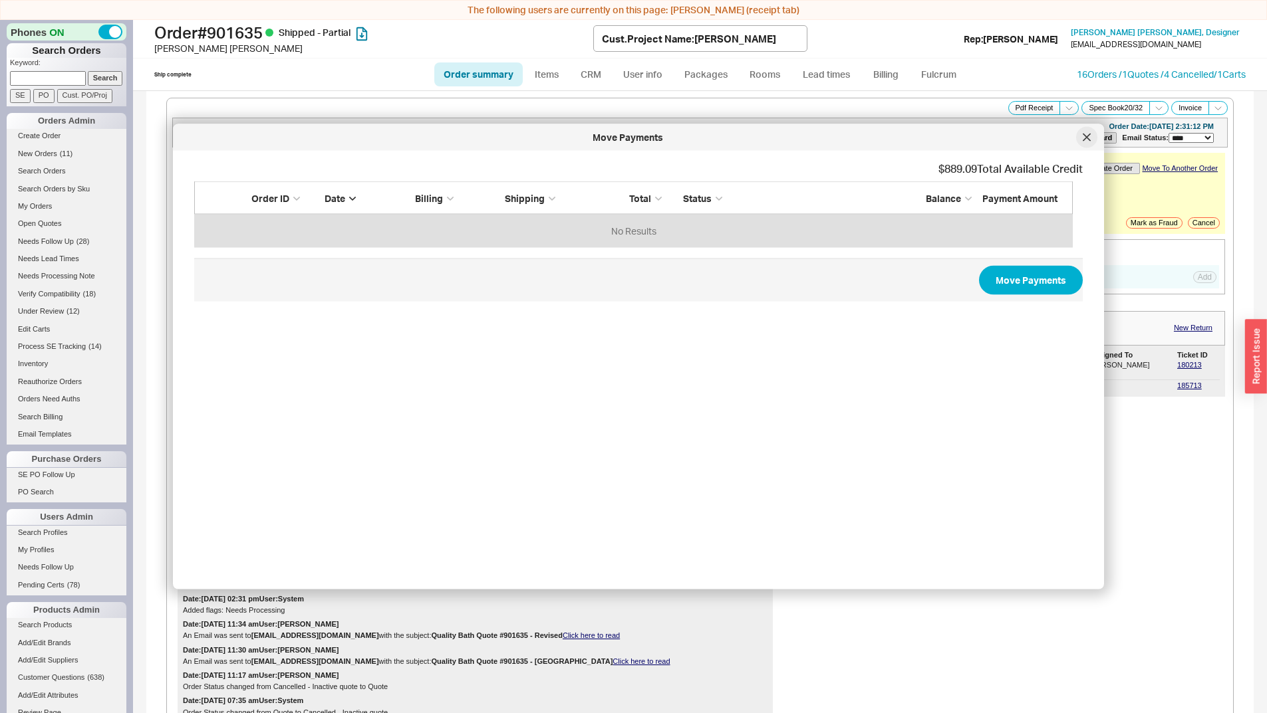
click at [1091, 138] on div at bounding box center [1086, 137] width 21 height 21
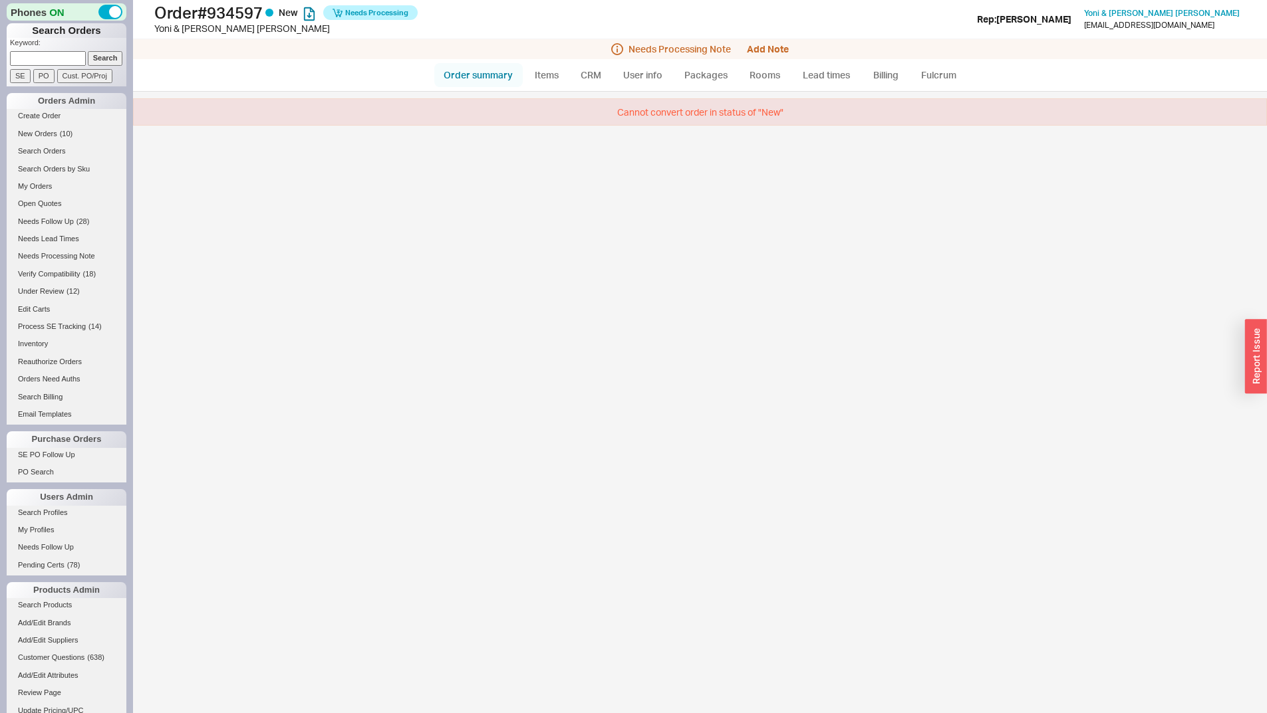
click at [495, 68] on link "Order summary" at bounding box center [478, 75] width 88 height 24
select select "*"
select select "LOW"
select select "3"
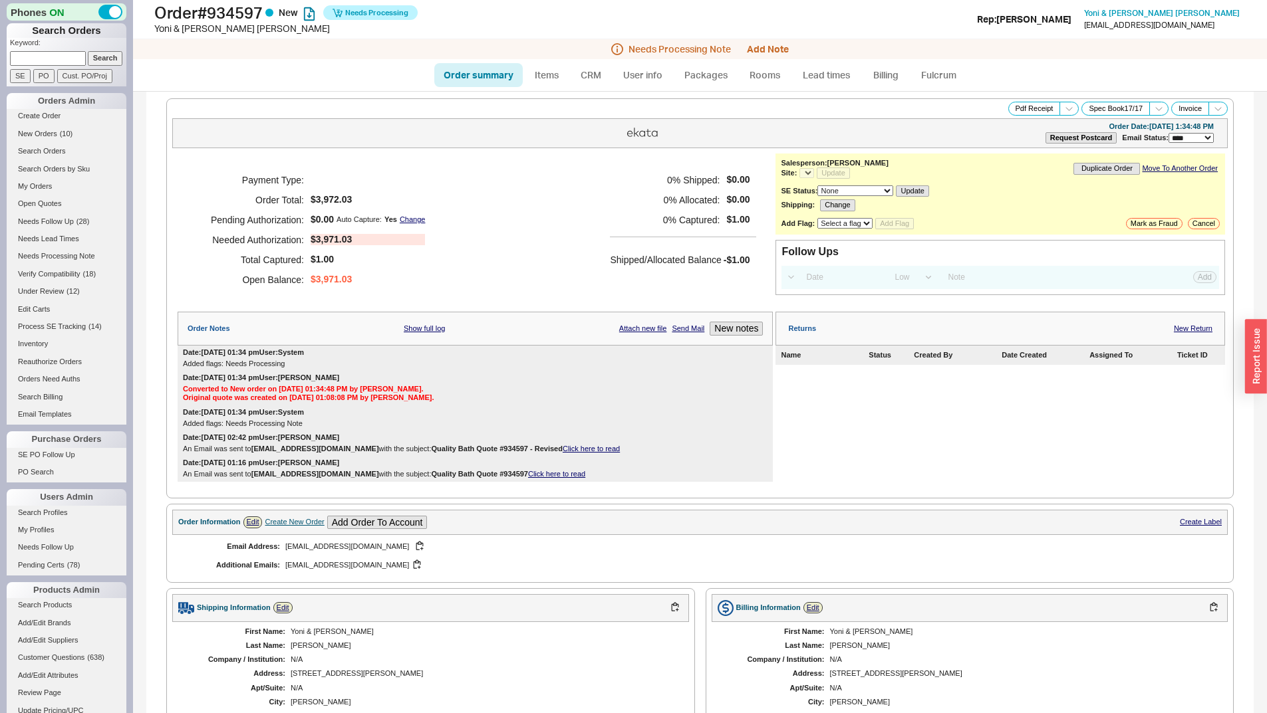
select select "*"
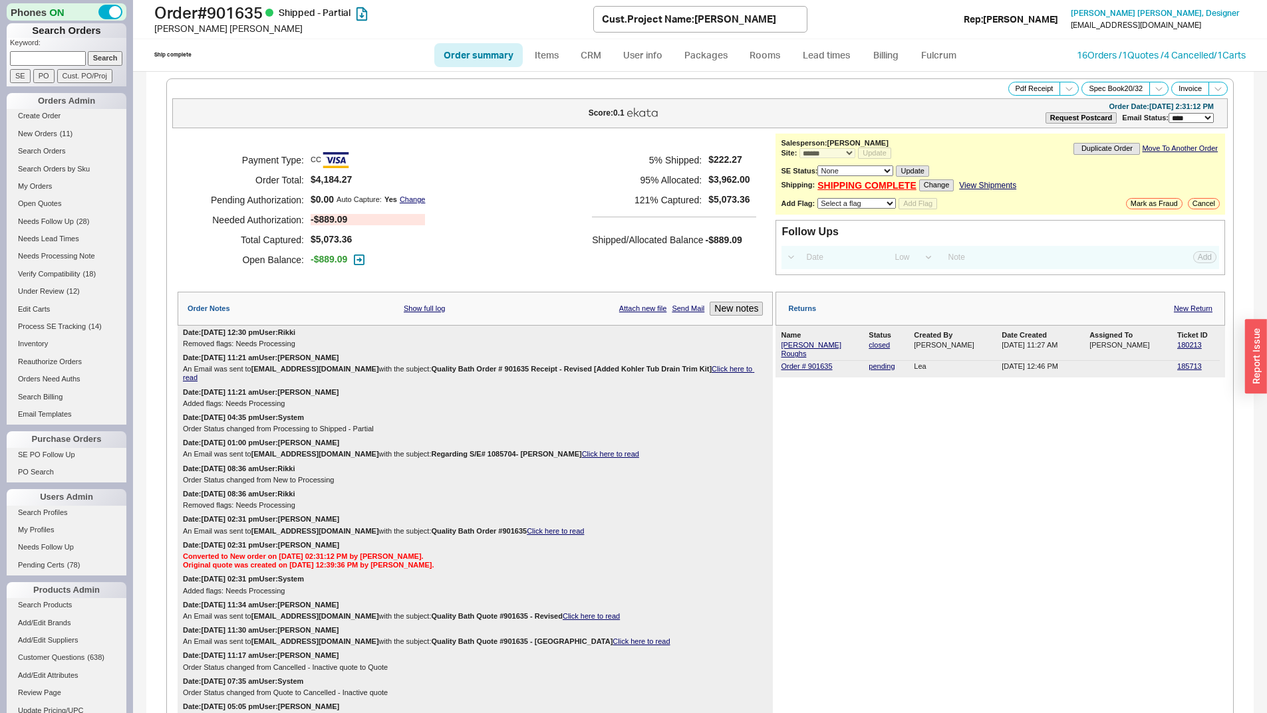
select select "*"
select select "LOW"
select select "3"
click at [362, 262] on icon "button" at bounding box center [359, 260] width 11 height 11
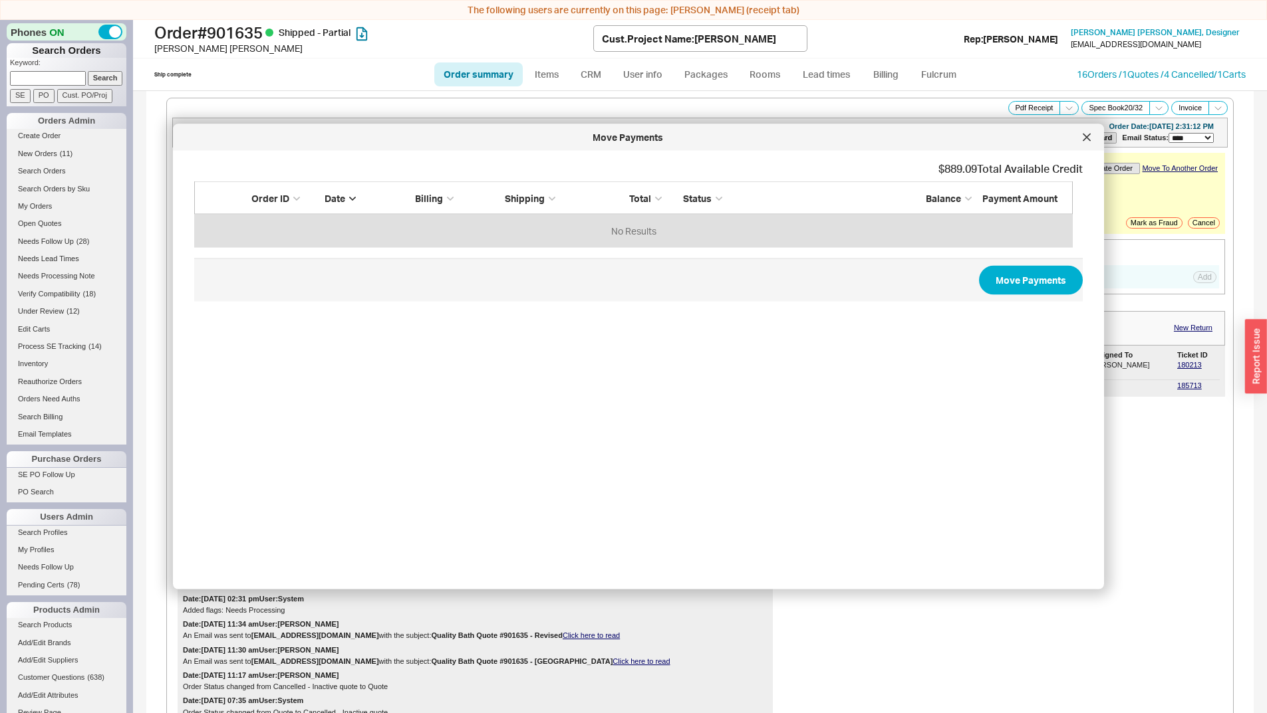
scroll to position [56, 868]
click at [1086, 138] on icon at bounding box center [1086, 137] width 7 height 7
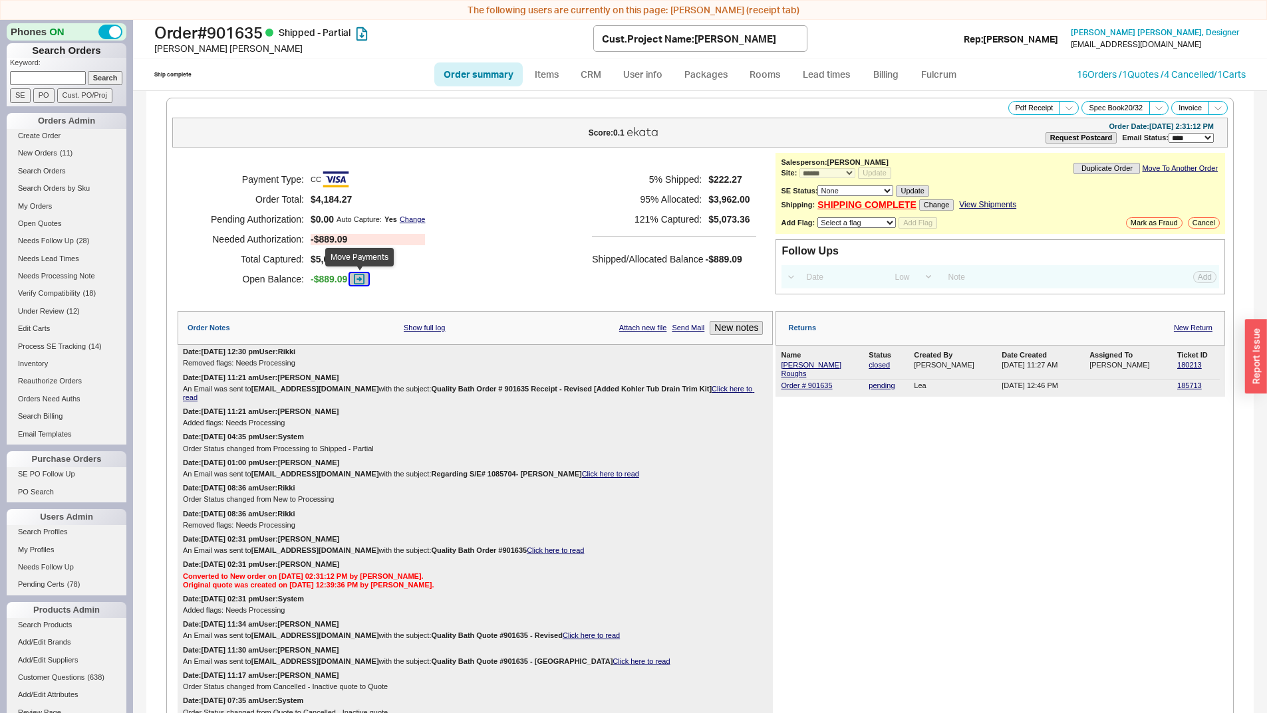
click at [357, 280] on icon "button" at bounding box center [359, 279] width 5 height 5
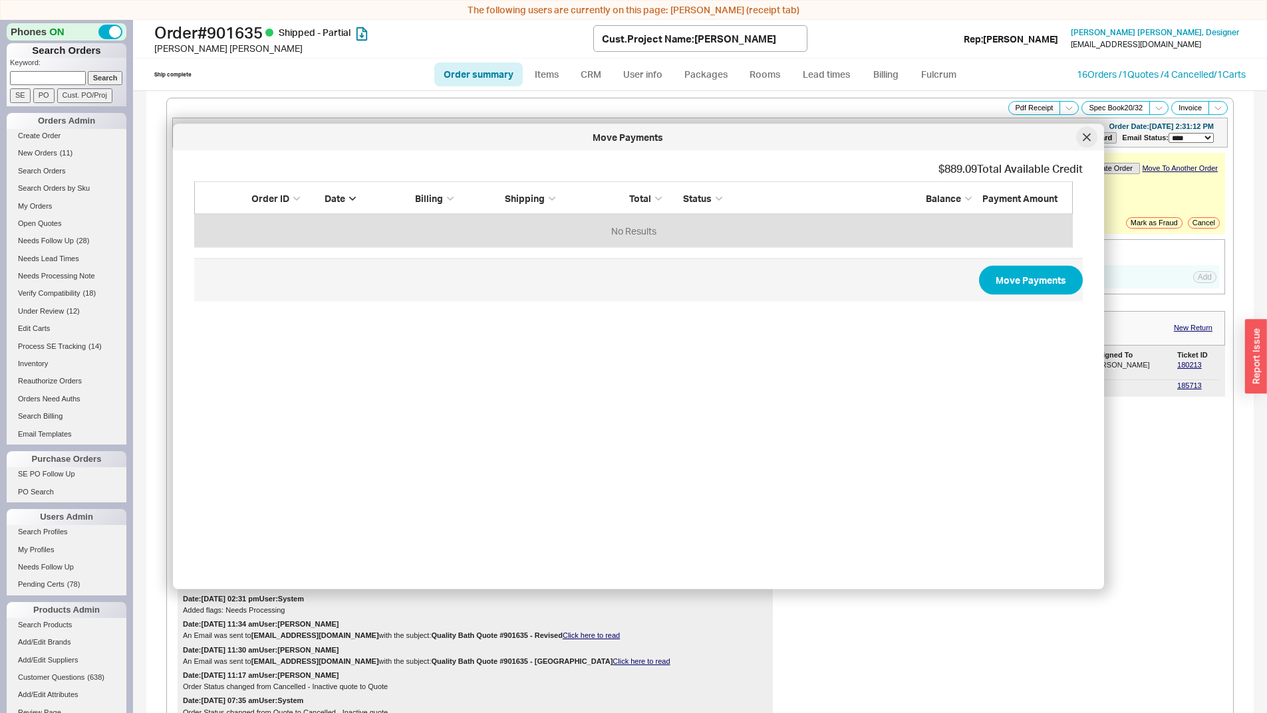
click at [1092, 133] on div at bounding box center [1086, 137] width 21 height 21
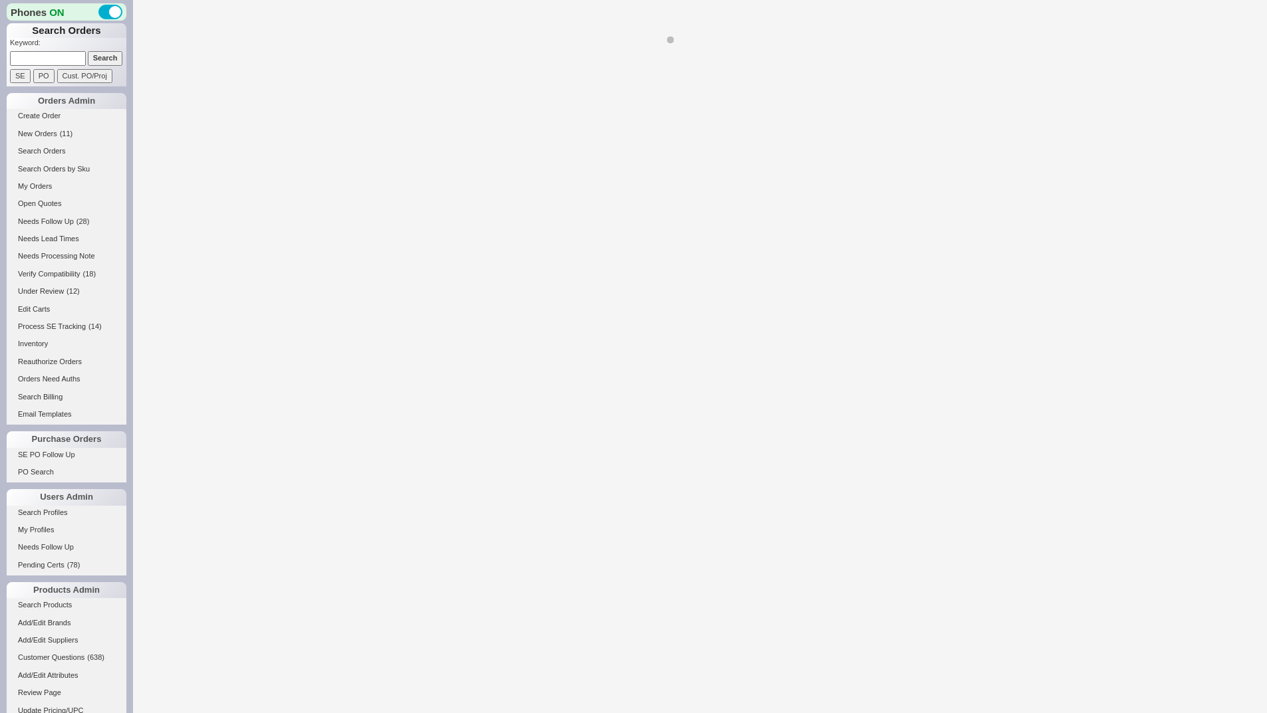
select select "*"
select select "LOW"
select select "3"
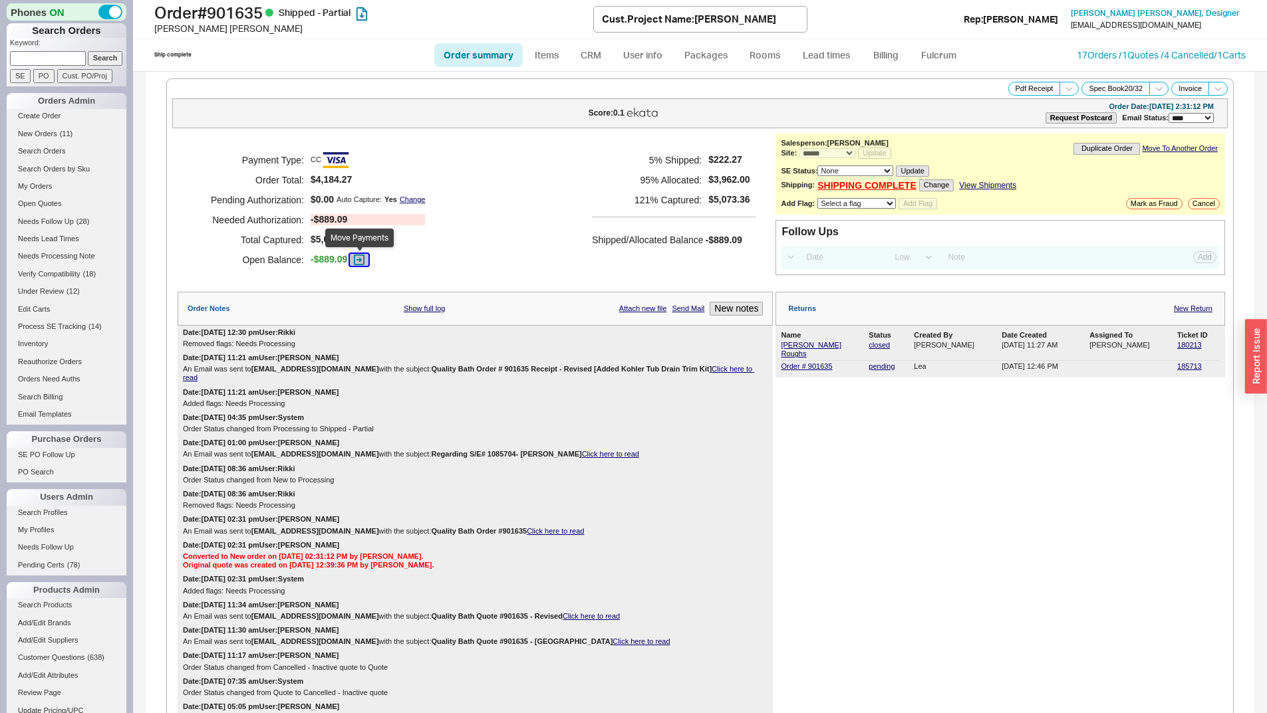
click at [357, 255] on icon "button" at bounding box center [359, 260] width 11 height 11
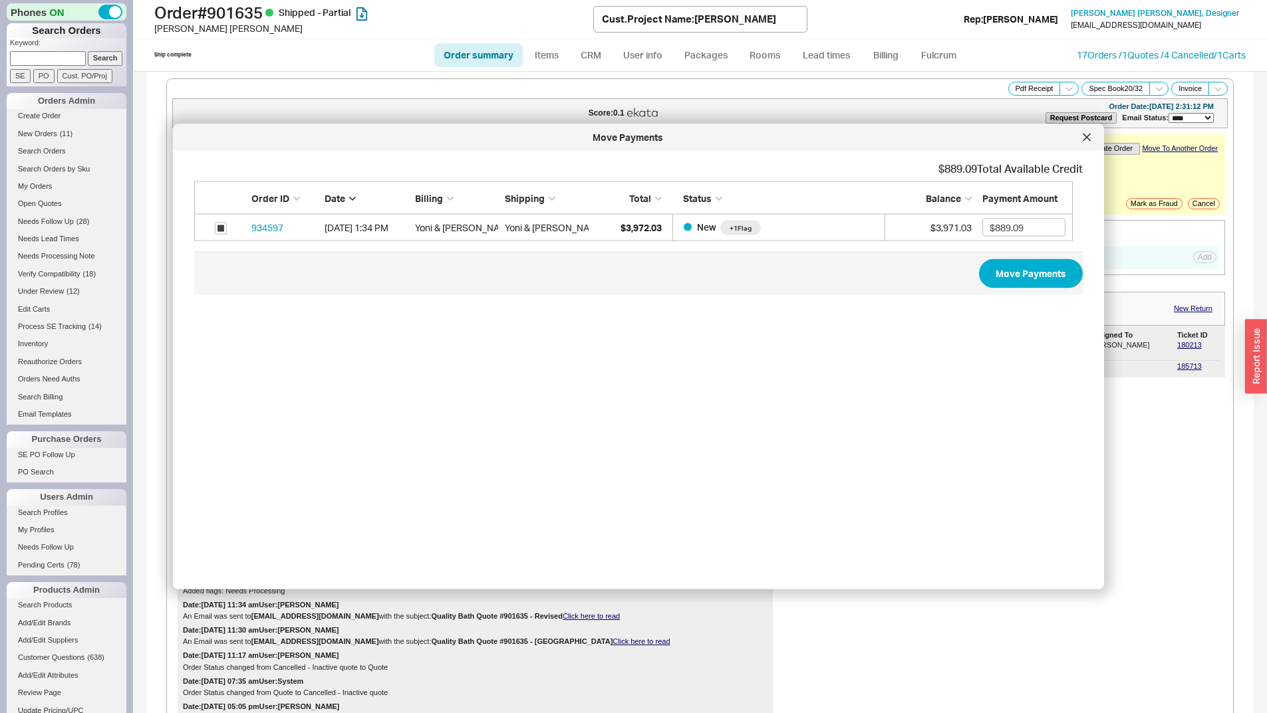
scroll to position [50, 868]
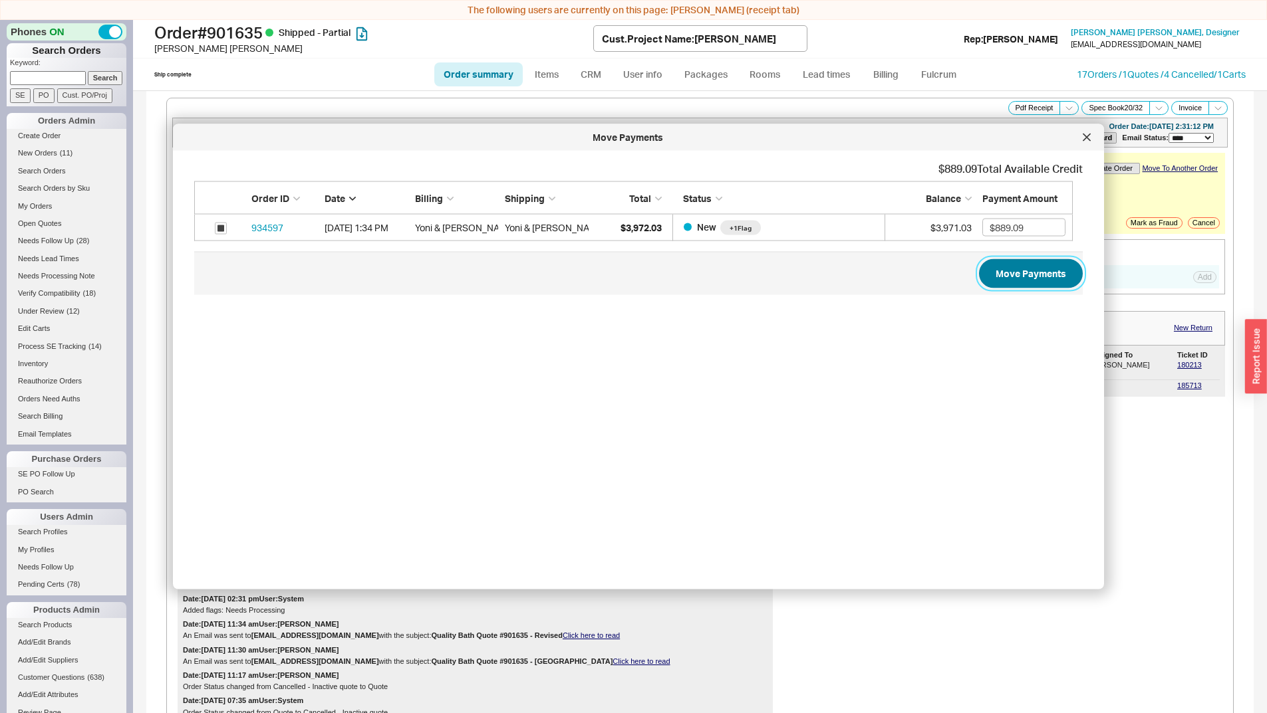
click at [1025, 278] on button "Move Payments" at bounding box center [1031, 273] width 104 height 29
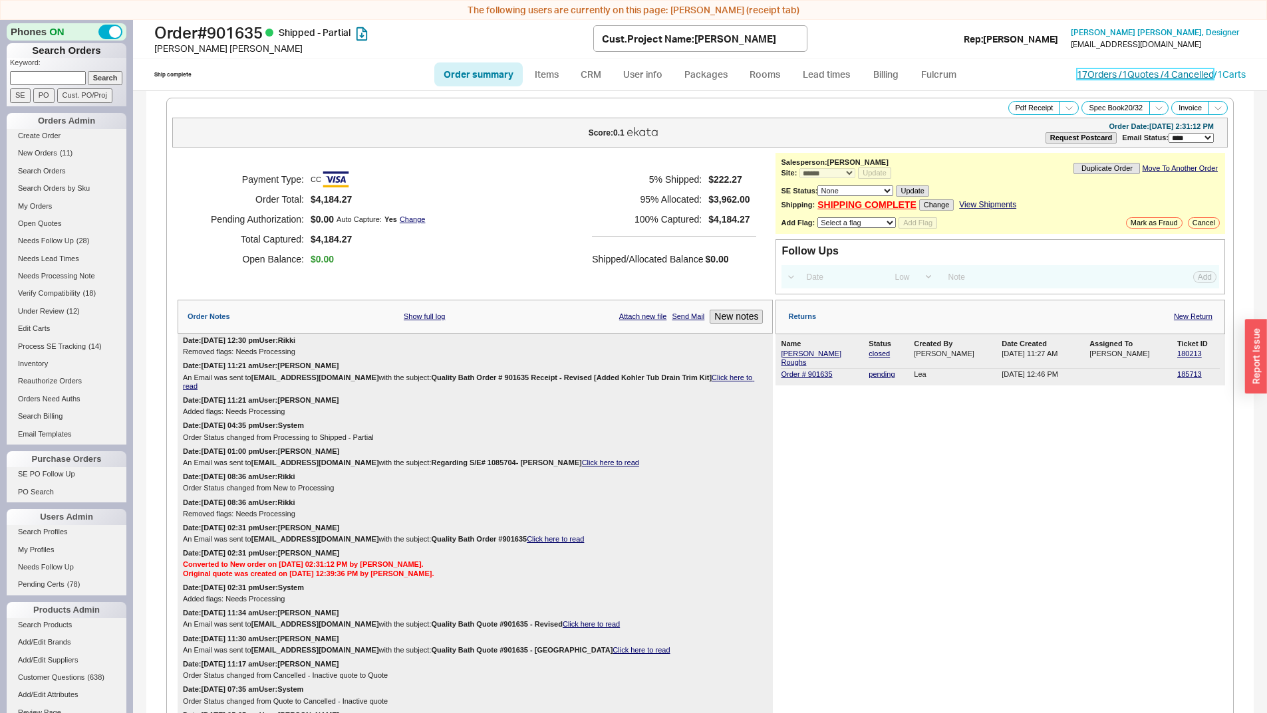
click at [1097, 71] on link "17 Orders / 1 Quotes / 4 Cancelled" at bounding box center [1144, 73] width 137 height 11
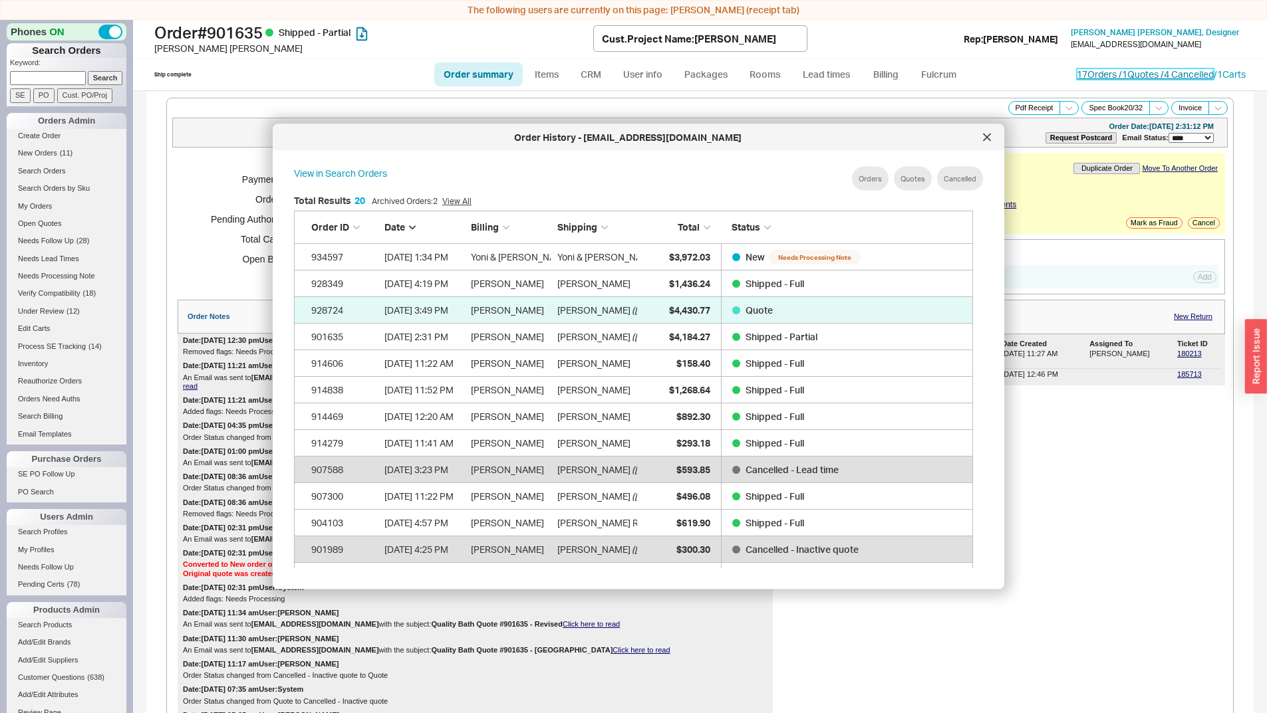
scroll to position [397, 690]
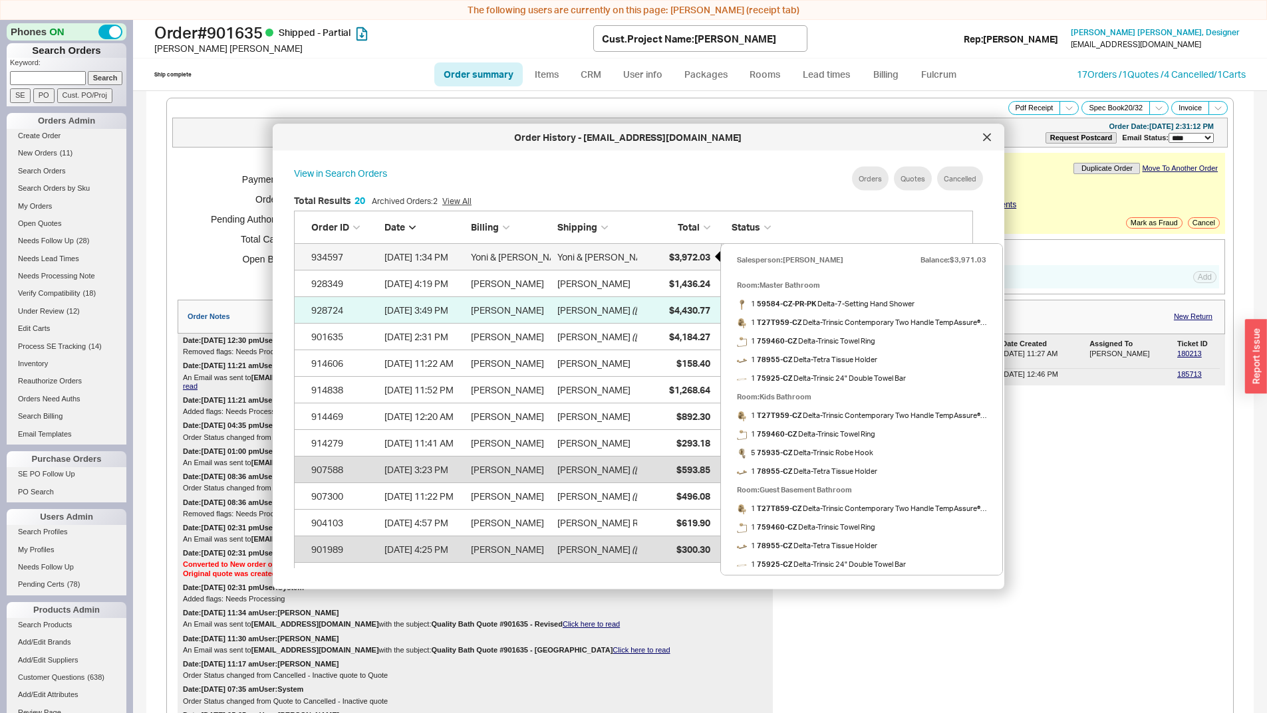
click at [691, 257] on span "$3,972.03" at bounding box center [689, 256] width 41 height 11
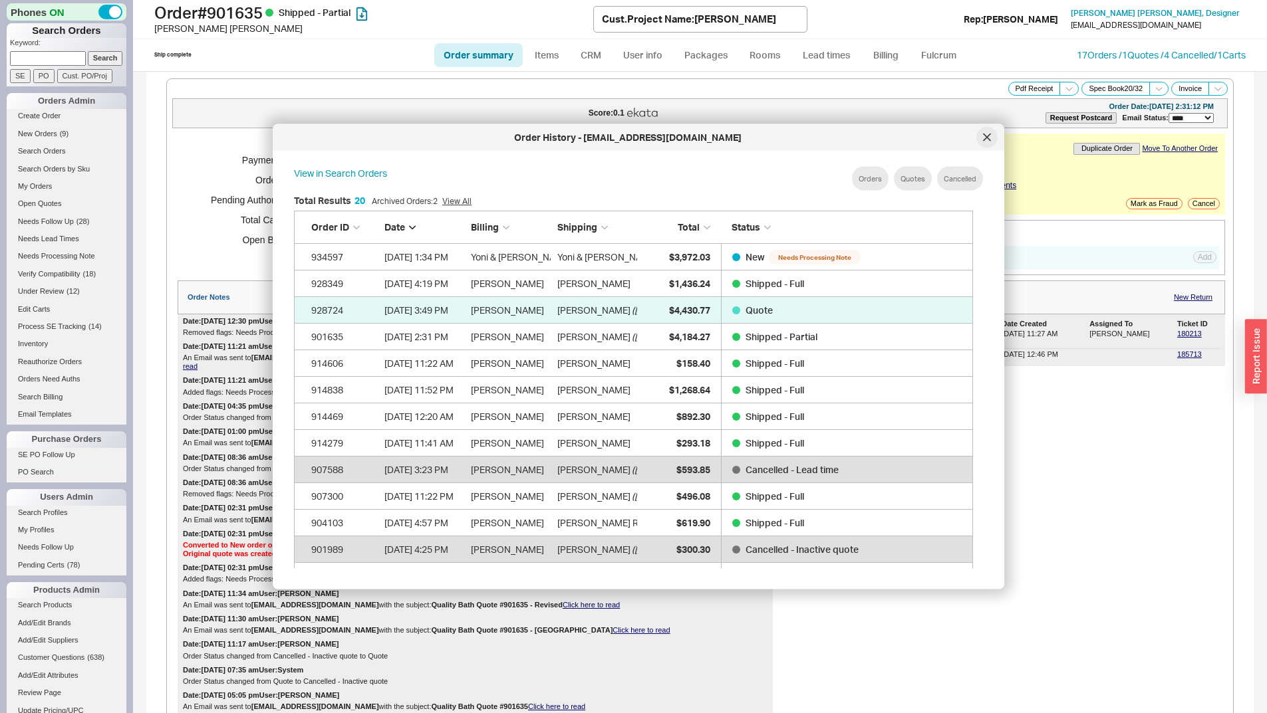
click at [993, 138] on div at bounding box center [986, 137] width 21 height 21
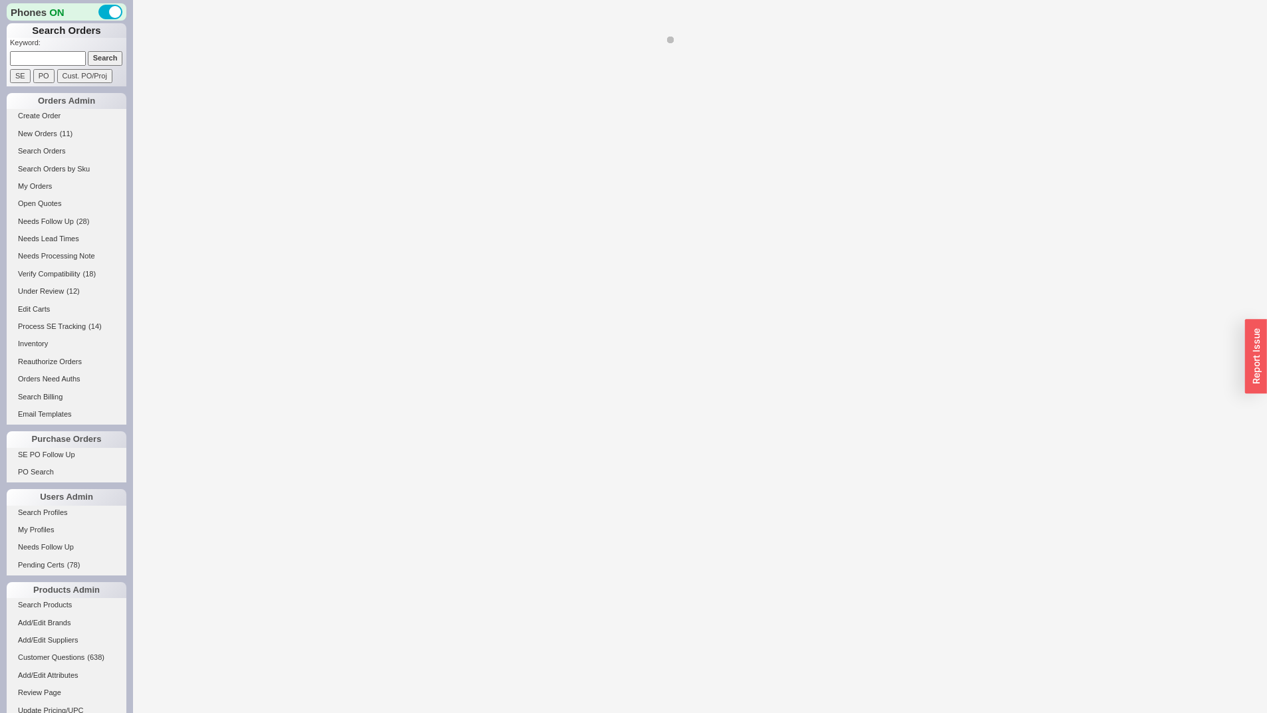
select select "*"
select select "LOW"
select select "3"
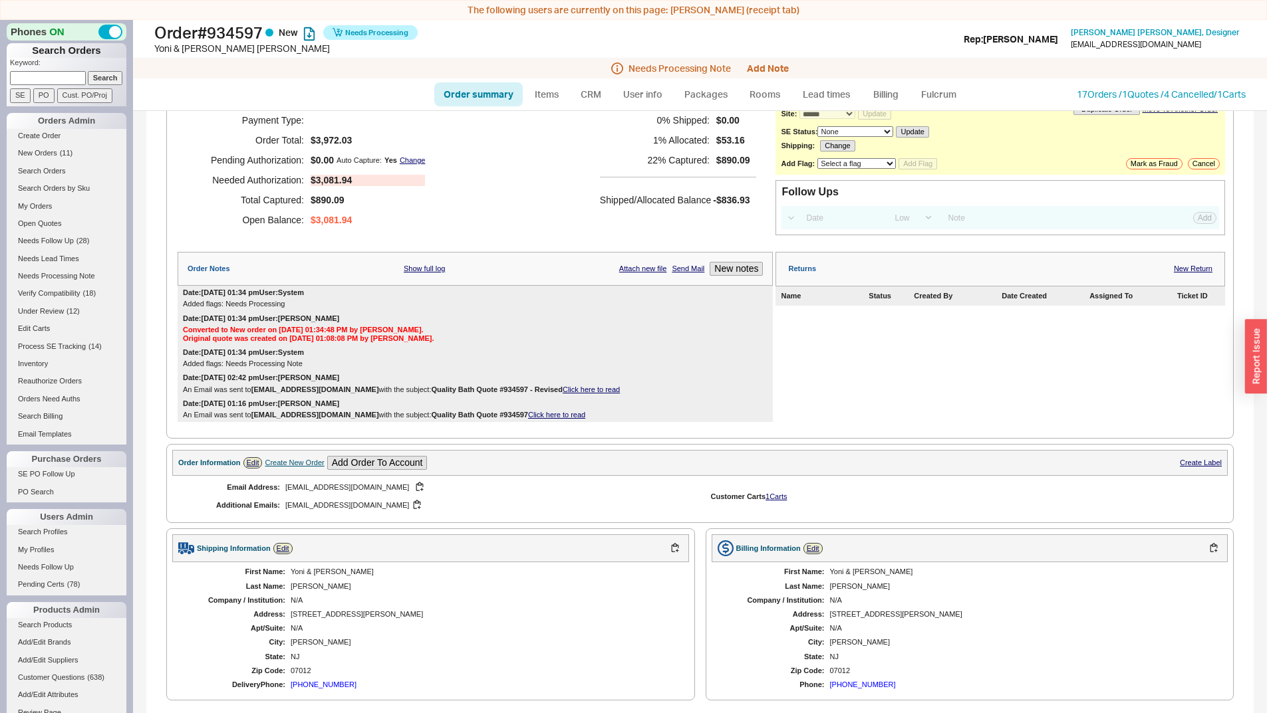
scroll to position [66, 0]
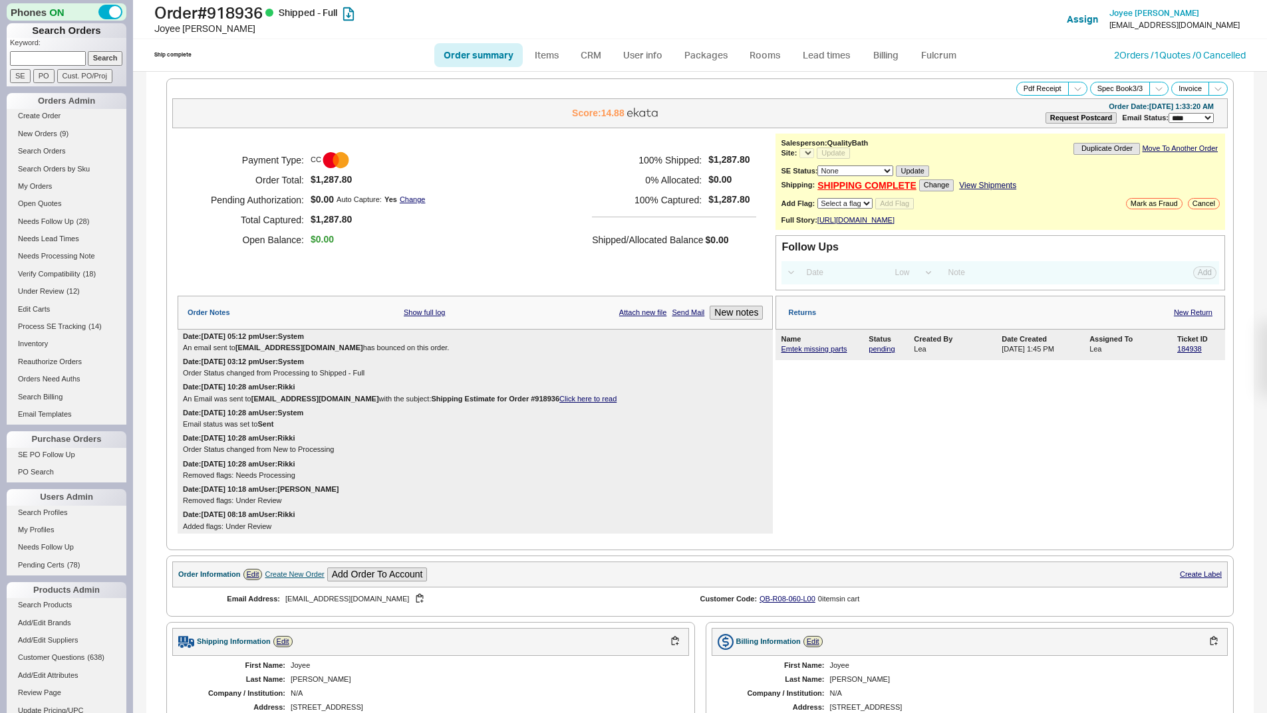
select select "LOW"
select select "3"
select select "*"
click at [1114, 57] on link "2 Orders / 1 Quotes / 0 Cancelled" at bounding box center [1180, 54] width 132 height 11
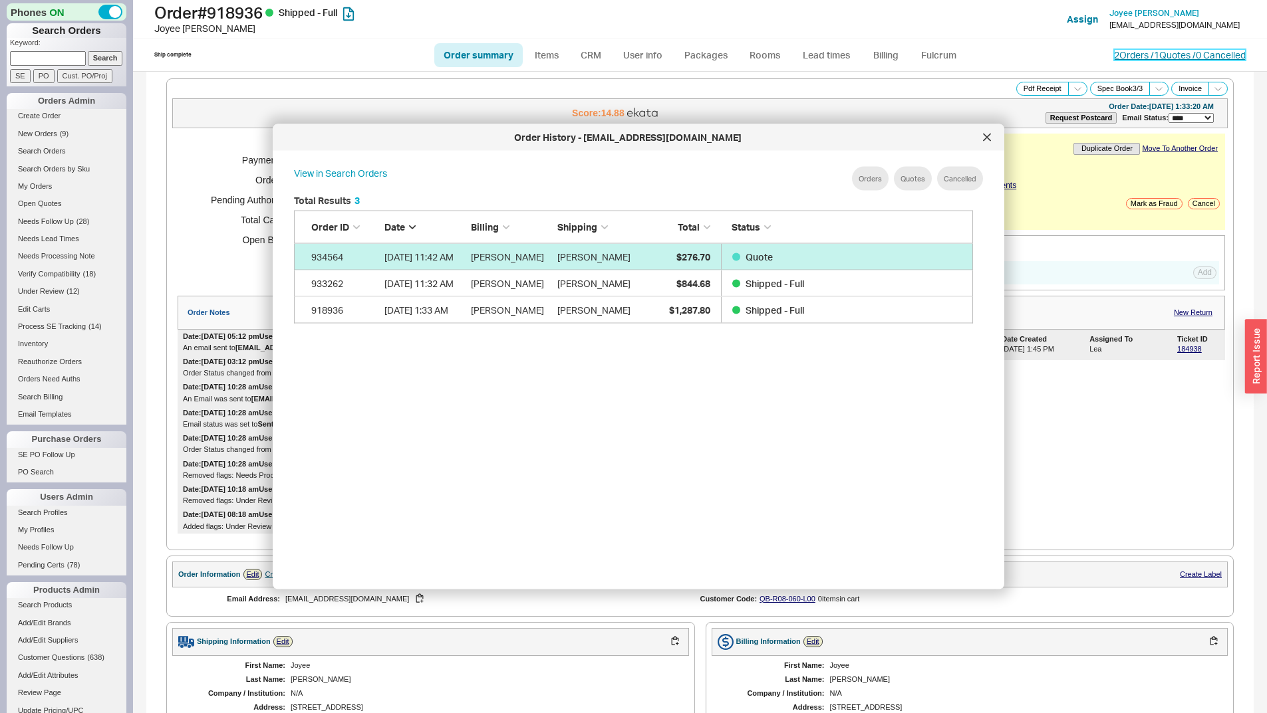
scroll to position [397, 690]
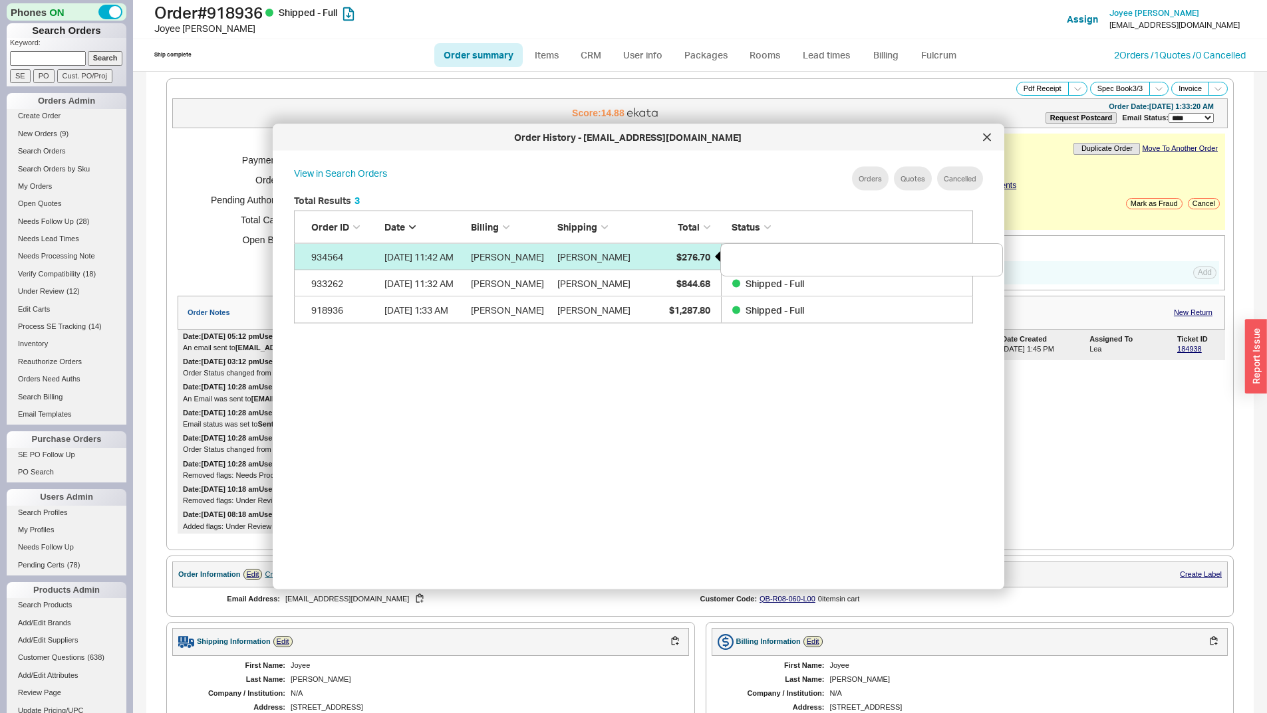
click at [707, 255] on span "$276.70" at bounding box center [693, 256] width 34 height 11
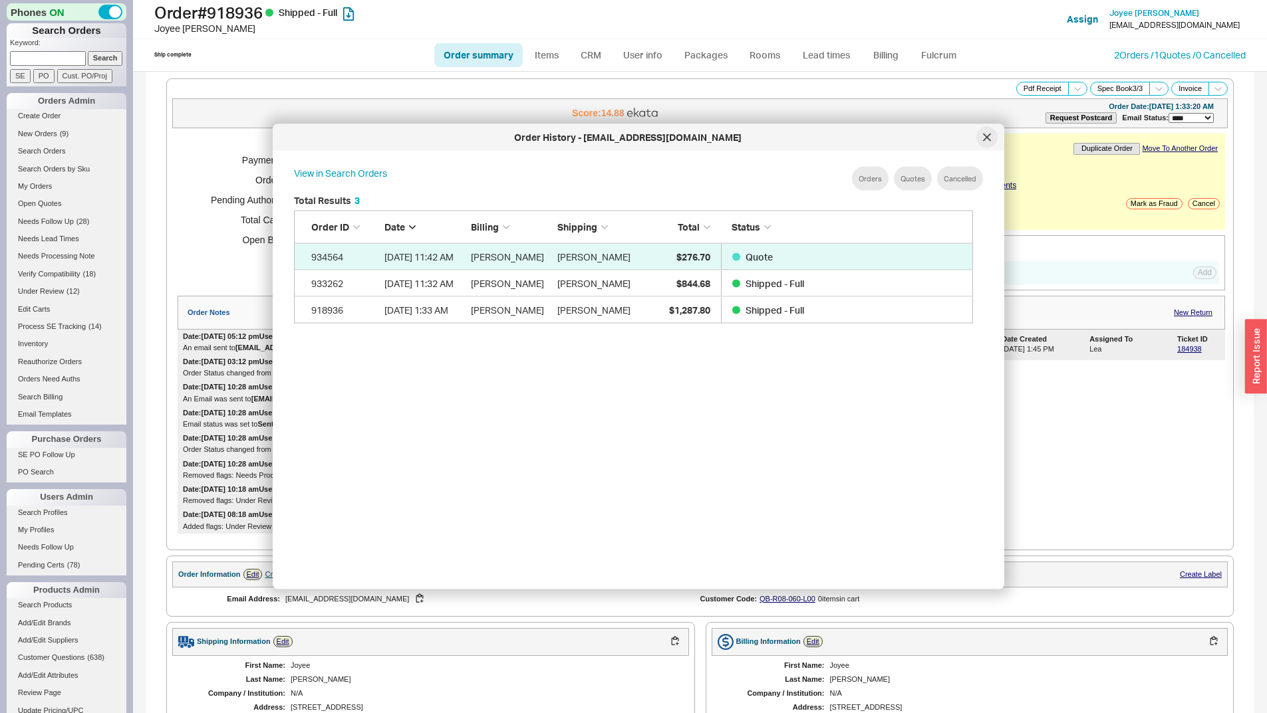
click at [985, 141] on icon at bounding box center [987, 138] width 8 height 8
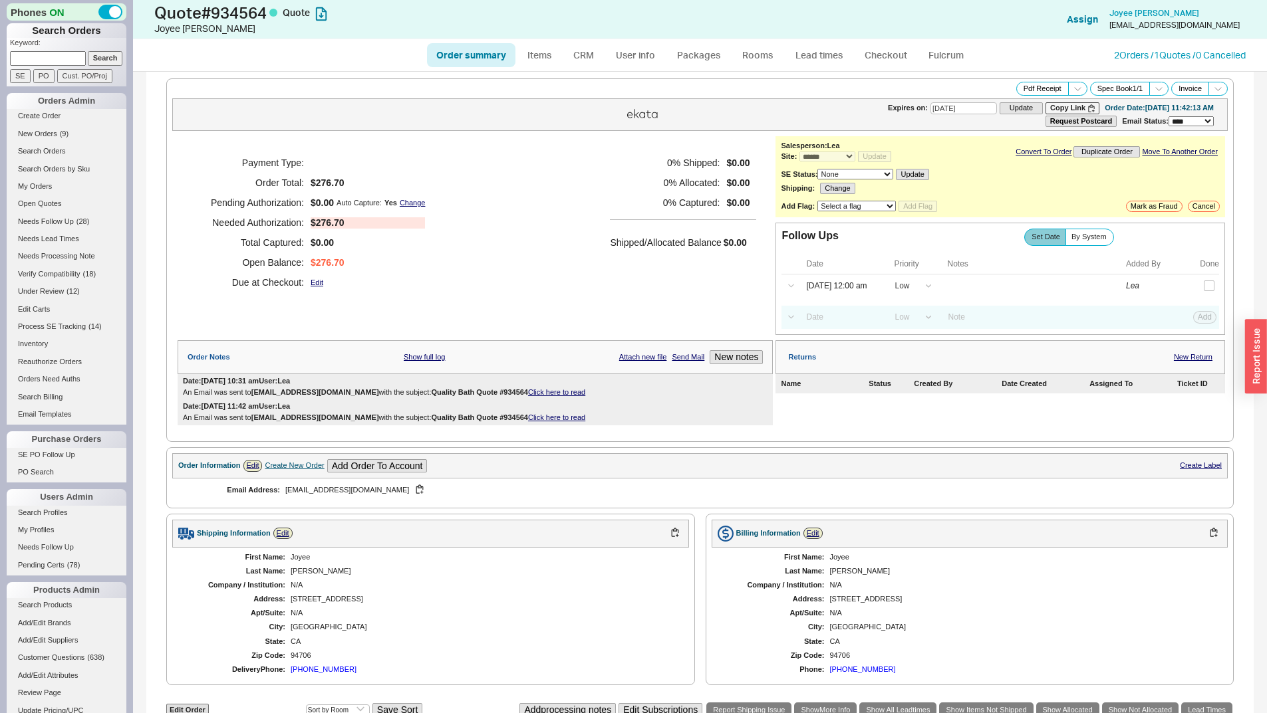
select select "*"
select select "LOW"
select select "3"
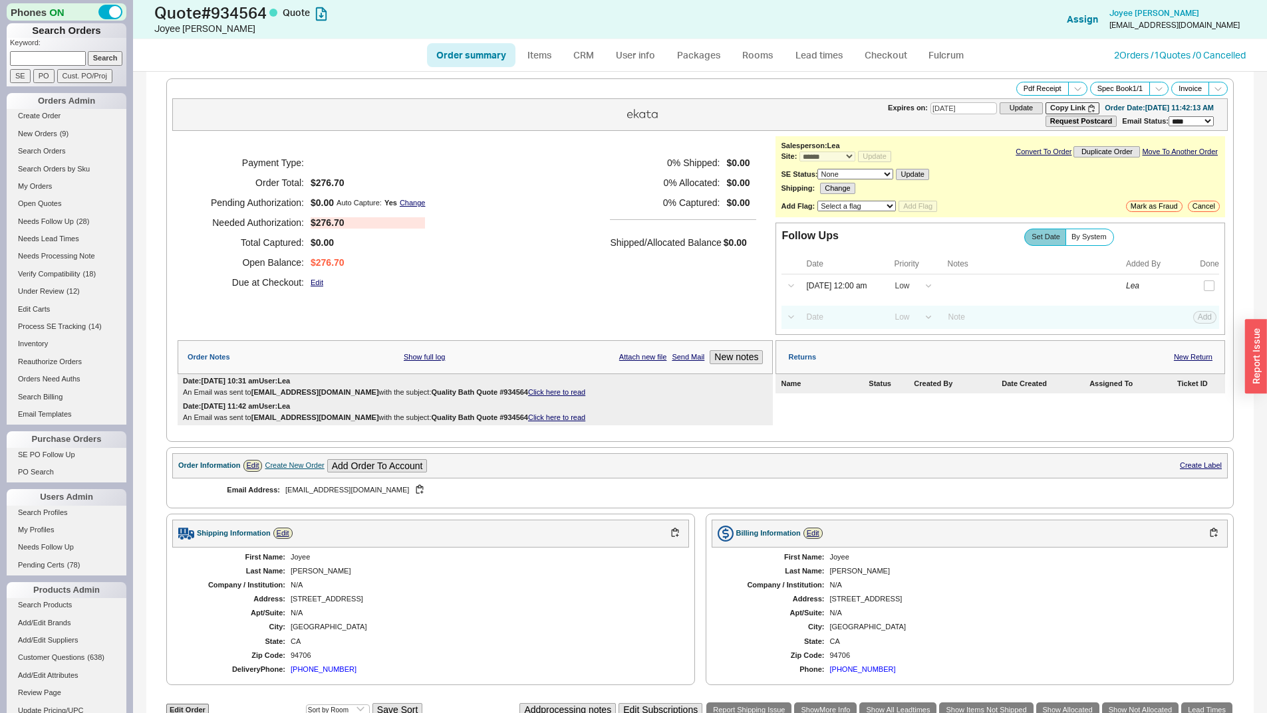
click at [528, 392] on link "Click here to read" at bounding box center [556, 392] width 57 height 8
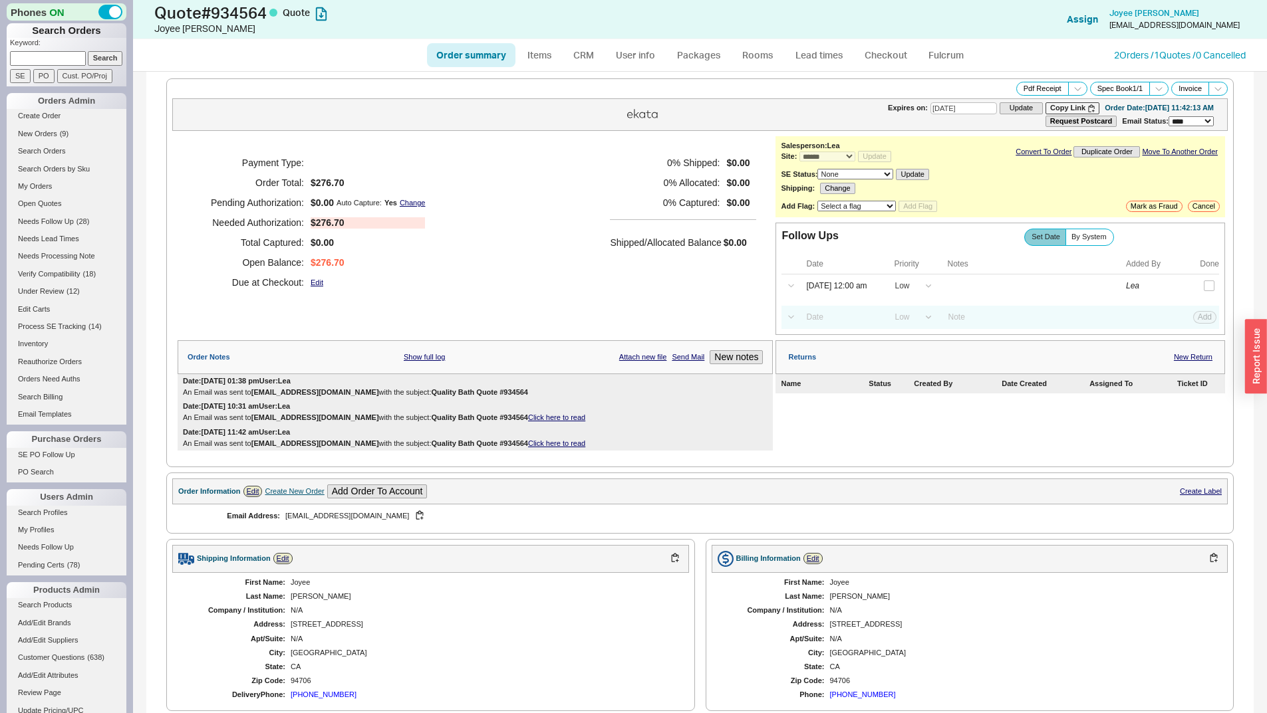
click at [527, 255] on div "Payment Type: Order Total: $276.70 Pending Authorization: $0.00 Auto Capture: Y…" at bounding box center [475, 222] width 595 height 173
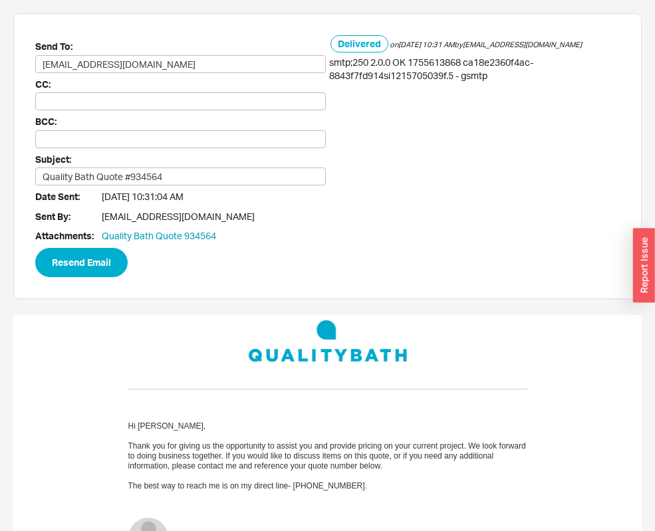
click at [183, 53] on div "Send To: [EMAIL_ADDRESS][DOMAIN_NAME]" at bounding box center [180, 56] width 291 height 35
click at [85, 262] on button "Resend Email" at bounding box center [81, 262] width 92 height 29
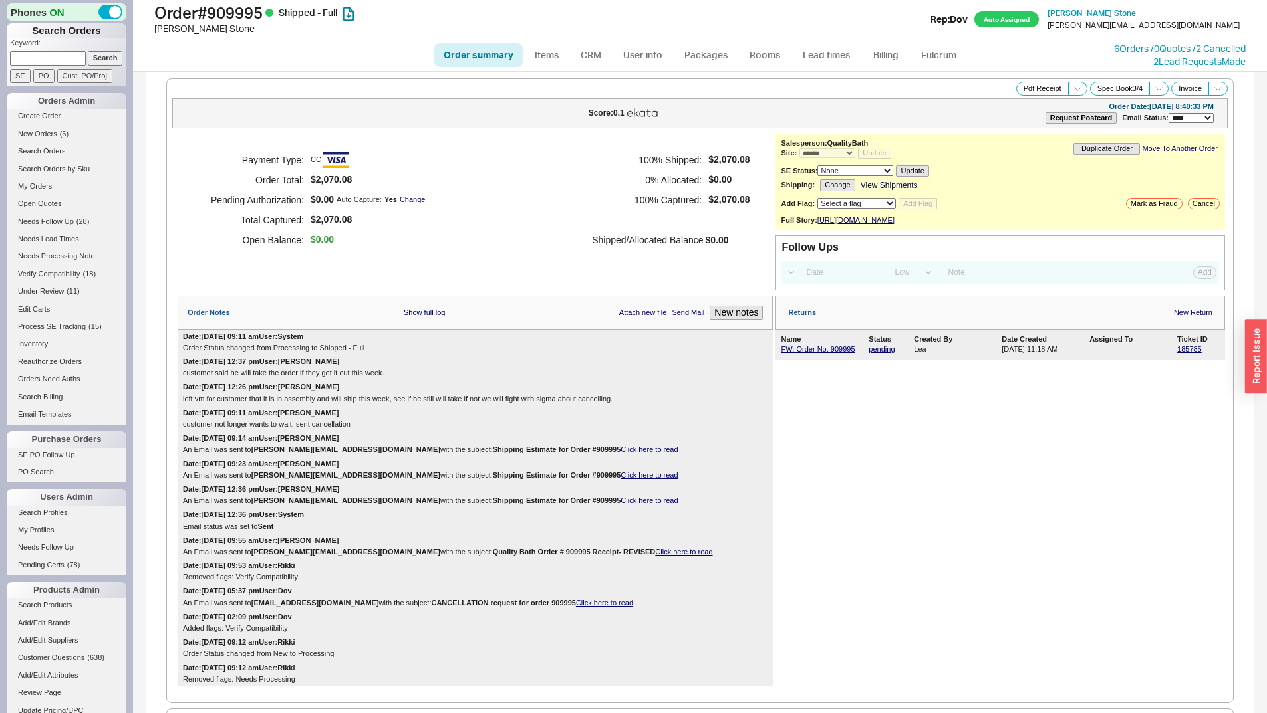
select select "*"
select select "LOW"
select select "3"
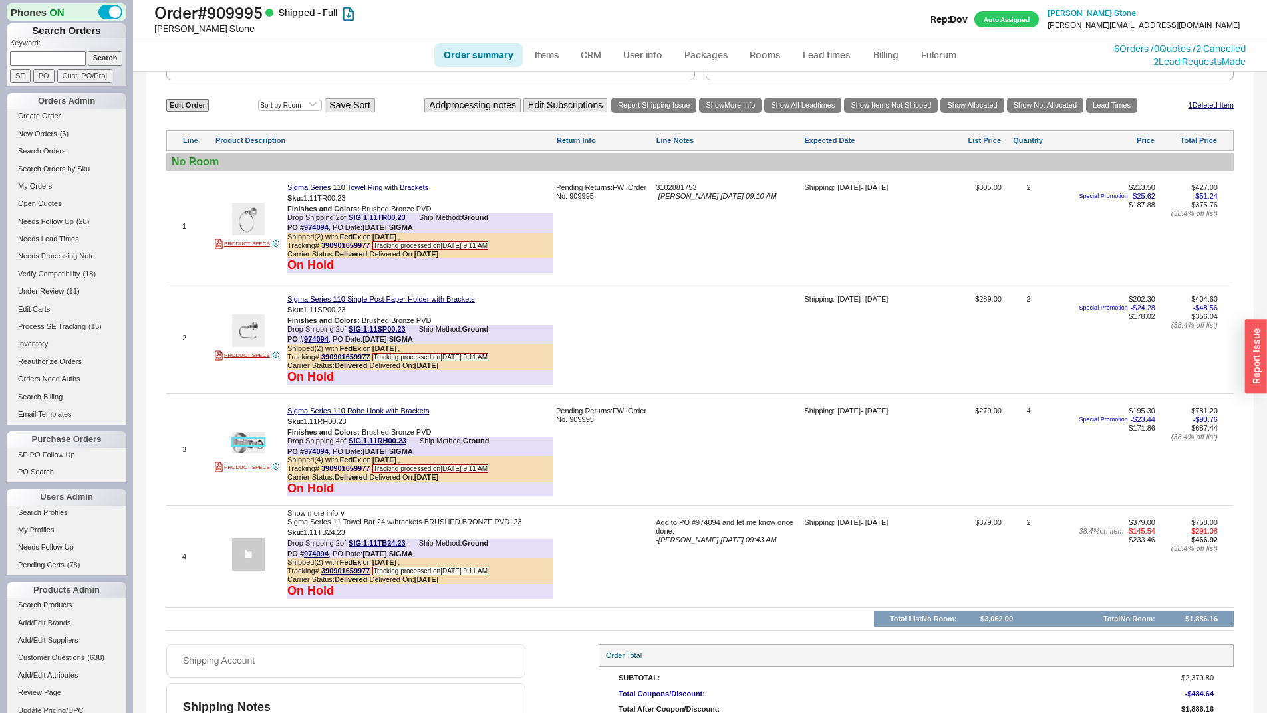
click at [251, 456] on img at bounding box center [248, 442] width 33 height 33
click at [610, 363] on div at bounding box center [604, 342] width 97 height 95
copy link "974094"
drag, startPoint x: 329, startPoint y: 459, endPoint x: 306, endPoint y: 457, distance: 23.3
click at [306, 456] on div "PO # 974094 , PO Date: 4/8/25 , SIGMA" at bounding box center [350, 451] width 126 height 9
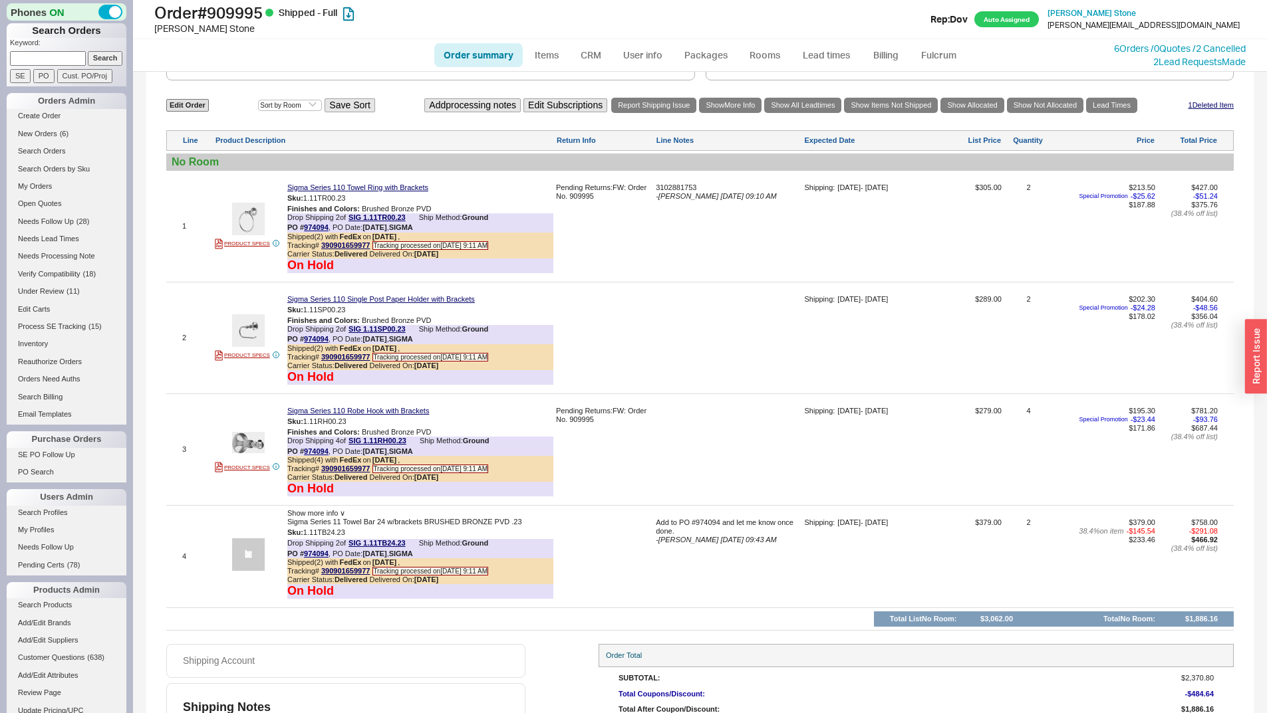
click at [752, 289] on div "Edit Order Select an option Sort by Brand Sort by Room Save Sort Add processing…" at bounding box center [699, 363] width 1067 height 535
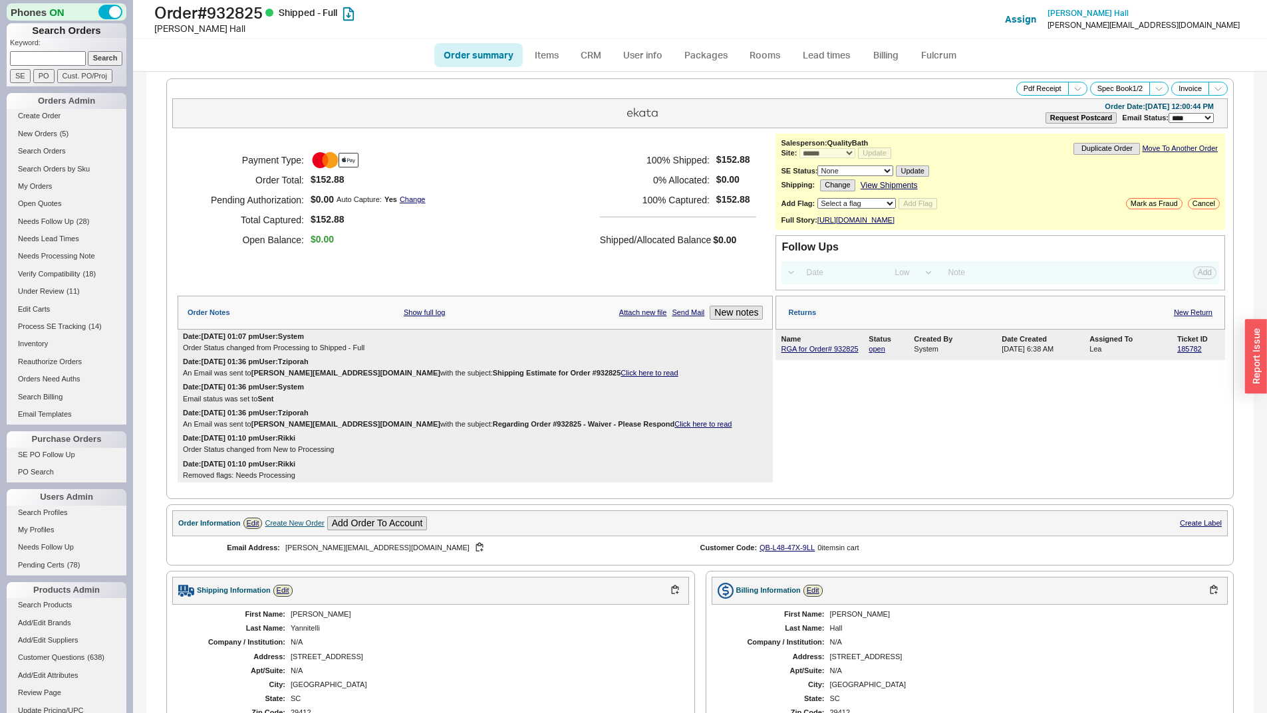
select select "*"
select select "LOW"
select select "3"
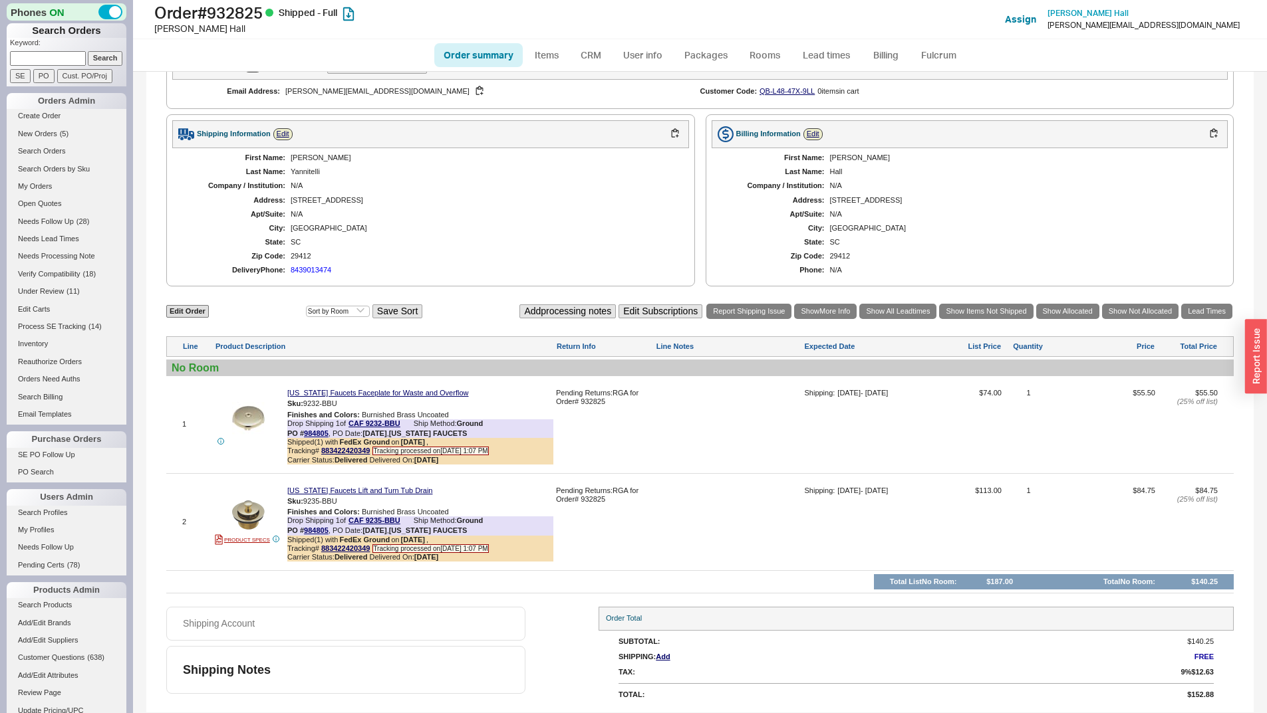
click at [275, 438] on div at bounding box center [248, 442] width 66 height 9
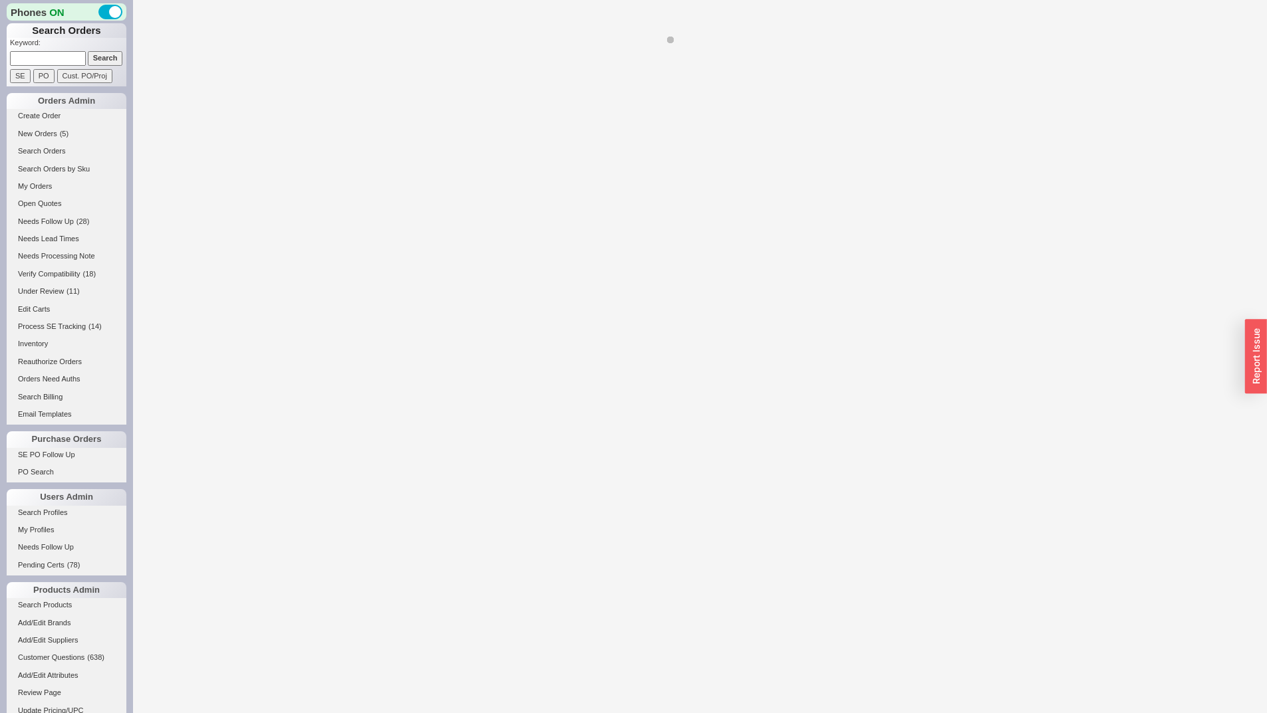
select select "**"
select select "LOW"
select select "3"
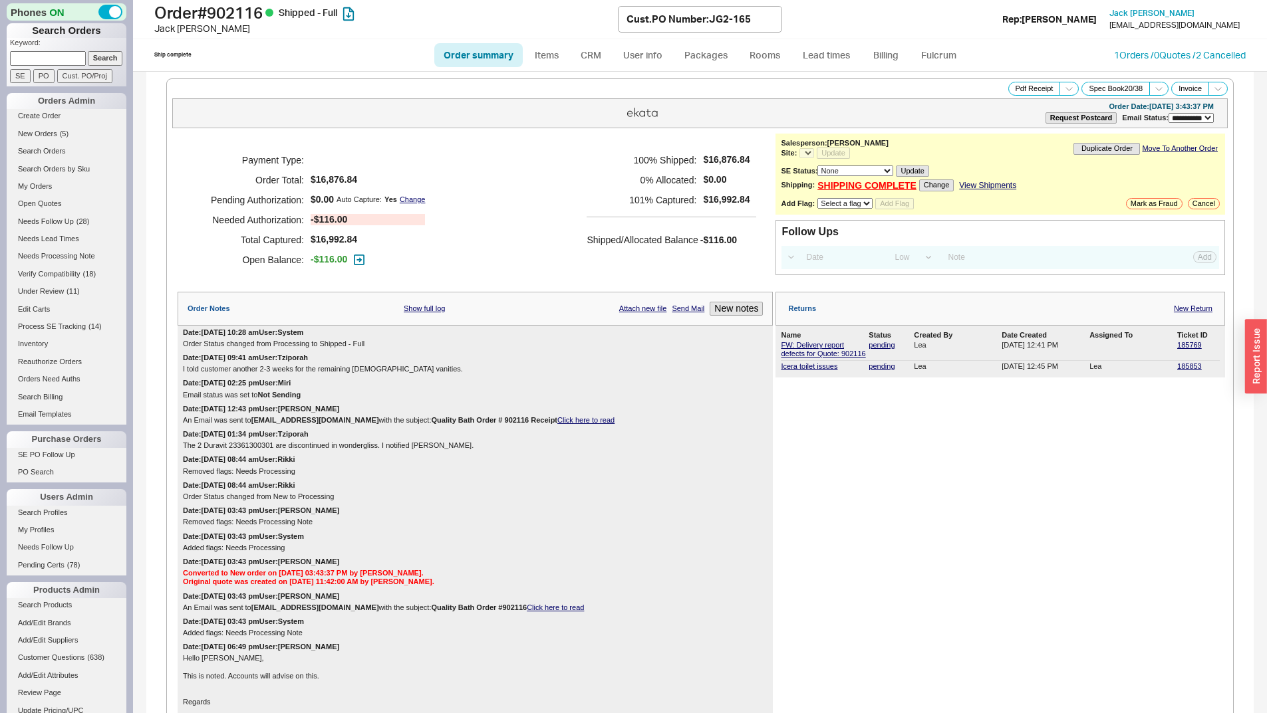
select select "*"
click at [1062, 90] on span at bounding box center [1068, 89] width 19 height 14
drag, startPoint x: 1033, startPoint y: 129, endPoint x: 967, endPoint y: 128, distance: 65.8
click at [1035, 130] on button "Warranty Receipt" at bounding box center [1021, 134] width 89 height 15
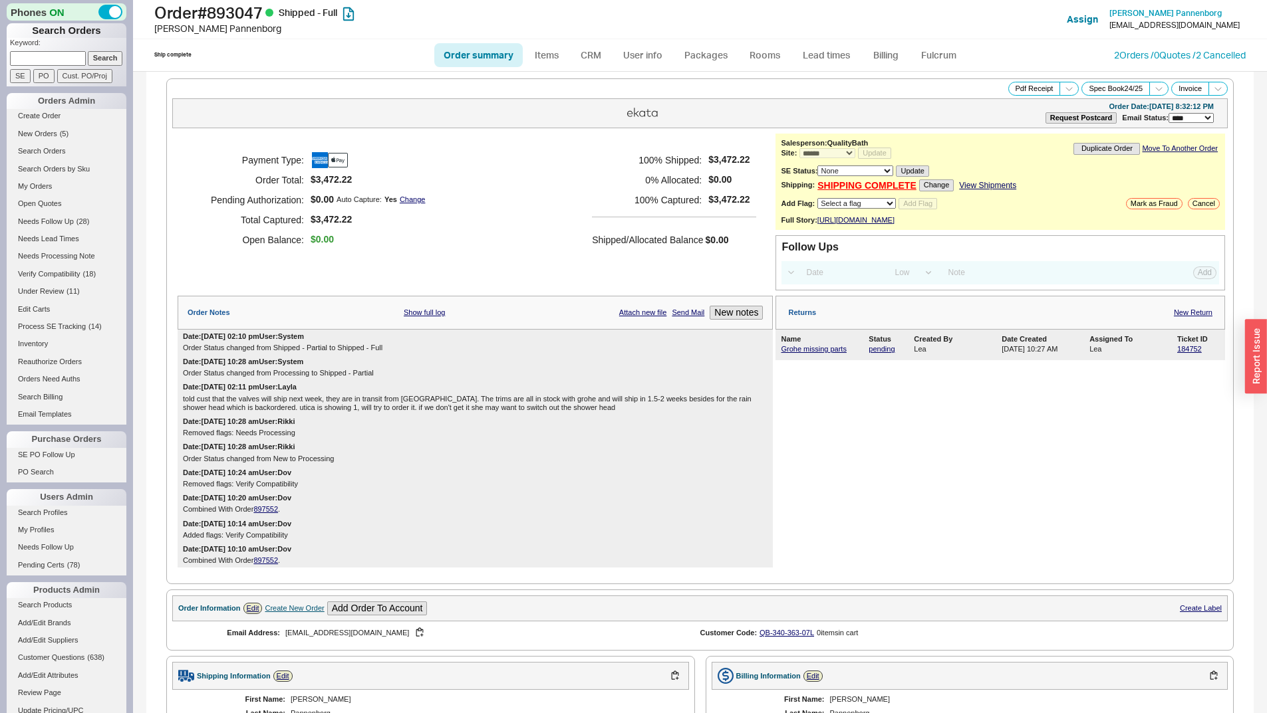
select select "*"
select select "LOW"
select select "3"
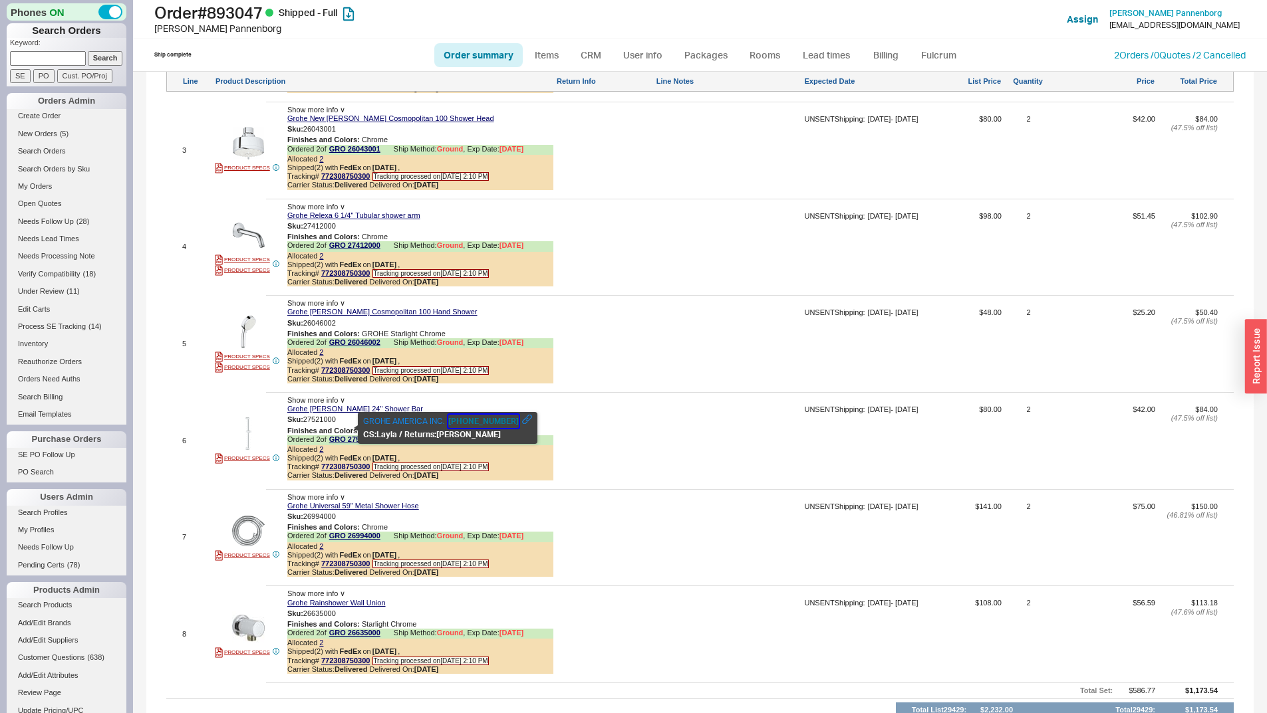
click at [489, 416] on button "[PHONE_NUMBER]" at bounding box center [483, 421] width 70 height 13
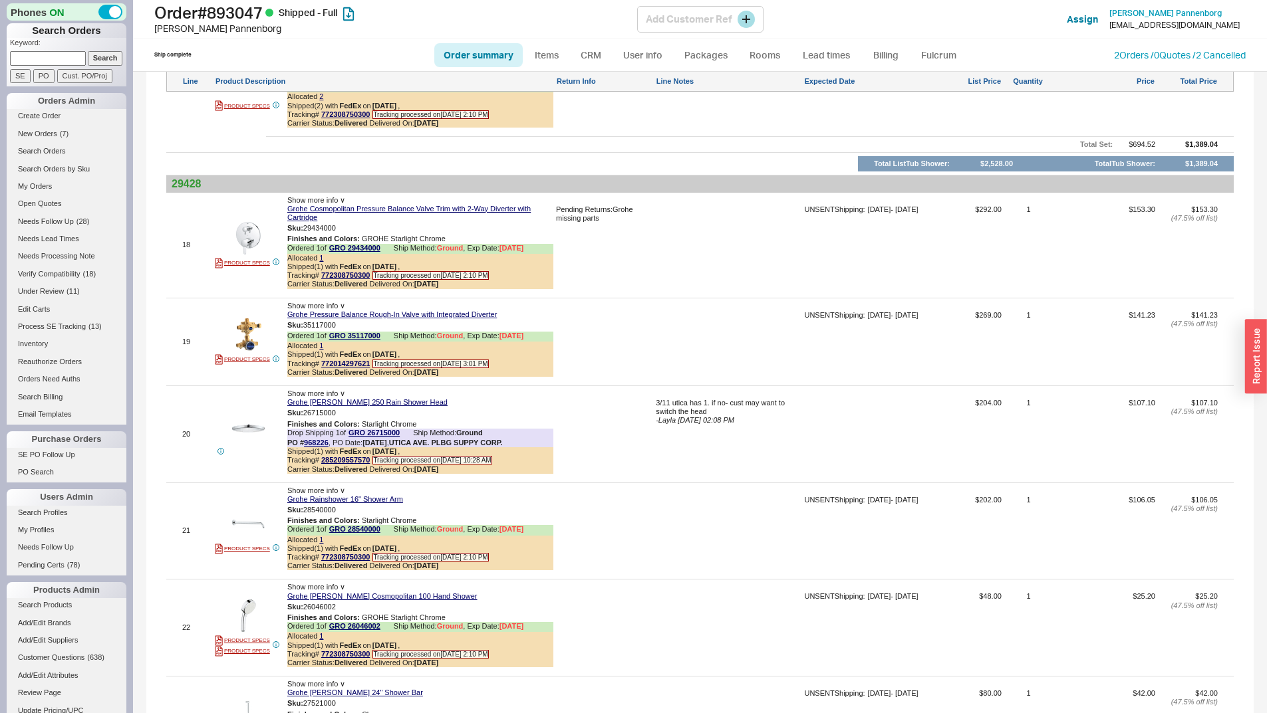
scroll to position [2234, 0]
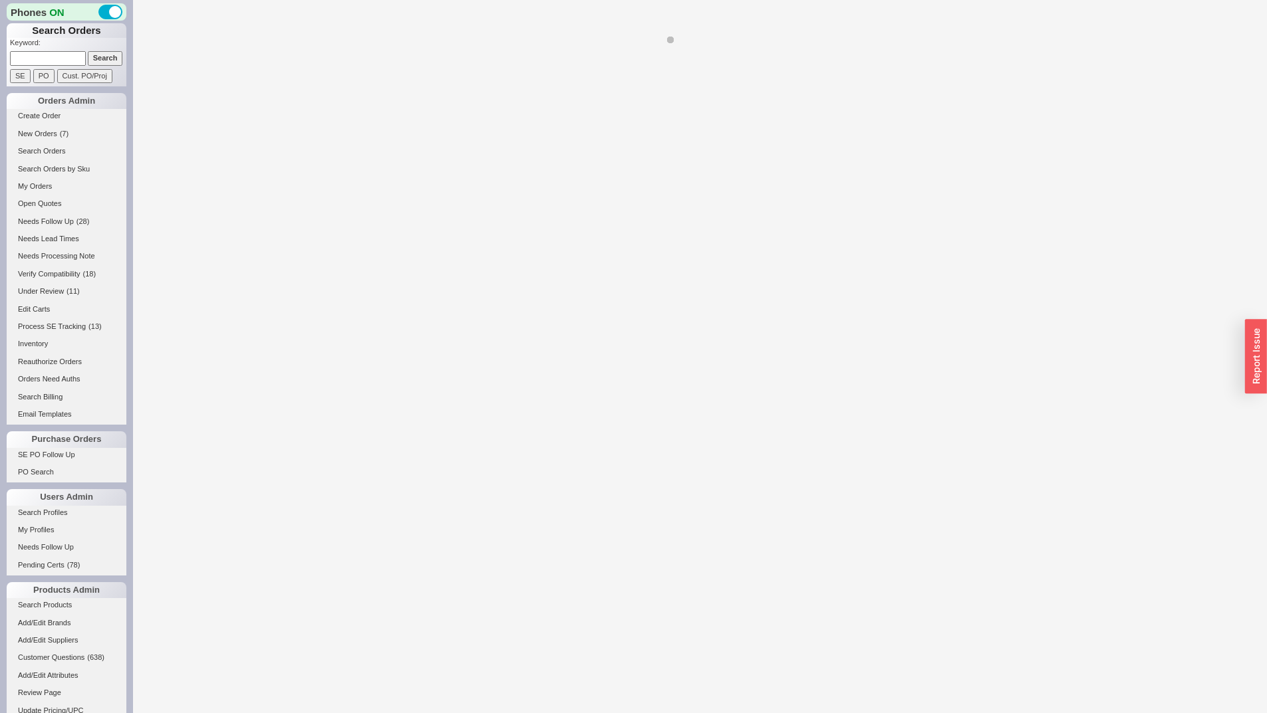
select select "LOW"
select select "3"
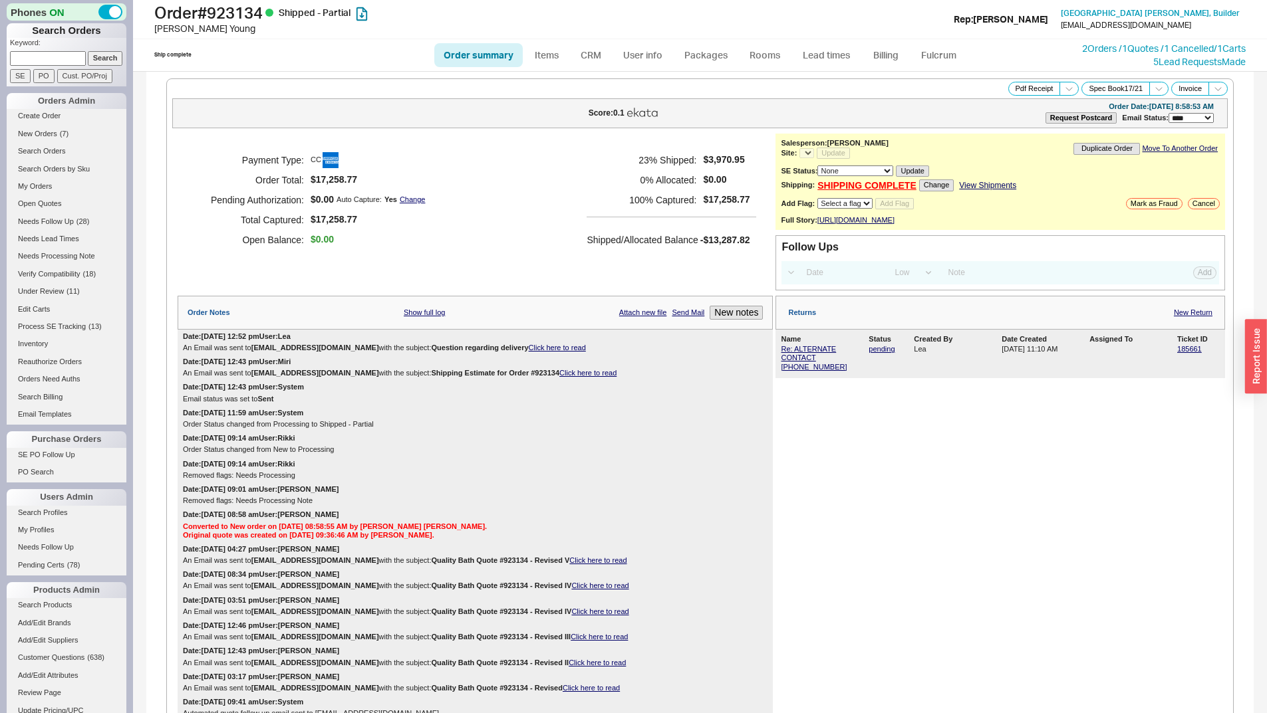
select select "*"
click at [558, 352] on link "Click here to read" at bounding box center [557, 348] width 57 height 8
paste input "908264"
click at [51, 60] on input at bounding box center [48, 58] width 76 height 14
type input "908264"
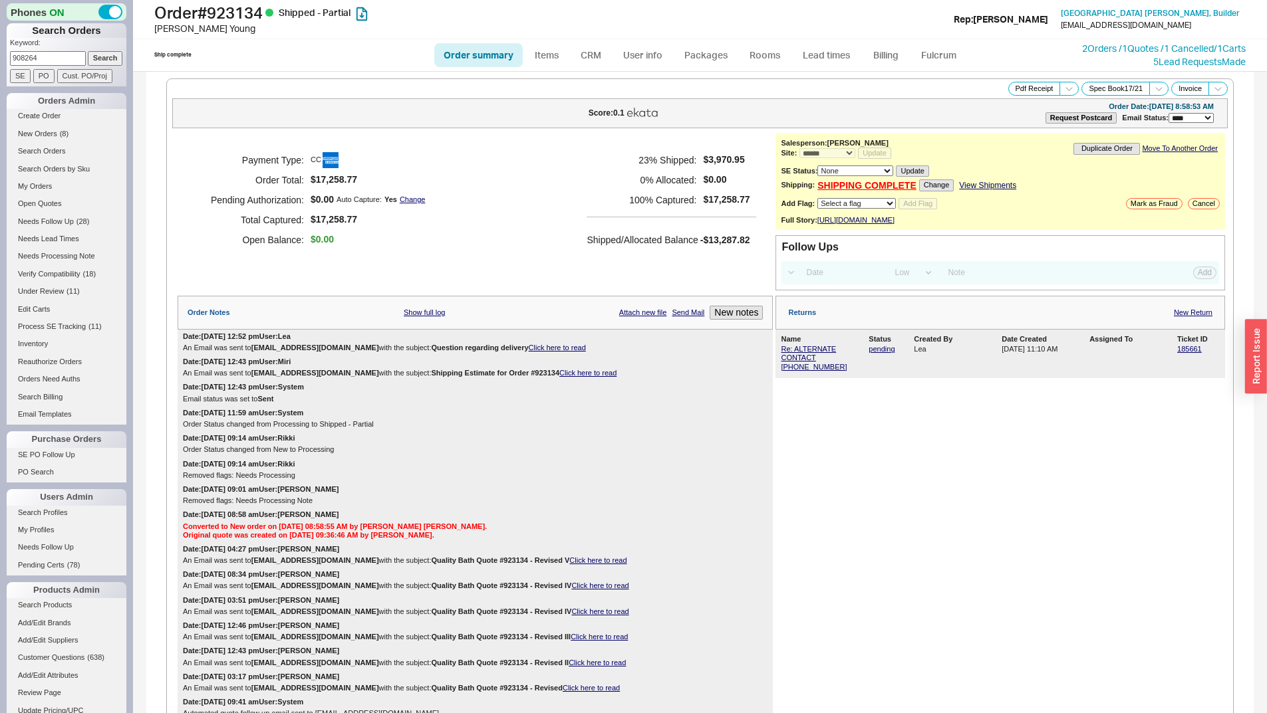
click at [103, 57] on input "Search" at bounding box center [105, 58] width 35 height 14
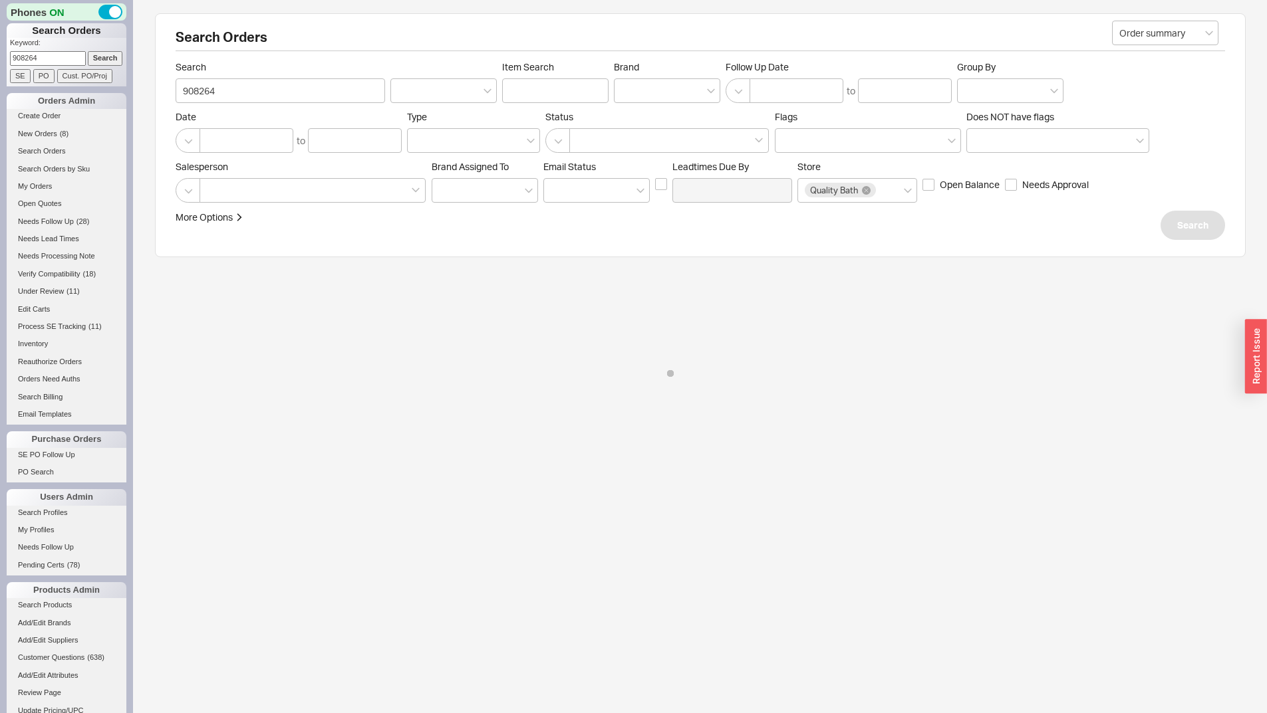
select select "*"
select select "LOW"
select select "3"
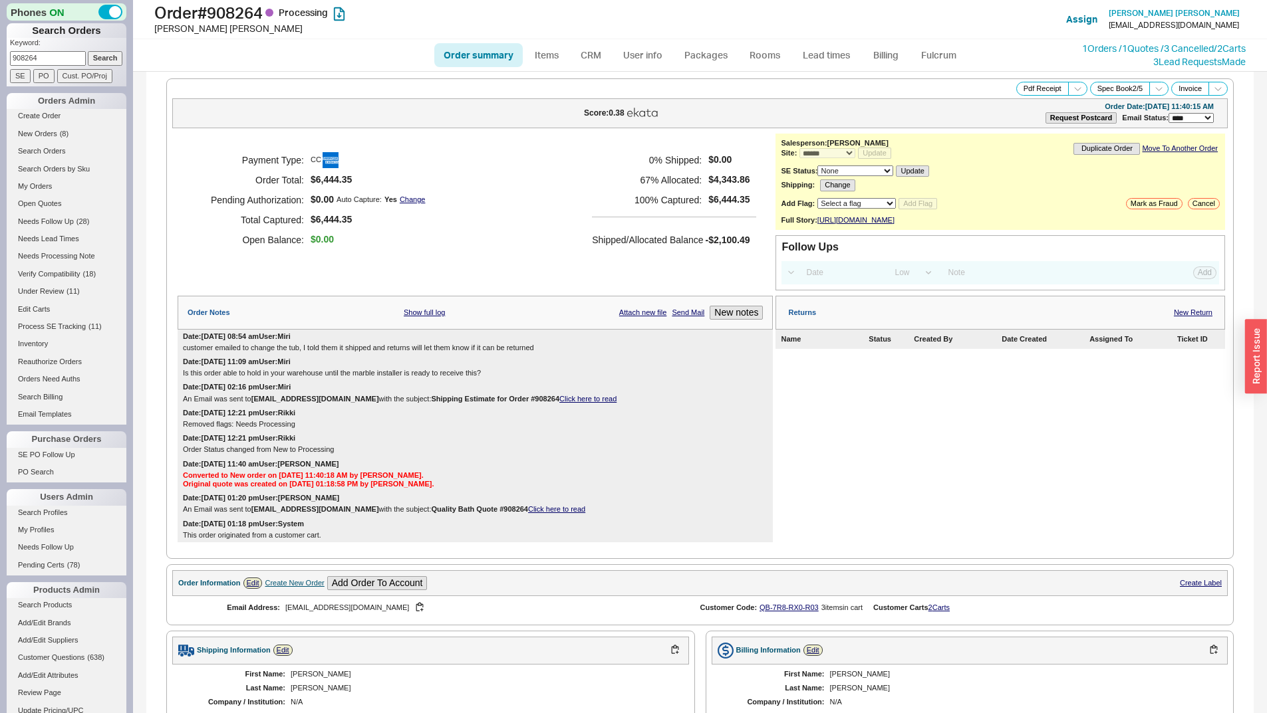
drag, startPoint x: 371, startPoint y: 361, endPoint x: 464, endPoint y: 330, distance: 98.2
click at [439, 349] on div "Date: 04/15/2025 08:54 am User: Miri customer emailed to change the tub, I told…" at bounding box center [475, 342] width 595 height 25
click at [494, 217] on div "Payment Type: CC Order Total: $6,444.35 Pending Authorization: $0.00 Auto Captu…" at bounding box center [475, 200] width 595 height 133
click at [1201, 317] on link "New Return" at bounding box center [1192, 312] width 39 height 9
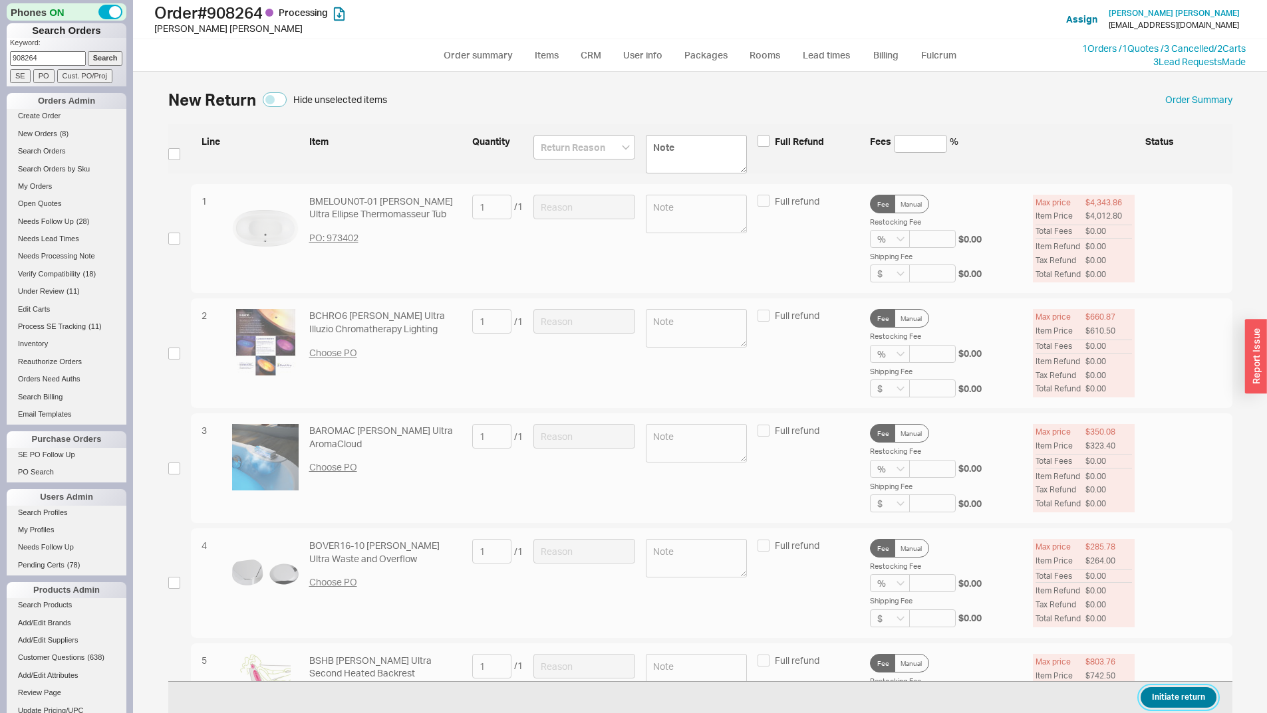
drag, startPoint x: 1167, startPoint y: 699, endPoint x: 787, endPoint y: 485, distance: 435.5
click at [1167, 699] on button "Initiate return" at bounding box center [1178, 697] width 76 height 21
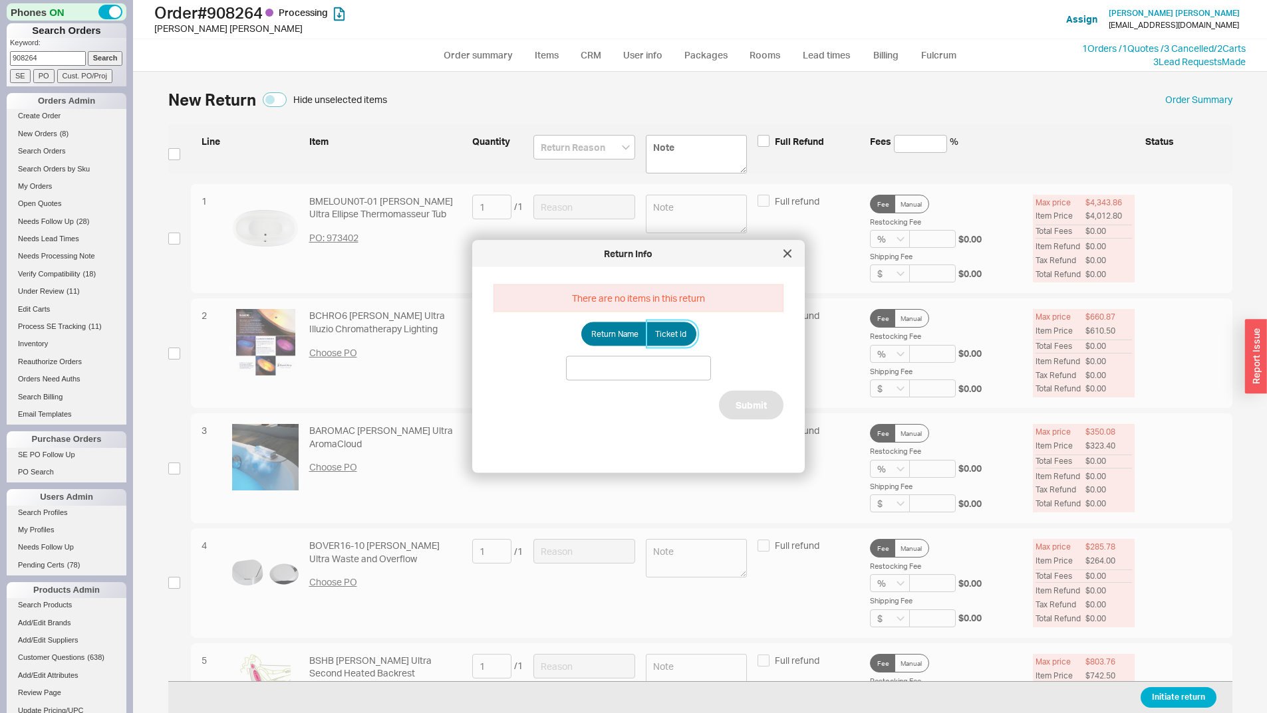
click at [671, 326] on label "Ticket Id" at bounding box center [671, 334] width 50 height 24
click at [0, 0] on input "Ticket Id" at bounding box center [0, 0] width 0 height 0
click at [642, 368] on input at bounding box center [638, 368] width 145 height 25
paste input "176493"
type input "176493"
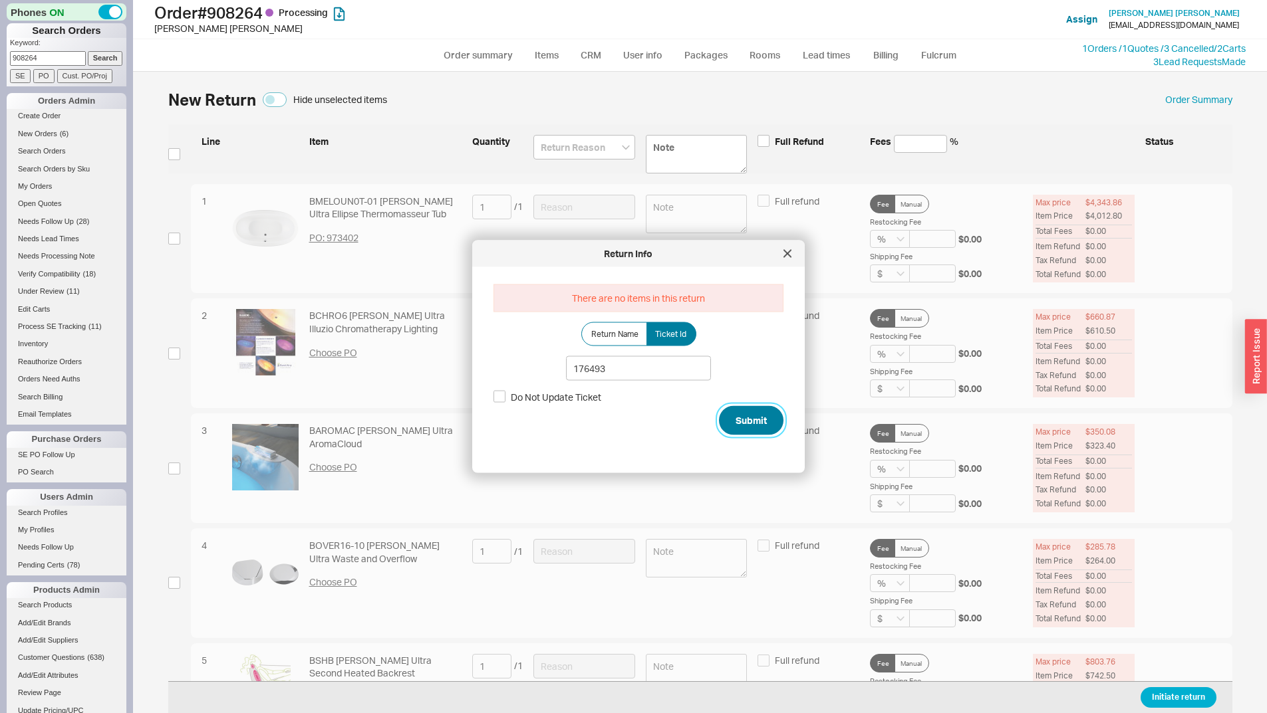
click at [771, 414] on button "Submit" at bounding box center [751, 420] width 64 height 29
select select "*"
select select "LOW"
select select "3"
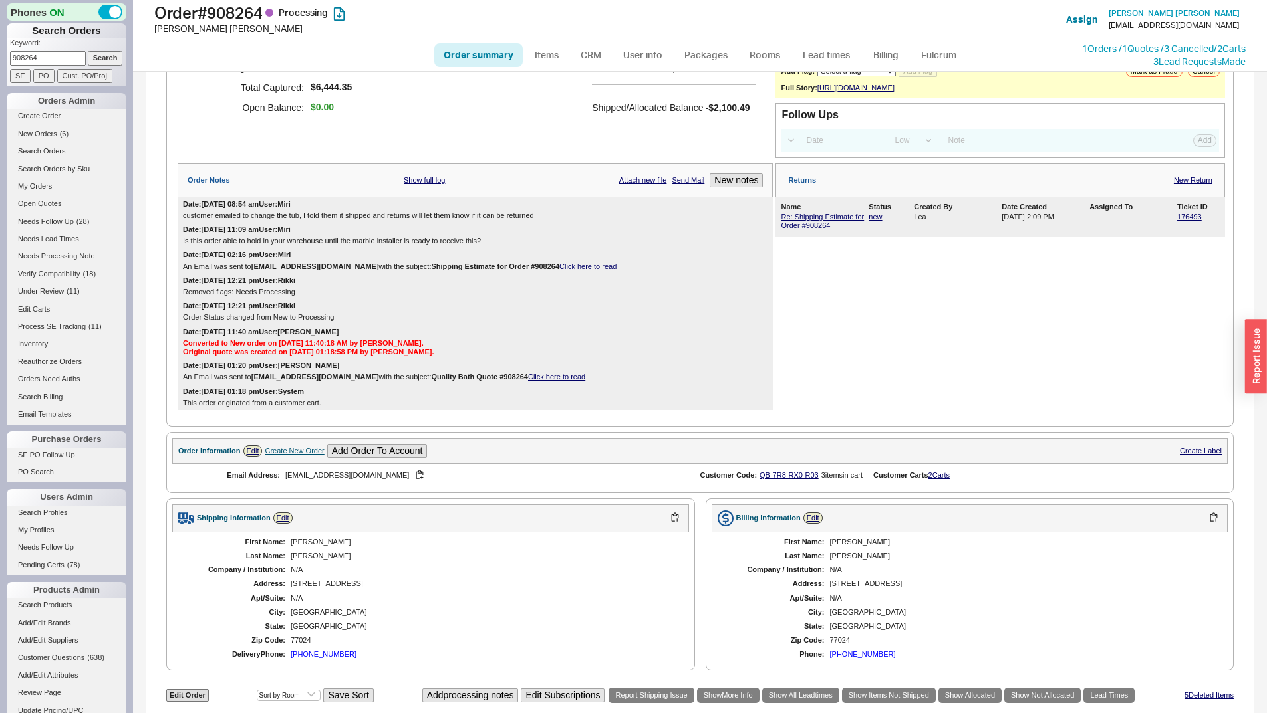
scroll to position [266, 0]
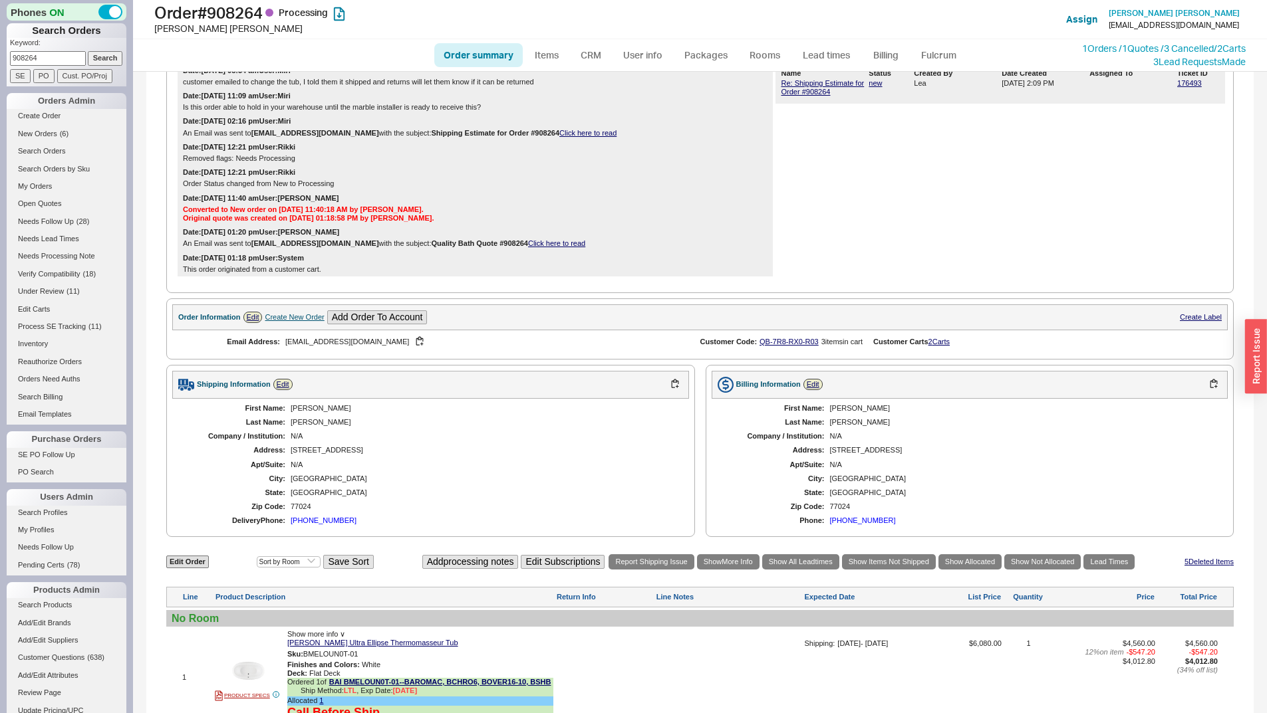
click at [679, 156] on div "Date: 04/01/2025 12:21 pm User: Rikki Removed flags: Needs Processing" at bounding box center [475, 152] width 595 height 25
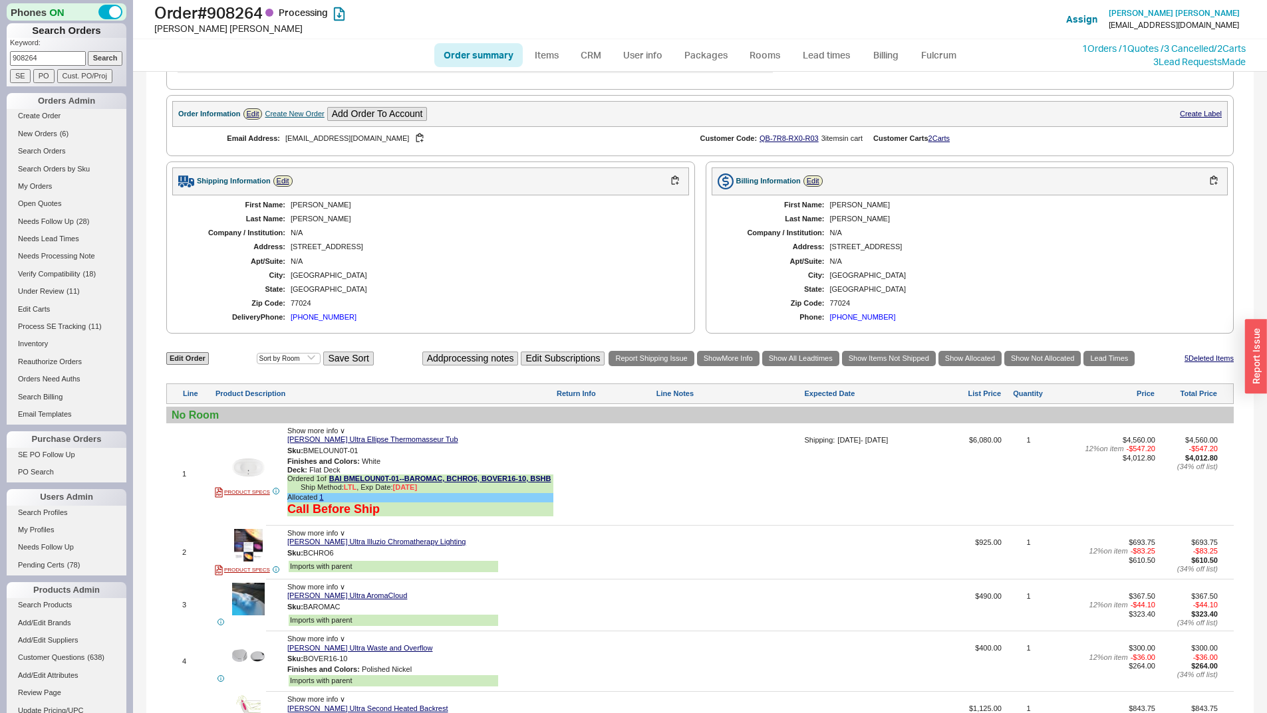
scroll to position [365, 0]
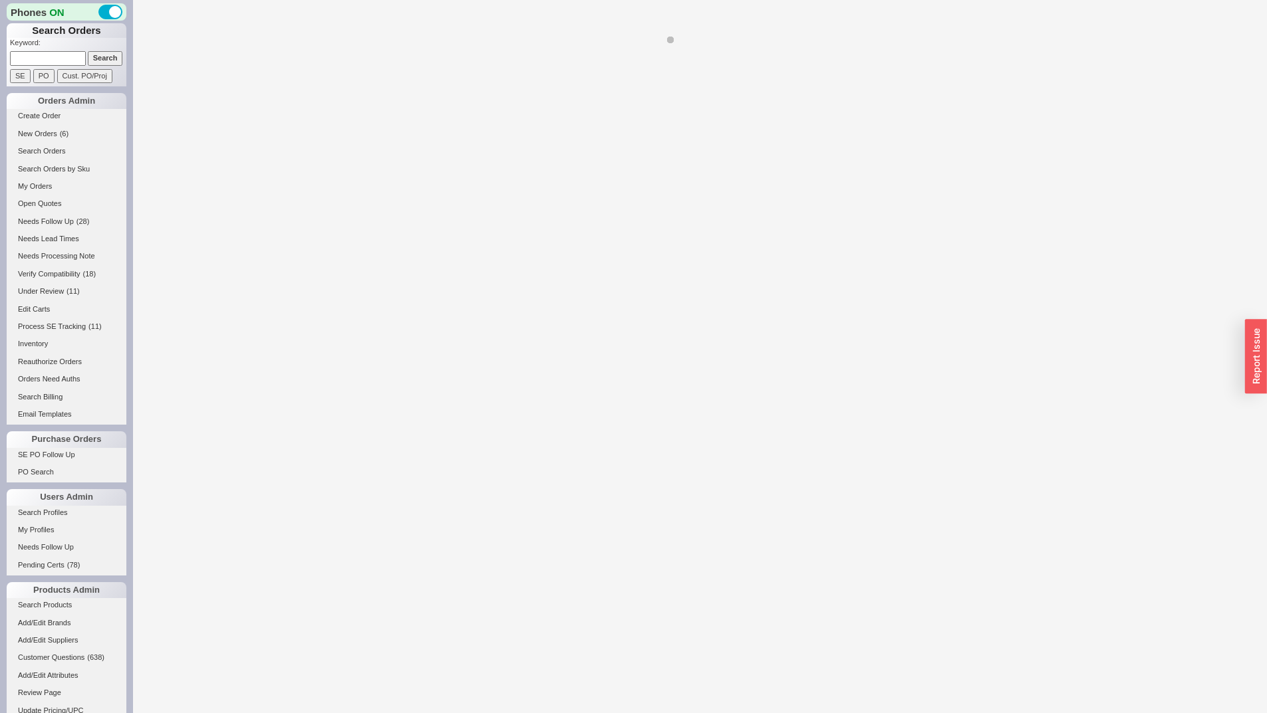
select select "LOW"
select select "3"
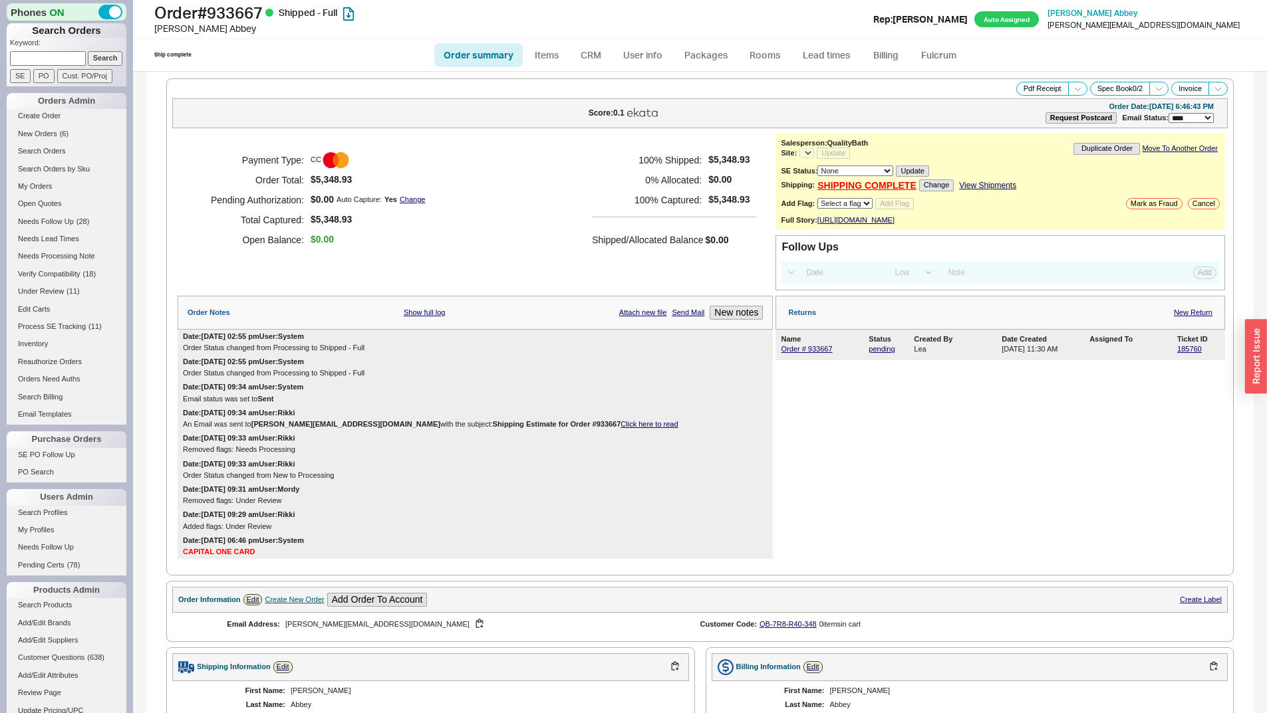
select select "*"
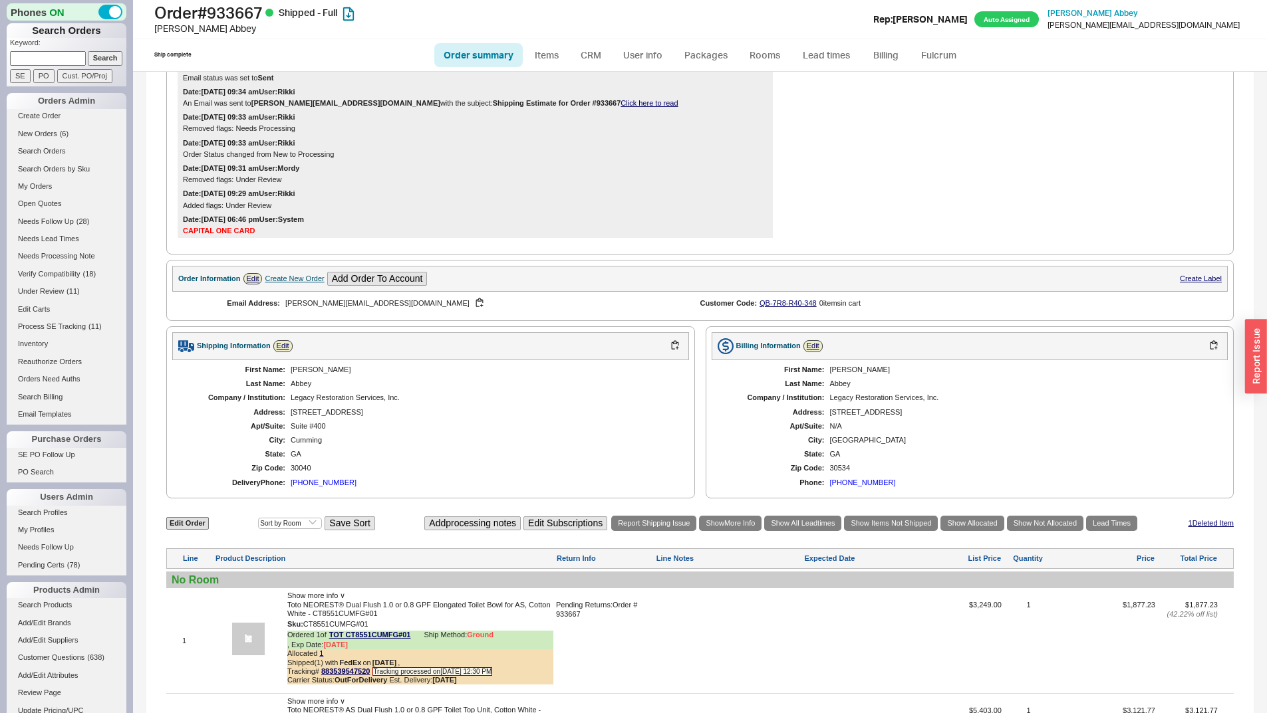
scroll to position [549, 0]
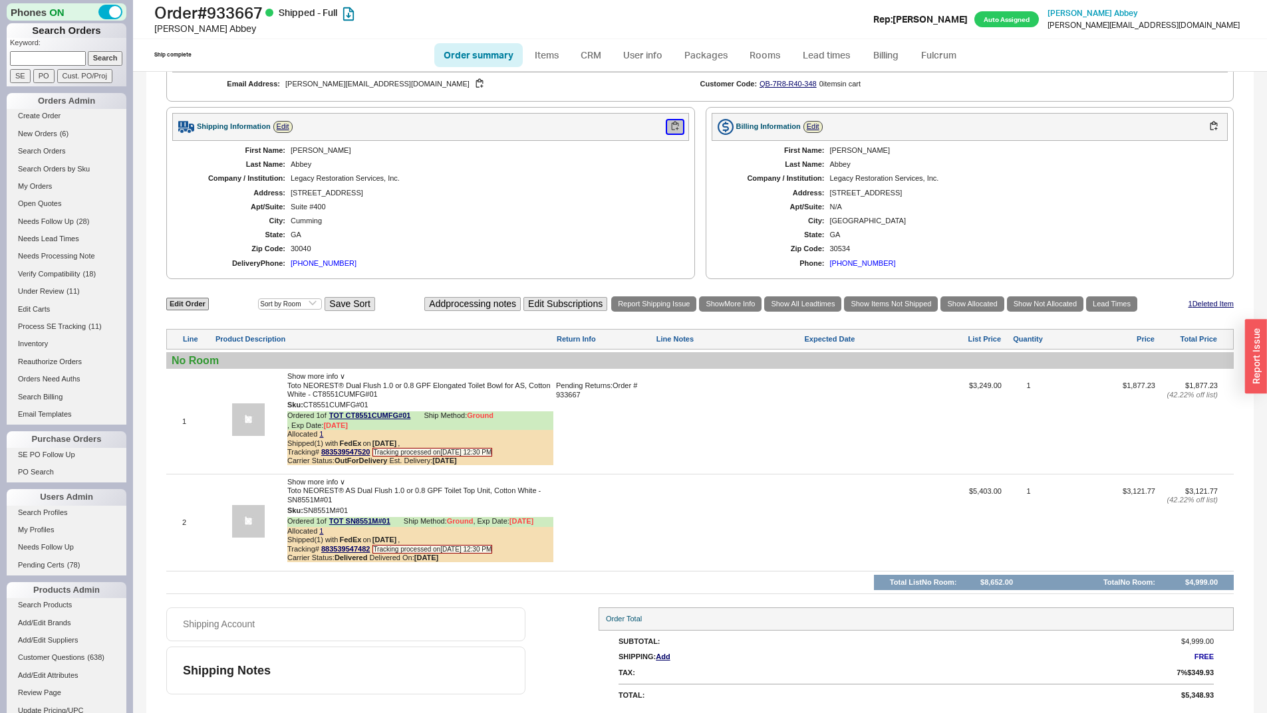
click at [667, 120] on button "button" at bounding box center [675, 126] width 16 height 13
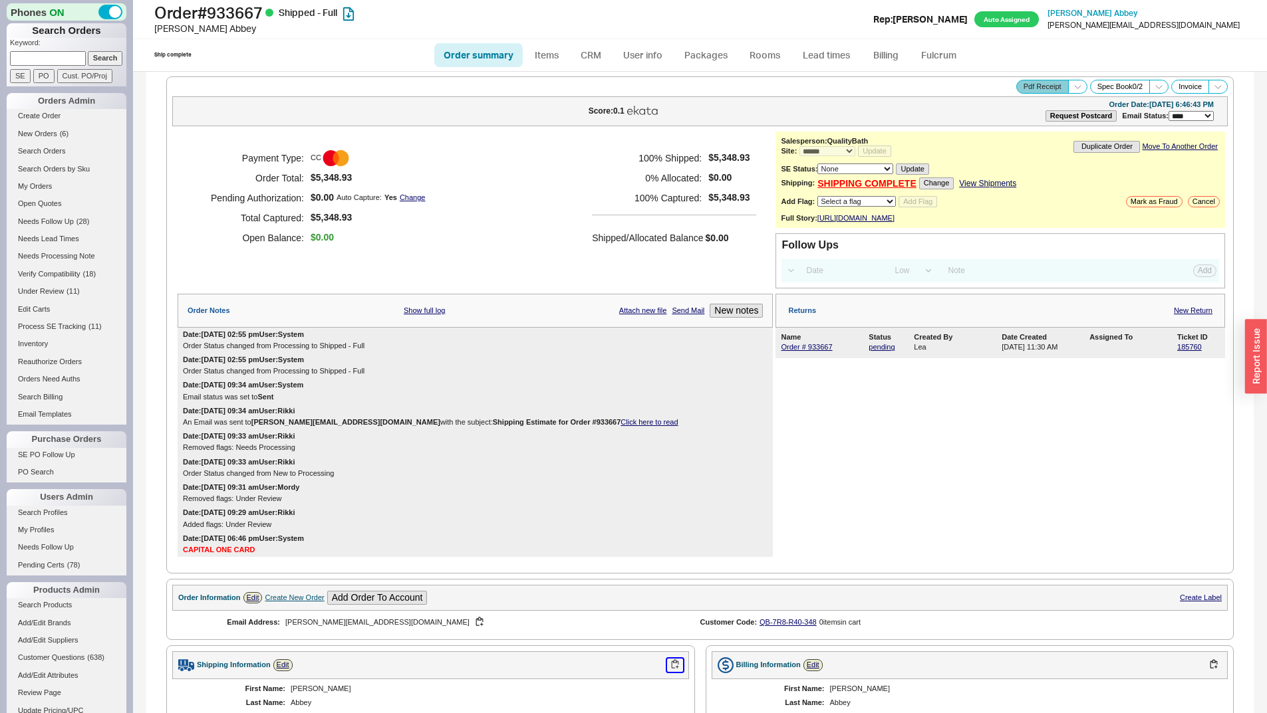
scroll to position [0, 0]
click at [1072, 84] on icon at bounding box center [1077, 89] width 10 height 10
click at [1050, 127] on button "Warranty Receipt" at bounding box center [1029, 134] width 89 height 15
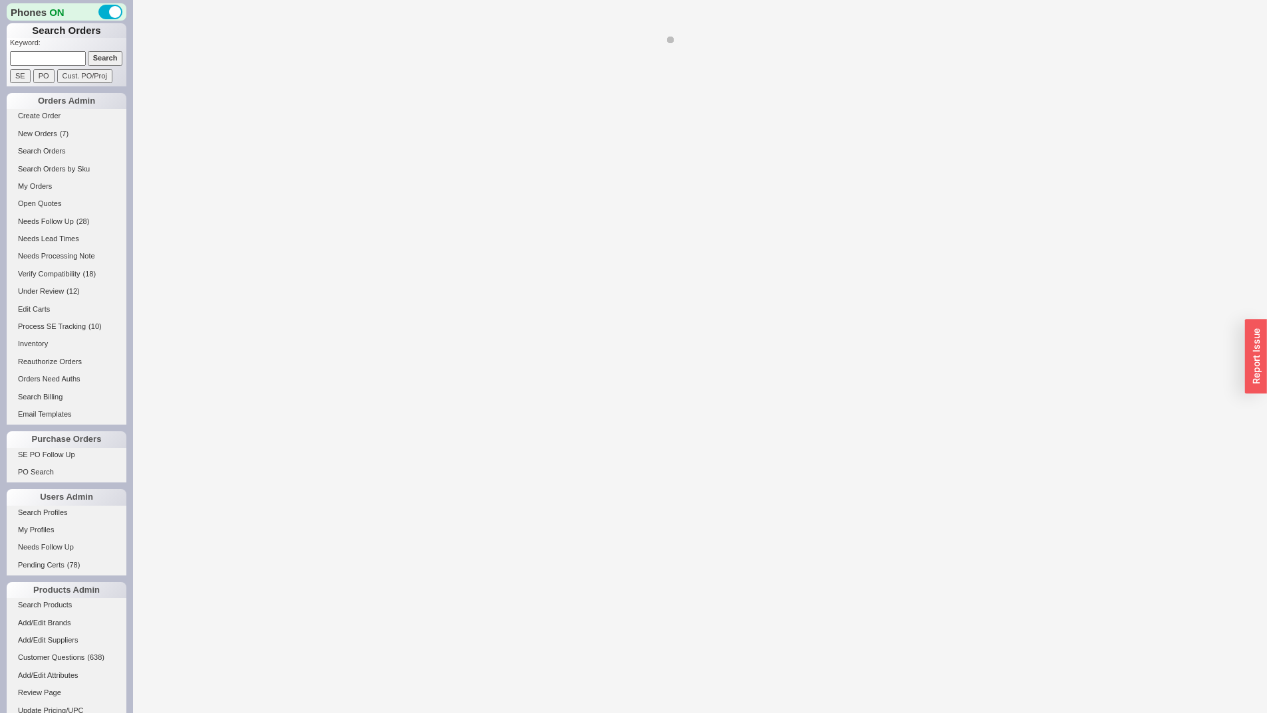
select select "LOW"
select select "3"
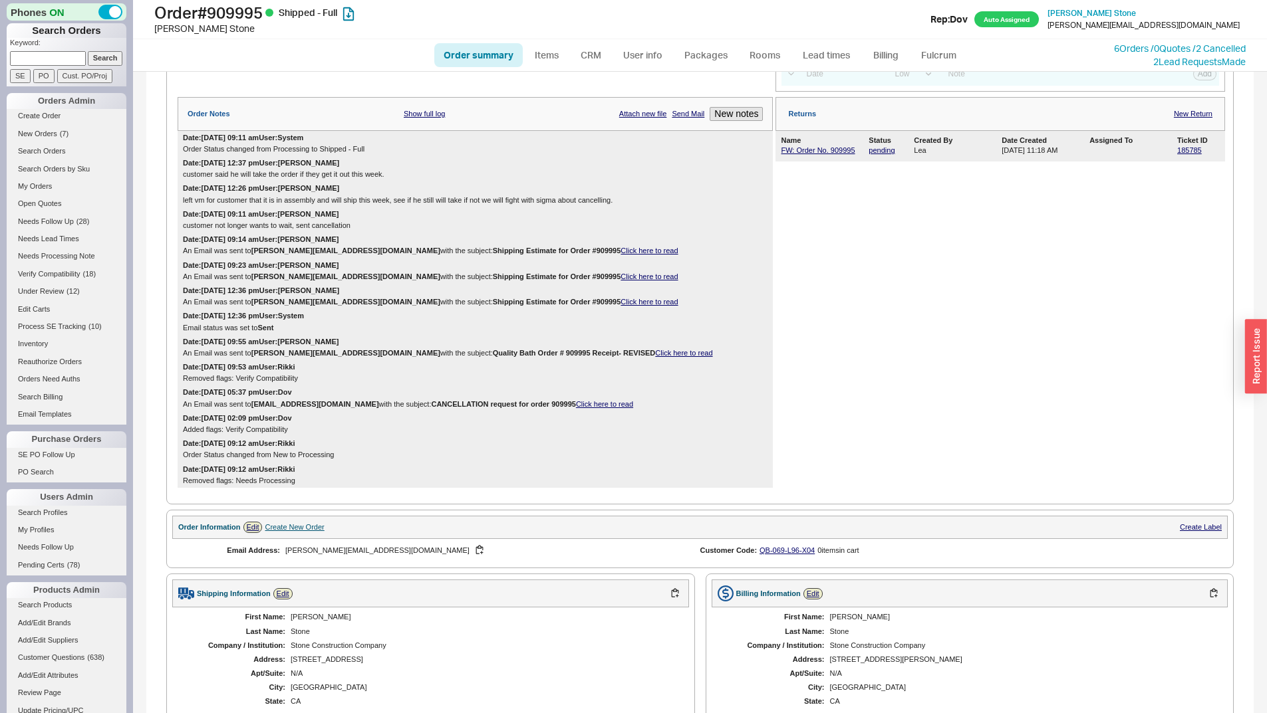
select select "*"
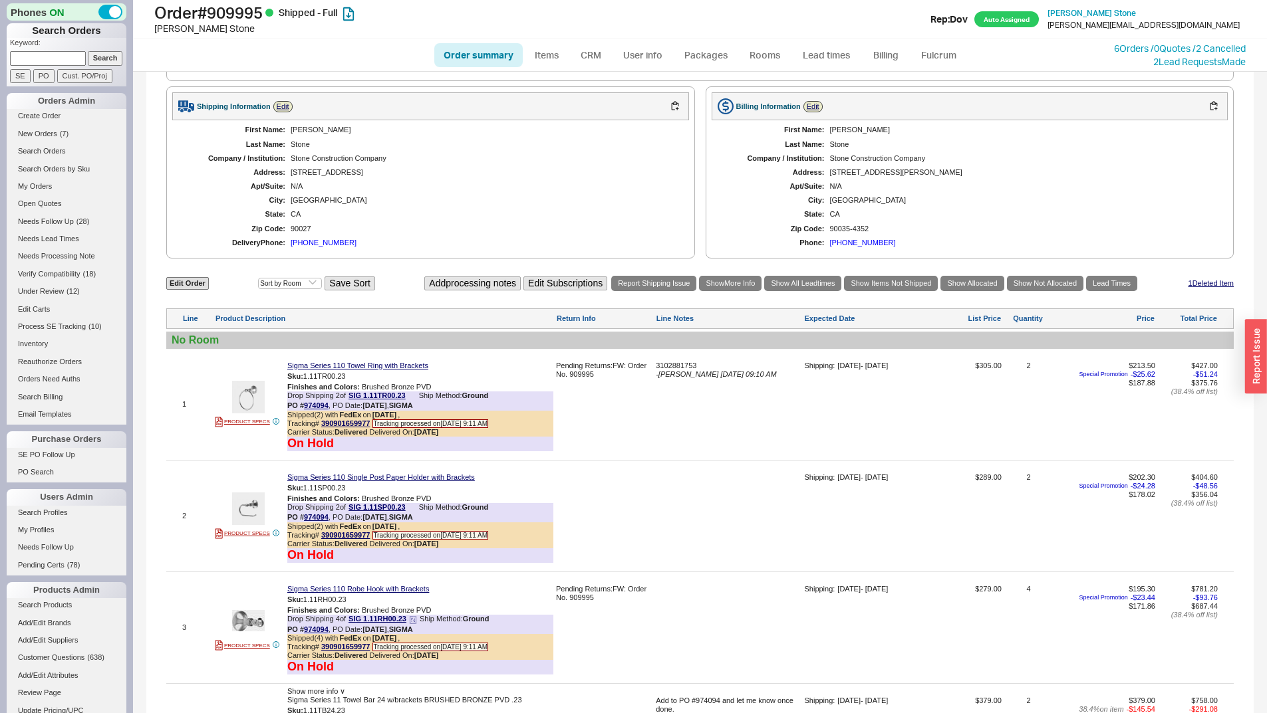
scroll to position [941, 0]
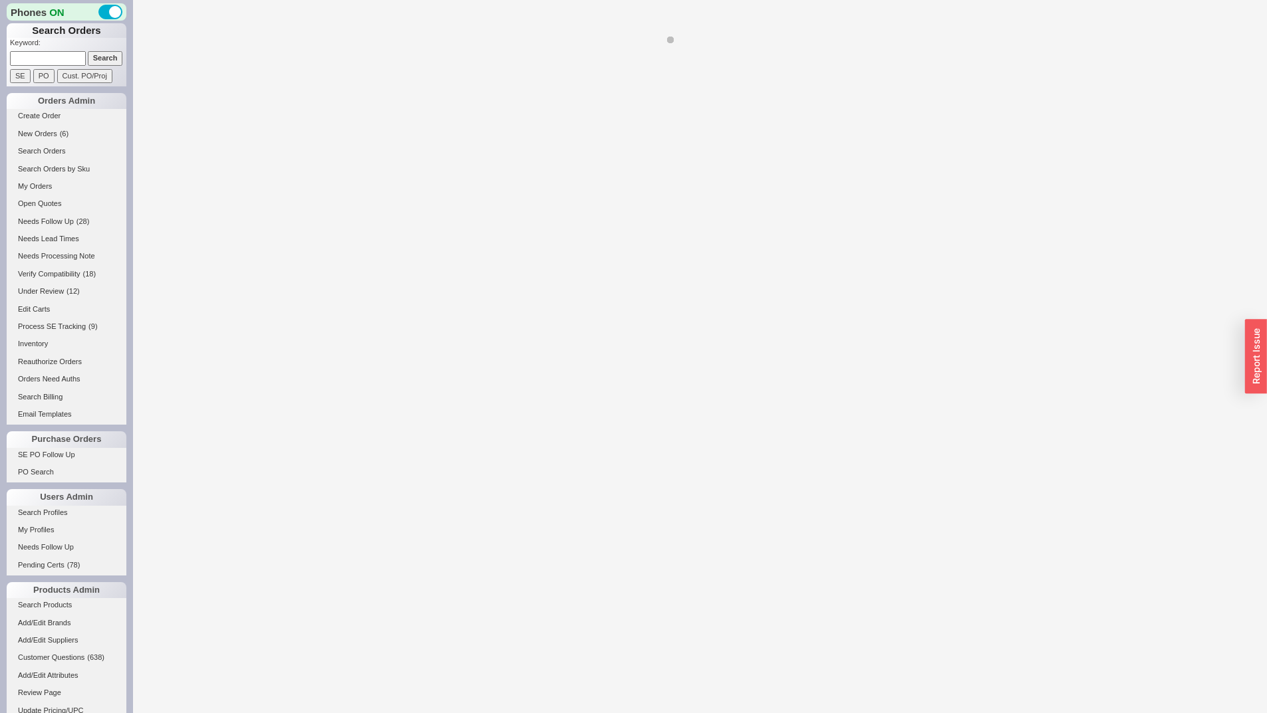
select select "LOW"
select select "3"
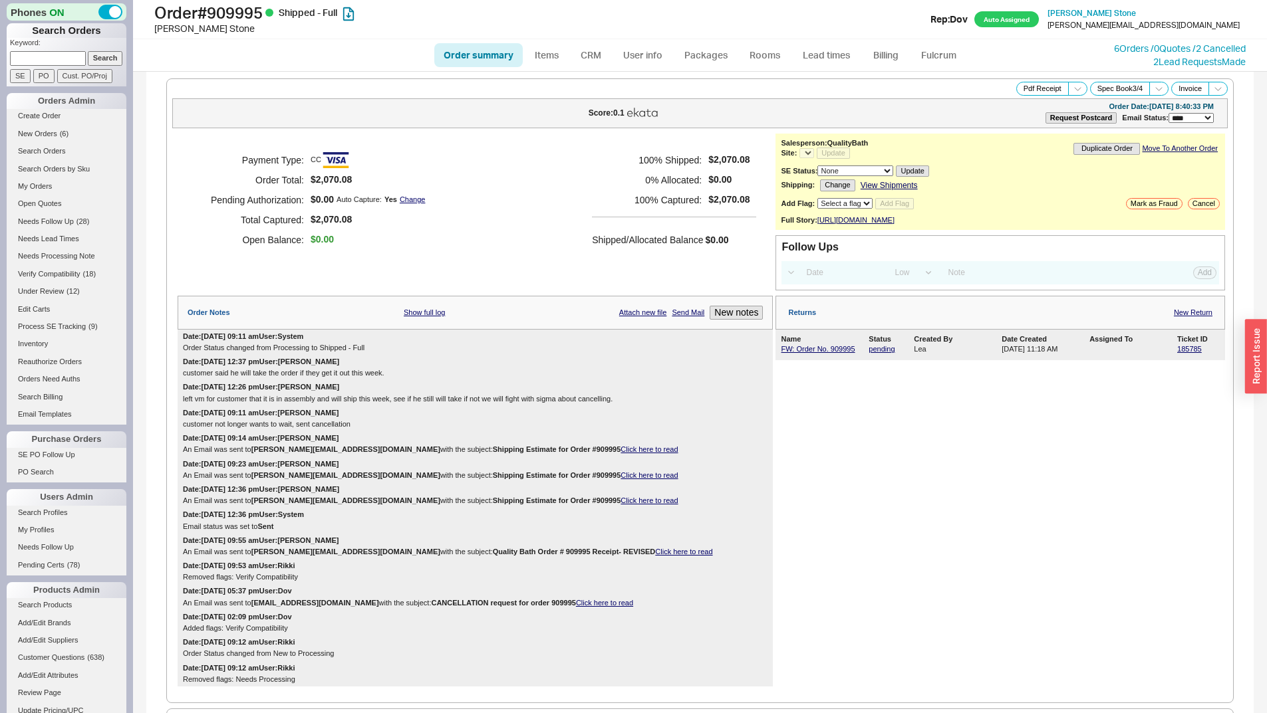
select select "*"
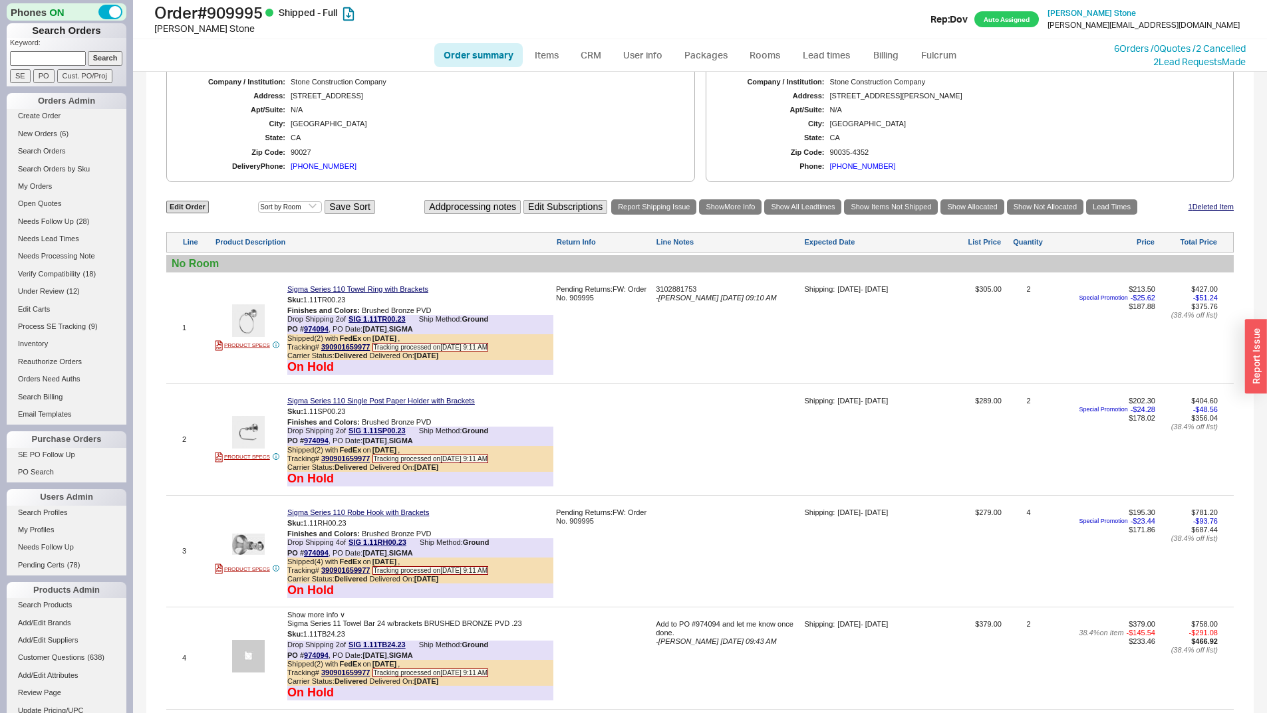
scroll to position [941, 0]
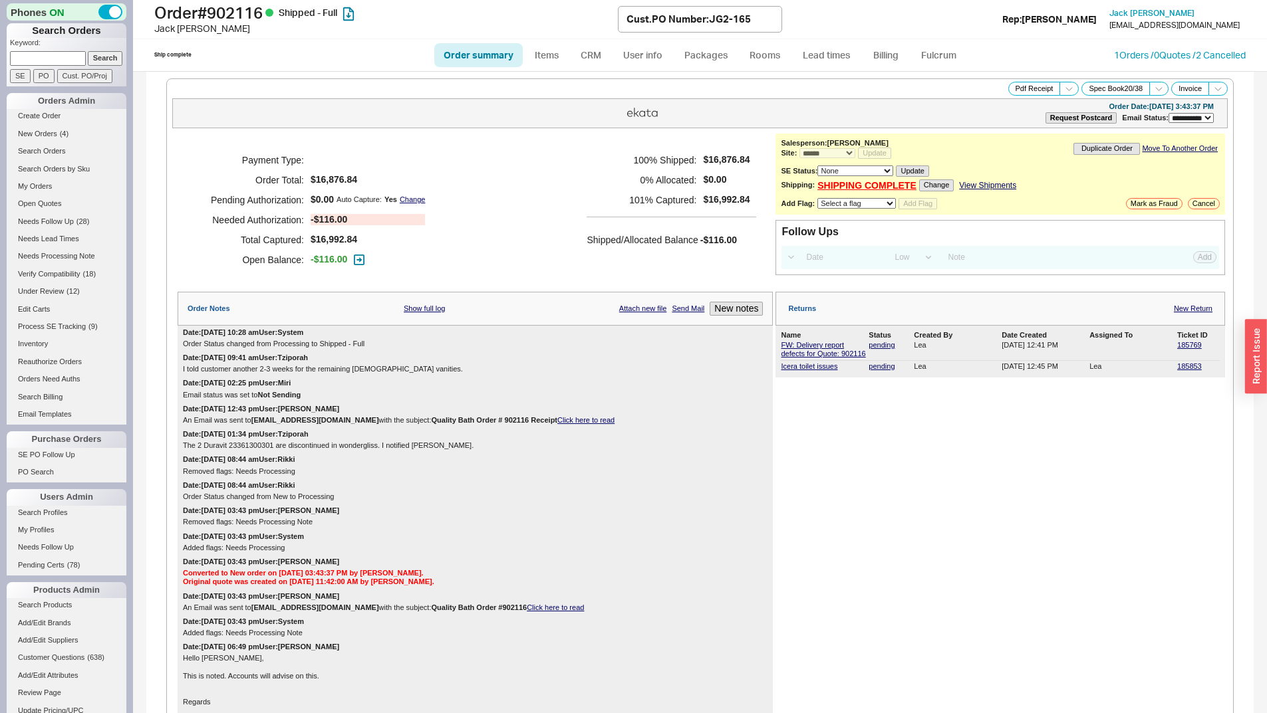
select select "**"
select select "*"
select select "LOW"
select select "3"
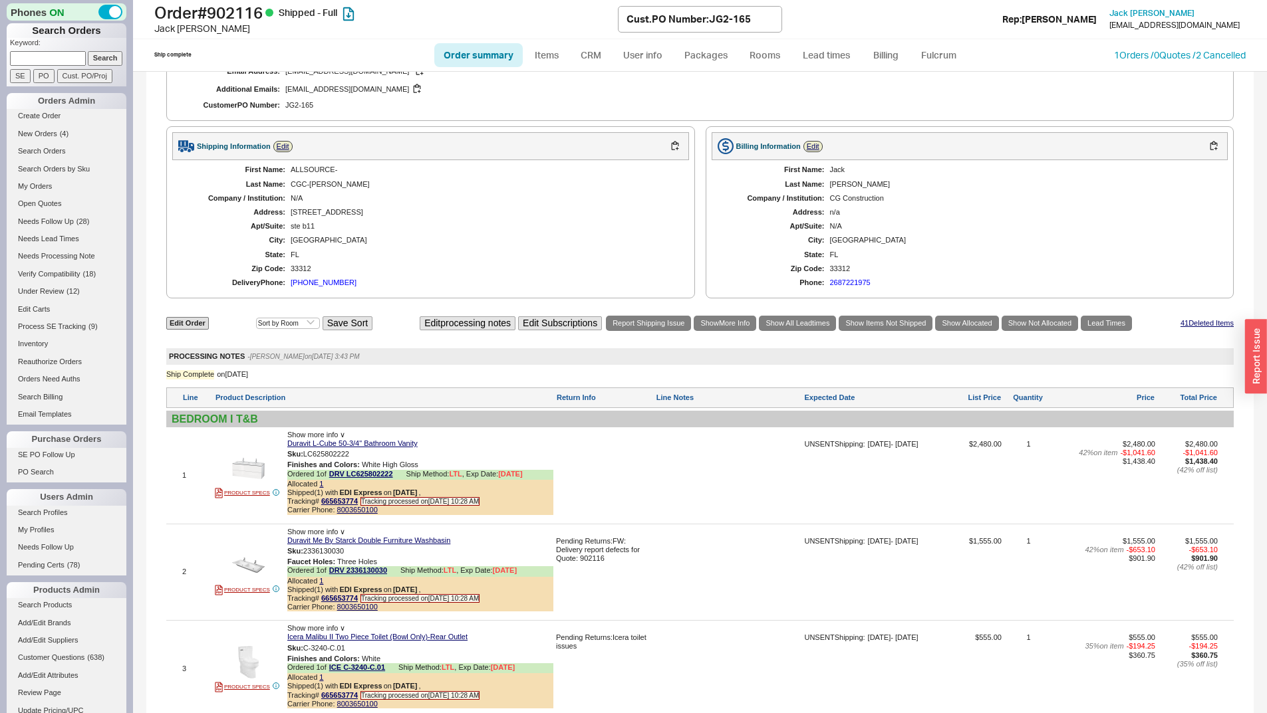
scroll to position [1263, 0]
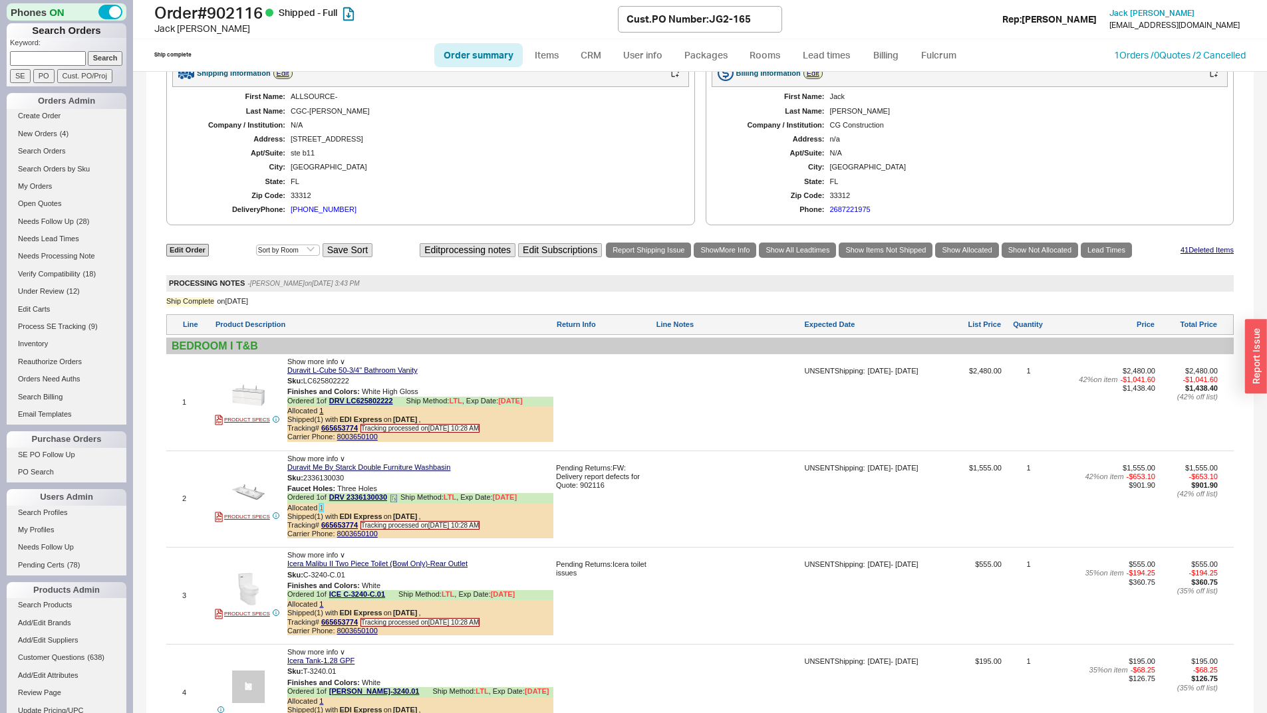
click at [321, 508] on link "1" at bounding box center [321, 508] width 4 height 8
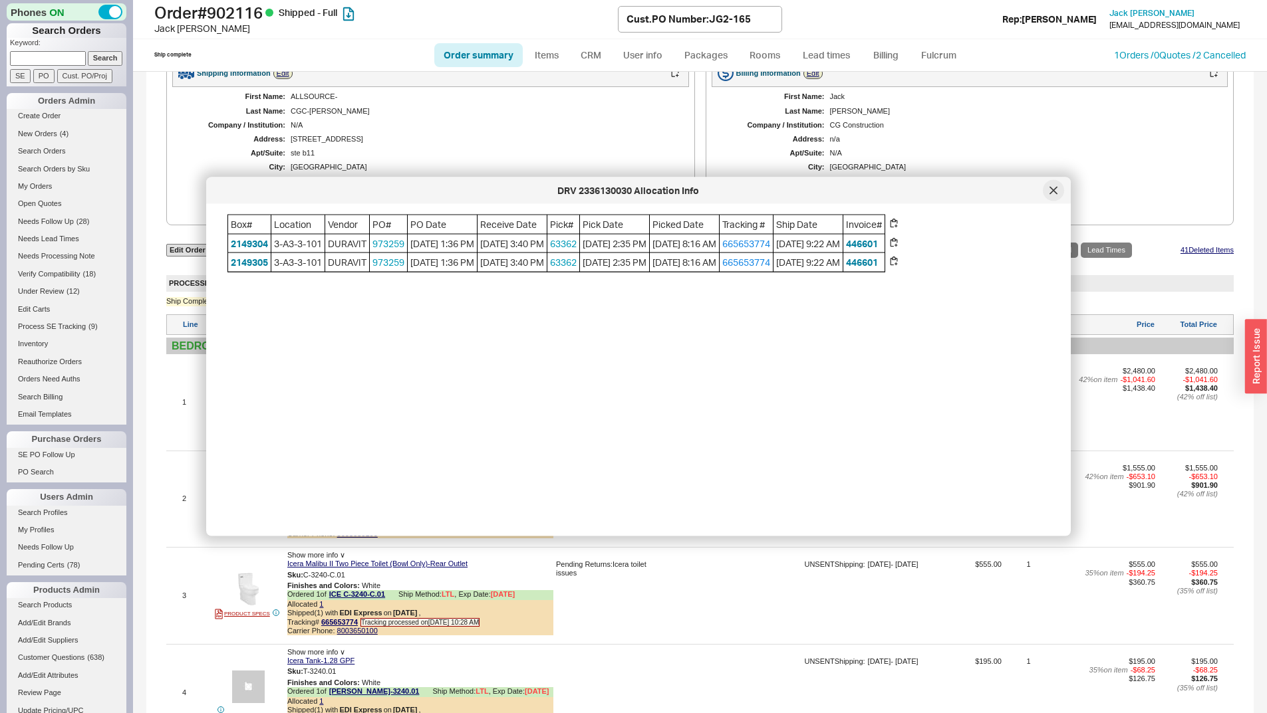
click at [1048, 190] on div at bounding box center [1052, 190] width 21 height 21
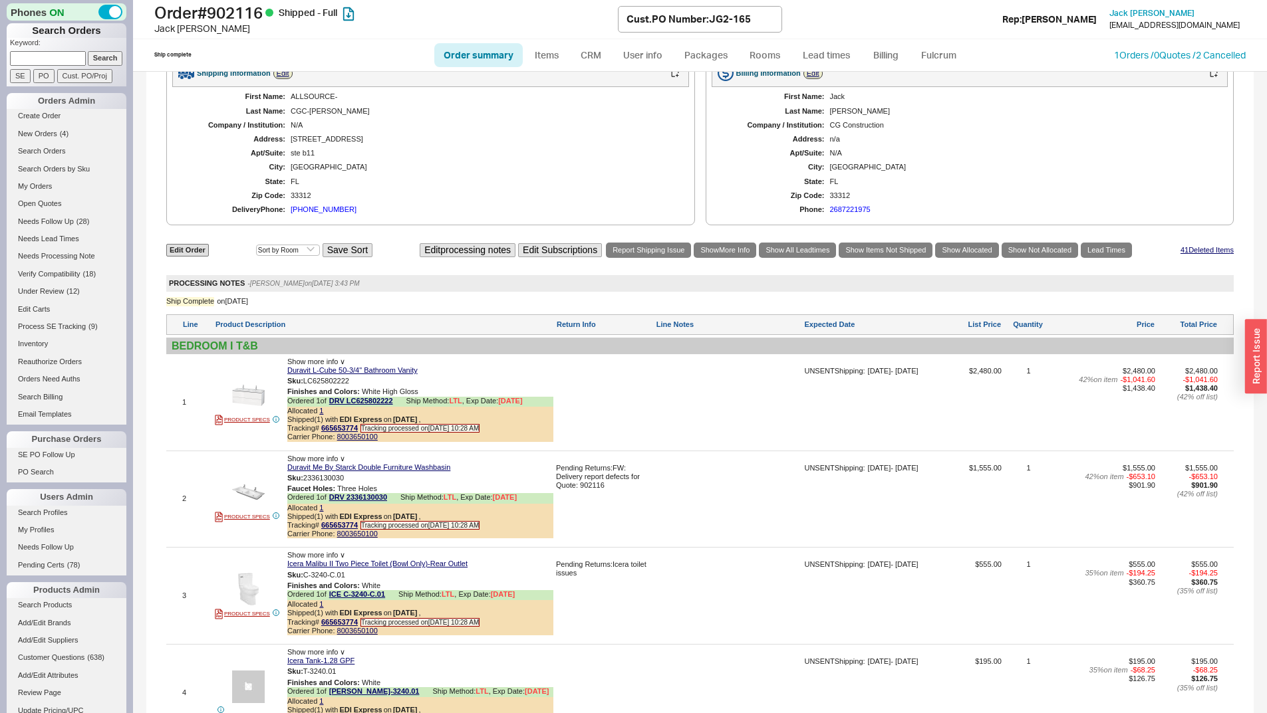
click at [42, 51] on input at bounding box center [48, 58] width 76 height 14
type input "912777"
click at [88, 51] on input "Search" at bounding box center [105, 58] width 35 height 14
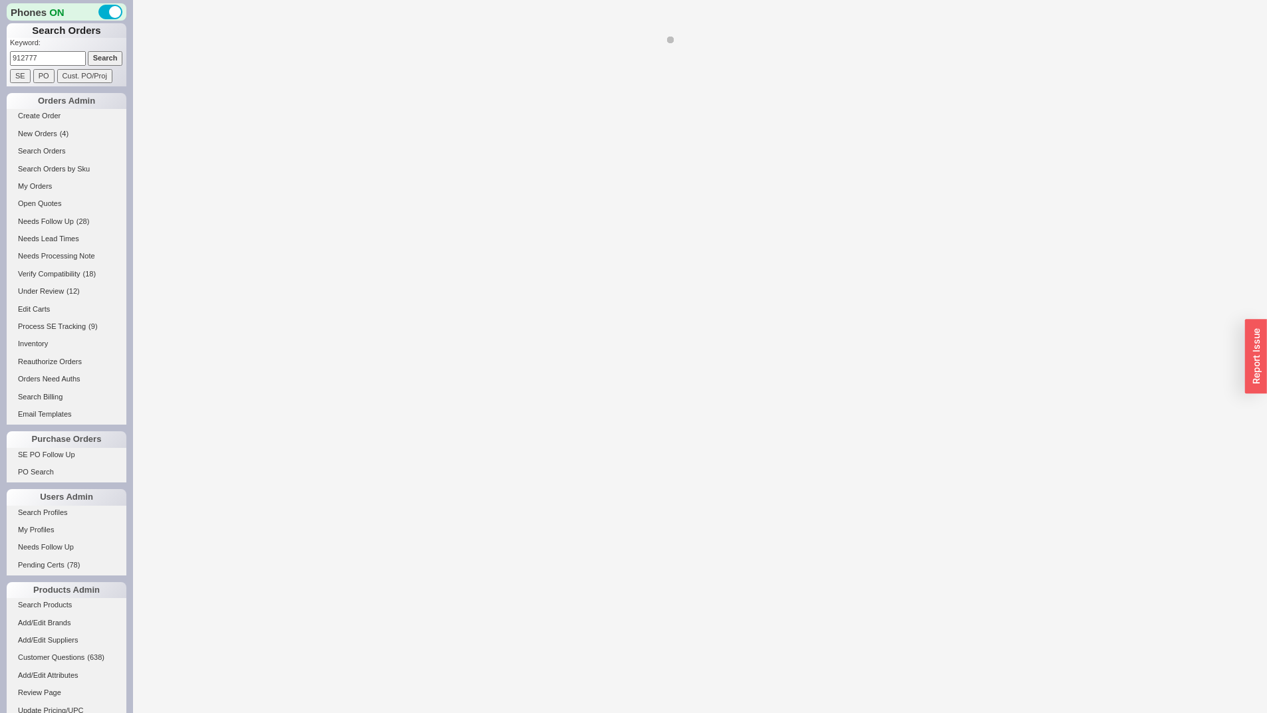
select select "*"
select select "LOW"
select select "3"
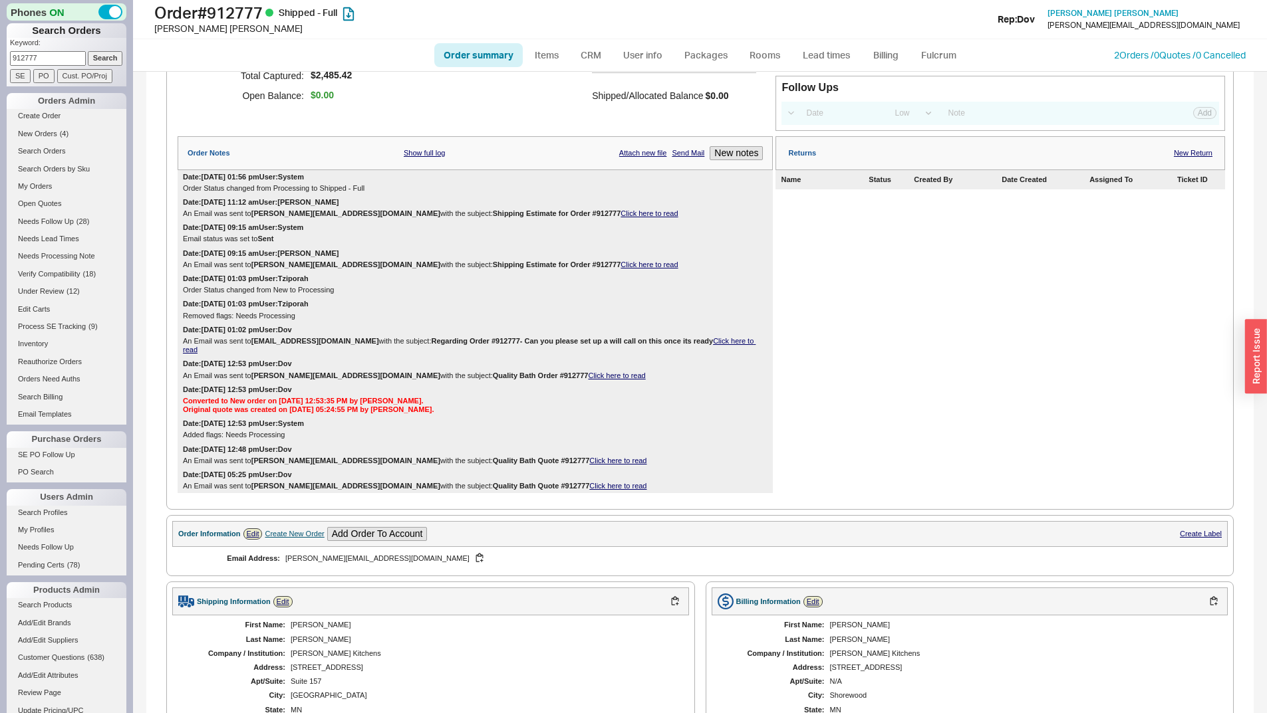
scroll to position [665, 0]
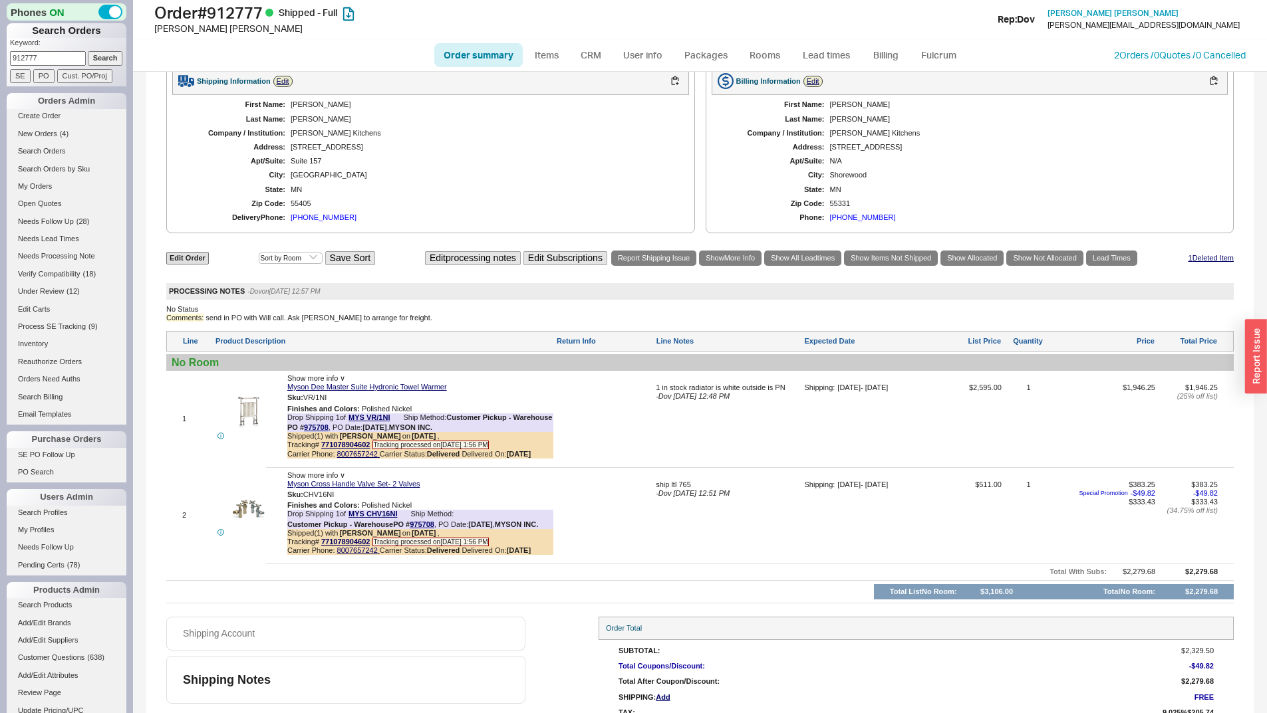
click at [331, 471] on span "Show more info ∨" at bounding box center [316, 475] width 58 height 8
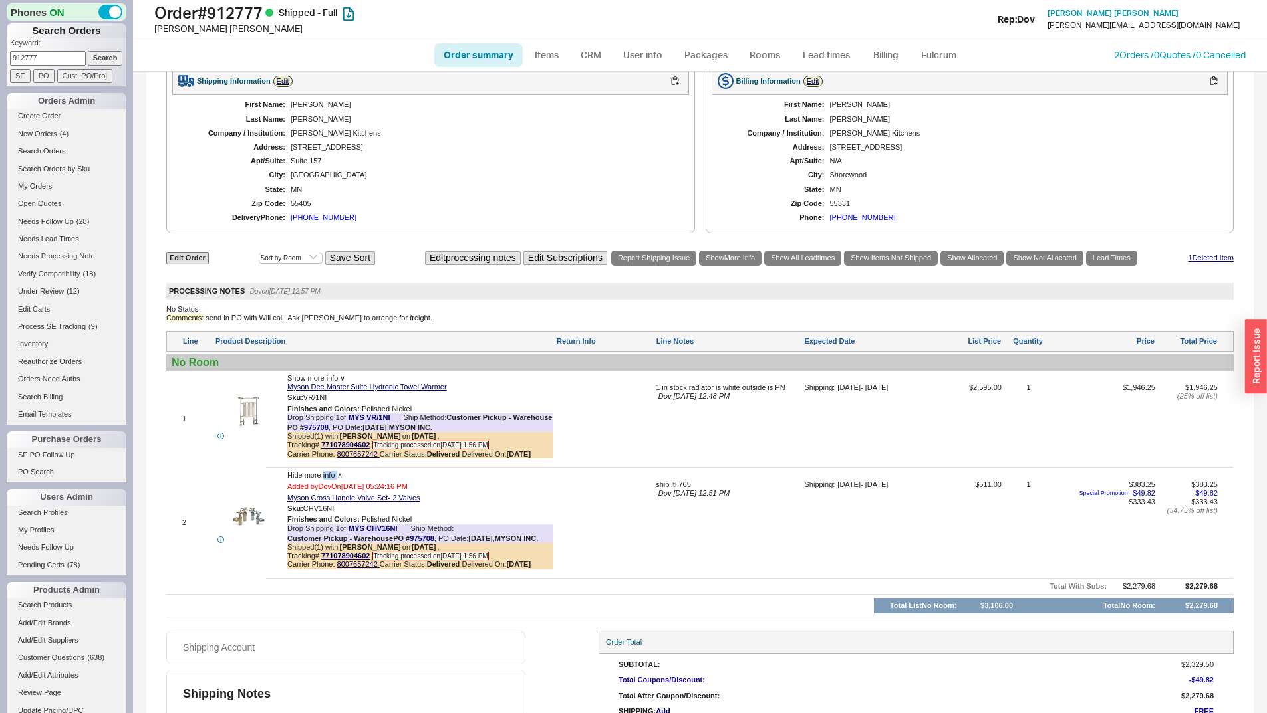
click at [331, 471] on span "Hide more info ∧" at bounding box center [314, 475] width 55 height 8
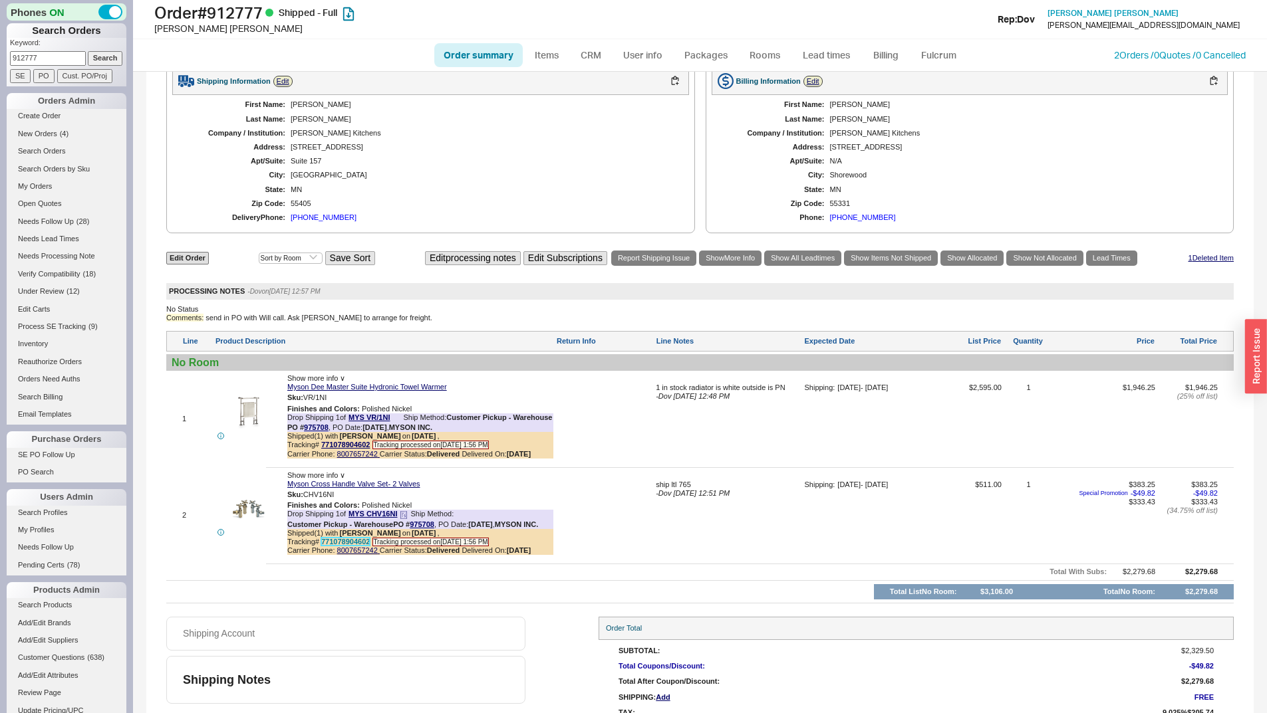
click at [343, 538] on link "771078904602" at bounding box center [345, 542] width 49 height 8
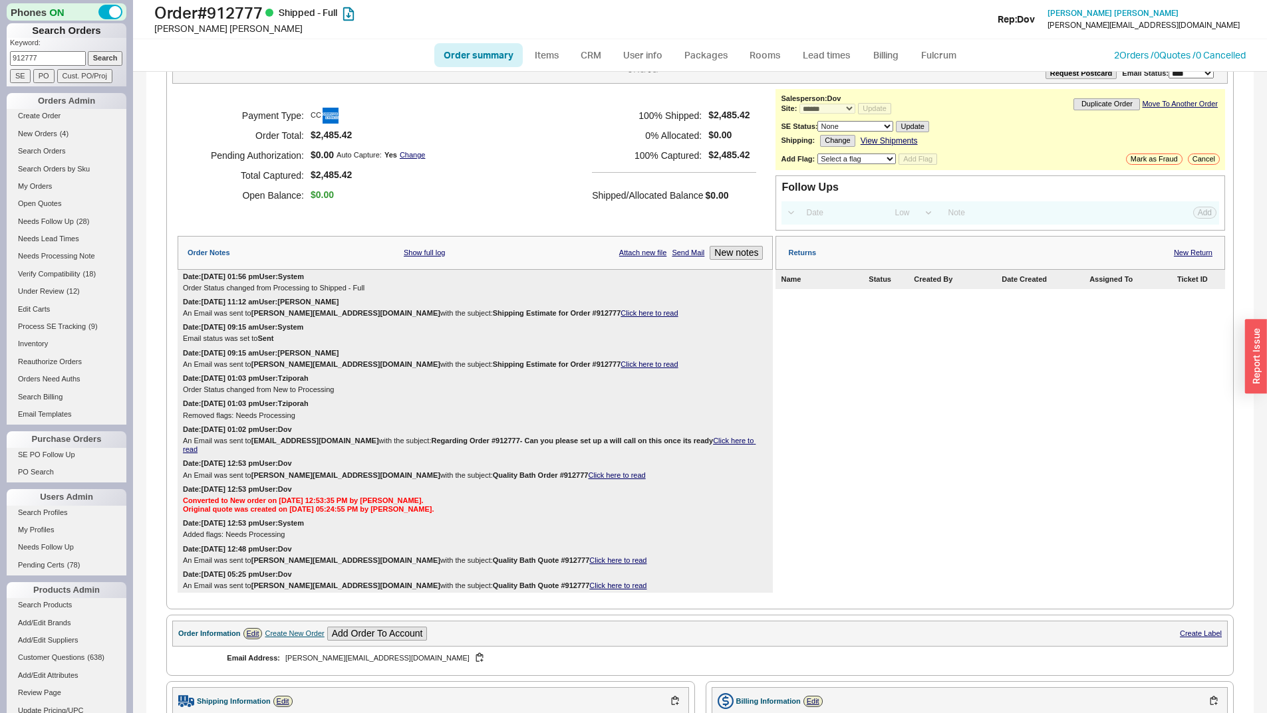
scroll to position [0, 0]
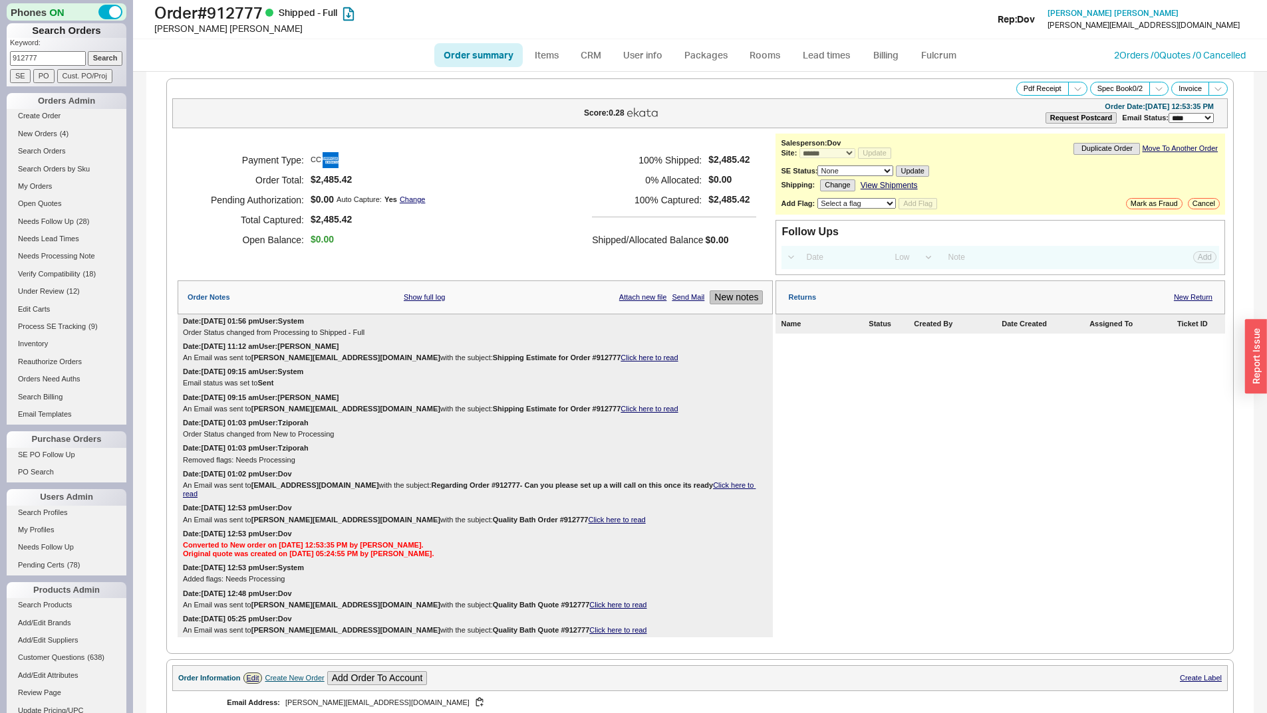
click at [738, 293] on button "New notes" at bounding box center [735, 298] width 53 height 14
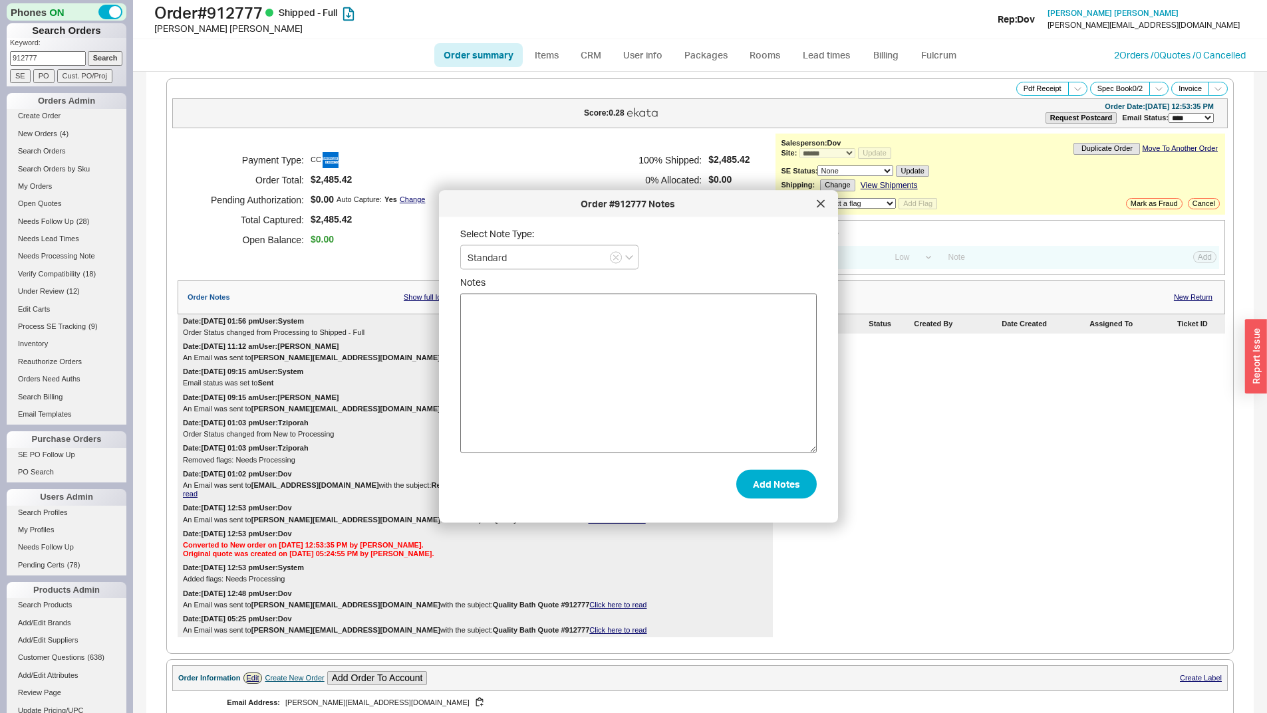
click at [675, 334] on textarea "Notes" at bounding box center [638, 374] width 356 height 160
click at [822, 195] on div at bounding box center [820, 203] width 21 height 21
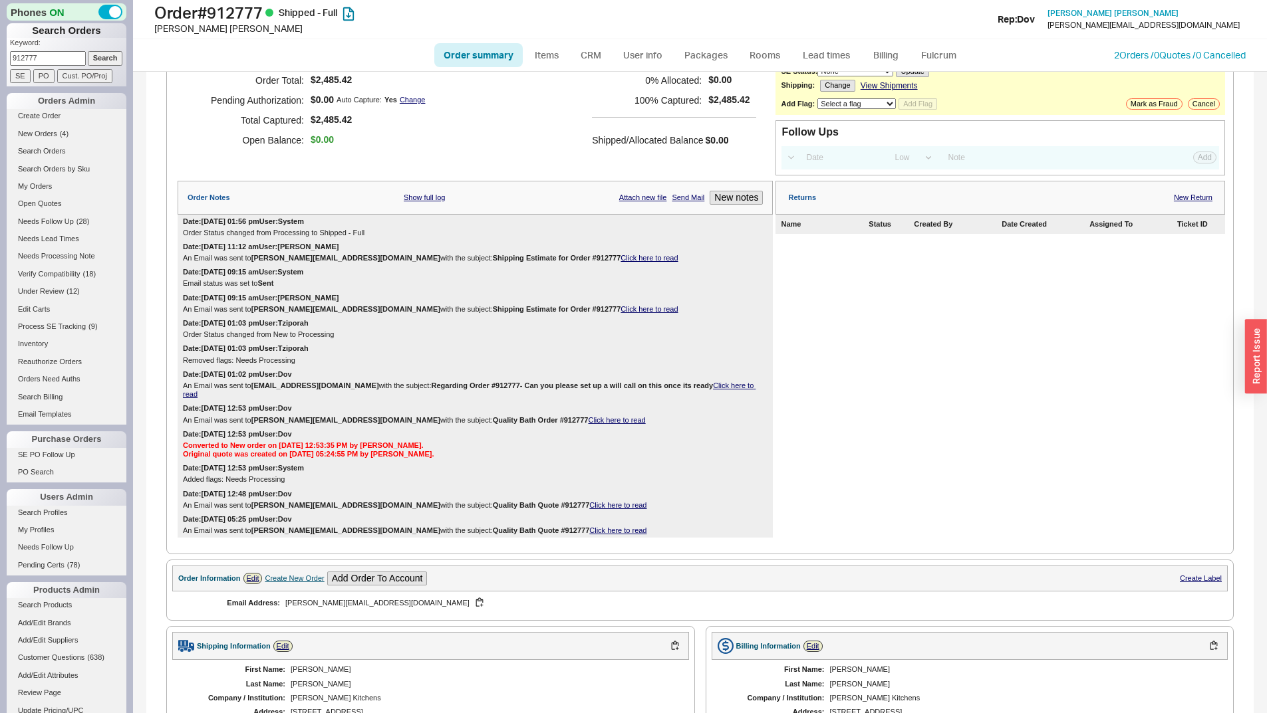
scroll to position [98, 0]
click at [1173, 198] on link "New Return" at bounding box center [1192, 199] width 39 height 9
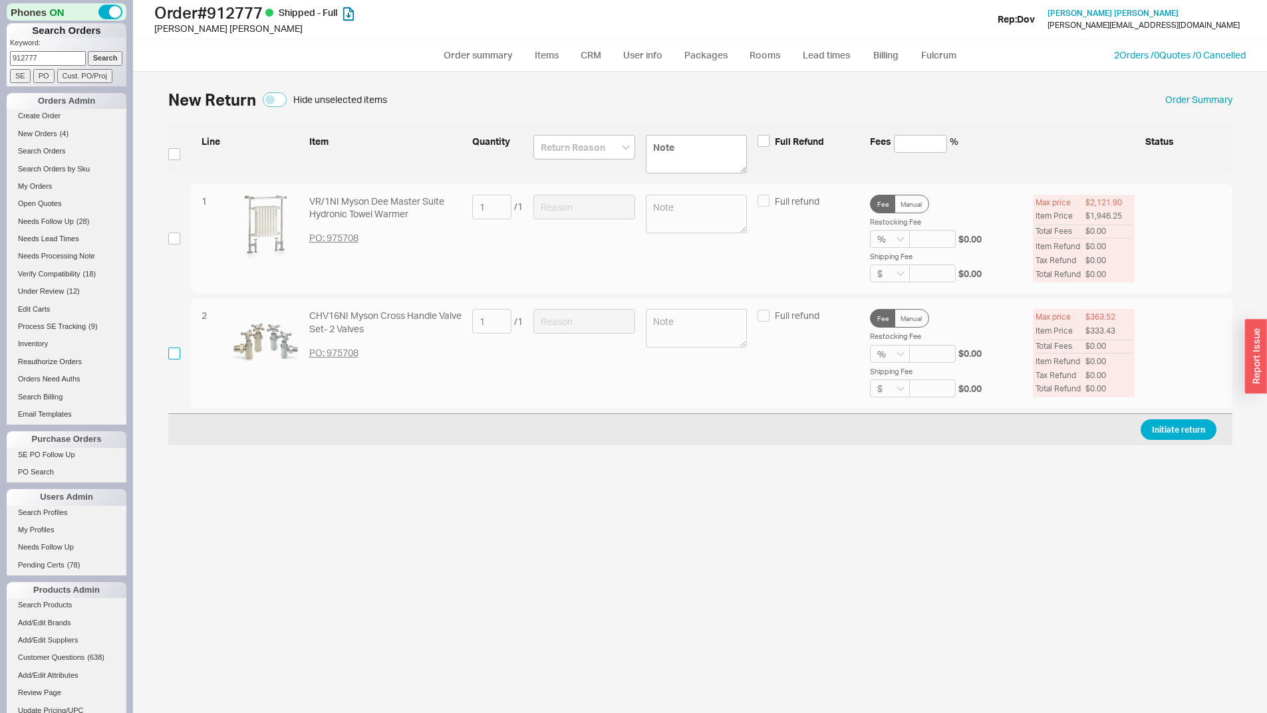
drag, startPoint x: 173, startPoint y: 348, endPoint x: 184, endPoint y: 350, distance: 11.5
click at [173, 348] on input "checkbox" at bounding box center [174, 354] width 12 height 12
checkbox input "true"
click at [604, 310] on input at bounding box center [584, 321] width 102 height 25
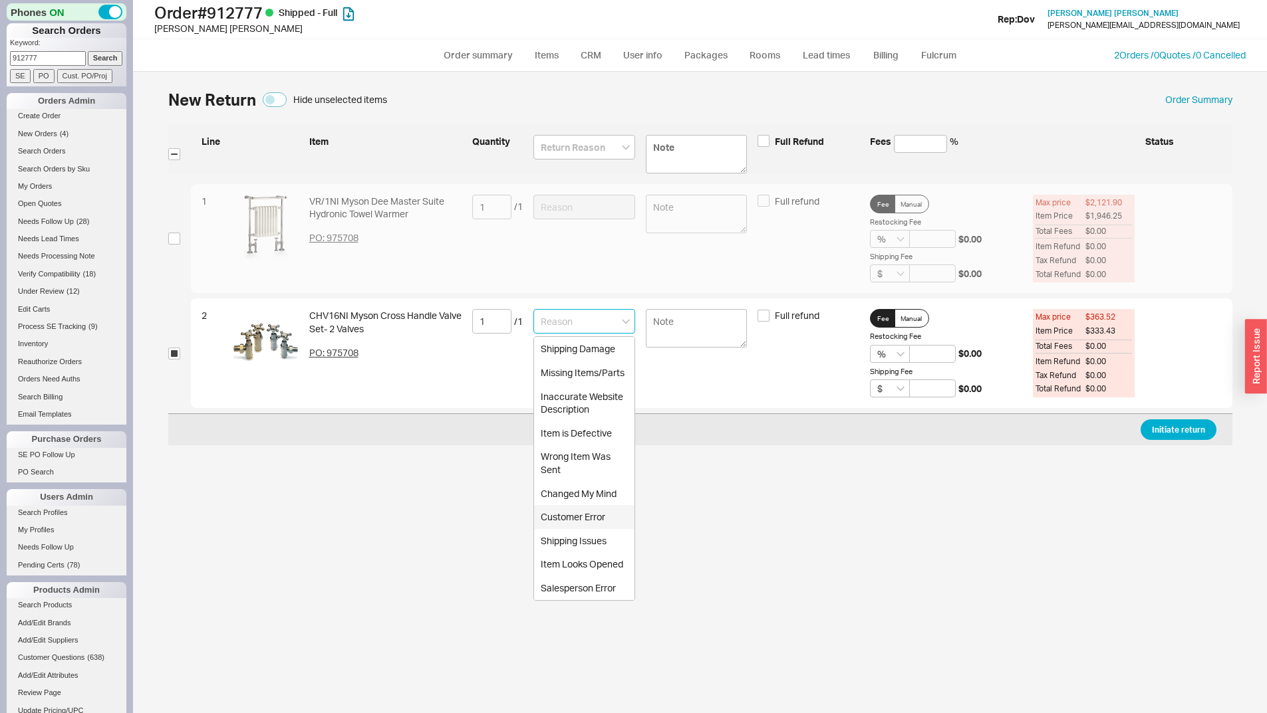
click at [596, 511] on div "Customer Error" at bounding box center [584, 517] width 100 height 24
type input "Customer Error"
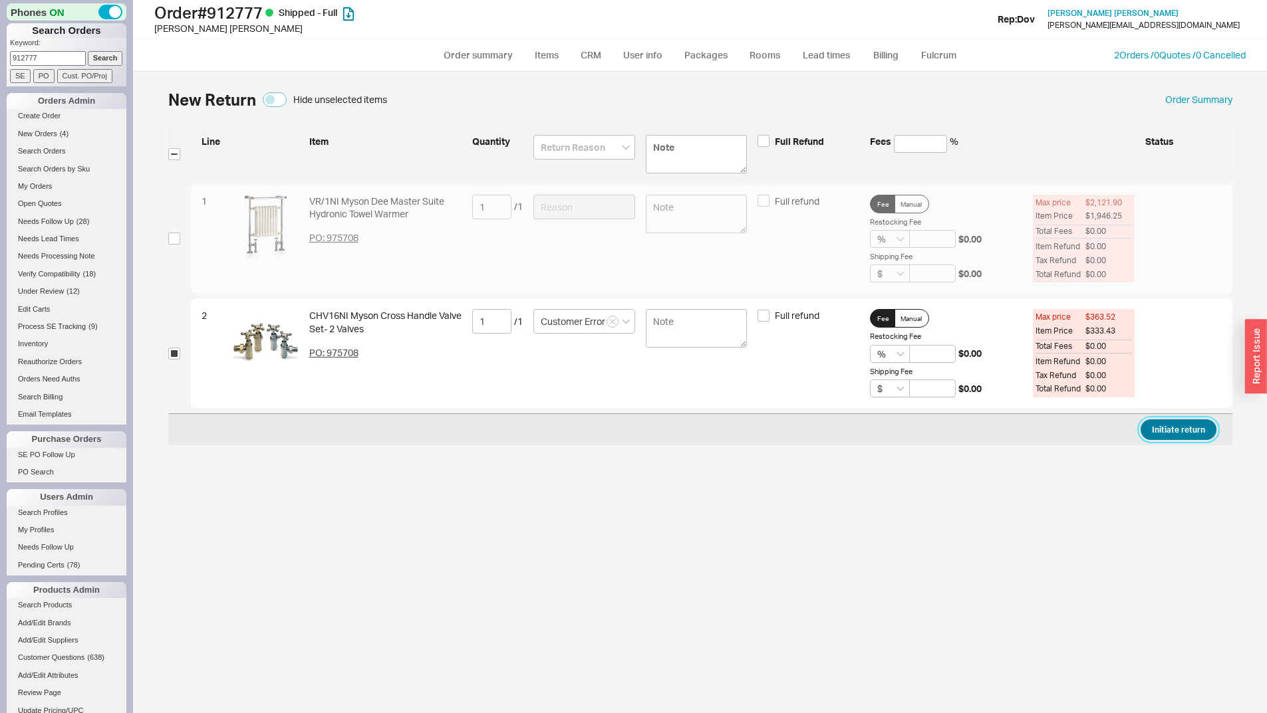
click at [1165, 433] on button "Initiate return" at bounding box center [1178, 430] width 76 height 21
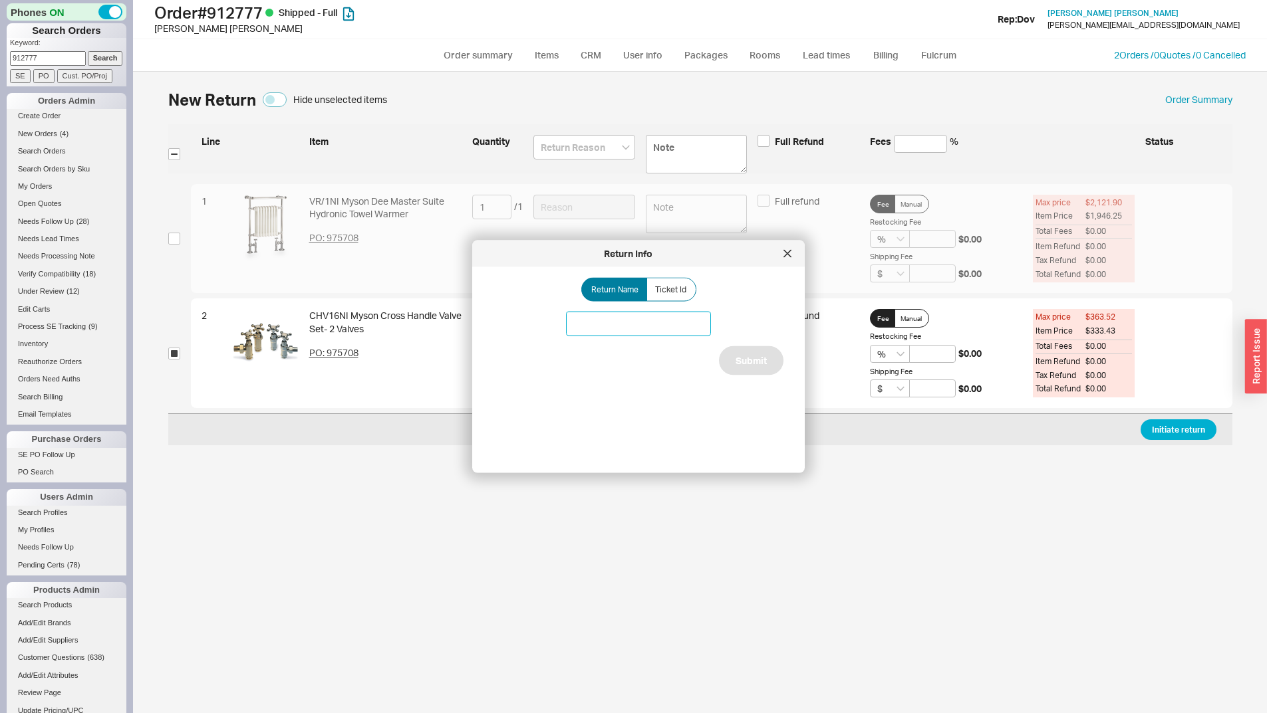
click at [675, 330] on input at bounding box center [638, 324] width 145 height 25
type input "Myson cross handles"
click at [762, 371] on button "Submit" at bounding box center [751, 360] width 64 height 29
select select "*"
select select "LOW"
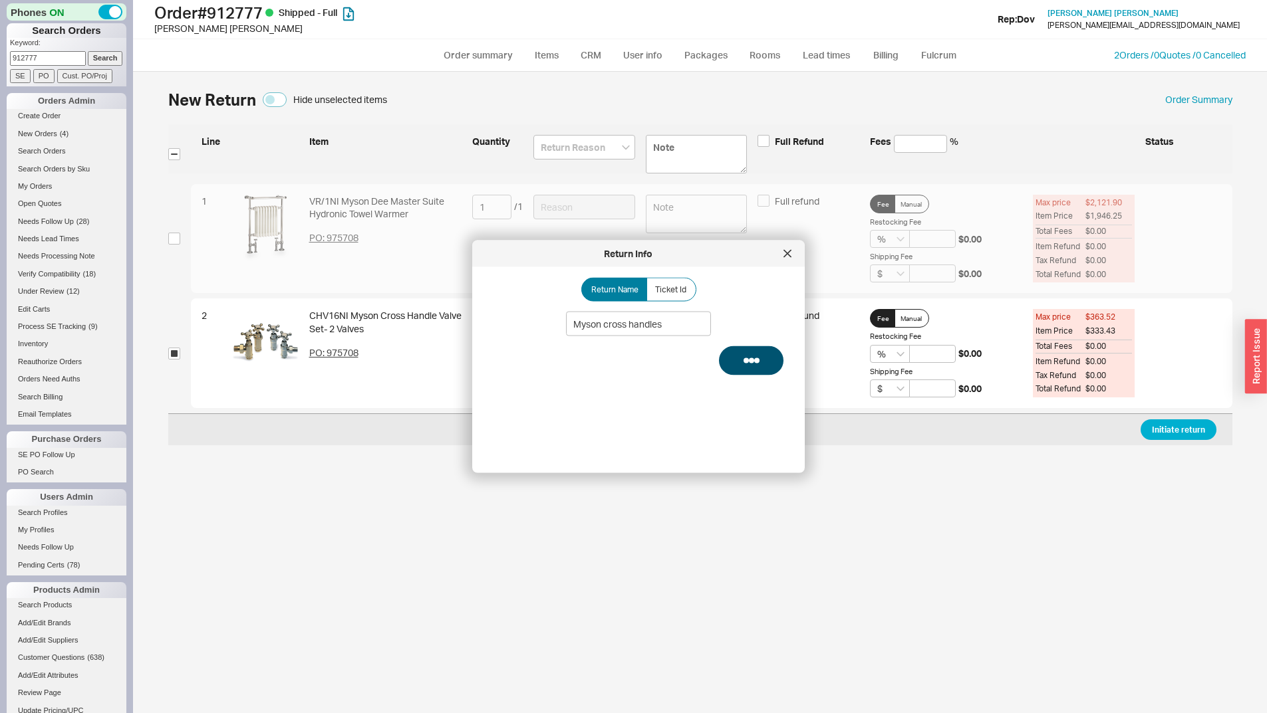
select select "3"
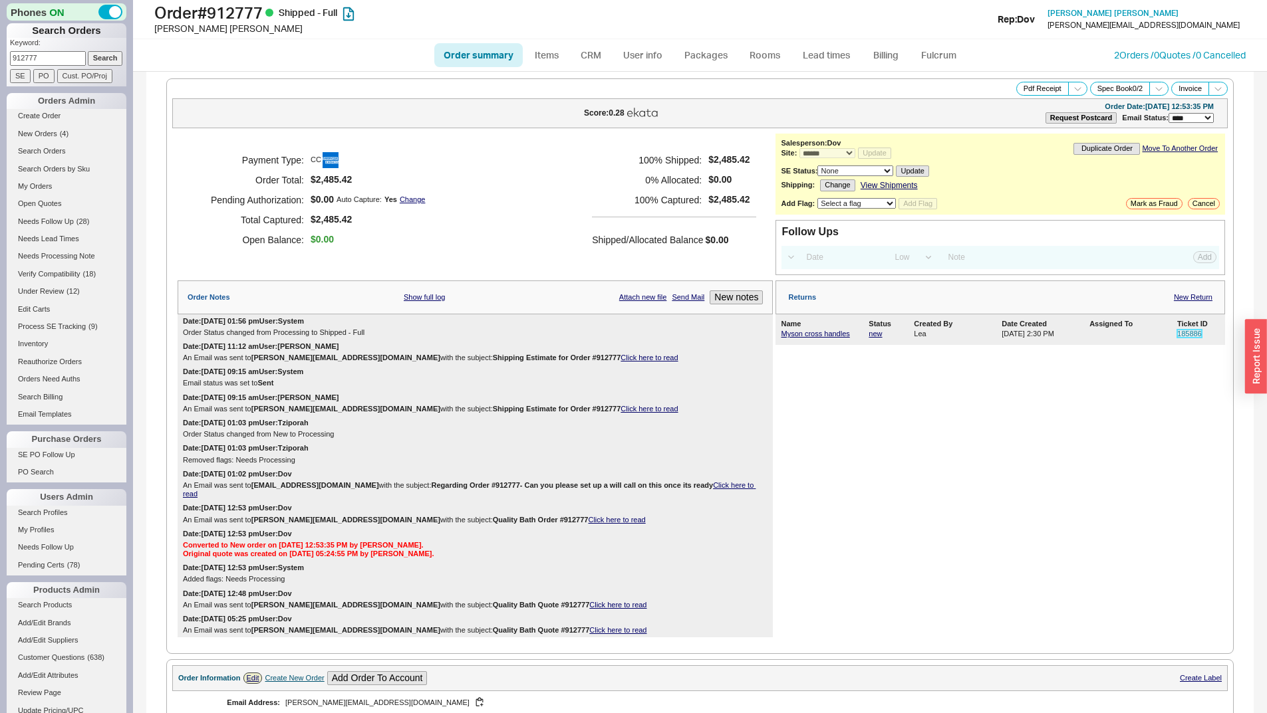
click at [1183, 332] on link "185886" at bounding box center [1189, 334] width 25 height 8
click at [35, 62] on input "912777" at bounding box center [48, 58] width 76 height 14
click at [33, 61] on input "912777" at bounding box center [48, 58] width 76 height 14
paste input "anne young"
click at [94, 58] on input "Search" at bounding box center [105, 58] width 35 height 14
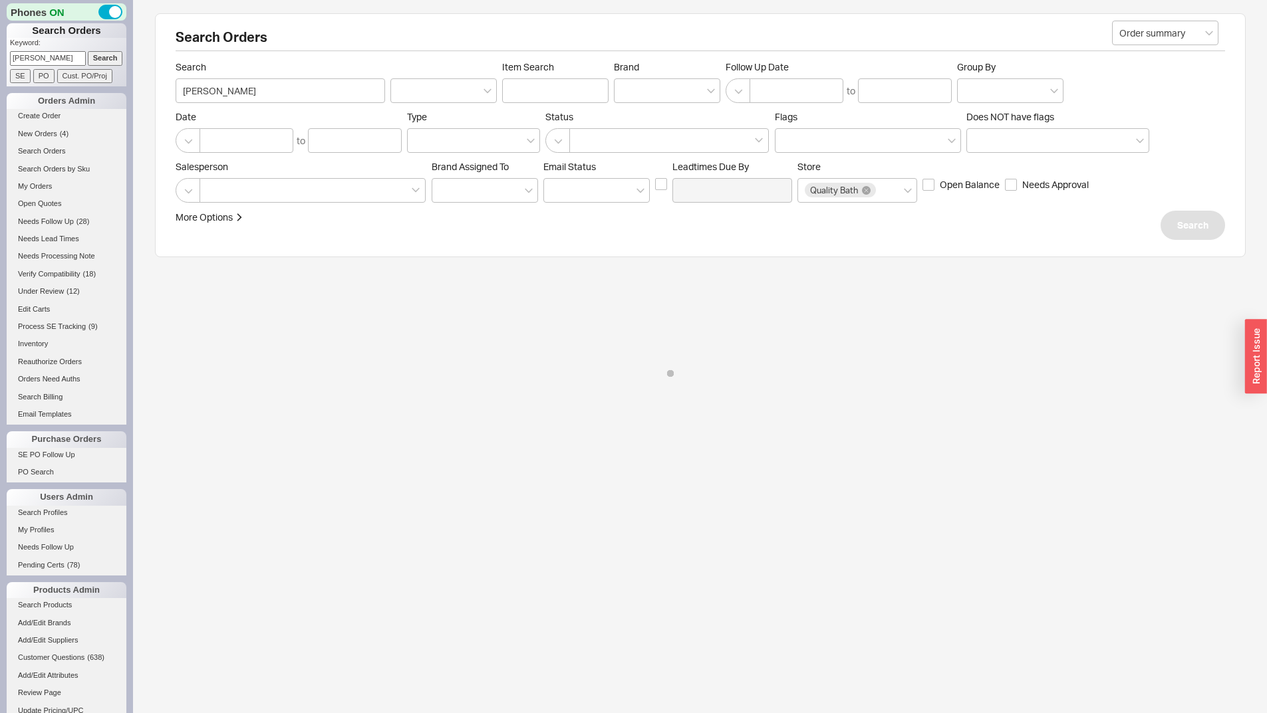
click at [34, 57] on input "anne young" at bounding box center [48, 58] width 76 height 14
click at [31, 61] on input "anne young" at bounding box center [48, 58] width 76 height 14
type input "young"
click at [88, 51] on input "Search" at bounding box center [105, 58] width 35 height 14
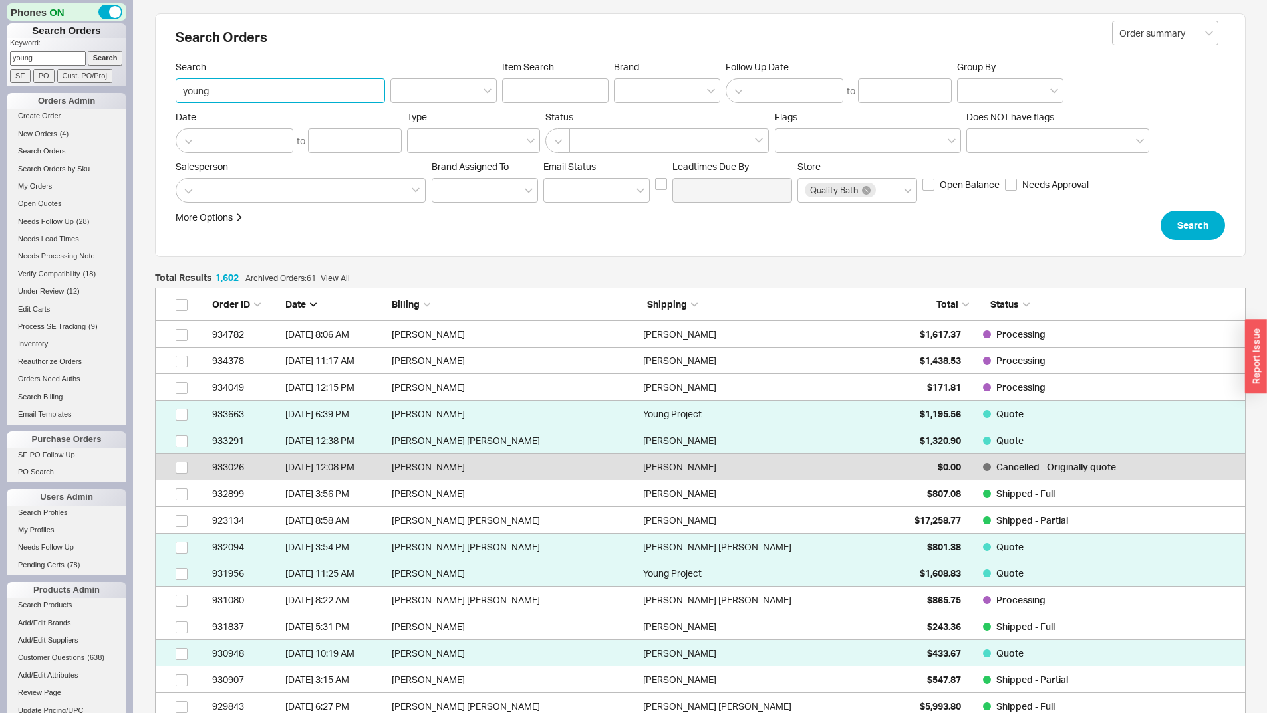
click at [180, 96] on input "young" at bounding box center [280, 90] width 209 height 25
type input "Sydney young"
click button "Search" at bounding box center [1192, 225] width 64 height 29
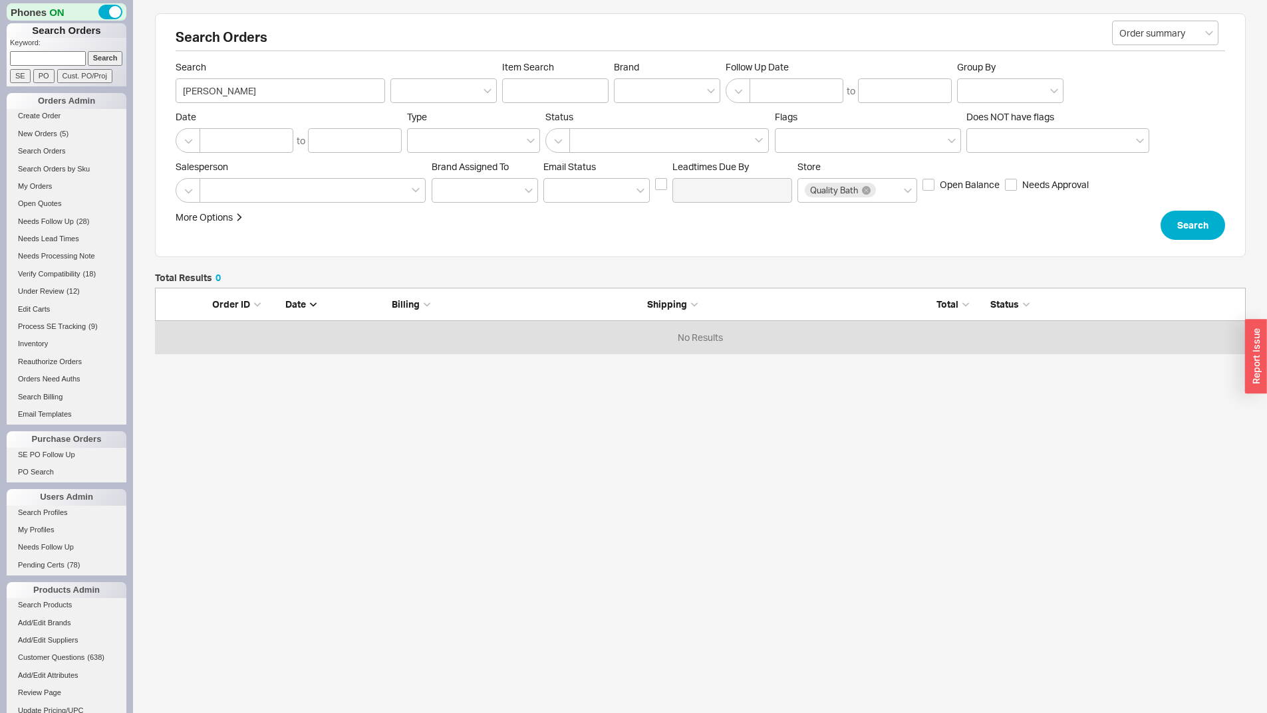
scroll to position [56, 1080]
click at [277, 93] on input "Sydney young" at bounding box center [280, 90] width 209 height 25
click at [276, 92] on input "Sydney young" at bounding box center [280, 90] width 209 height 25
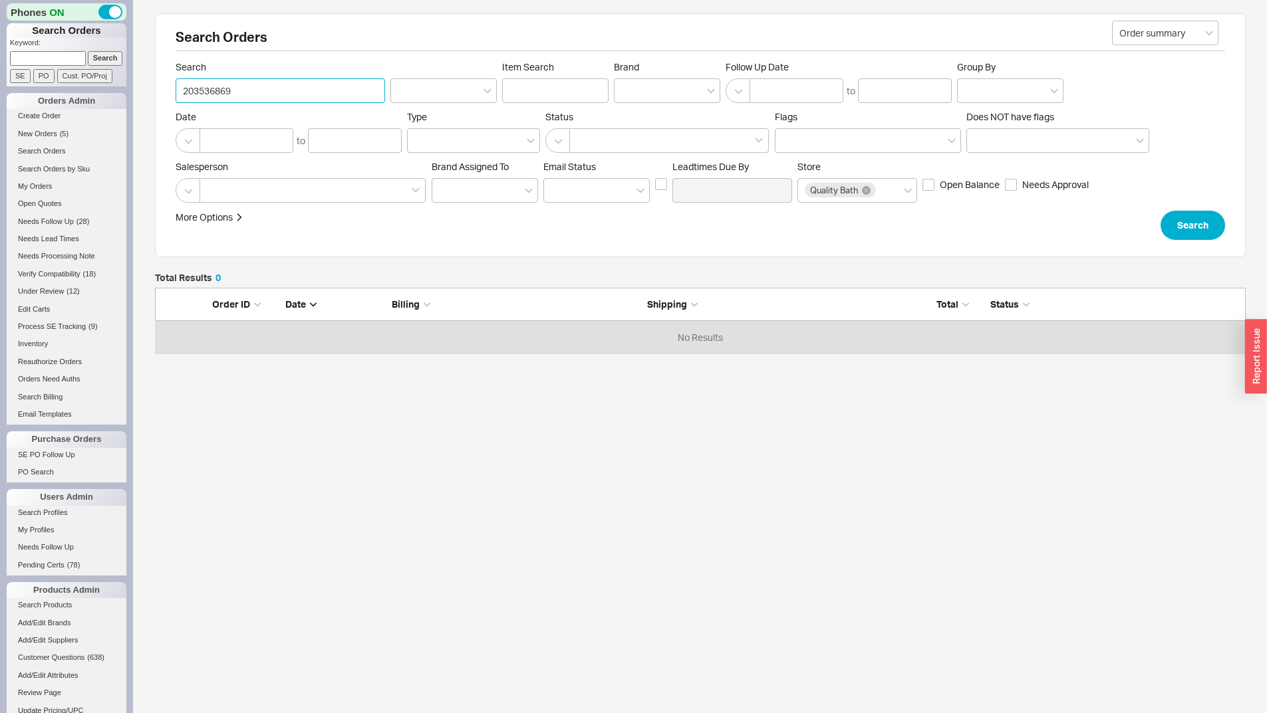
type input "2035368691"
click button "Search" at bounding box center [1192, 225] width 64 height 29
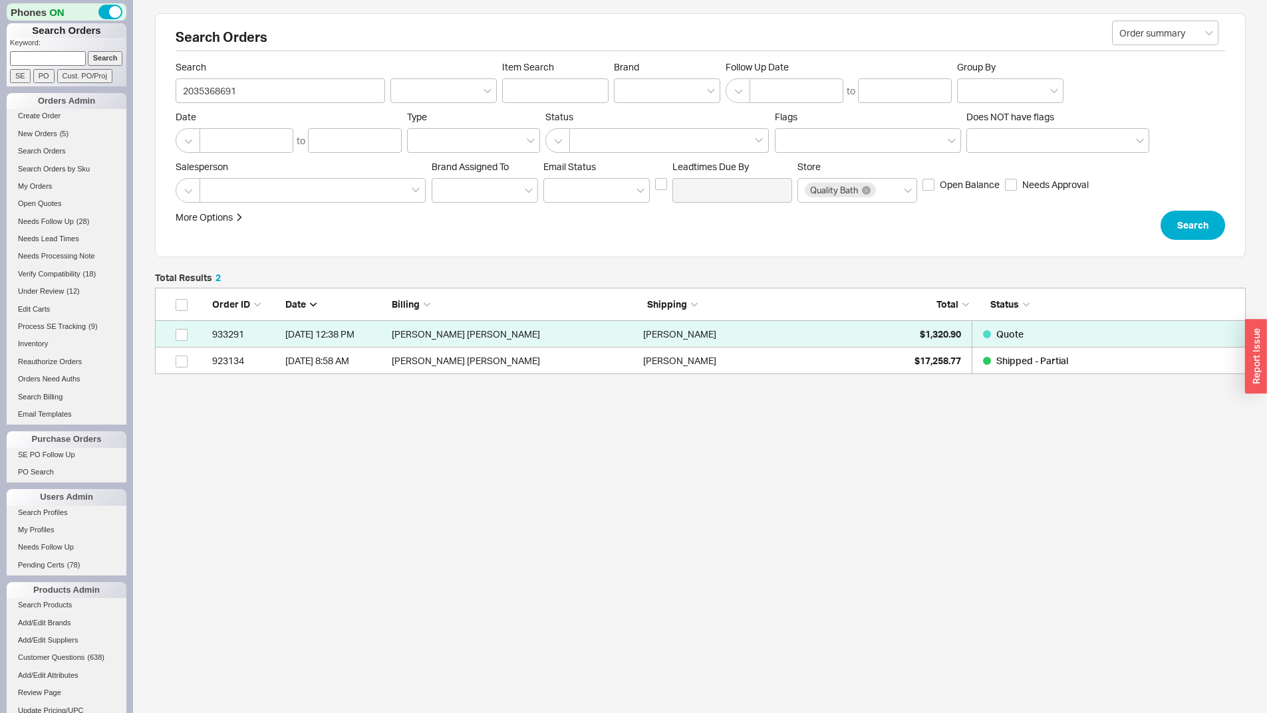
scroll to position [76, 1080]
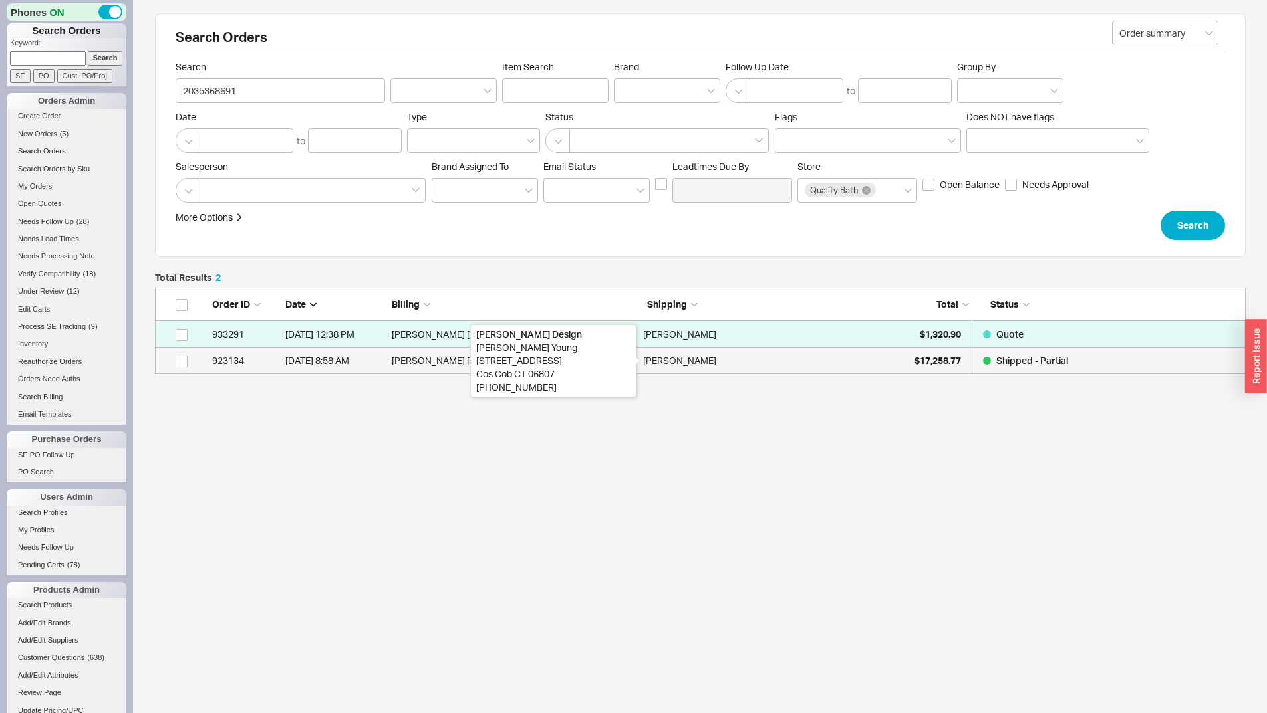
click at [668, 361] on div "Anne Young" at bounding box center [679, 361] width 73 height 27
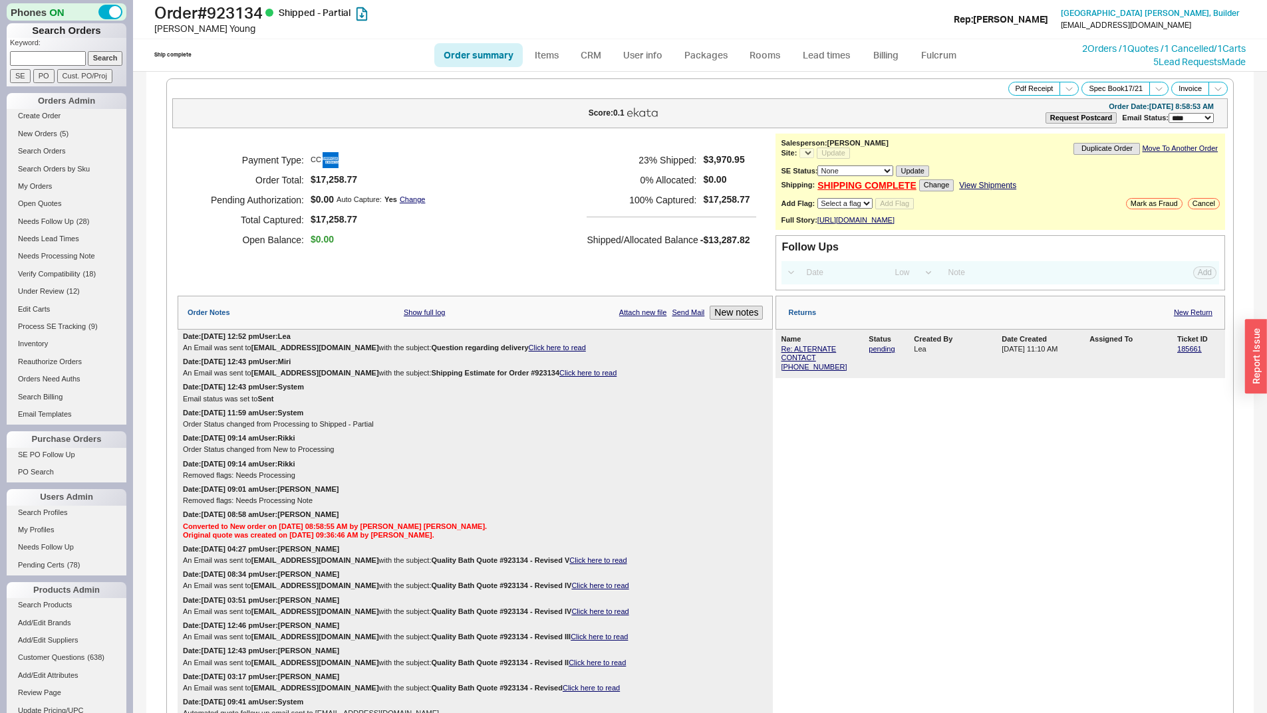
select select "LOW"
select select "3"
select select "*"
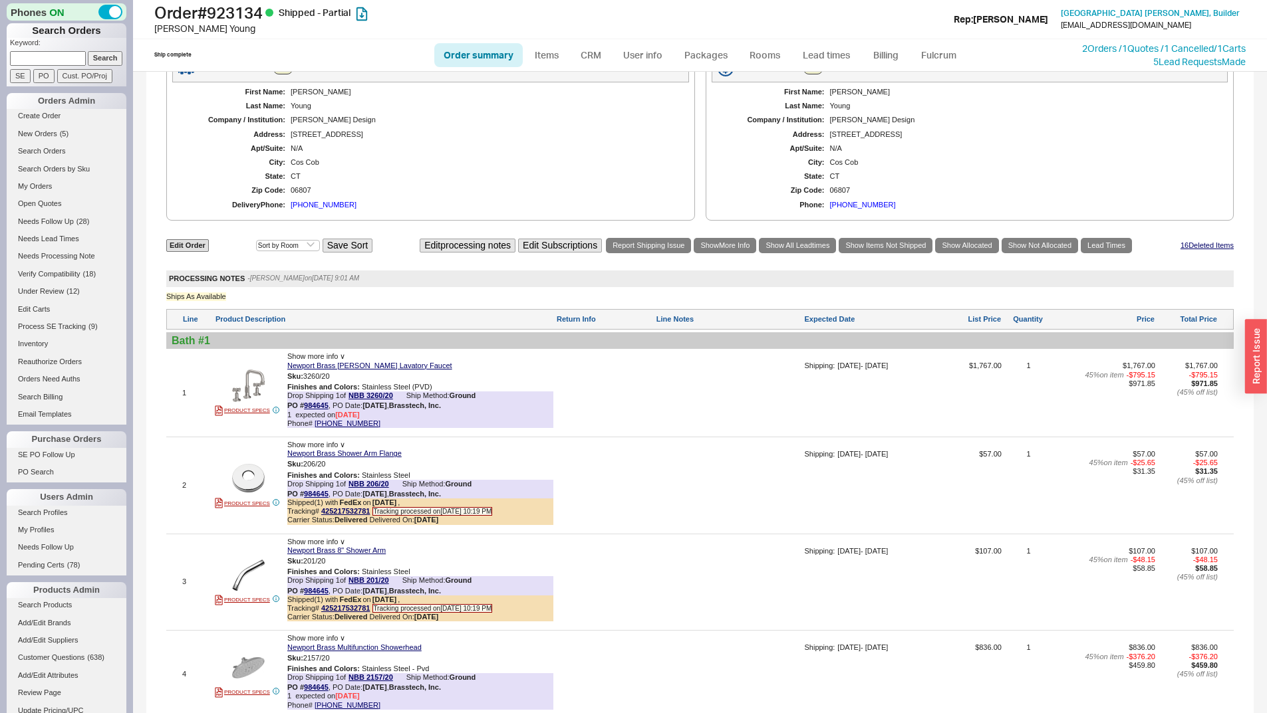
scroll to position [400, 0]
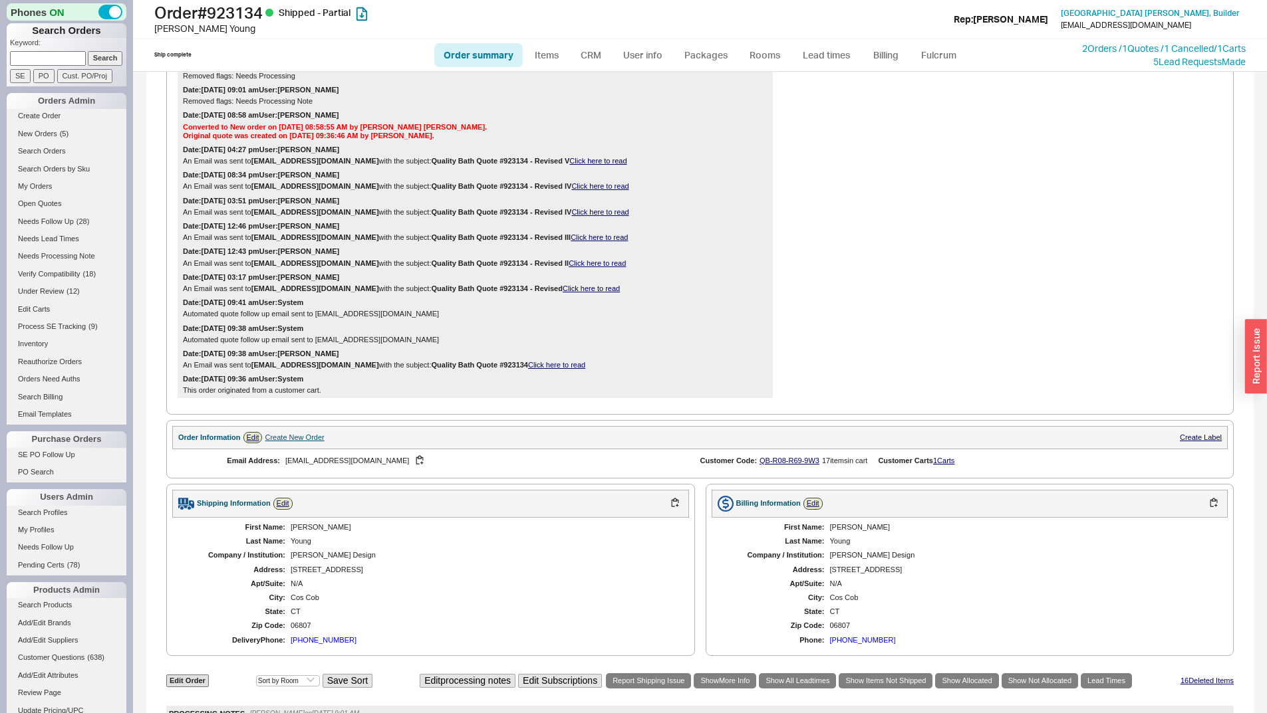
click at [972, 158] on div "Returns New Return Name Status Created By Date Created Assigned To Ticket ID Re…" at bounding box center [999, 147] width 449 height 502
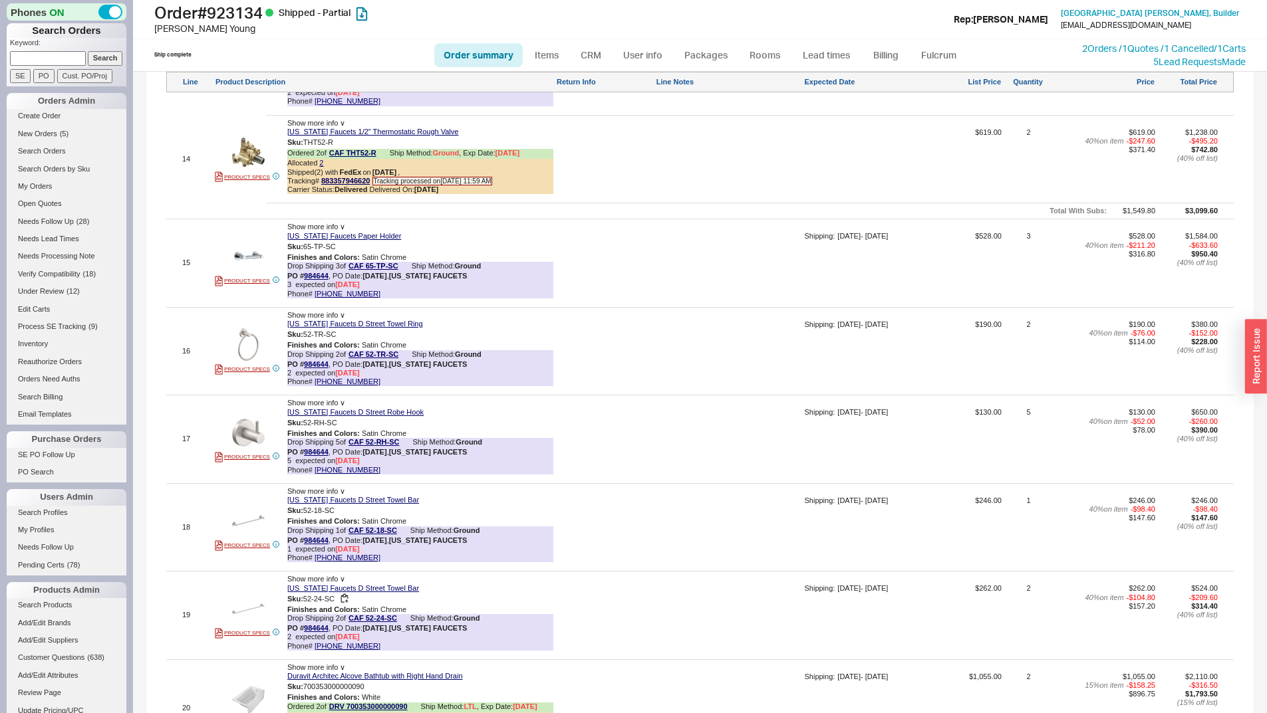
scroll to position [2527, 0]
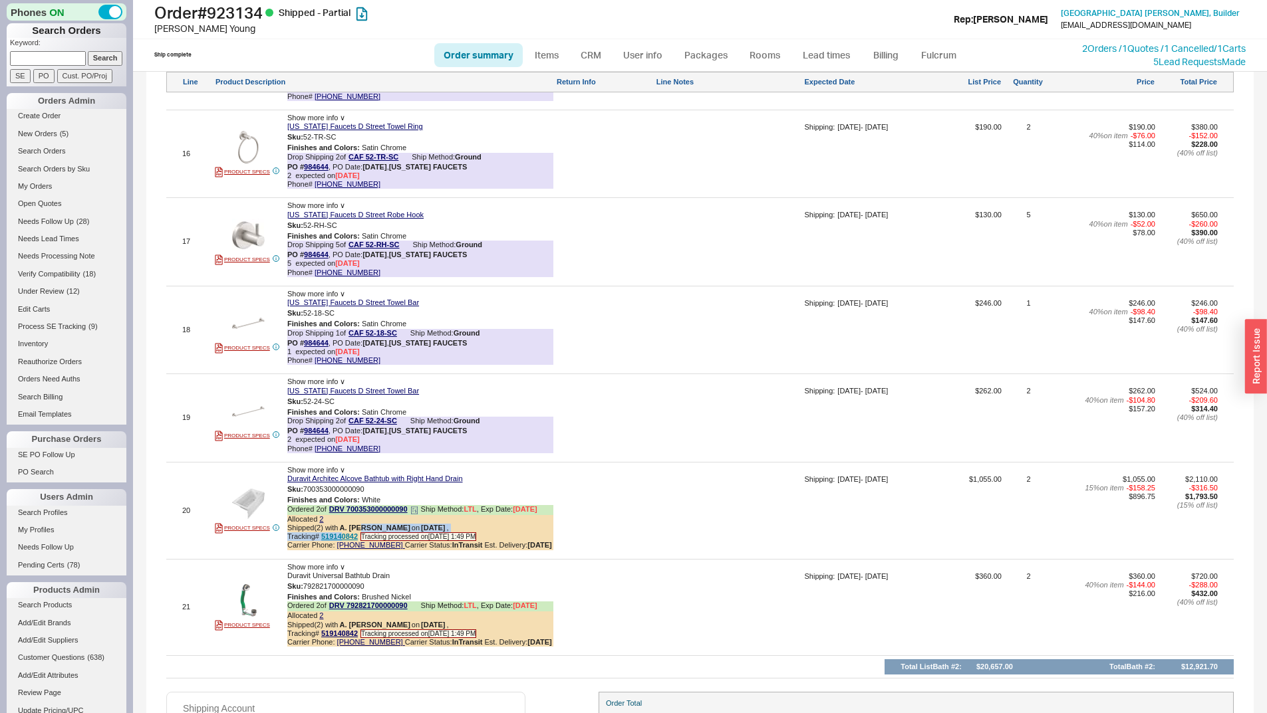
drag, startPoint x: 362, startPoint y: 541, endPoint x: 342, endPoint y: 545, distance: 20.5
click at [342, 545] on div "Shipped ( 2 ) with A. [PERSON_NAME] on [DATE] , Tracking# 519140842 Tracking pr…" at bounding box center [420, 537] width 266 height 27
click at [515, 496] on div "Sku: 700353000000090" at bounding box center [420, 489] width 266 height 13
drag, startPoint x: 358, startPoint y: 545, endPoint x: 321, endPoint y: 545, distance: 37.2
click at [321, 541] on div "Tracking# 519140842 Tracking processed on [DATE] 1:49 PM" at bounding box center [420, 537] width 266 height 9
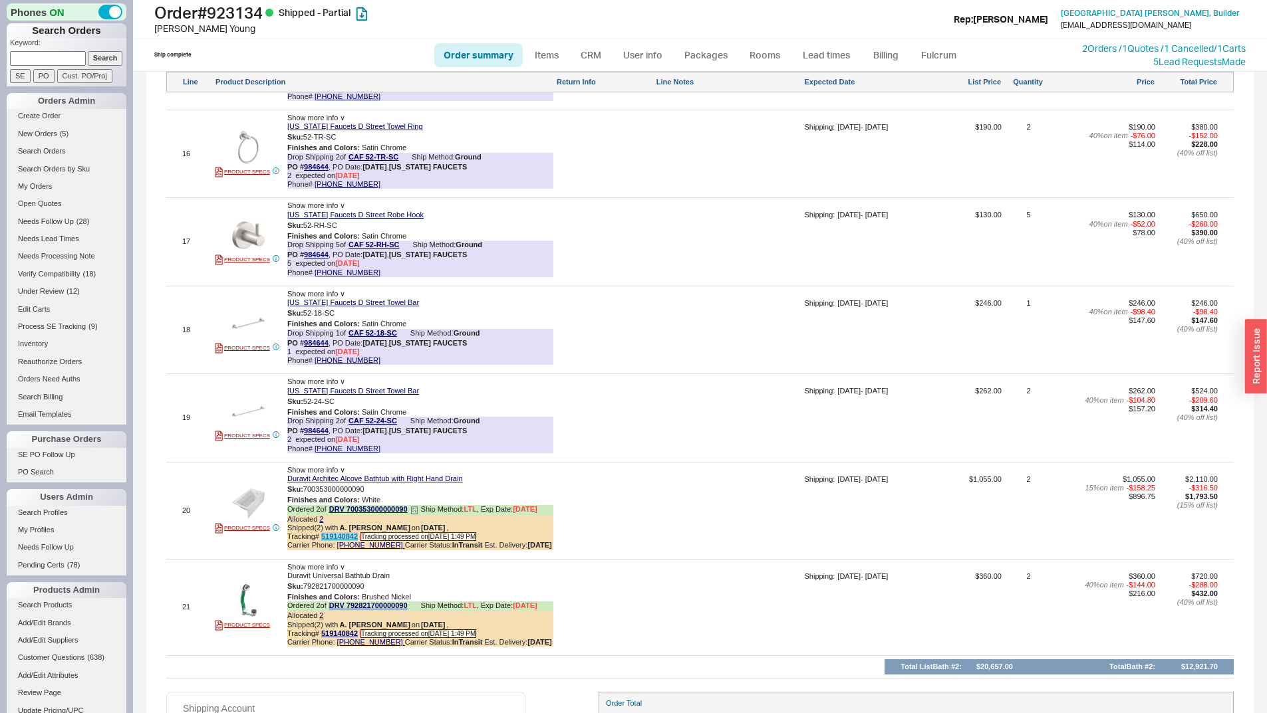
copy link "519140842"
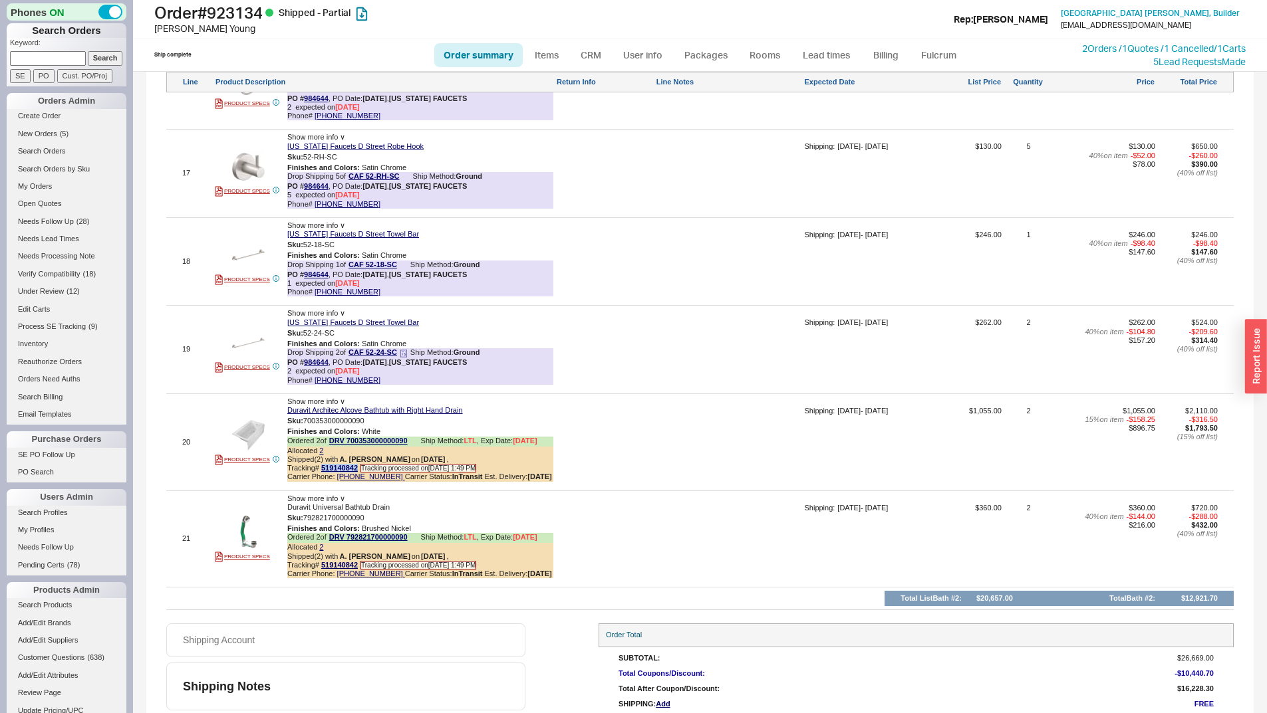
scroll to position [2660, 0]
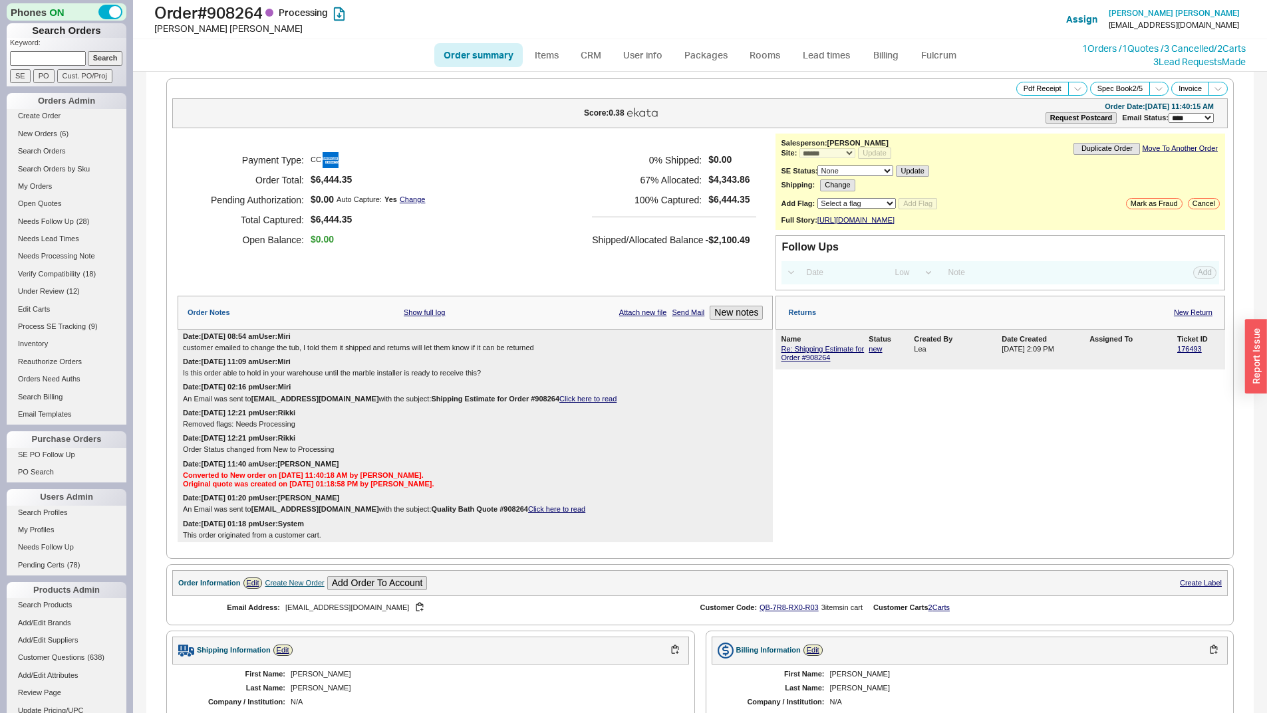
select select "*"
select select "LOW"
select select "3"
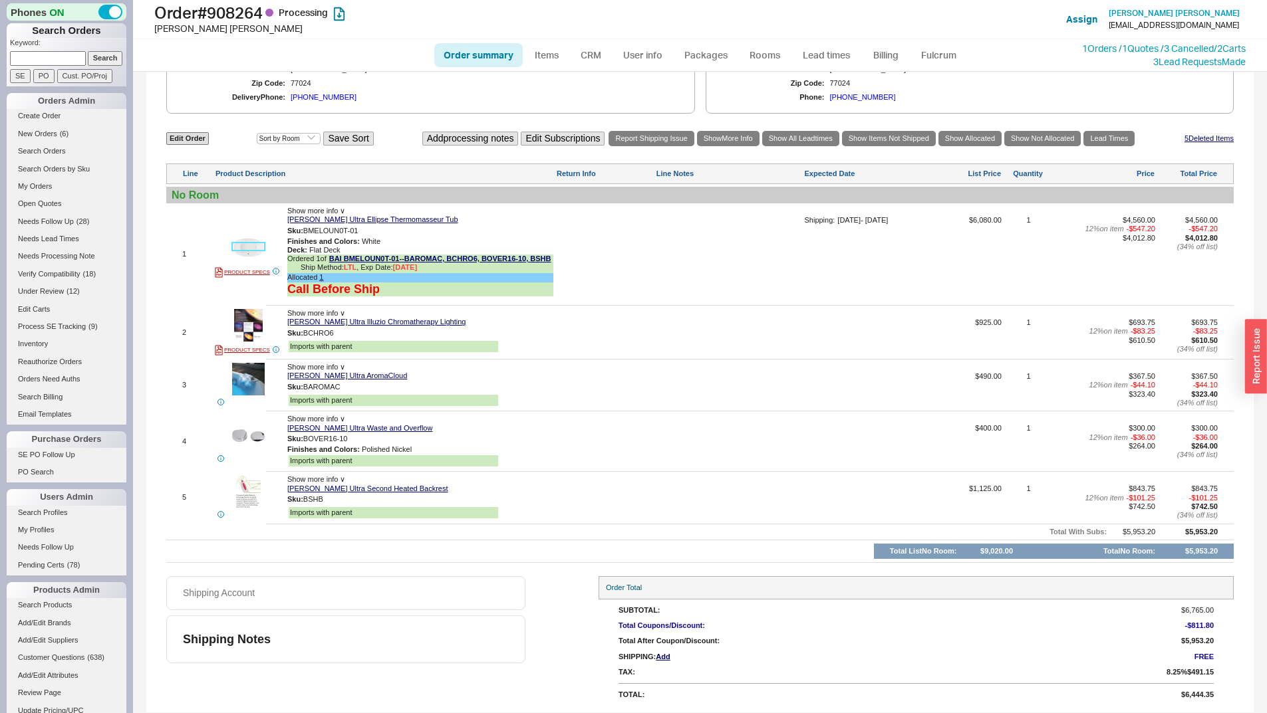
click at [253, 237] on img at bounding box center [248, 247] width 33 height 33
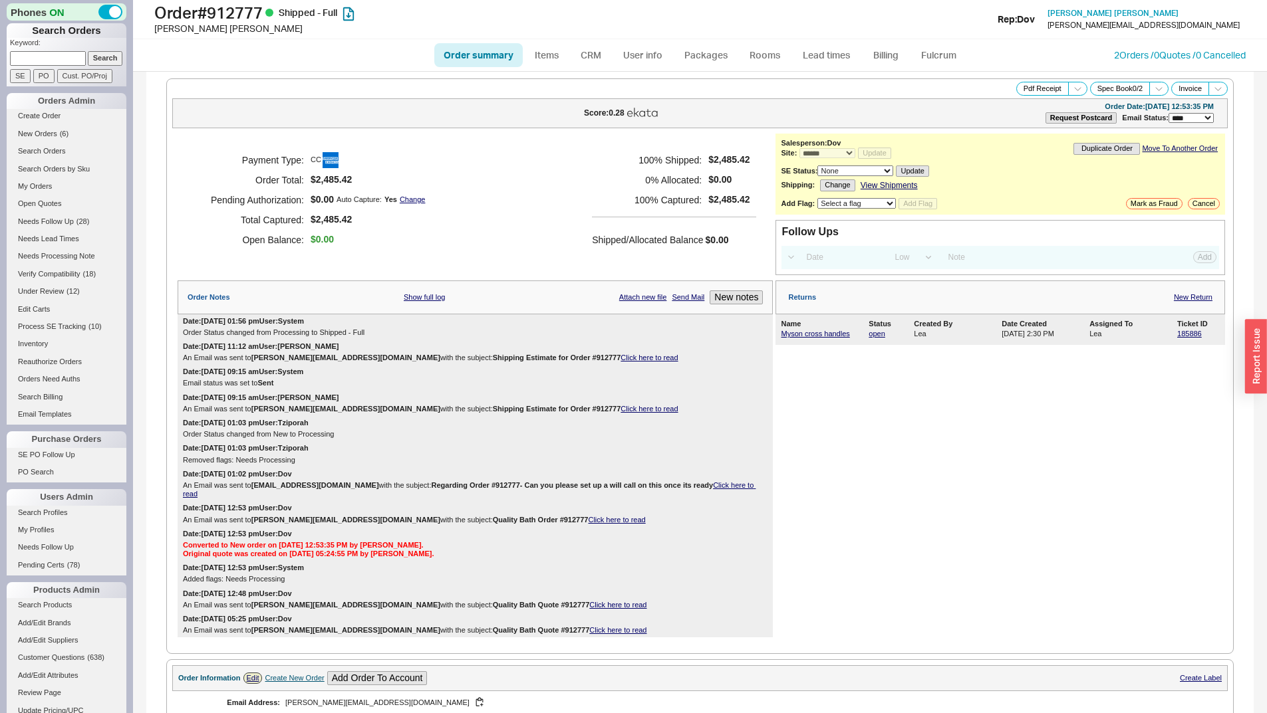
select select "*"
select select "LOW"
select select "3"
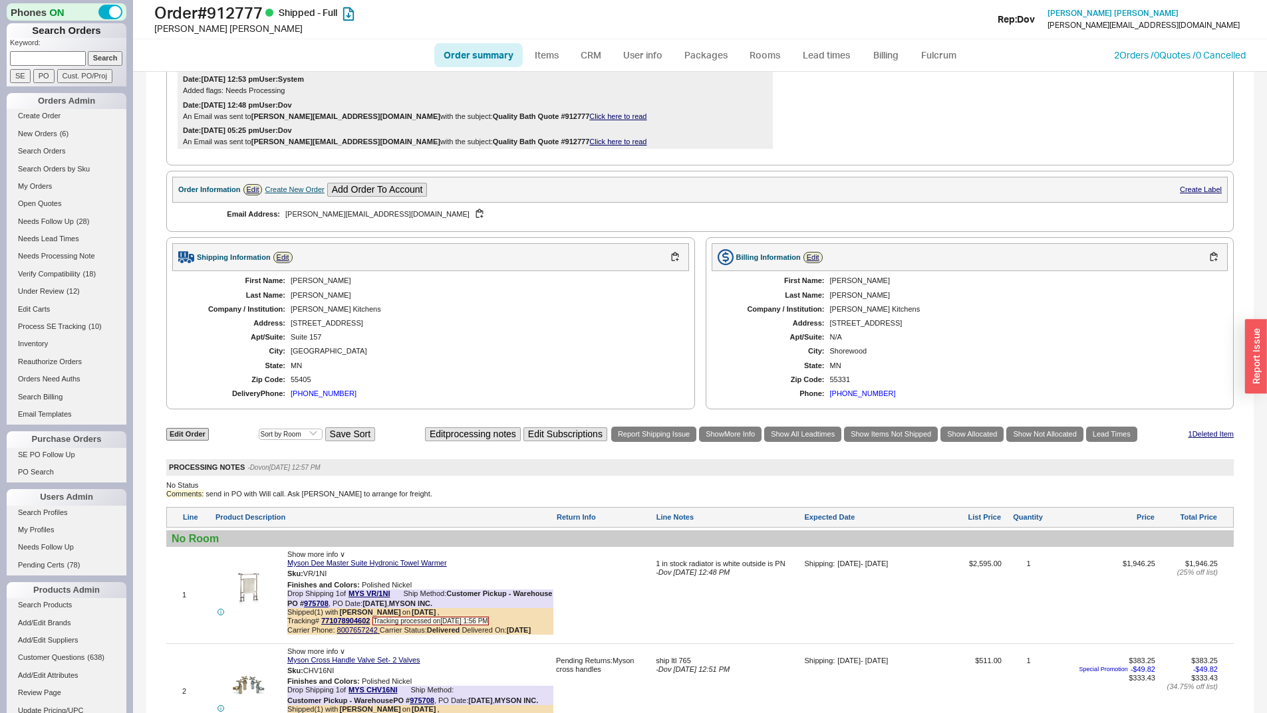
scroll to position [680, 0]
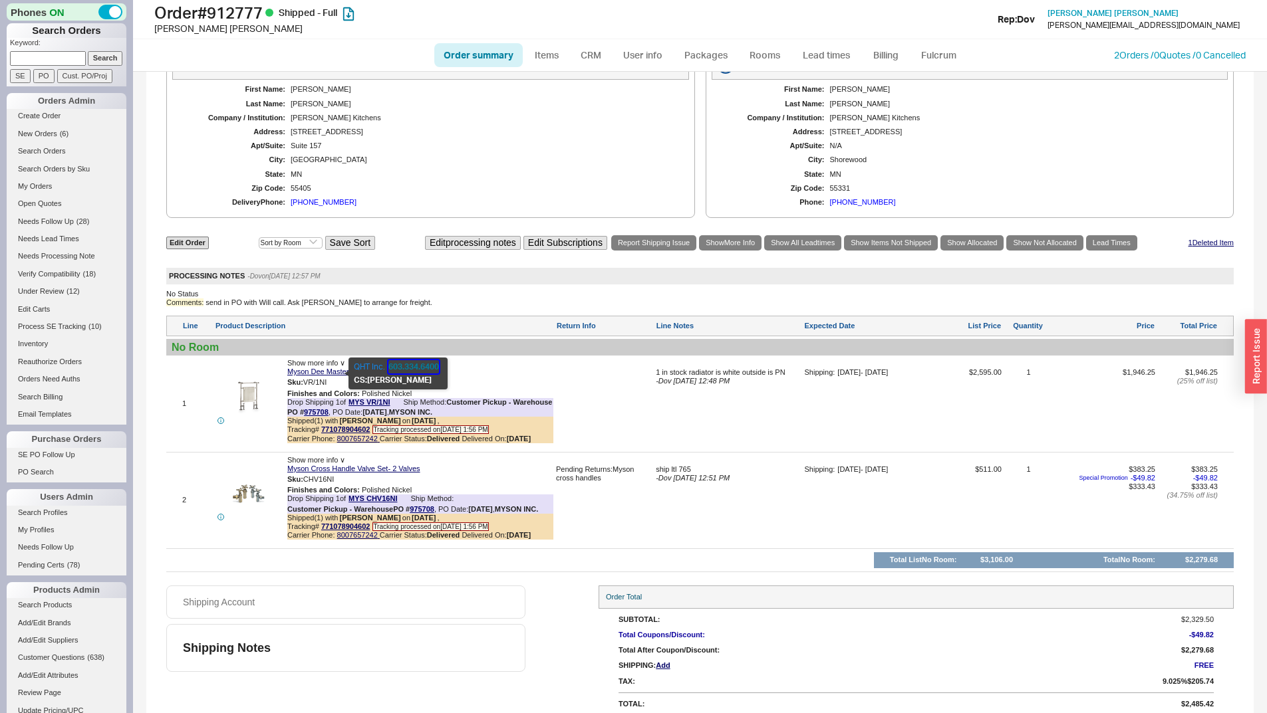
click at [401, 364] on button "603.334.6400" at bounding box center [413, 366] width 51 height 13
click at [446, 406] on b "Customer Pickup - Warehouse" at bounding box center [499, 402] width 106 height 8
click at [420, 505] on link "975708" at bounding box center [422, 509] width 25 height 8
click at [253, 382] on img at bounding box center [248, 398] width 33 height 33
click at [488, 290] on div "No Status" at bounding box center [699, 294] width 1067 height 9
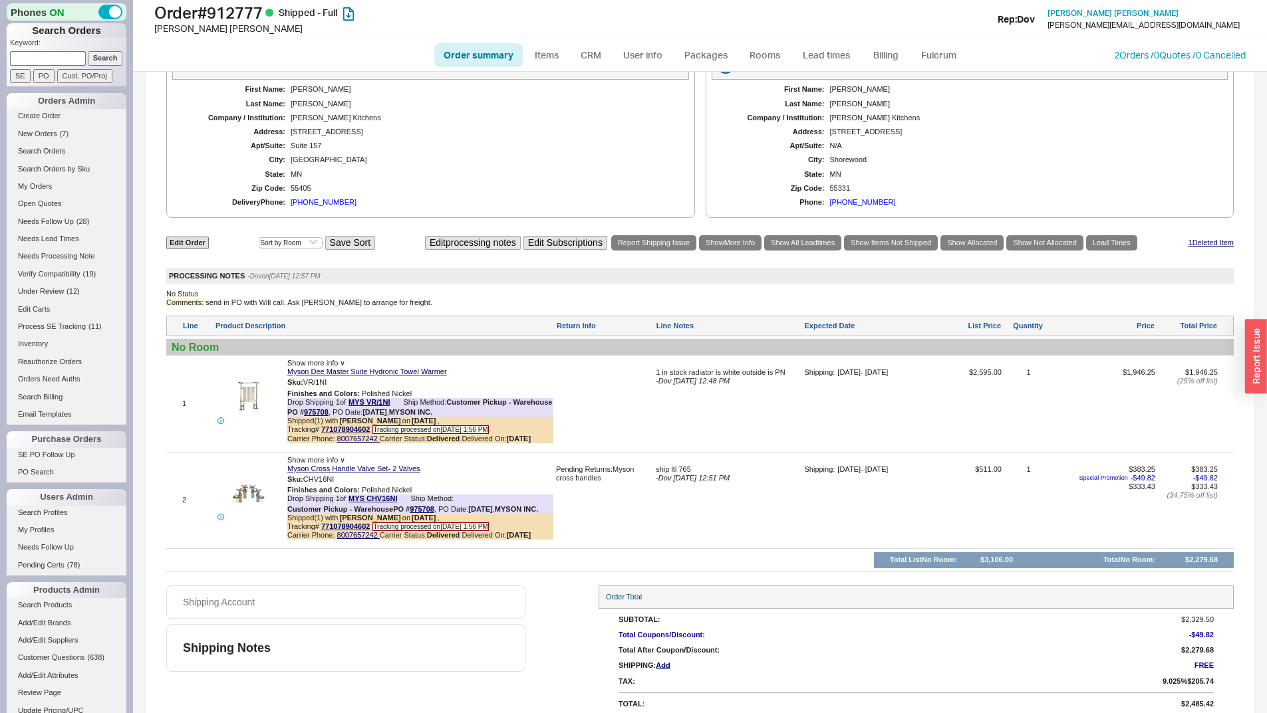
click at [309, 198] on div "[PHONE_NUMBER]" at bounding box center [324, 202] width 66 height 9
click at [368, 366] on link "QHT Inc." at bounding box center [369, 367] width 31 height 10
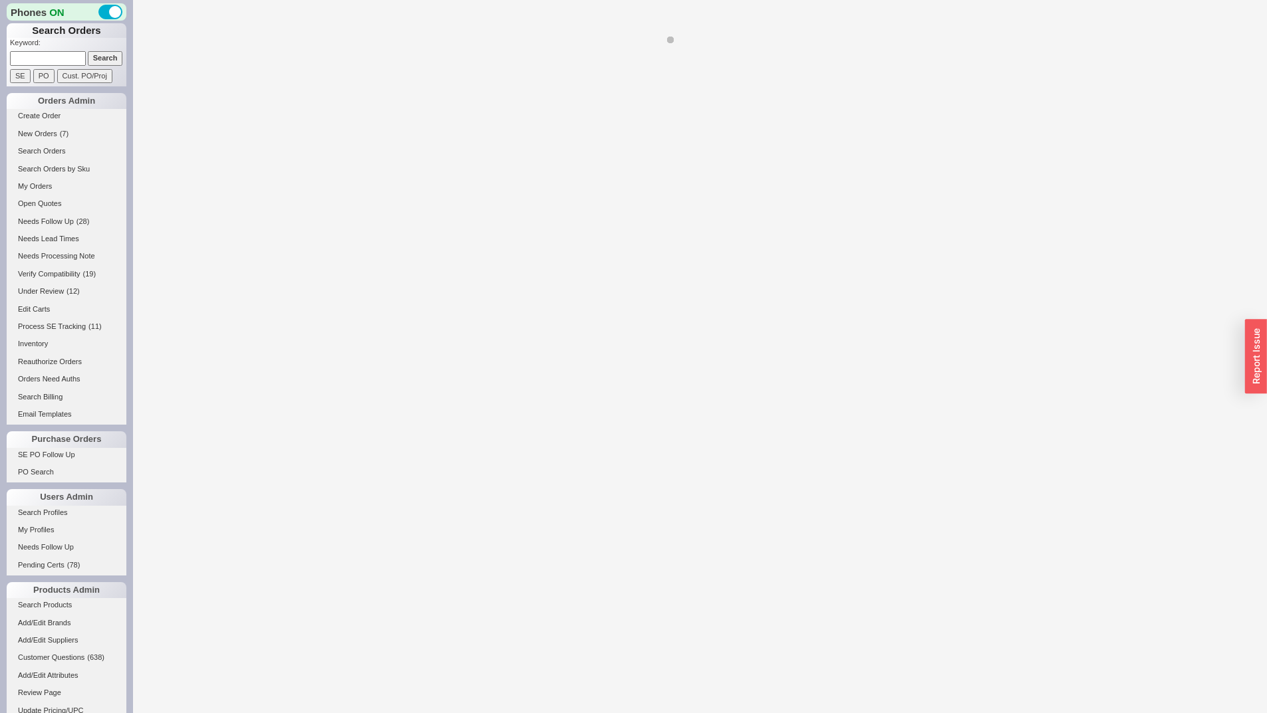
select select "LOW"
select select "3"
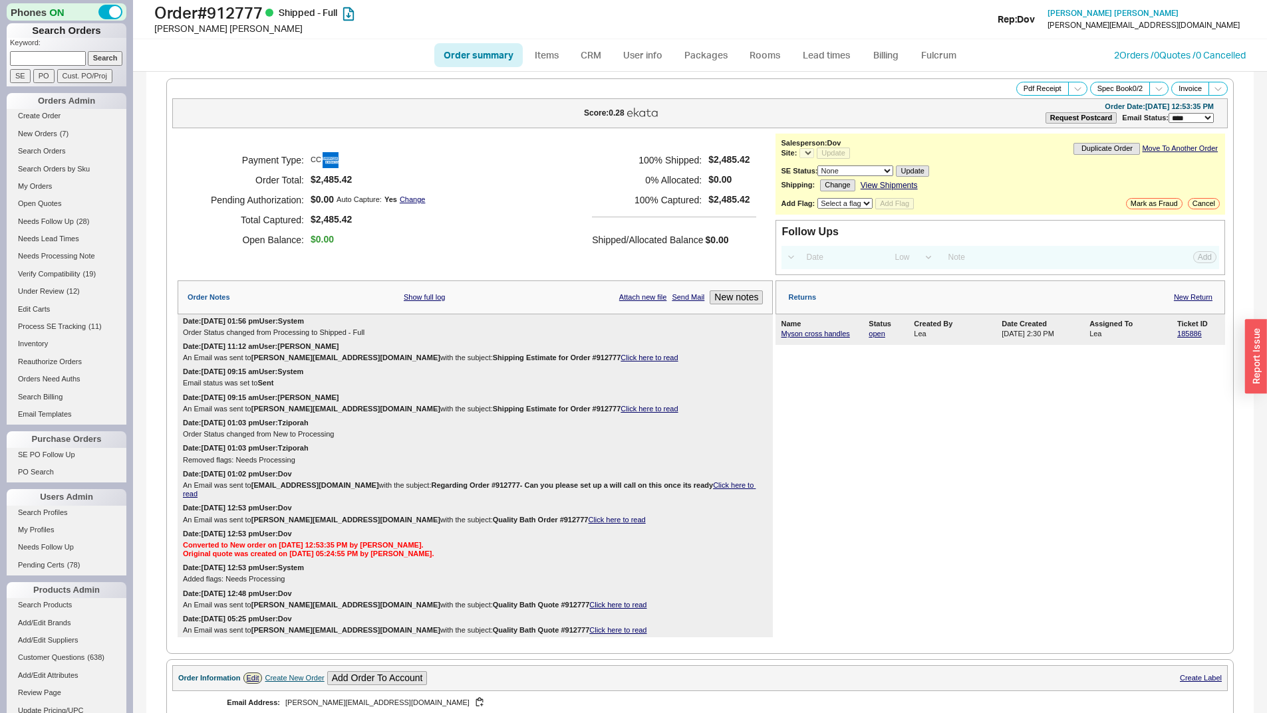
select select "*"
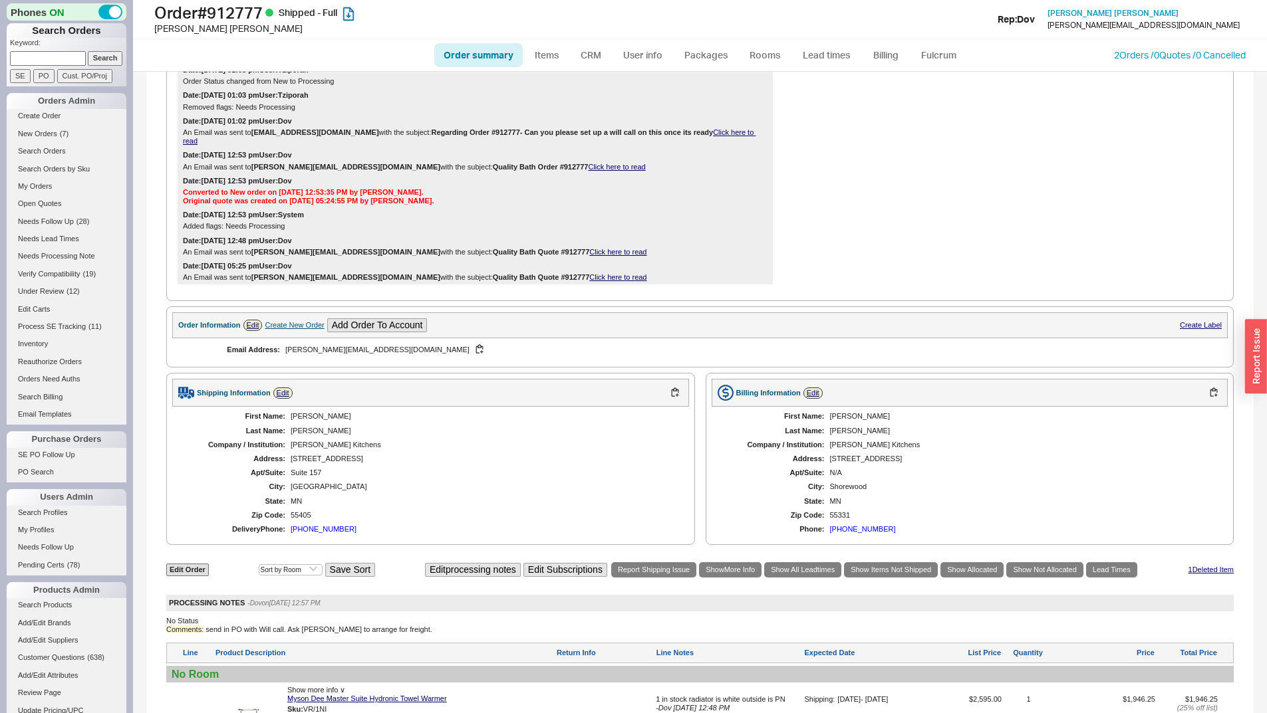
scroll to position [680, 0]
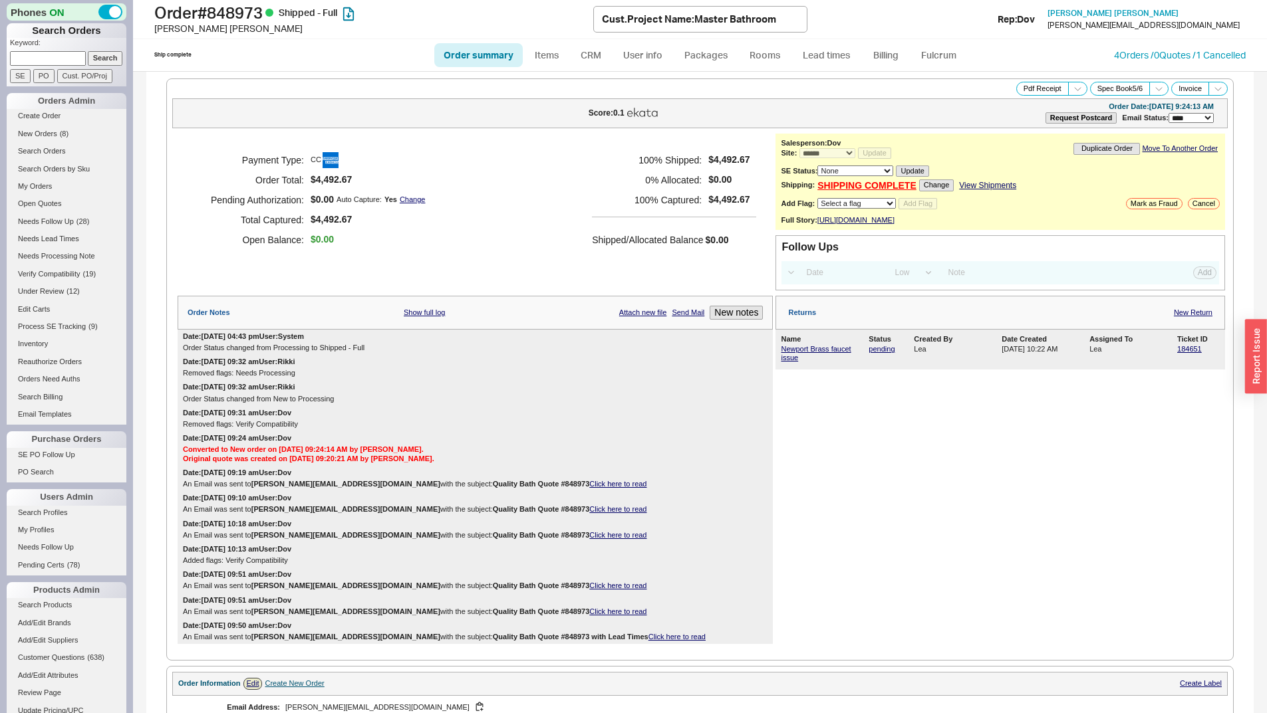
select select "*"
select select "LOW"
select select "3"
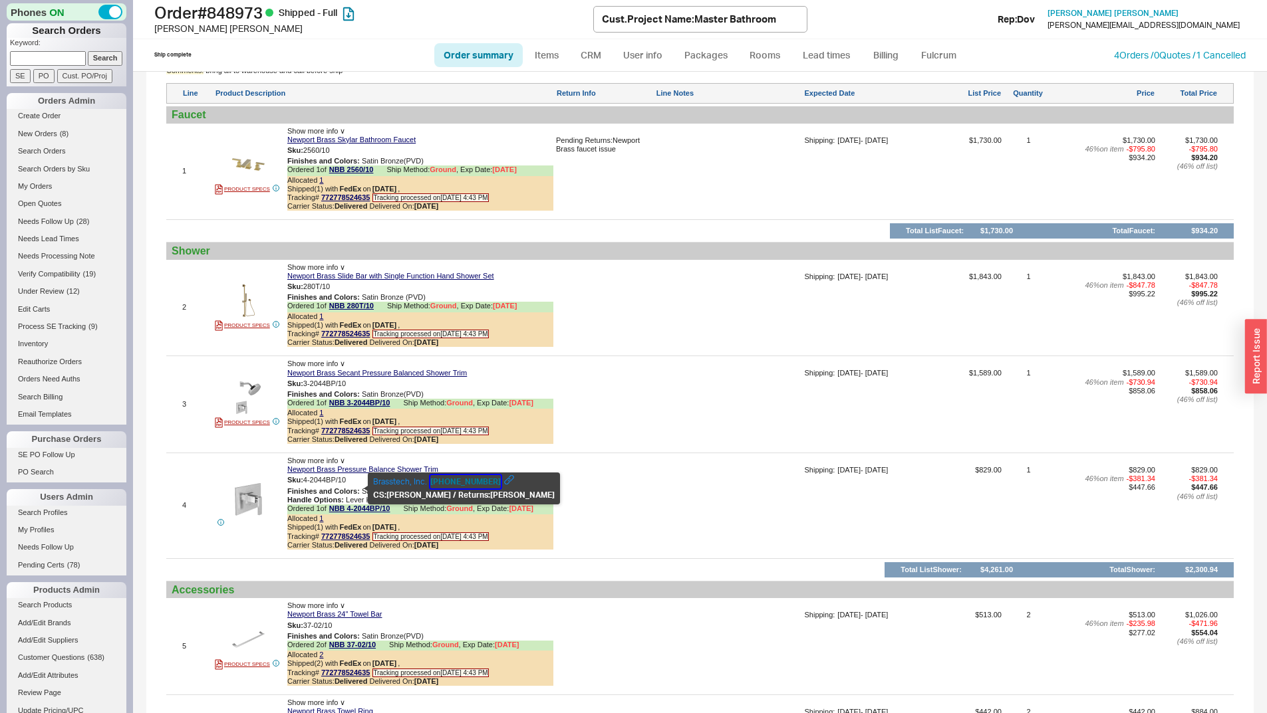
click at [448, 481] on button "[PHONE_NUMBER]" at bounding box center [465, 481] width 70 height 13
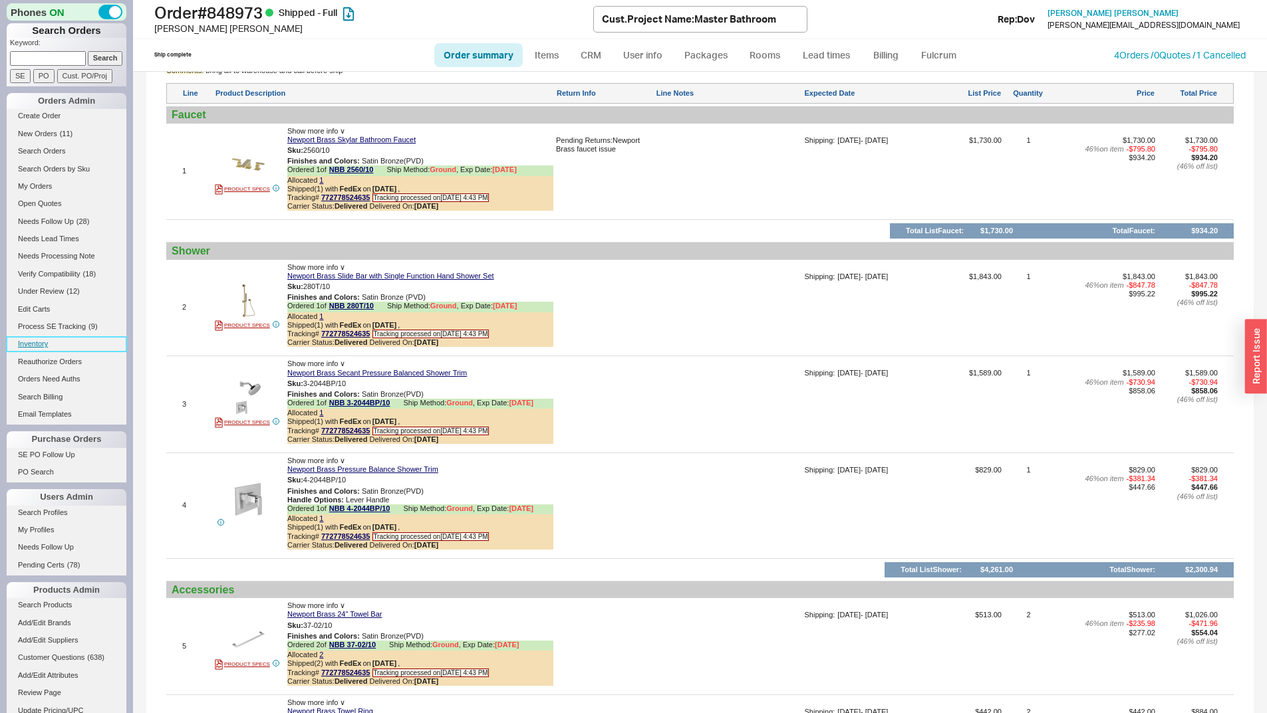
click at [46, 344] on link "Inventory" at bounding box center [67, 344] width 120 height 14
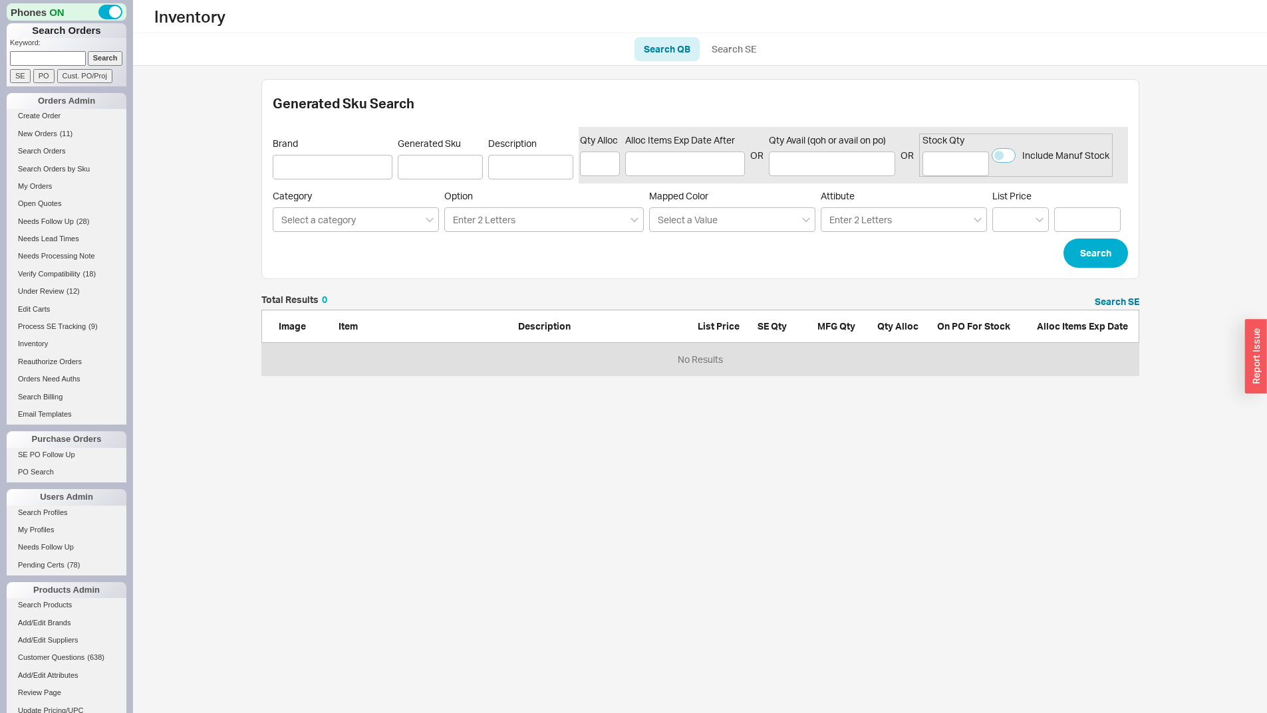
scroll to position [70, 868]
click at [741, 41] on link "Search SE" at bounding box center [733, 49] width 63 height 24
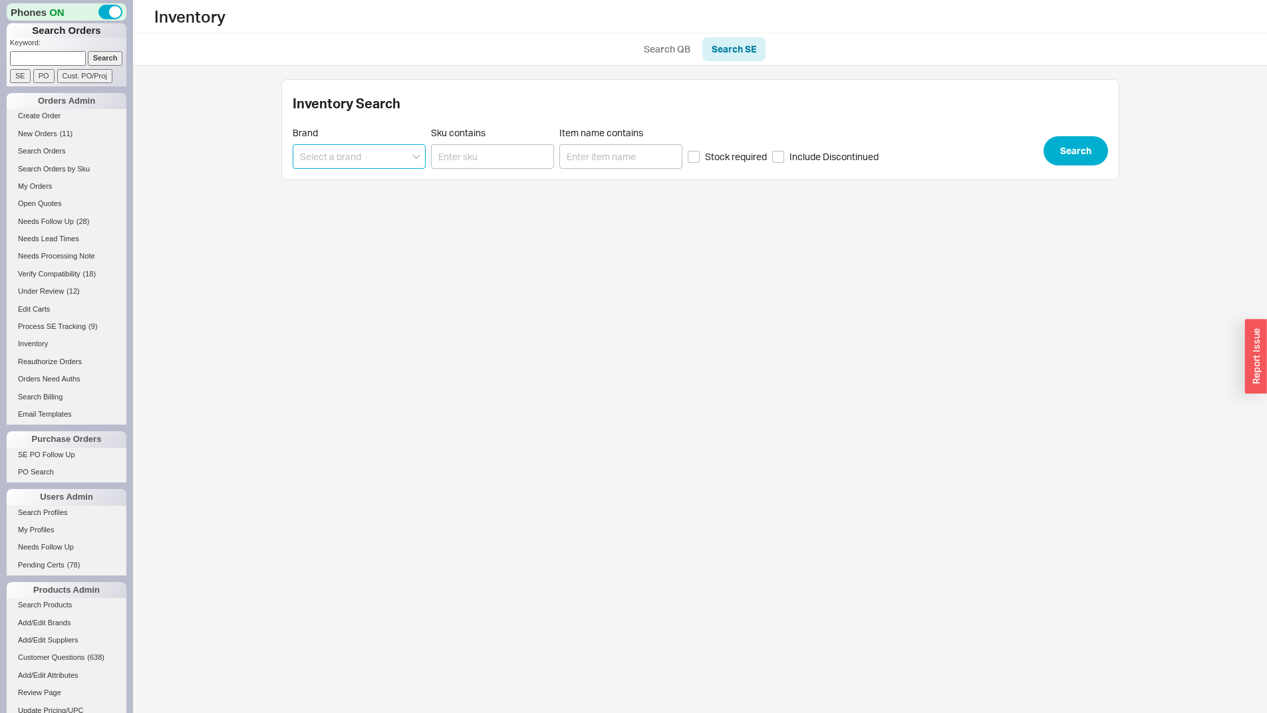
click at [389, 159] on input at bounding box center [359, 156] width 133 height 25
click at [397, 181] on div "GBR - Geberit" at bounding box center [359, 184] width 132 height 24
type input "GBR - Geberit"
click at [1068, 154] on button "Search" at bounding box center [1075, 150] width 64 height 29
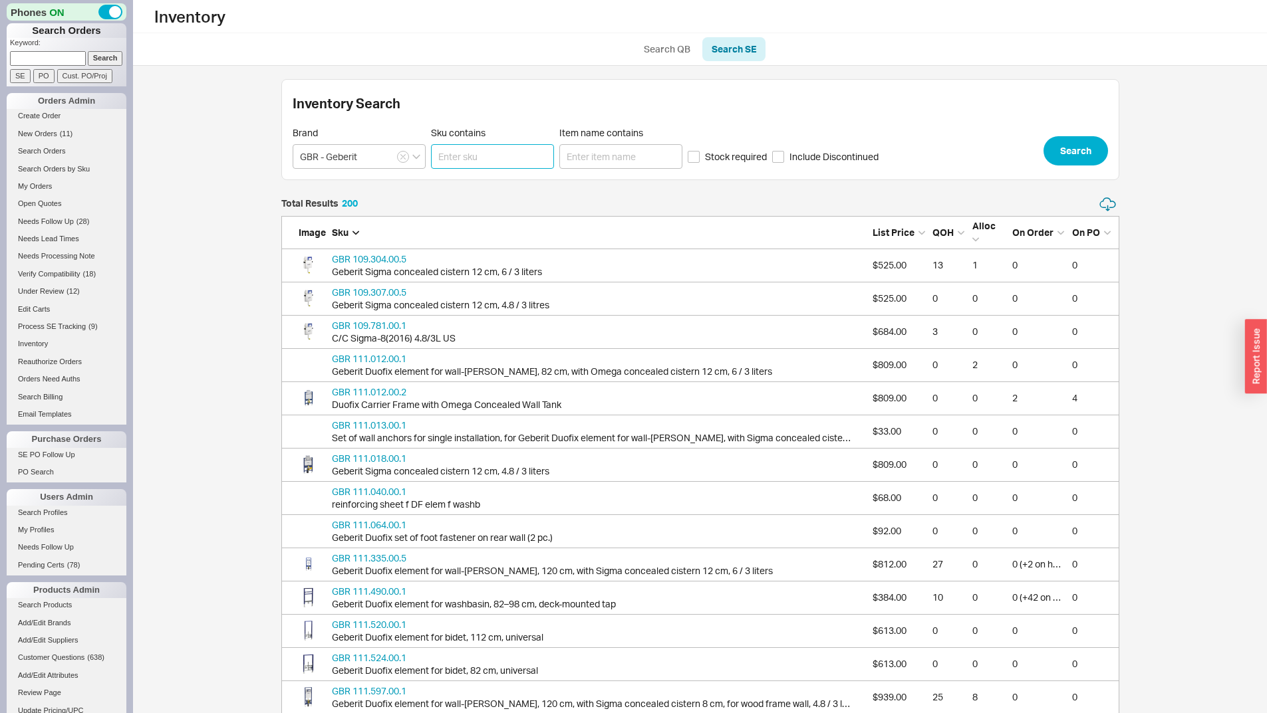
click at [442, 154] on input "Sku contains" at bounding box center [492, 156] width 123 height 25
type input "111.335"
click button "Search" at bounding box center [1075, 150] width 64 height 29
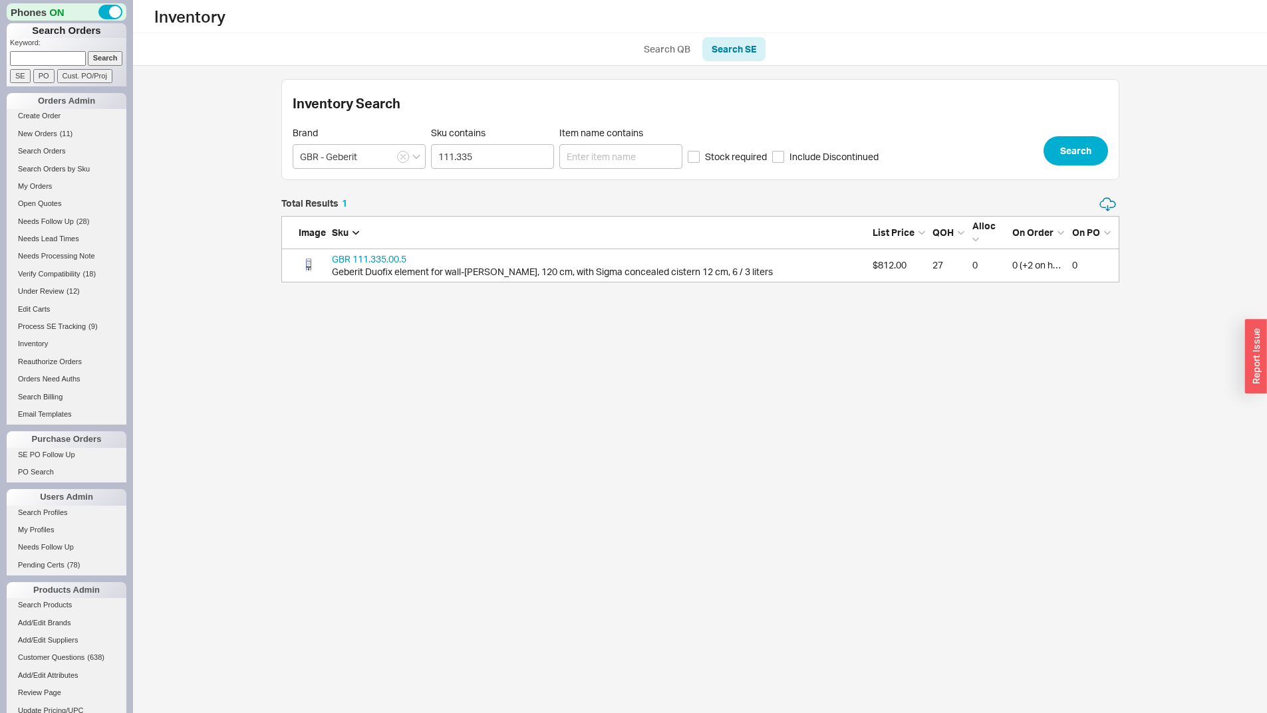
scroll to position [76, 828]
